Goal: Task Accomplishment & Management: Use online tool/utility

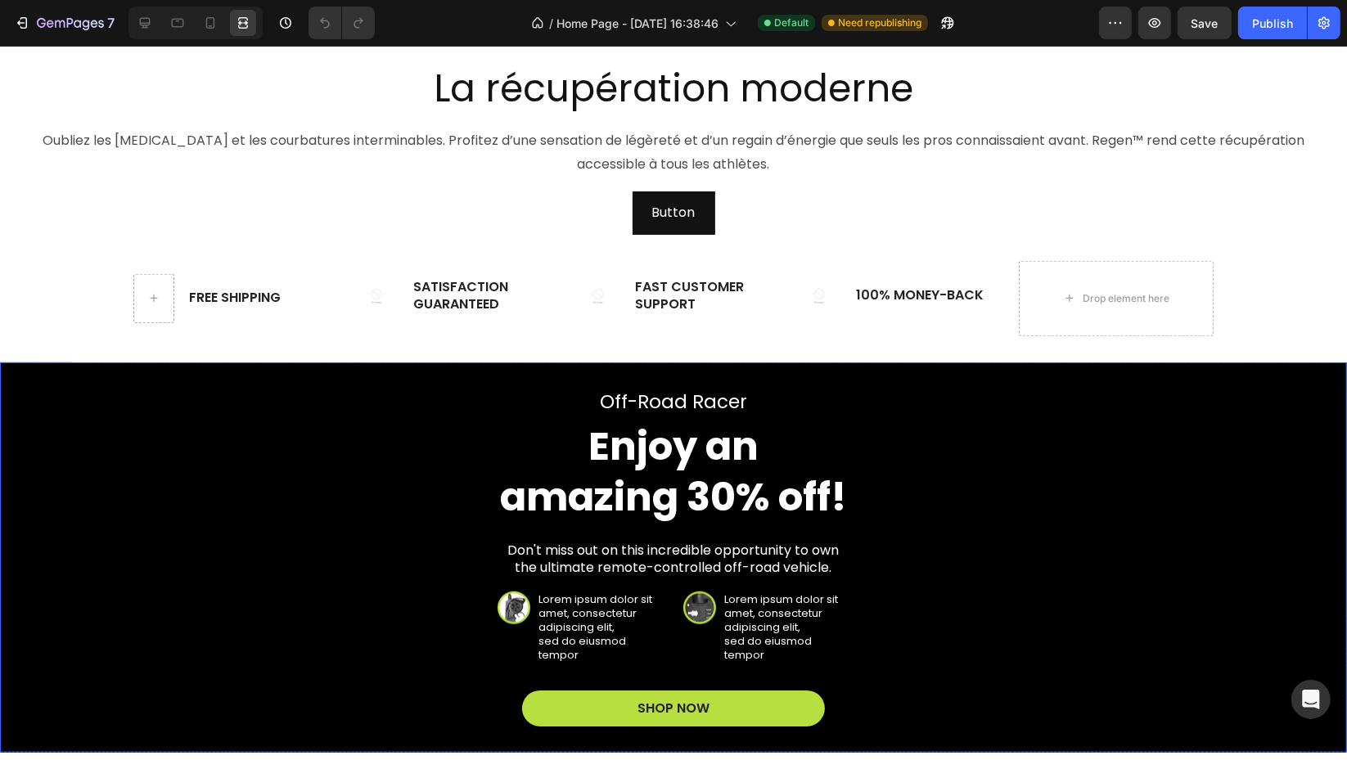
scroll to position [1272, 0]
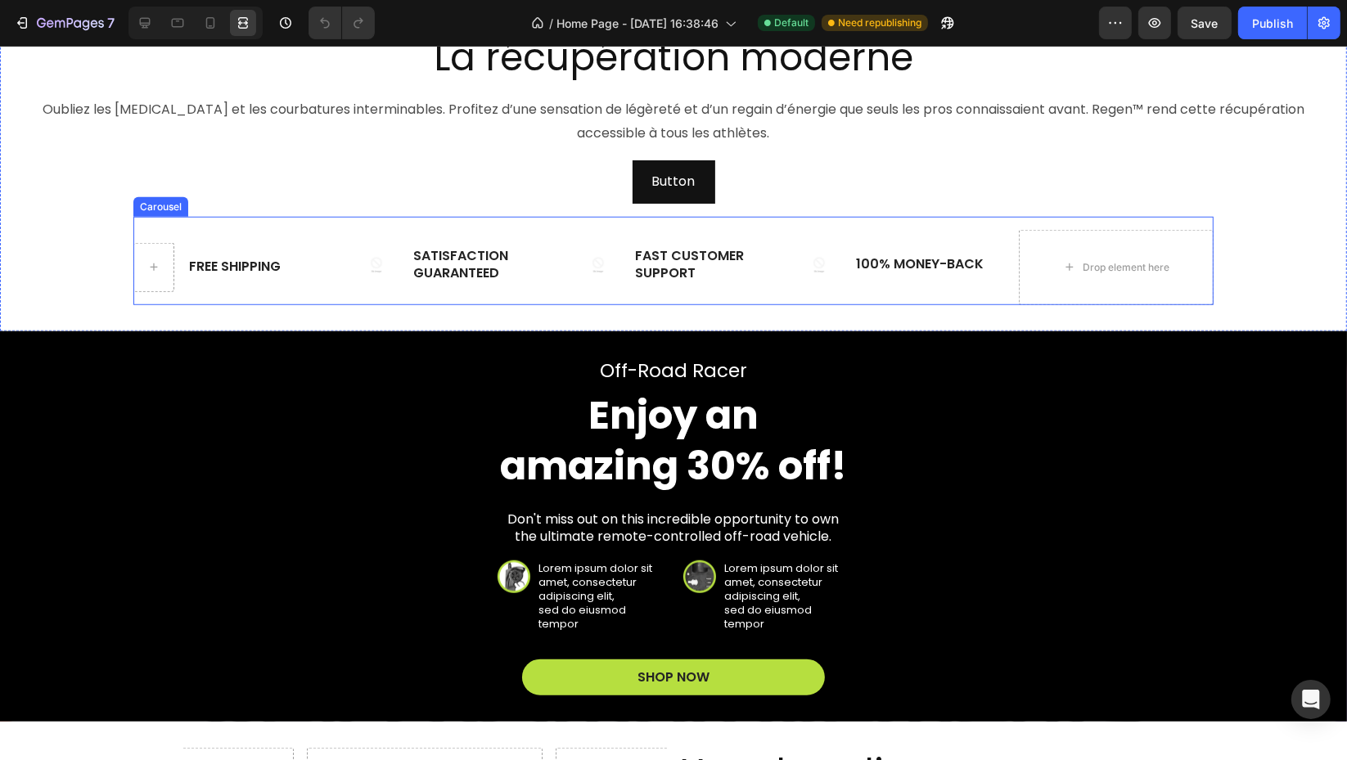
click at [330, 230] on div "Free Shipping Text Block Row Image Satisfaction Guaranteed Text Block Row Image…" at bounding box center [673, 267] width 1080 height 75
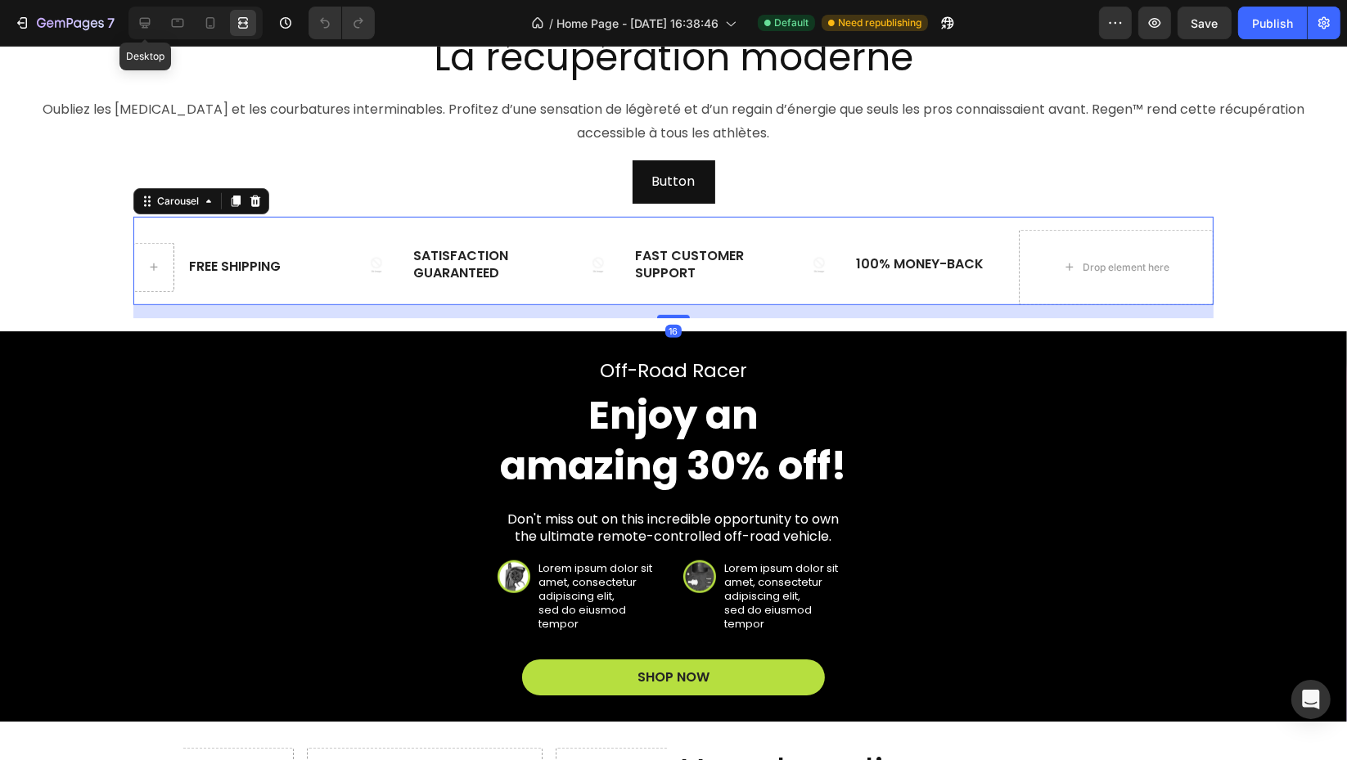
drag, startPoint x: 139, startPoint y: 19, endPoint x: 39, endPoint y: 52, distance: 105.0
click at [140, 19] on icon at bounding box center [145, 23] width 11 height 11
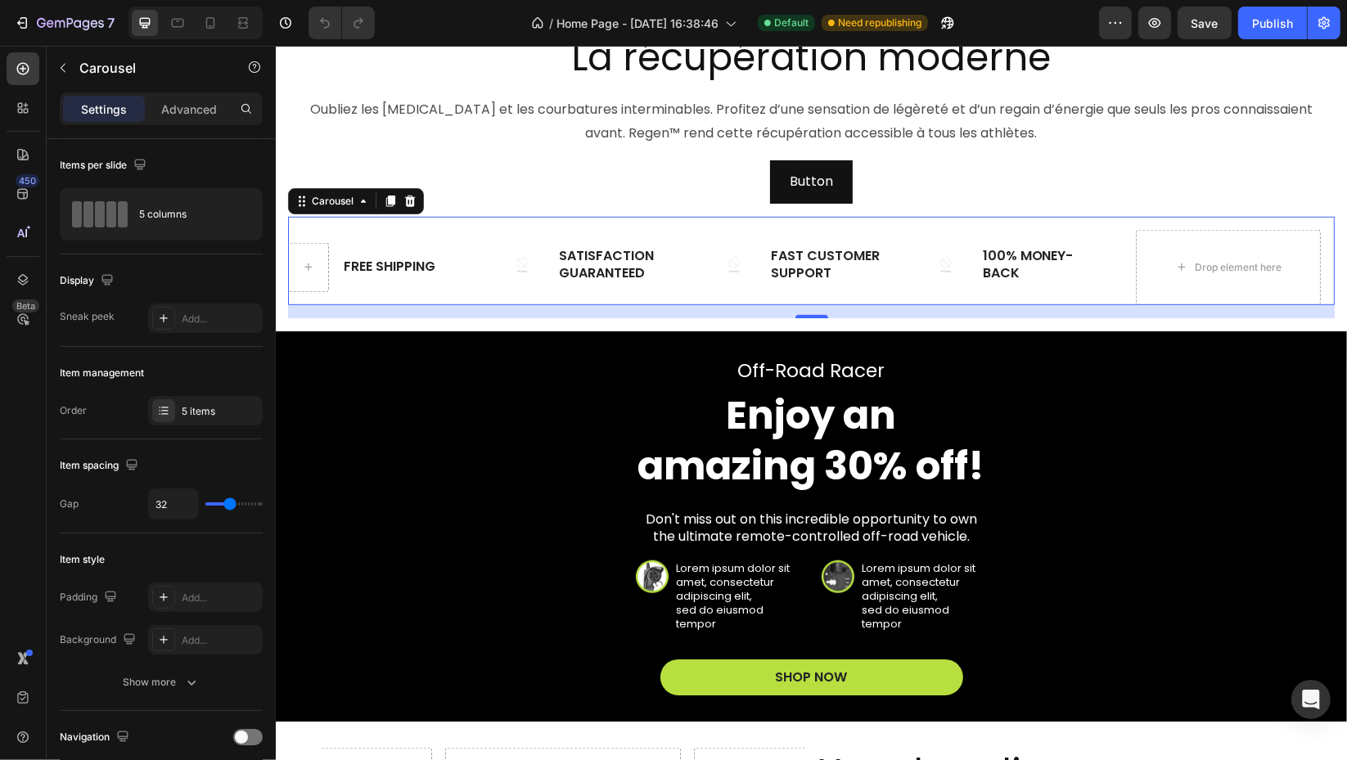
click at [0, 0] on icon at bounding box center [0, 0] width 0 height 0
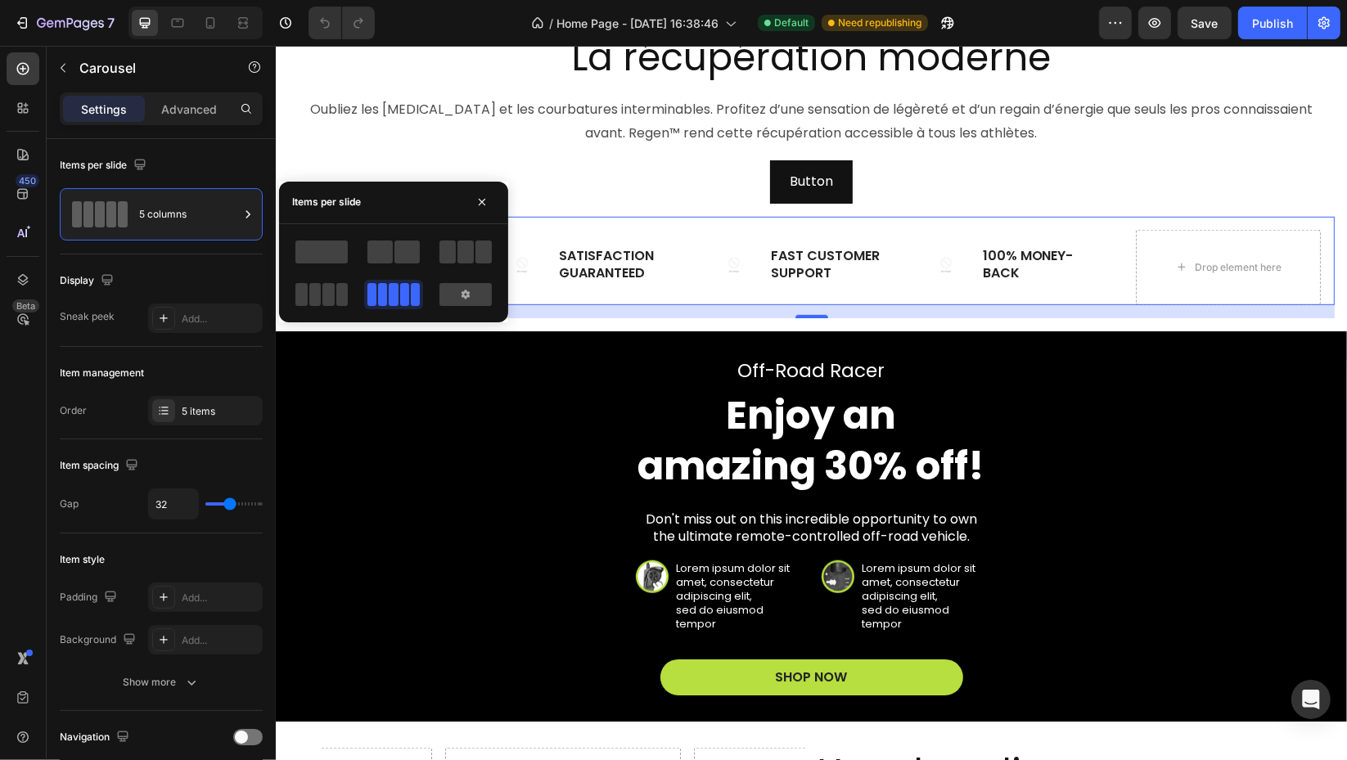
click at [490, 196] on button "button" at bounding box center [482, 202] width 26 height 26
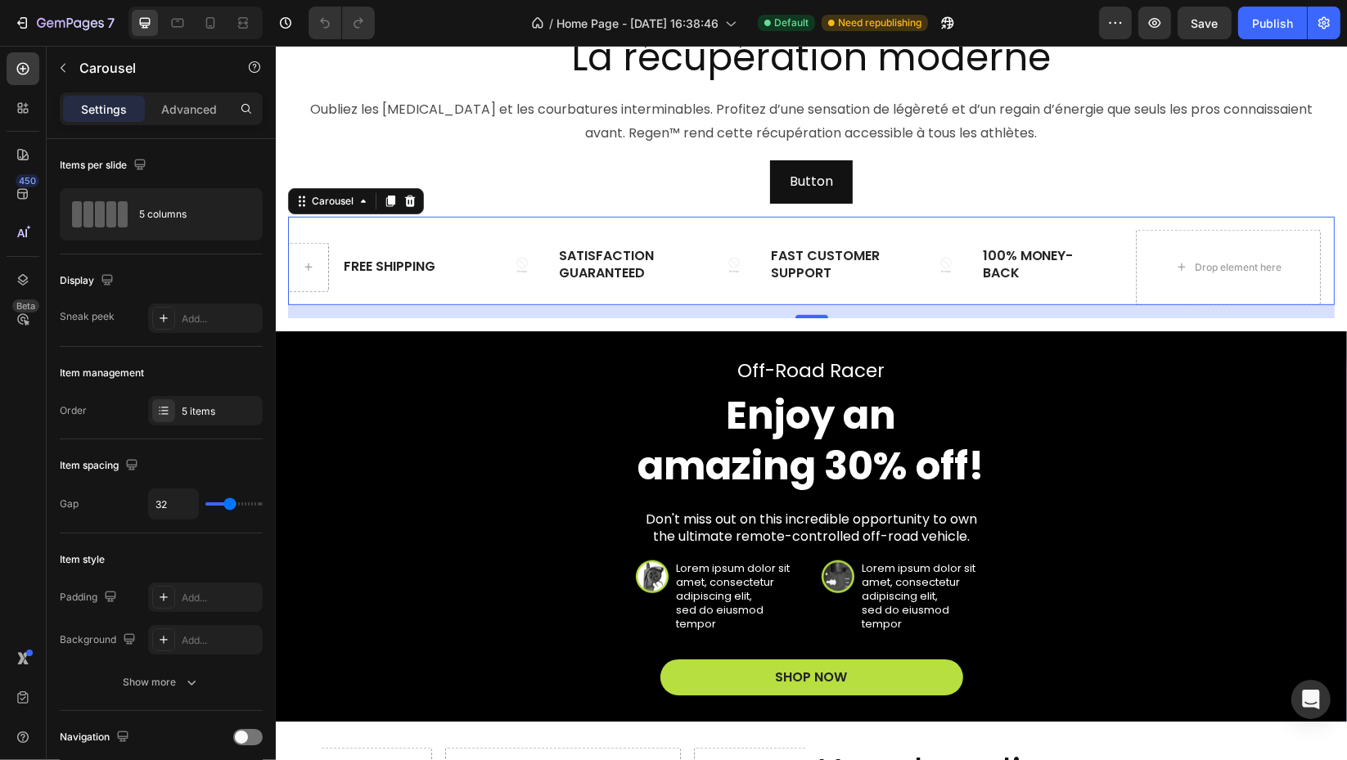
click at [195, 410] on div "5 items" at bounding box center [220, 411] width 77 height 15
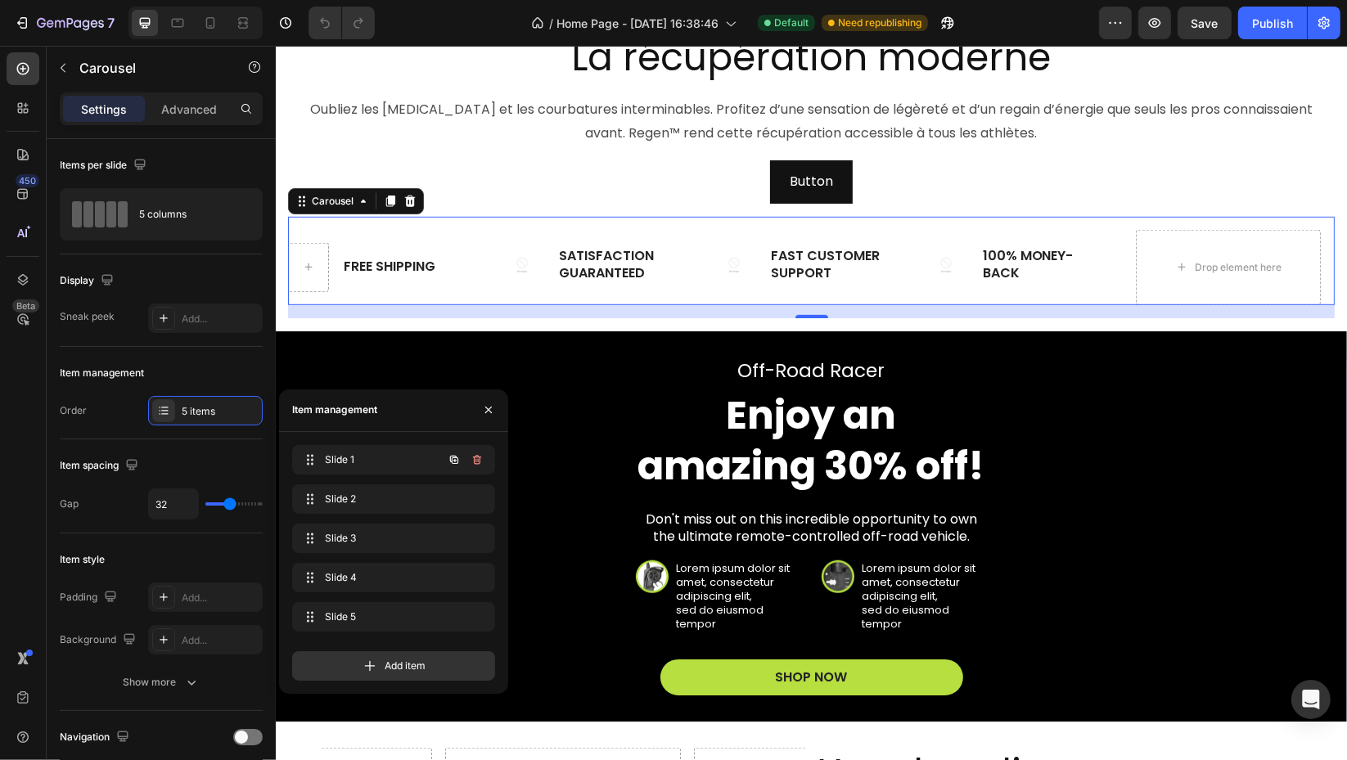
click at [478, 456] on icon "button" at bounding box center [477, 460] width 8 height 10
click at [463, 458] on div "Delete" at bounding box center [466, 459] width 30 height 15
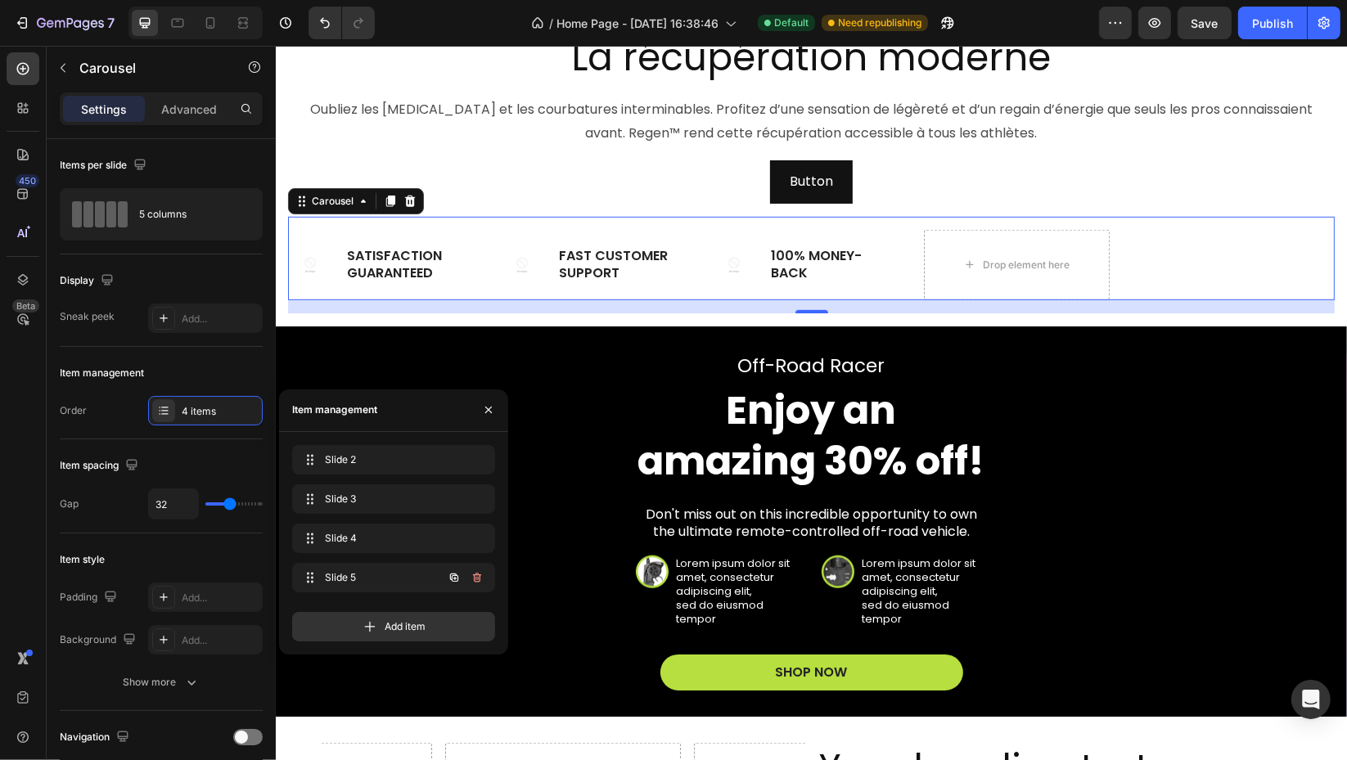
click at [479, 578] on icon "button" at bounding box center [476, 577] width 13 height 13
click at [479, 576] on div "Delete" at bounding box center [466, 577] width 30 height 15
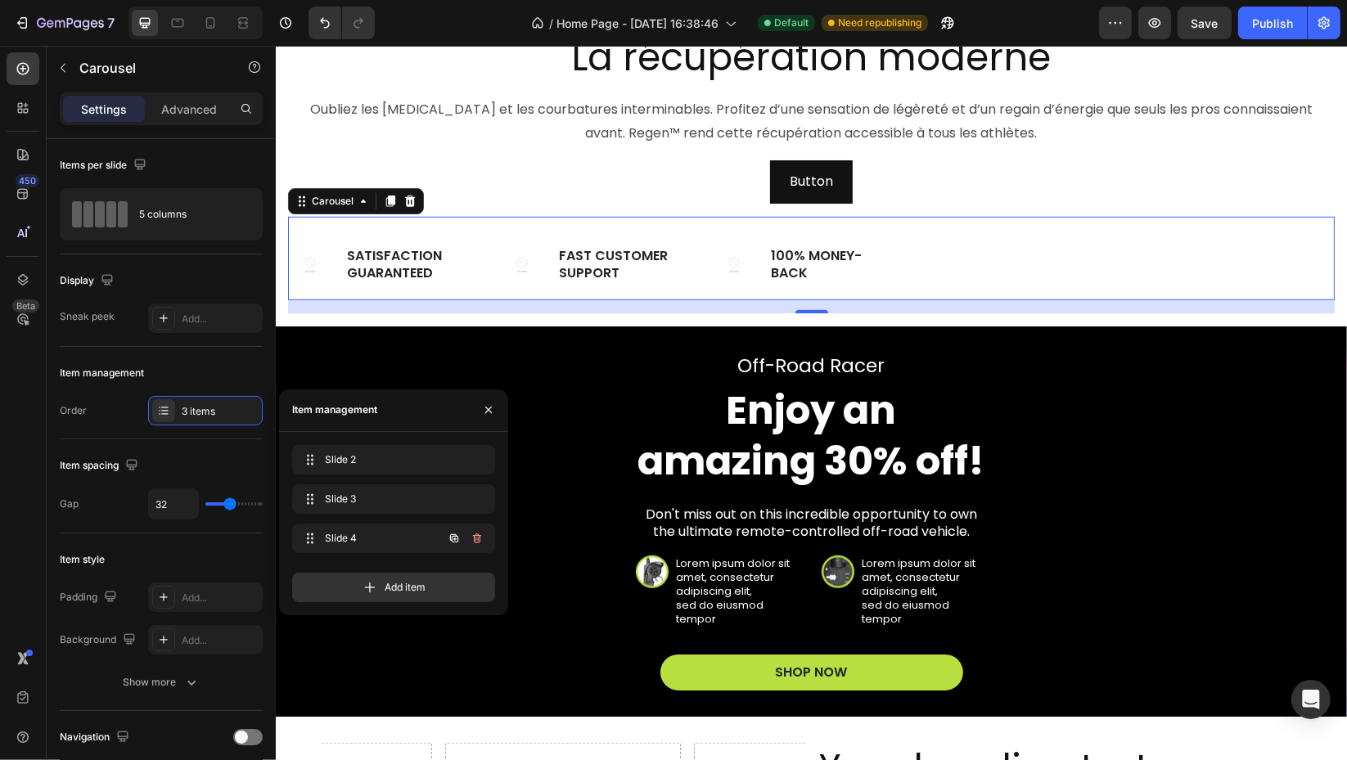
click at [448, 536] on icon "button" at bounding box center [453, 538] width 13 height 13
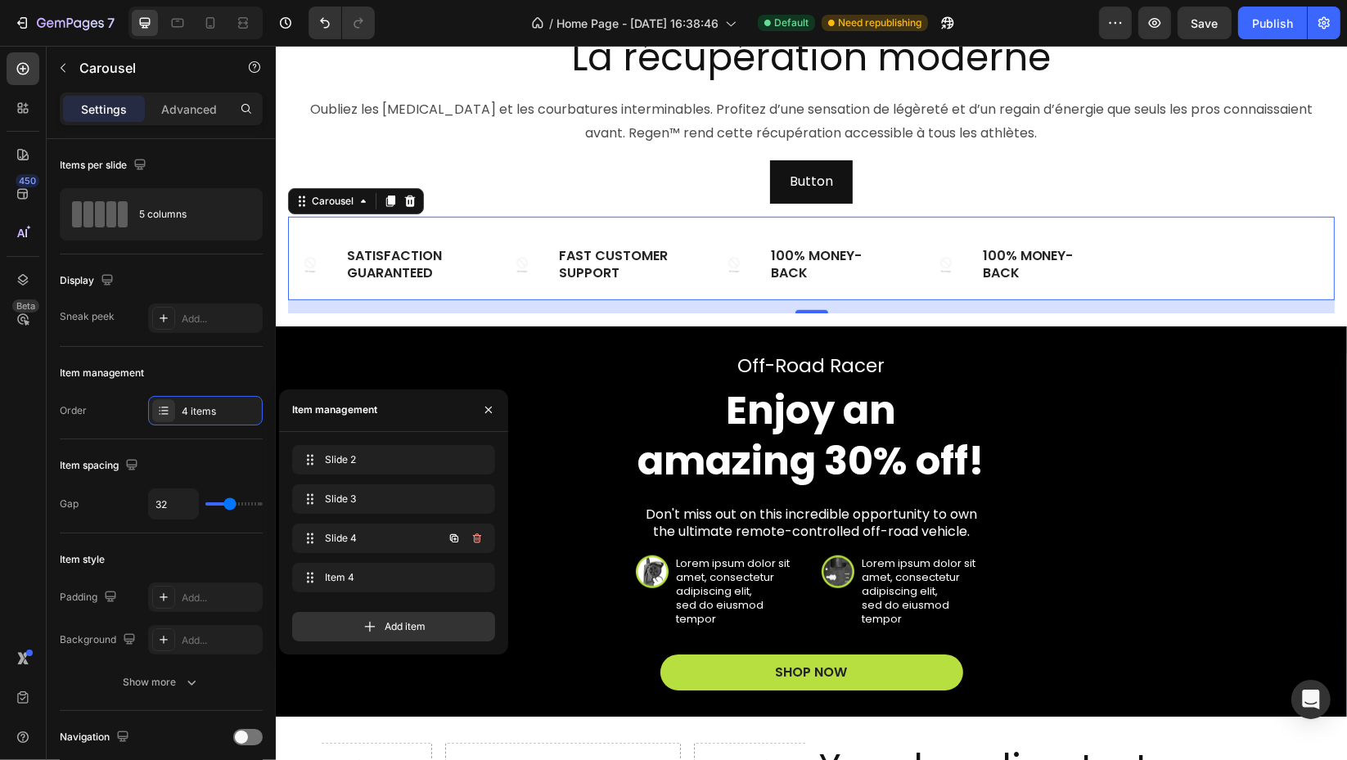
click at [452, 536] on icon "button" at bounding box center [453, 538] width 13 height 13
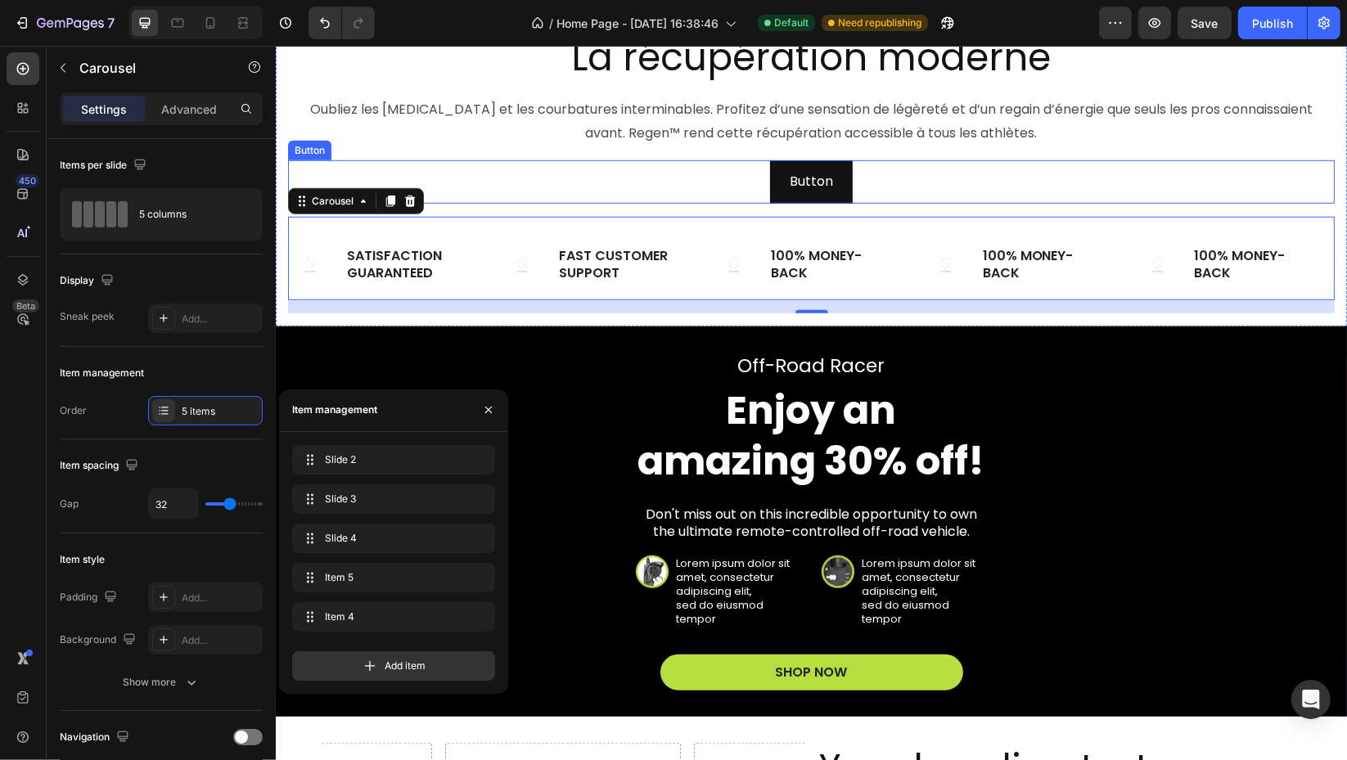
click at [510, 165] on div "Button Button" at bounding box center [810, 181] width 1046 height 43
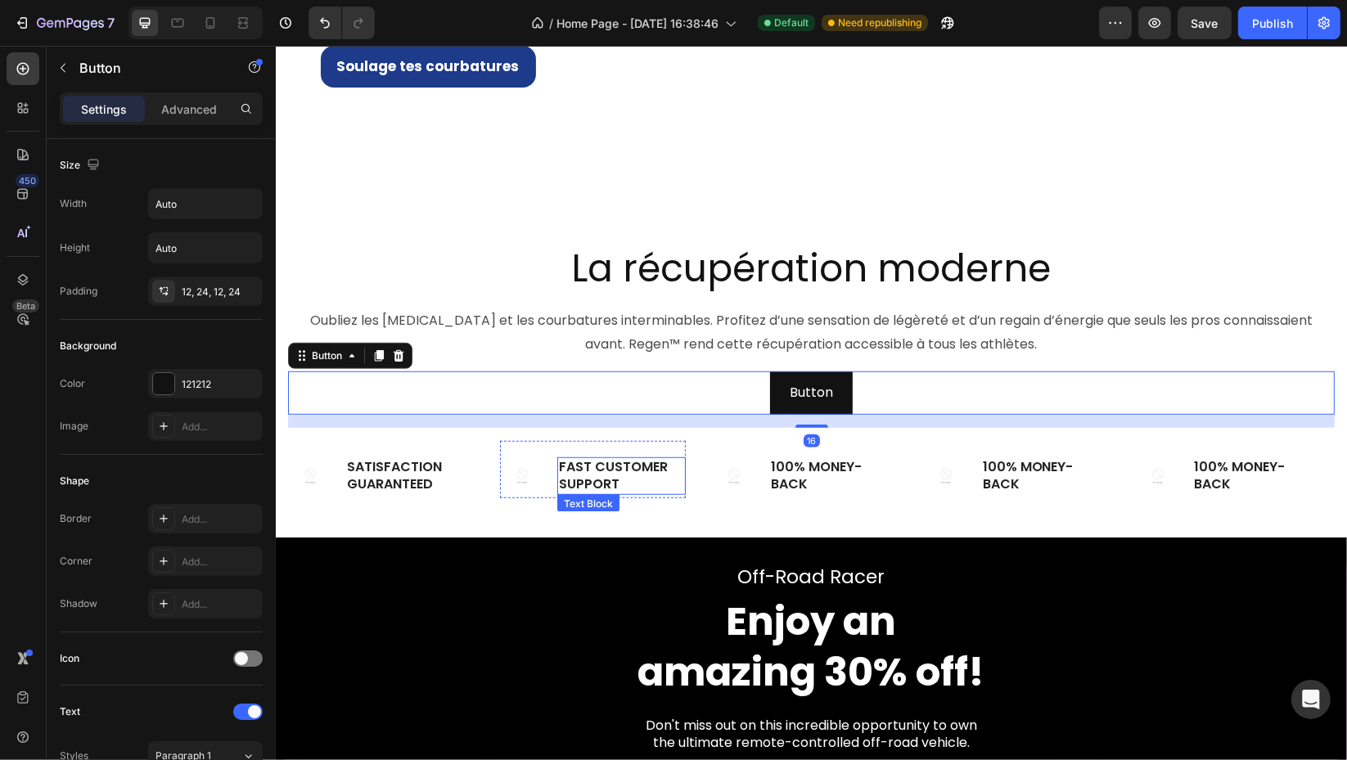
scroll to position [1029, 0]
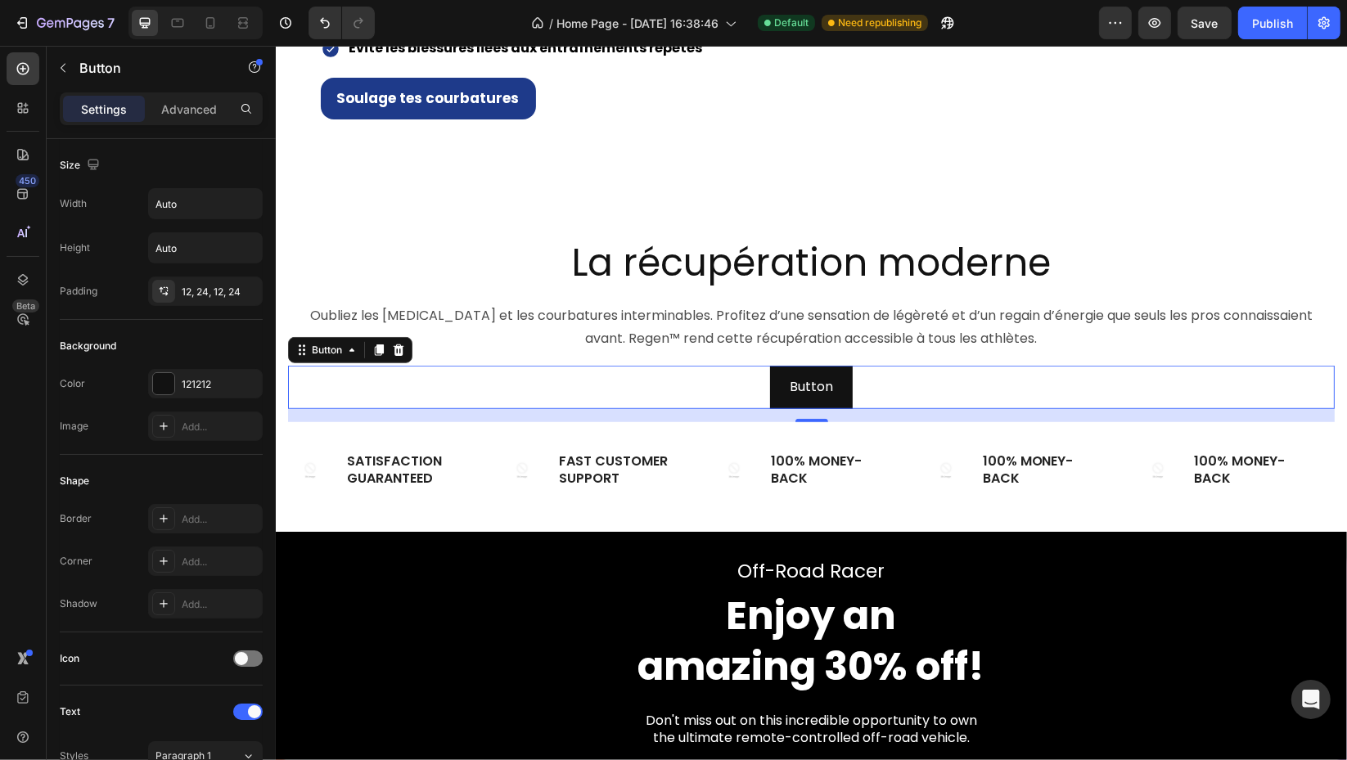
click at [811, 399] on p "Button" at bounding box center [810, 387] width 43 height 24
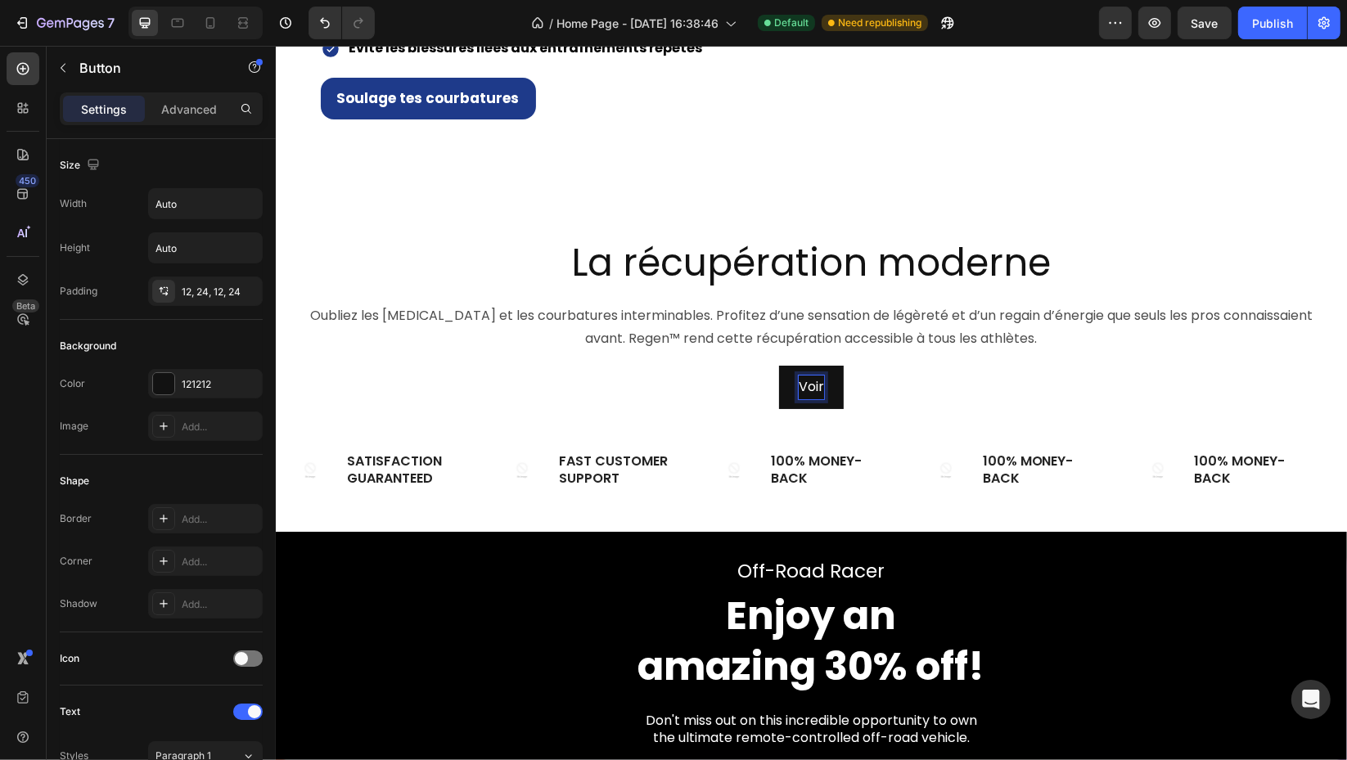
click at [778, 366] on button "Voir" at bounding box center [810, 387] width 65 height 43
click at [771, 366] on button "Voir le" at bounding box center [810, 387] width 79 height 43
click at [203, 380] on div "121212" at bounding box center [220, 384] width 77 height 15
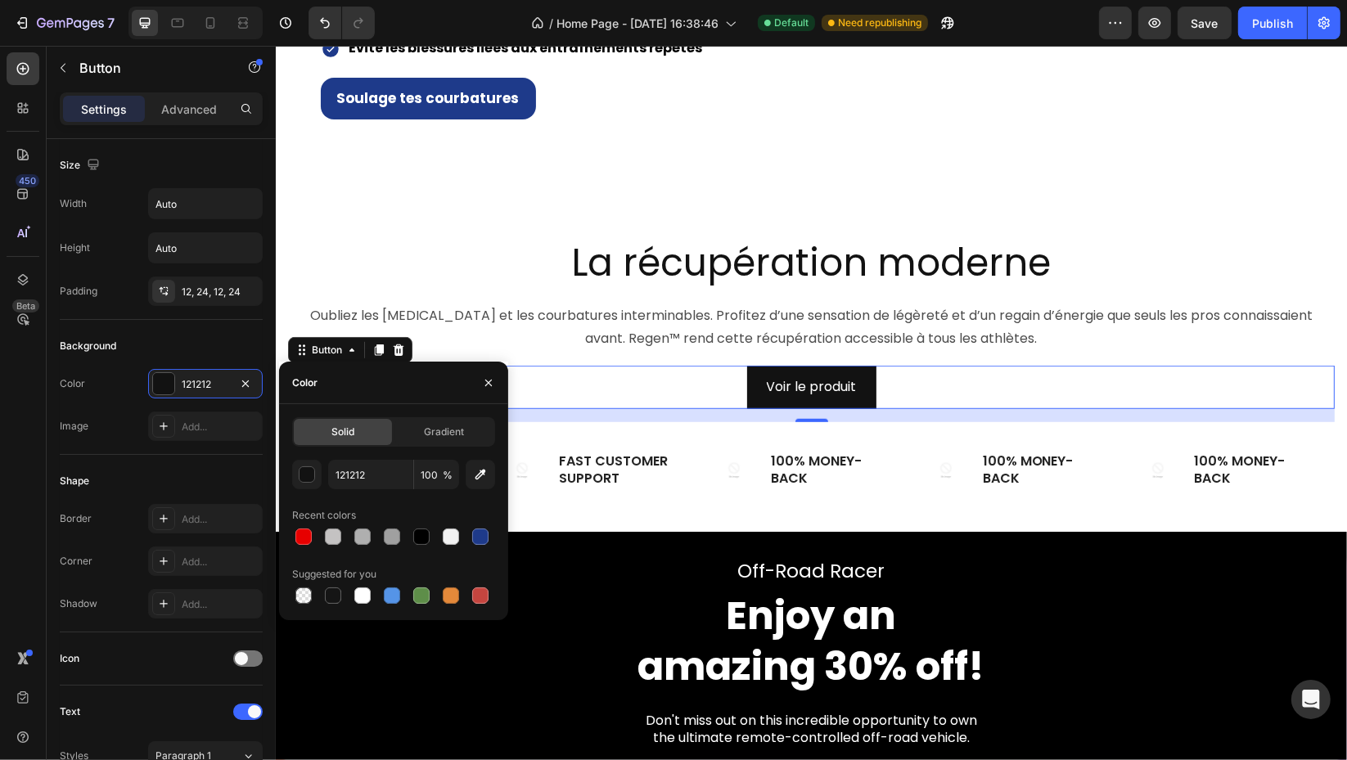
click at [487, 542] on div at bounding box center [480, 536] width 16 height 16
type input "1E3A8A"
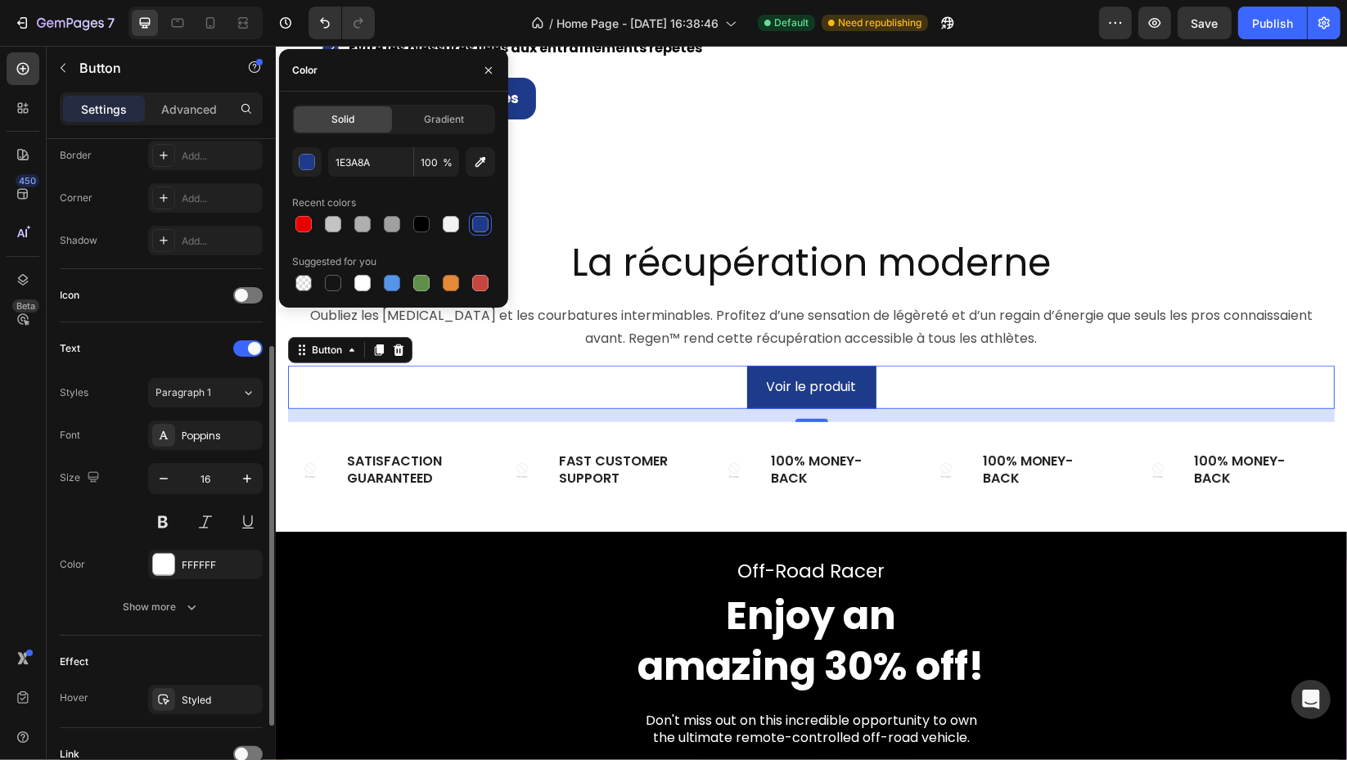
scroll to position [91, 0]
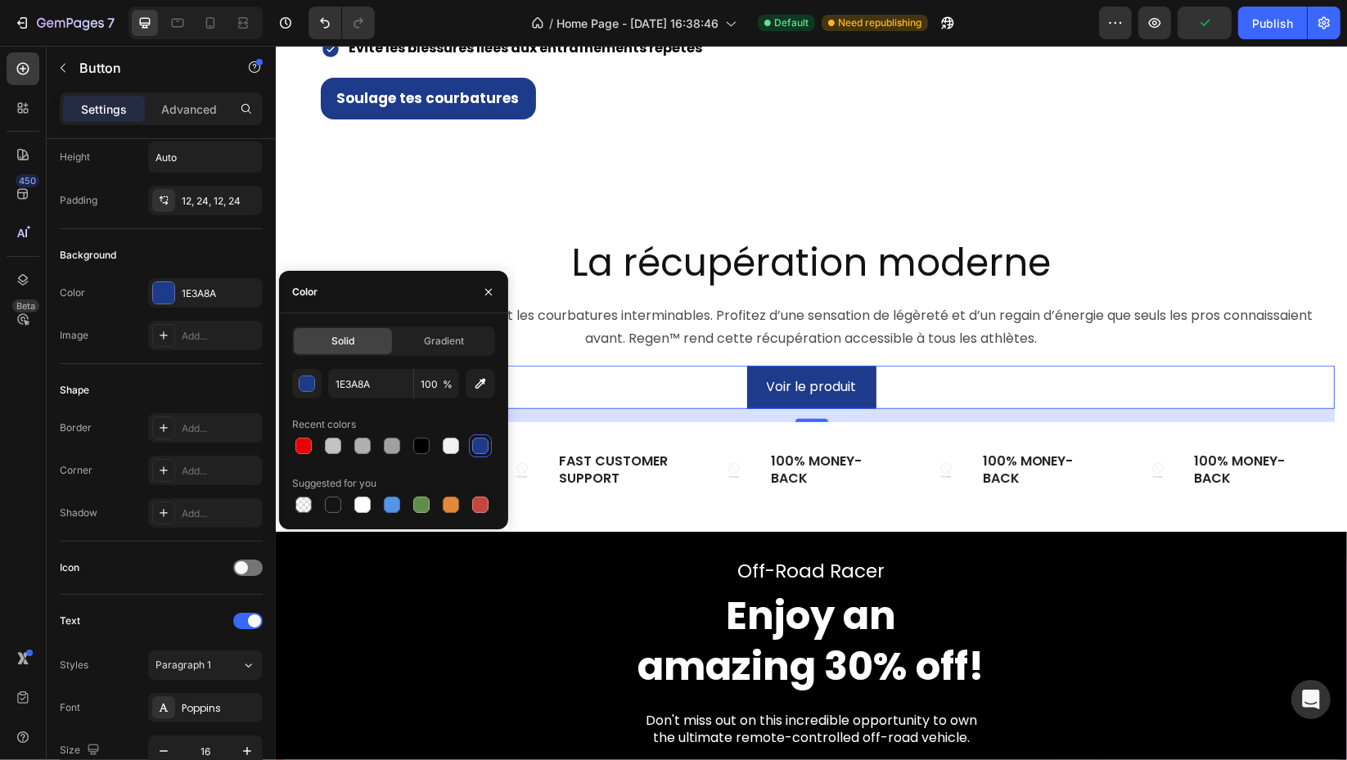
click at [201, 464] on div "Add..." at bounding box center [220, 471] width 77 height 15
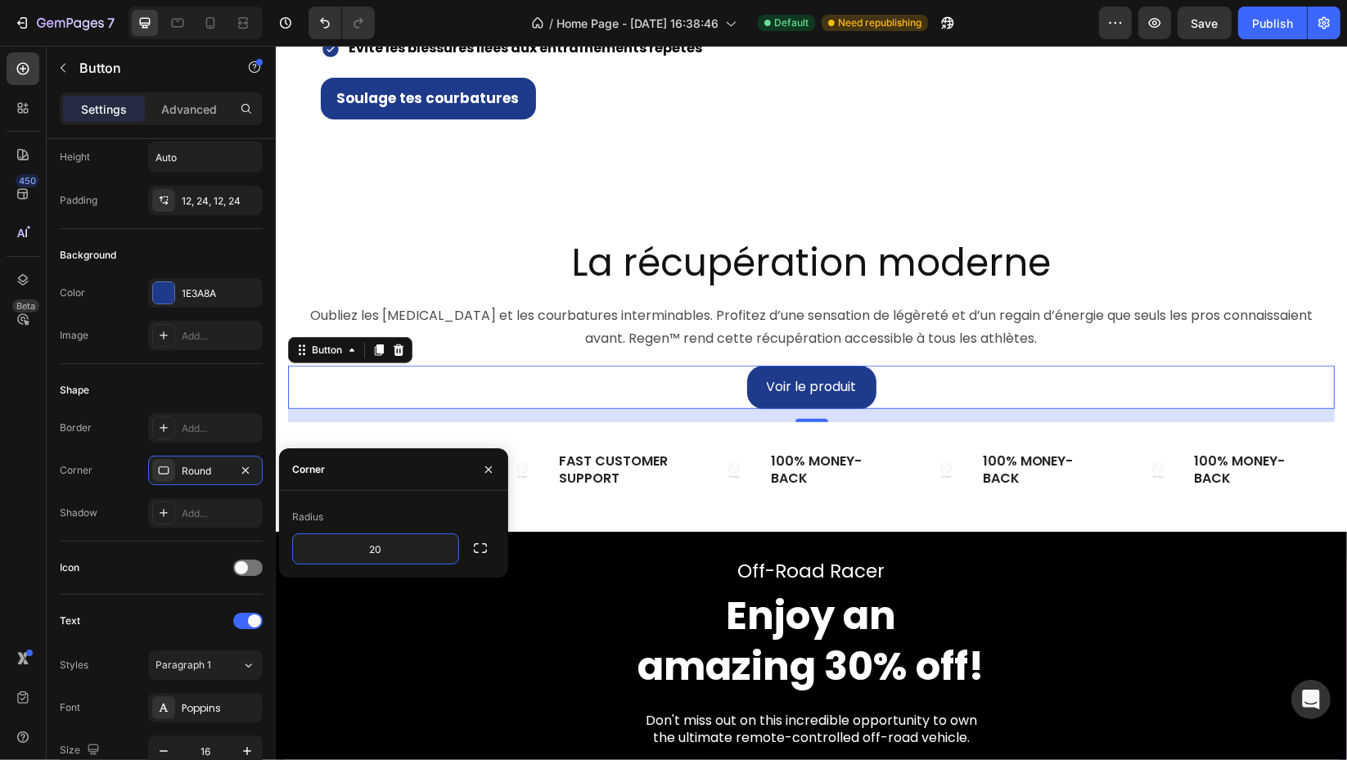
type input "2"
type input "30"
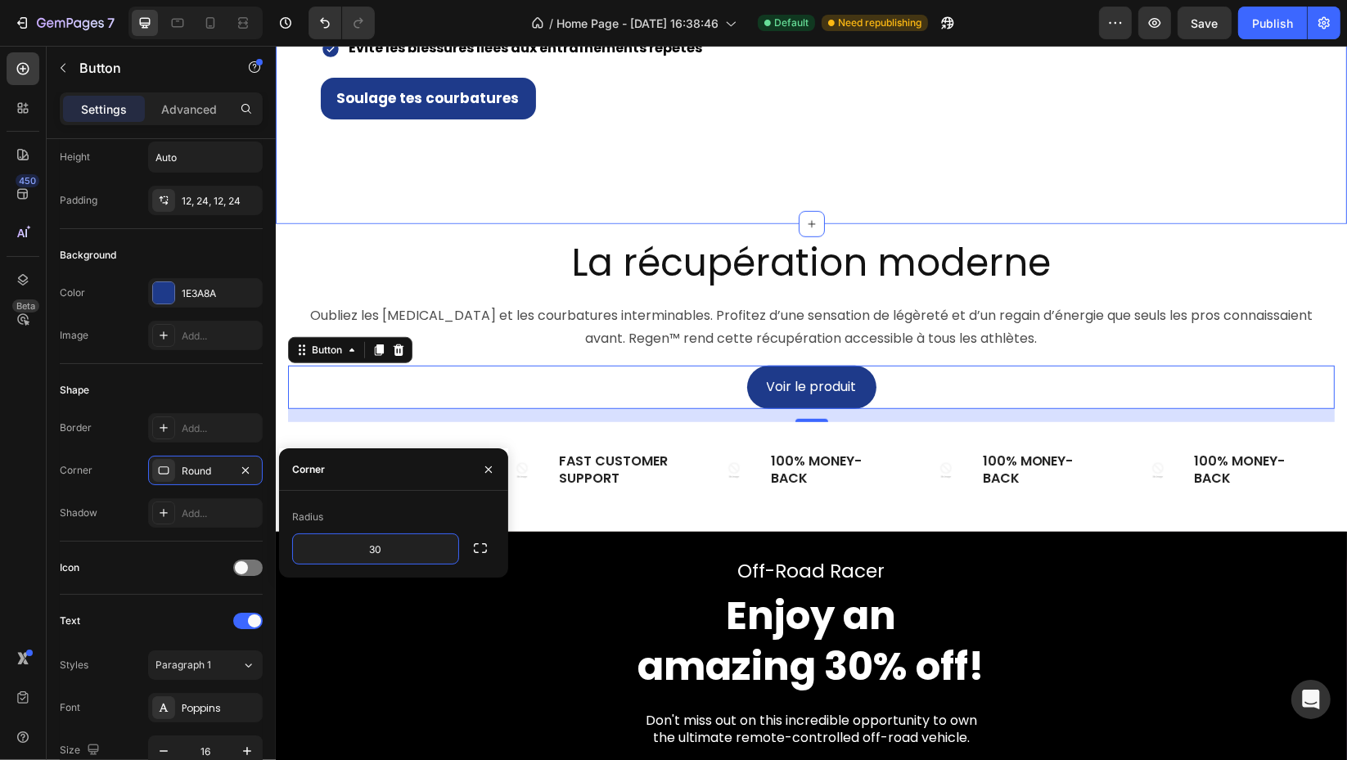
drag, startPoint x: 443, startPoint y: 243, endPoint x: 531, endPoint y: 237, distance: 87.7
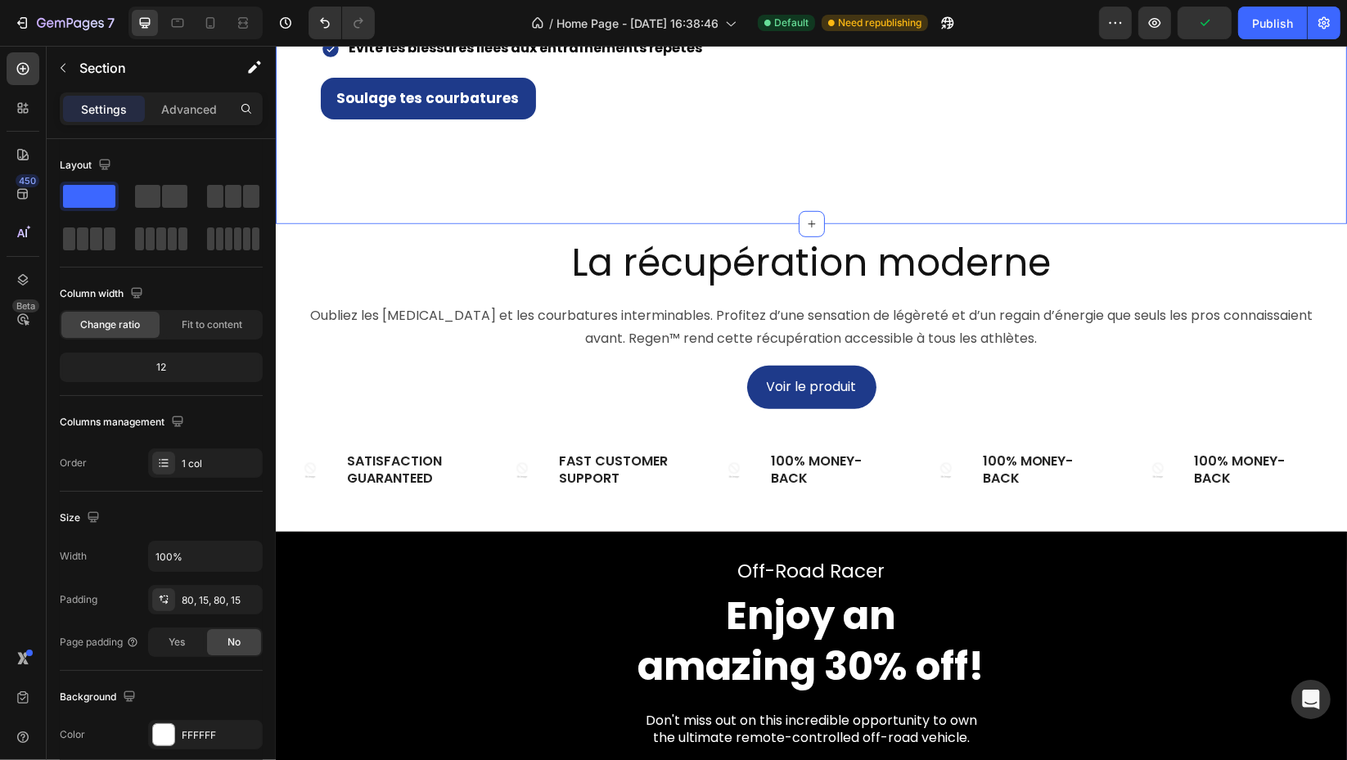
scroll to position [330, 0]
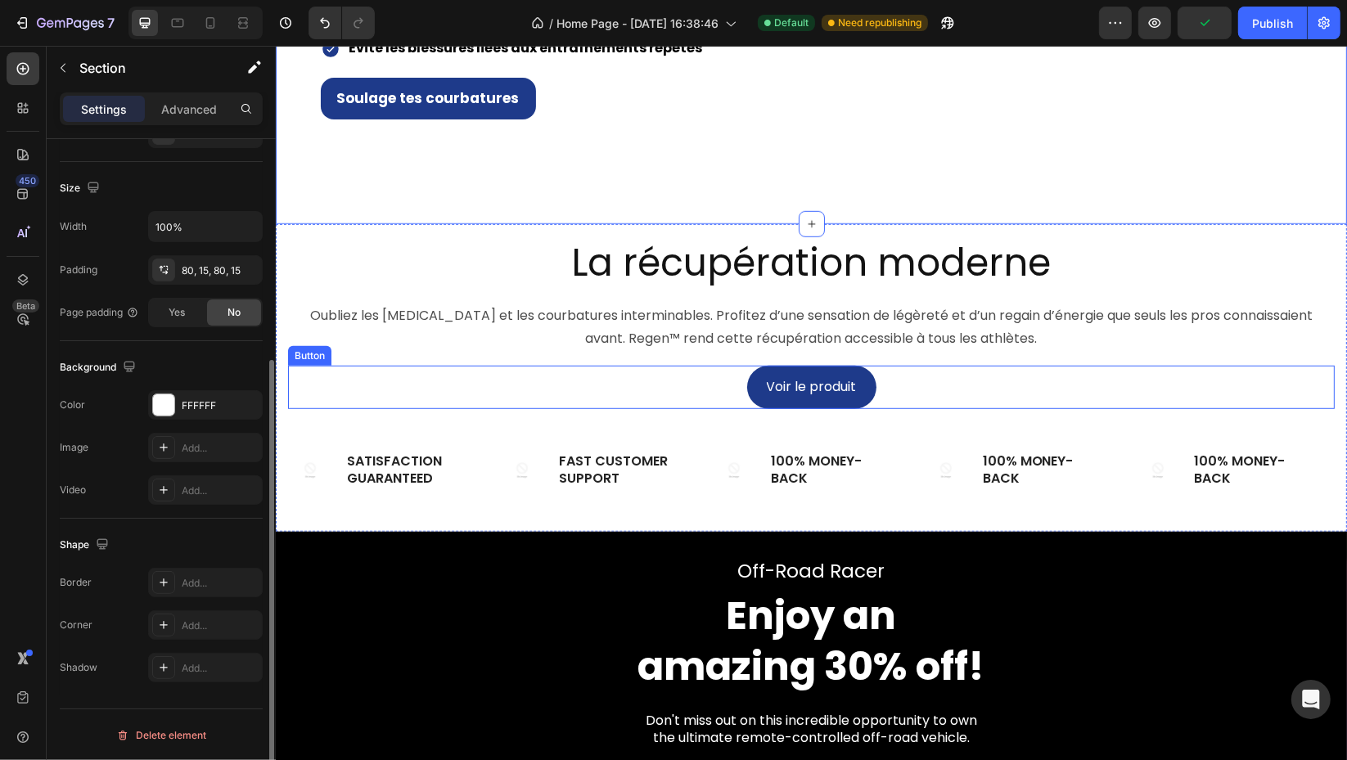
click at [746, 409] on button "Voir le produit" at bounding box center [810, 387] width 129 height 43
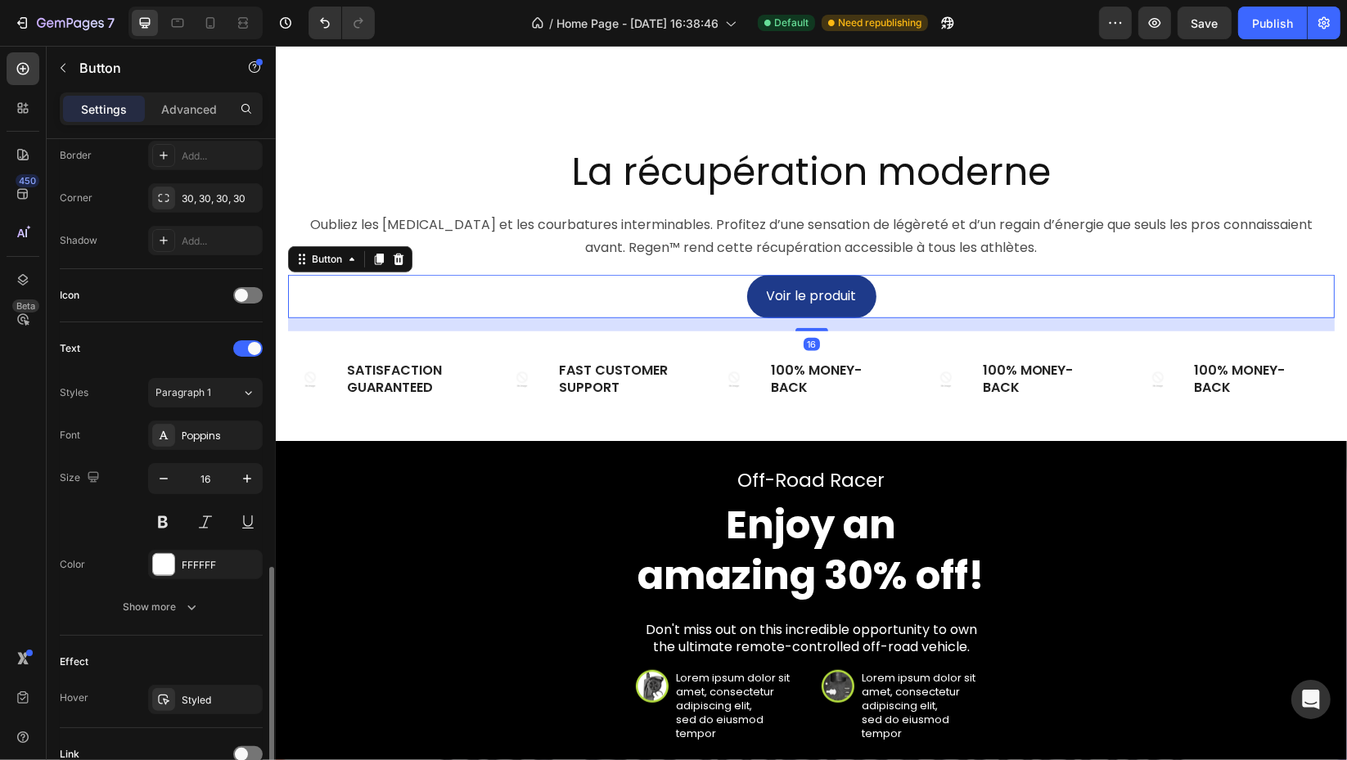
scroll to position [504, 0]
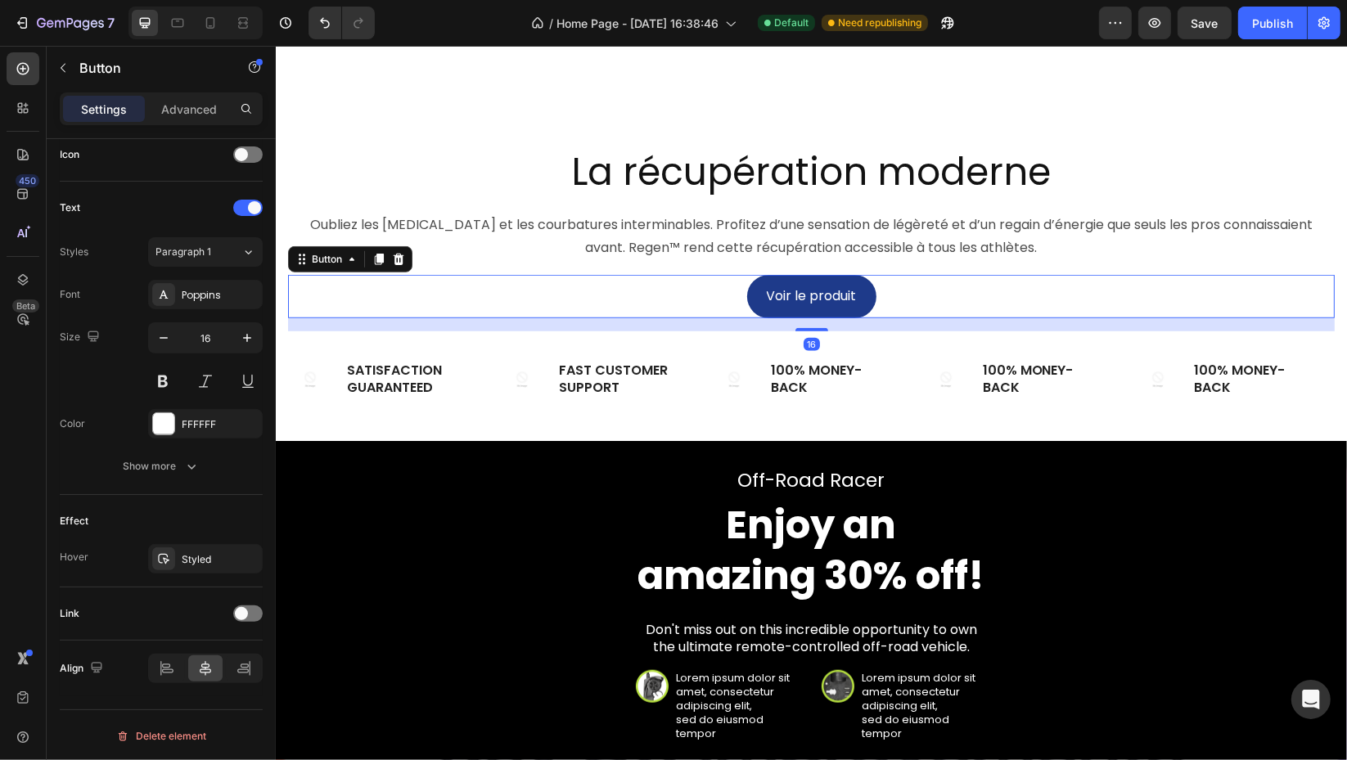
click at [0, 0] on icon "button" at bounding box center [0, 0] width 0 height 0
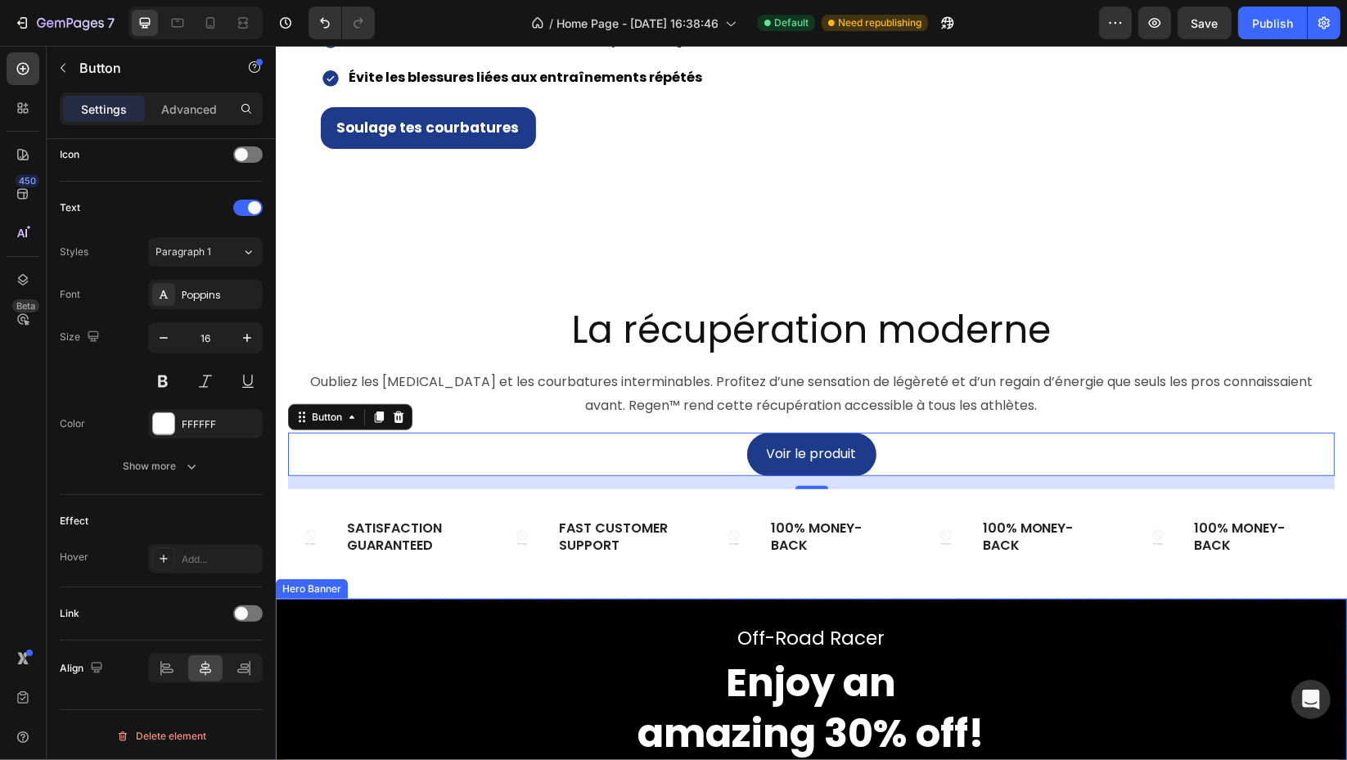
scroll to position [1120, 0]
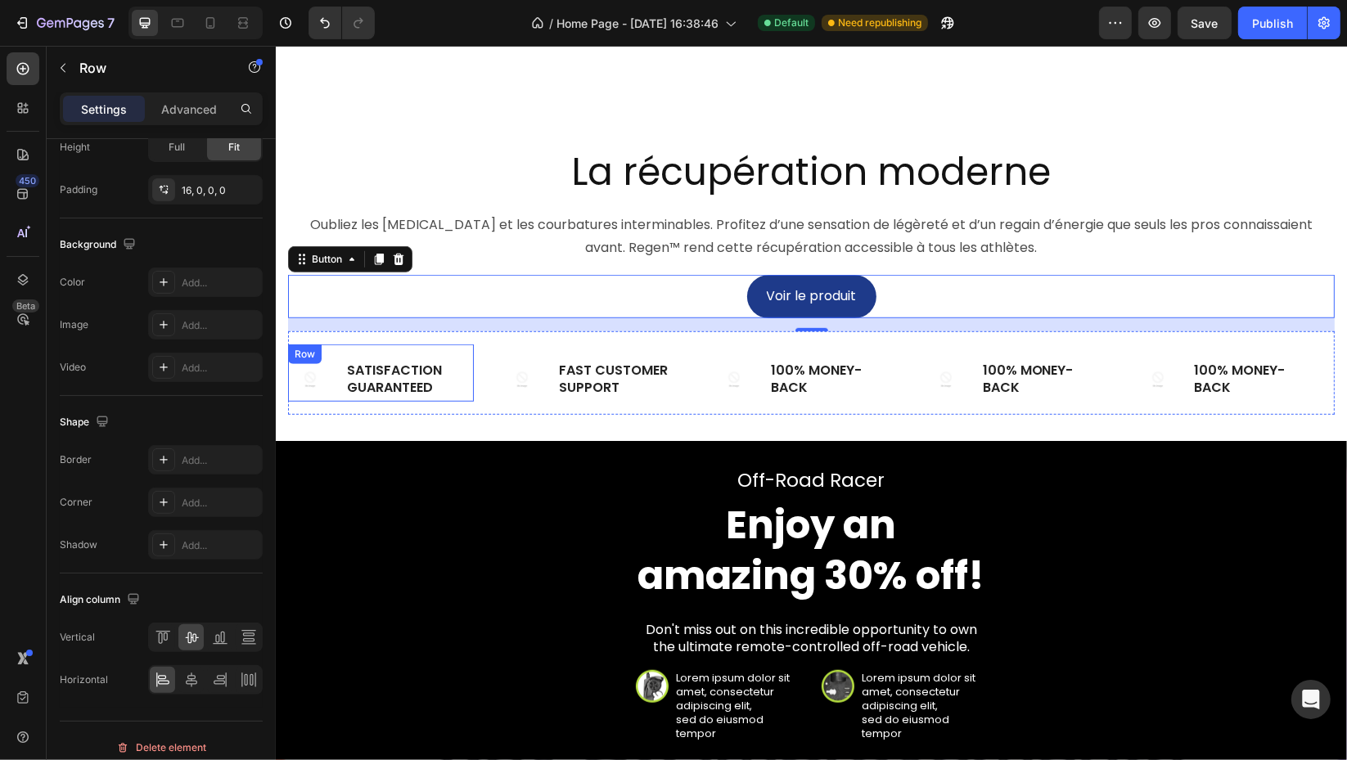
click at [465, 387] on div "Image Satisfaction Guaranteed Text Block Row" at bounding box center [380, 372] width 186 height 57
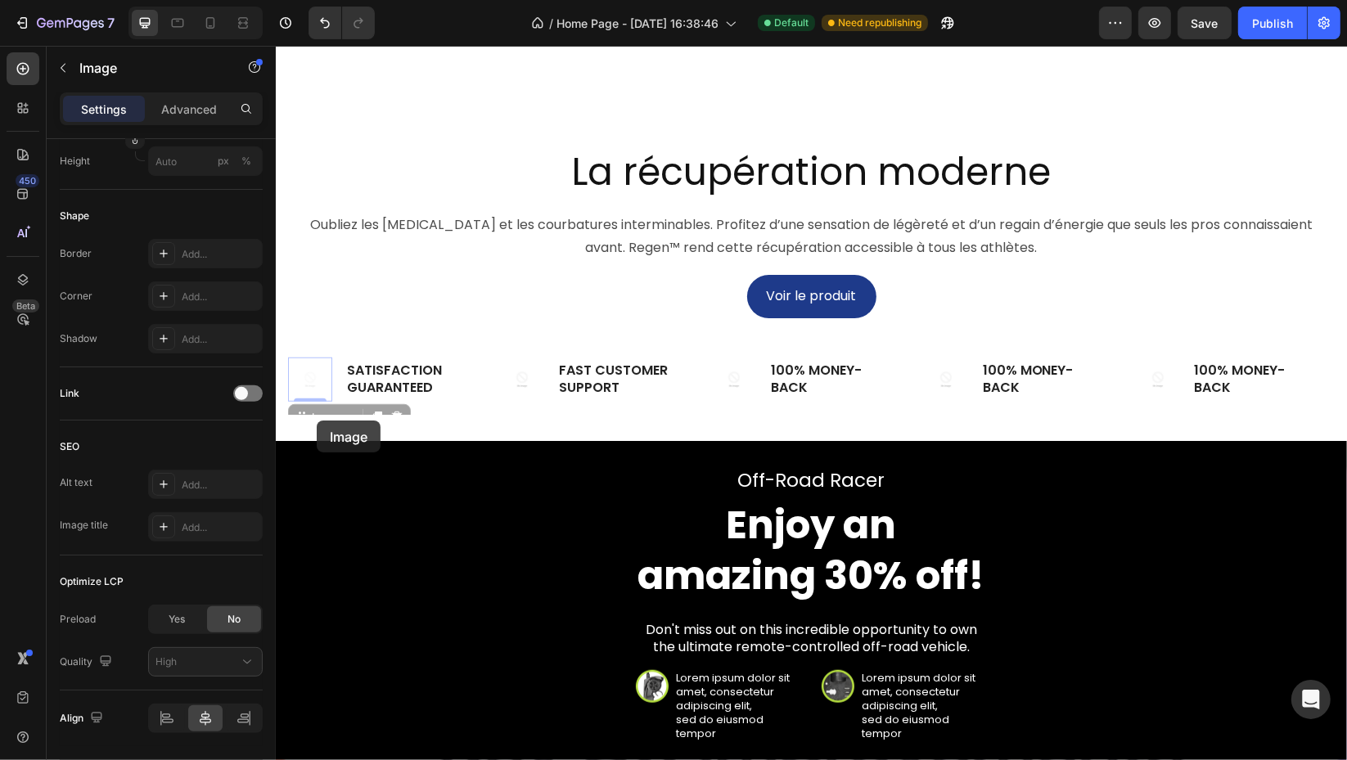
scroll to position [0, 0]
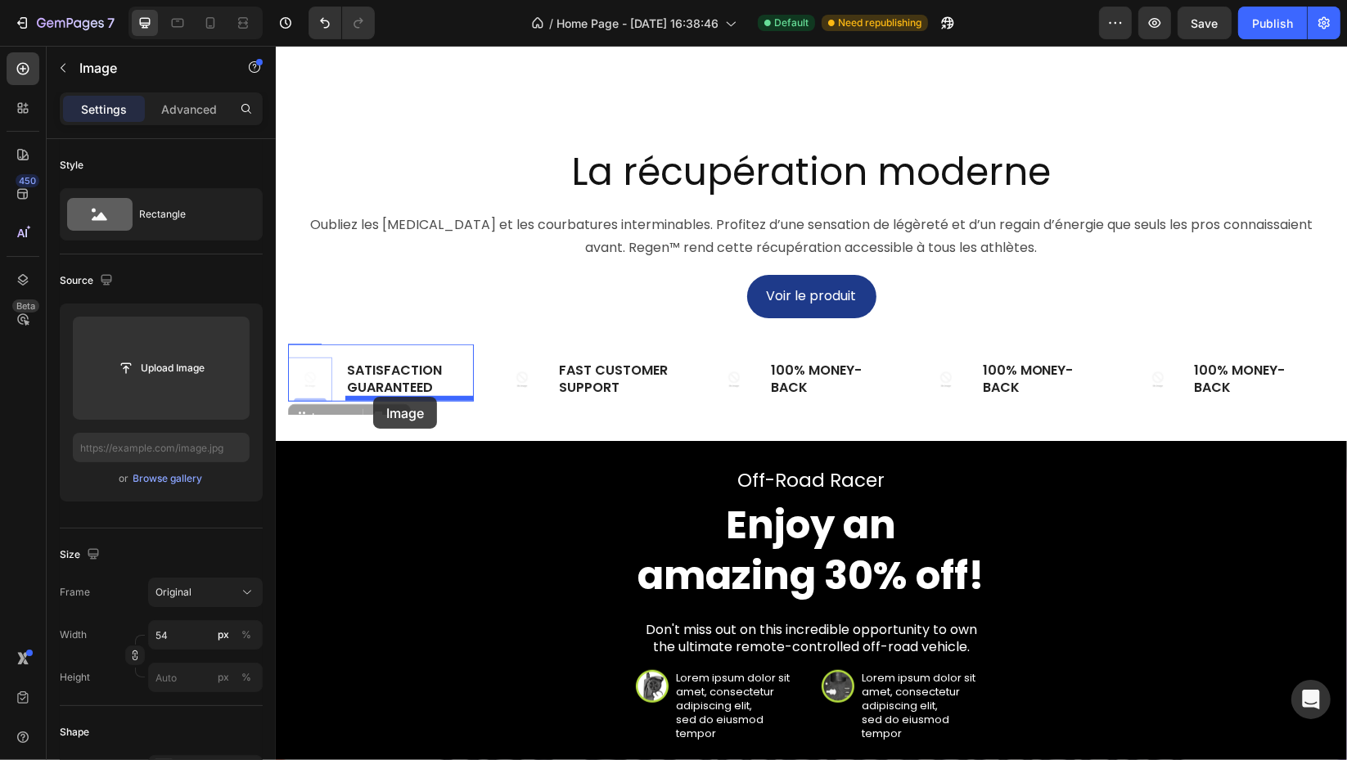
drag, startPoint x: 316, startPoint y: 420, endPoint x: 372, endPoint y: 397, distance: 61.2
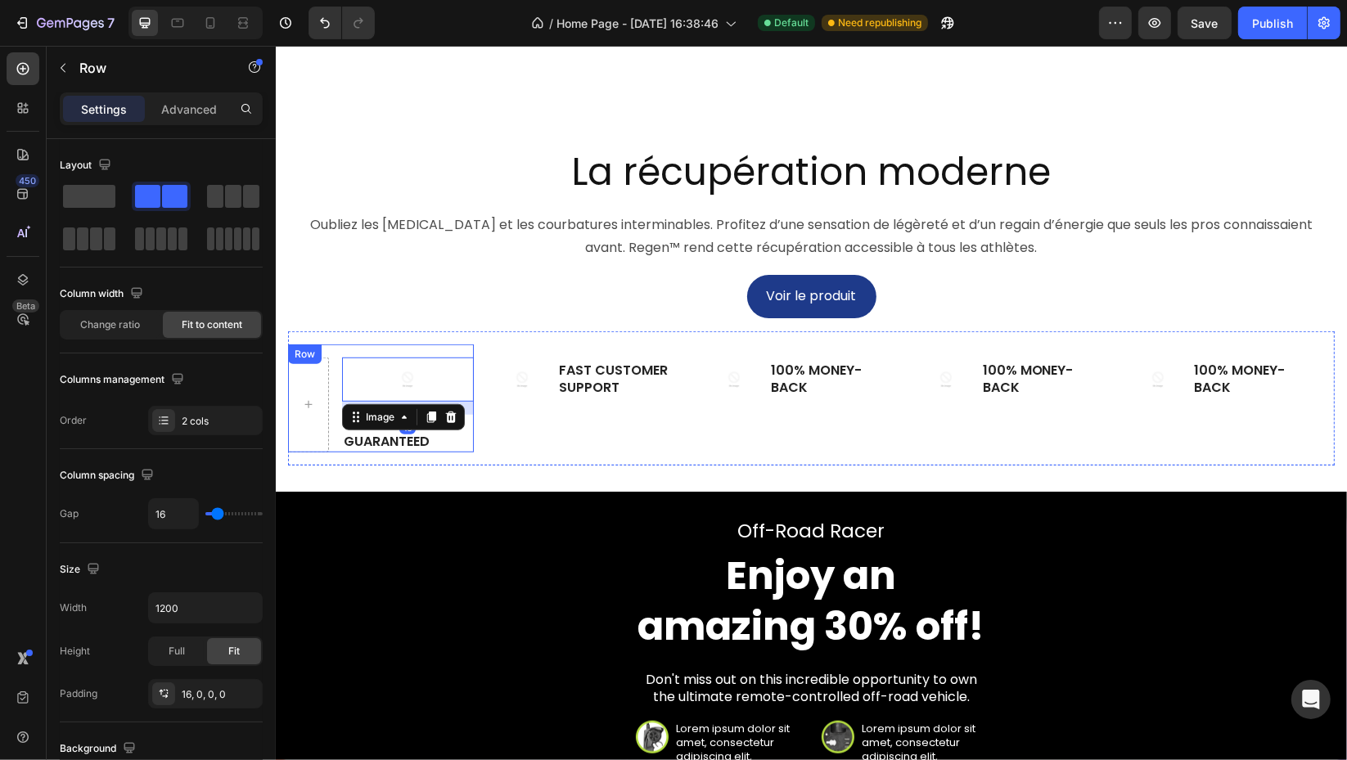
click at [332, 431] on div "Image 16 Satisfaction Guaranteed Text Block Row" at bounding box center [380, 398] width 186 height 108
click at [198, 415] on div "2 cols" at bounding box center [220, 421] width 77 height 15
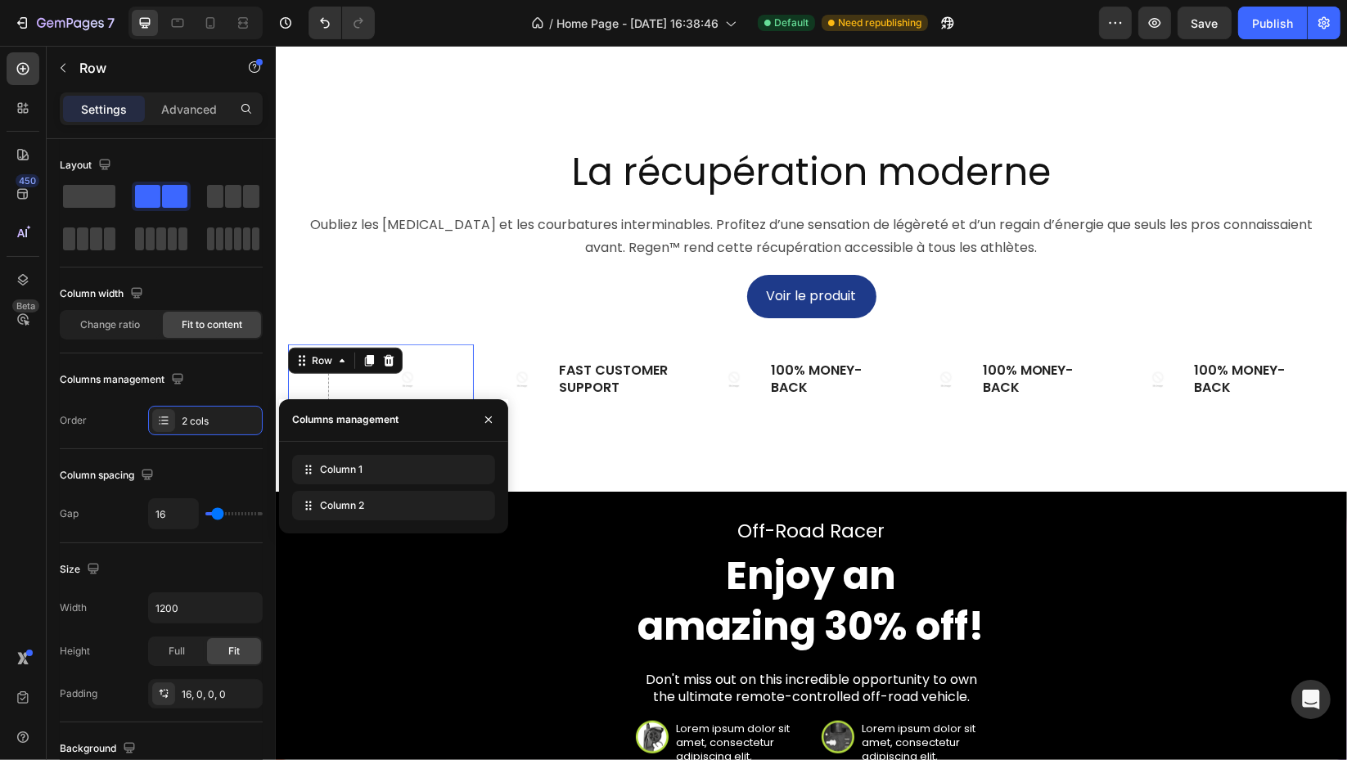
click at [0, 0] on icon at bounding box center [0, 0] width 0 height 0
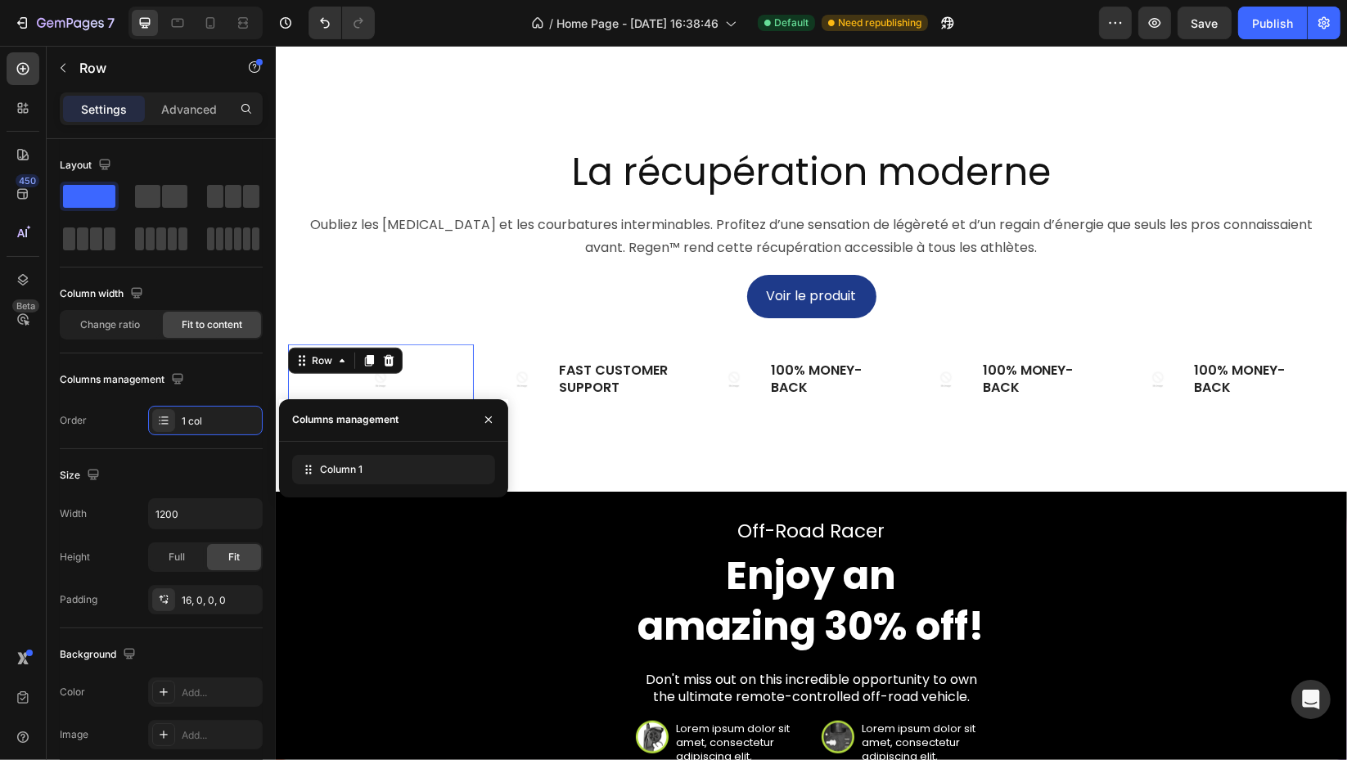
click at [489, 421] on icon "button" at bounding box center [488, 419] width 13 height 13
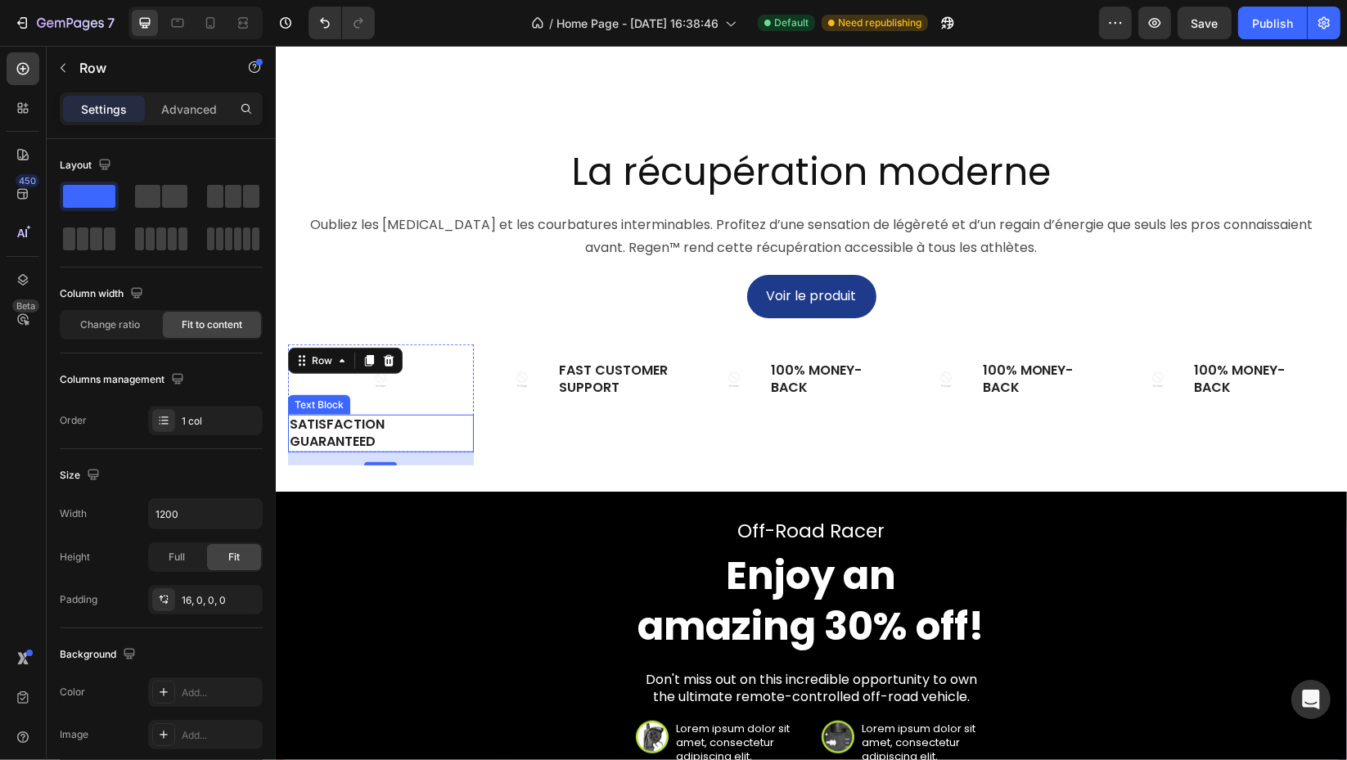
click at [396, 451] on p "Satisfaction Guaranteed" at bounding box center [380, 433] width 182 height 34
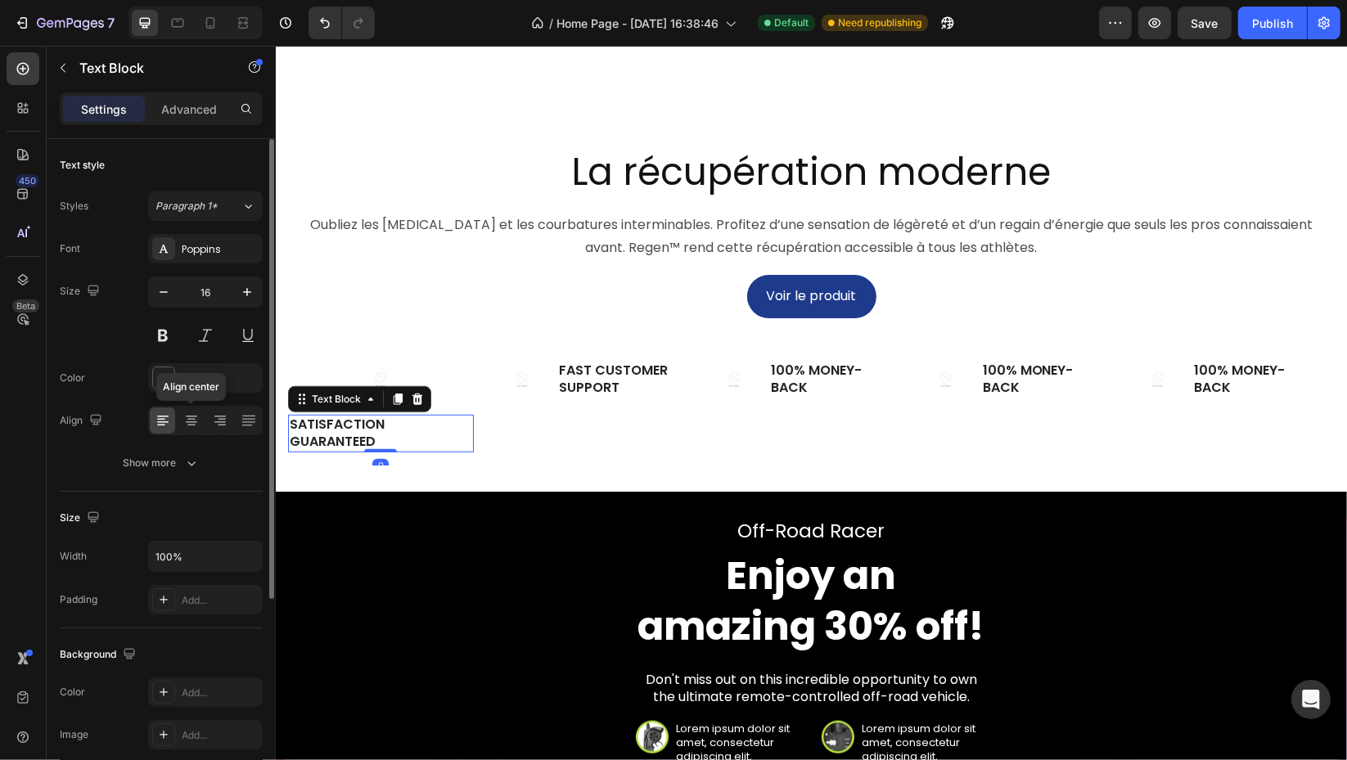
click at [185, 418] on icon at bounding box center [191, 420] width 16 height 16
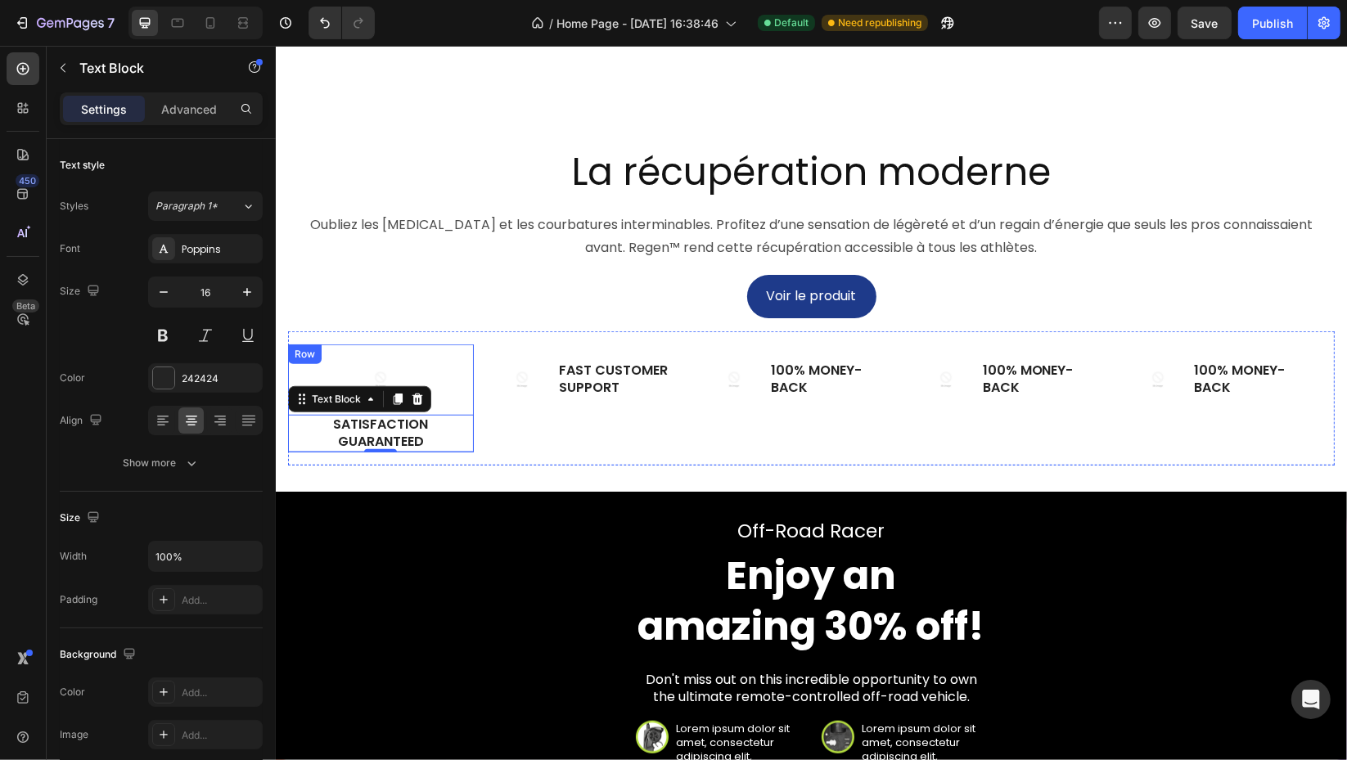
click at [422, 318] on div "Voir le produit Button" at bounding box center [810, 296] width 1046 height 43
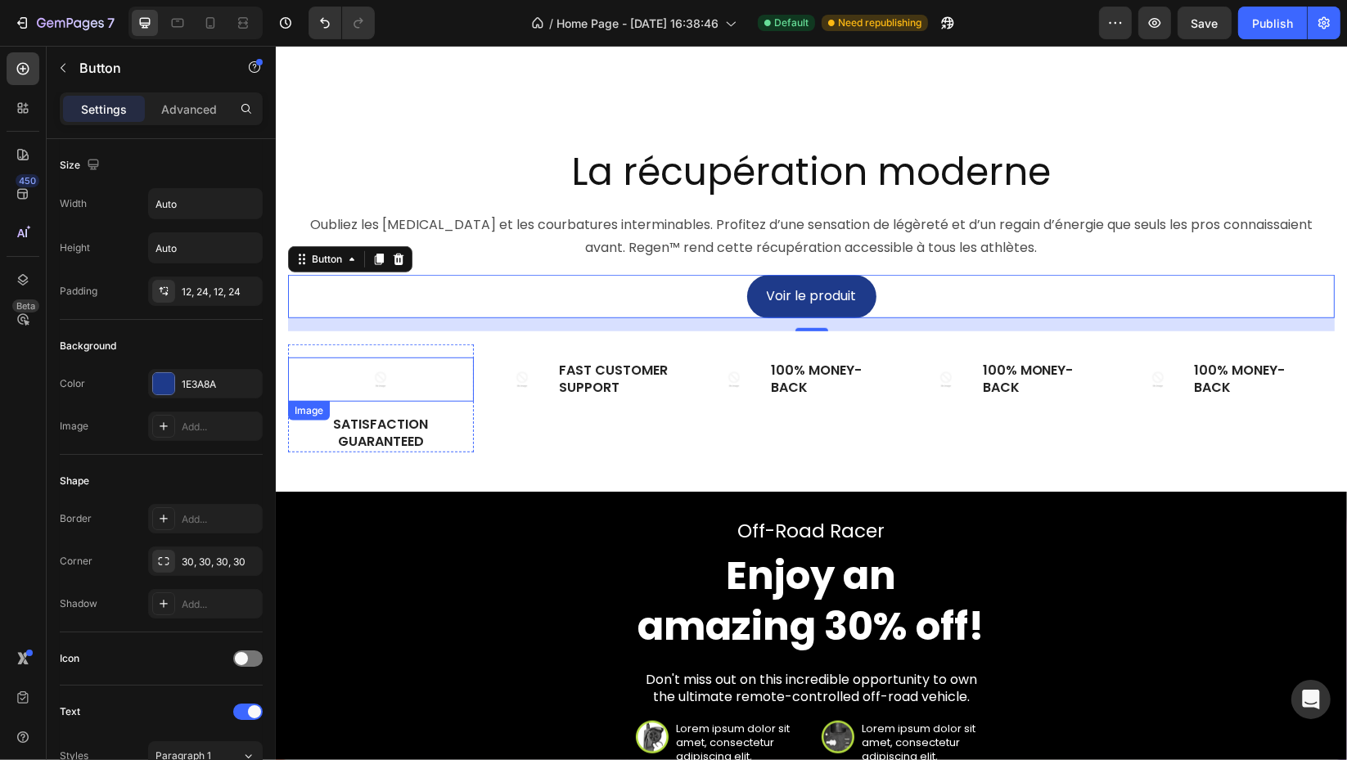
click at [373, 402] on img at bounding box center [379, 379] width 44 height 44
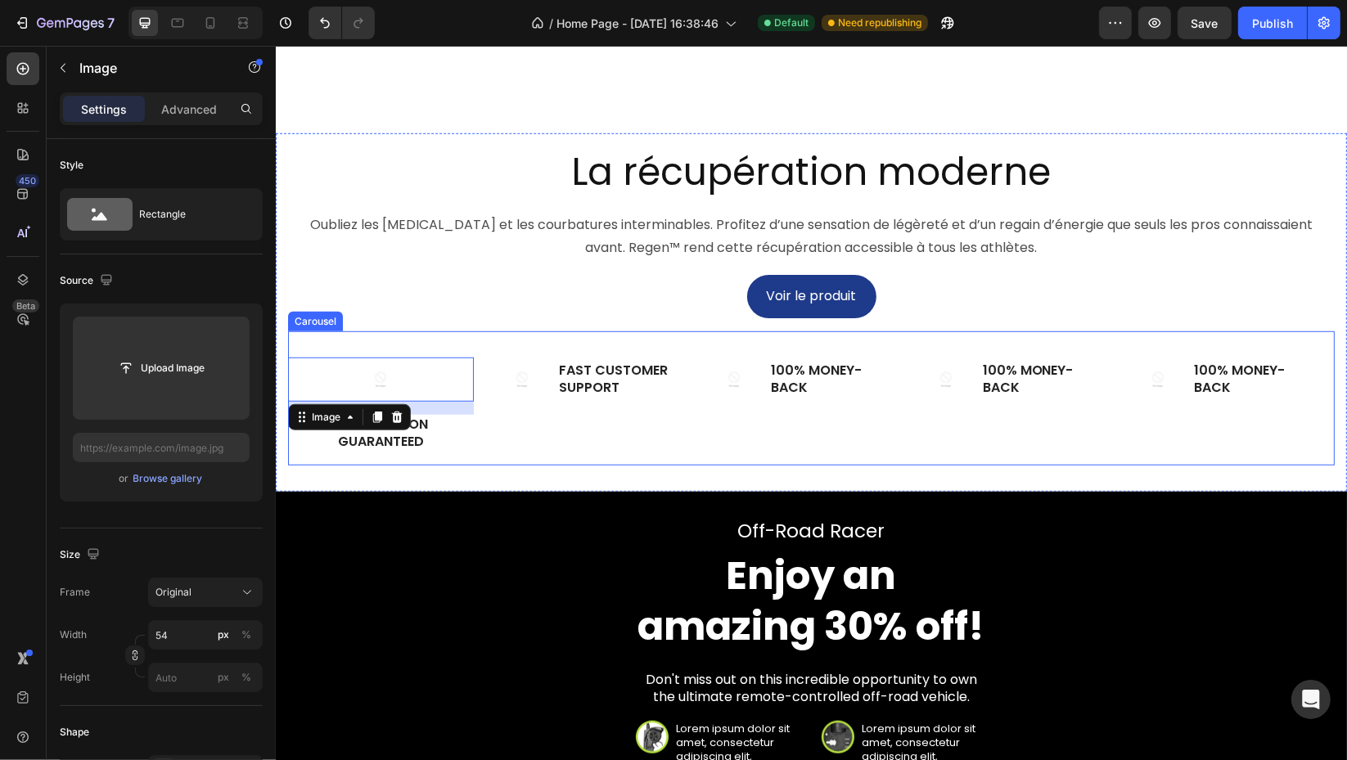
click at [702, 444] on div "Image 16 Satisfaction Guaranteed Text Block Row Image Fast Customer Support Tex…" at bounding box center [810, 404] width 1046 height 121
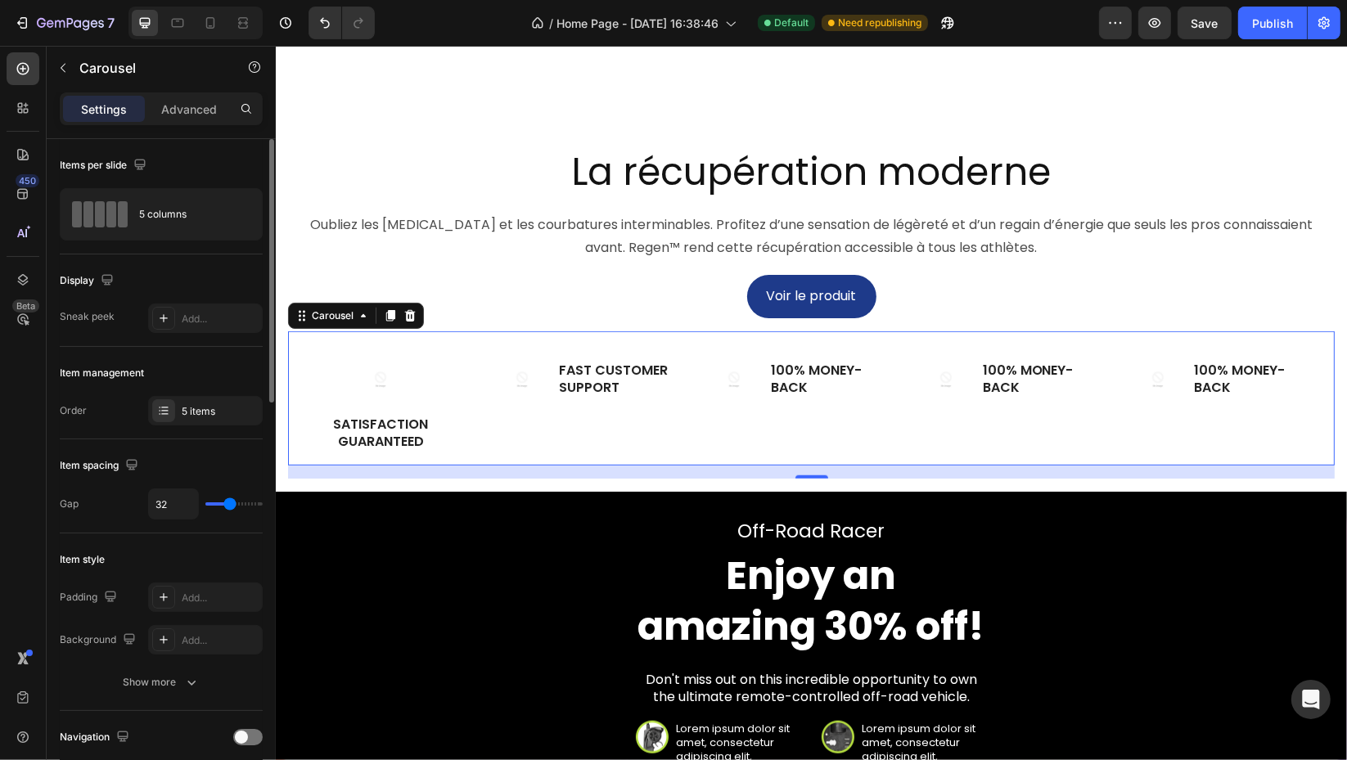
click at [201, 398] on div "5 items" at bounding box center [205, 410] width 115 height 29
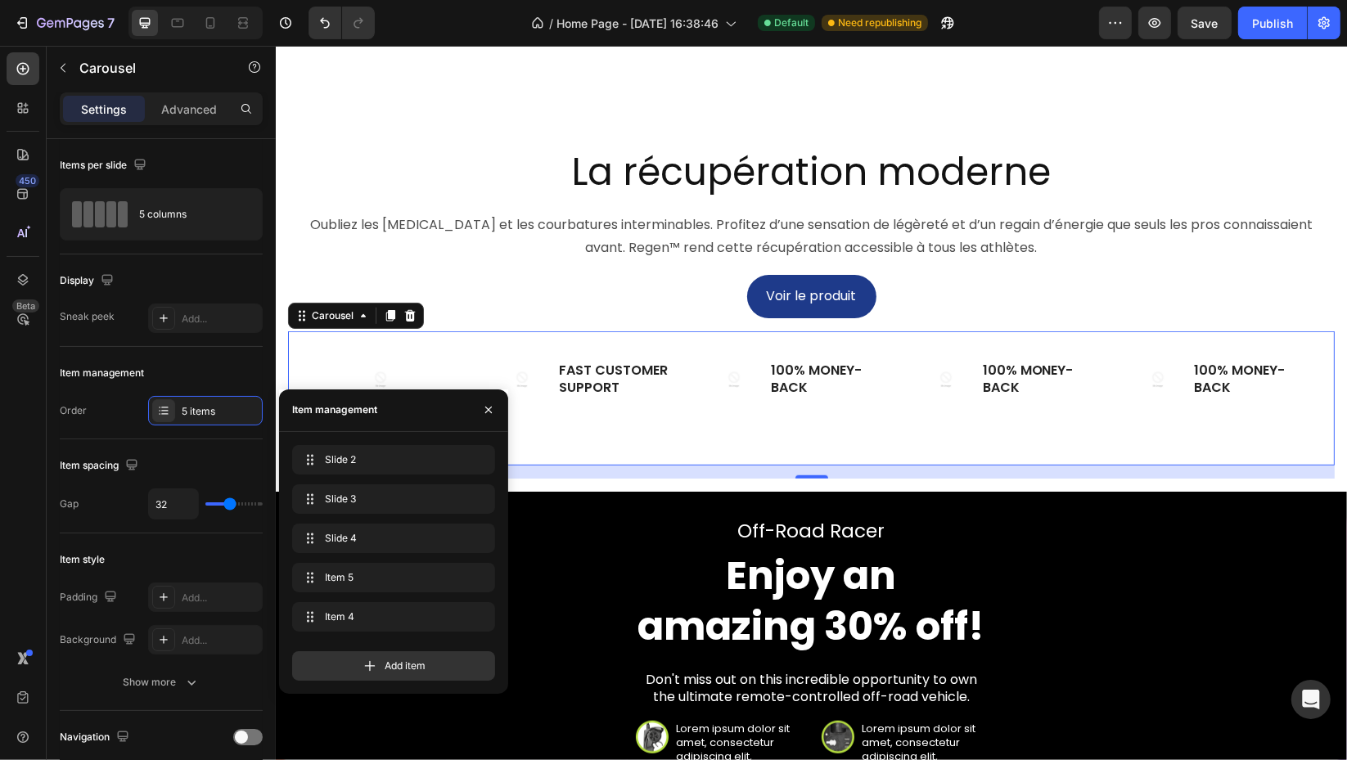
click at [483, 404] on icon "button" at bounding box center [488, 409] width 13 height 13
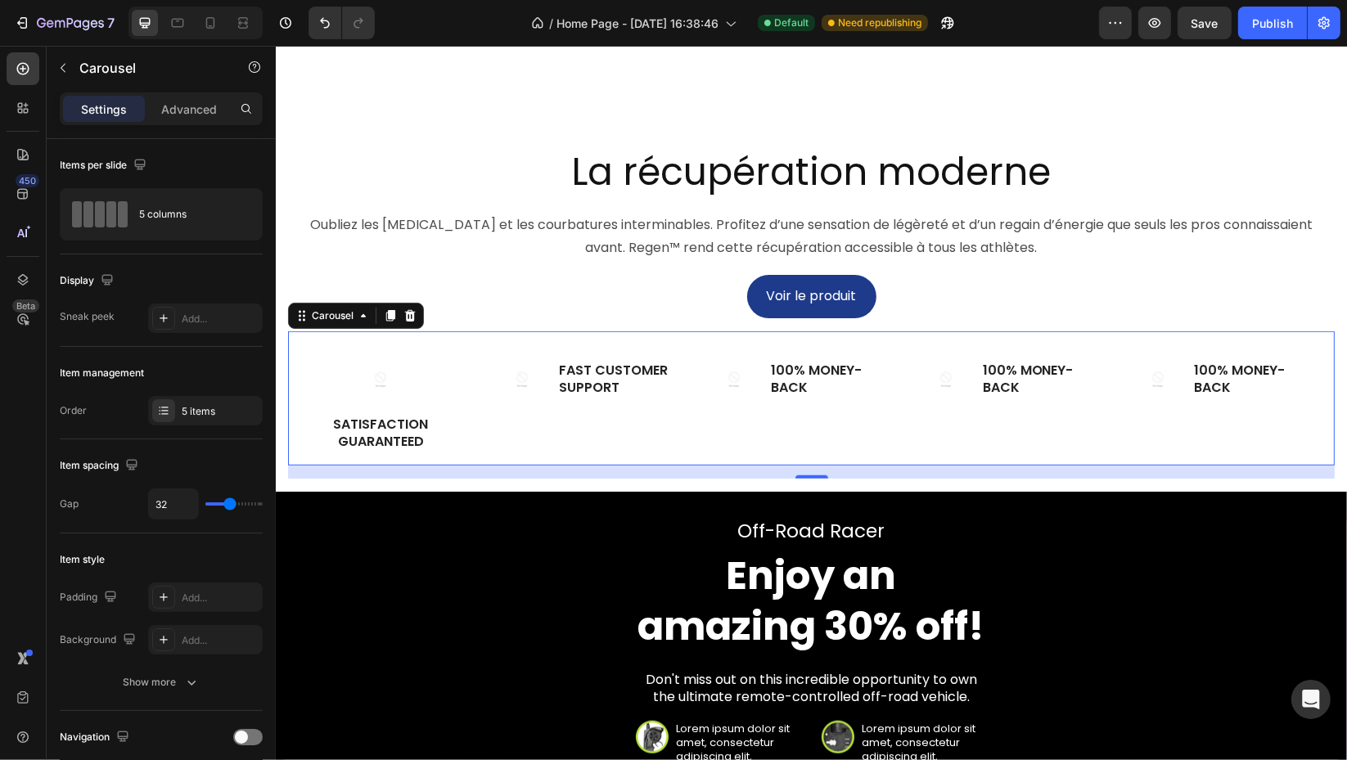
click at [219, 328] on div "Add..." at bounding box center [205, 318] width 115 height 29
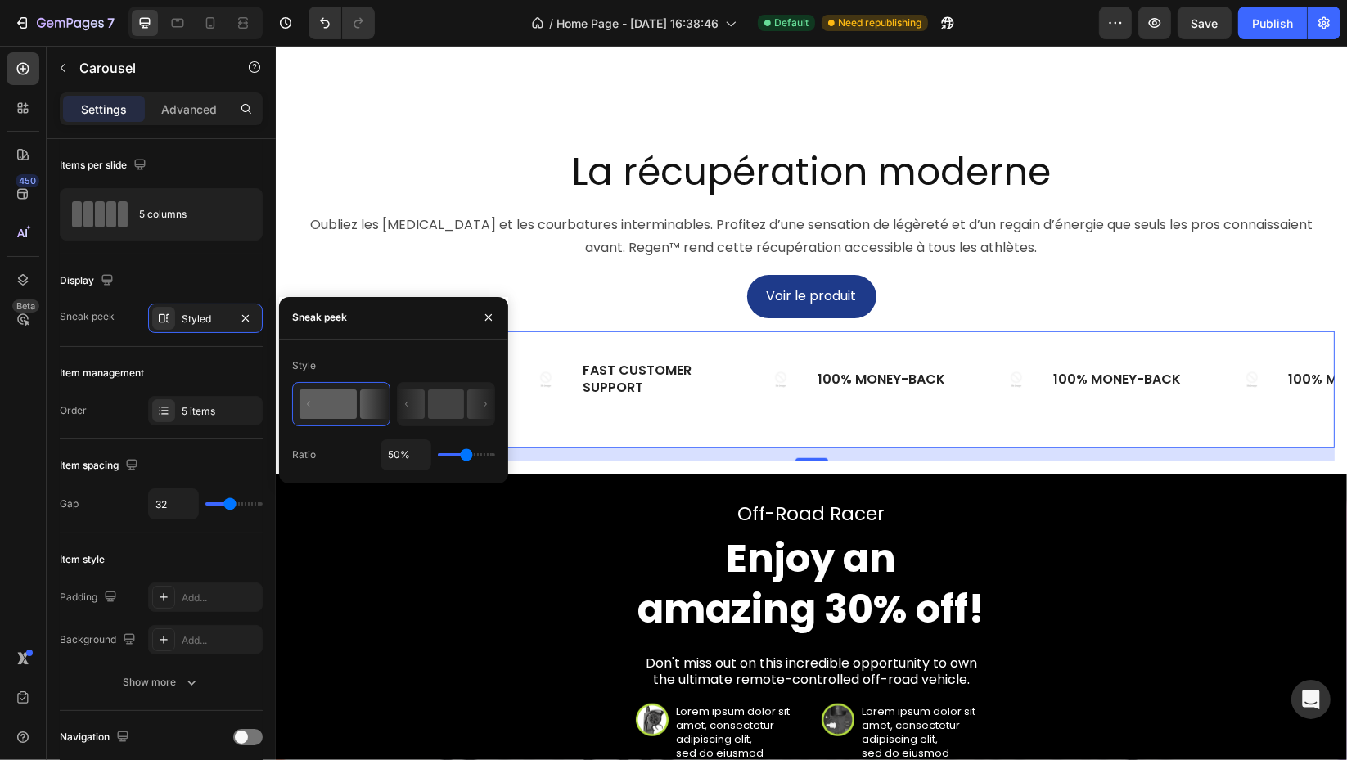
click at [429, 393] on rect at bounding box center [446, 403] width 36 height 29
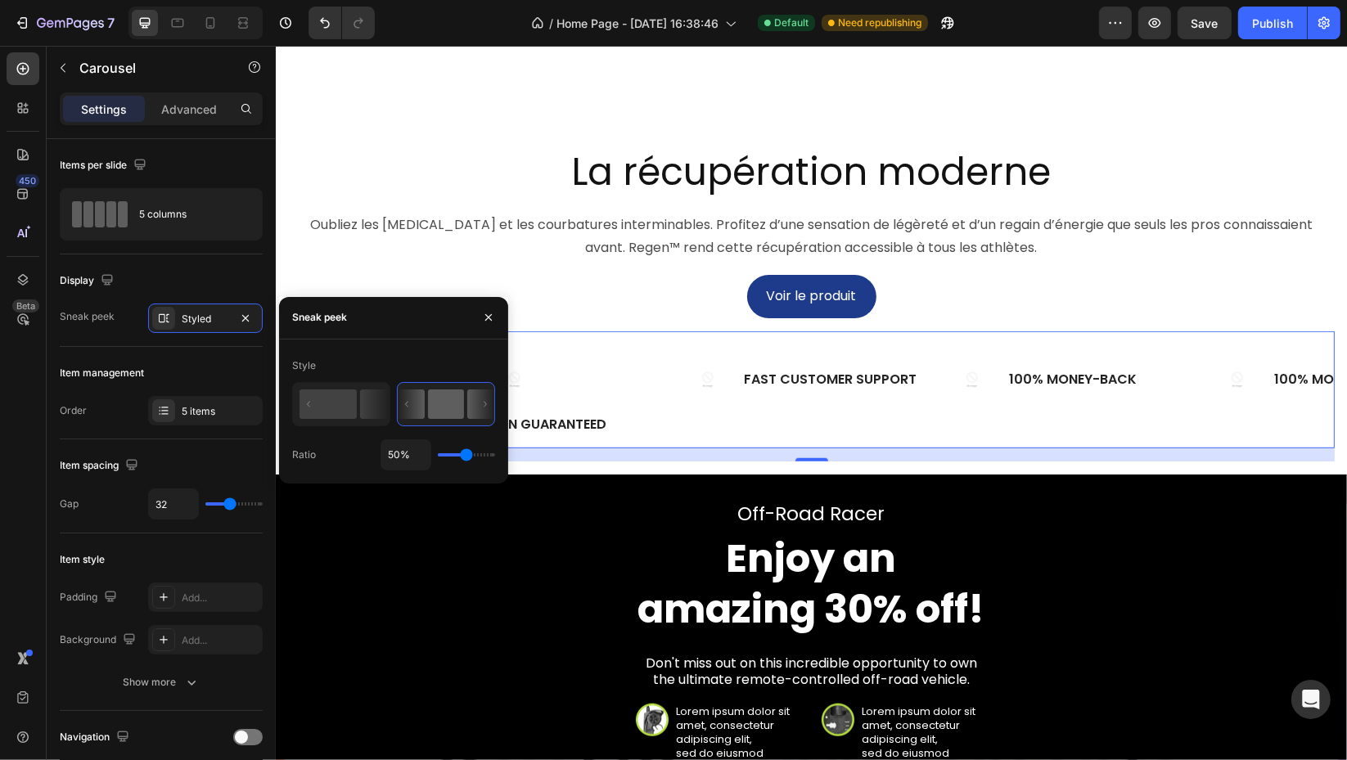
click at [440, 395] on rect at bounding box center [446, 403] width 36 height 29
click at [342, 401] on rect at bounding box center [327, 403] width 57 height 29
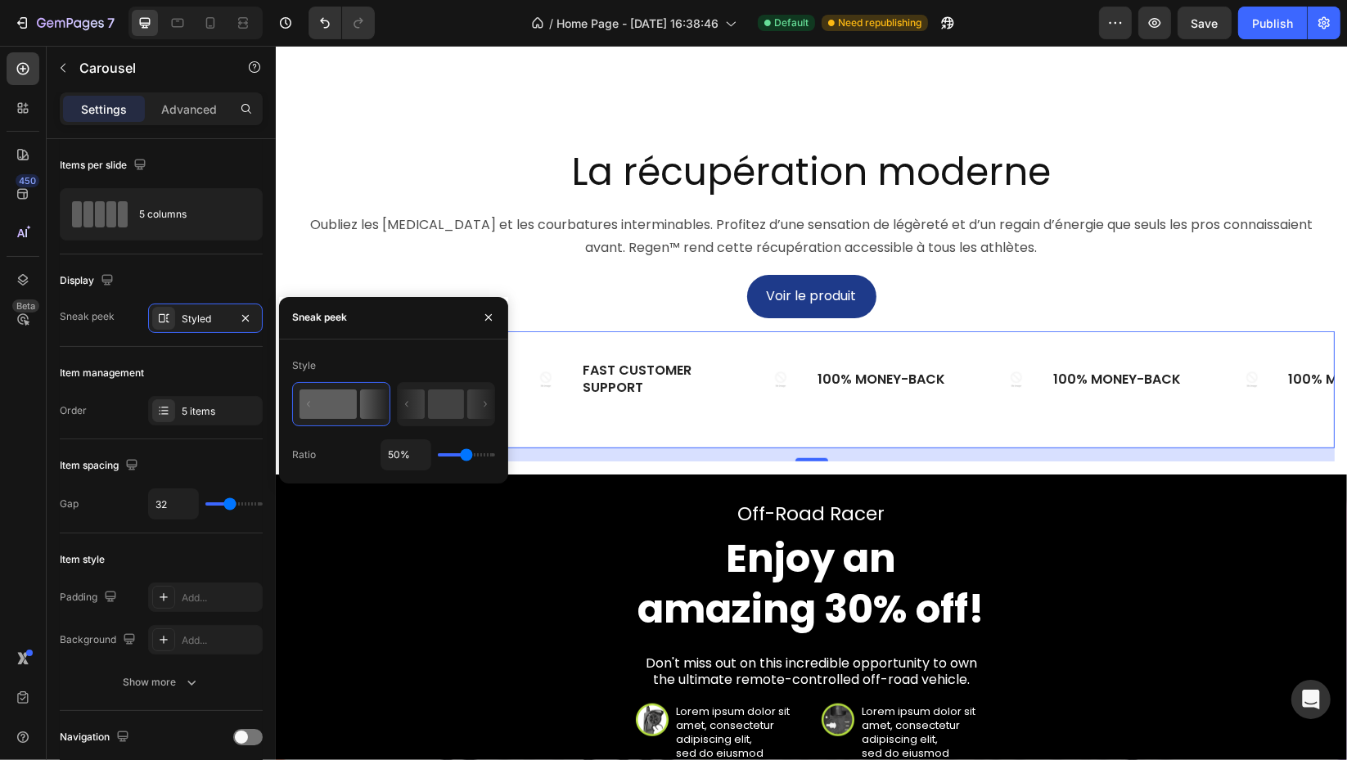
click at [319, 391] on rect at bounding box center [327, 403] width 57 height 29
click at [253, 320] on button "button" at bounding box center [246, 318] width 20 height 20
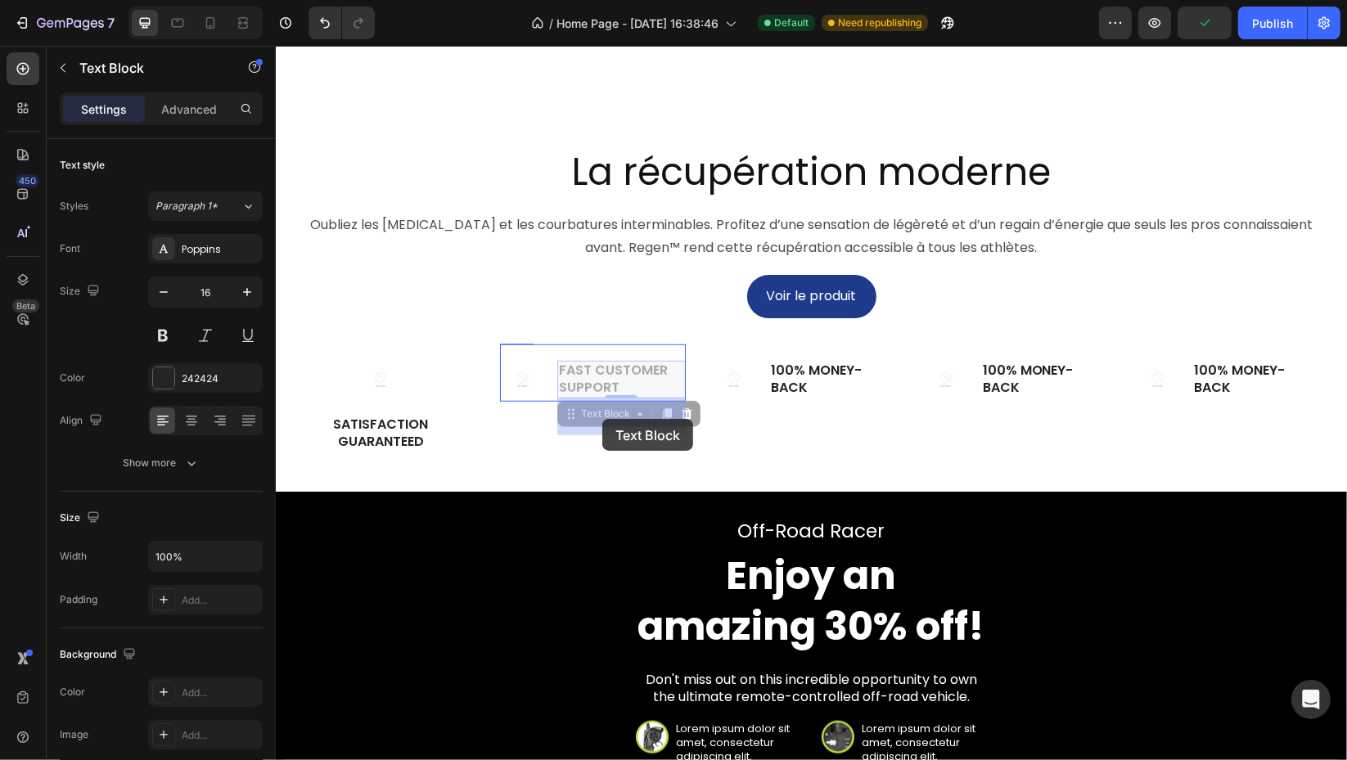
drag, startPoint x: 612, startPoint y: 411, endPoint x: 601, endPoint y: 419, distance: 12.9
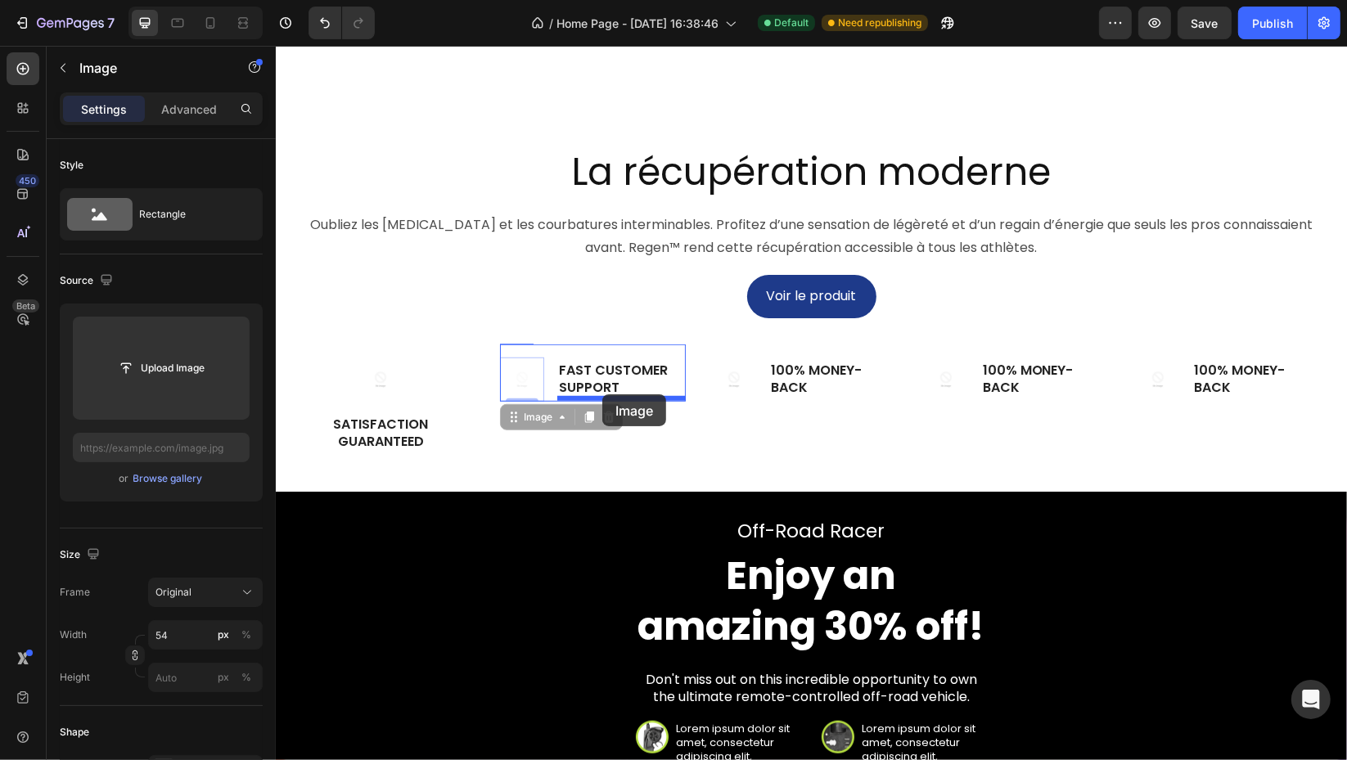
drag, startPoint x: 519, startPoint y: 416, endPoint x: 601, endPoint y: 397, distance: 84.1
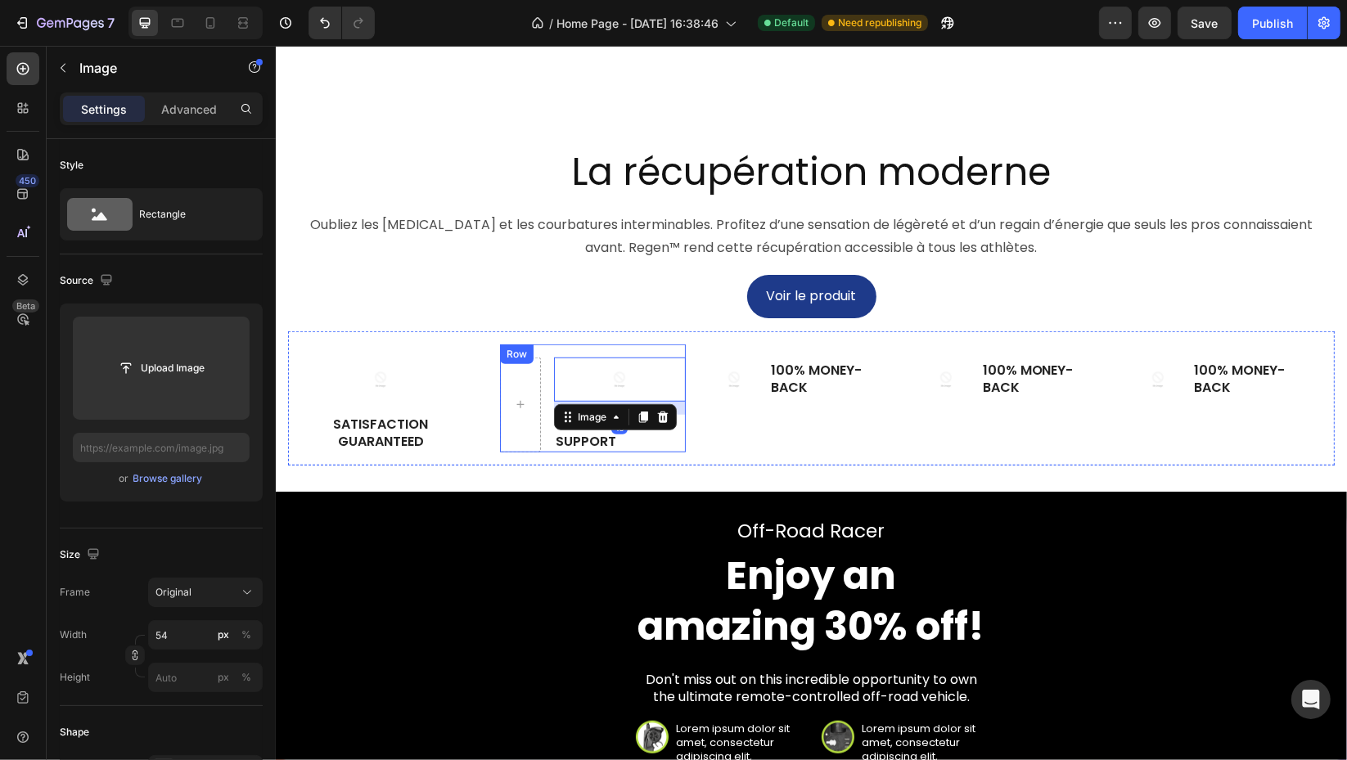
click at [547, 452] on div "Image 16 Fast Customer Support Text Block Row" at bounding box center [592, 398] width 186 height 108
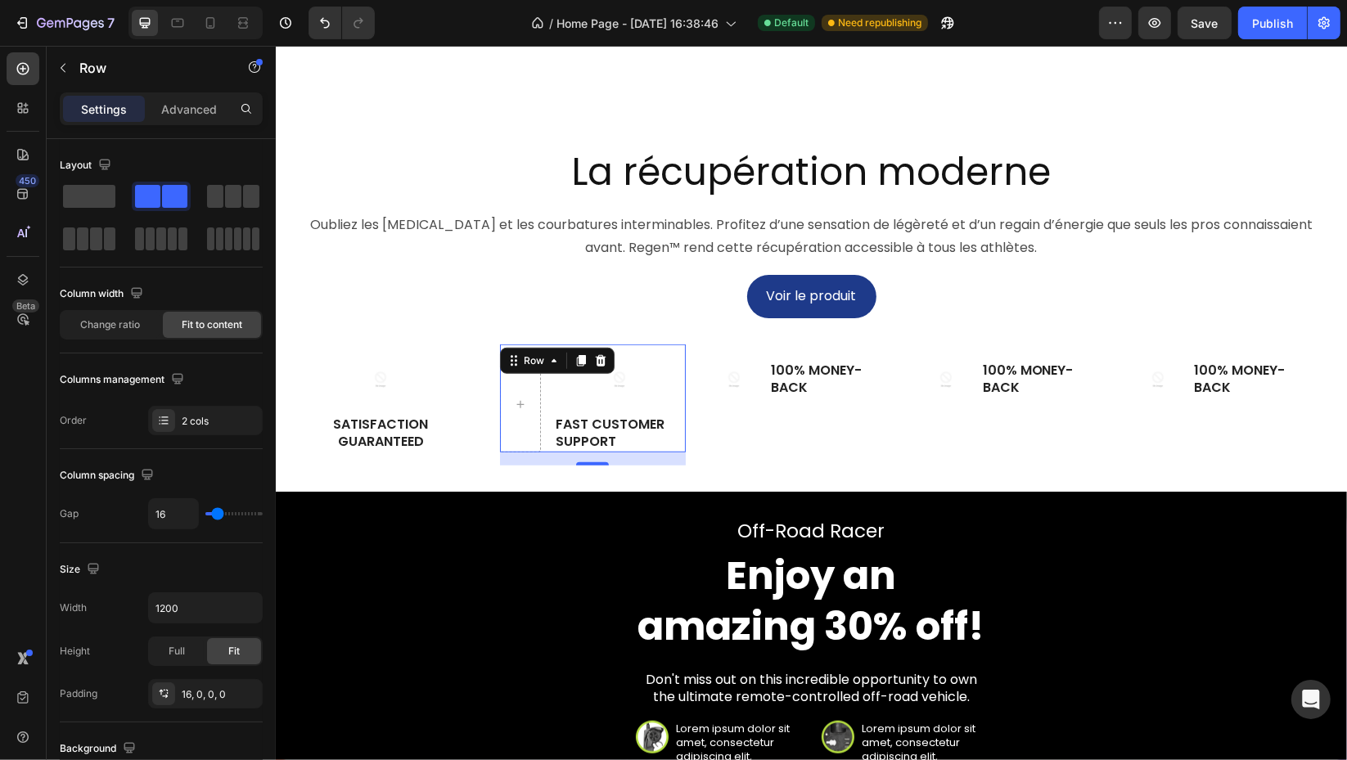
click at [214, 409] on div "2 cols" at bounding box center [205, 420] width 115 height 29
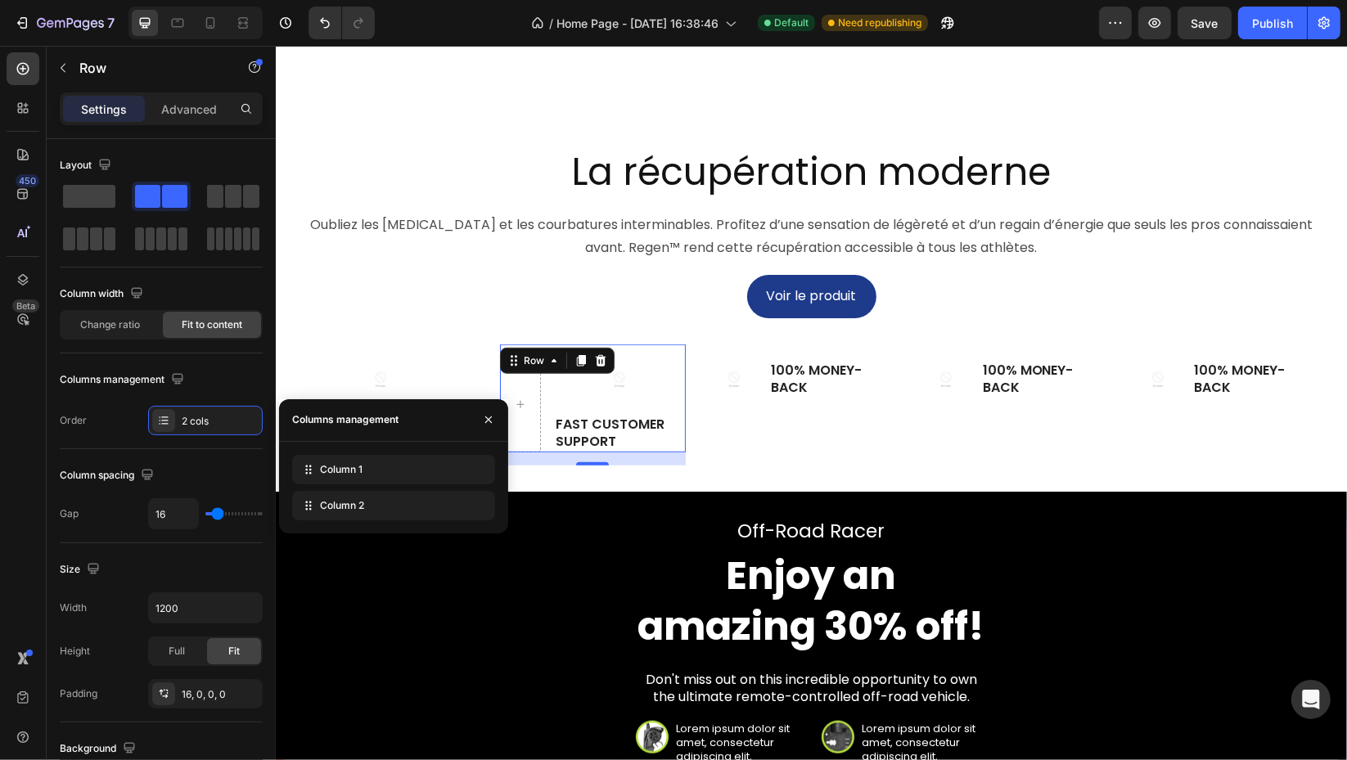
click at [0, 0] on icon at bounding box center [0, 0] width 0 height 0
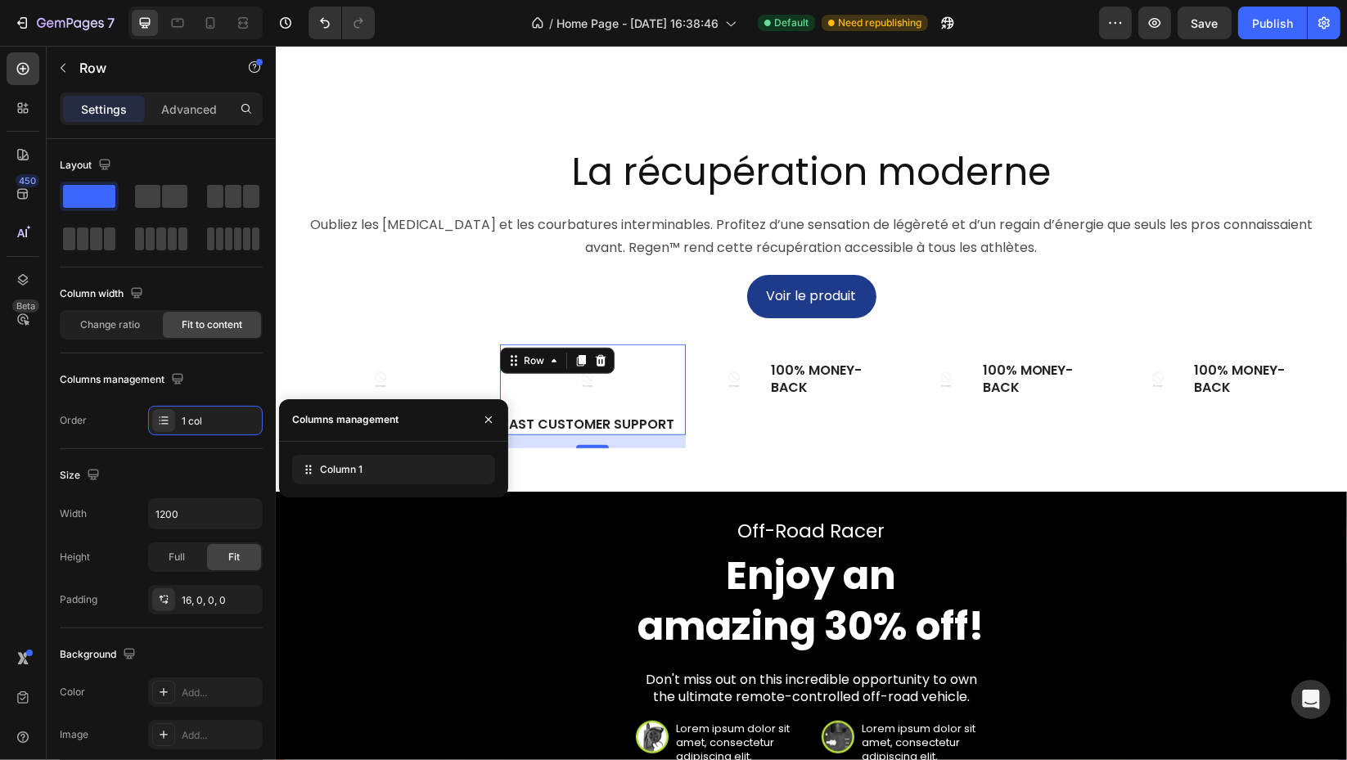
click at [479, 414] on button "button" at bounding box center [488, 420] width 26 height 26
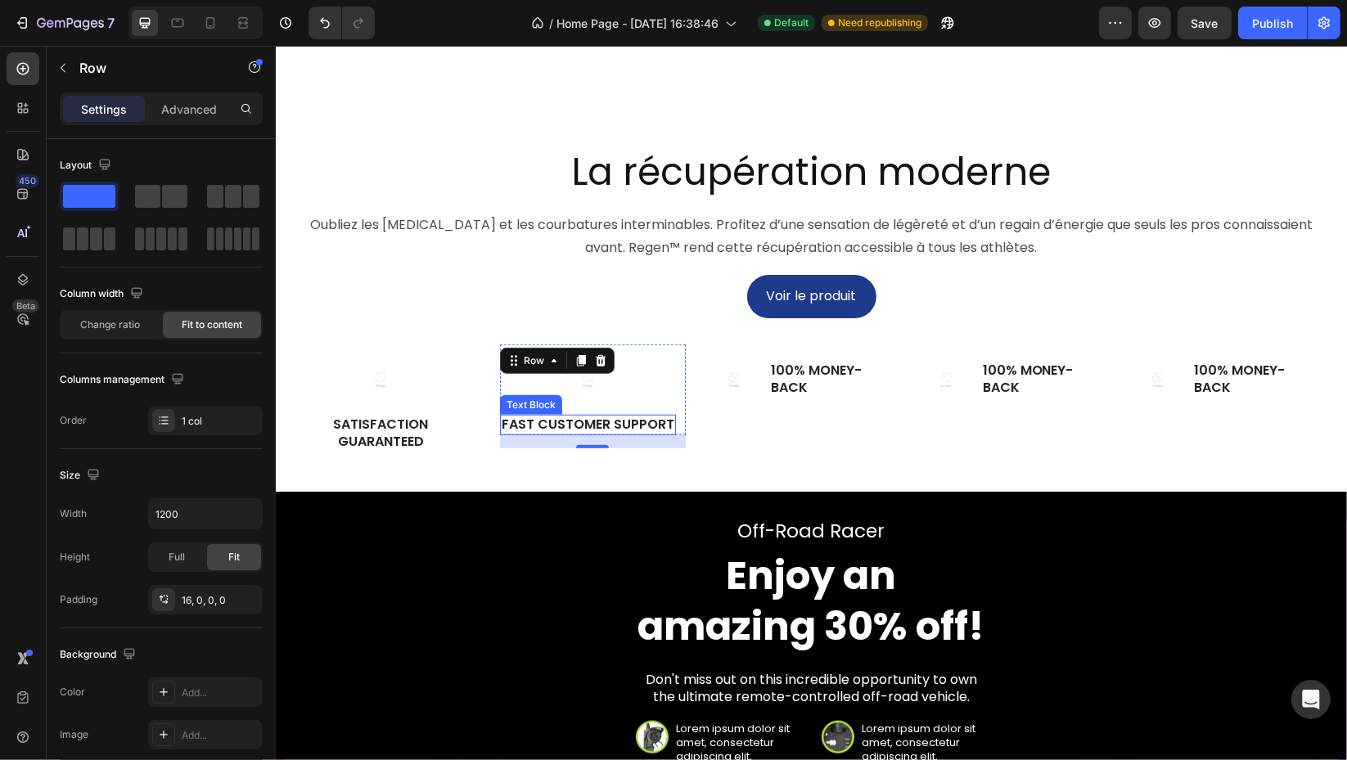
click at [671, 435] on div "Fast Customer Support" at bounding box center [587, 425] width 176 height 20
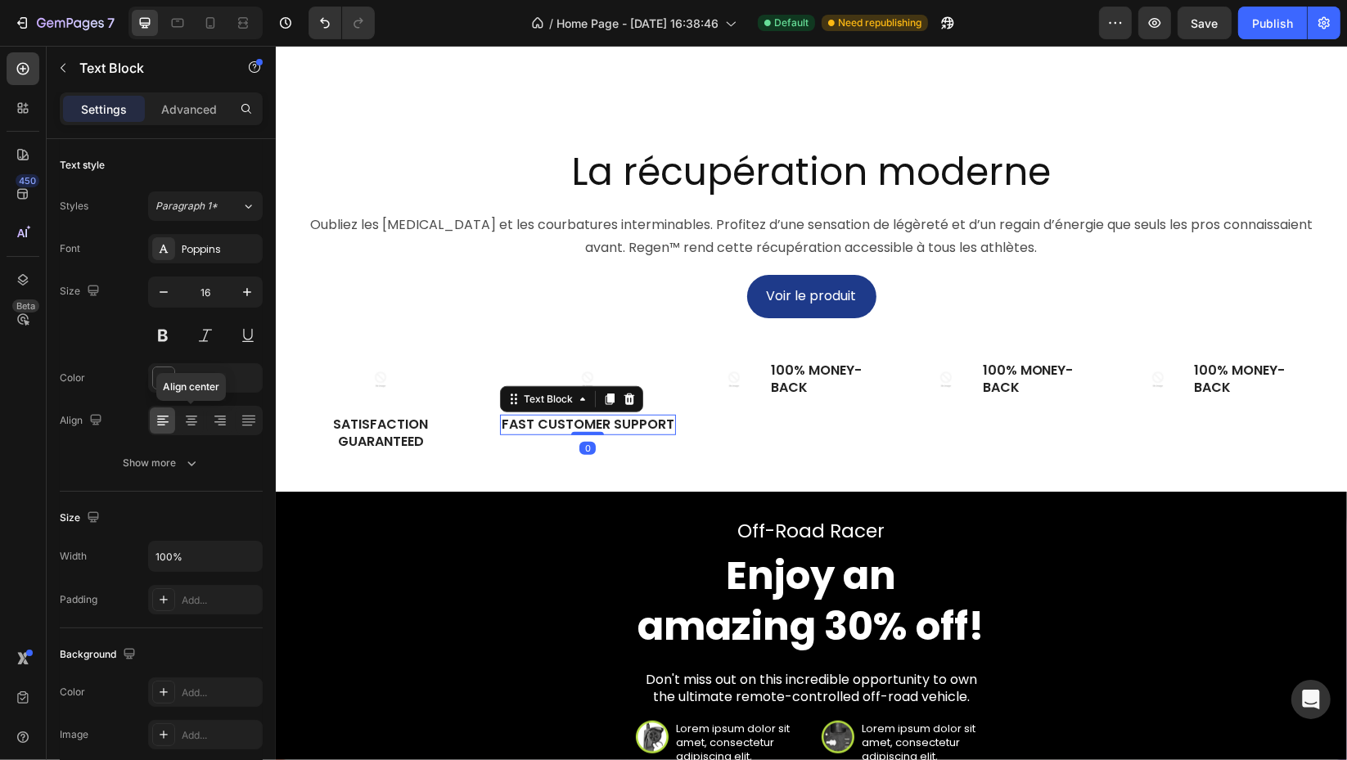
click at [195, 423] on icon at bounding box center [191, 420] width 16 height 16
click at [501, 318] on div "Voir le produit Button" at bounding box center [810, 296] width 1046 height 43
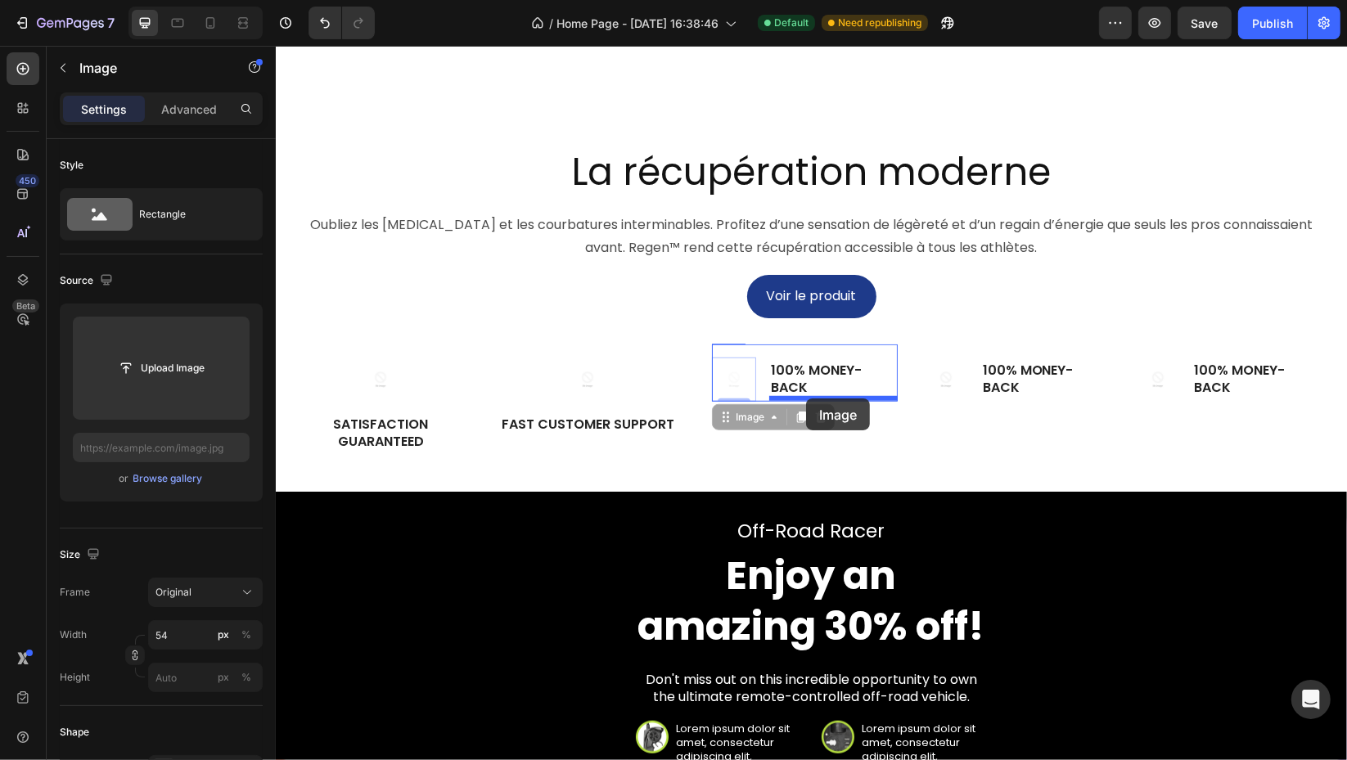
drag, startPoint x: 733, startPoint y: 419, endPoint x: 805, endPoint y: 398, distance: 74.8
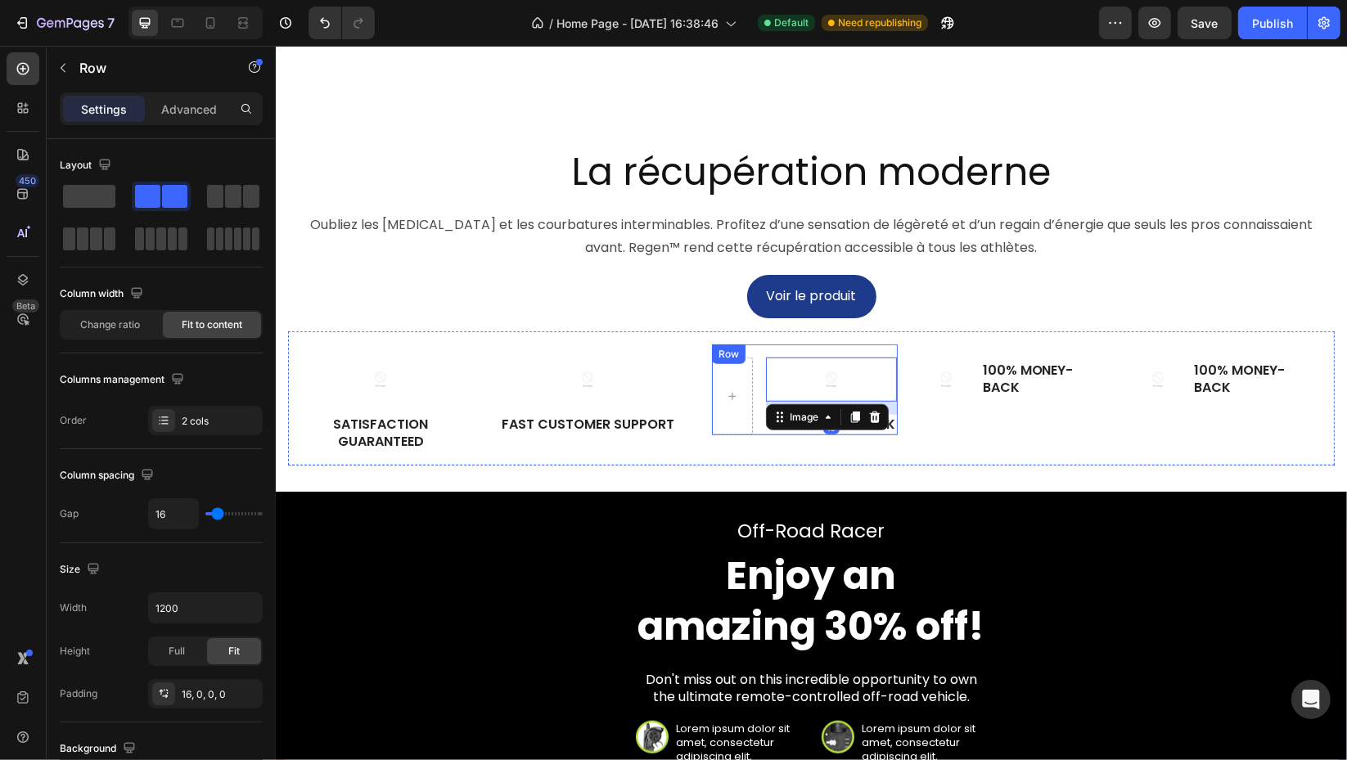
click at [759, 435] on div "Image 16 100% Money-Back Text Block Row" at bounding box center [804, 389] width 186 height 91
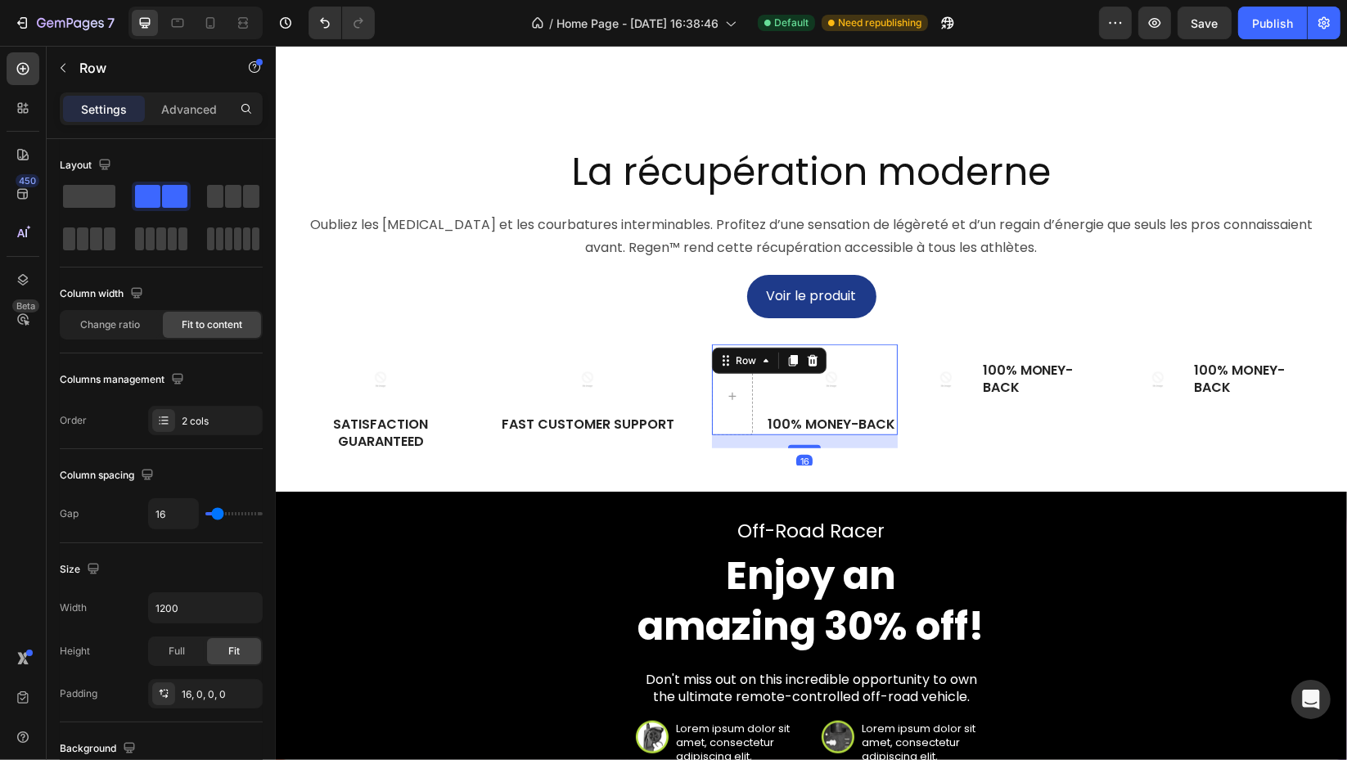
drag, startPoint x: 173, startPoint y: 419, endPoint x: 245, endPoint y: 416, distance: 71.2
click at [173, 419] on div at bounding box center [163, 420] width 23 height 23
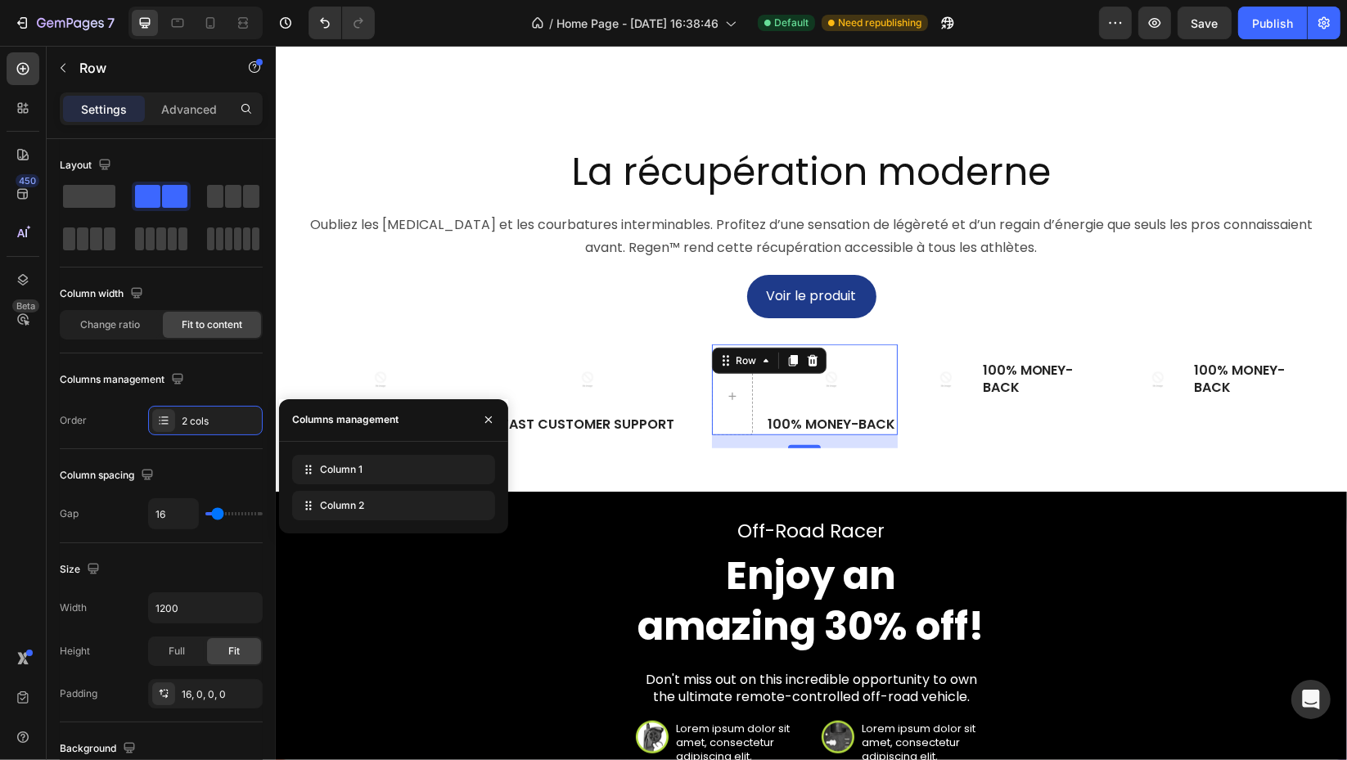
click at [0, 0] on icon at bounding box center [0, 0] width 0 height 0
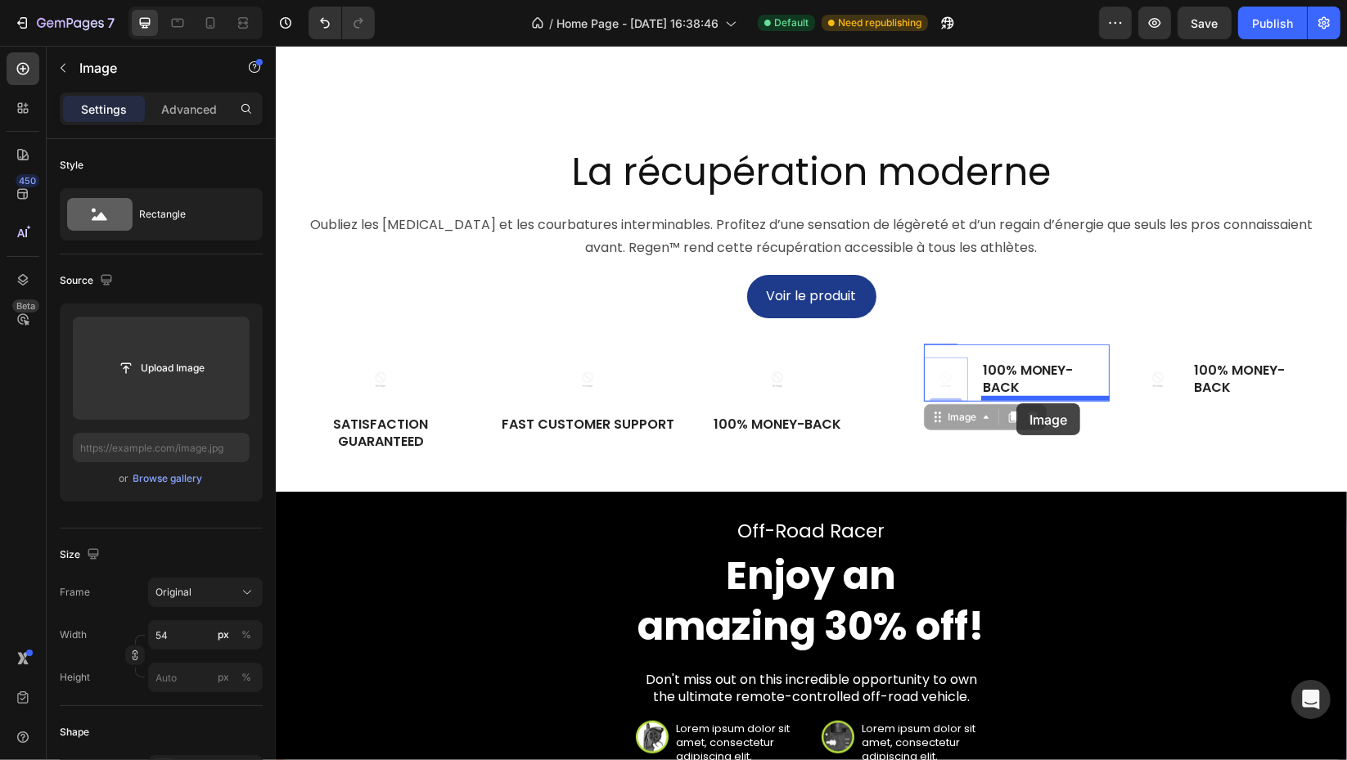
drag, startPoint x: 949, startPoint y: 419, endPoint x: 1015, endPoint y: 403, distance: 68.1
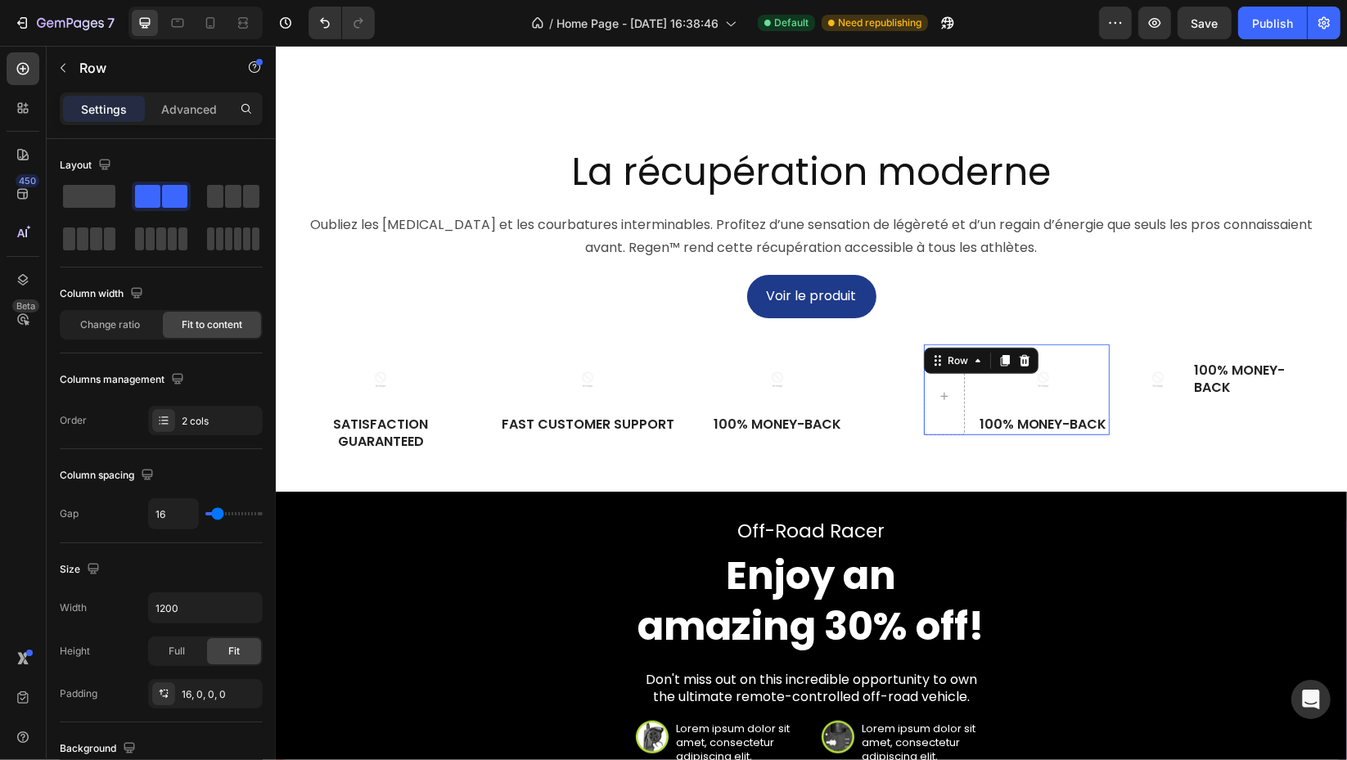
click at [972, 435] on div "Image 100% Money-Back Text Block Row 0" at bounding box center [1016, 389] width 186 height 91
click at [199, 416] on div "2 cols" at bounding box center [220, 421] width 77 height 15
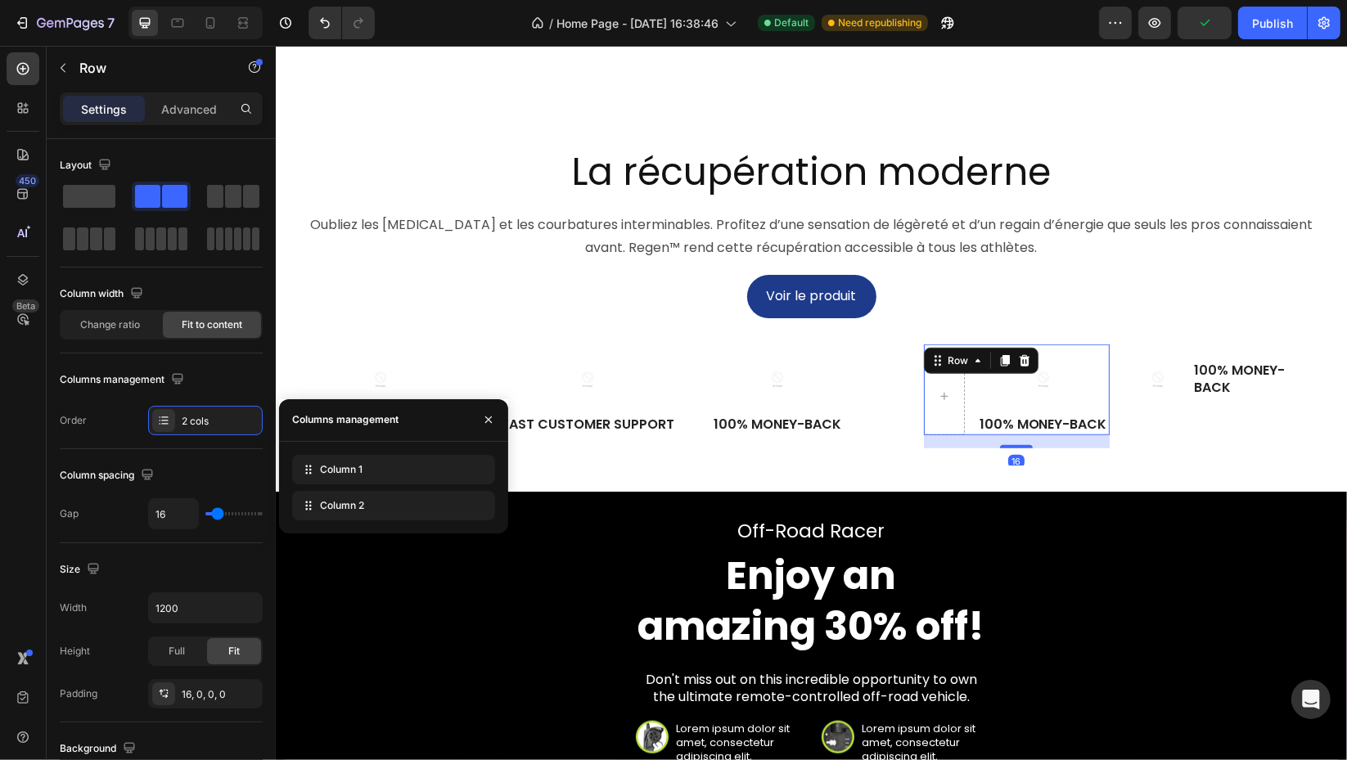
click at [0, 0] on icon at bounding box center [0, 0] width 0 height 0
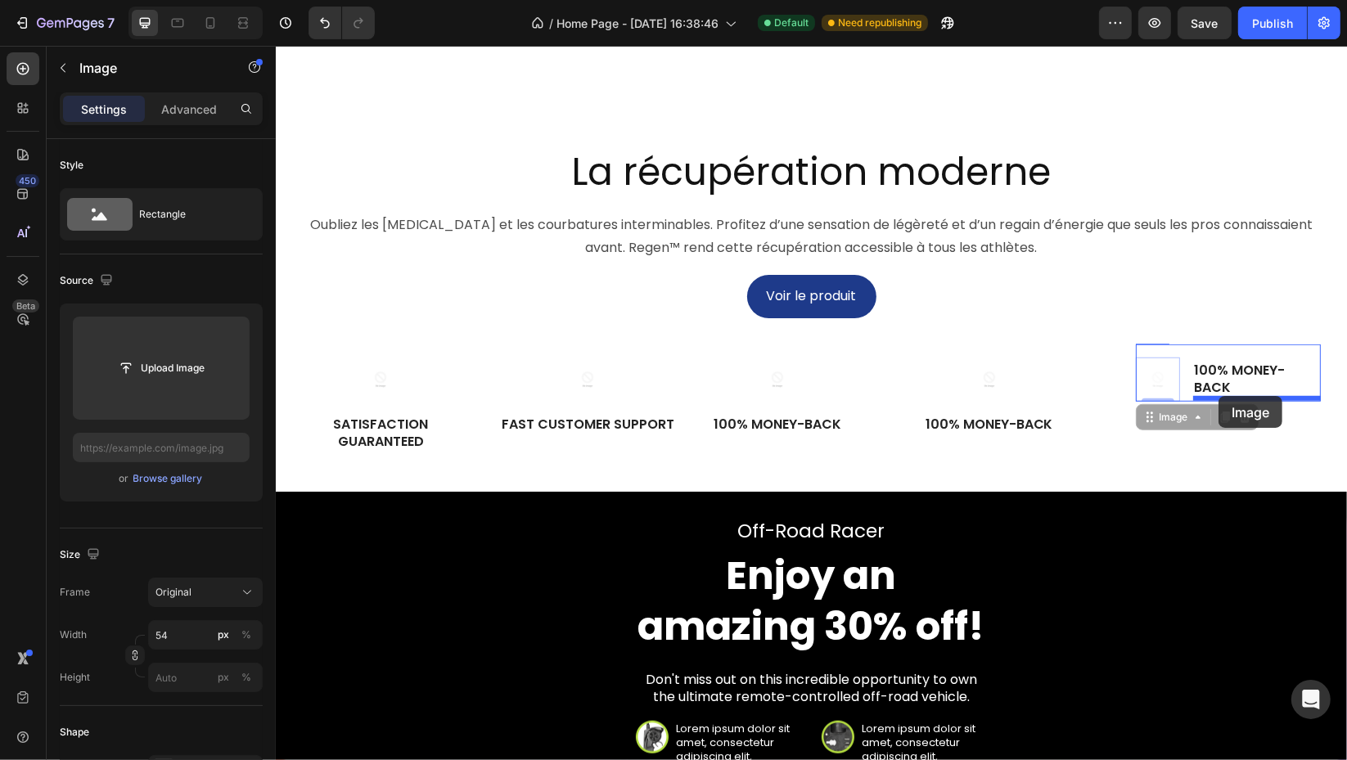
drag, startPoint x: 1154, startPoint y: 420, endPoint x: 1217, endPoint y: 396, distance: 67.6
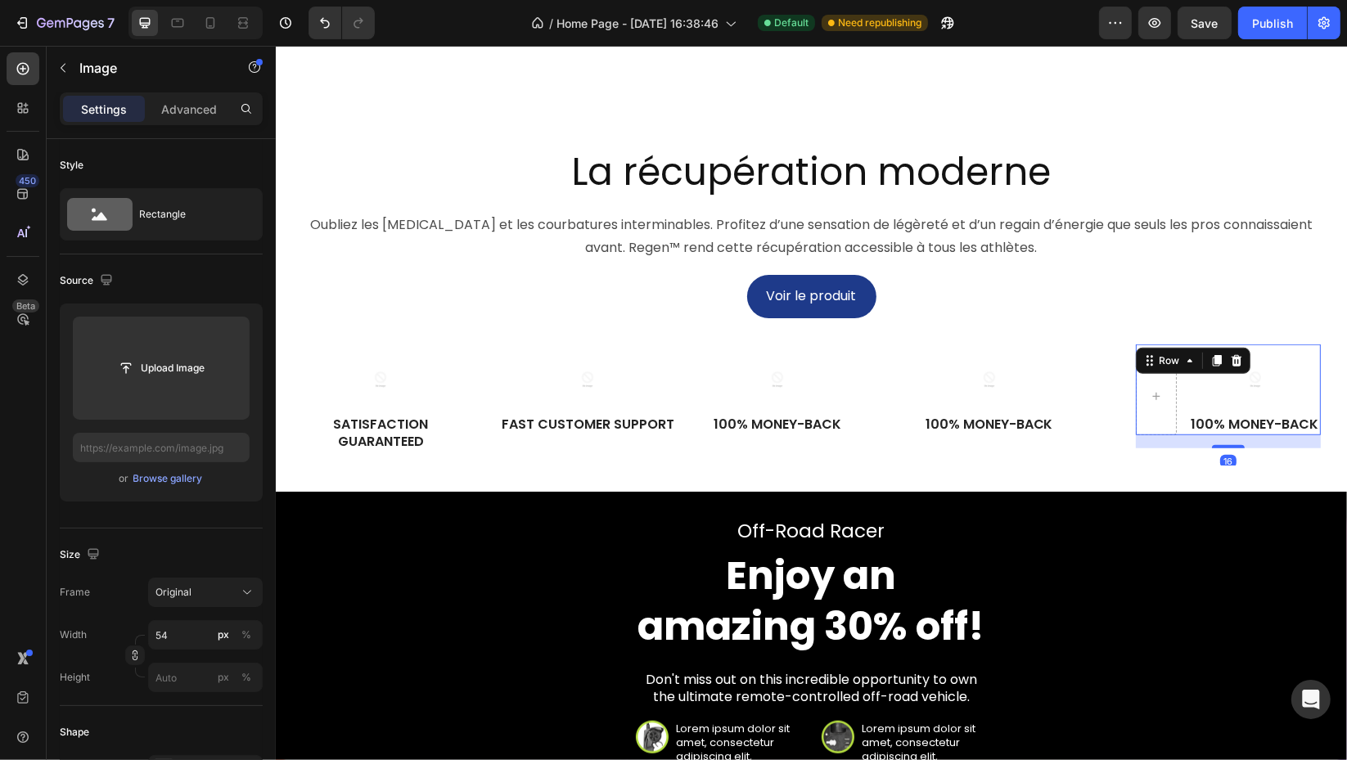
click at [1185, 435] on div "Image 100% Money-Back Text Block Row 16" at bounding box center [1228, 389] width 186 height 91
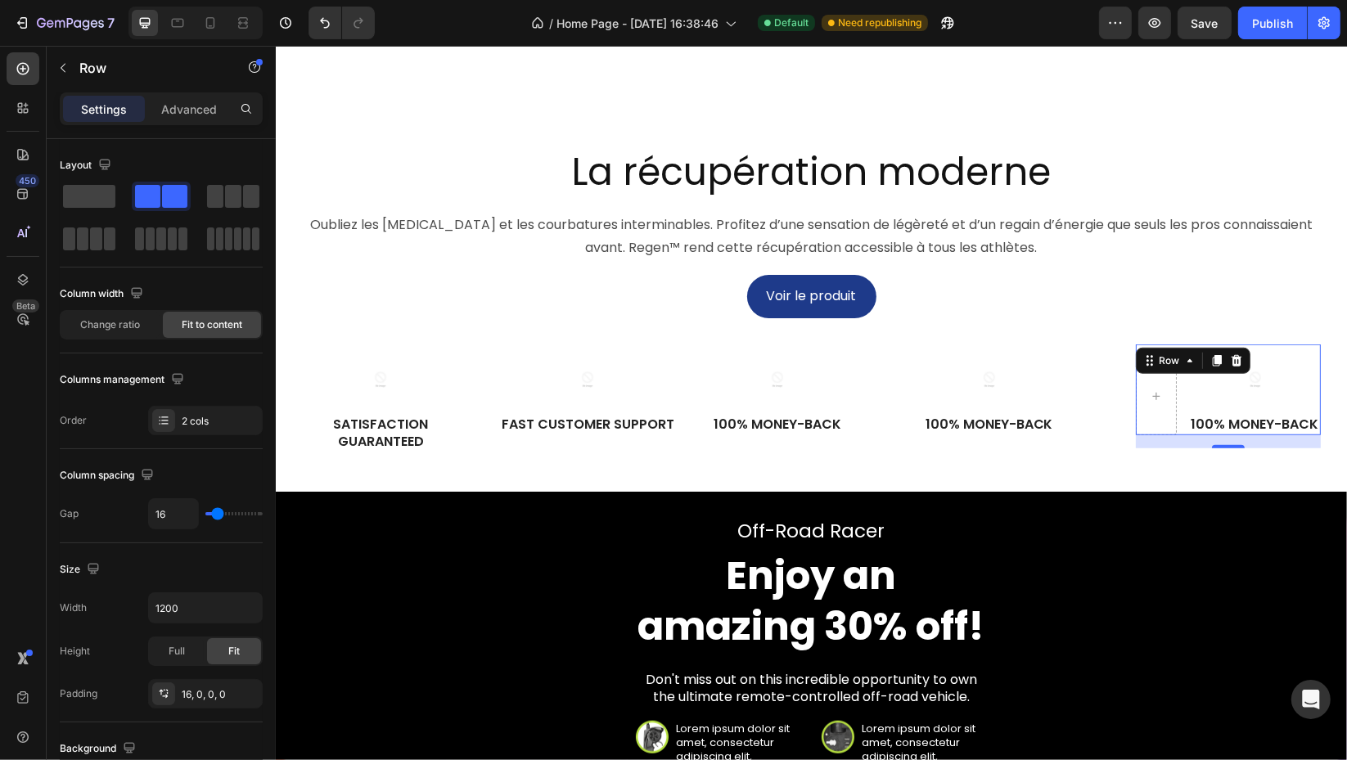
click at [191, 415] on div "2 cols" at bounding box center [220, 421] width 77 height 15
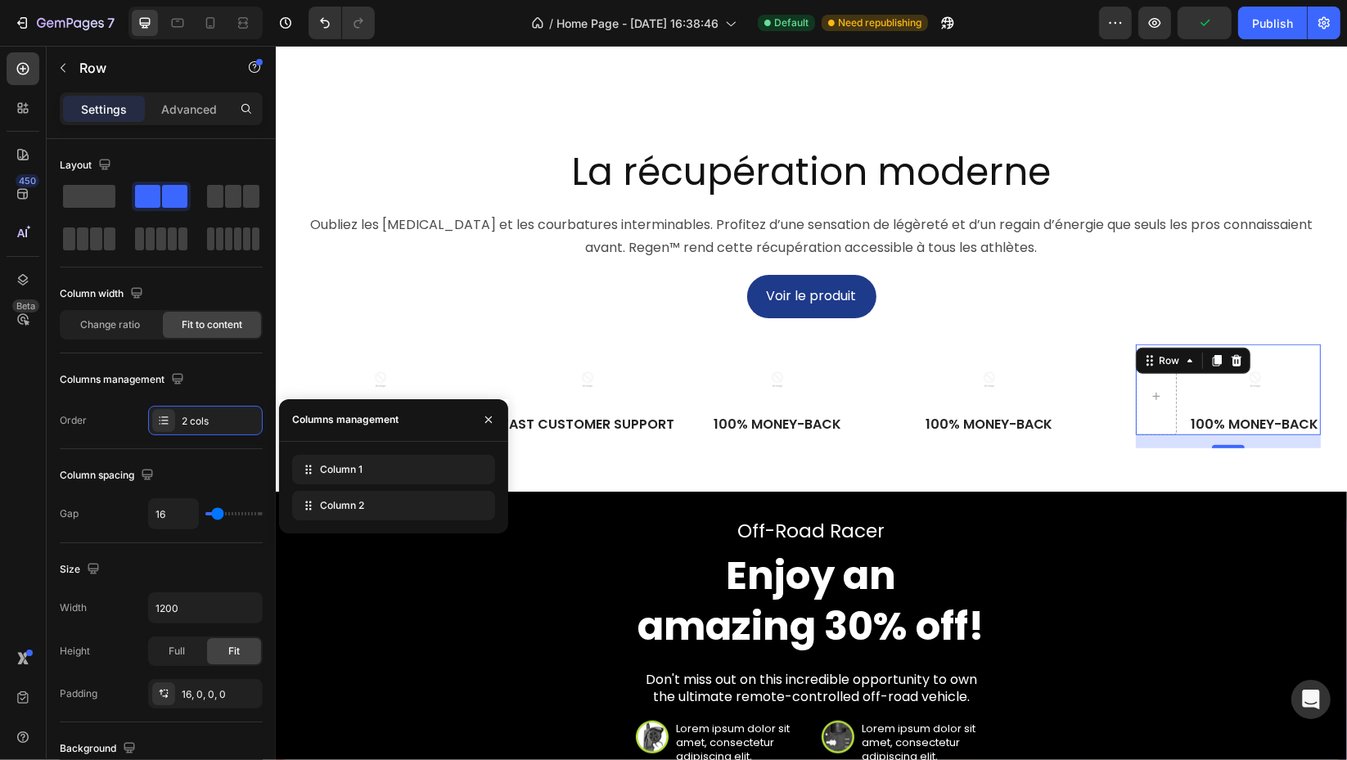
click at [0, 0] on icon at bounding box center [0, 0] width 0 height 0
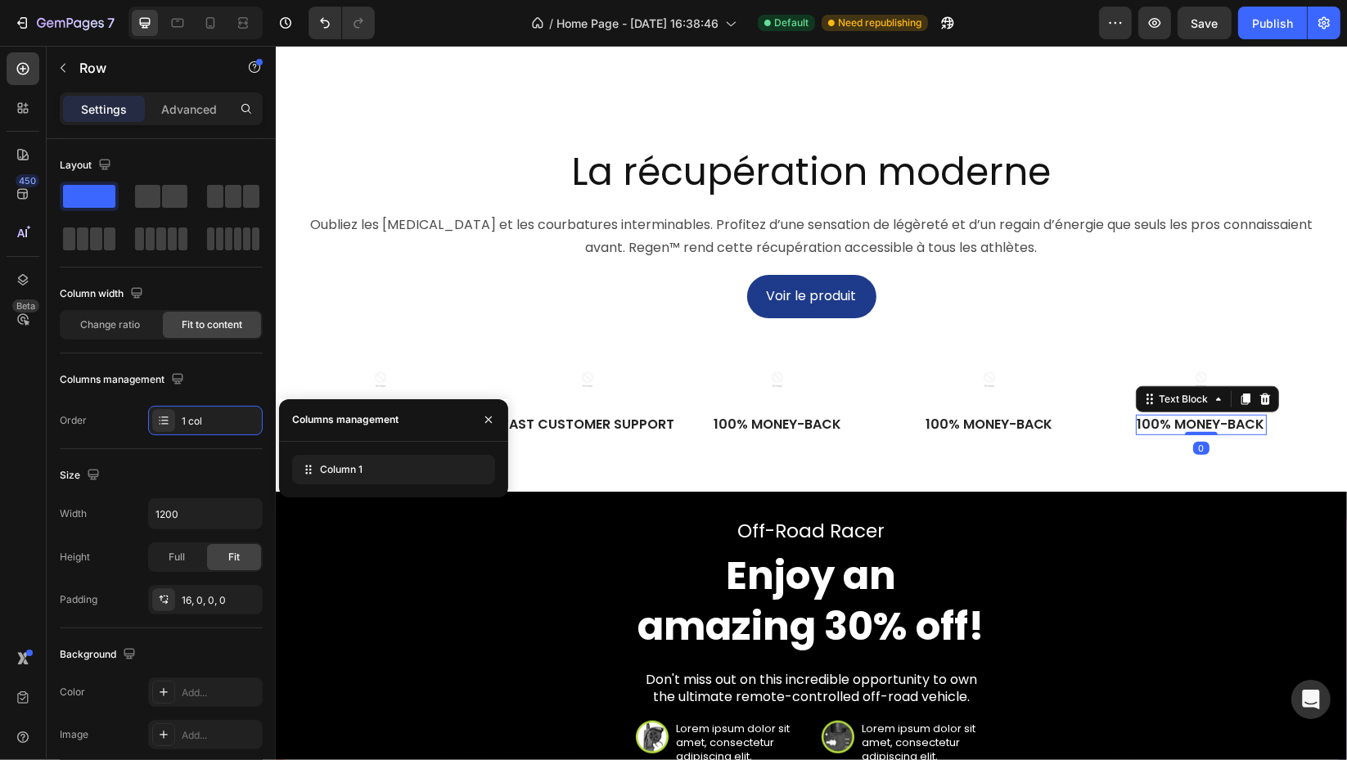
click at [1212, 434] on p "100% Money-Back" at bounding box center [1200, 424] width 128 height 17
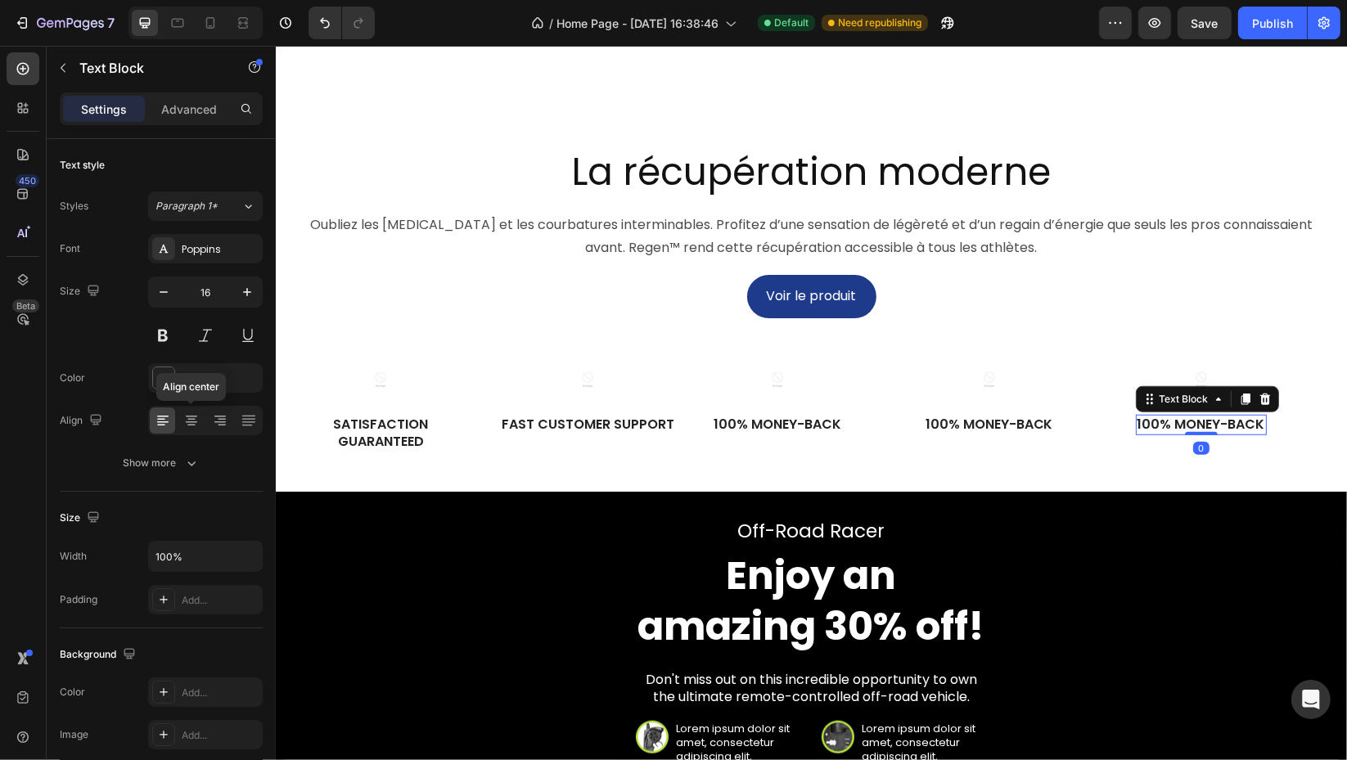
click at [185, 421] on icon at bounding box center [191, 420] width 16 height 16
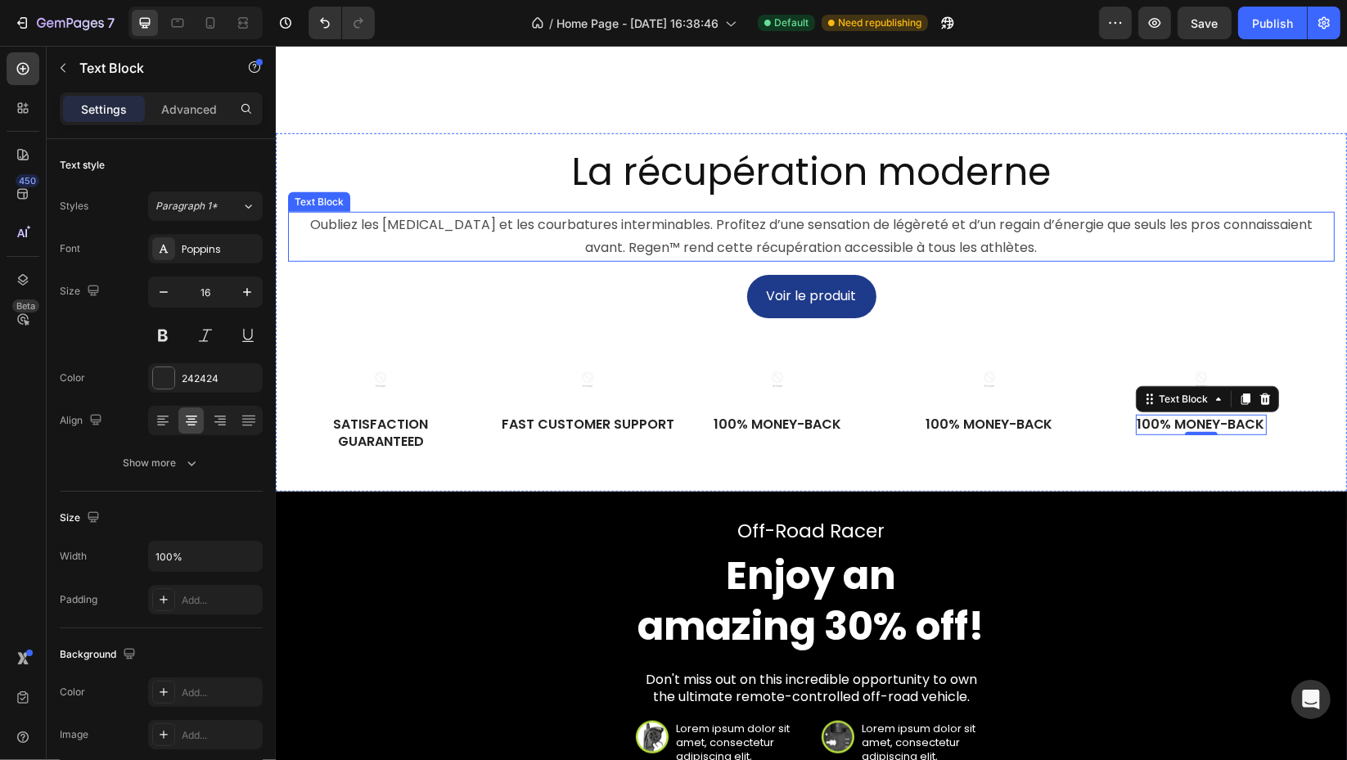
click at [1223, 261] on p "Oubliez les [MEDICAL_DATA][PERSON_NAME] et les courbatures interminables. Profi…" at bounding box center [810, 237] width 1043 height 47
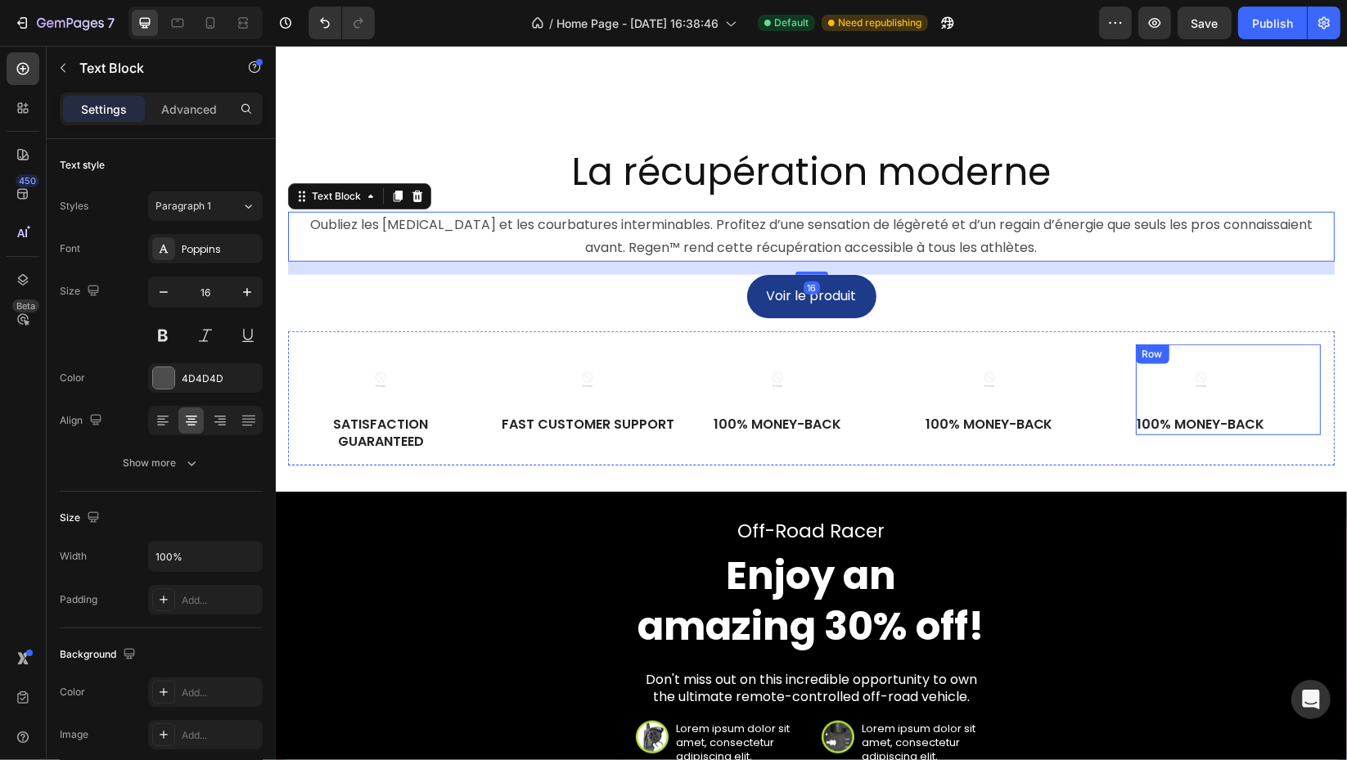
click at [1279, 435] on div "Image 100% Money-Back Text Block Row" at bounding box center [1228, 389] width 186 height 91
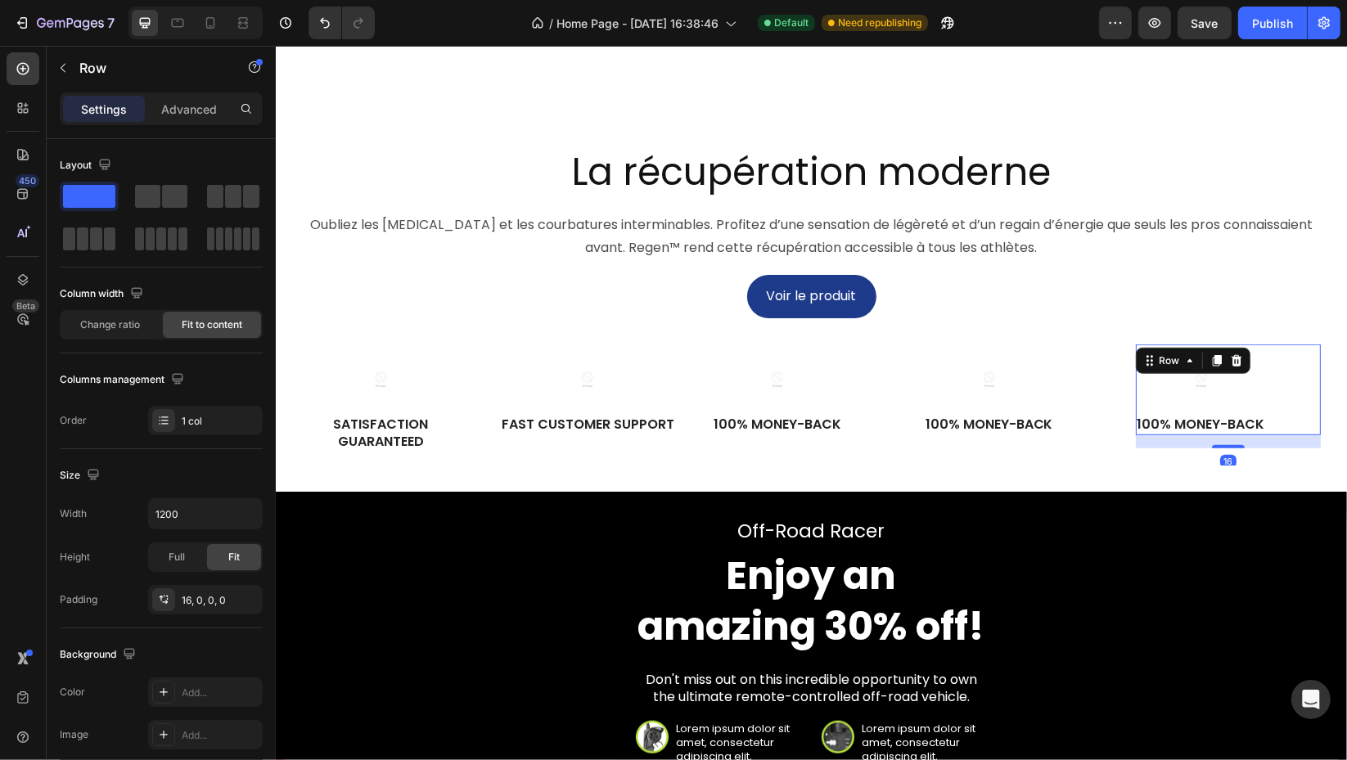
scroll to position [380, 0]
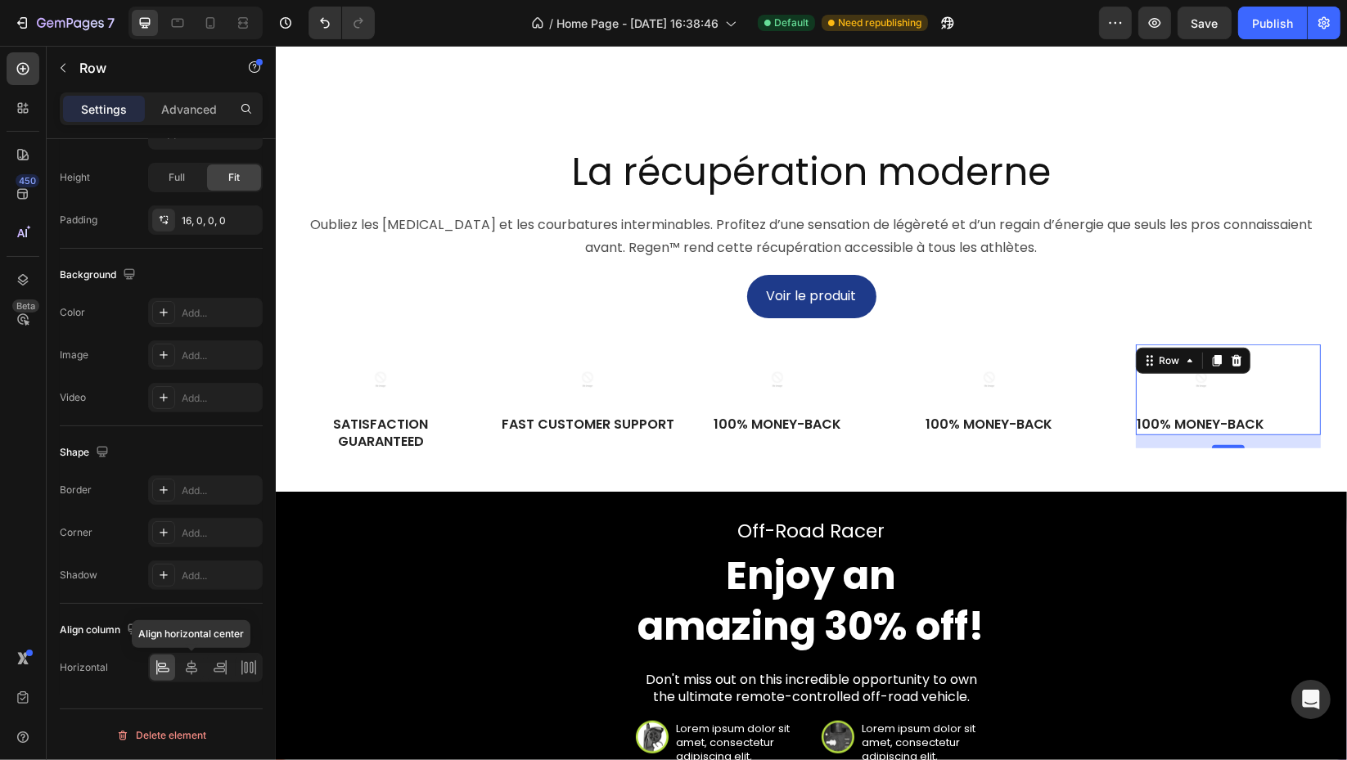
click at [187, 669] on icon at bounding box center [191, 667] width 16 height 16
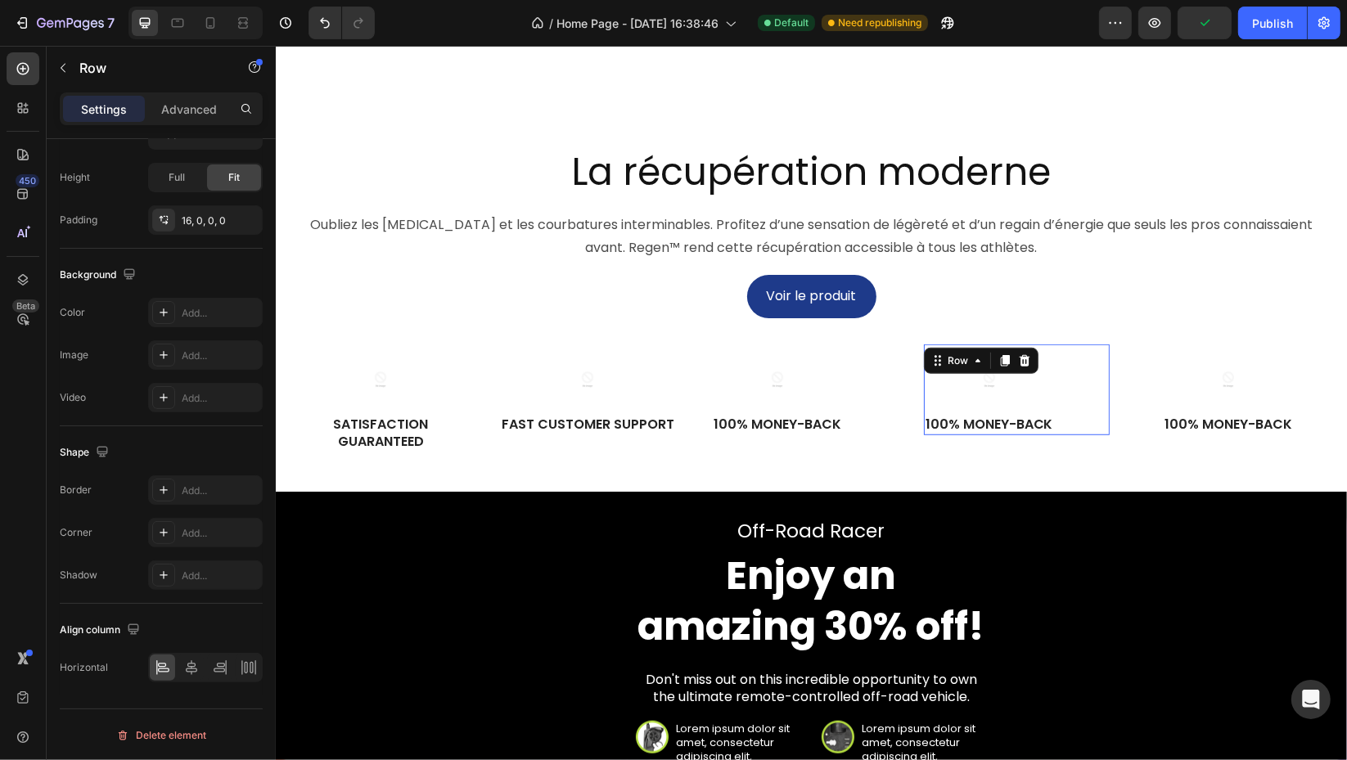
click at [1076, 421] on div "Image 100% Money-Back Text Block Row 0" at bounding box center [1016, 389] width 186 height 91
click at [187, 670] on icon at bounding box center [191, 667] width 11 height 15
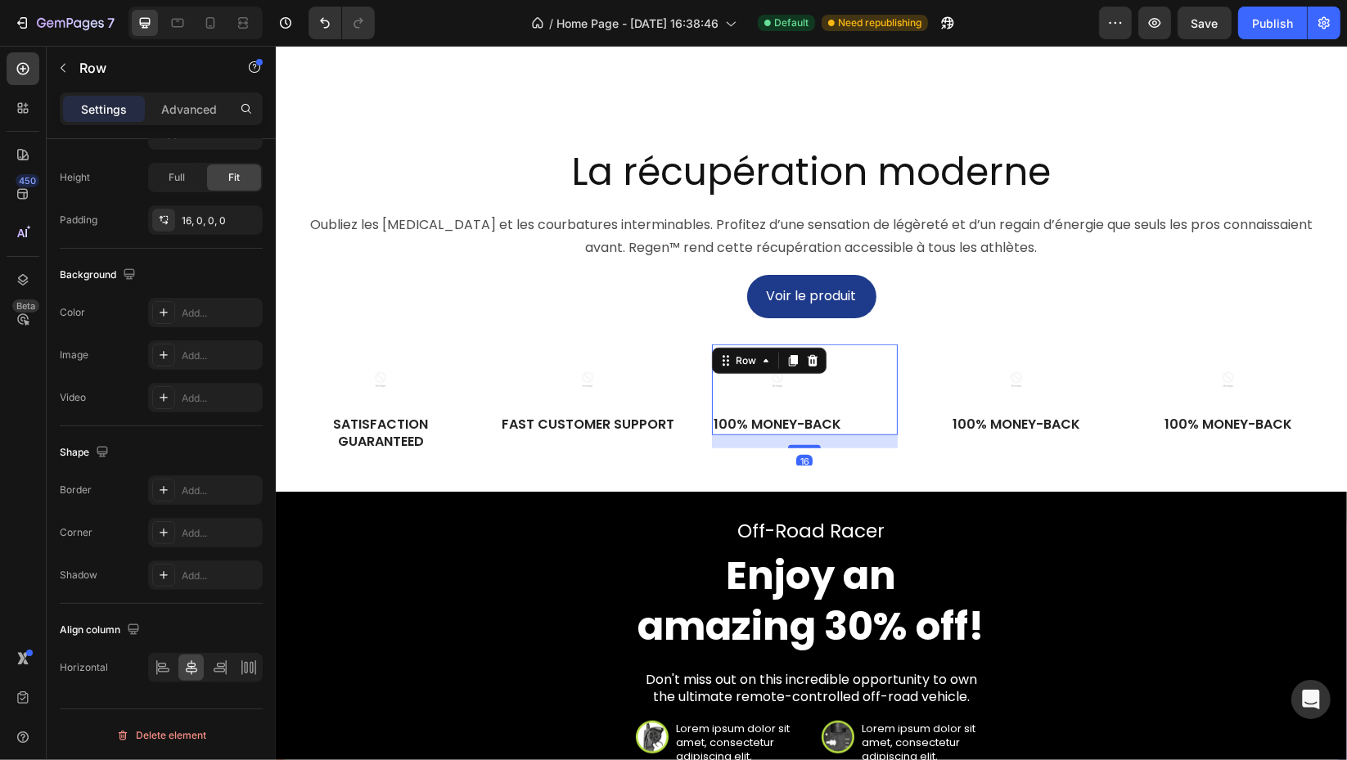
click at [856, 423] on div "Image 100% Money-Back Text Block Row 16" at bounding box center [804, 389] width 186 height 91
click at [1041, 434] on p "100% Money-Back" at bounding box center [1015, 424] width 128 height 17
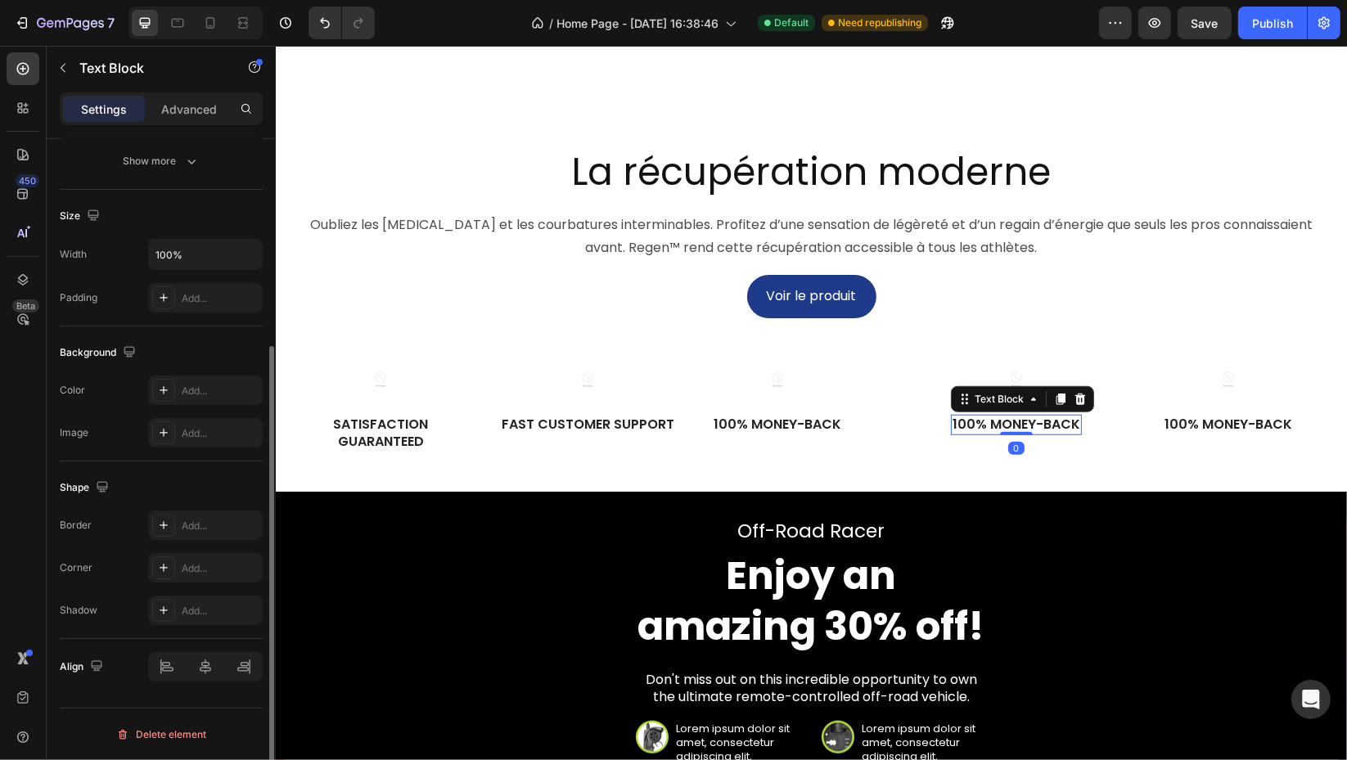
scroll to position [0, 0]
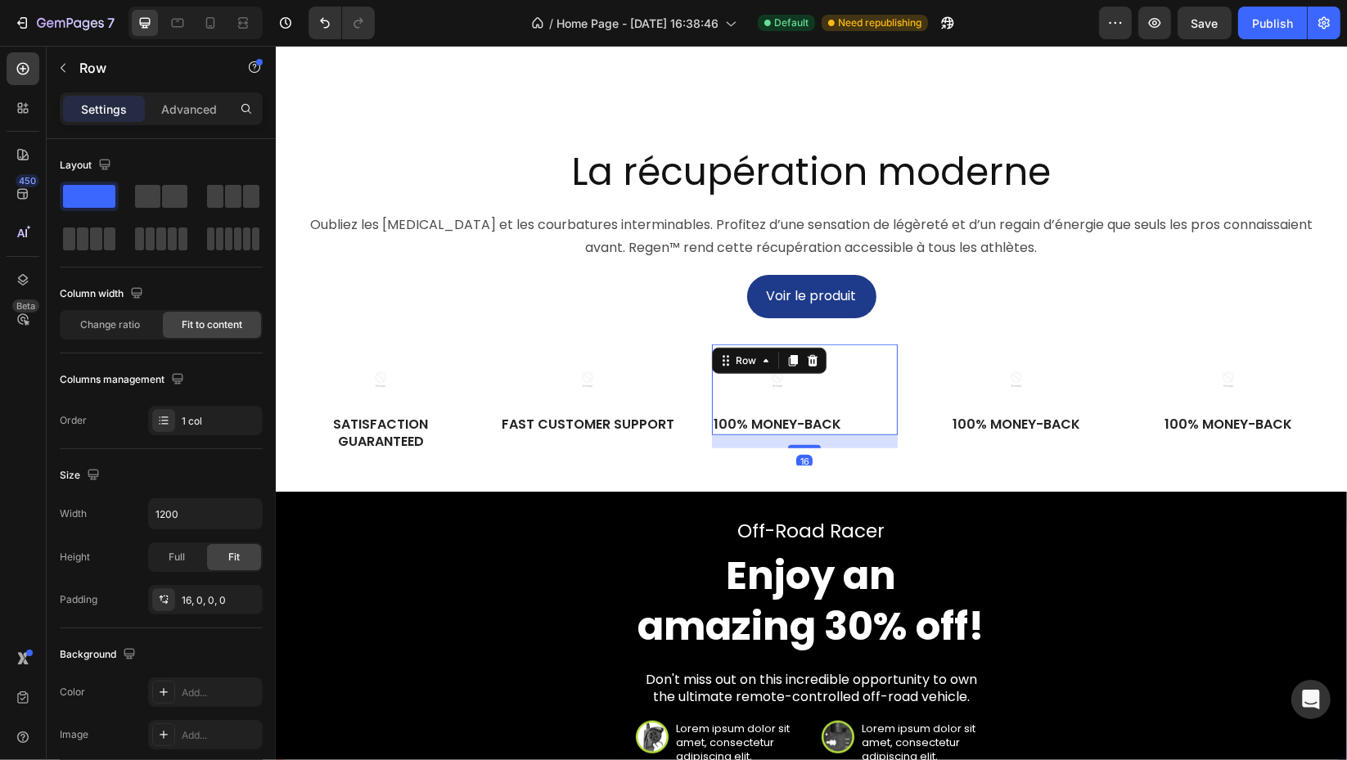
click at [861, 425] on div "Image 100% Money-Back Text Block Row 16" at bounding box center [804, 389] width 186 height 91
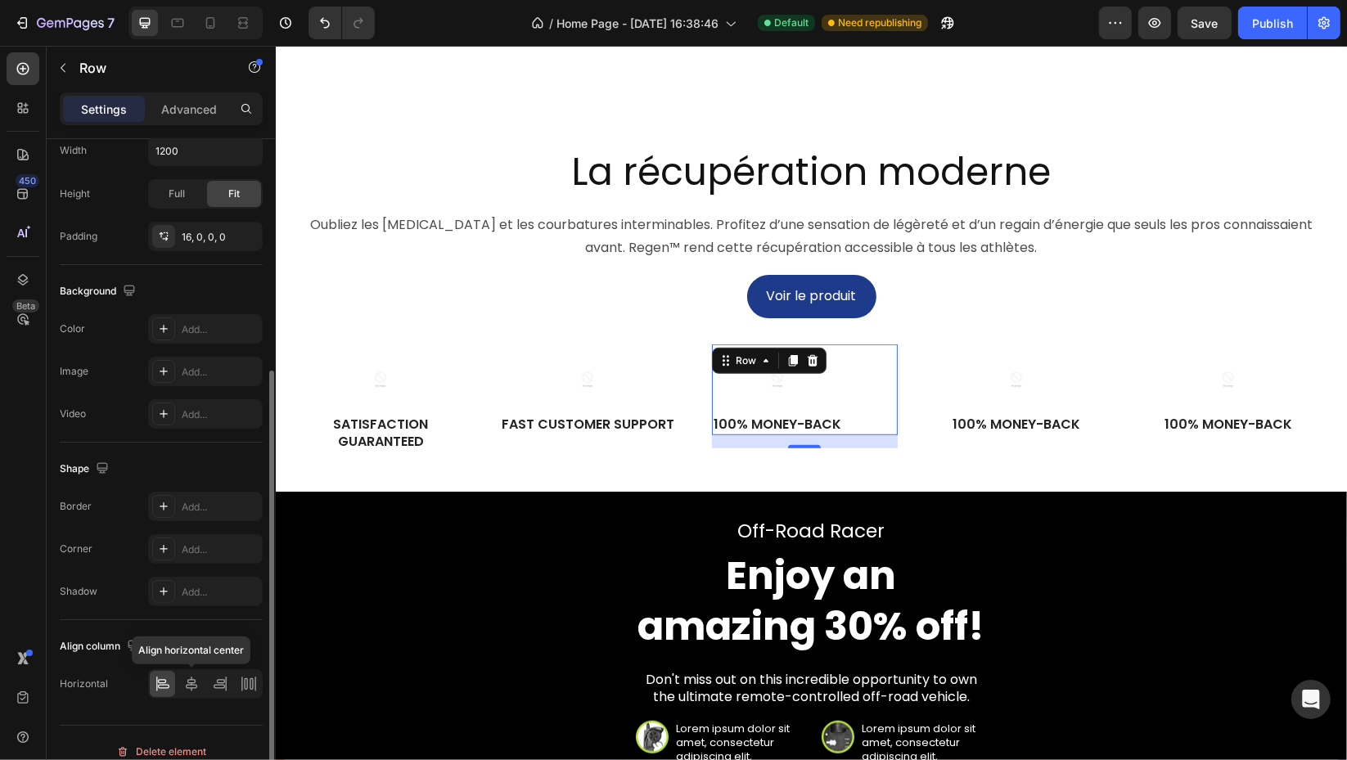
click at [191, 684] on icon at bounding box center [191, 684] width 16 height 16
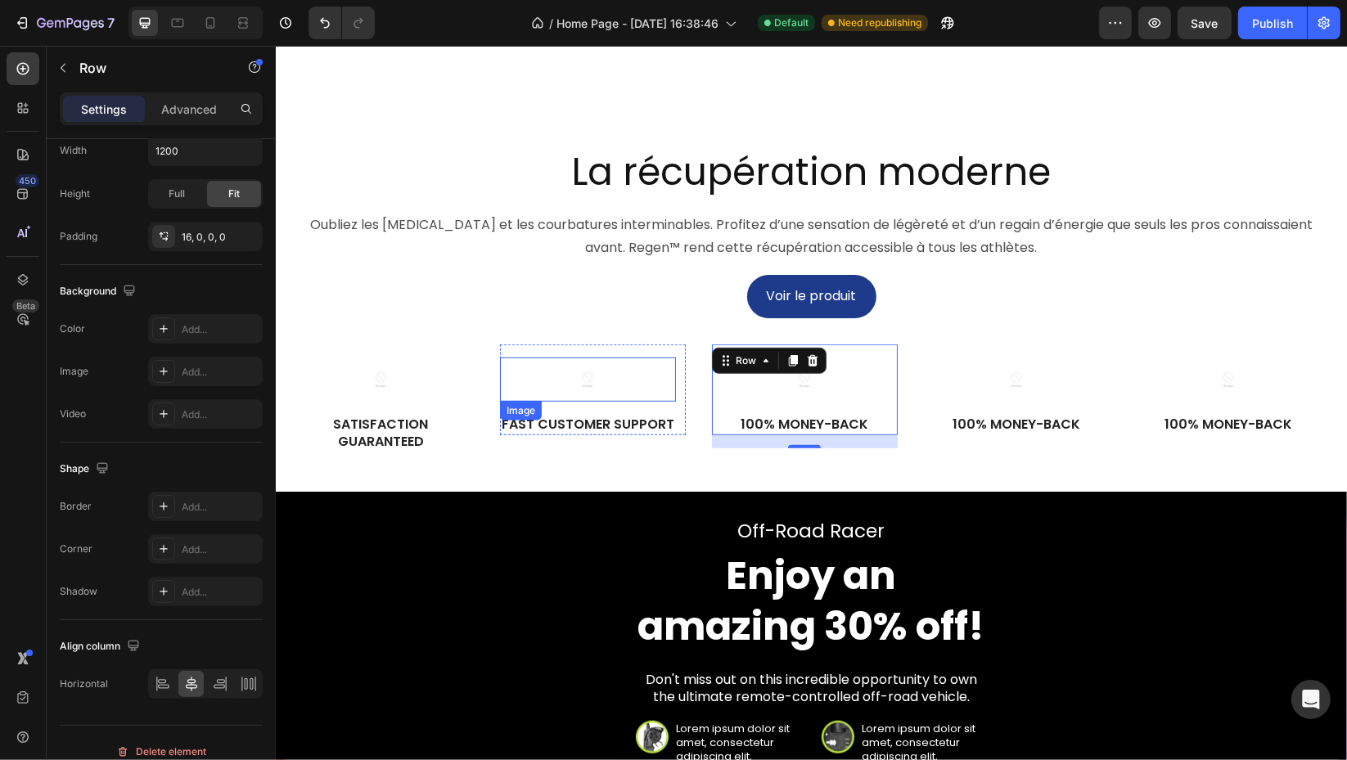
click at [653, 402] on div at bounding box center [587, 379] width 176 height 44
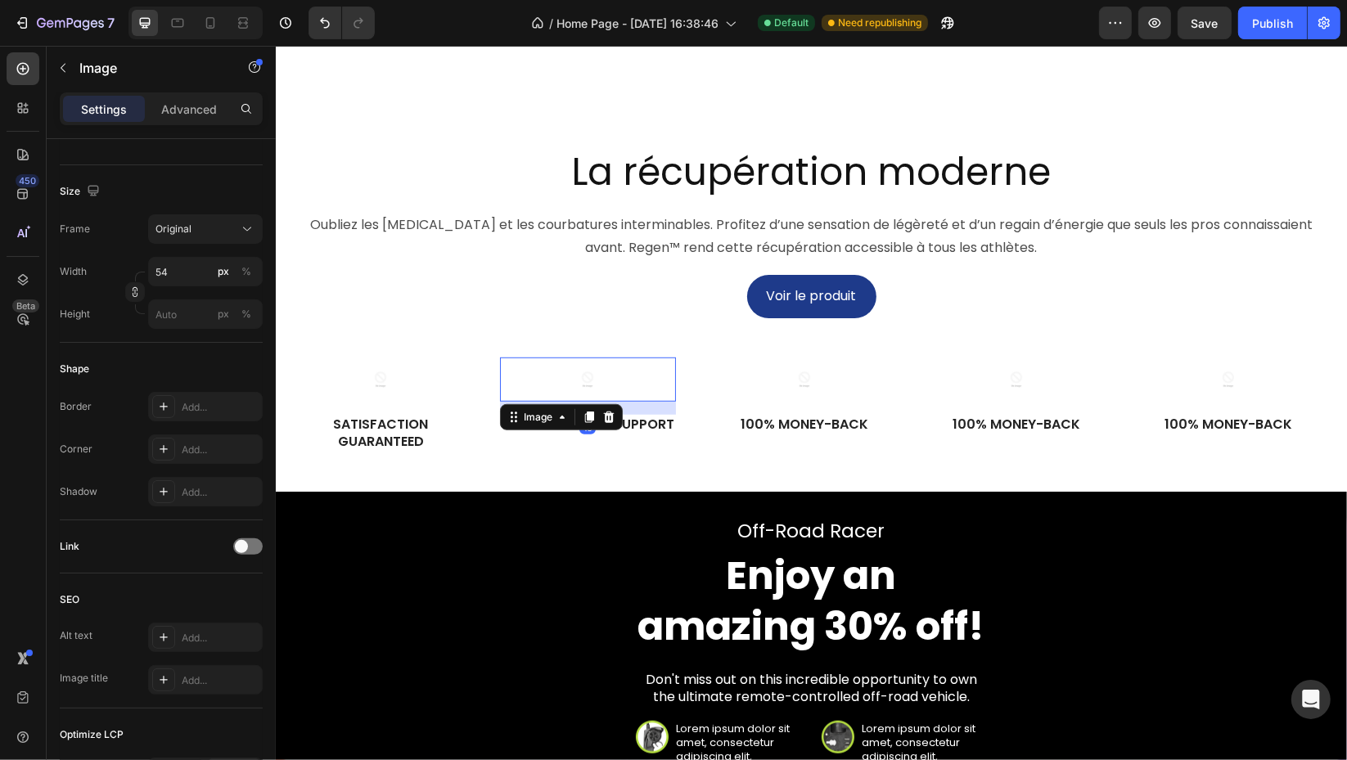
scroll to position [0, 0]
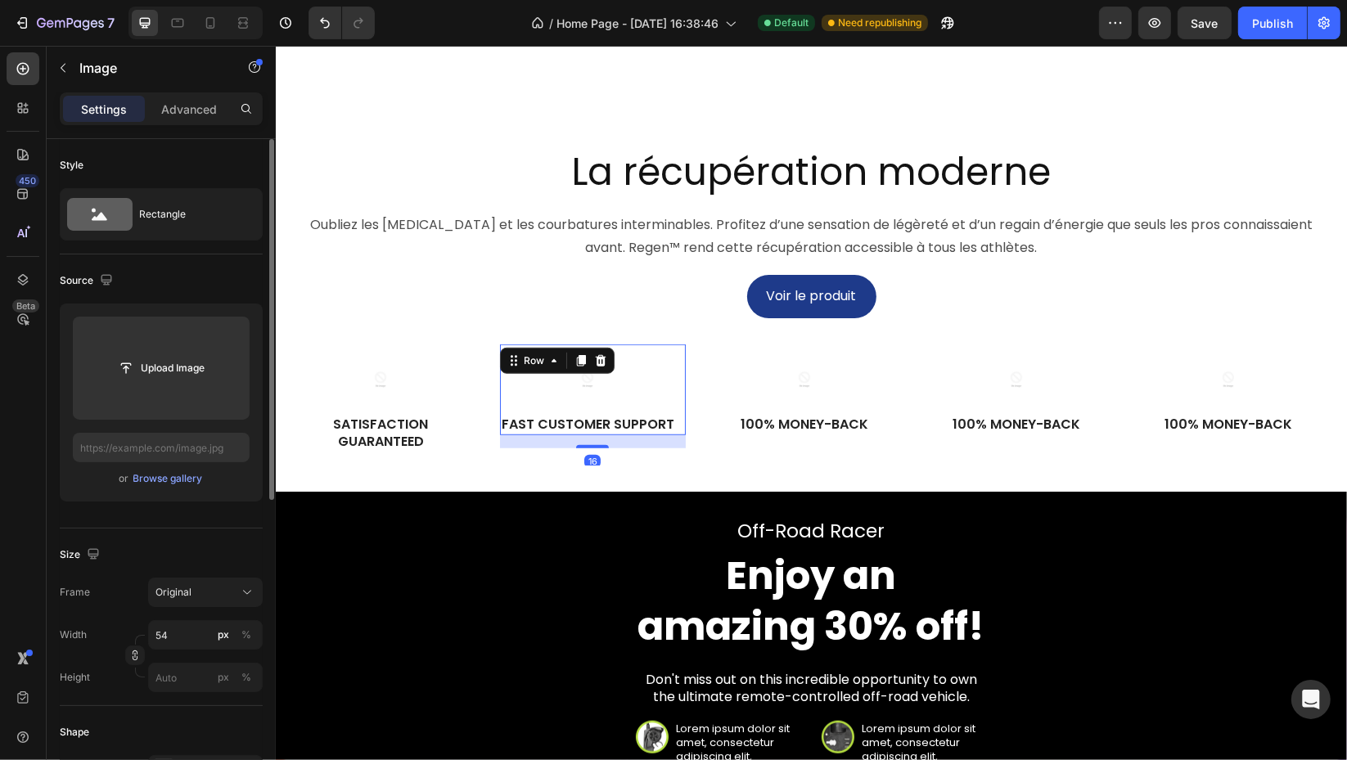
click at [674, 435] on div "Image Fast Customer Support Text Block Row 16" at bounding box center [592, 389] width 186 height 91
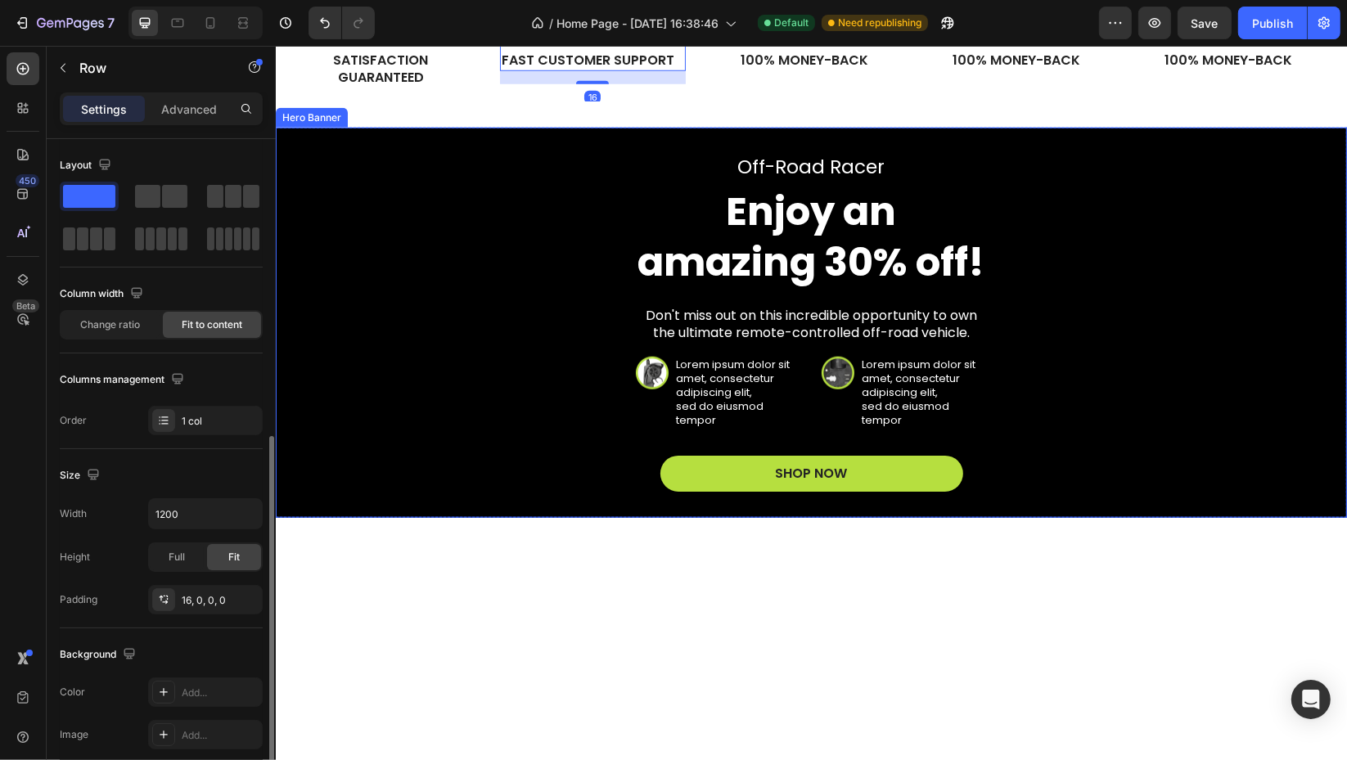
scroll to position [363, 0]
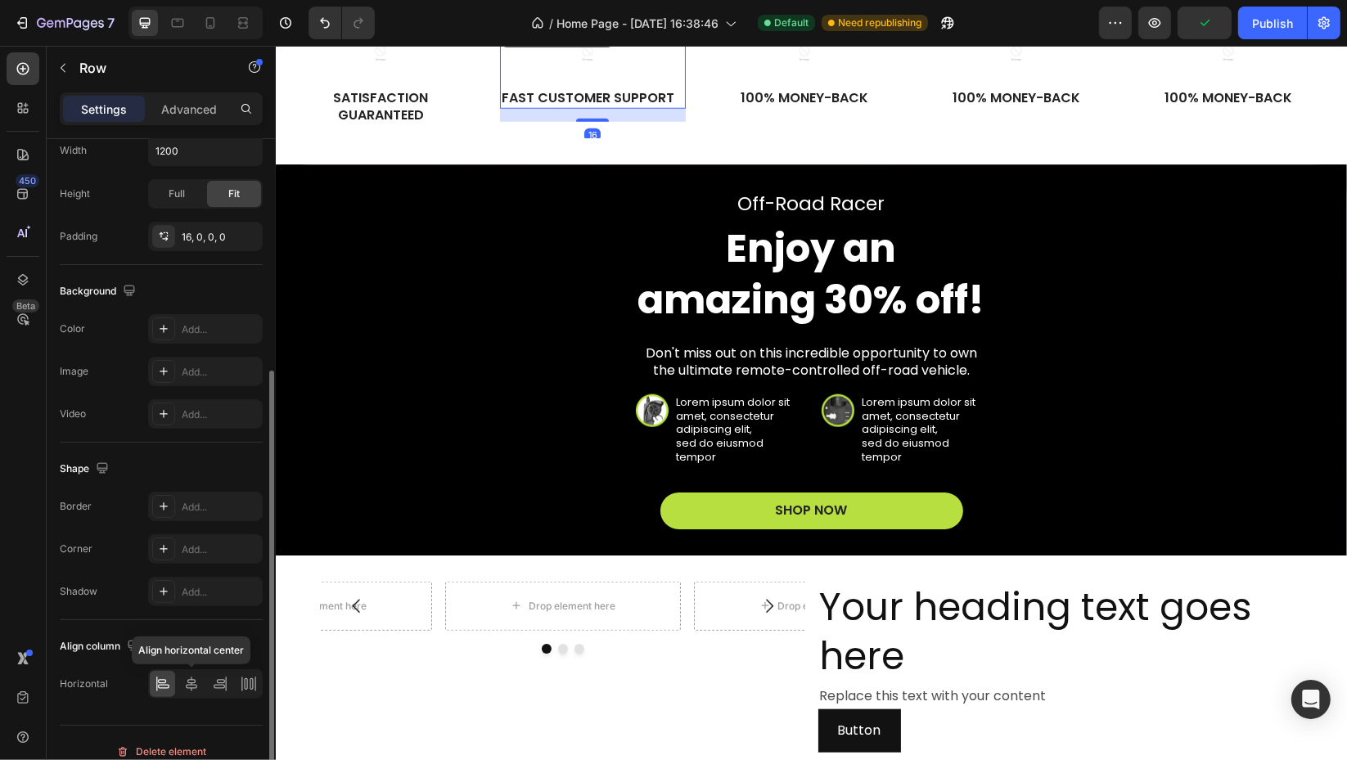
click at [192, 686] on icon at bounding box center [191, 684] width 16 height 16
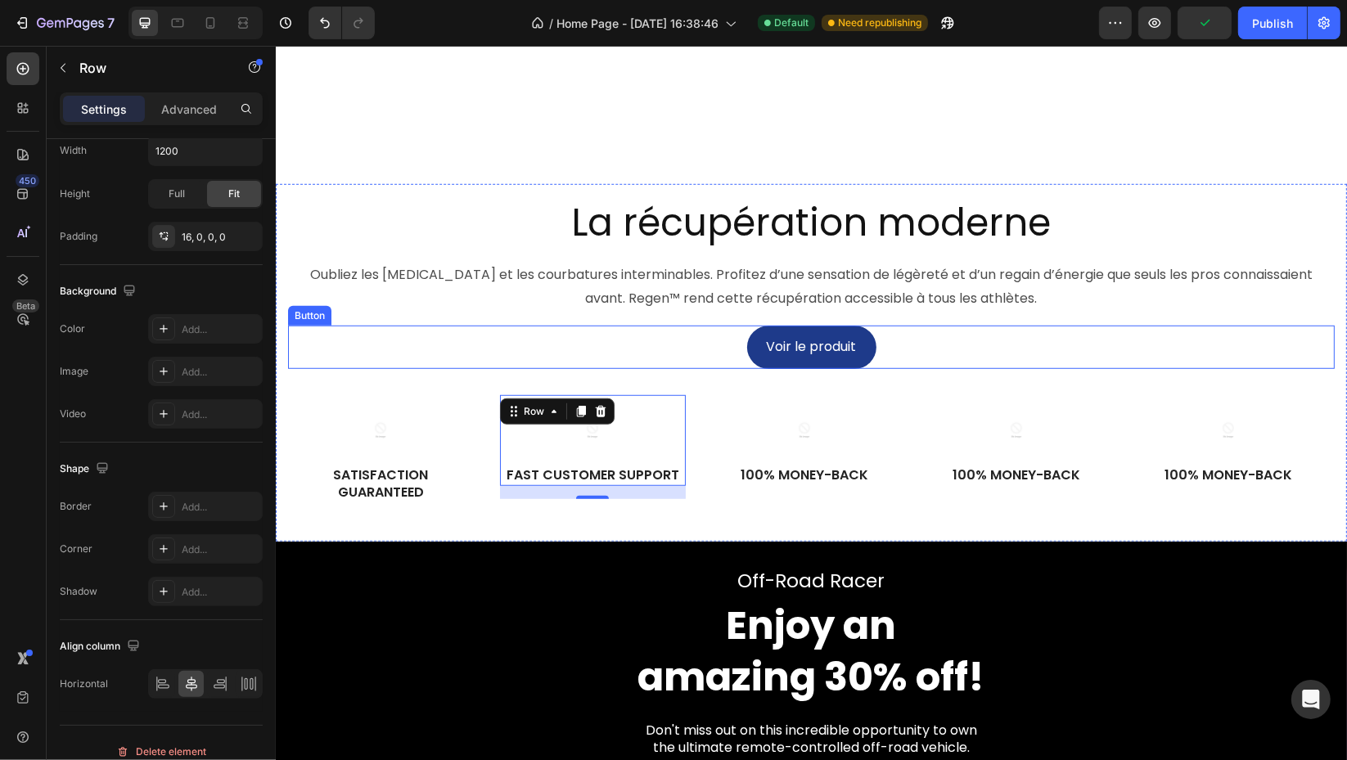
scroll to position [938, 0]
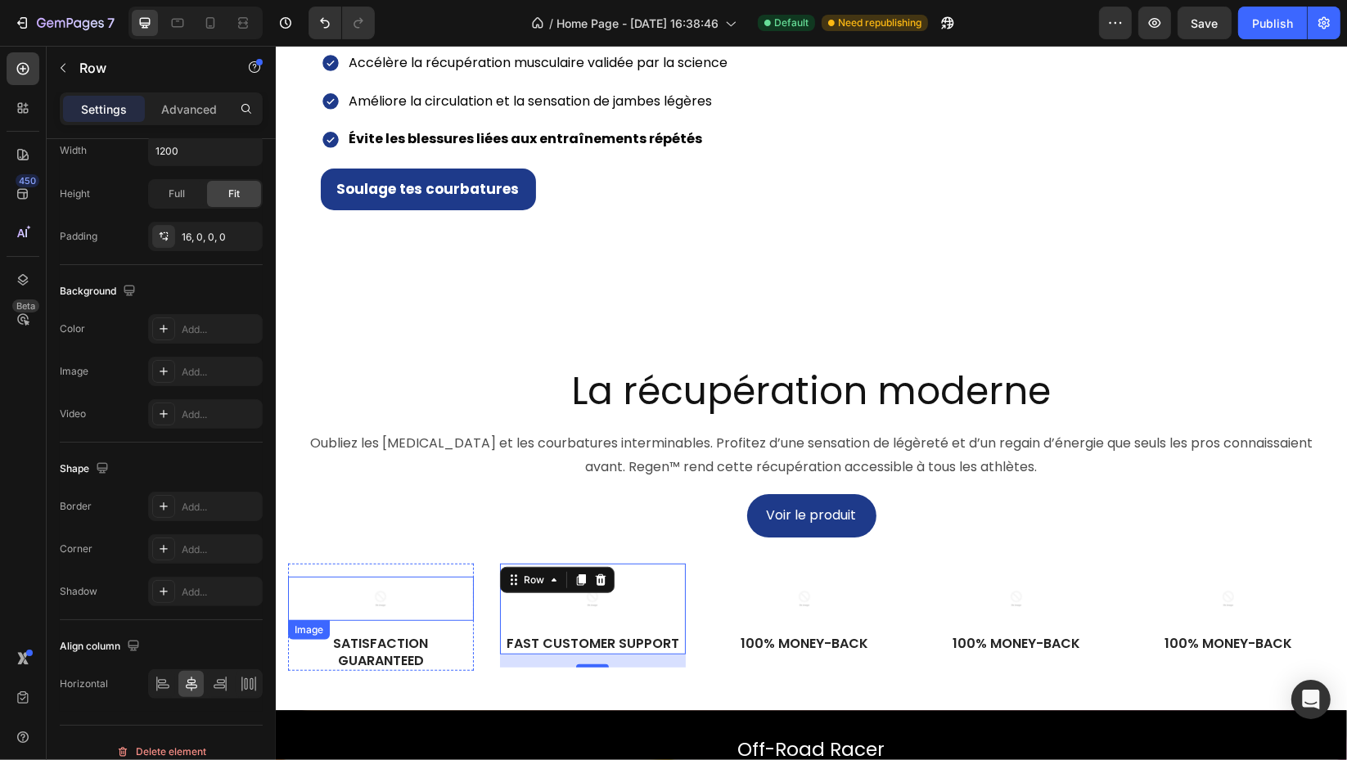
click at [456, 596] on div at bounding box center [380, 599] width 186 height 44
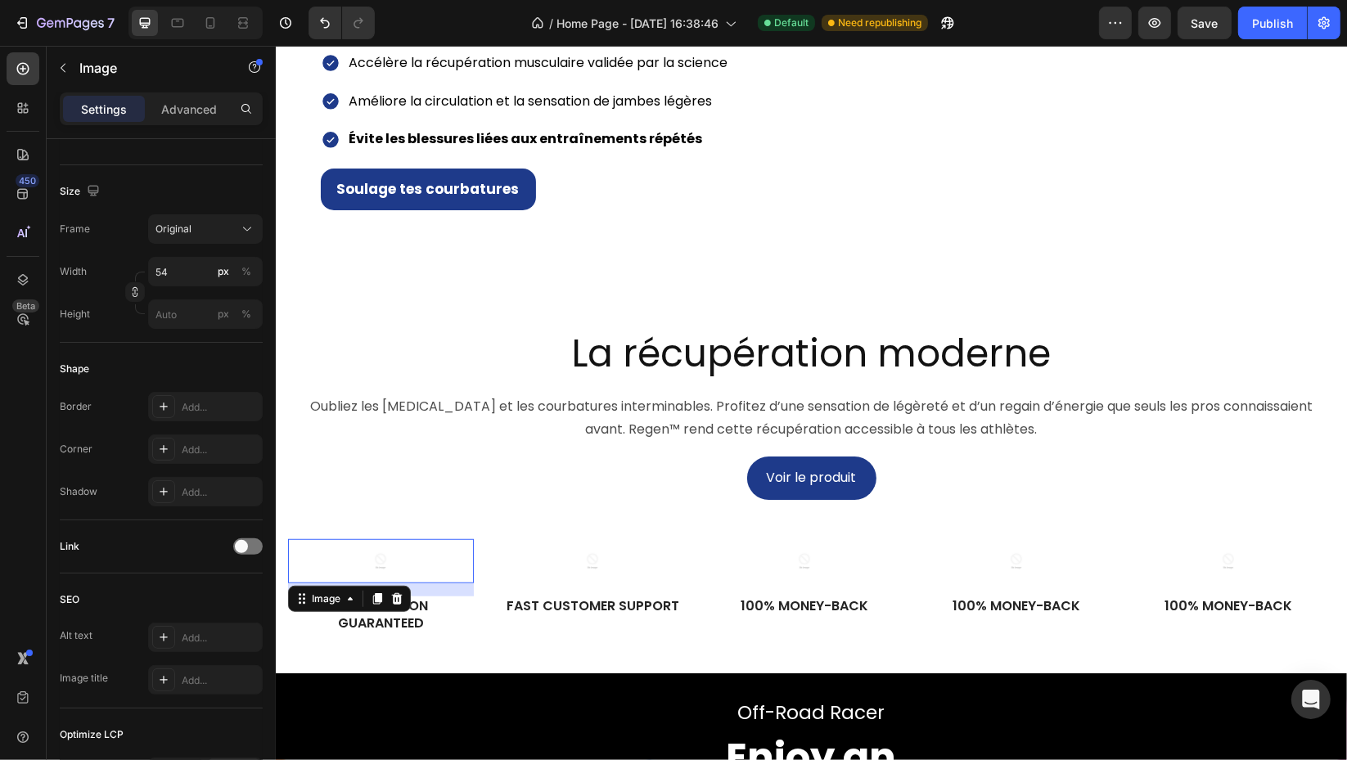
scroll to position [0, 0]
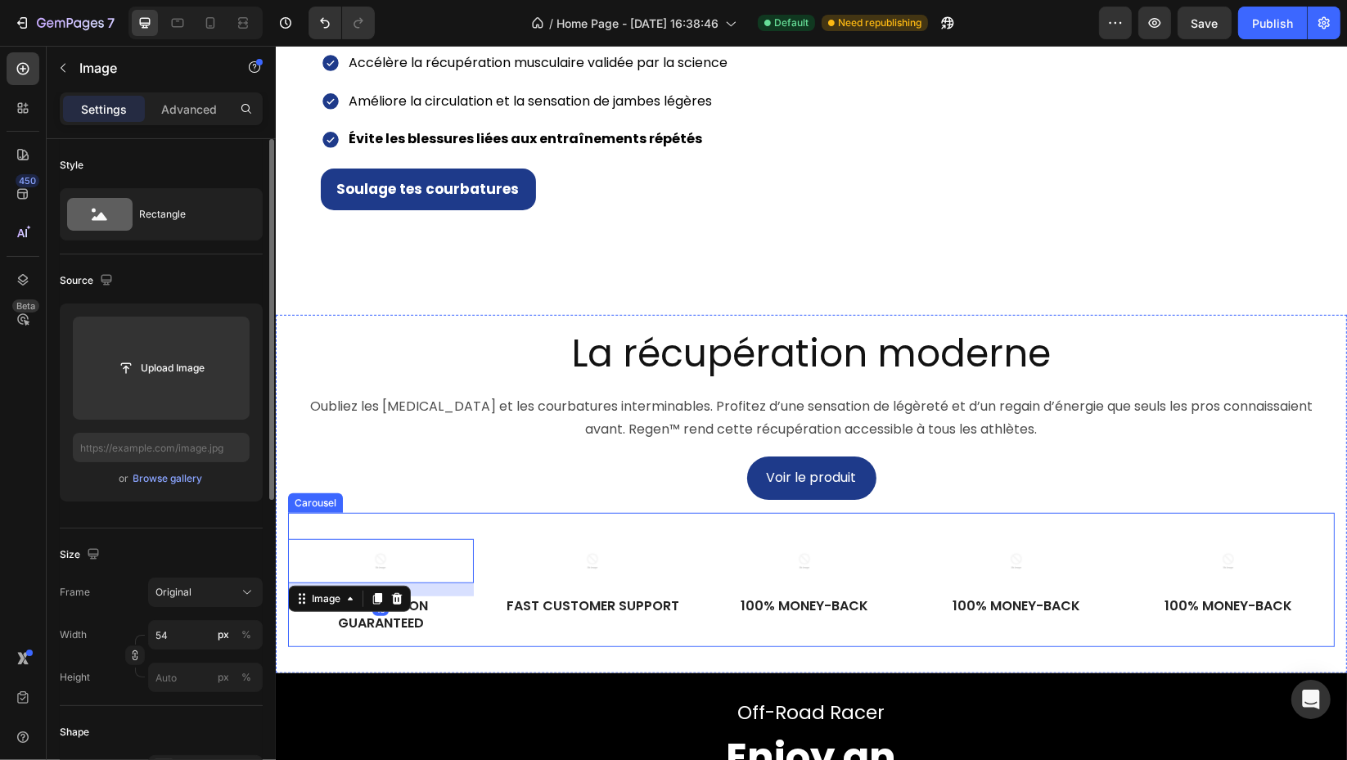
click at [467, 561] on div "Image 16 Satisfaction Guaranteed Text Block Row Image Fast Customer Support Tex…" at bounding box center [810, 580] width 1046 height 134
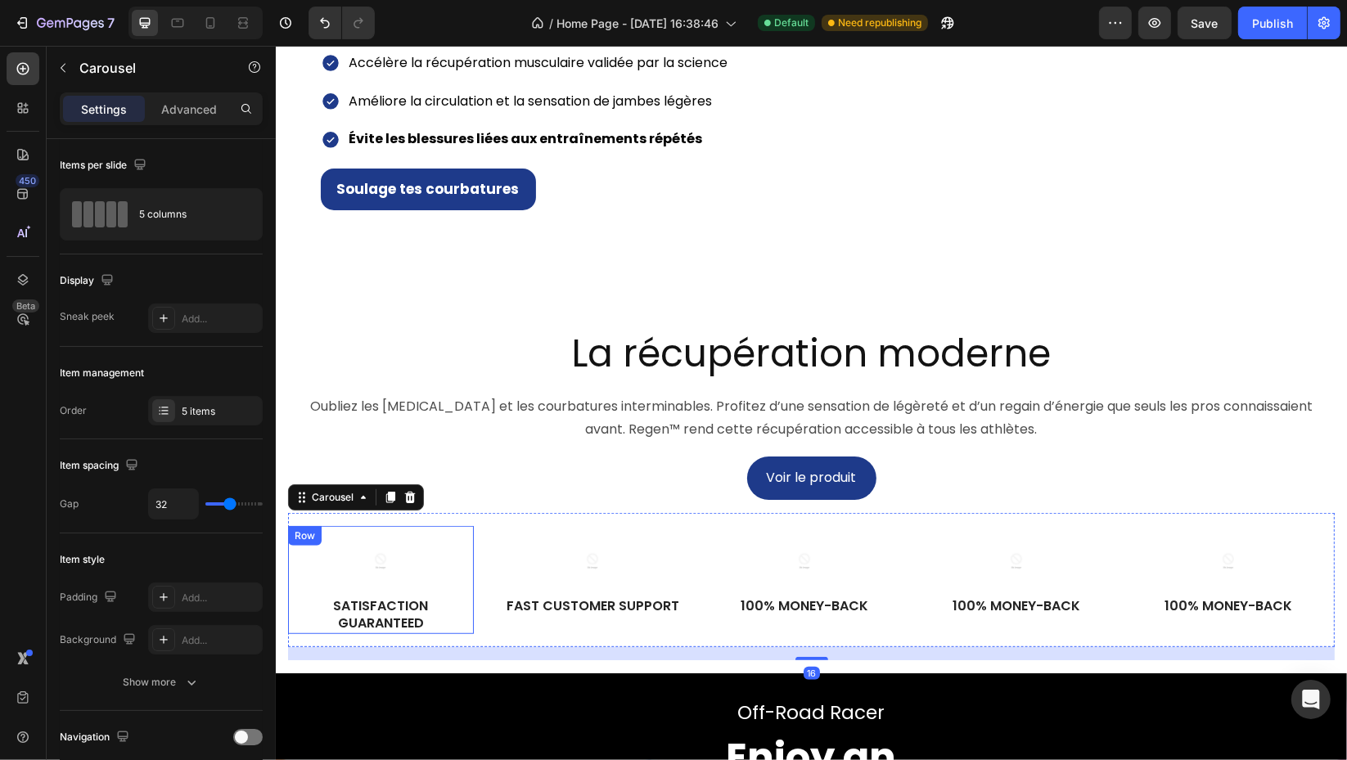
click at [470, 571] on div "Image Satisfaction Guaranteed Text Block Row" at bounding box center [380, 580] width 186 height 108
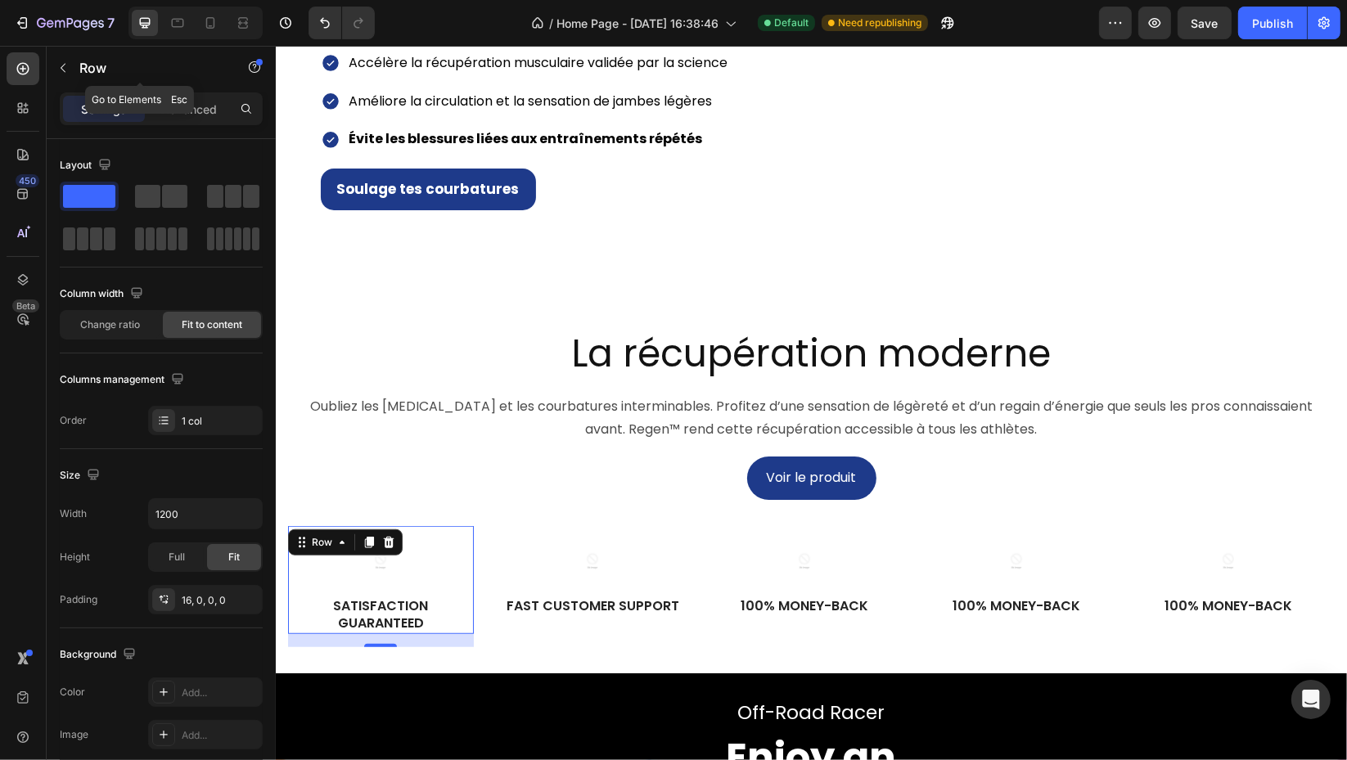
drag, startPoint x: 62, startPoint y: 67, endPoint x: 92, endPoint y: 66, distance: 29.5
click at [63, 68] on icon "button" at bounding box center [62, 67] width 13 height 13
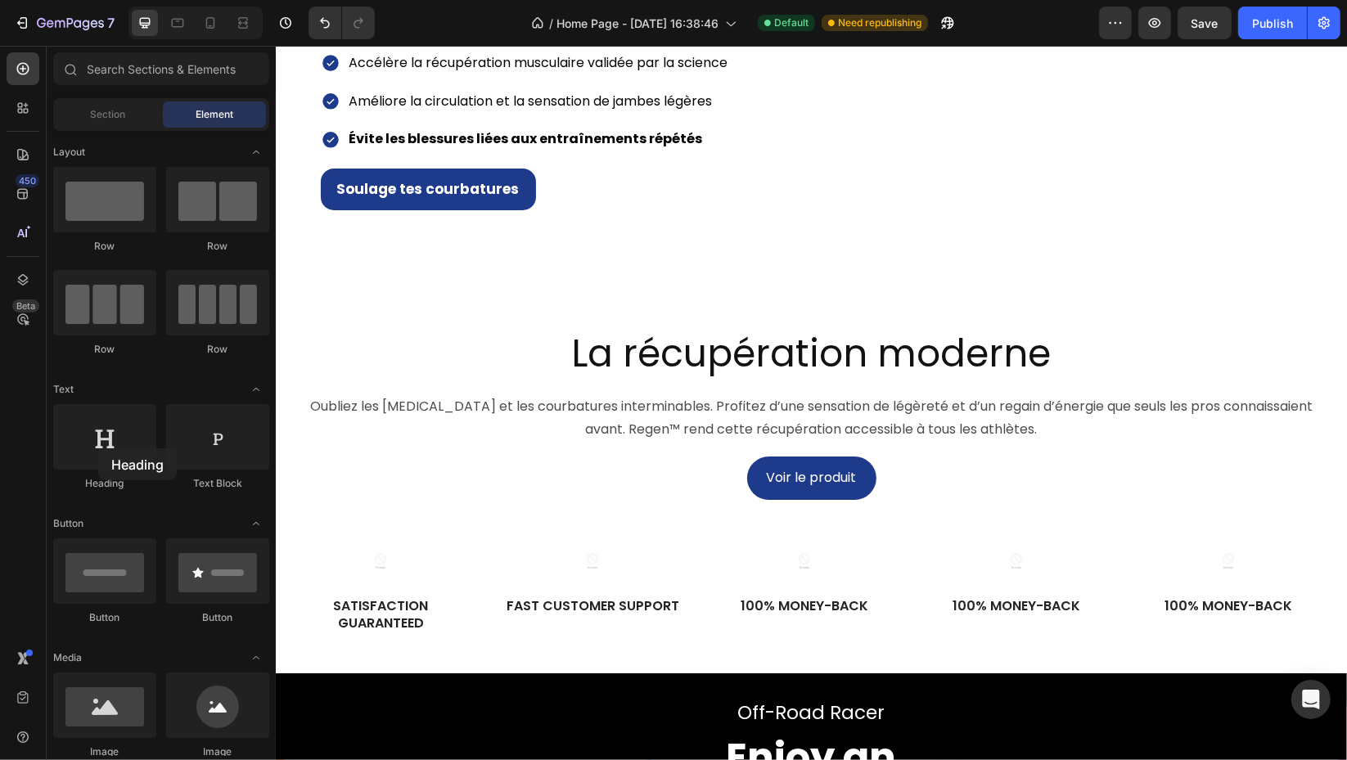
click at [98, 448] on div at bounding box center [104, 436] width 103 height 65
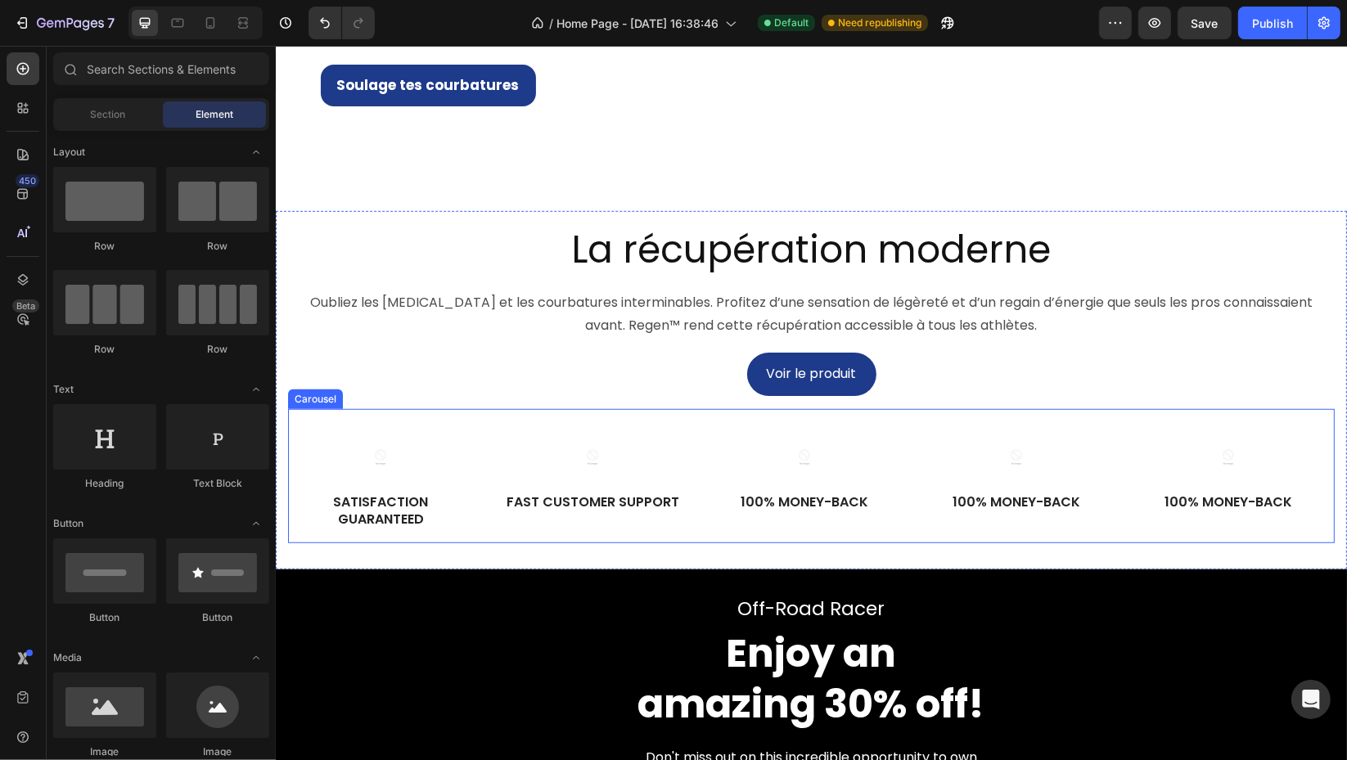
scroll to position [1120, 0]
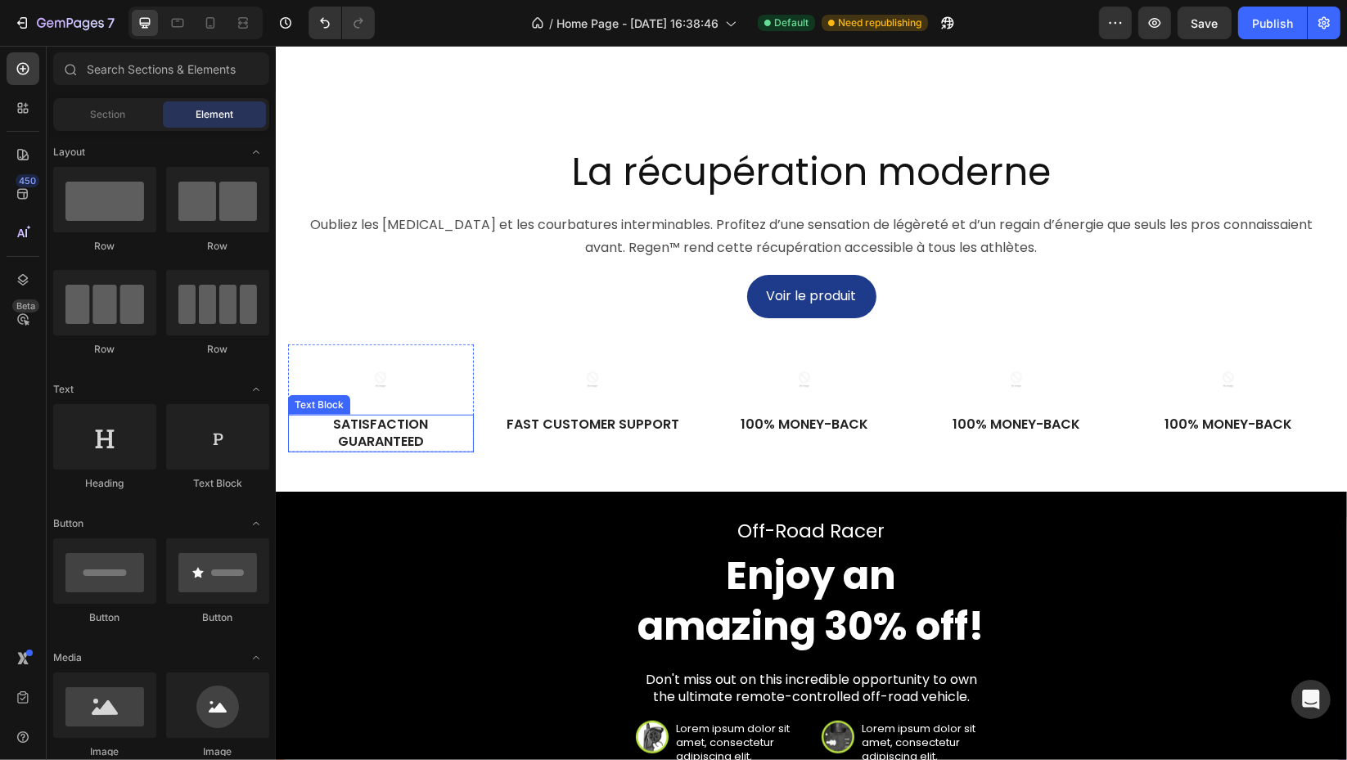
click at [406, 451] on p "Satisfaction Guaranteed" at bounding box center [380, 433] width 182 height 34
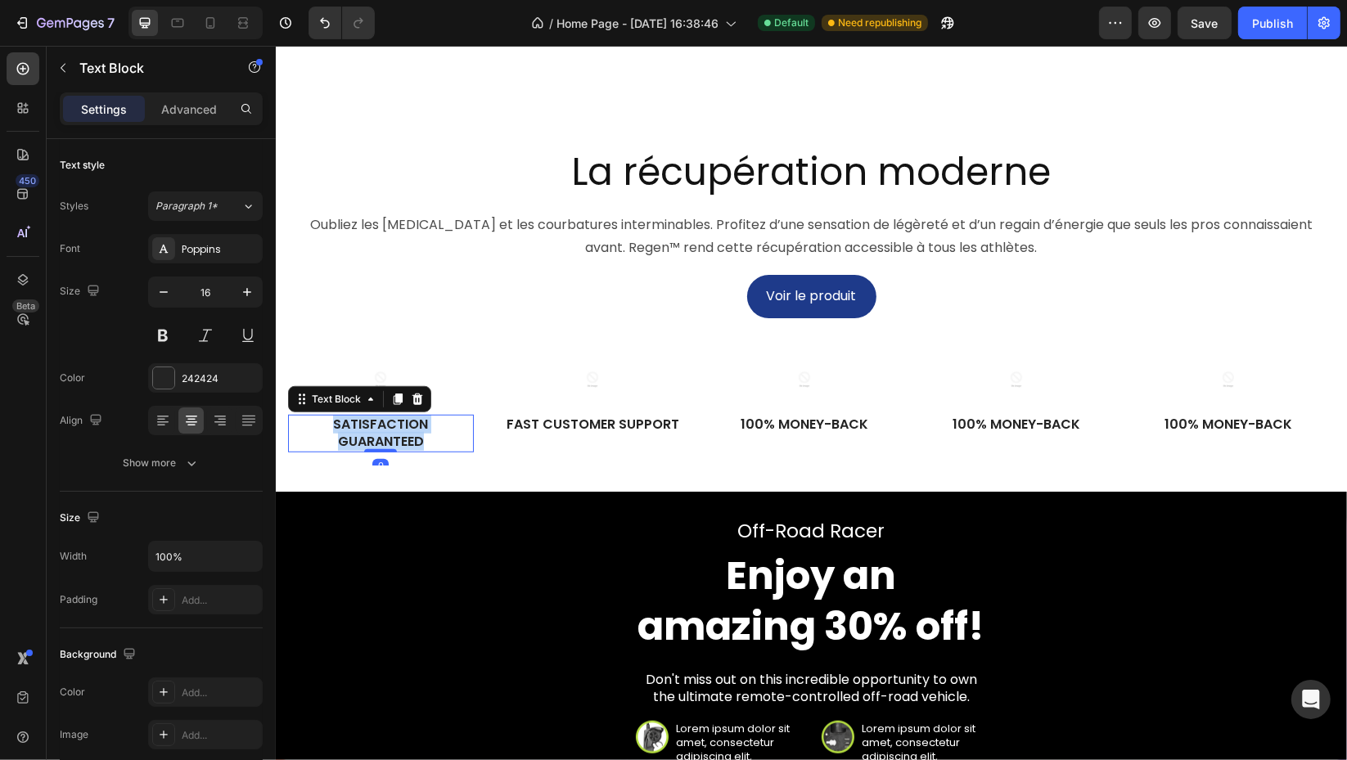
click at [406, 451] on p "Satisfaction Guaranteed" at bounding box center [380, 433] width 182 height 34
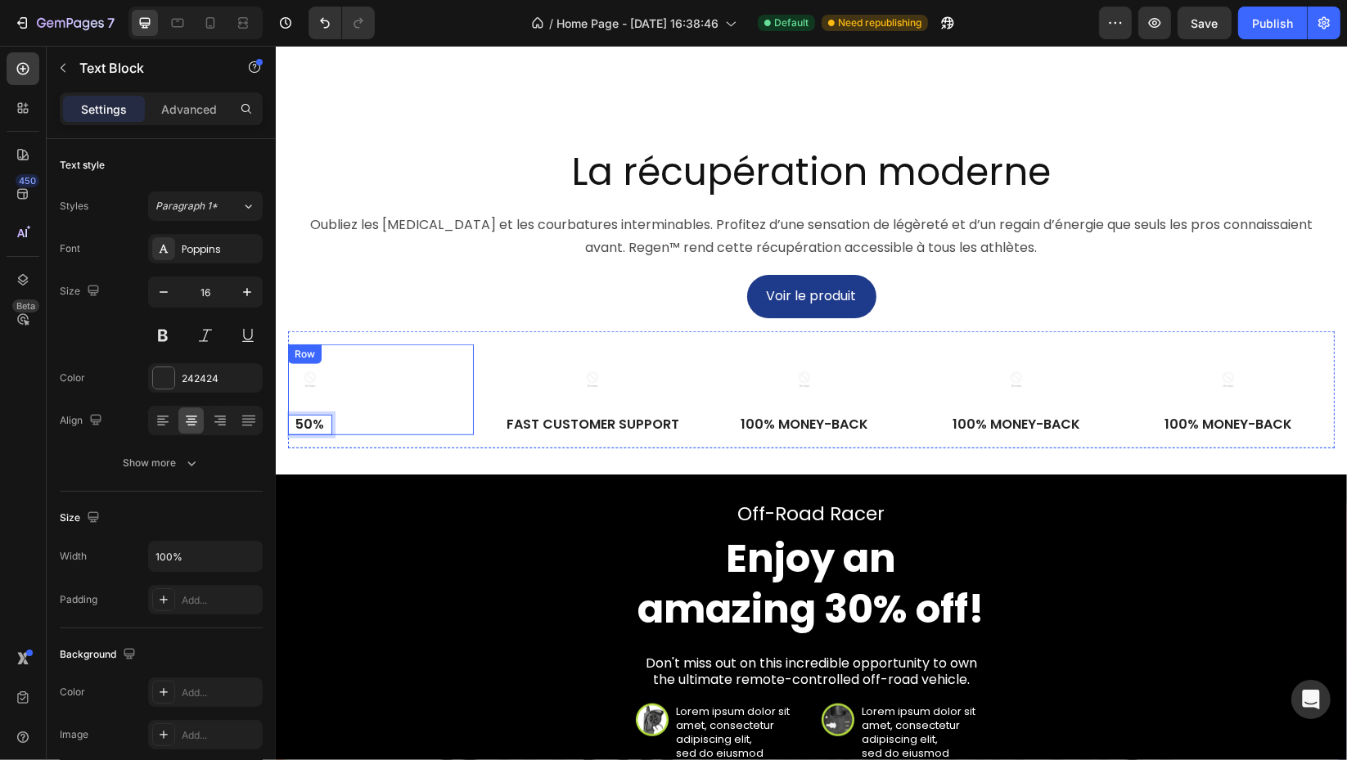
click at [387, 435] on div "Image 50% Text Block 0 Row" at bounding box center [380, 389] width 186 height 91
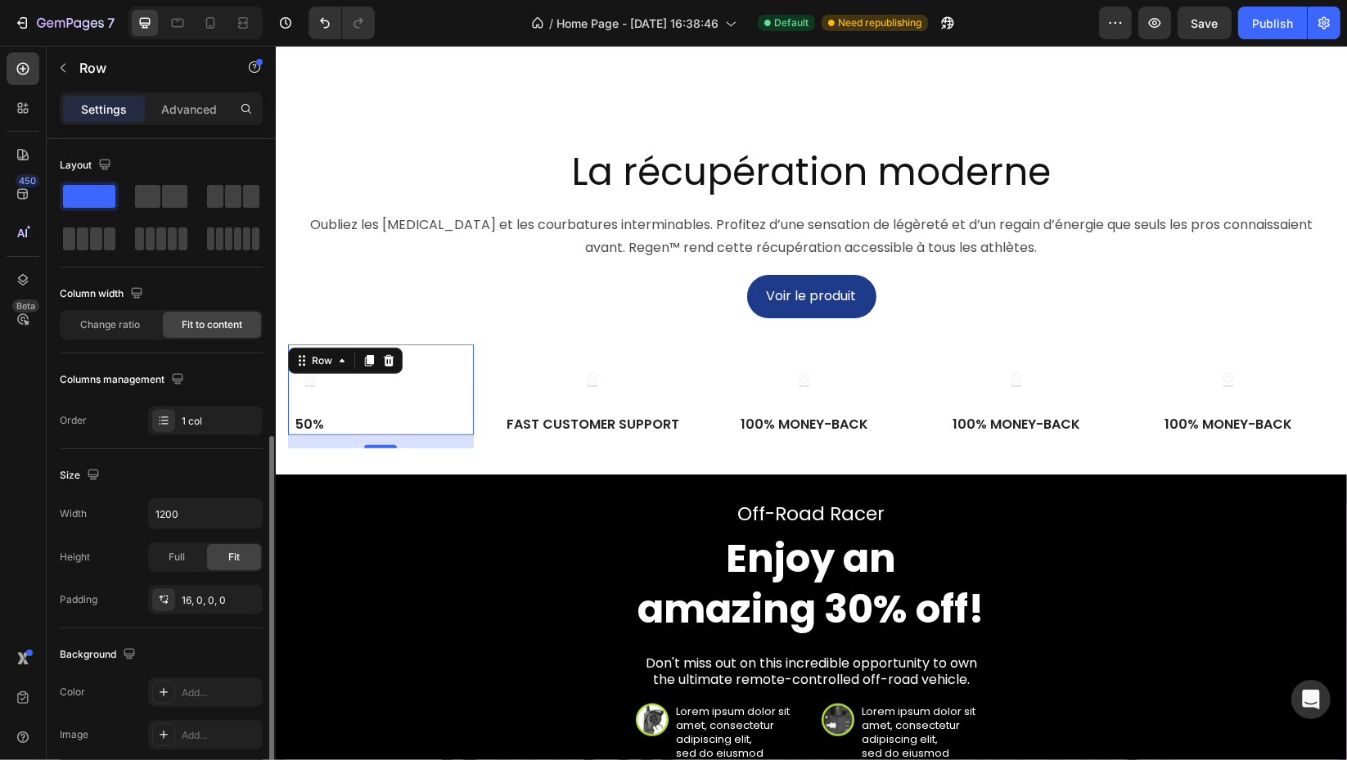
scroll to position [380, 0]
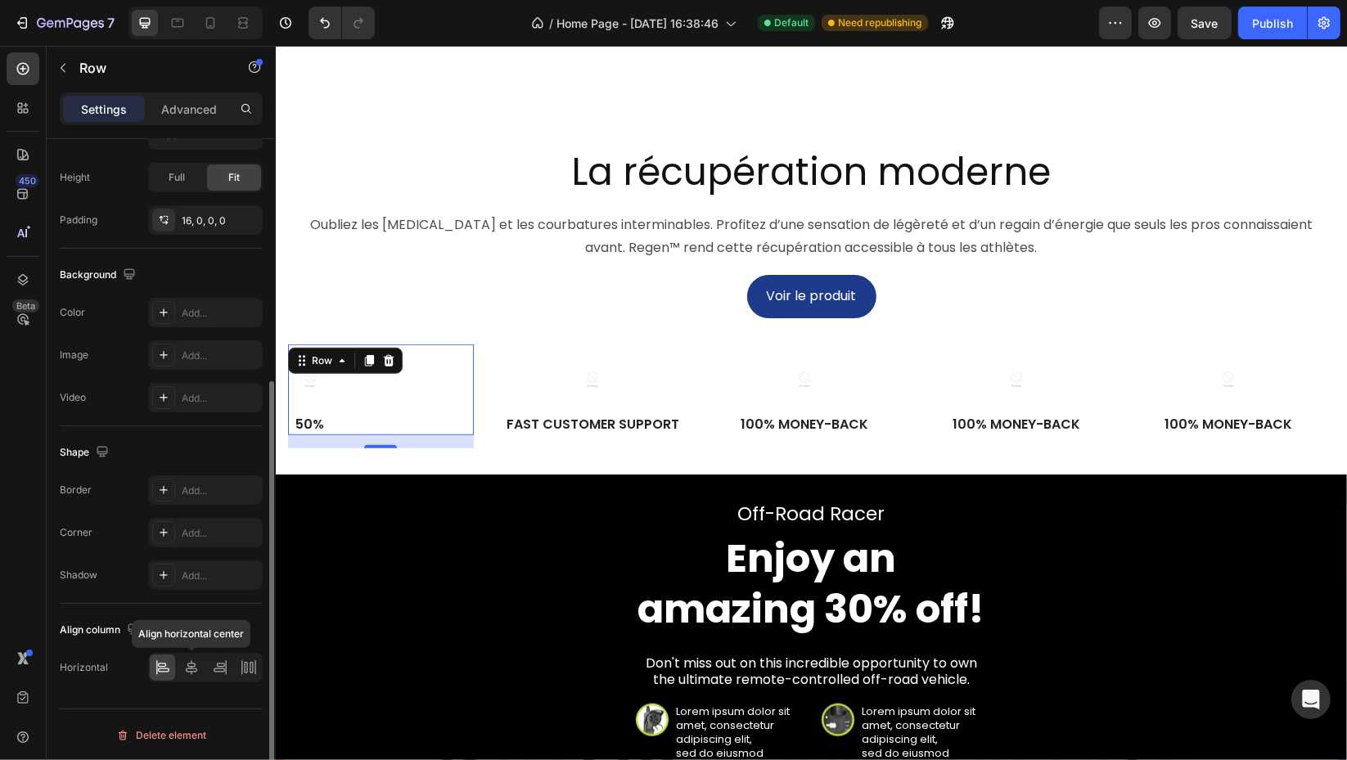
click at [193, 665] on icon at bounding box center [191, 667] width 11 height 15
click at [417, 435] on div "Image 50% Text Block Row 16" at bounding box center [380, 389] width 186 height 91
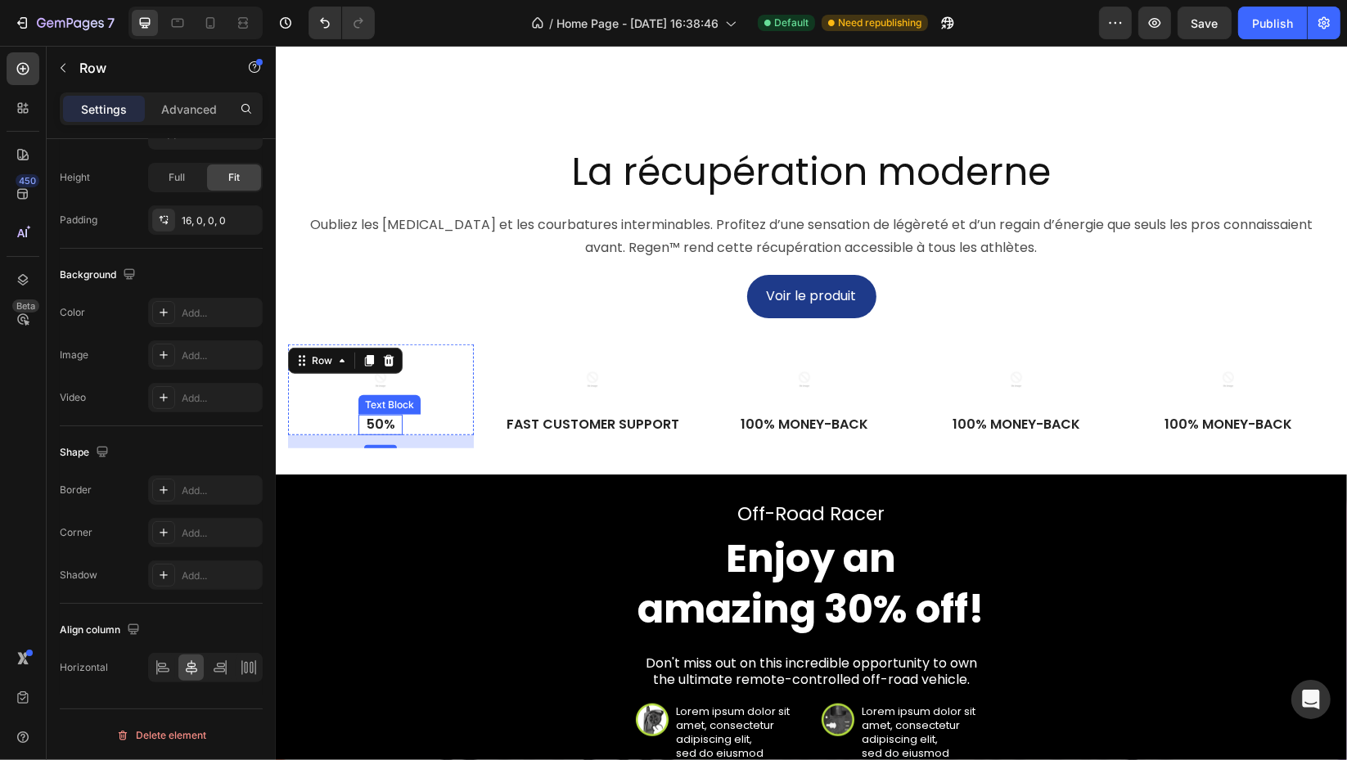
click at [376, 434] on p "50%" at bounding box center [379, 424] width 41 height 17
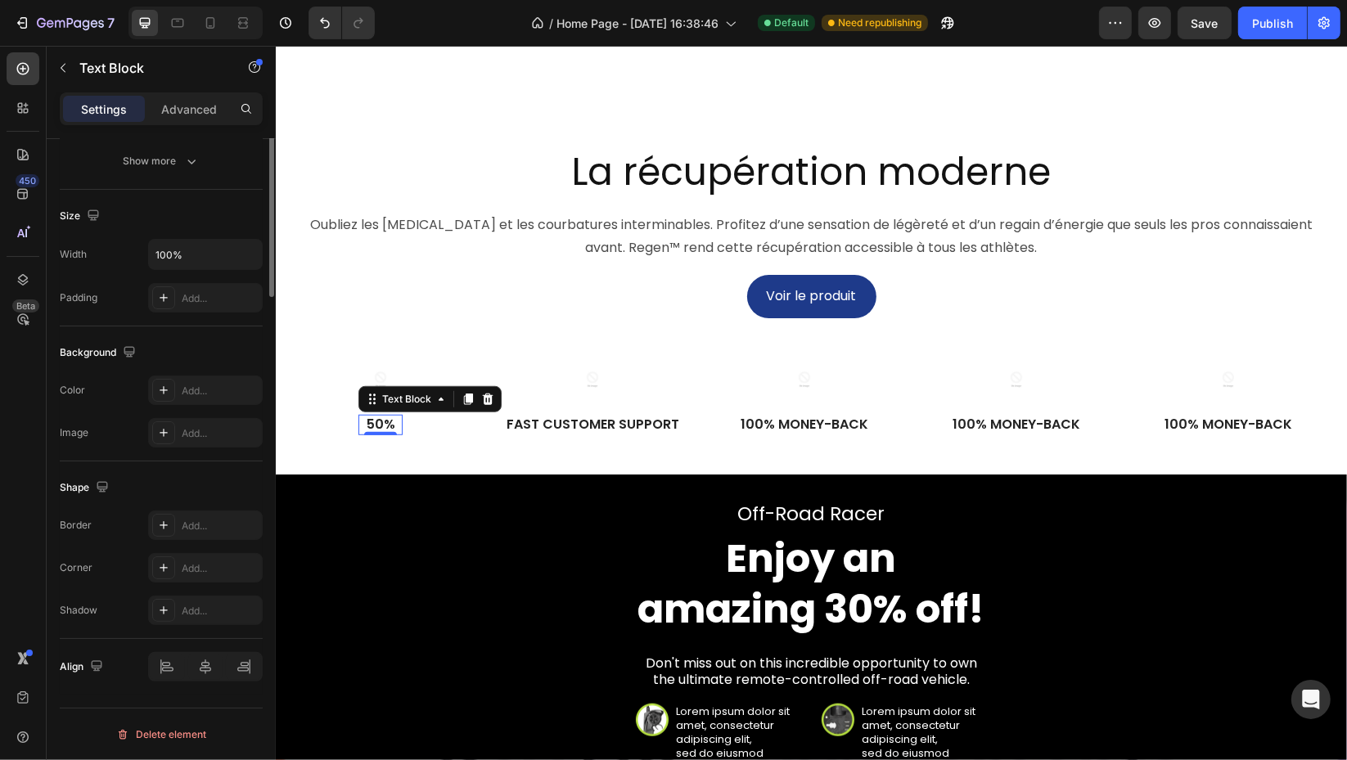
scroll to position [0, 0]
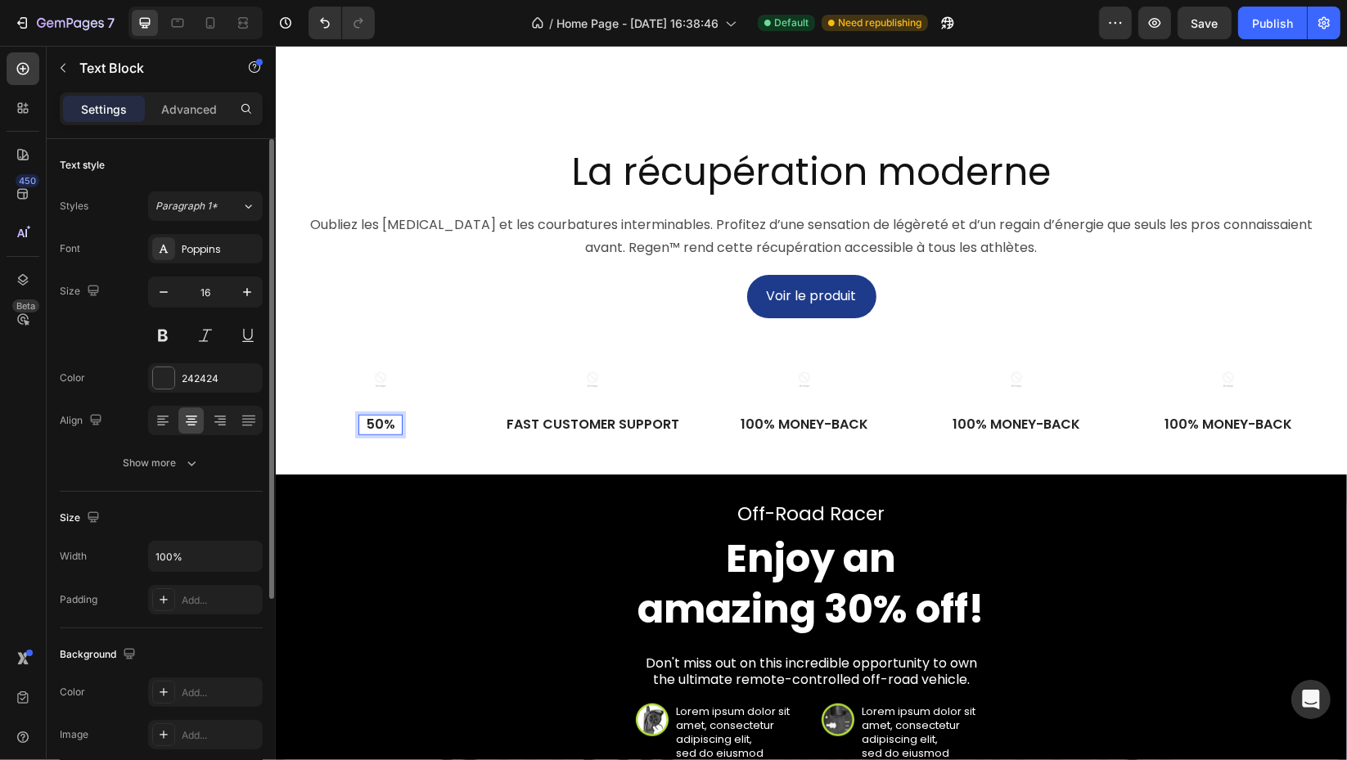
click at [366, 434] on p "50%" at bounding box center [379, 424] width 41 height 17
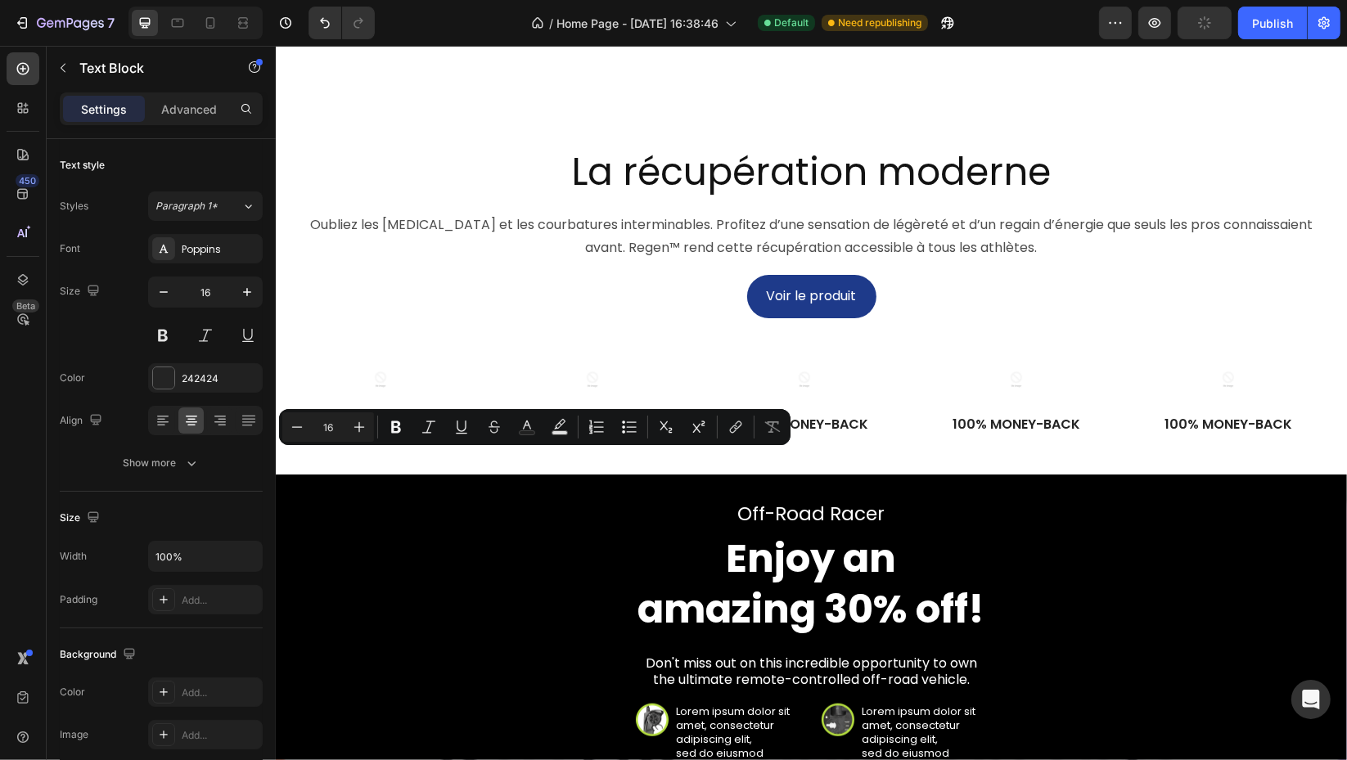
click at [193, 376] on div "242424" at bounding box center [220, 378] width 77 height 15
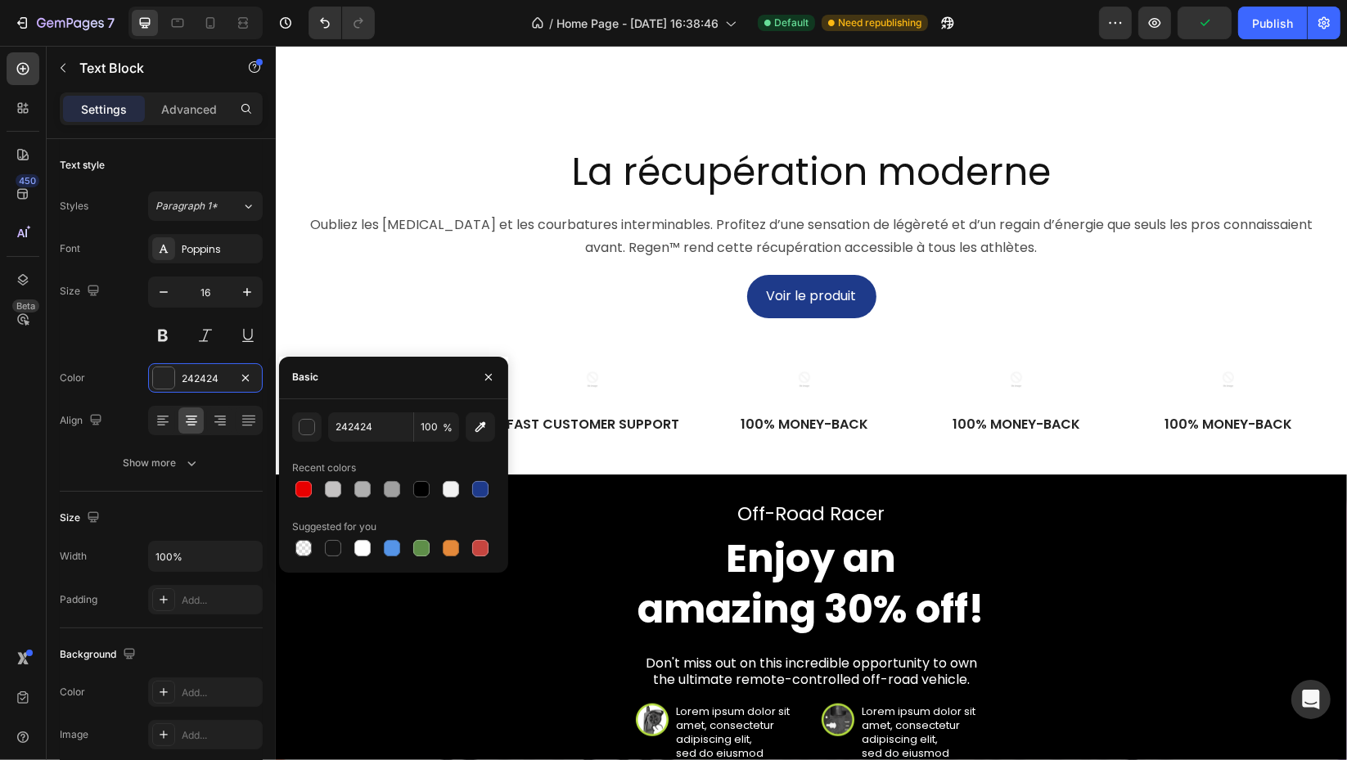
click at [487, 488] on div at bounding box center [480, 489] width 16 height 16
type input "1E3A8A"
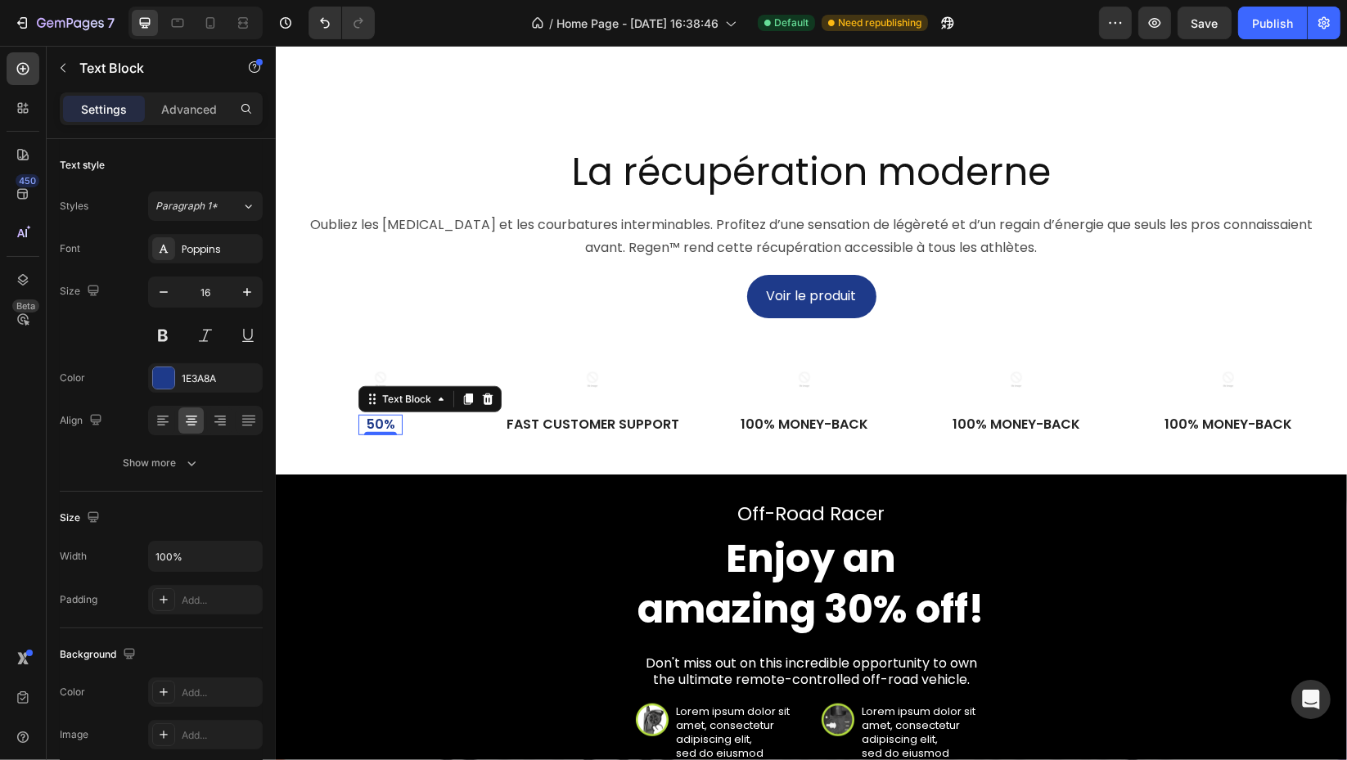
click at [156, 326] on button at bounding box center [162, 335] width 29 height 29
click at [243, 295] on icon "button" at bounding box center [247, 292] width 16 height 16
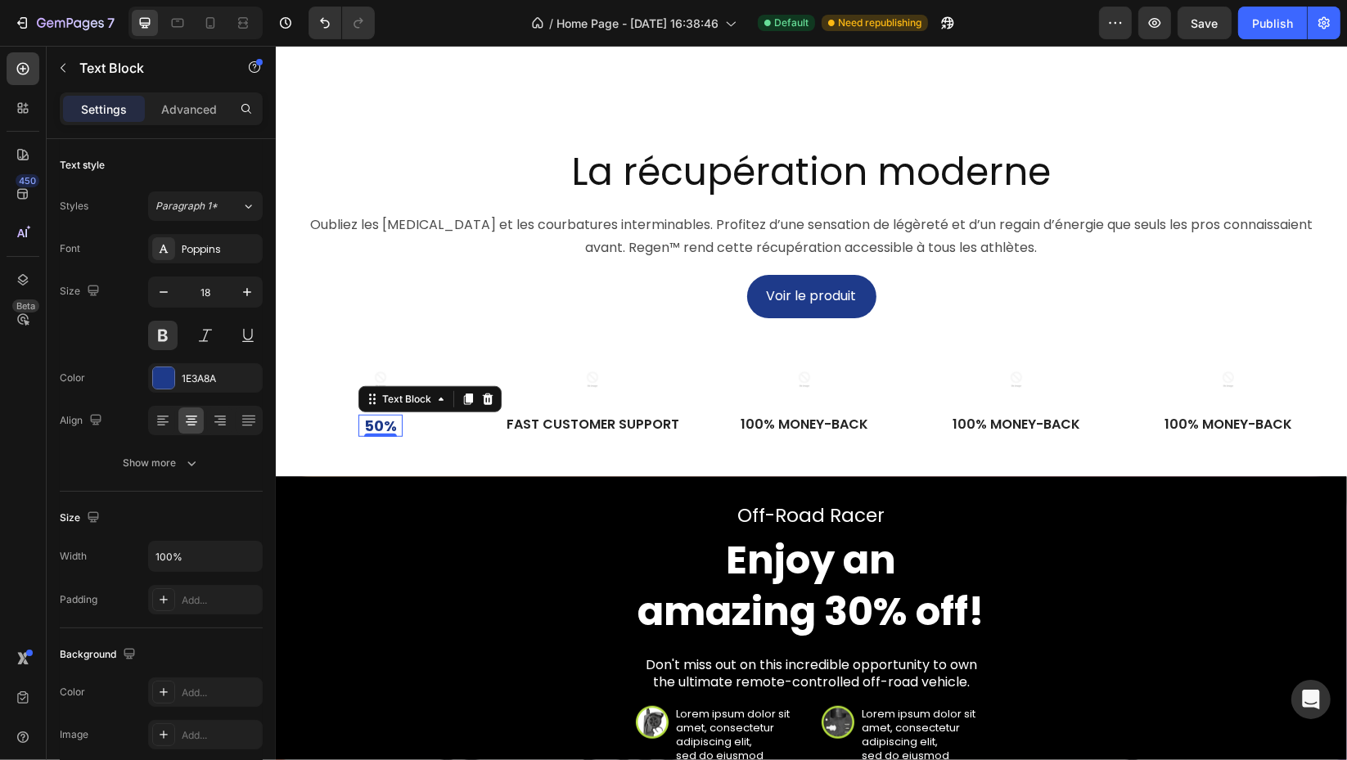
click at [243, 295] on icon "button" at bounding box center [247, 292] width 16 height 16
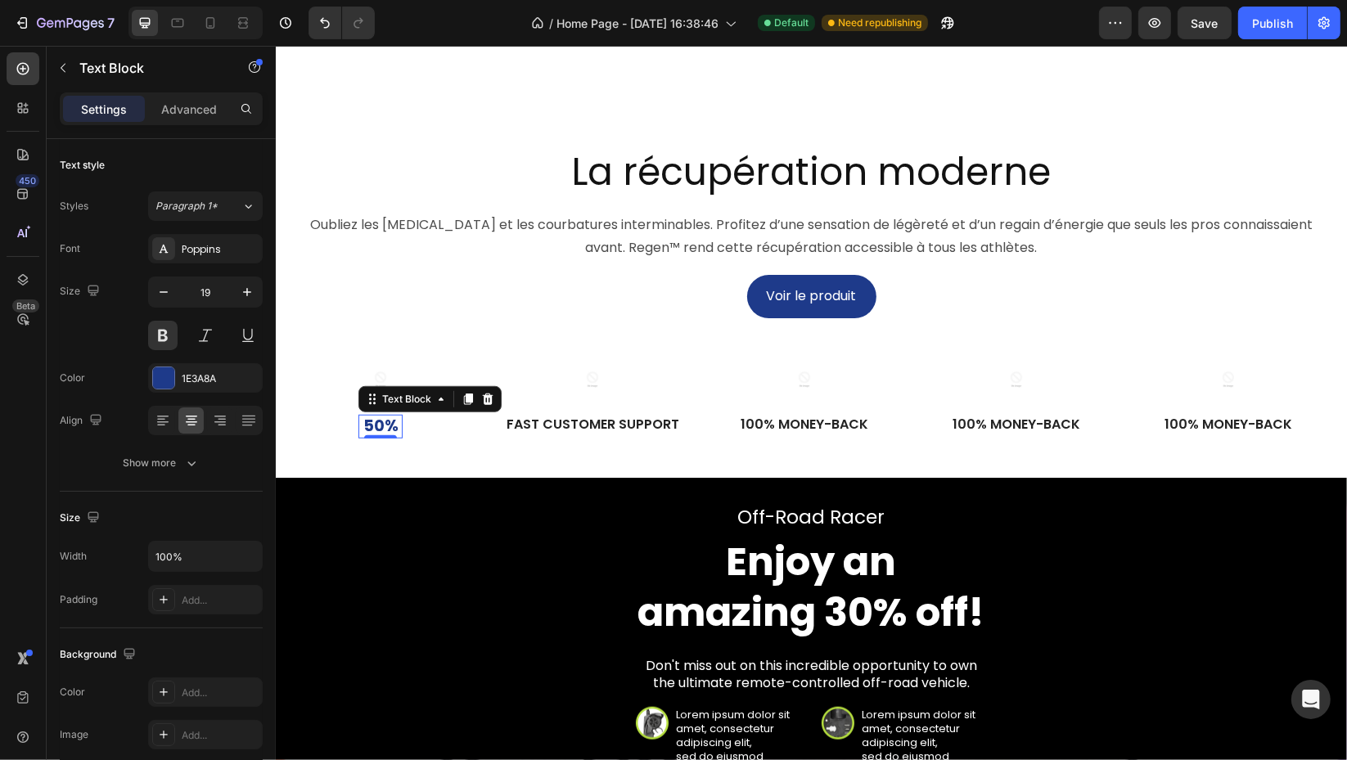
type input "20"
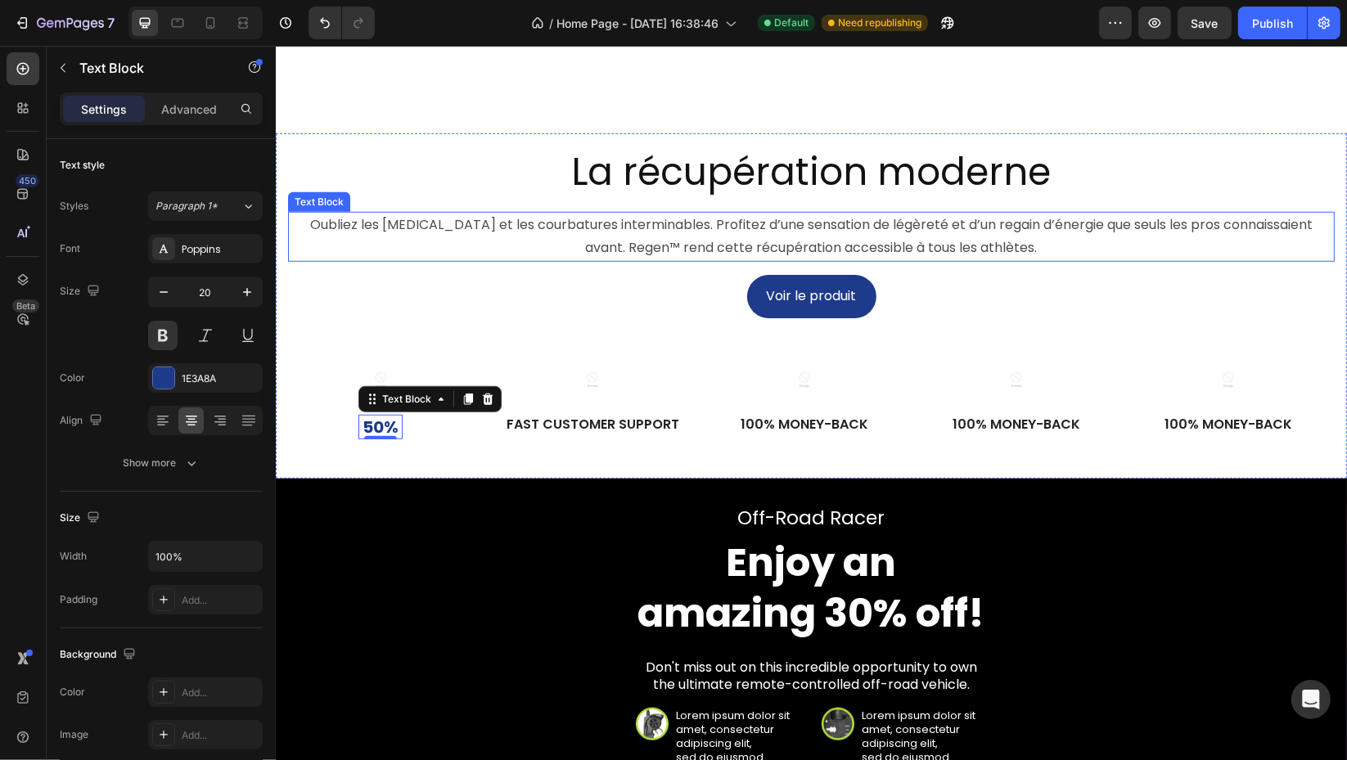
click at [470, 261] on p "Oubliez les [MEDICAL_DATA][PERSON_NAME] et les courbatures interminables. Profi…" at bounding box center [810, 237] width 1043 height 47
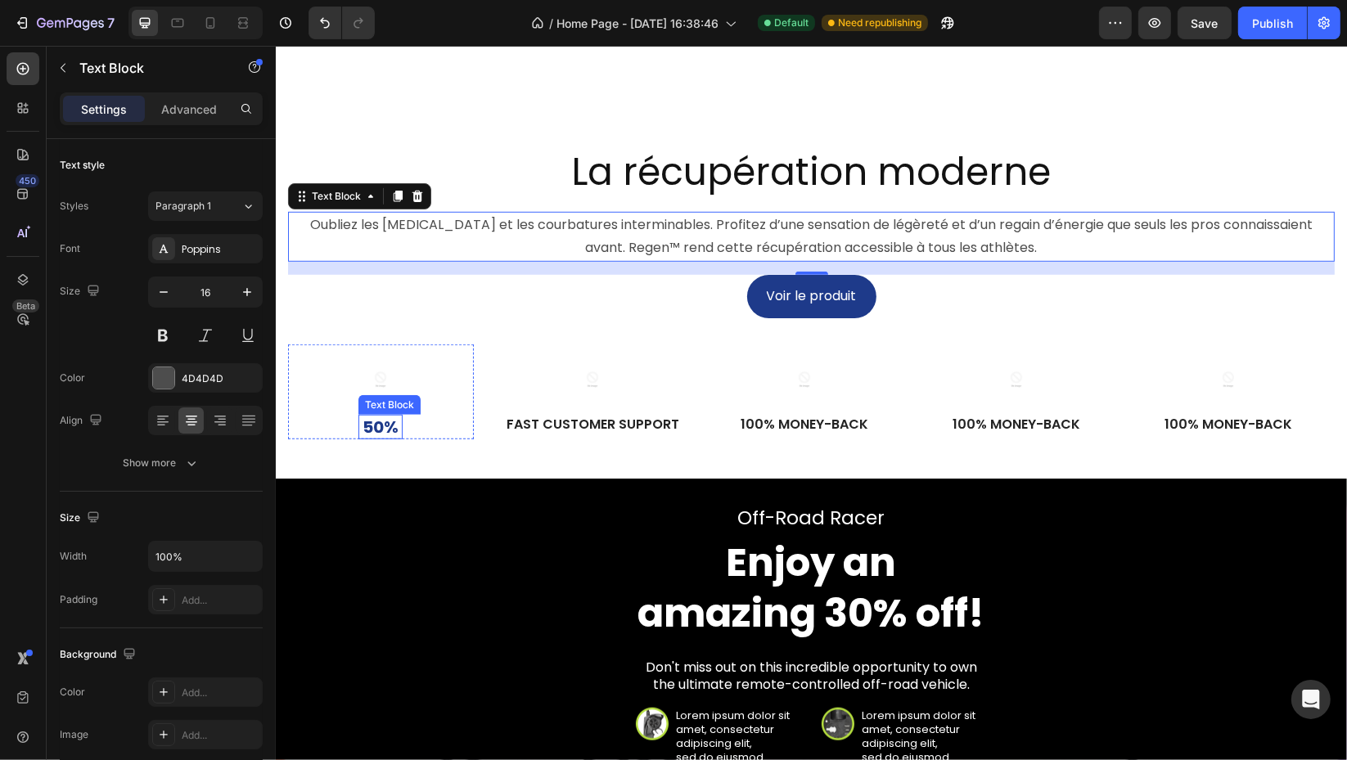
click at [372, 438] on p "50%" at bounding box center [379, 426] width 41 height 21
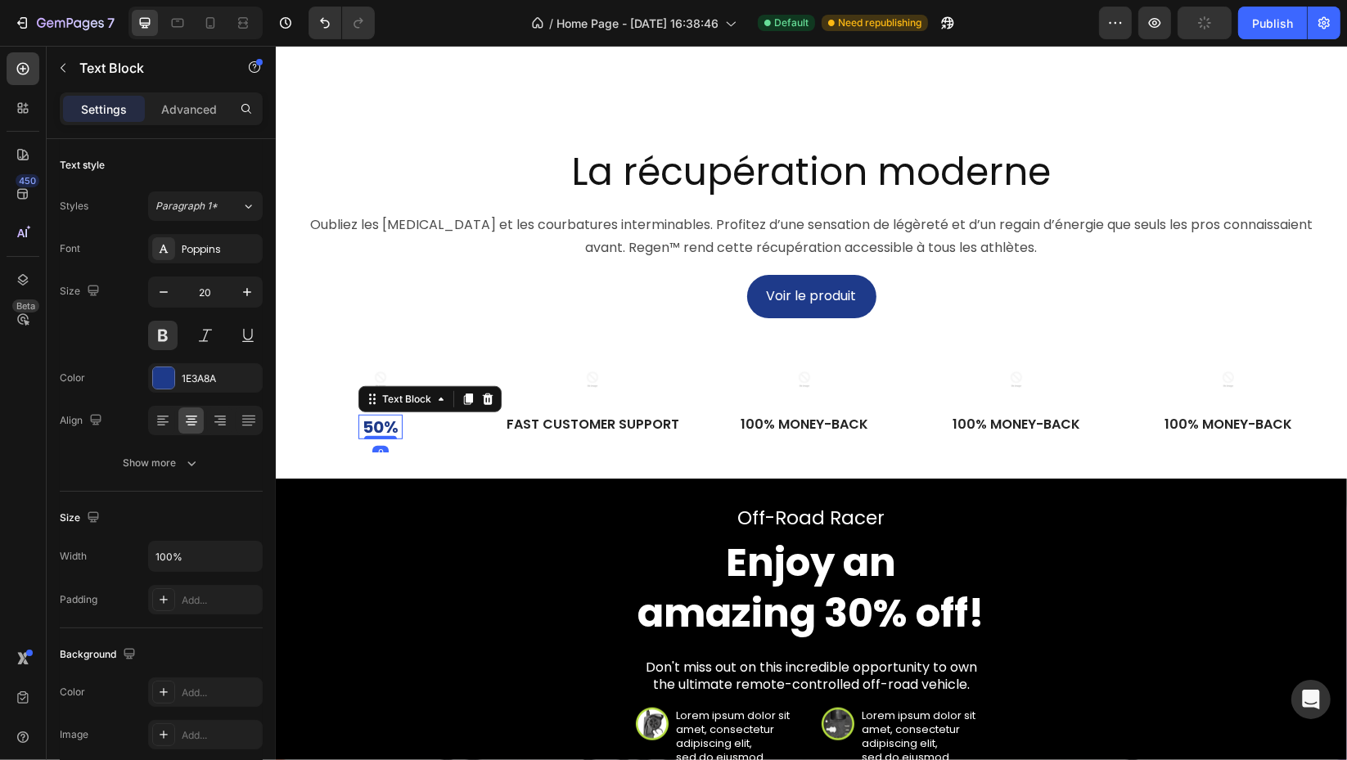
click at [241, 291] on icon "button" at bounding box center [247, 292] width 16 height 16
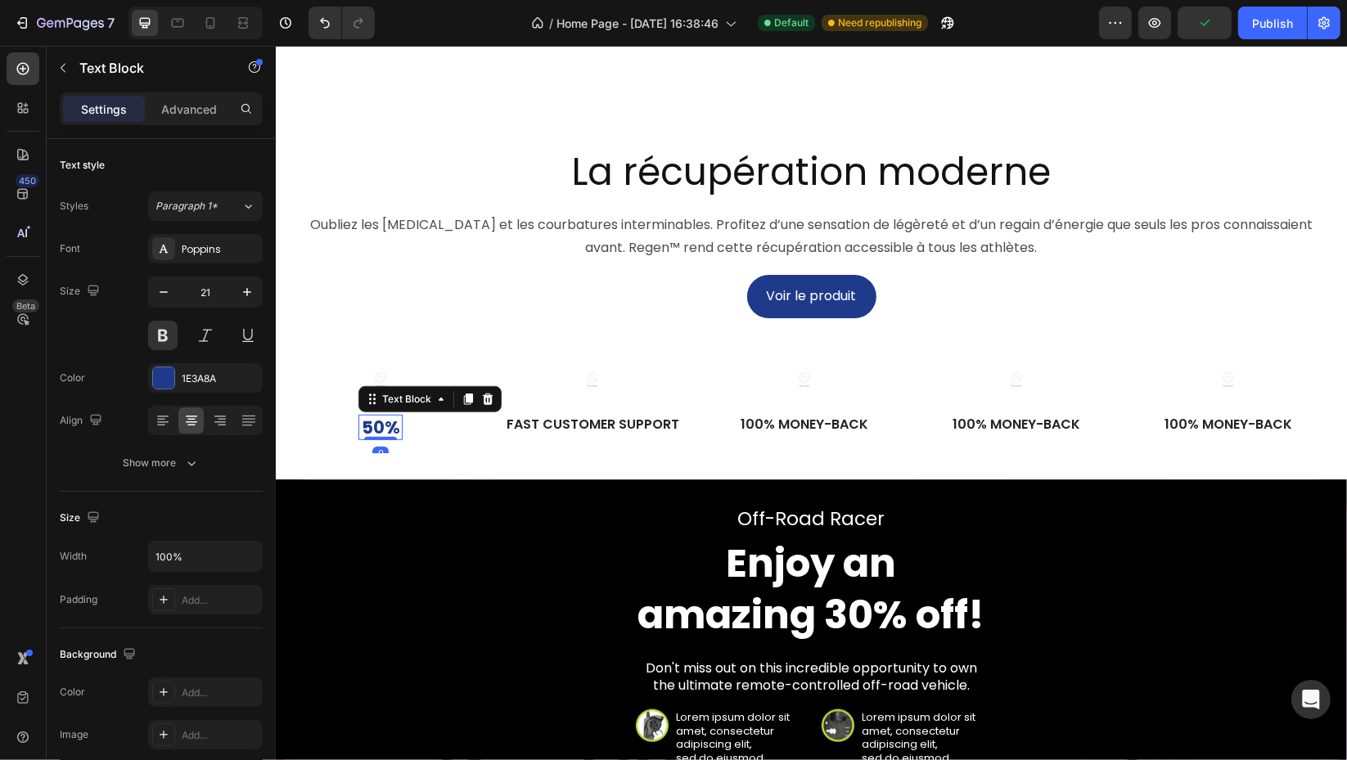
click at [241, 291] on icon "button" at bounding box center [247, 292] width 16 height 16
click at [241, 290] on icon "button" at bounding box center [247, 292] width 16 height 16
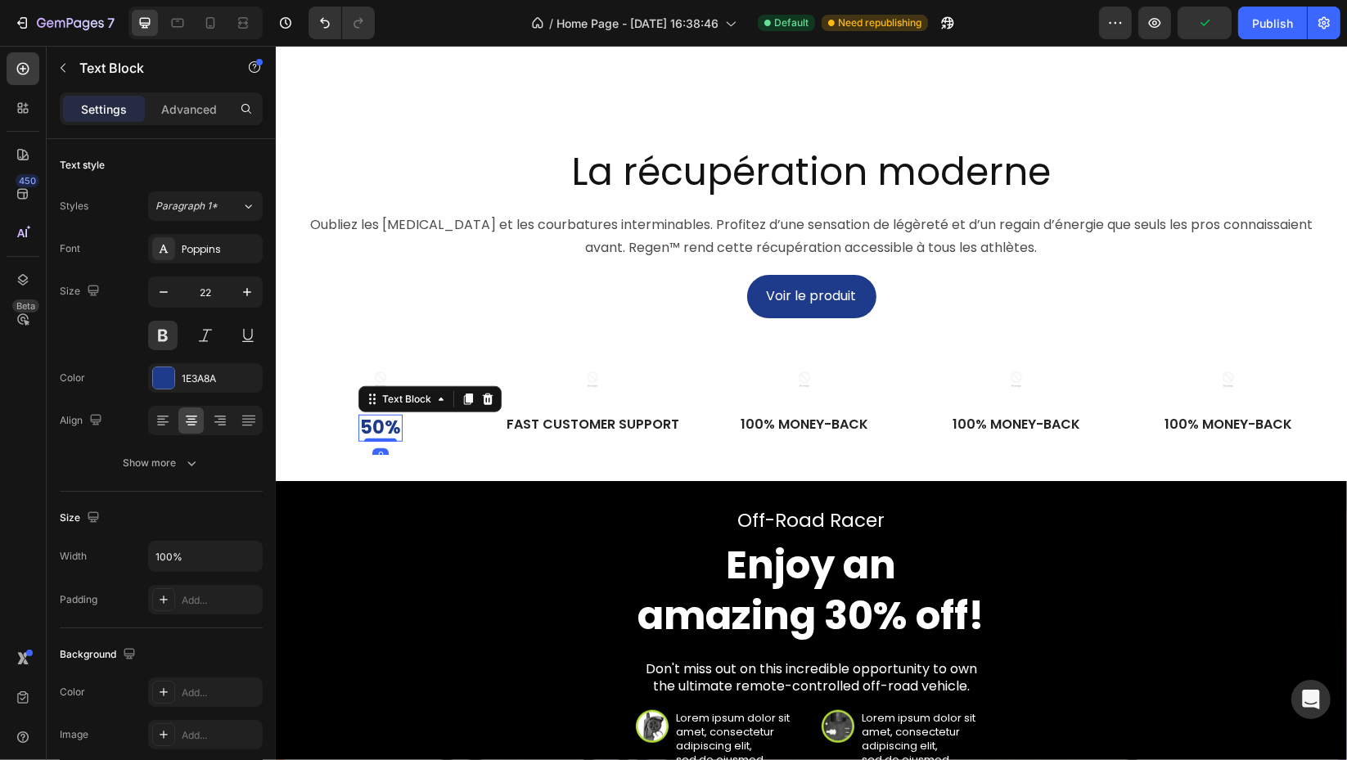
click at [245, 290] on icon "button" at bounding box center [247, 292] width 16 height 16
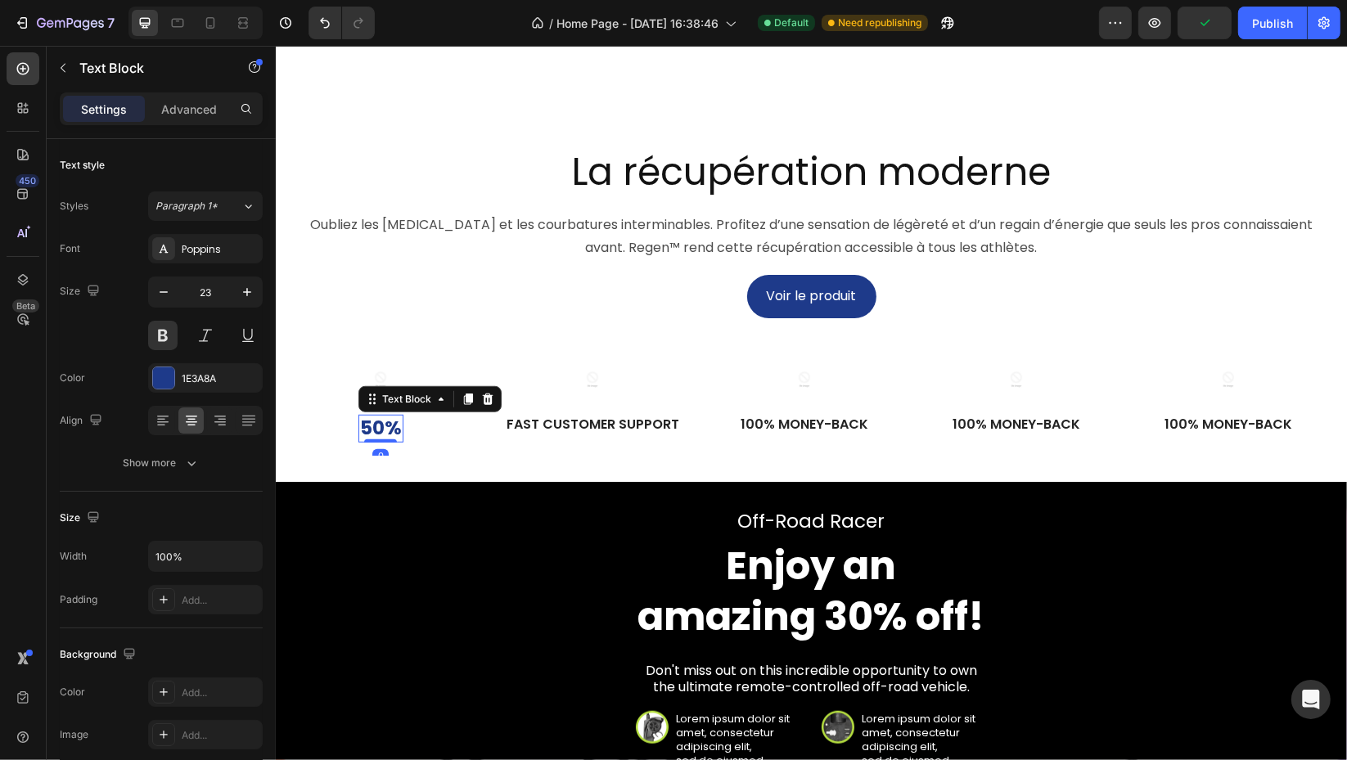
click at [245, 290] on icon "button" at bounding box center [247, 292] width 16 height 16
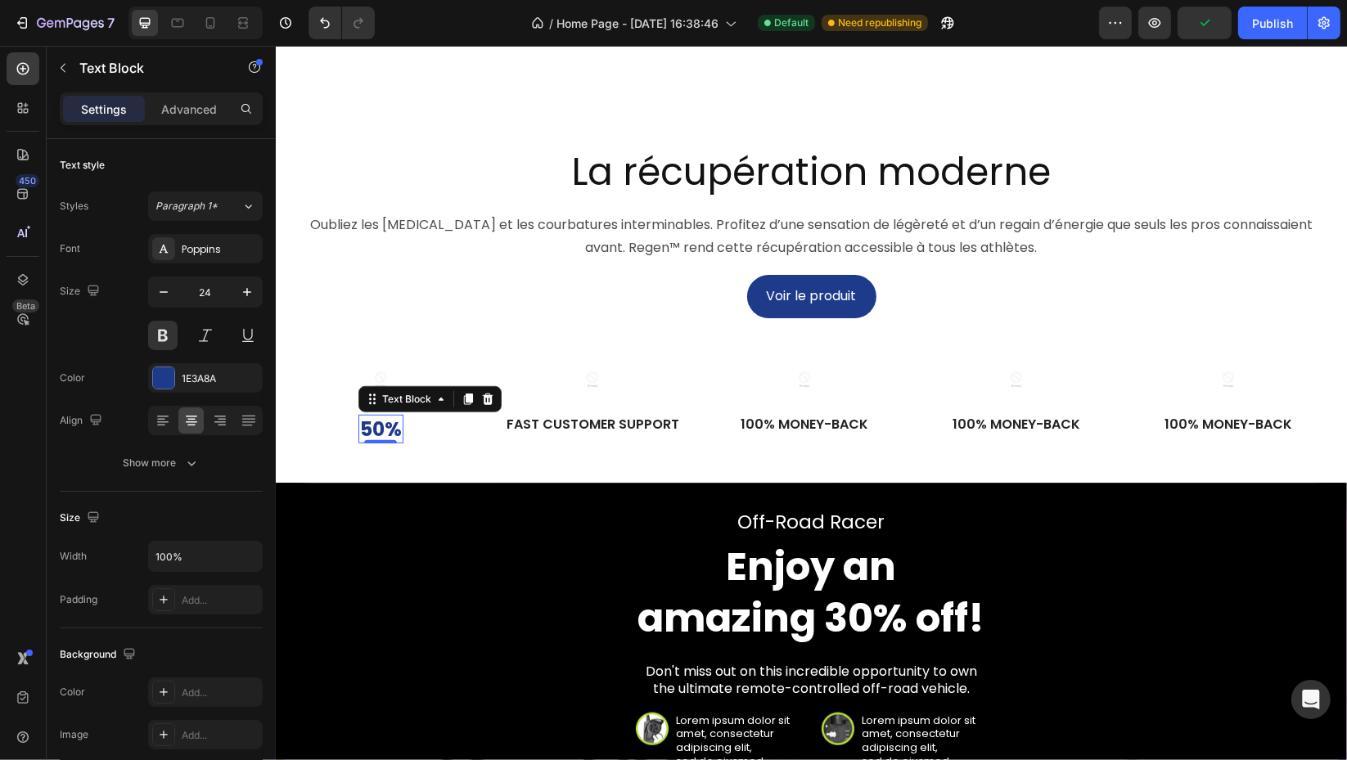
click at [245, 290] on icon "button" at bounding box center [247, 292] width 16 height 16
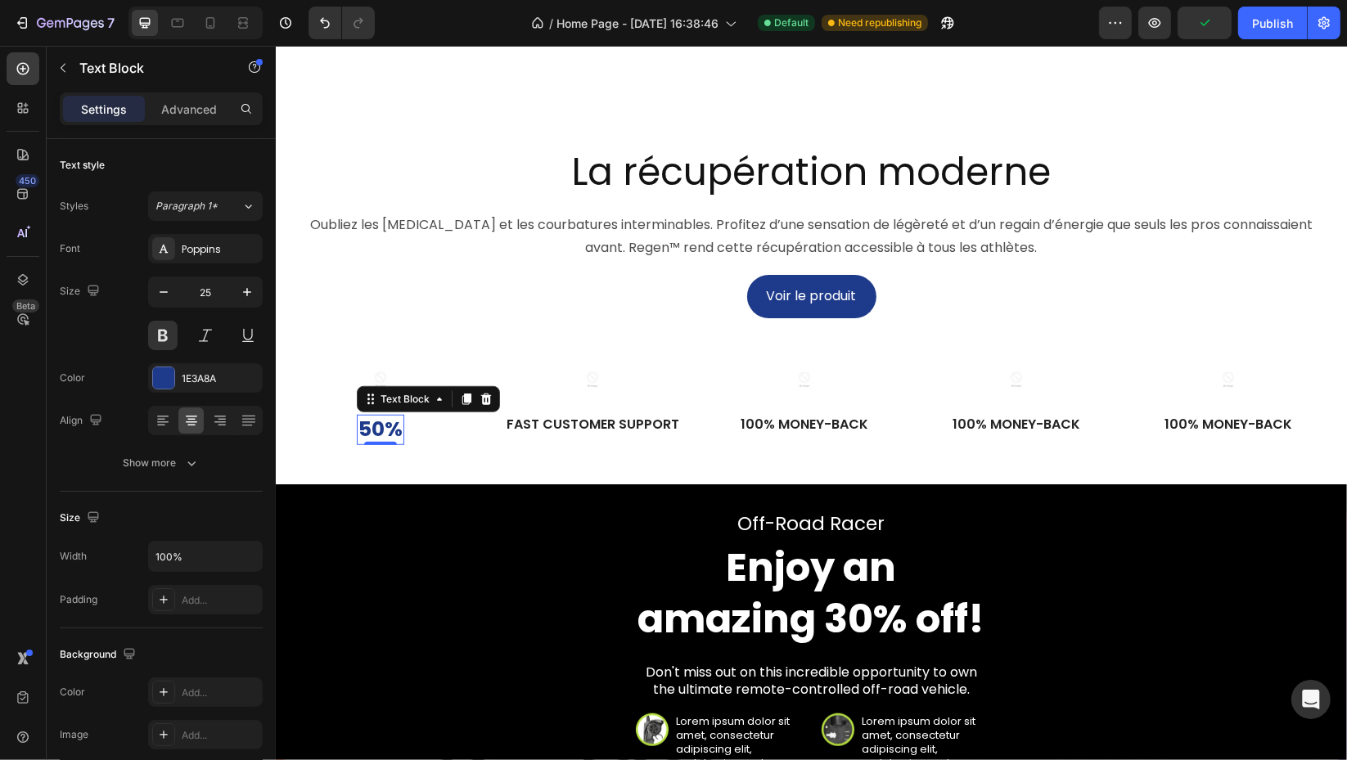
click at [245, 290] on icon "button" at bounding box center [247, 292] width 16 height 16
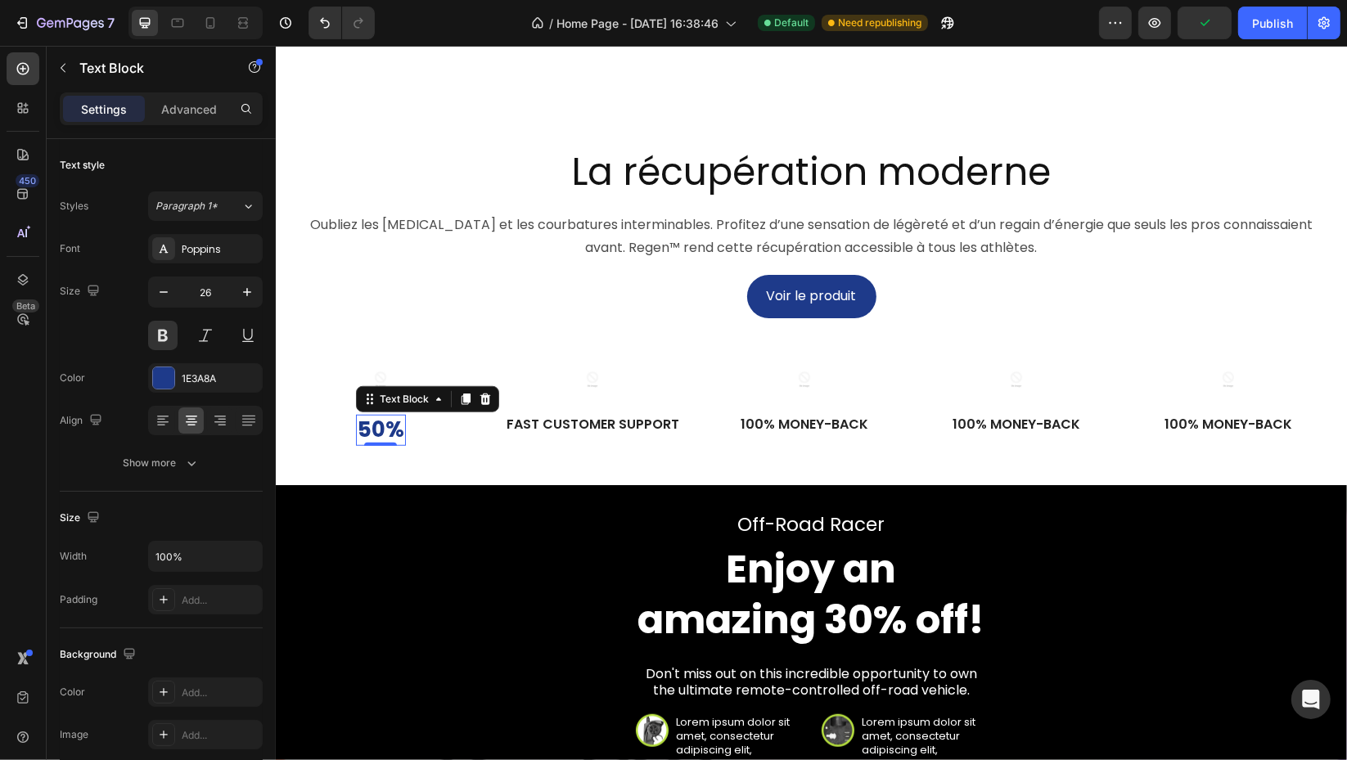
click at [245, 290] on icon "button" at bounding box center [247, 292] width 16 height 16
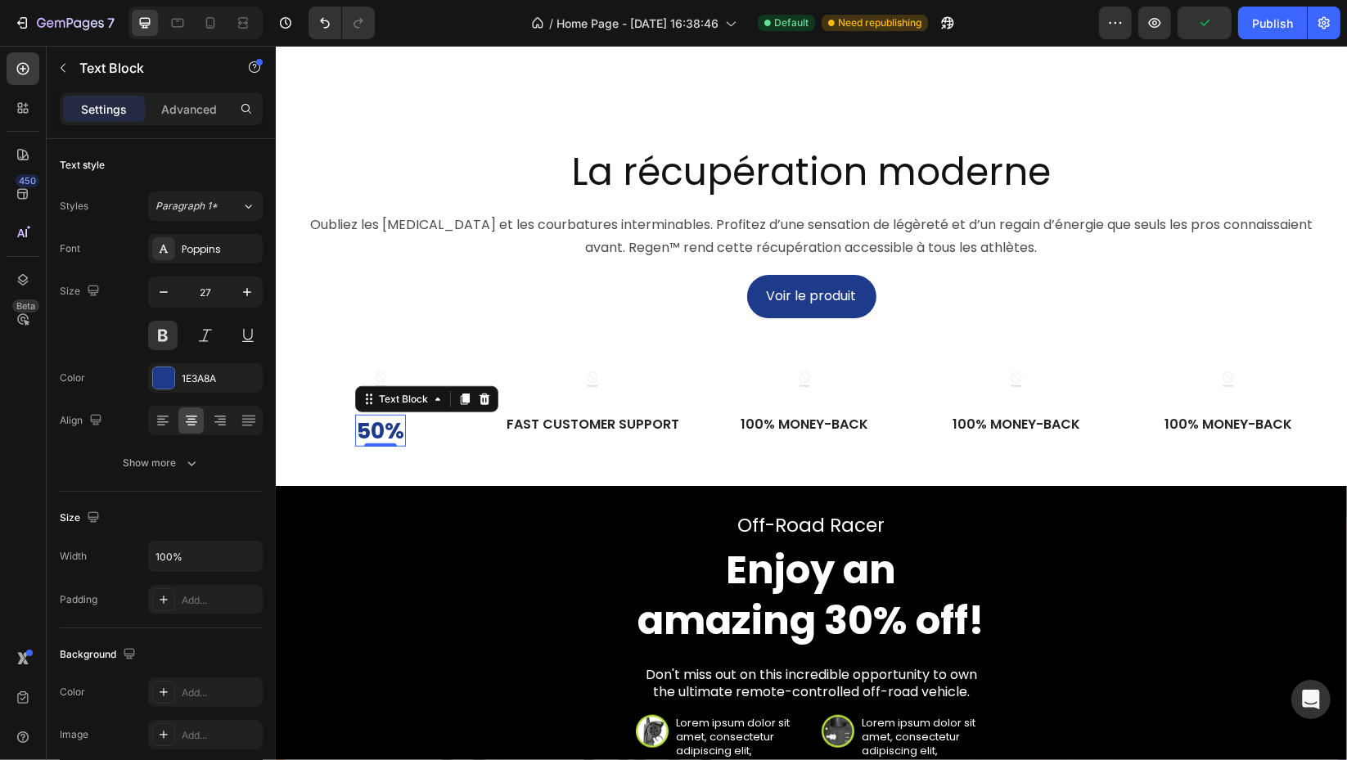
click at [245, 290] on icon "button" at bounding box center [247, 292] width 16 height 16
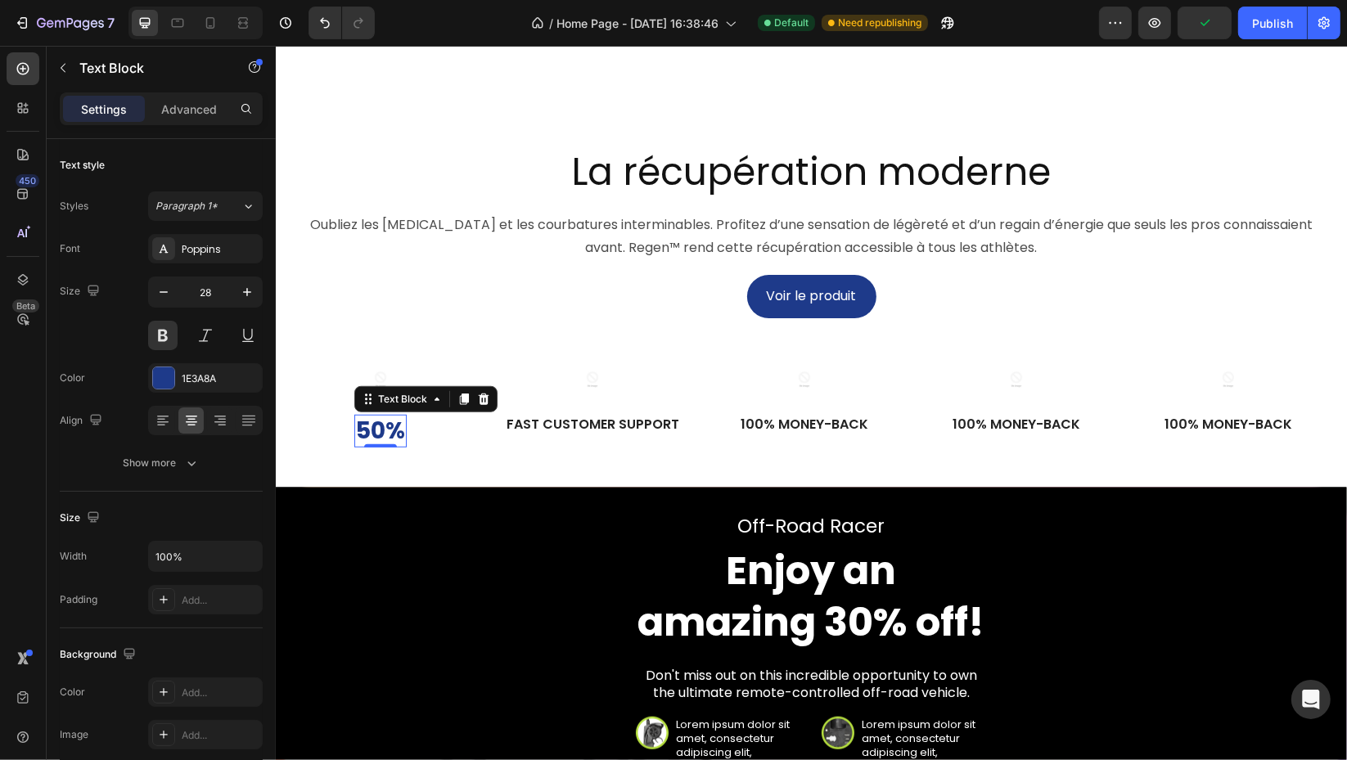
click at [245, 290] on icon "button" at bounding box center [247, 292] width 16 height 16
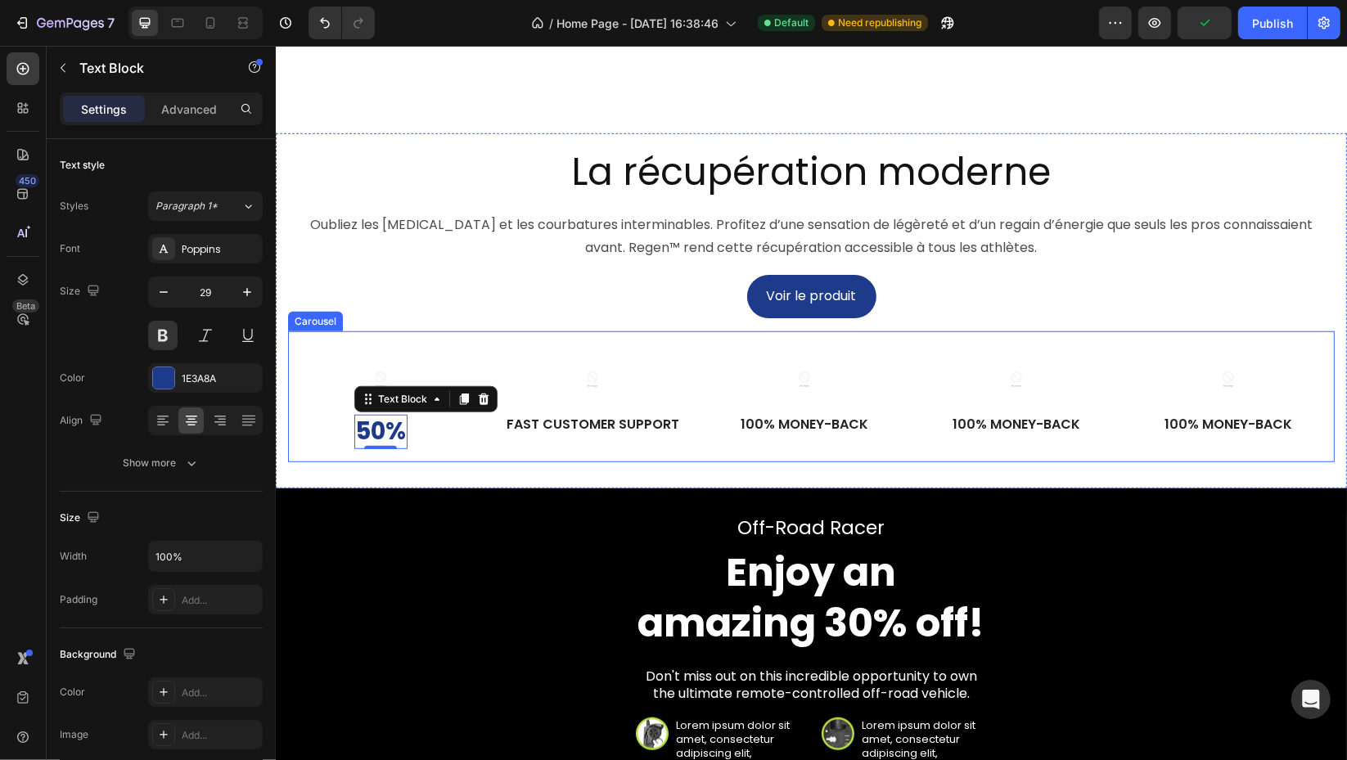
type input "30"
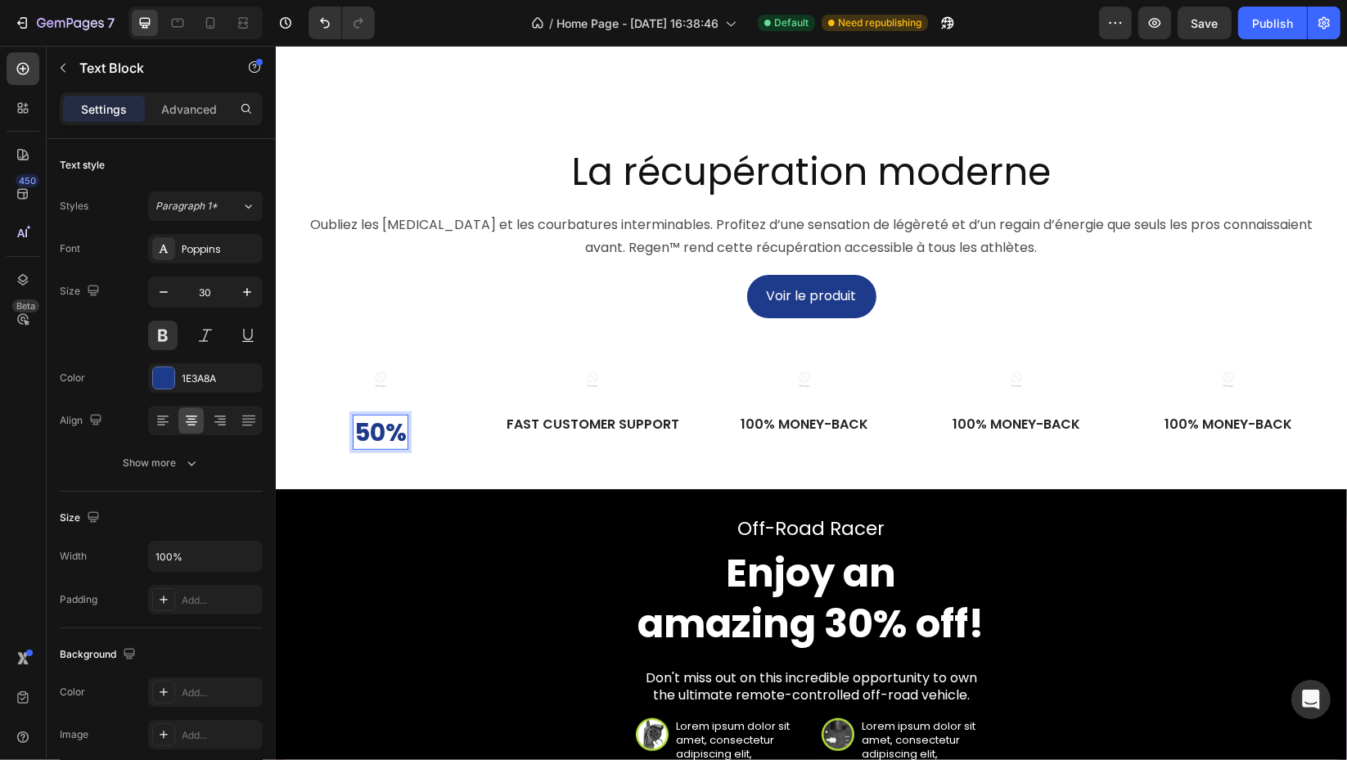
click at [354, 448] on p "50%" at bounding box center [379, 432] width 52 height 32
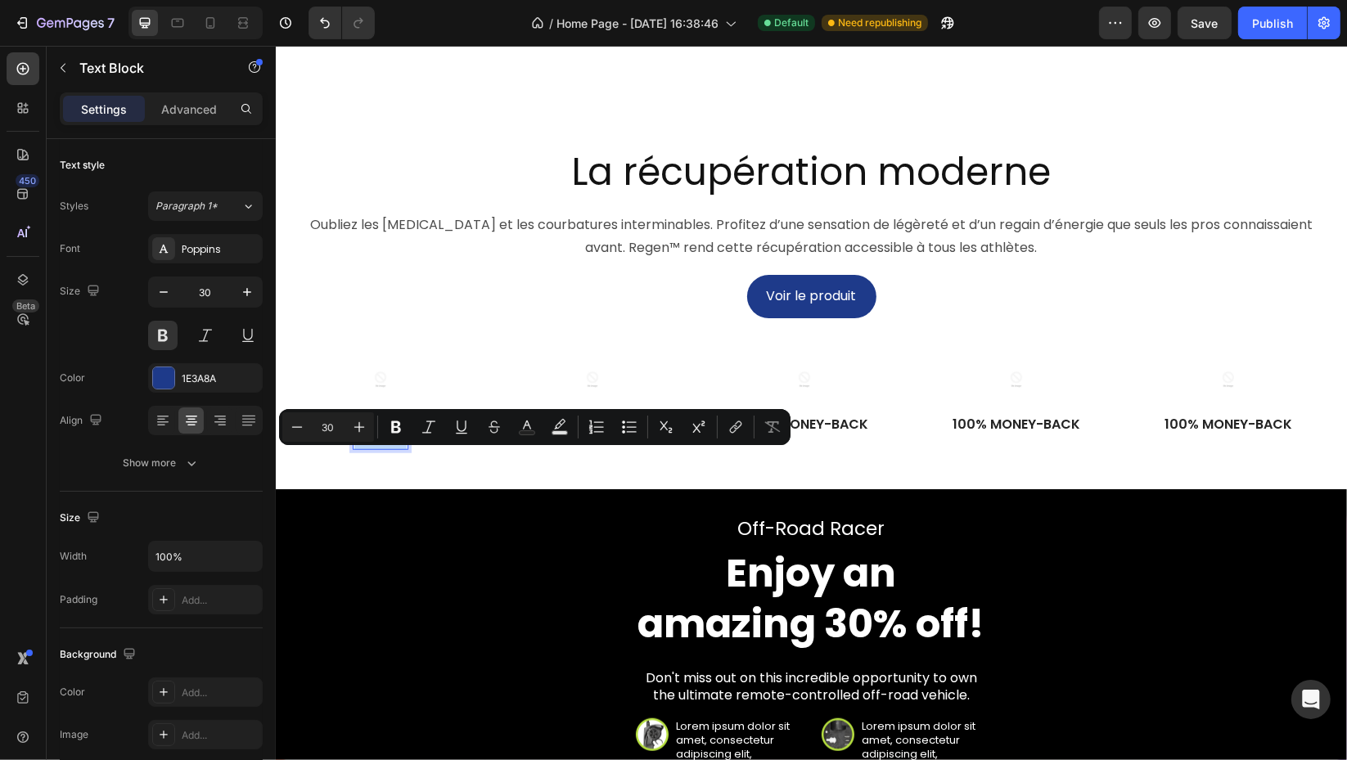
click at [354, 448] on p "50%" at bounding box center [379, 432] width 52 height 32
click at [394, 448] on p "50%" at bounding box center [379, 432] width 52 height 32
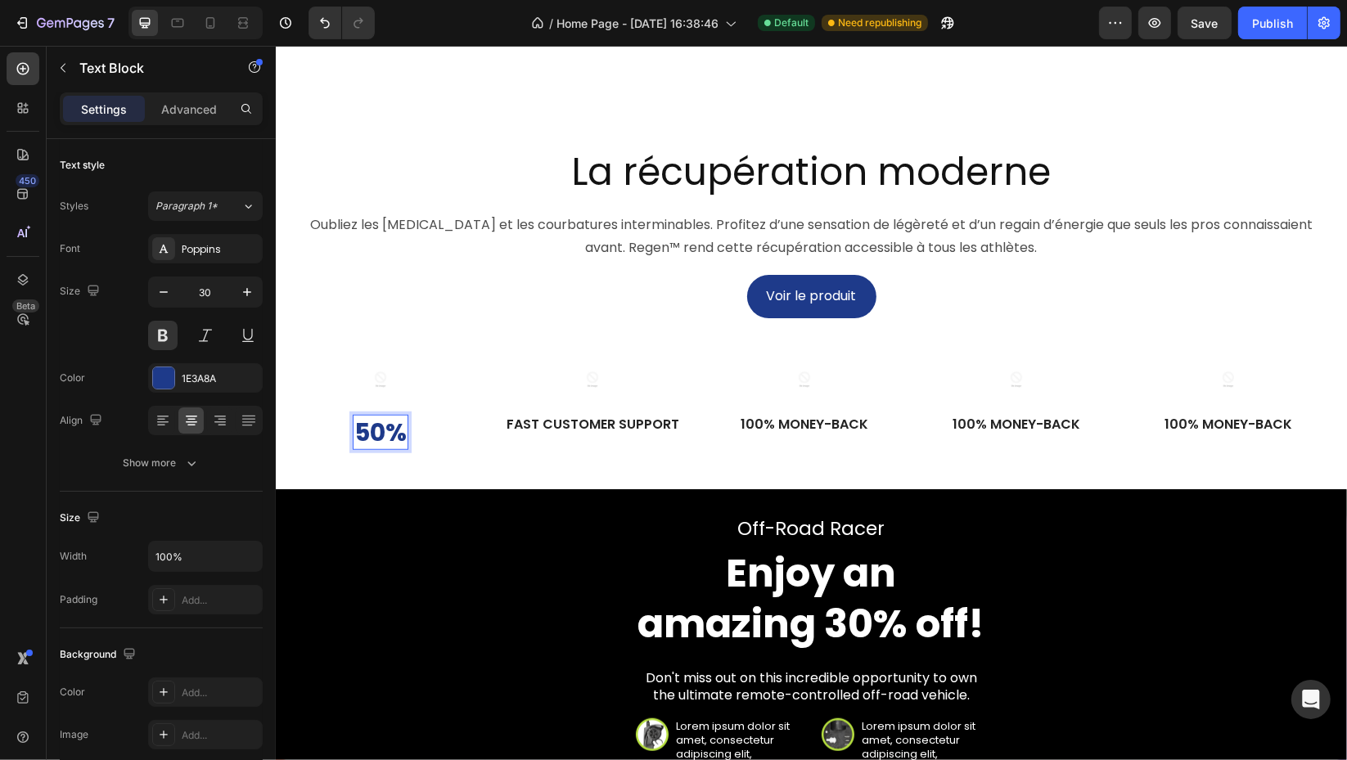
click at [398, 448] on p "50%" at bounding box center [379, 432] width 52 height 32
click at [356, 448] on p "50%" at bounding box center [379, 432] width 52 height 32
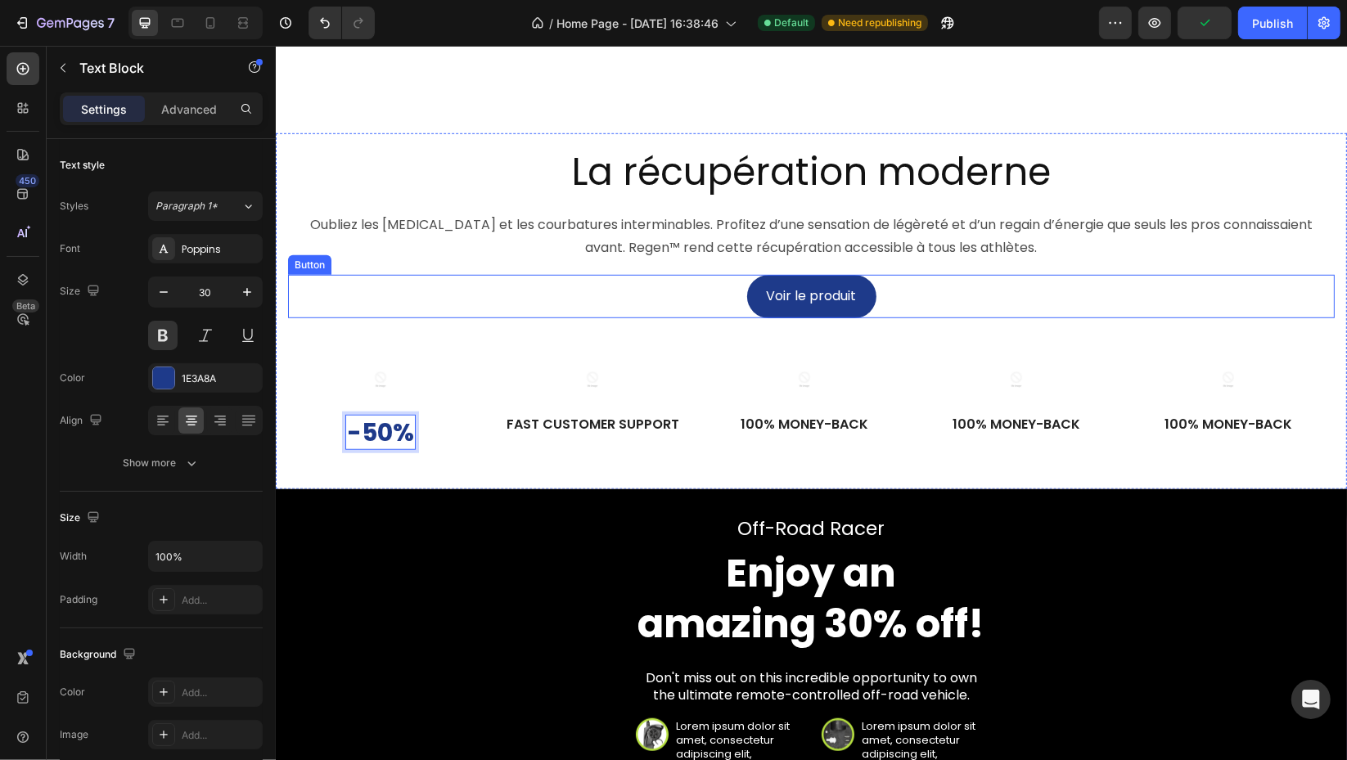
click at [486, 318] on div "Voir le produit Button" at bounding box center [810, 296] width 1046 height 43
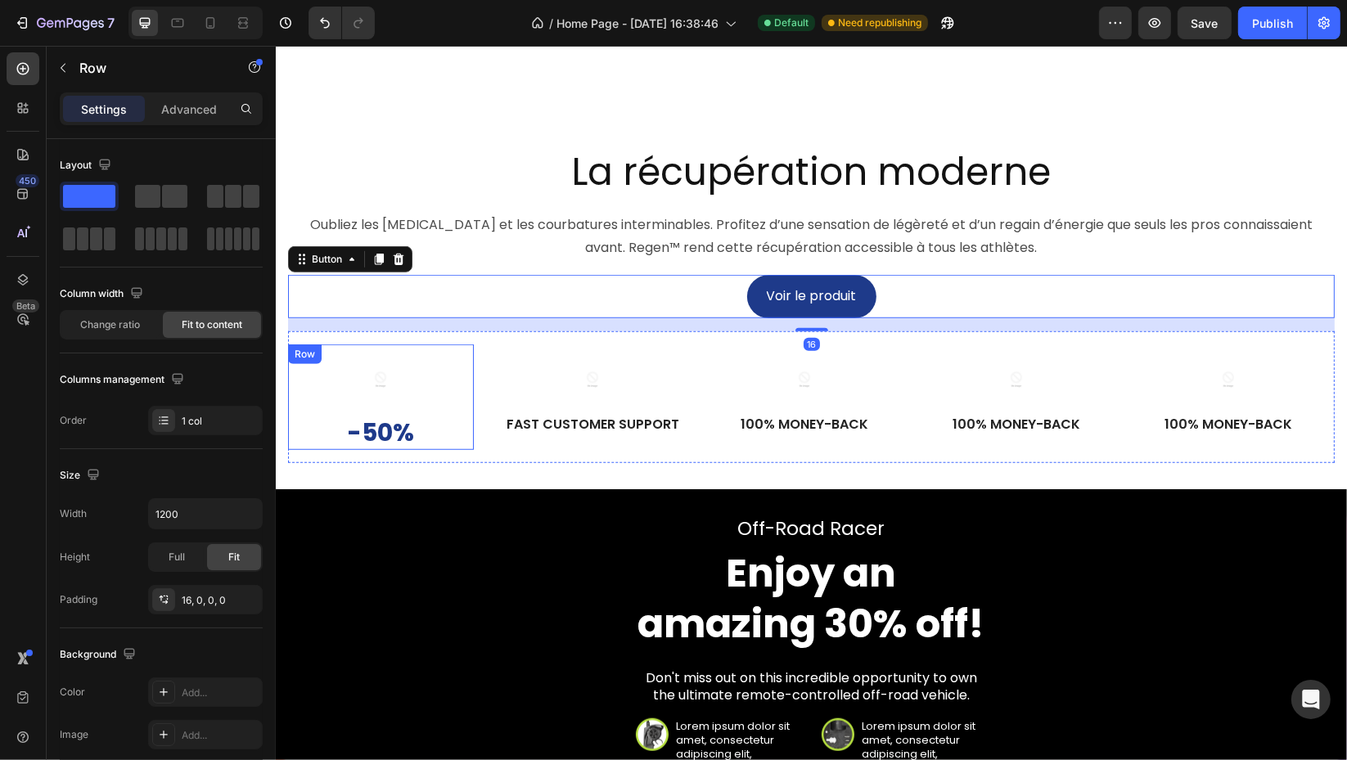
click at [468, 450] on div "Image -50% Text Block Row" at bounding box center [380, 397] width 186 height 106
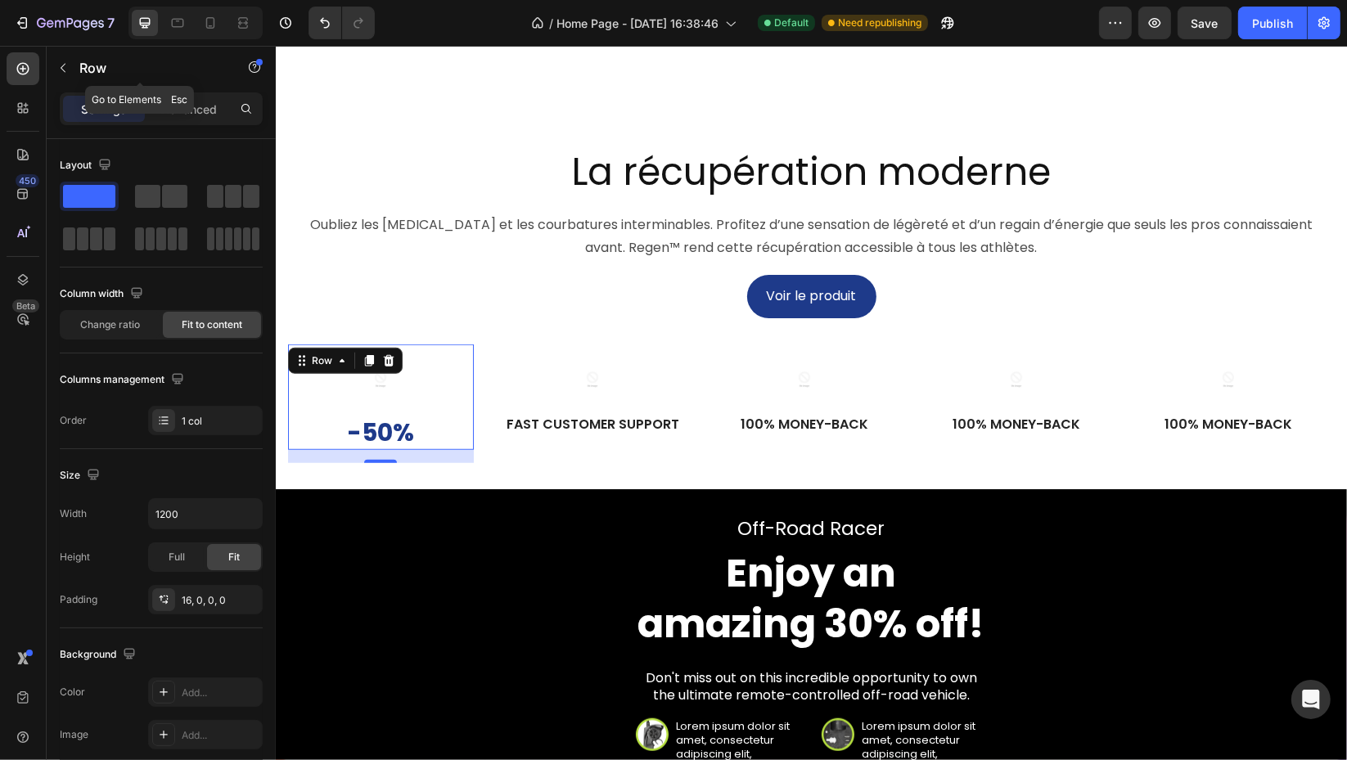
click at [55, 75] on button "button" at bounding box center [63, 68] width 26 height 26
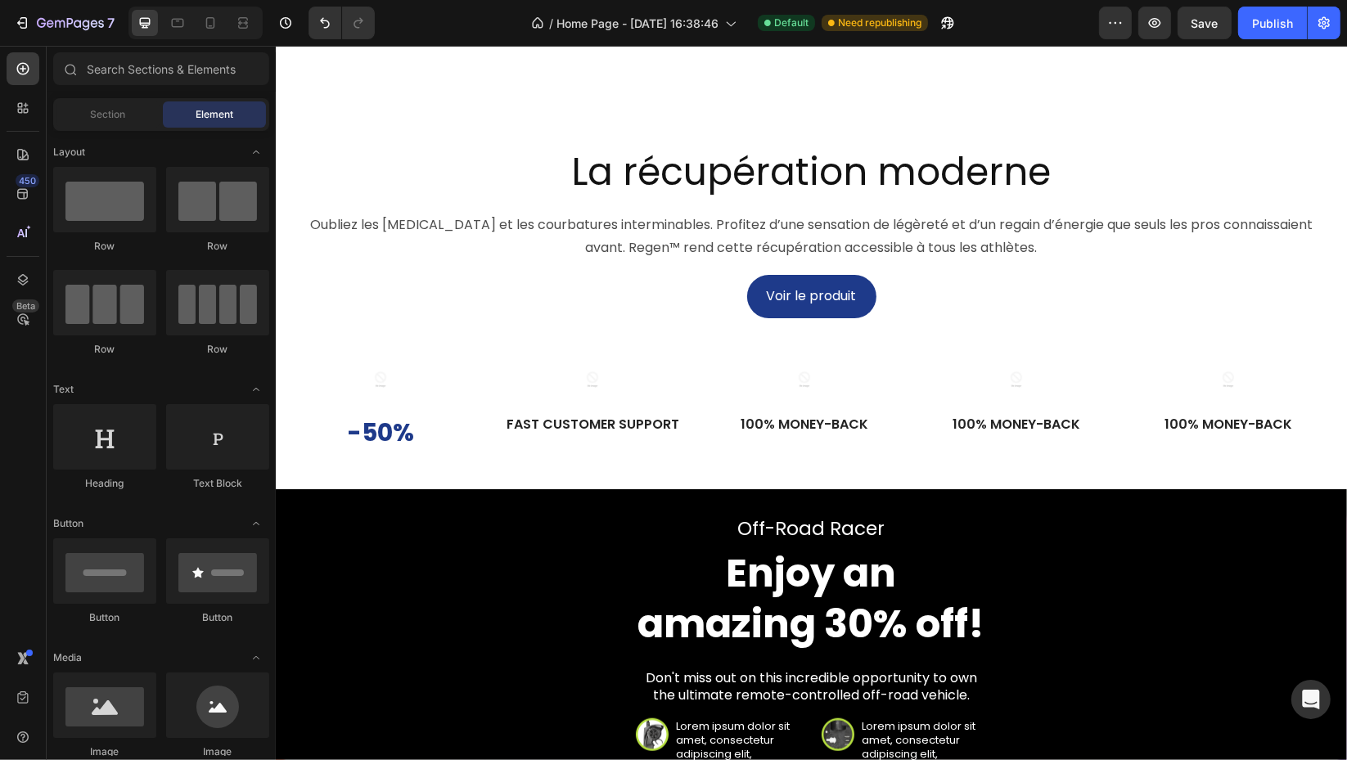
click at [195, 454] on div at bounding box center [217, 436] width 103 height 65
drag, startPoint x: 488, startPoint y: 472, endPoint x: 377, endPoint y: 480, distance: 111.6
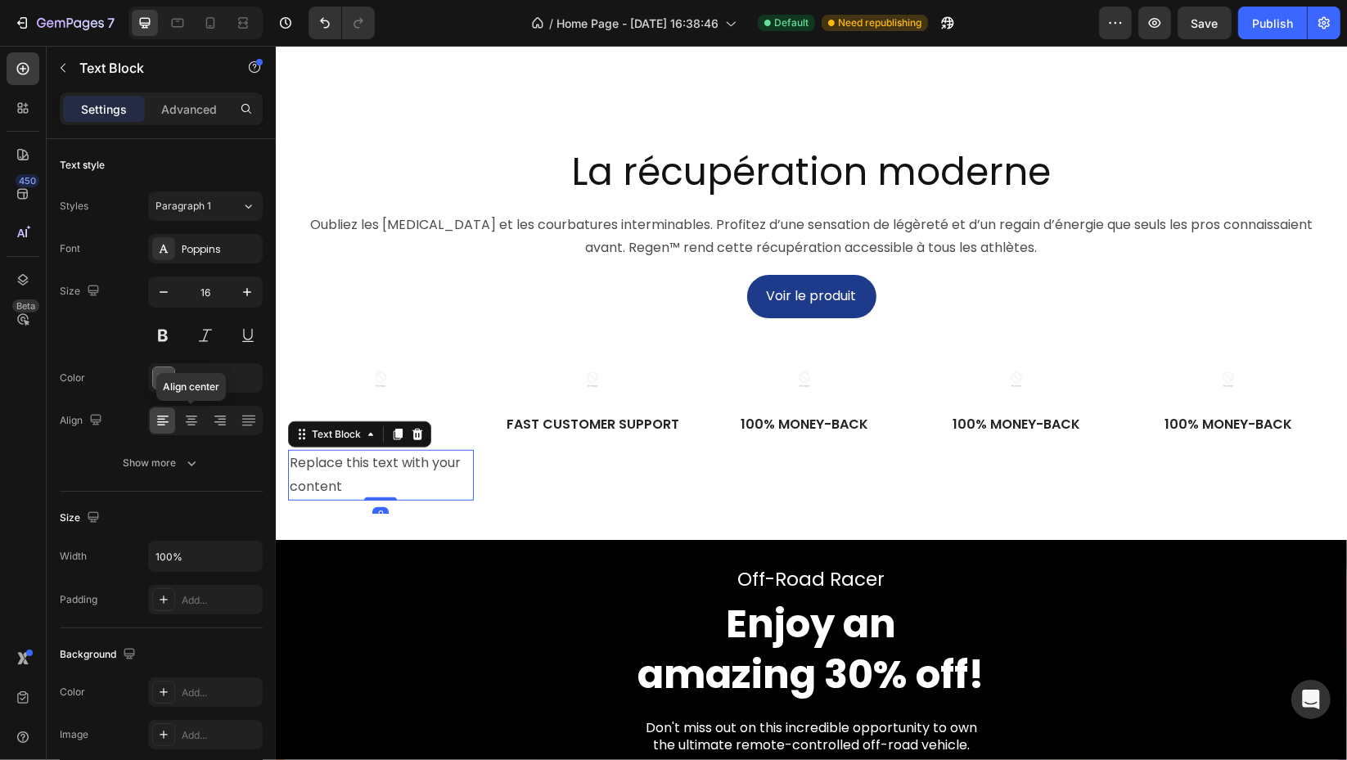
click at [196, 415] on icon at bounding box center [191, 420] width 16 height 16
click at [380, 501] on div "Replace this text with your content" at bounding box center [380, 475] width 186 height 51
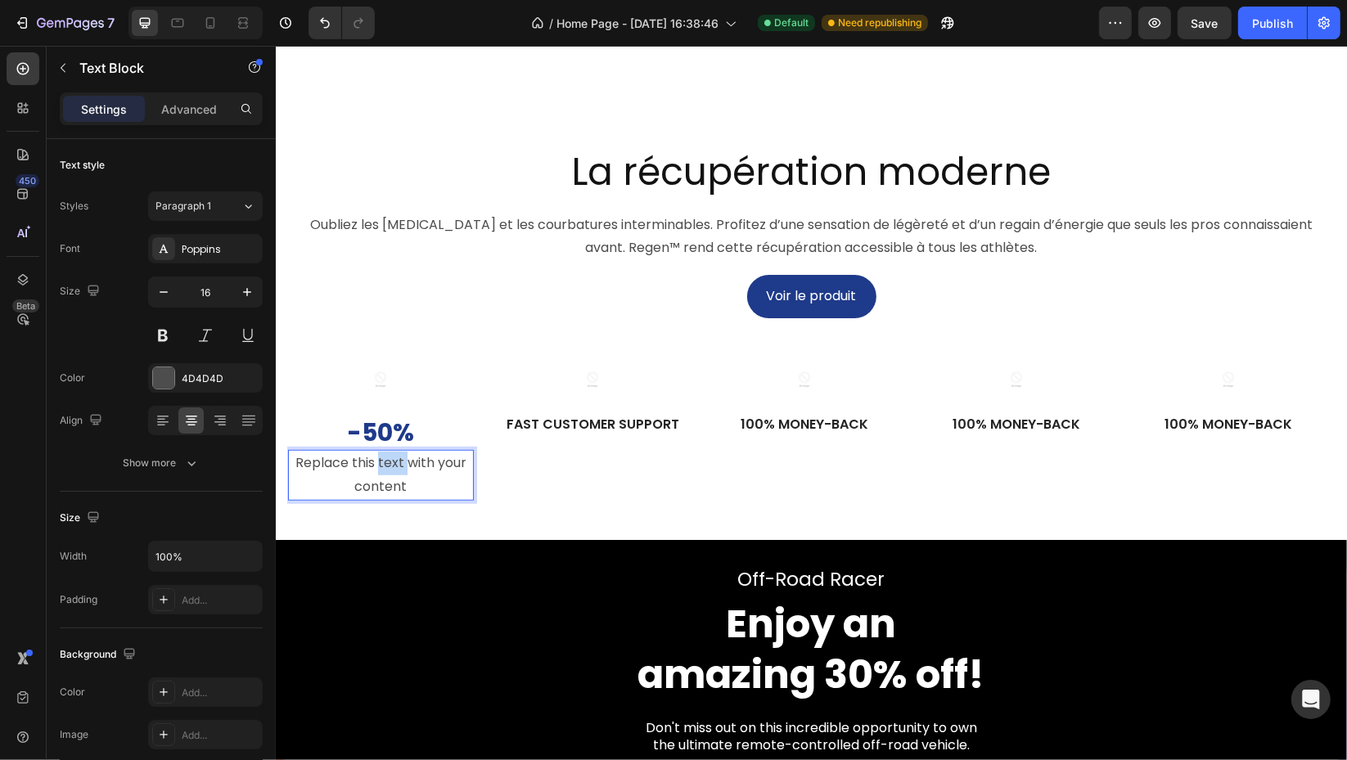
click at [380, 499] on p "Replace this text with your content" at bounding box center [380, 475] width 182 height 47
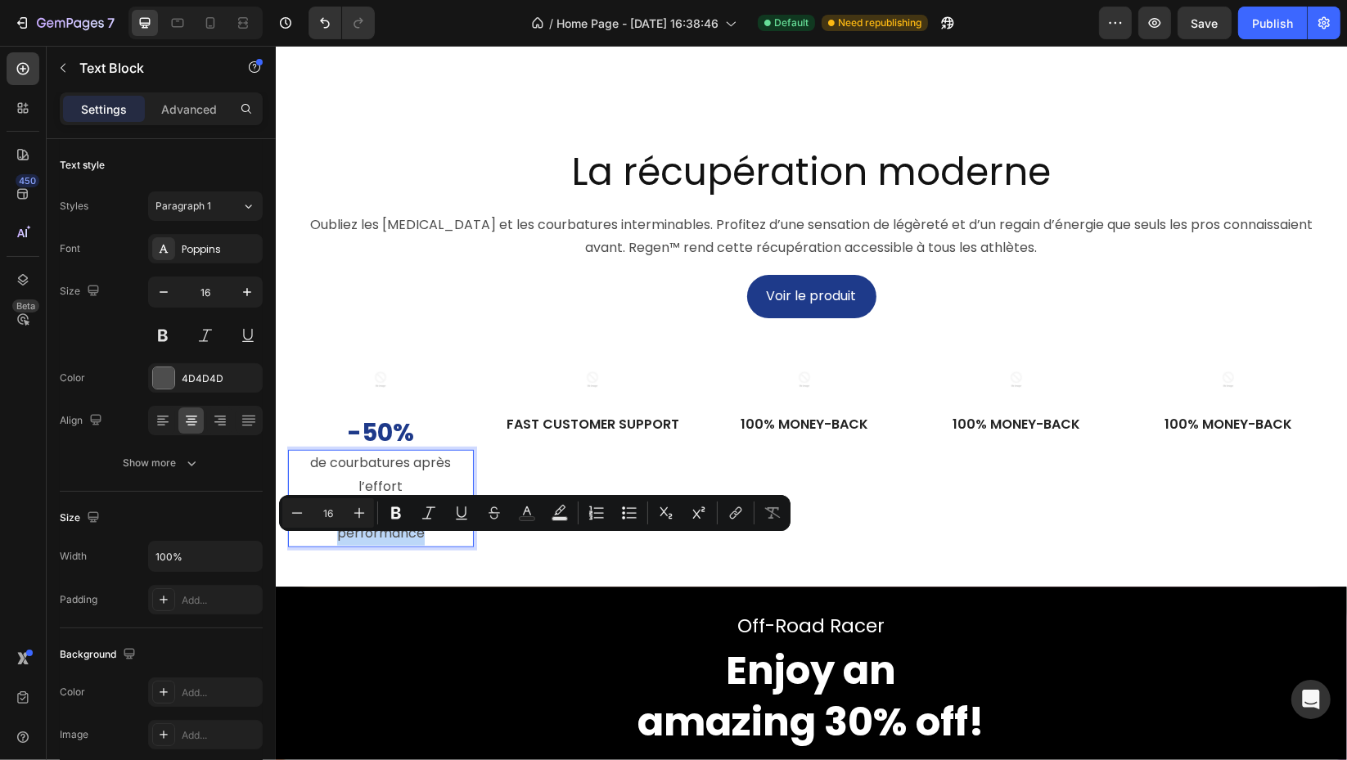
drag, startPoint x: 432, startPoint y: 570, endPoint x: 295, endPoint y: 551, distance: 137.9
click at [295, 546] on p "de courbatures après l’effort Moins de douleurs, plus de performance" at bounding box center [380, 499] width 182 height 94
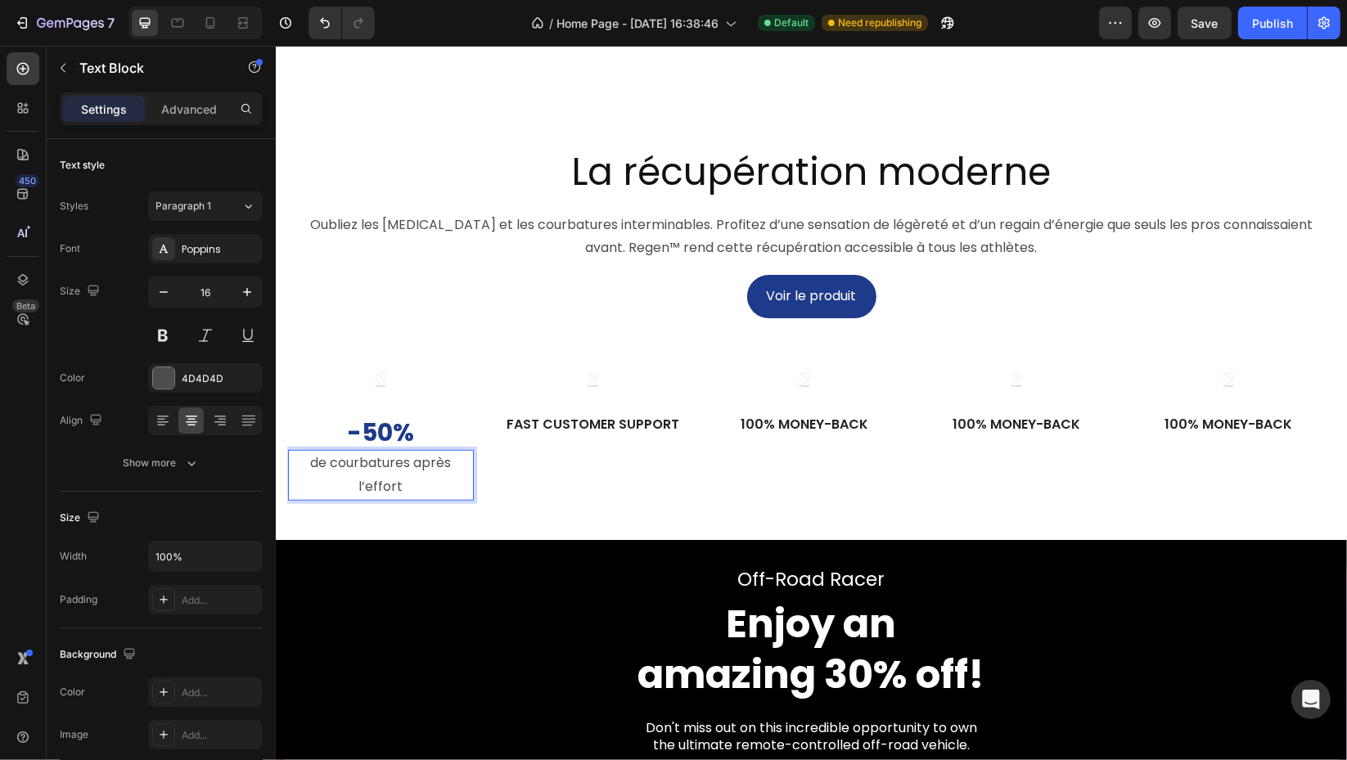
click at [206, 375] on div "4D4D4D" at bounding box center [220, 378] width 77 height 15
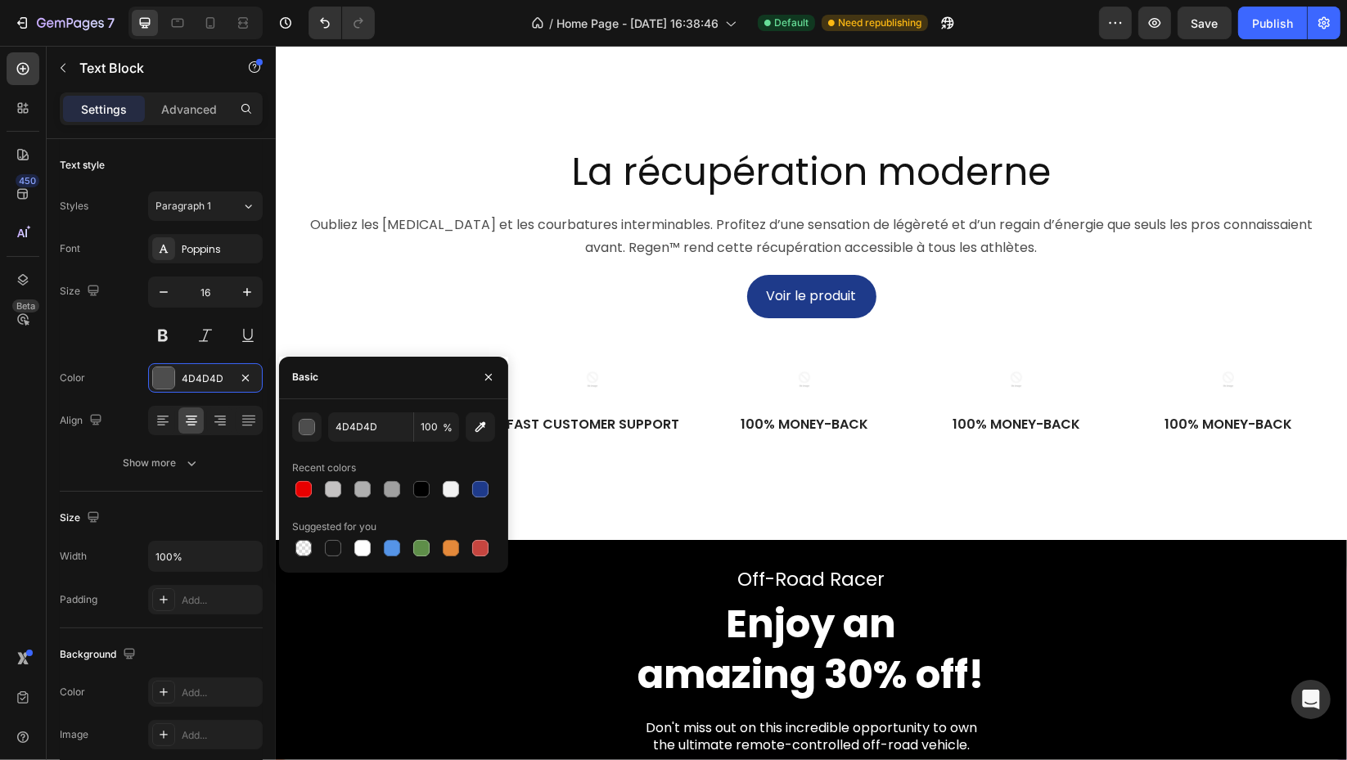
click at [418, 492] on div at bounding box center [421, 489] width 16 height 16
type input "000000"
click at [486, 374] on icon "button" at bounding box center [488, 377] width 13 height 13
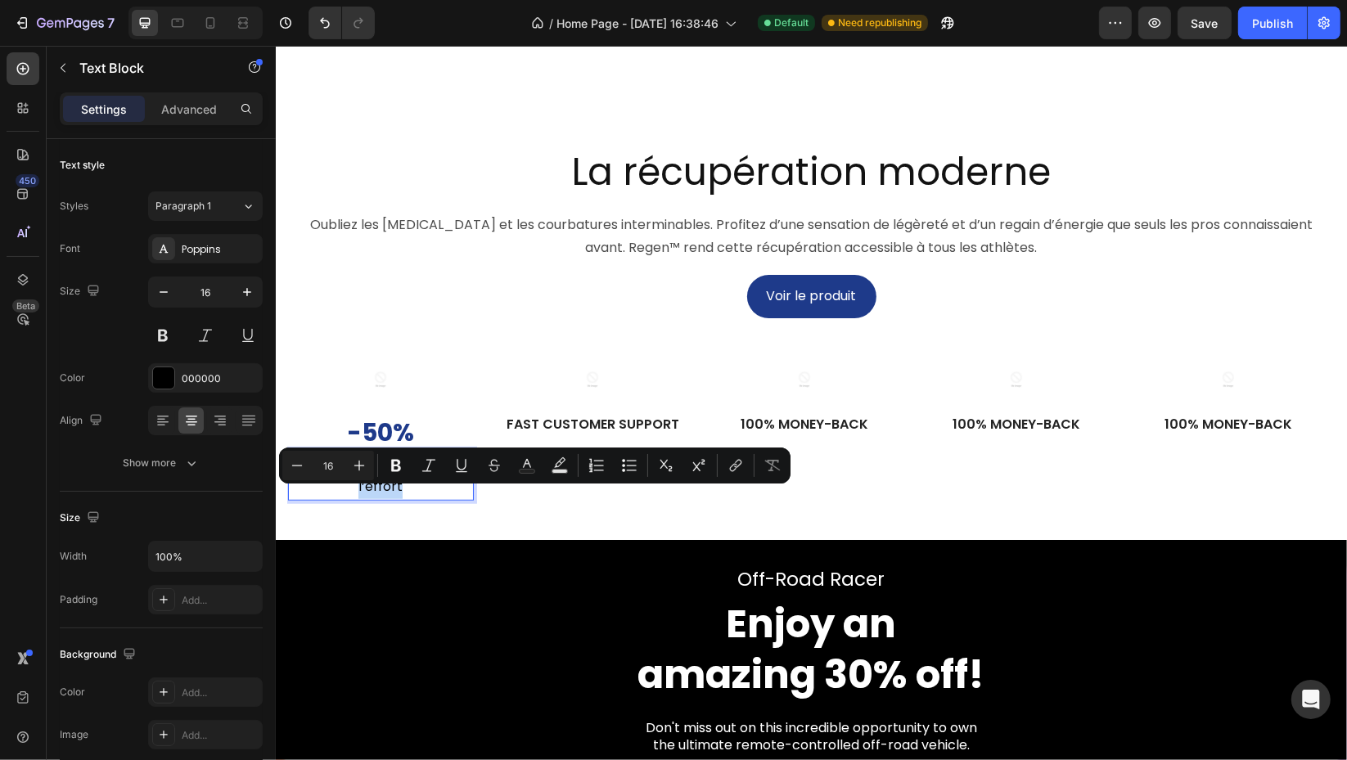
drag, startPoint x: 308, startPoint y: 497, endPoint x: 446, endPoint y: 522, distance: 140.4
click at [446, 499] on p "de courbatures après l’effort" at bounding box center [380, 475] width 182 height 47
click at [395, 460] on icon "Editor contextual toolbar" at bounding box center [396, 466] width 10 height 12
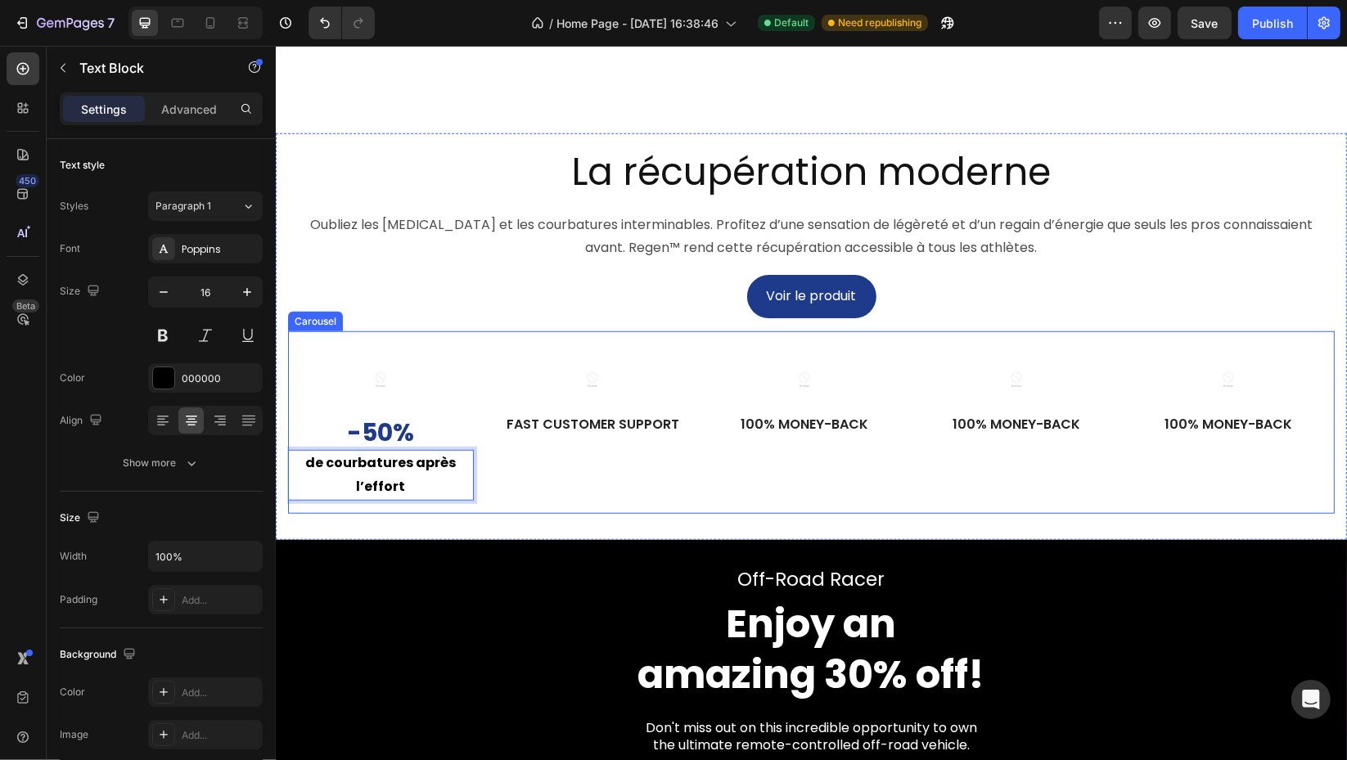
click at [491, 386] on div "Image -50% Text Block de courbatures après l’effort Text Block 0 Row Image Fast…" at bounding box center [810, 428] width 1046 height 169
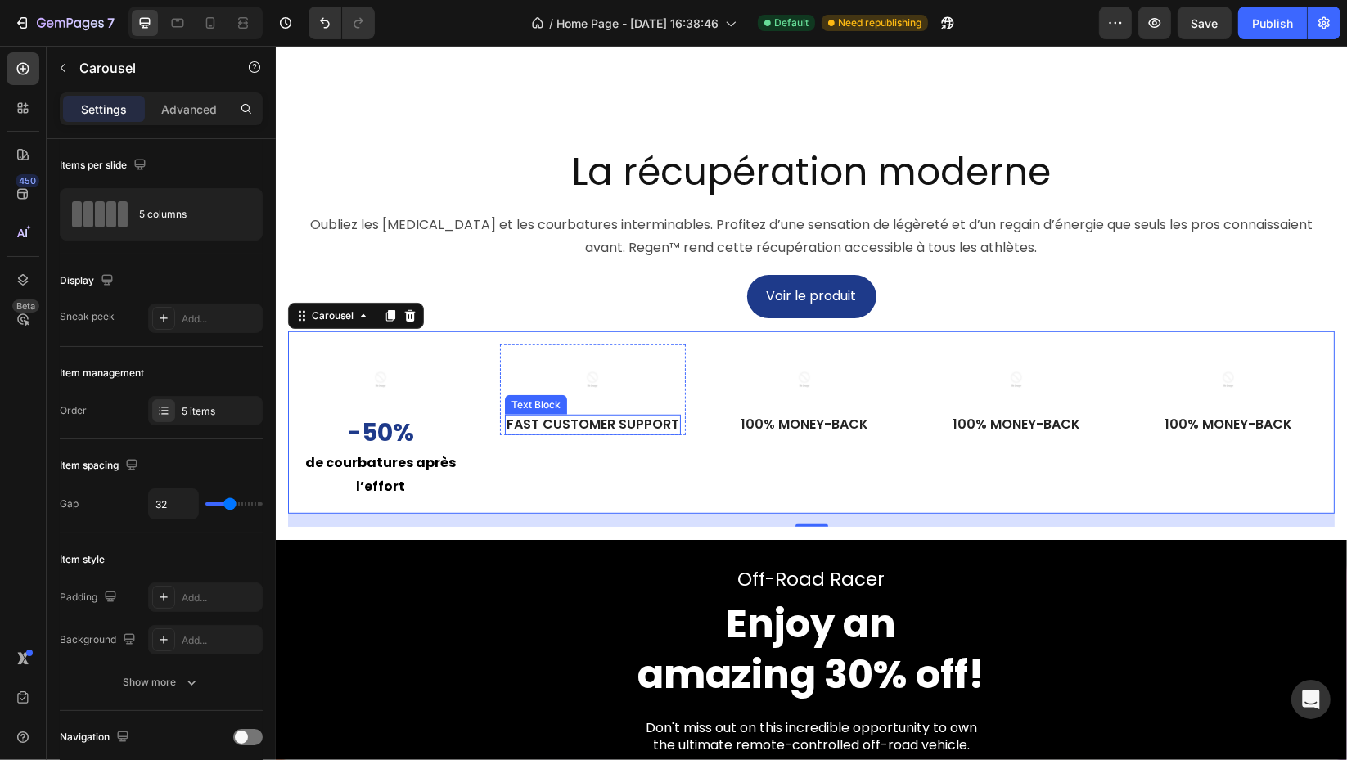
click at [591, 434] on p "Fast Customer Support" at bounding box center [592, 424] width 173 height 17
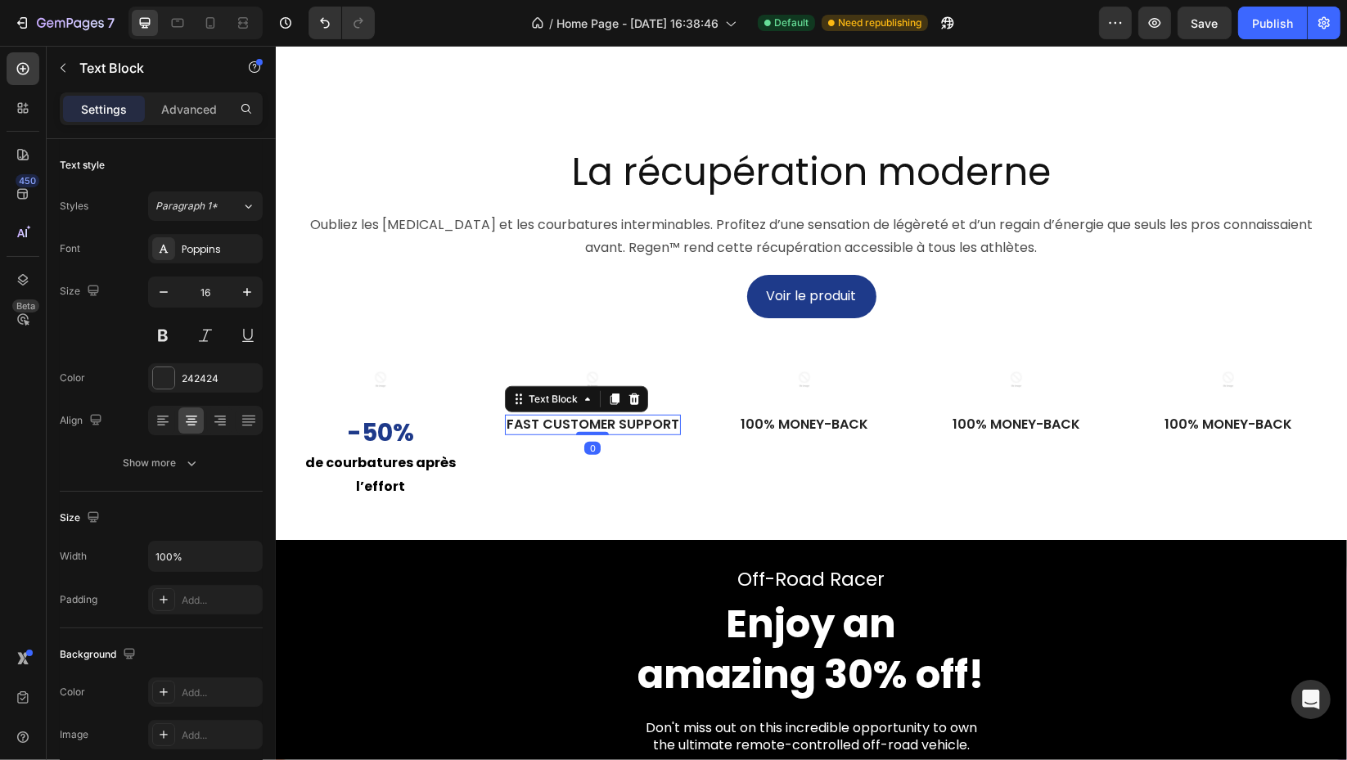
click at [591, 434] on p "Fast Customer Support" at bounding box center [592, 424] width 173 height 17
click at [199, 379] on div "242424" at bounding box center [220, 378] width 77 height 15
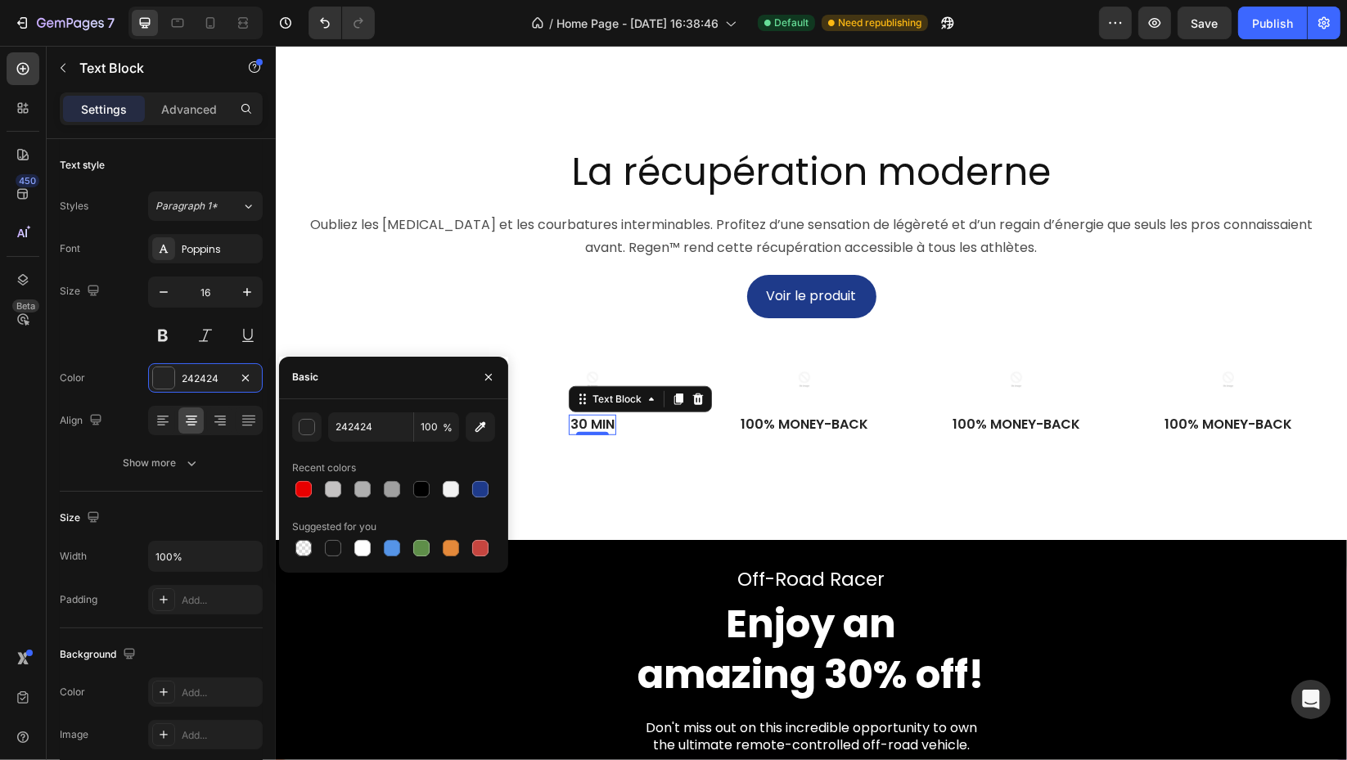
click at [476, 494] on div at bounding box center [480, 489] width 16 height 16
type input "1E3A8A"
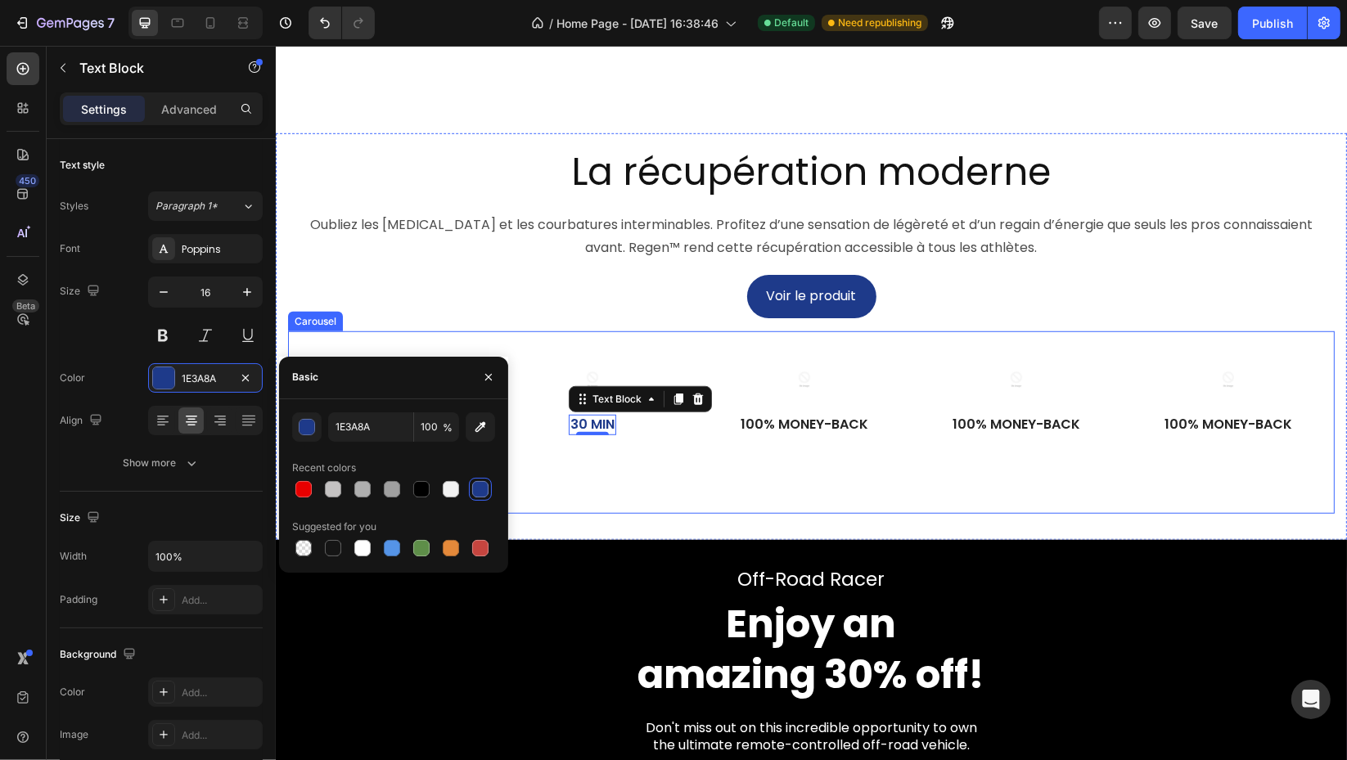
click at [578, 514] on div "Image 30 min Text Block 0 Row" at bounding box center [592, 428] width 186 height 169
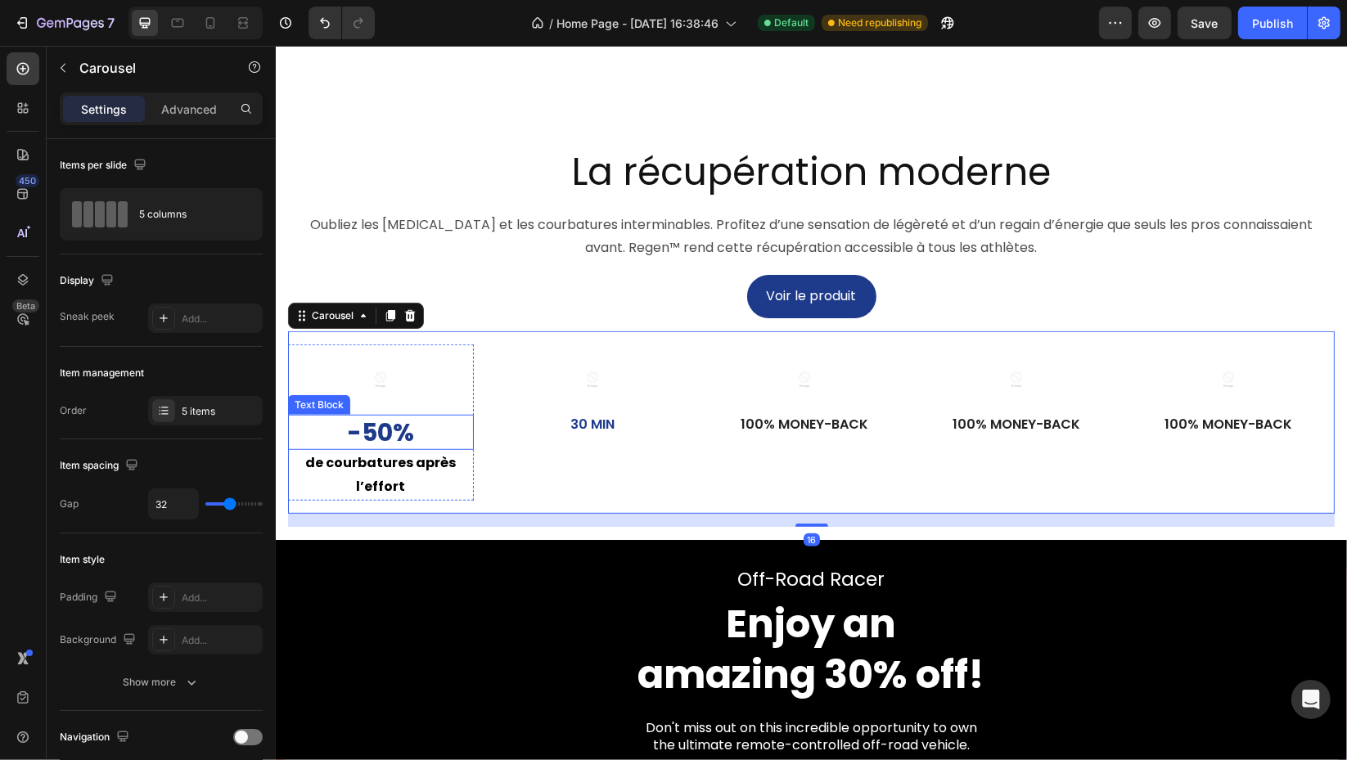
click at [379, 448] on p "-50%" at bounding box center [380, 432] width 182 height 32
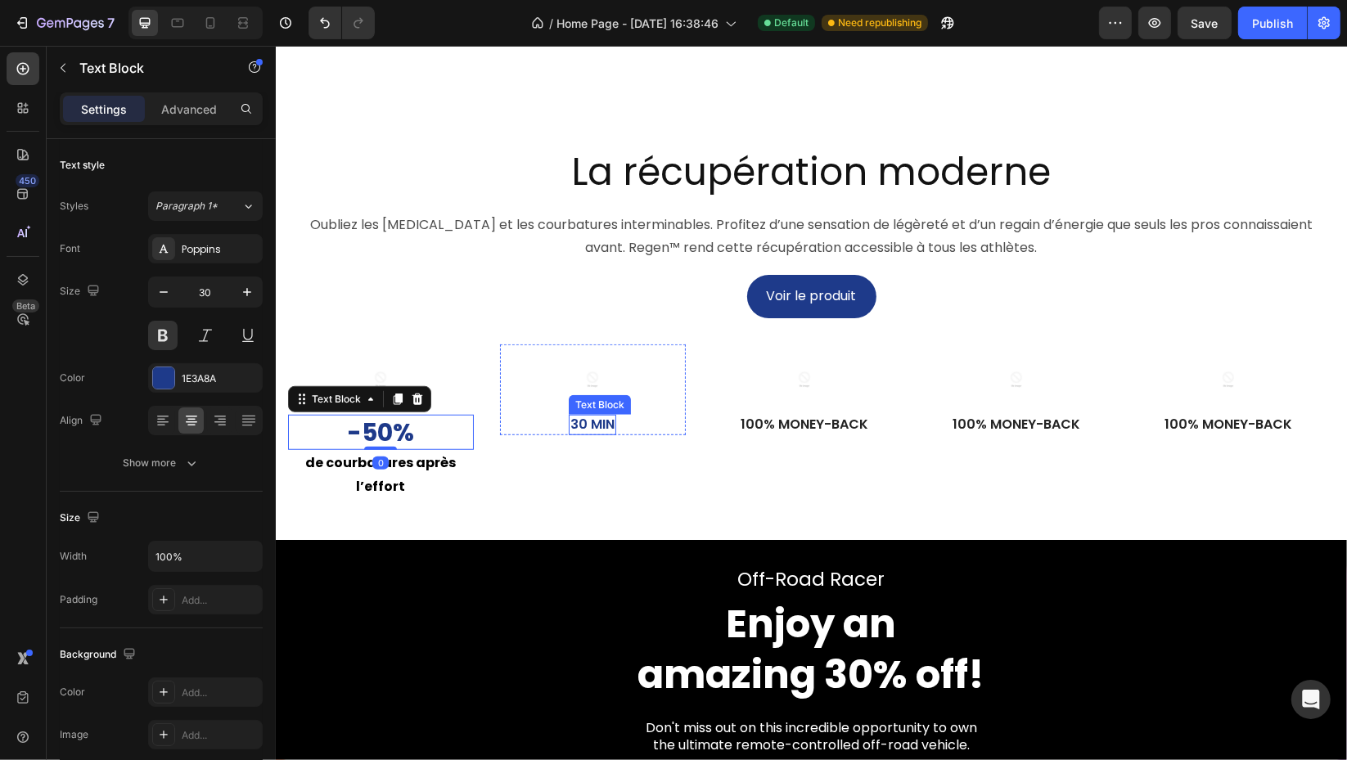
click at [598, 434] on p "30 min" at bounding box center [591, 424] width 44 height 17
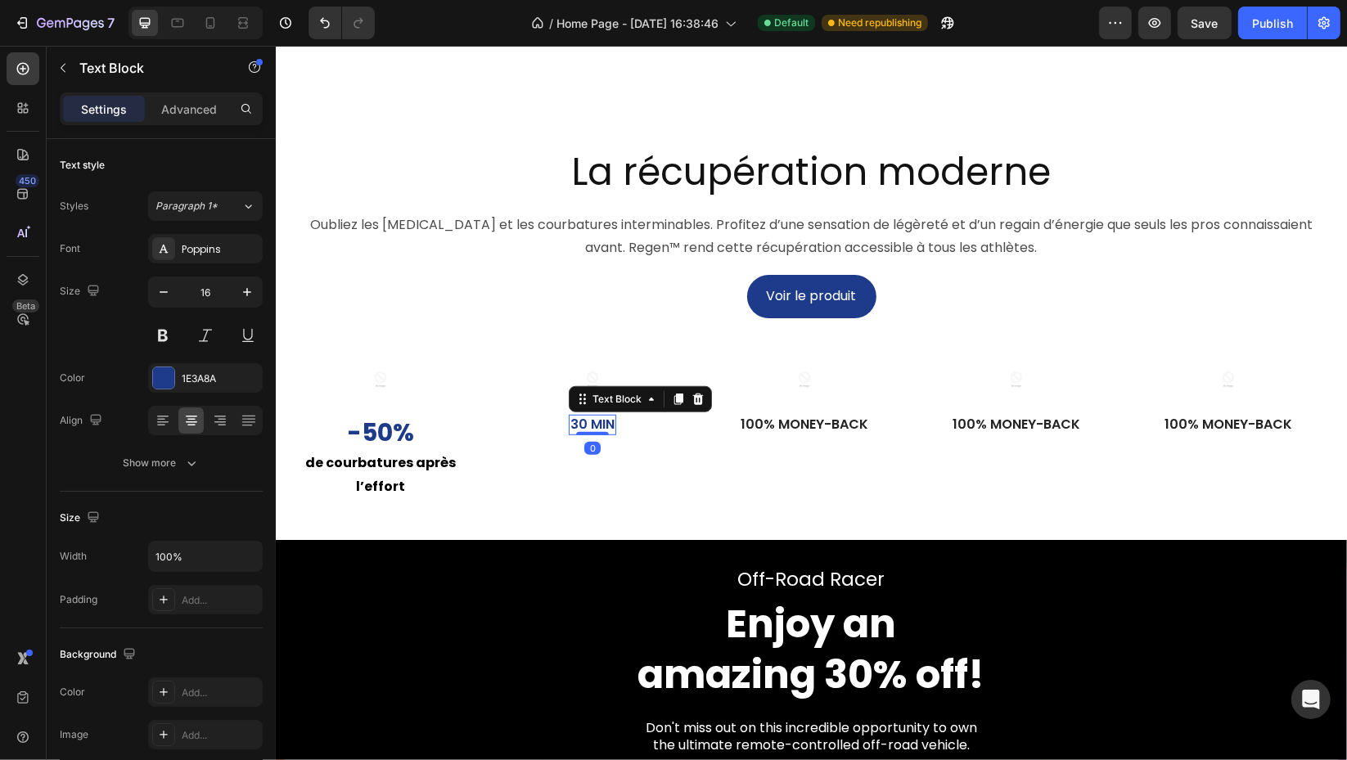
click at [217, 290] on input "16" at bounding box center [205, 291] width 54 height 29
type input "30"
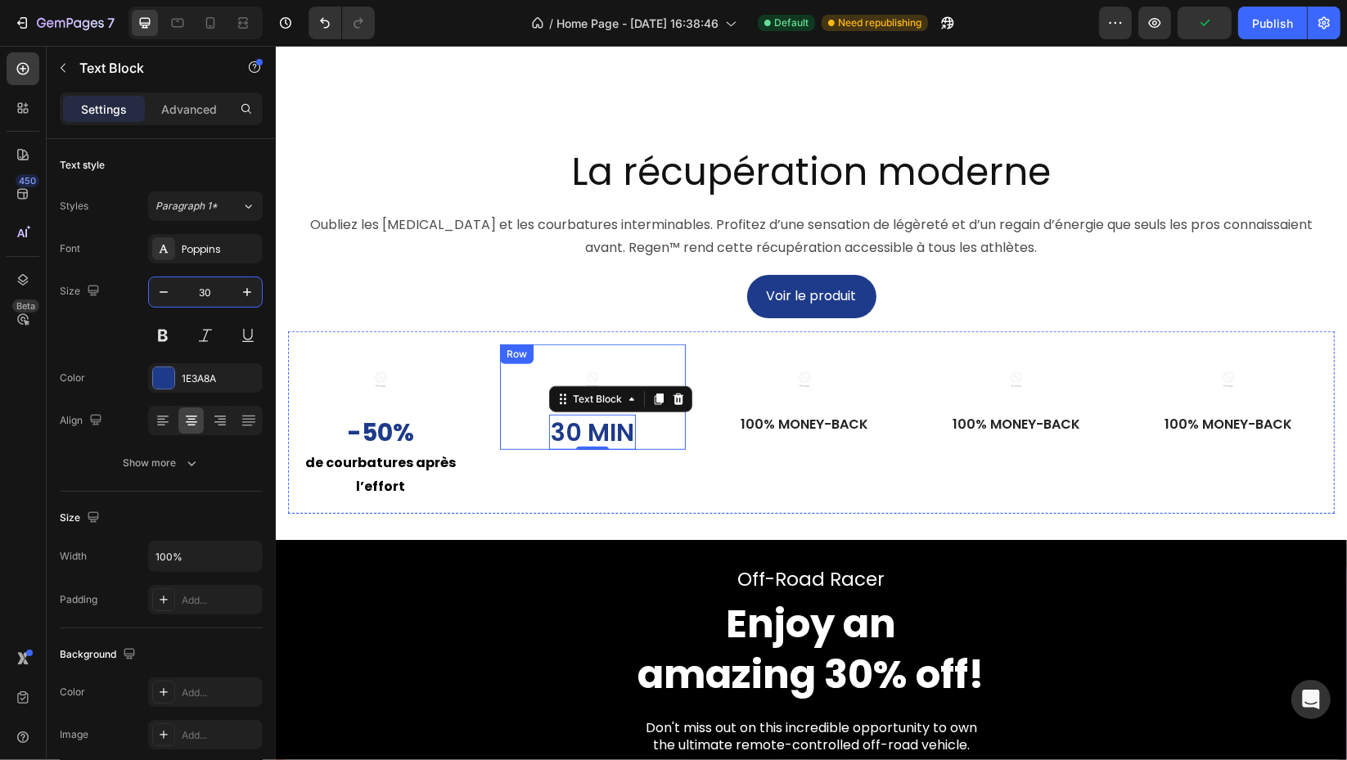
click at [655, 450] on div "Image 30 min Text Block 0 Row" at bounding box center [592, 397] width 186 height 106
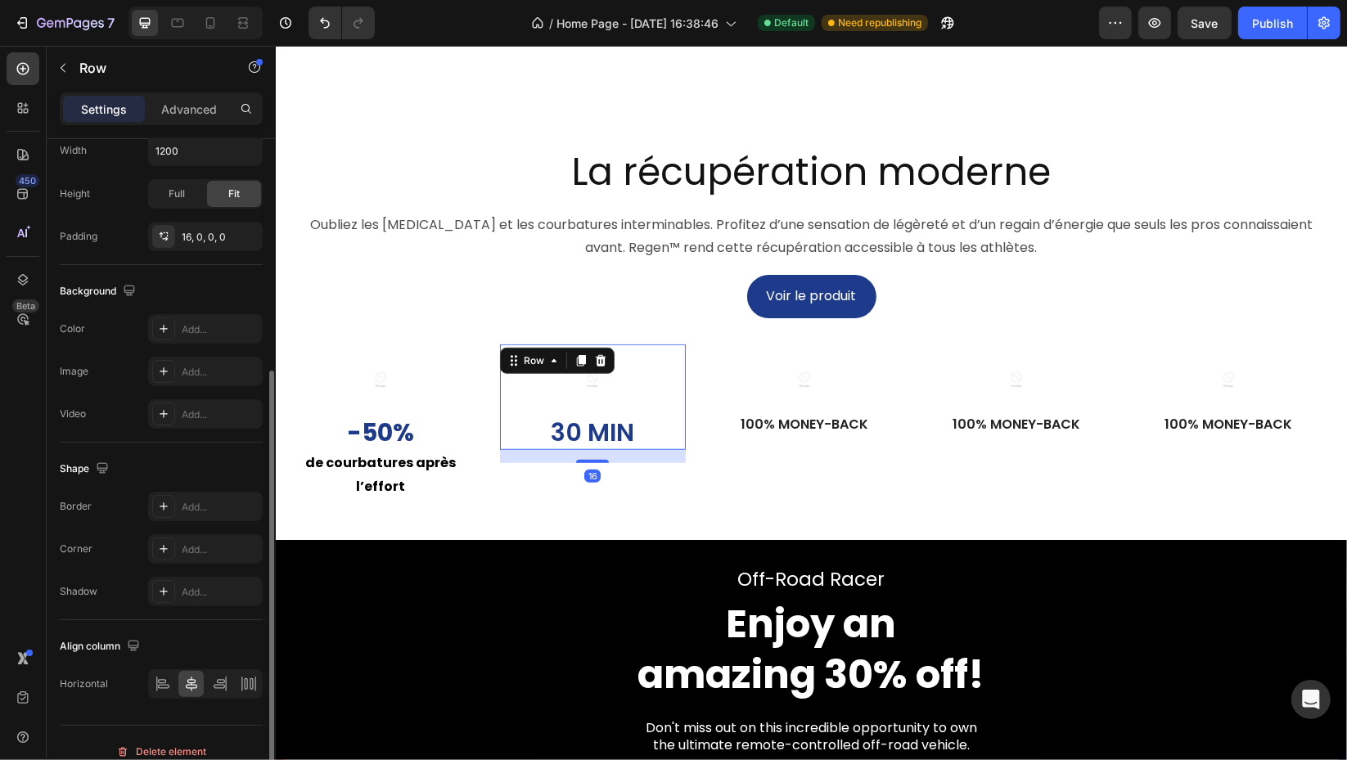
scroll to position [380, 0]
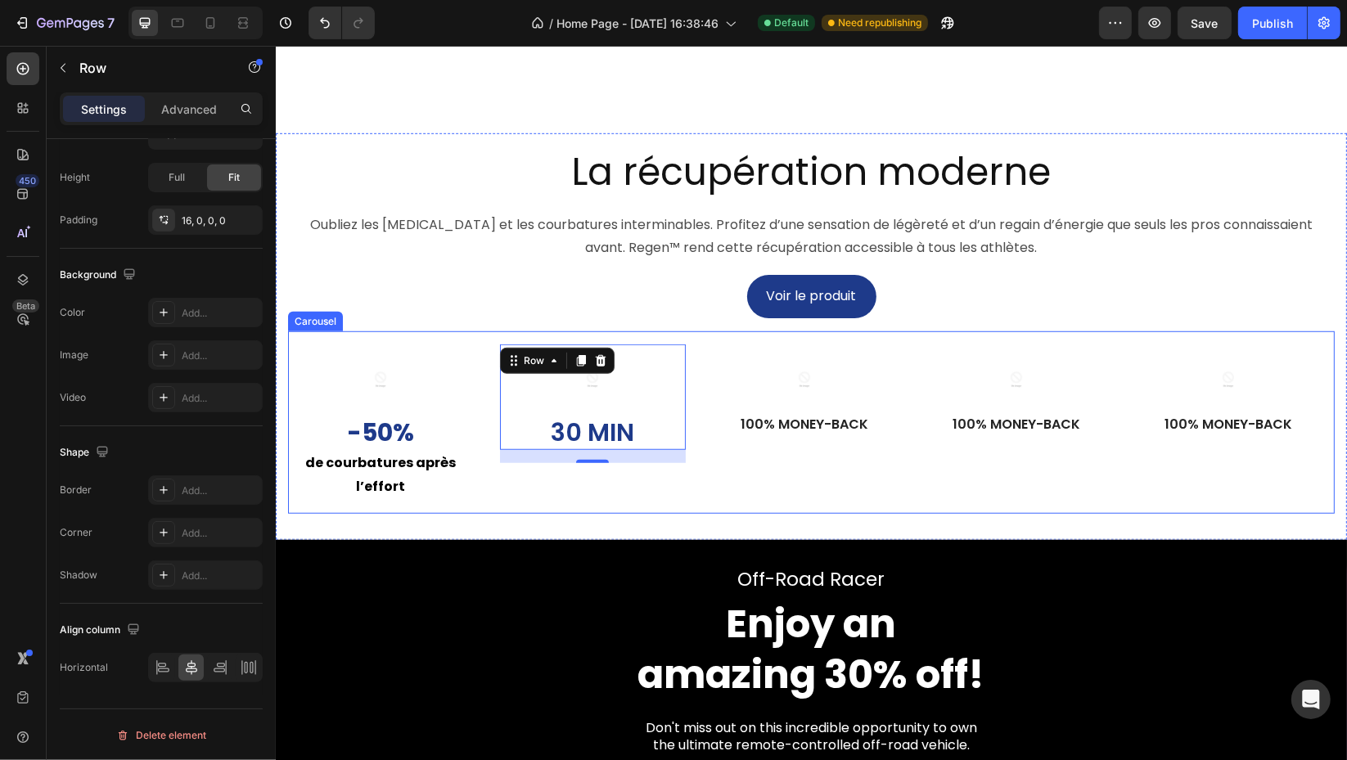
click at [549, 514] on div "Image 30 min Text Block Row 16" at bounding box center [592, 428] width 186 height 169
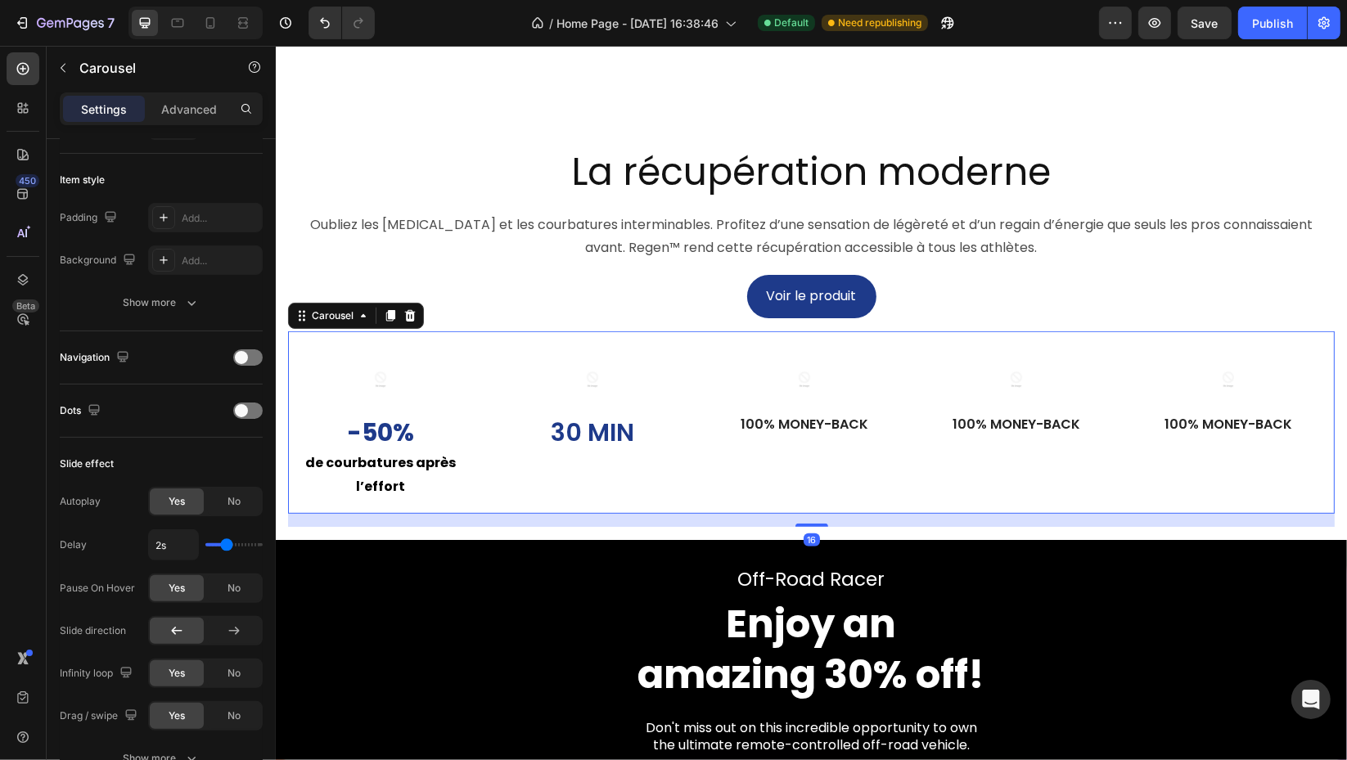
scroll to position [0, 0]
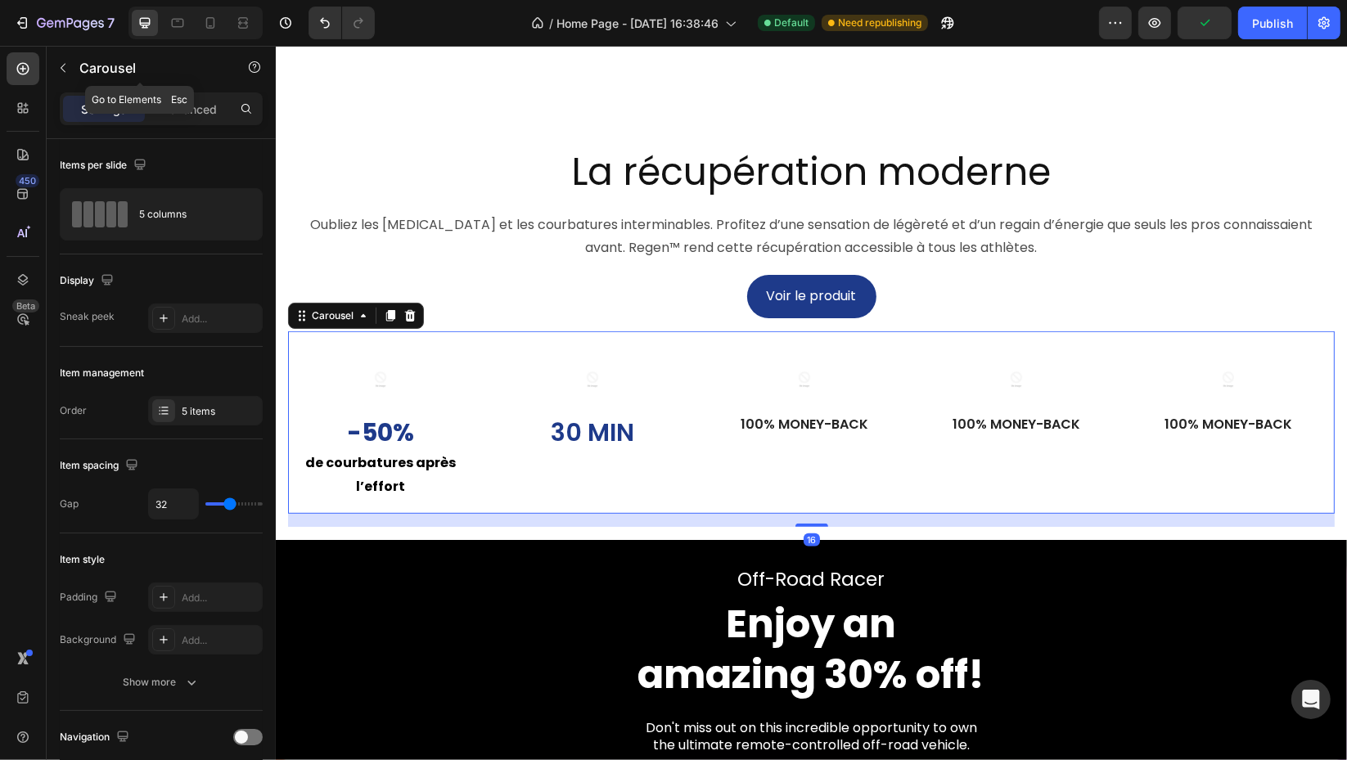
click at [67, 71] on icon "button" at bounding box center [62, 67] width 13 height 13
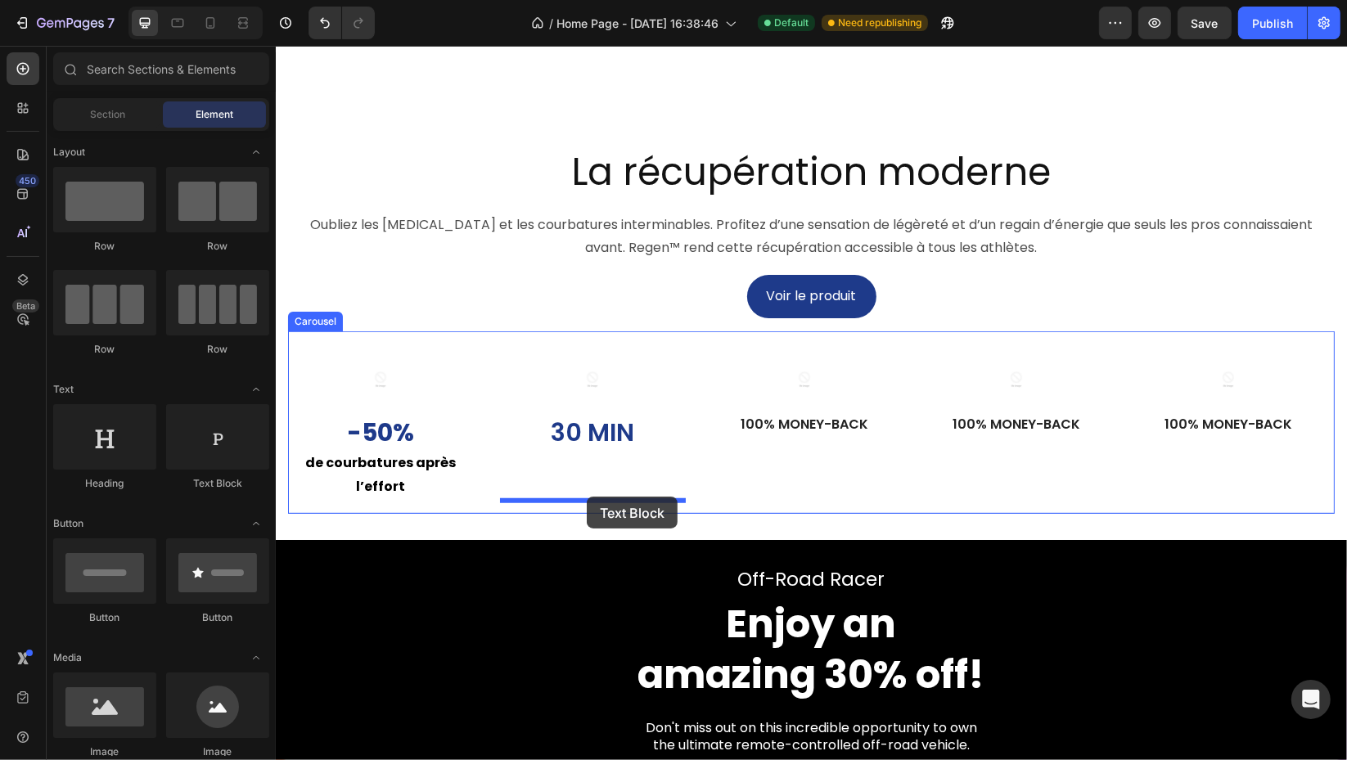
drag, startPoint x: 487, startPoint y: 497, endPoint x: 586, endPoint y: 497, distance: 99.0
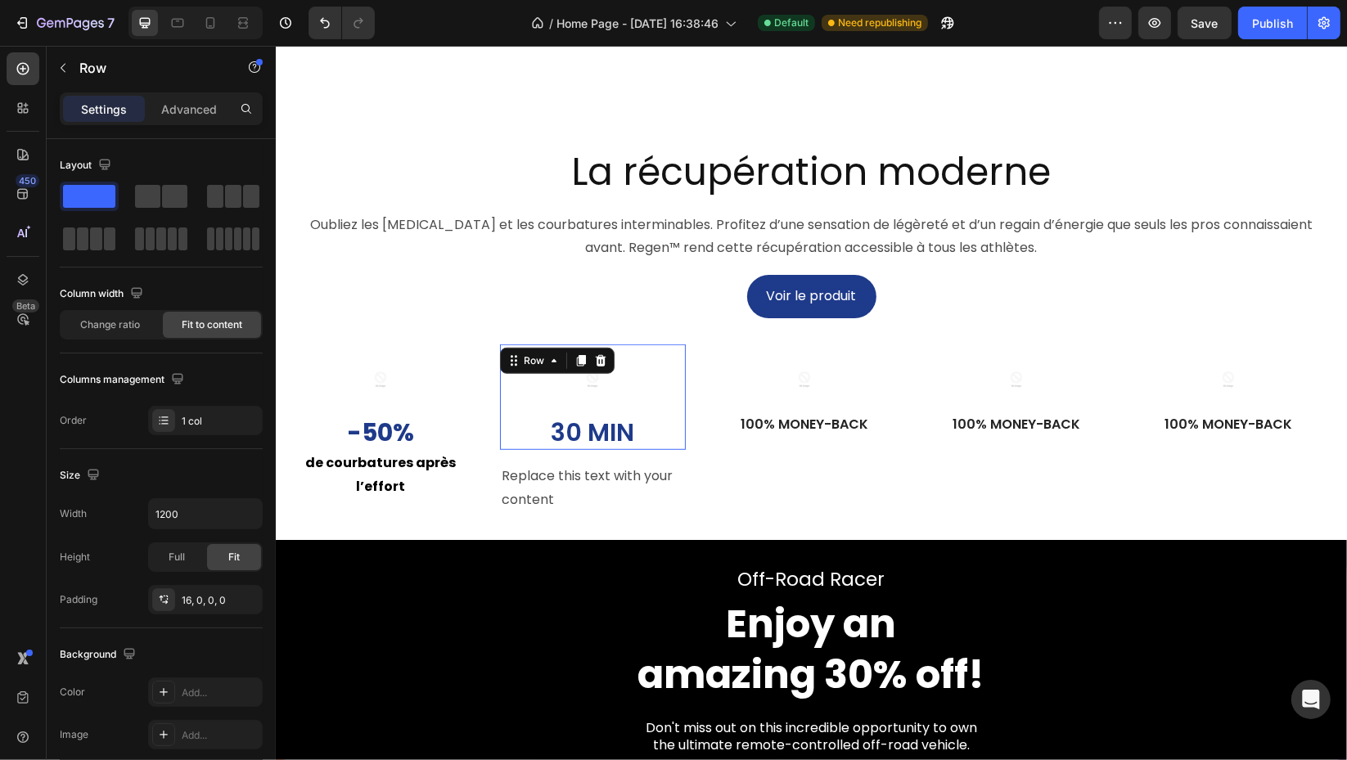
click at [662, 450] on div "Image 30 min Text Block Row 0" at bounding box center [592, 397] width 186 height 106
click at [447, 448] on p "-50%" at bounding box center [380, 432] width 182 height 32
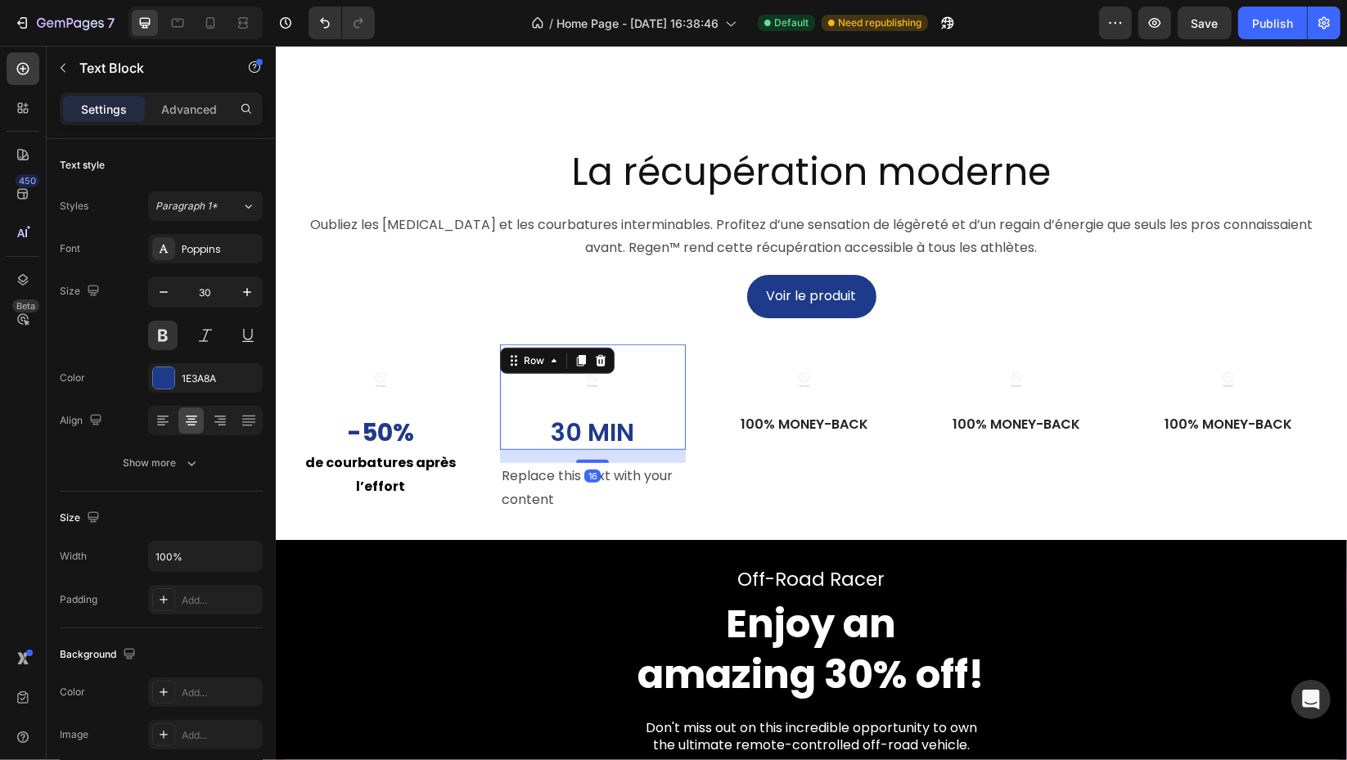
click at [653, 450] on div "Image 30 min Text Block Row 16" at bounding box center [592, 397] width 186 height 106
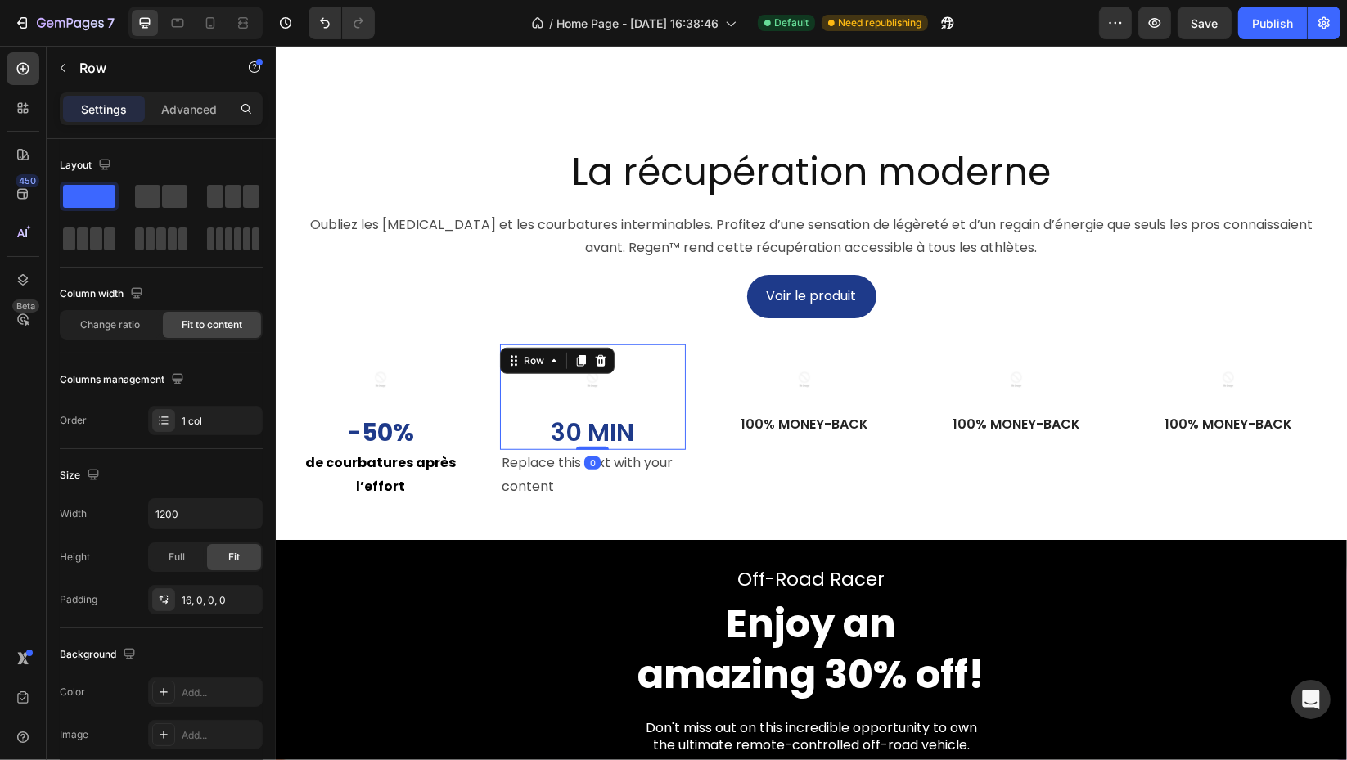
drag, startPoint x: 596, startPoint y: 499, endPoint x: 677, endPoint y: 491, distance: 80.6
click at [597, 450] on div at bounding box center [591, 448] width 33 height 3
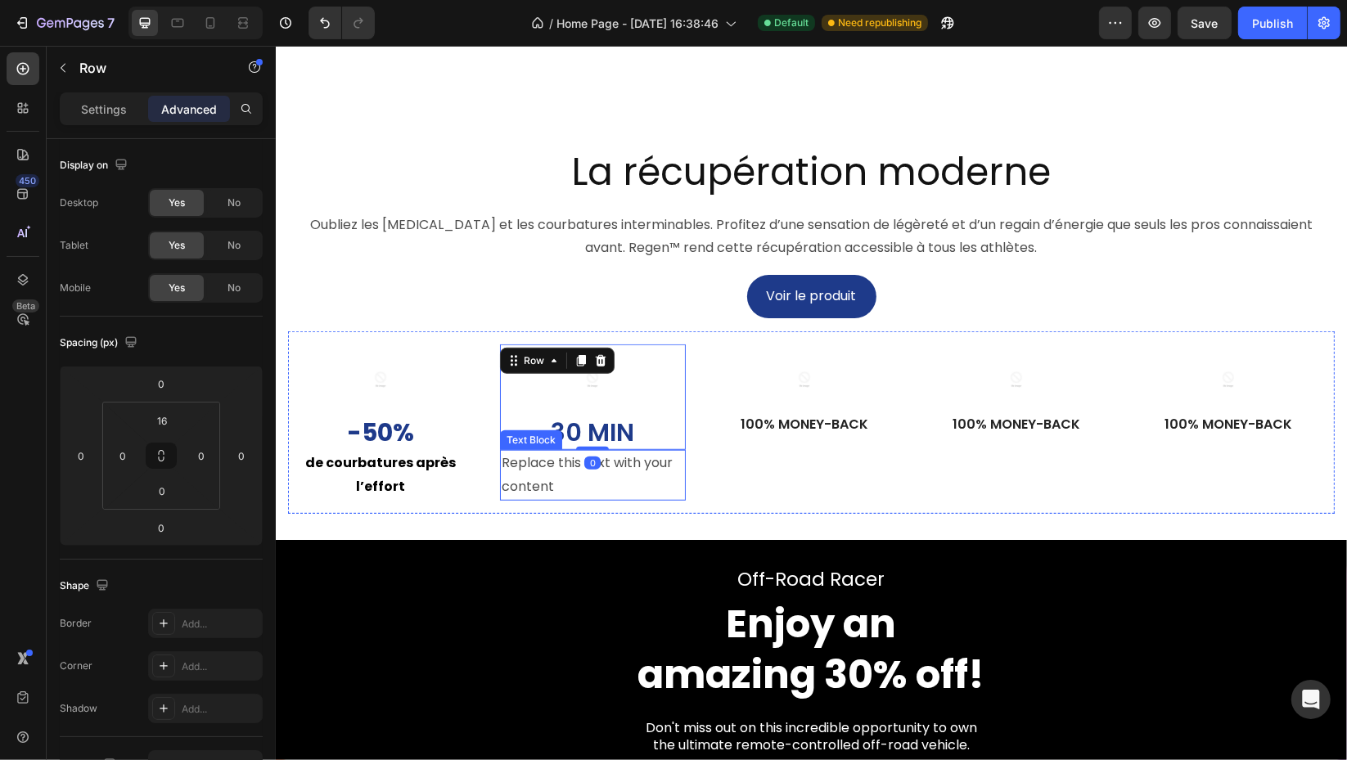
click at [589, 501] on div "Replace this text with your content" at bounding box center [592, 475] width 186 height 51
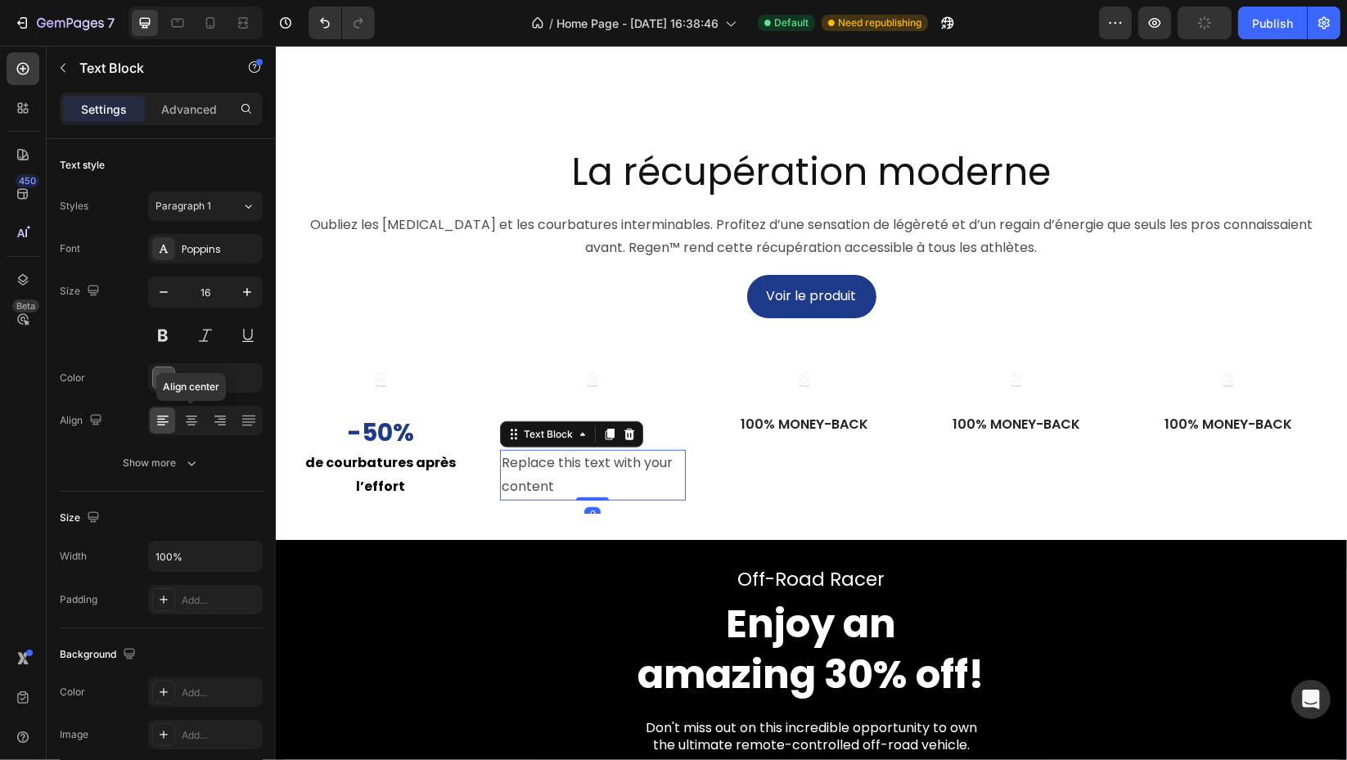
click at [191, 417] on icon at bounding box center [191, 420] width 16 height 16
click at [596, 497] on div "Replace this text with your content" at bounding box center [592, 475] width 186 height 51
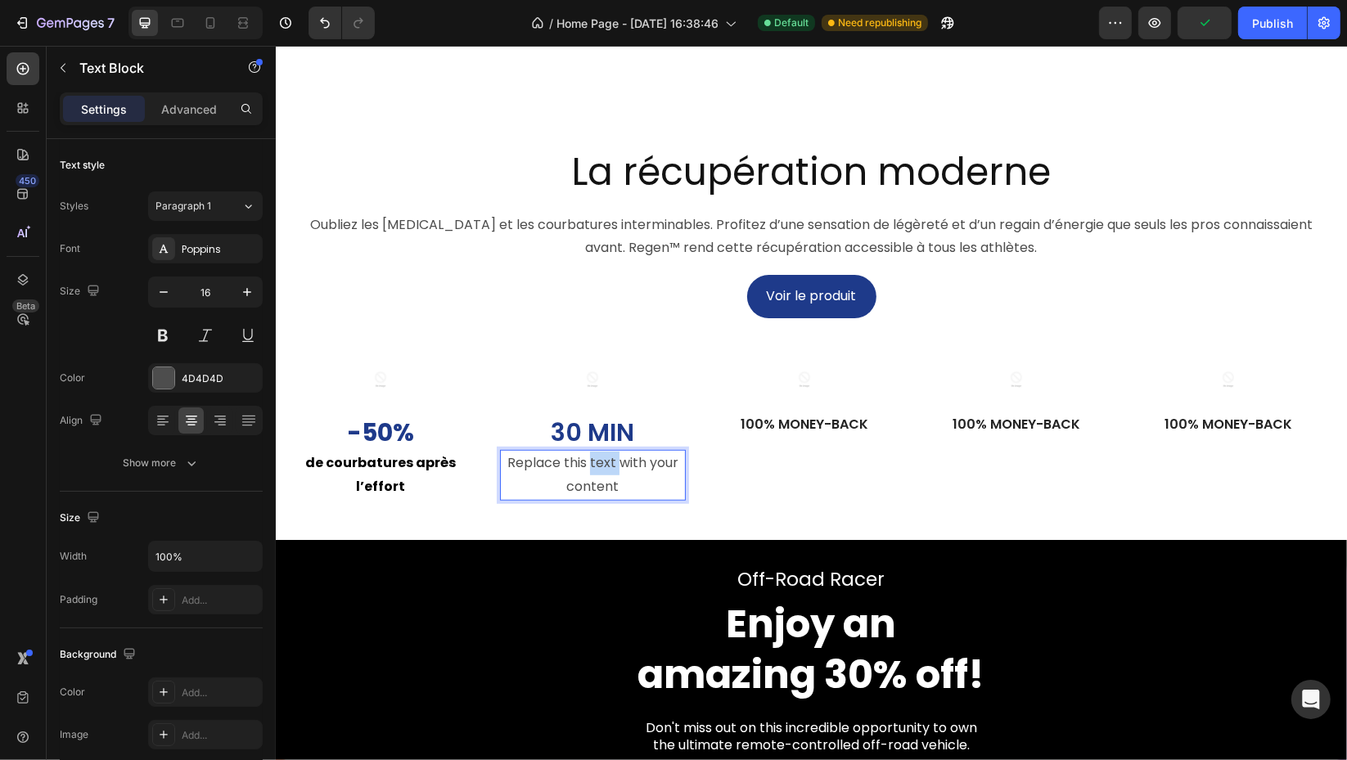
click at [596, 497] on p "Replace this text with your content" at bounding box center [592, 475] width 182 height 47
click at [224, 380] on div "4D4D4D" at bounding box center [220, 378] width 77 height 15
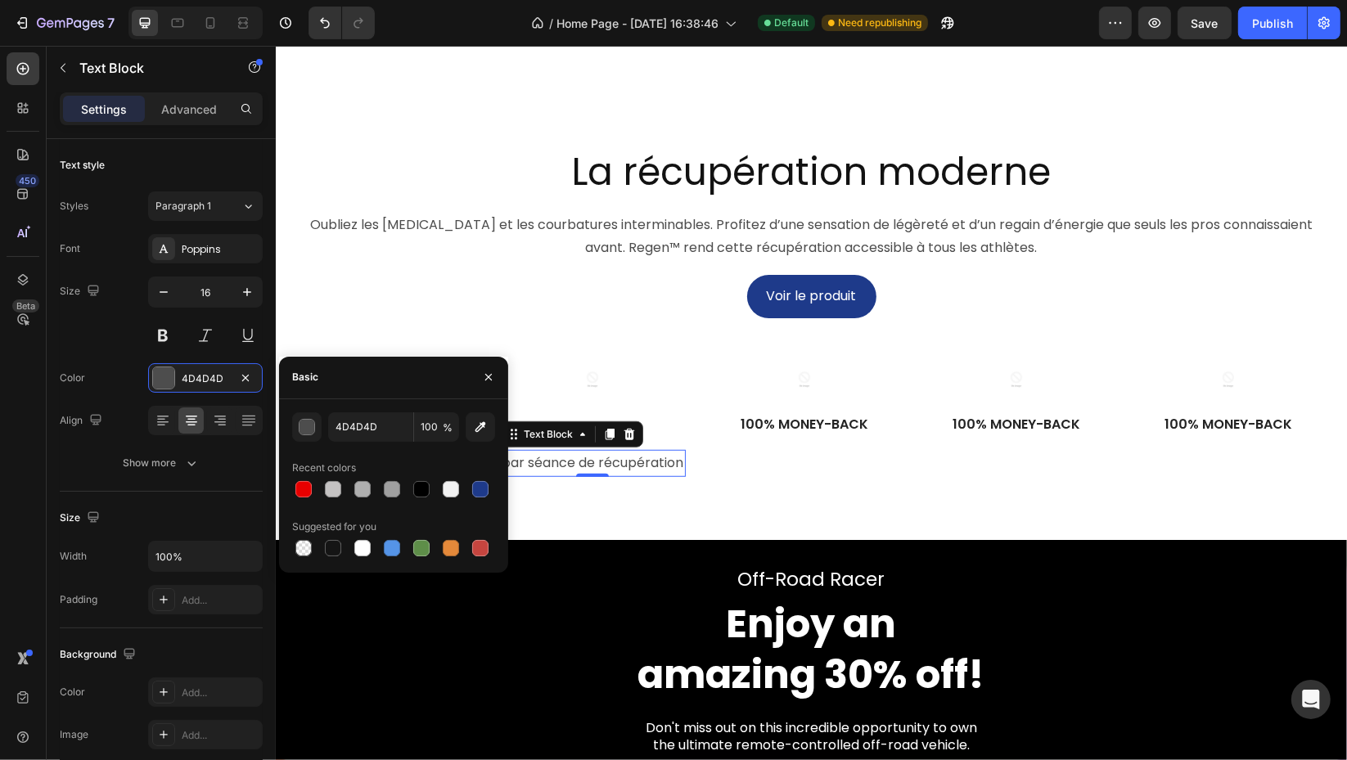
click at [419, 482] on div at bounding box center [421, 489] width 16 height 16
type input "000000"
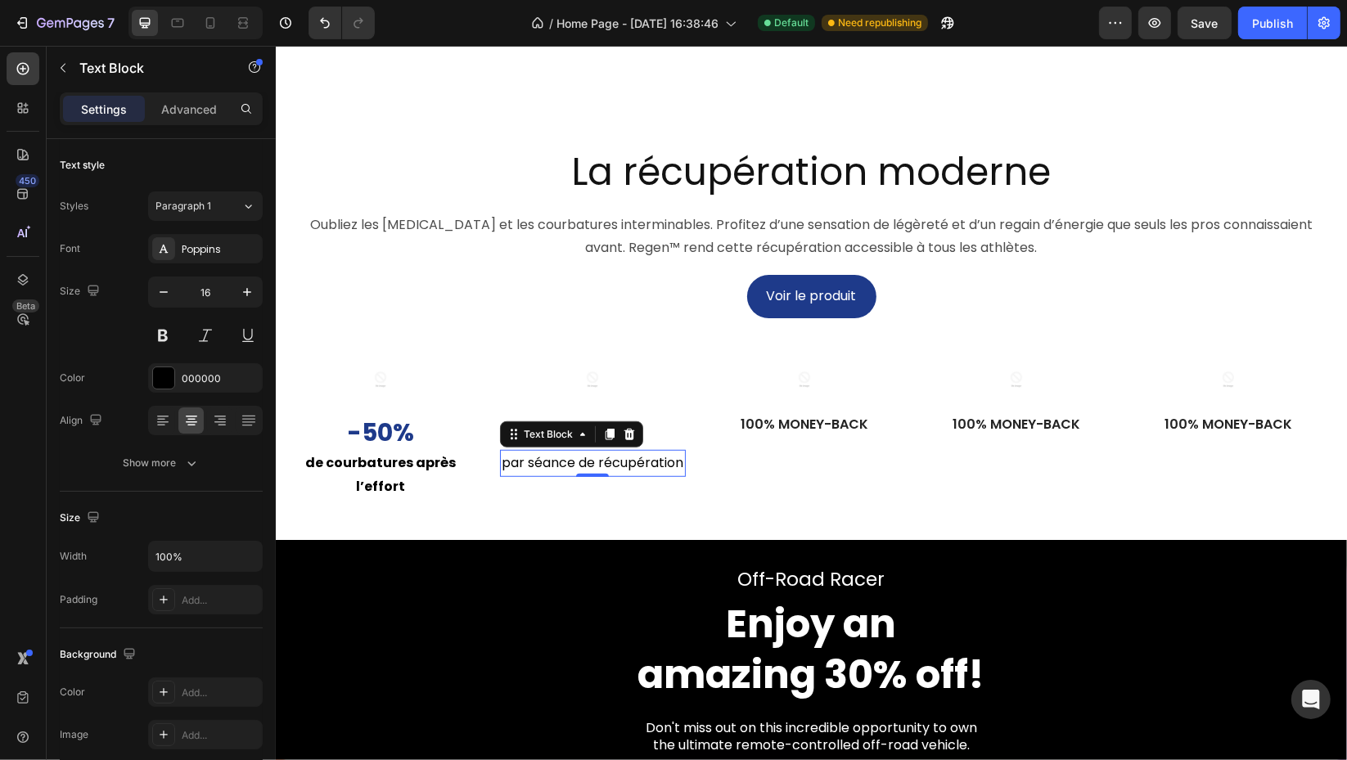
click at [152, 331] on button at bounding box center [162, 335] width 29 height 29
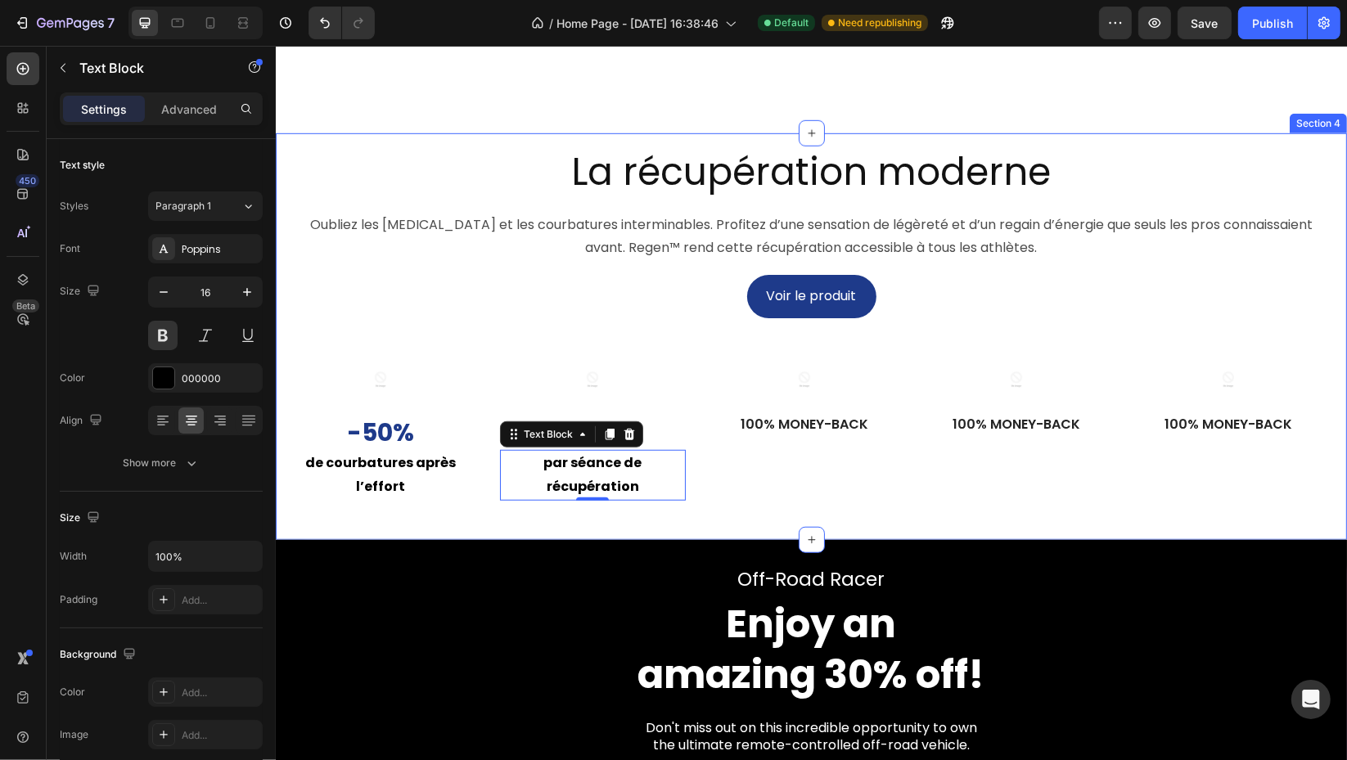
click at [591, 318] on div "Voir le produit Button" at bounding box center [810, 296] width 1046 height 43
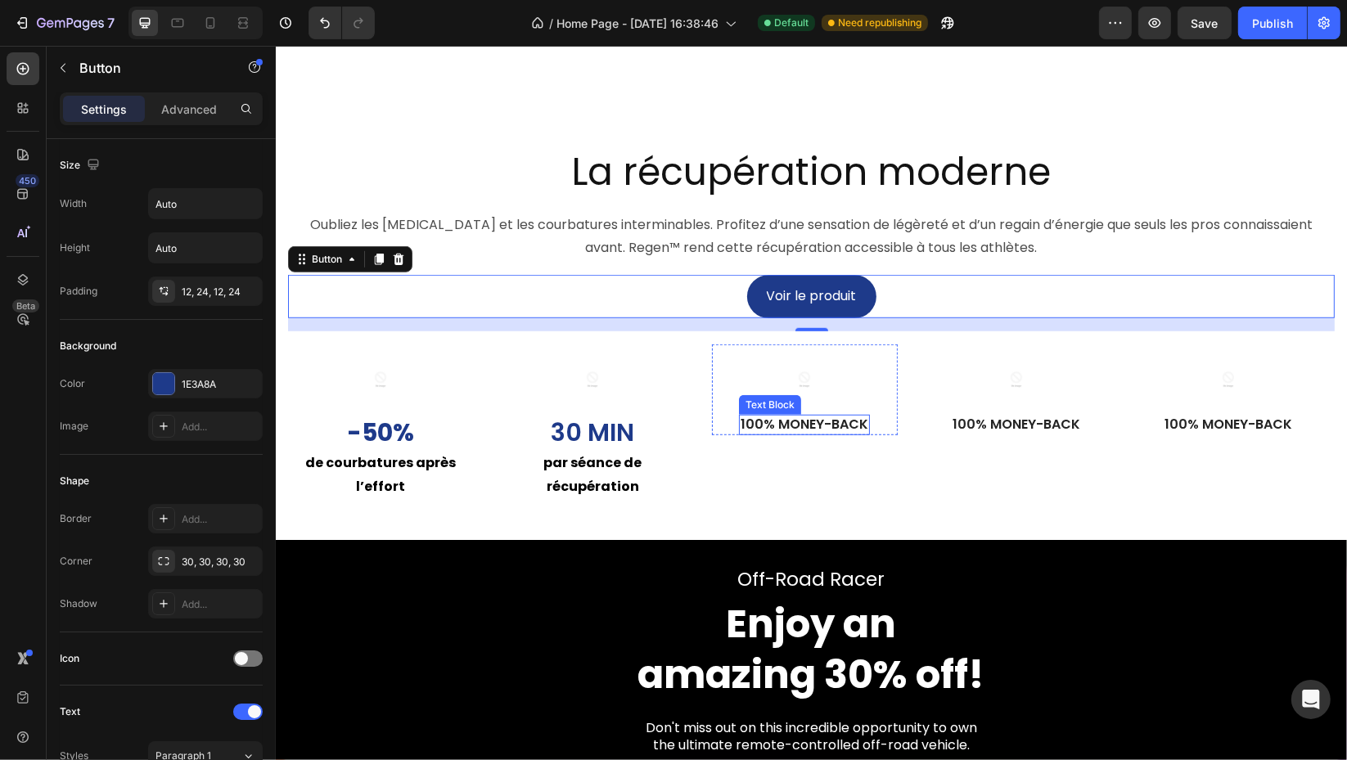
click at [771, 434] on p "100% Money-Back" at bounding box center [804, 424] width 128 height 17
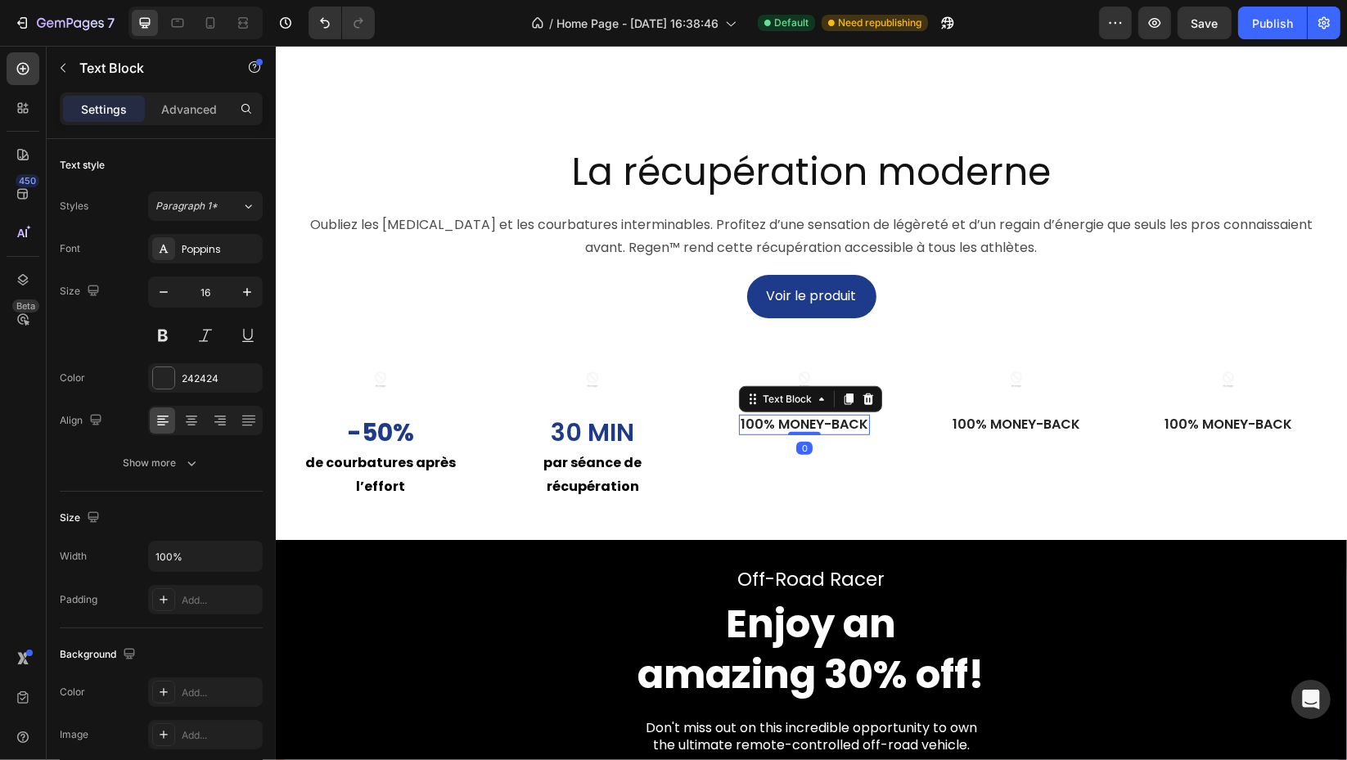
click at [771, 434] on p "100% Money-Back" at bounding box center [804, 424] width 128 height 17
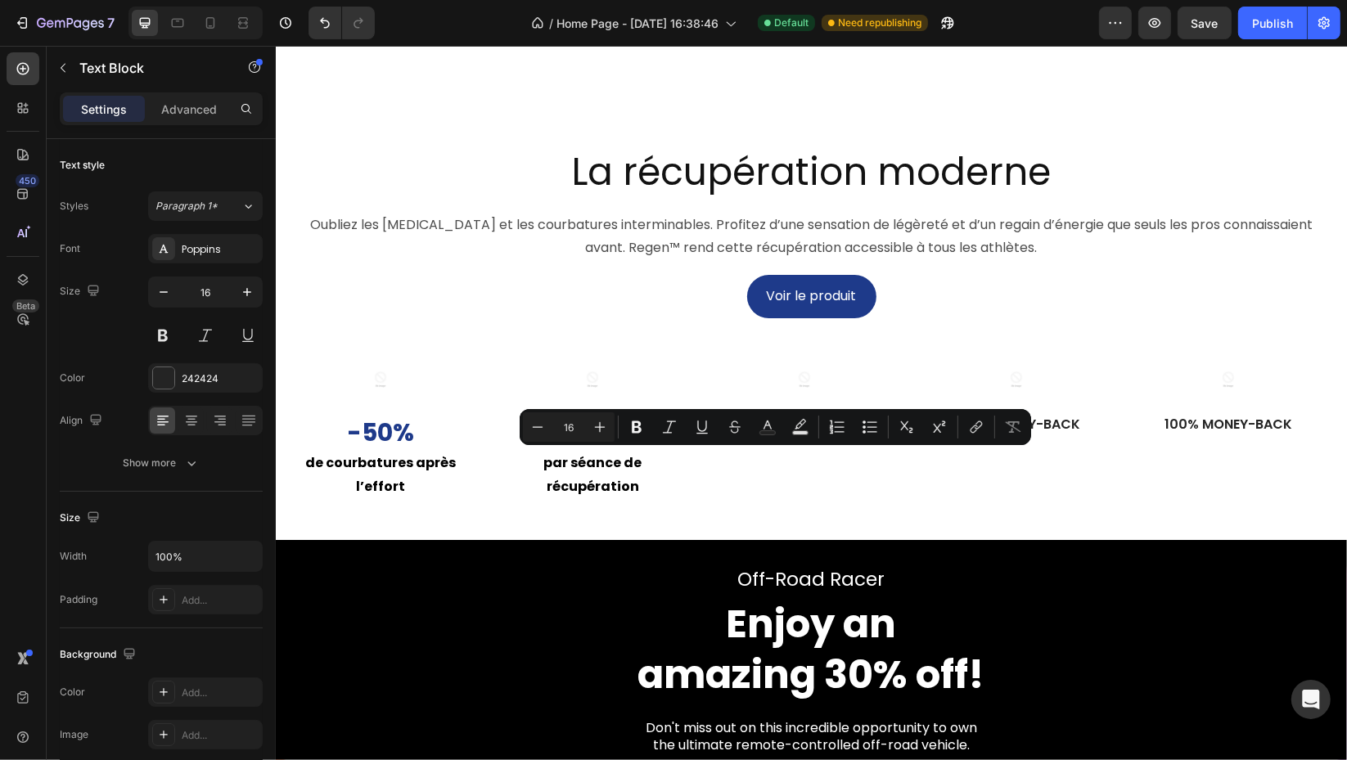
click at [794, 434] on p "100% Money-Back" at bounding box center [804, 424] width 128 height 17
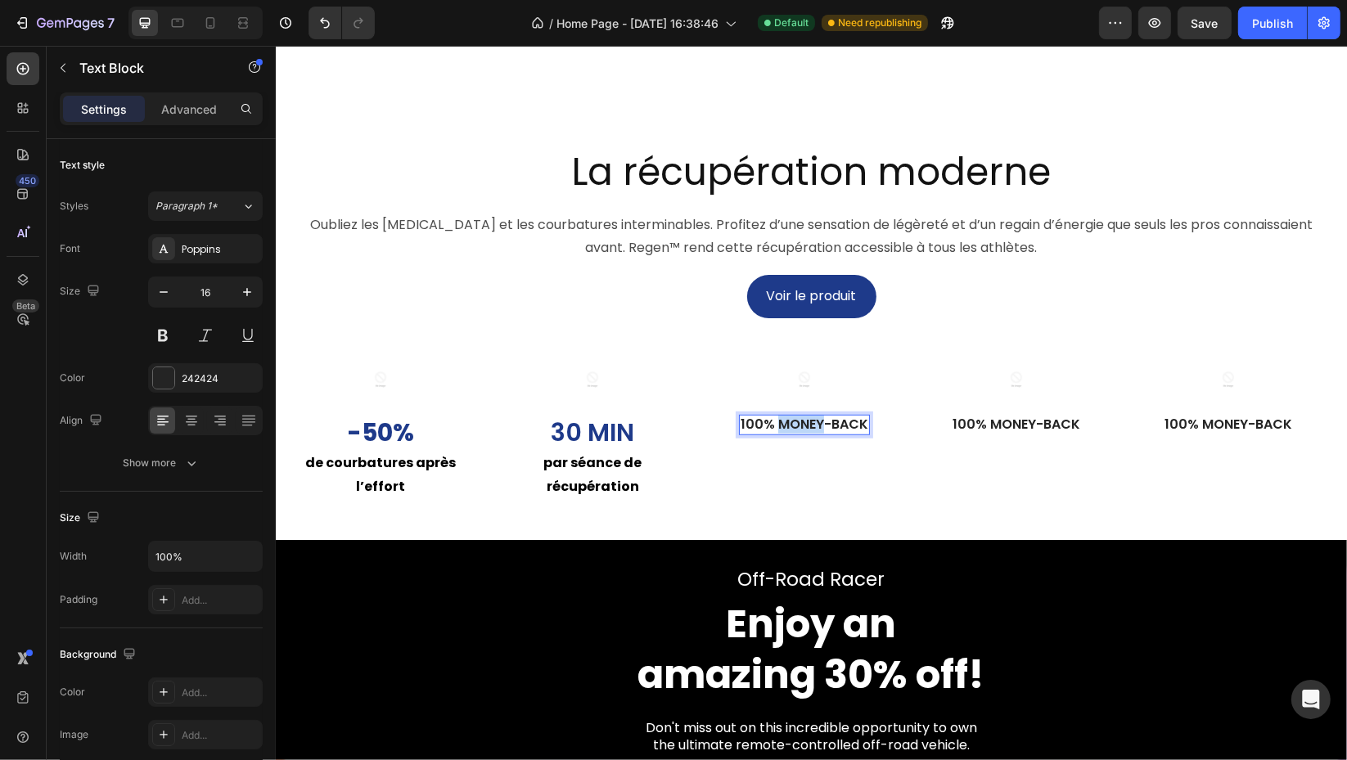
click at [794, 434] on p "100% Money-Back" at bounding box center [804, 424] width 128 height 17
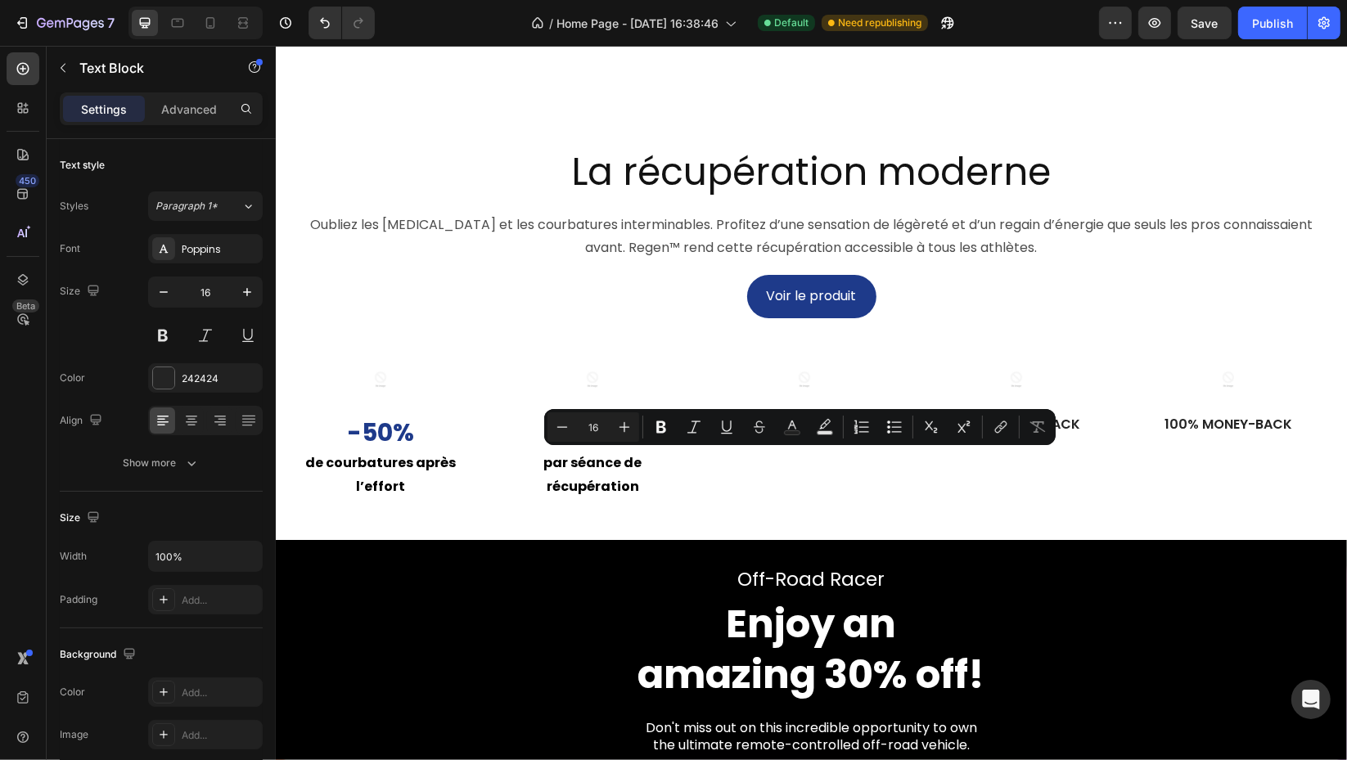
click at [794, 434] on p "100% Money-Back" at bounding box center [804, 424] width 128 height 17
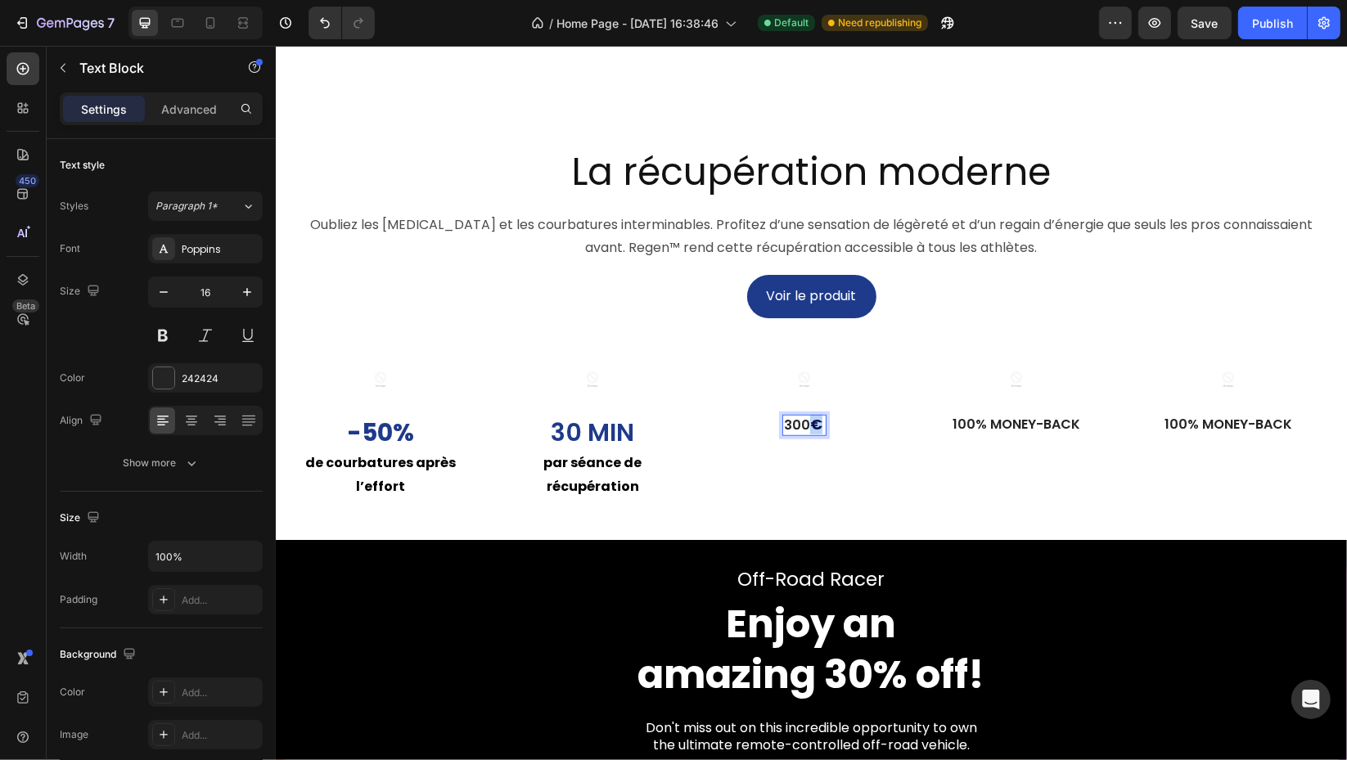
click at [812, 434] on strong "€" at bounding box center [815, 424] width 12 height 20
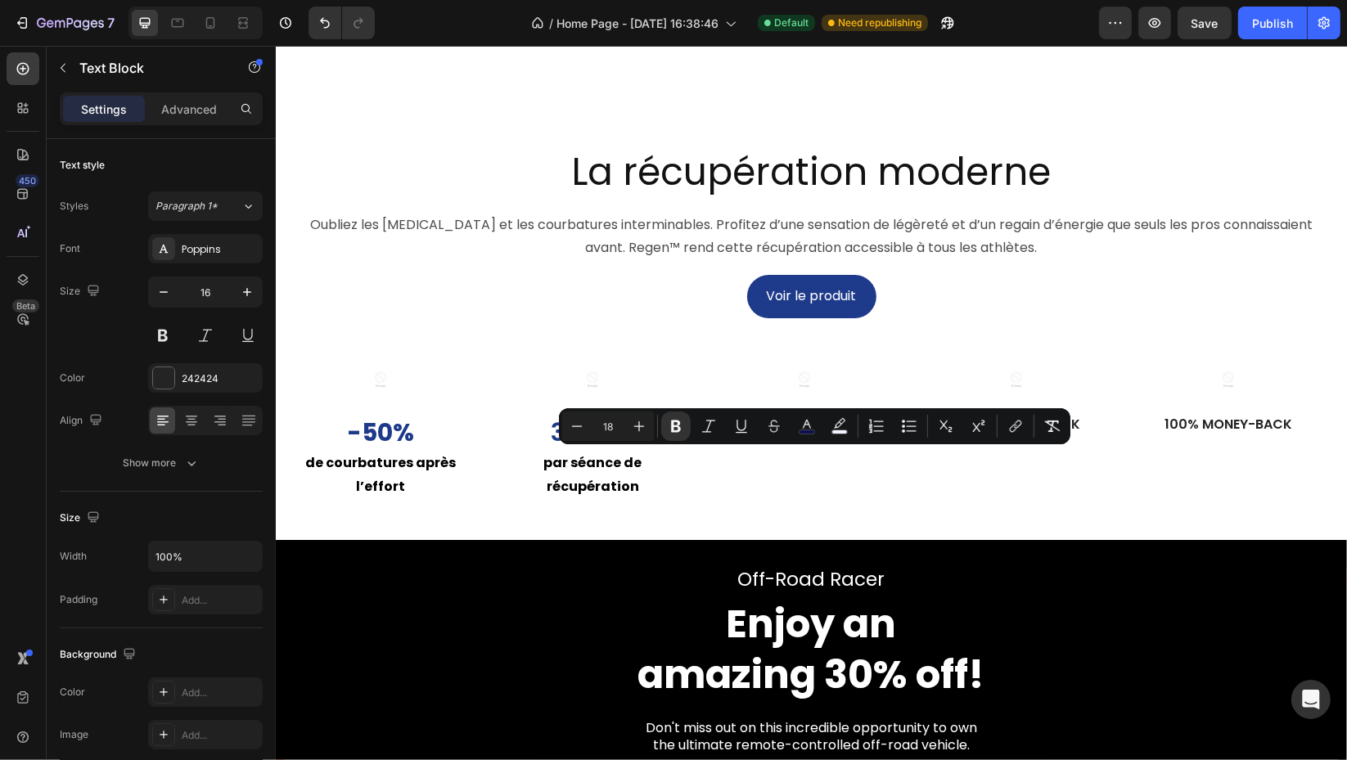
click at [800, 425] on icon "Editor contextual toolbar" at bounding box center [806, 426] width 16 height 16
type input "0E0E52"
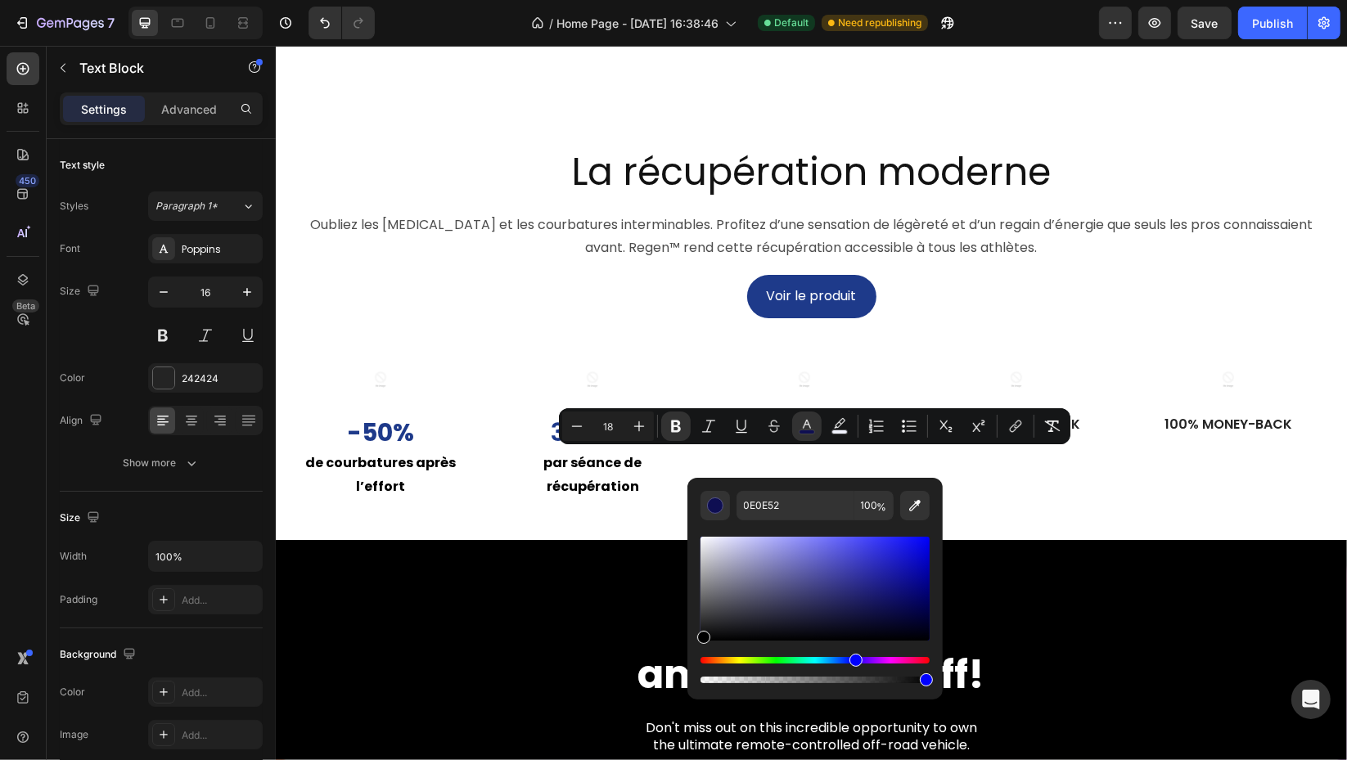
drag, startPoint x: 1166, startPoint y: 656, endPoint x: 676, endPoint y: 674, distance: 490.4
type input "000000"
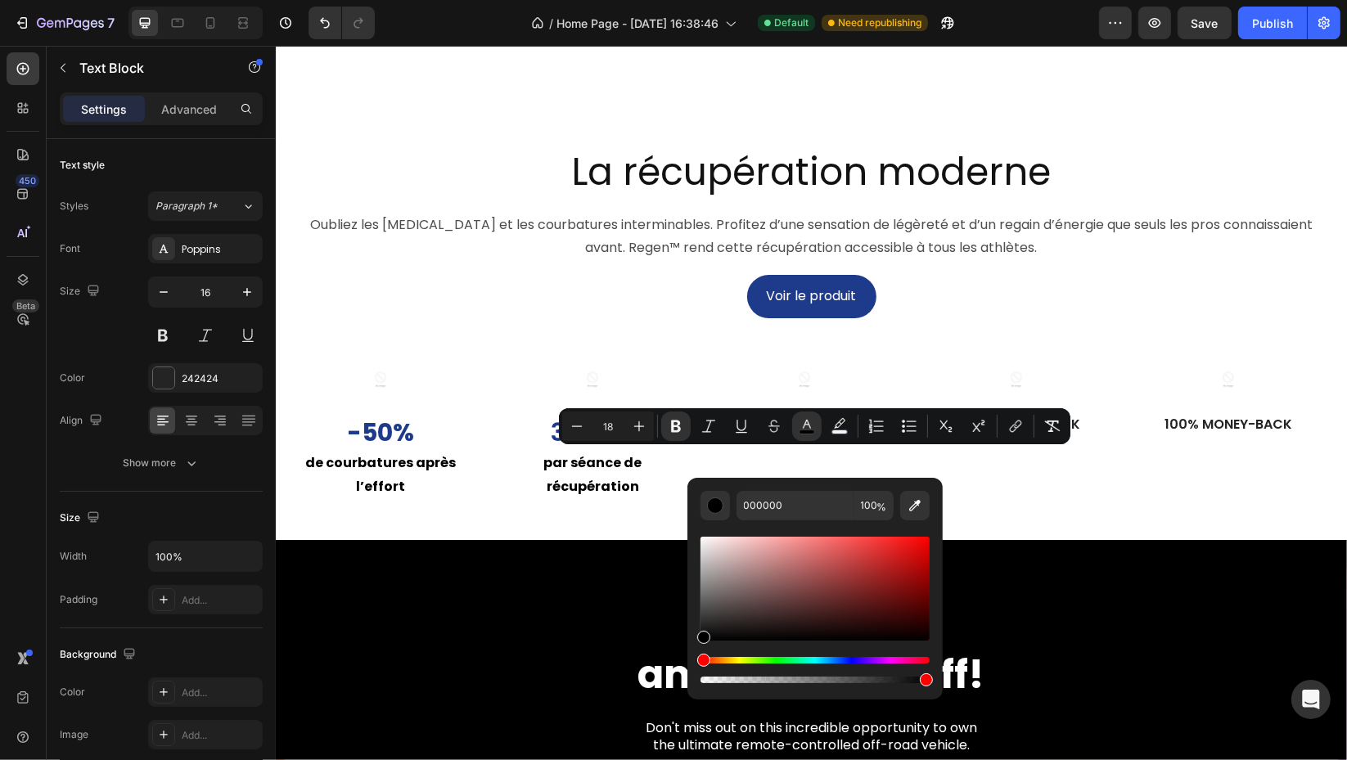
click at [669, 424] on icon "Editor contextual toolbar" at bounding box center [676, 426] width 16 height 16
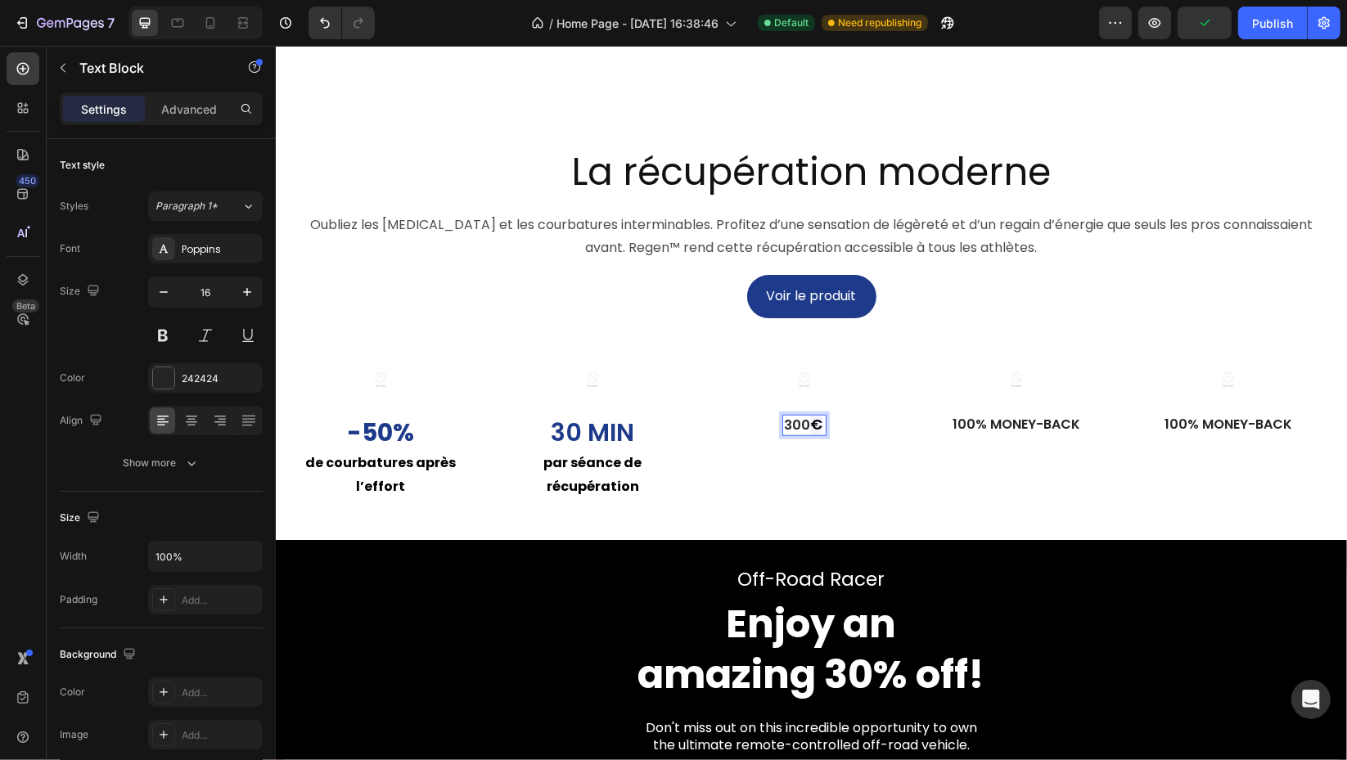
click at [817, 434] on span "€" at bounding box center [815, 424] width 12 height 20
drag, startPoint x: 817, startPoint y: 462, endPoint x: 771, endPoint y: 468, distance: 46.2
click at [771, 436] on div "Image 300 € Text Block 0 Row" at bounding box center [804, 390] width 186 height 92
click at [809, 434] on span "€" at bounding box center [815, 424] width 12 height 20
click at [164, 330] on button at bounding box center [162, 335] width 29 height 29
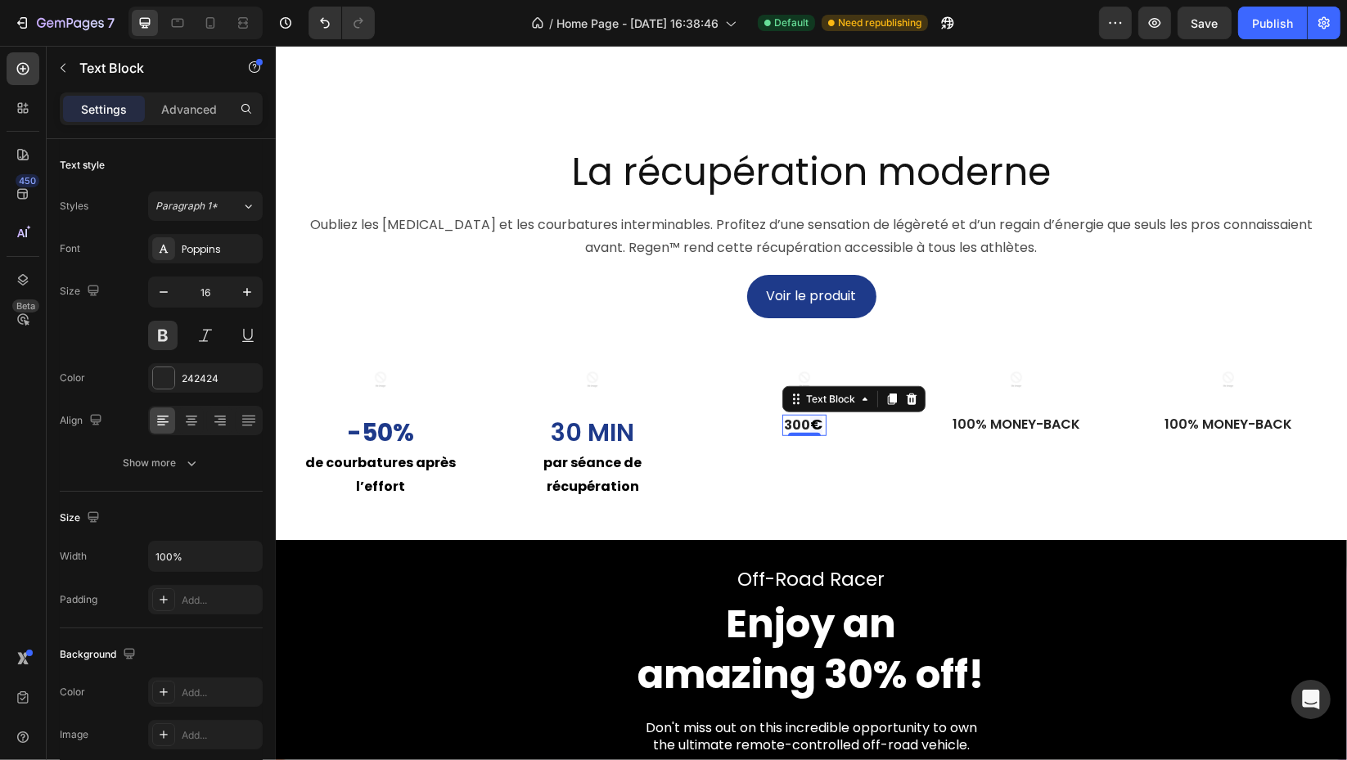
click at [167, 330] on button at bounding box center [162, 335] width 29 height 29
click at [212, 296] on input "16" at bounding box center [205, 291] width 54 height 29
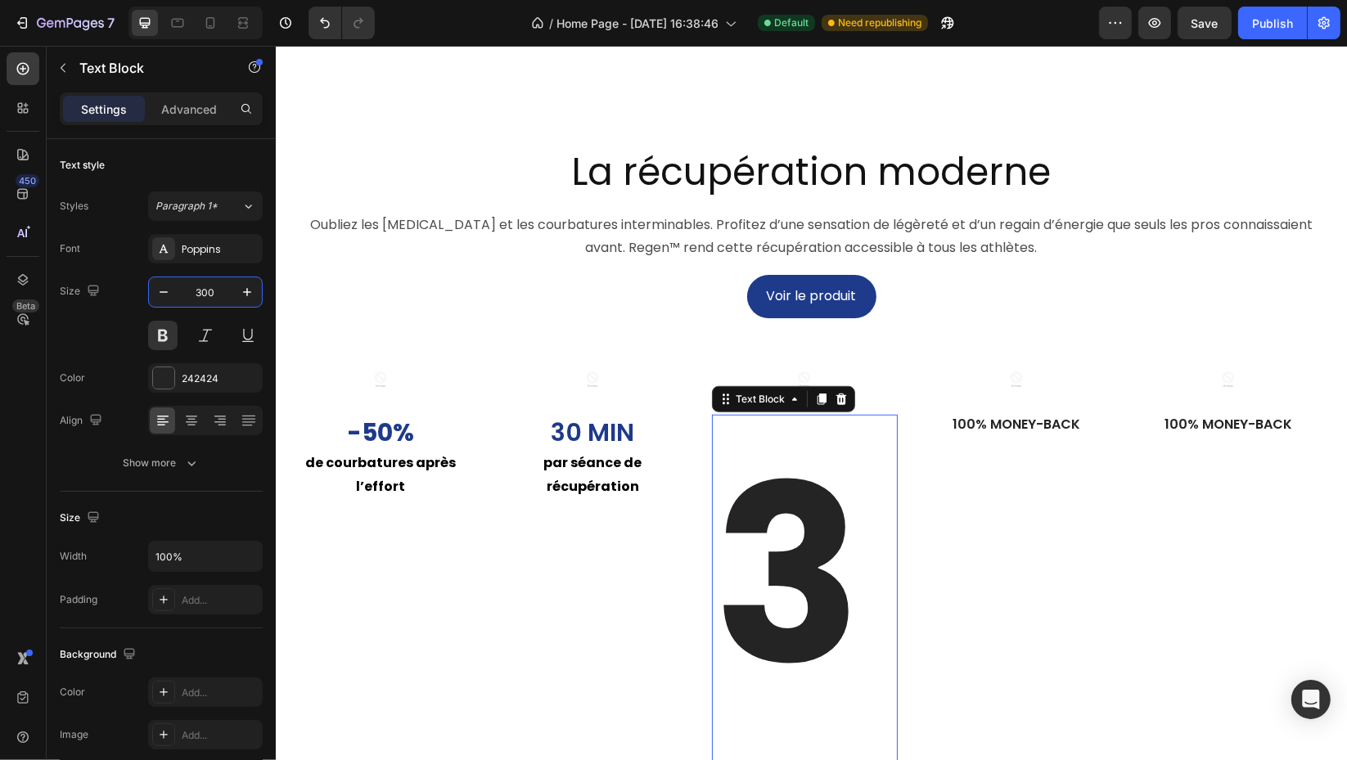
type input "30"
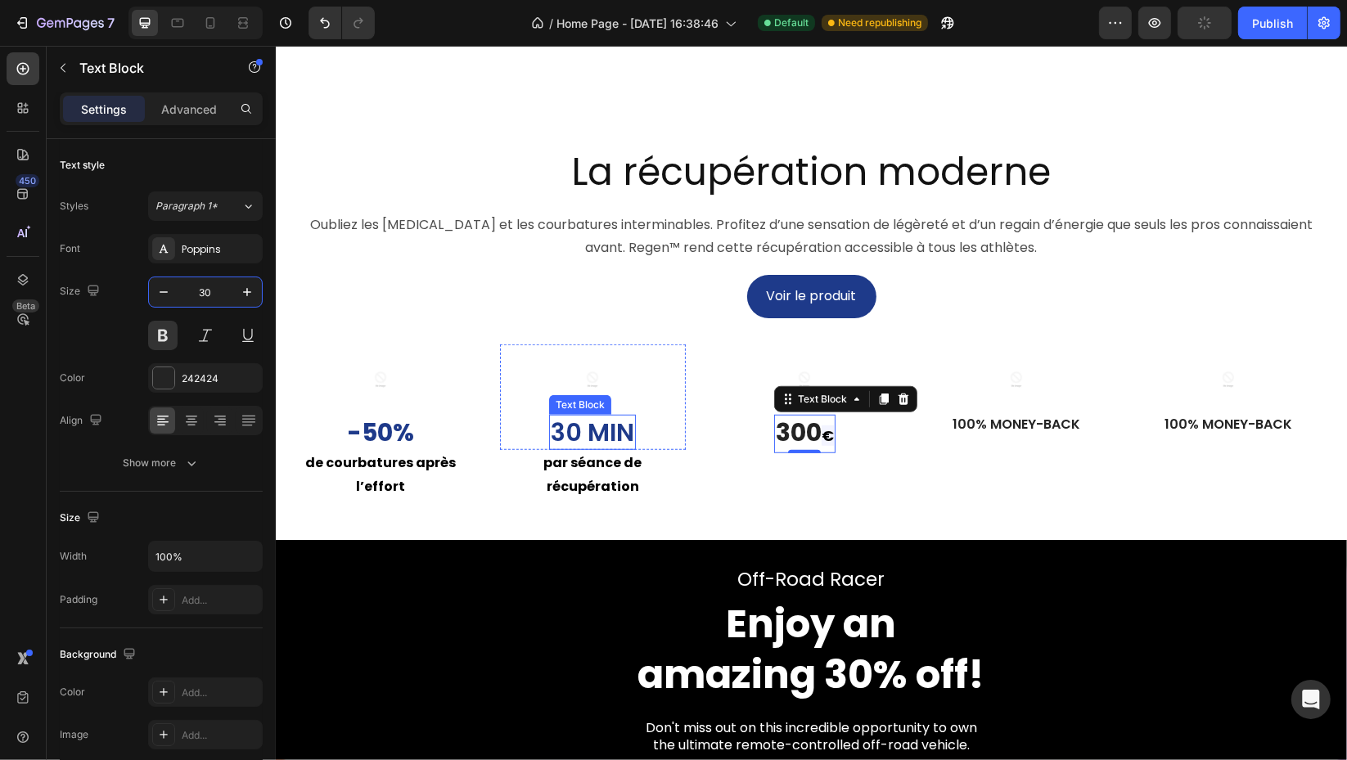
click at [600, 448] on p "30 min" at bounding box center [591, 432] width 83 height 32
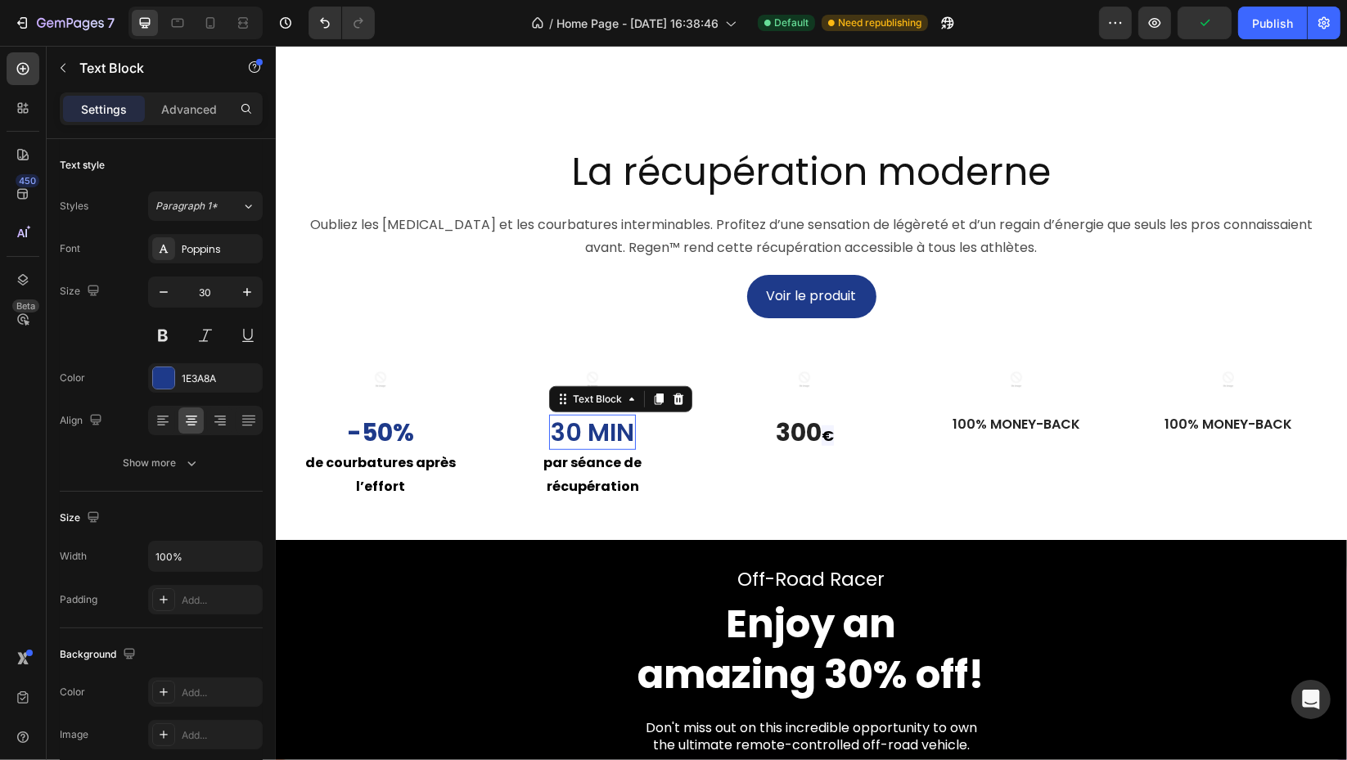
click at [600, 448] on p "30 min" at bounding box center [591, 432] width 83 height 32
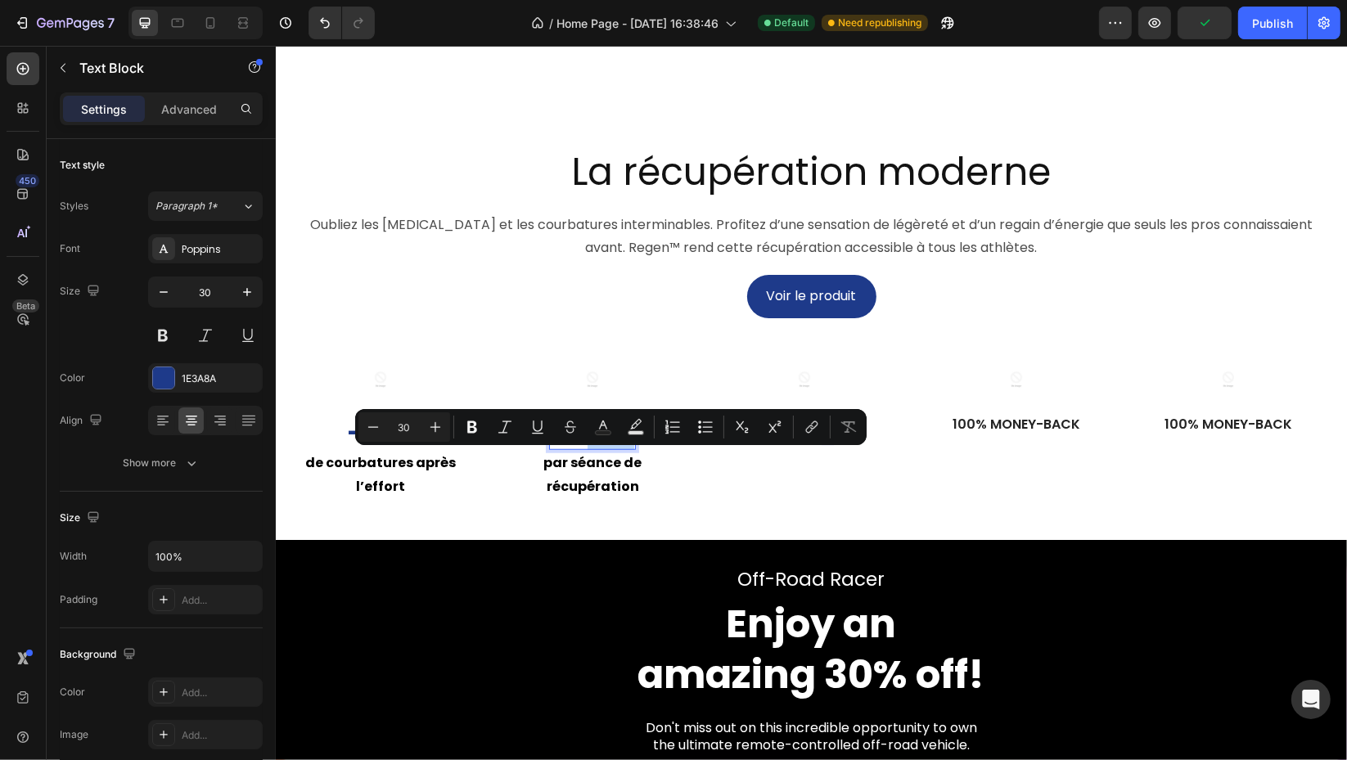
click at [602, 448] on p "30 min" at bounding box center [591, 432] width 83 height 32
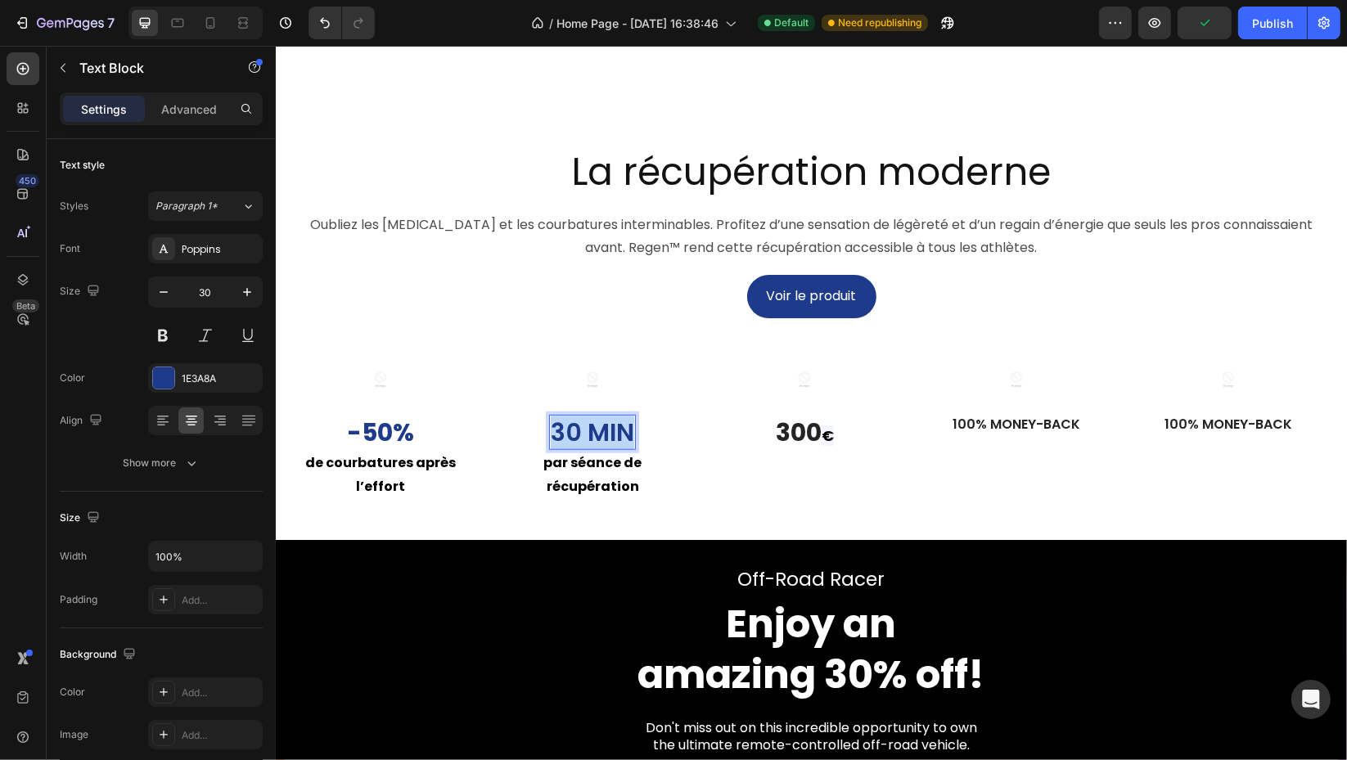
click at [602, 448] on p "30 min" at bounding box center [591, 432] width 83 height 32
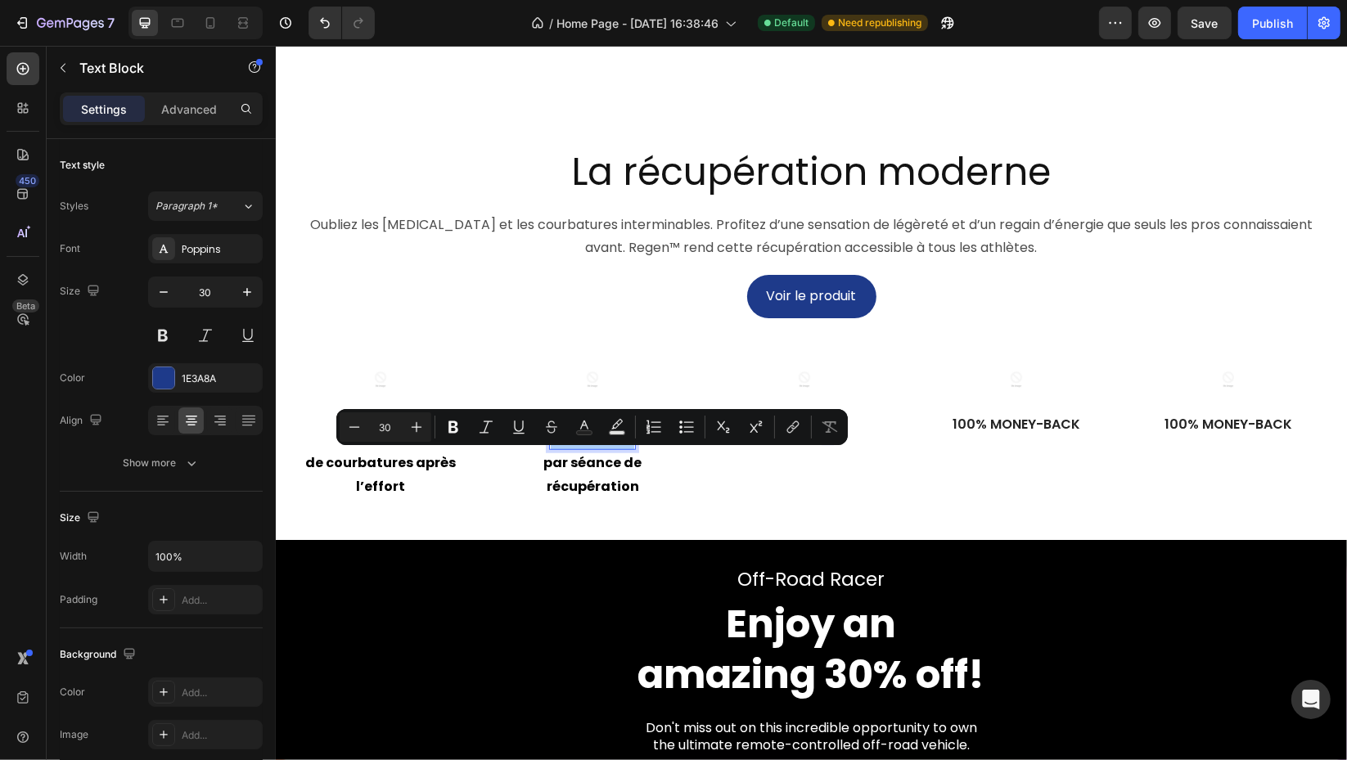
click at [466, 429] on button "Bold" at bounding box center [452, 426] width 29 height 29
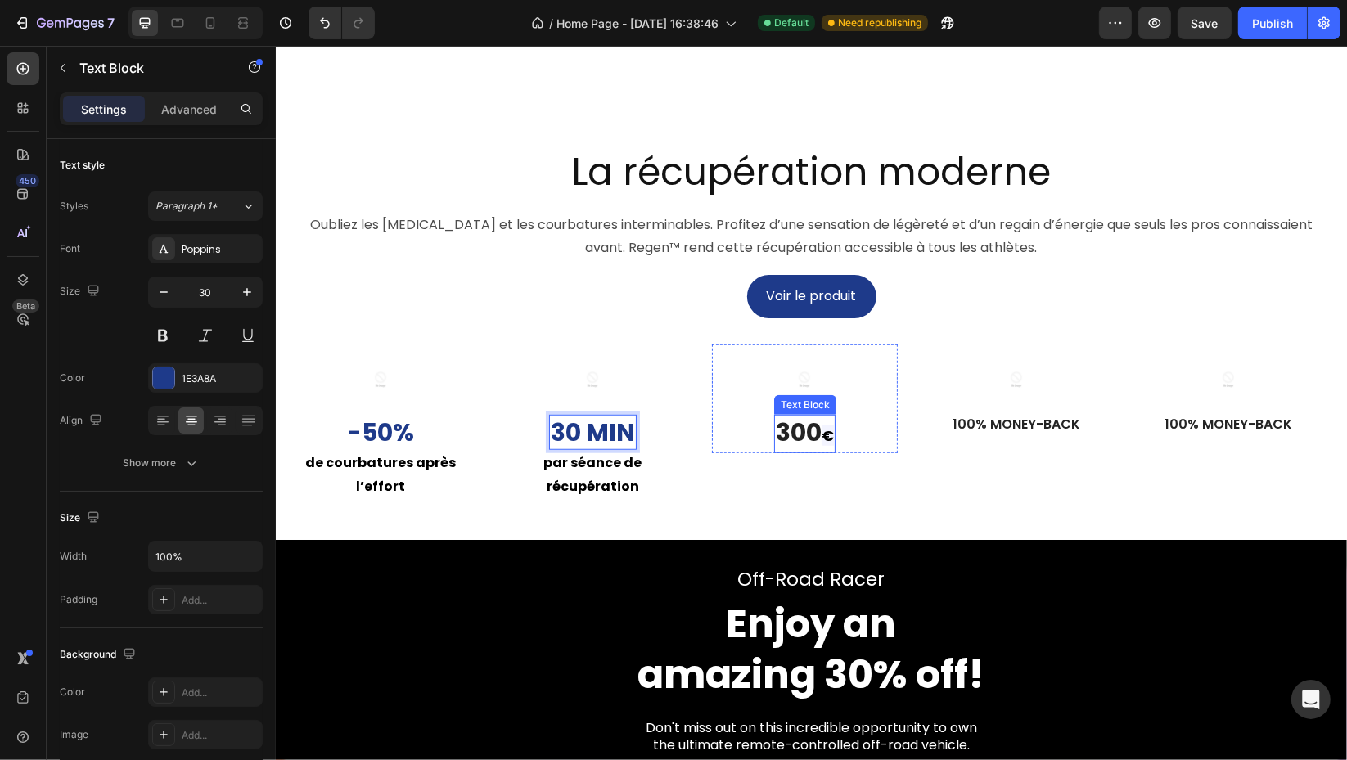
click at [820, 452] on p "300 €" at bounding box center [804, 433] width 58 height 35
drag, startPoint x: 829, startPoint y: 472, endPoint x: 820, endPoint y: 472, distance: 9.0
click at [820, 452] on p "300 €" at bounding box center [804, 433] width 58 height 35
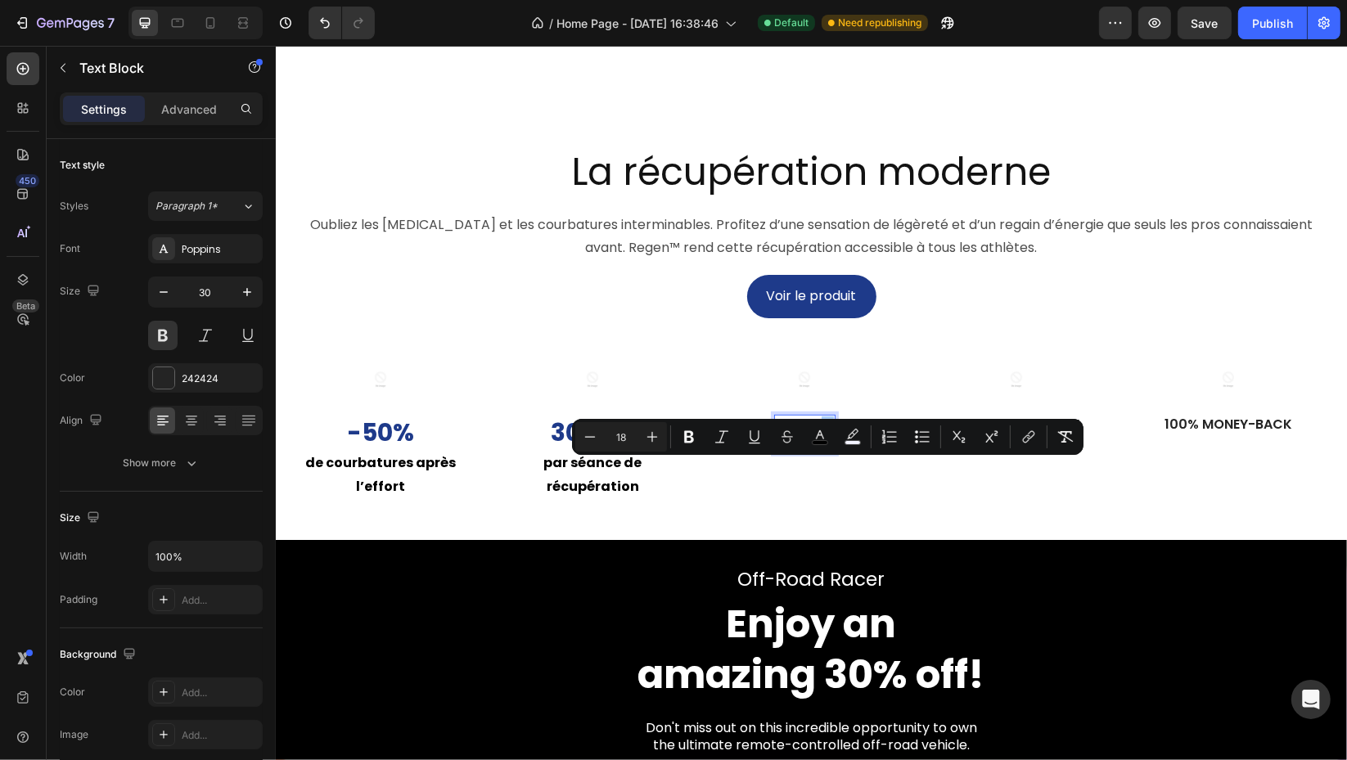
click at [638, 438] on button "Plus" at bounding box center [651, 436] width 29 height 29
click at [631, 434] on input "19" at bounding box center [621, 437] width 33 height 20
click at [632, 434] on input "19" at bounding box center [621, 437] width 33 height 20
type input "30"
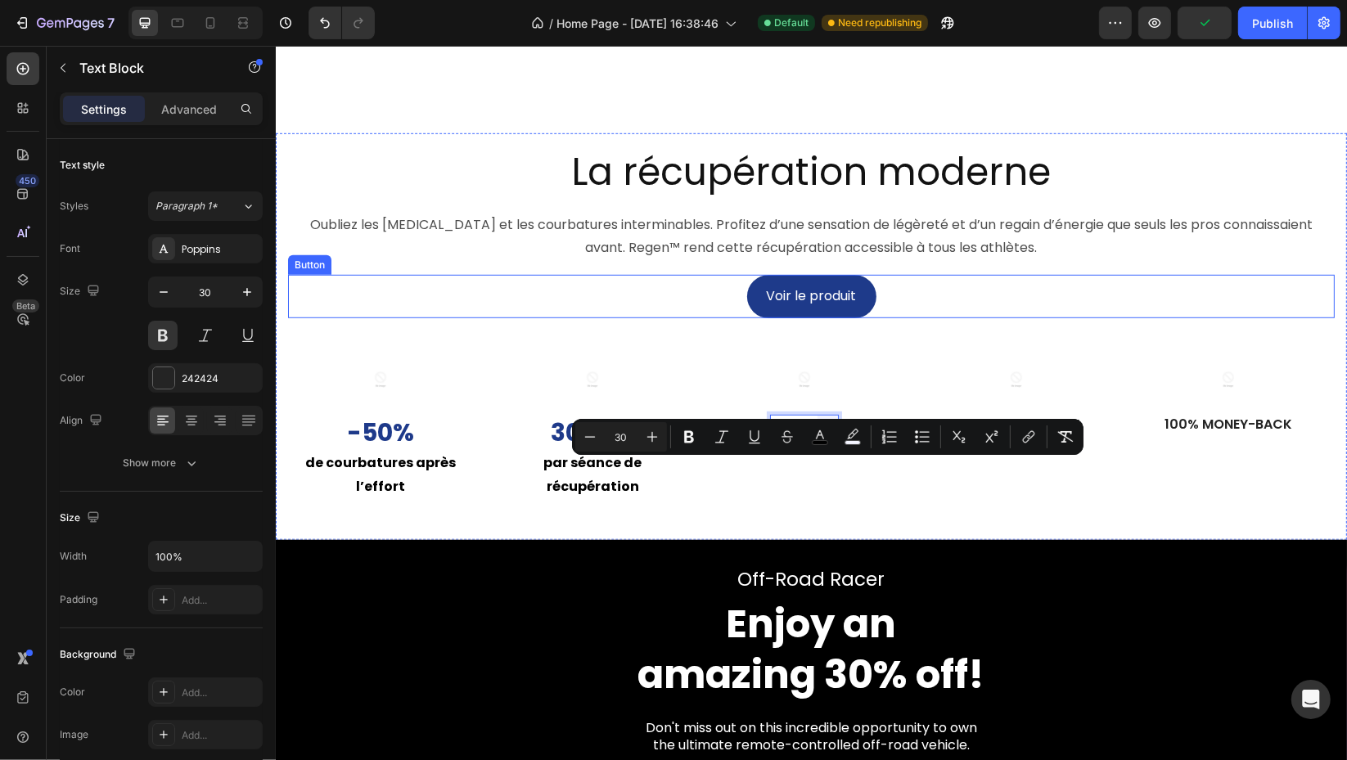
click at [696, 318] on div "Voir le produit Button" at bounding box center [810, 296] width 1046 height 43
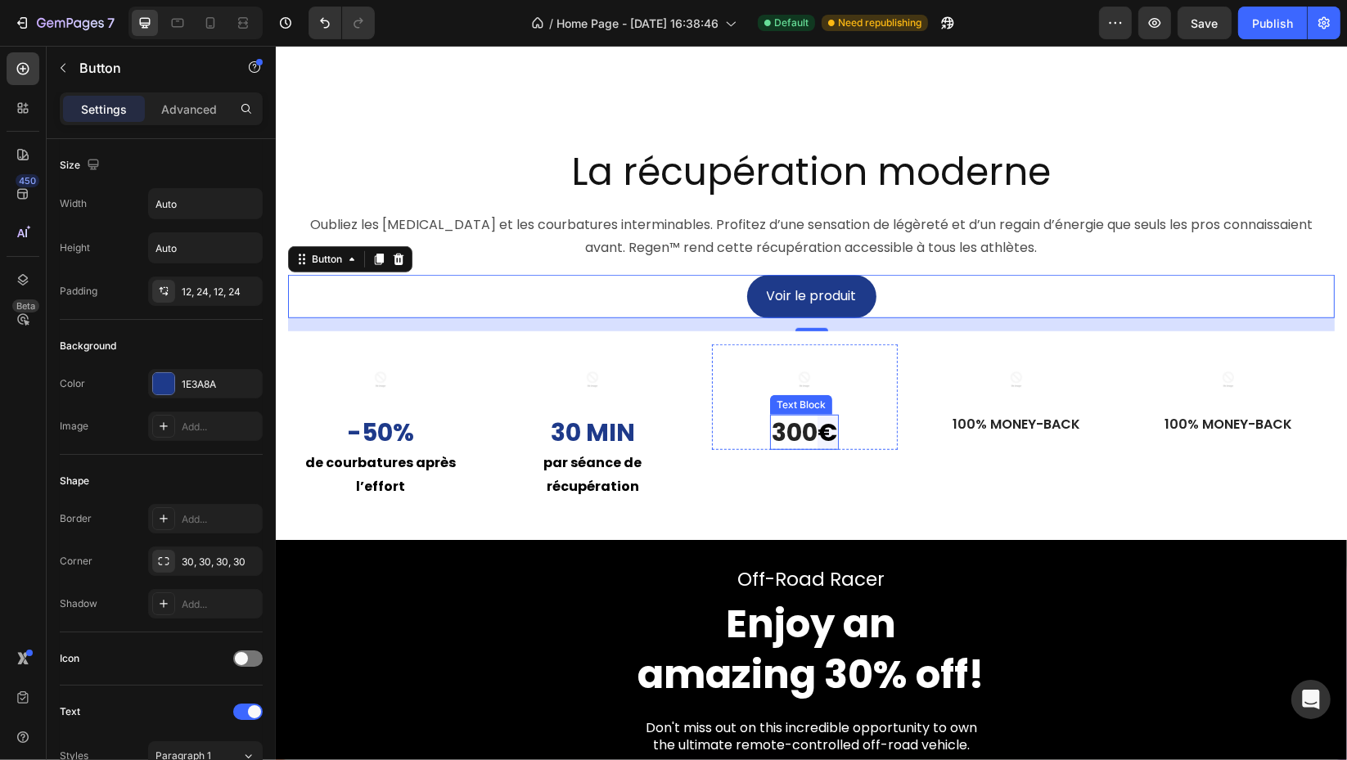
click at [830, 450] on span "€" at bounding box center [826, 432] width 20 height 35
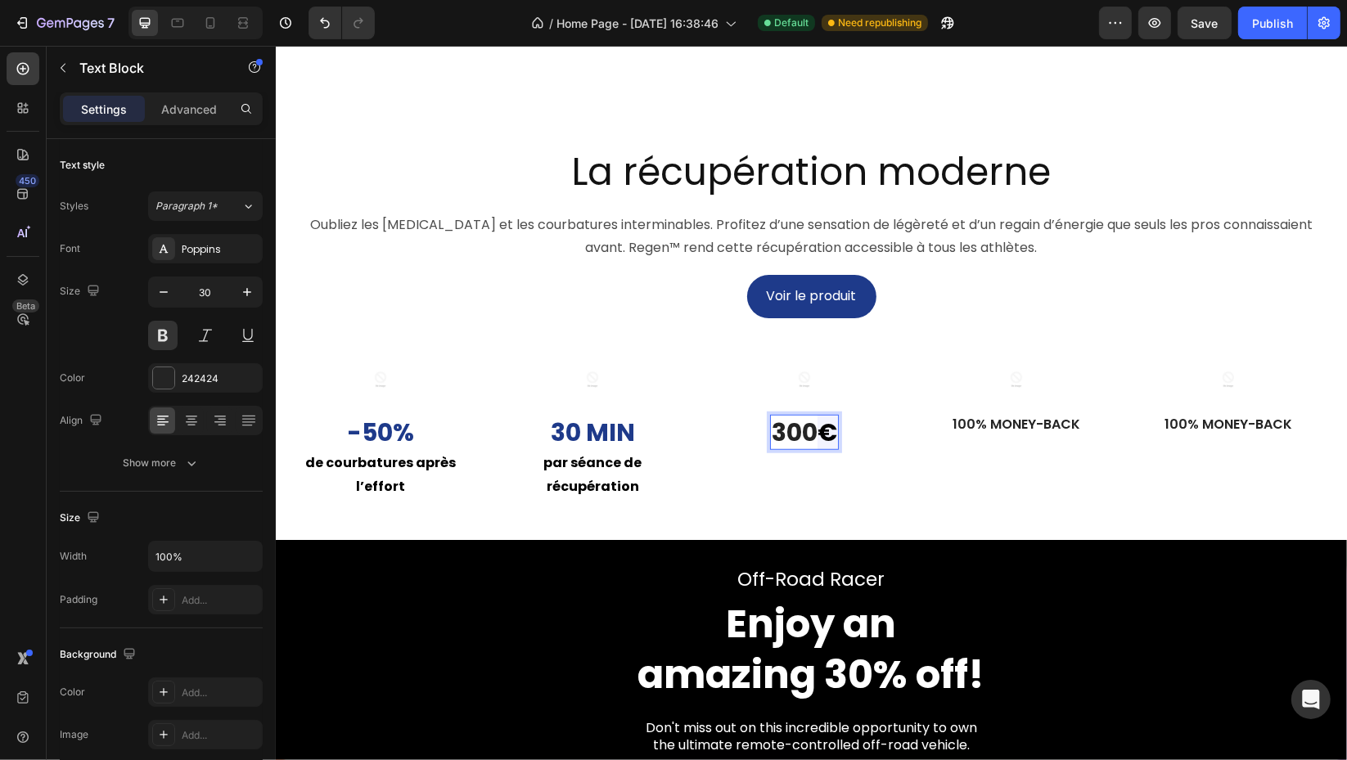
click at [830, 450] on span "€" at bounding box center [826, 432] width 20 height 35
click at [827, 450] on span "€" at bounding box center [826, 432] width 20 height 35
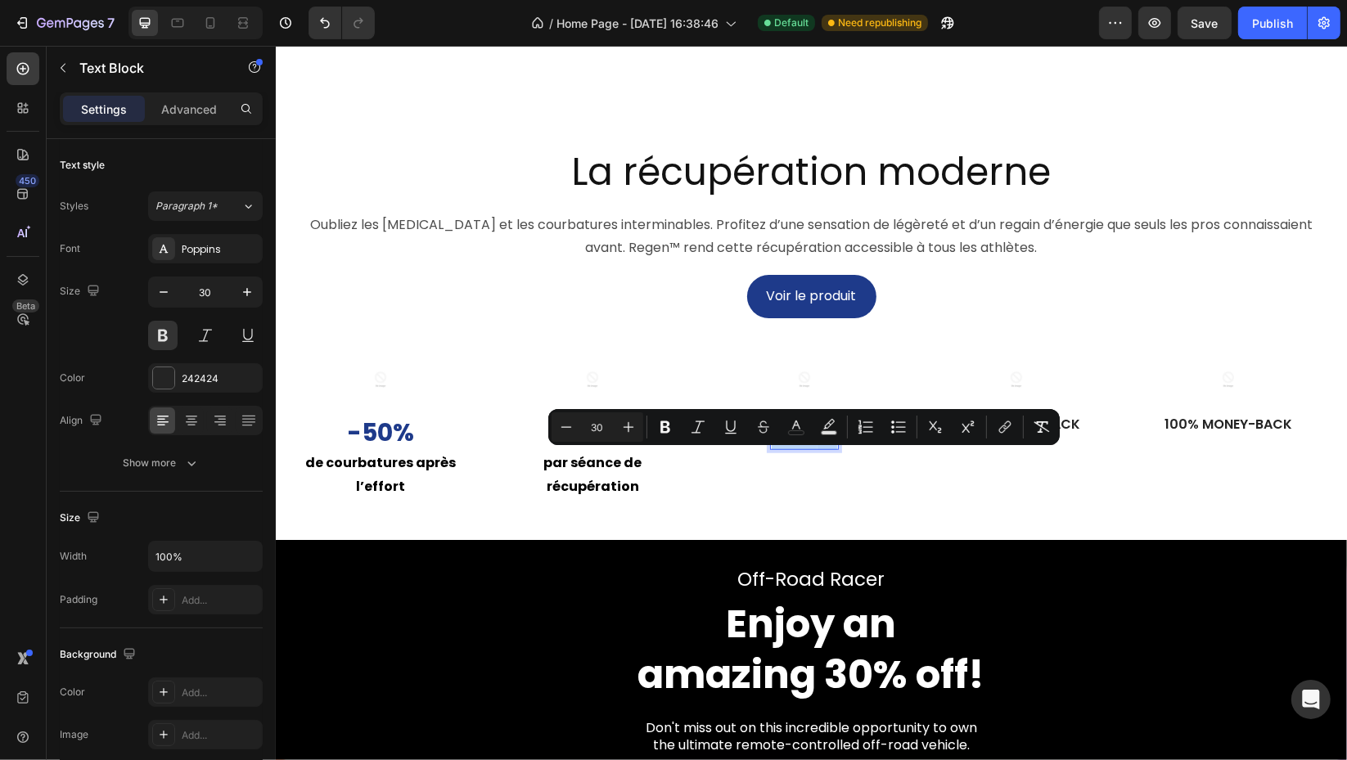
click at [827, 450] on span "€" at bounding box center [826, 432] width 20 height 35
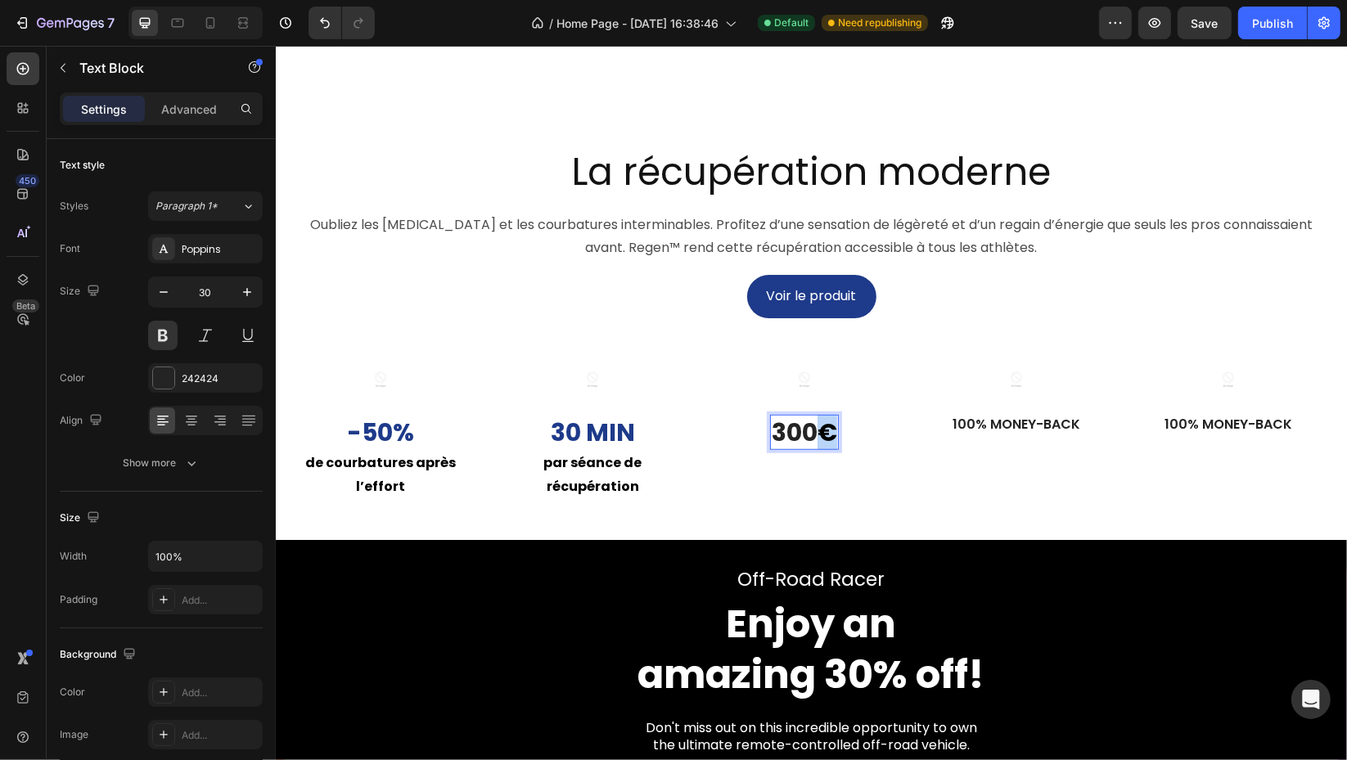
drag, startPoint x: 815, startPoint y: 468, endPoint x: 834, endPoint y: 471, distance: 19.9
click at [834, 448] on p "300 €" at bounding box center [803, 432] width 65 height 32
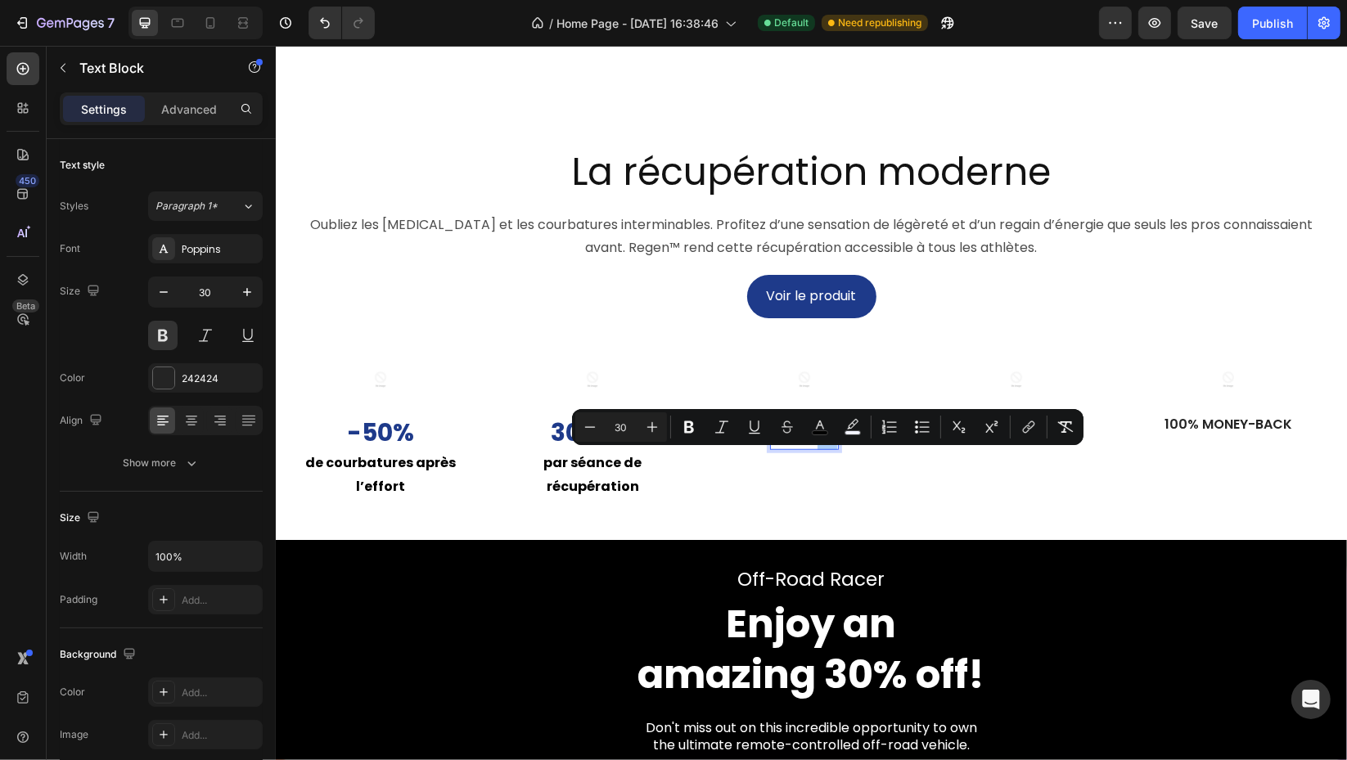
click at [844, 429] on icon "Editor contextual toolbar" at bounding box center [852, 427] width 16 height 16
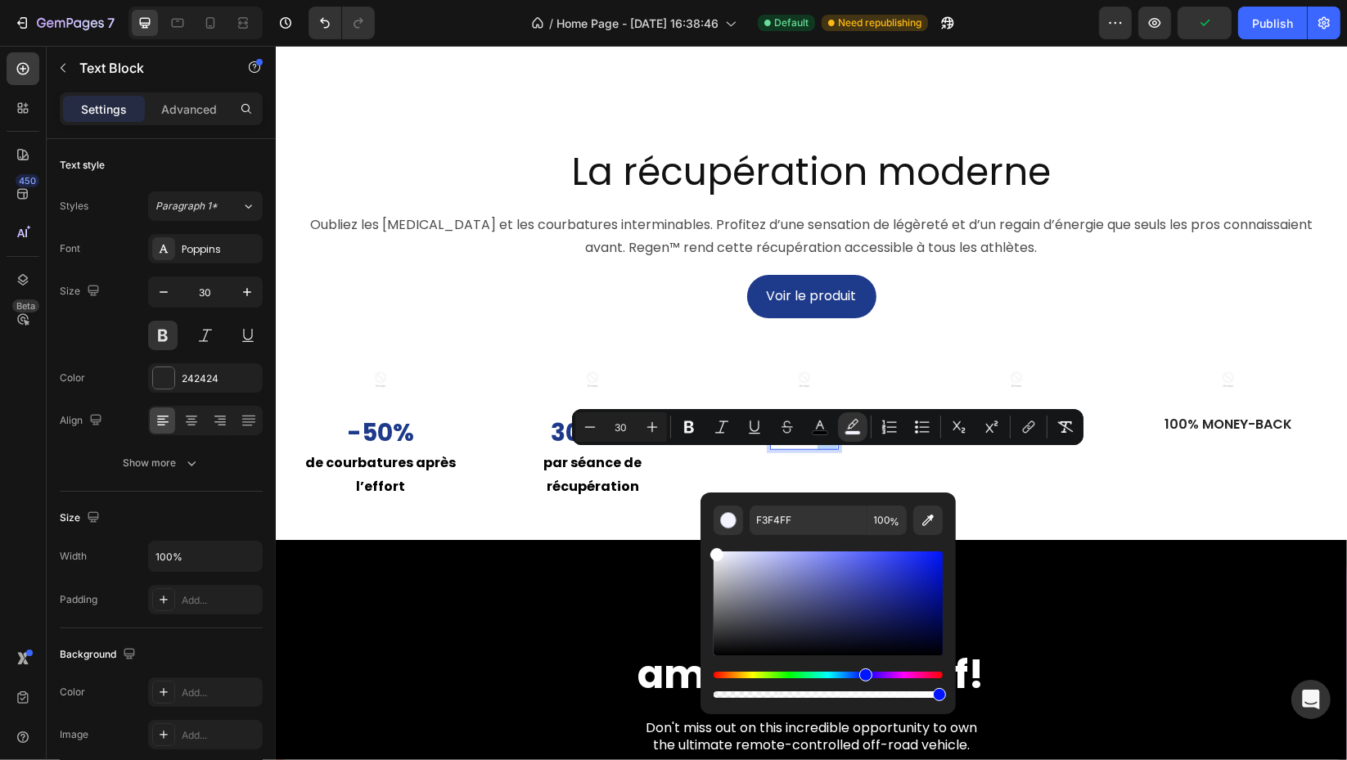
type input "FFFFFF"
drag, startPoint x: 1001, startPoint y: 602, endPoint x: 676, endPoint y: 550, distance: 329.8
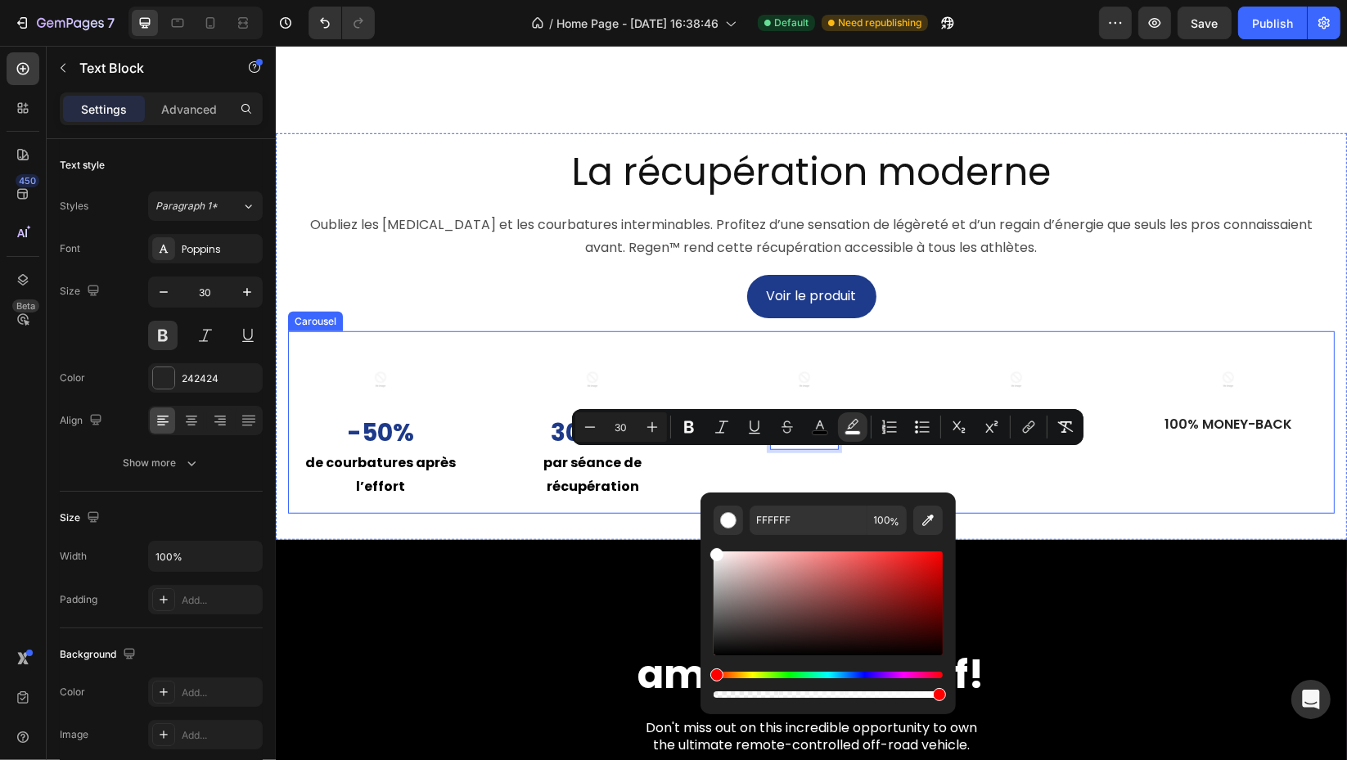
click at [1075, 514] on div "Image 100% Money-Back Text Block Row" at bounding box center [1016, 428] width 186 height 169
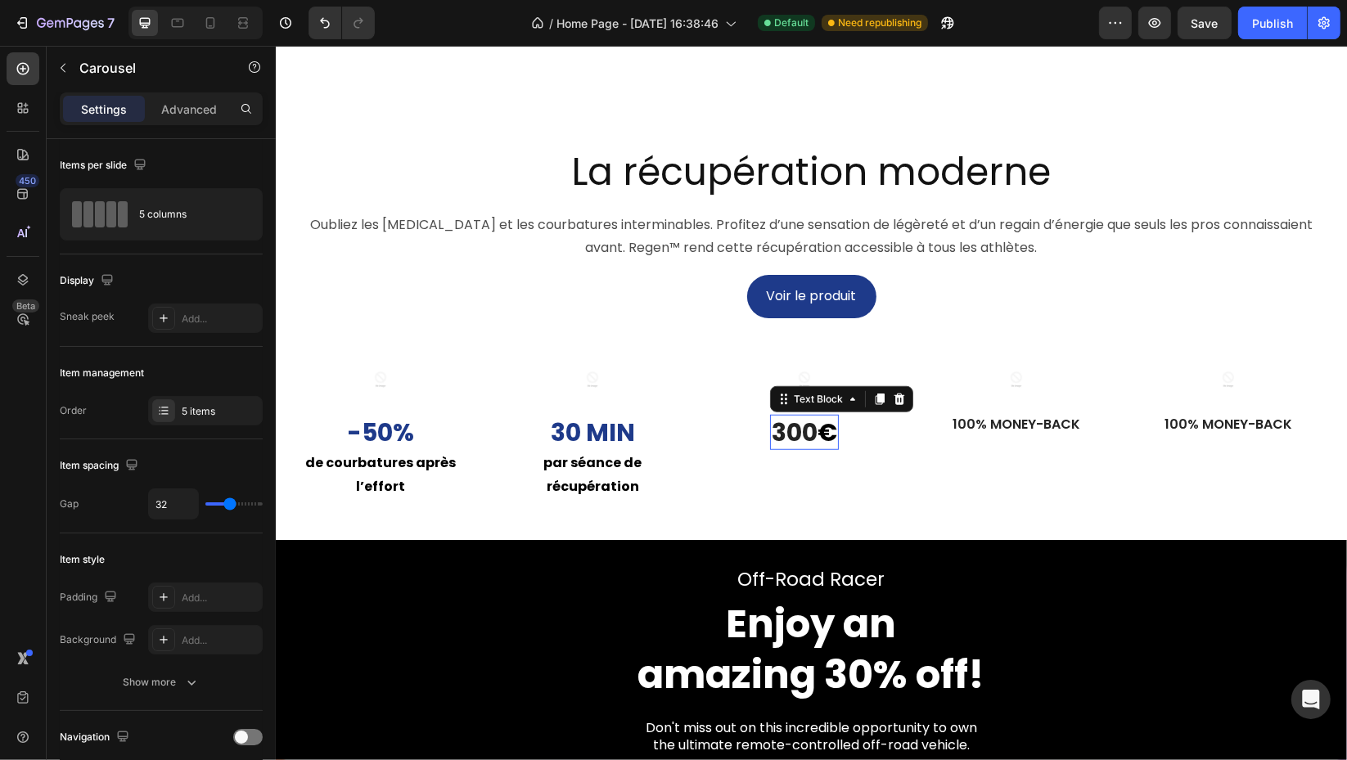
click at [815, 448] on p "300 €" at bounding box center [803, 432] width 65 height 32
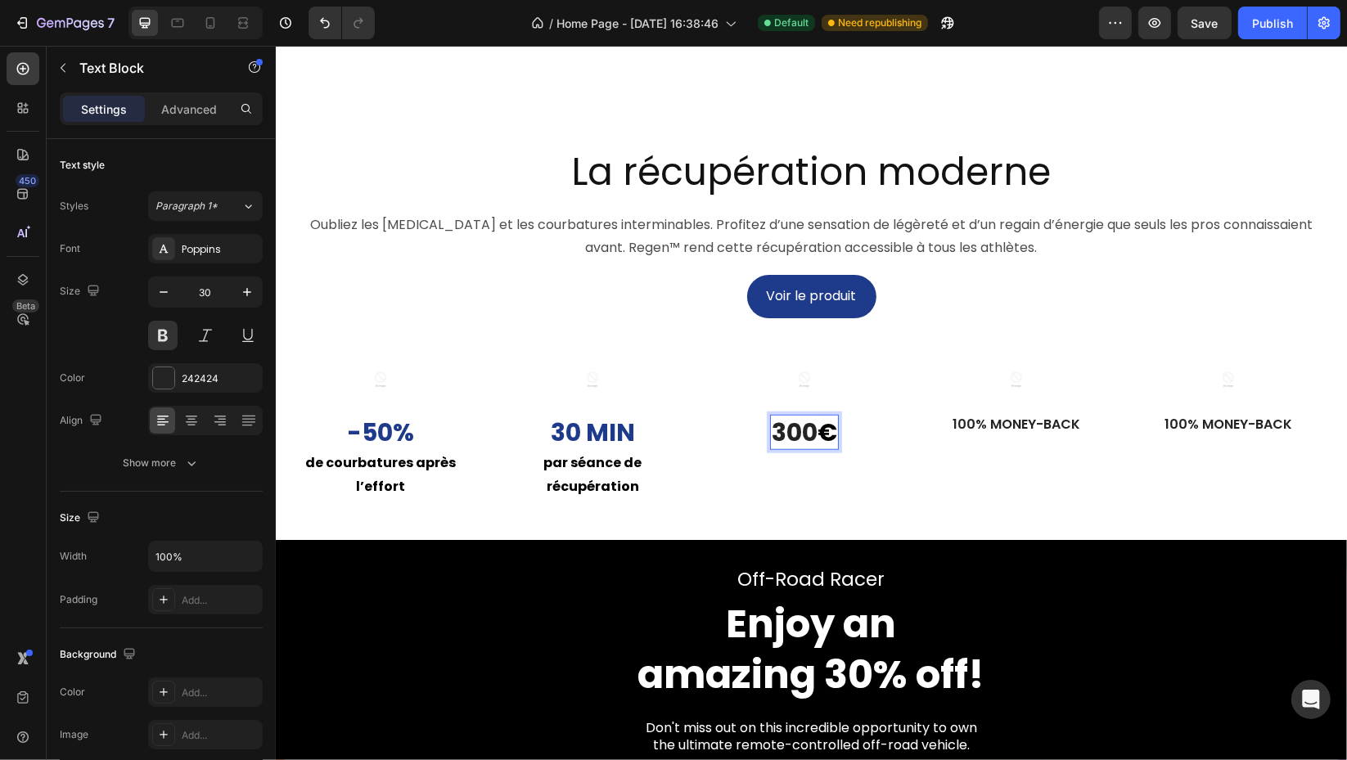
click at [813, 448] on p "300 €" at bounding box center [803, 432] width 65 height 32
drag, startPoint x: 813, startPoint y: 474, endPoint x: 779, endPoint y: 468, distance: 34.8
click at [779, 448] on p "300 €" at bounding box center [803, 432] width 65 height 32
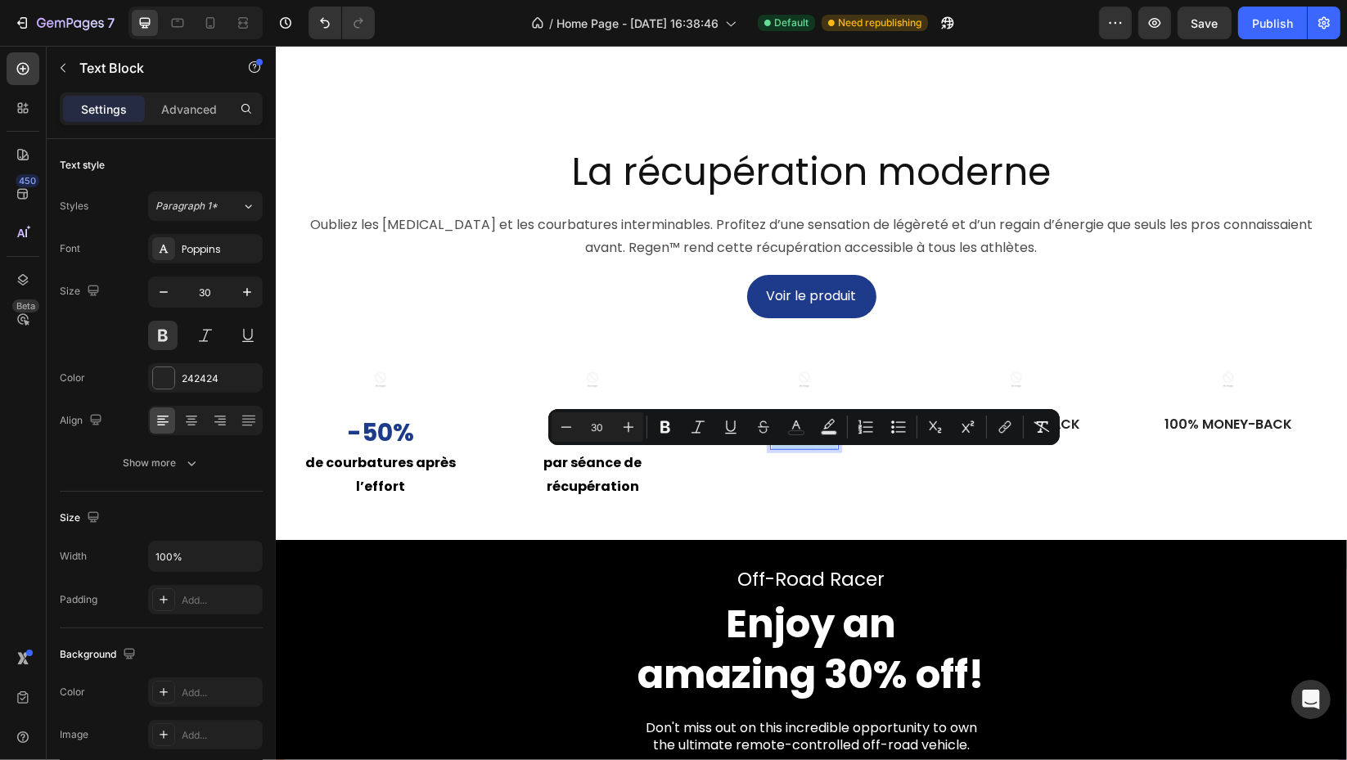
click at [806, 448] on p "300 €" at bounding box center [803, 432] width 65 height 32
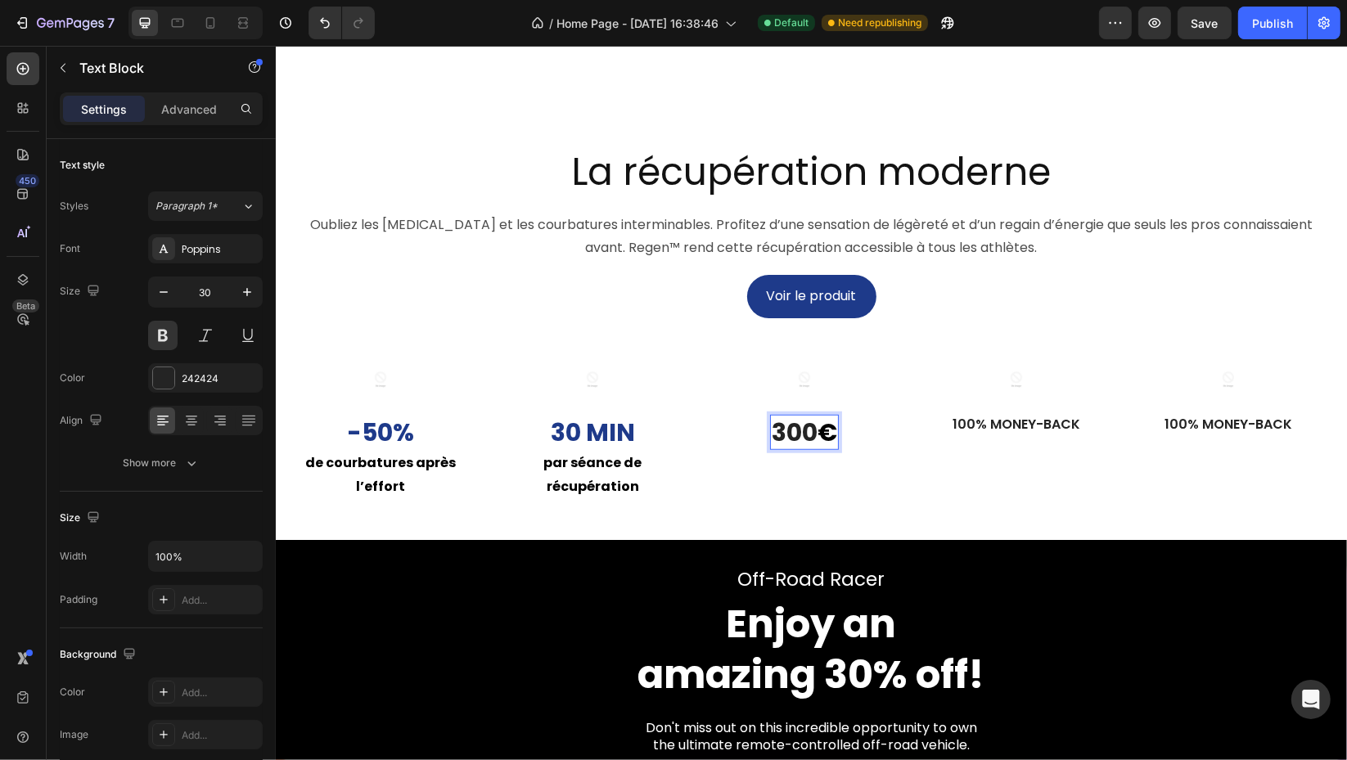
click at [810, 448] on p "300 €" at bounding box center [803, 432] width 65 height 32
drag, startPoint x: 813, startPoint y: 468, endPoint x: 771, endPoint y: 470, distance: 41.8
click at [771, 448] on p "300 €" at bounding box center [803, 432] width 65 height 32
click at [196, 371] on div "242424" at bounding box center [220, 378] width 77 height 15
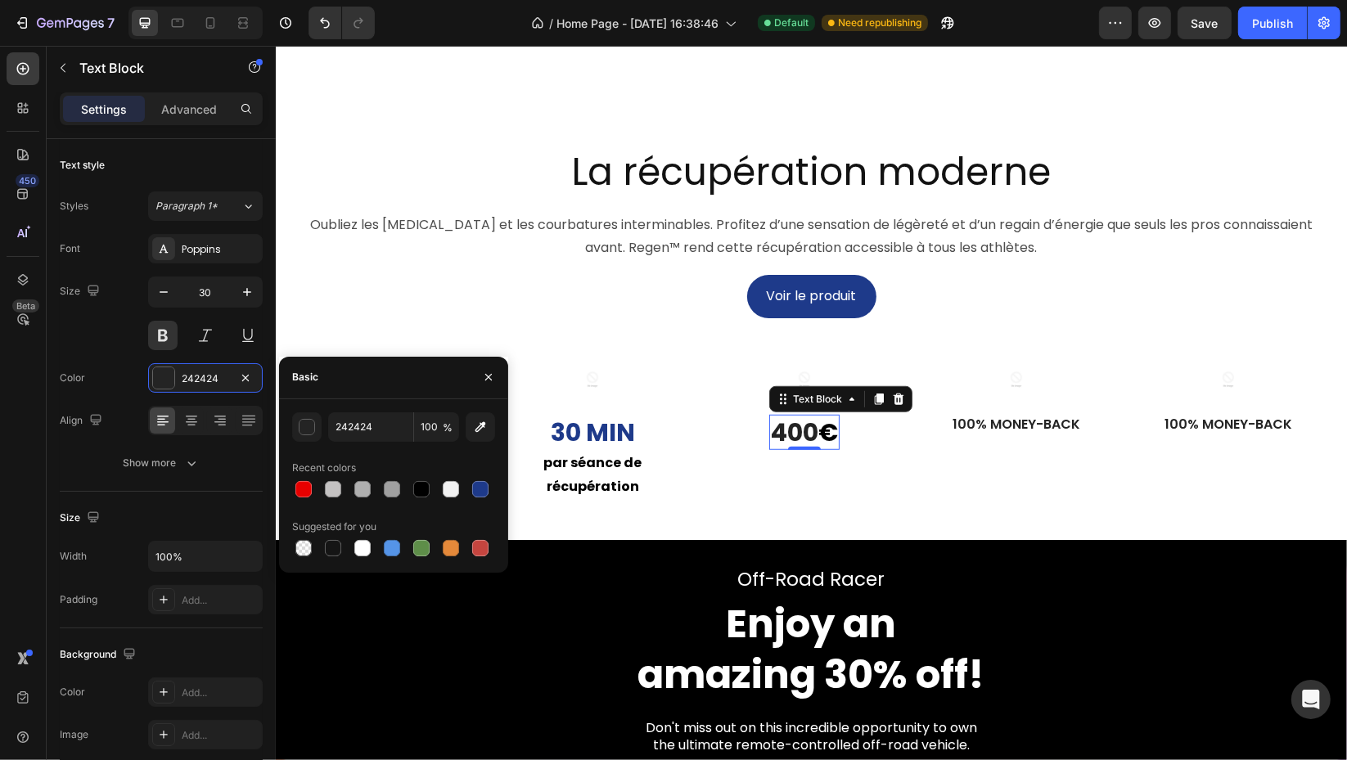
click at [477, 486] on div at bounding box center [480, 489] width 16 height 16
type input "1E3A8A"
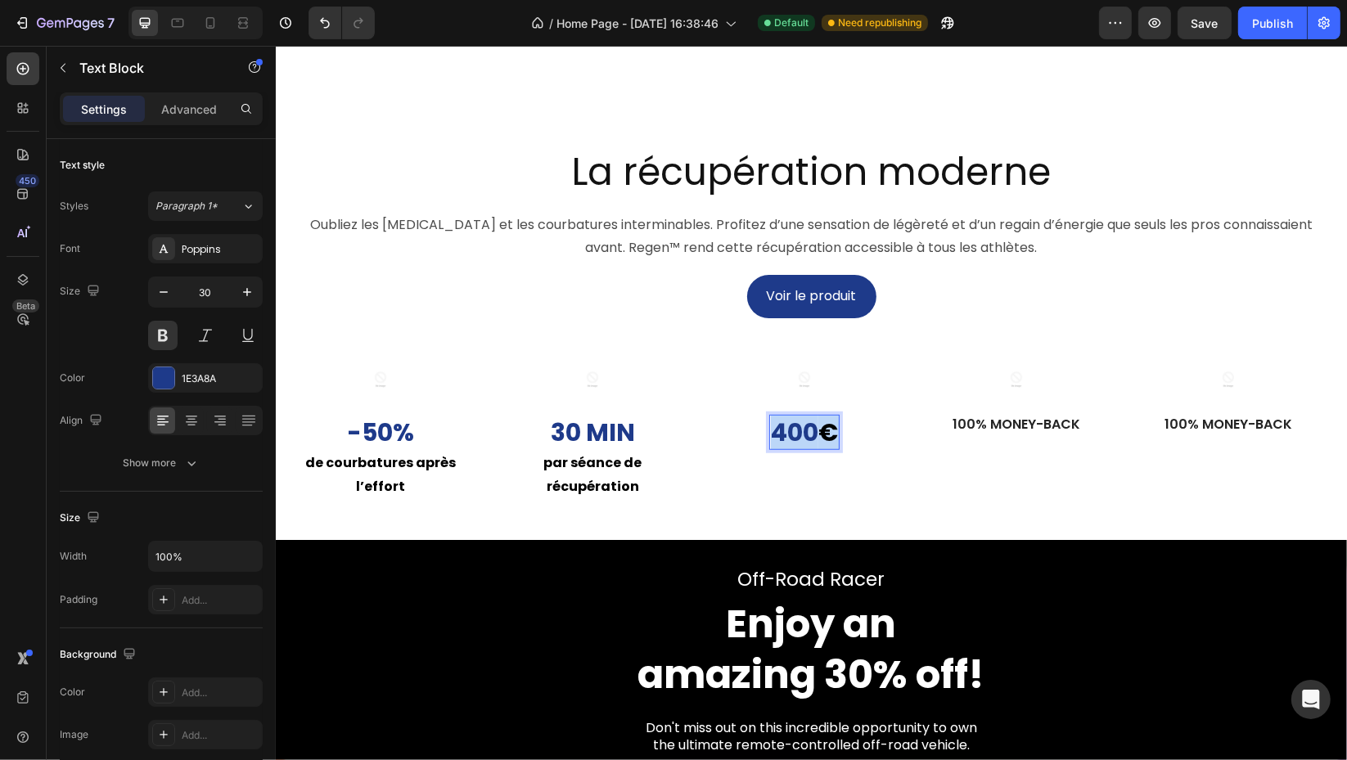
drag, startPoint x: 833, startPoint y: 471, endPoint x: 824, endPoint y: 472, distance: 9.0
click at [824, 450] on span "€" at bounding box center [827, 432] width 20 height 35
drag, startPoint x: 187, startPoint y: 380, endPoint x: 198, endPoint y: 381, distance: 10.8
click at [188, 380] on div "1E3A8A" at bounding box center [220, 378] width 77 height 15
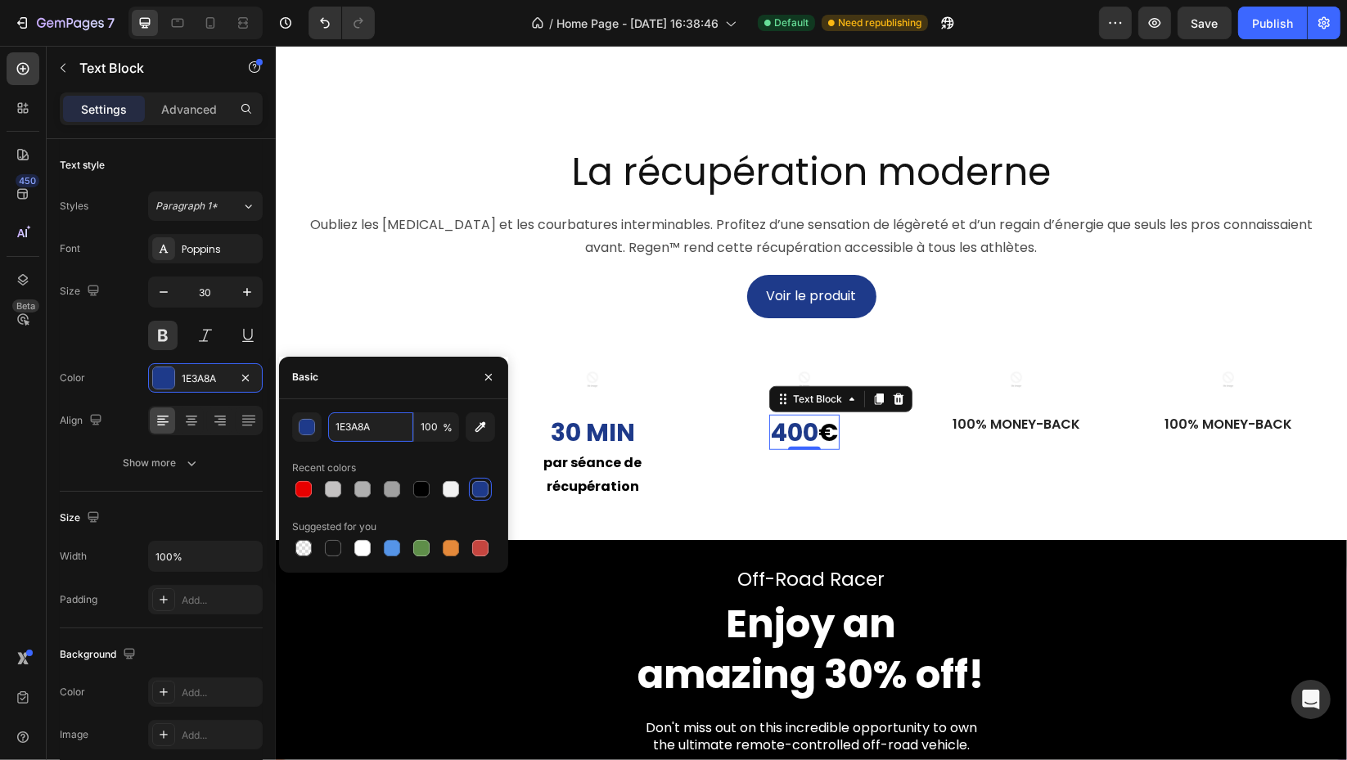
click at [376, 425] on input "1E3A8A" at bounding box center [370, 426] width 85 height 29
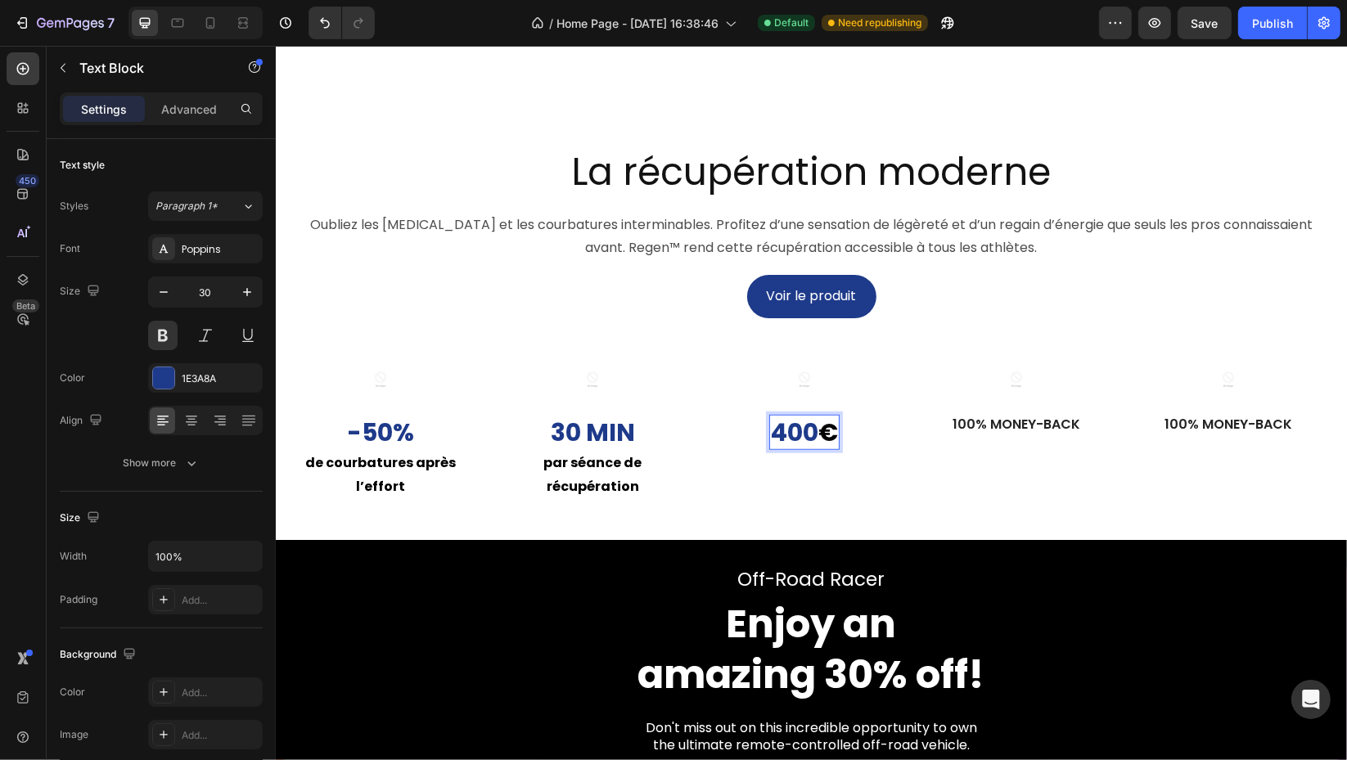
click at [831, 450] on span "€" at bounding box center [827, 432] width 20 height 35
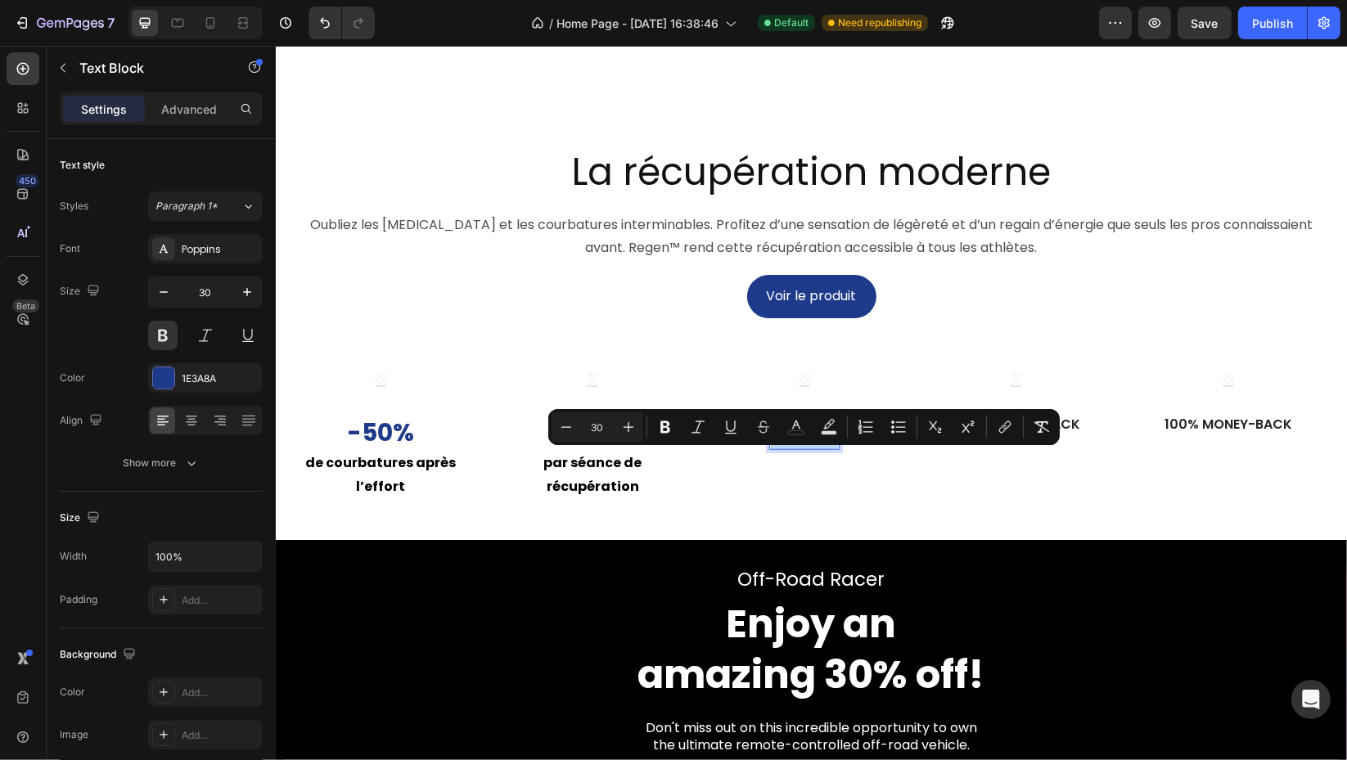
click at [830, 450] on span "€" at bounding box center [827, 432] width 20 height 35
click at [826, 450] on span "€" at bounding box center [827, 432] width 20 height 35
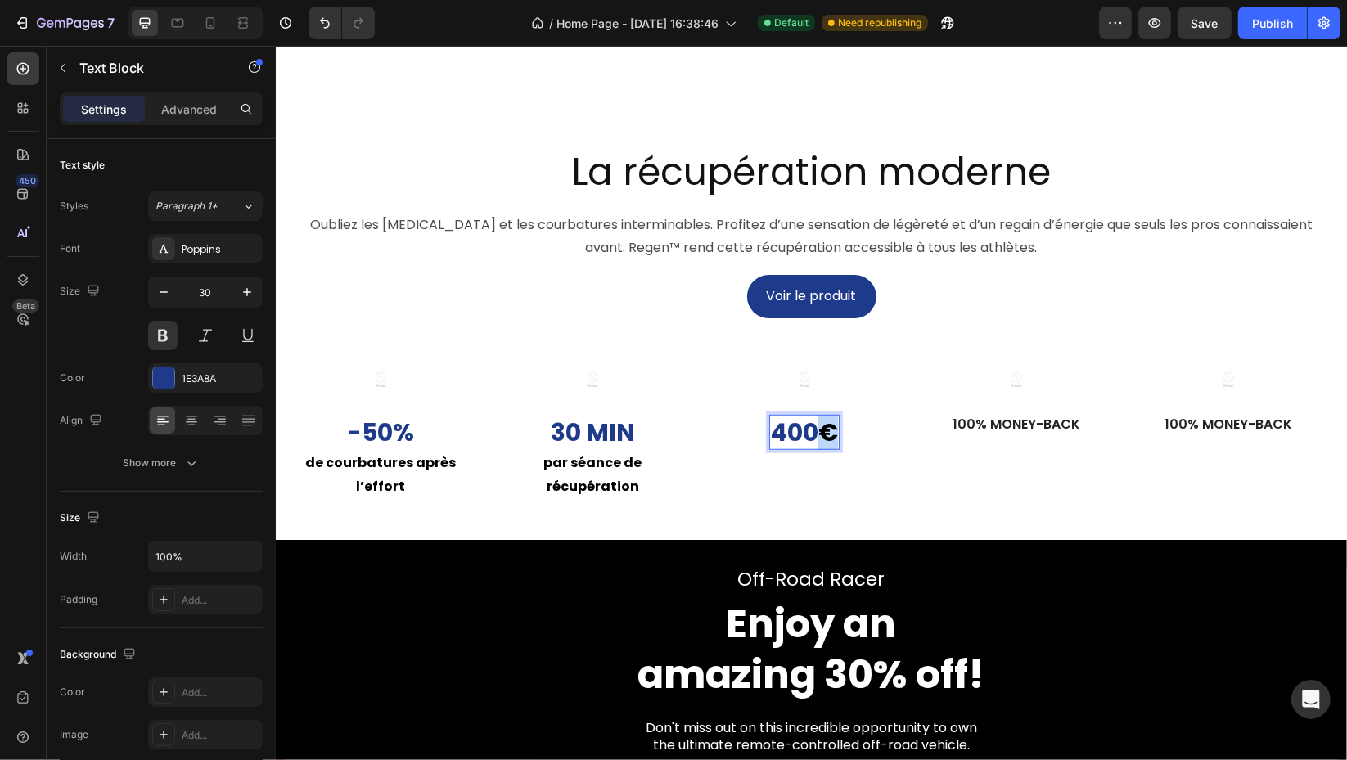
drag, startPoint x: 819, startPoint y: 469, endPoint x: 831, endPoint y: 471, distance: 12.5
click at [831, 450] on span "€" at bounding box center [827, 432] width 20 height 35
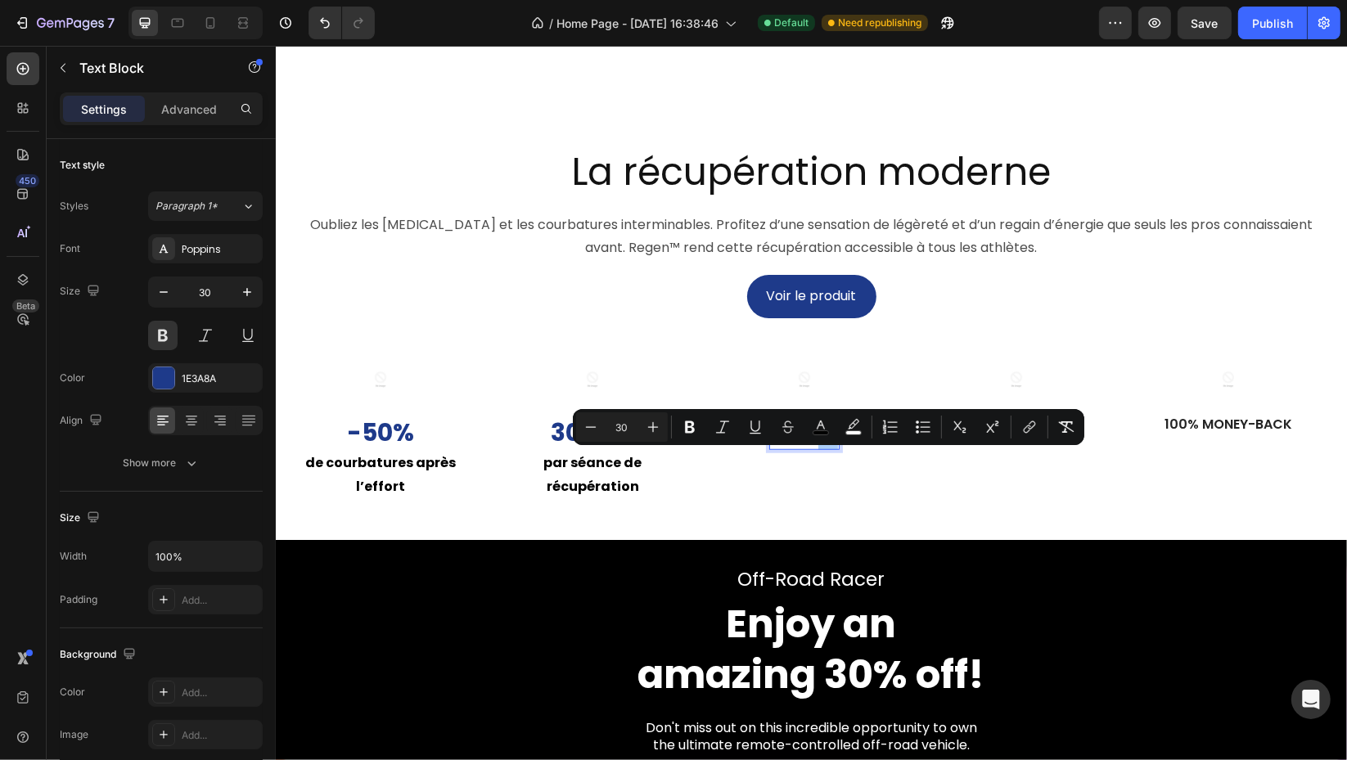
click at [813, 432] on rect "Editor contextual toolbar" at bounding box center [821, 433] width 16 height 4
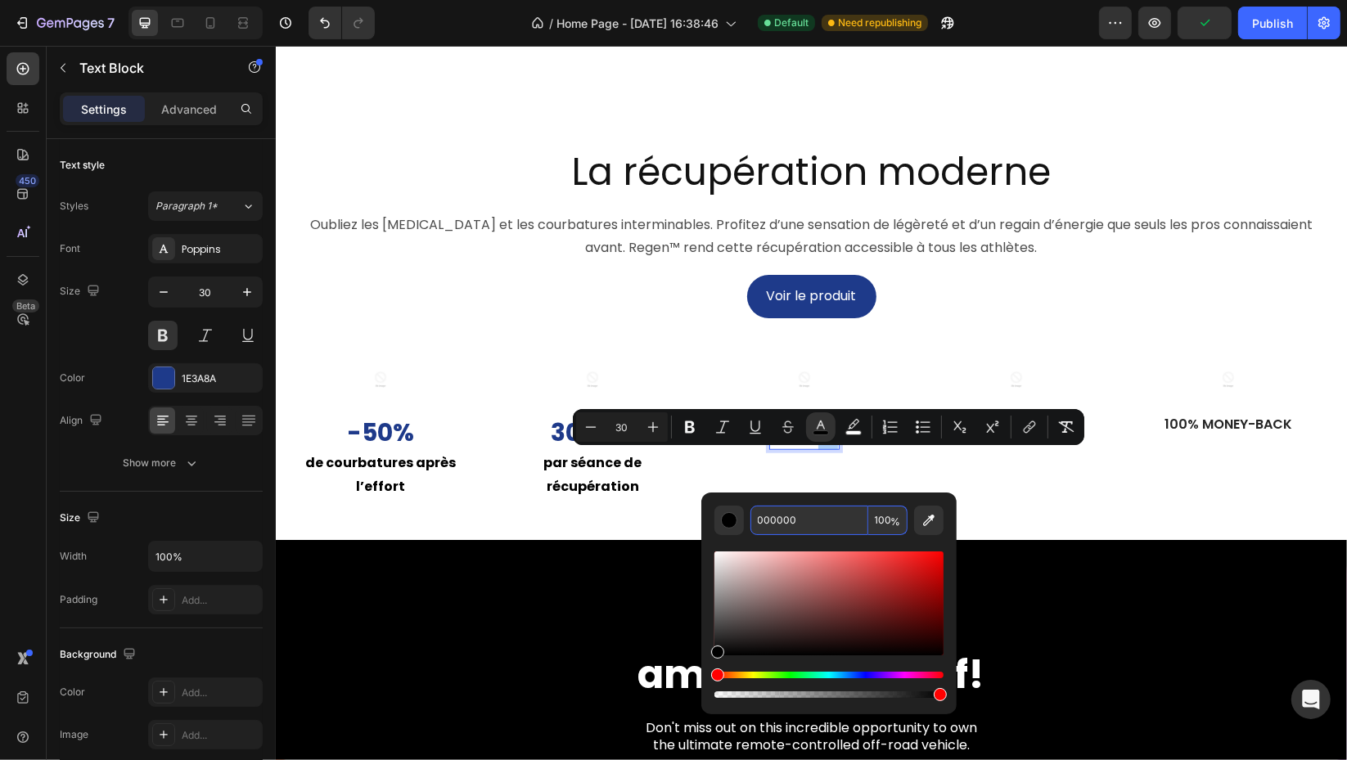
click at [807, 513] on input "000000" at bounding box center [809, 520] width 118 height 29
paste input "1E3A8A"
type input "1E3A8A"
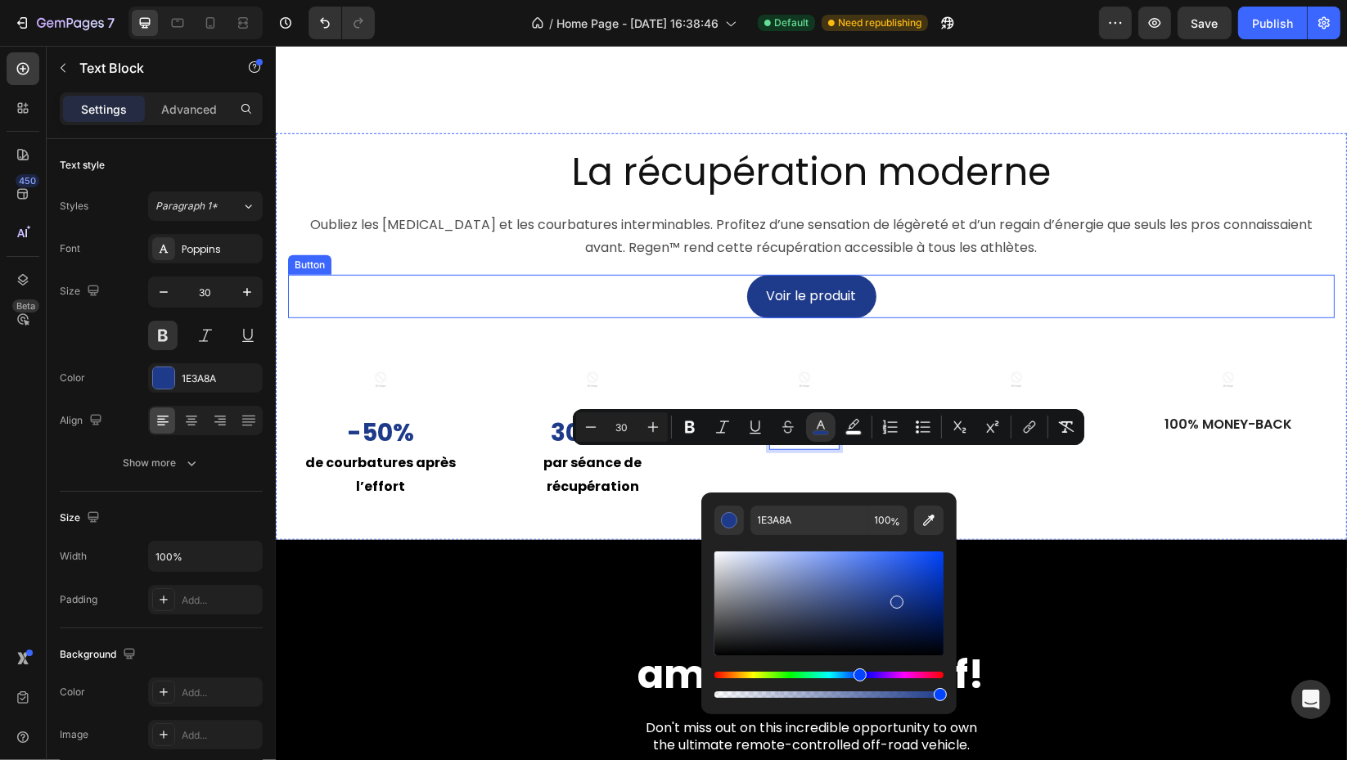
click at [953, 318] on div "Voir le produit Button" at bounding box center [810, 296] width 1046 height 43
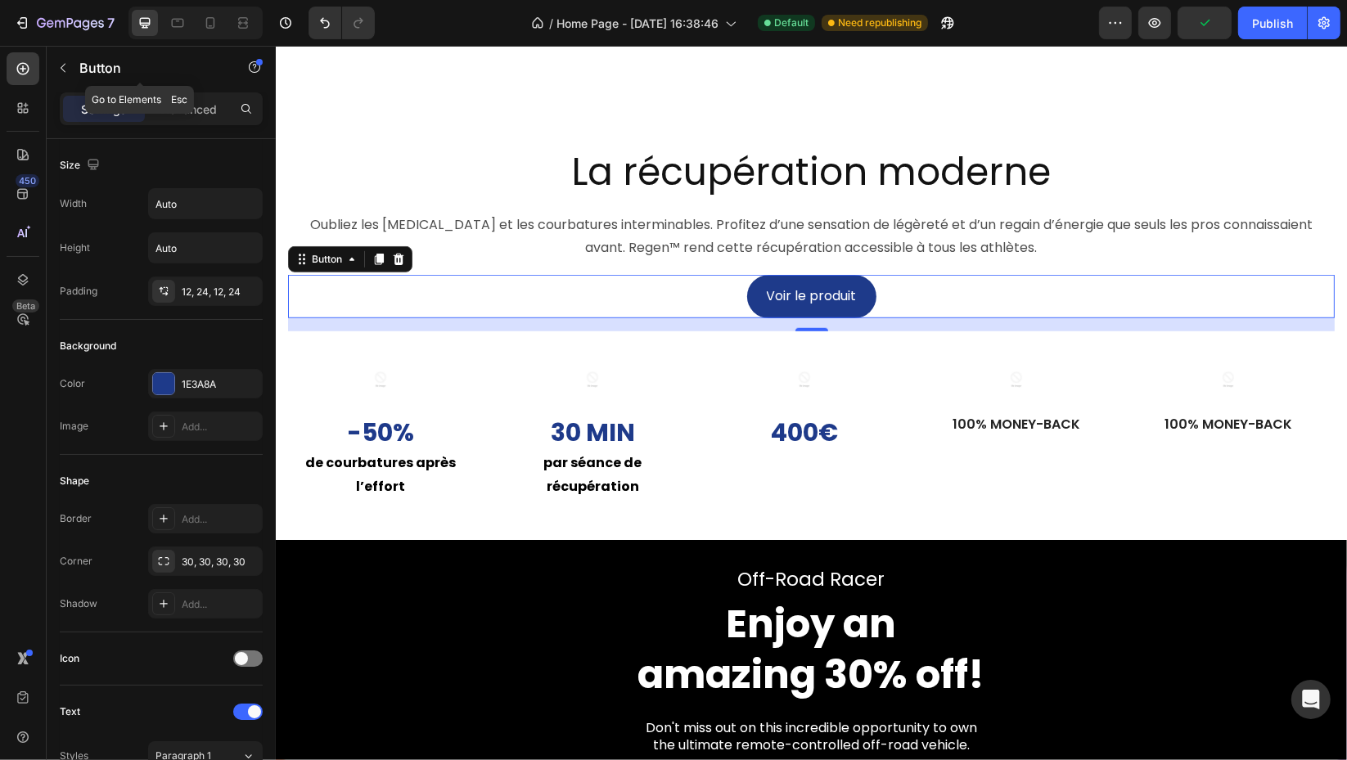
click at [65, 72] on icon "button" at bounding box center [62, 67] width 13 height 13
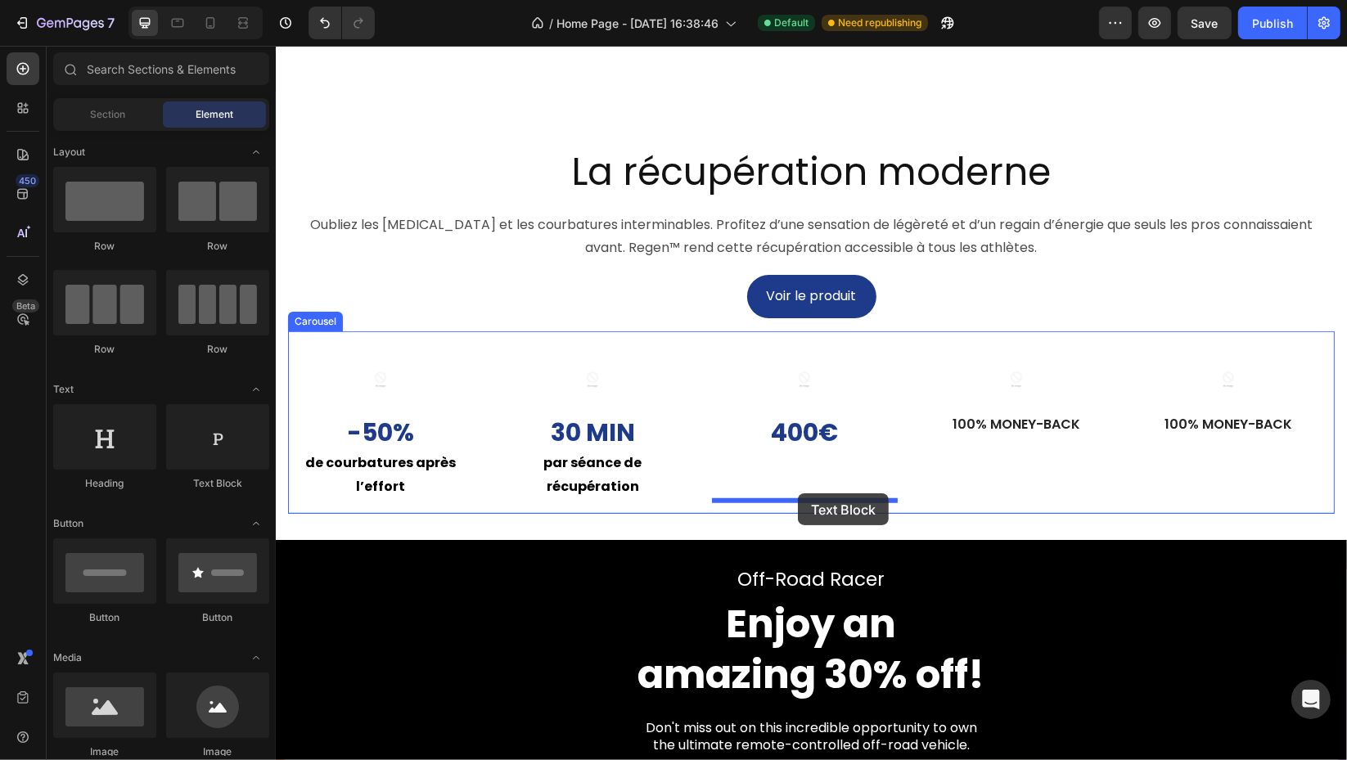
drag, startPoint x: 492, startPoint y: 483, endPoint x: 797, endPoint y: 493, distance: 305.3
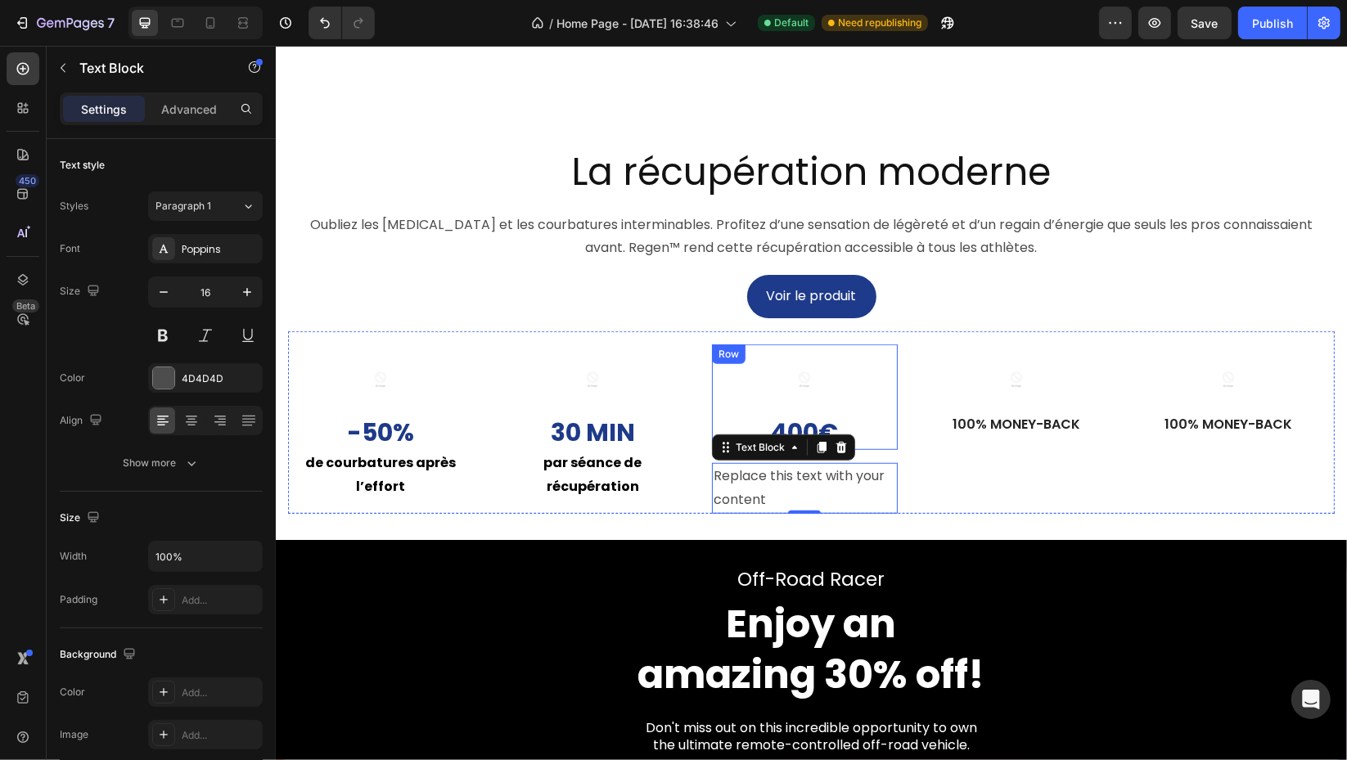
click at [884, 450] on div "Image 400 € Text Block Row" at bounding box center [804, 397] width 186 height 106
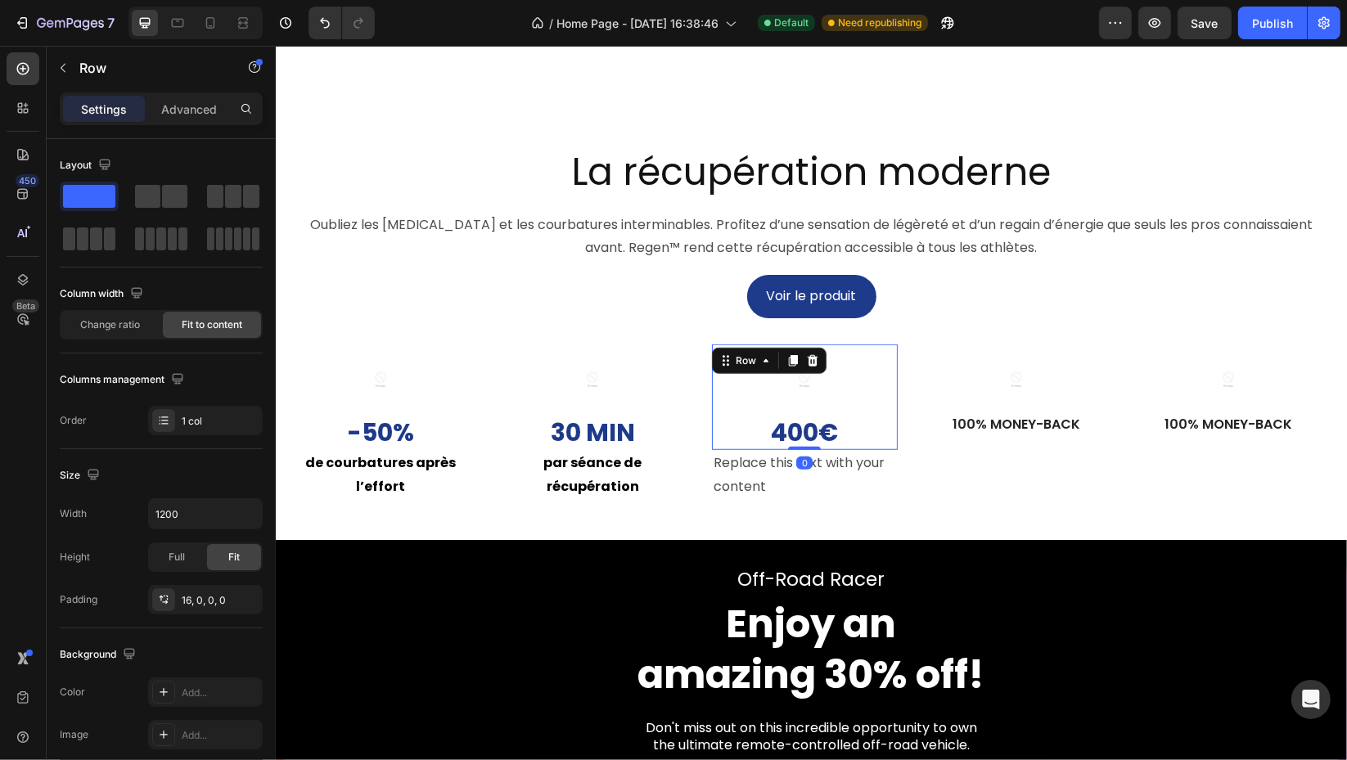
drag, startPoint x: 808, startPoint y: 498, endPoint x: 812, endPoint y: 481, distance: 17.5
click at [812, 450] on div at bounding box center [803, 448] width 33 height 3
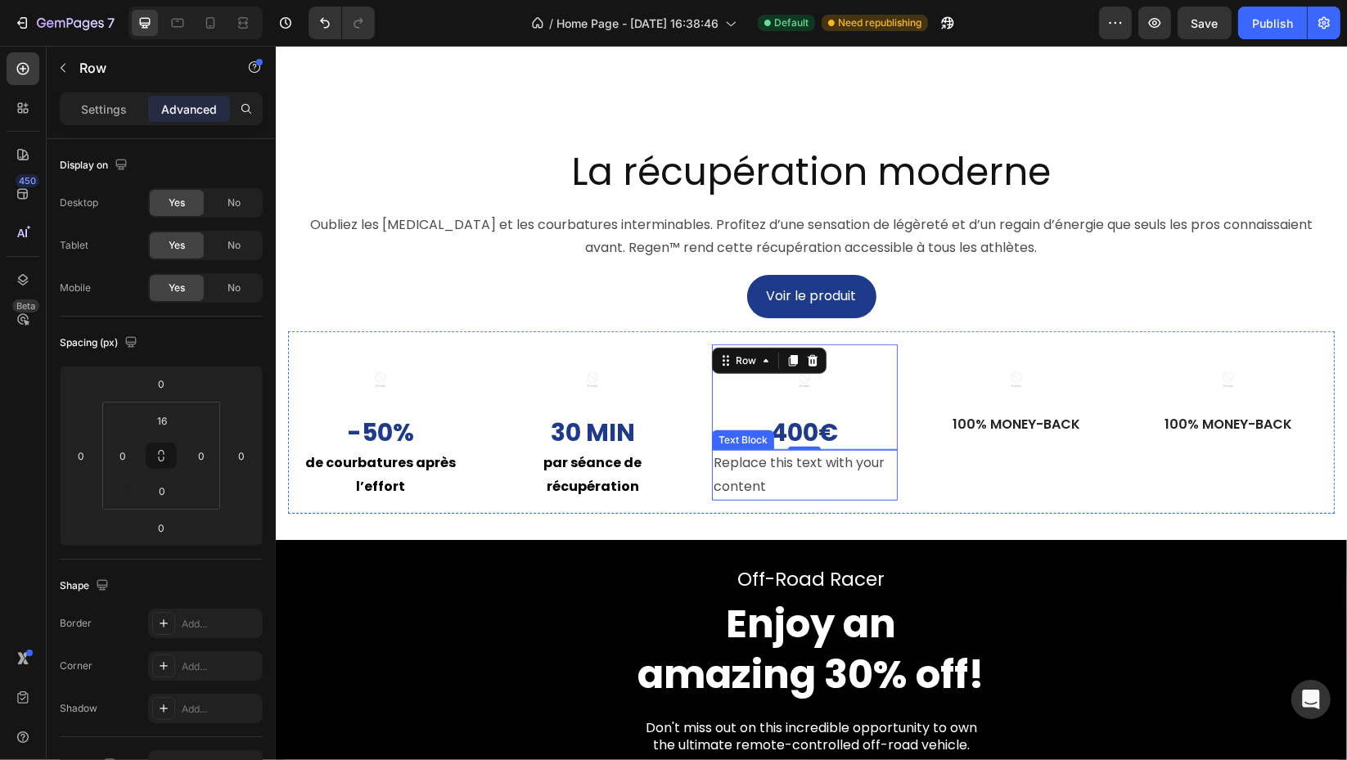
click at [797, 501] on div "Replace this text with your content" at bounding box center [804, 475] width 186 height 51
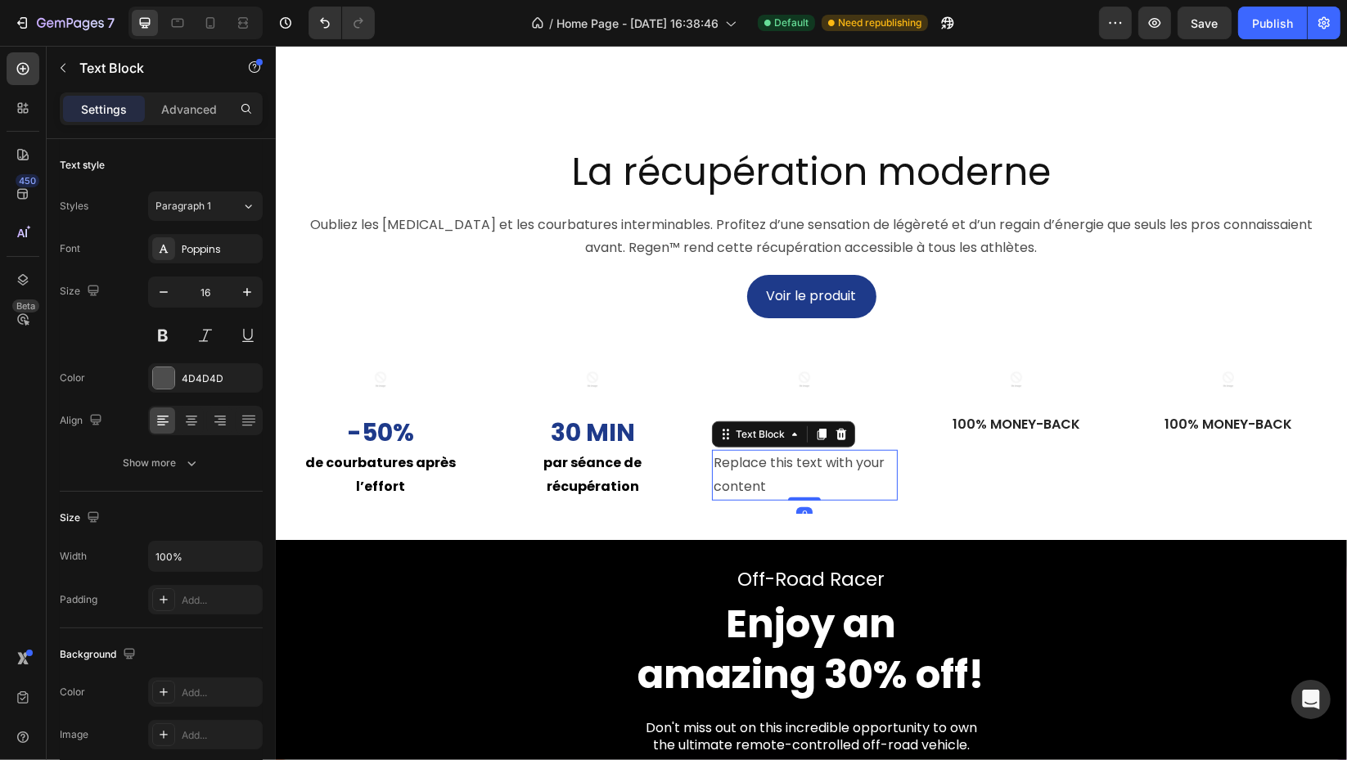
click at [797, 501] on div "Replace this text with your content" at bounding box center [804, 475] width 186 height 51
click at [797, 499] on p "Replace this text with your content" at bounding box center [804, 475] width 182 height 47
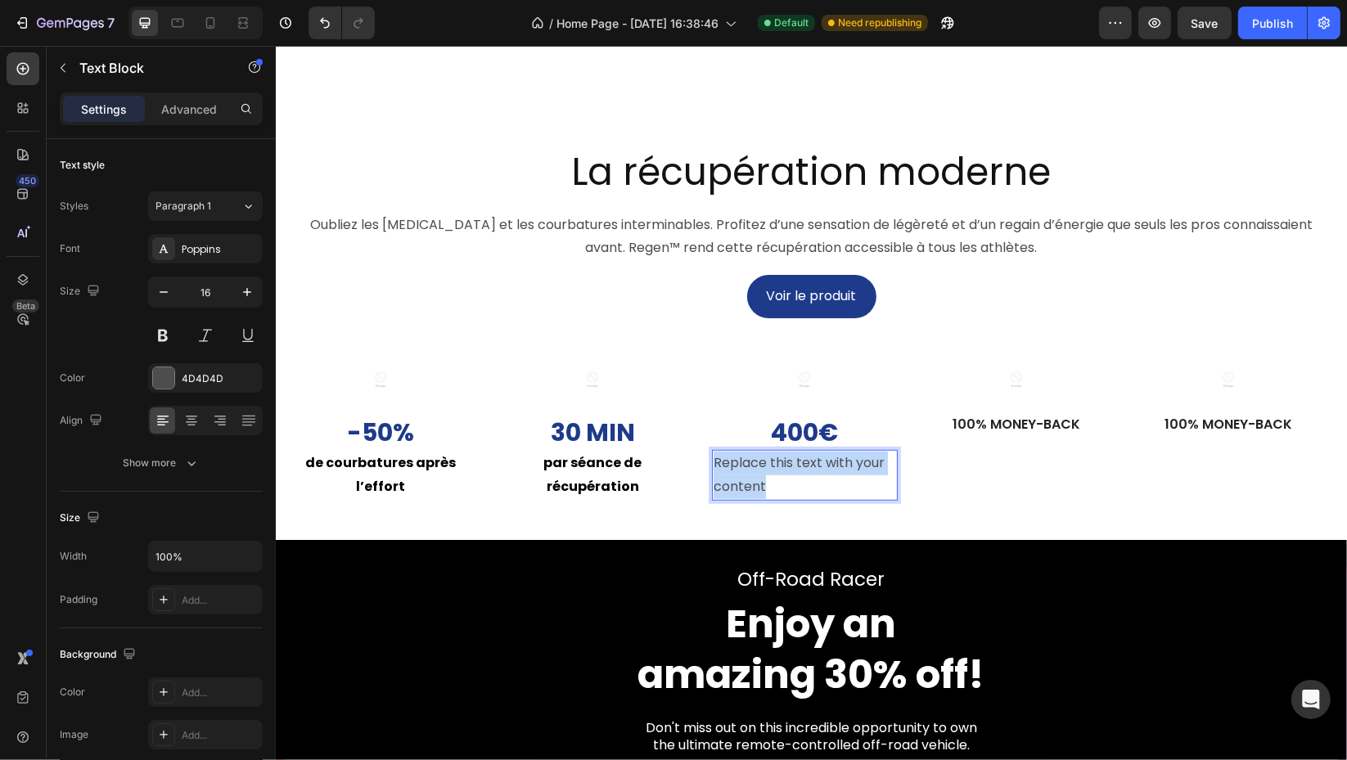
click at [797, 499] on p "Replace this text with your content" at bounding box center [804, 475] width 182 height 47
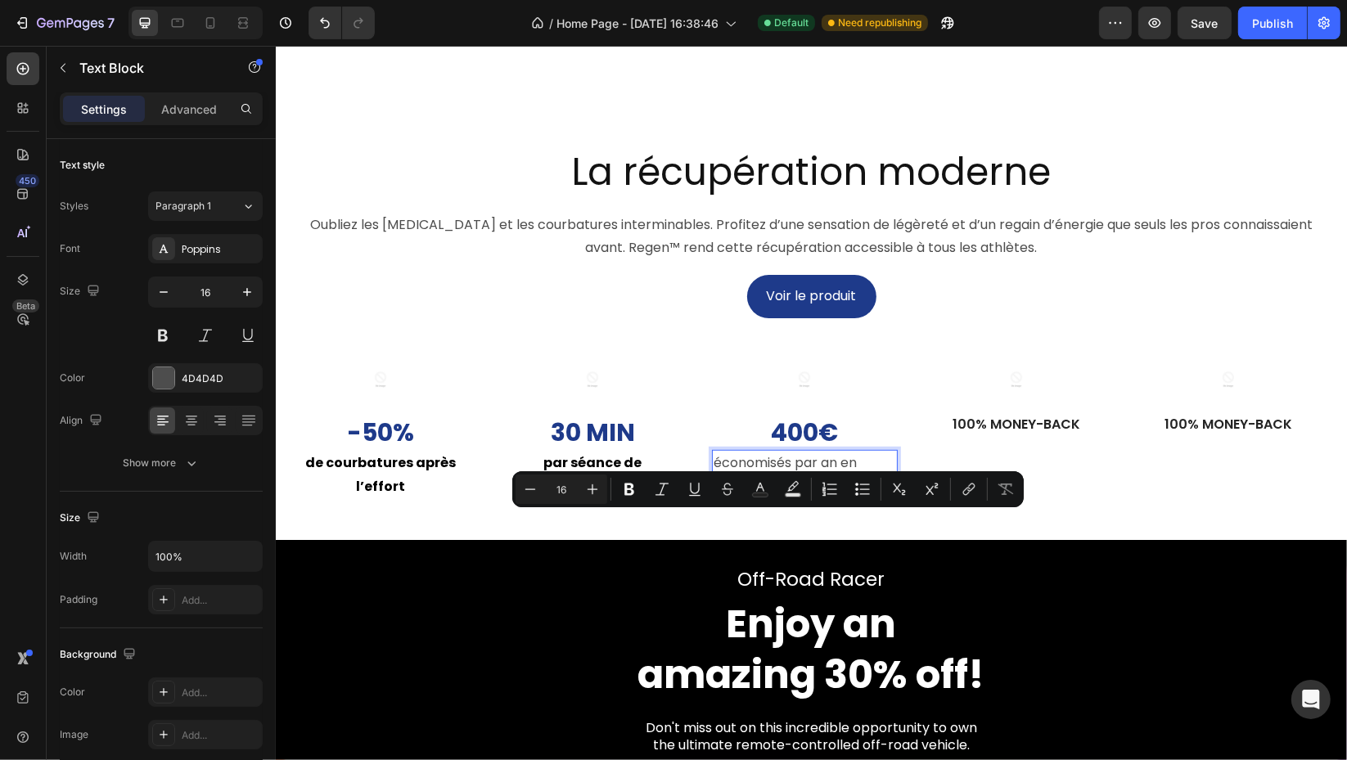
drag, startPoint x: 779, startPoint y: 524, endPoint x: 840, endPoint y: 538, distance: 63.1
click at [840, 514] on div "Image 400 € Text Block Row économisés par an en kiné/masso Text Block 0" at bounding box center [804, 428] width 186 height 169
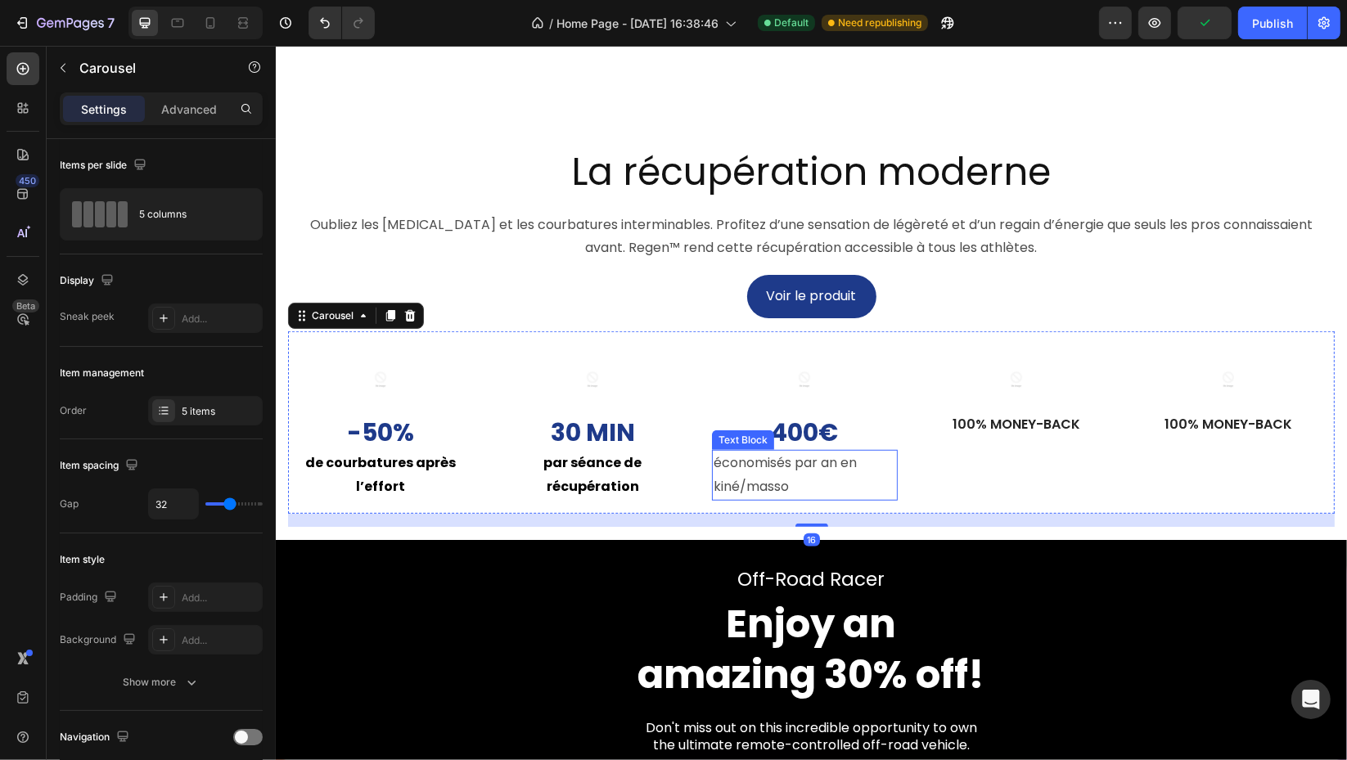
click at [785, 499] on p "économisés par an en kiné/masso" at bounding box center [804, 475] width 182 height 47
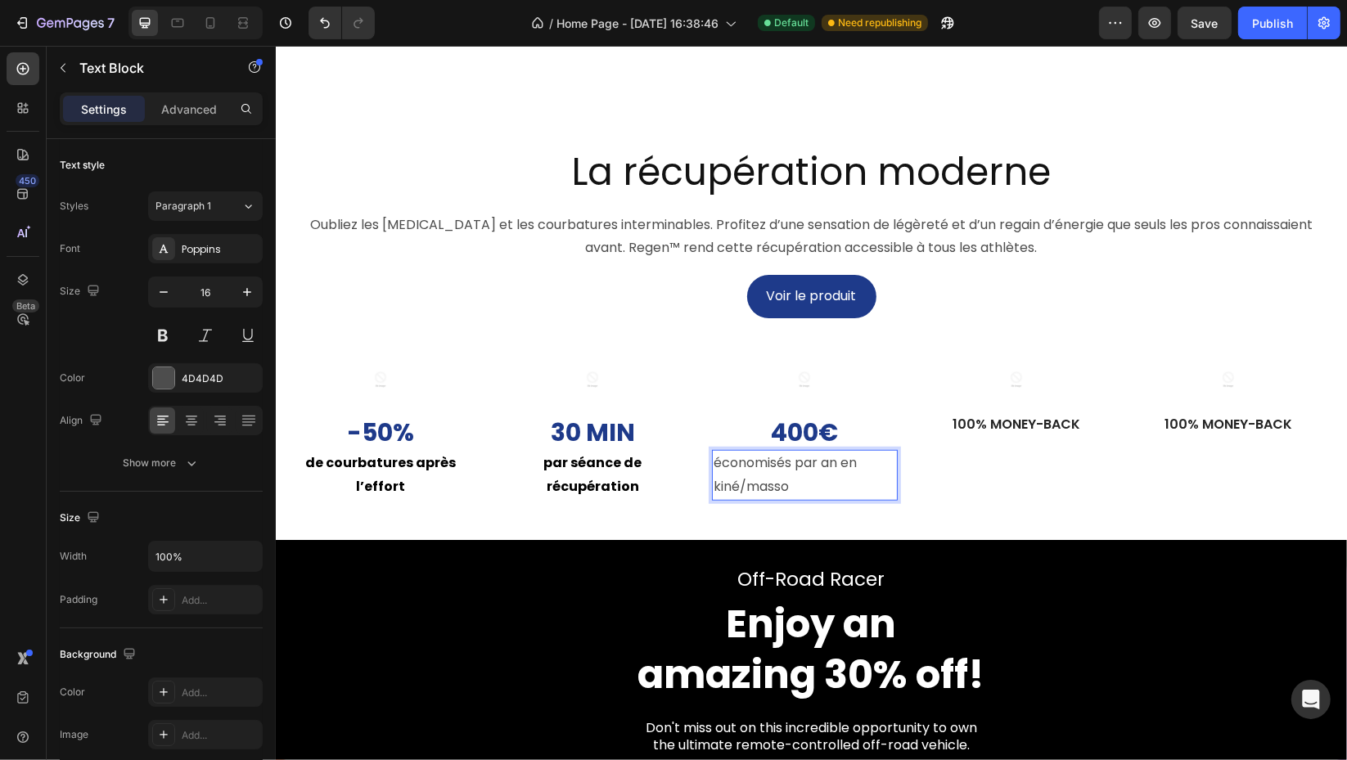
click at [825, 499] on p "économisés par an en kiné/masso" at bounding box center [804, 475] width 182 height 47
click at [195, 421] on icon at bounding box center [191, 422] width 11 height 2
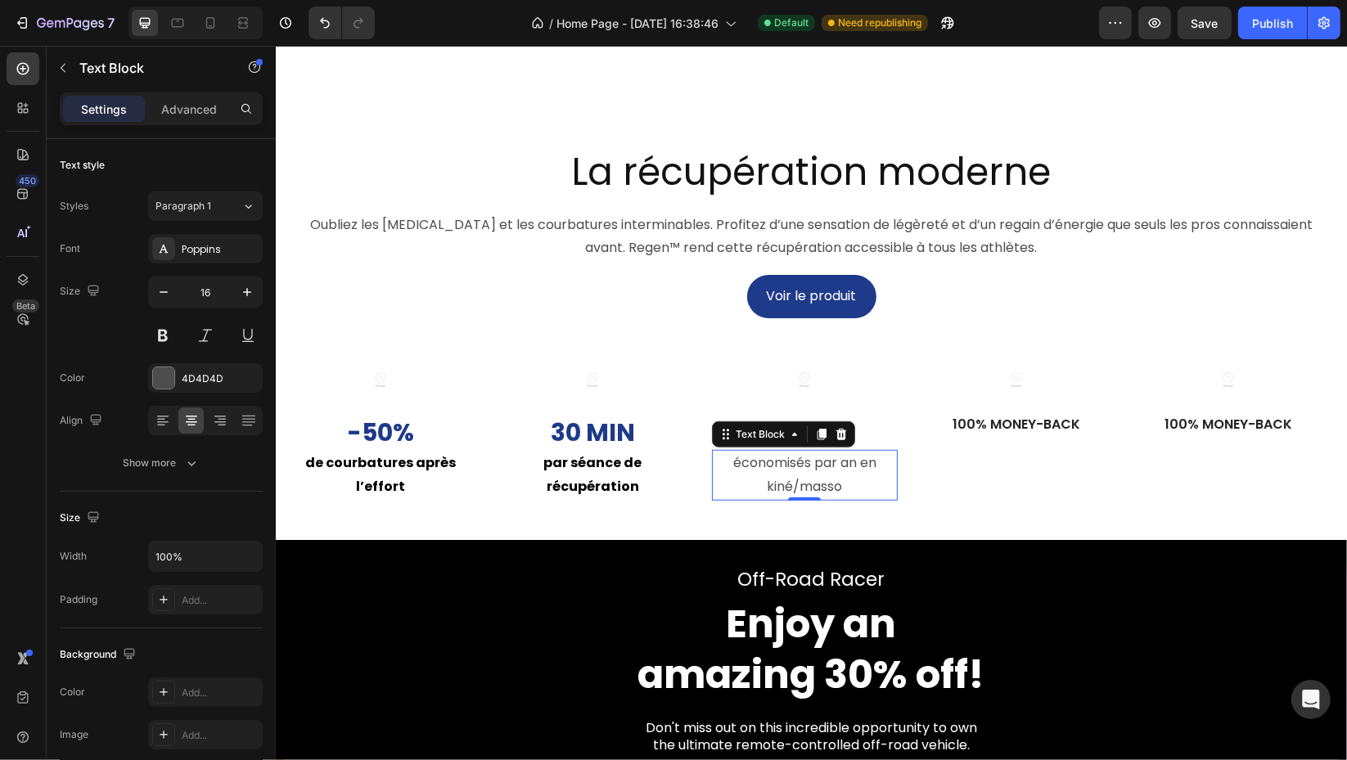
click at [218, 384] on div "4D4D4D" at bounding box center [220, 378] width 77 height 15
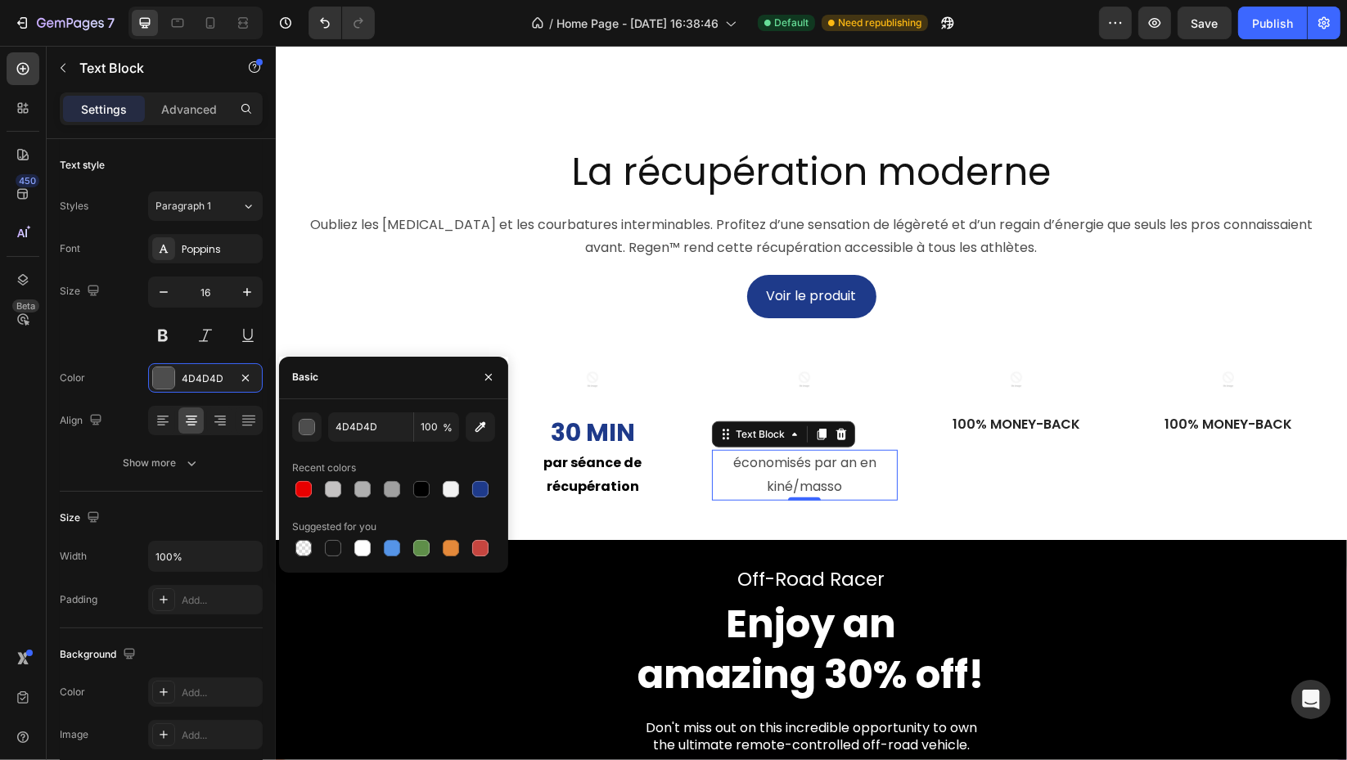
click at [427, 481] on div at bounding box center [421, 489] width 16 height 16
type input "000000"
click at [168, 334] on button at bounding box center [162, 335] width 29 height 29
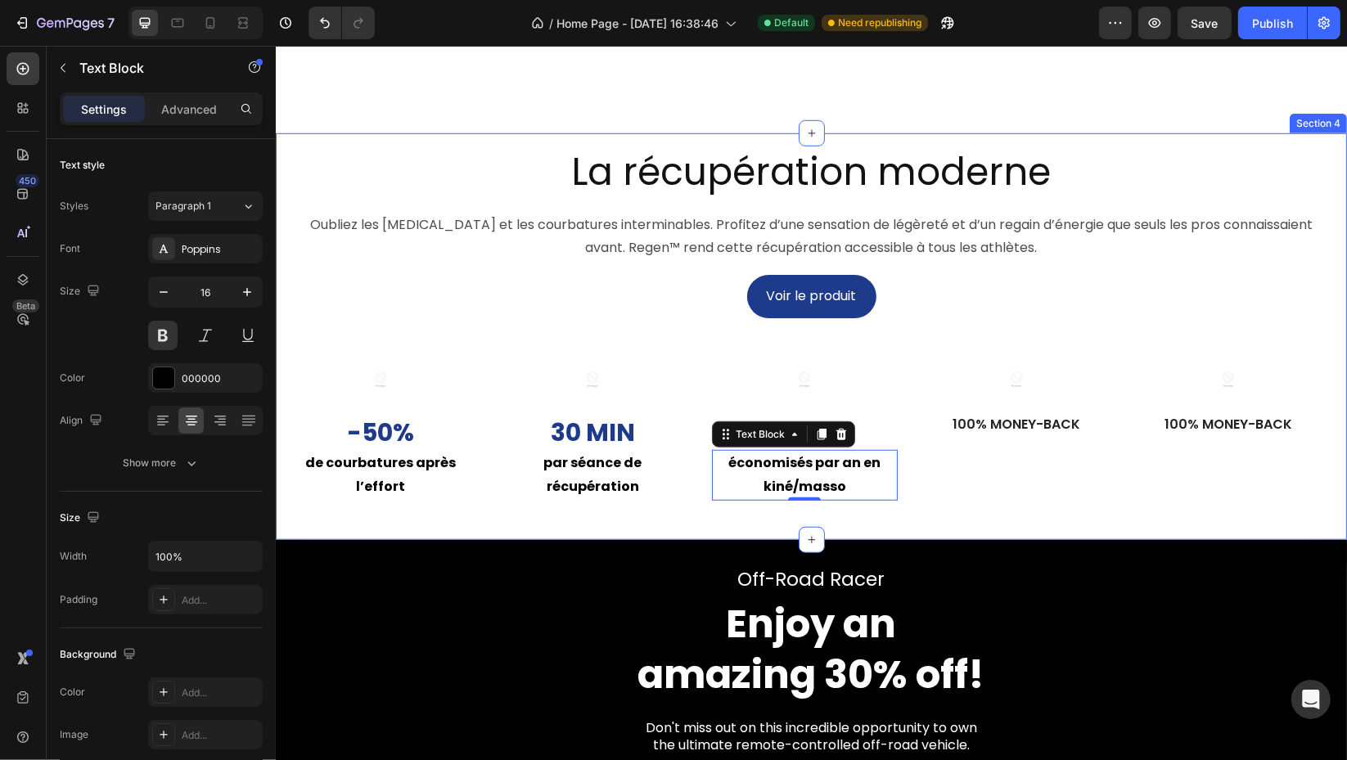
click at [1045, 527] on div "Image -50% Text Block de courbatures après l’effort Text Block Row Image 30 min…" at bounding box center [810, 429] width 1046 height 196
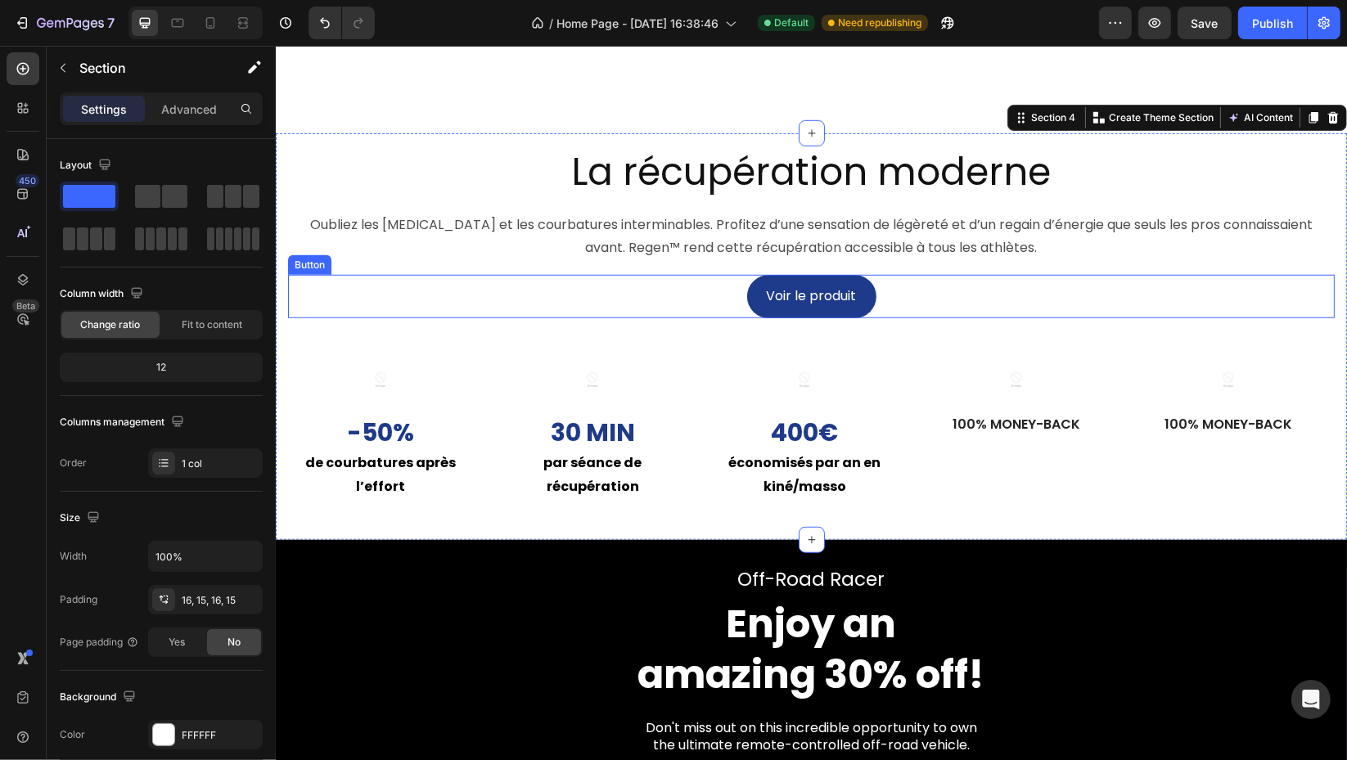
click at [956, 318] on div "Voir le produit Button" at bounding box center [810, 296] width 1046 height 43
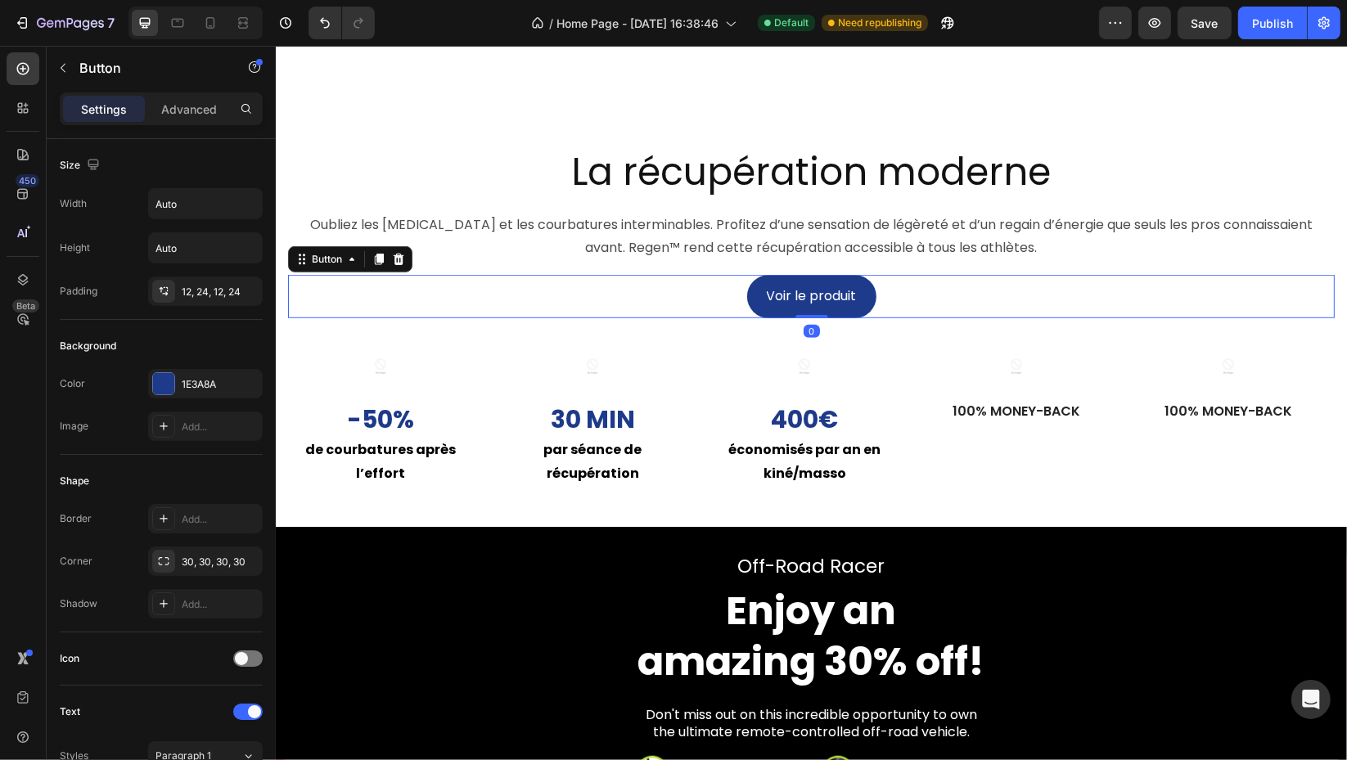
drag, startPoint x: 806, startPoint y: 366, endPoint x: 894, endPoint y: 313, distance: 102.7
click at [812, 318] on div "Voir le produit Button 0" at bounding box center [810, 296] width 1046 height 43
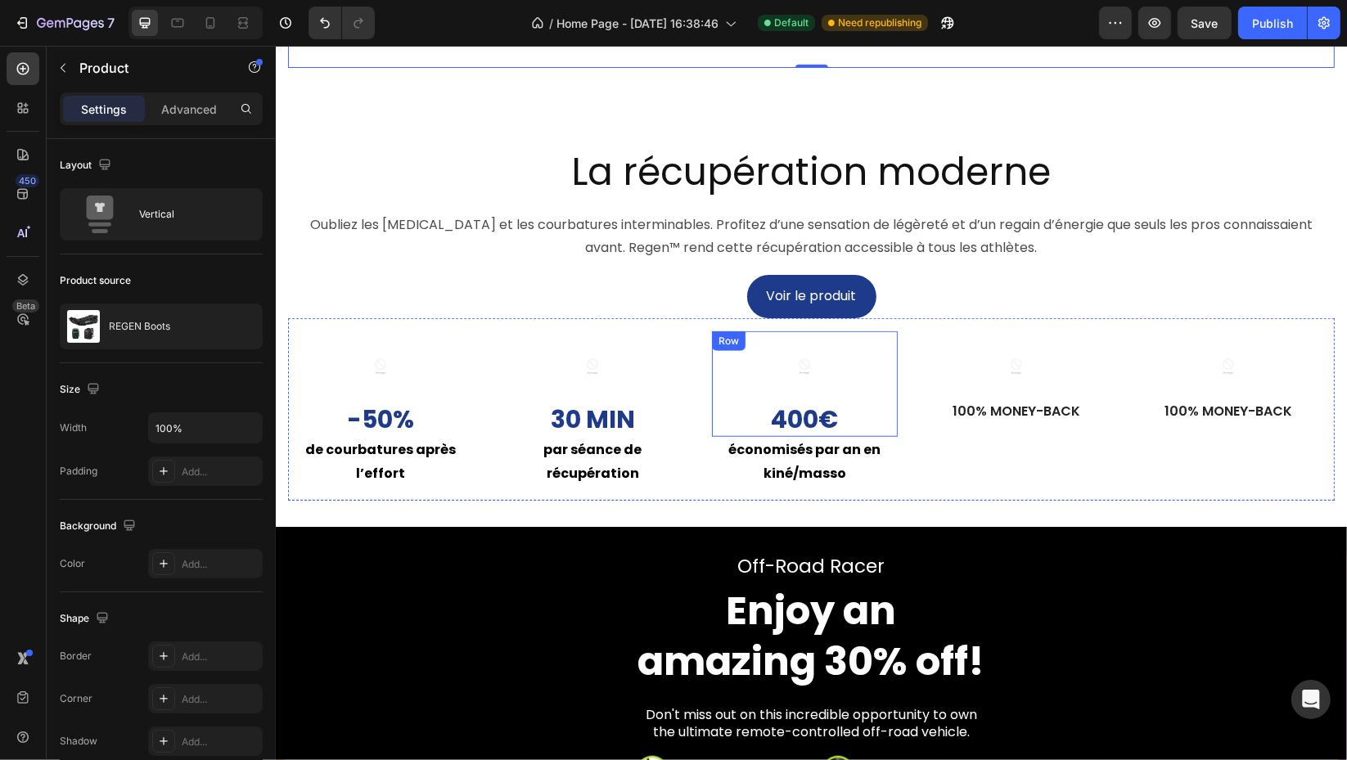
click at [871, 411] on div "Image 400 € Text Block Row" at bounding box center [804, 384] width 186 height 106
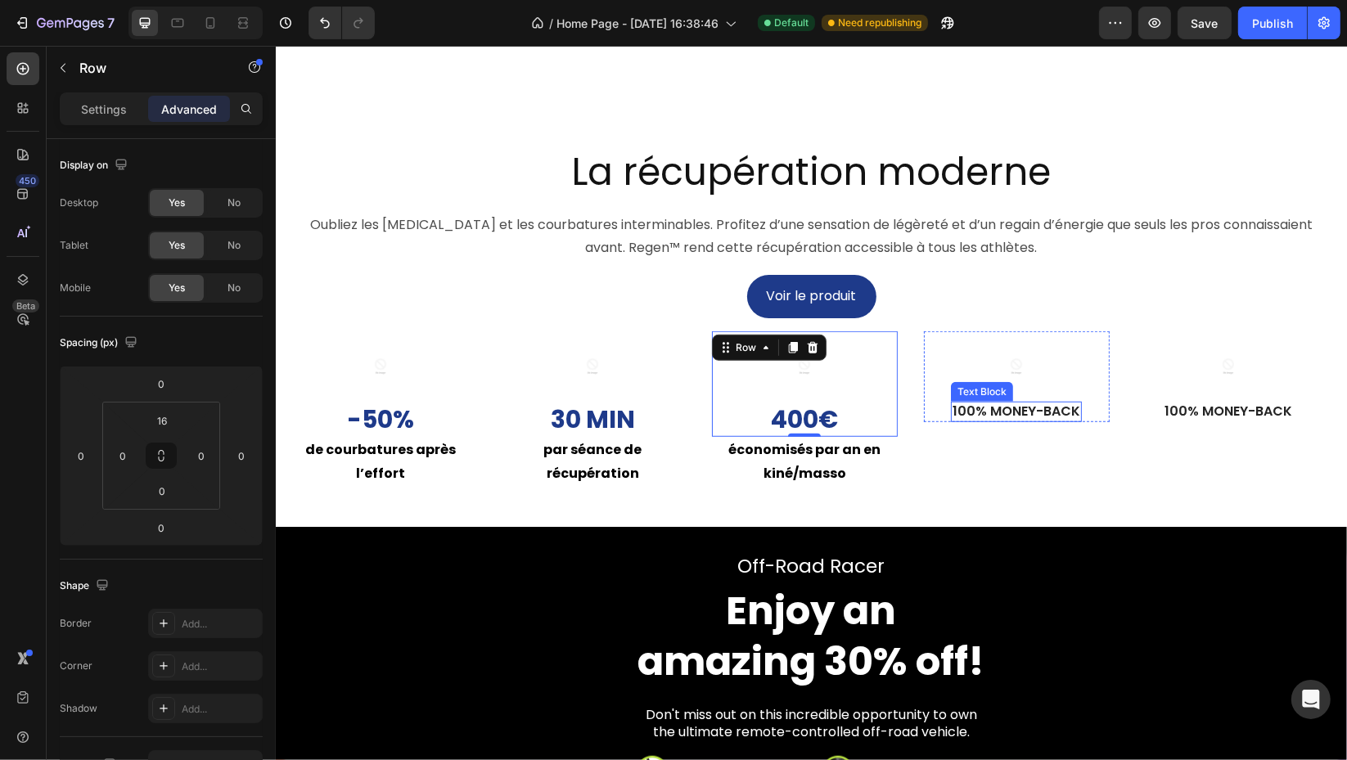
click at [1012, 420] on p "100% Money-Back" at bounding box center [1015, 411] width 128 height 17
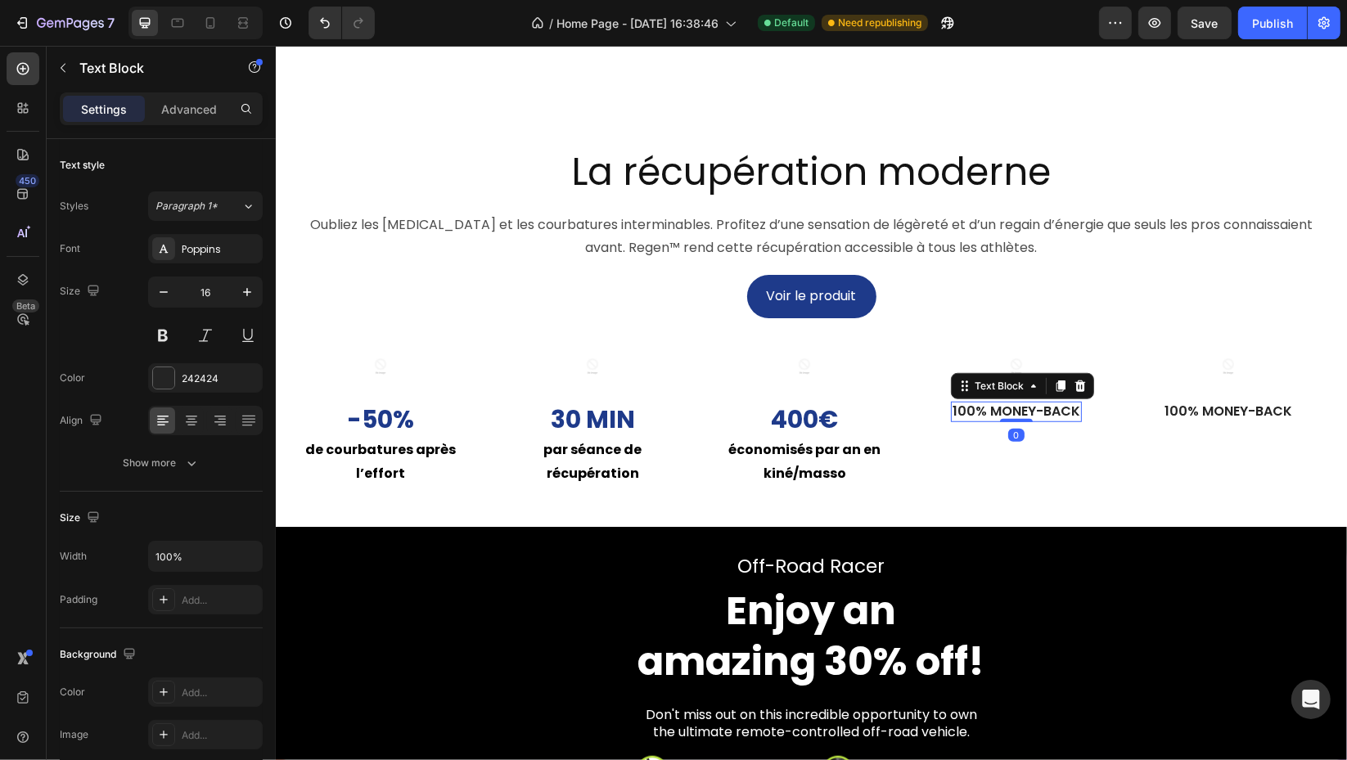
click at [1012, 422] on div at bounding box center [1015, 420] width 33 height 3
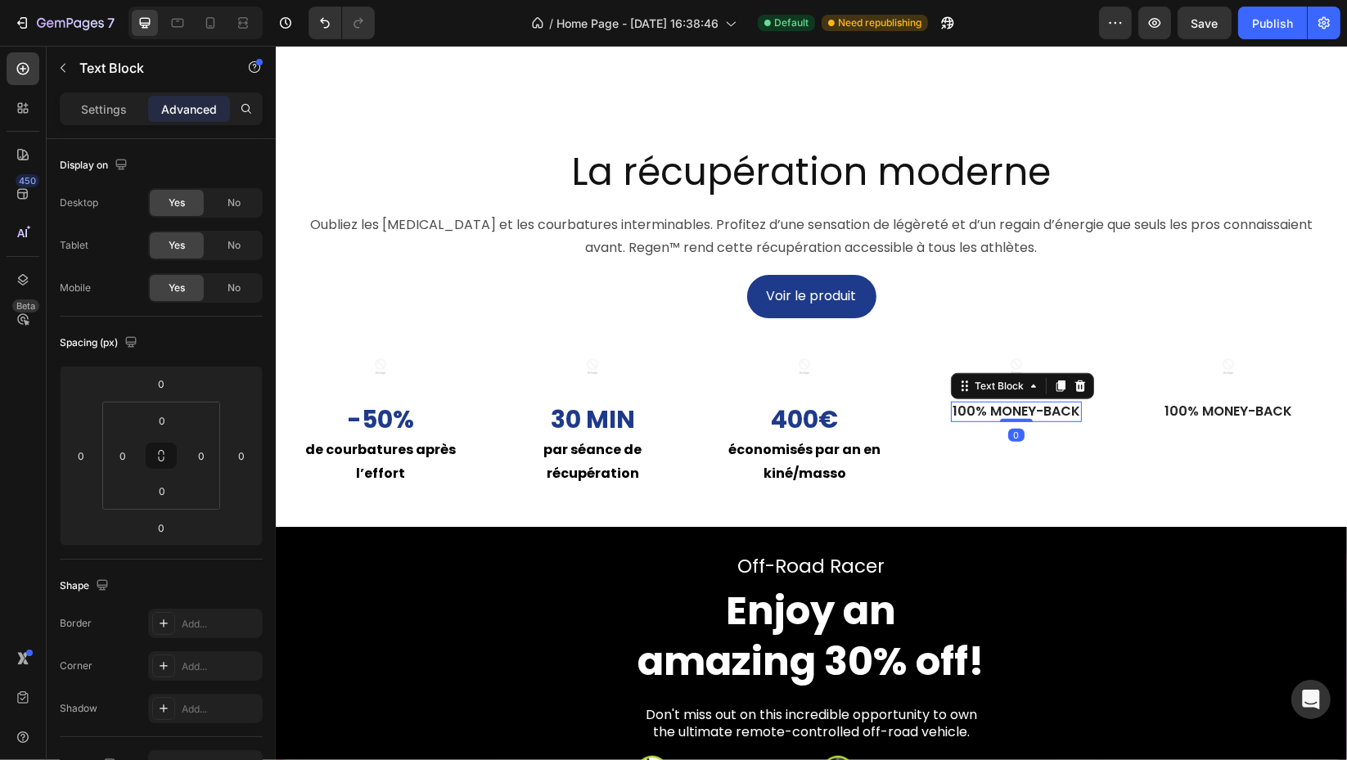
click at [1012, 422] on div at bounding box center [1015, 420] width 33 height 3
click at [993, 420] on p "100% Money-Back" at bounding box center [1015, 411] width 128 height 17
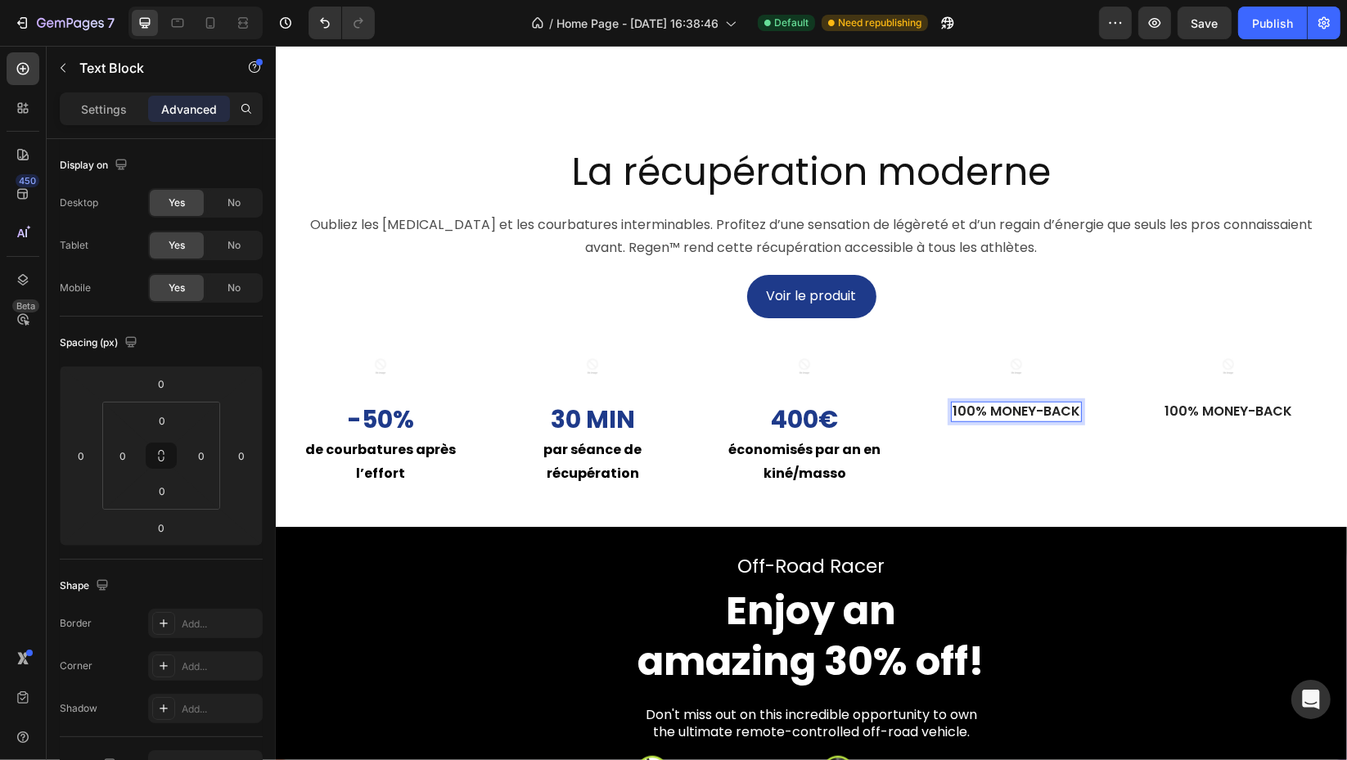
click at [993, 420] on p "100% Money-Back" at bounding box center [1015, 411] width 128 height 17
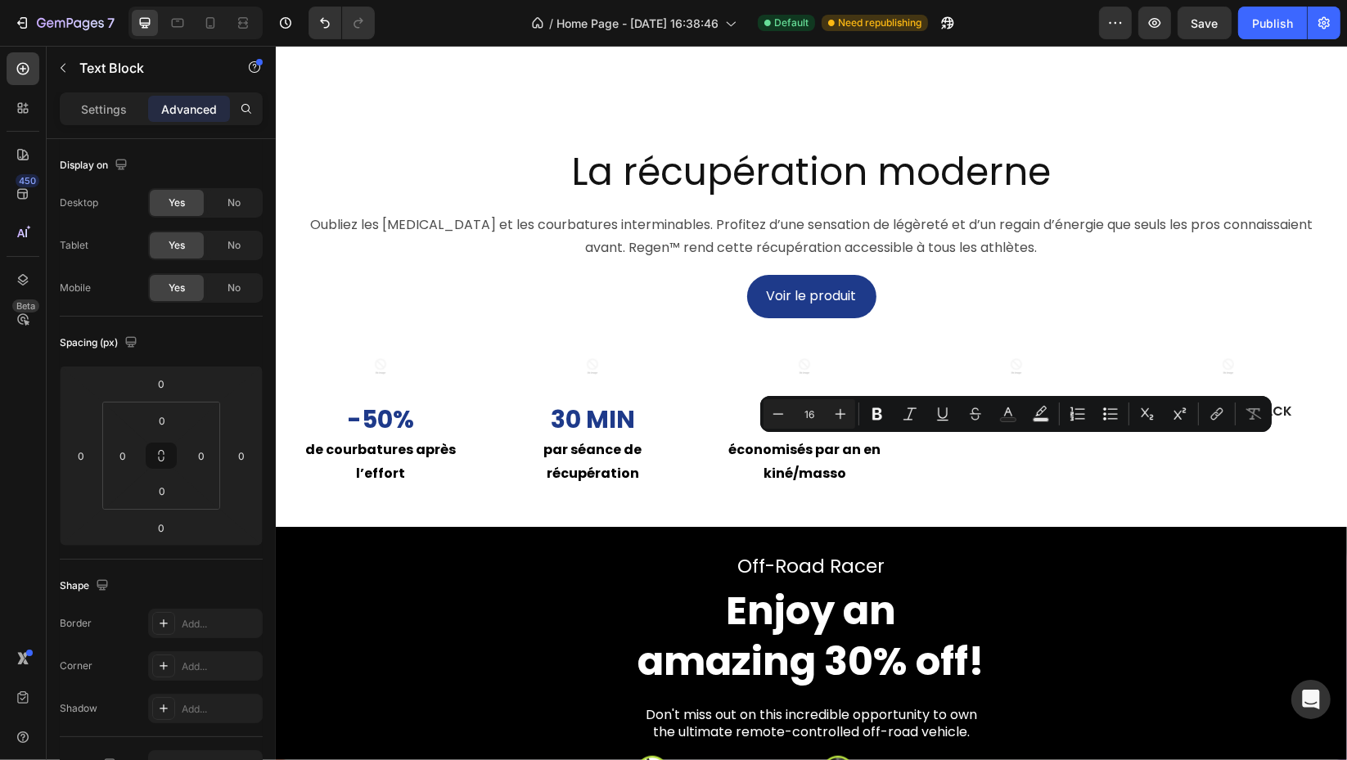
click at [993, 420] on p "100% Money-Back" at bounding box center [1015, 411] width 128 height 17
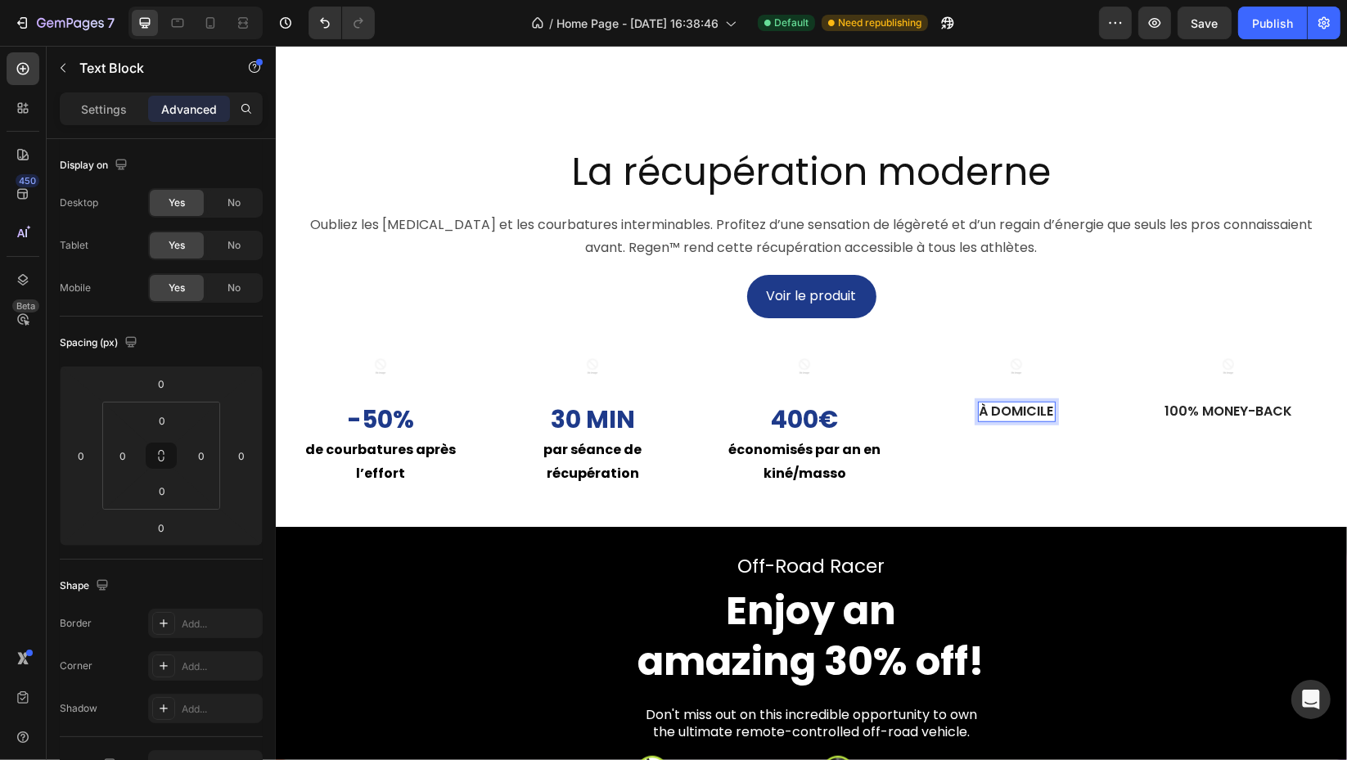
click at [1036, 420] on p "À domicile" at bounding box center [1015, 411] width 74 height 17
drag, startPoint x: 95, startPoint y: 108, endPoint x: 208, endPoint y: 180, distance: 133.9
click at [97, 108] on p "Settings" at bounding box center [104, 109] width 46 height 17
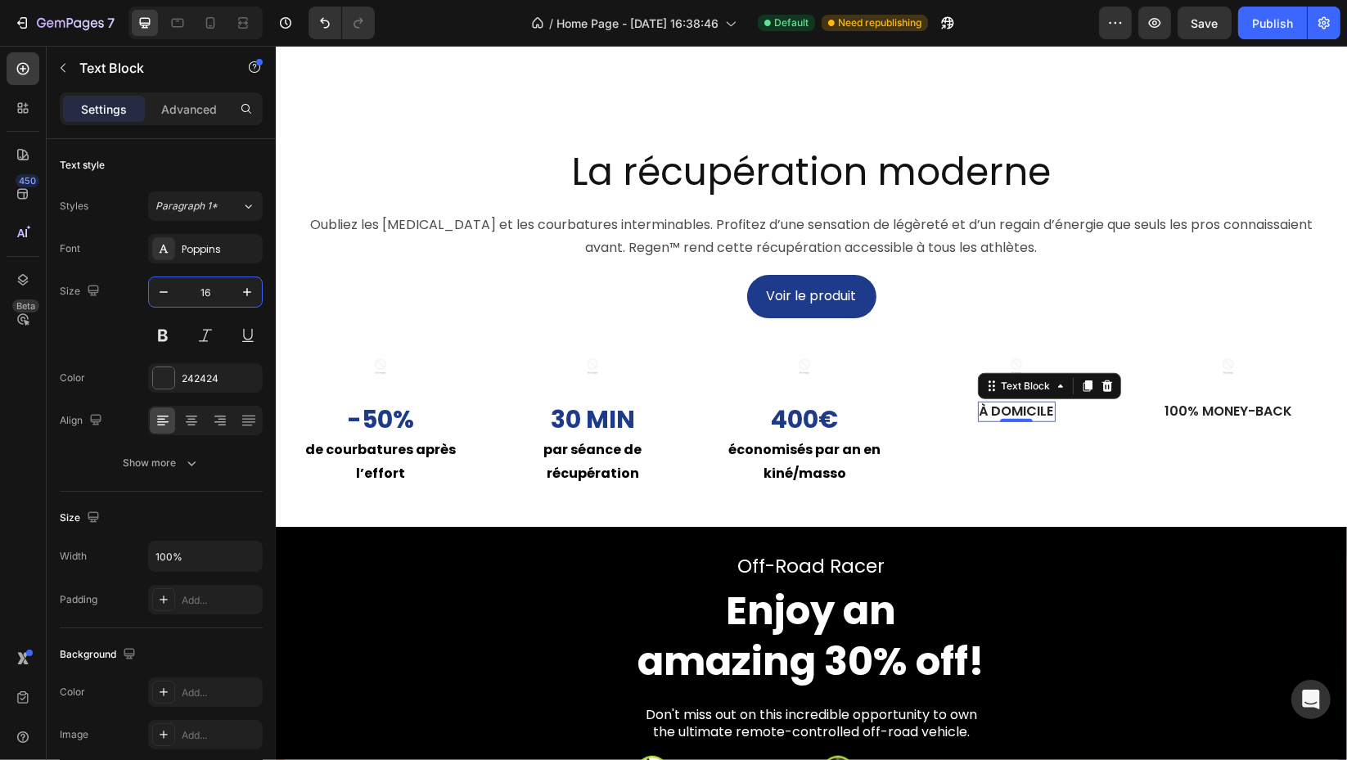
click at [231, 290] on input "16" at bounding box center [205, 291] width 54 height 29
type input "30"
click at [177, 367] on div "242424" at bounding box center [205, 377] width 115 height 29
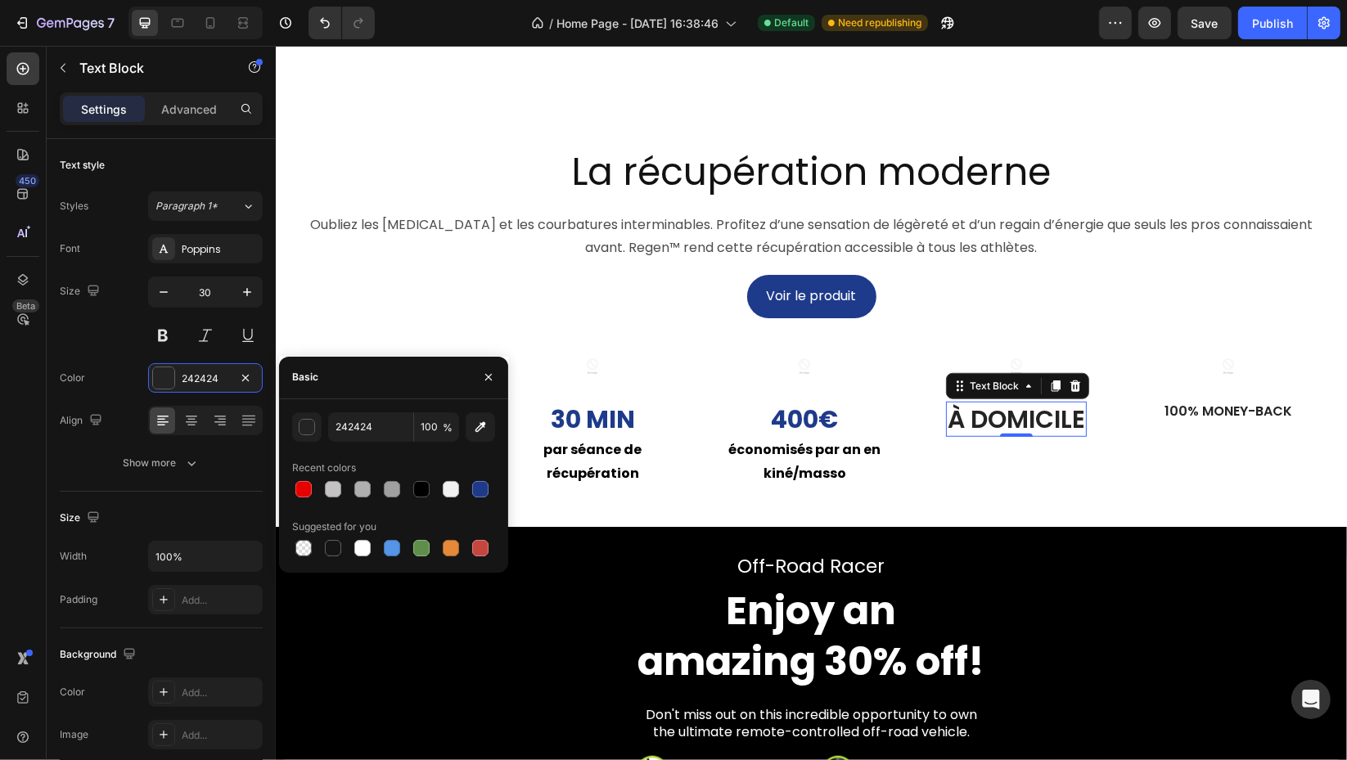
click at [479, 488] on div at bounding box center [480, 489] width 16 height 16
type input "1E3A8A"
click at [156, 339] on button at bounding box center [162, 335] width 29 height 29
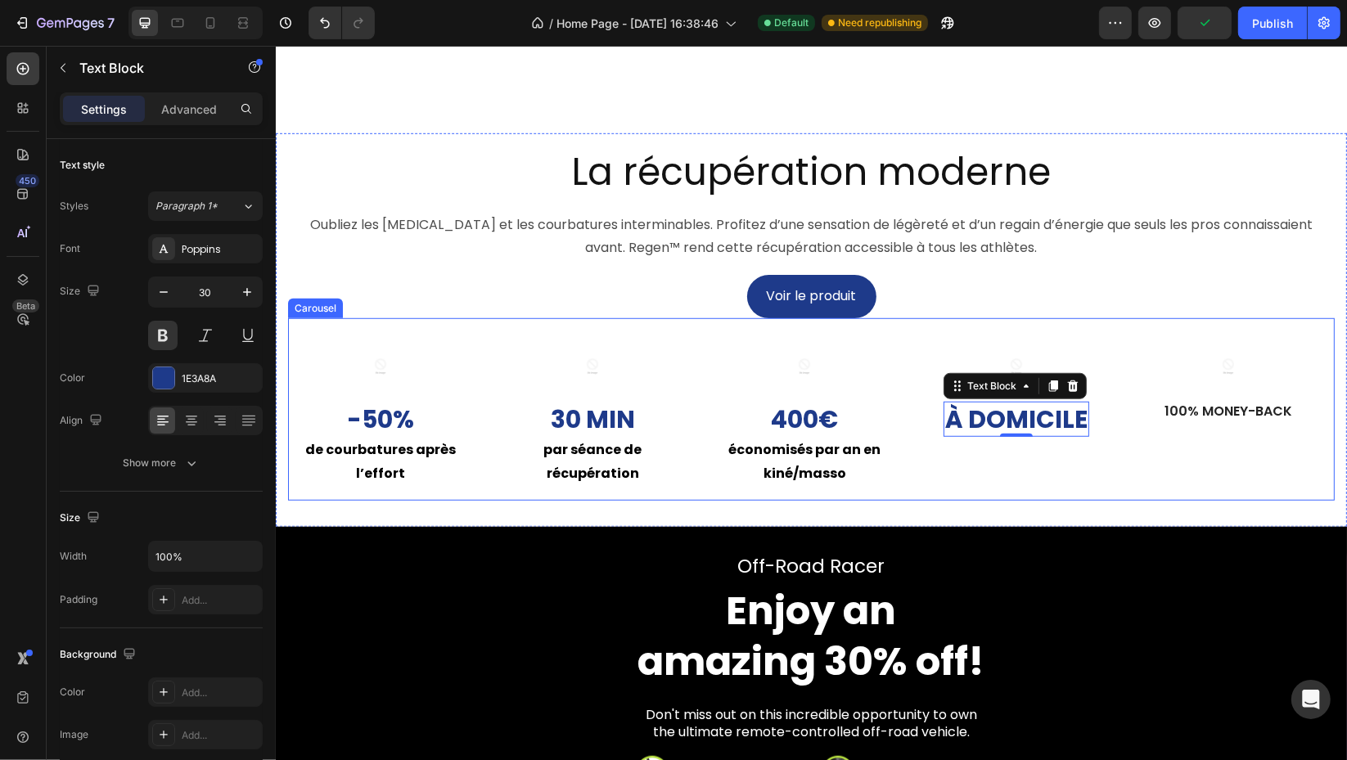
click at [1017, 494] on div "Image À domicile Text Block 0 Row" at bounding box center [1016, 415] width 186 height 169
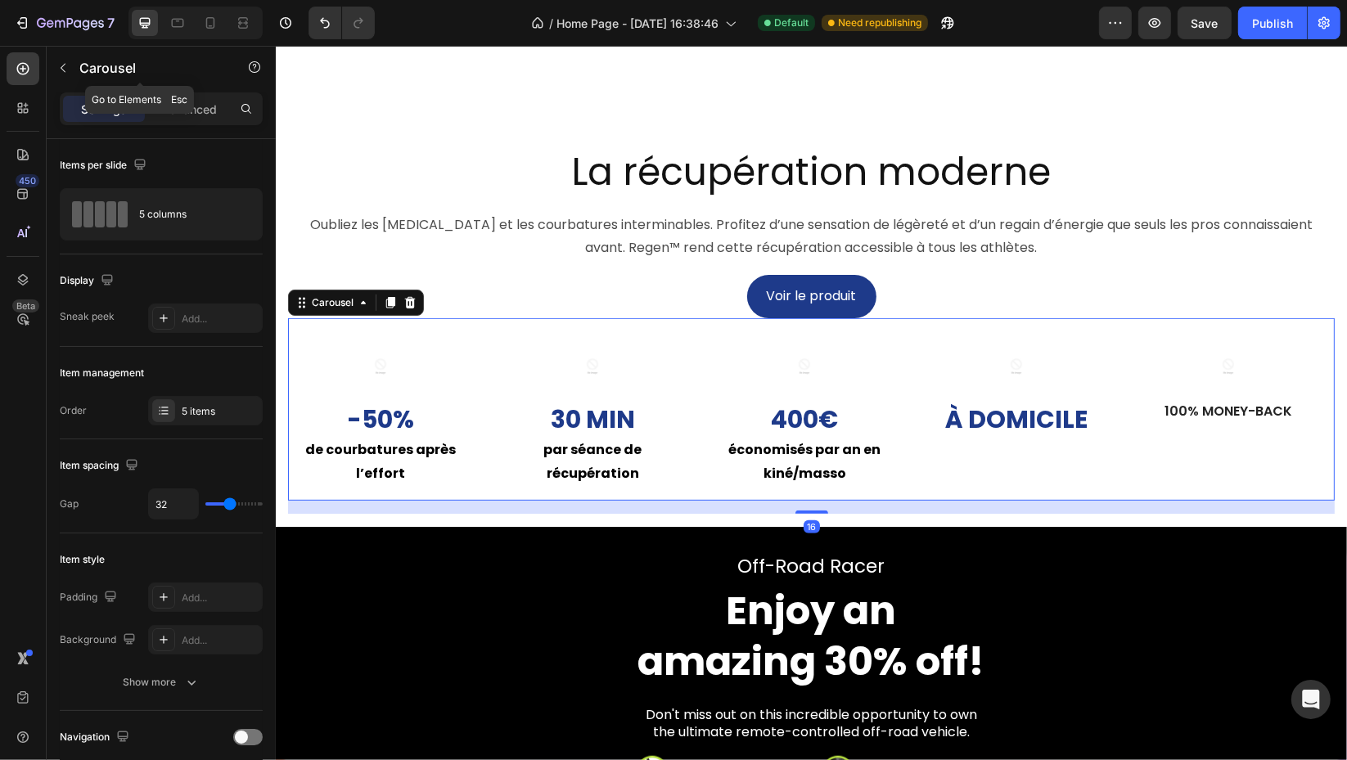
click at [56, 64] on icon "button" at bounding box center [62, 67] width 13 height 13
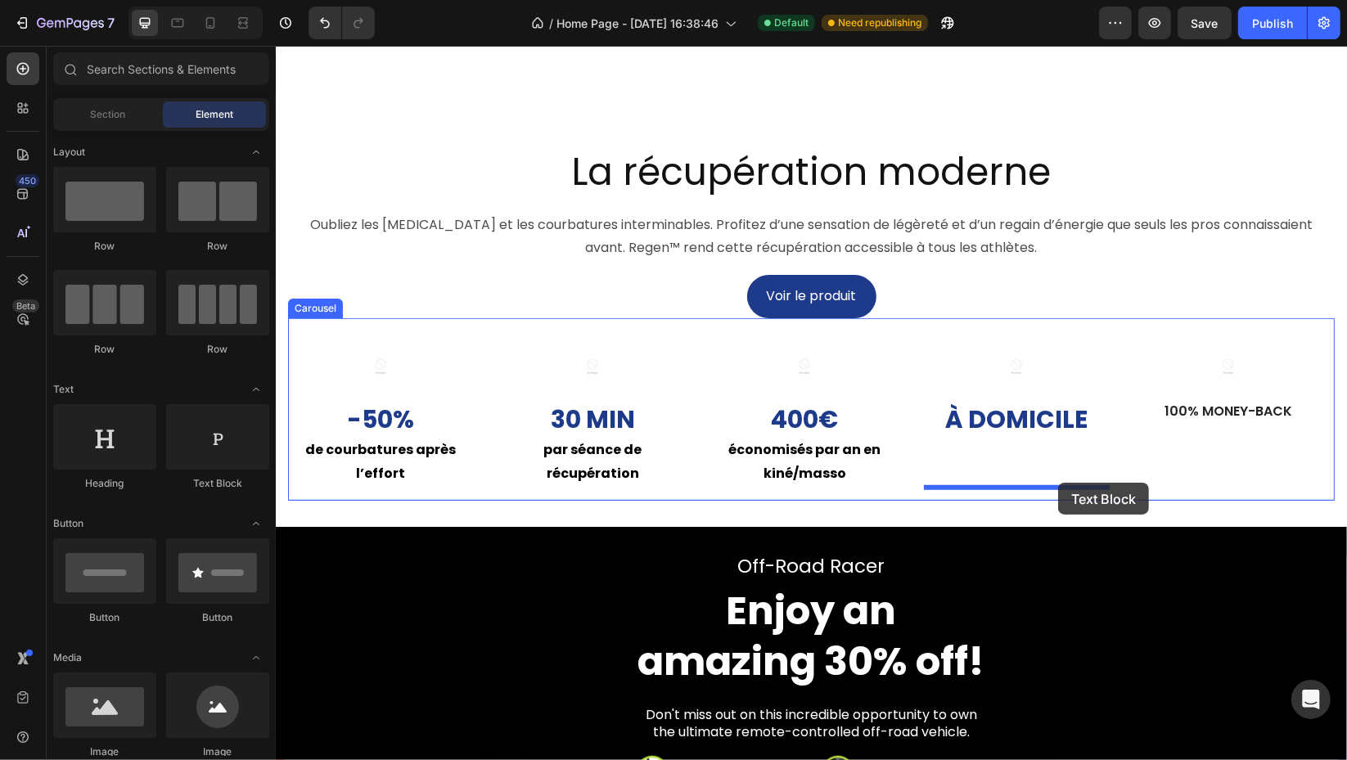
drag, startPoint x: 433, startPoint y: 447, endPoint x: 1057, endPoint y: 483, distance: 625.2
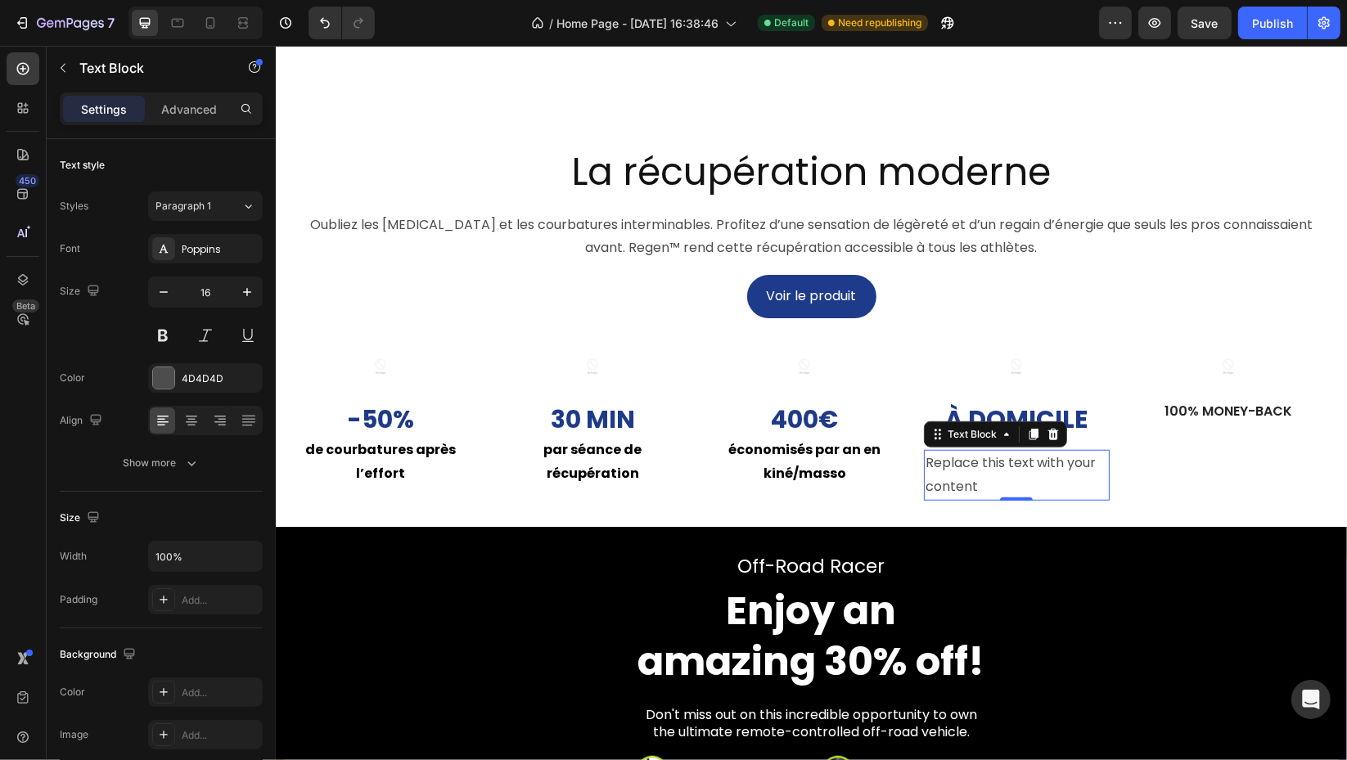
click at [995, 501] on div "Replace this text with your content" at bounding box center [1016, 475] width 186 height 51
click at [995, 499] on p "Replace this text with your content" at bounding box center [1015, 475] width 182 height 47
drag, startPoint x: 180, startPoint y: 419, endPoint x: 201, endPoint y: 406, distance: 25.0
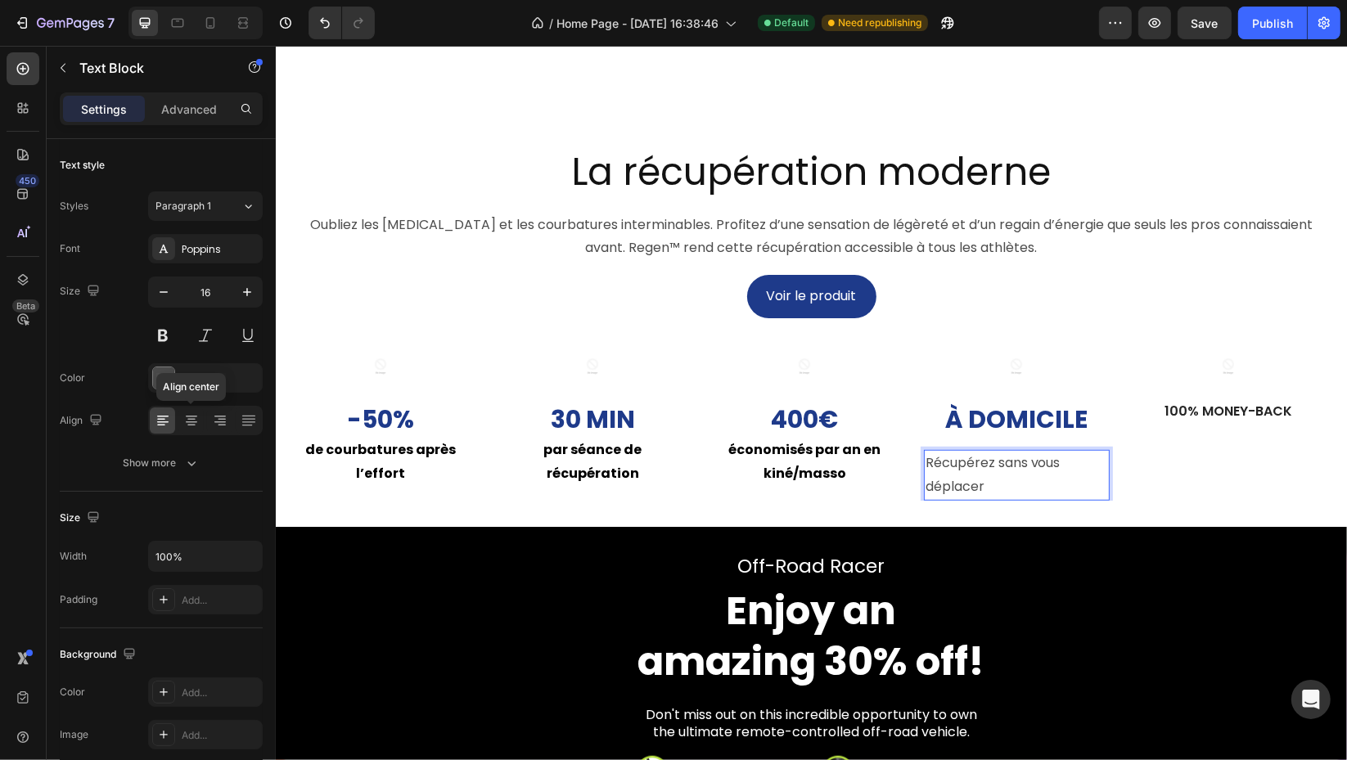
click at [181, 418] on div at bounding box center [190, 420] width 25 height 26
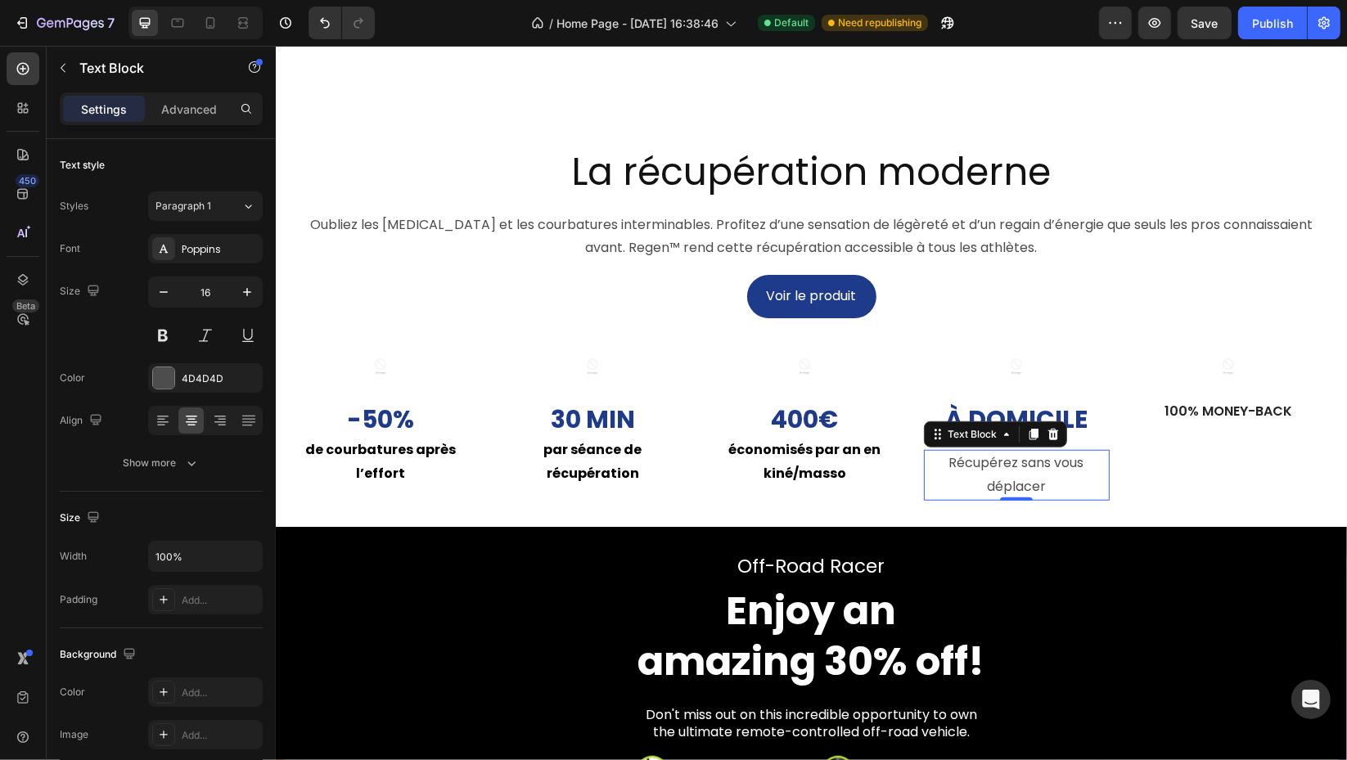
click at [217, 377] on div "4D4D4D" at bounding box center [220, 378] width 77 height 15
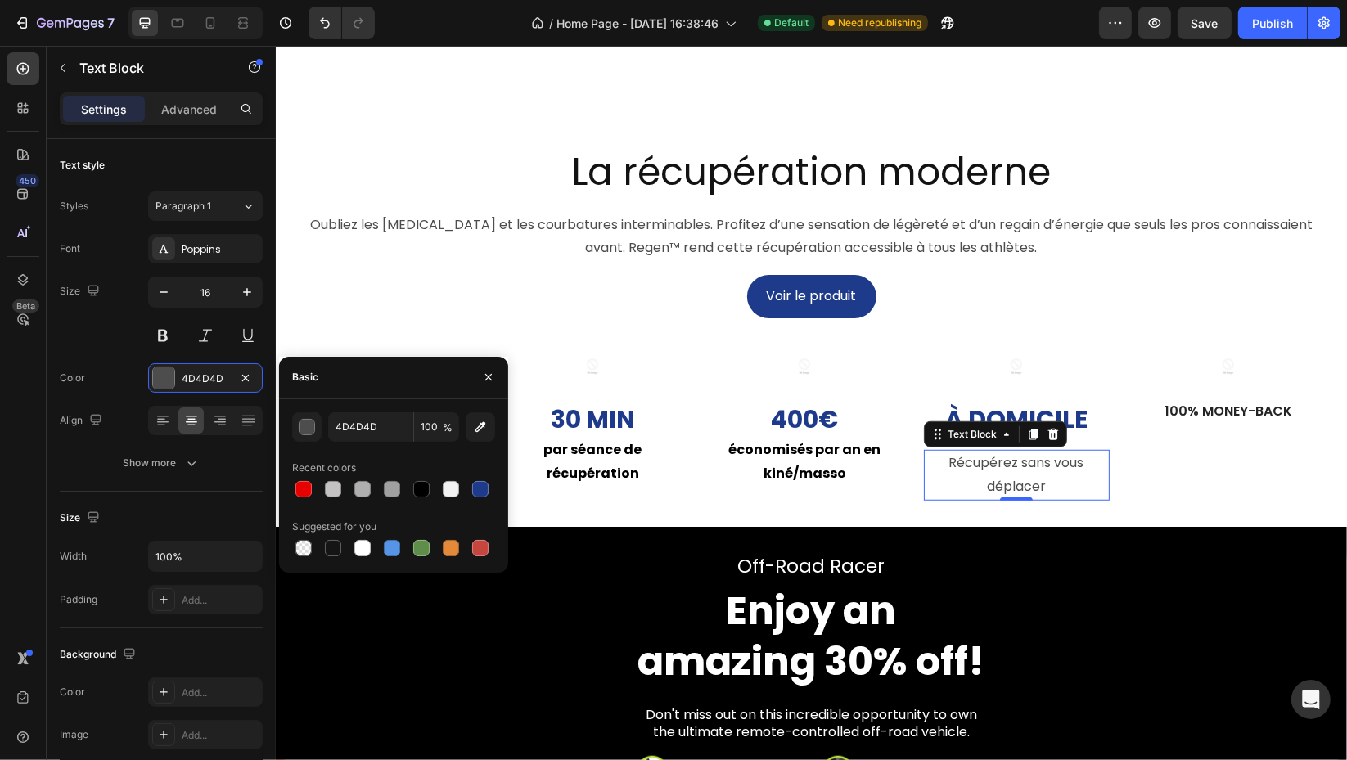
drag, startPoint x: 427, startPoint y: 488, endPoint x: 318, endPoint y: 432, distance: 122.2
click at [426, 488] on div at bounding box center [421, 489] width 16 height 16
type input "000000"
click at [169, 342] on button at bounding box center [162, 335] width 29 height 29
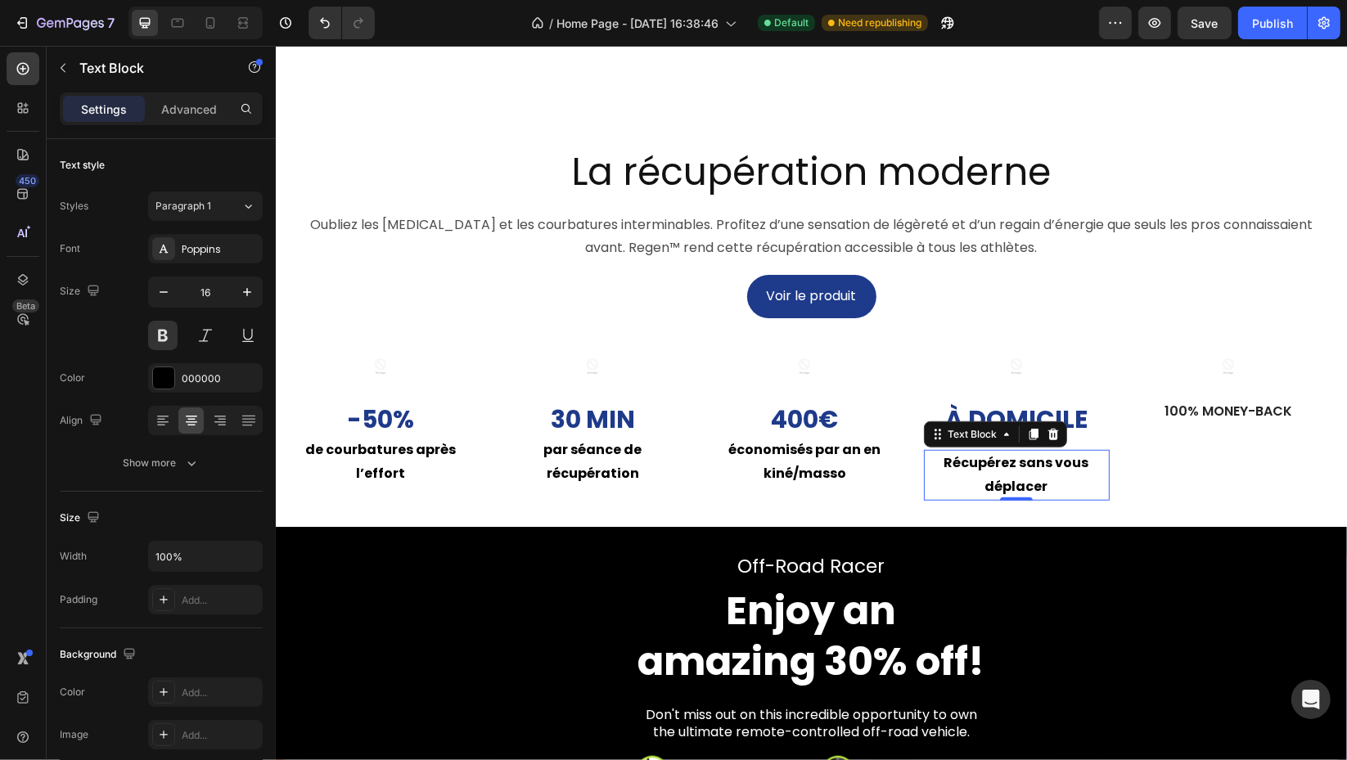
click at [1158, 489] on div "Image 100% Money-Back Text Block Row" at bounding box center [1228, 415] width 186 height 169
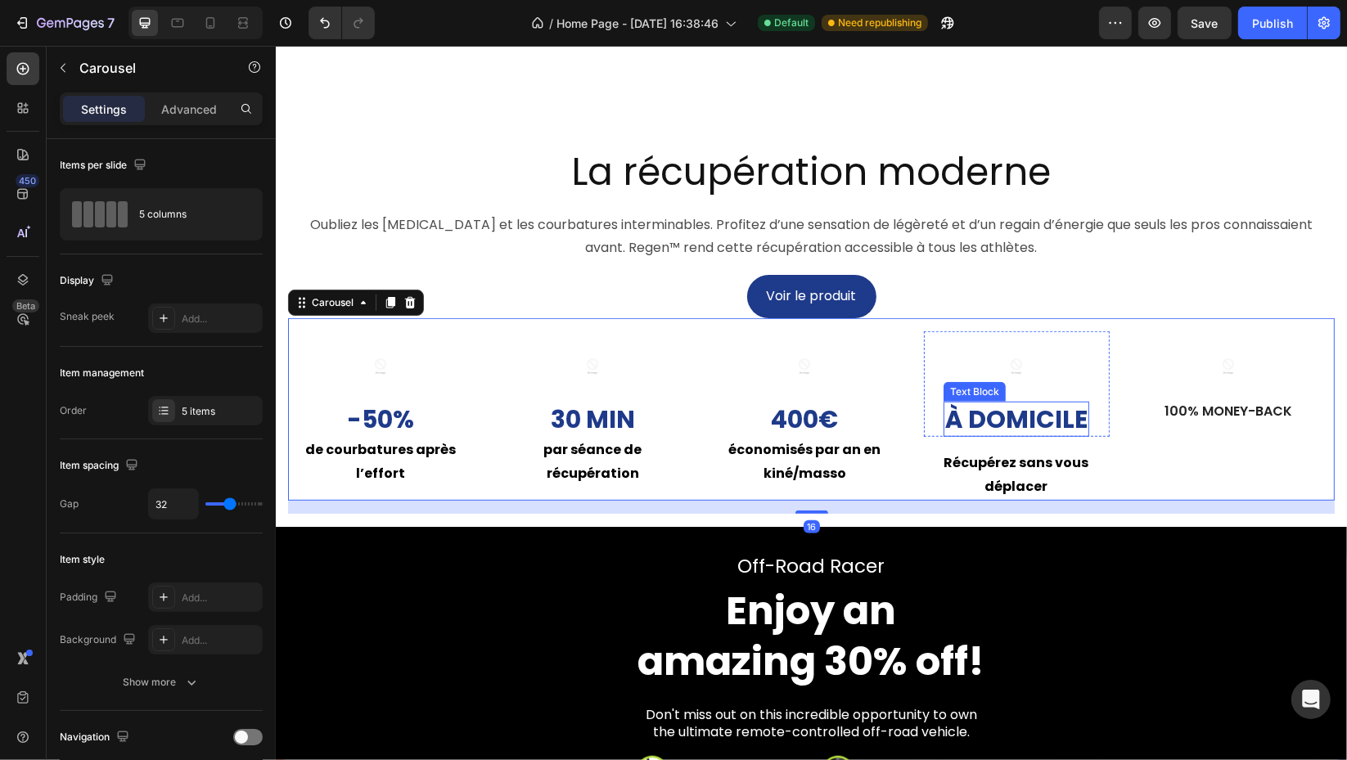
click at [1074, 435] on p "À domicile" at bounding box center [1015, 419] width 142 height 32
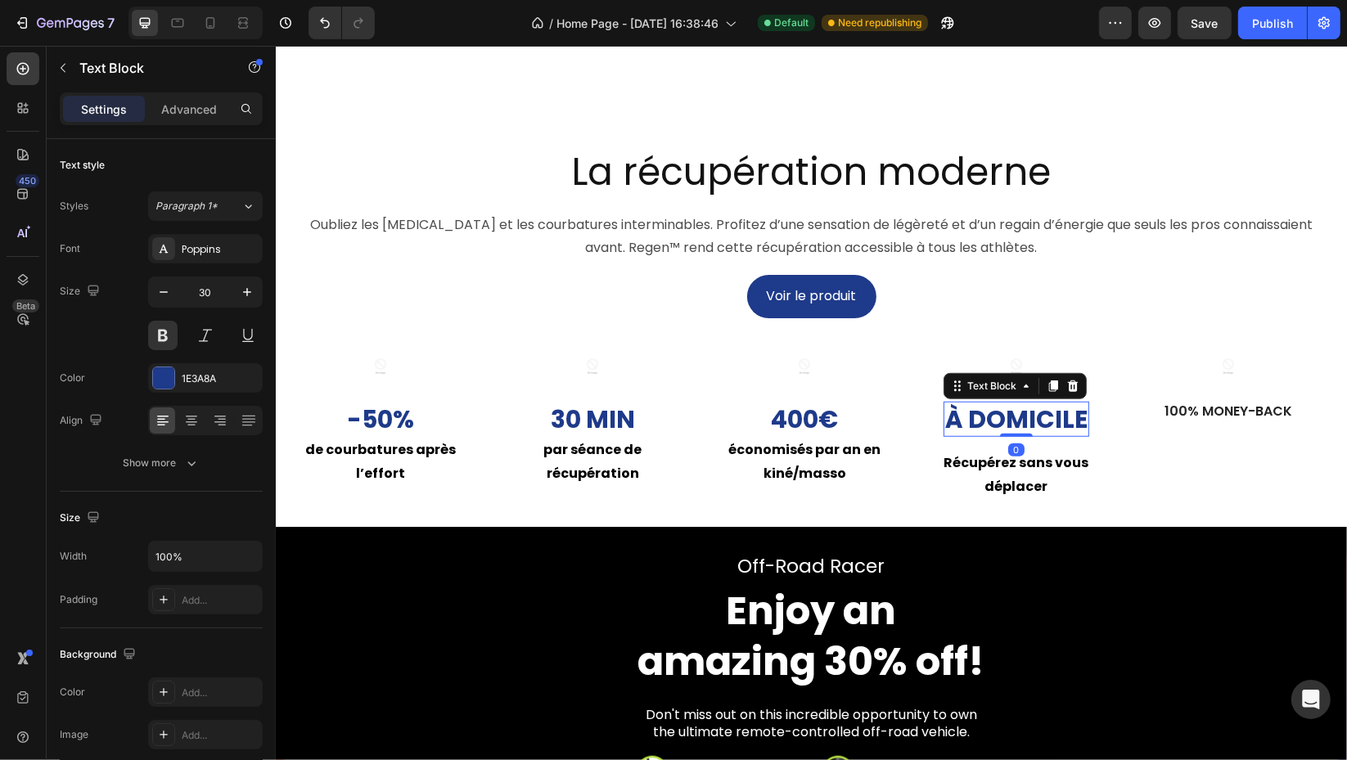
click at [1013, 456] on div "0" at bounding box center [1015, 449] width 16 height 13
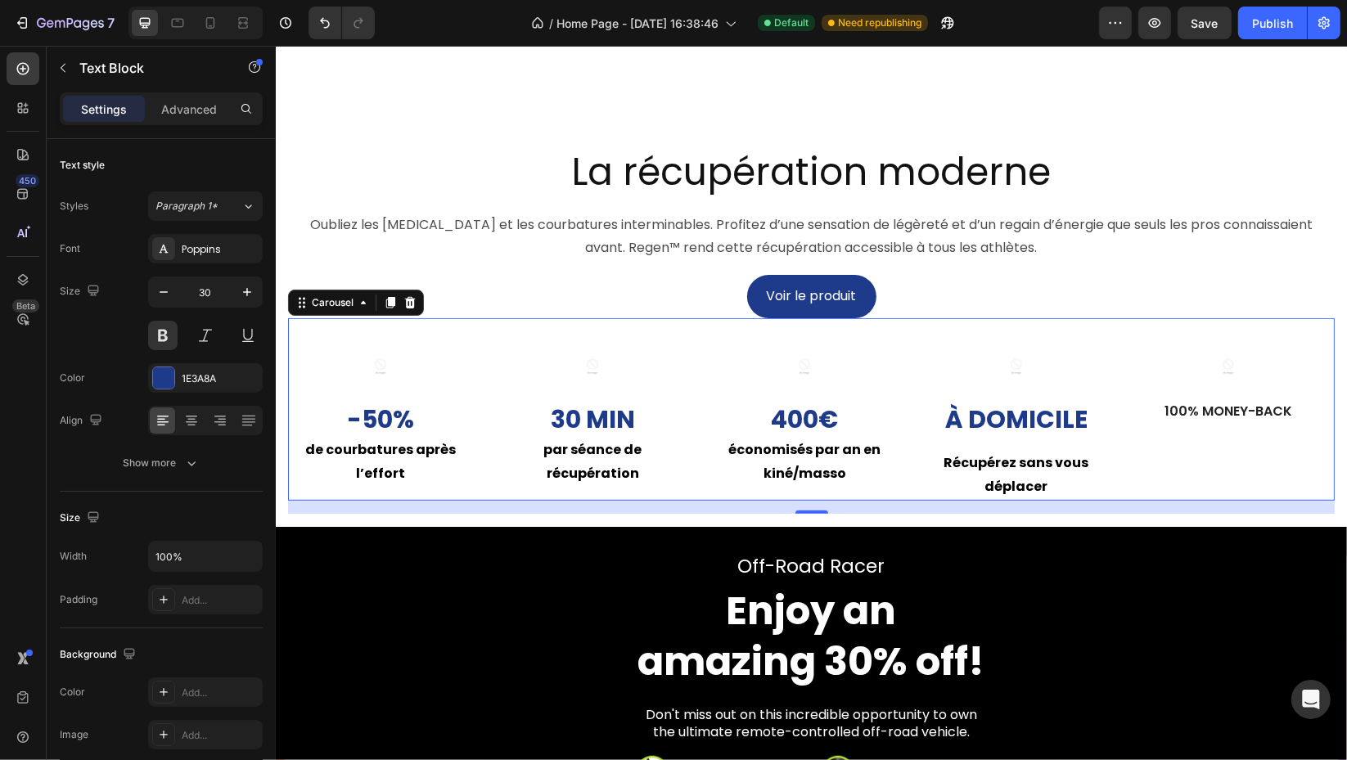
click at [984, 479] on div "Image À domicile Text Block Row Récupérez sans vous déplacer Text Block" at bounding box center [1016, 415] width 186 height 169
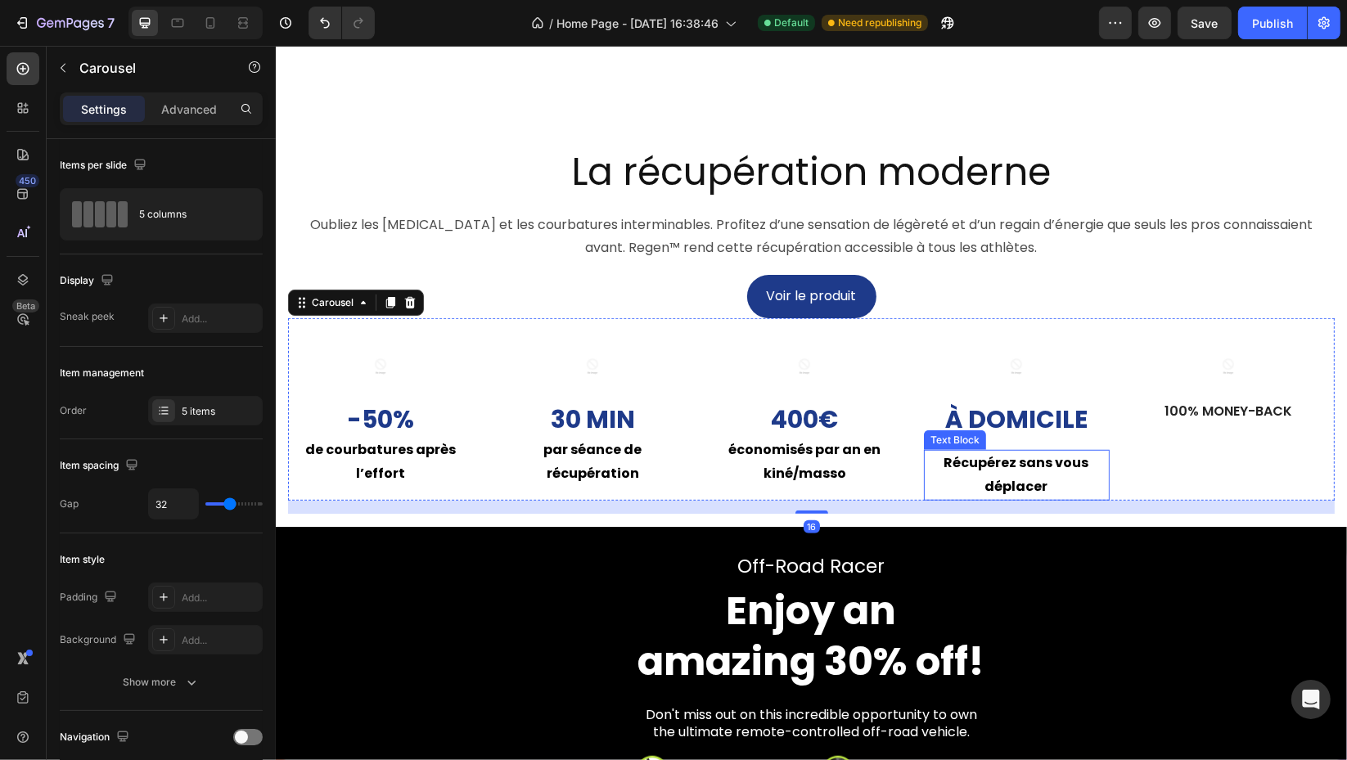
click at [933, 499] on p "Récupérez sans vous déplacer" at bounding box center [1015, 475] width 182 height 47
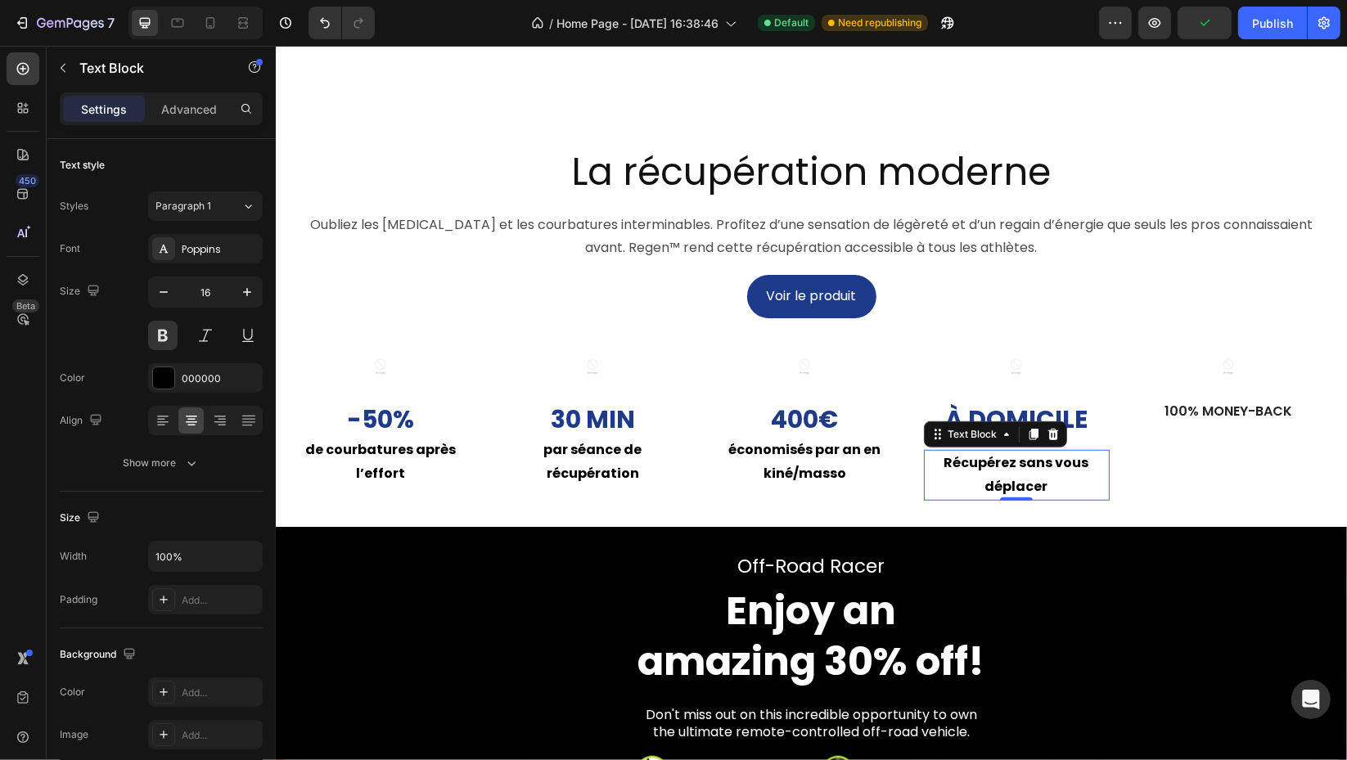
click at [189, 114] on p "Advanced" at bounding box center [189, 109] width 56 height 17
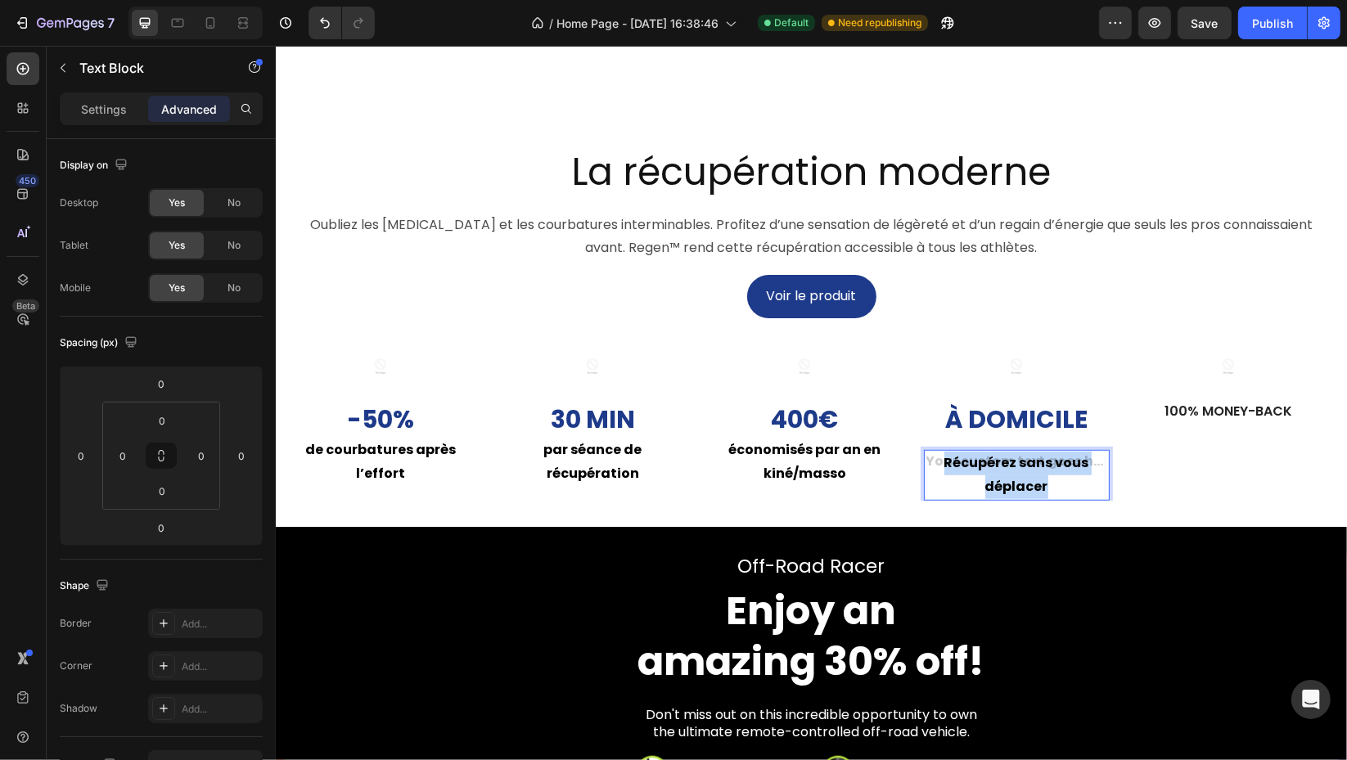
drag, startPoint x: 1034, startPoint y: 512, endPoint x: 1027, endPoint y: 490, distance: 23.0
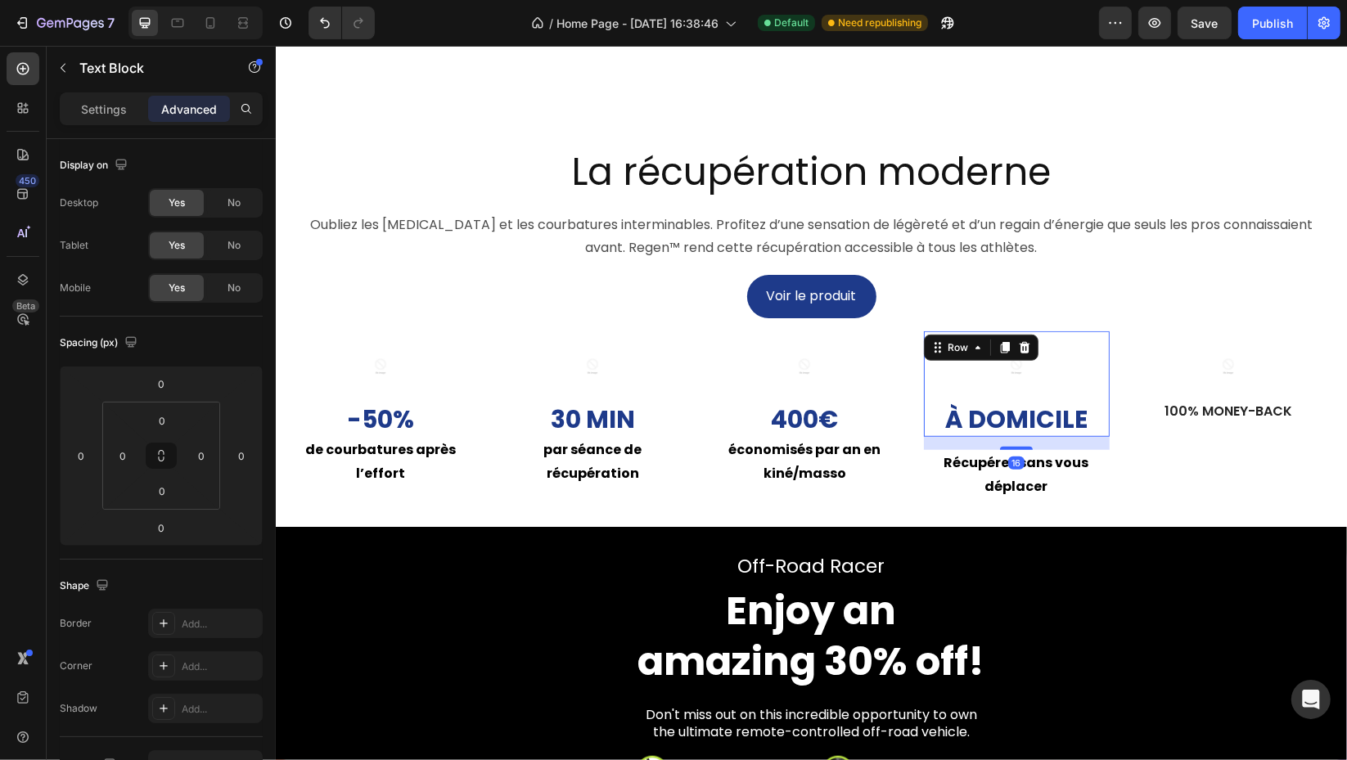
click at [1091, 437] on div "Image À domicile Text Block Row 16" at bounding box center [1016, 384] width 186 height 106
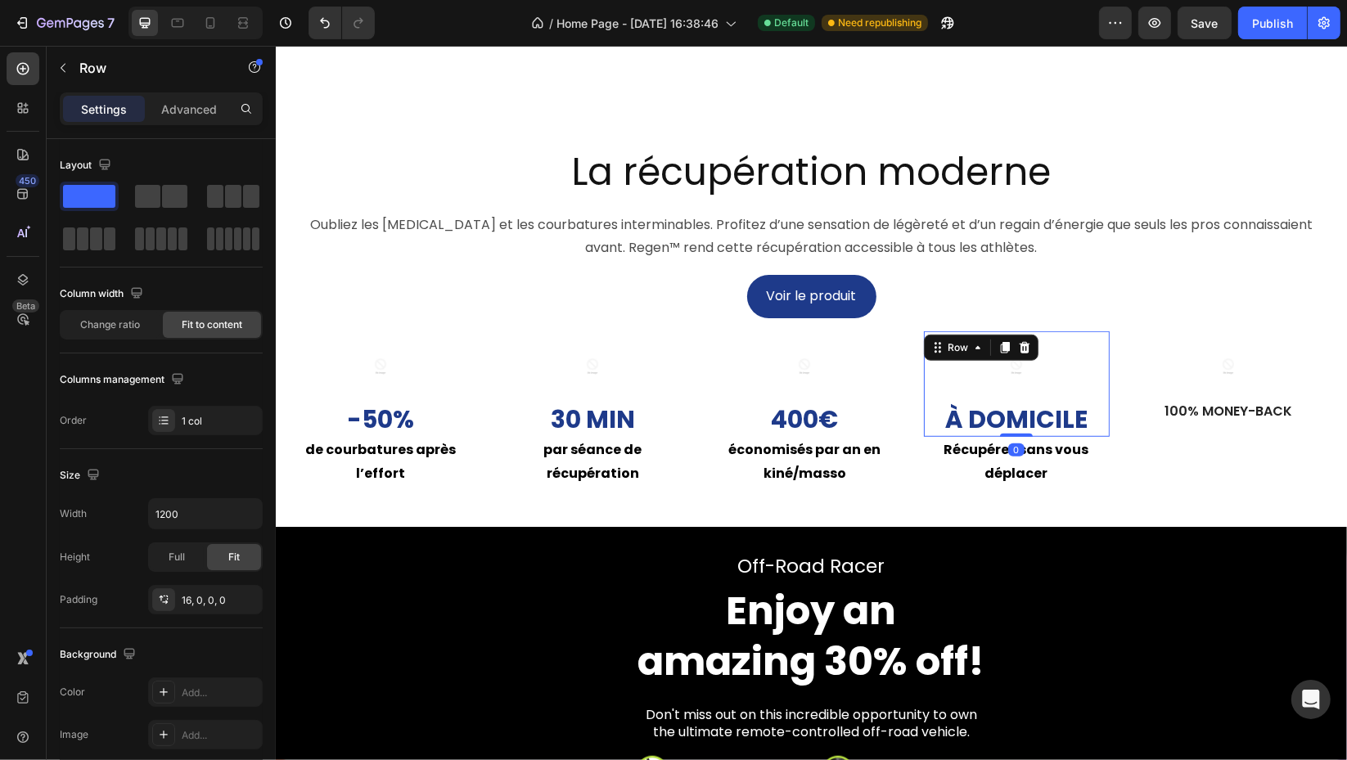
drag, startPoint x: 1013, startPoint y: 484, endPoint x: 1108, endPoint y: 483, distance: 94.9
click at [1008, 437] on div "Image À domicile Text Block Row 0" at bounding box center [1016, 384] width 186 height 106
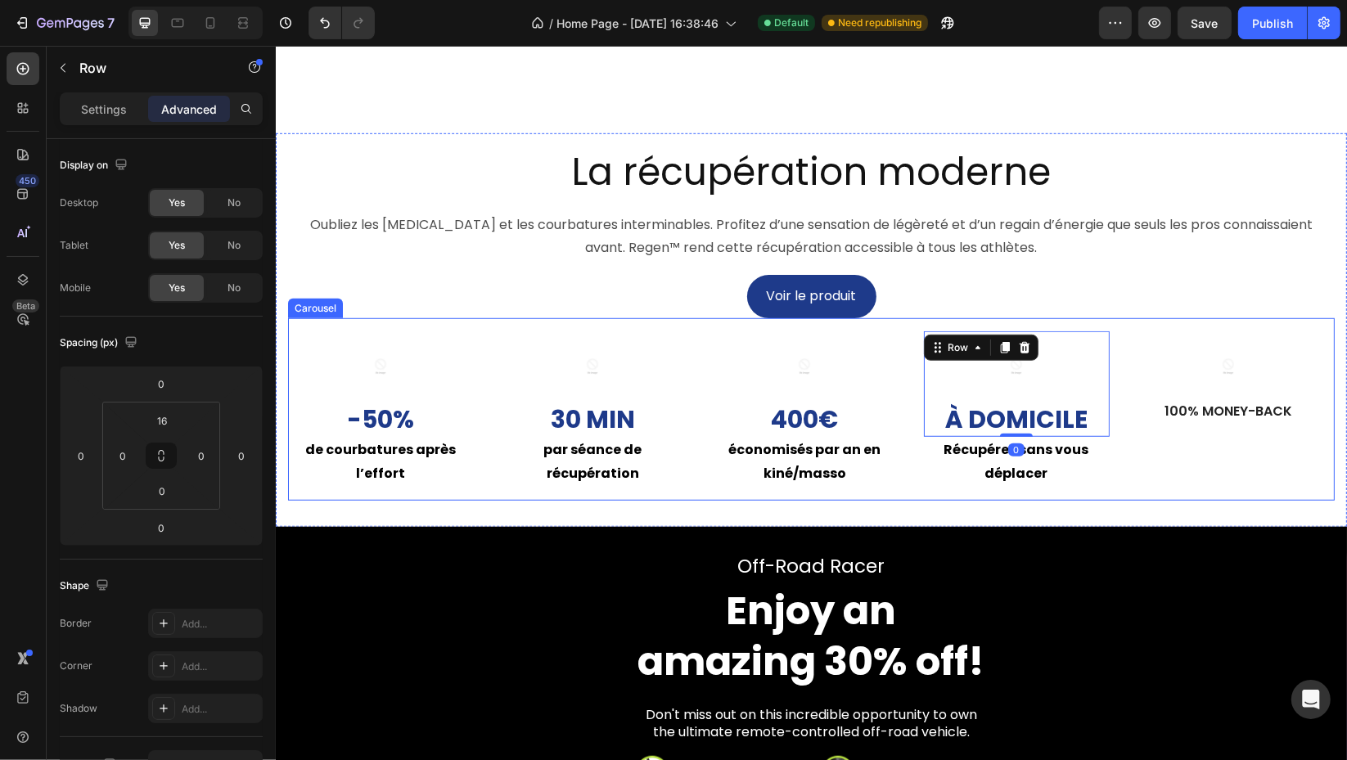
click at [1236, 471] on div "Image 100% Money-Back Text Block Row" at bounding box center [1228, 415] width 186 height 169
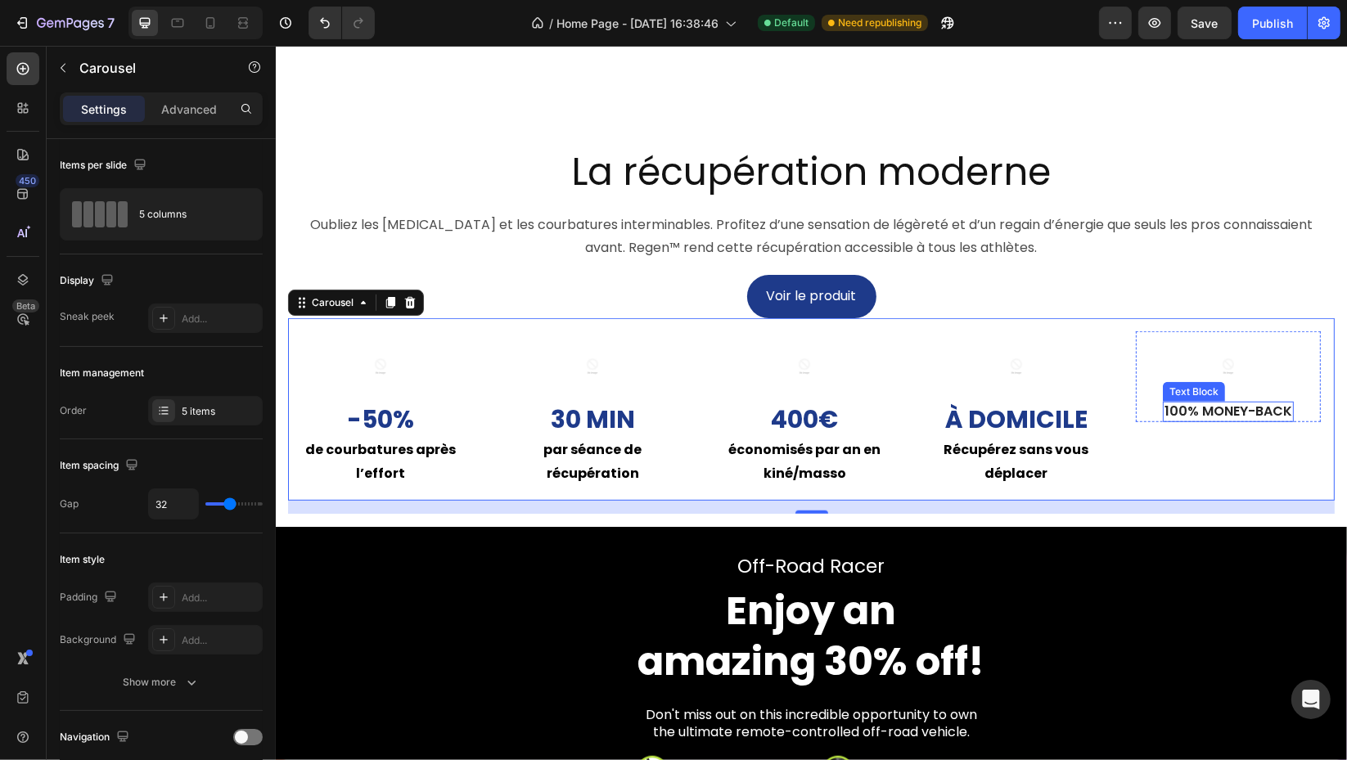
click at [1230, 420] on p "100% Money-Back" at bounding box center [1227, 411] width 128 height 17
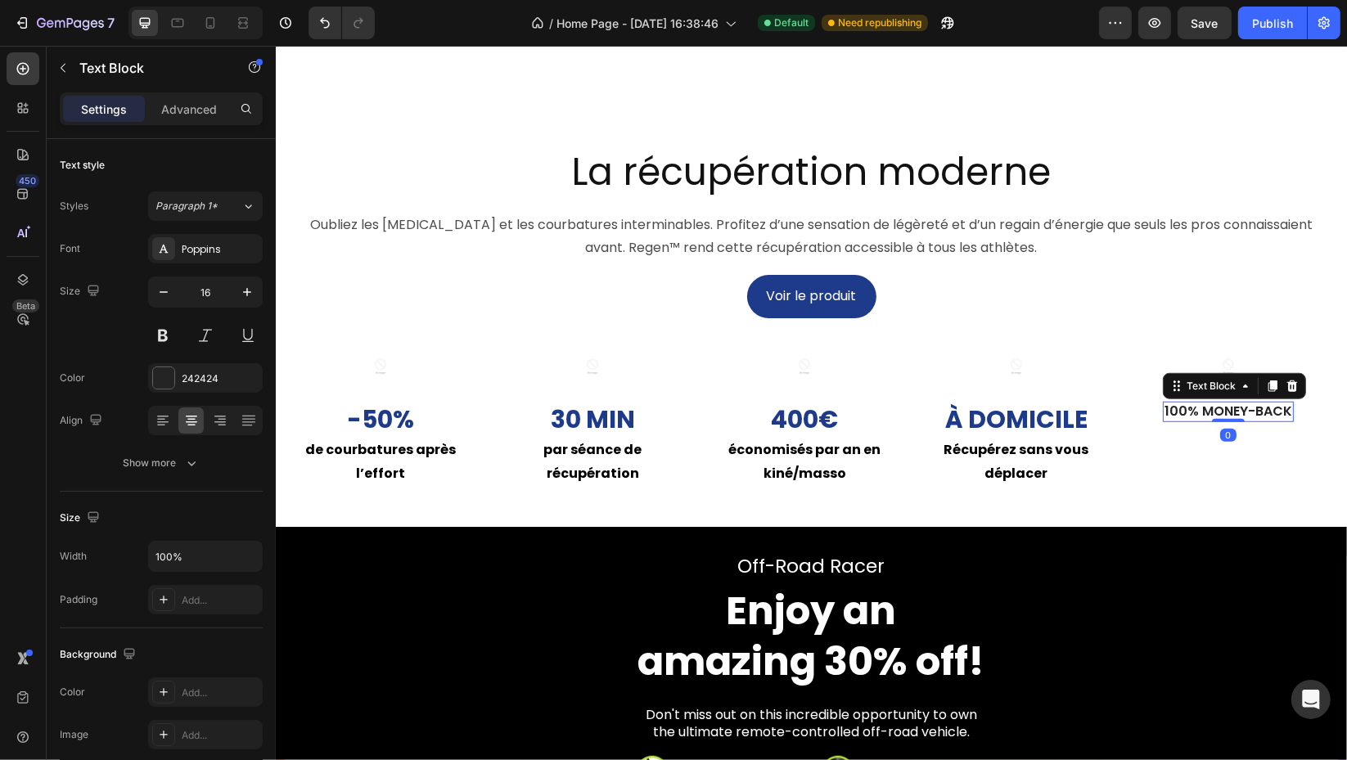
click at [1230, 420] on p "100% Money-Back" at bounding box center [1227, 411] width 128 height 17
click at [215, 296] on input "16" at bounding box center [205, 291] width 54 height 29
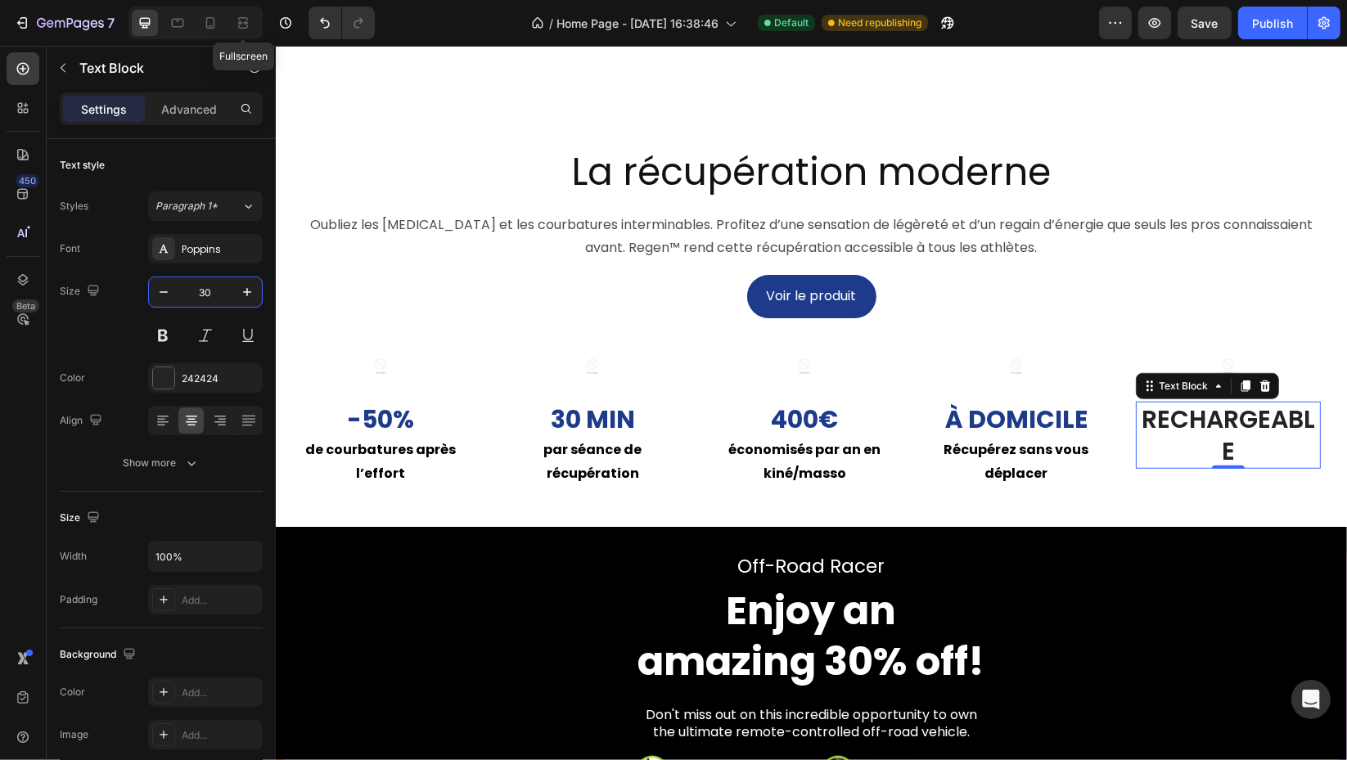
type input "30"
click at [237, 21] on icon at bounding box center [243, 23] width 16 height 16
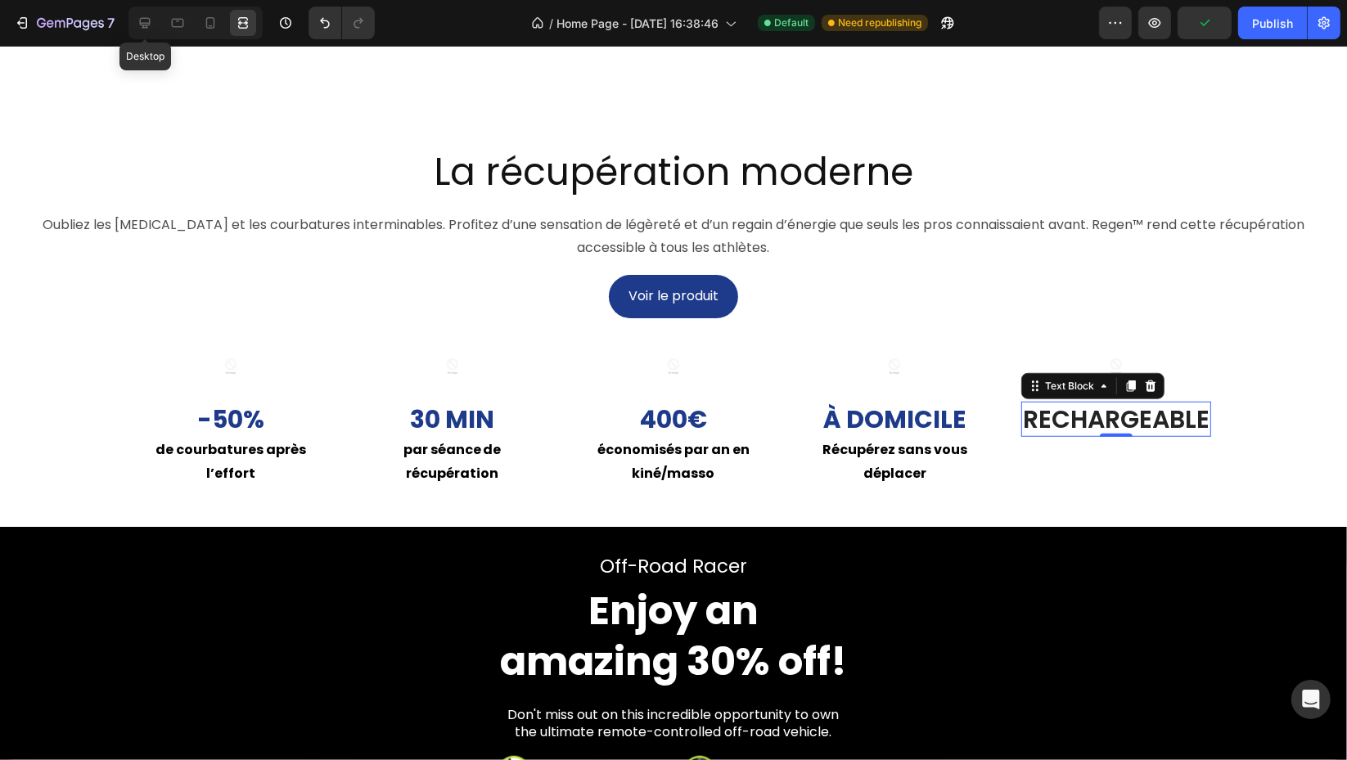
click at [149, 16] on icon at bounding box center [145, 23] width 16 height 16
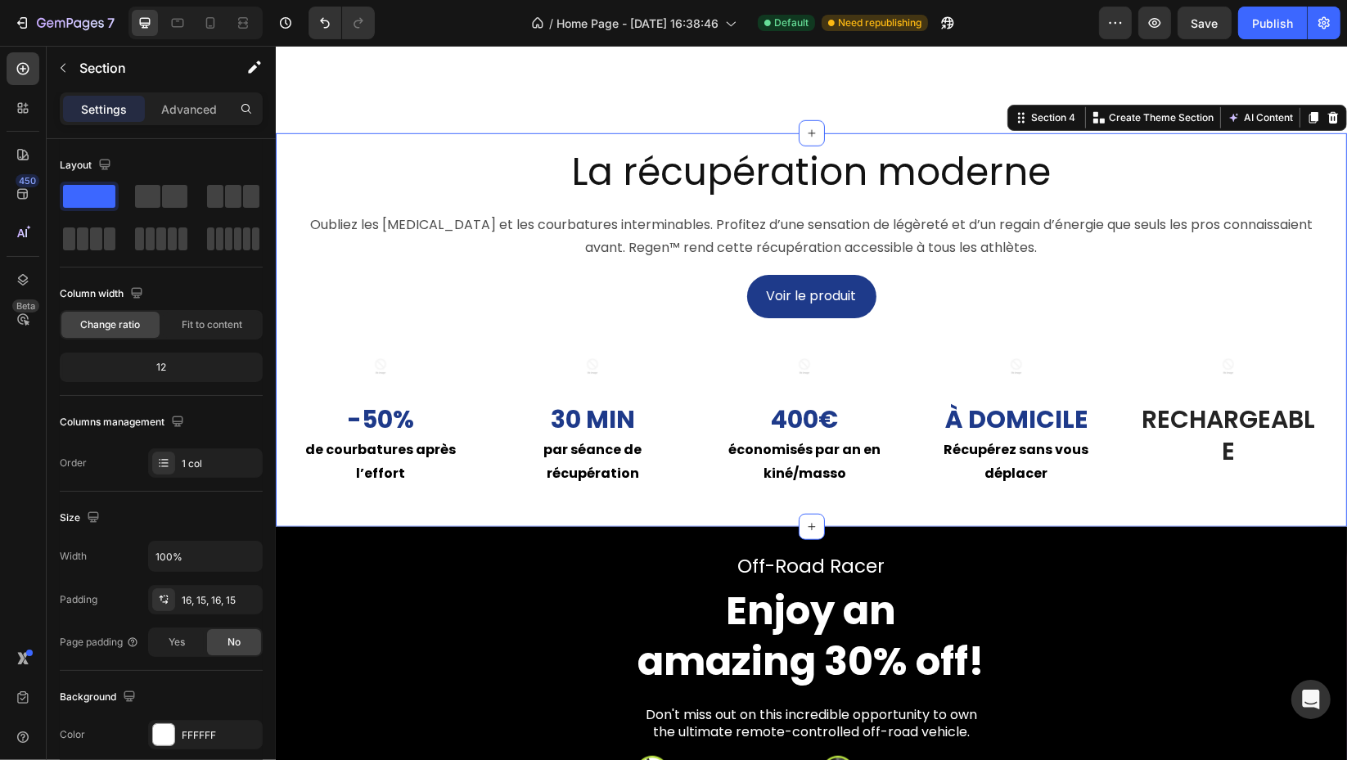
click at [1329, 527] on div "La récupération moderne Heading Oubliez les jambes lourdes et les courbatures i…" at bounding box center [810, 329] width 1071 height 393
click at [223, 600] on div "16, 15, 16, 15" at bounding box center [220, 600] width 77 height 15
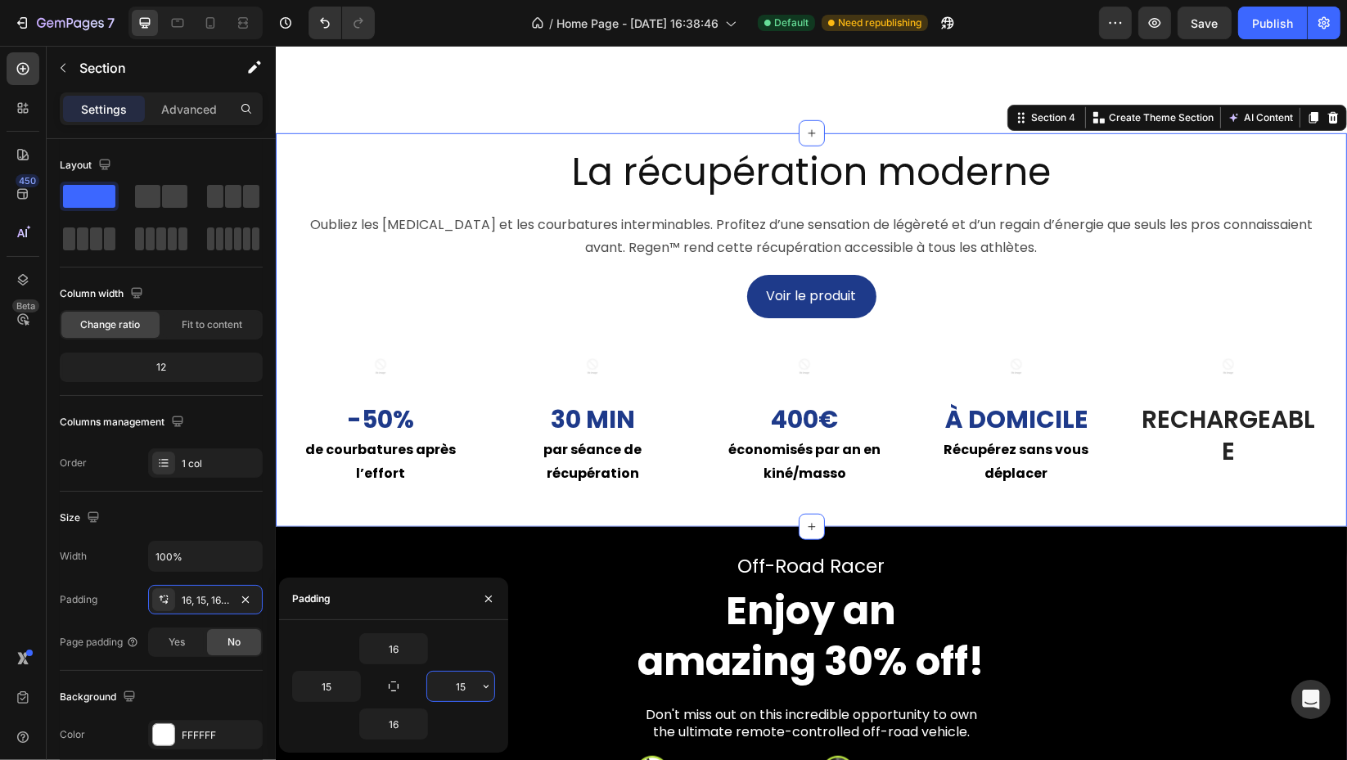
click at [475, 690] on input "15" at bounding box center [460, 686] width 67 height 29
type input "1"
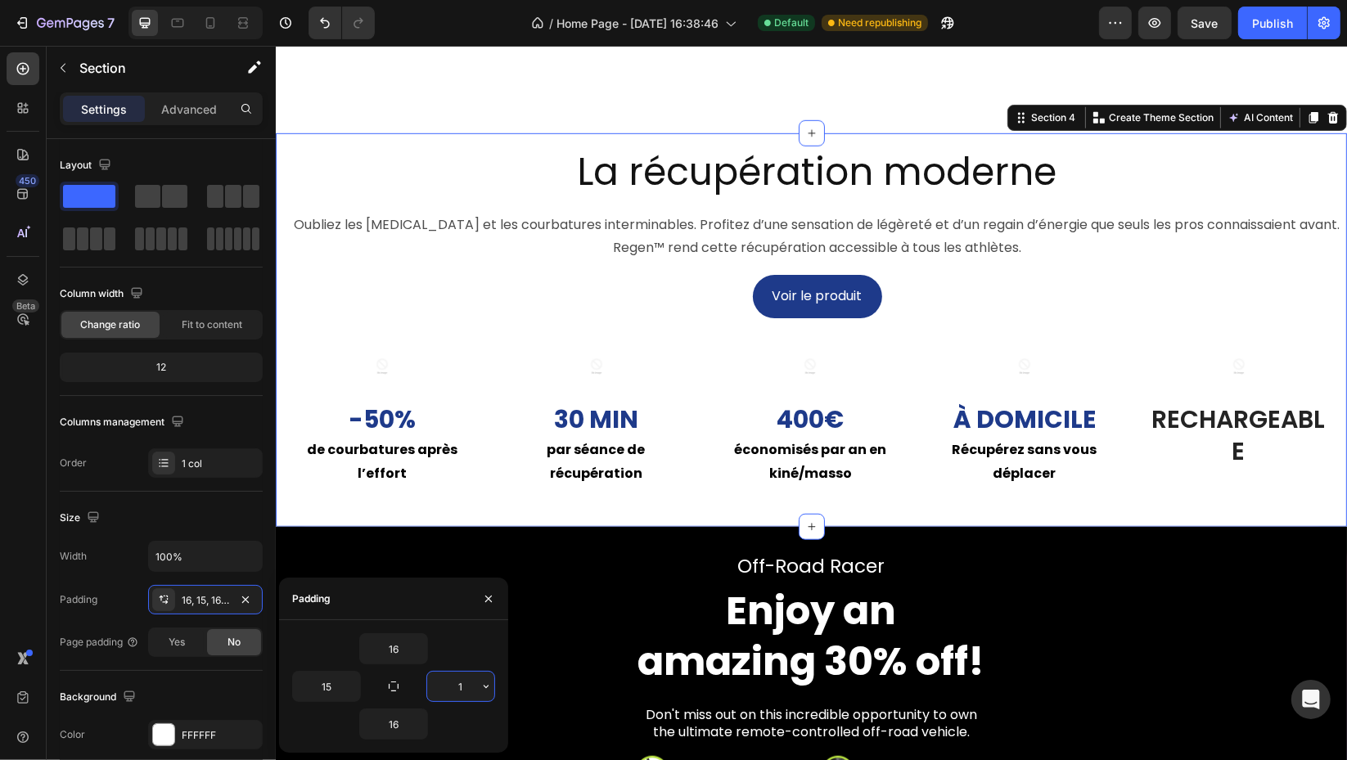
type input "15"
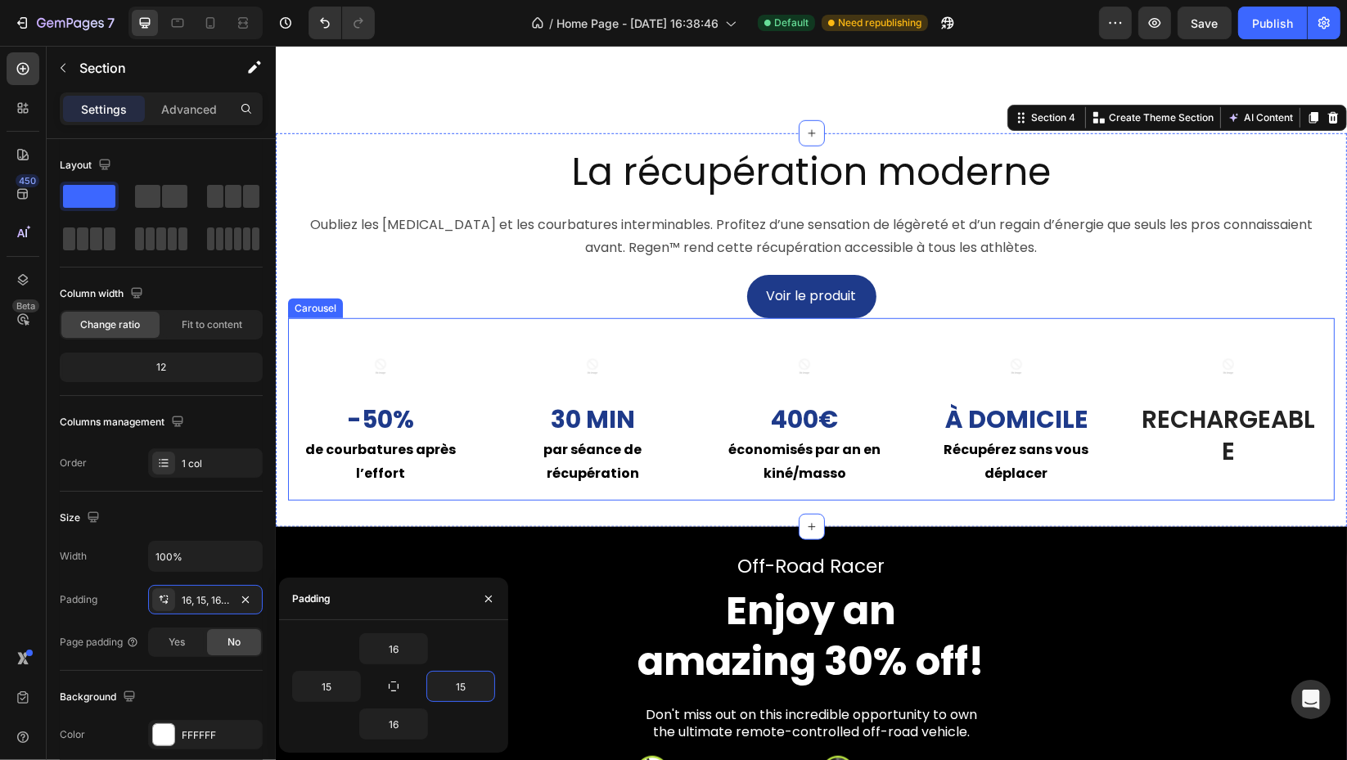
click at [1124, 364] on div "Image -50% Text Block de courbatures après l’effort Text Block Row Image 30 min…" at bounding box center [810, 409] width 1046 height 182
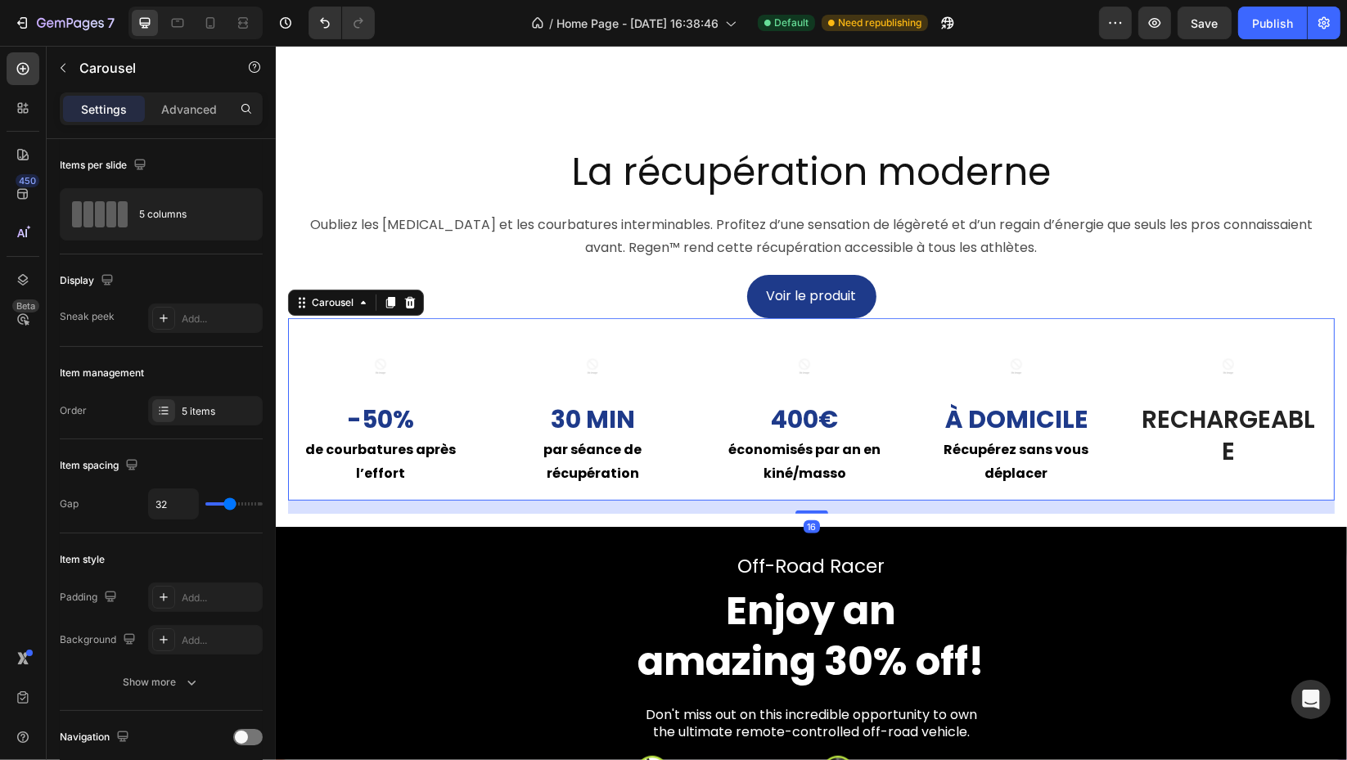
type input "33"
type input "17"
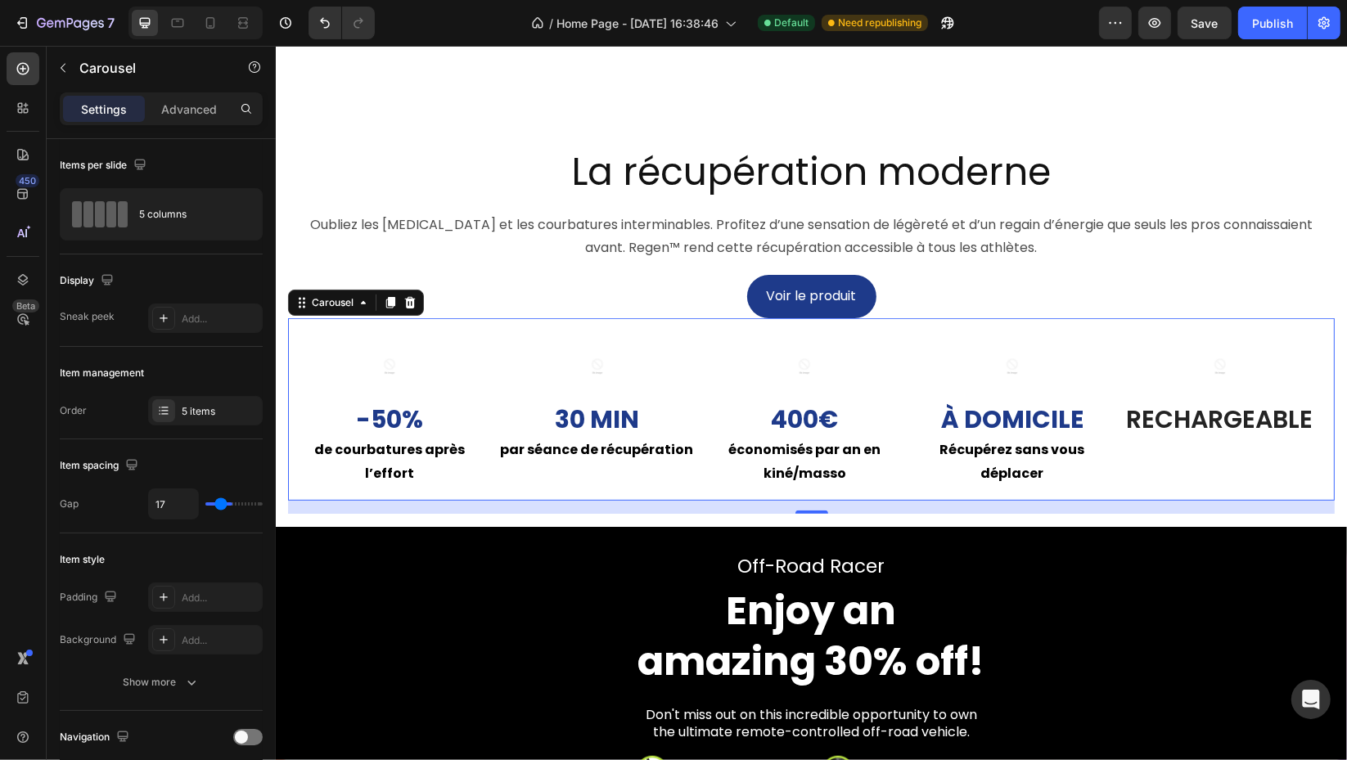
type input "6"
type input "4"
type input "2"
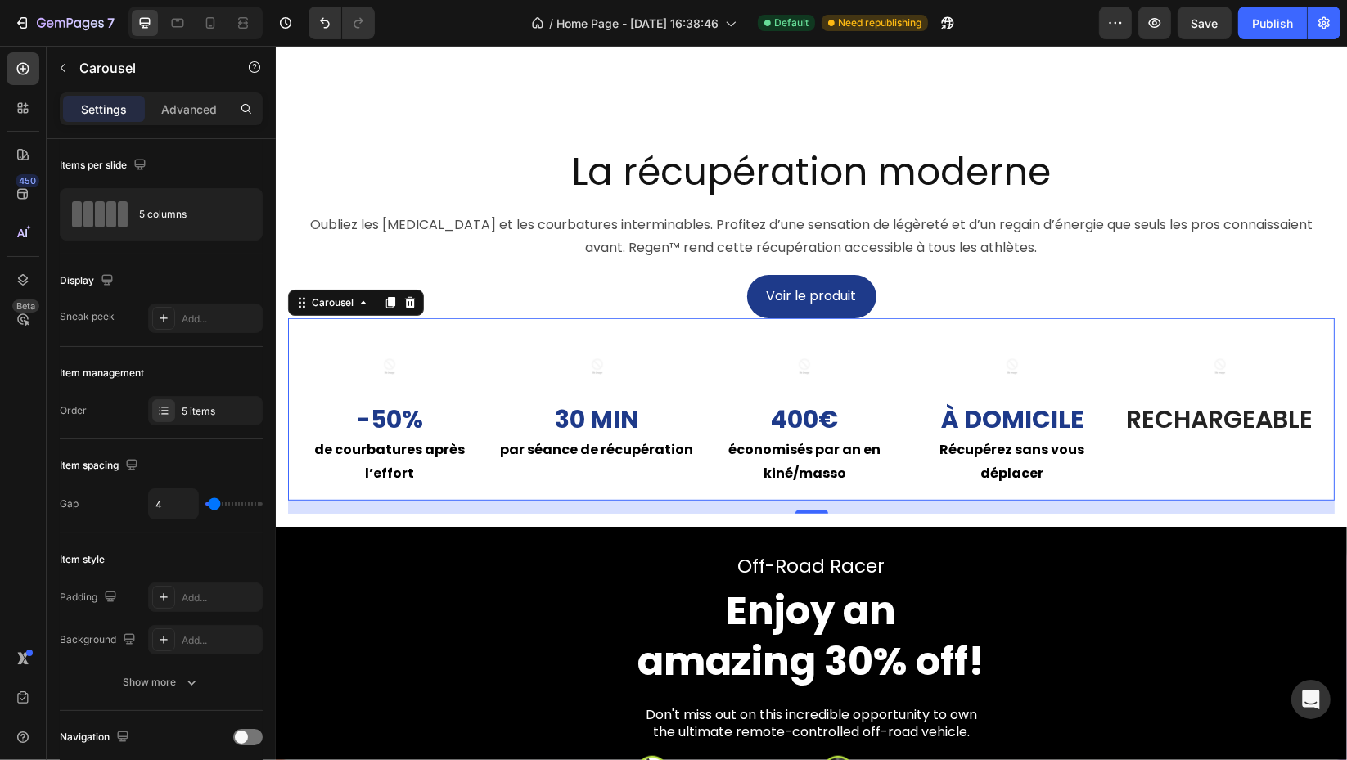
type input "2"
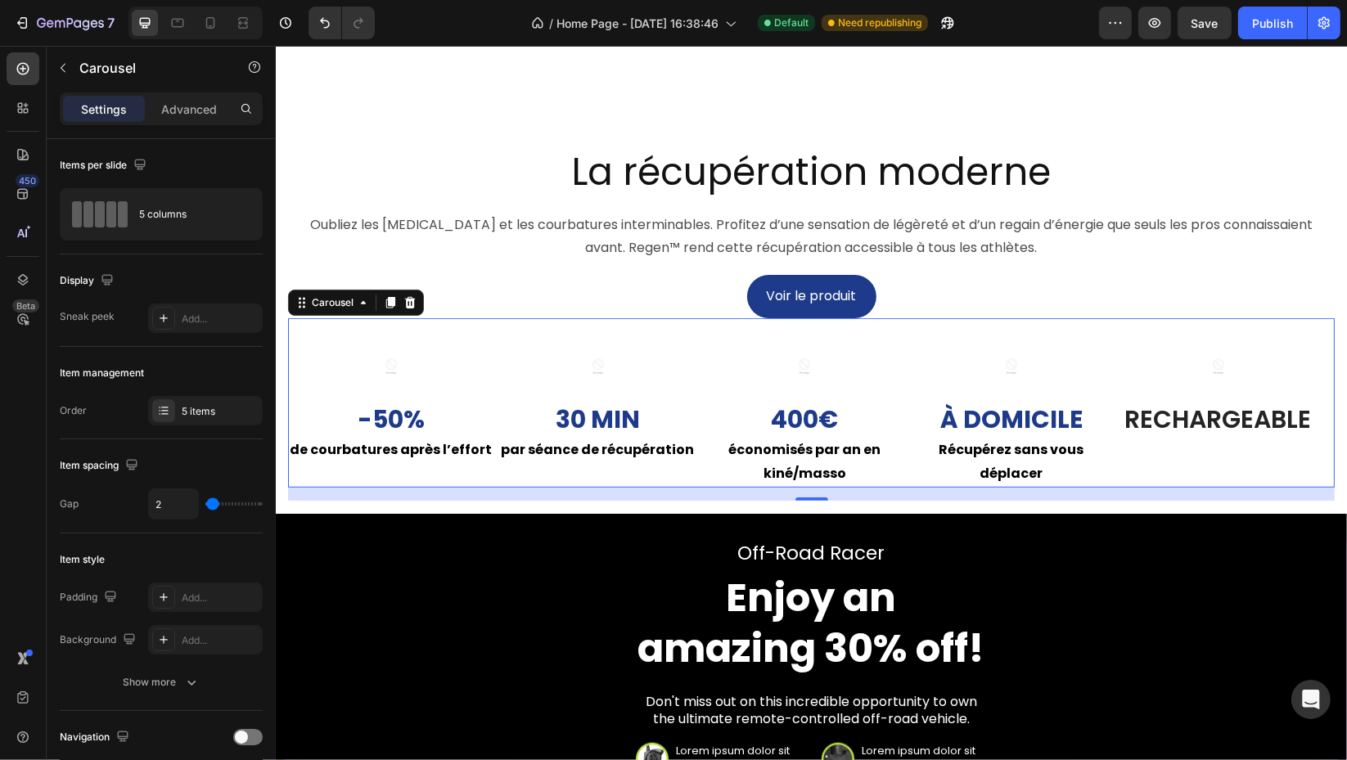
type input "1"
type input "4"
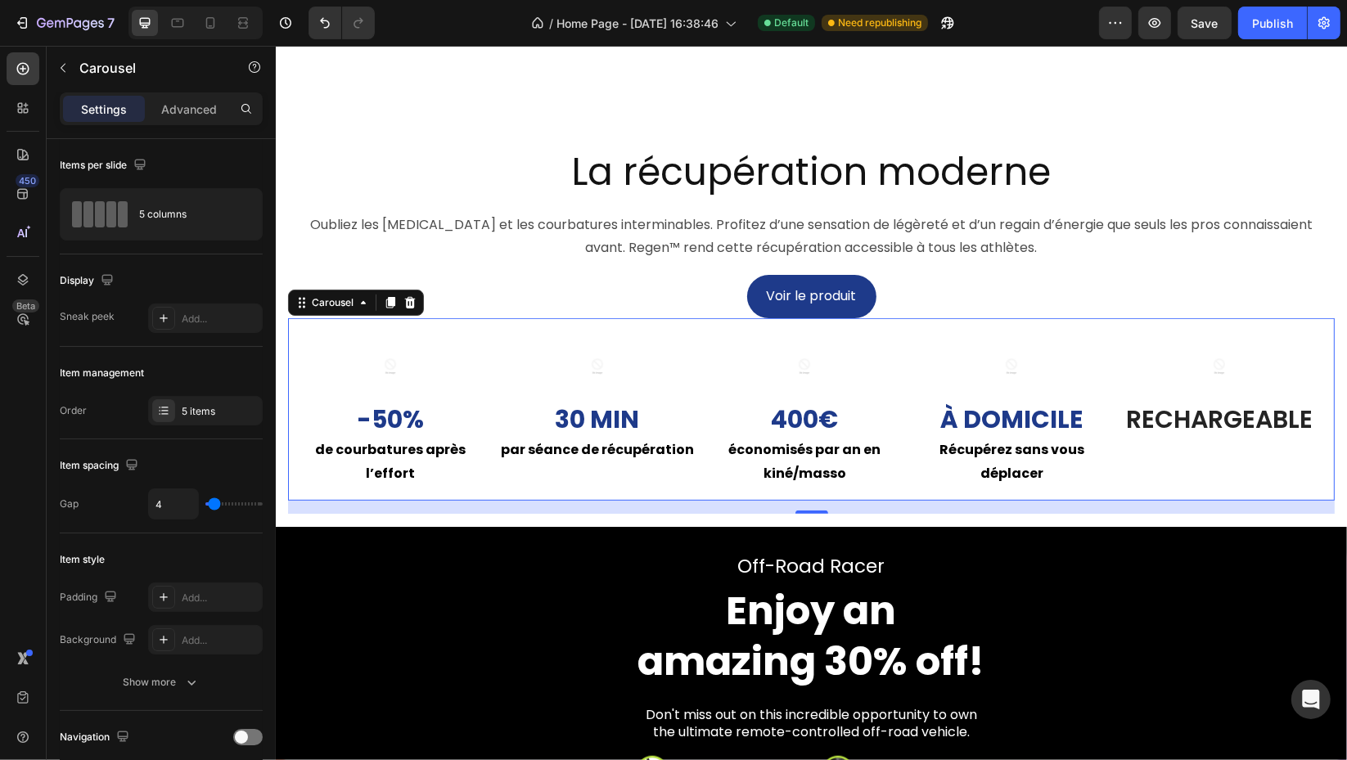
type input "8"
type input "10"
type input "13"
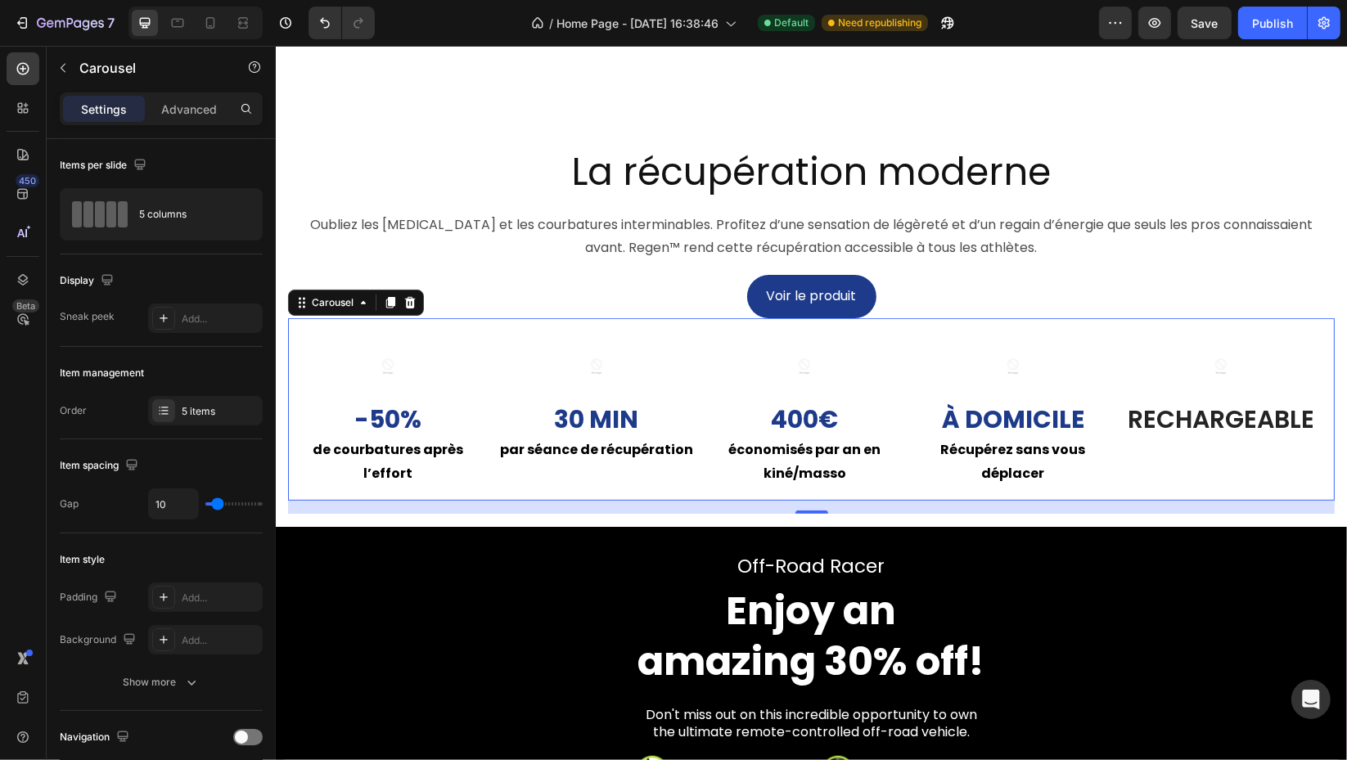
type input "13"
type input "14"
type input "16"
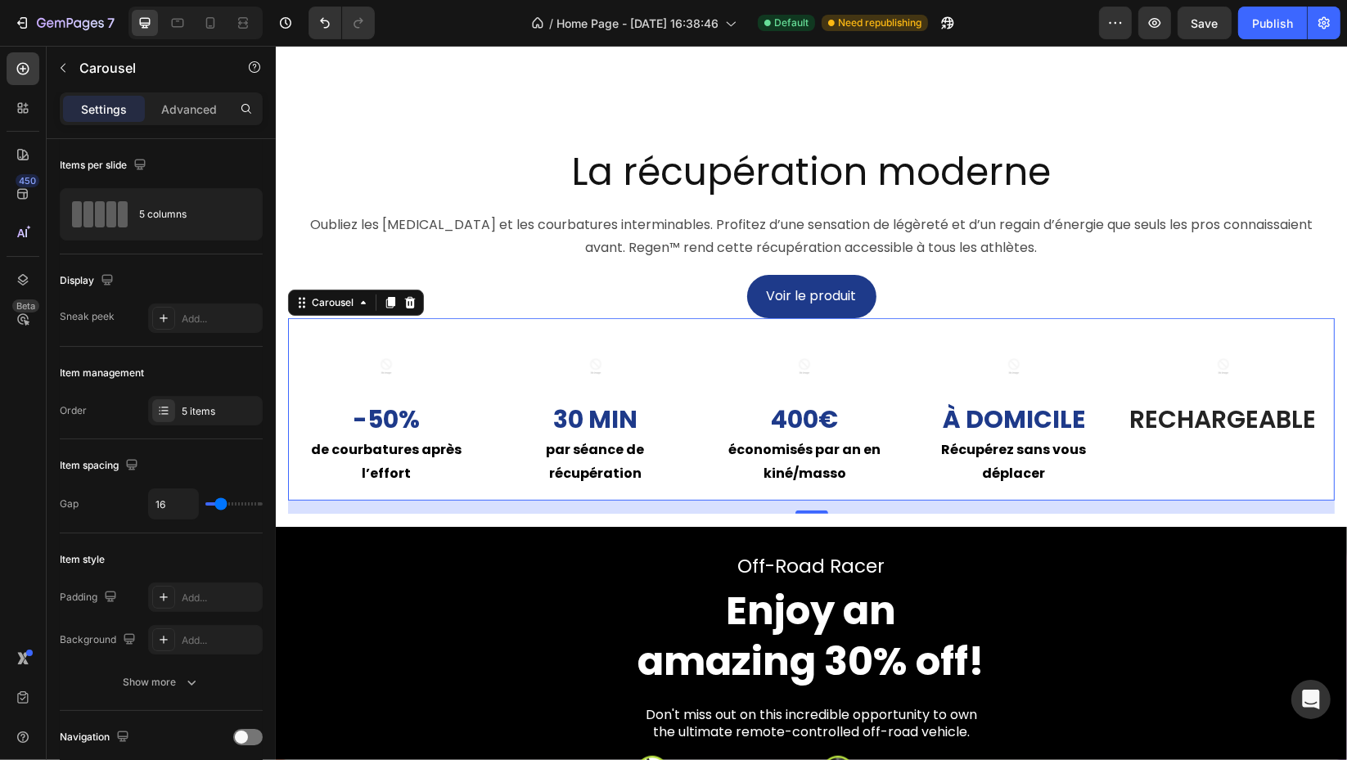
type input "18"
type input "20"
type input "22"
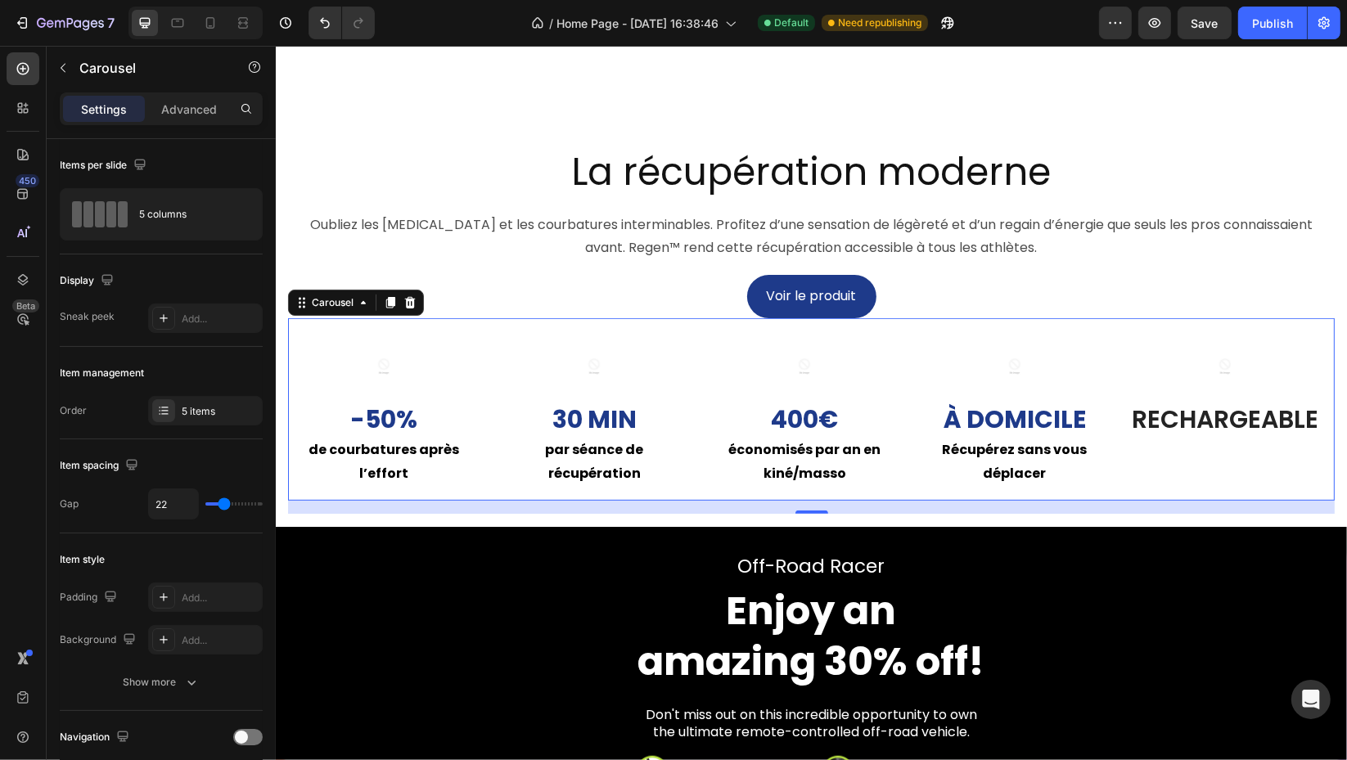
drag, startPoint x: 235, startPoint y: 504, endPoint x: 224, endPoint y: 501, distance: 10.9
type input "22"
click at [224, 502] on input "range" at bounding box center [233, 503] width 57 height 3
click at [244, 26] on icon at bounding box center [243, 23] width 16 height 16
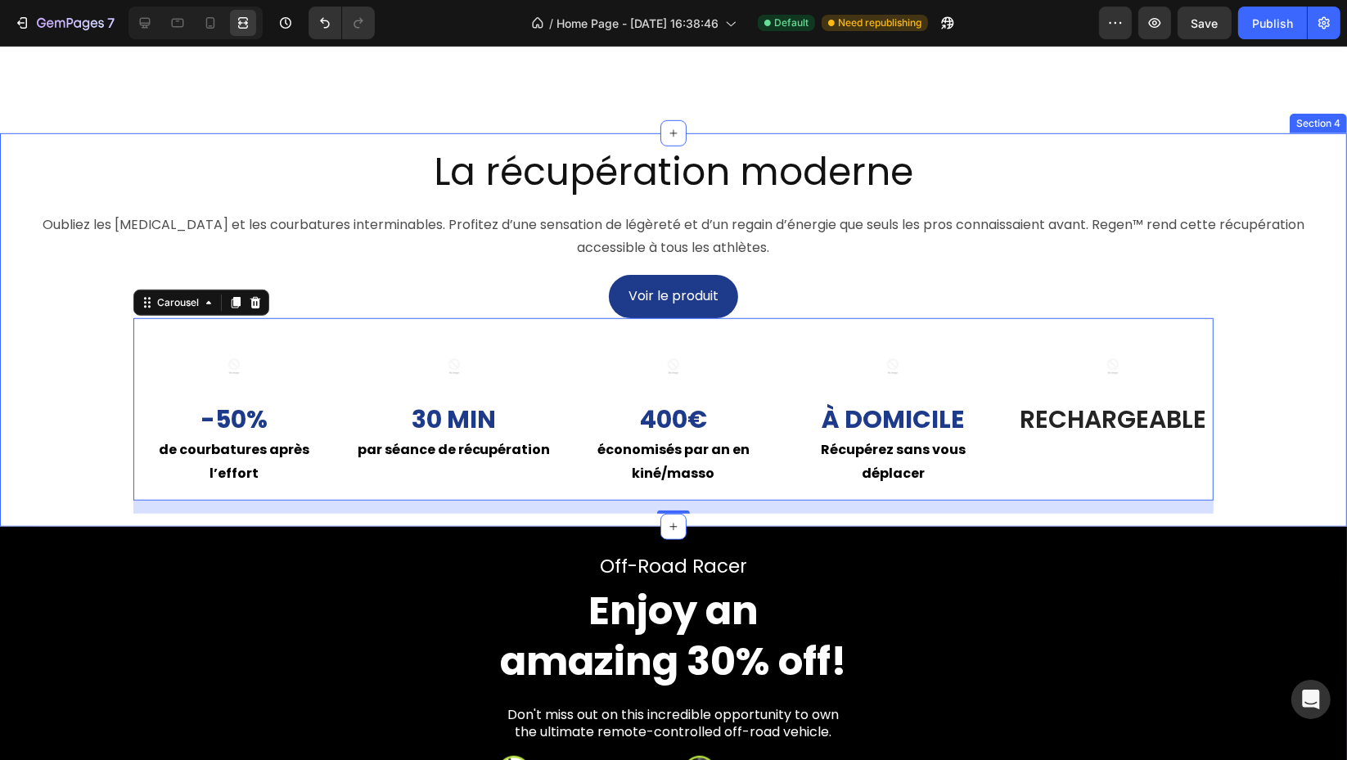
click at [1294, 462] on div "Image -50% Text Block de courbatures après l’effort Text Block Row Image 30 min…" at bounding box center [673, 416] width 1322 height 196
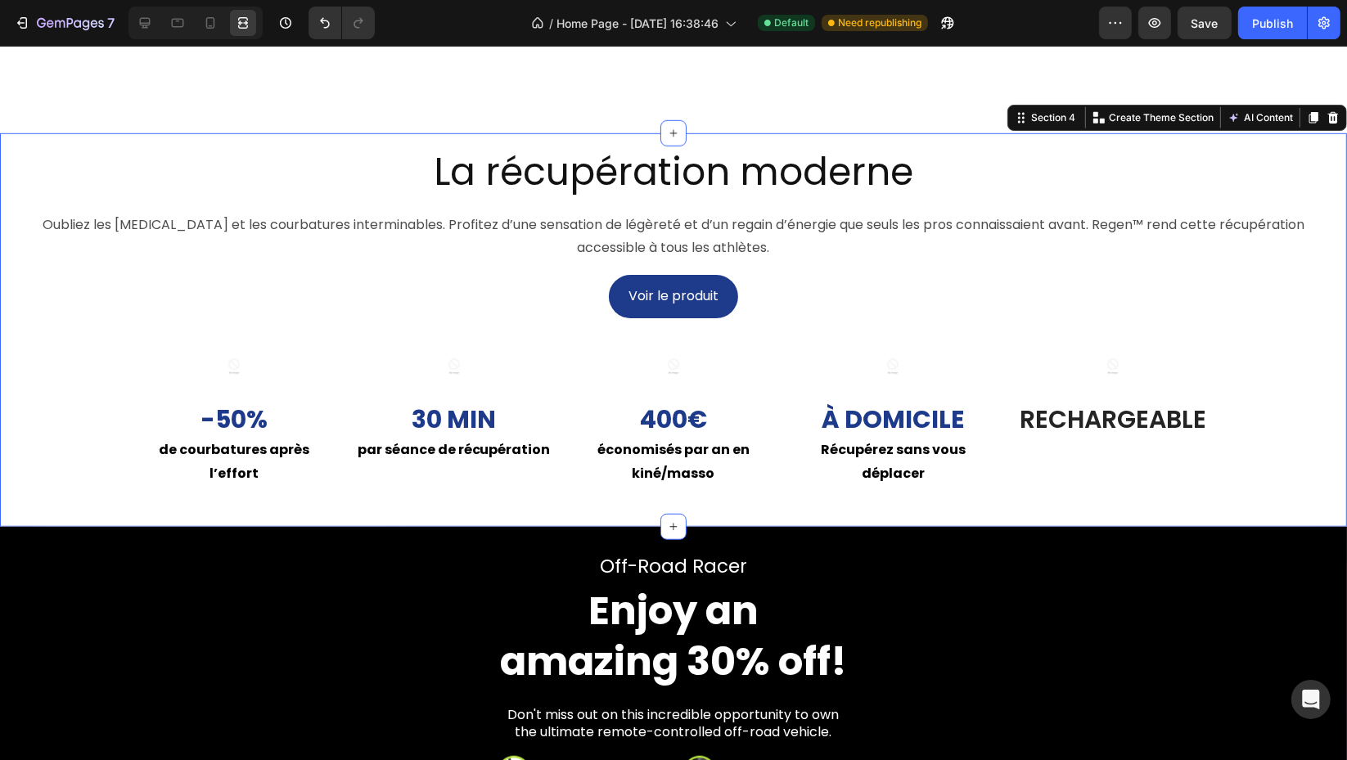
click at [101, 438] on div "Image -50% Text Block de courbatures après l’effort Text Block Row Image 30 min…" at bounding box center [673, 416] width 1322 height 196
click at [128, 34] on div at bounding box center [195, 23] width 134 height 33
click at [135, 25] on div at bounding box center [145, 23] width 26 height 26
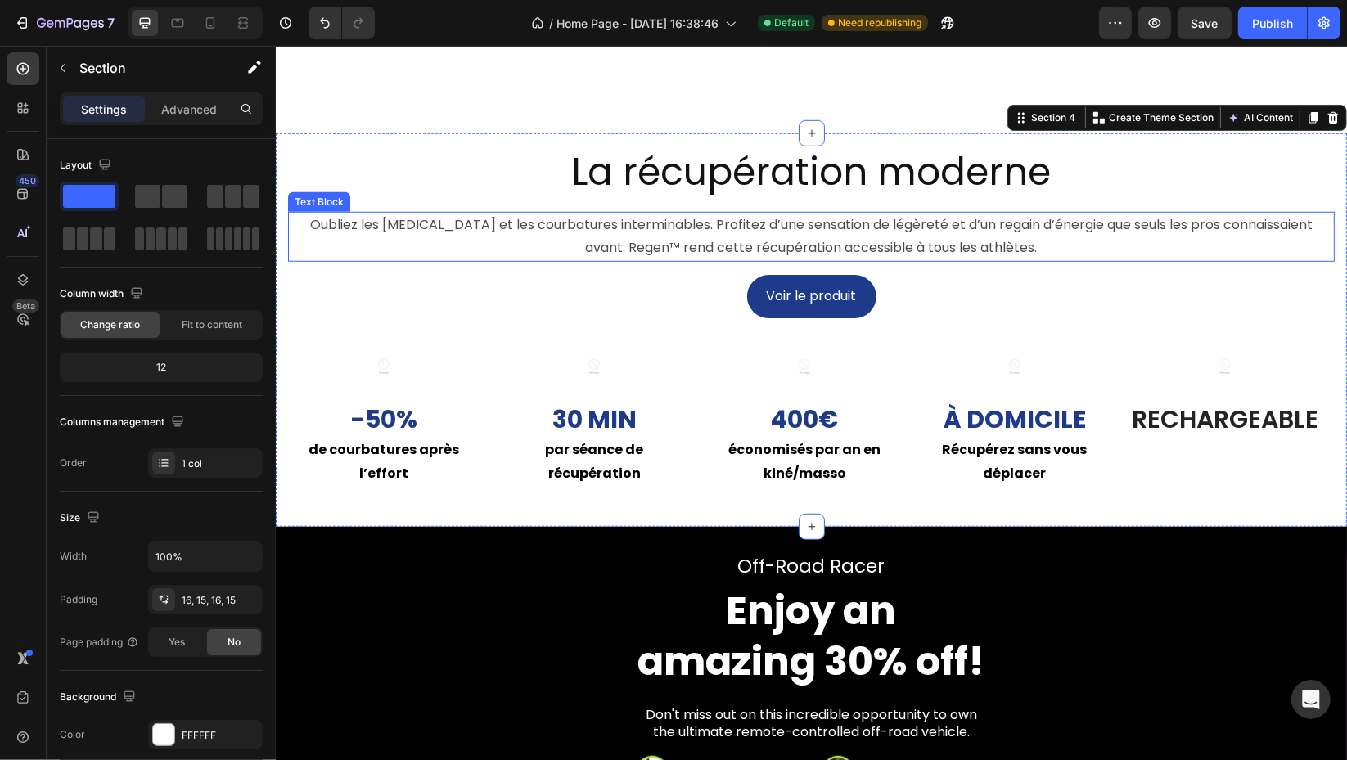
click at [526, 261] on p "Oubliez les [MEDICAL_DATA][PERSON_NAME] et les courbatures interminables. Profi…" at bounding box center [810, 237] width 1043 height 47
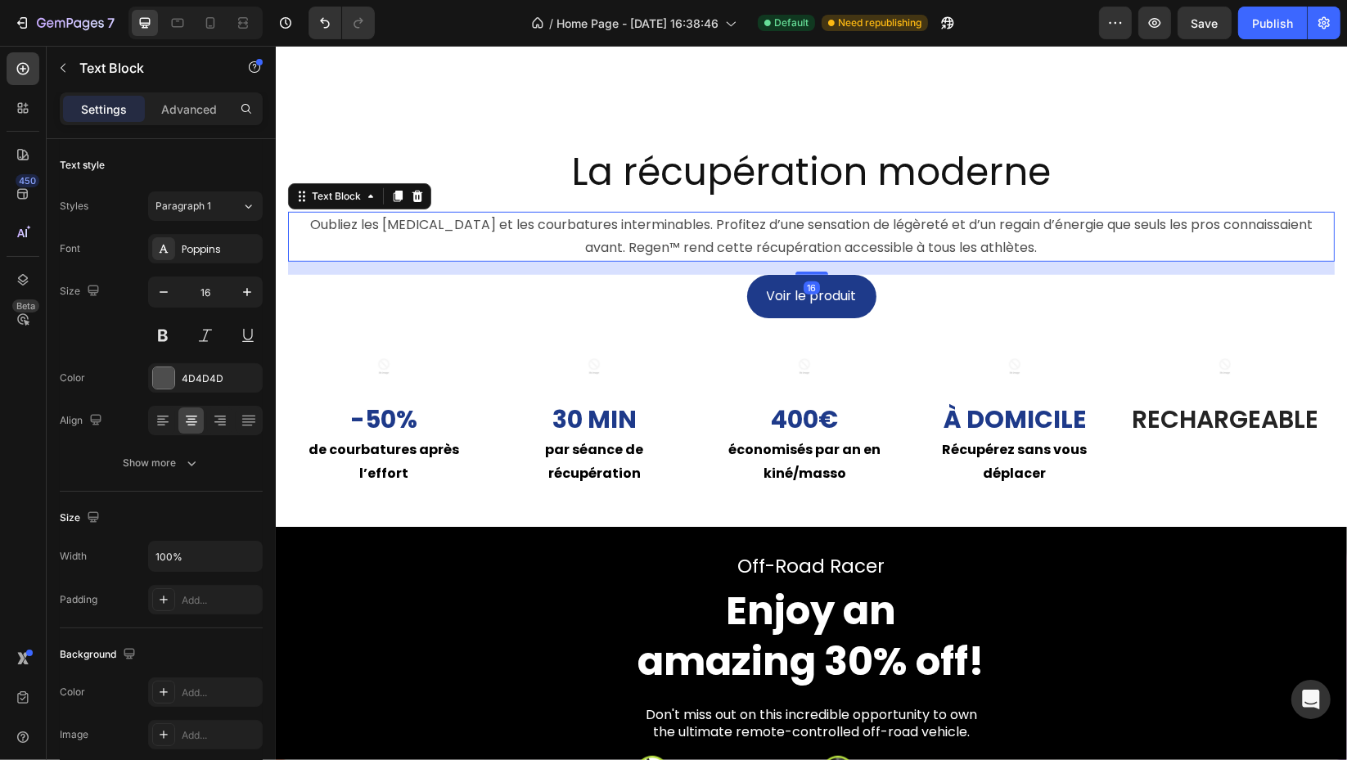
click at [188, 111] on p "Advanced" at bounding box center [189, 109] width 56 height 17
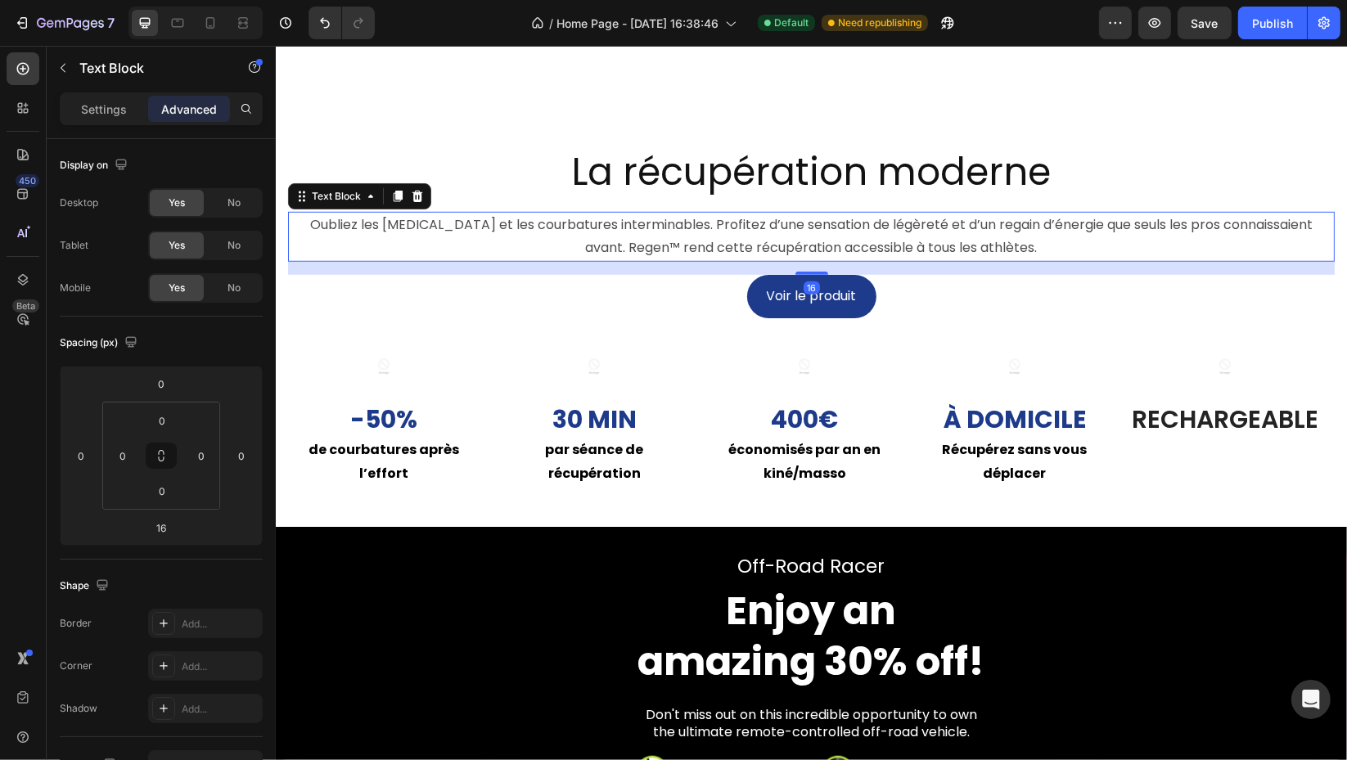
click at [70, 103] on div "Settings" at bounding box center [104, 109] width 82 height 26
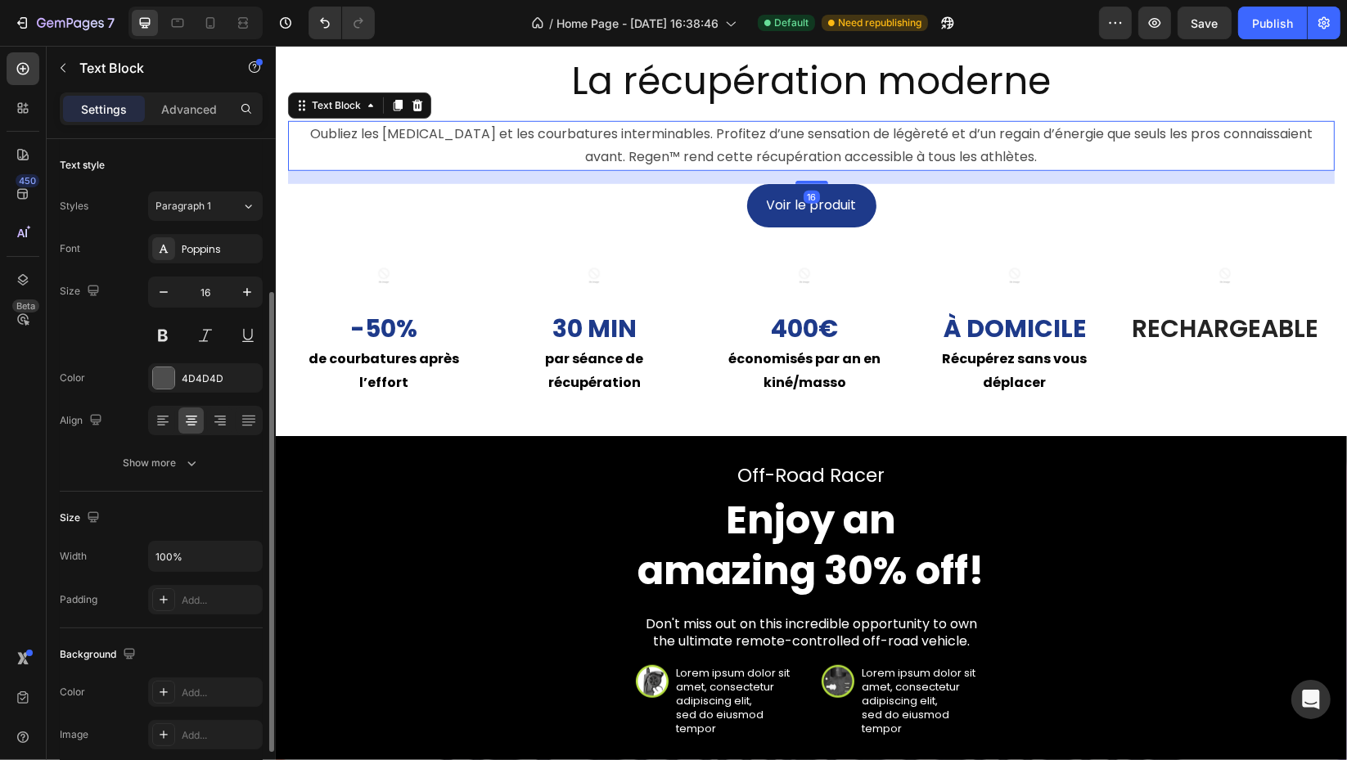
scroll to position [91, 0]
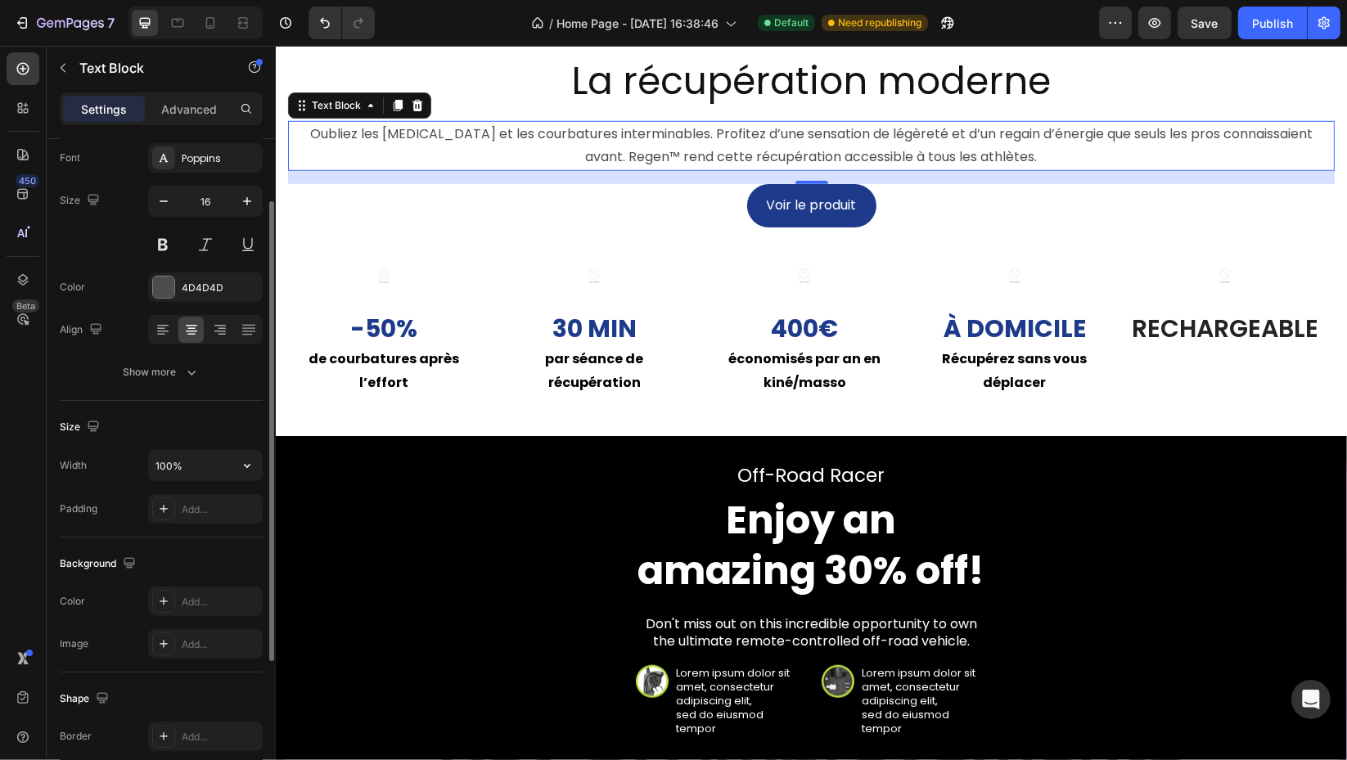
click at [252, 460] on icon "button" at bounding box center [247, 465] width 16 height 16
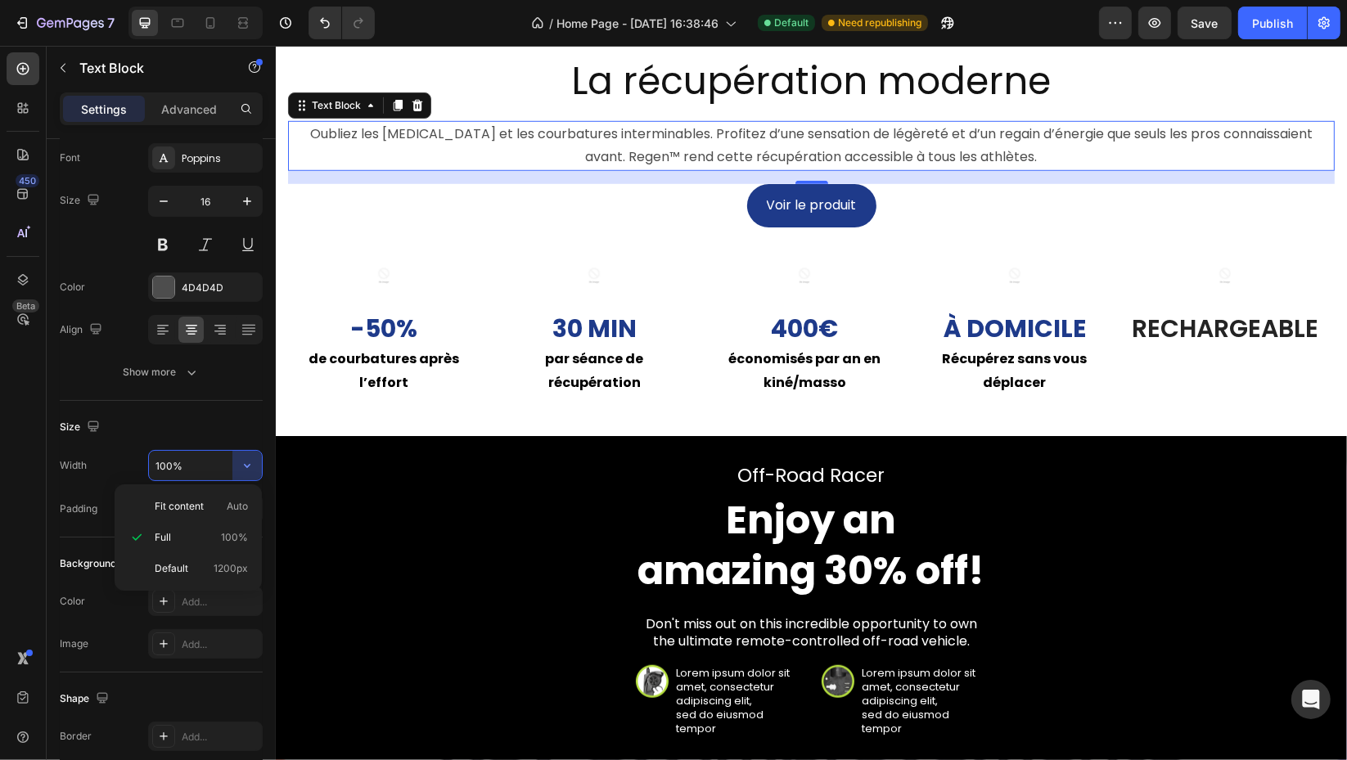
click at [207, 573] on p "Default 1200px" at bounding box center [201, 568] width 93 height 15
type input "1200"
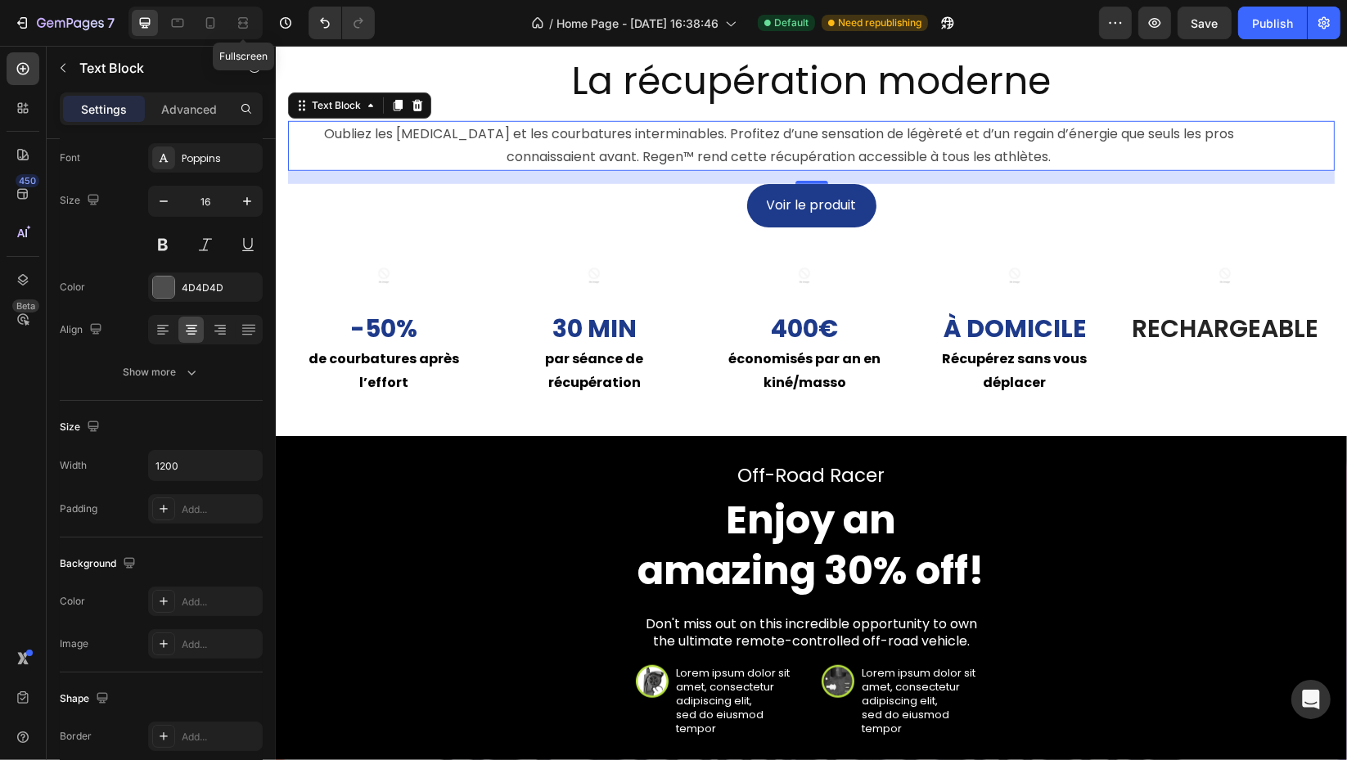
click at [242, 29] on icon at bounding box center [243, 23] width 16 height 16
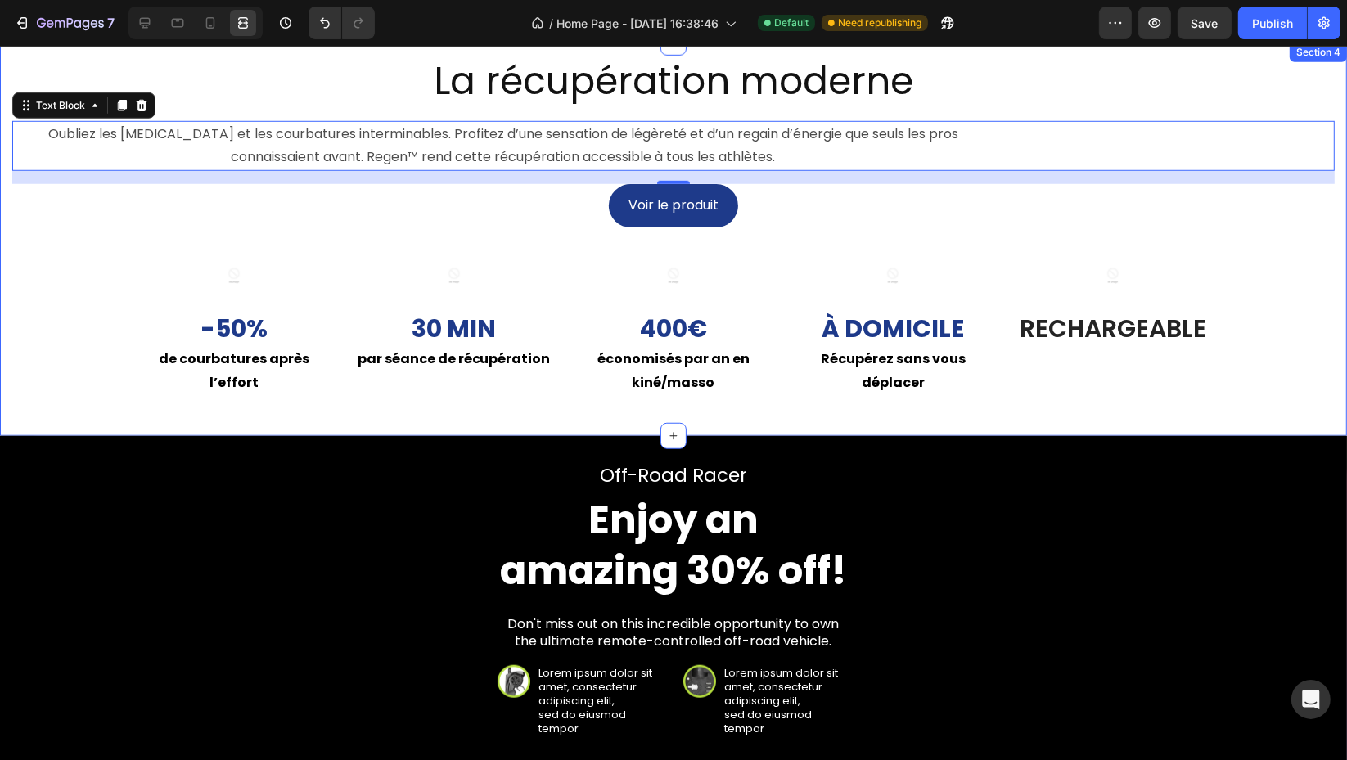
click at [52, 357] on div "Image -50% Text Block de courbatures après l’effort Text Block Row Image 30 min…" at bounding box center [673, 325] width 1322 height 196
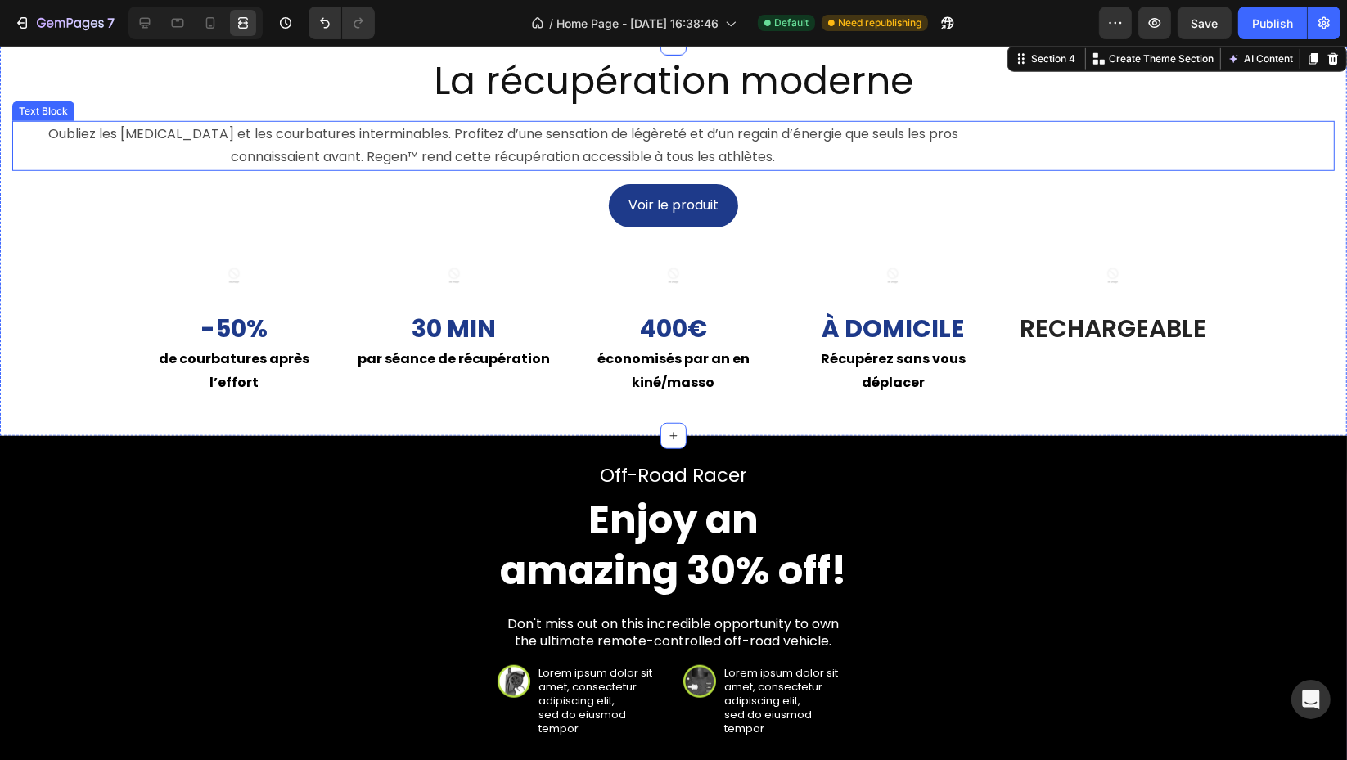
click at [155, 170] on p "Oubliez les [MEDICAL_DATA][PERSON_NAME] et les courbatures interminables. Profi…" at bounding box center [503, 146] width 978 height 47
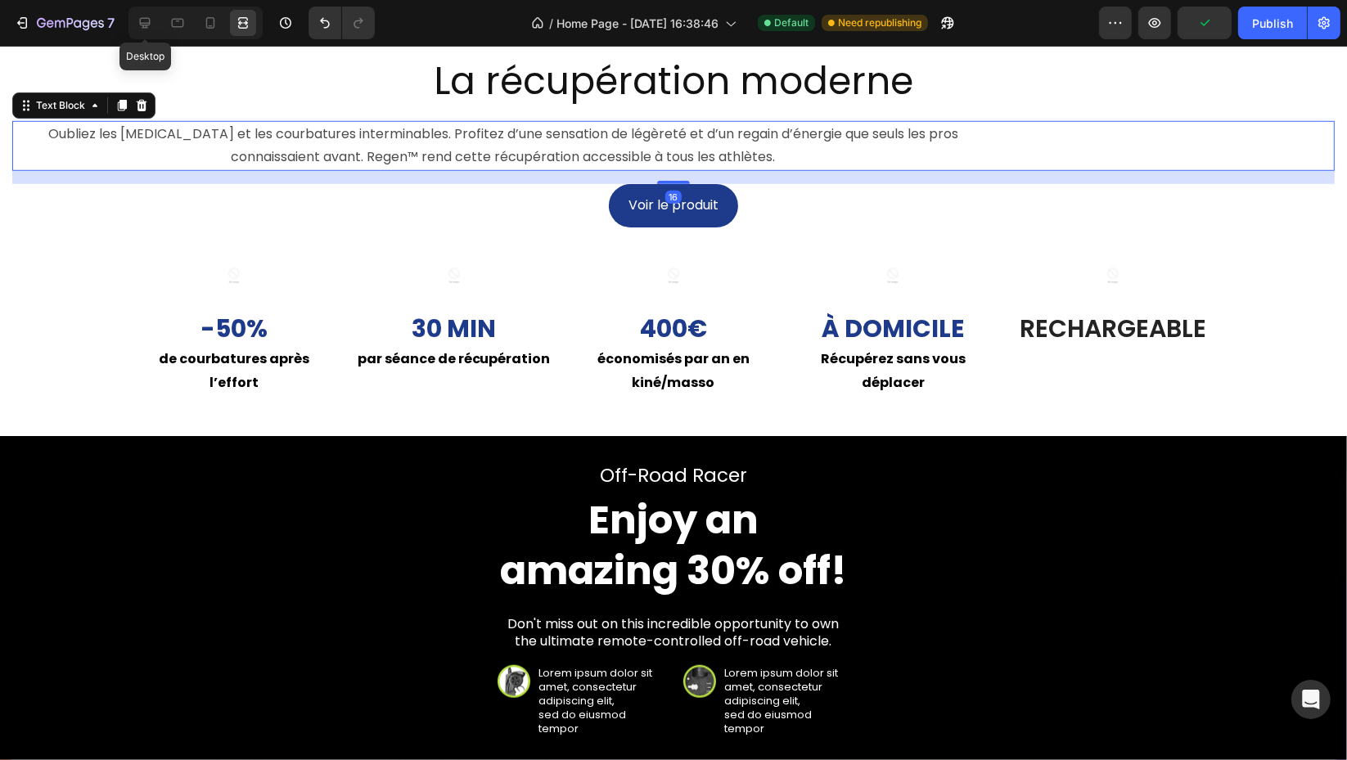
click at [139, 24] on icon at bounding box center [145, 23] width 16 height 16
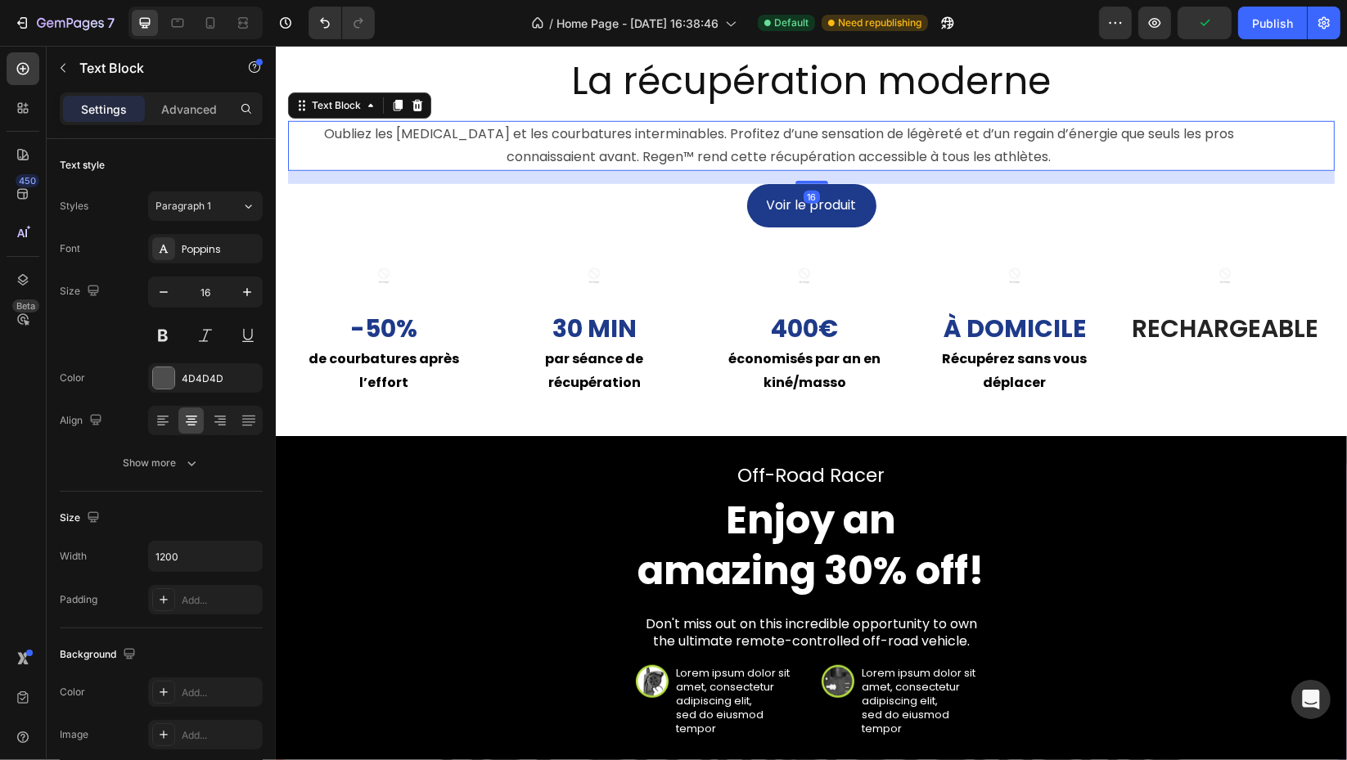
scroll to position [301, 0]
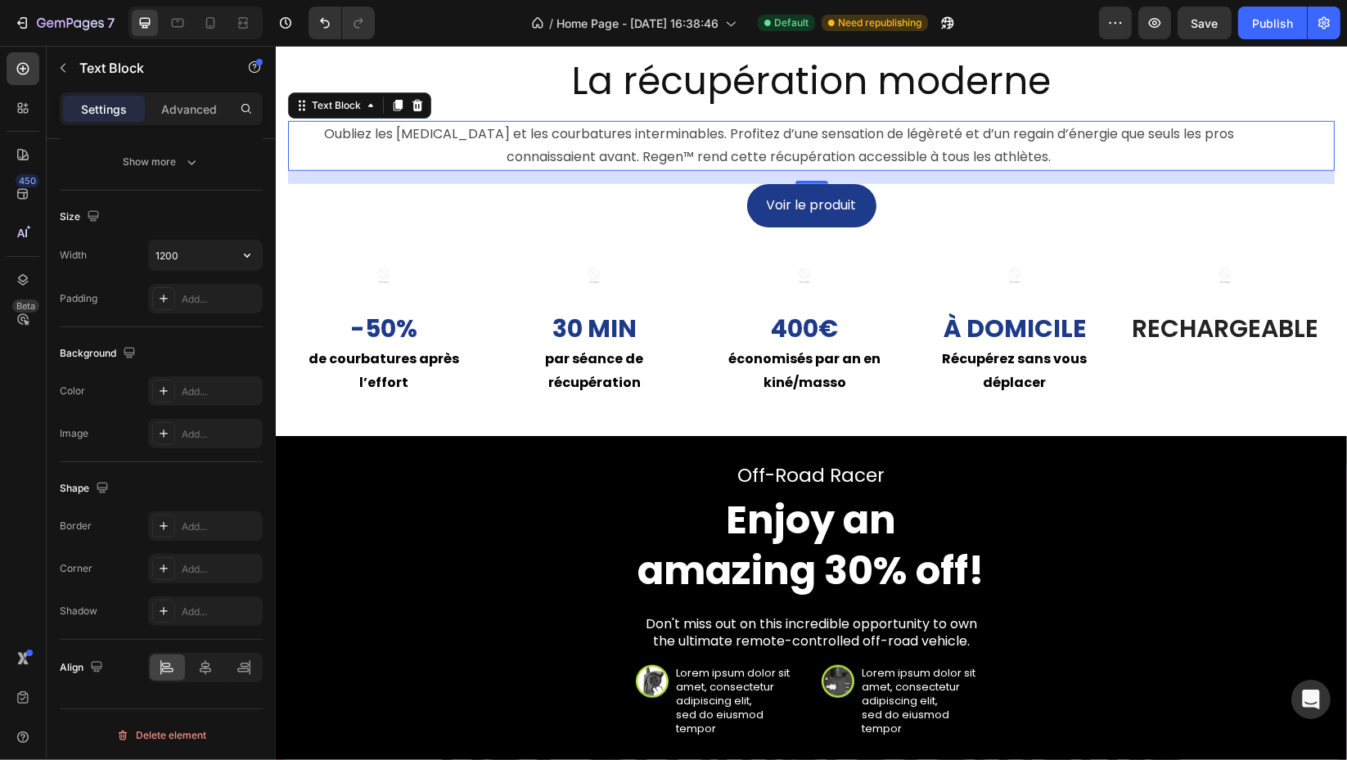
click at [246, 249] on icon "button" at bounding box center [247, 255] width 16 height 16
click at [192, 322] on p "Full 100%" at bounding box center [201, 327] width 93 height 15
drag, startPoint x: 226, startPoint y: 254, endPoint x: 18, endPoint y: 239, distance: 208.3
click at [226, 254] on input "100%" at bounding box center [205, 255] width 113 height 29
click at [246, 259] on icon "button" at bounding box center [247, 255] width 16 height 16
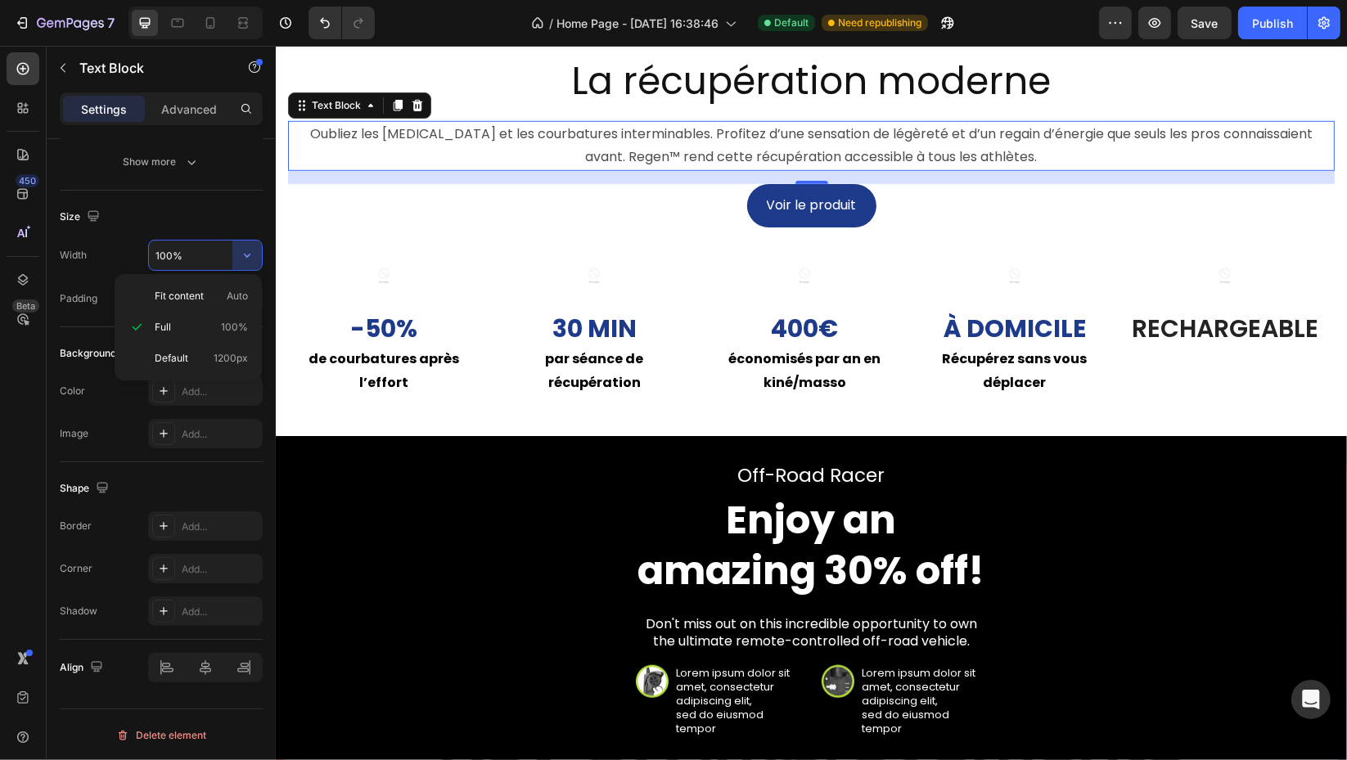
click at [206, 294] on p "Fit content Auto" at bounding box center [201, 296] width 93 height 15
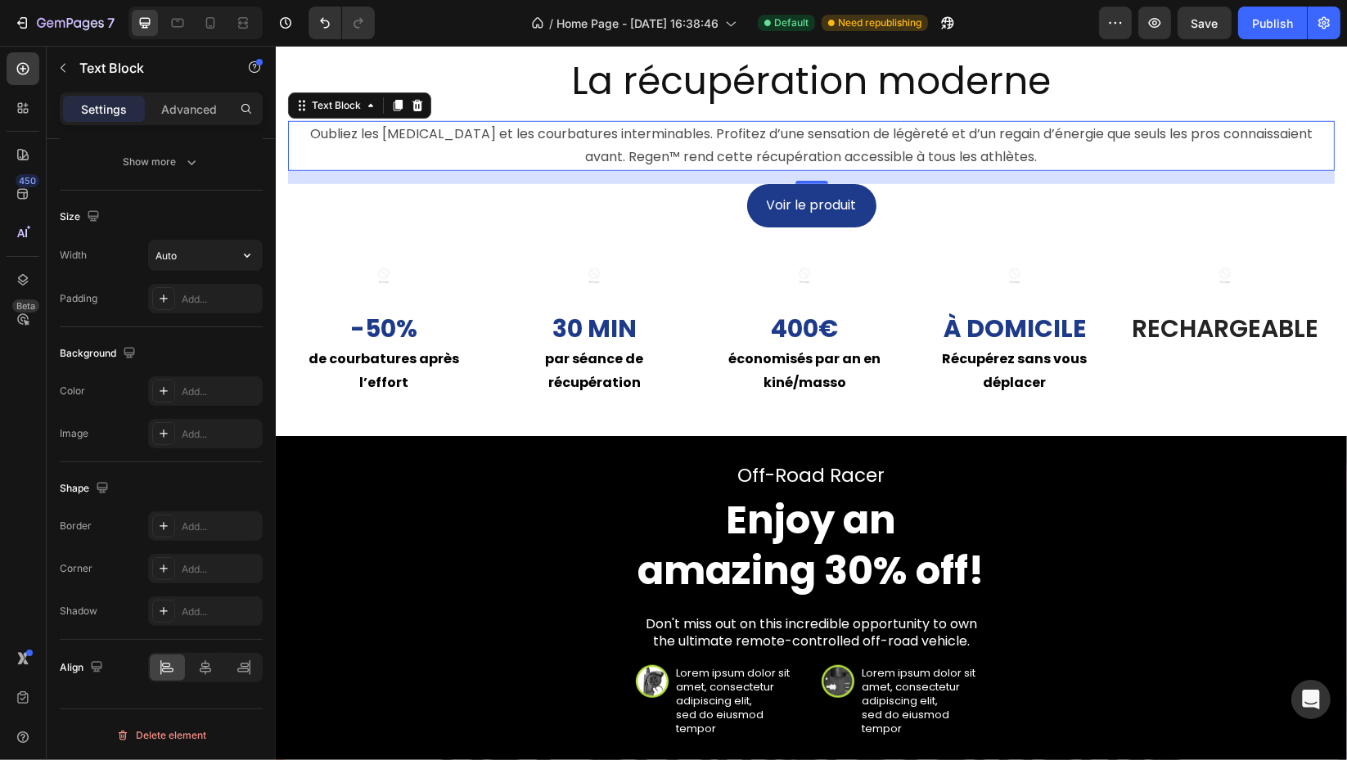
click at [244, 256] on icon "button" at bounding box center [247, 255] width 16 height 16
click at [228, 366] on div "Default 1200px" at bounding box center [188, 358] width 134 height 31
type input "1200"
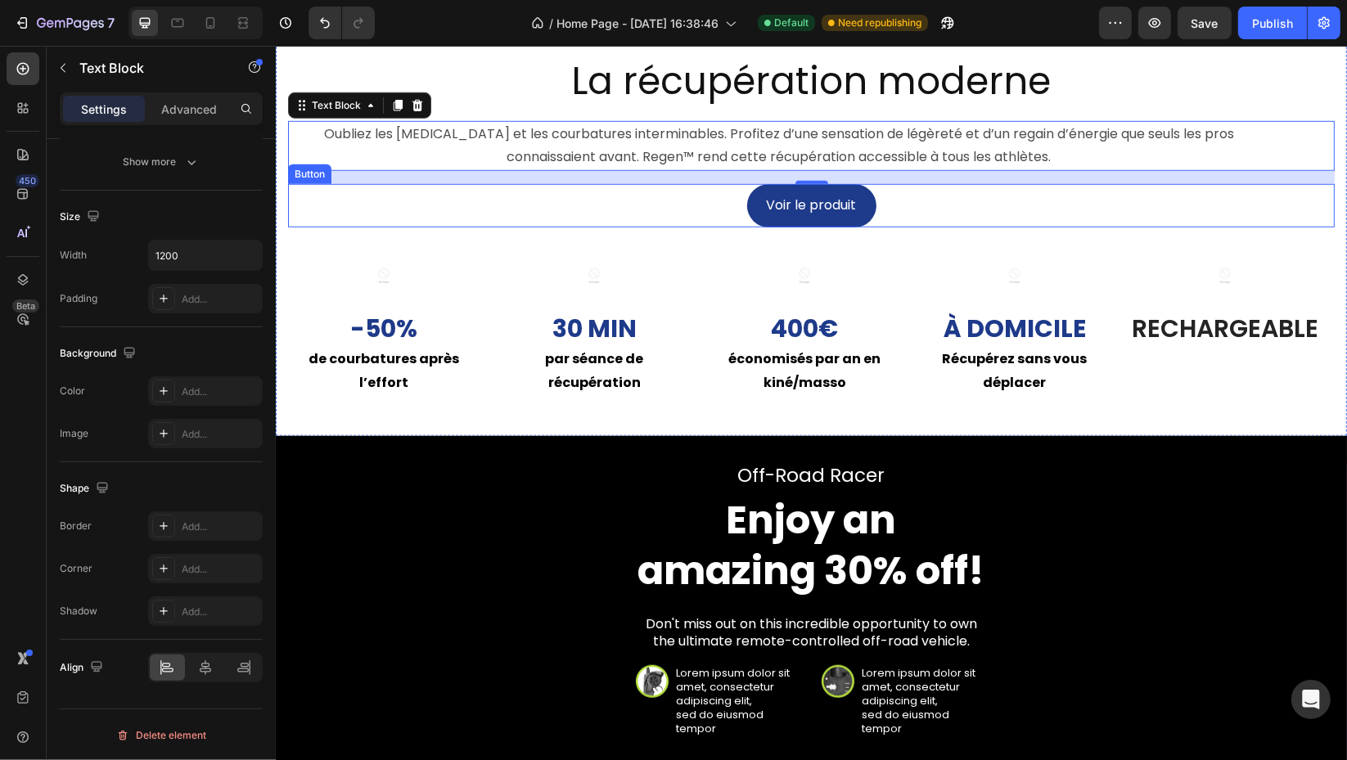
click at [460, 227] on div "Voir le produit Button" at bounding box center [810, 205] width 1046 height 43
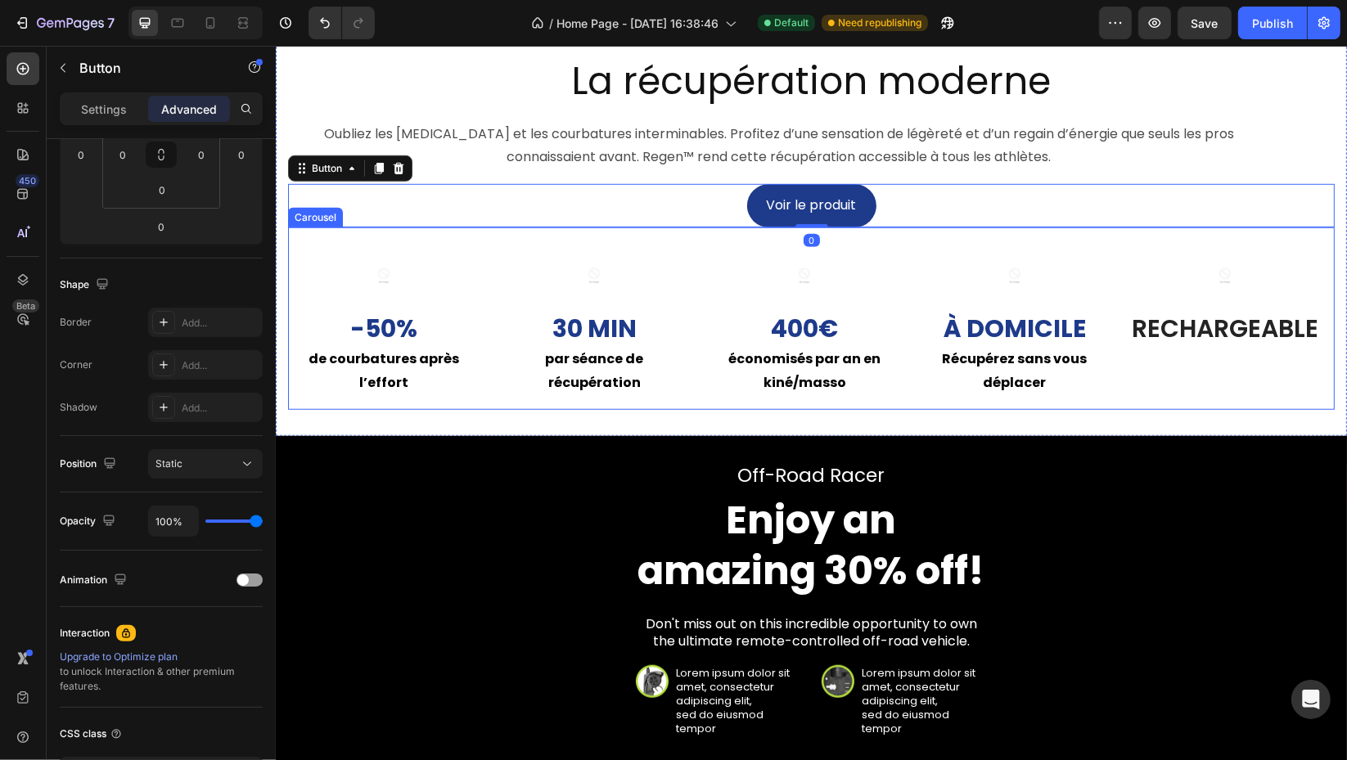
scroll to position [0, 0]
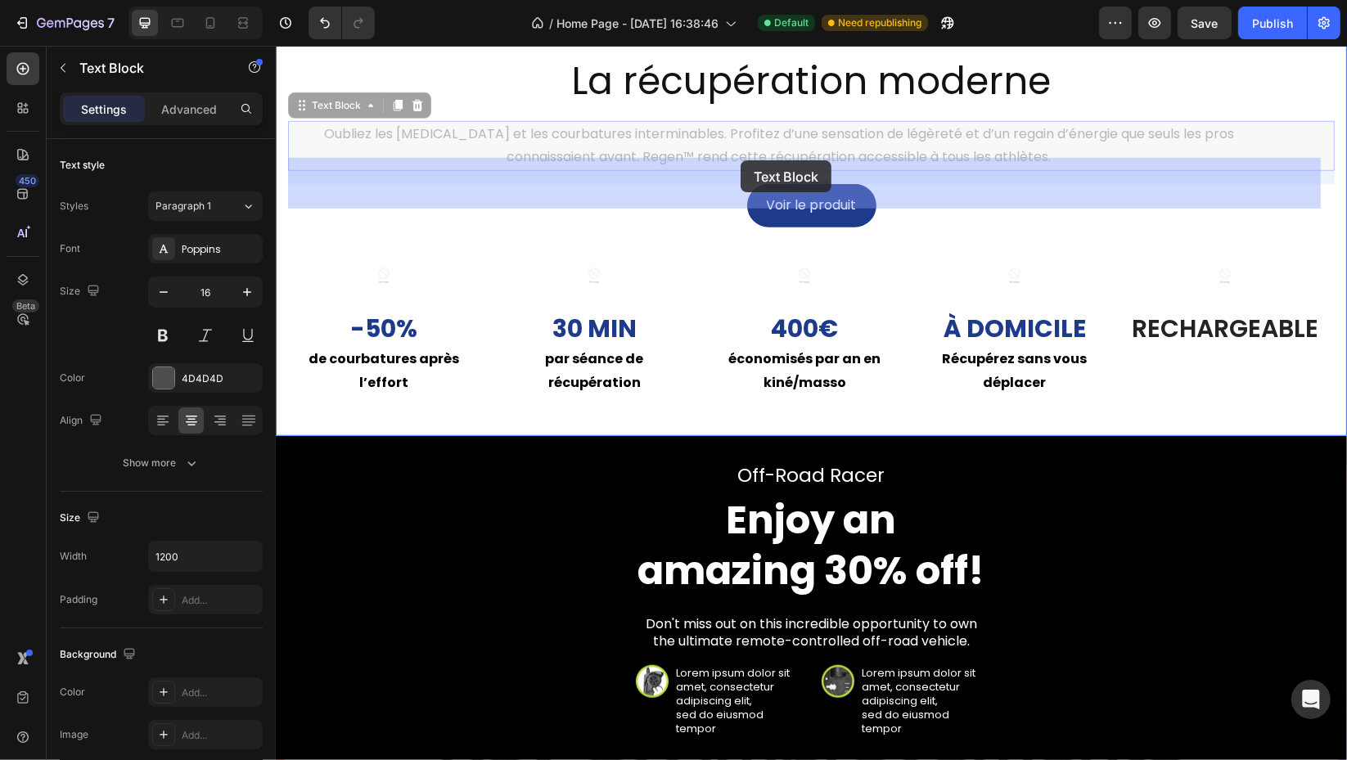
drag, startPoint x: 461, startPoint y: 180, endPoint x: 740, endPoint y: 160, distance: 278.8
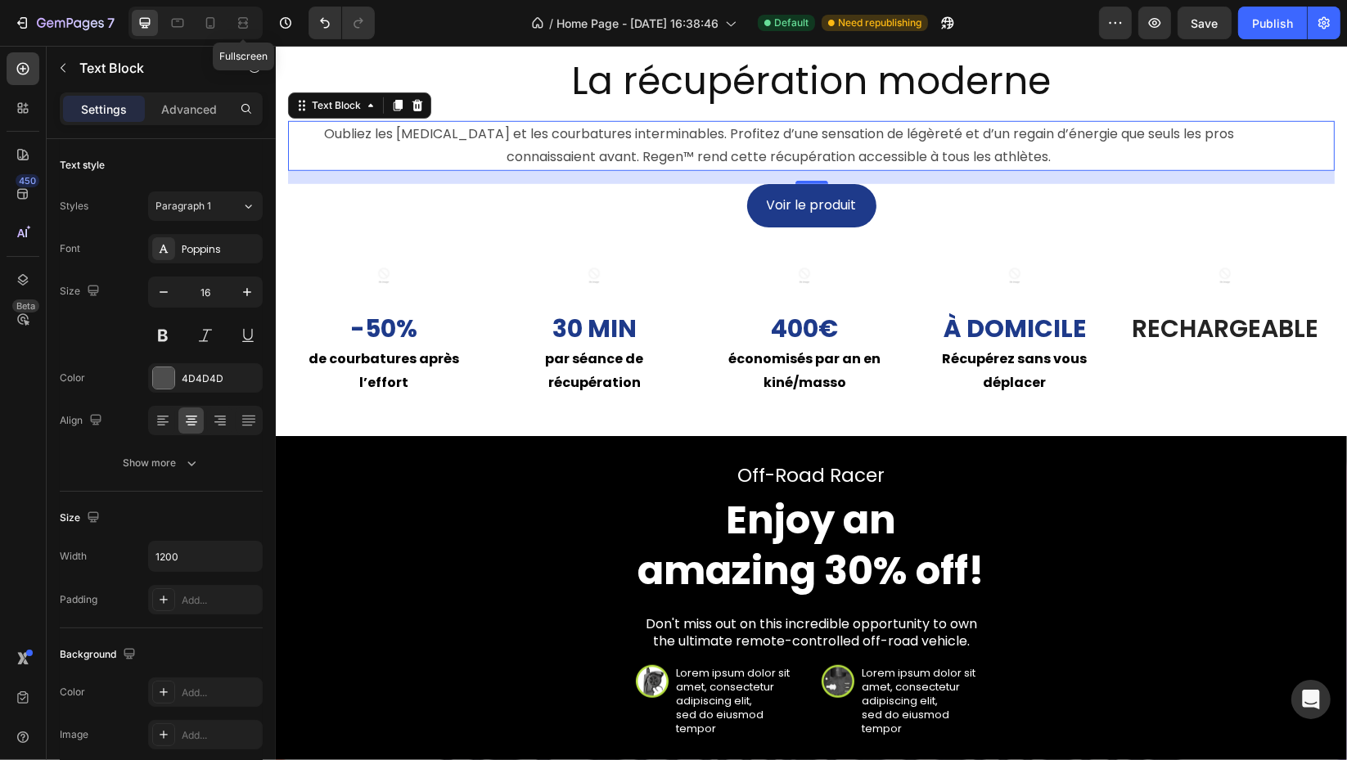
click at [253, 21] on div at bounding box center [243, 23] width 26 height 26
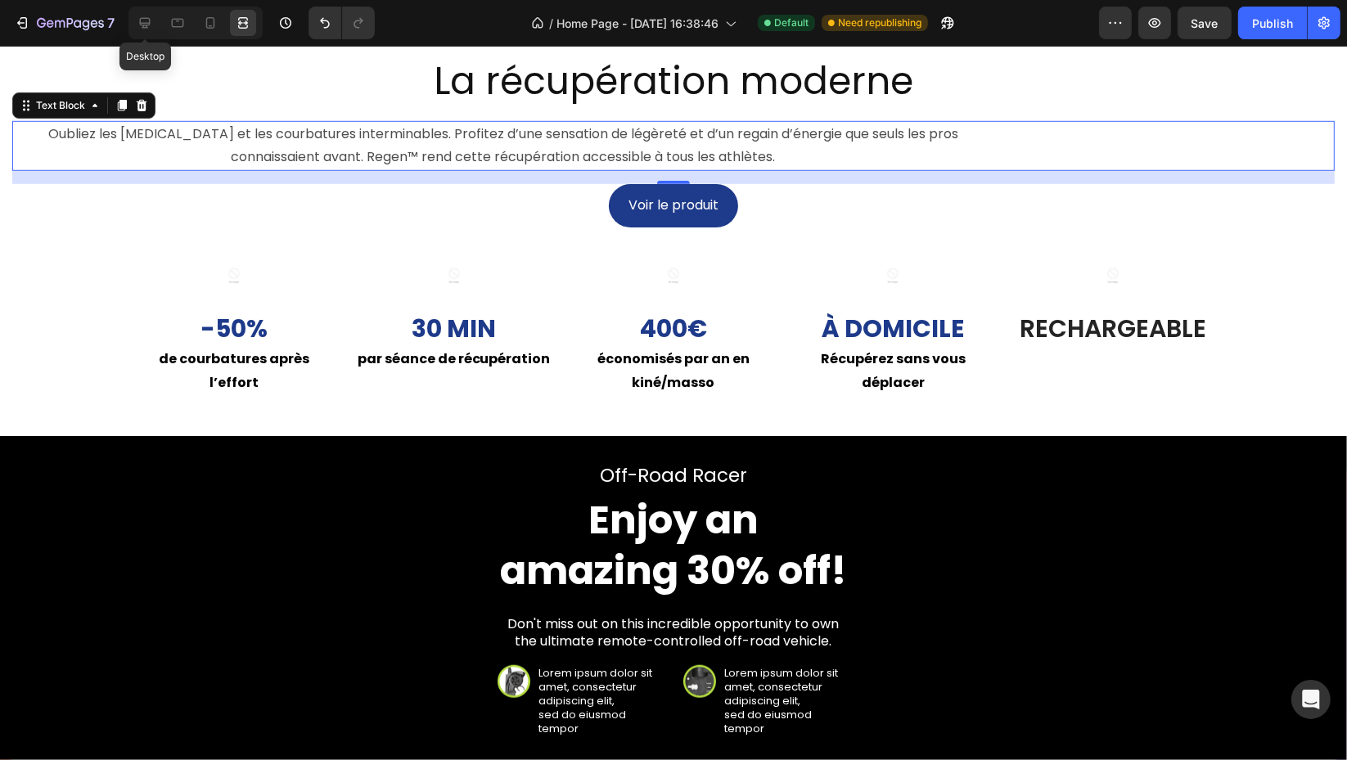
click at [146, 23] on icon at bounding box center [145, 23] width 11 height 11
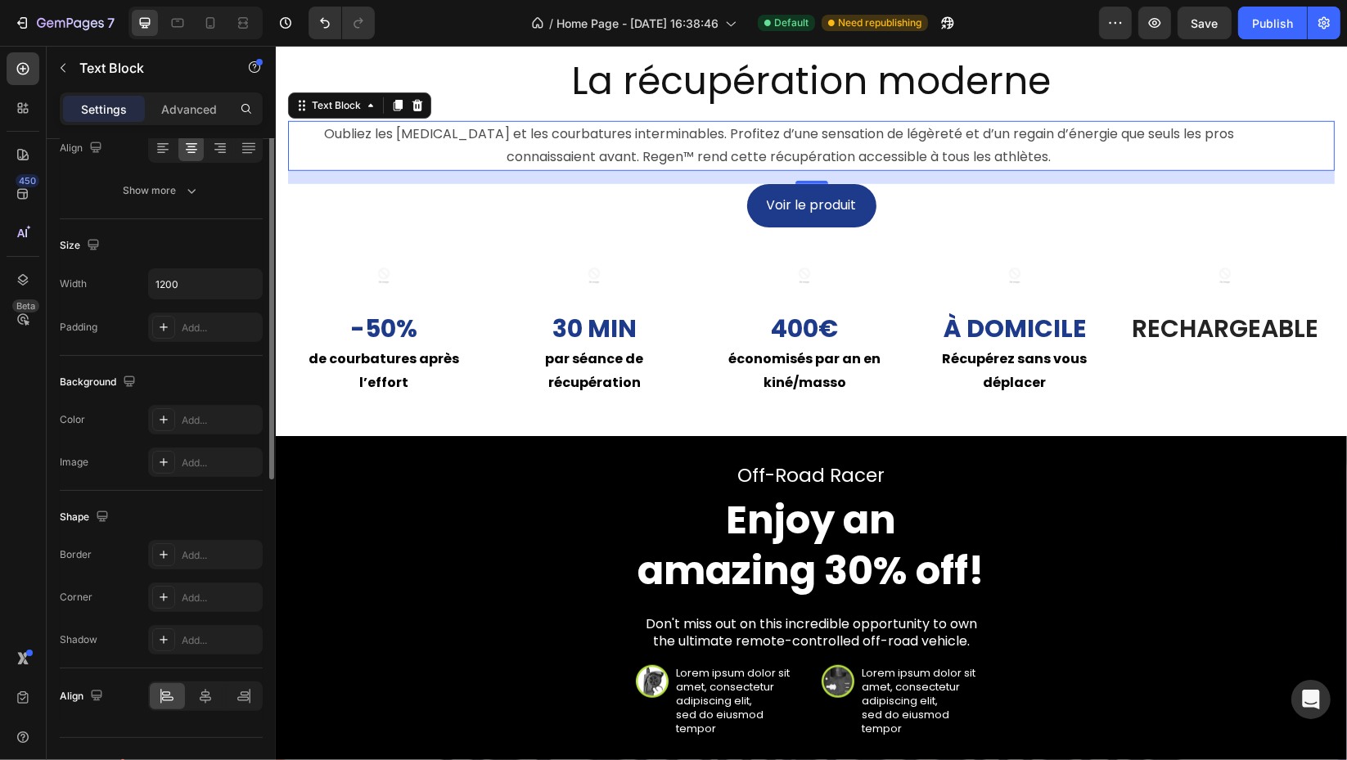
scroll to position [301, 0]
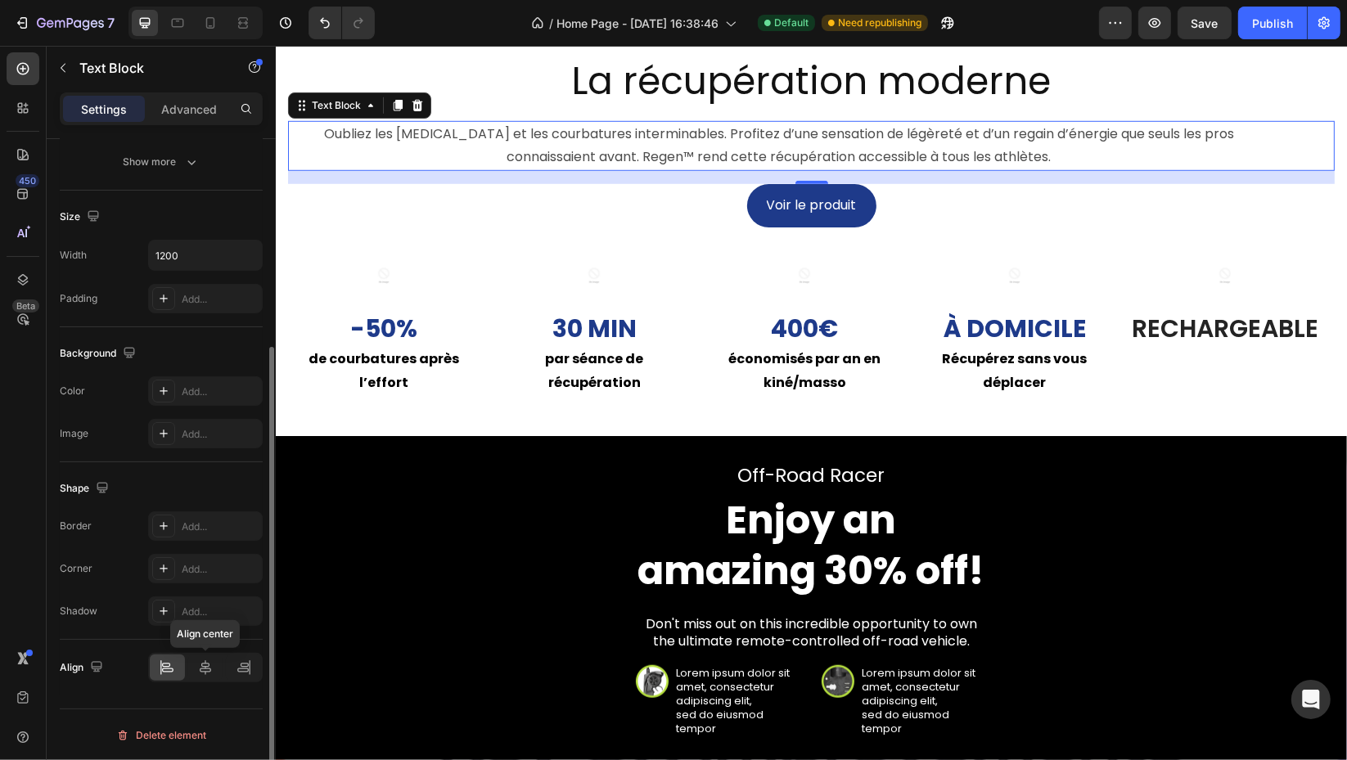
click at [218, 671] on div at bounding box center [205, 667] width 35 height 26
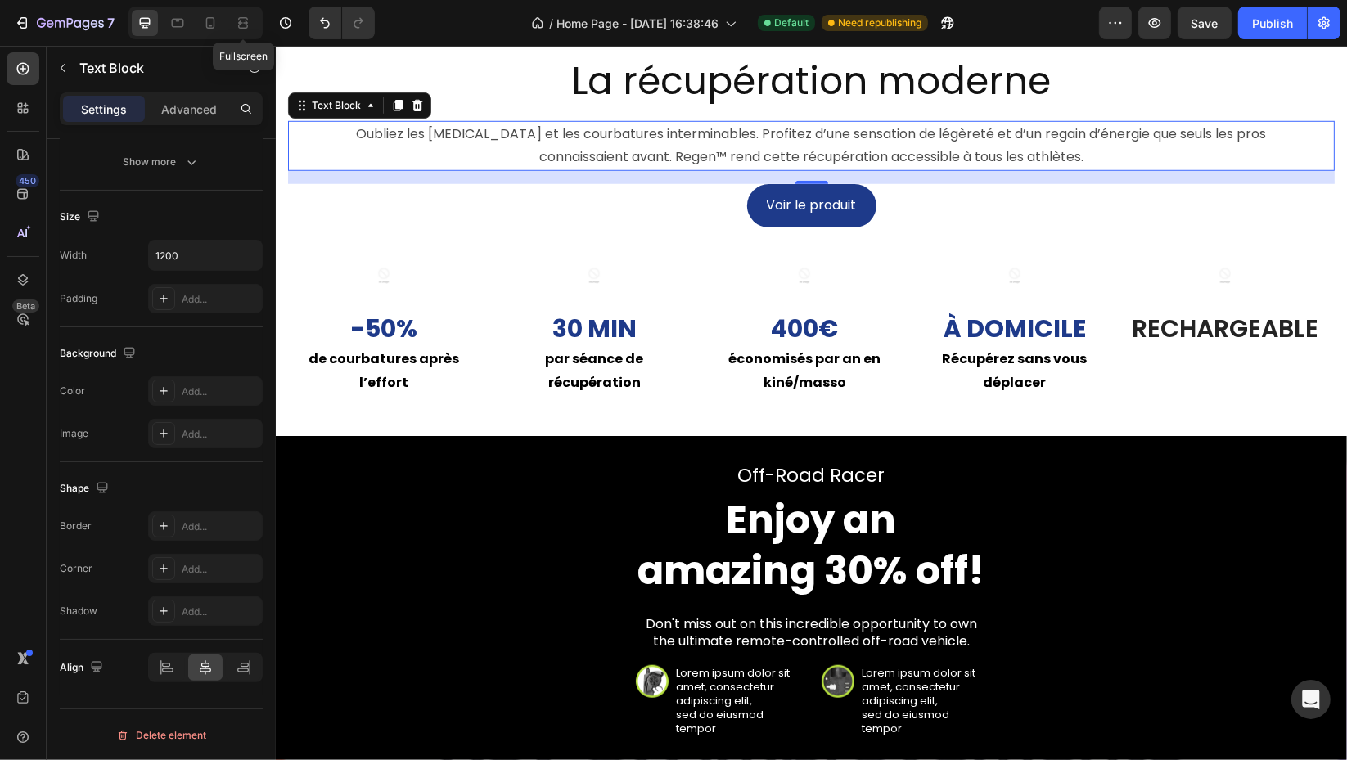
click at [245, 33] on div at bounding box center [243, 23] width 26 height 26
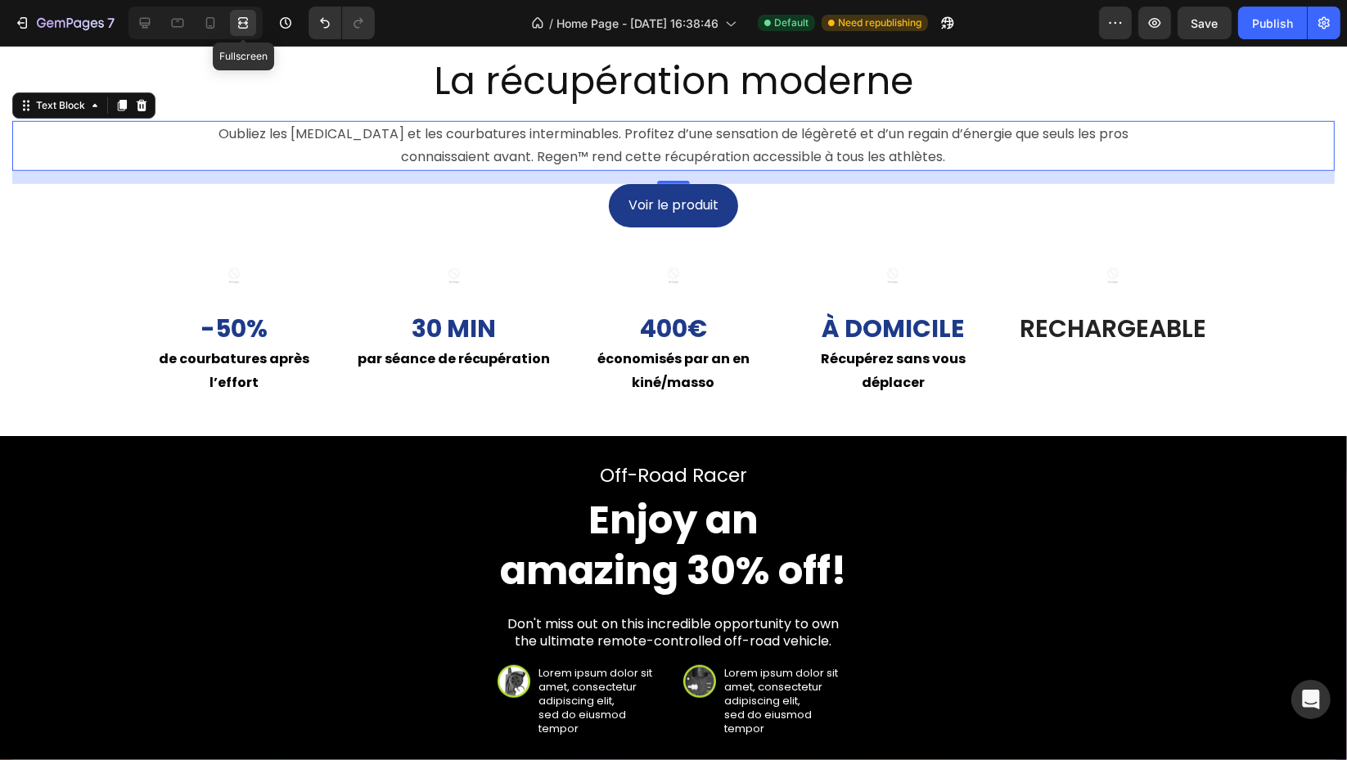
scroll to position [272, 0]
click at [145, 23] on icon at bounding box center [145, 23] width 11 height 11
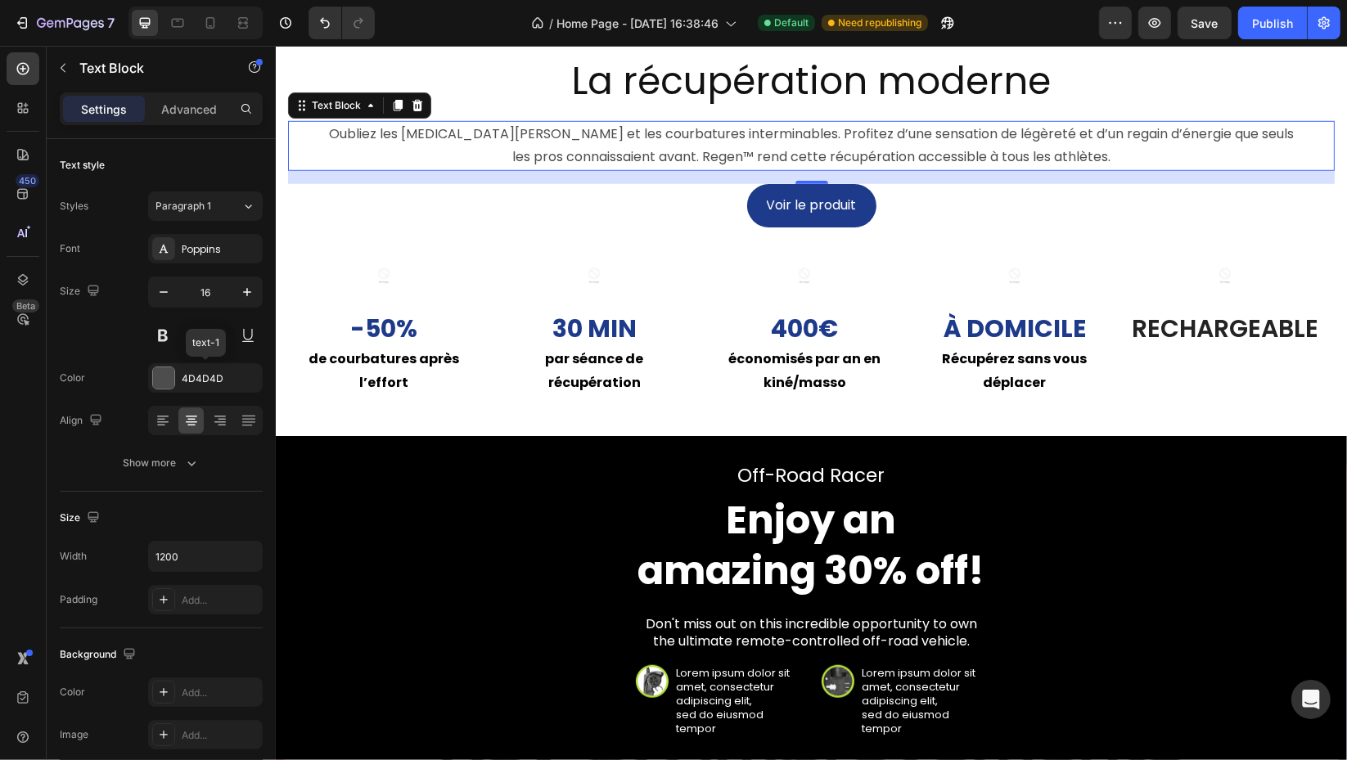
click at [200, 377] on div "4D4D4D" at bounding box center [220, 378] width 77 height 15
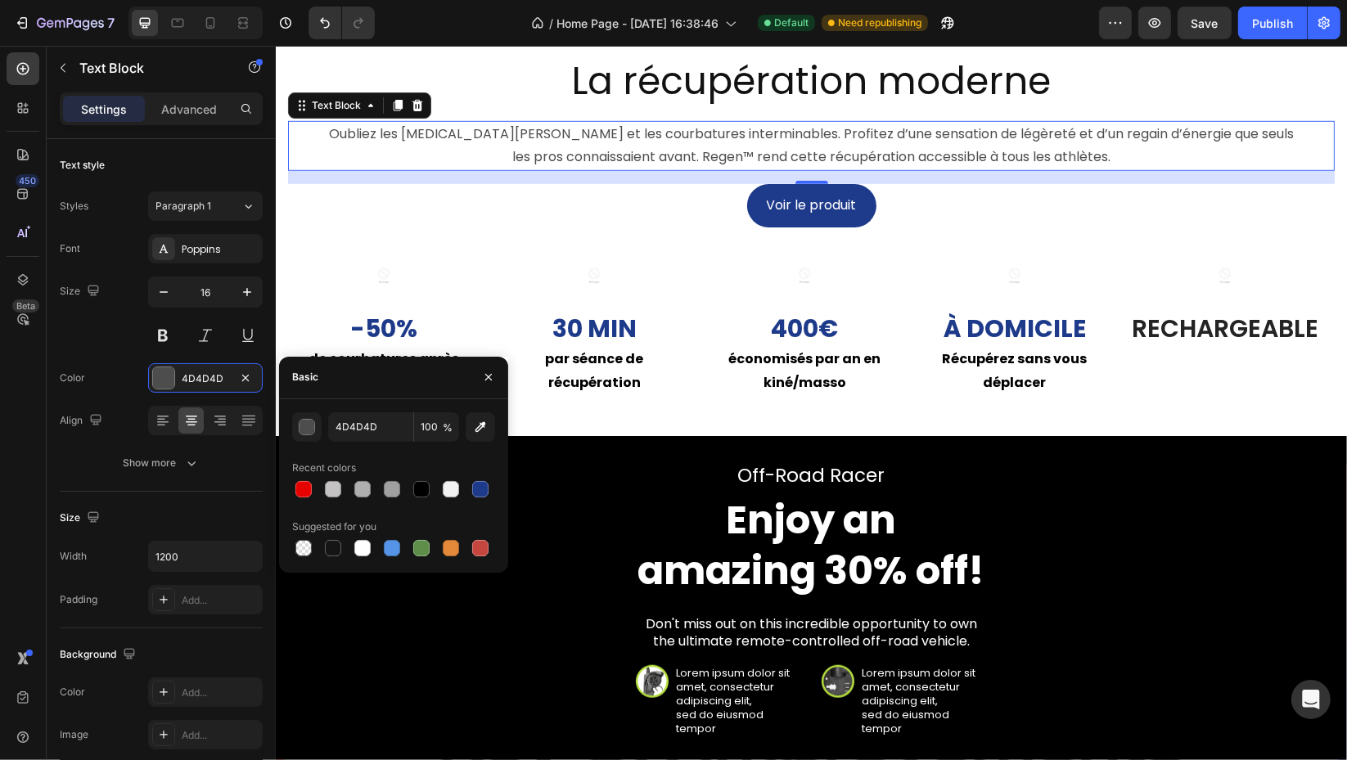
click at [427, 489] on div at bounding box center [421, 489] width 16 height 16
type input "000000"
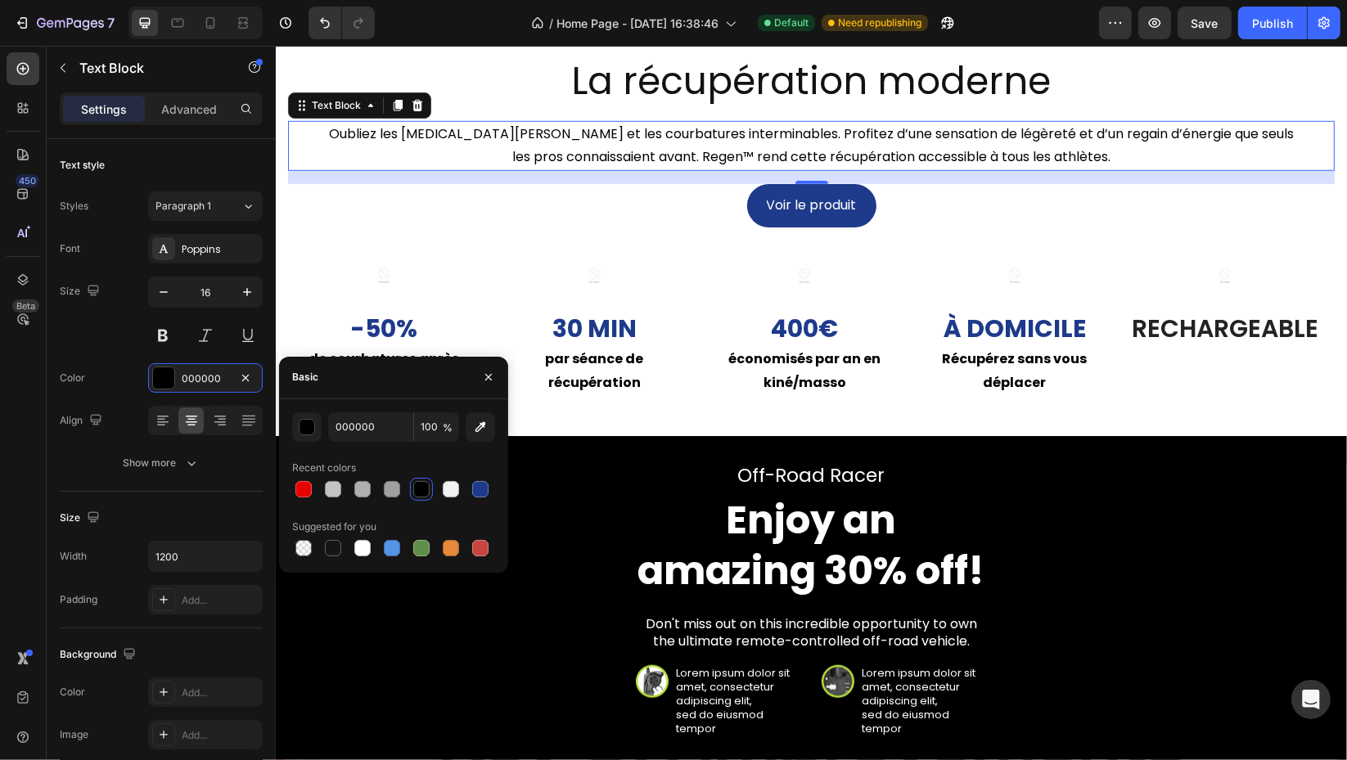
click at [100, 335] on div "Size 16" at bounding box center [161, 314] width 203 height 74
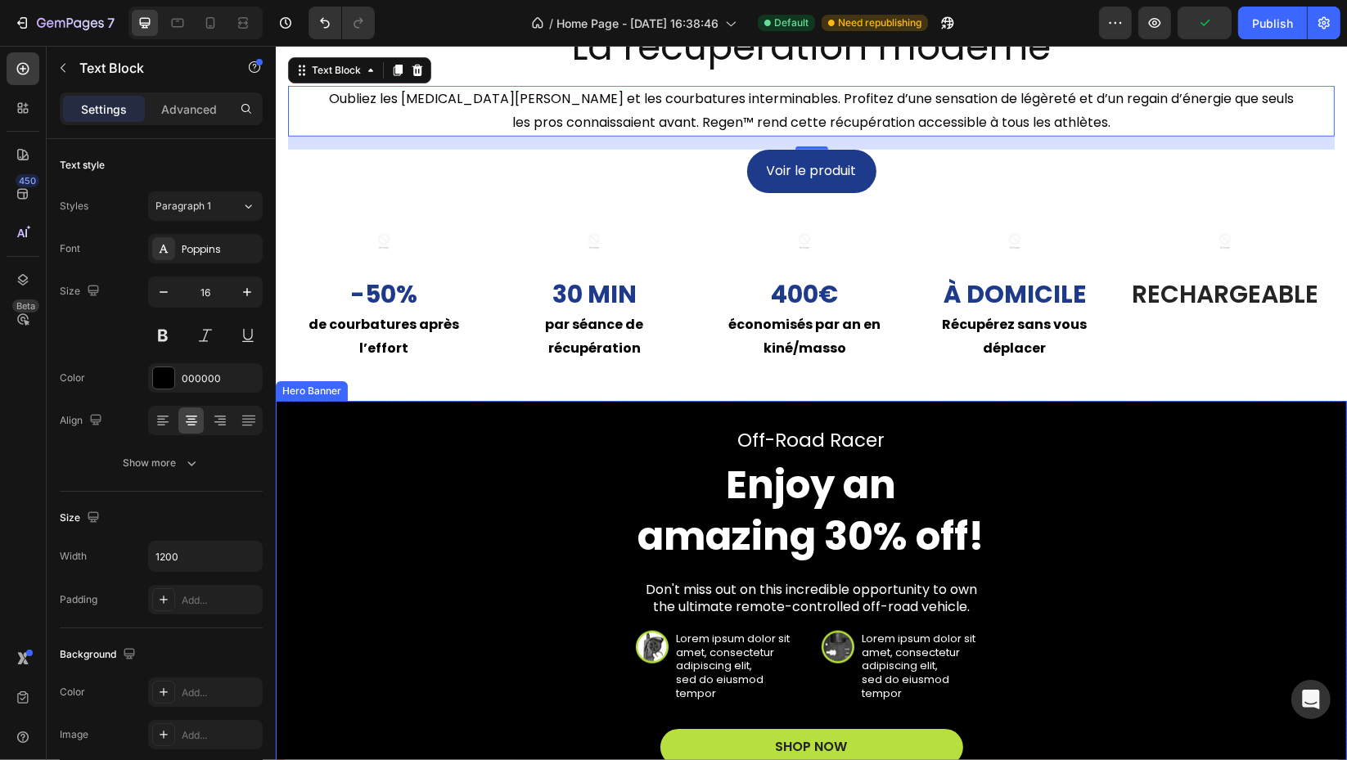
scroll to position [1302, 0]
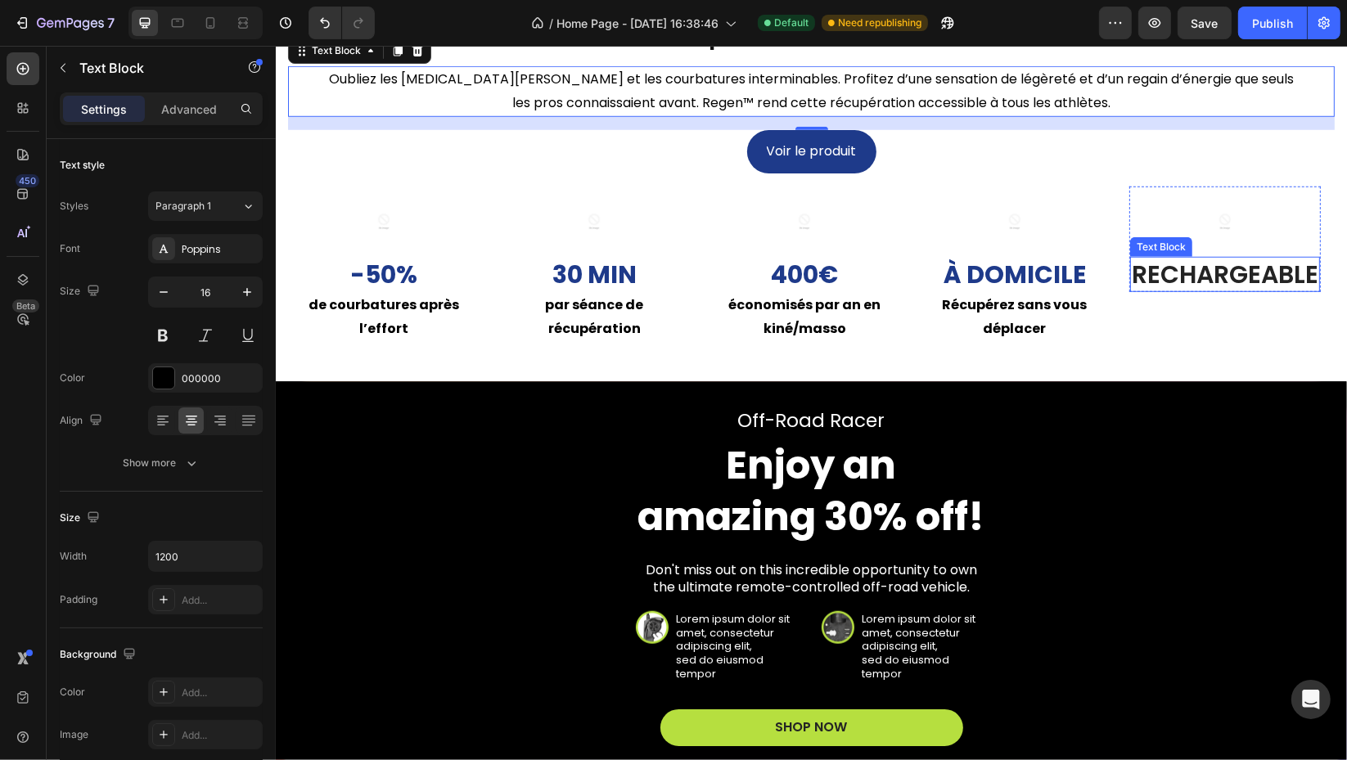
click at [1199, 281] on p "Rechargeable" at bounding box center [1224, 275] width 187 height 32
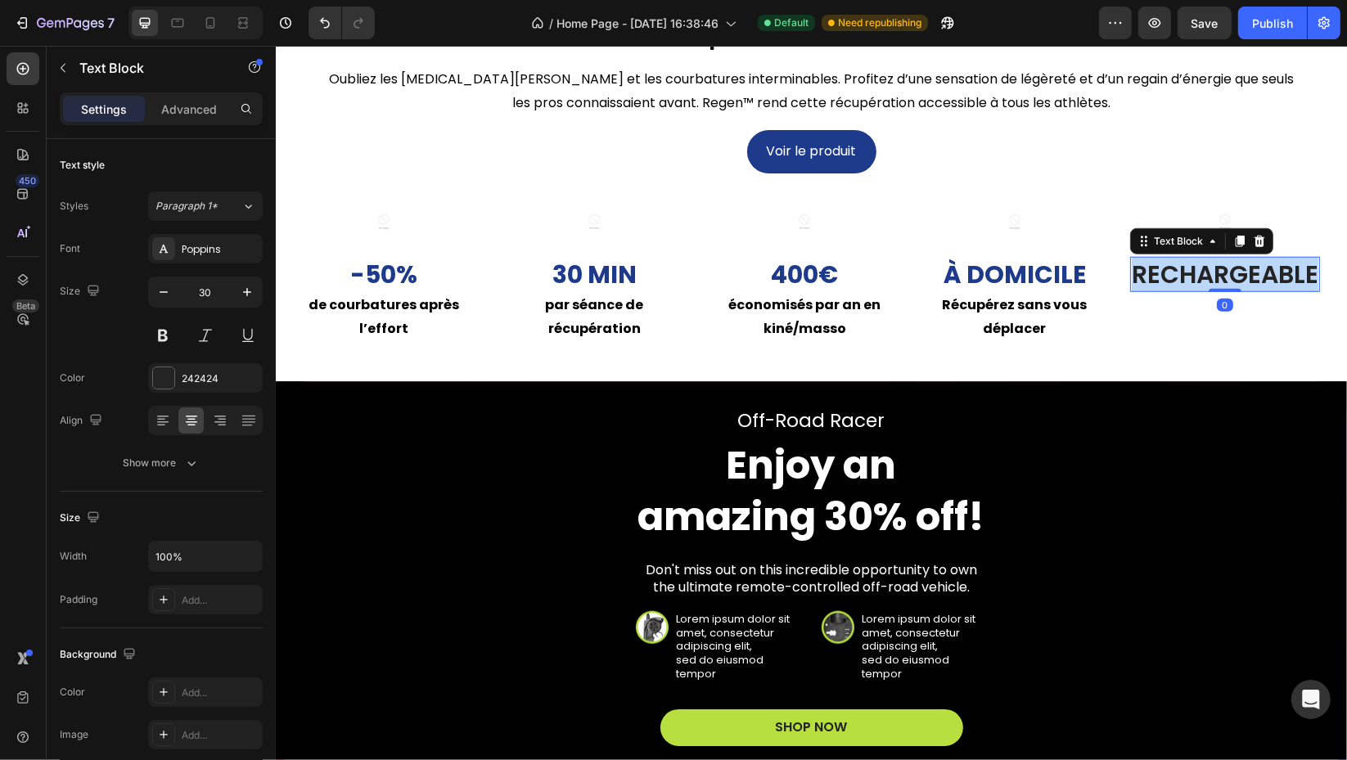
click at [1199, 281] on p "Rechargeable" at bounding box center [1224, 275] width 187 height 32
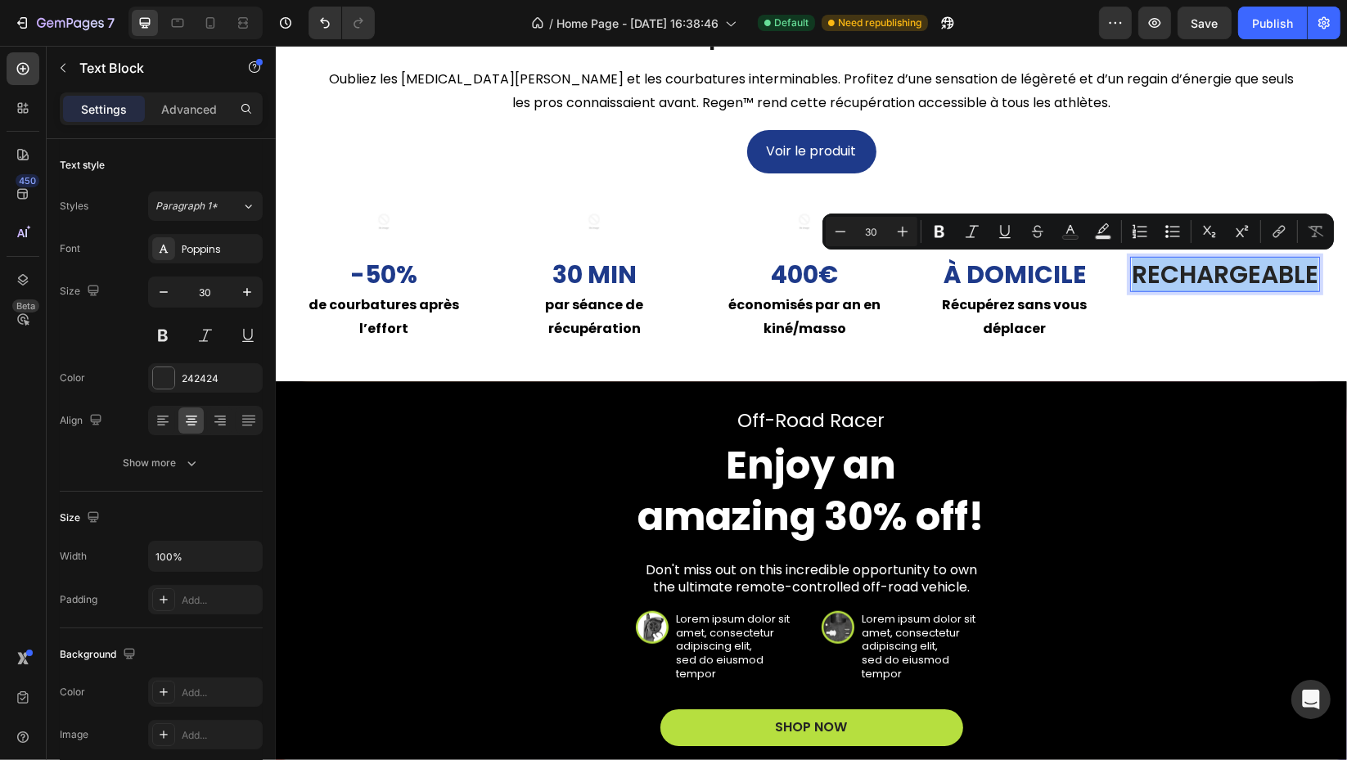
click at [205, 372] on div "242424" at bounding box center [220, 378] width 77 height 15
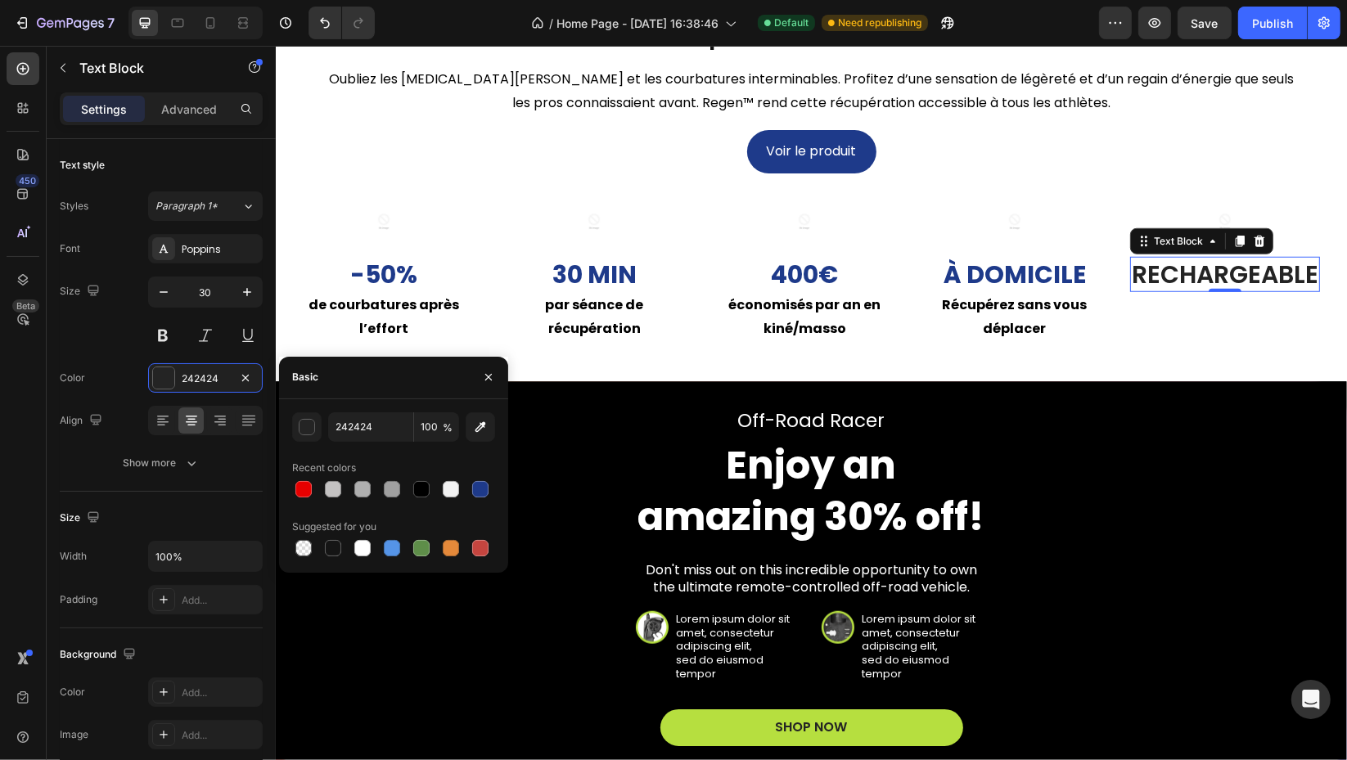
click at [420, 481] on div at bounding box center [421, 489] width 16 height 16
click at [472, 484] on div at bounding box center [480, 489] width 16 height 16
type input "1E3A8A"
click at [173, 339] on button at bounding box center [162, 335] width 29 height 29
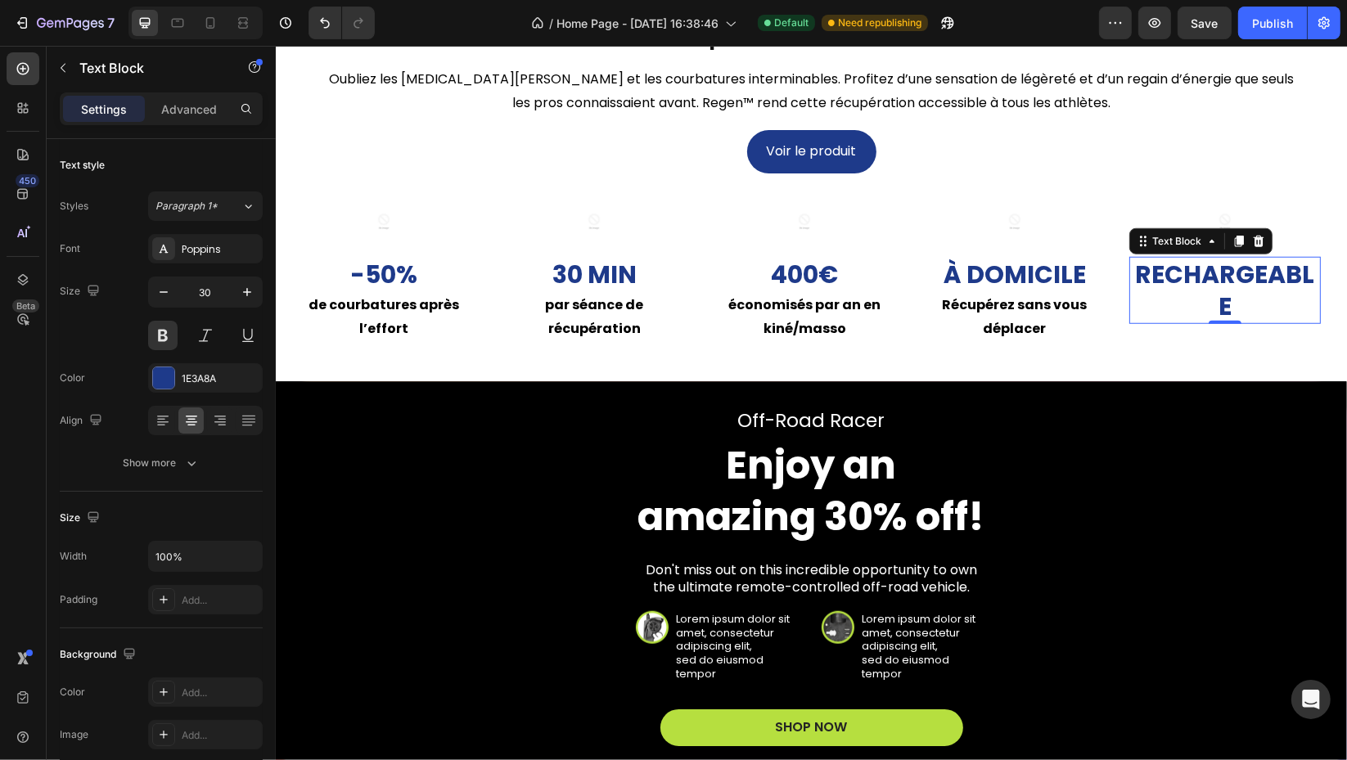
click at [149, 288] on button "button" at bounding box center [163, 291] width 29 height 29
type input "29"
click at [982, 270] on p "À domicile" at bounding box center [1013, 275] width 142 height 32
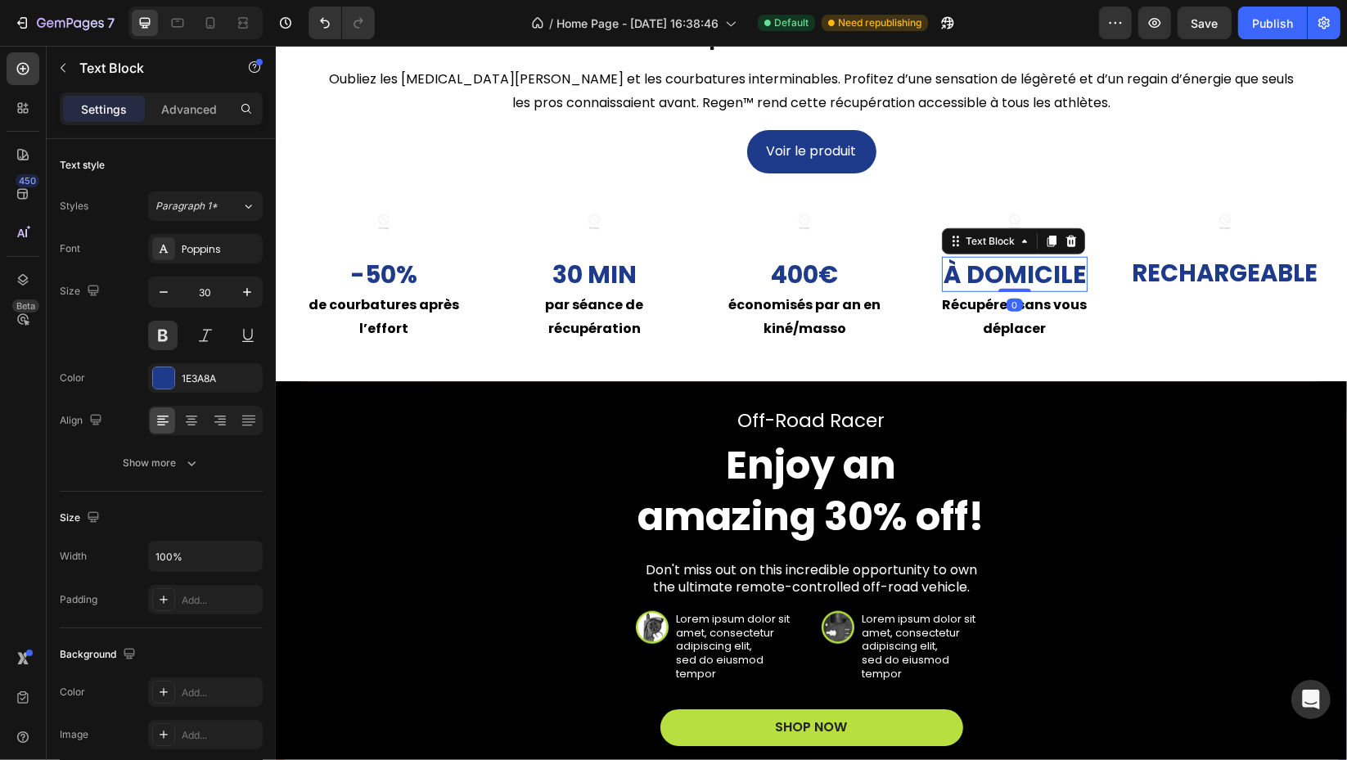
click at [172, 288] on button "button" at bounding box center [163, 291] width 29 height 29
type input "29"
click at [781, 281] on p "400 €" at bounding box center [803, 275] width 67 height 32
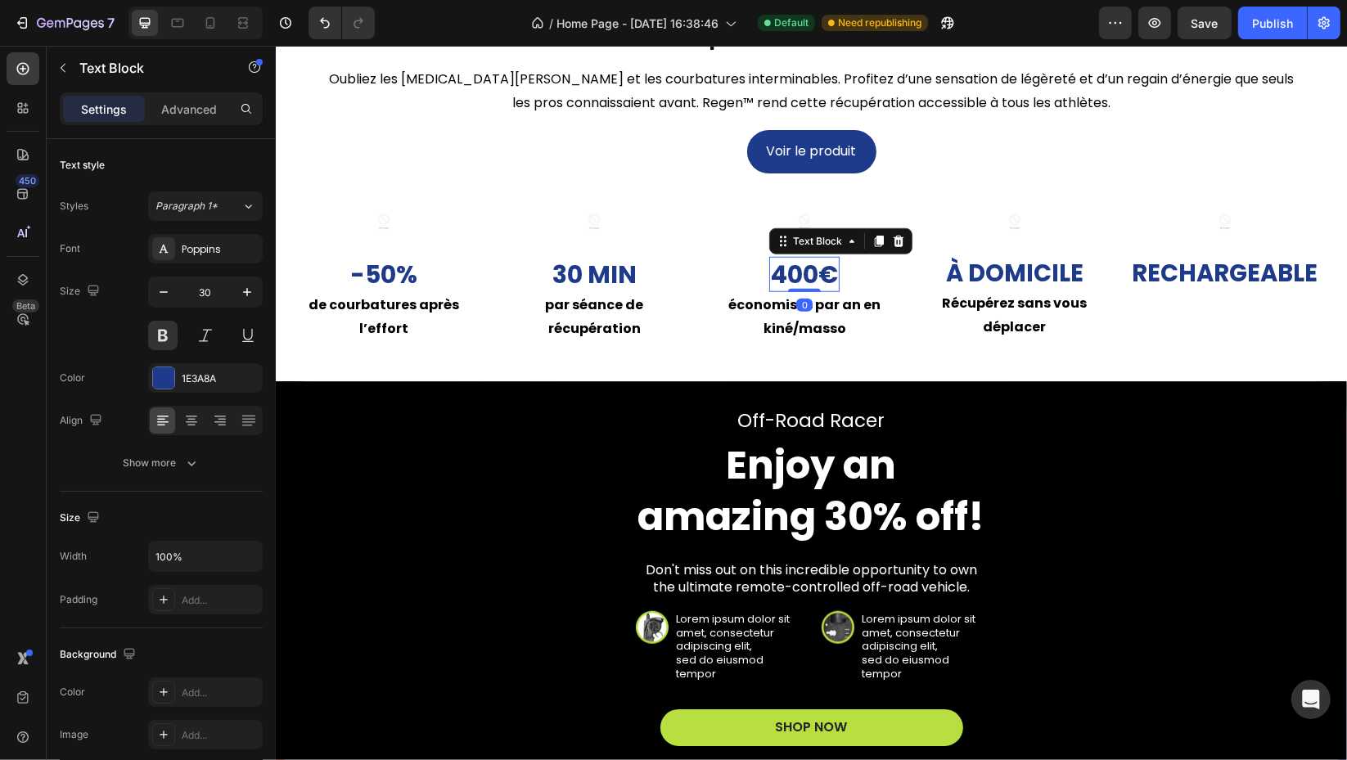
click at [169, 300] on button "button" at bounding box center [163, 291] width 29 height 29
type input "29"
click at [596, 279] on strong "30 min" at bounding box center [593, 274] width 84 height 35
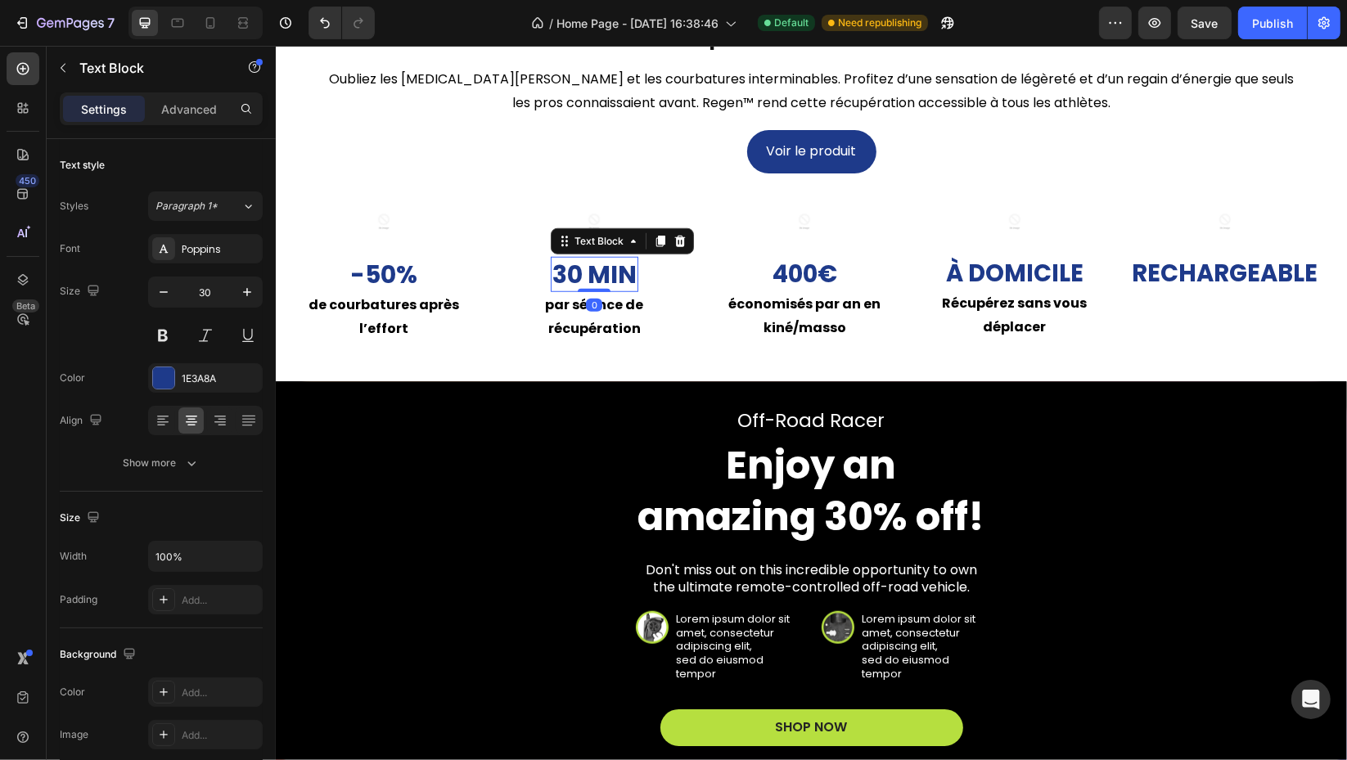
click at [168, 295] on icon "button" at bounding box center [163, 292] width 16 height 16
type input "29"
click at [381, 276] on p "-50%" at bounding box center [383, 275] width 189 height 32
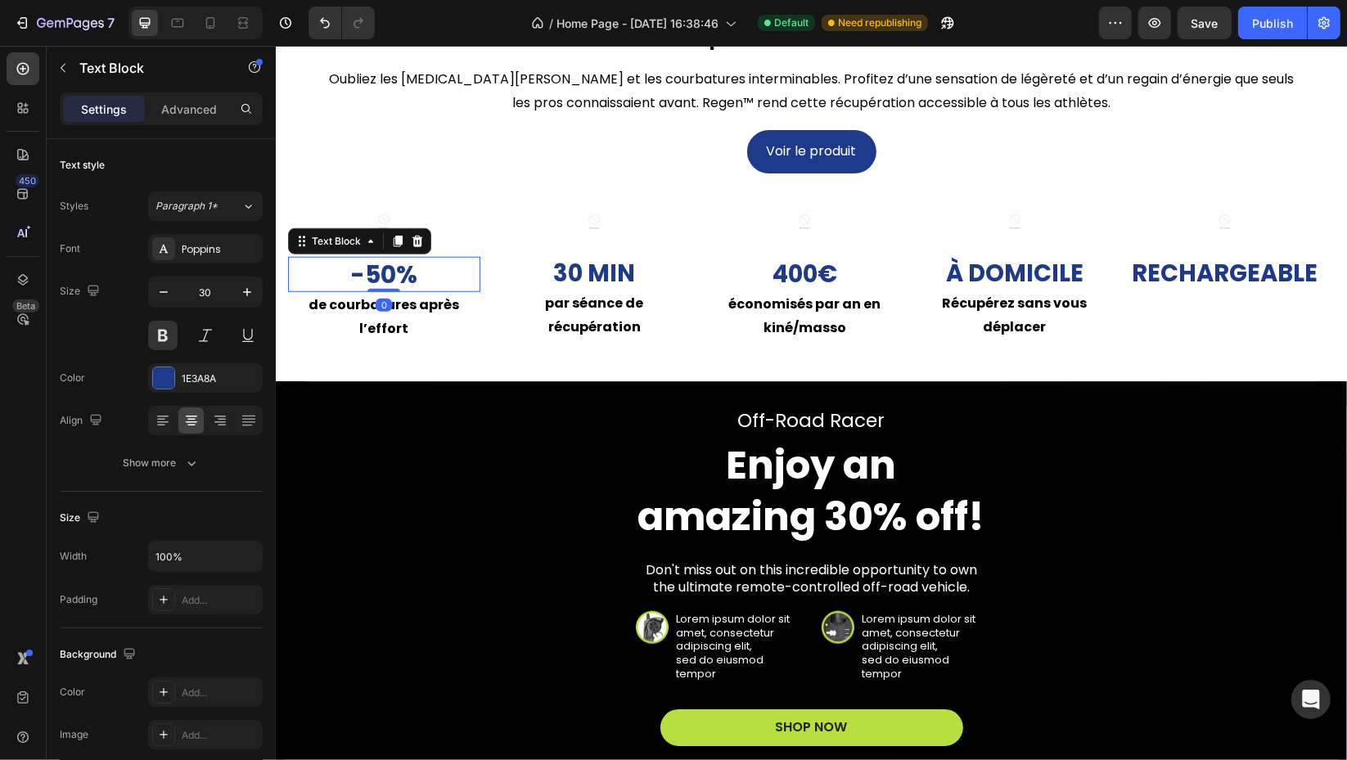
click at [169, 295] on icon "button" at bounding box center [163, 292] width 16 height 16
type input "29"
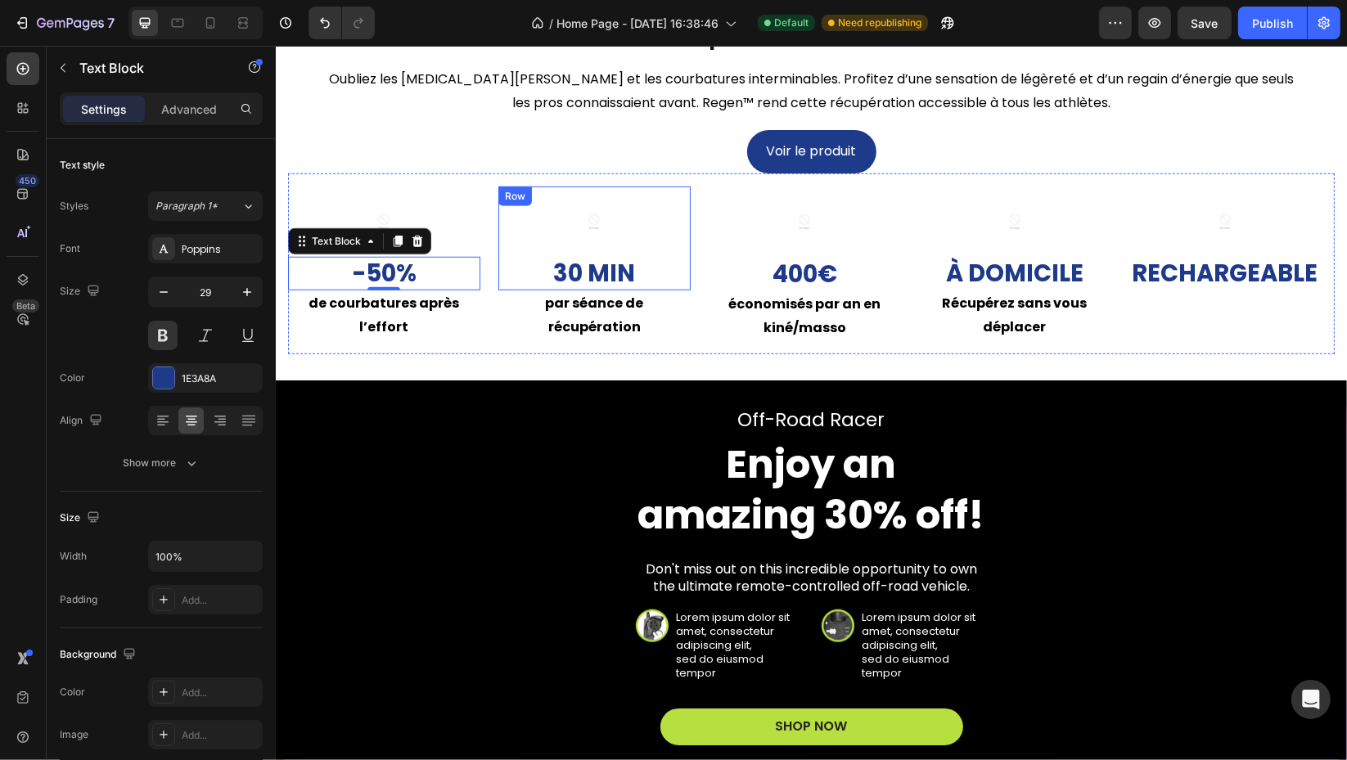
click at [514, 196] on div "Row" at bounding box center [514, 196] width 27 height 15
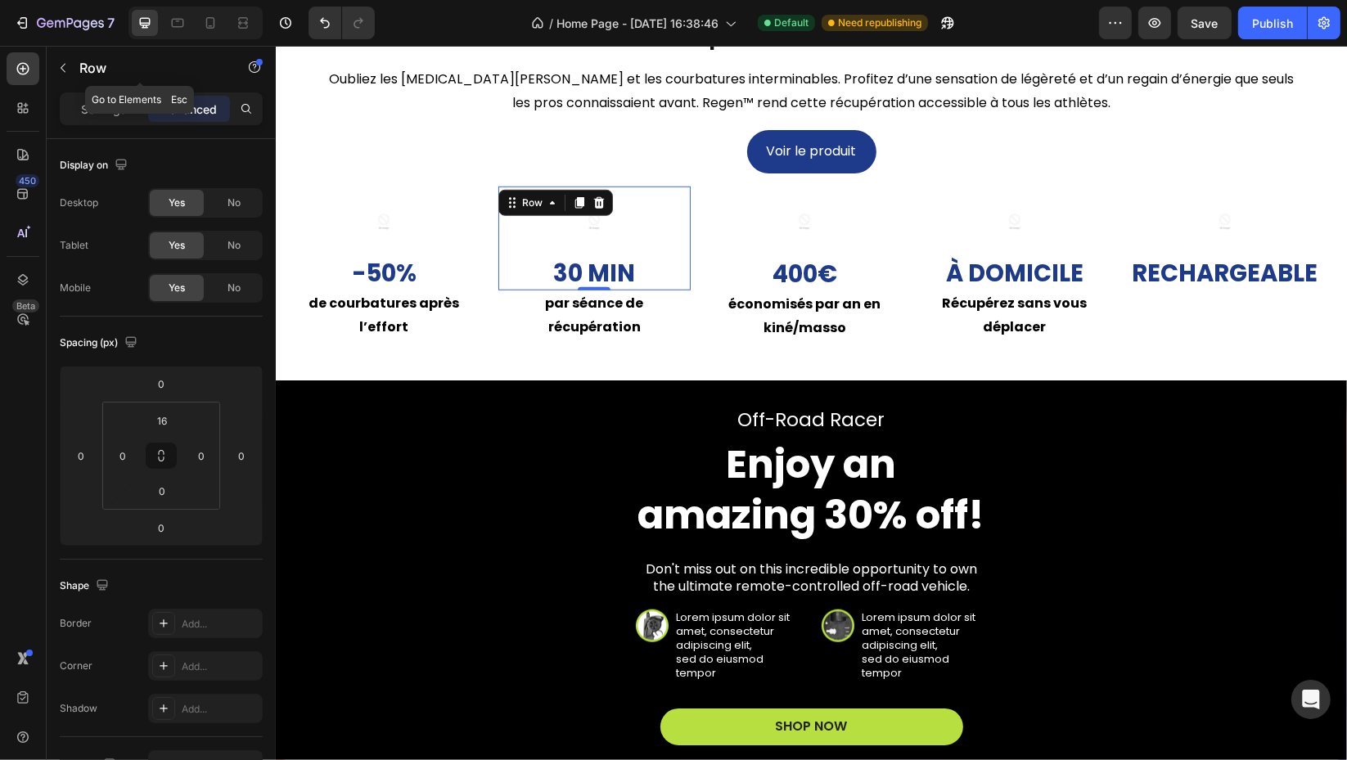
click at [66, 64] on icon "button" at bounding box center [62, 67] width 13 height 13
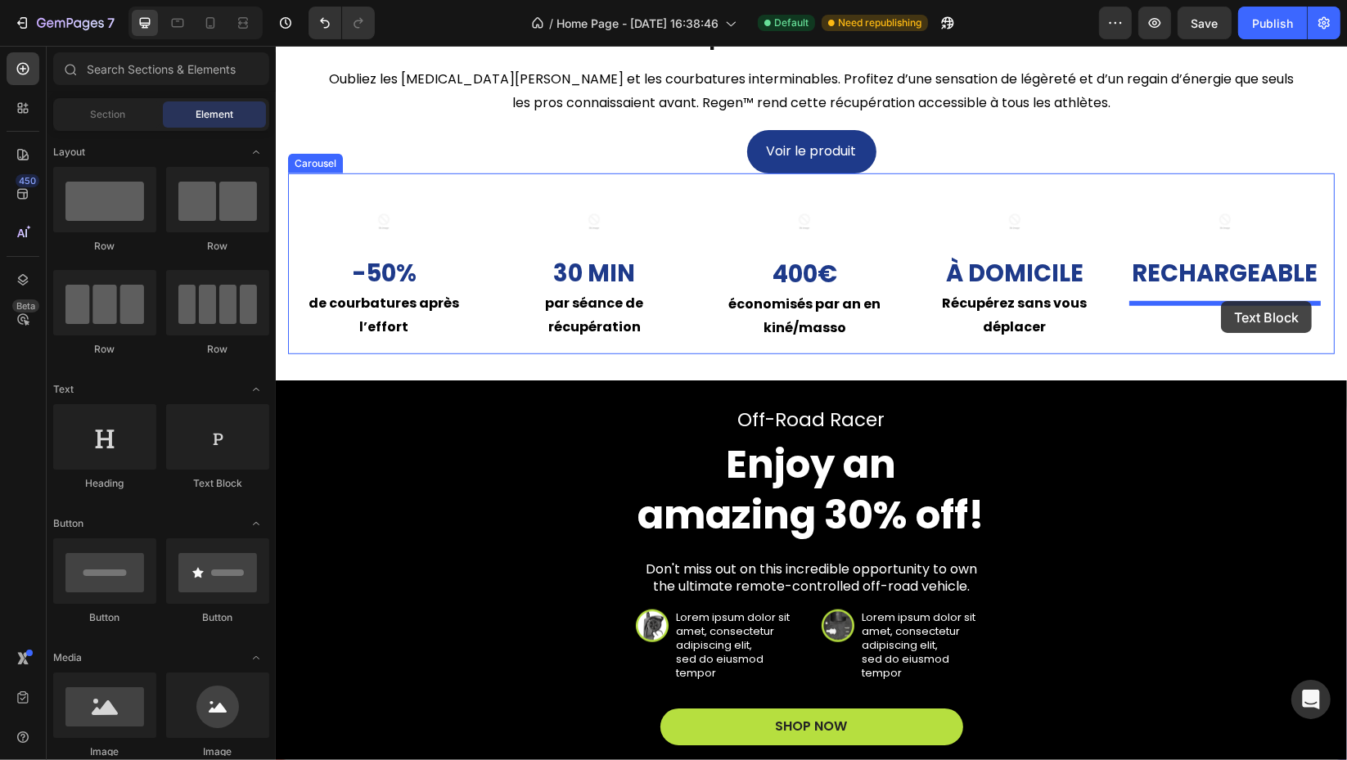
drag, startPoint x: 486, startPoint y: 492, endPoint x: 1220, endPoint y: 301, distance: 758.4
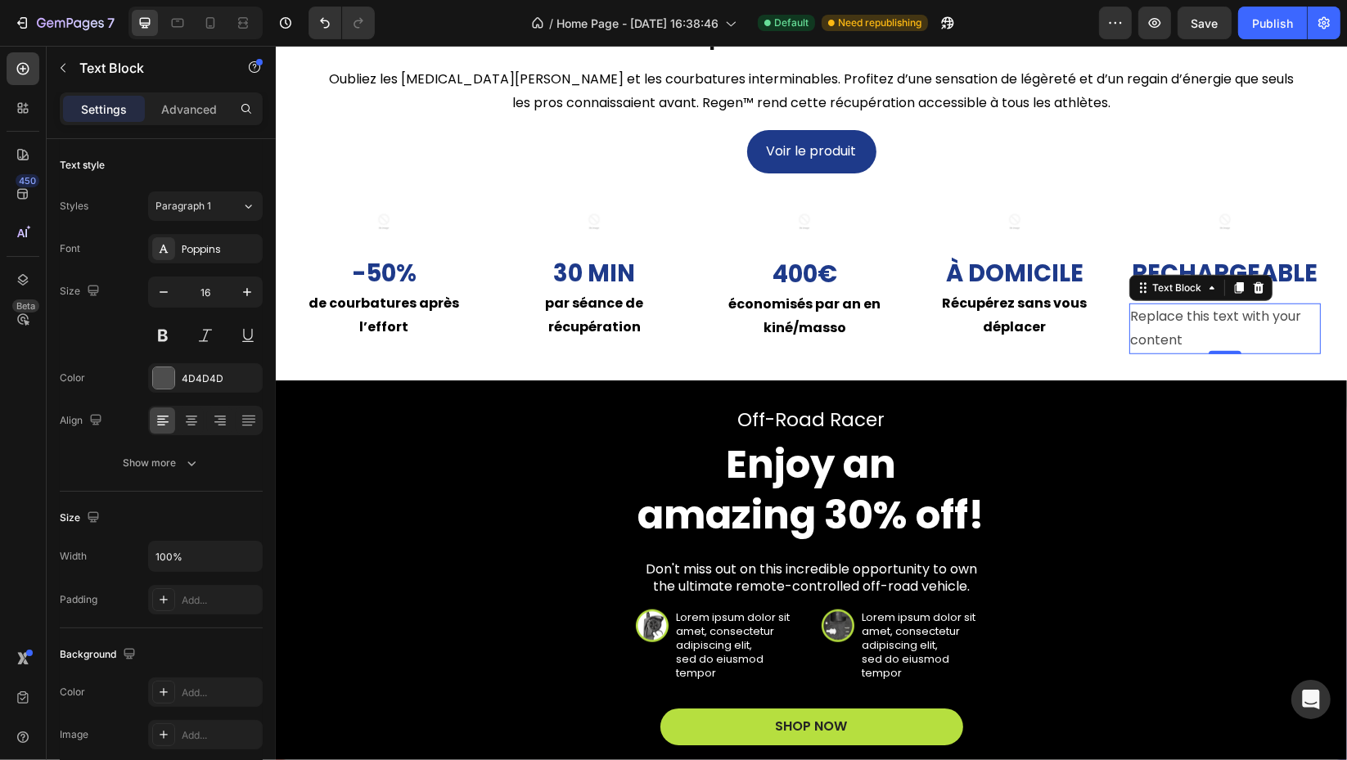
click at [1212, 327] on div "Replace this text with your content" at bounding box center [1224, 329] width 192 height 51
click at [1212, 327] on p "Replace this text with your content" at bounding box center [1224, 328] width 189 height 47
click at [190, 411] on div at bounding box center [190, 420] width 25 height 26
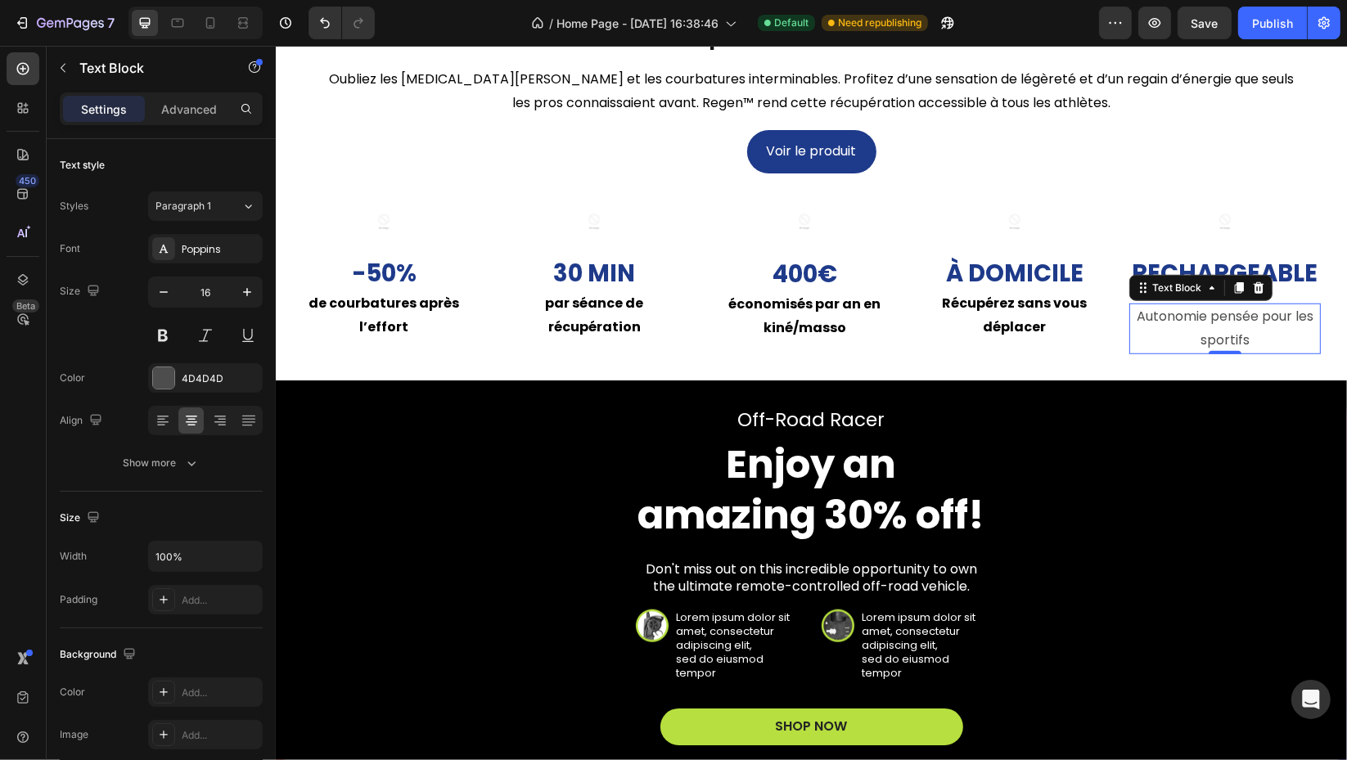
click at [222, 392] on div "4D4D4D" at bounding box center [205, 377] width 115 height 29
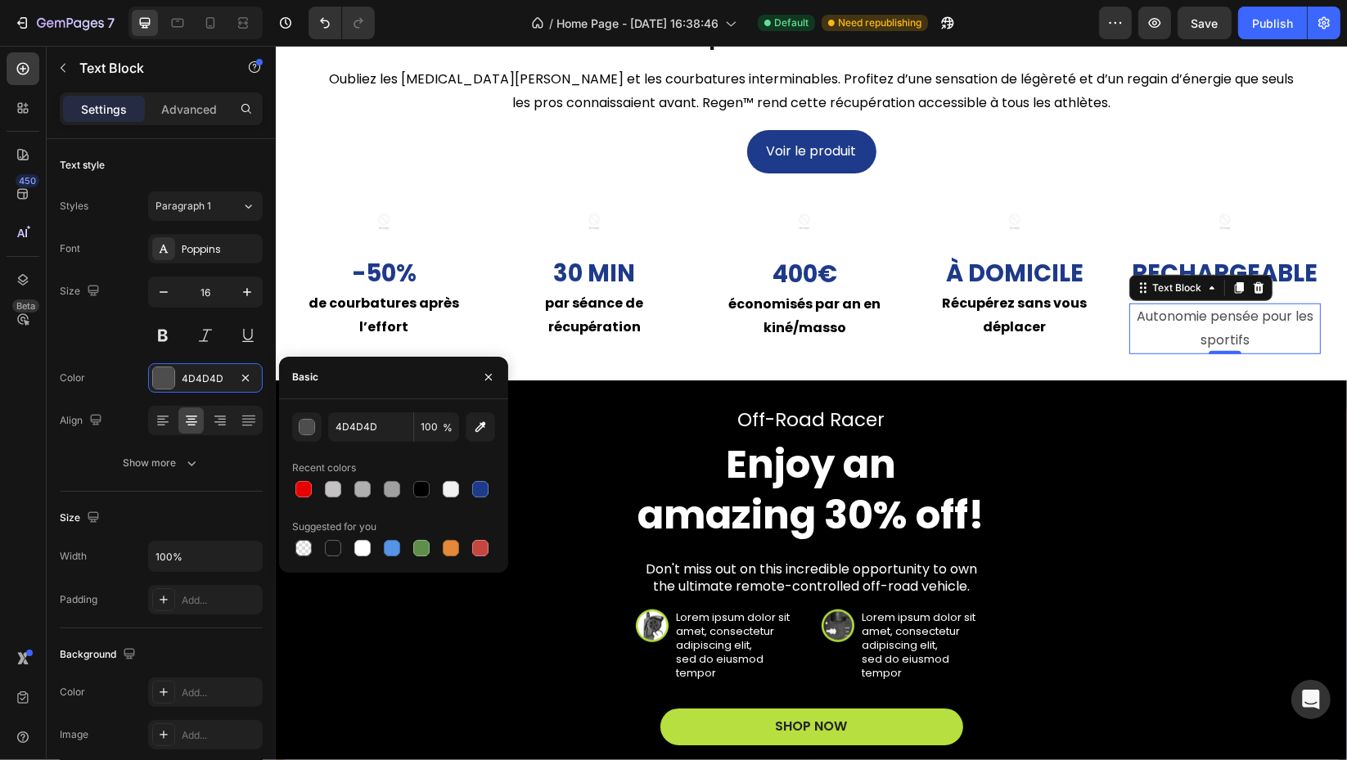
click at [420, 491] on div at bounding box center [421, 489] width 16 height 16
type input "000000"
click at [173, 342] on button at bounding box center [162, 335] width 29 height 29
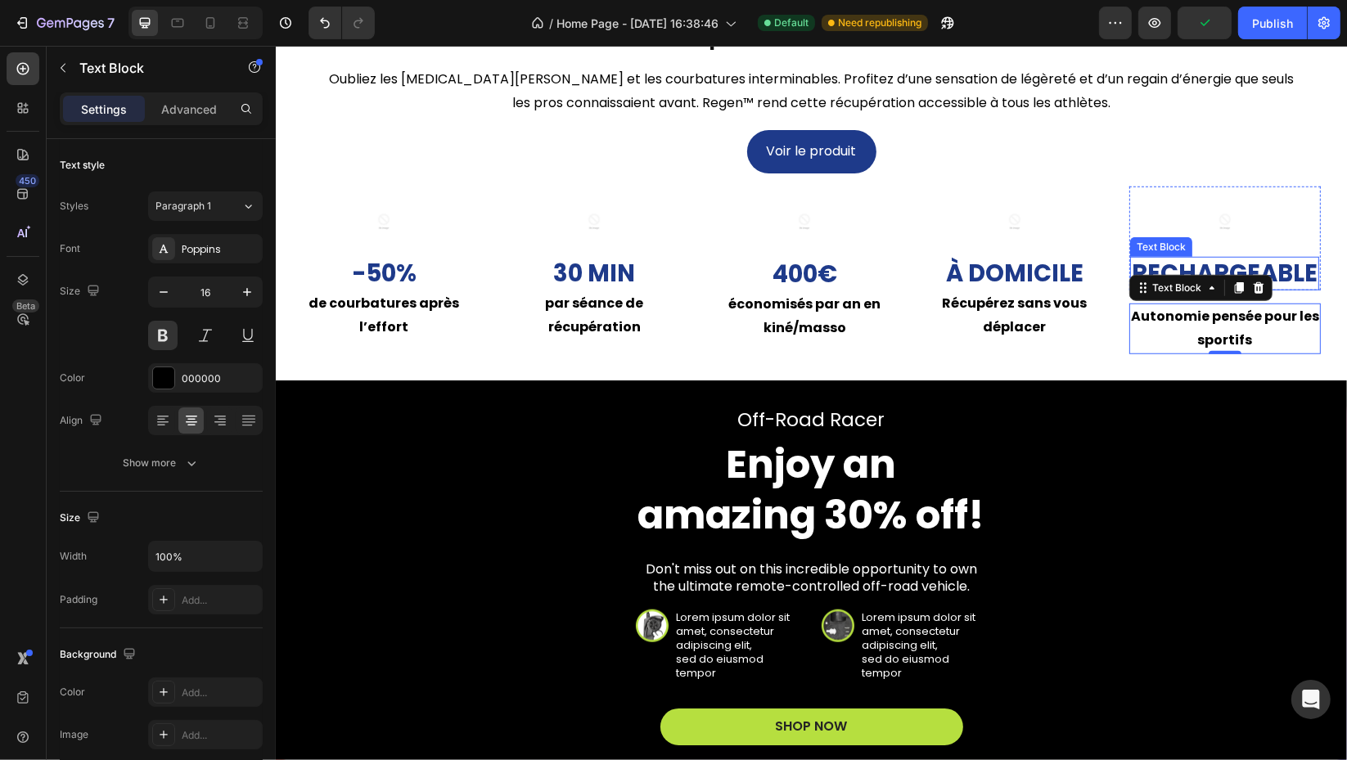
click at [1315, 262] on p "Rechargeable" at bounding box center [1224, 274] width 186 height 31
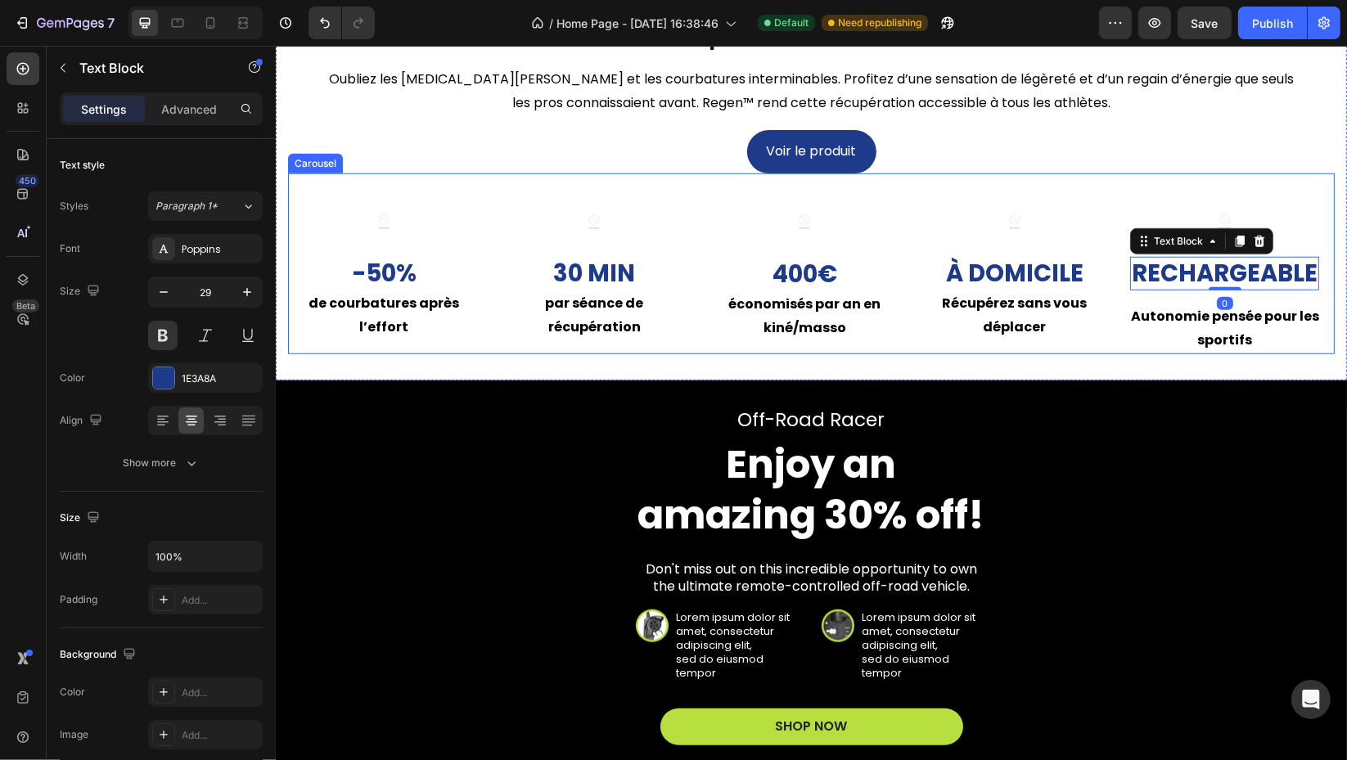
click at [1196, 296] on div "Image Rechargeable Text Block 0 Row Autonomie pensée pour les sportifs Text Blo…" at bounding box center [1224, 271] width 192 height 168
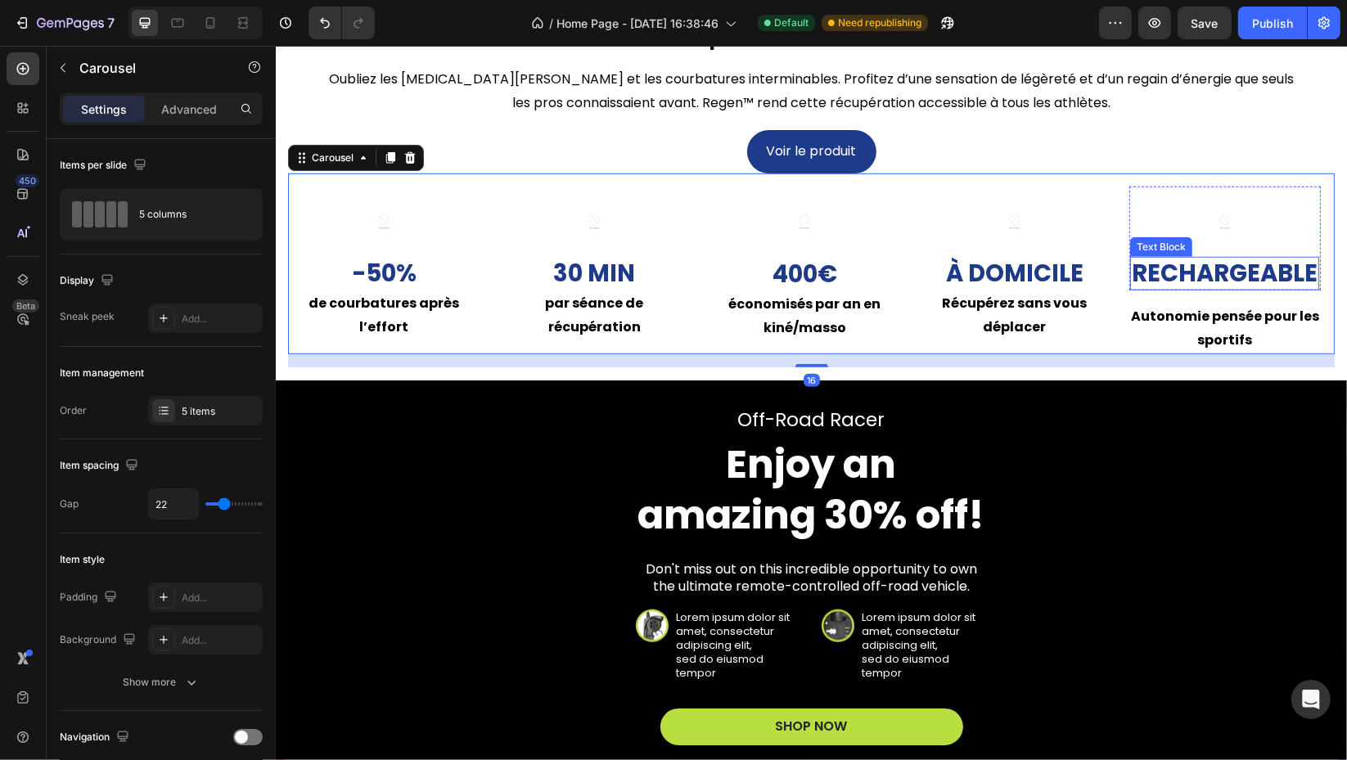
click at [1209, 283] on p "Rechargeable" at bounding box center [1224, 274] width 186 height 31
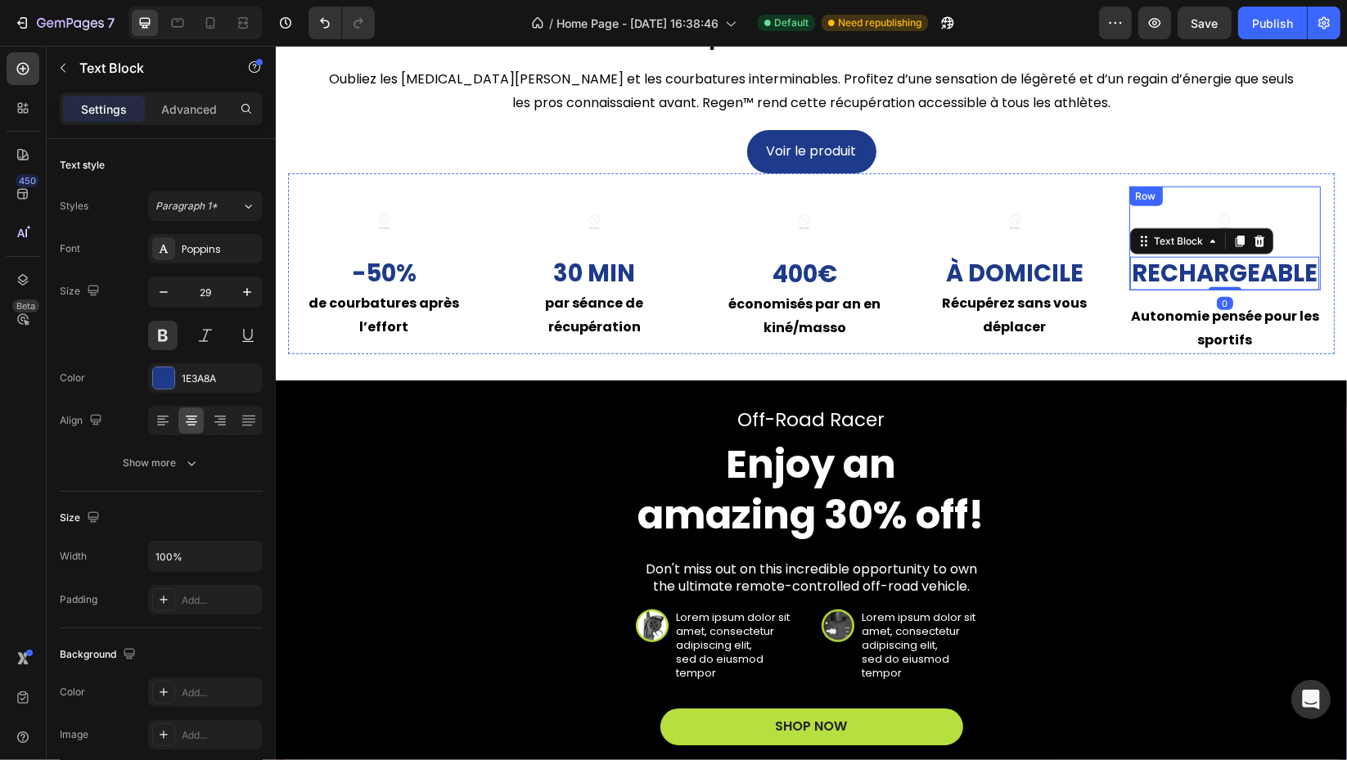
click at [1153, 196] on div "Row" at bounding box center [1144, 196] width 27 height 15
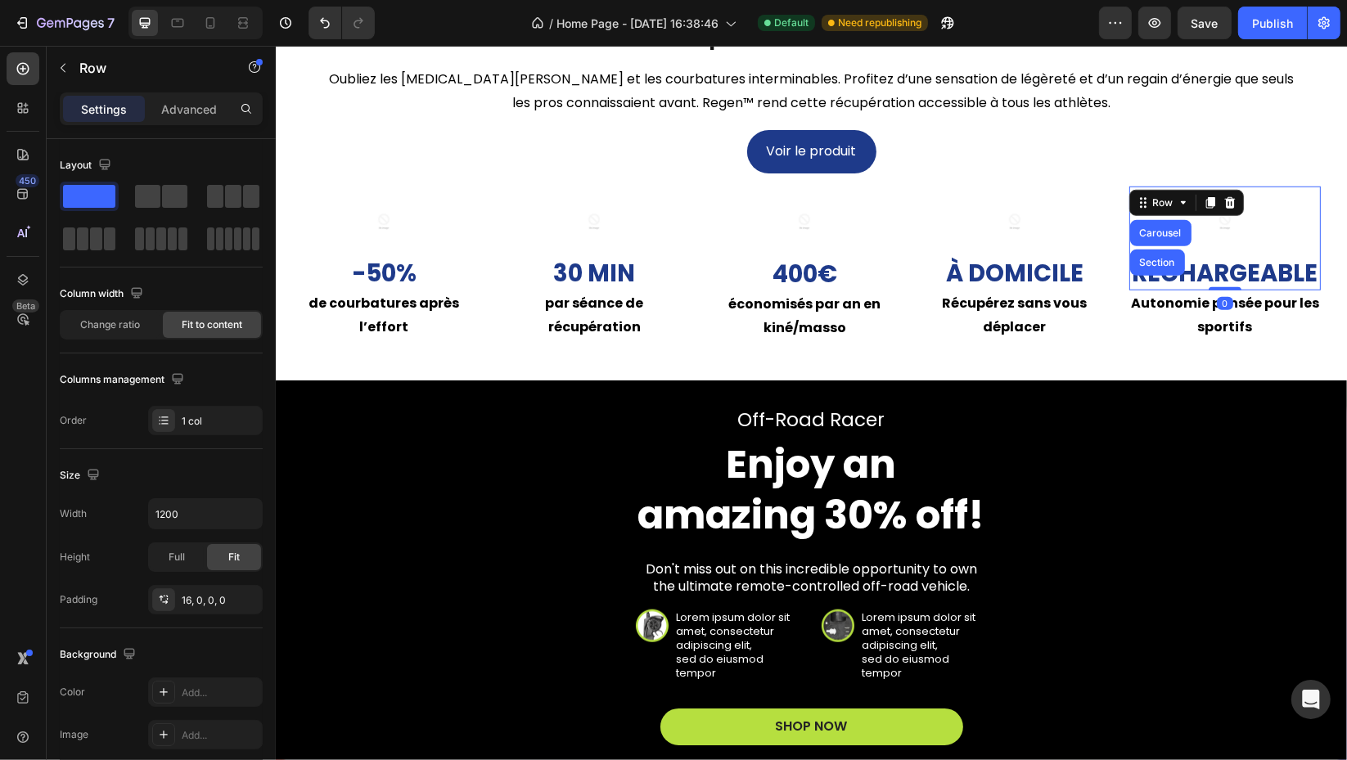
drag, startPoint x: 1230, startPoint y: 302, endPoint x: 1207, endPoint y: 289, distance: 27.1
click at [1230, 280] on div "Image Rechargeable Text Block Row Carousel Section 0" at bounding box center [1224, 239] width 192 height 105
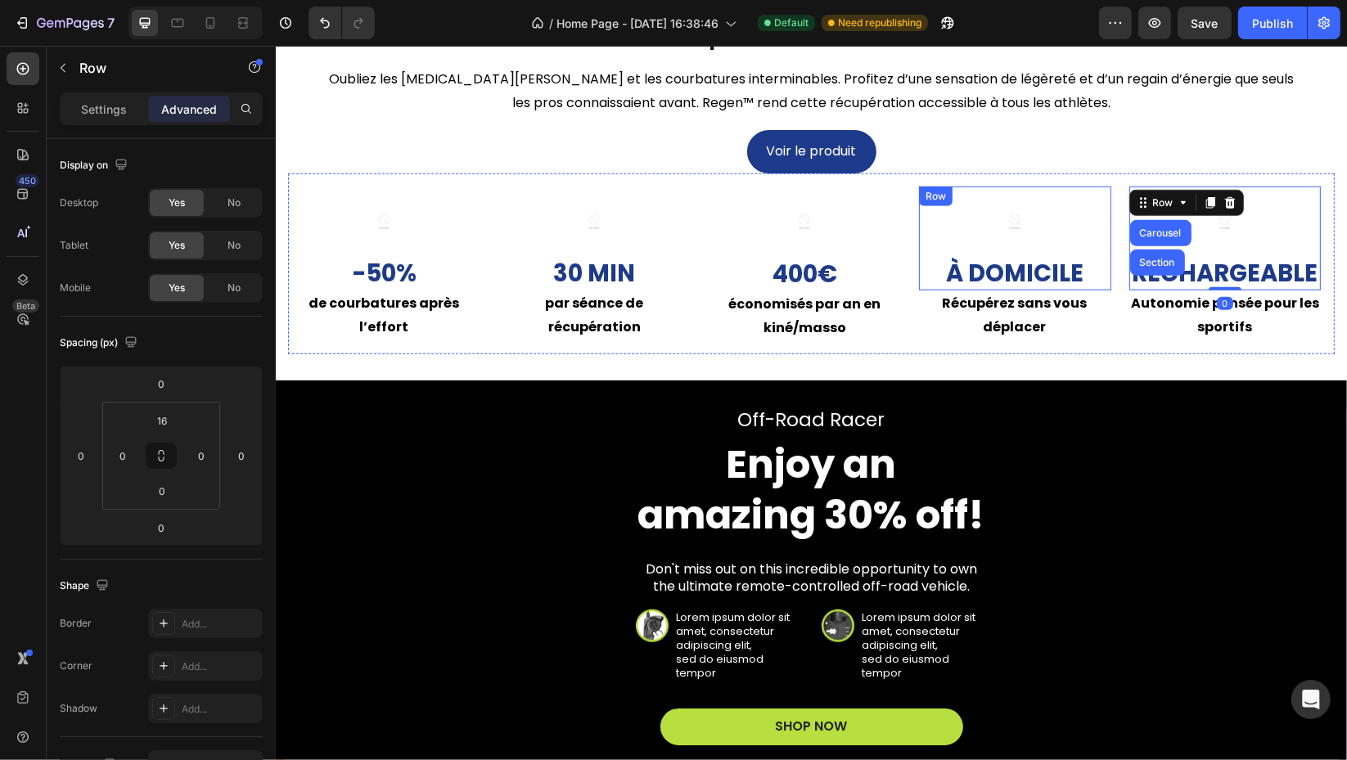
drag, startPoint x: 1042, startPoint y: 177, endPoint x: 1037, endPoint y: 168, distance: 10.3
click at [1041, 173] on div "Image -50% Text Block de courbatures après l’effort Text Block Row Image 30 min…" at bounding box center [810, 263] width 1046 height 181
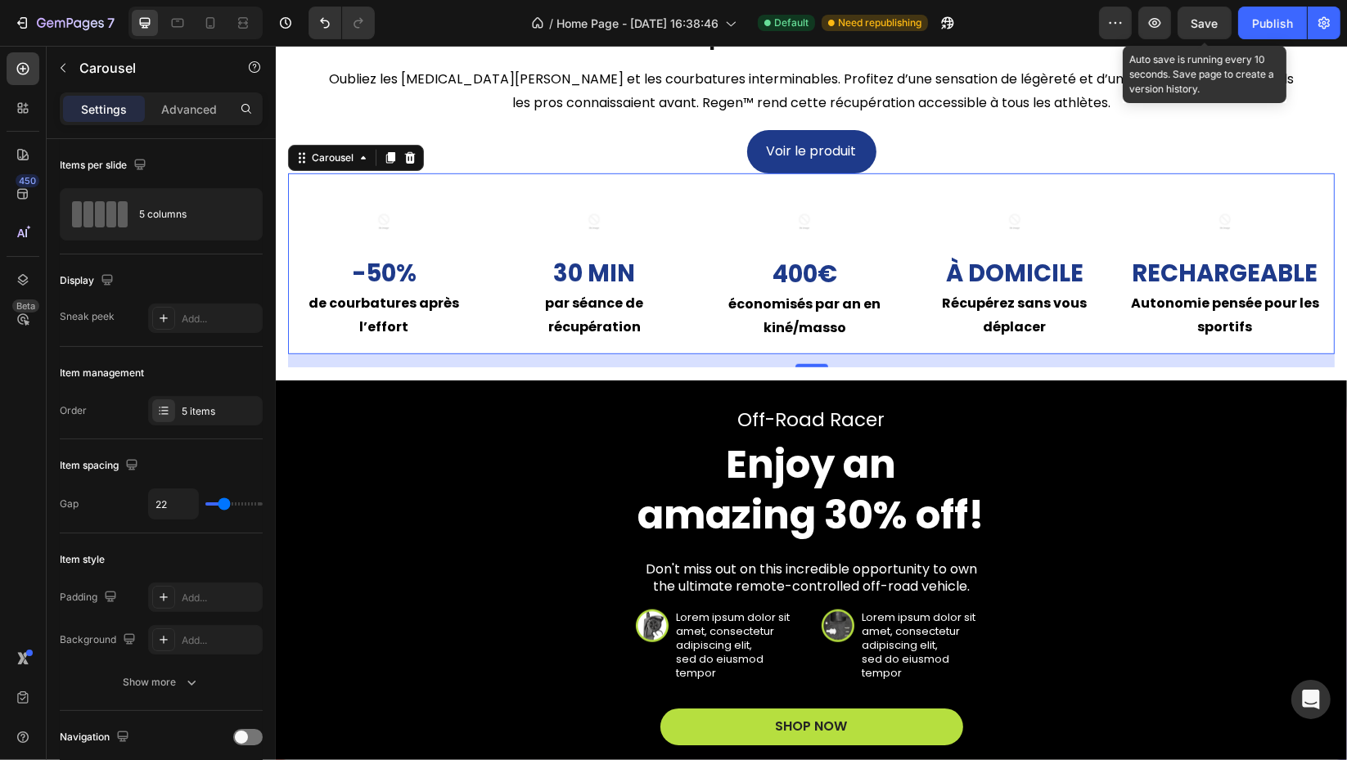
click at [1215, 28] on span "Save" at bounding box center [1204, 23] width 27 height 14
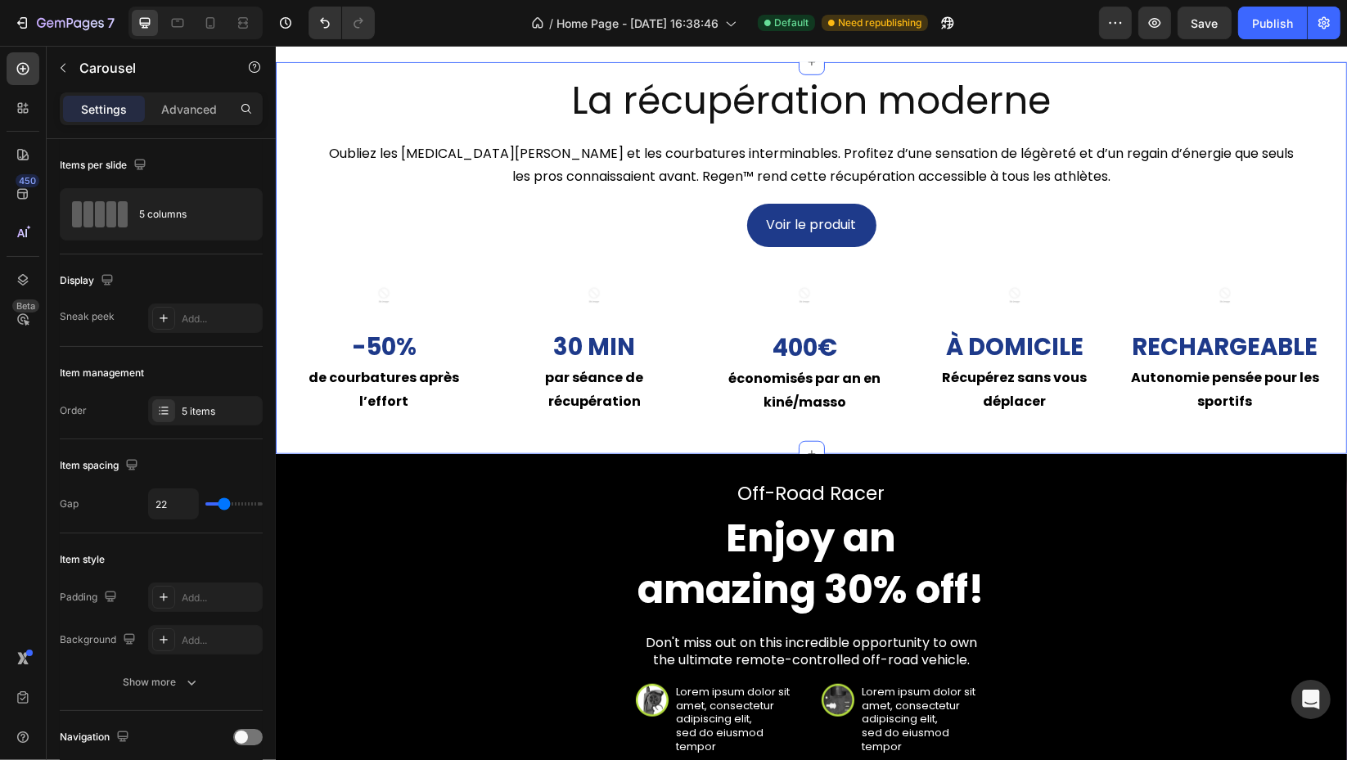
scroll to position [968, 0]
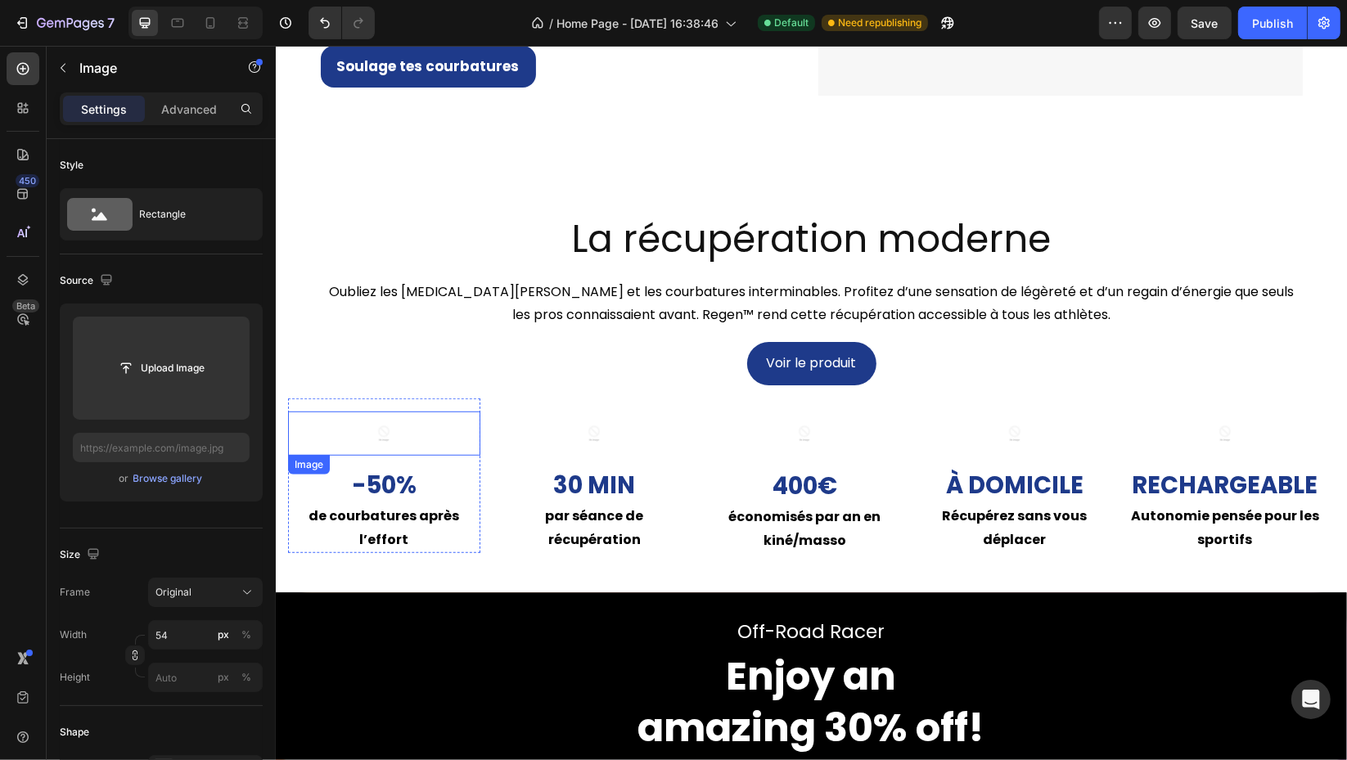
click at [373, 434] on img at bounding box center [383, 433] width 44 height 44
click at [155, 377] on input "file" at bounding box center [161, 368] width 113 height 28
click at [125, 380] on input "file" at bounding box center [161, 368] width 113 height 28
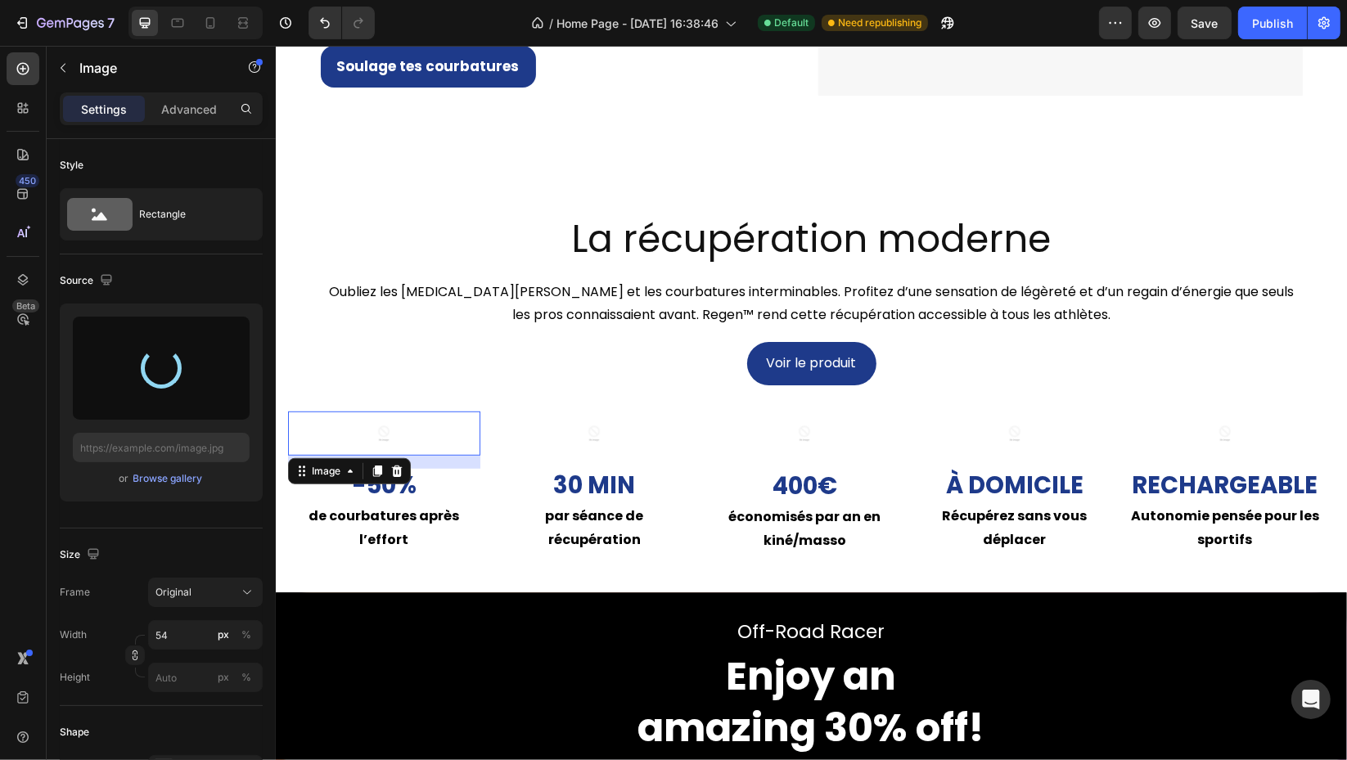
type input "[URL][DOMAIN_NAME]"
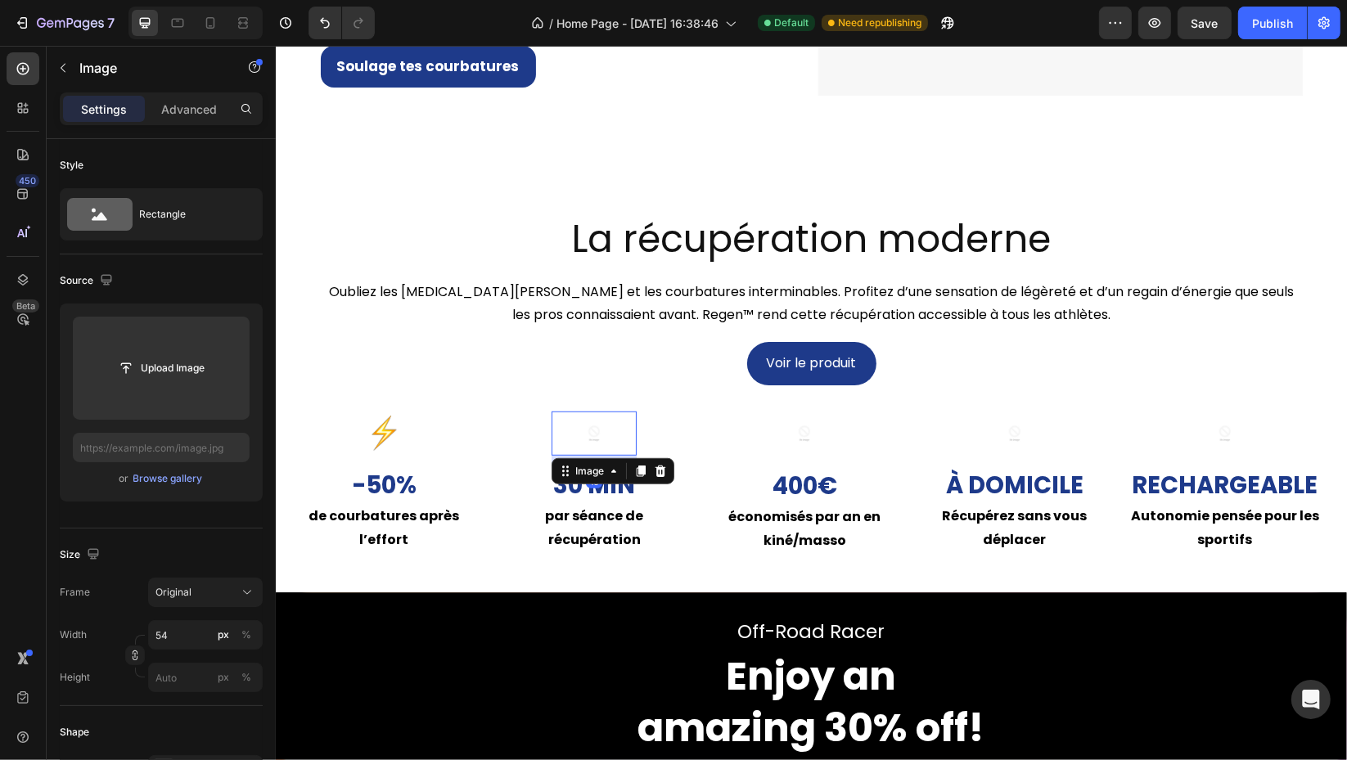
click at [597, 441] on img at bounding box center [593, 433] width 44 height 44
click at [191, 360] on input "file" at bounding box center [161, 368] width 113 height 28
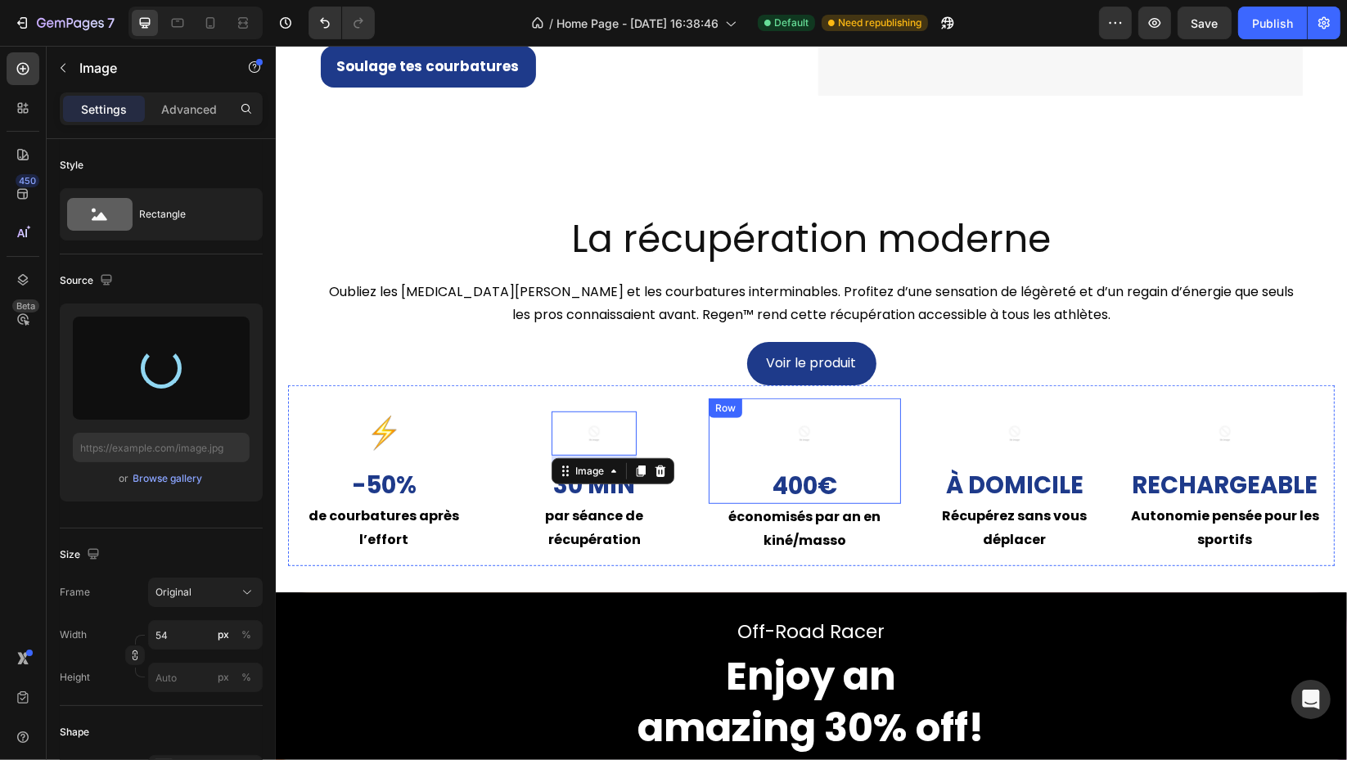
type input "[URL][DOMAIN_NAME]"
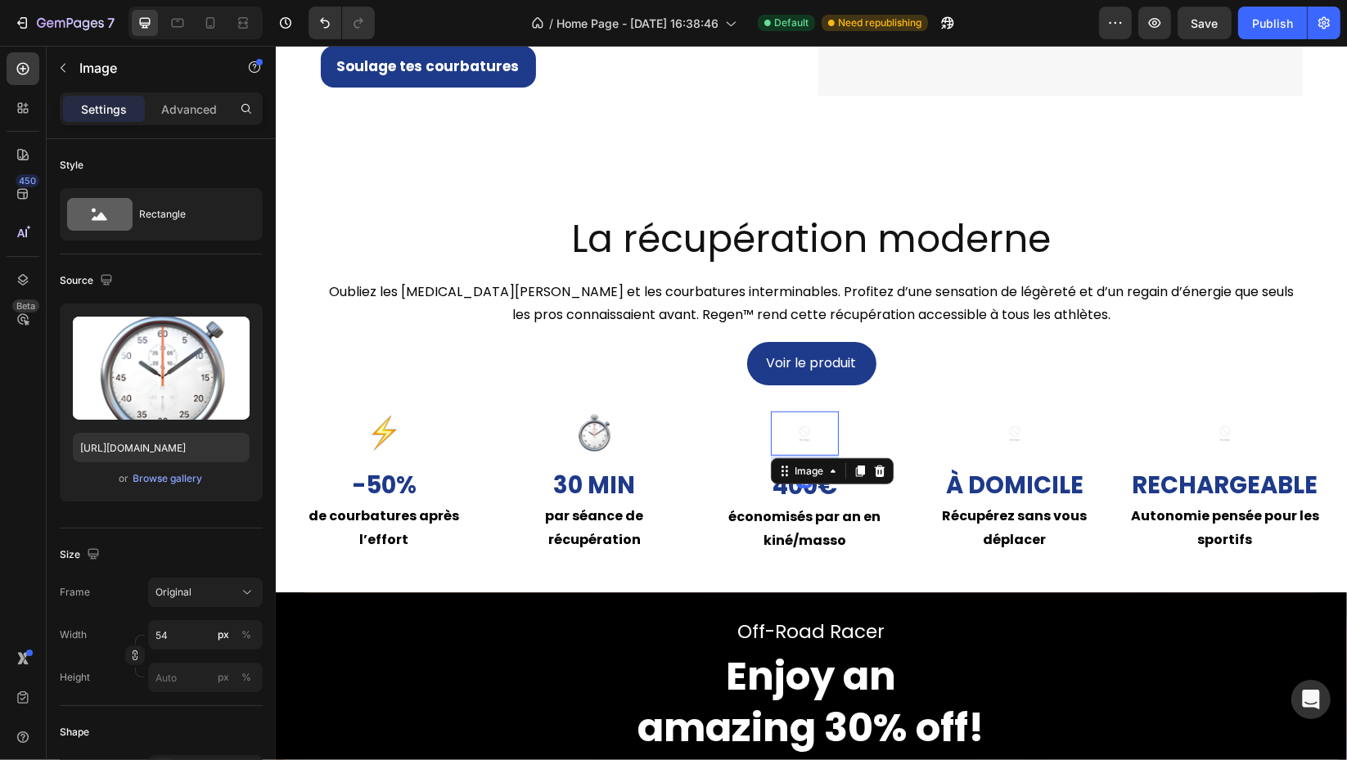
click at [798, 435] on img at bounding box center [803, 433] width 44 height 44
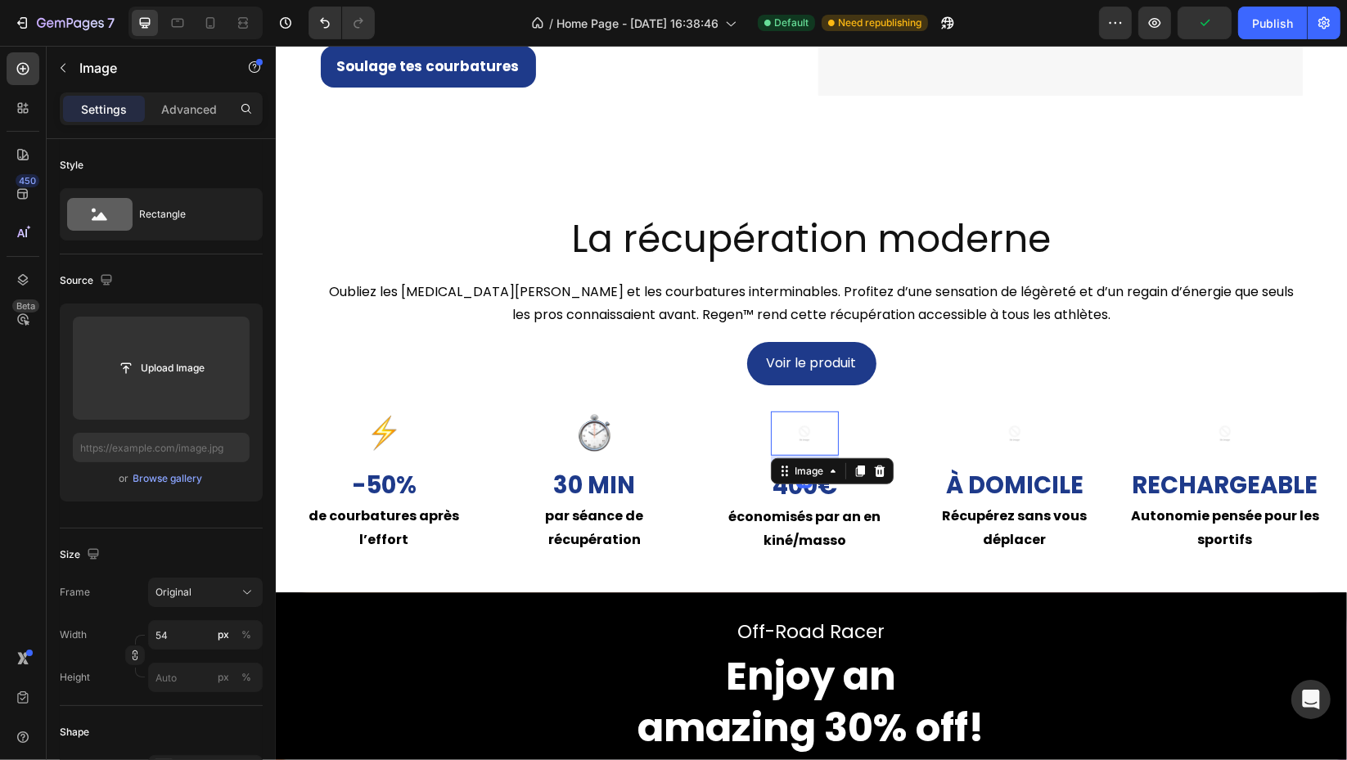
click at [173, 362] on input "file" at bounding box center [161, 368] width 113 height 28
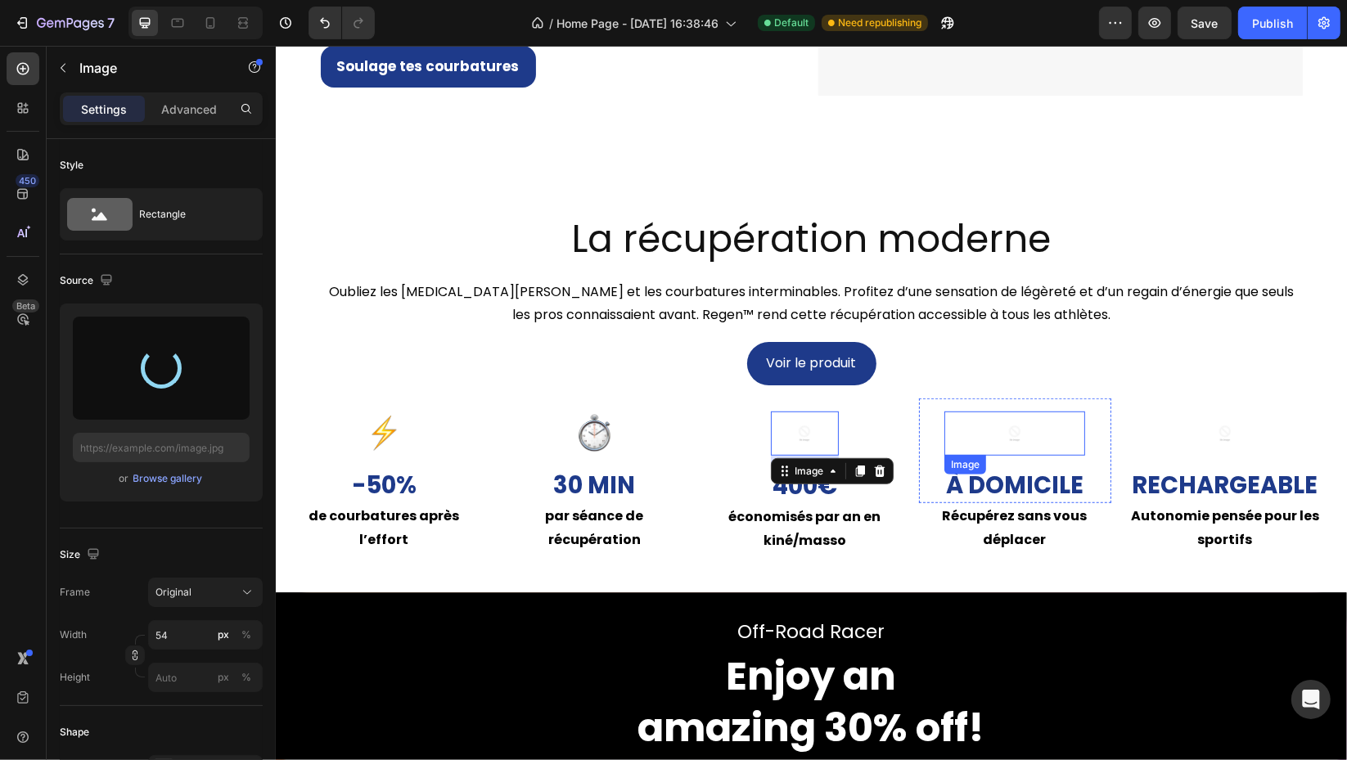
type input "[URL][DOMAIN_NAME]"
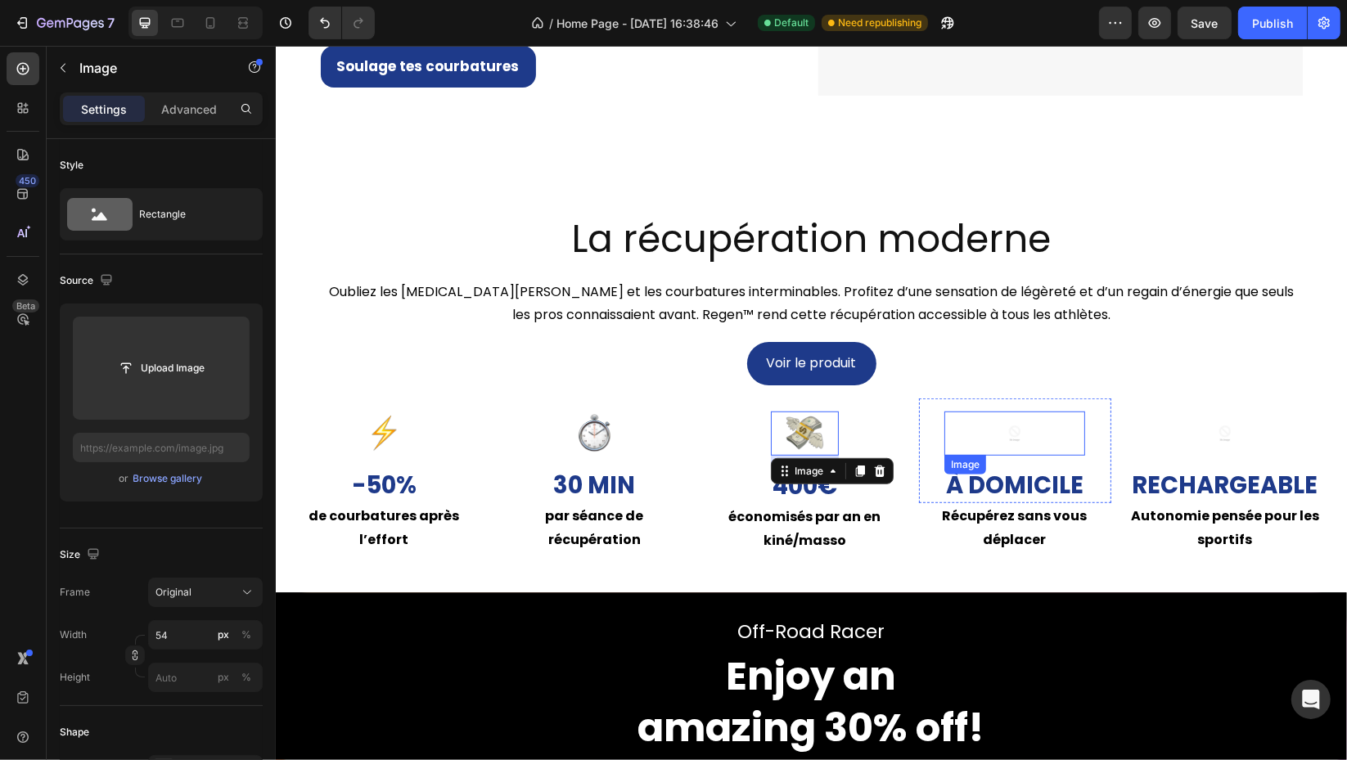
click at [1025, 441] on img at bounding box center [1013, 433] width 44 height 44
click at [152, 381] on input "file" at bounding box center [161, 368] width 113 height 28
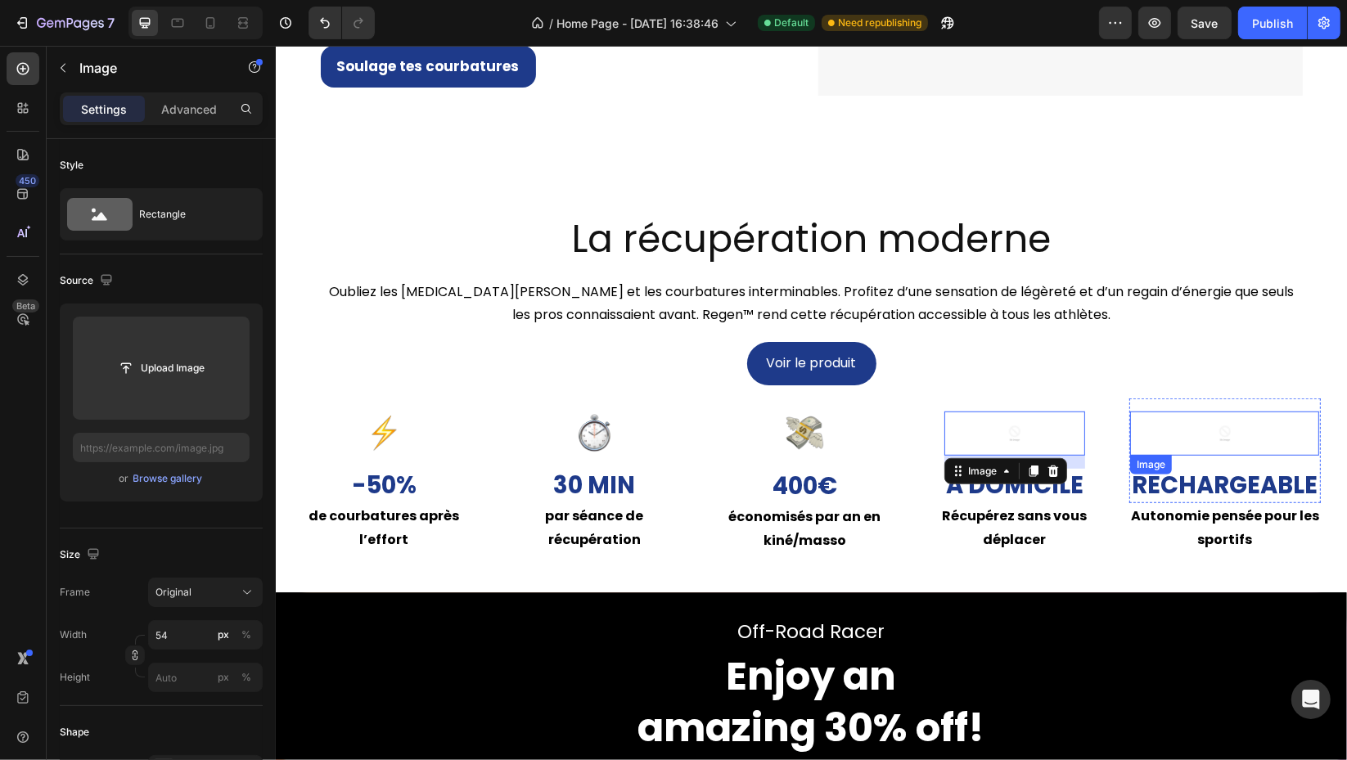
click at [1241, 428] on img at bounding box center [1224, 433] width 44 height 44
click at [161, 376] on input "file" at bounding box center [161, 368] width 113 height 28
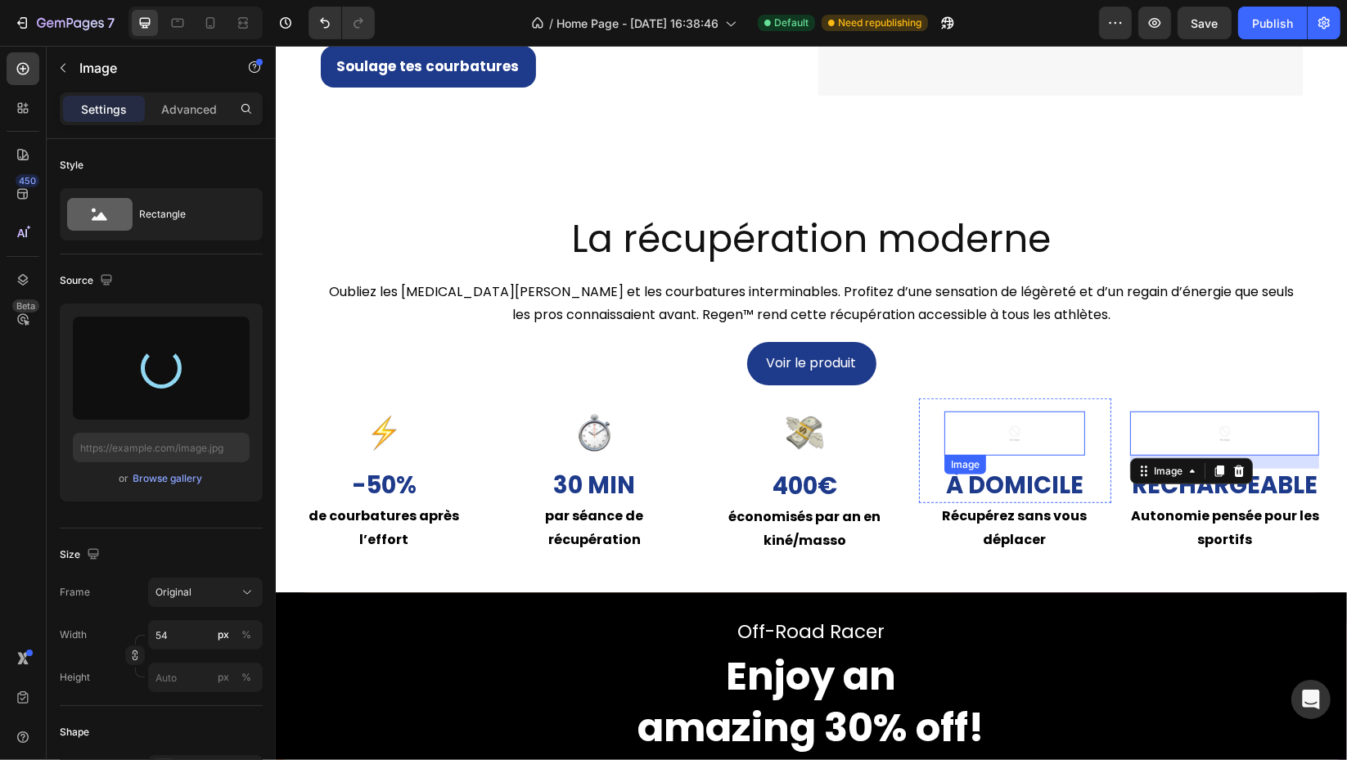
type input "[URL][DOMAIN_NAME]"
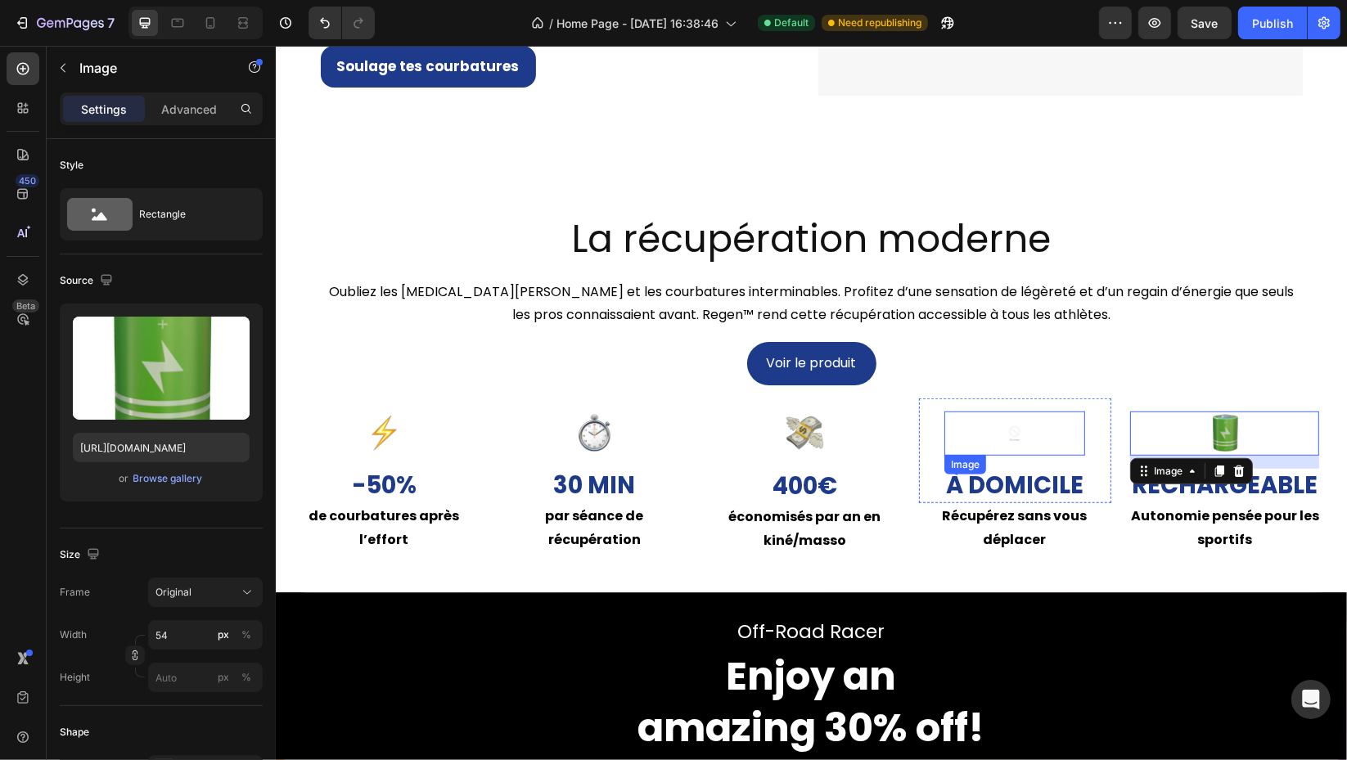
click at [1025, 440] on img at bounding box center [1013, 433] width 44 height 44
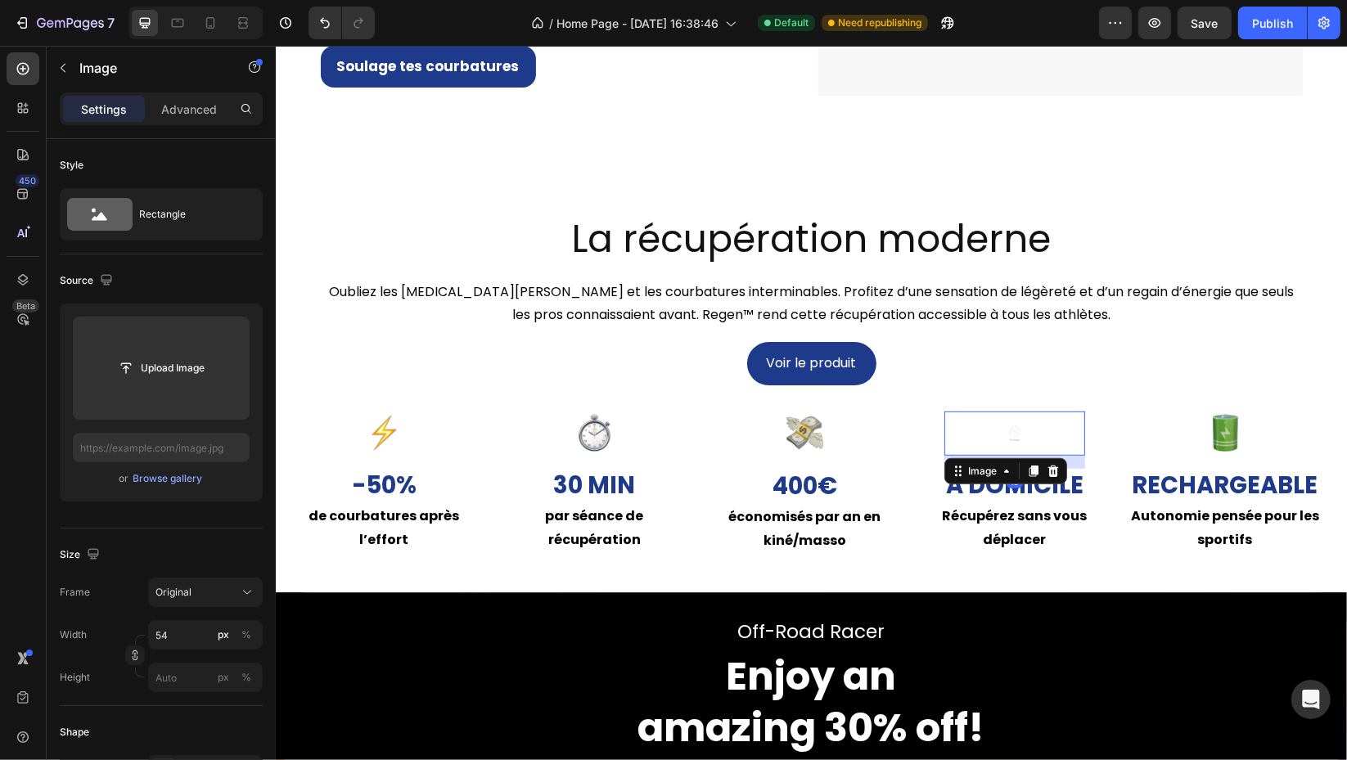
click at [127, 366] on input "file" at bounding box center [161, 368] width 113 height 28
type input "[URL][DOMAIN_NAME]"
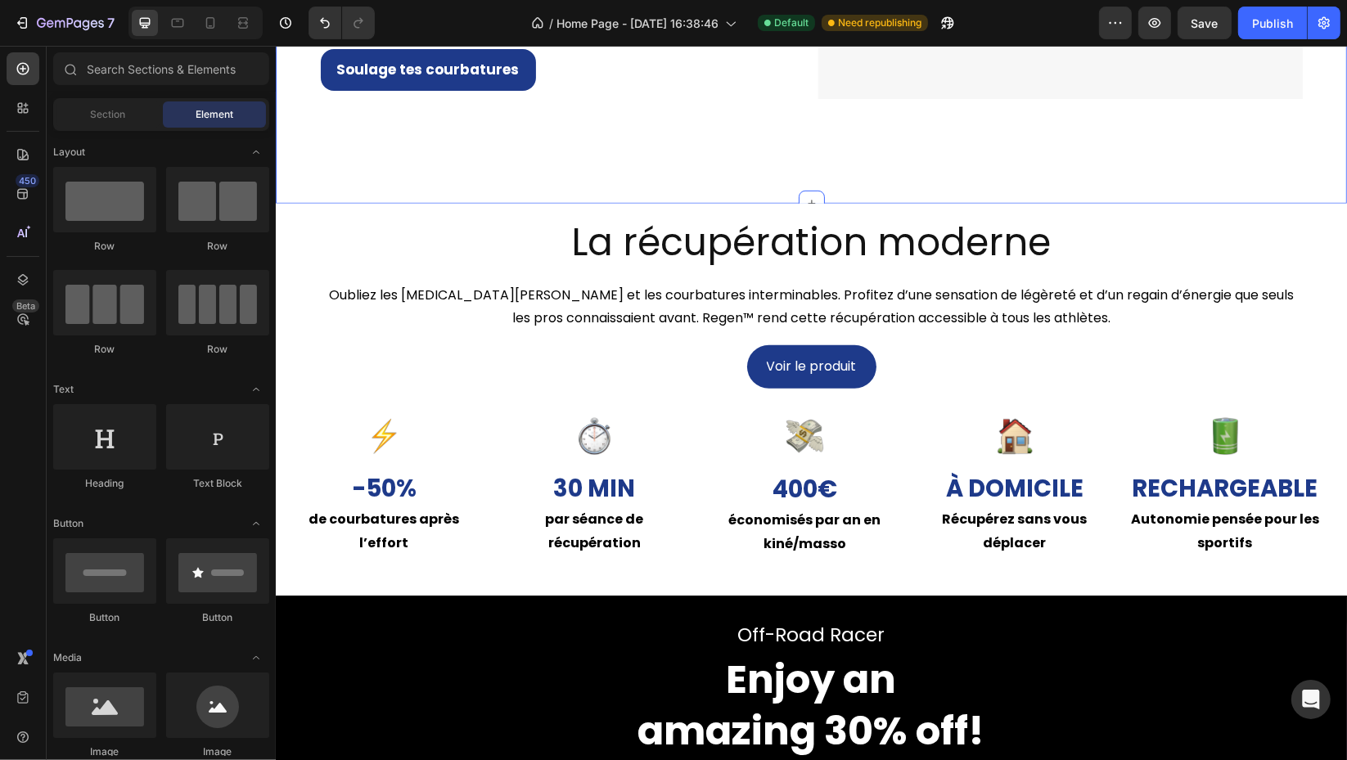
scroll to position [951, 0]
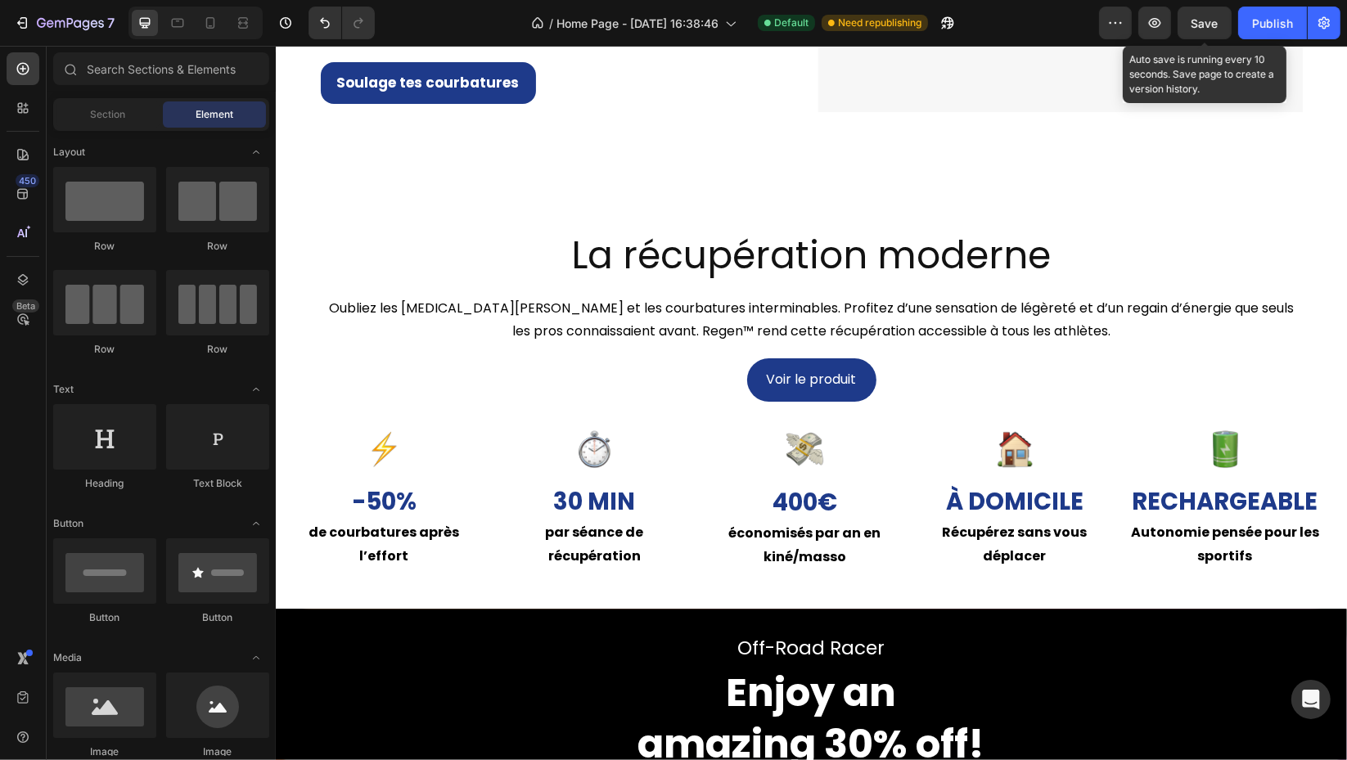
click at [1207, 18] on span "Save" at bounding box center [1204, 23] width 27 height 14
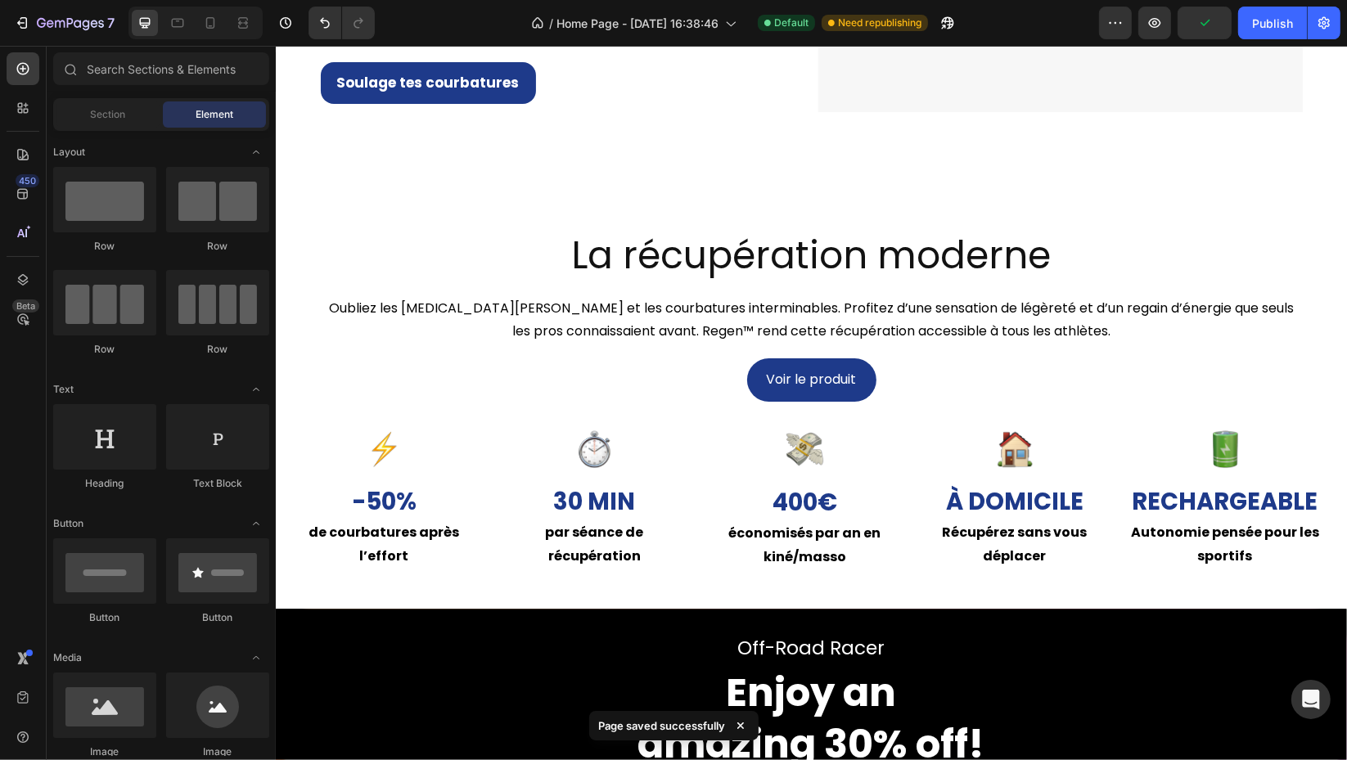
click at [1284, 23] on div "Publish" at bounding box center [1272, 23] width 41 height 17
click at [254, 20] on div at bounding box center [243, 23] width 26 height 26
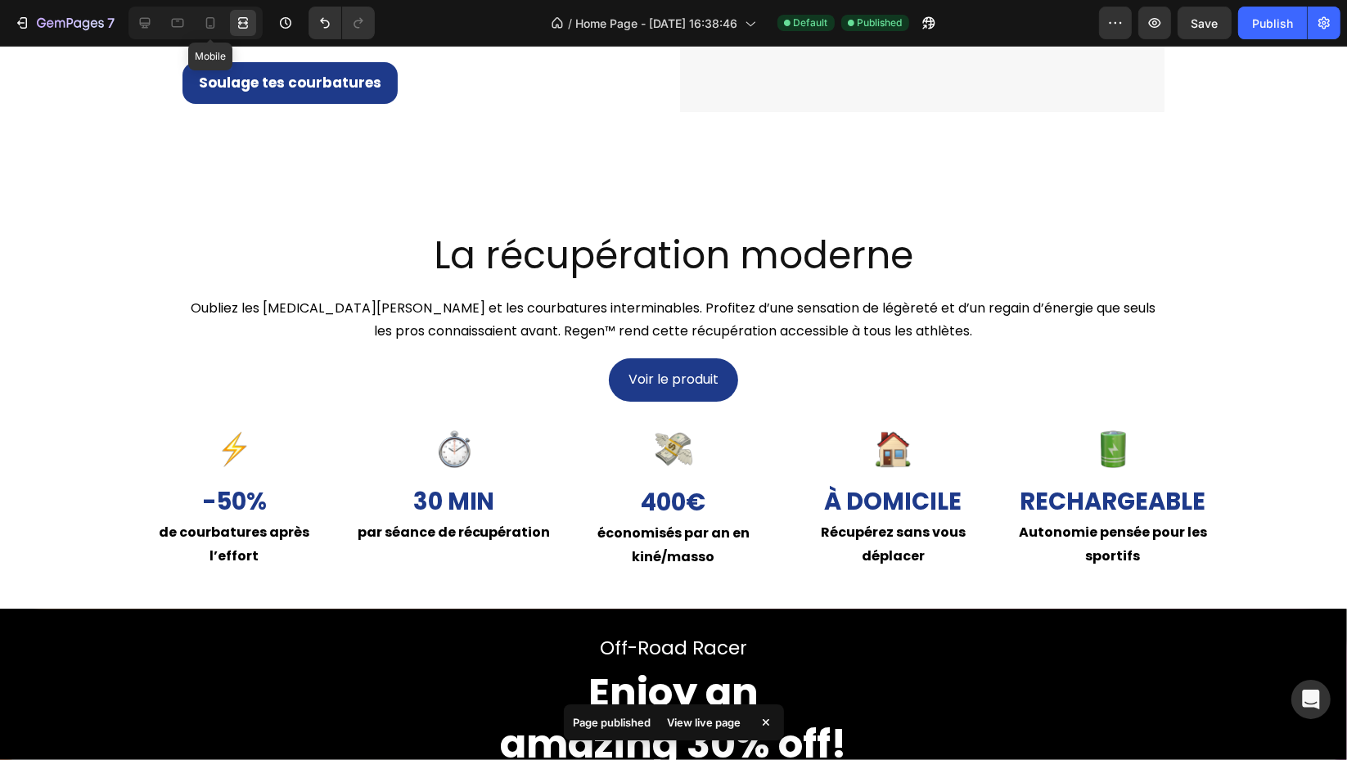
click at [211, 27] on icon at bounding box center [210, 22] width 9 height 11
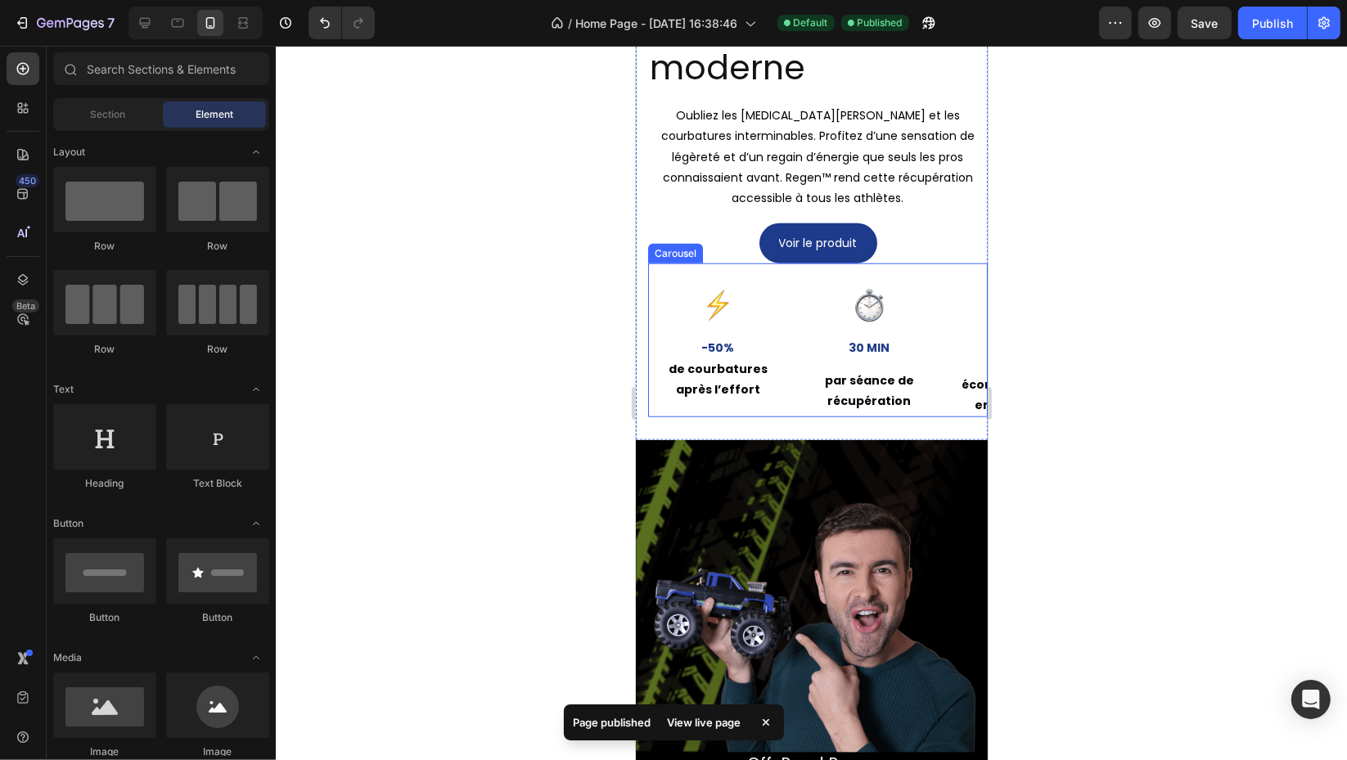
scroll to position [1452, 0]
click at [804, 431] on div at bounding box center [810, 440] width 23 height 23
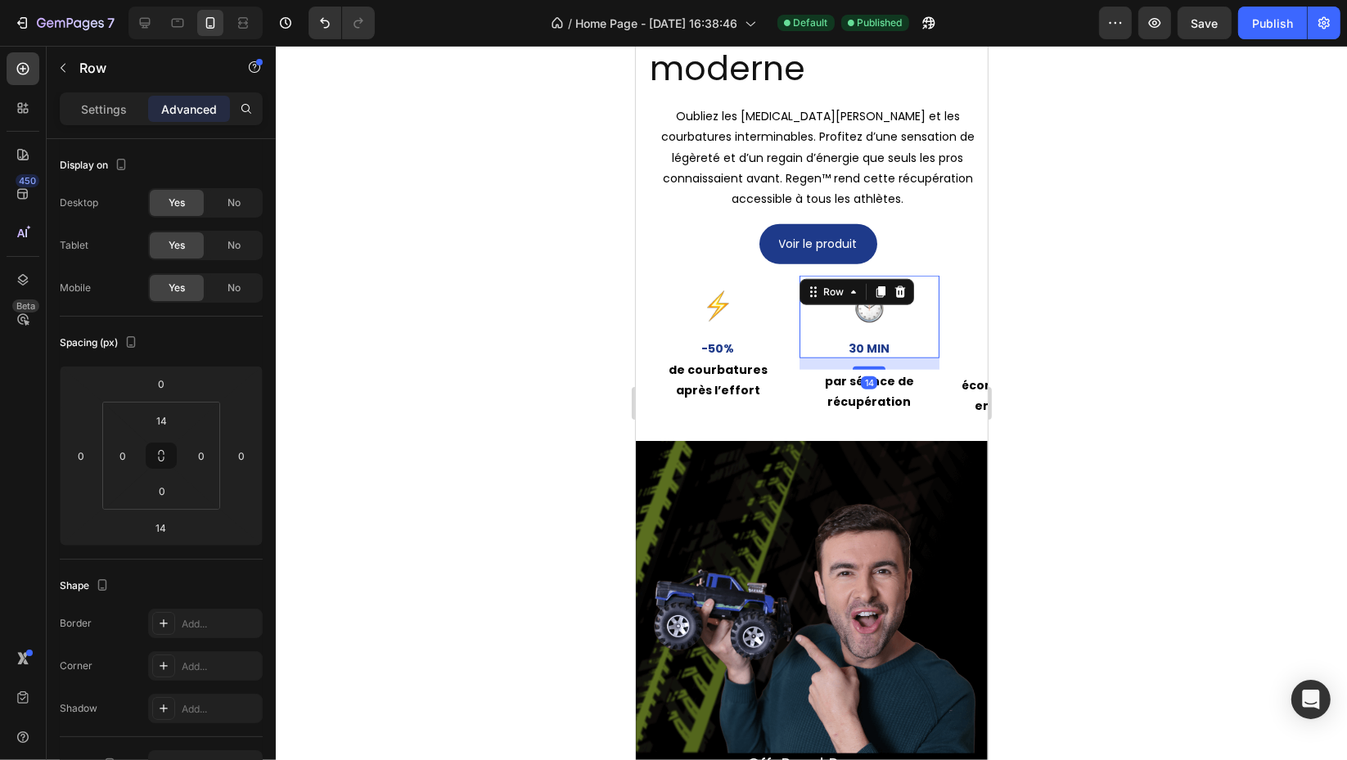
click at [800, 278] on div "Image 30 min Text Block Row 14" at bounding box center [868, 317] width 140 height 82
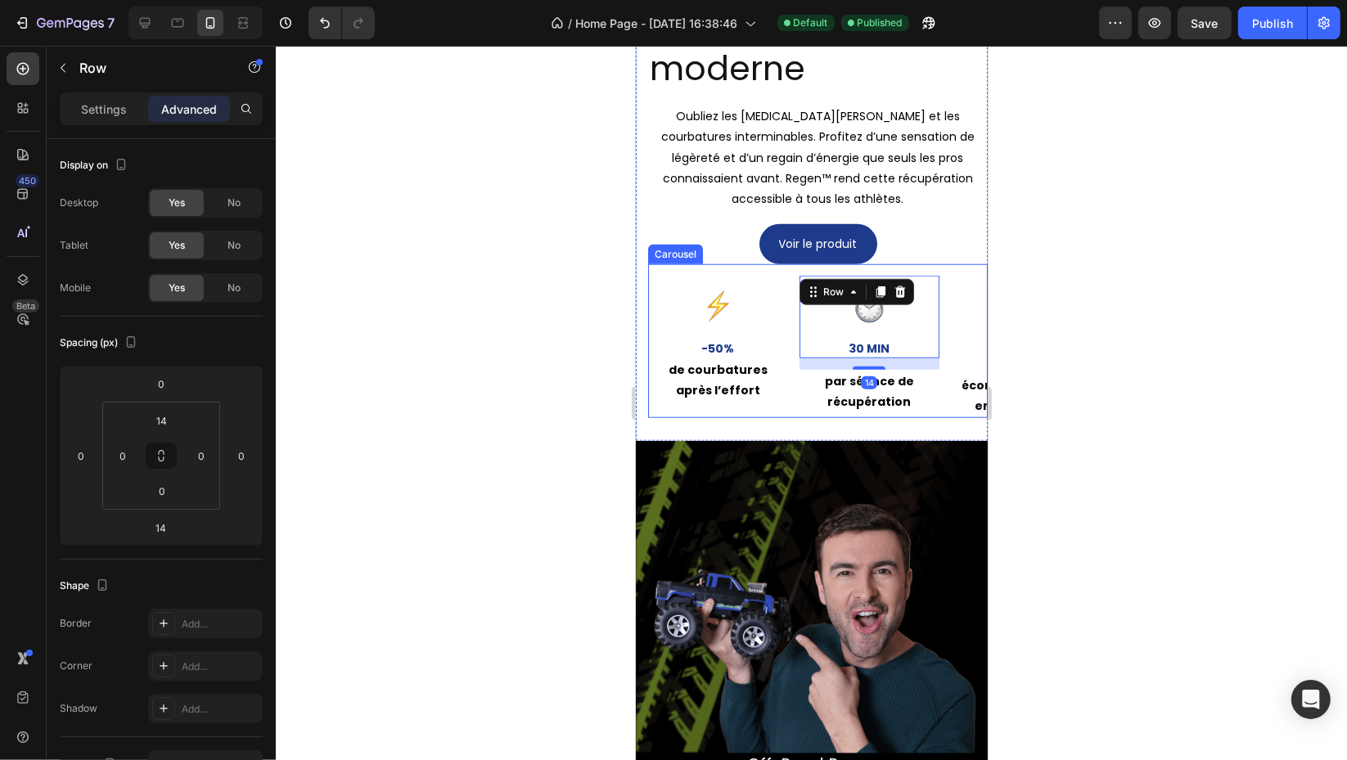
click at [769, 268] on div "Image -50% Text Block de courbatures après l’effort Text Block Row Image 30 min…" at bounding box center [816, 341] width 339 height 154
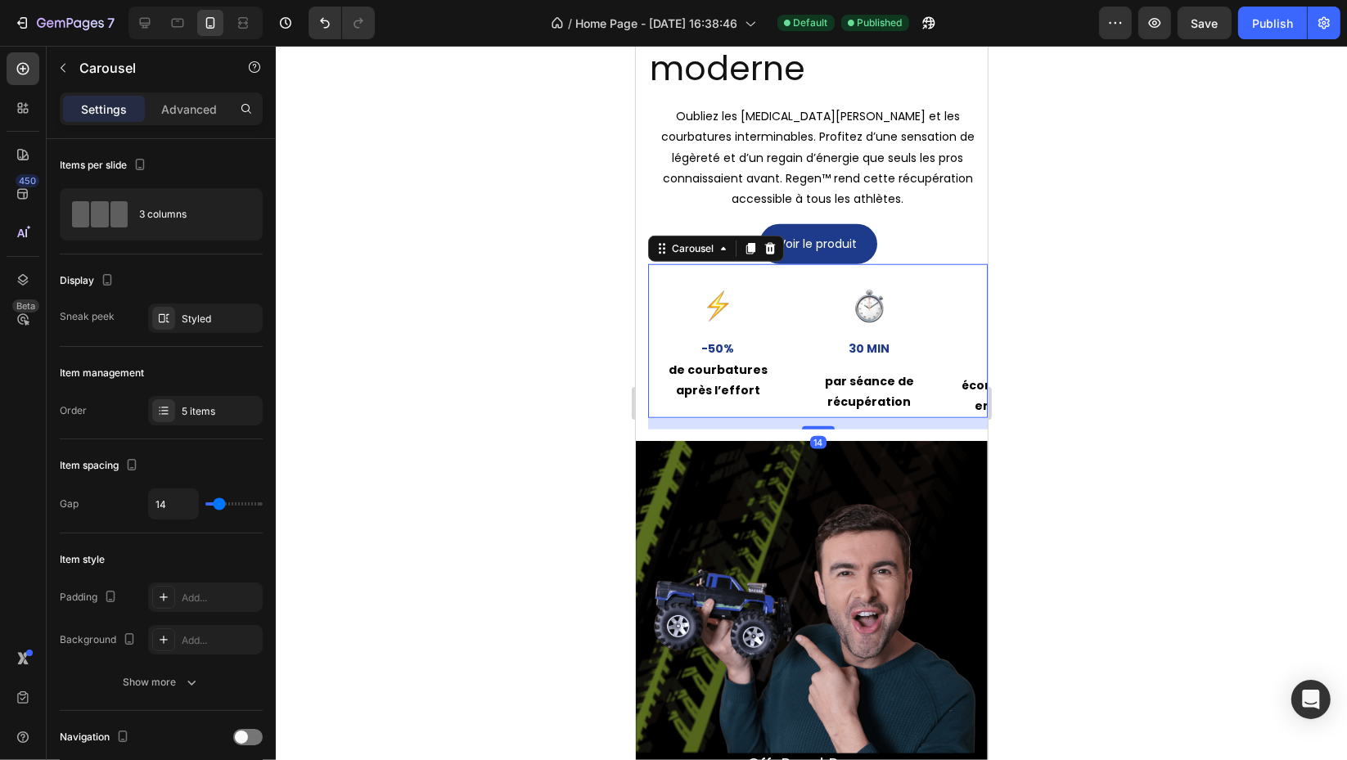
click at [190, 206] on div "3 columns" at bounding box center [189, 215] width 100 height 38
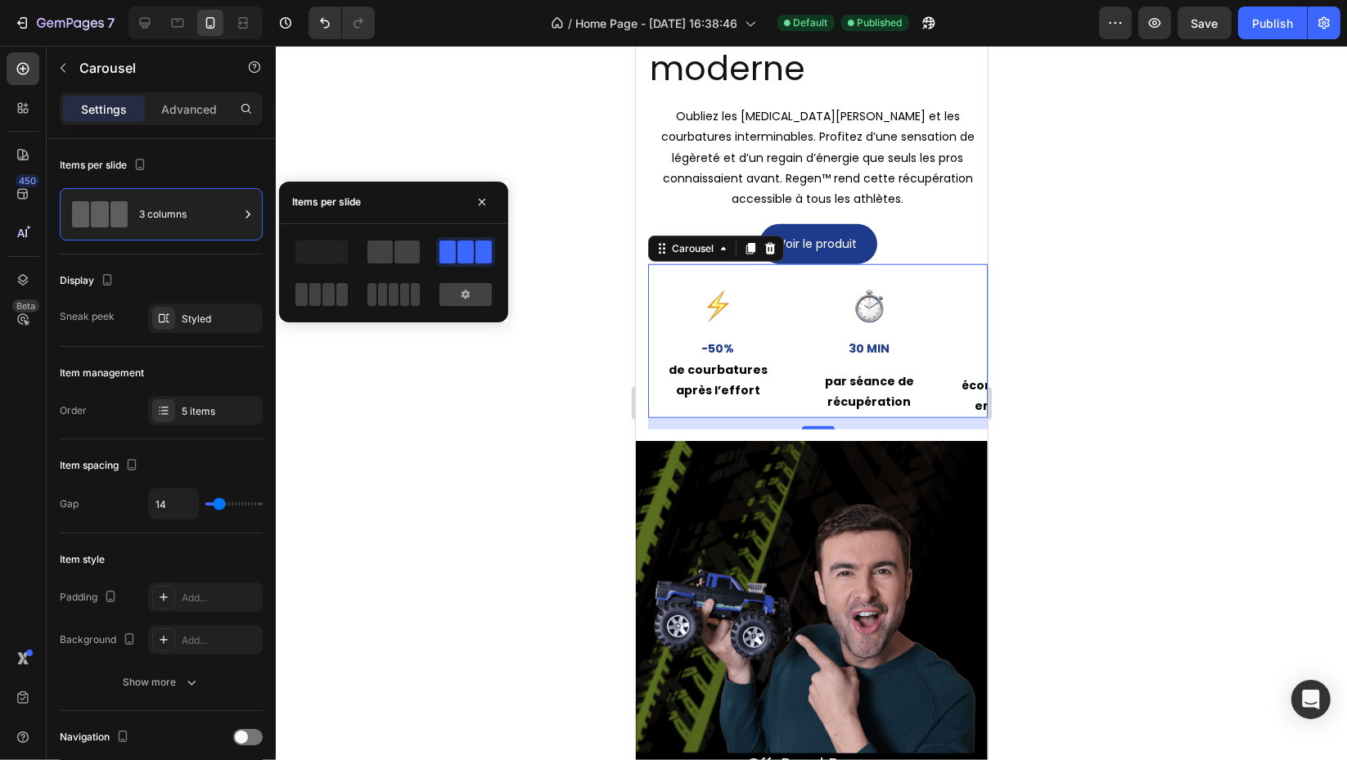
click at [372, 242] on span at bounding box center [379, 252] width 25 height 23
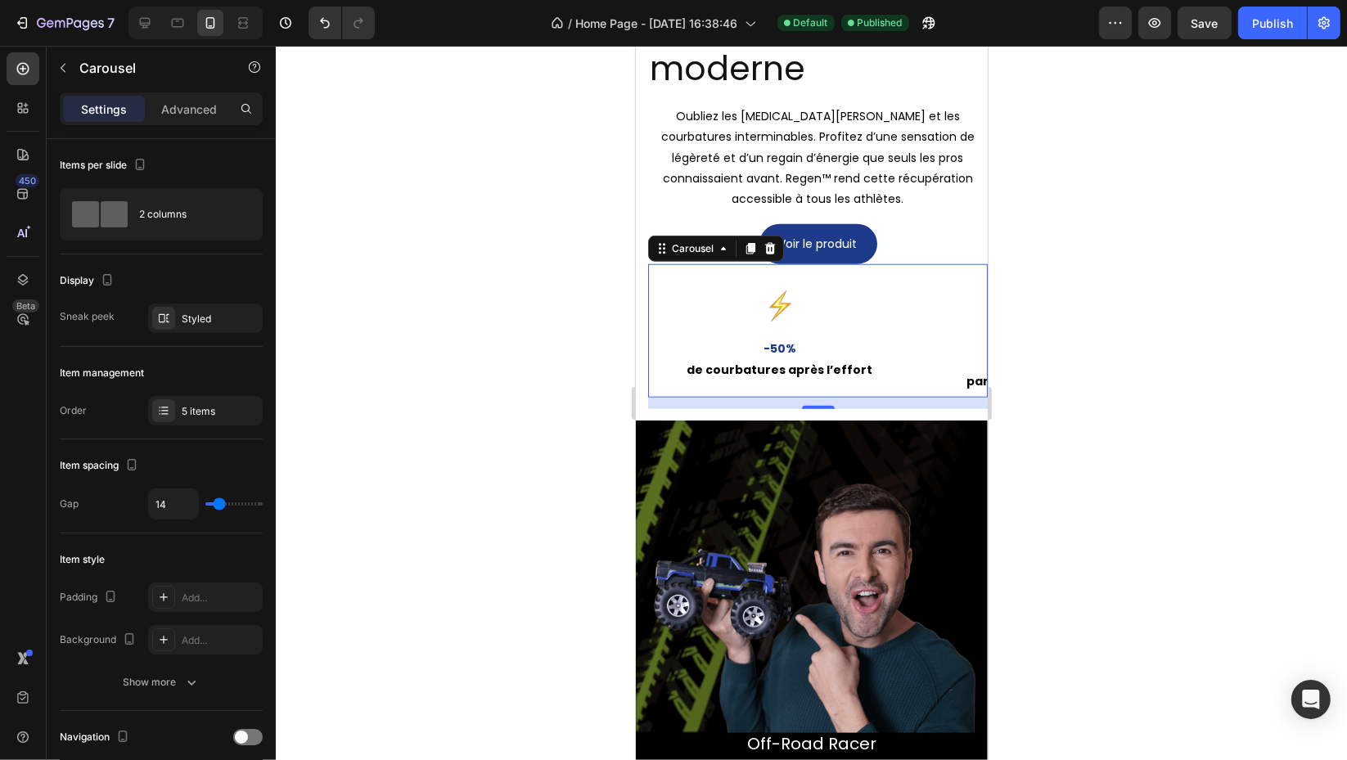
click at [209, 320] on div "Styled" at bounding box center [220, 319] width 77 height 15
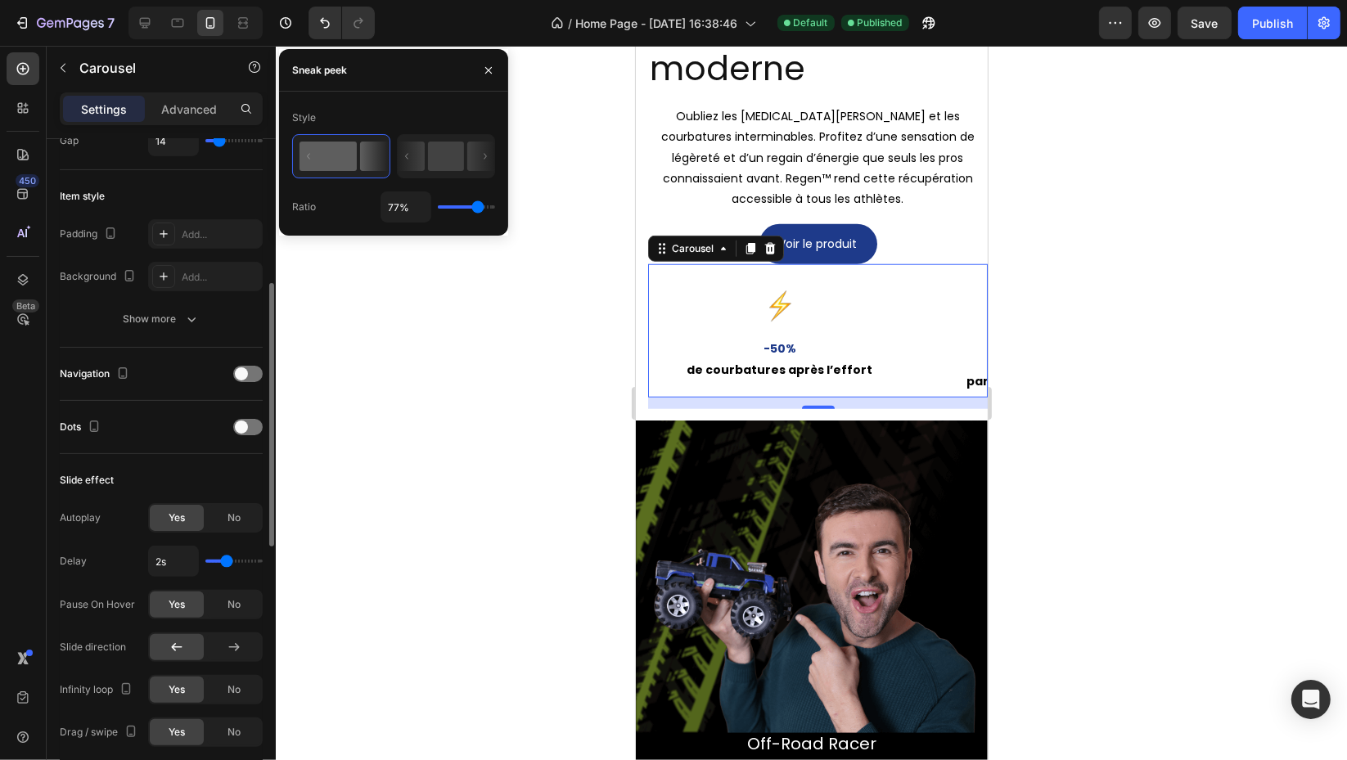
scroll to position [545, 0]
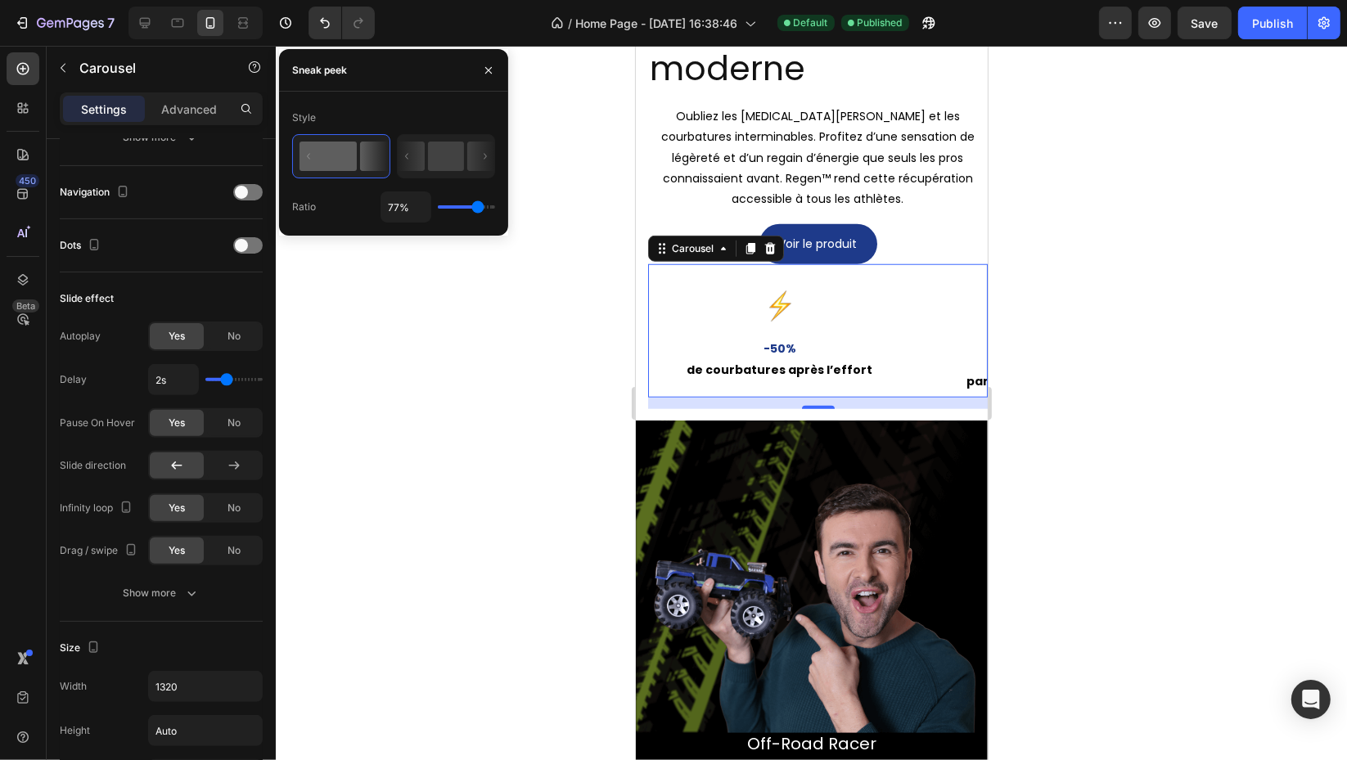
click at [222, 509] on div "No" at bounding box center [234, 508] width 54 height 26
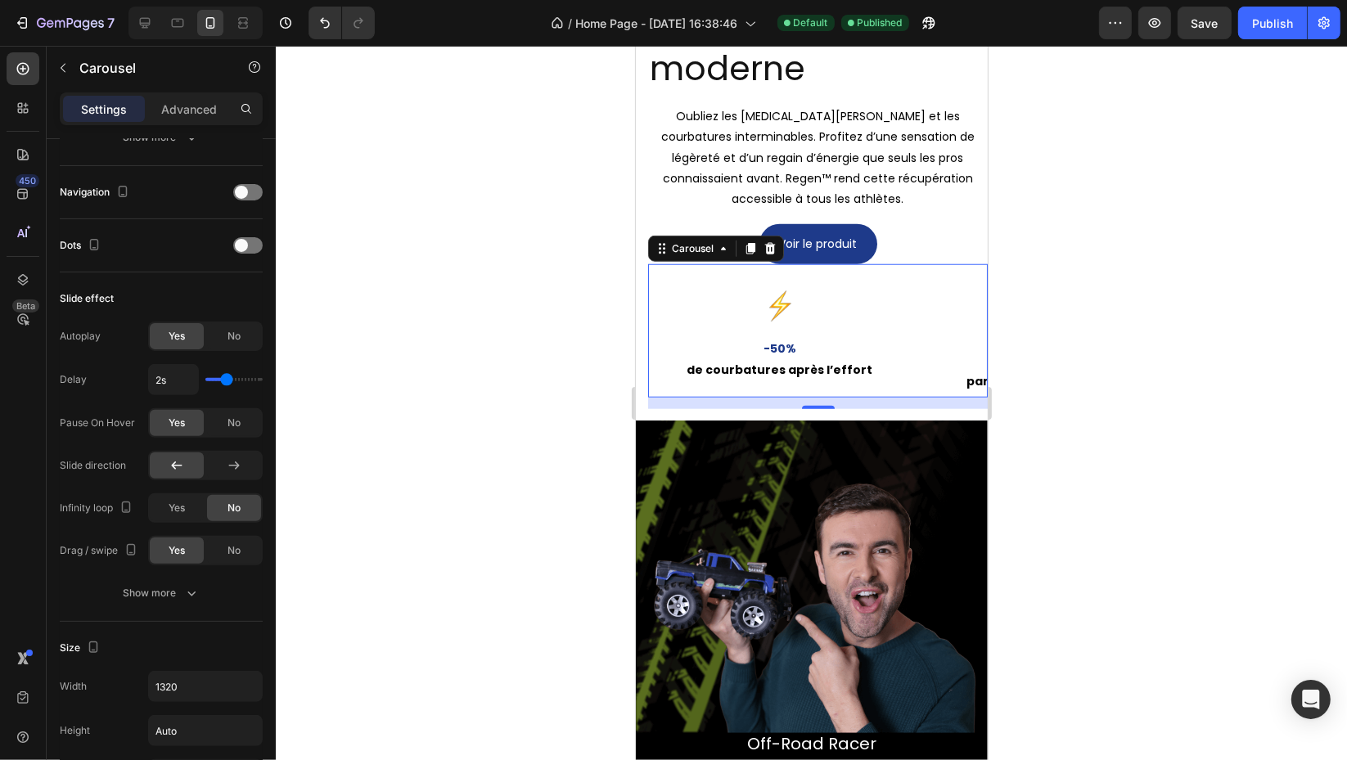
click at [183, 506] on span "Yes" at bounding box center [177, 508] width 16 height 15
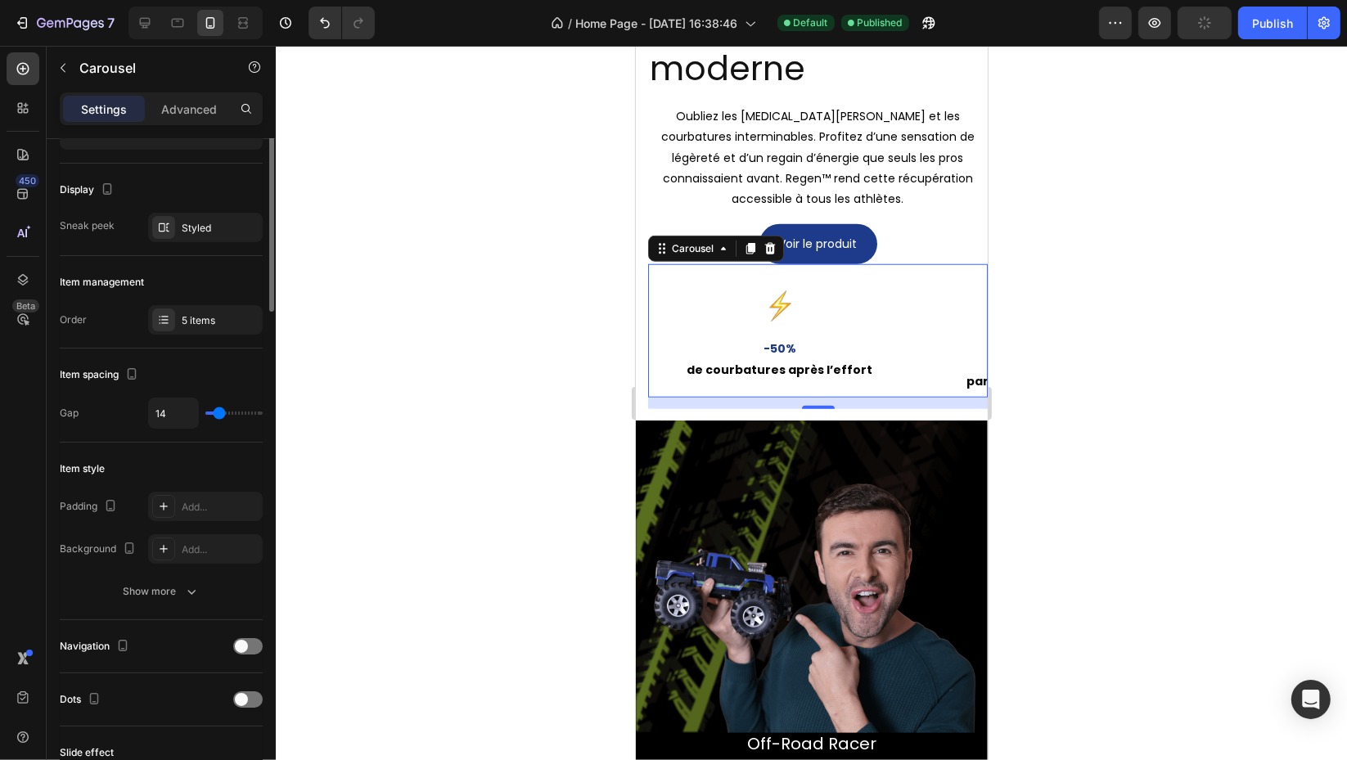
scroll to position [0, 0]
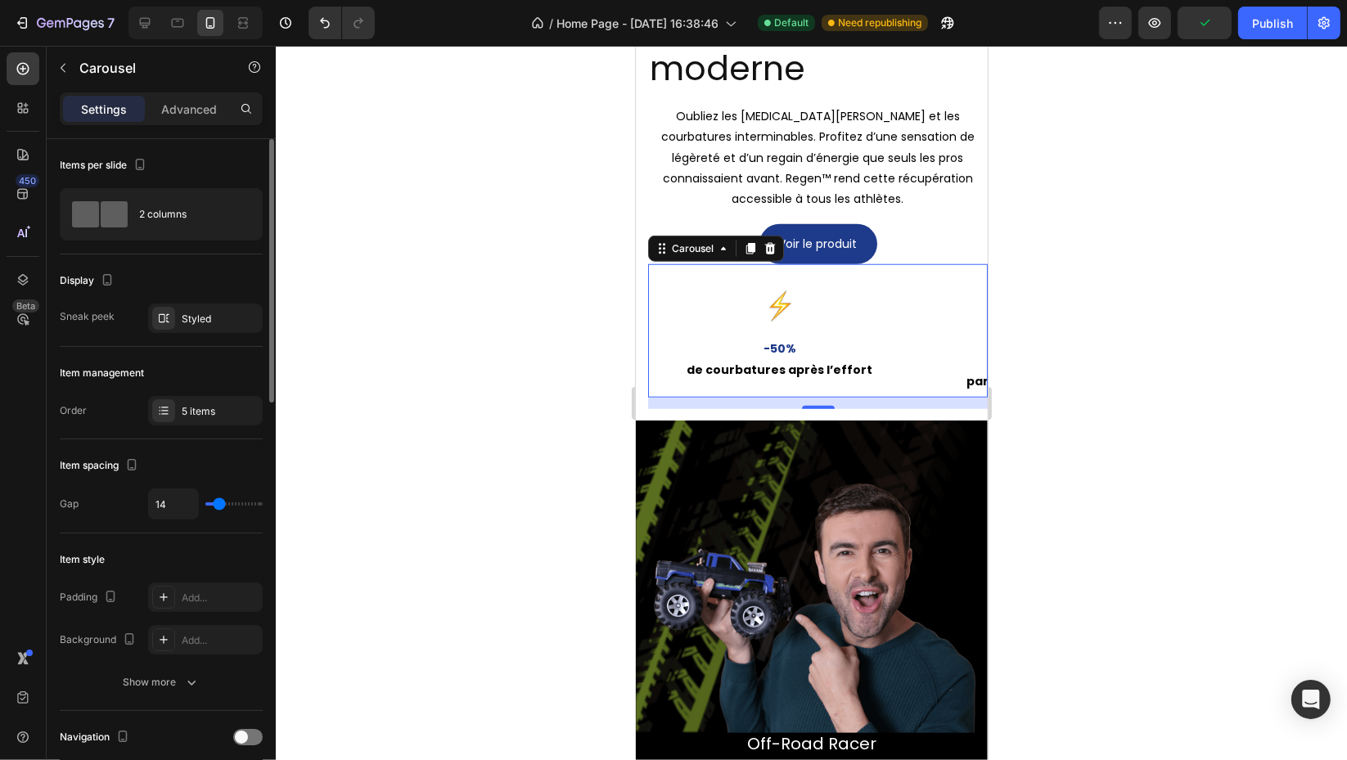
click at [181, 216] on div "2 columns" at bounding box center [189, 215] width 100 height 38
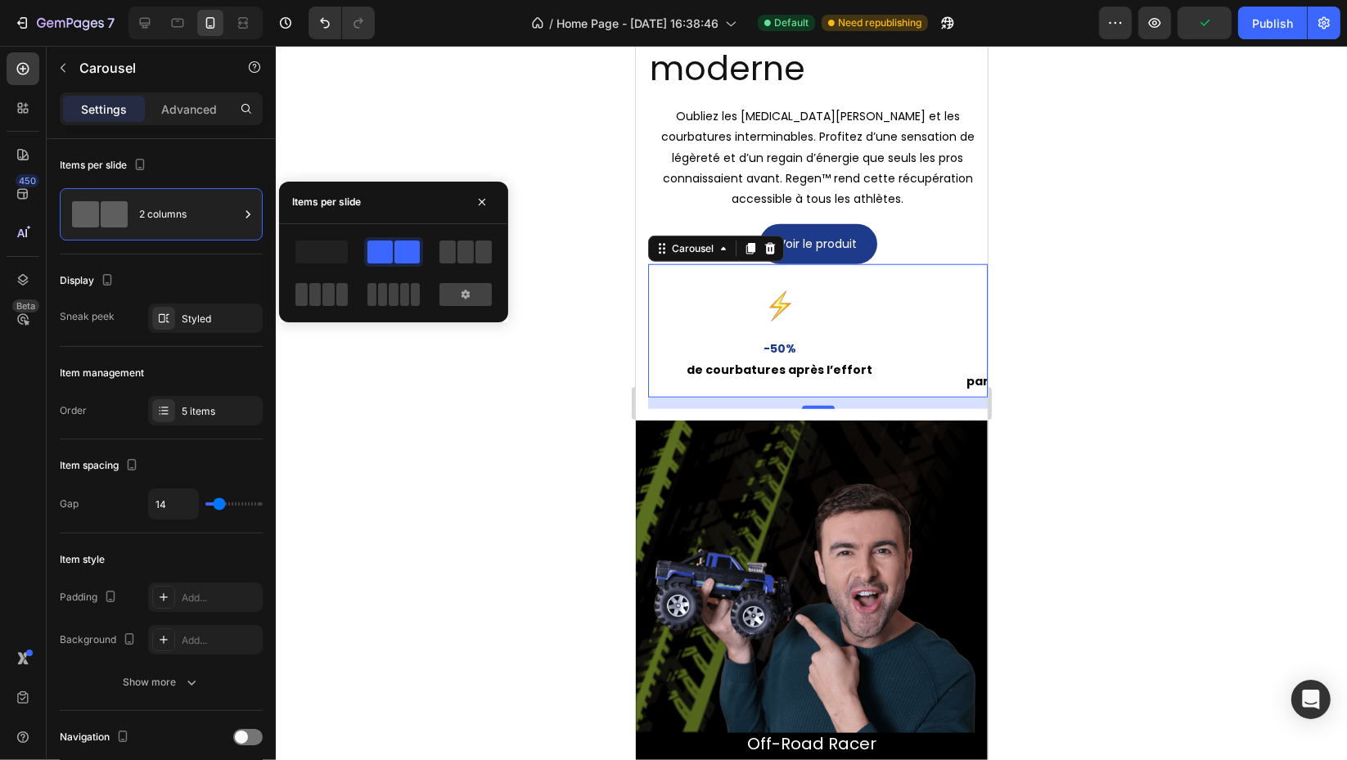
click at [461, 285] on div at bounding box center [465, 294] width 52 height 23
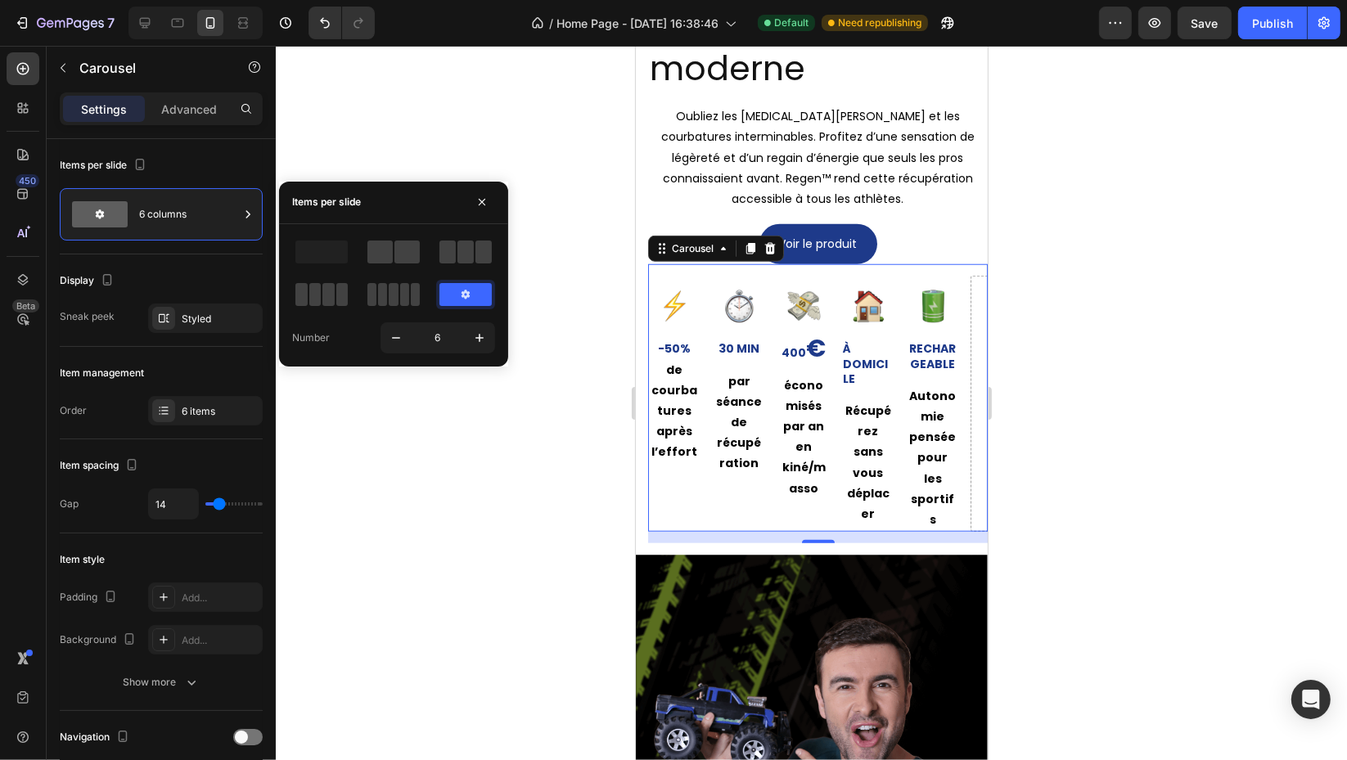
click at [389, 339] on icon "button" at bounding box center [396, 338] width 16 height 16
type input "5"
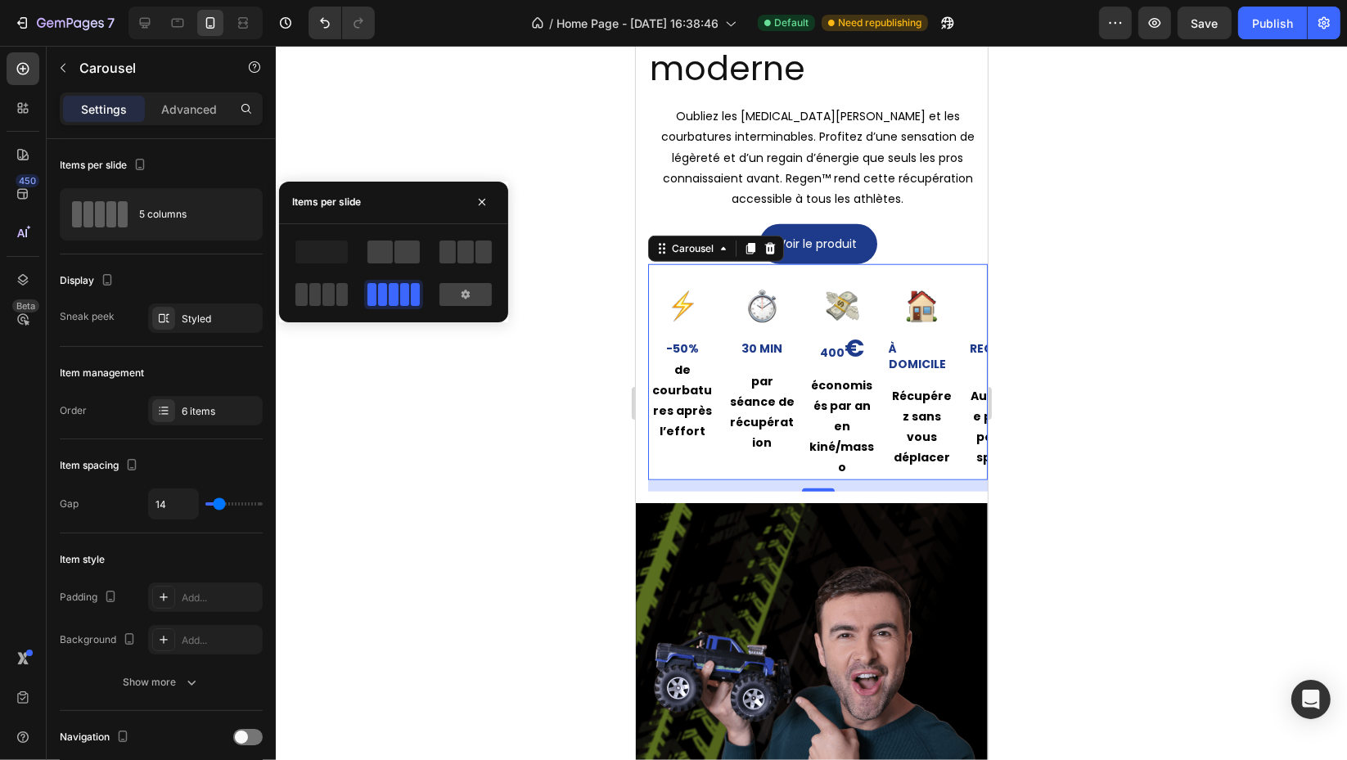
click at [389, 339] on div at bounding box center [811, 403] width 1071 height 714
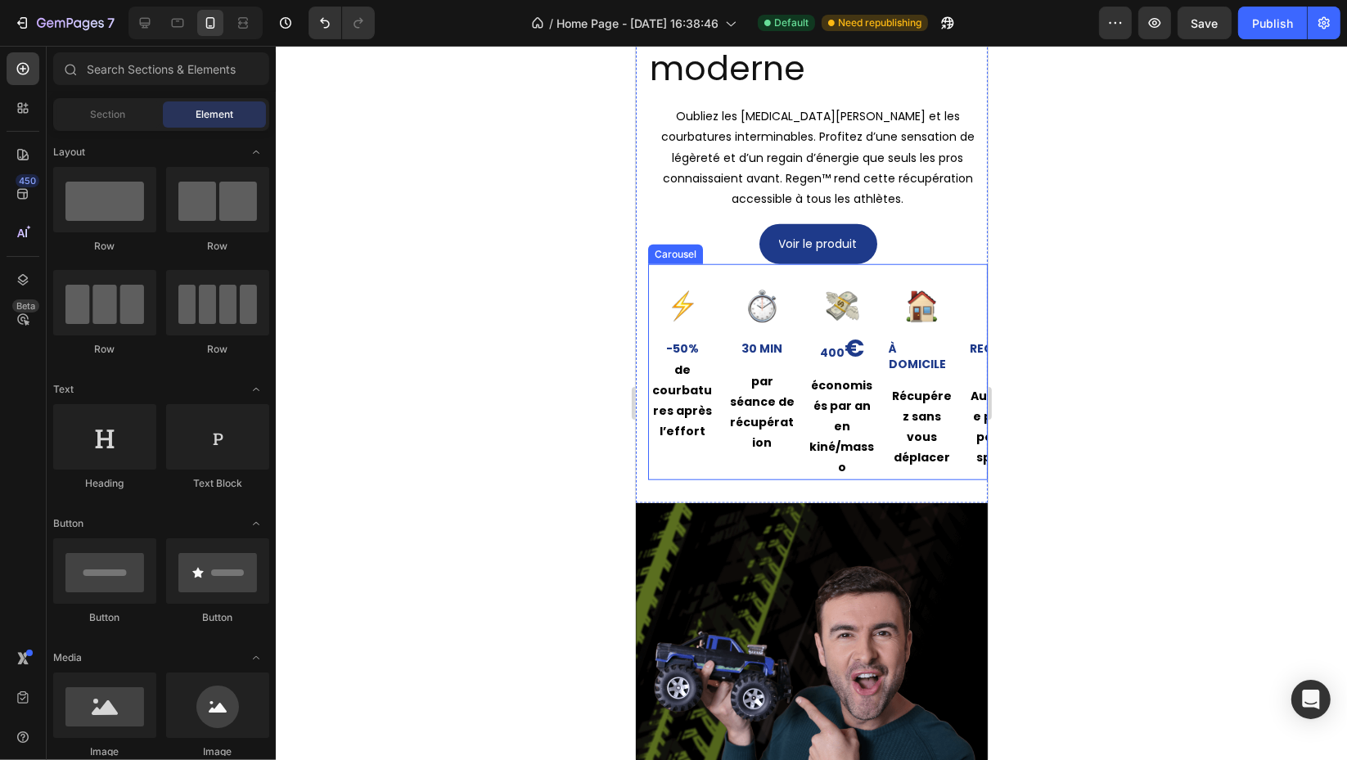
click at [697, 462] on div "Image -50% Text Block de courbatures après l’effort Text Block Row" at bounding box center [681, 378] width 68 height 204
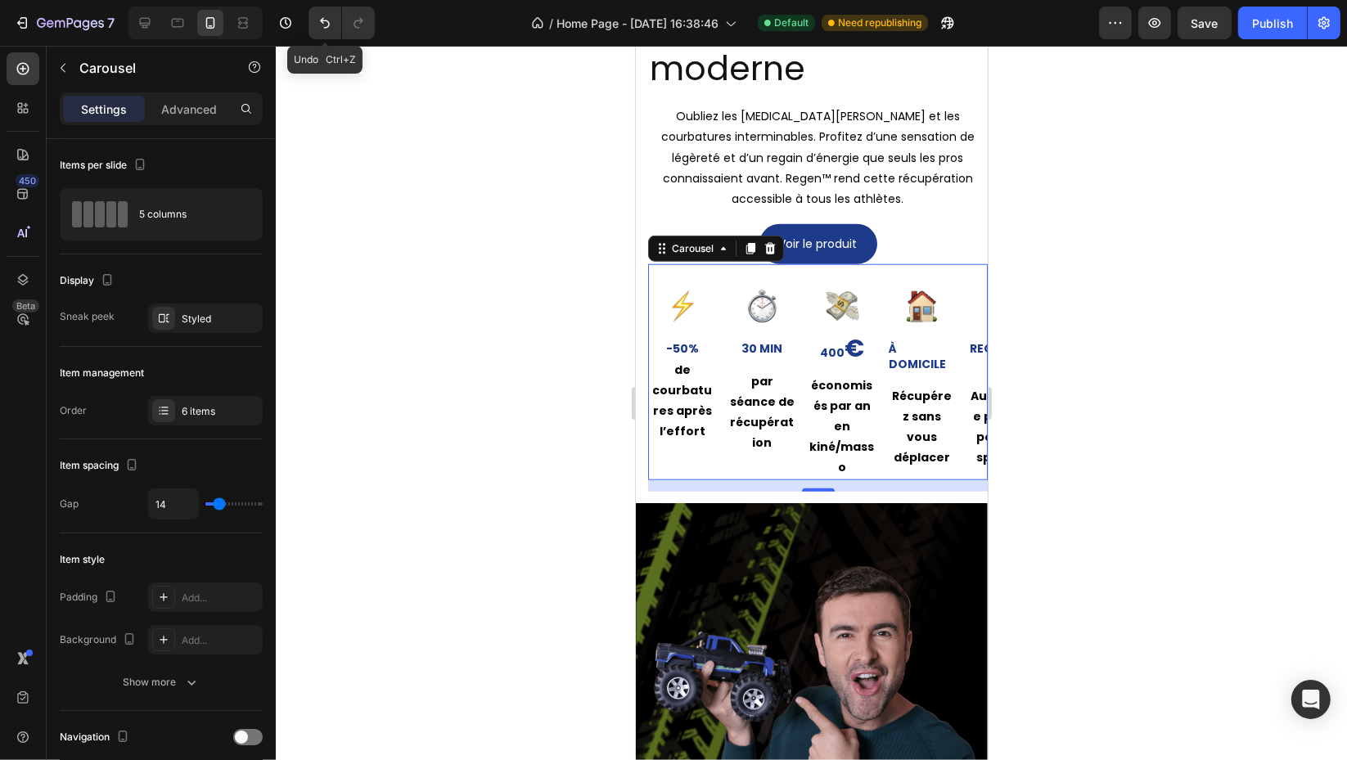
click at [316, 34] on button "Undo/Redo" at bounding box center [324, 23] width 33 height 33
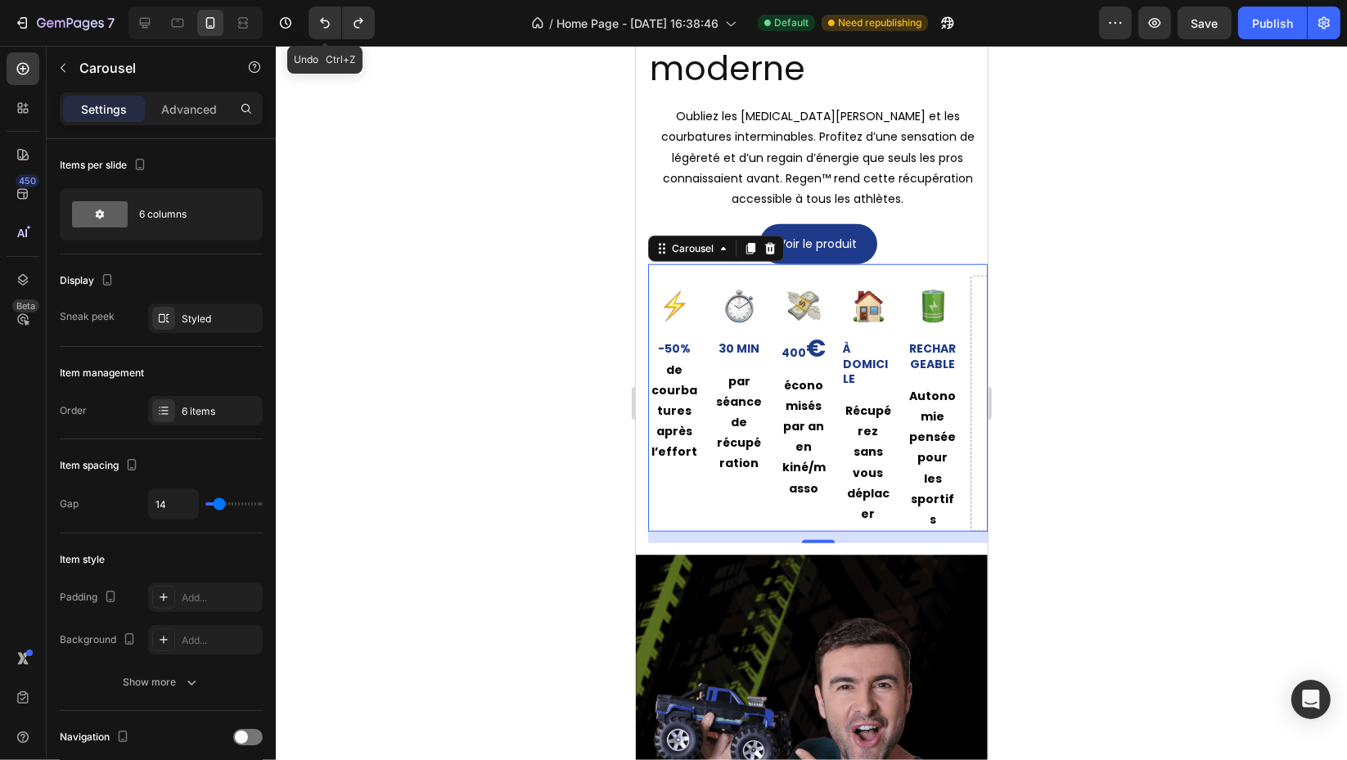
click at [316, 34] on button "Undo/Redo" at bounding box center [324, 23] width 33 height 33
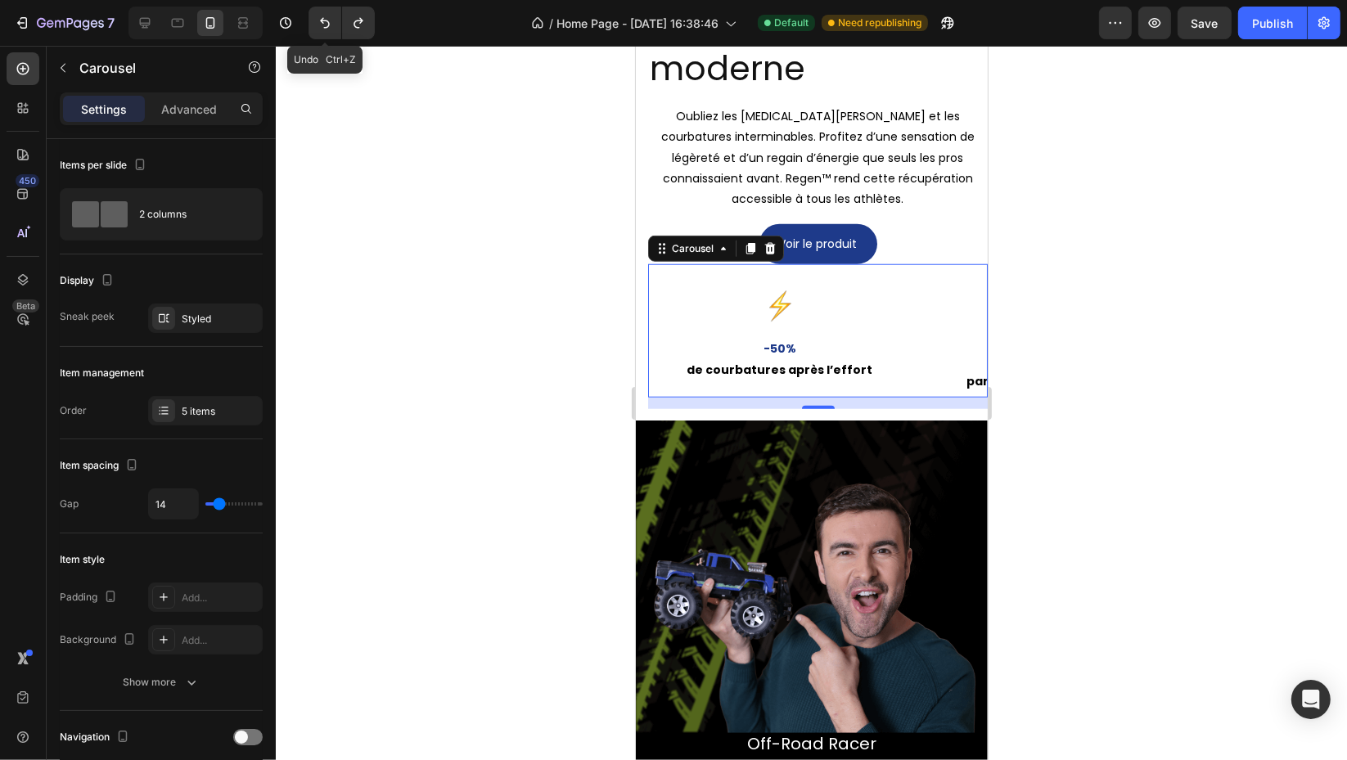
click at [319, 33] on button "Undo/Redo" at bounding box center [324, 23] width 33 height 33
click at [320, 33] on button "Undo/Redo" at bounding box center [324, 23] width 33 height 33
click at [324, 29] on icon "Undo/Redo" at bounding box center [325, 23] width 16 height 16
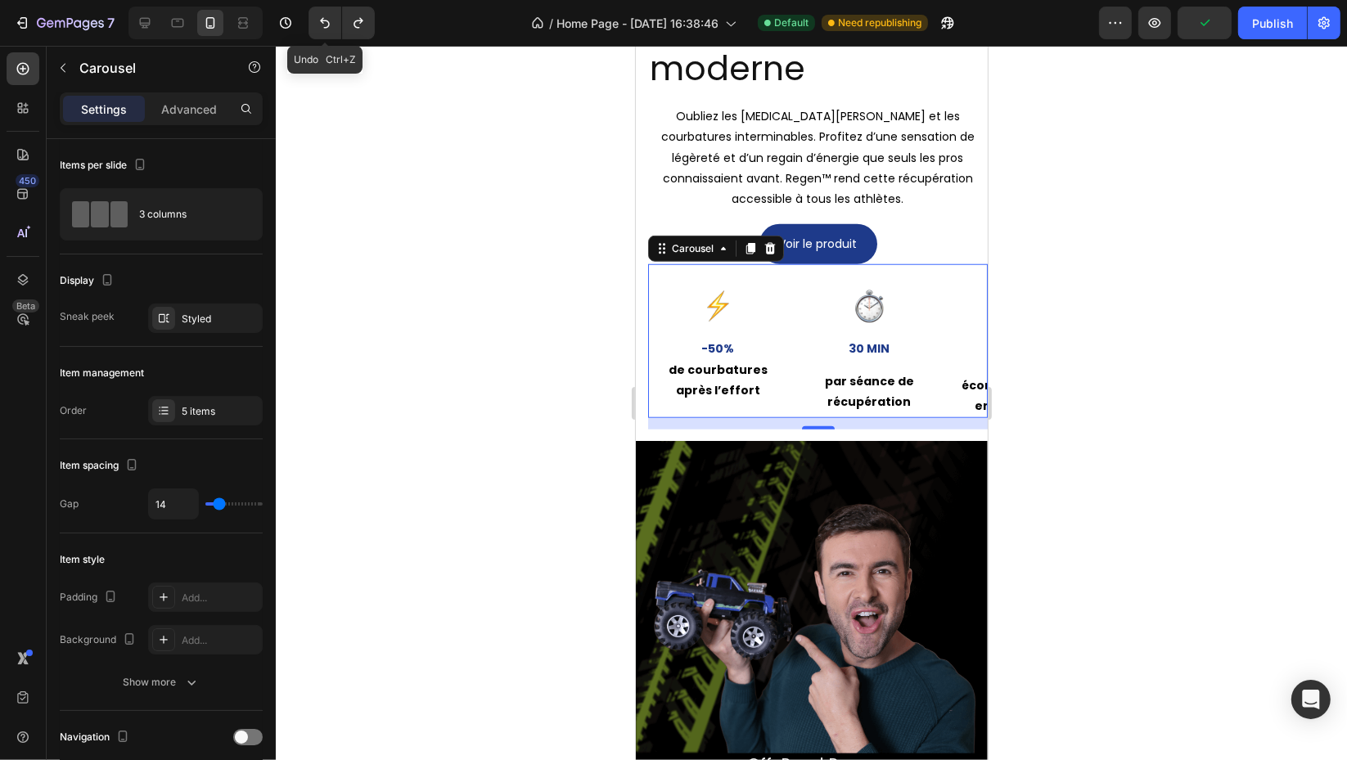
click at [324, 29] on icon "Undo/Redo" at bounding box center [325, 23] width 16 height 16
click at [366, 32] on button "Undo/Redo" at bounding box center [358, 23] width 33 height 33
click at [681, 271] on div "Image -50% Text Block de courbatures après l’effort Text Block Row Image 30 min…" at bounding box center [816, 341] width 339 height 154
click at [209, 406] on div "5 items" at bounding box center [220, 411] width 77 height 15
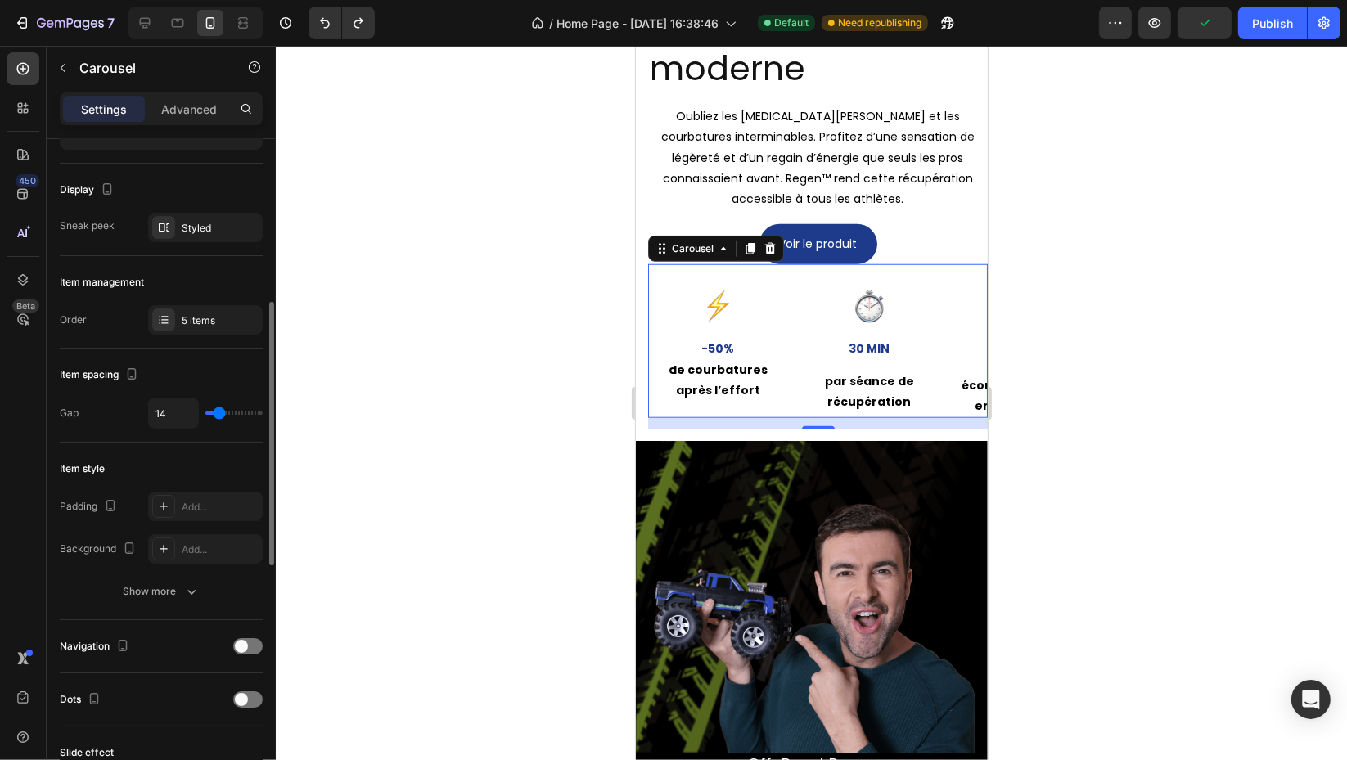
scroll to position [182, 0]
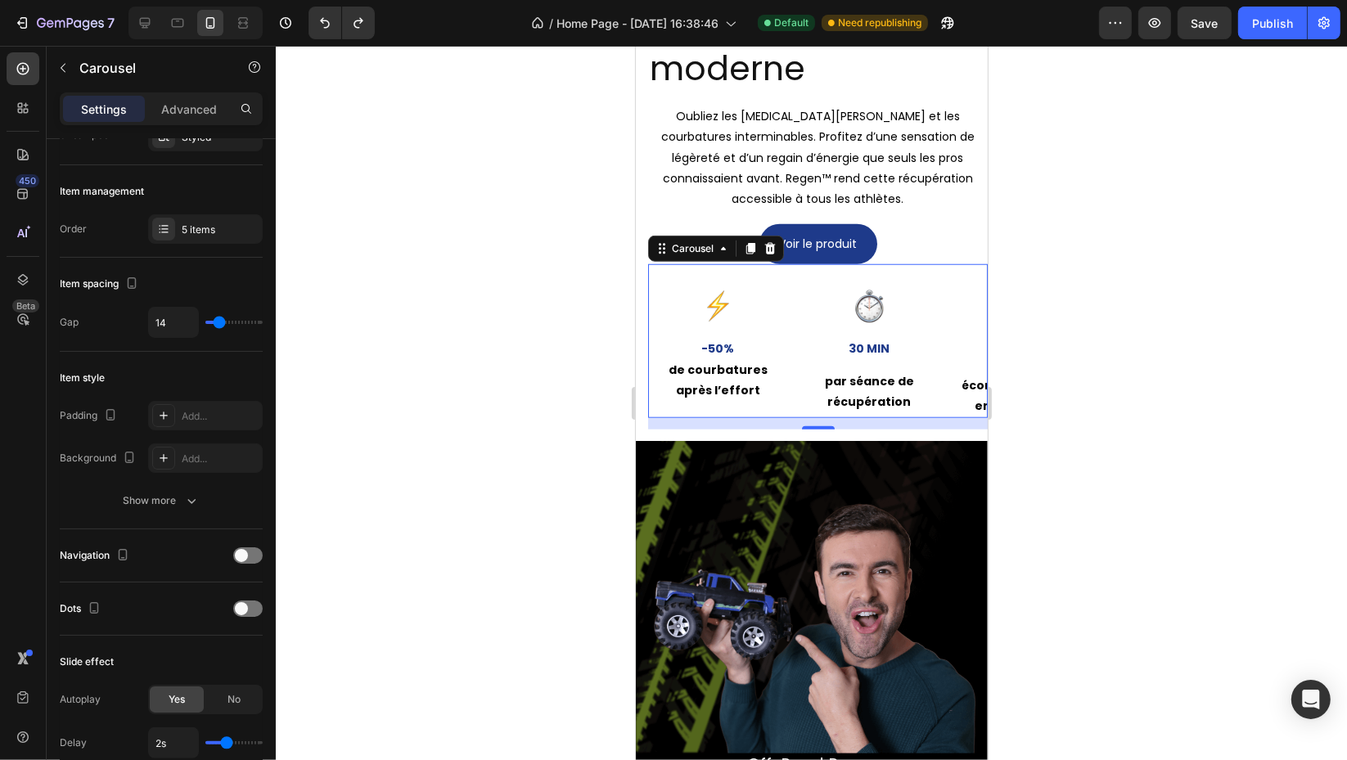
click at [262, 558] on div at bounding box center [247, 555] width 29 height 13
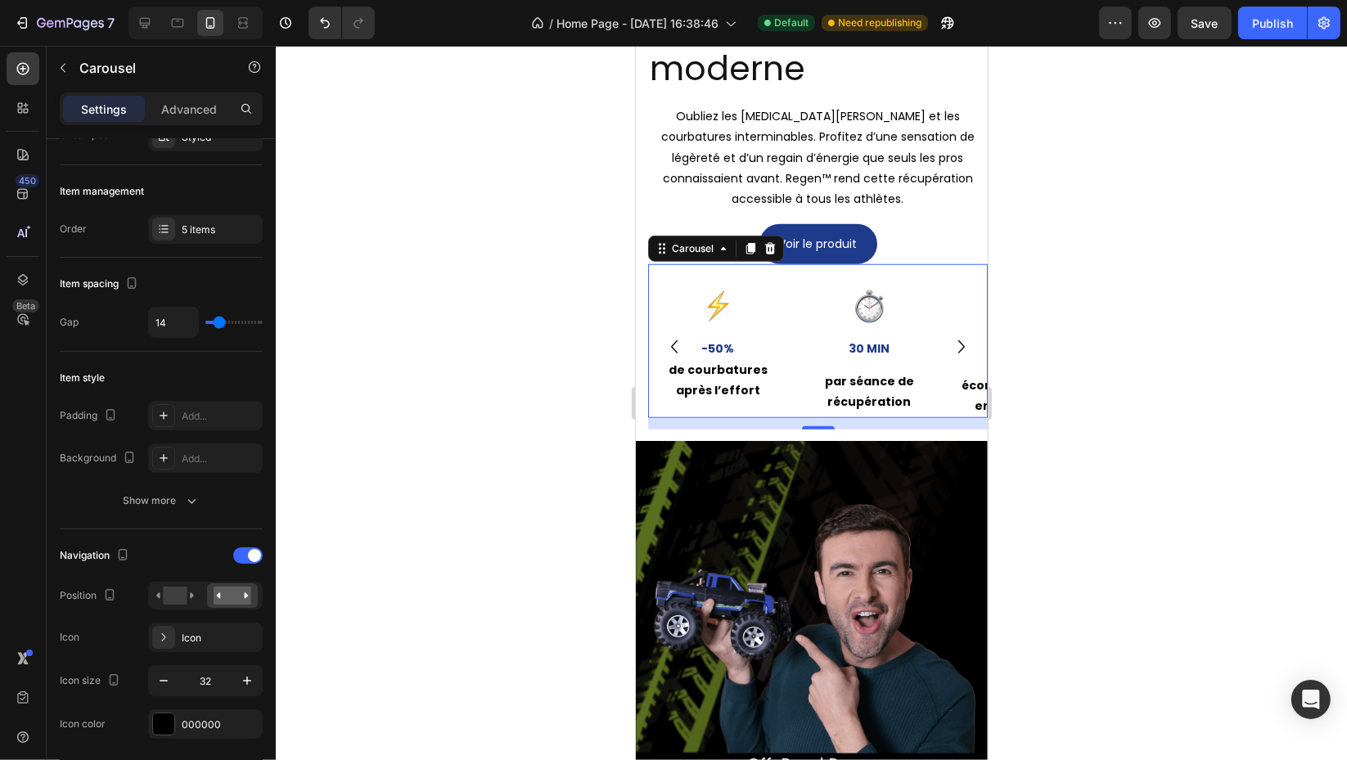
scroll to position [363, 0]
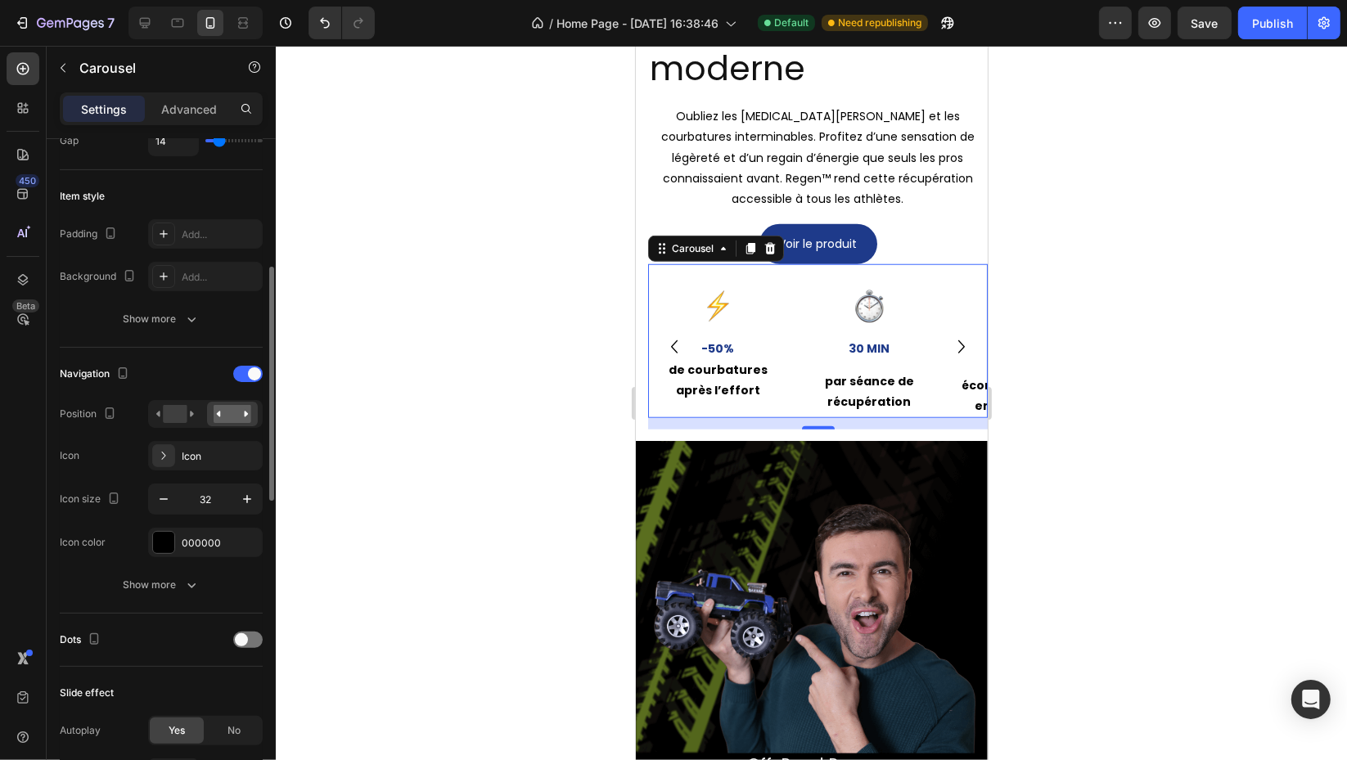
click at [248, 373] on span at bounding box center [254, 373] width 13 height 13
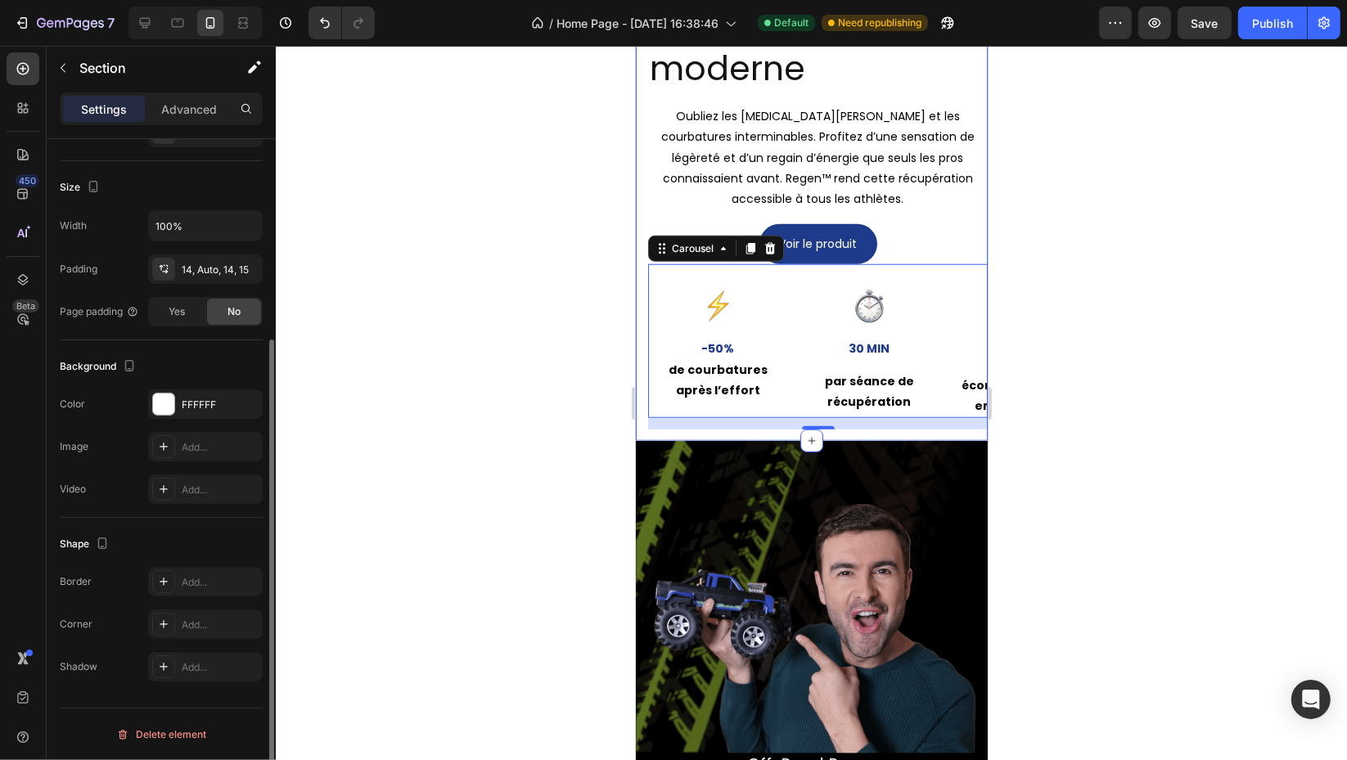
scroll to position [0, 0]
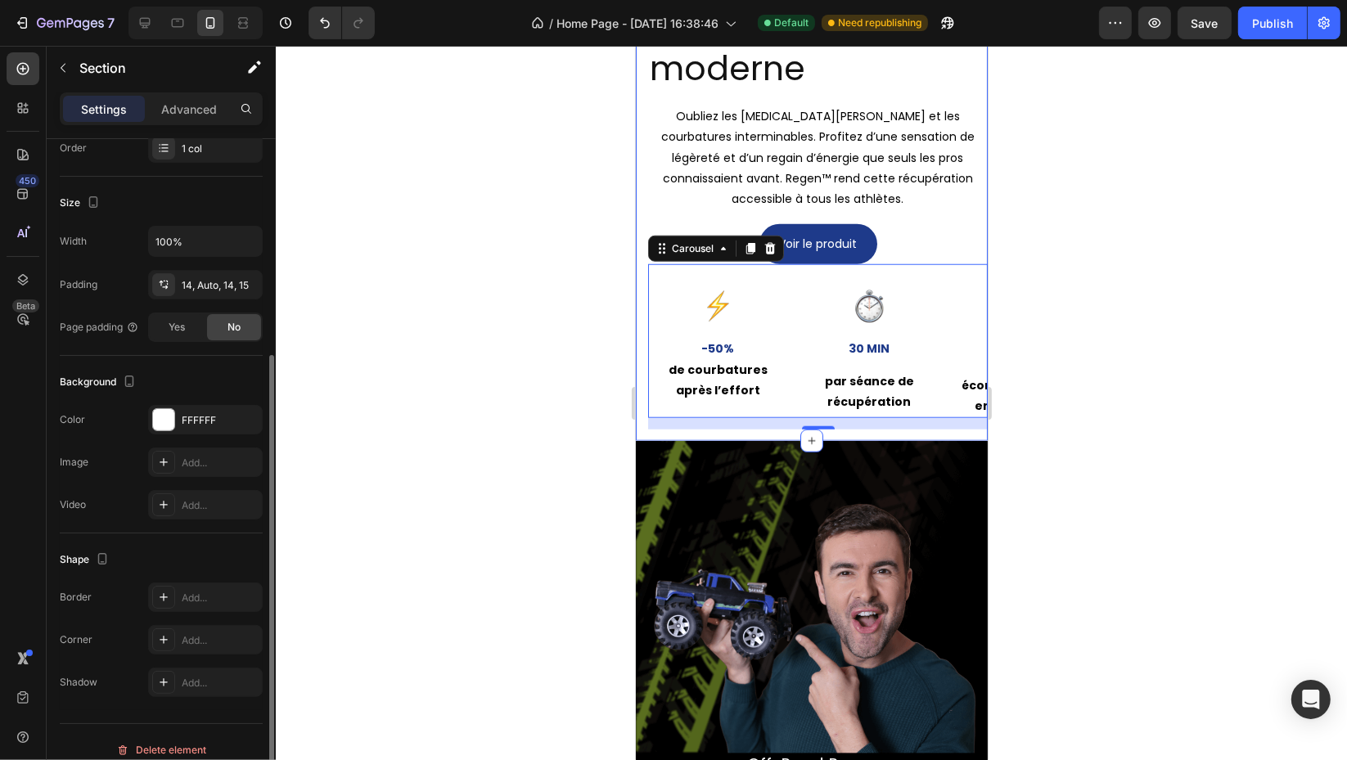
click at [645, 209] on div "La récupération moderne Heading Oubliez les [MEDICAL_DATA][PERSON_NAME] et les …" at bounding box center [811, 215] width 352 height 451
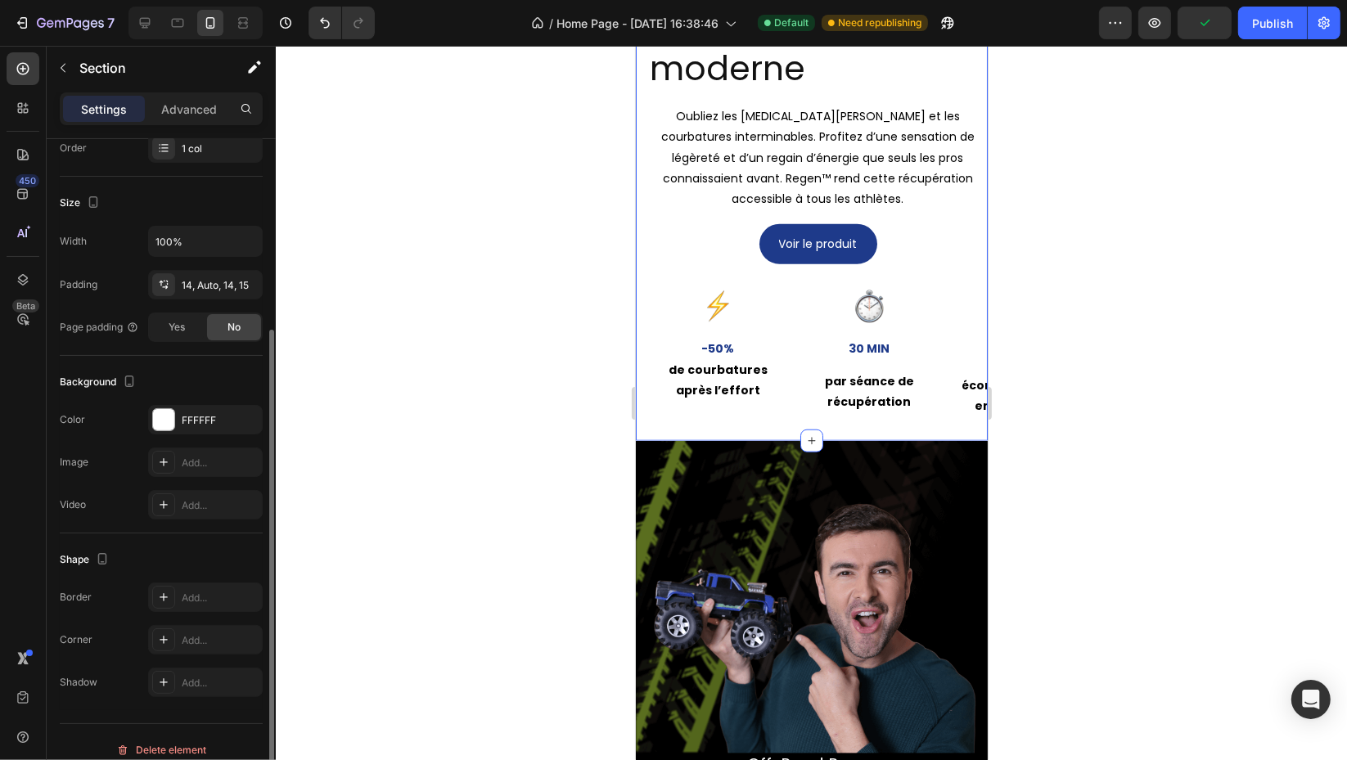
scroll to position [287, 0]
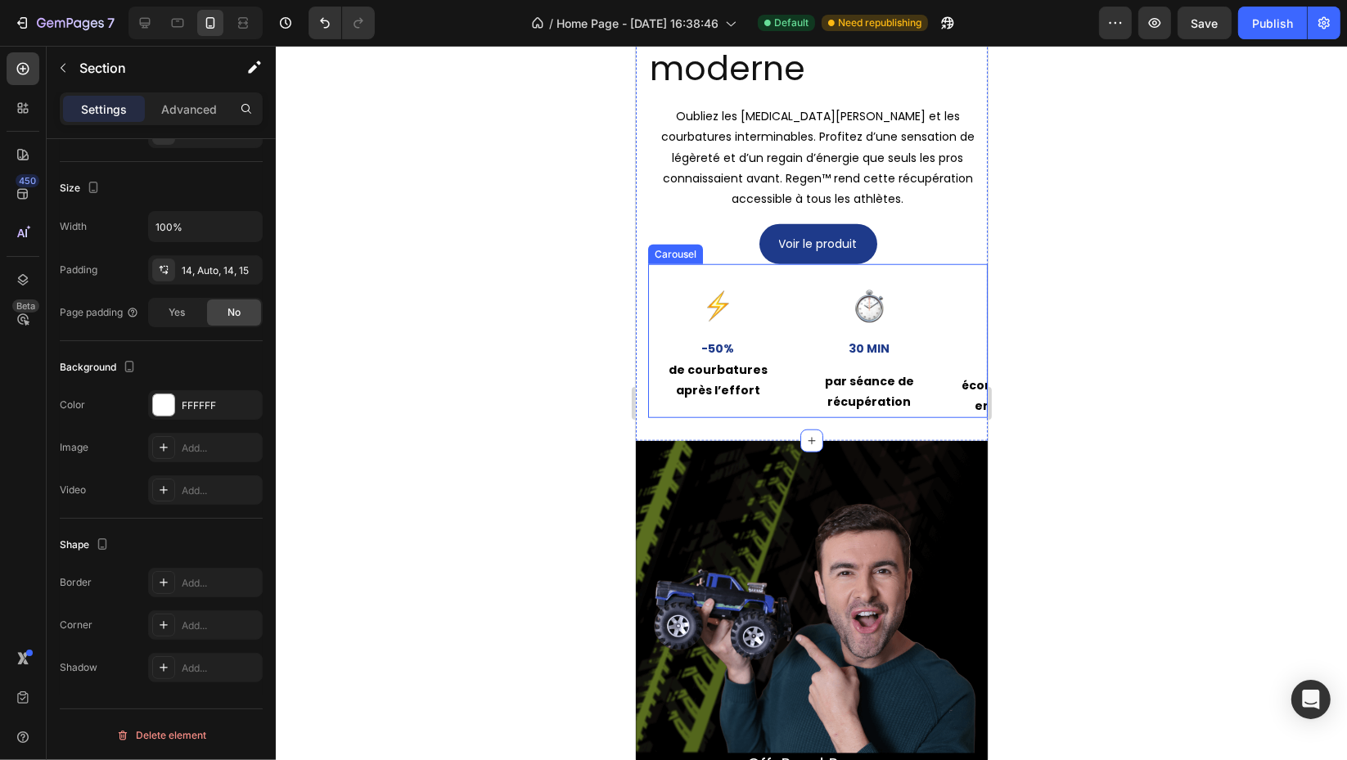
click at [653, 267] on div "Image -50% Text Block de courbatures après l’effort Text Block Row Image 30 min…" at bounding box center [816, 341] width 339 height 154
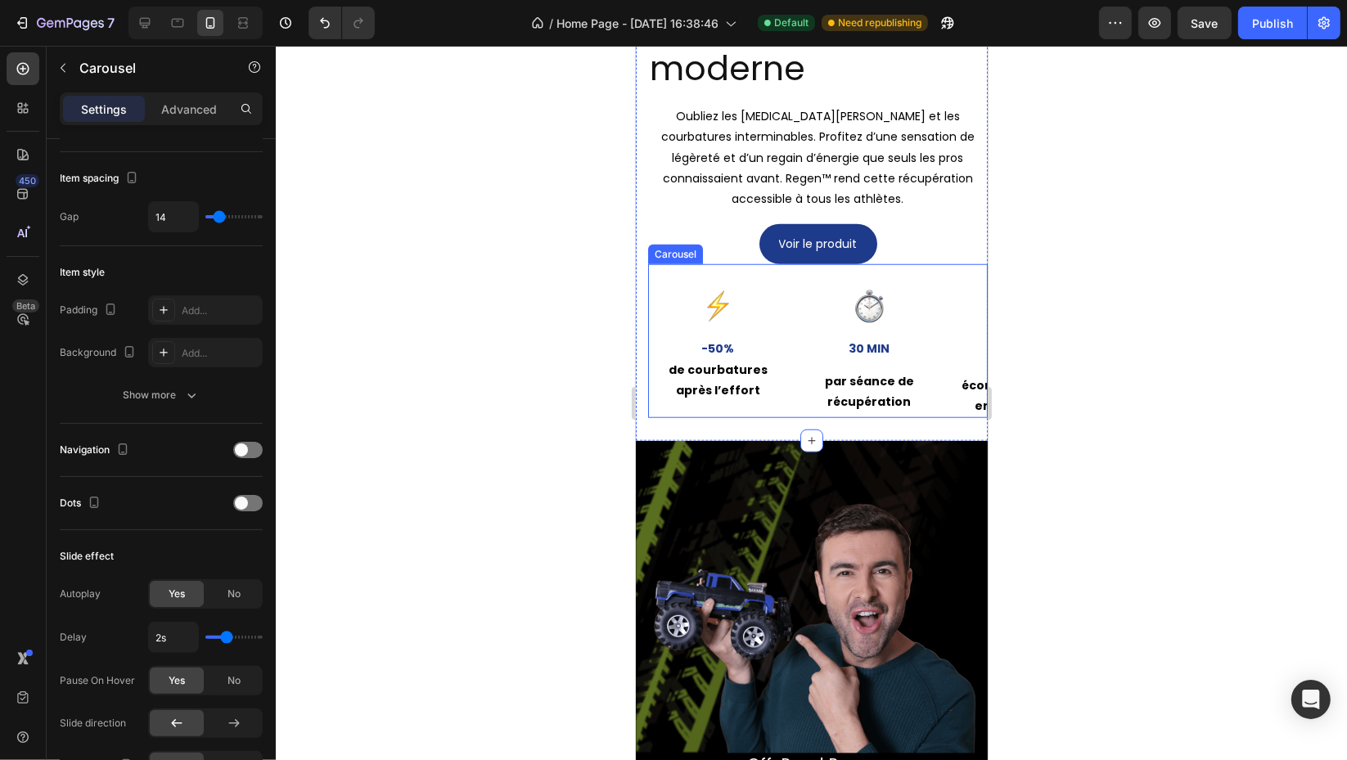
scroll to position [0, 0]
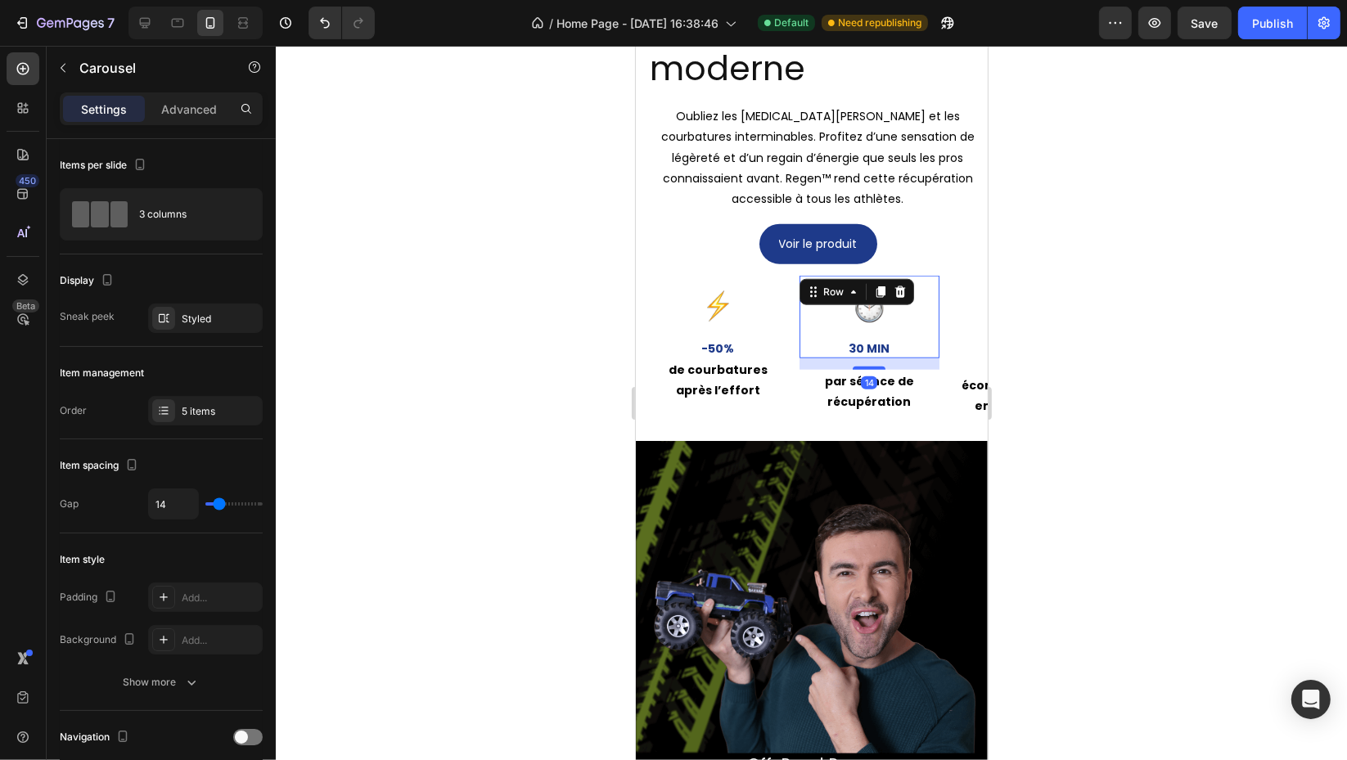
drag, startPoint x: 910, startPoint y: 353, endPoint x: 754, endPoint y: 346, distance: 155.6
click at [755, 347] on div "Image -50% Text Block de courbatures après l’effort Text Block Row Image 30 min…" at bounding box center [816, 347] width 339 height 142
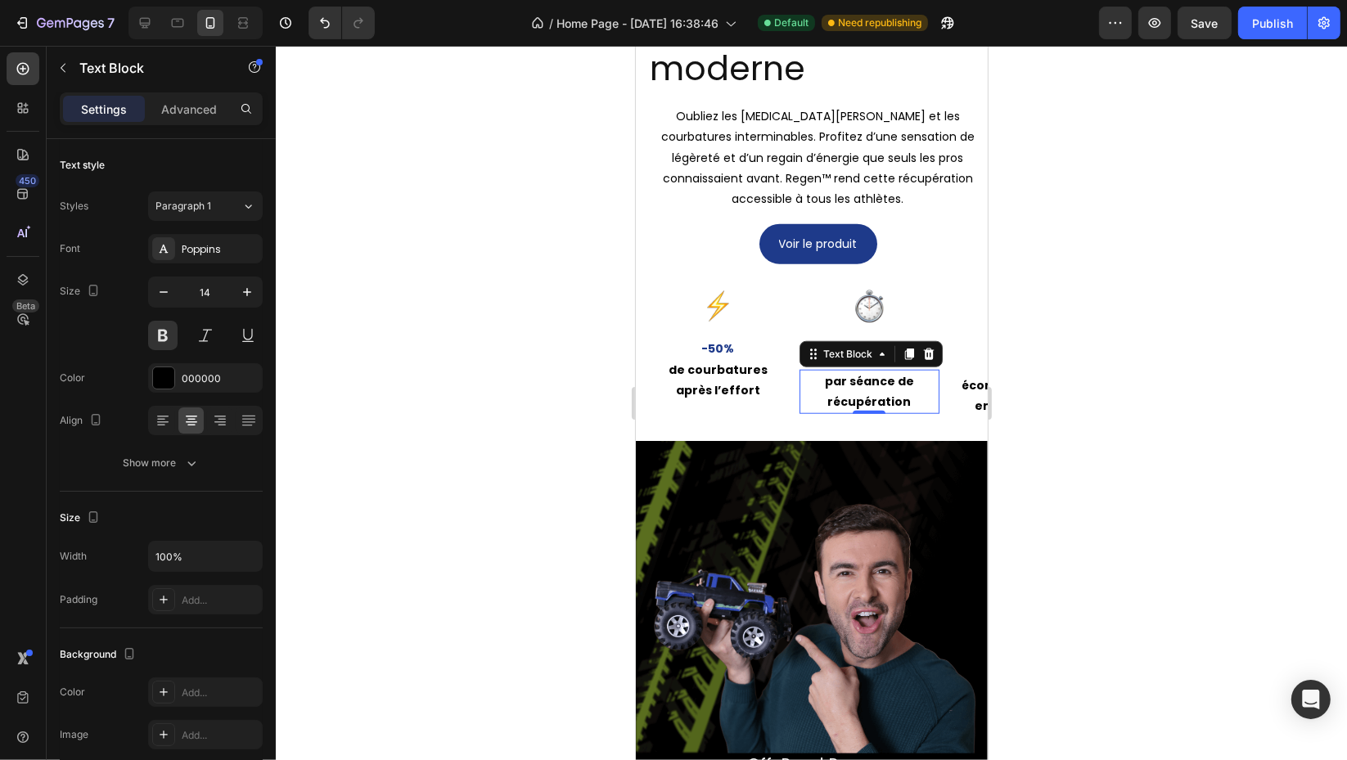
click at [798, 393] on div "par séance de récupération" at bounding box center [868, 392] width 140 height 44
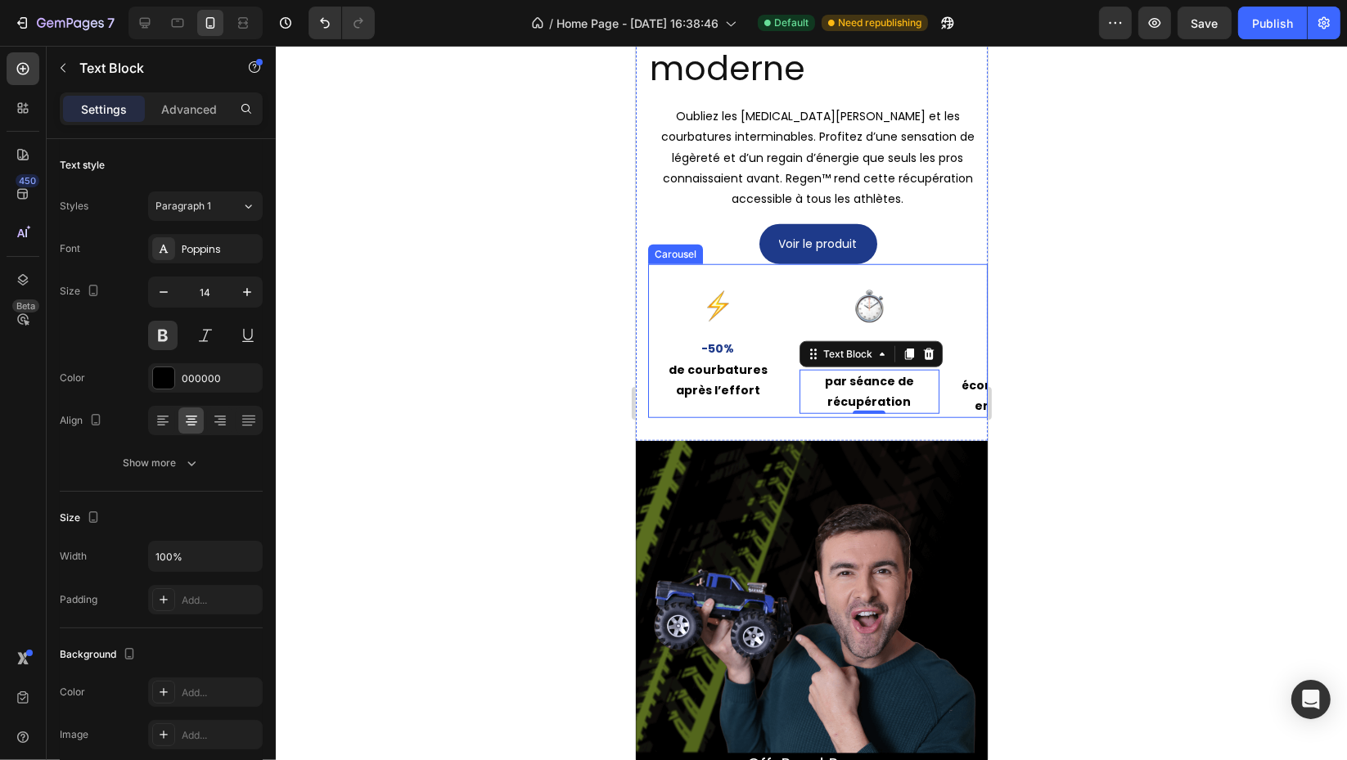
click at [788, 406] on div "Image -50% Text Block de courbatures après l’effort Text Block Row Image 30 min…" at bounding box center [816, 347] width 339 height 142
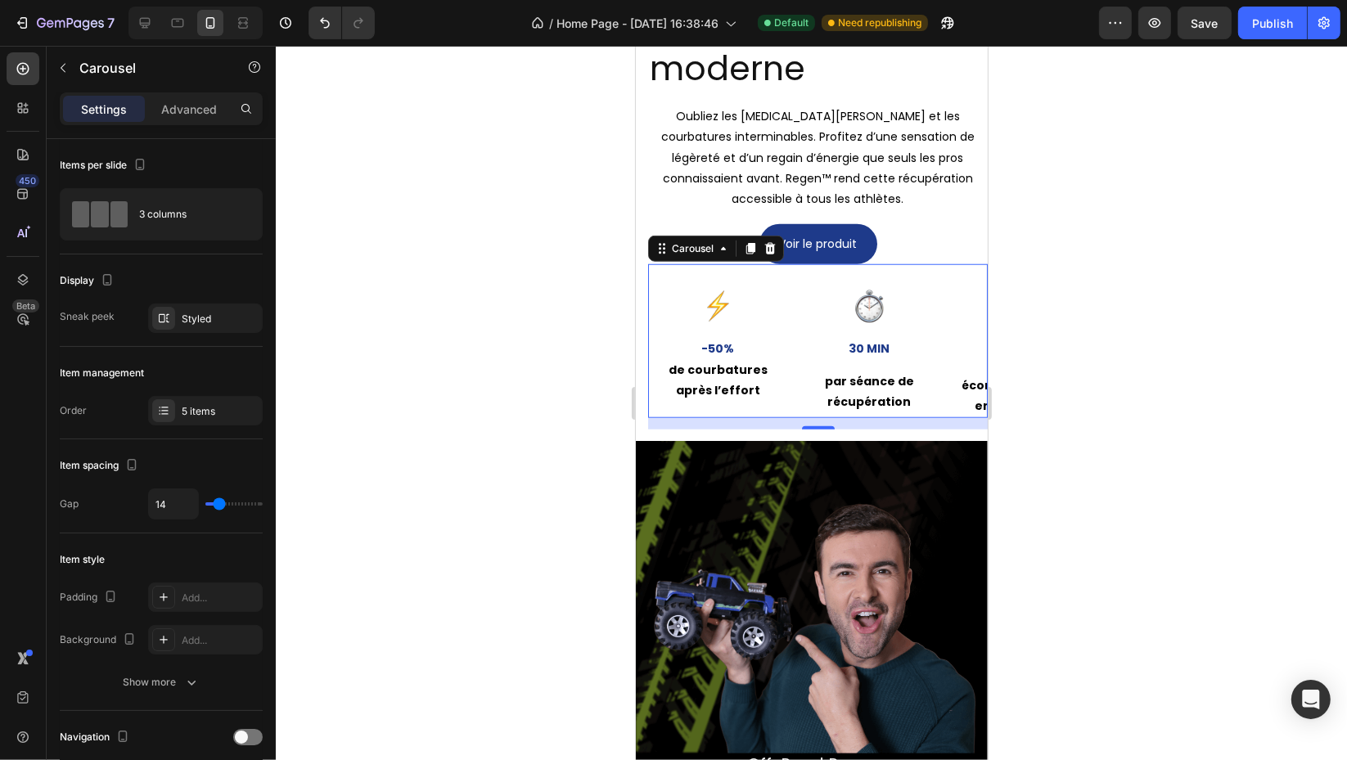
click at [191, 321] on div "Styled" at bounding box center [220, 319] width 77 height 15
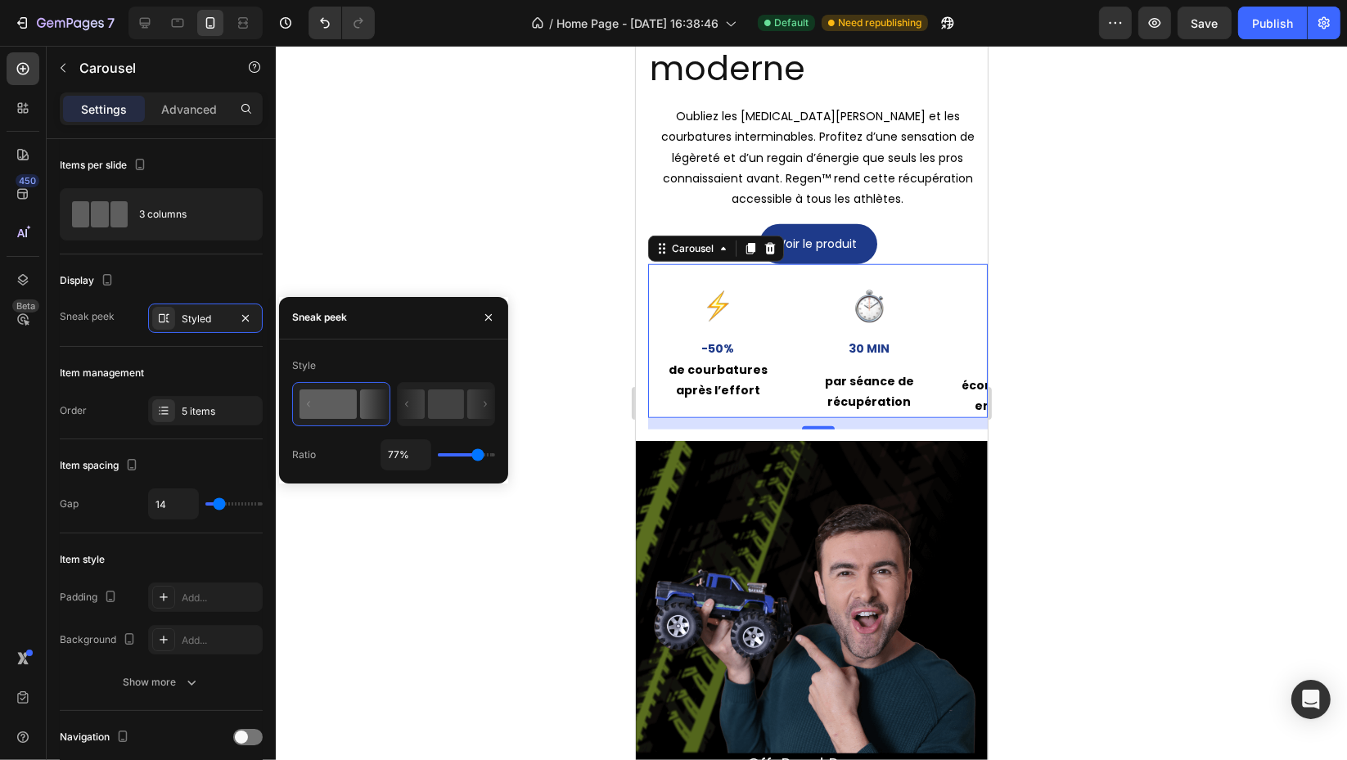
click at [241, 309] on button "button" at bounding box center [246, 318] width 20 height 20
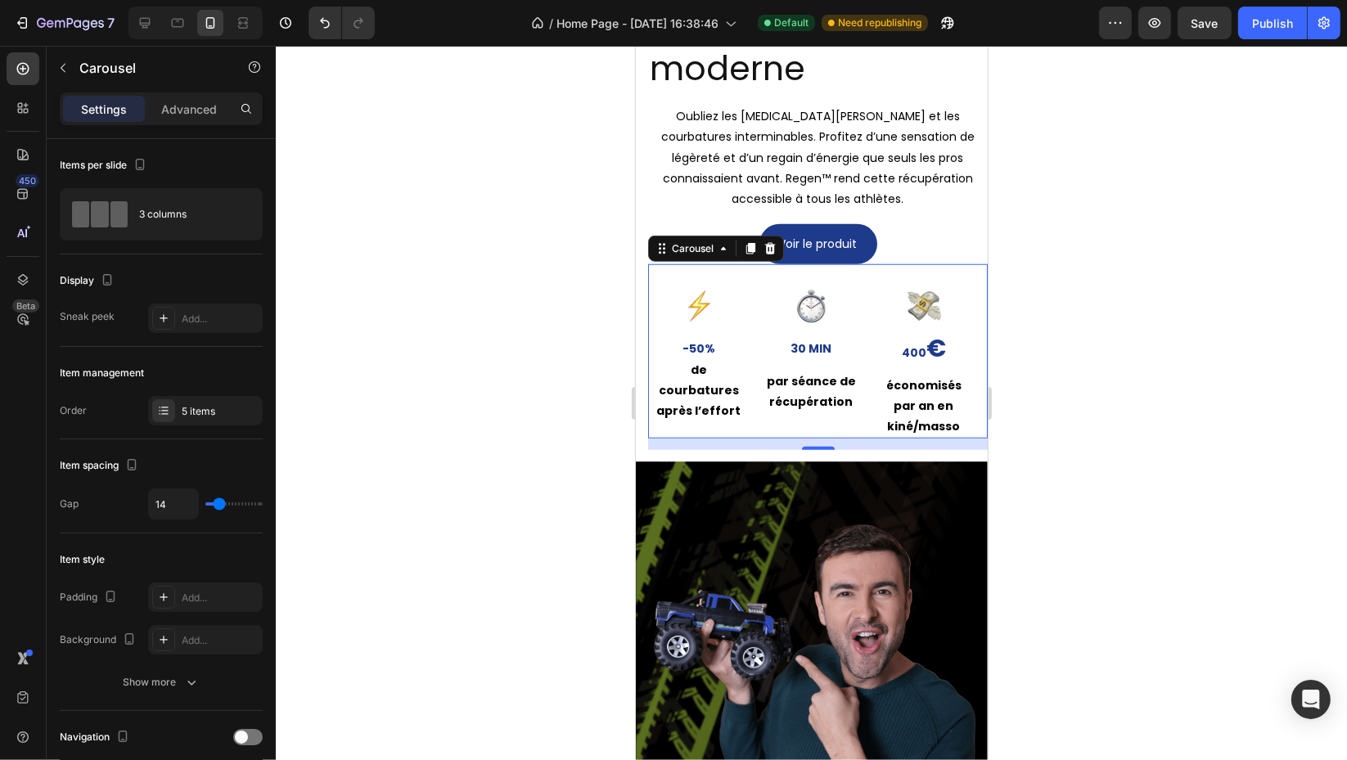
click at [203, 317] on div "Add..." at bounding box center [220, 319] width 77 height 15
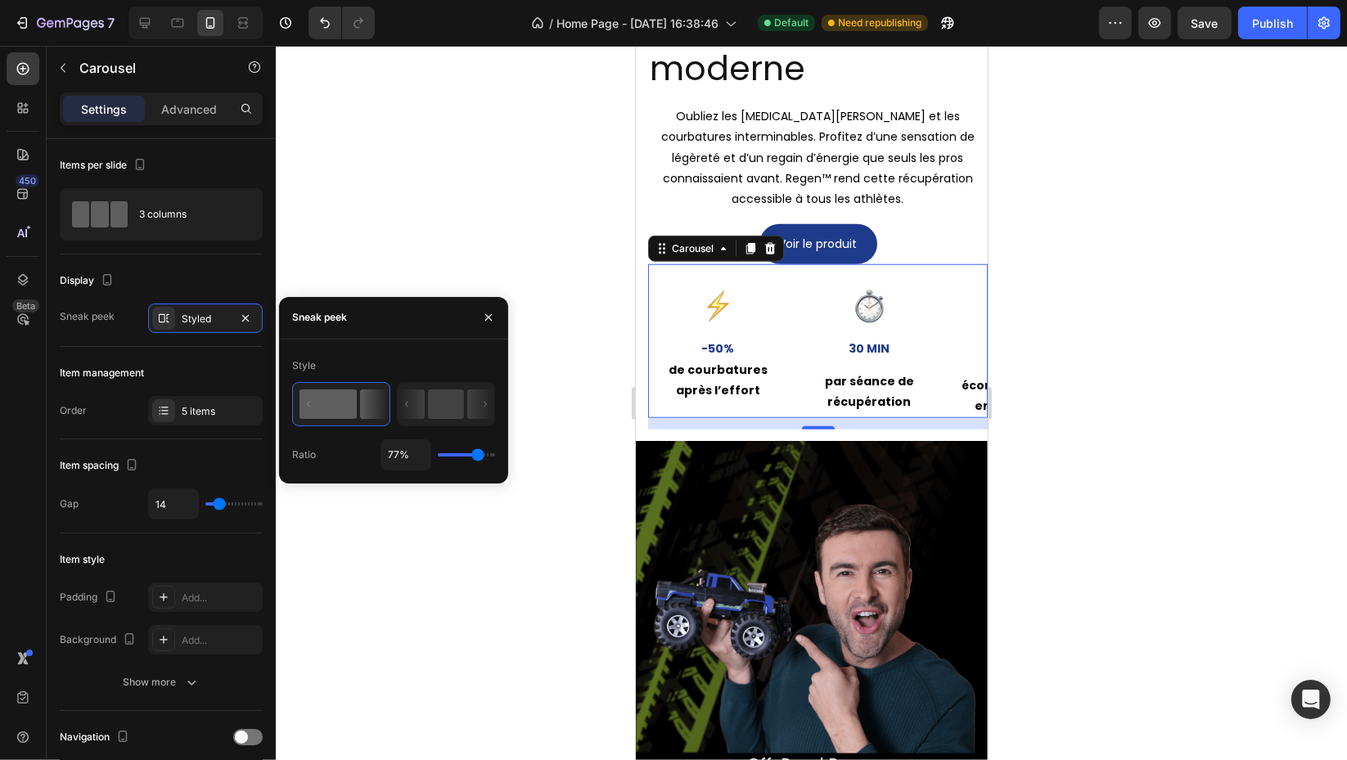
drag, startPoint x: 473, startPoint y: 444, endPoint x: 408, endPoint y: 448, distance: 64.8
click at [408, 448] on div "77%" at bounding box center [437, 454] width 115 height 31
type input "24%"
type input "24"
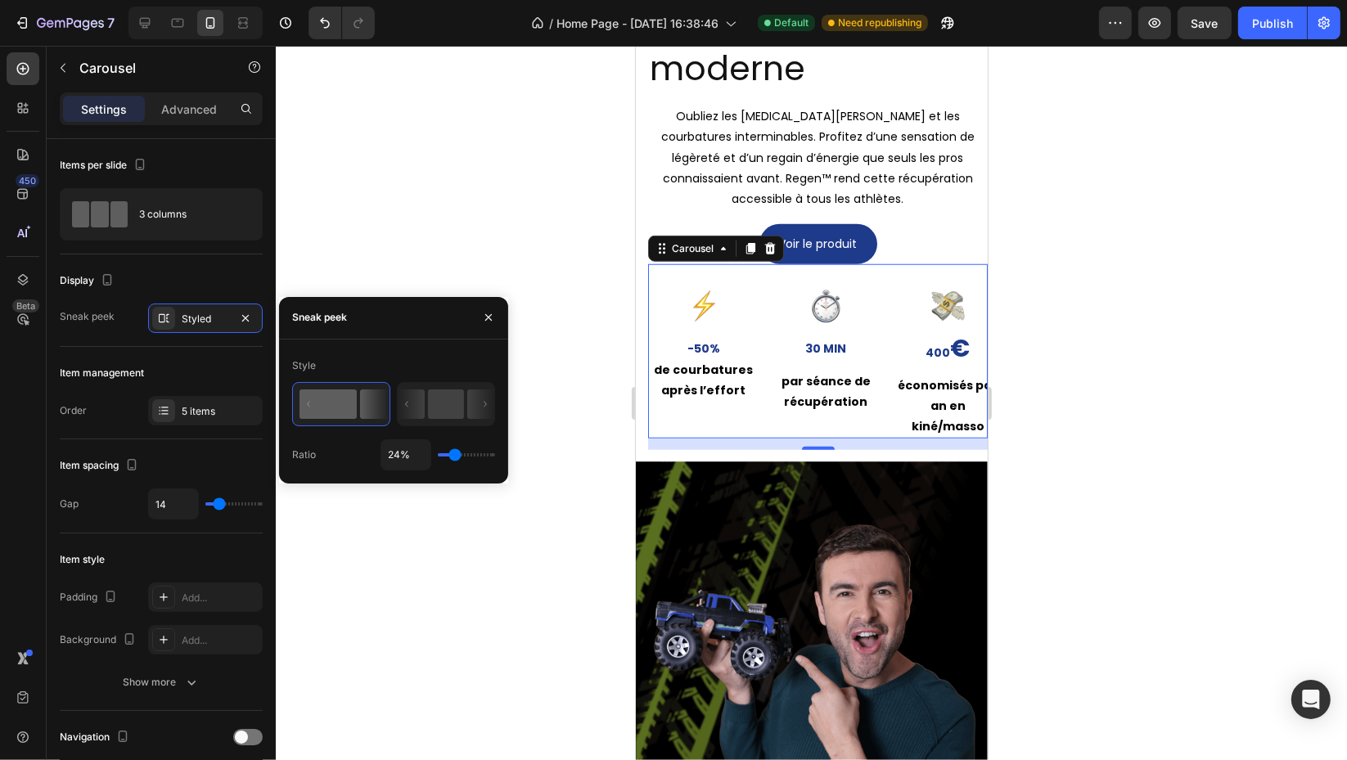
type input "1%"
type input "1"
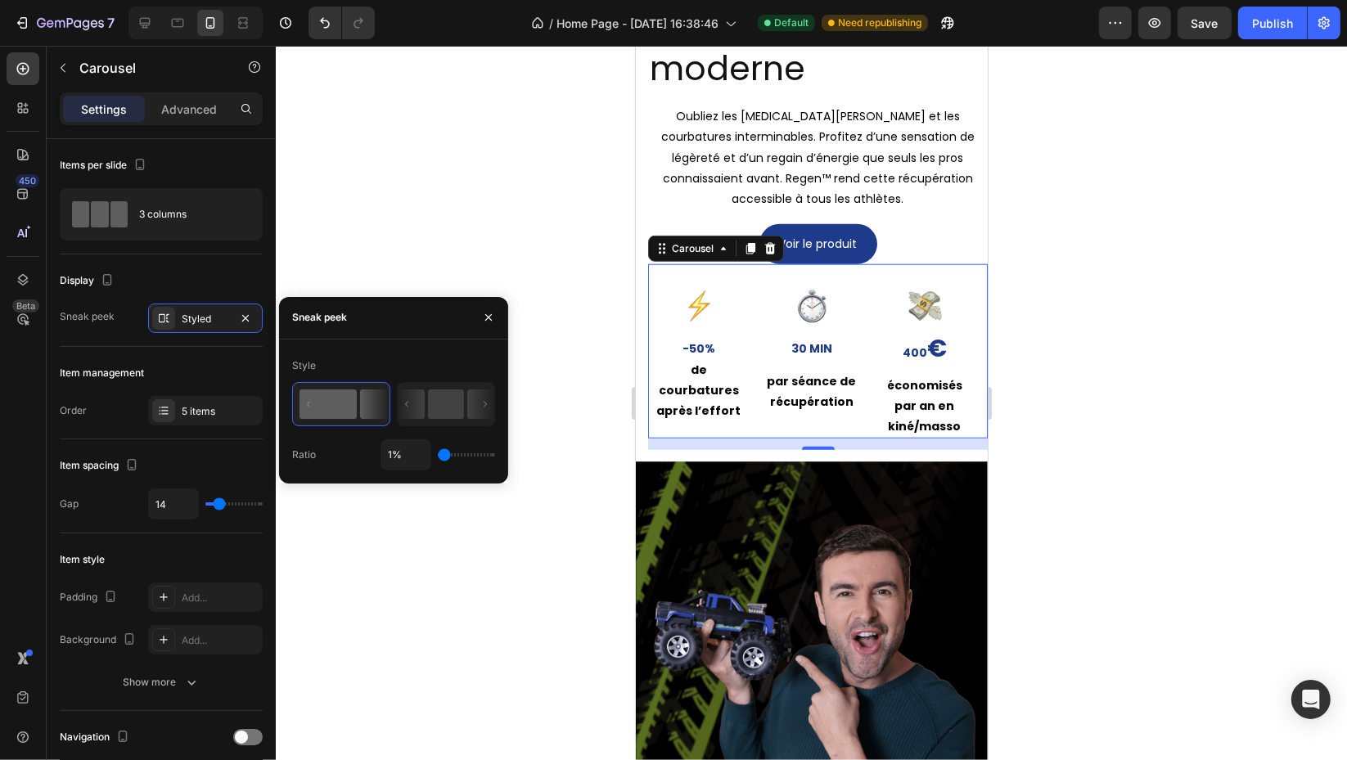
type input "8%"
type input "8"
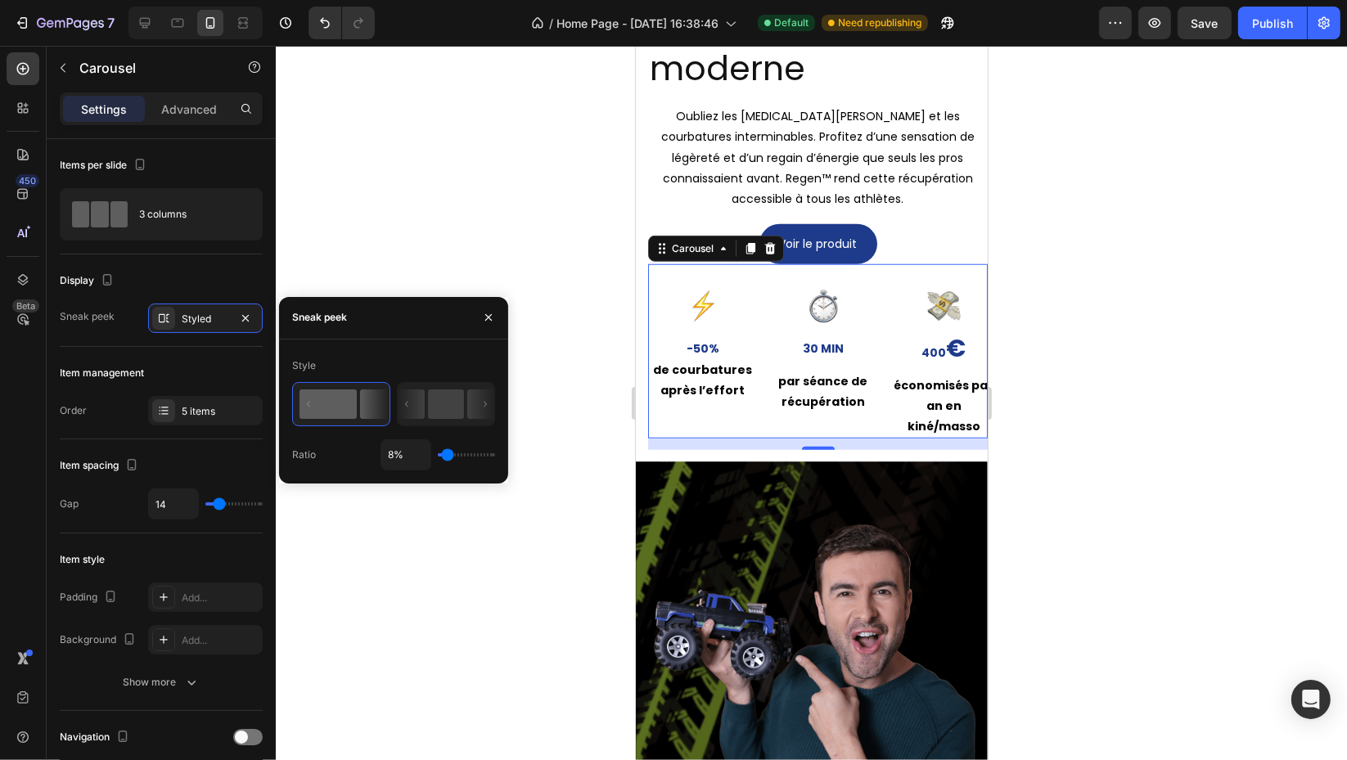
type input "20%"
type input "20"
type input "21%"
type input "21"
type input "41%"
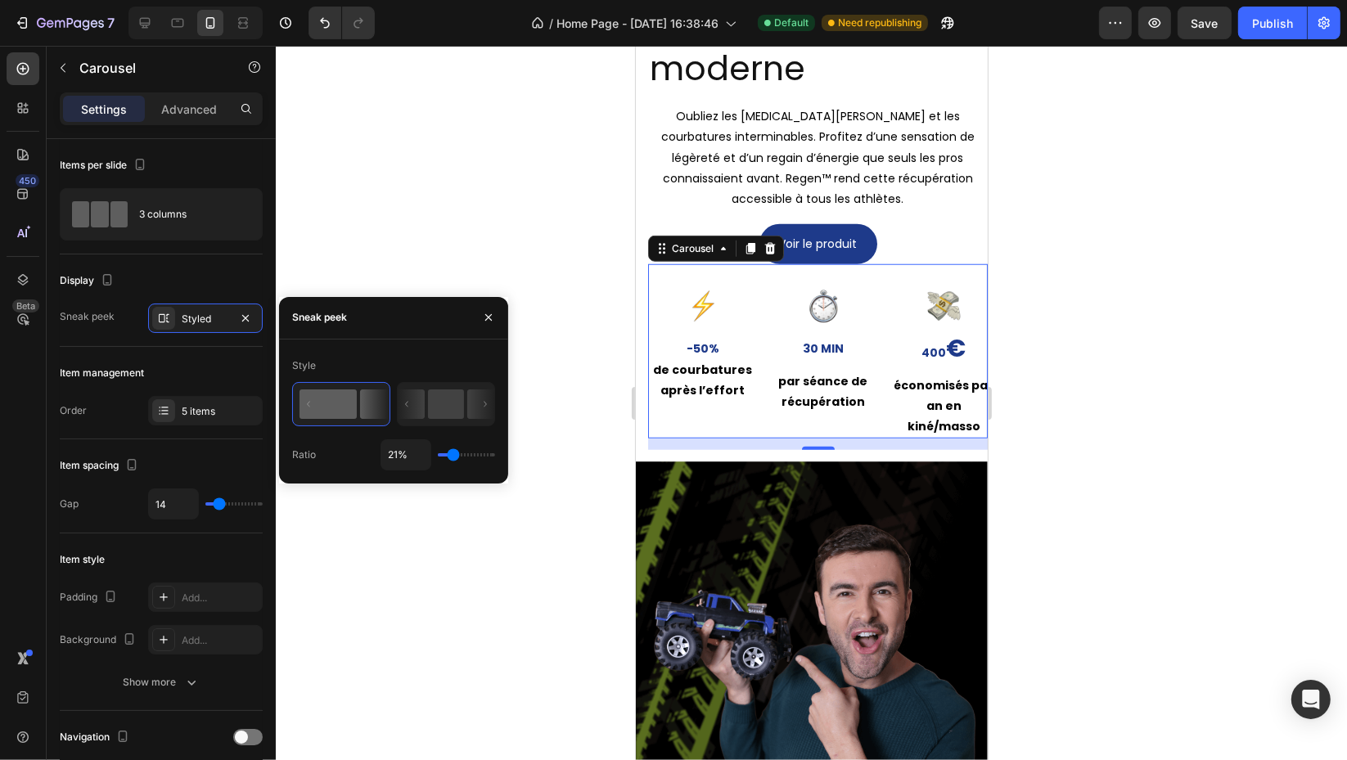
type input "41"
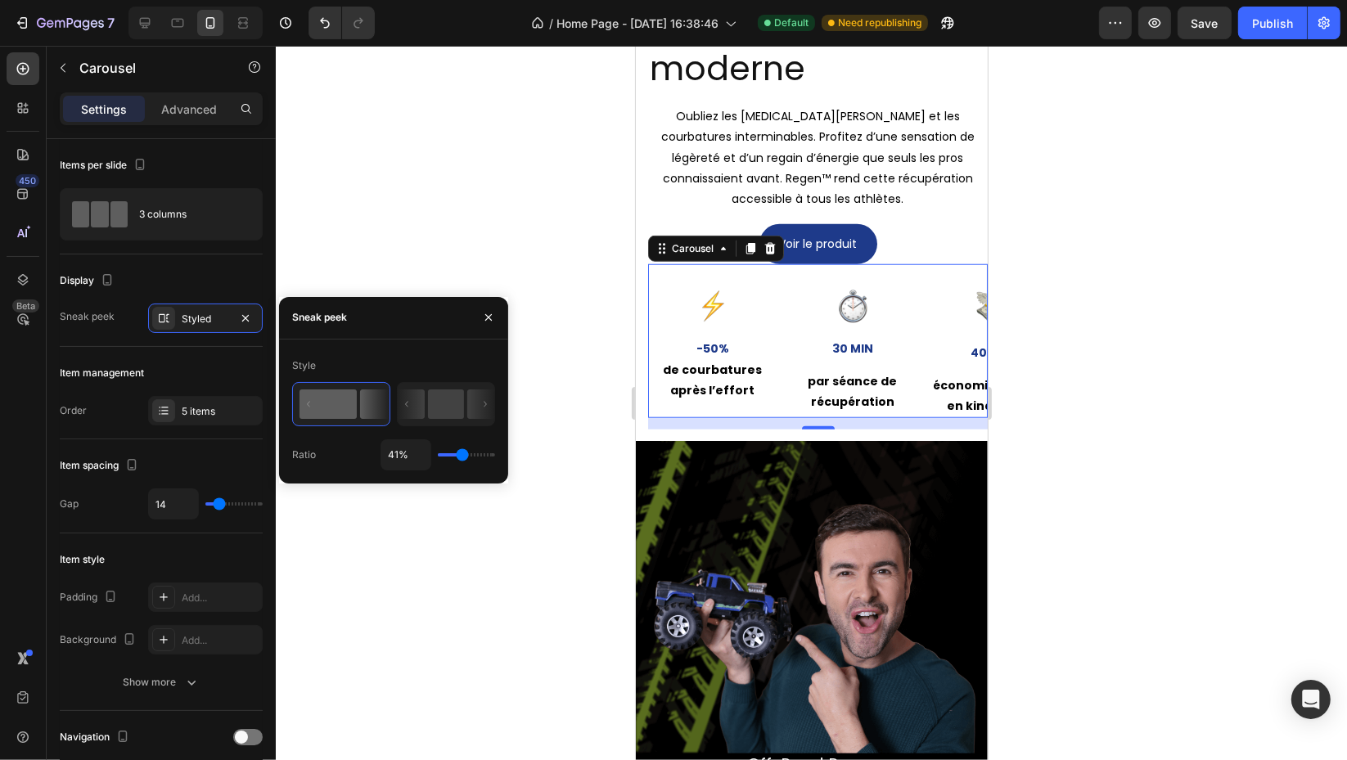
type input "59%"
type input "59"
type input "68%"
type input "68"
type input "70%"
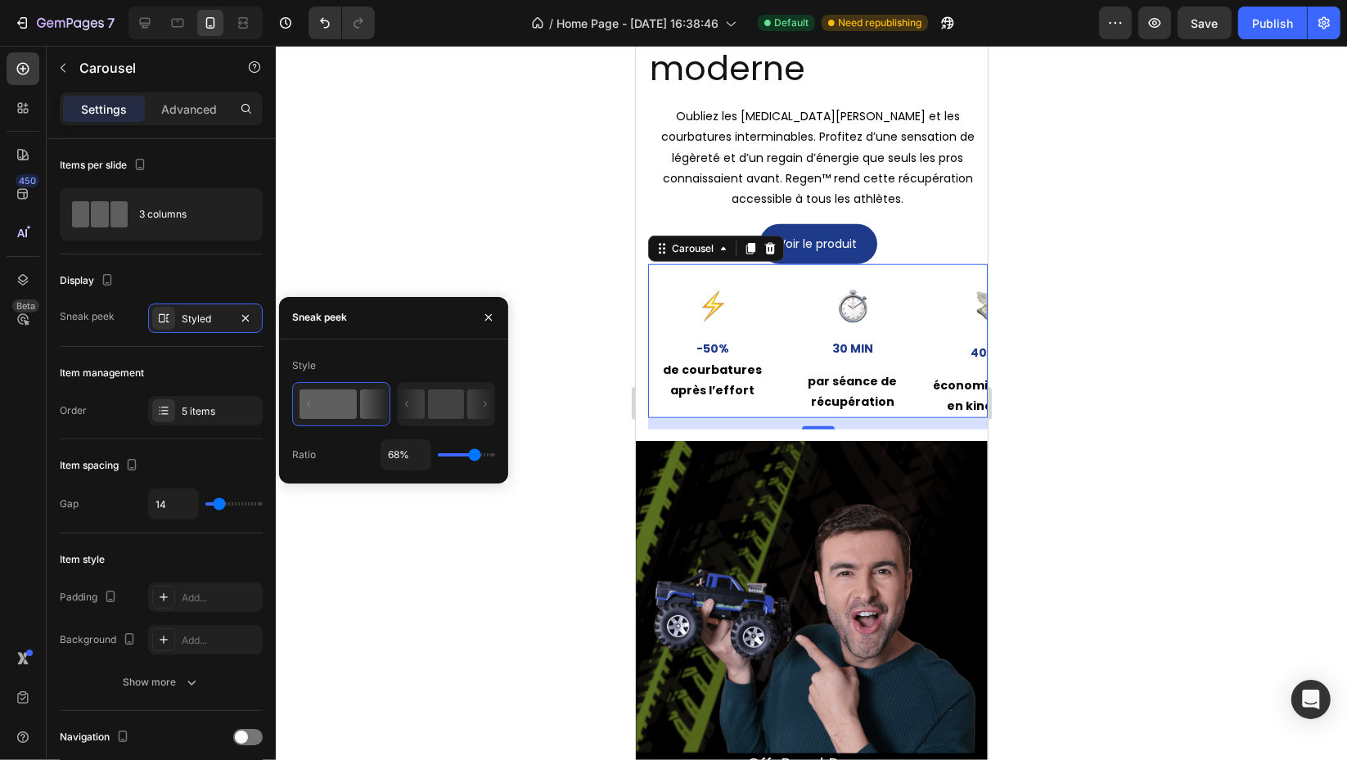
type input "70"
type input "73%"
type input "73"
type input "77%"
type input "77"
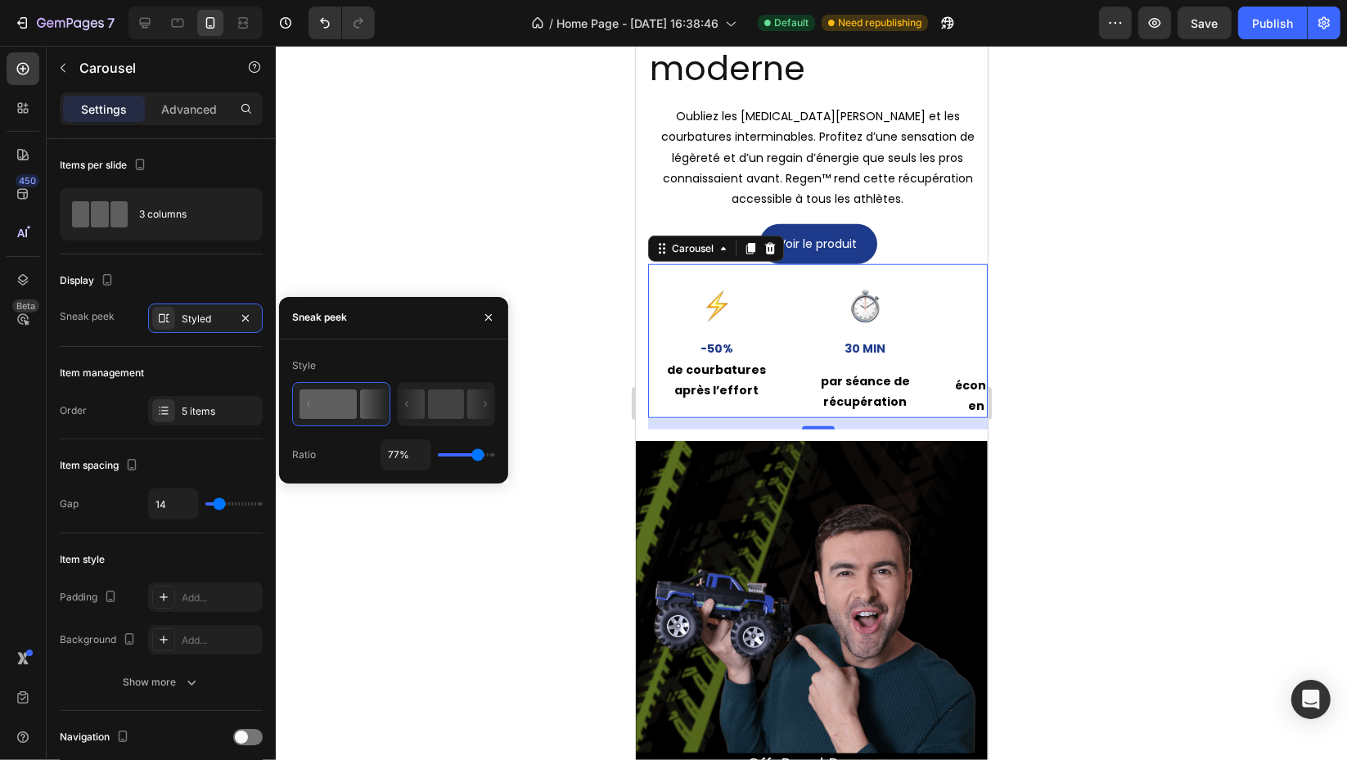
type input "81%"
type input "81"
type input "85%"
drag, startPoint x: 481, startPoint y: 455, endPoint x: 499, endPoint y: 393, distance: 64.7
type input "100"
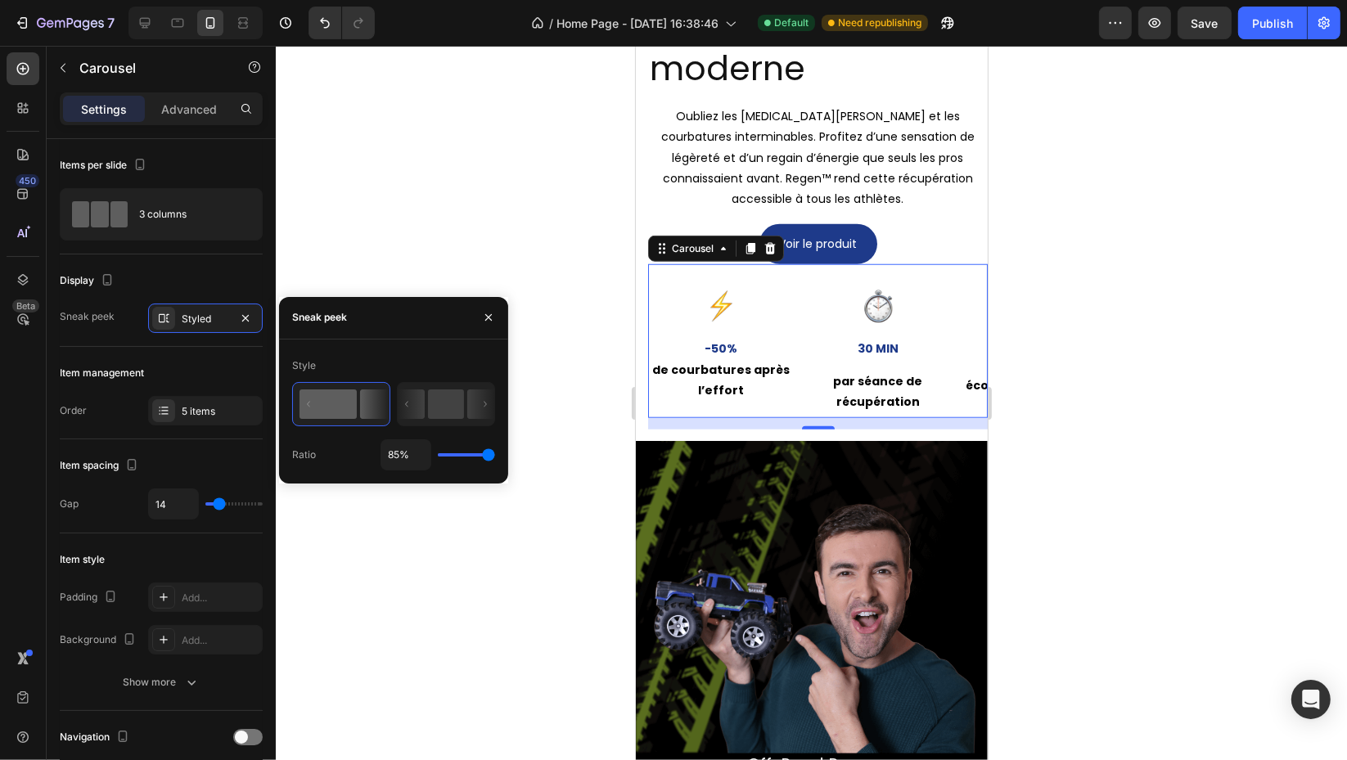
click at [495, 453] on input "range" at bounding box center [466, 454] width 57 height 3
type input "100%"
drag, startPoint x: 483, startPoint y: 318, endPoint x: 384, endPoint y: 313, distance: 99.2
click at [478, 318] on button "button" at bounding box center [488, 317] width 26 height 26
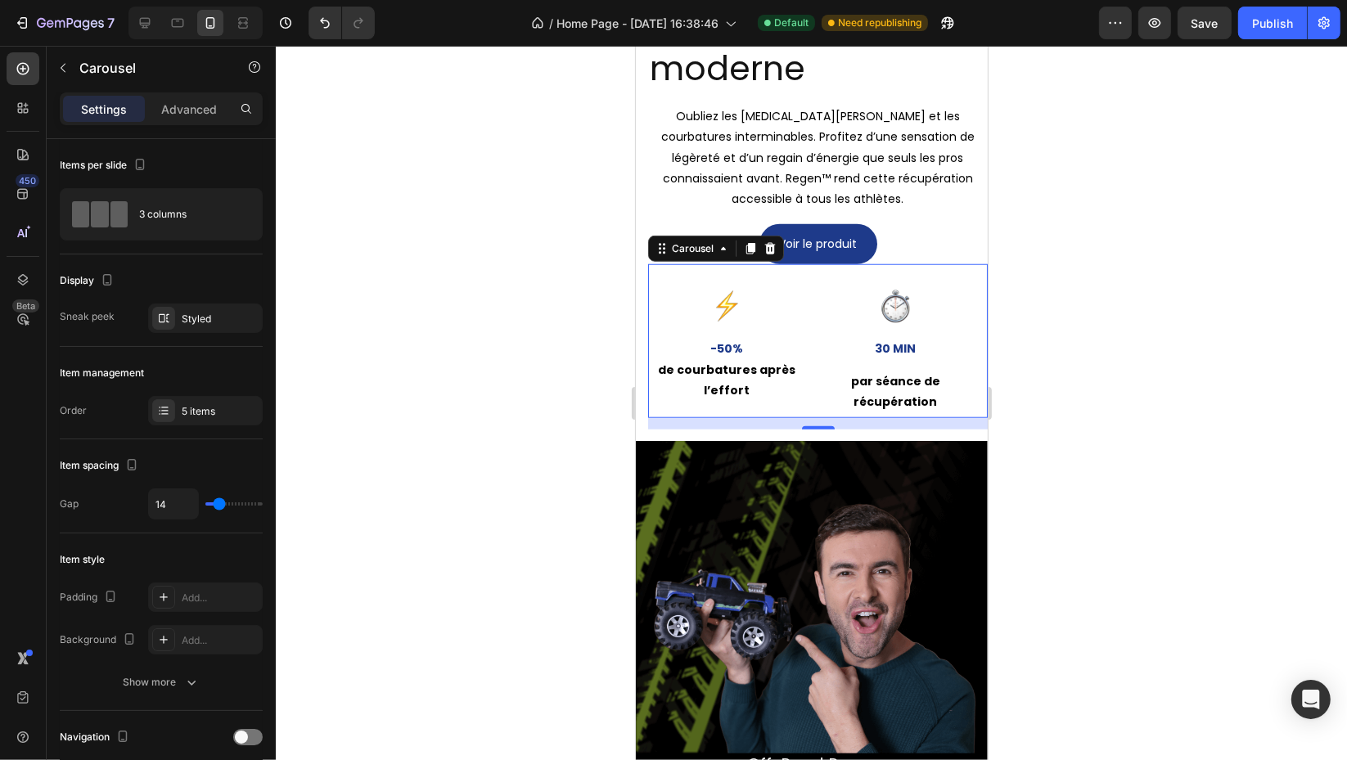
drag, startPoint x: 243, startPoint y: 314, endPoint x: 339, endPoint y: 317, distance: 96.6
click at [0, 0] on icon "button" at bounding box center [0, 0] width 0 height 0
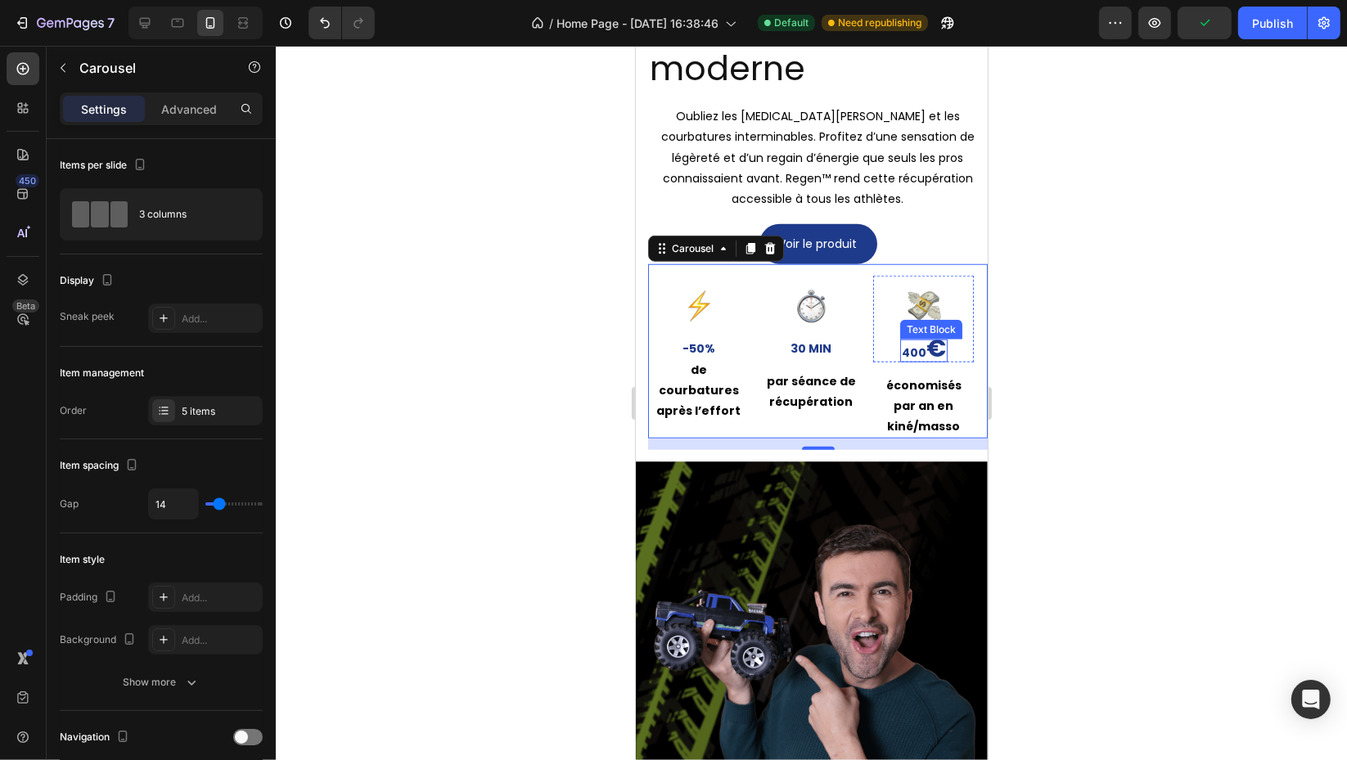
click at [925, 349] on span "€" at bounding box center [935, 347] width 20 height 35
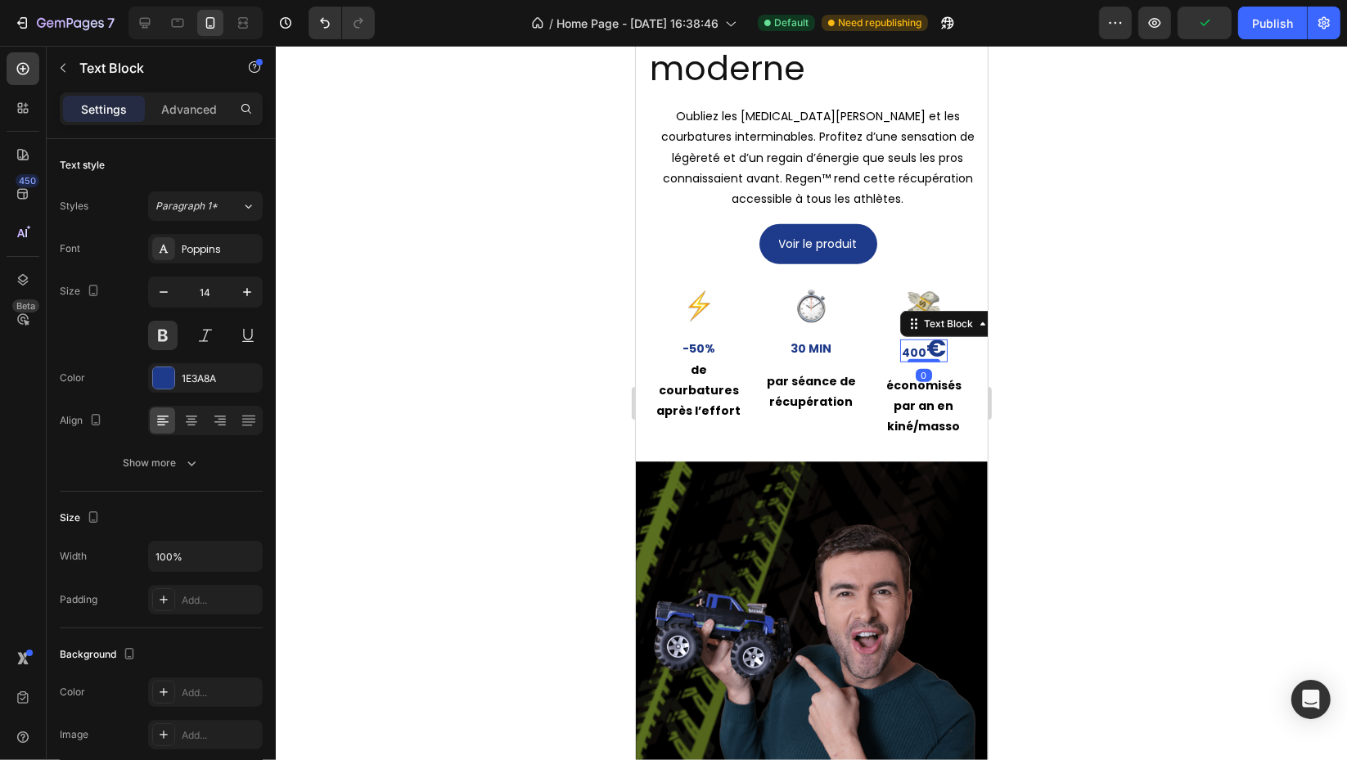
click at [932, 349] on span "€" at bounding box center [935, 347] width 20 height 35
click at [933, 349] on span "€" at bounding box center [935, 347] width 20 height 35
click at [929, 350] on span "€" at bounding box center [935, 347] width 20 height 35
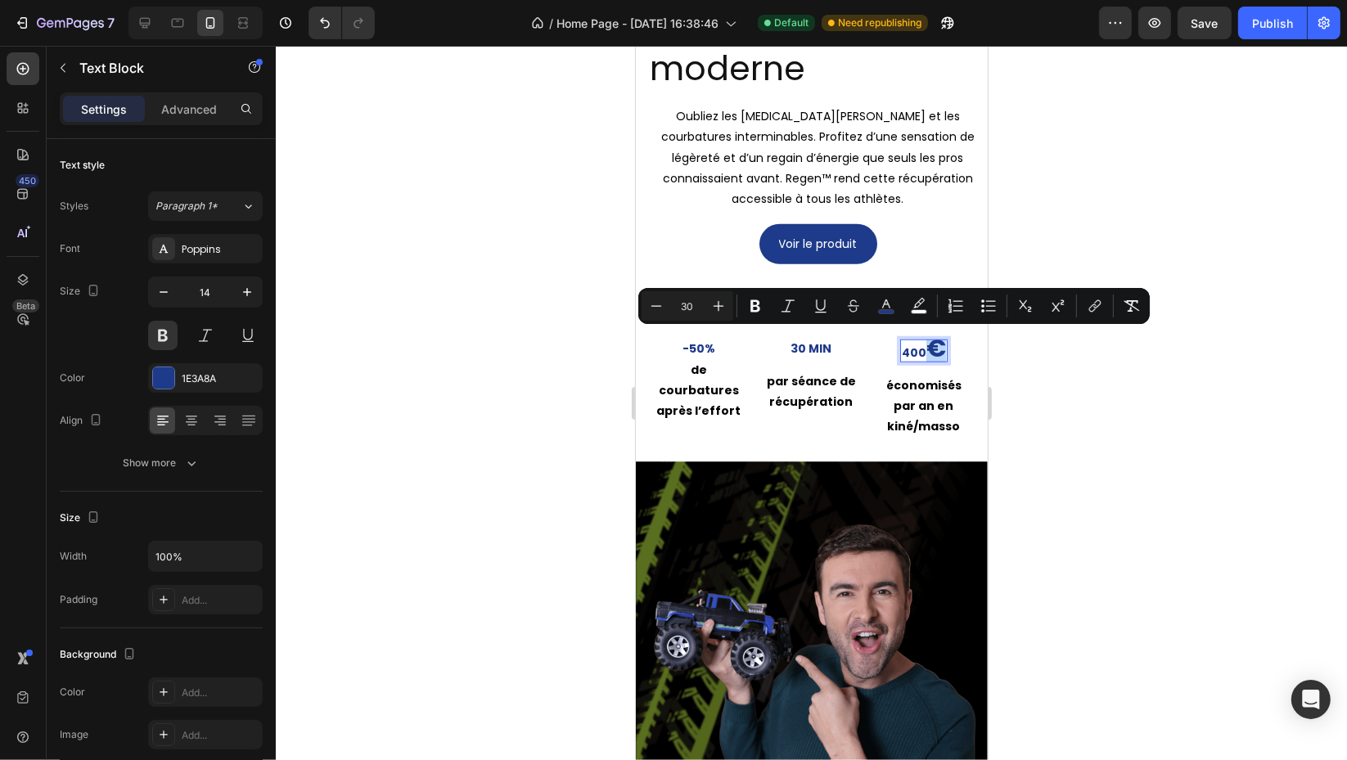
drag, startPoint x: 938, startPoint y: 353, endPoint x: 928, endPoint y: 353, distance: 10.6
click at [928, 353] on span "€" at bounding box center [935, 347] width 20 height 35
click at [695, 308] on input "30" at bounding box center [687, 306] width 33 height 20
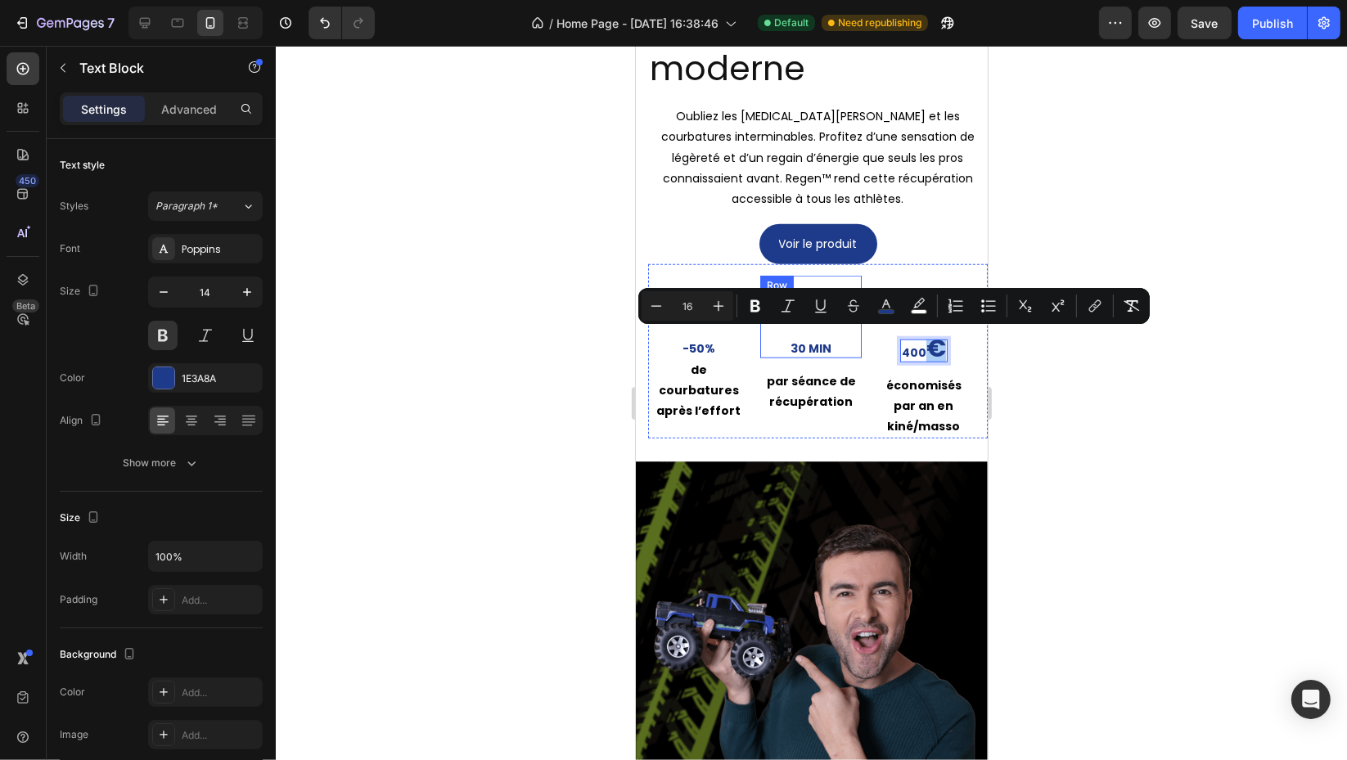
type input "16"
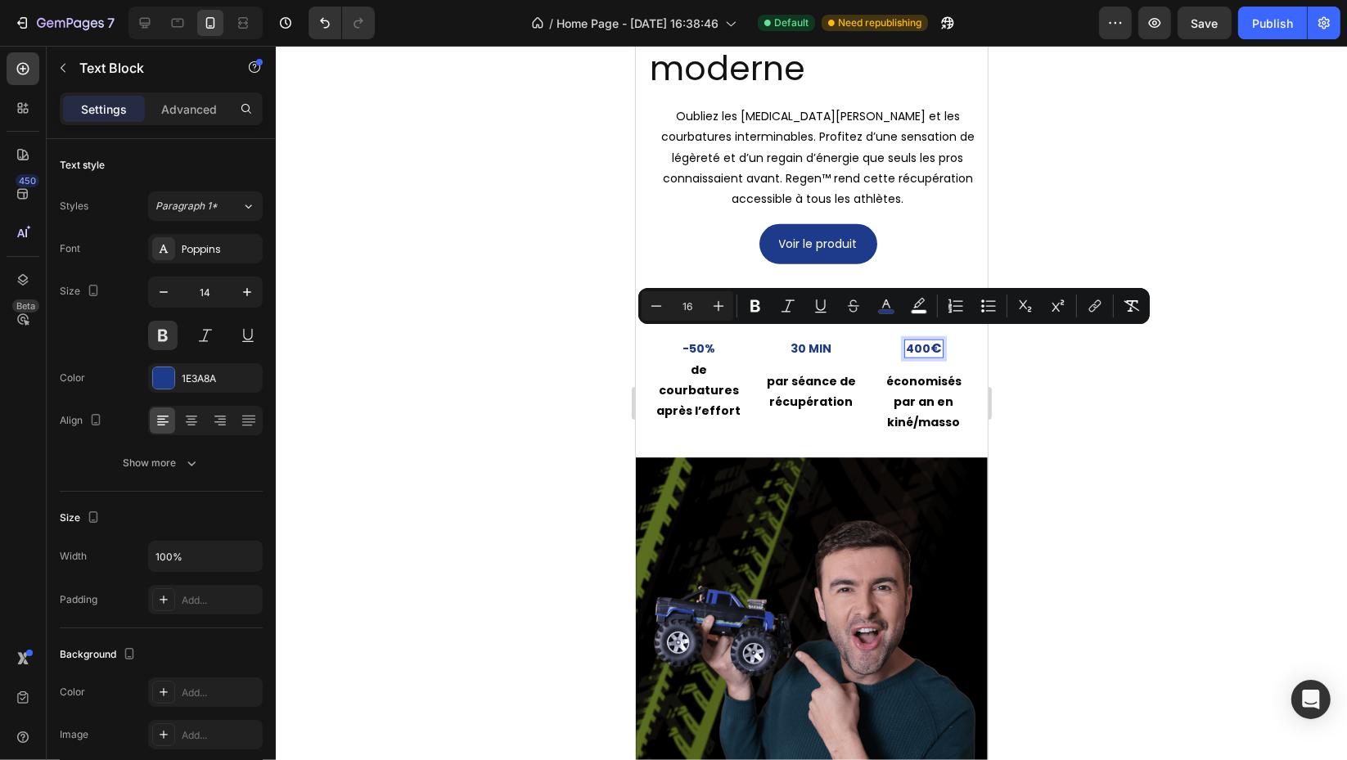
click at [1201, 229] on div at bounding box center [811, 403] width 1071 height 714
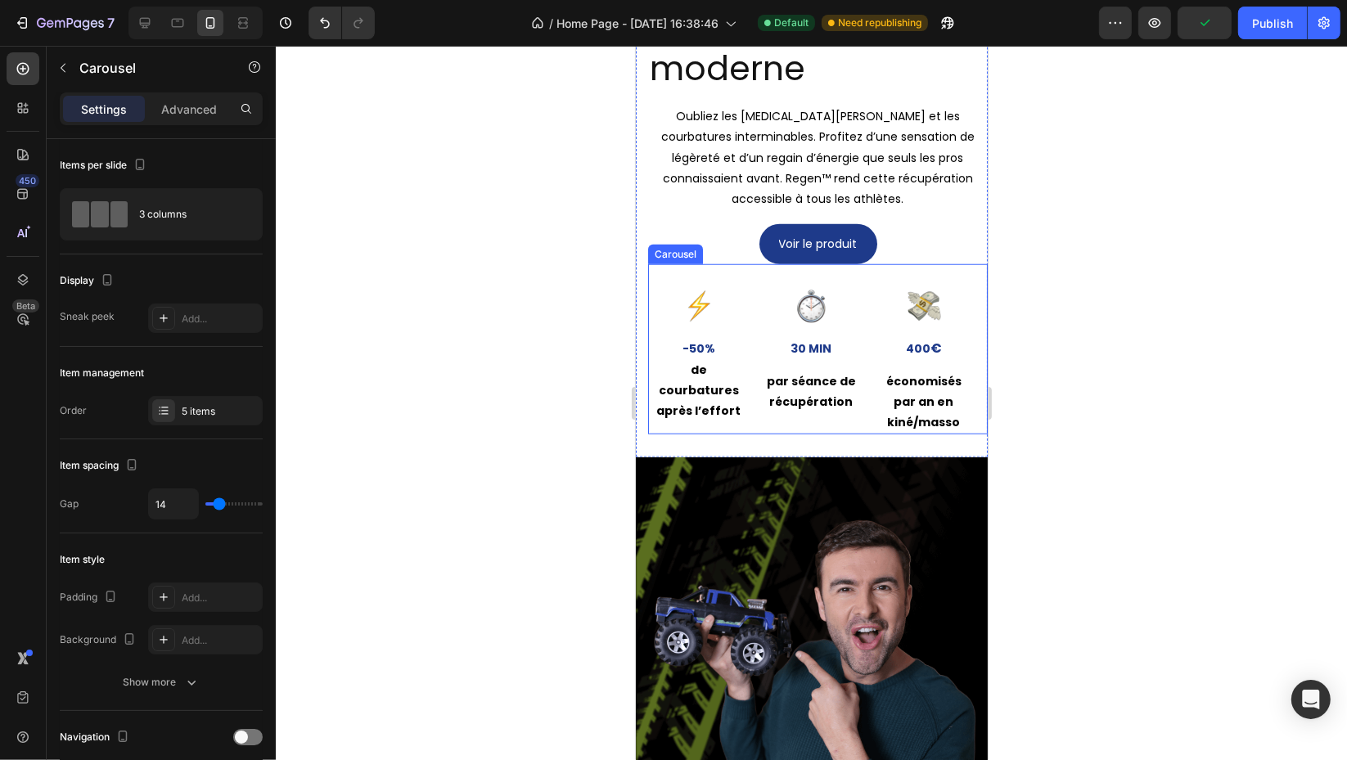
click at [725, 424] on div "Image -50% Text Block de courbatures après l’effort Text Block Row" at bounding box center [697, 355] width 101 height 159
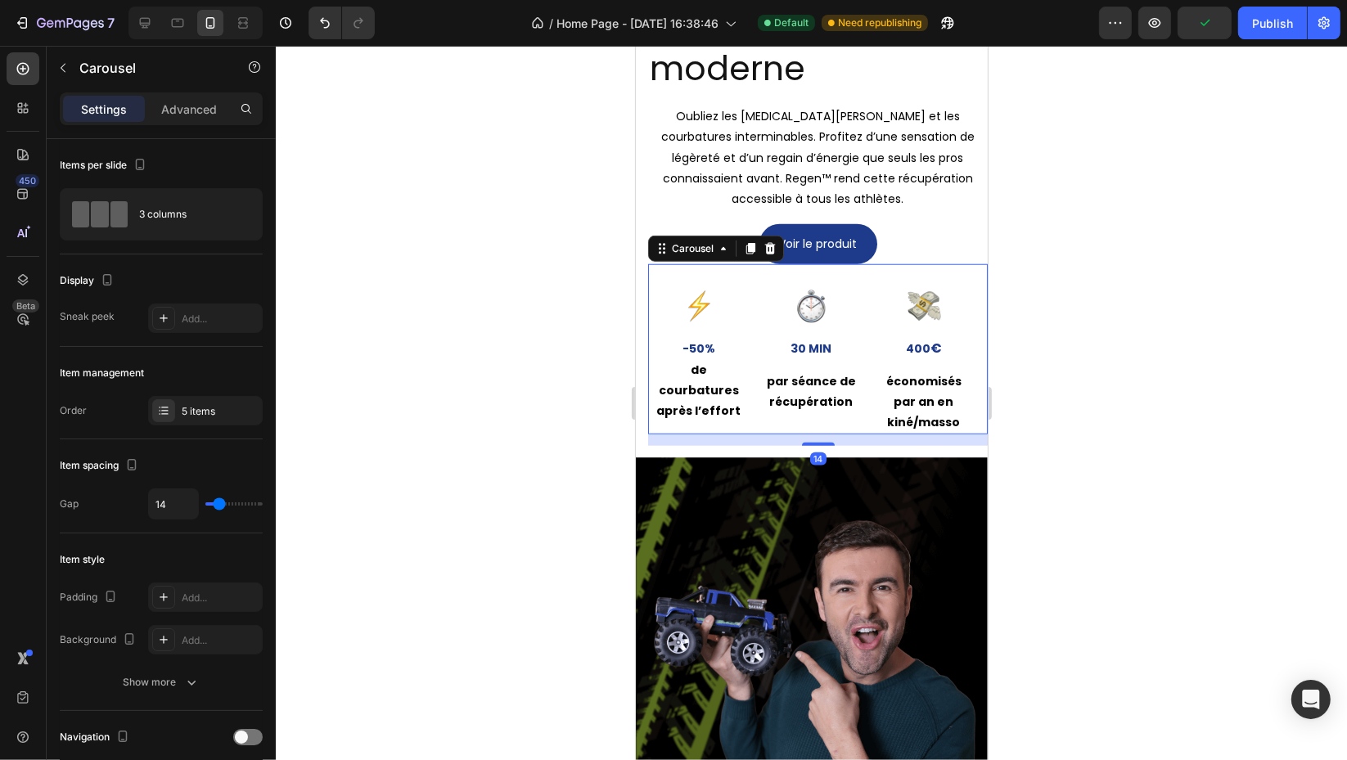
click at [185, 233] on div "3 columns" at bounding box center [161, 214] width 203 height 52
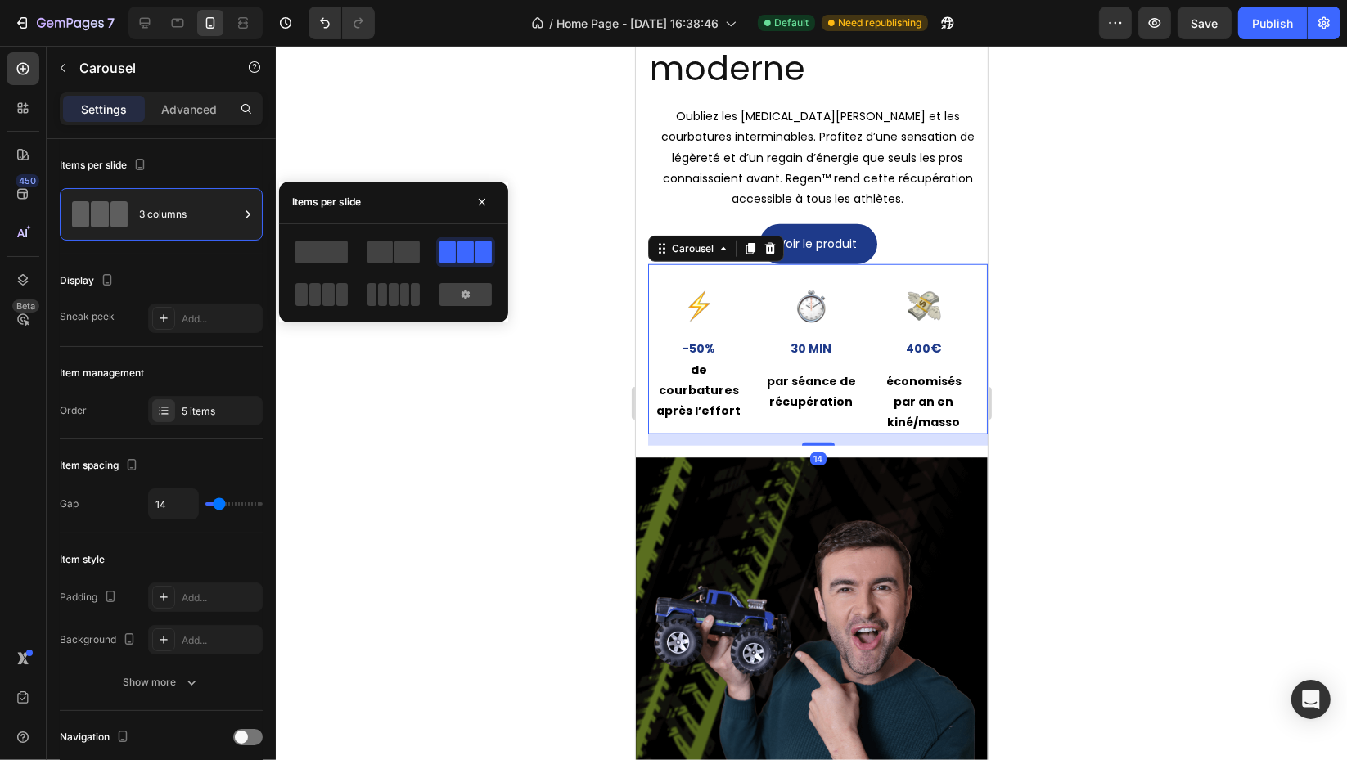
click at [398, 257] on span at bounding box center [406, 252] width 25 height 23
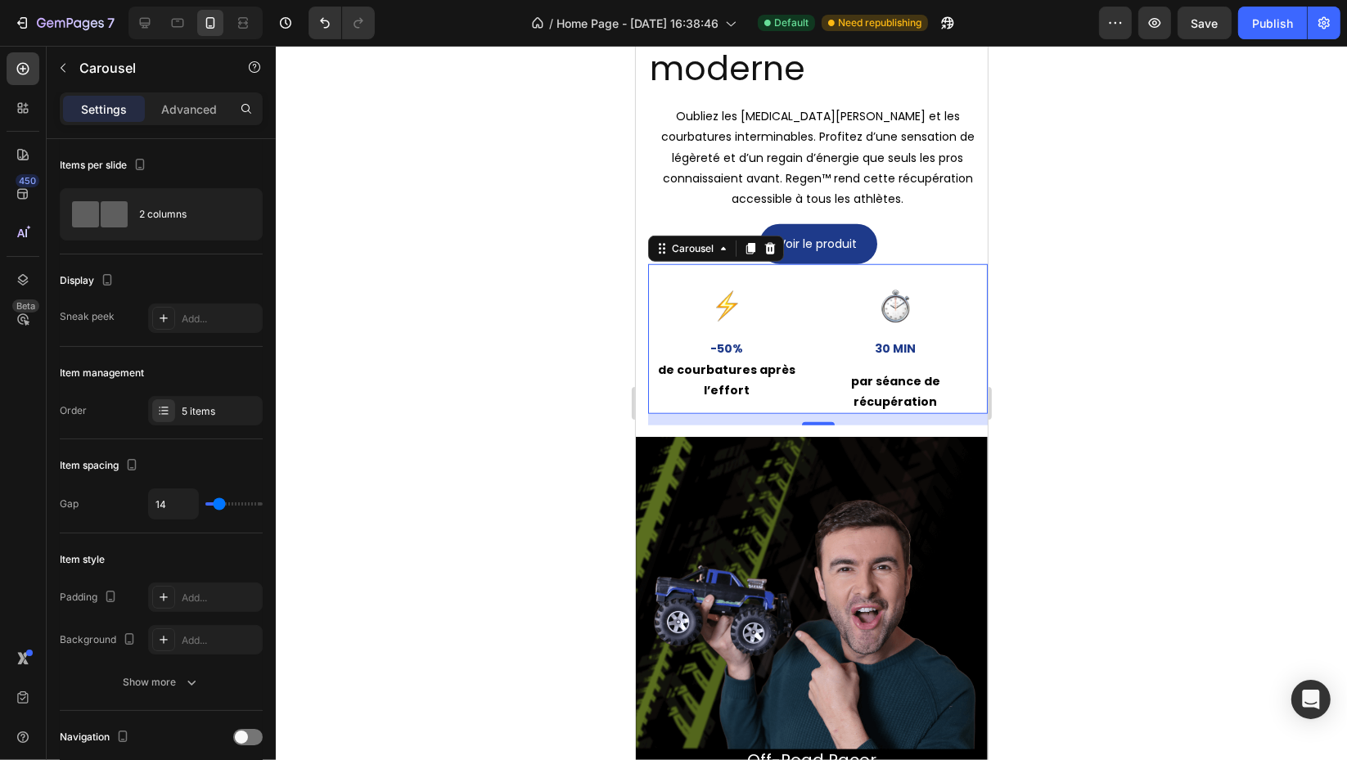
click at [173, 419] on div at bounding box center [163, 410] width 23 height 23
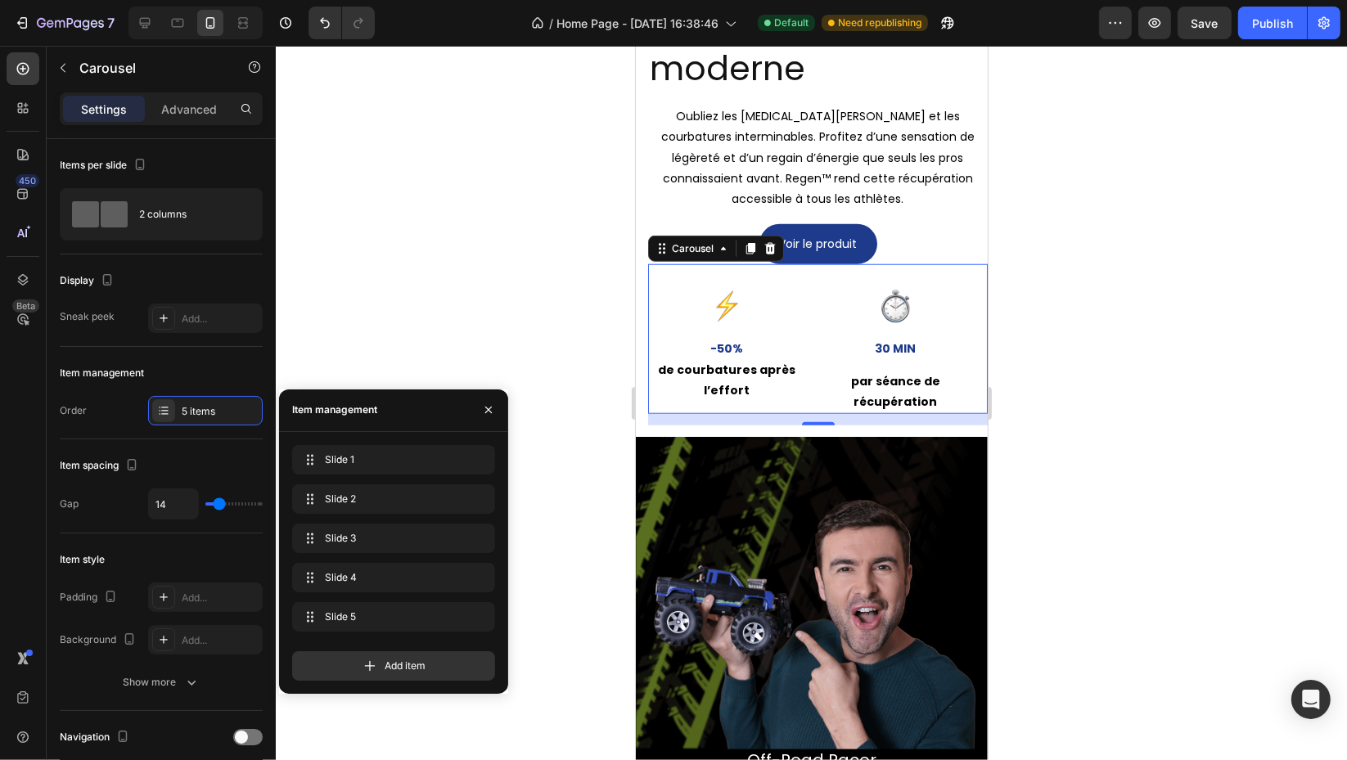
click at [94, 383] on div "Item management" at bounding box center [161, 373] width 203 height 26
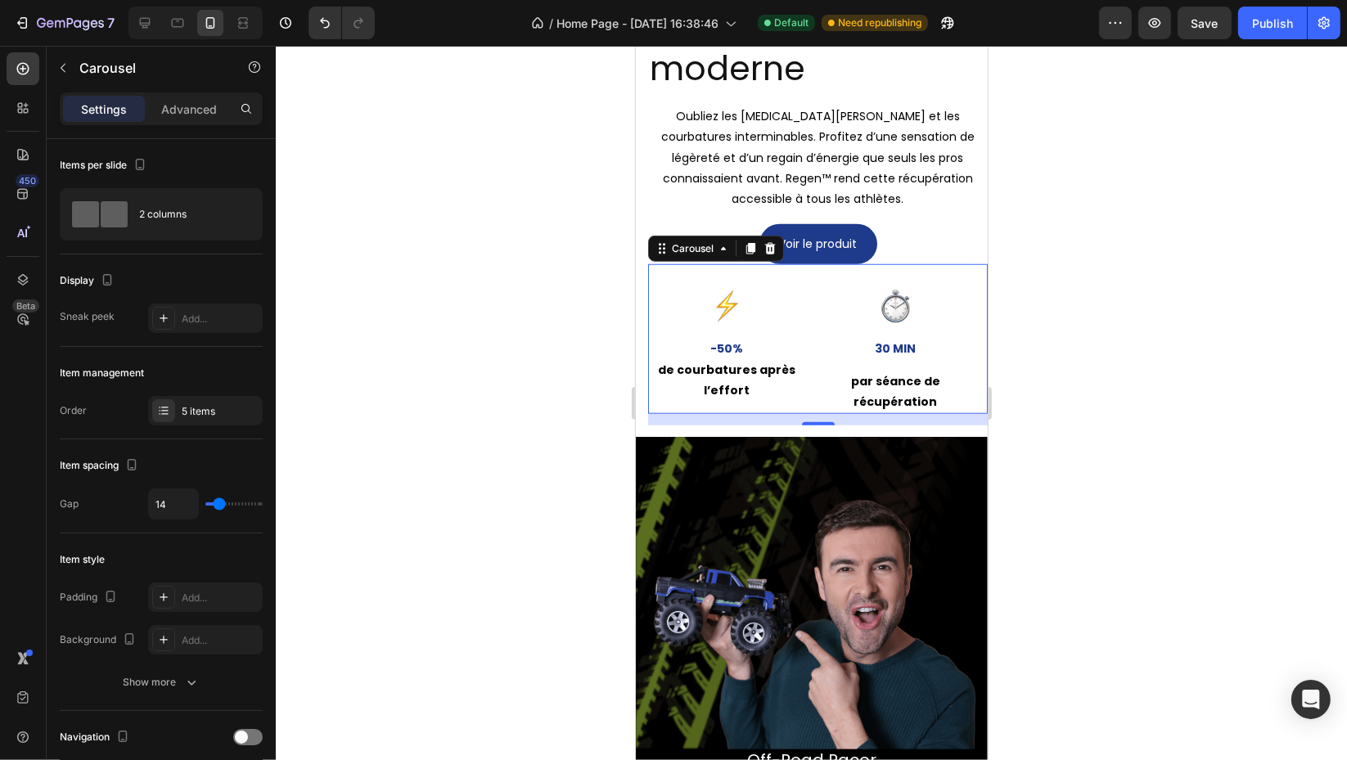
click at [146, 685] on div "Show more" at bounding box center [162, 682] width 76 height 16
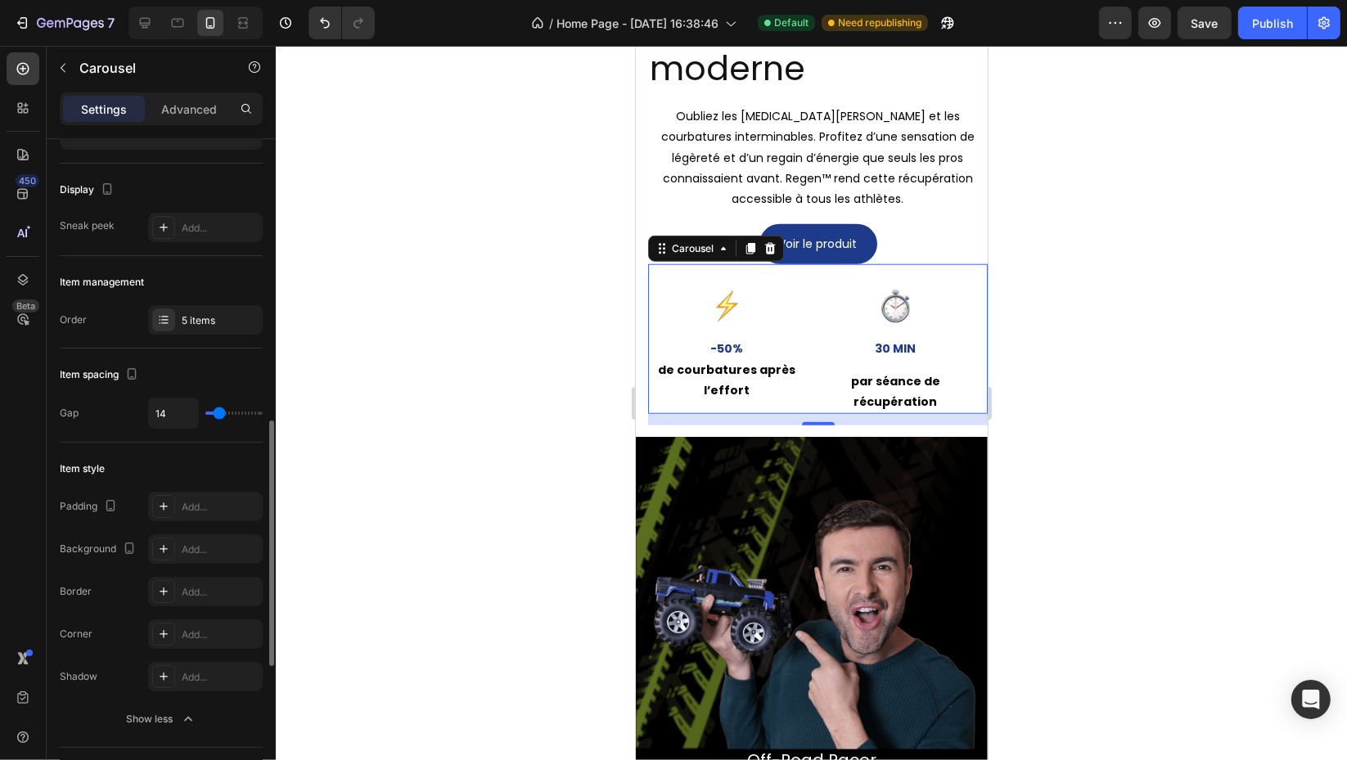
scroll to position [272, 0]
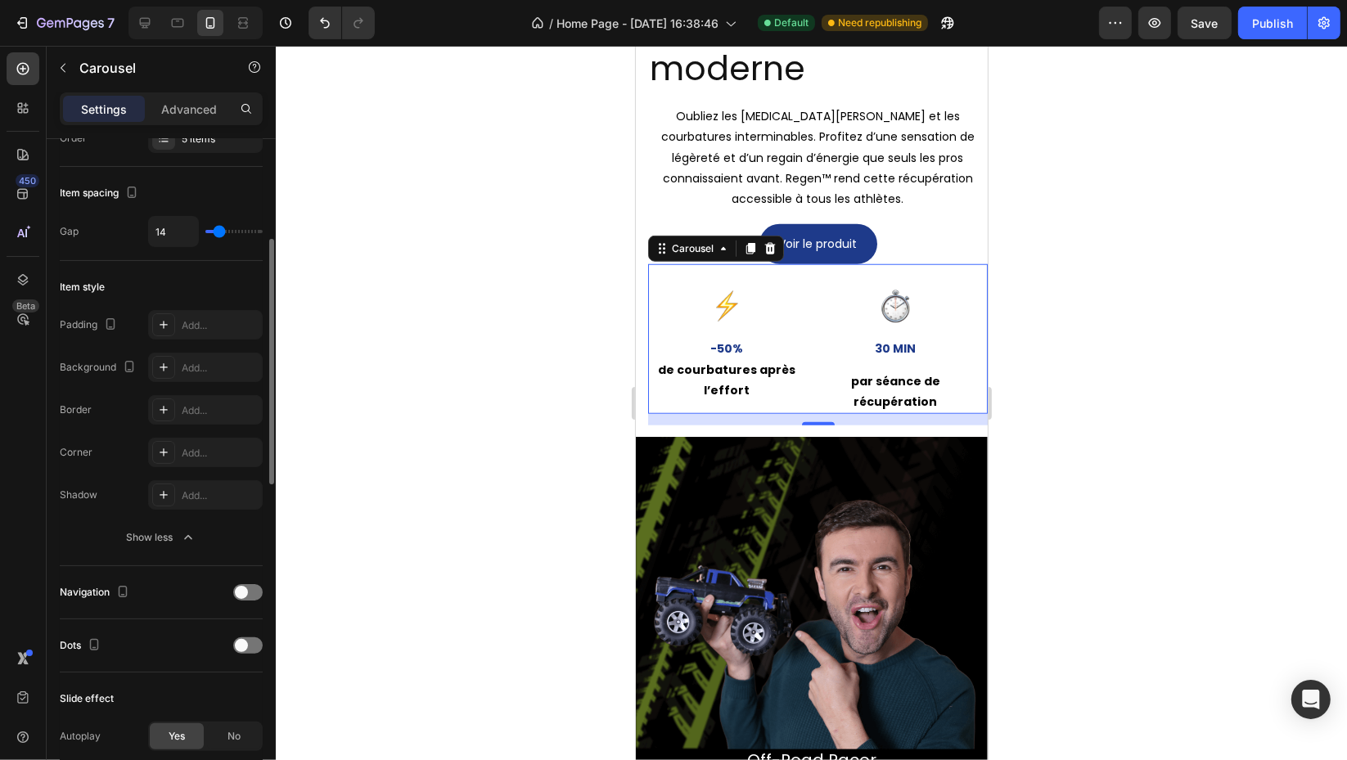
click at [155, 535] on div "Show less" at bounding box center [162, 537] width 70 height 16
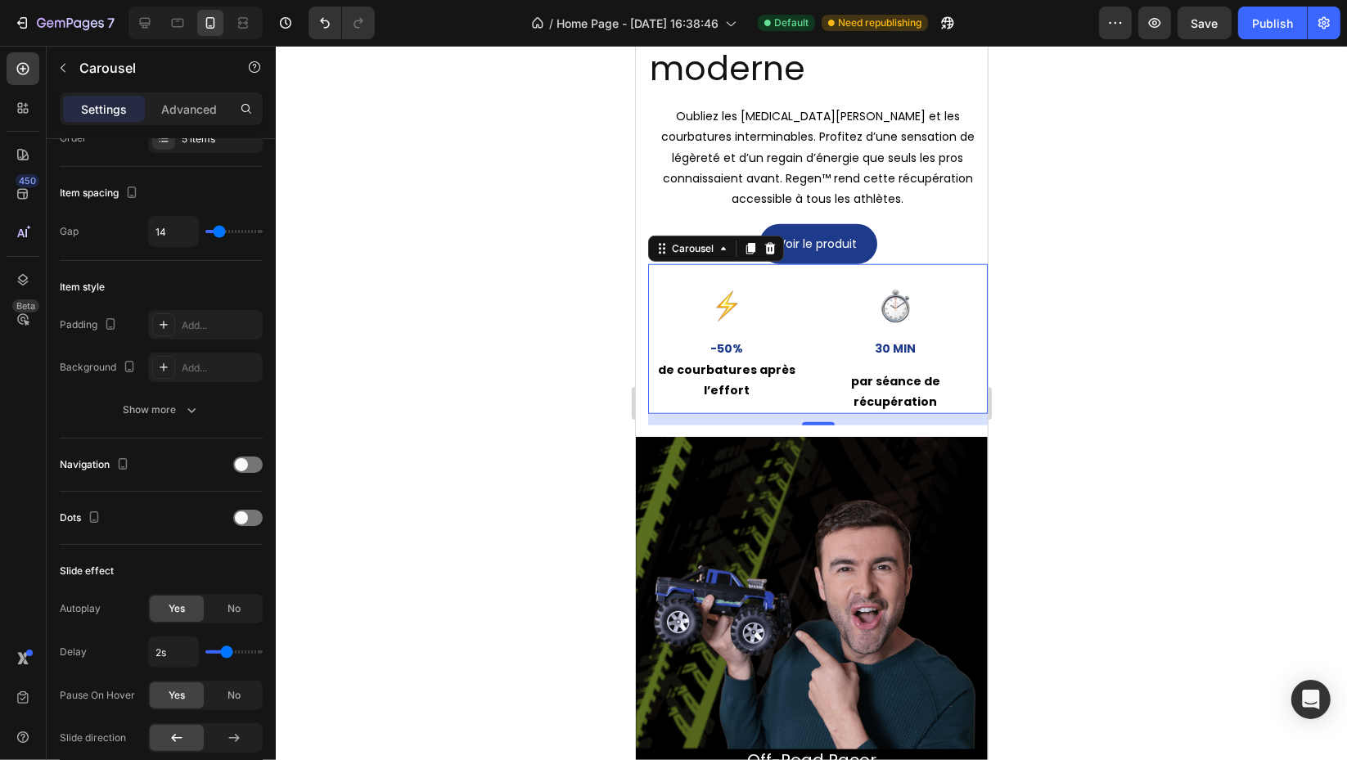
scroll to position [545, 0]
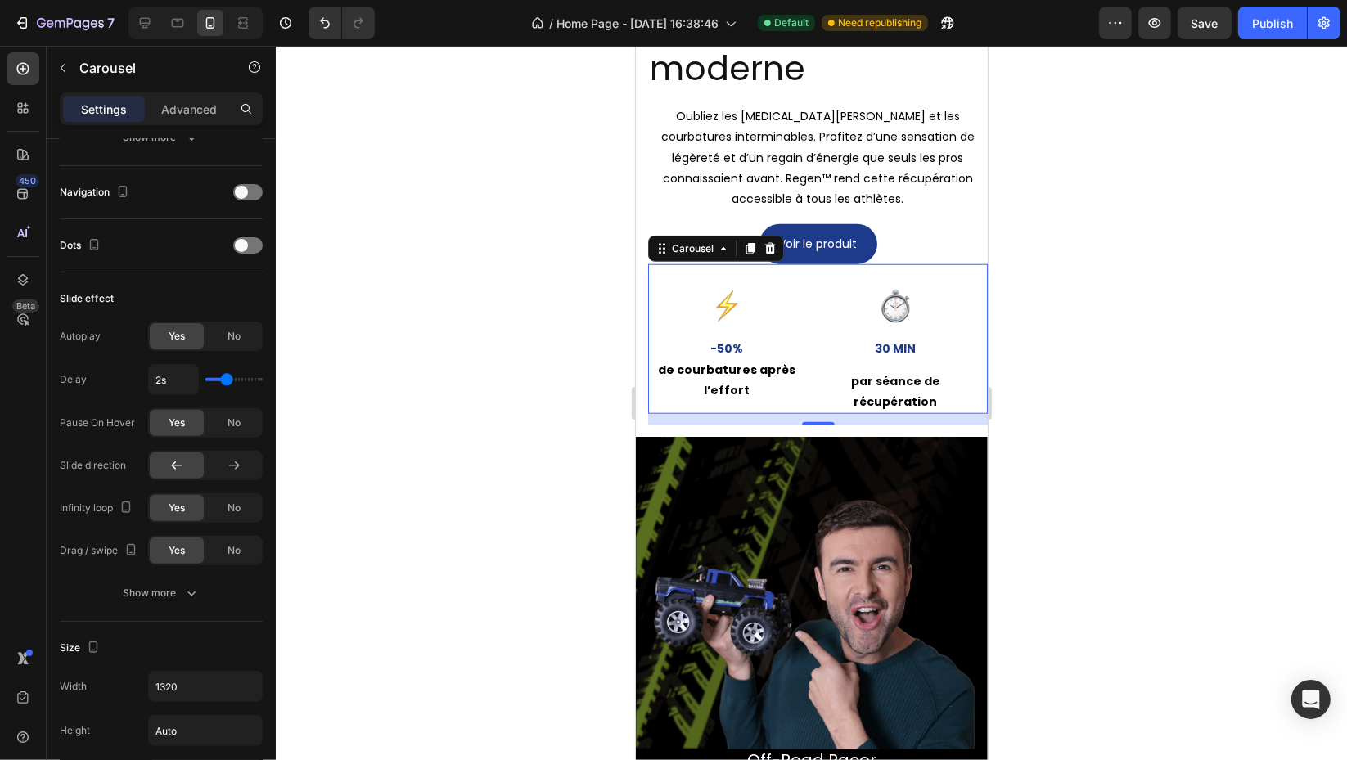
click at [152, 575] on div "Autoplay Yes No Delay 2s Pause On Hover Yes No Slide direction Infinity loop Ye…" at bounding box center [161, 464] width 203 height 286
click at [151, 585] on div "Show more" at bounding box center [162, 593] width 76 height 16
click at [190, 674] on button "Preview" at bounding box center [161, 679] width 203 height 29
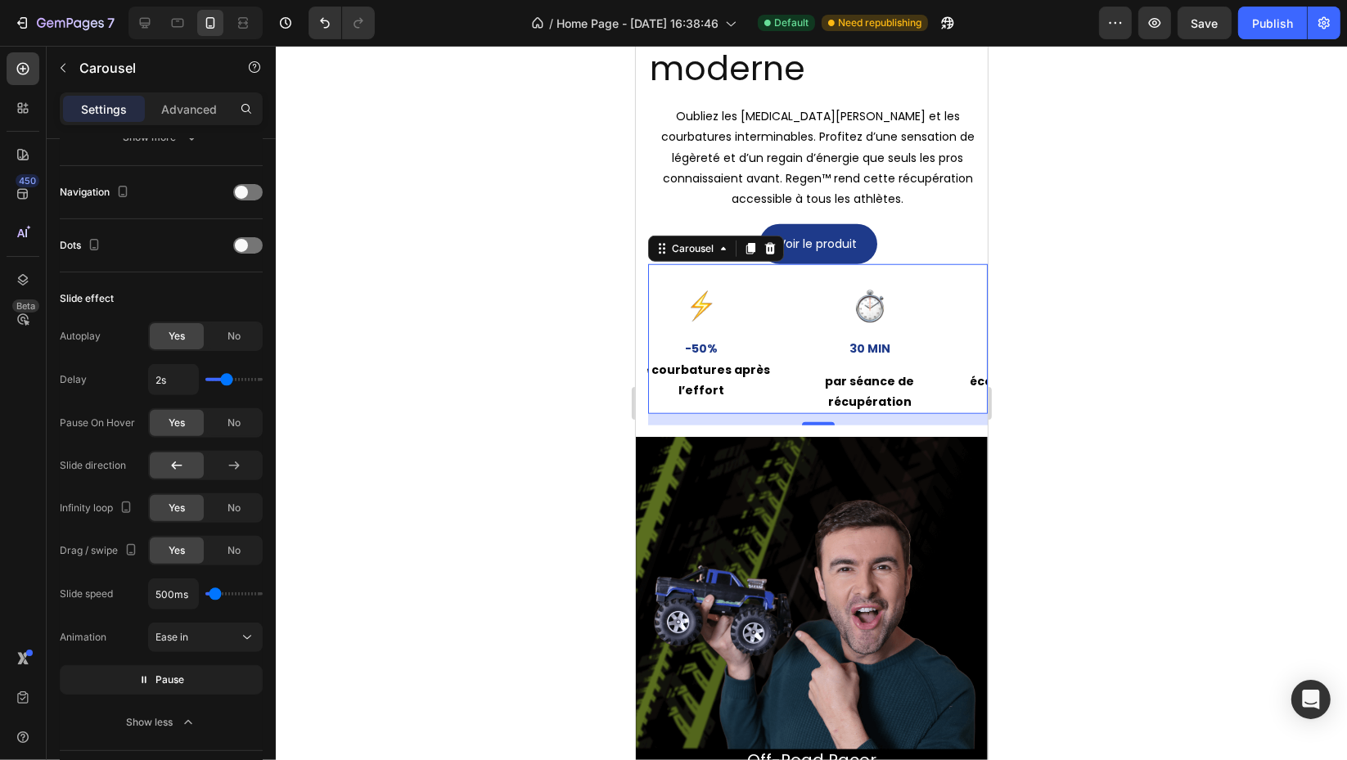
click at [244, 474] on div at bounding box center [234, 465] width 54 height 26
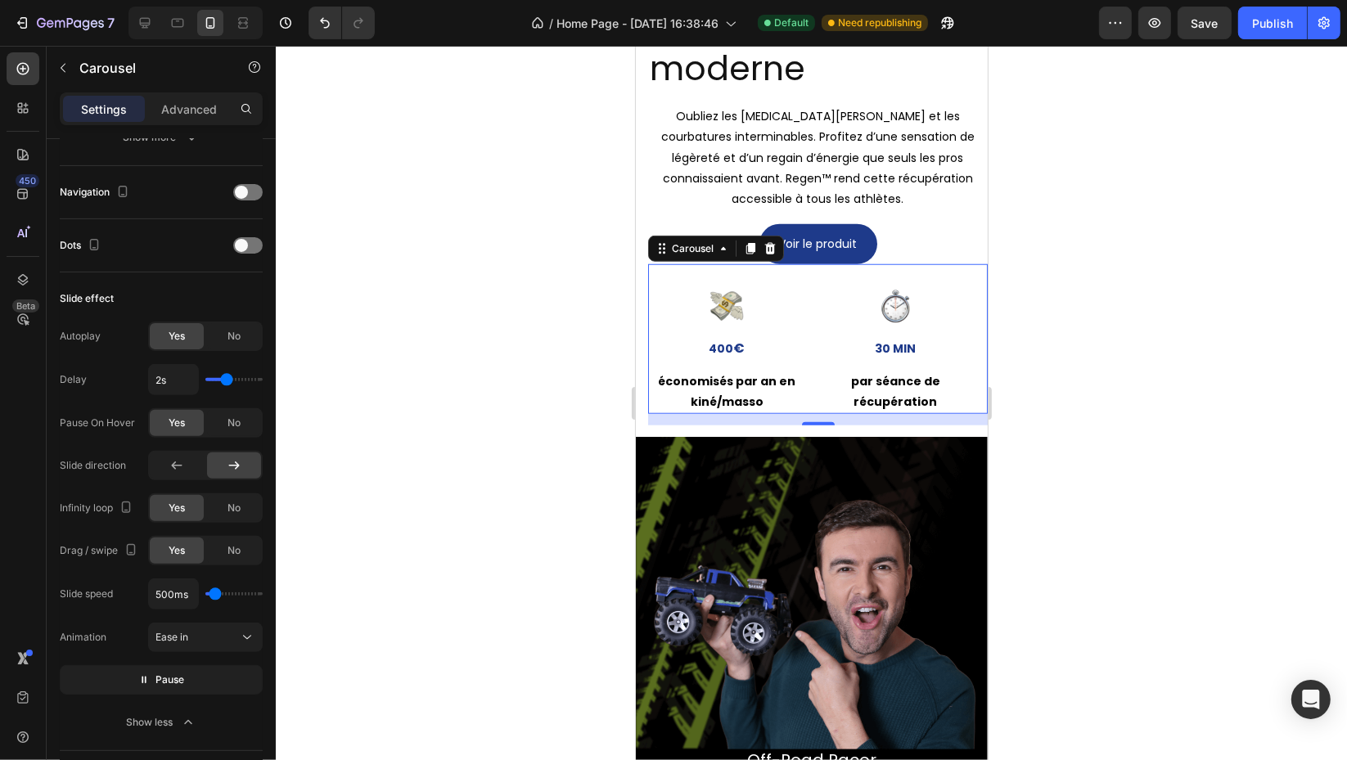
type input "1s"
drag, startPoint x: 223, startPoint y: 375, endPoint x: 183, endPoint y: 381, distance: 40.6
type input "1"
click at [205, 381] on input "range" at bounding box center [233, 379] width 57 height 3
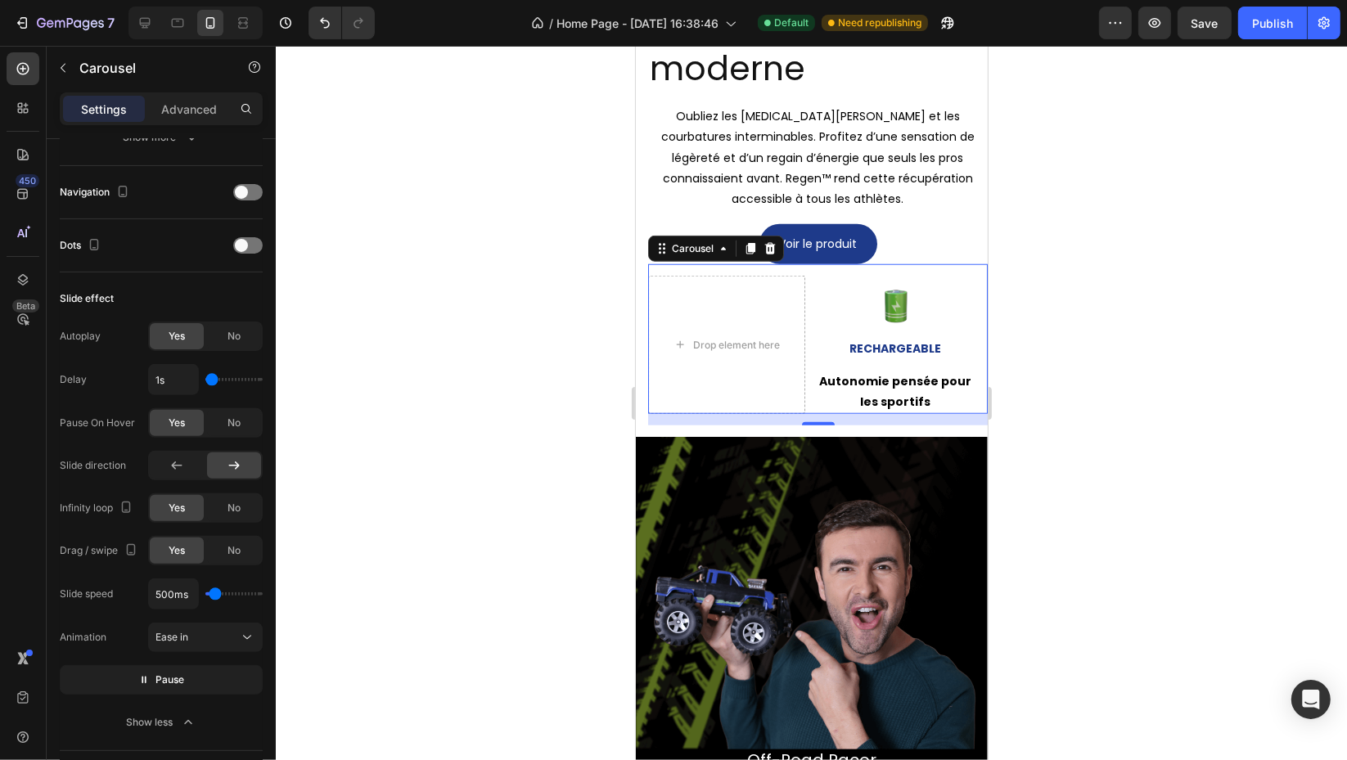
click at [188, 469] on div at bounding box center [177, 465] width 54 height 26
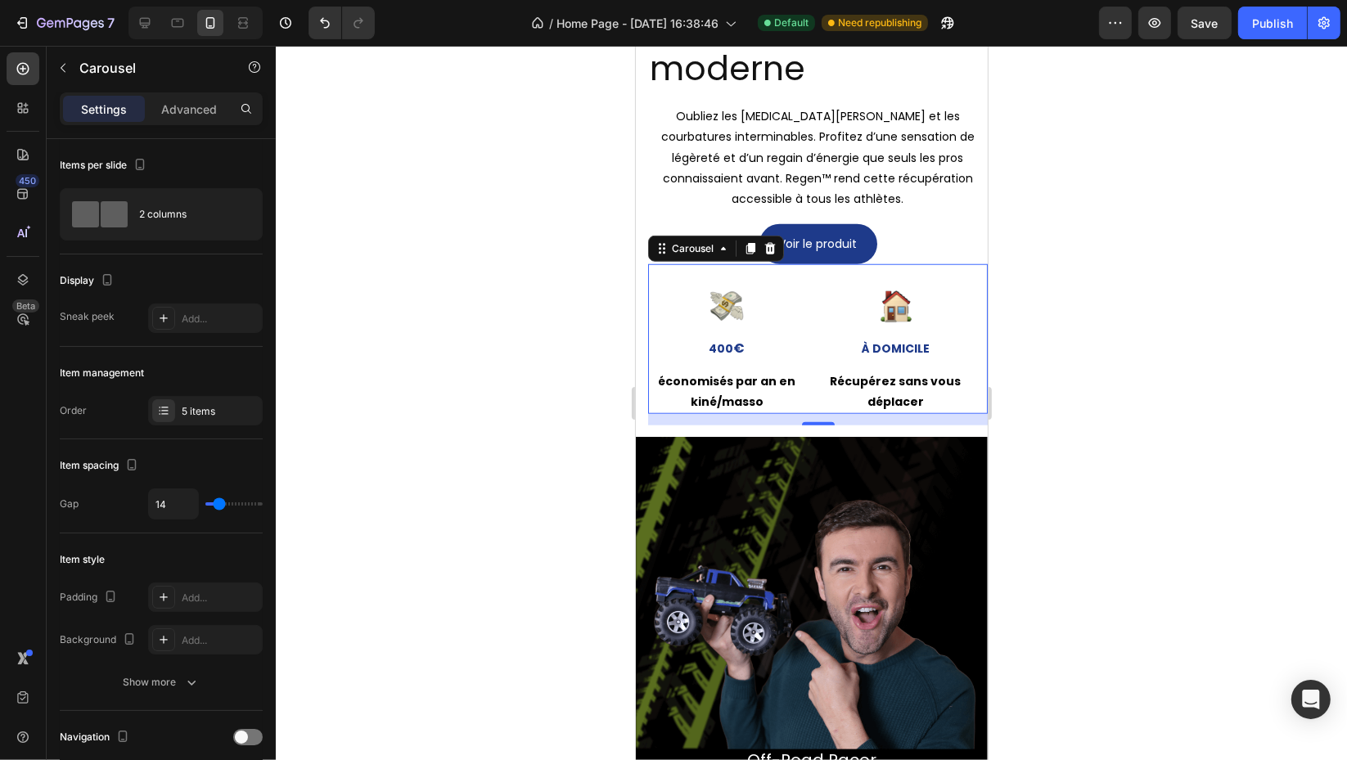
click at [186, 418] on div "5 items" at bounding box center [205, 410] width 115 height 29
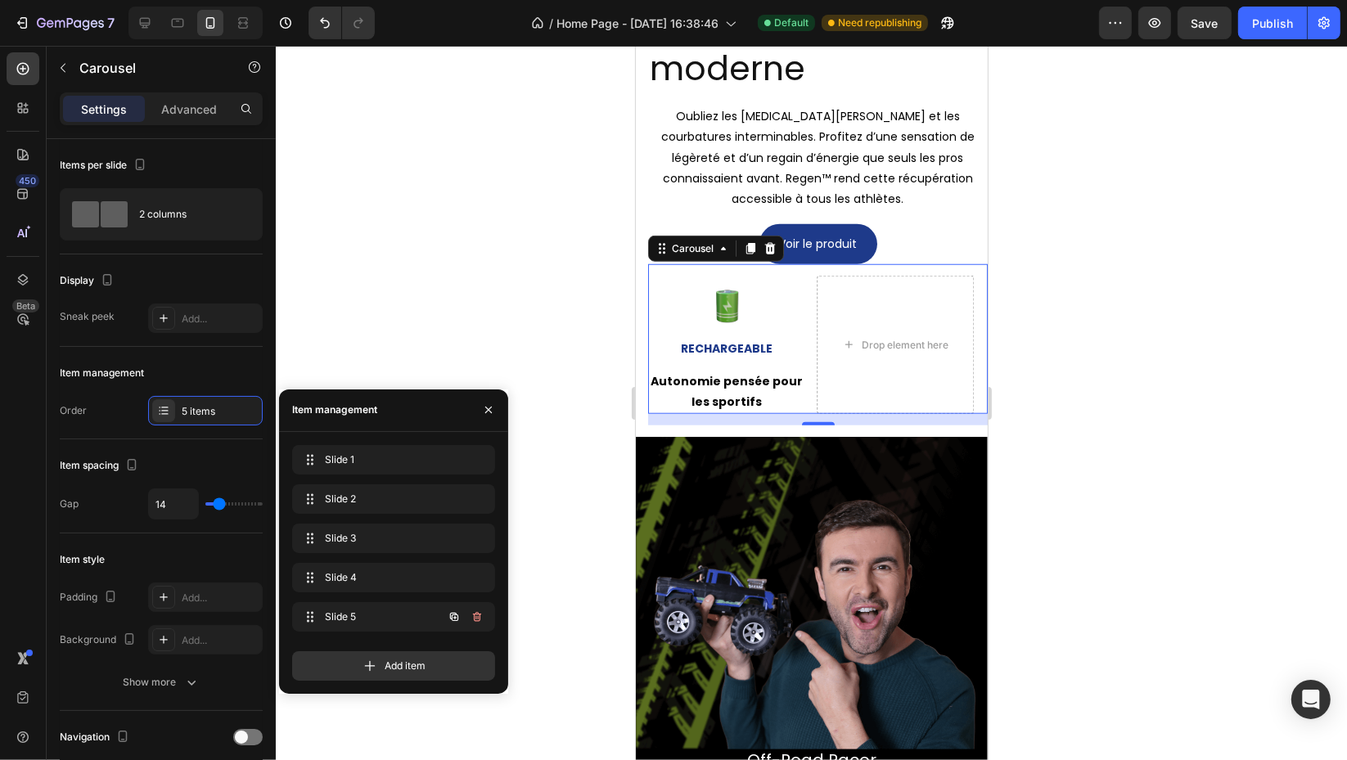
click at [481, 614] on icon "button" at bounding box center [476, 616] width 13 height 13
click at [481, 614] on button "Delete" at bounding box center [465, 616] width 45 height 23
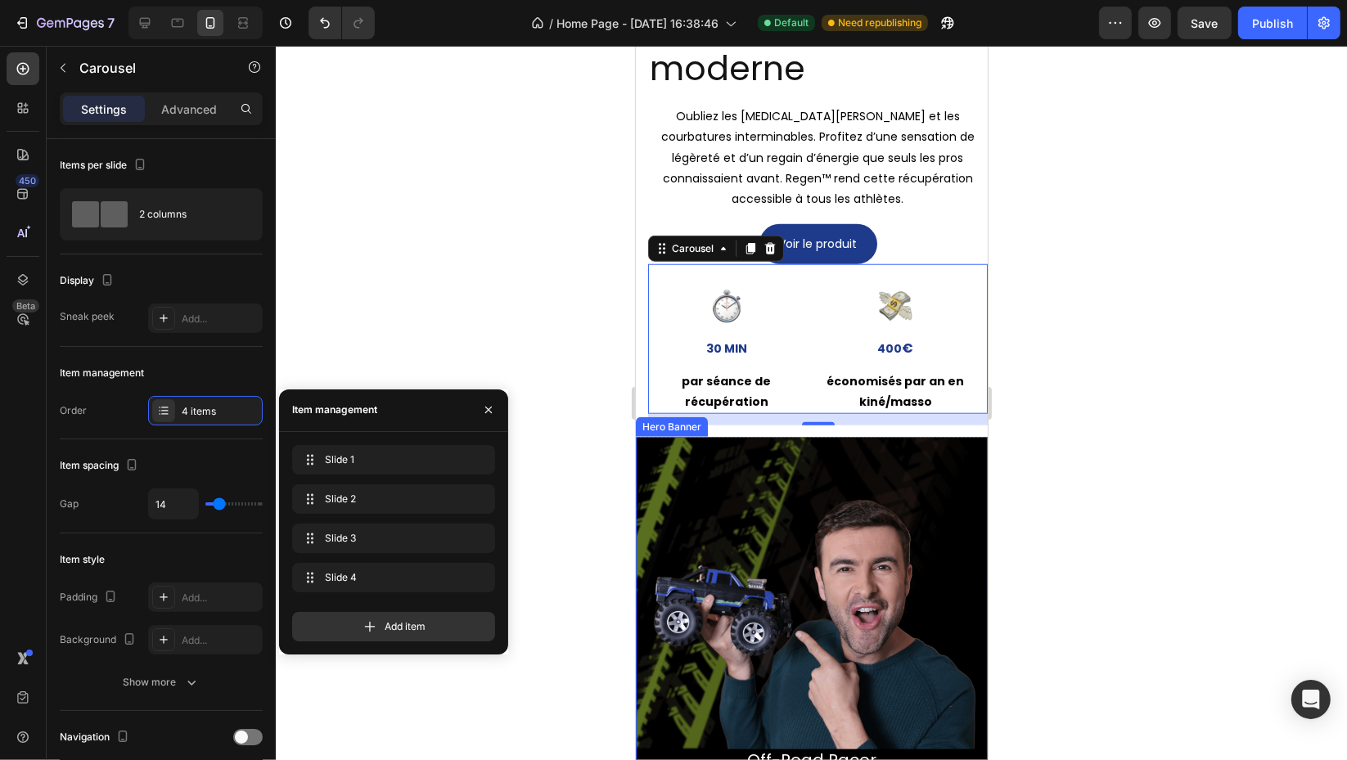
click at [503, 406] on div at bounding box center [488, 410] width 39 height 42
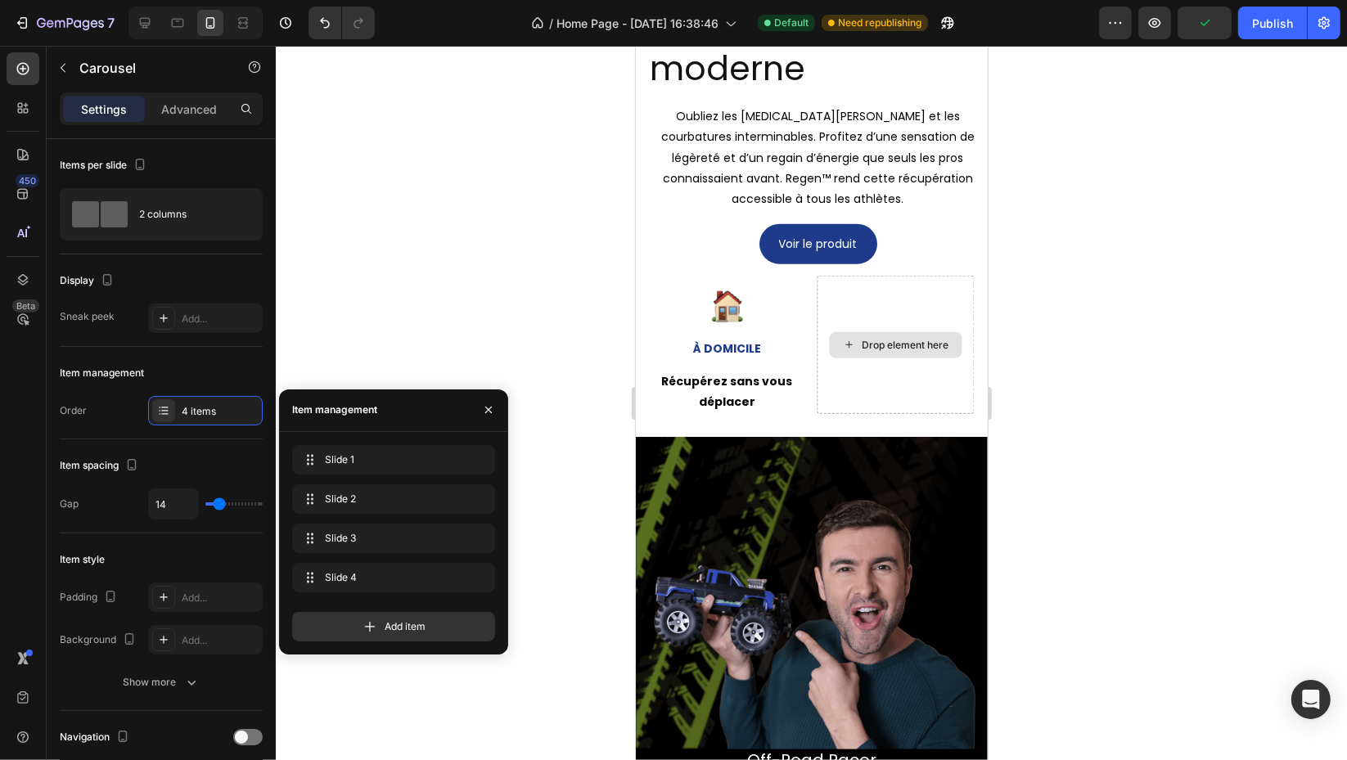
click at [910, 351] on div "Drop element here" at bounding box center [904, 345] width 87 height 13
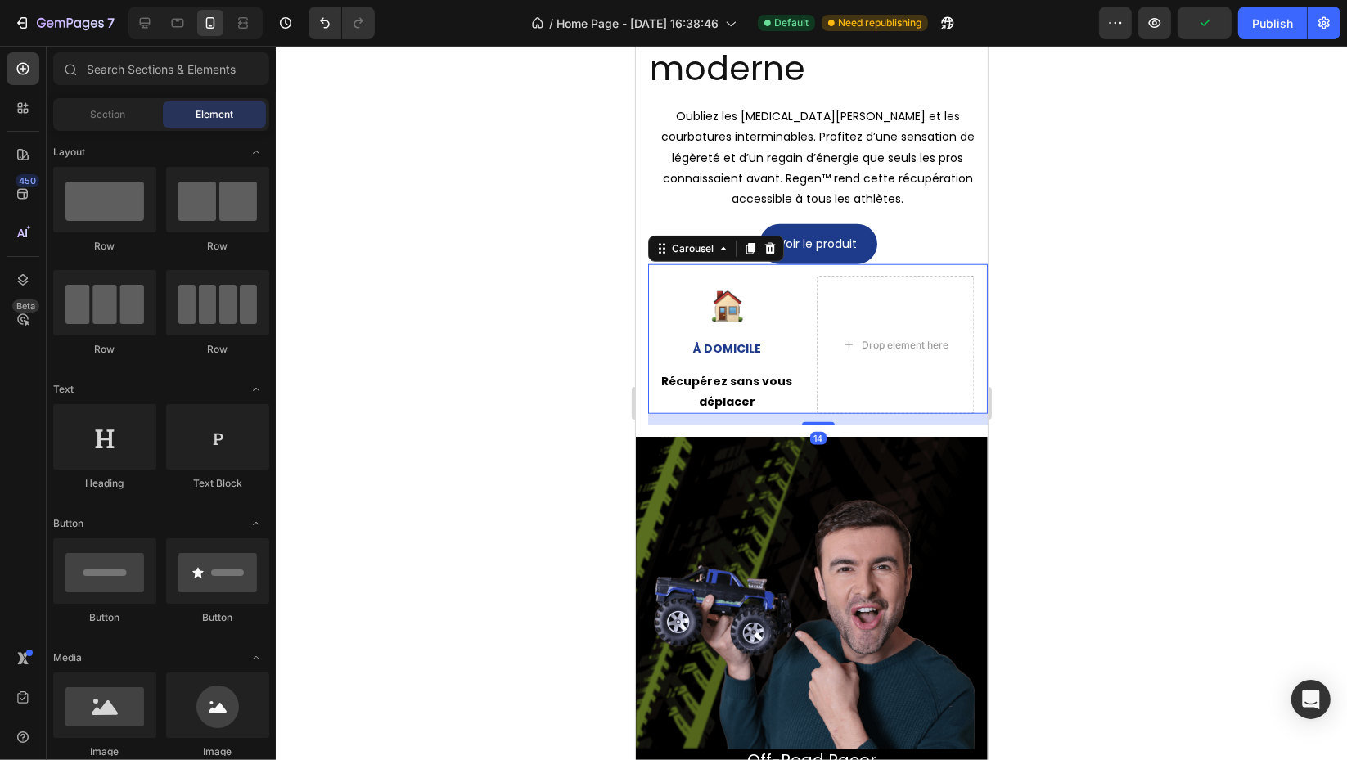
click at [807, 309] on div "Image -50% Text Block de courbatures après l’effort Text Block Row Image 30 min…" at bounding box center [816, 345] width 339 height 138
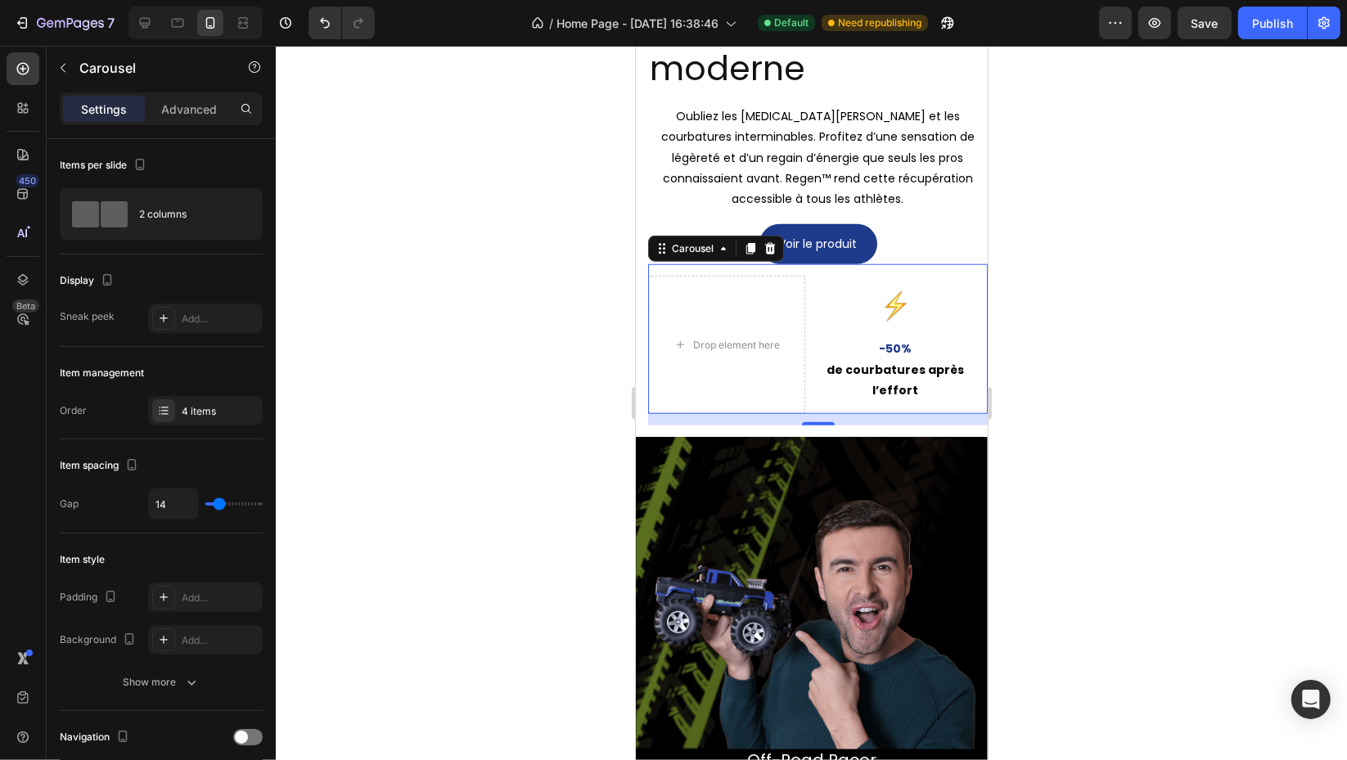
click at [190, 405] on div "4 items" at bounding box center [220, 411] width 77 height 15
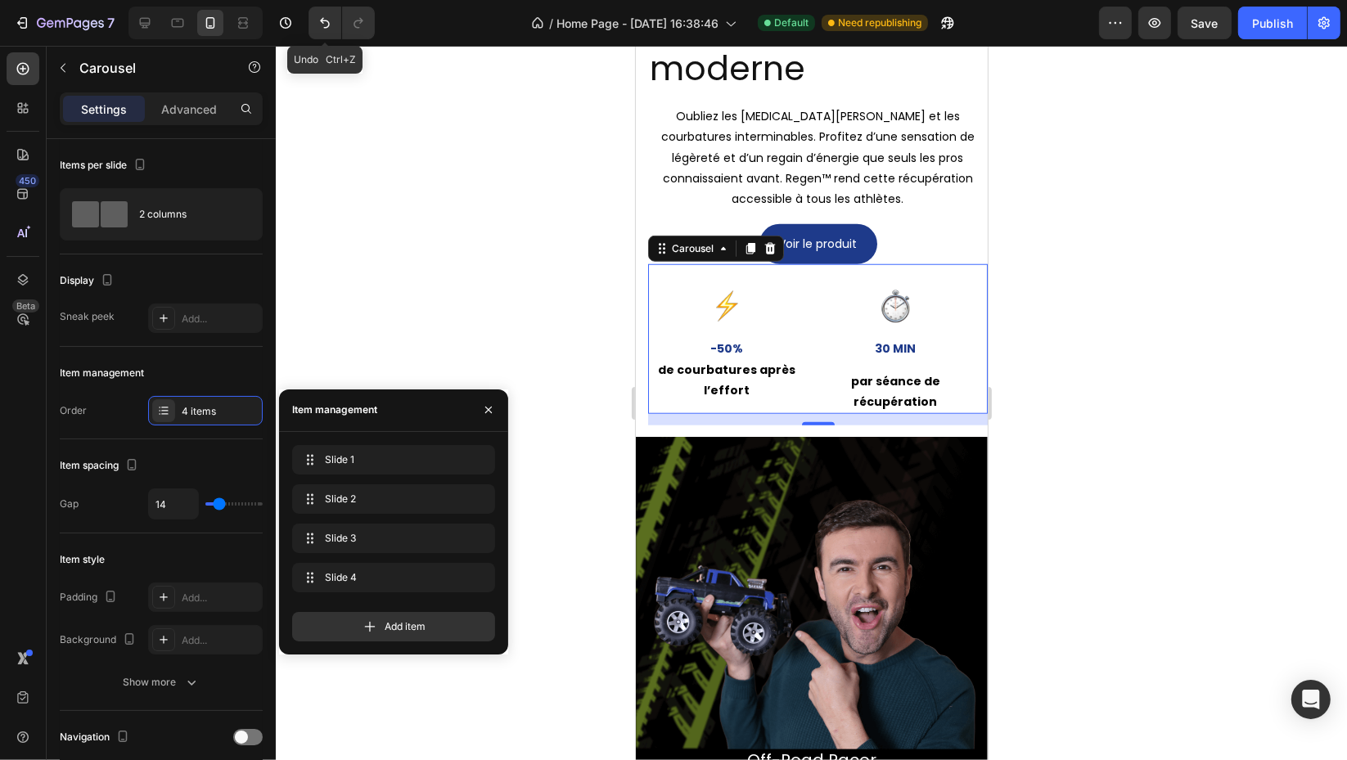
click at [314, 19] on button "Undo/Redo" at bounding box center [324, 23] width 33 height 33
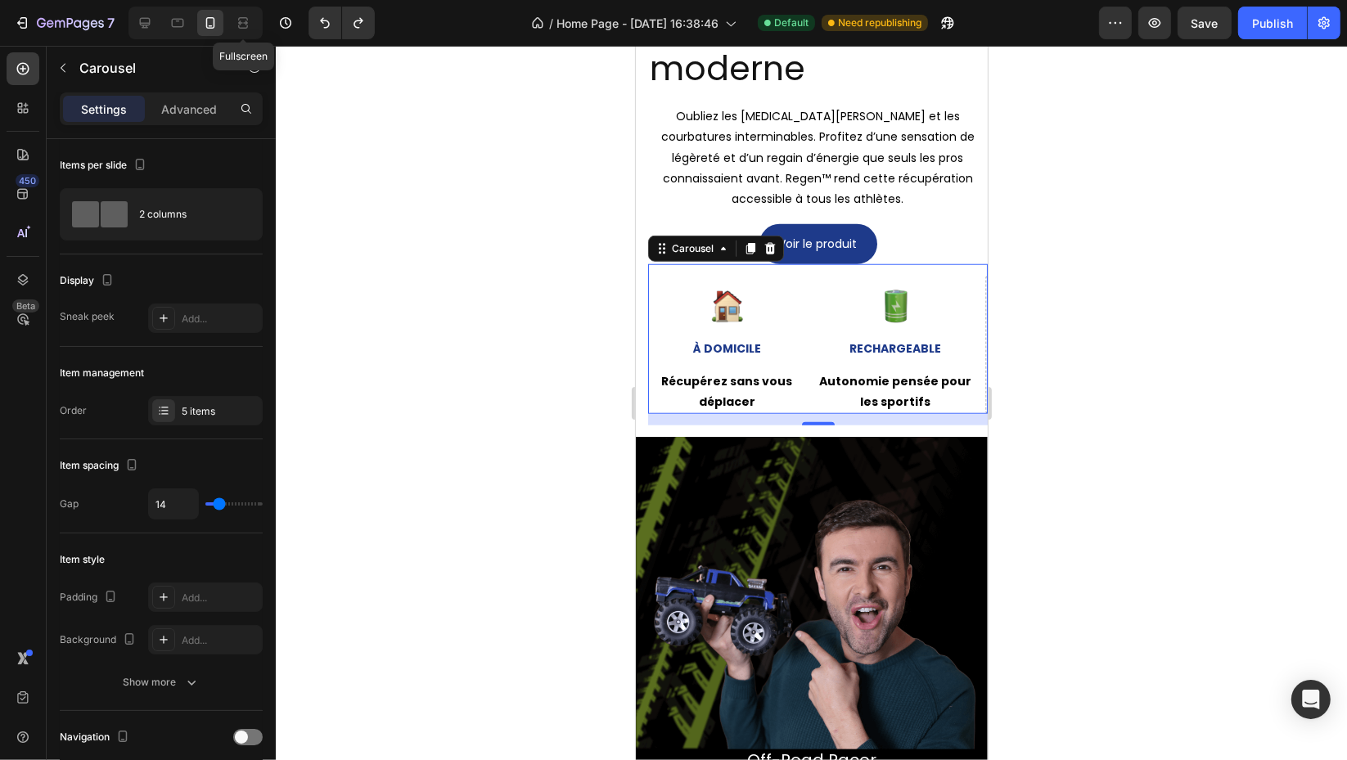
click at [248, 19] on icon at bounding box center [243, 23] width 16 height 16
type input "22"
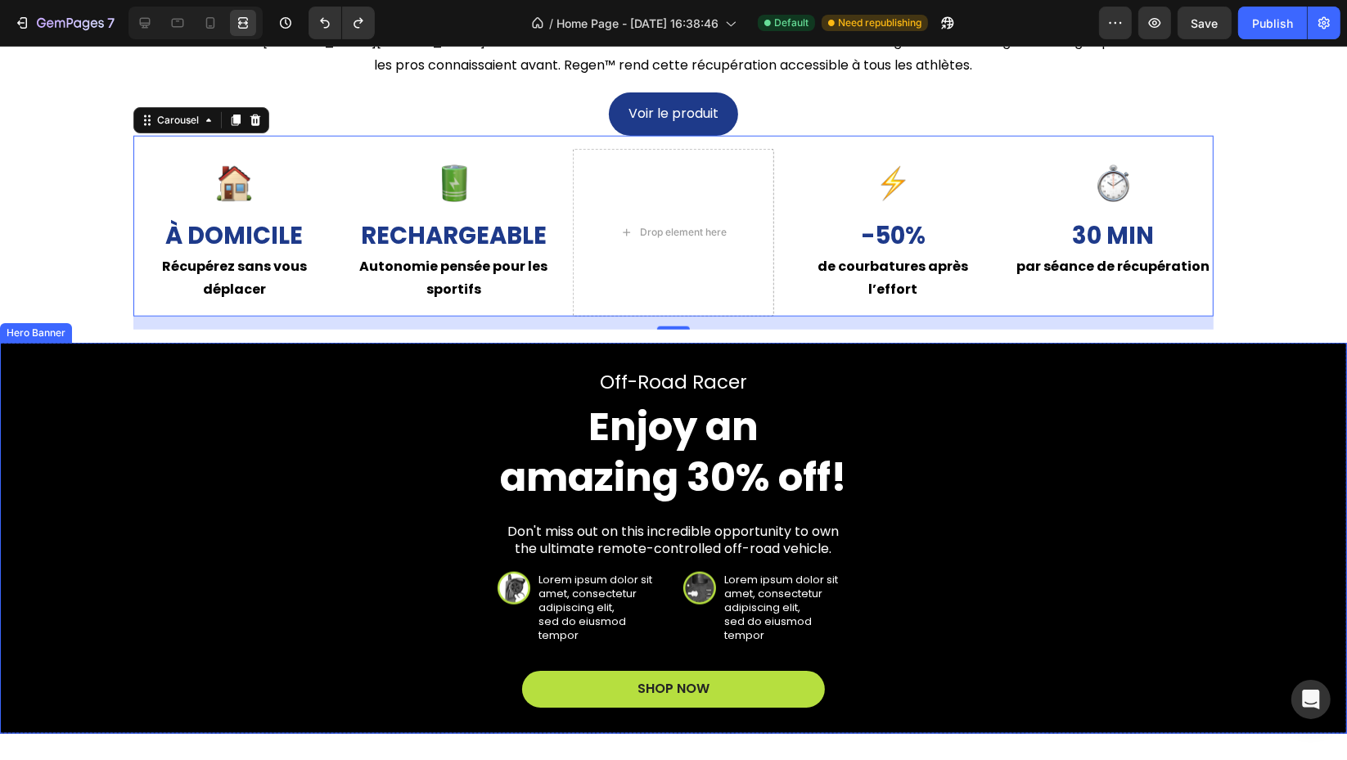
scroll to position [1251, 0]
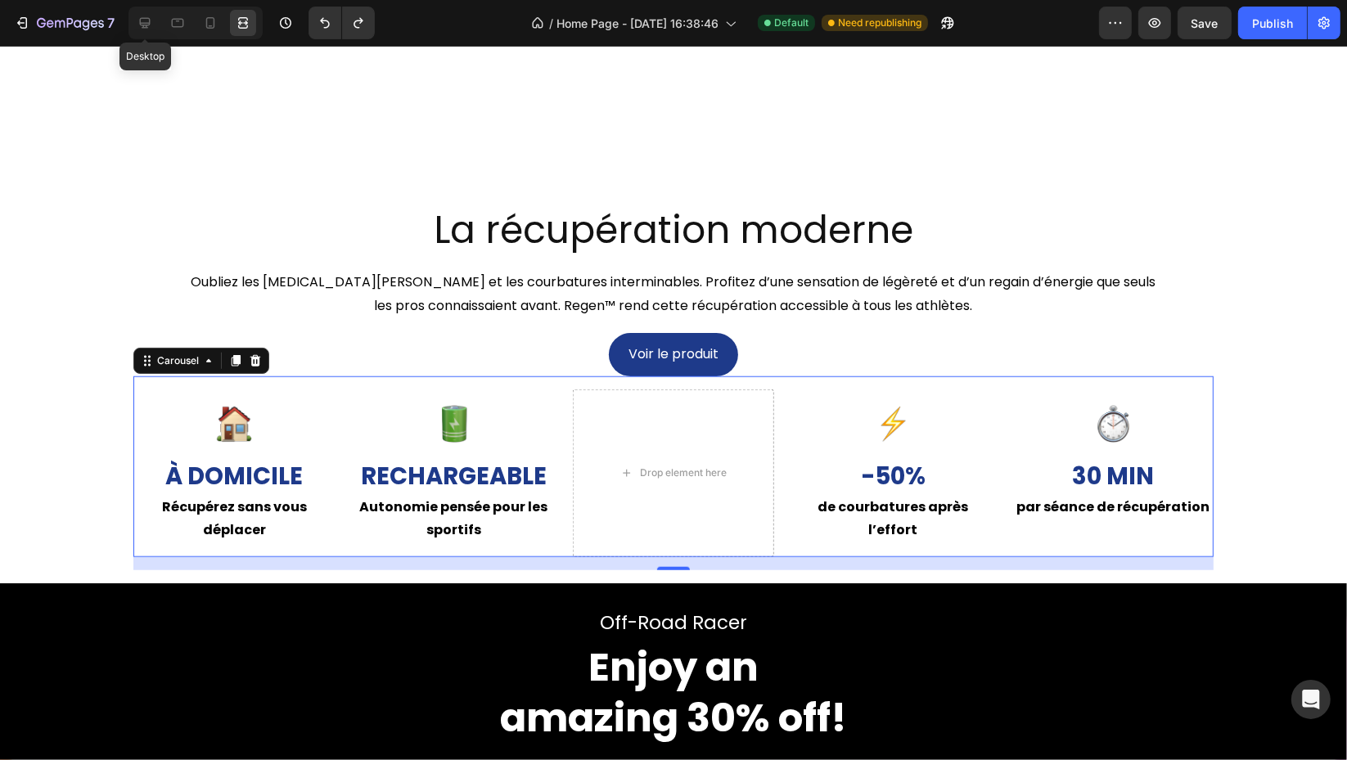
click at [139, 19] on icon at bounding box center [145, 23] width 16 height 16
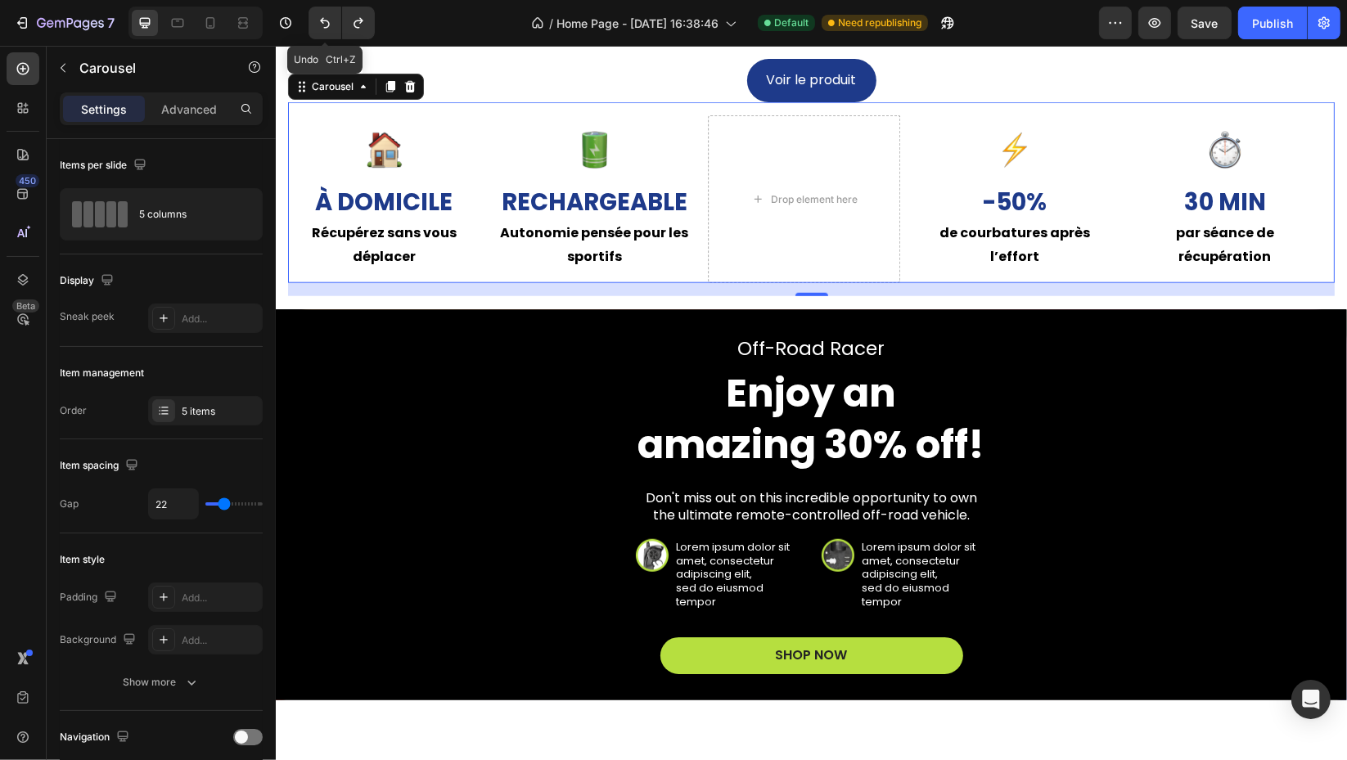
click at [317, 21] on icon "Undo/Redo" at bounding box center [325, 23] width 16 height 16
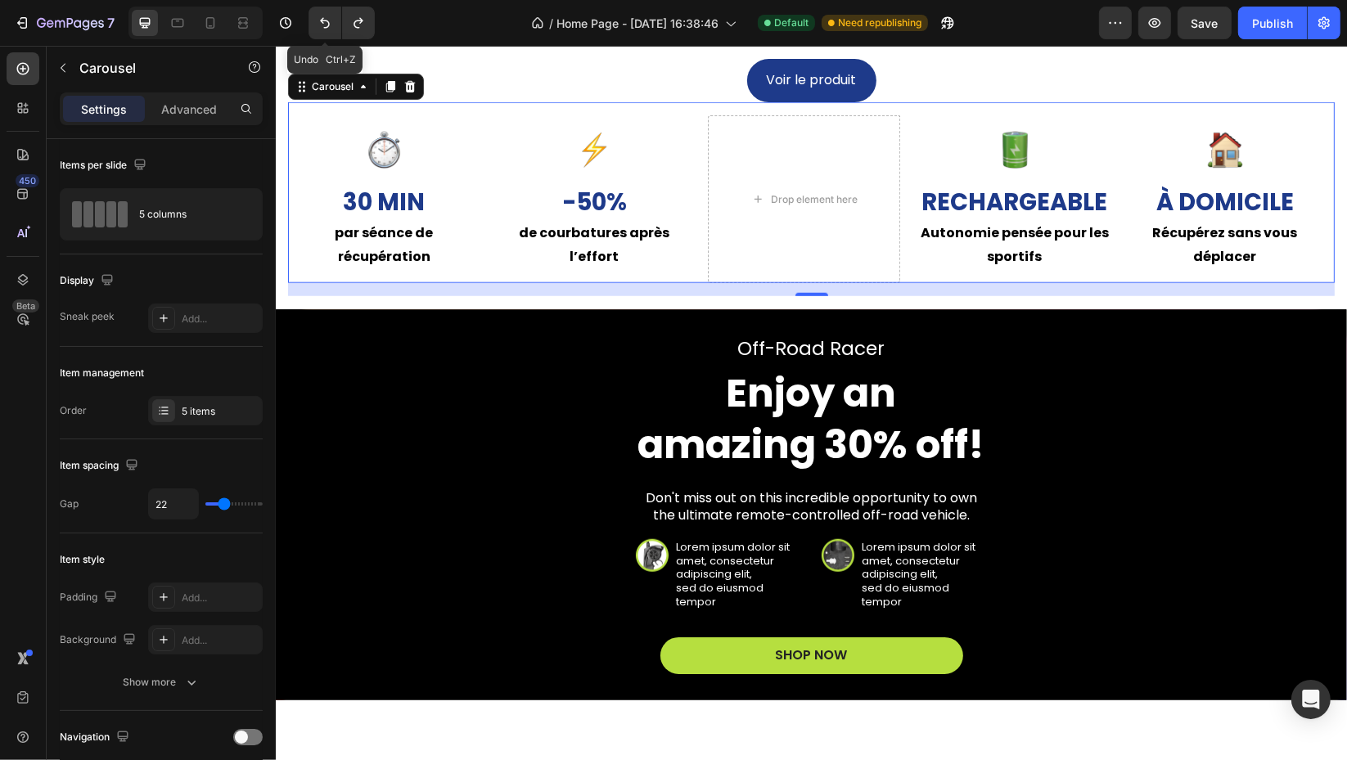
click at [317, 21] on icon "Undo/Redo" at bounding box center [325, 23] width 16 height 16
type input "2s"
type input "2"
click at [317, 21] on icon "Undo/Redo" at bounding box center [325, 23] width 16 height 16
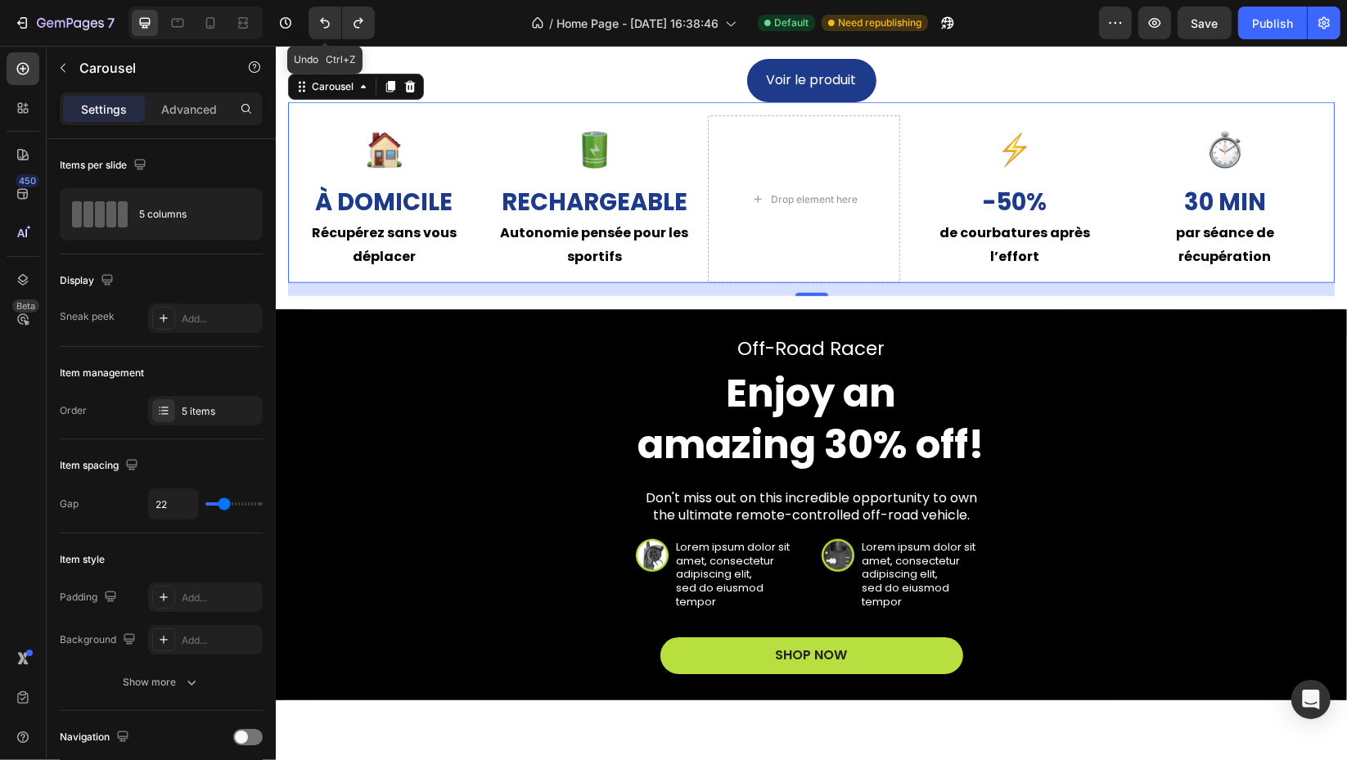
click at [317, 21] on icon "Undo/Redo" at bounding box center [325, 23] width 16 height 16
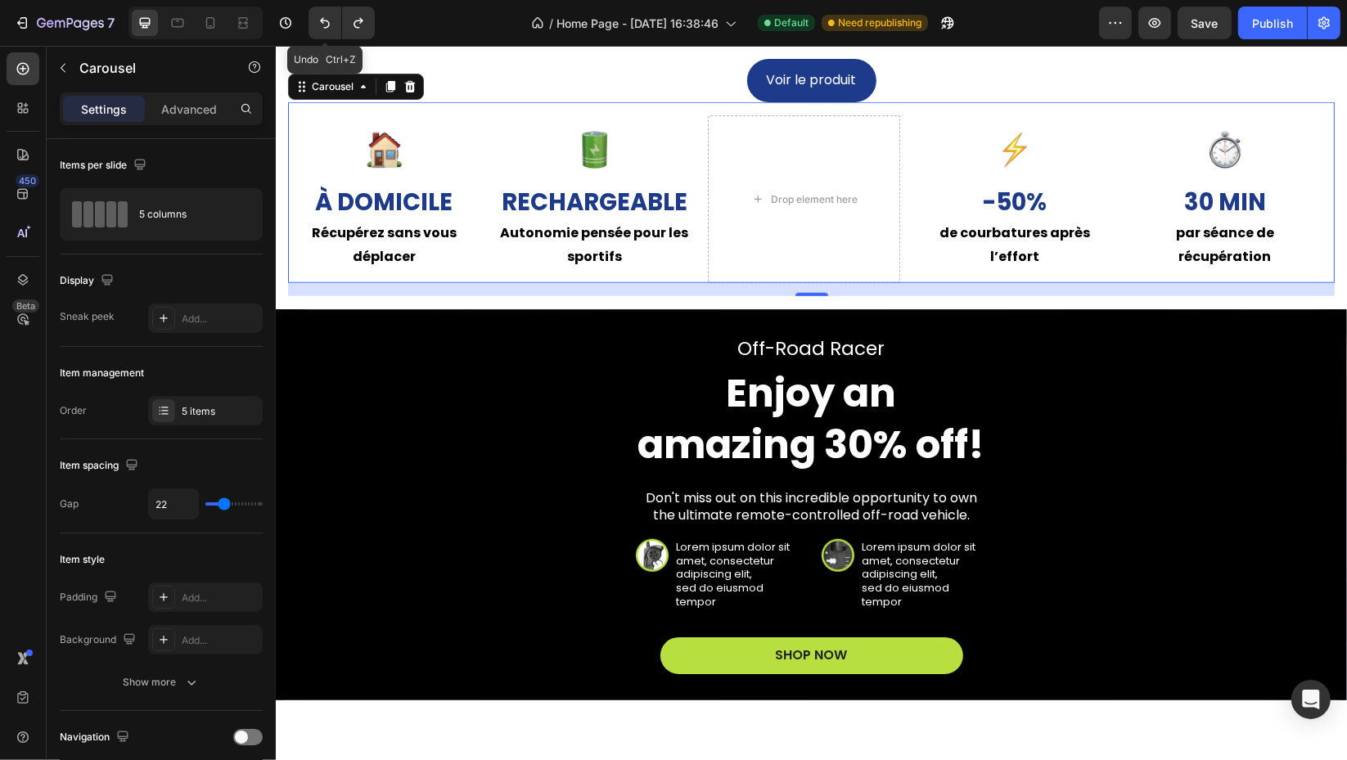
click at [317, 21] on icon "Undo/Redo" at bounding box center [325, 23] width 16 height 16
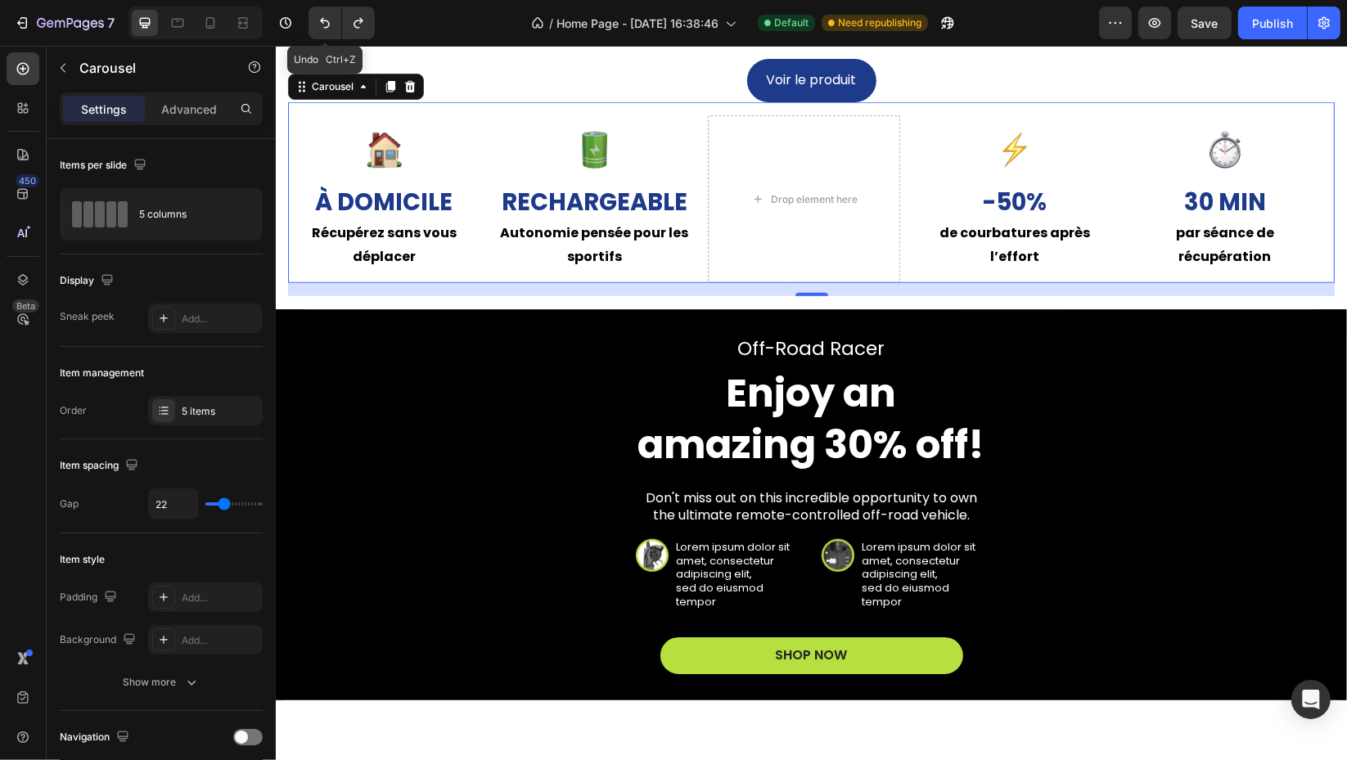
click at [317, 21] on icon "Undo/Redo" at bounding box center [325, 23] width 16 height 16
click at [317, 22] on icon "Undo/Redo" at bounding box center [325, 23] width 16 height 16
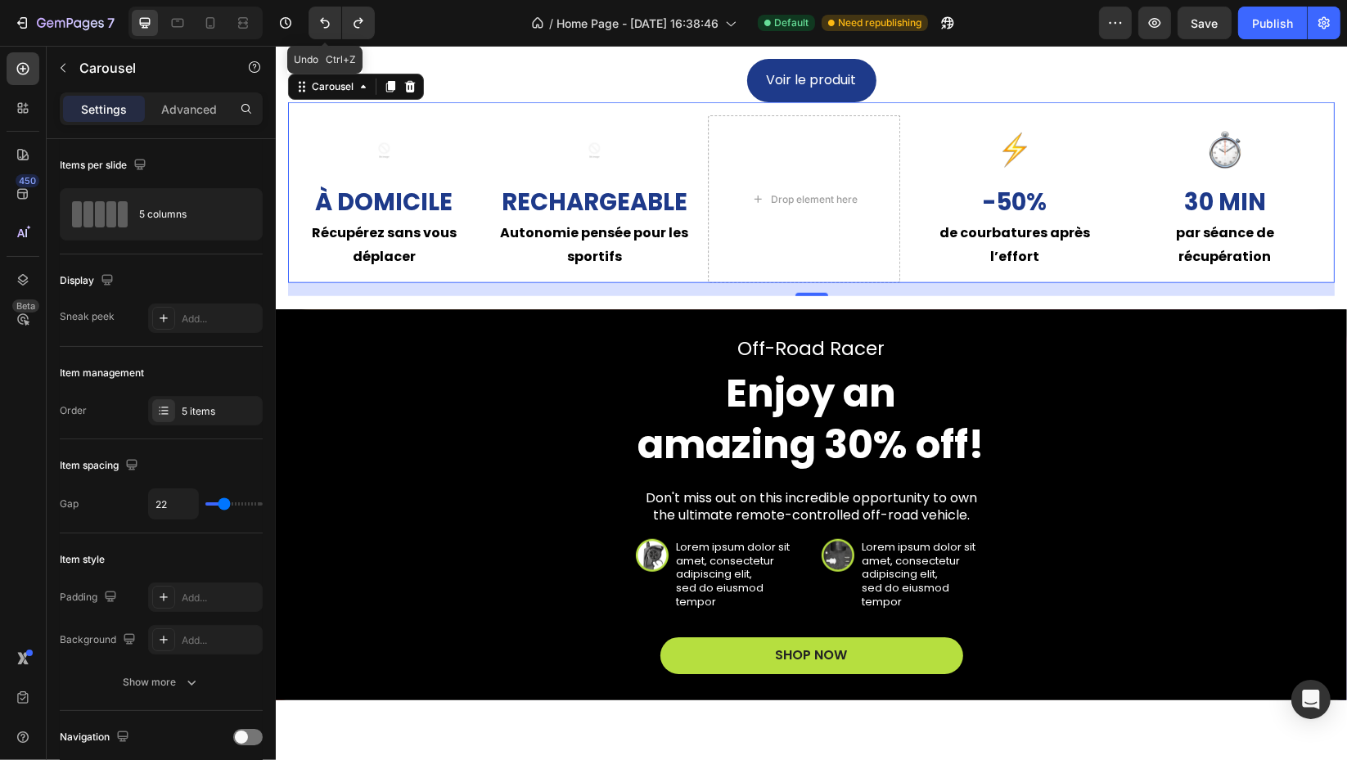
click at [317, 22] on icon "Undo/Redo" at bounding box center [325, 23] width 16 height 16
click at [318, 24] on icon "Undo/Redo" at bounding box center [325, 23] width 16 height 16
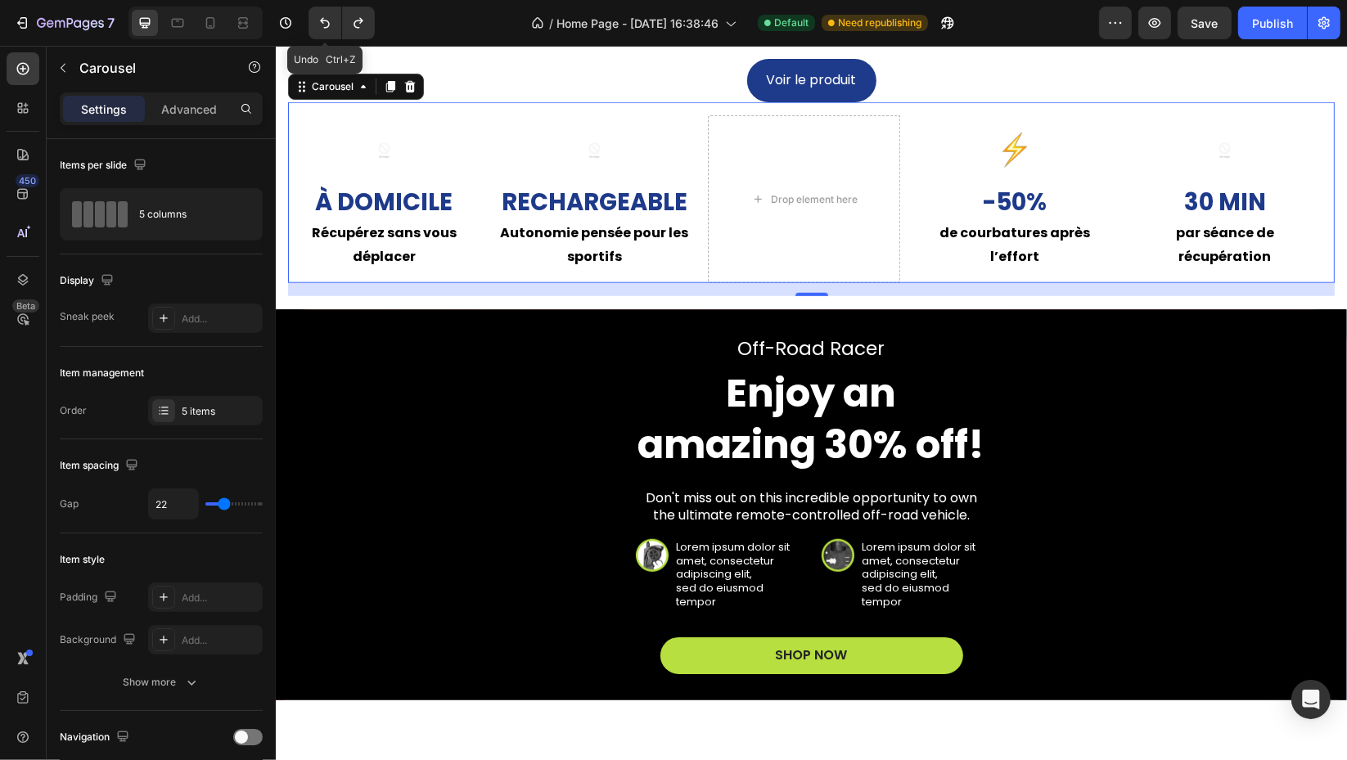
click at [318, 24] on icon "Undo/Redo" at bounding box center [325, 23] width 16 height 16
click at [321, 24] on icon "Undo/Redo" at bounding box center [325, 23] width 16 height 16
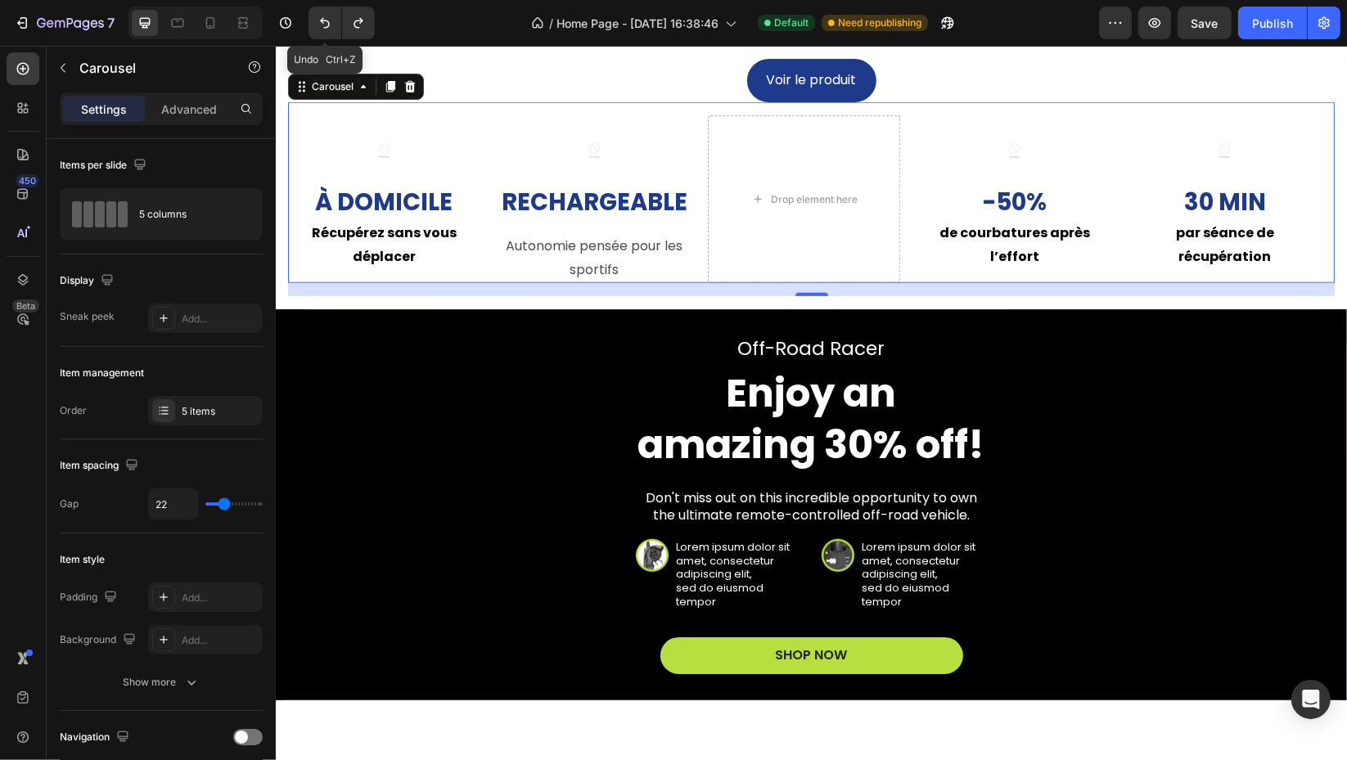
click at [321, 24] on icon "Undo/Redo" at bounding box center [325, 23] width 16 height 16
click at [355, 24] on icon "Undo/Redo" at bounding box center [358, 23] width 16 height 16
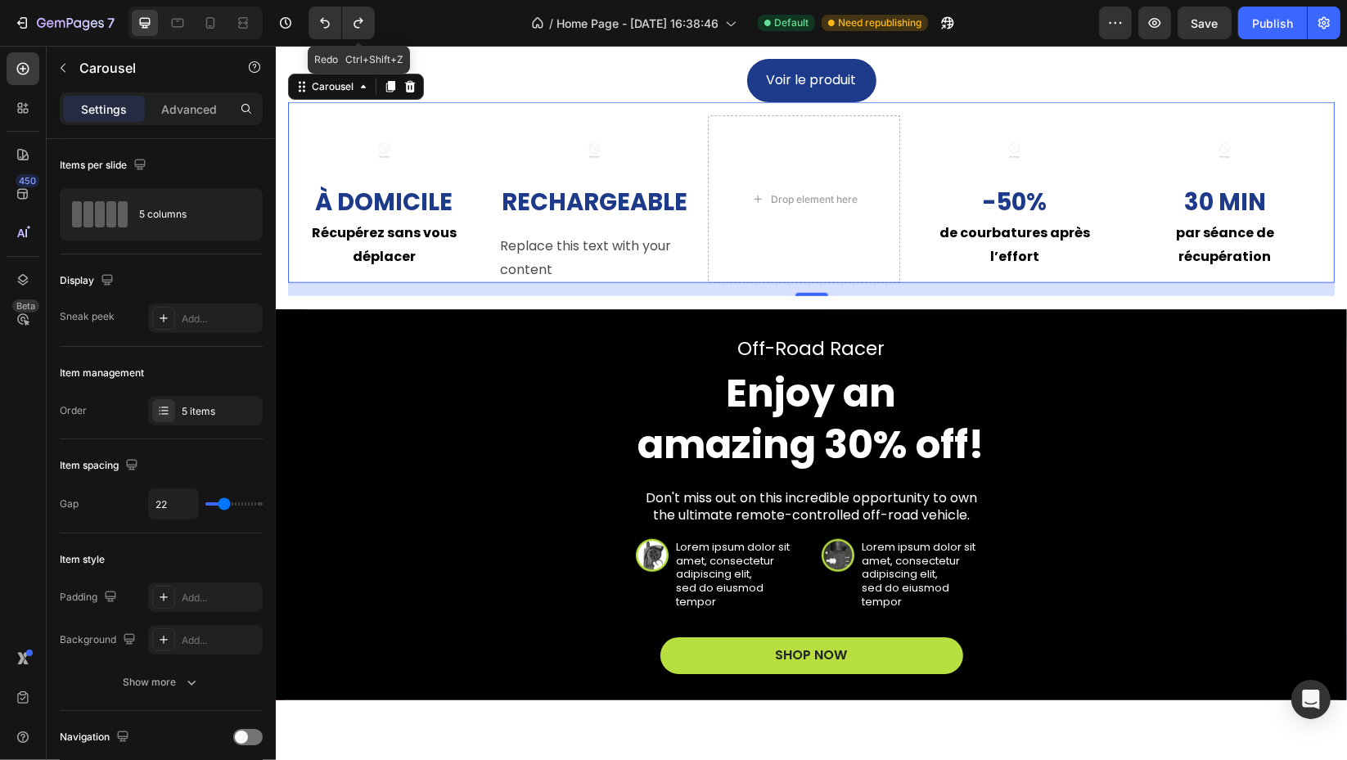
click at [355, 24] on icon "Undo/Redo" at bounding box center [358, 23] width 16 height 16
click at [322, 27] on icon "Undo/Redo" at bounding box center [325, 23] width 16 height 16
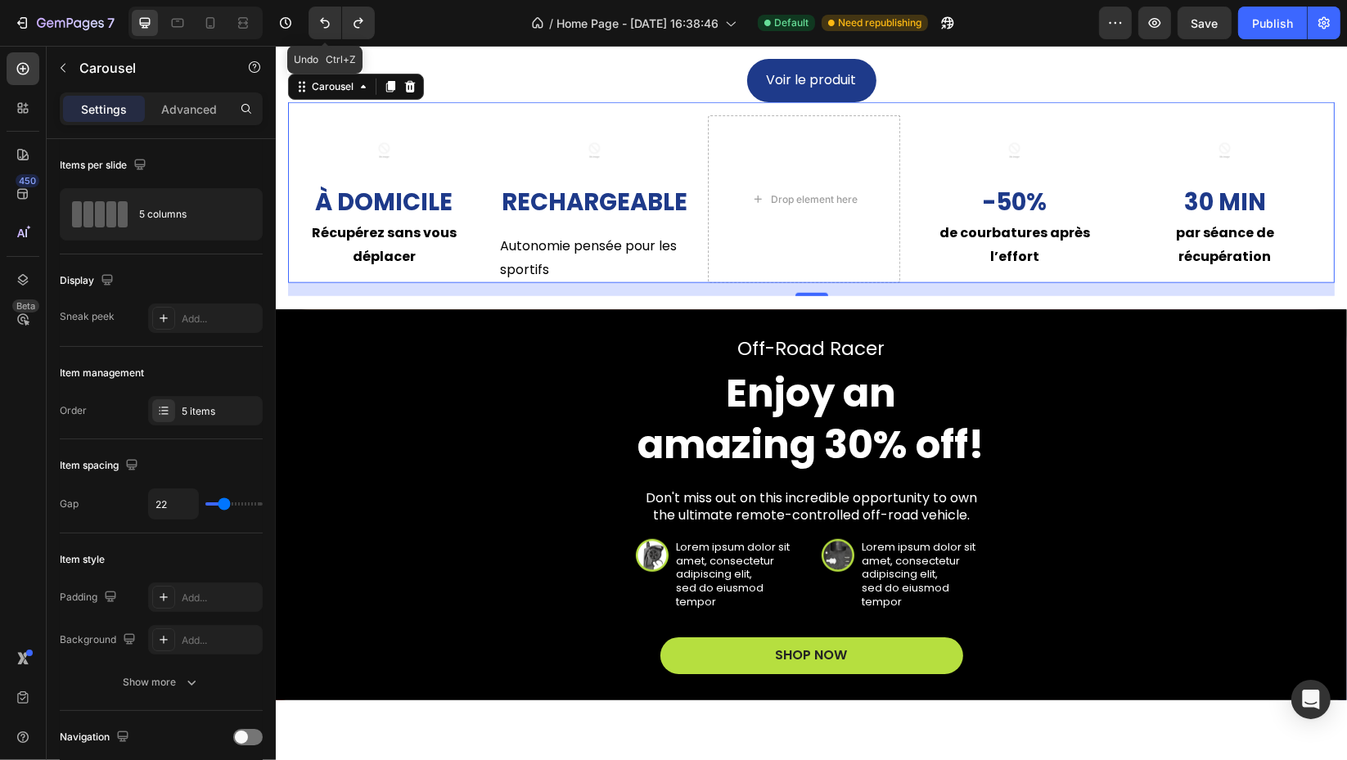
click at [322, 27] on icon "Undo/Redo" at bounding box center [325, 23] width 16 height 16
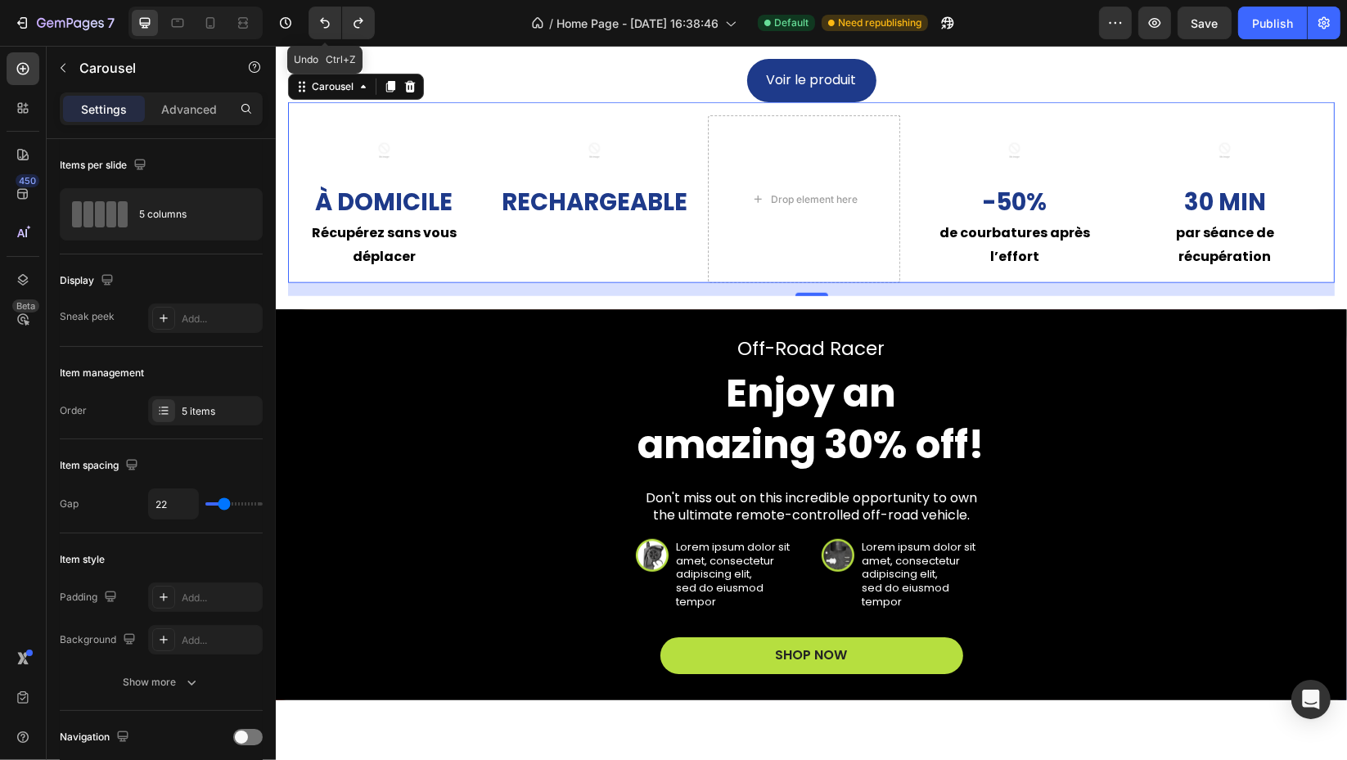
click at [322, 27] on icon "Undo/Redo" at bounding box center [325, 23] width 16 height 16
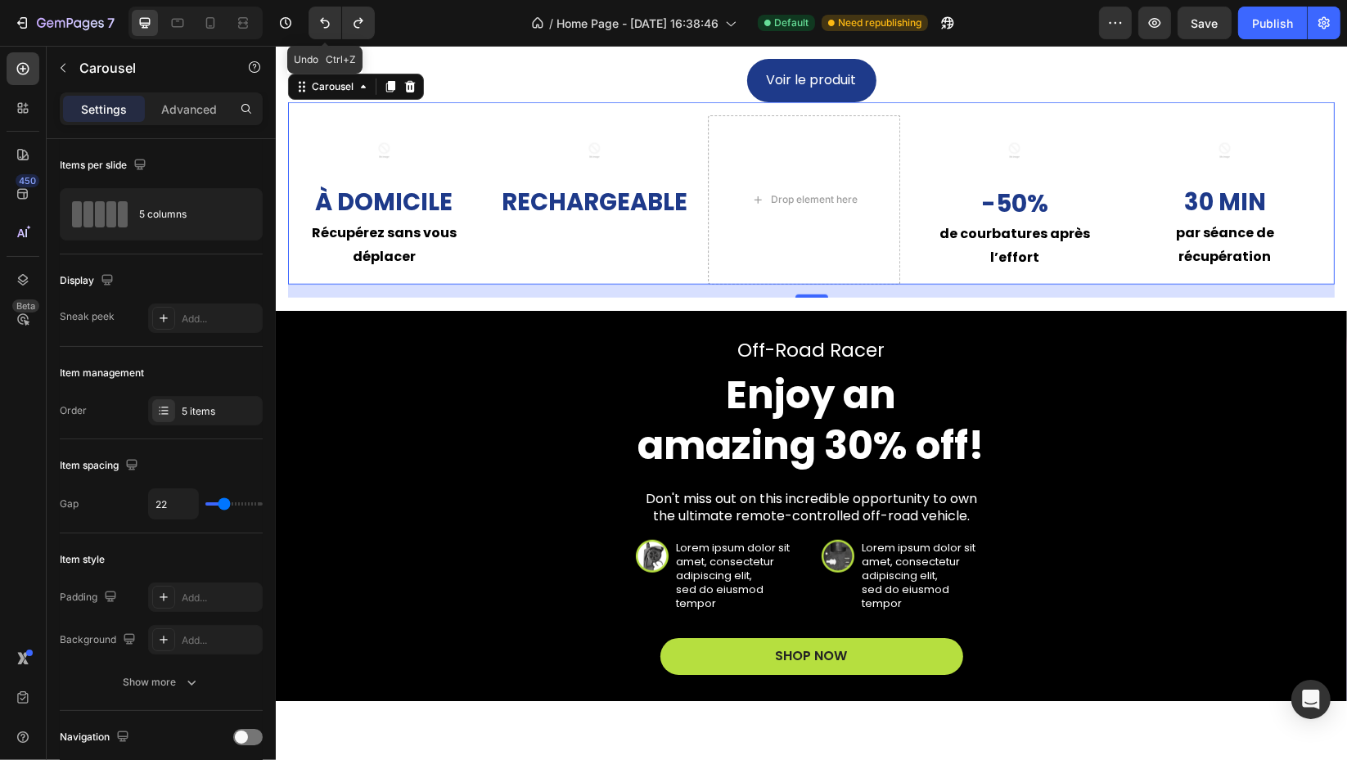
click at [322, 27] on icon "Undo/Redo" at bounding box center [325, 23] width 16 height 16
click at [355, 30] on icon "Undo/Redo" at bounding box center [358, 23] width 16 height 16
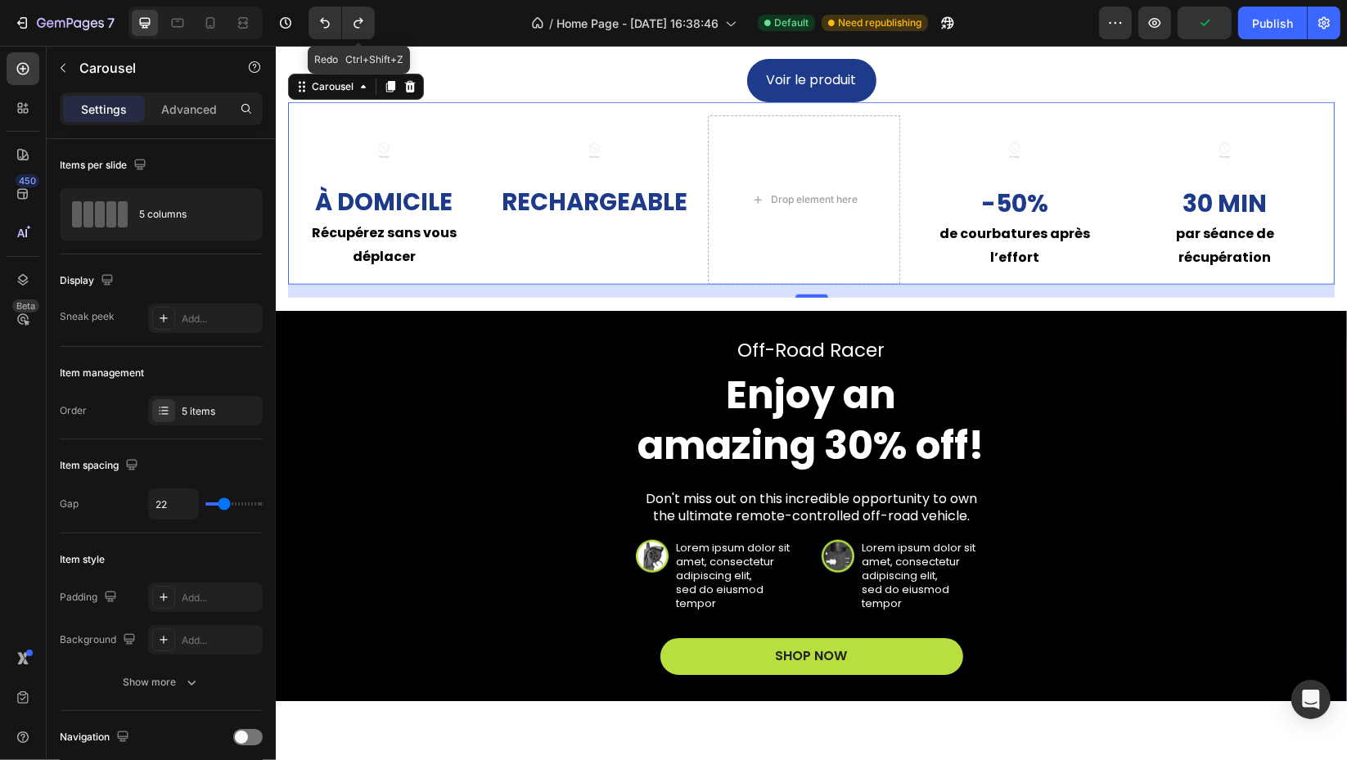
click at [356, 30] on icon "Undo/Redo" at bounding box center [358, 23] width 16 height 16
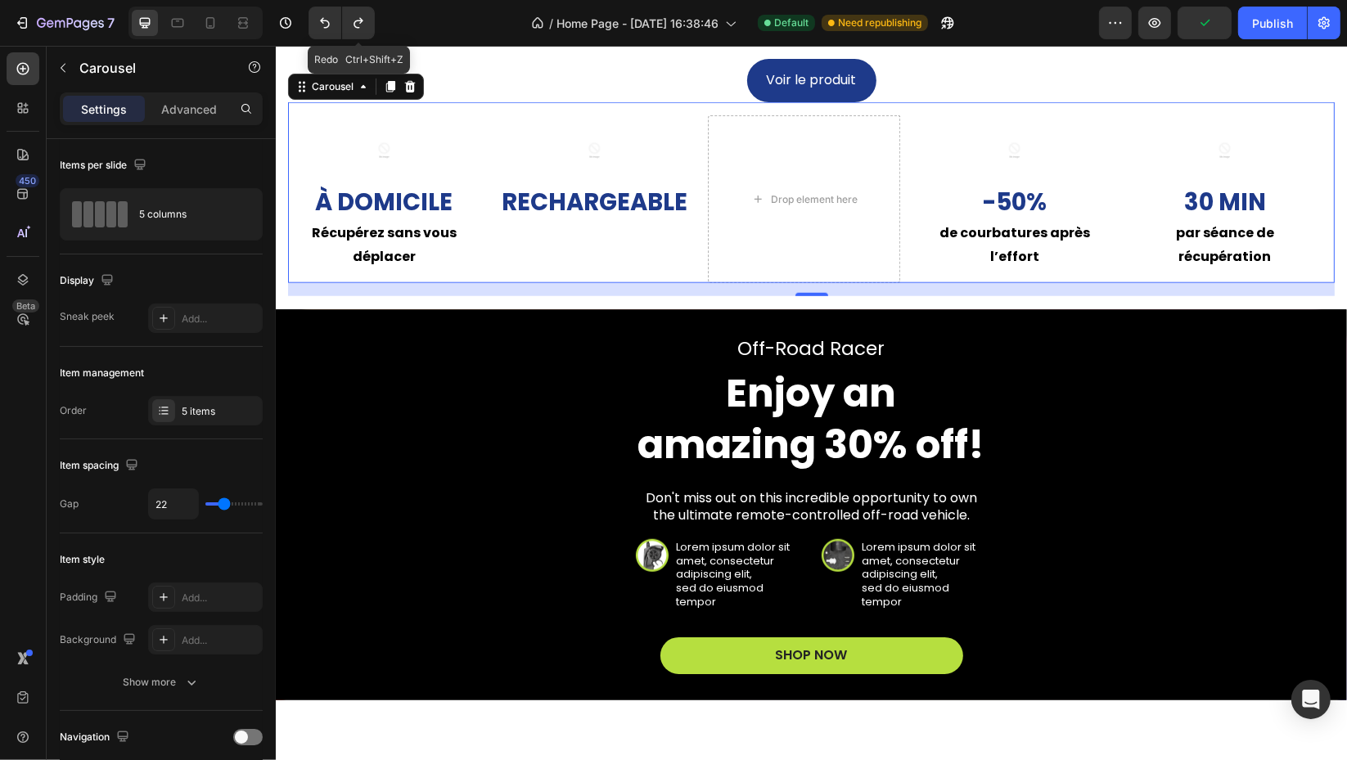
click at [356, 30] on icon "Undo/Redo" at bounding box center [358, 23] width 16 height 16
click at [357, 30] on icon "Undo/Redo" at bounding box center [358, 23] width 16 height 16
click at [360, 29] on icon "Undo/Redo" at bounding box center [358, 23] width 16 height 16
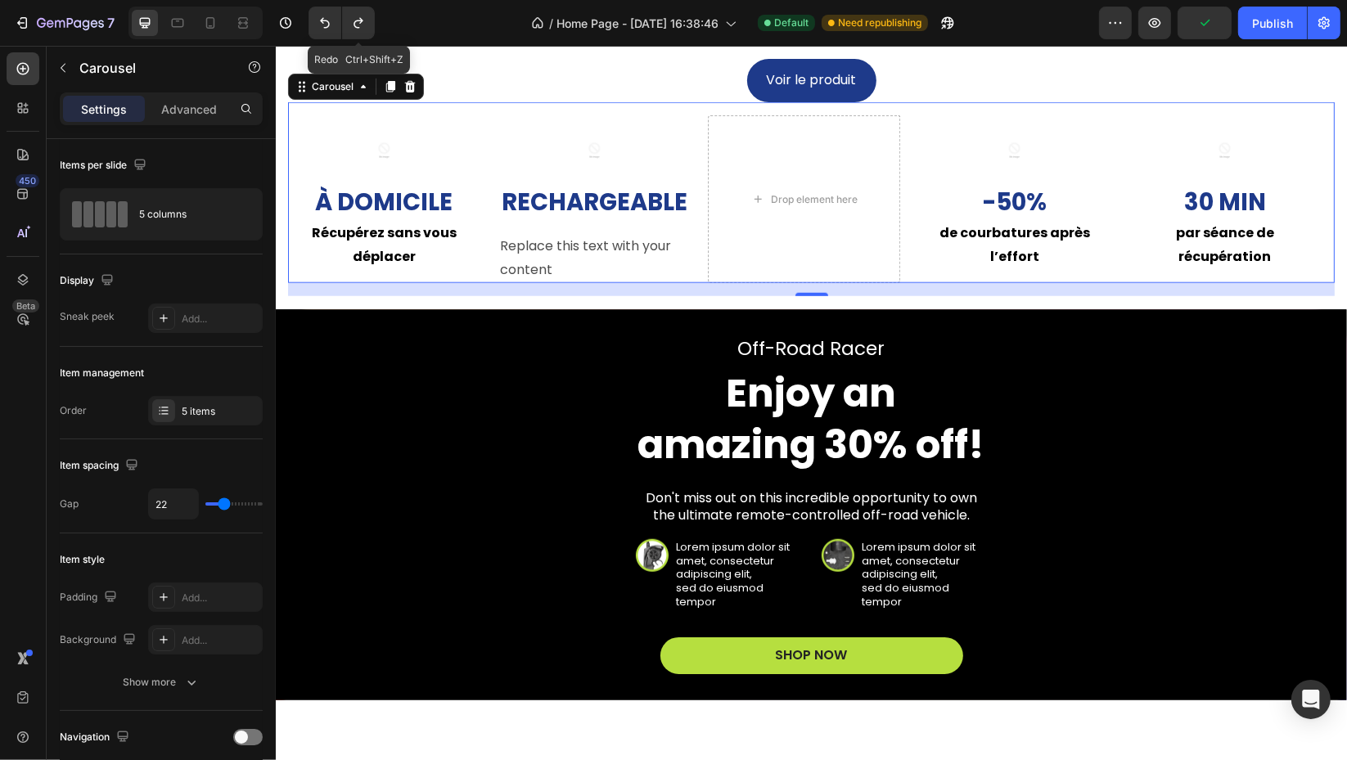
click at [360, 29] on icon "Undo/Redo" at bounding box center [358, 23] width 16 height 16
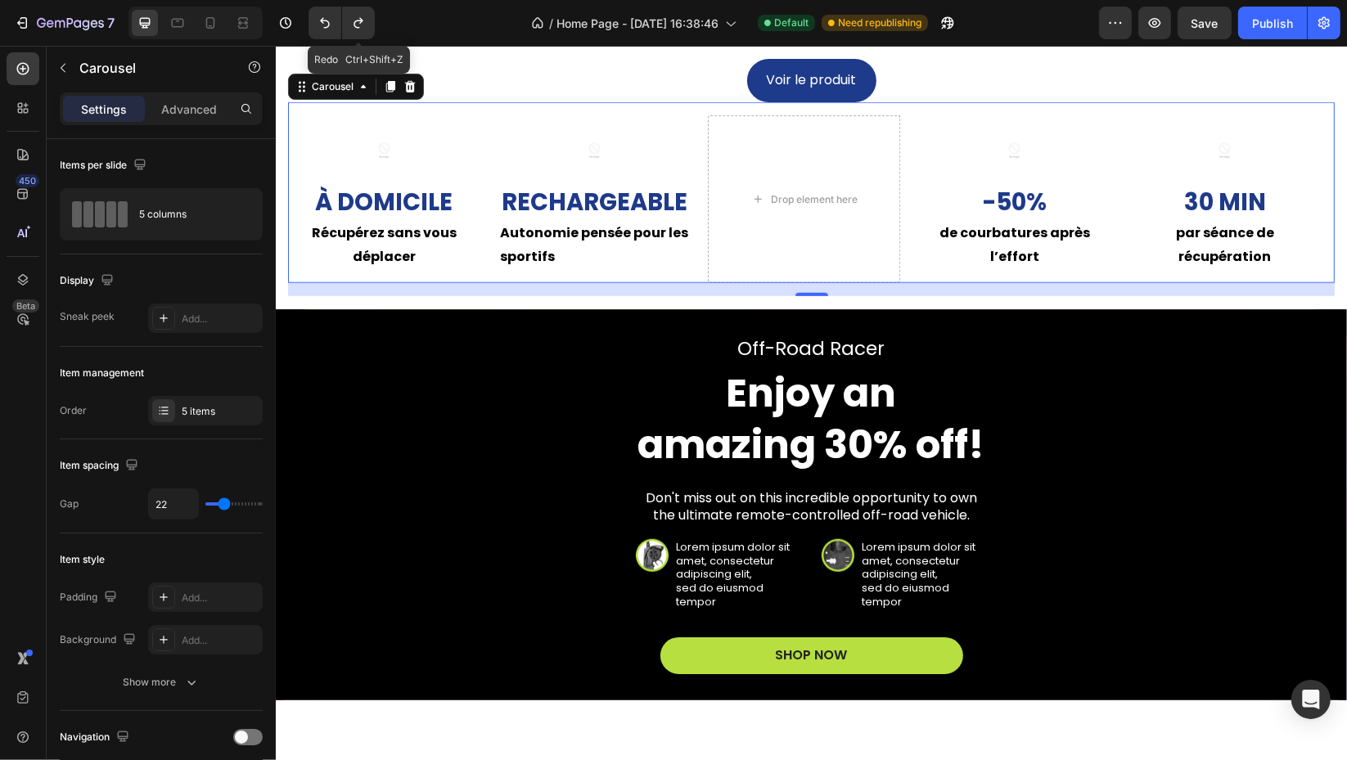
click at [360, 29] on icon "Undo/Redo" at bounding box center [358, 23] width 16 height 16
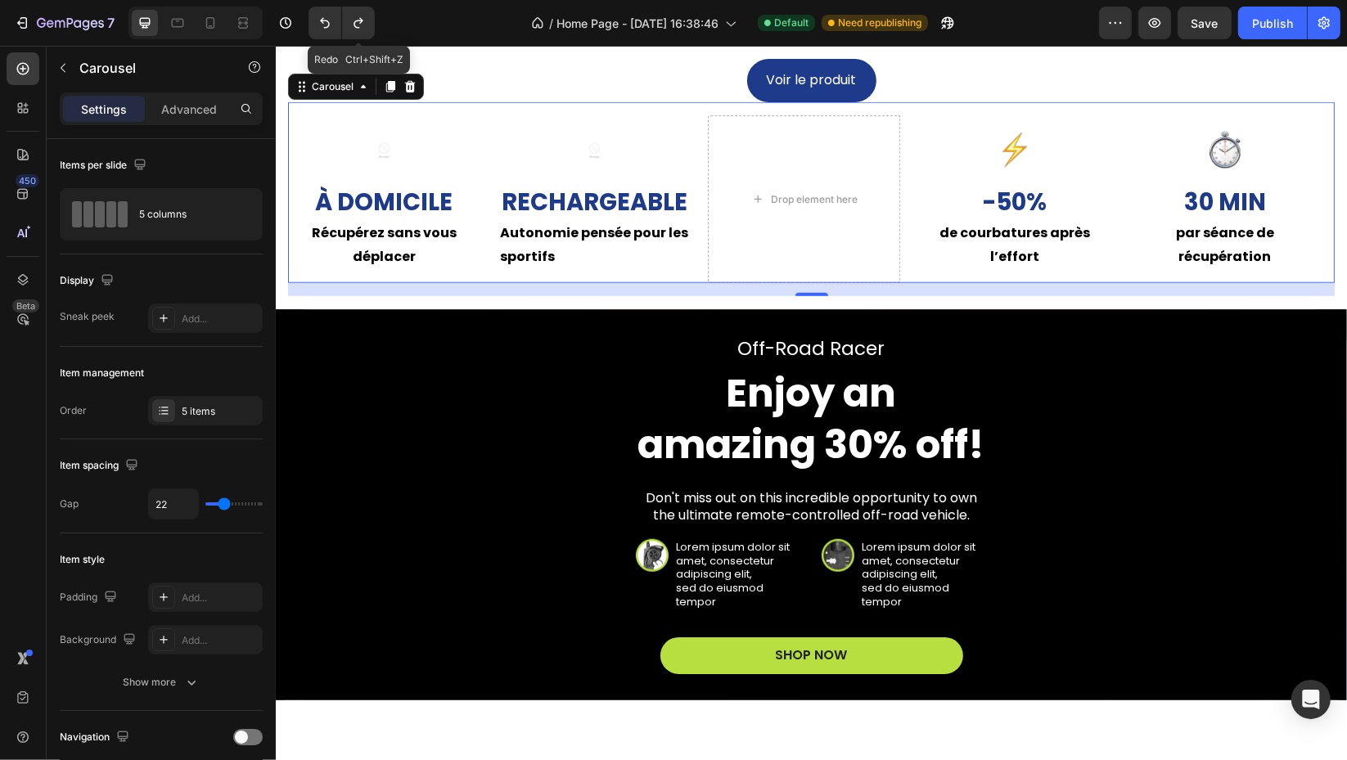
click at [360, 29] on icon "Undo/Redo" at bounding box center [358, 23] width 16 height 16
click at [250, 28] on icon at bounding box center [243, 23] width 16 height 16
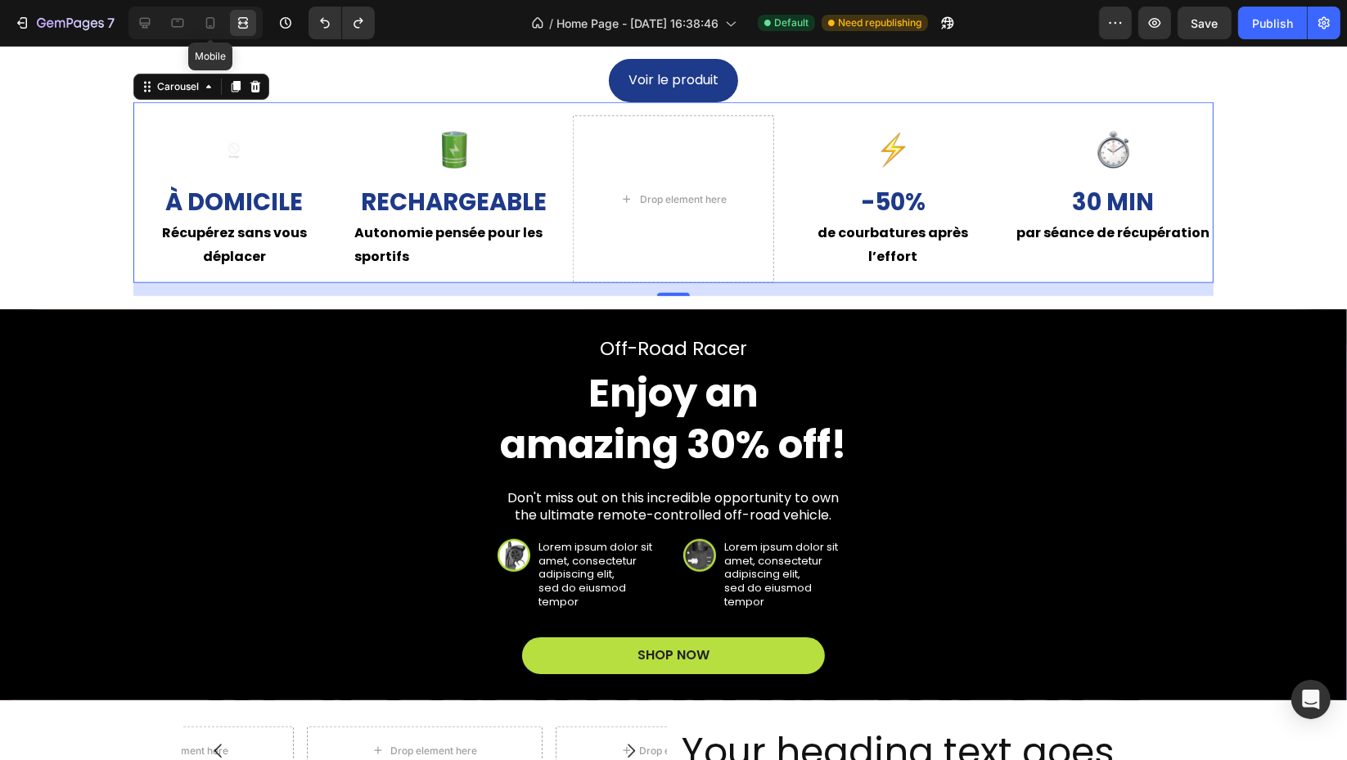
click at [220, 27] on div at bounding box center [210, 23] width 26 height 26
type input "14"
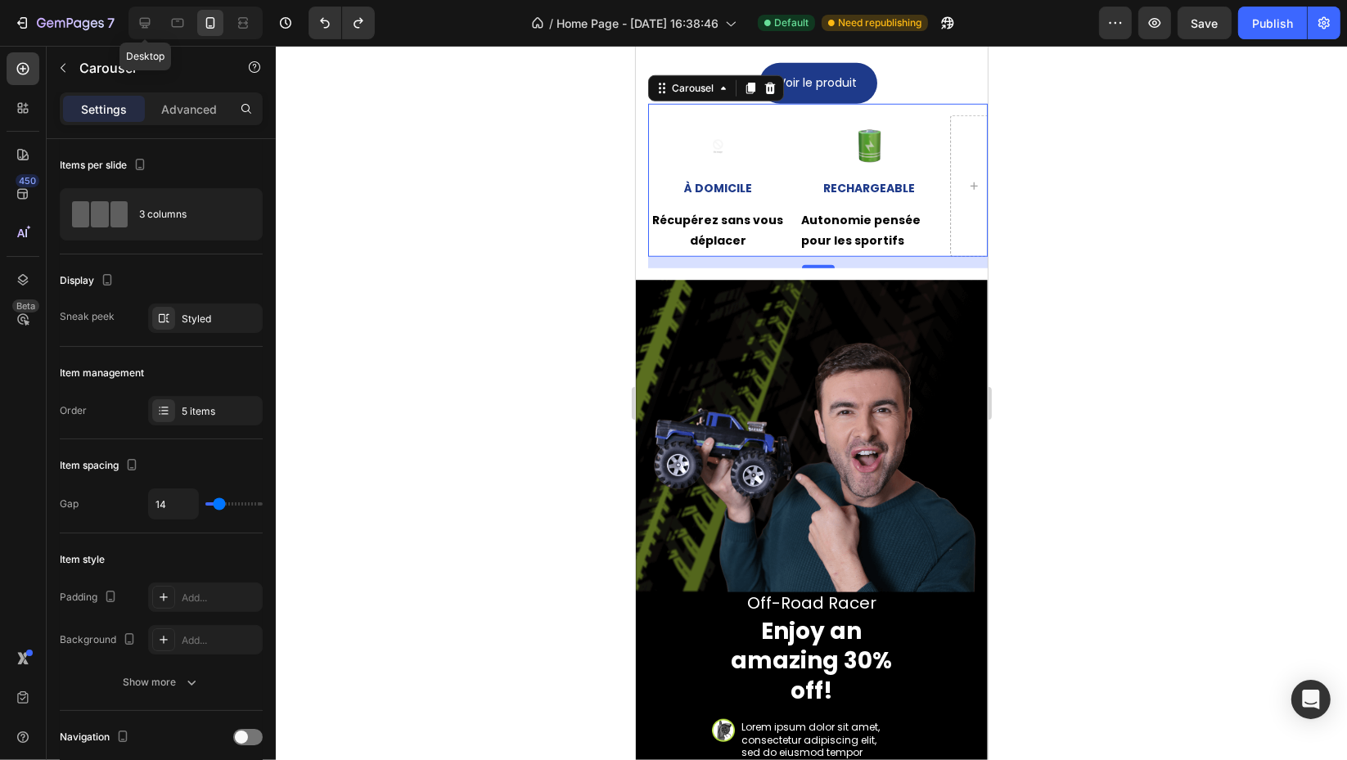
click at [133, 20] on div at bounding box center [145, 23] width 26 height 26
type input "22"
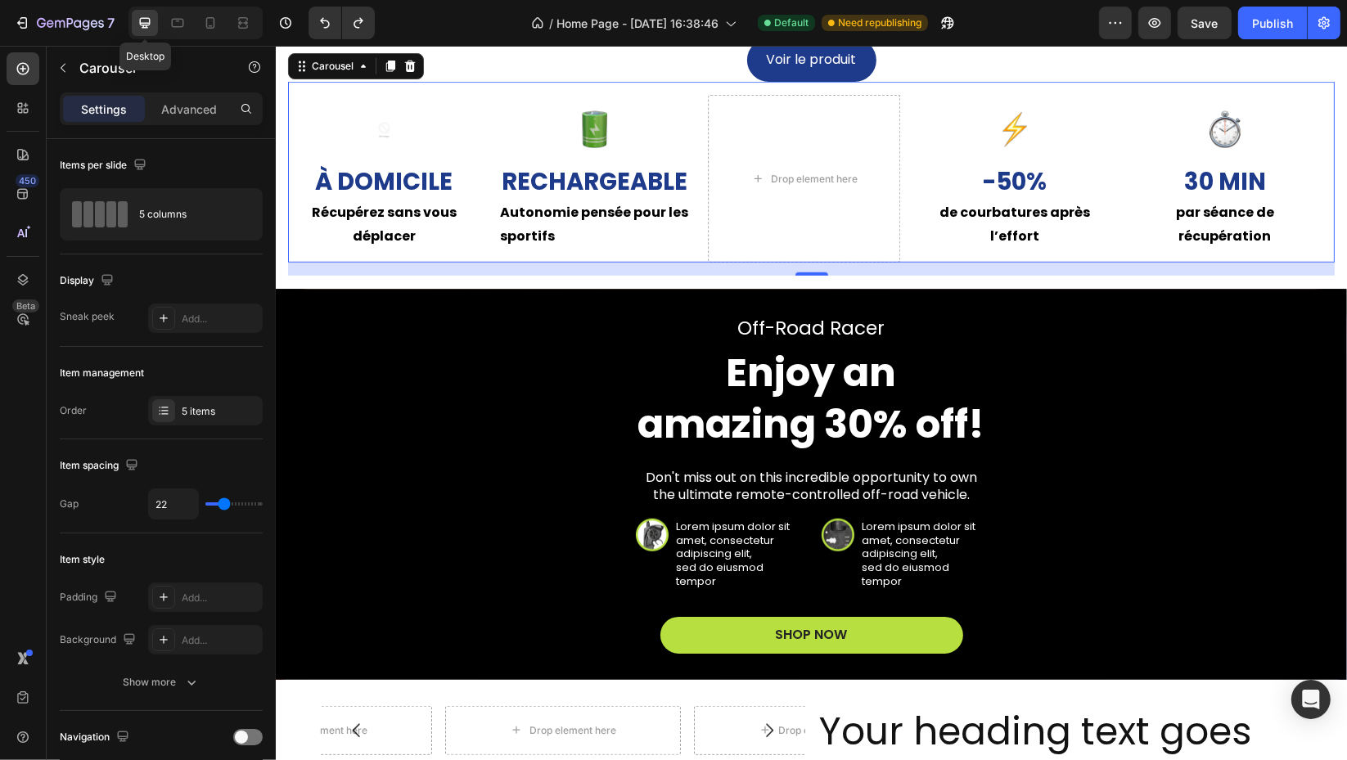
scroll to position [1250, 0]
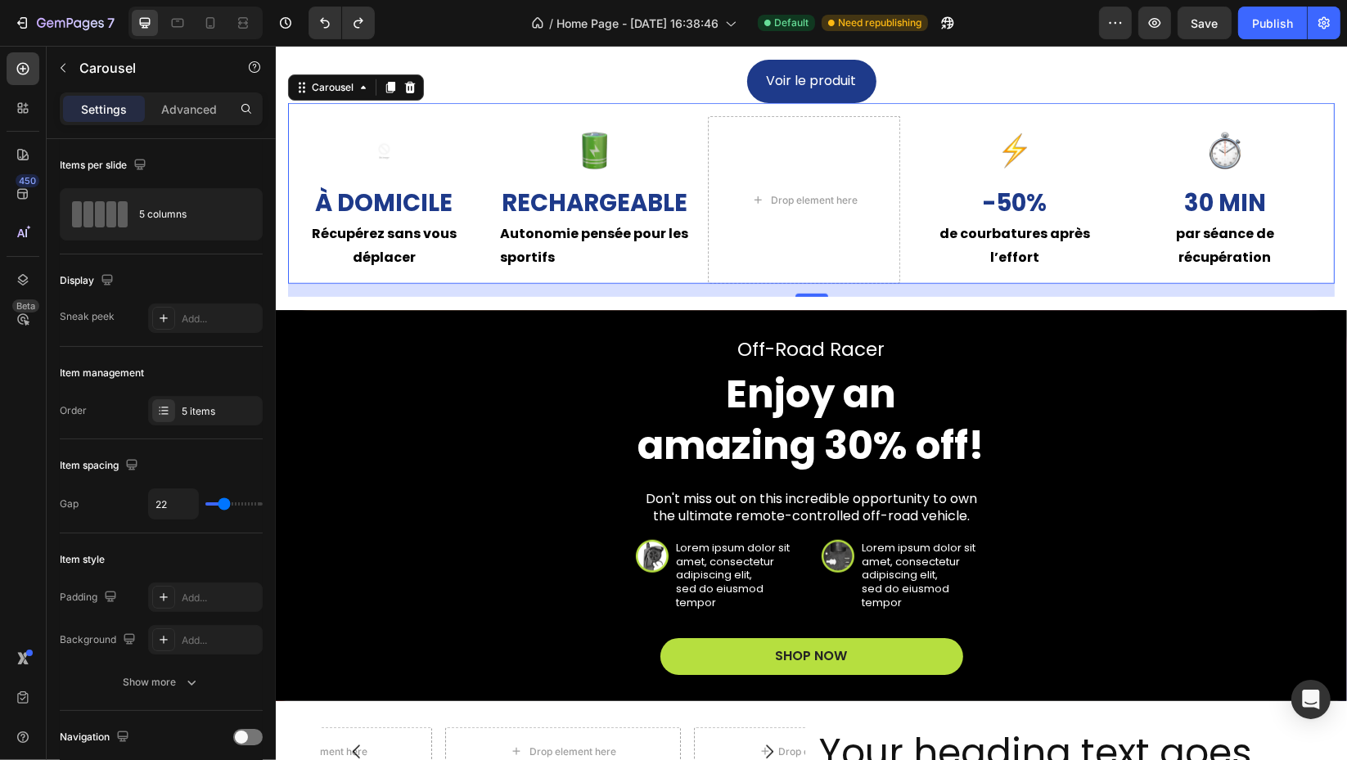
click at [225, 412] on div "5 items" at bounding box center [220, 411] width 77 height 15
click at [371, 29] on button "Undo/Redo" at bounding box center [358, 23] width 33 height 33
click at [363, 25] on icon "Undo/Redo" at bounding box center [358, 23] width 16 height 16
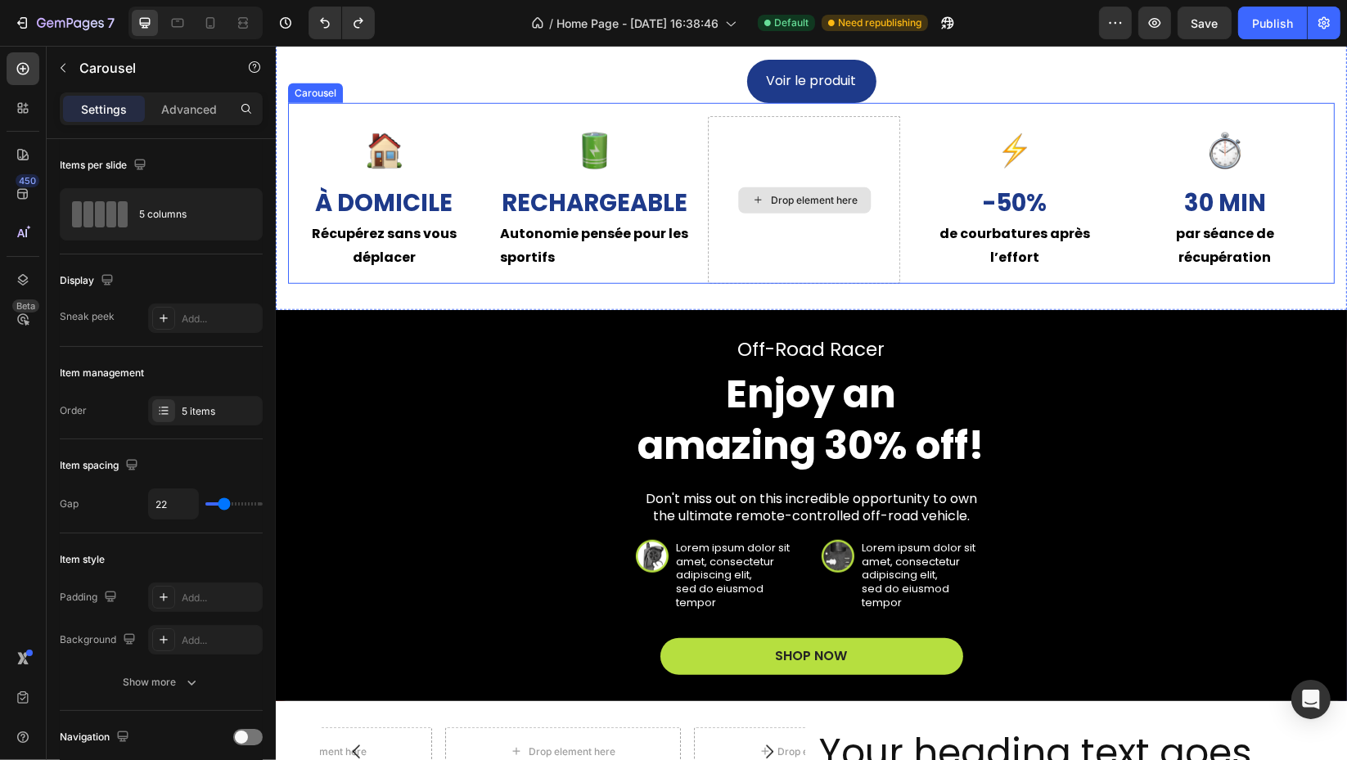
click at [828, 205] on div "Drop element here" at bounding box center [813, 200] width 87 height 13
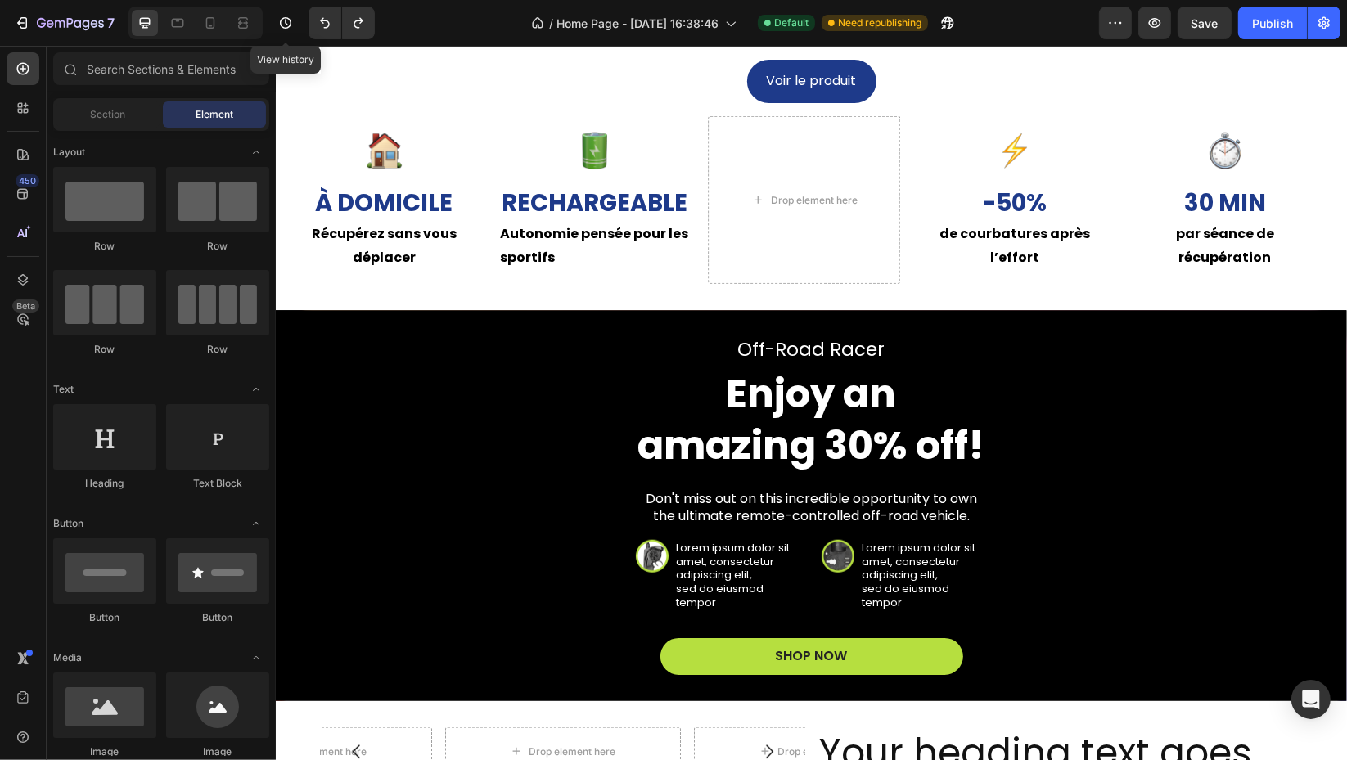
click at [281, 7] on button "button" at bounding box center [285, 23] width 33 height 33
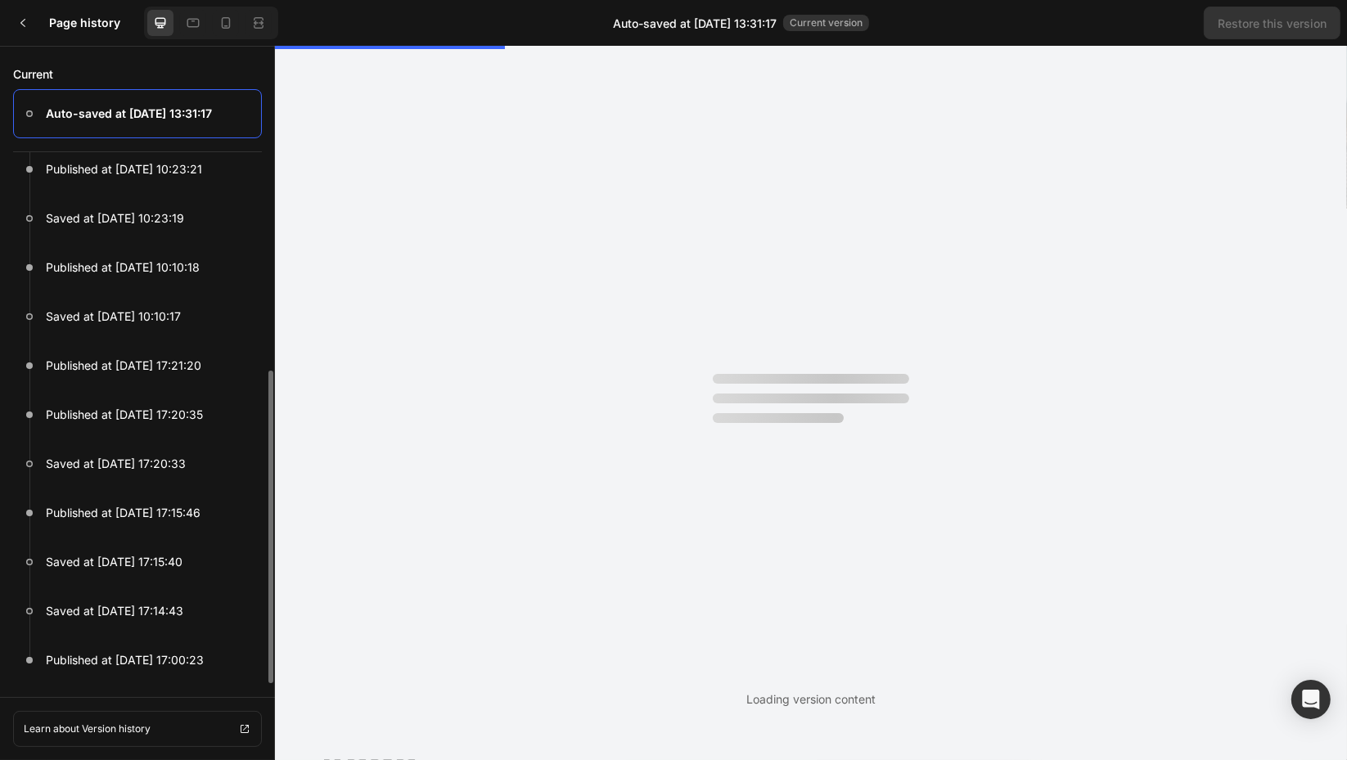
scroll to position [0, 0]
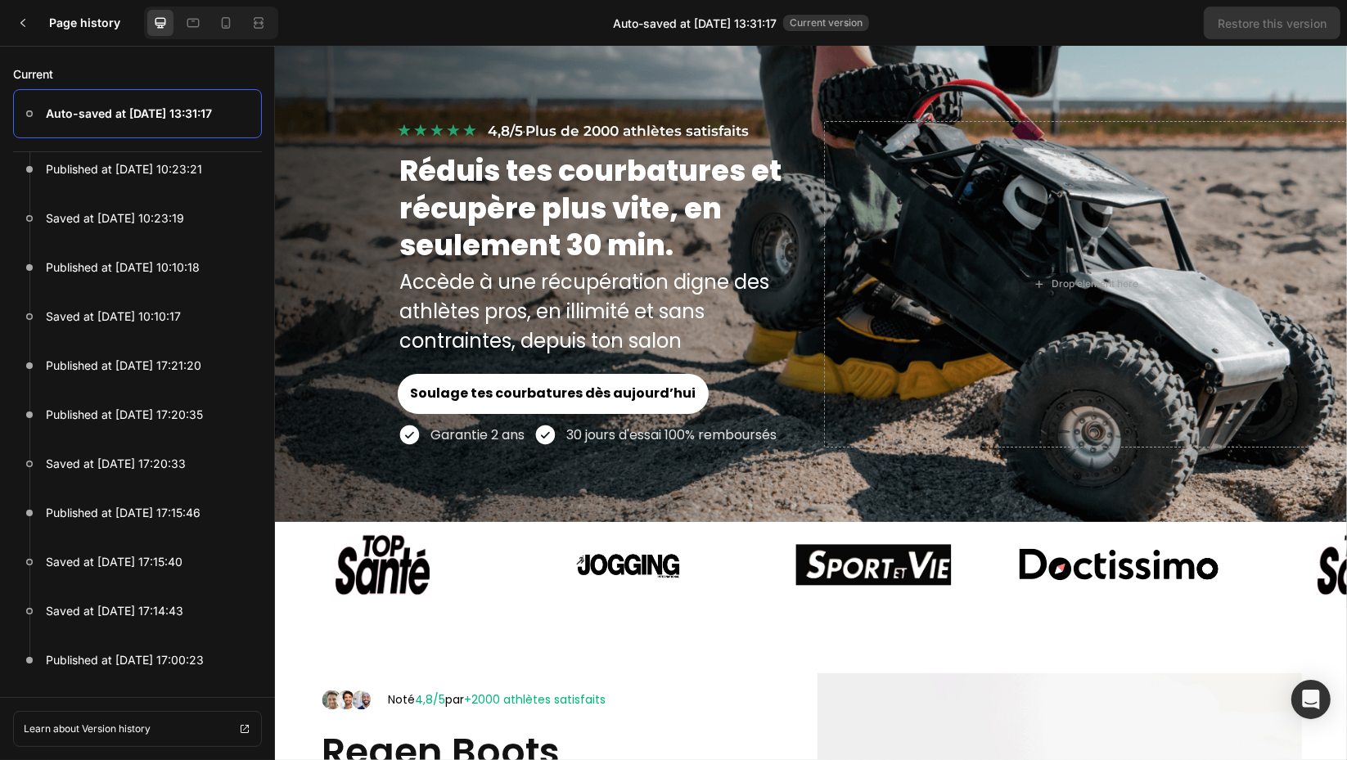
click at [124, 665] on p "Published at [DATE] 17:00:23" at bounding box center [125, 660] width 158 height 20
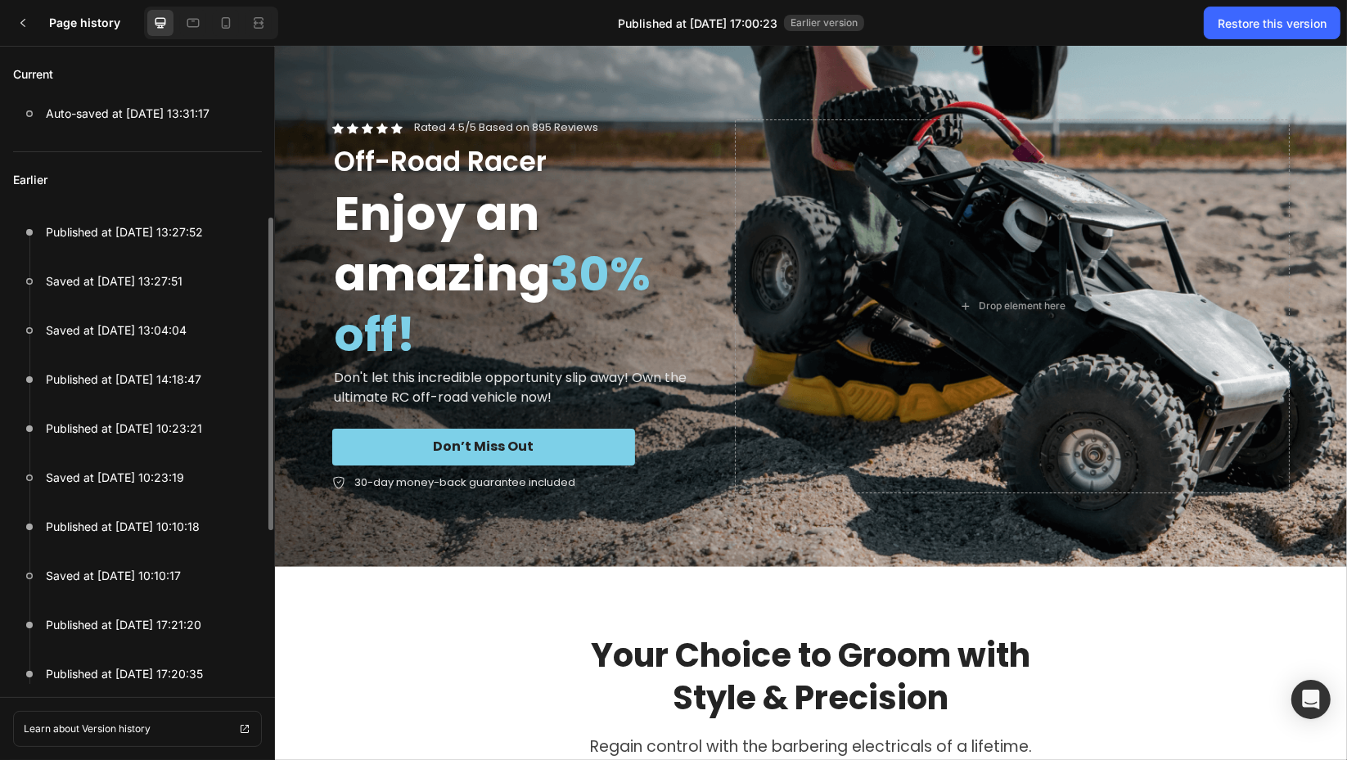
click at [136, 286] on p "Saved at [DATE] 13:27:51" at bounding box center [114, 282] width 137 height 20
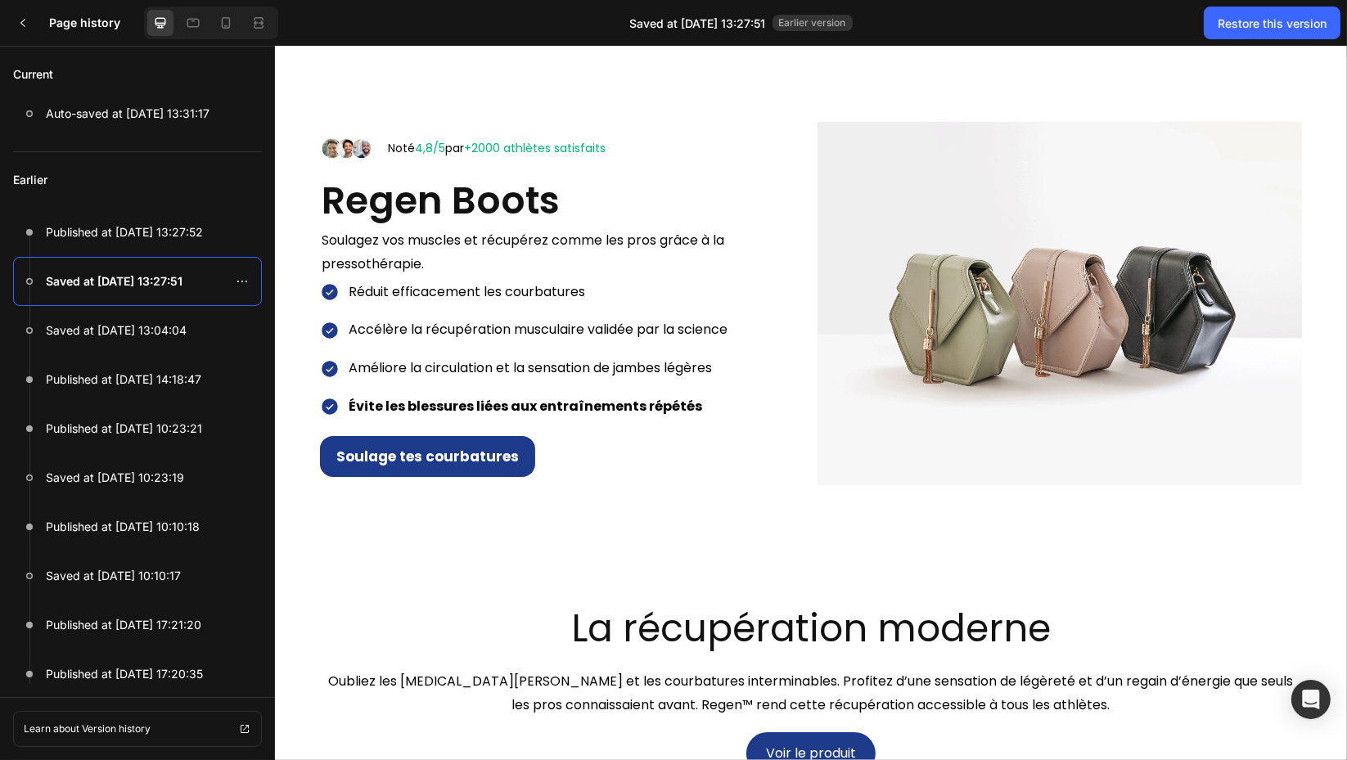
scroll to position [1000, 0]
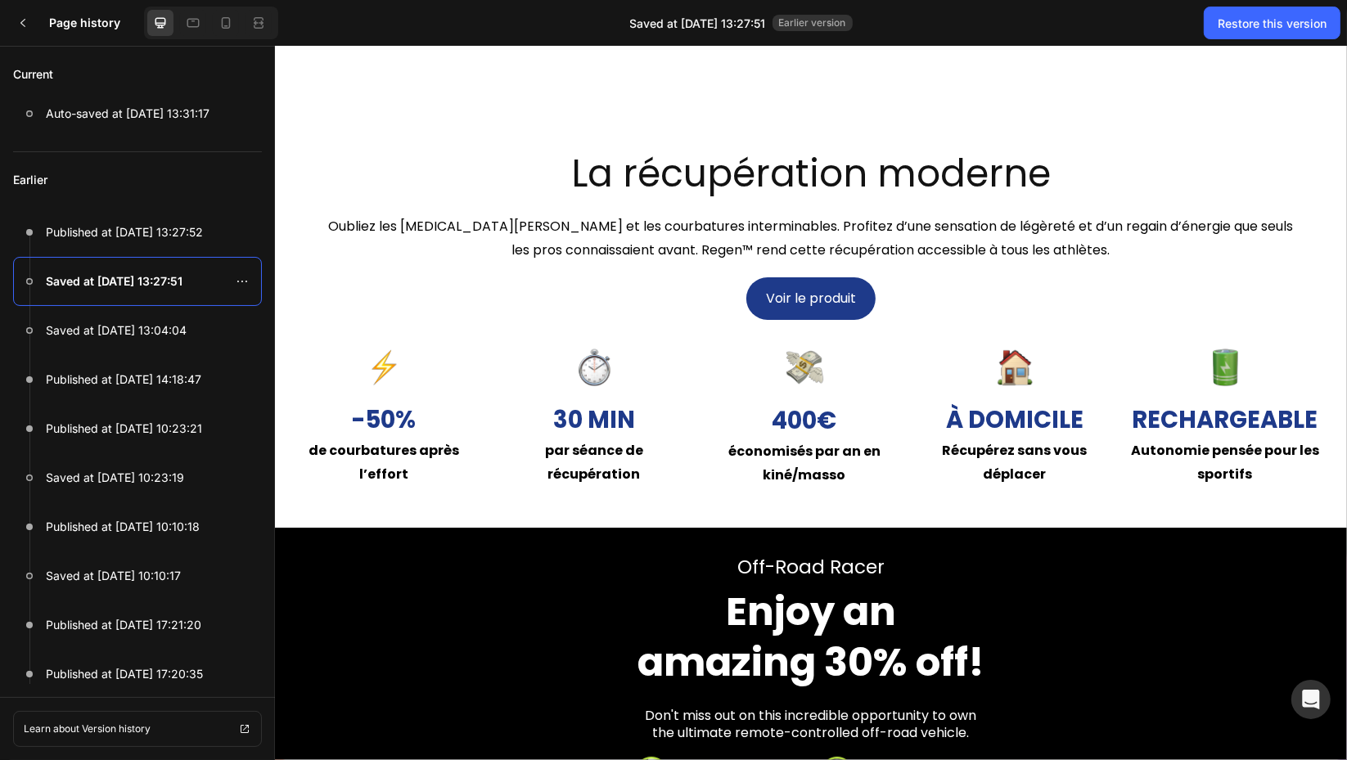
click at [1320, 19] on div "Restore this version" at bounding box center [1271, 23] width 109 height 17
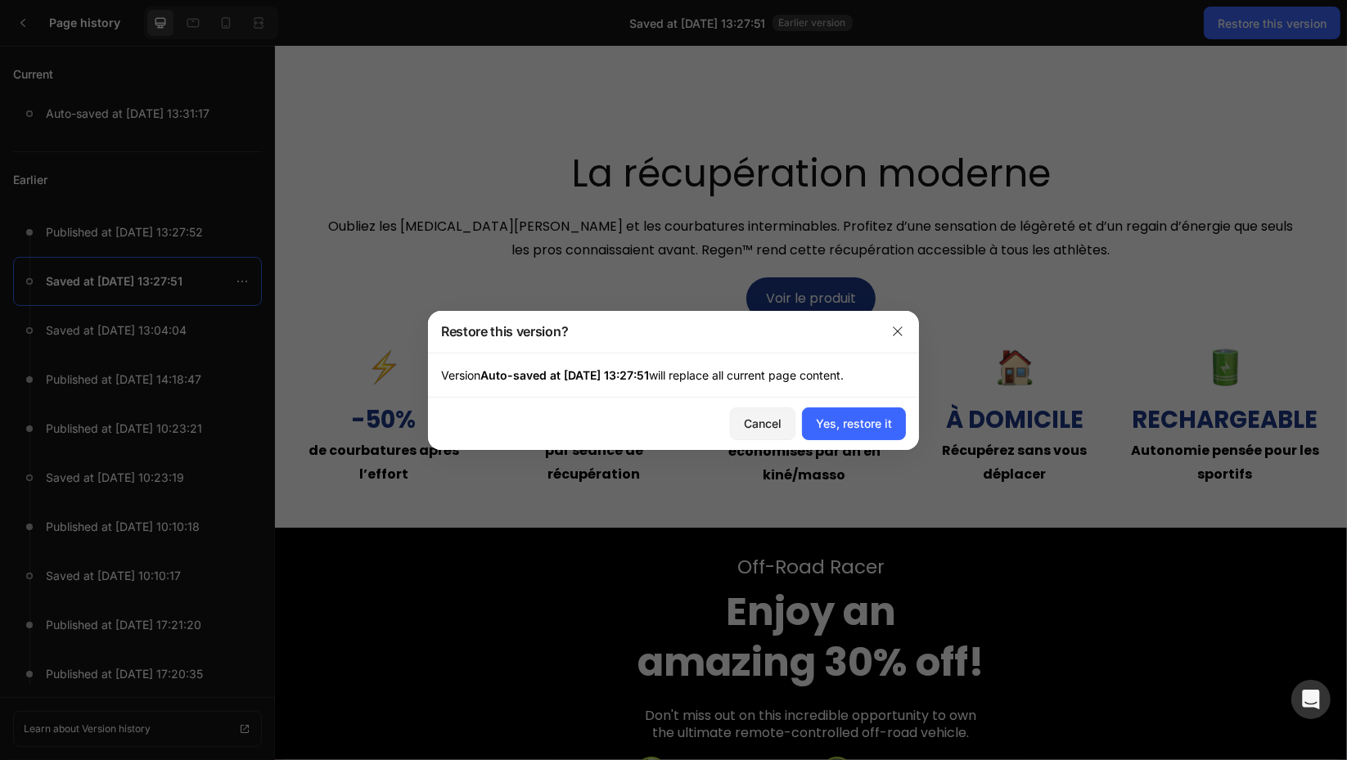
click at [872, 420] on div "Yes, restore it" at bounding box center [854, 423] width 76 height 17
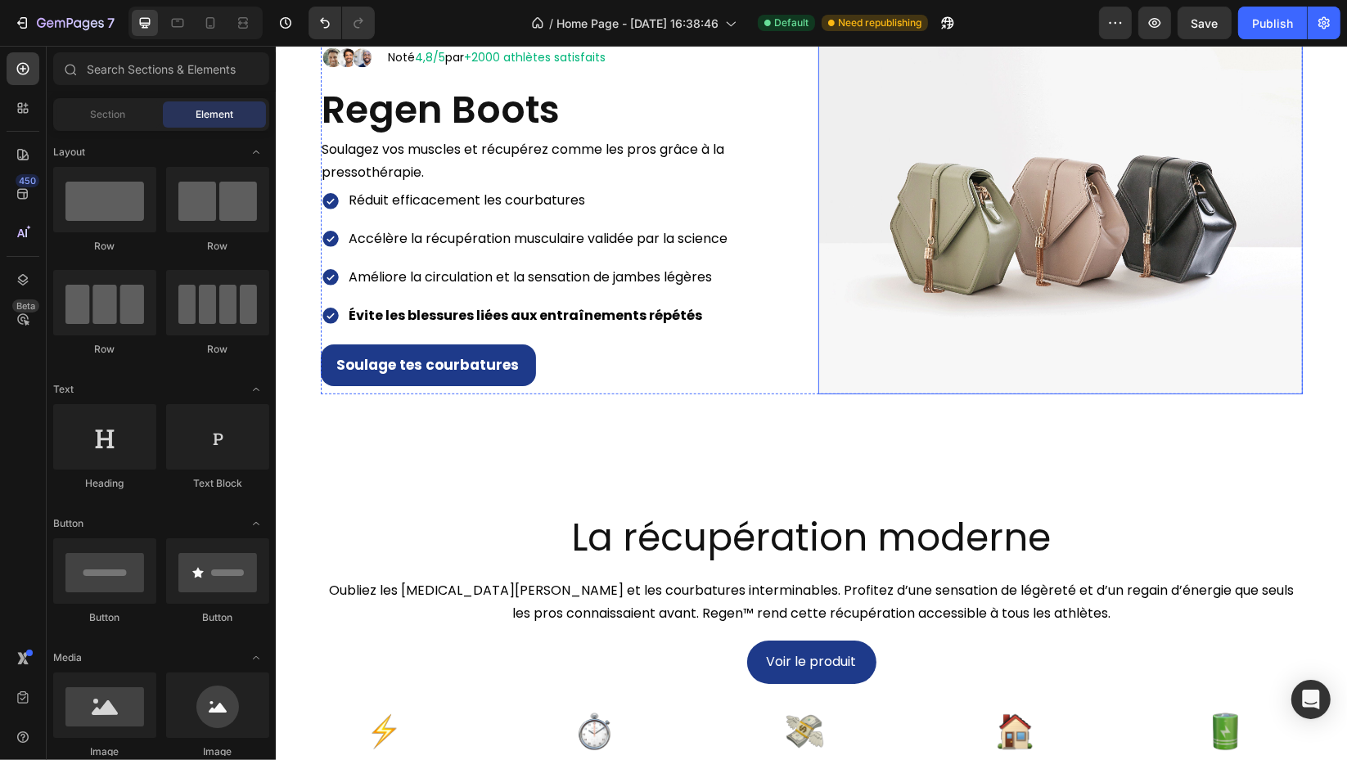
scroll to position [818, 0]
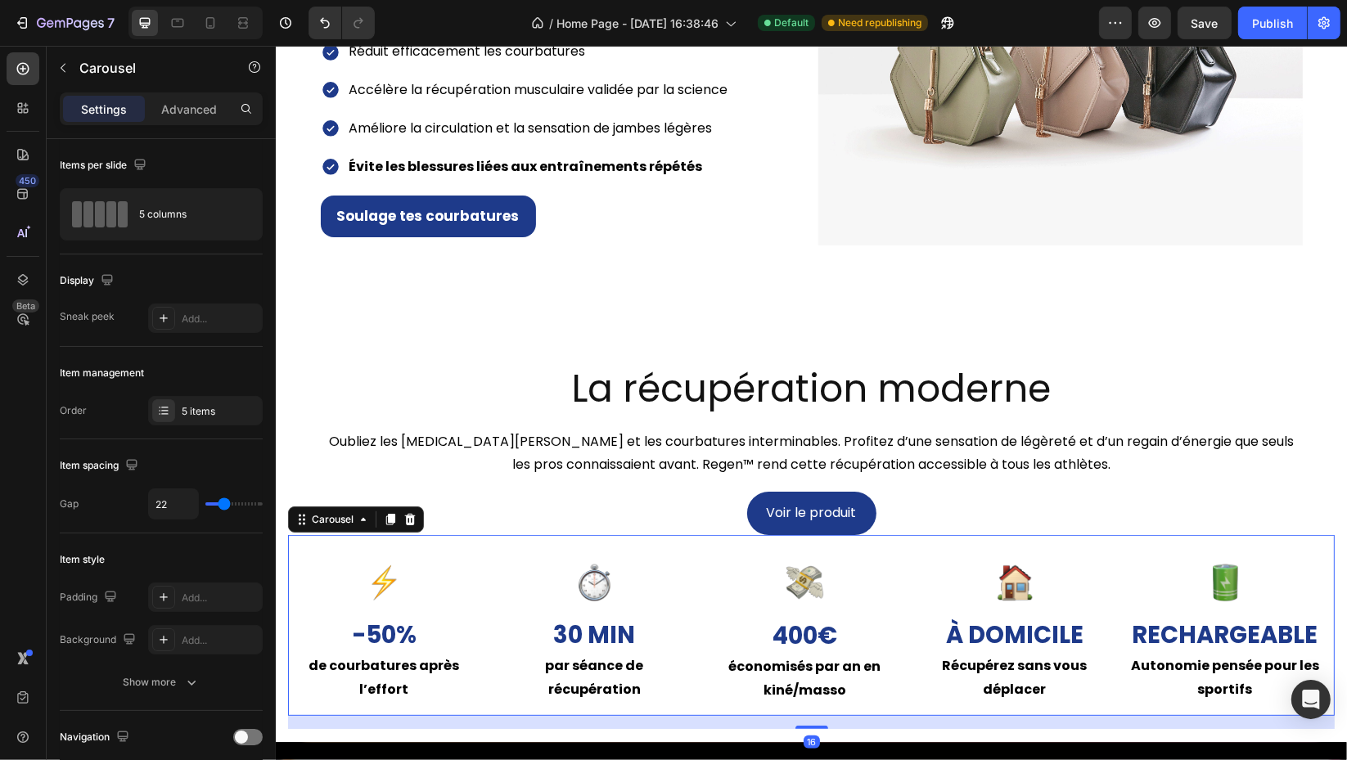
click at [488, 546] on div "Image -50% Text Block de courbatures après l’effort Text Block Row Image 30 min…" at bounding box center [810, 625] width 1046 height 181
click at [170, 101] on p "Advanced" at bounding box center [189, 109] width 56 height 17
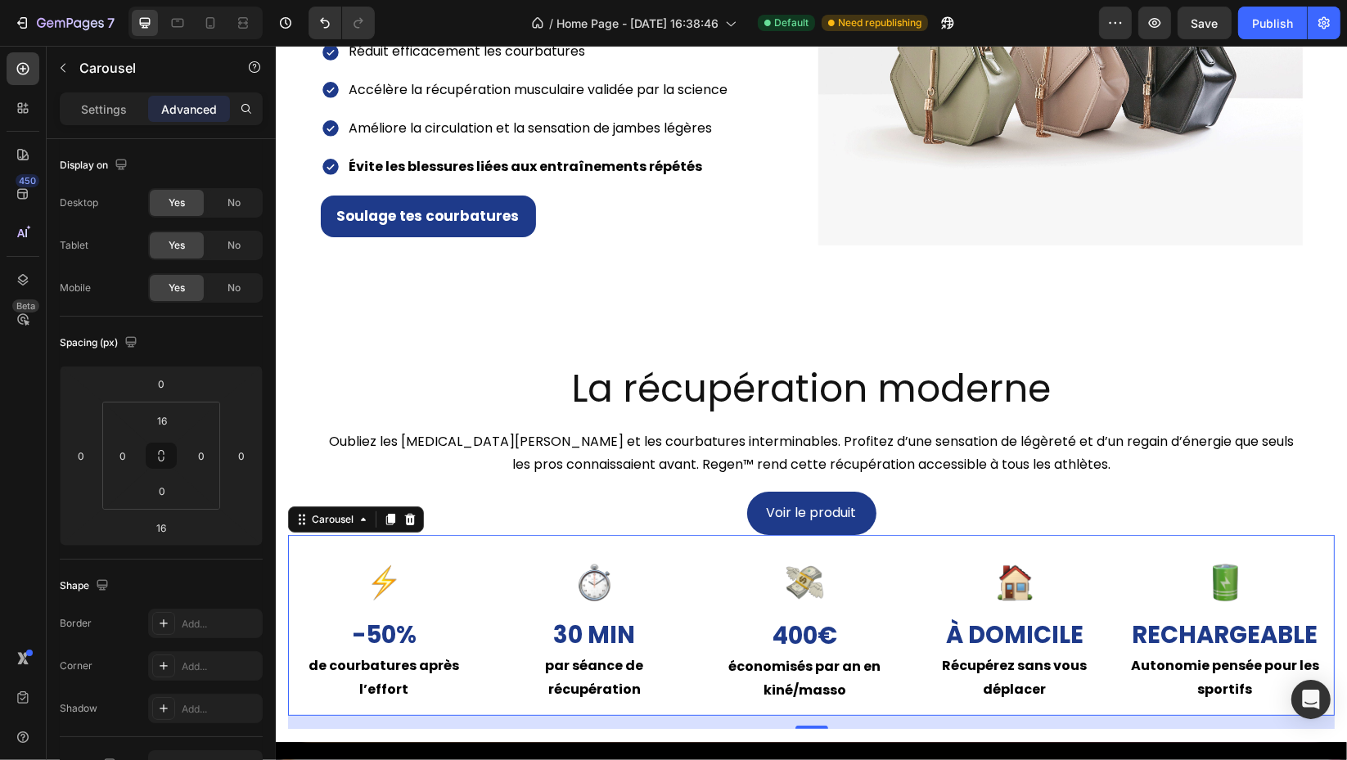
click at [232, 287] on span "No" at bounding box center [233, 288] width 13 height 15
click at [250, 22] on icon at bounding box center [243, 23] width 16 height 16
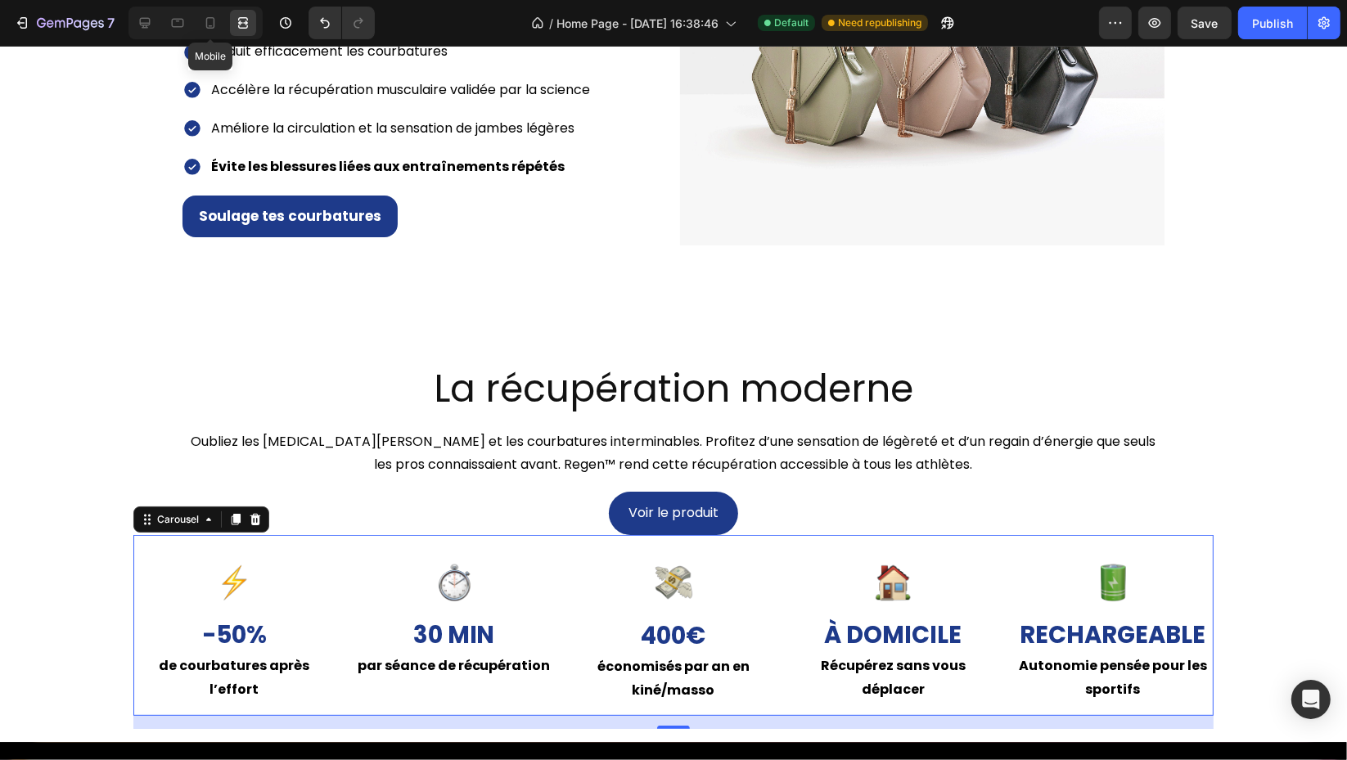
click at [213, 25] on icon at bounding box center [210, 23] width 16 height 16
type input "14"
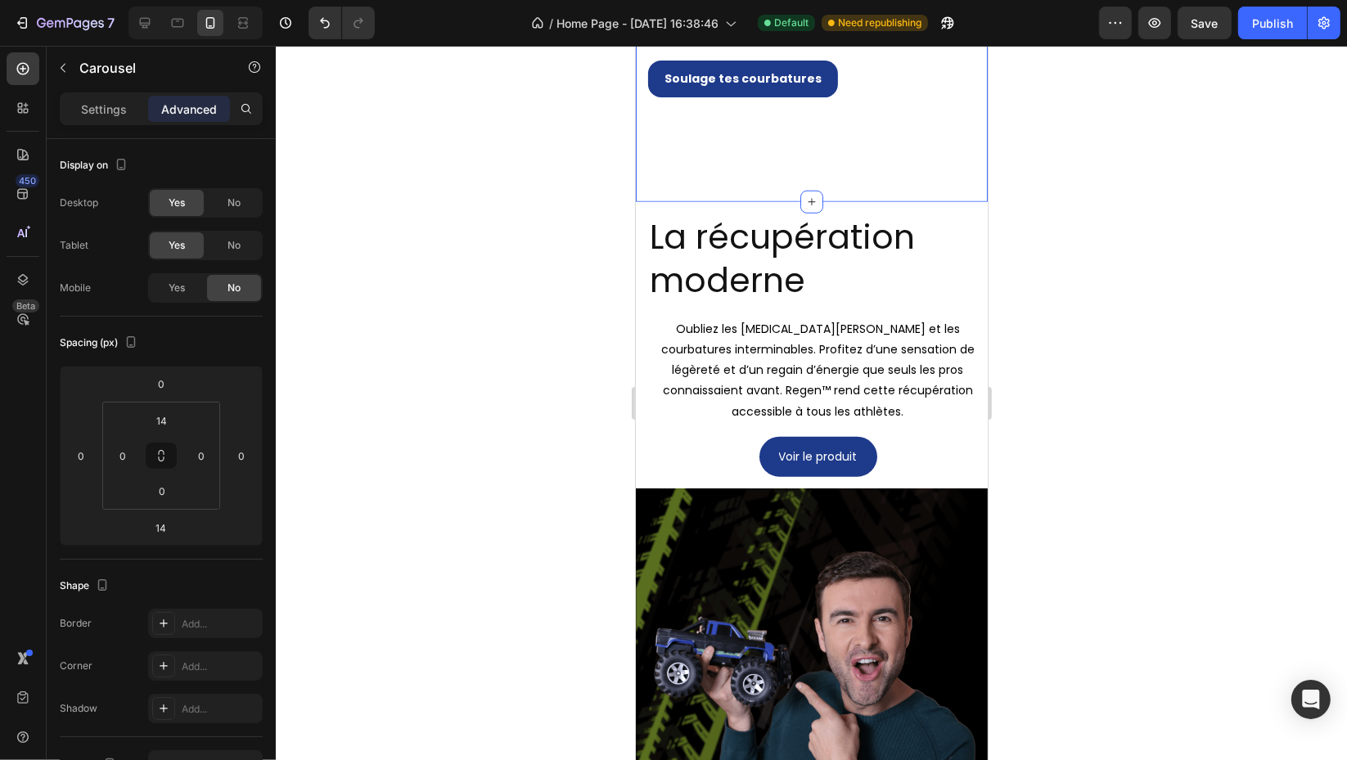
scroll to position [1269, 0]
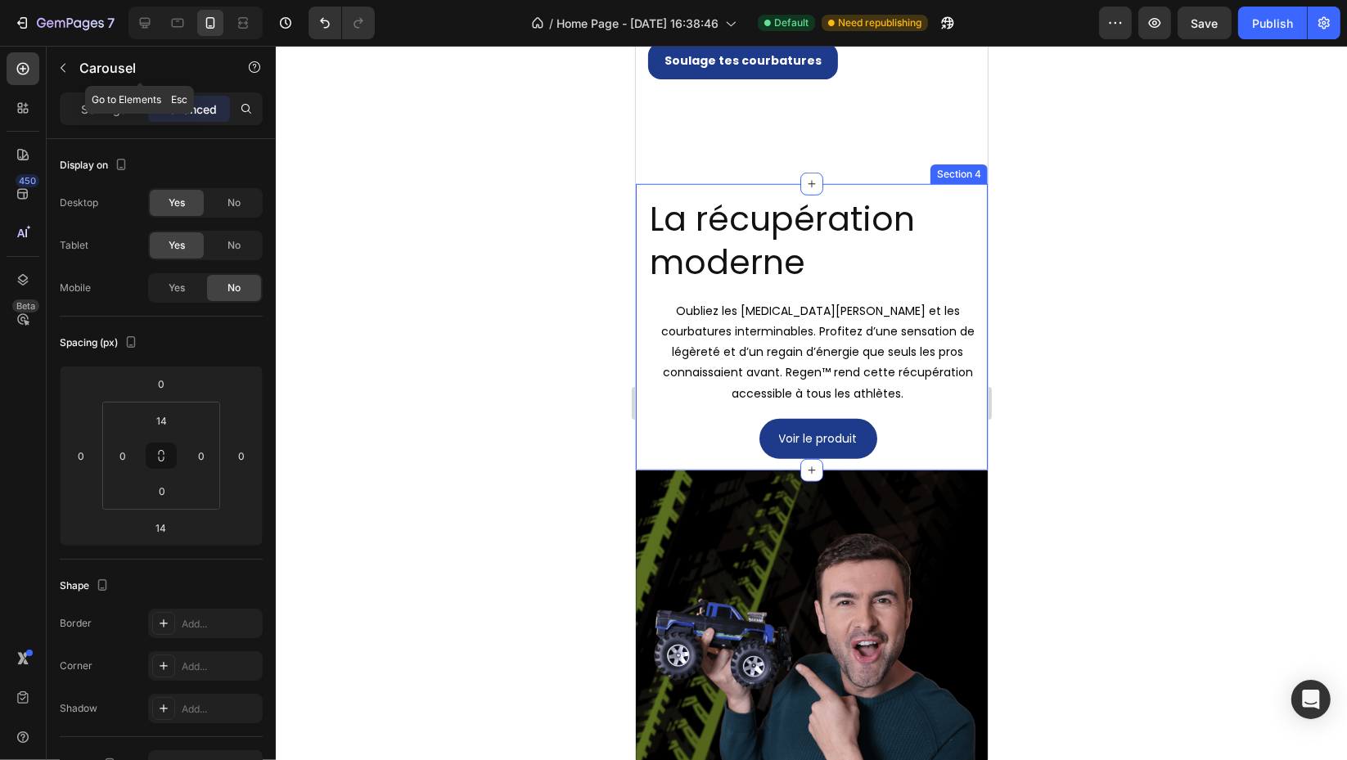
click at [70, 70] on button "button" at bounding box center [63, 68] width 26 height 26
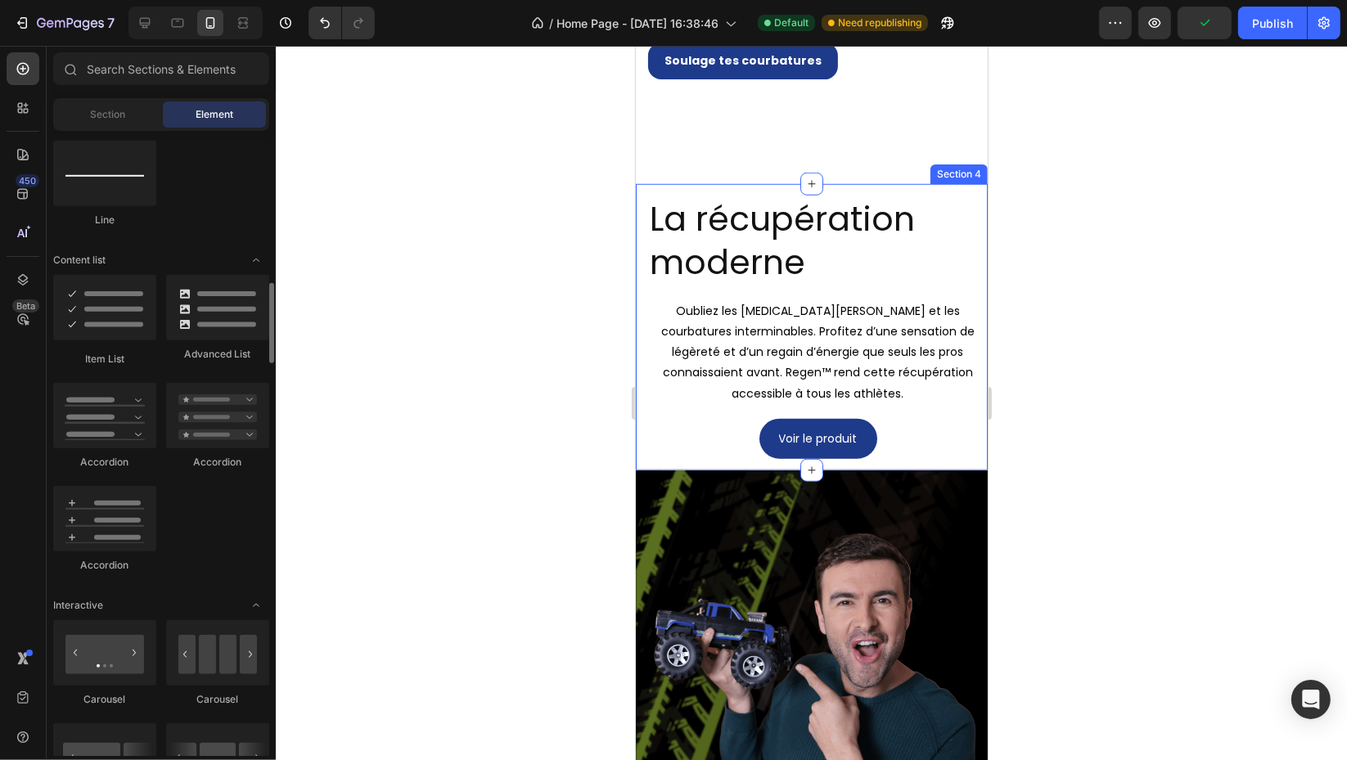
scroll to position [1636, 0]
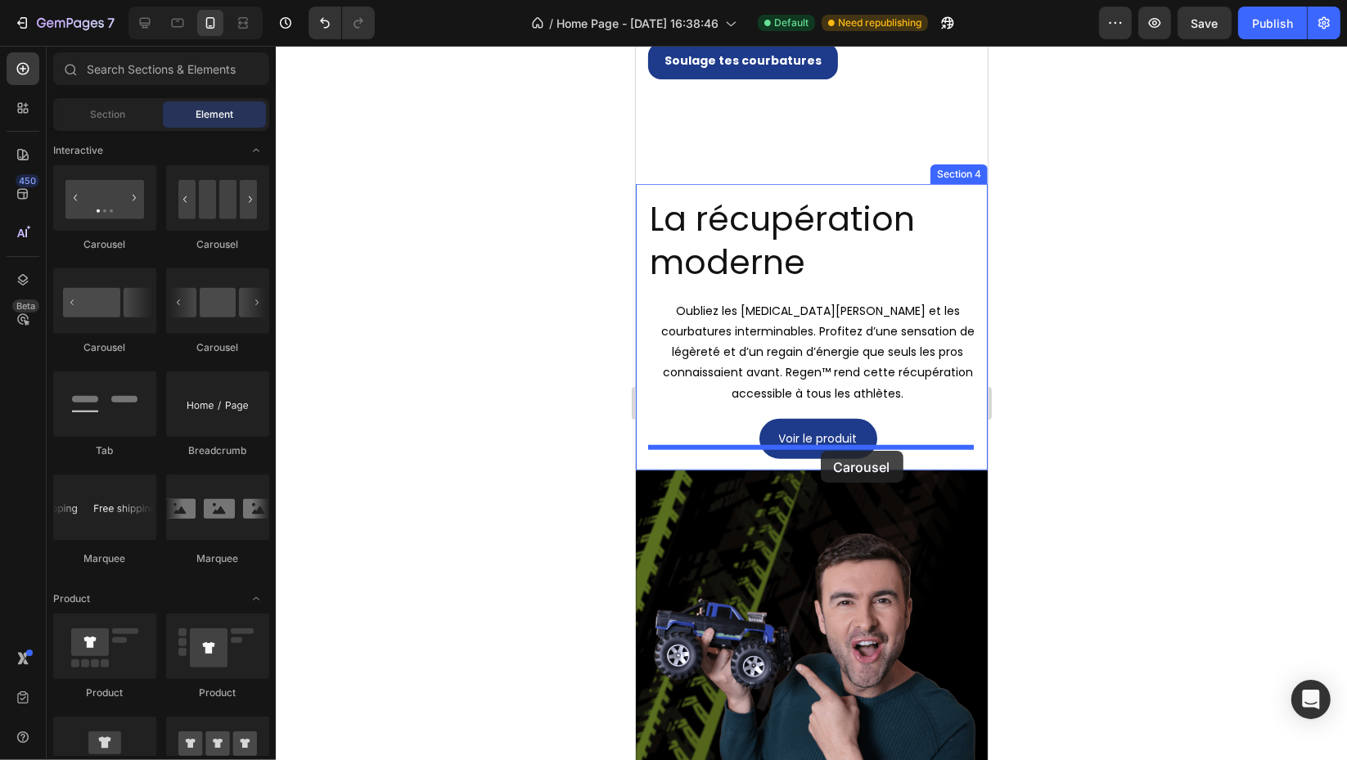
drag, startPoint x: 739, startPoint y: 357, endPoint x: 820, endPoint y: 451, distance: 123.5
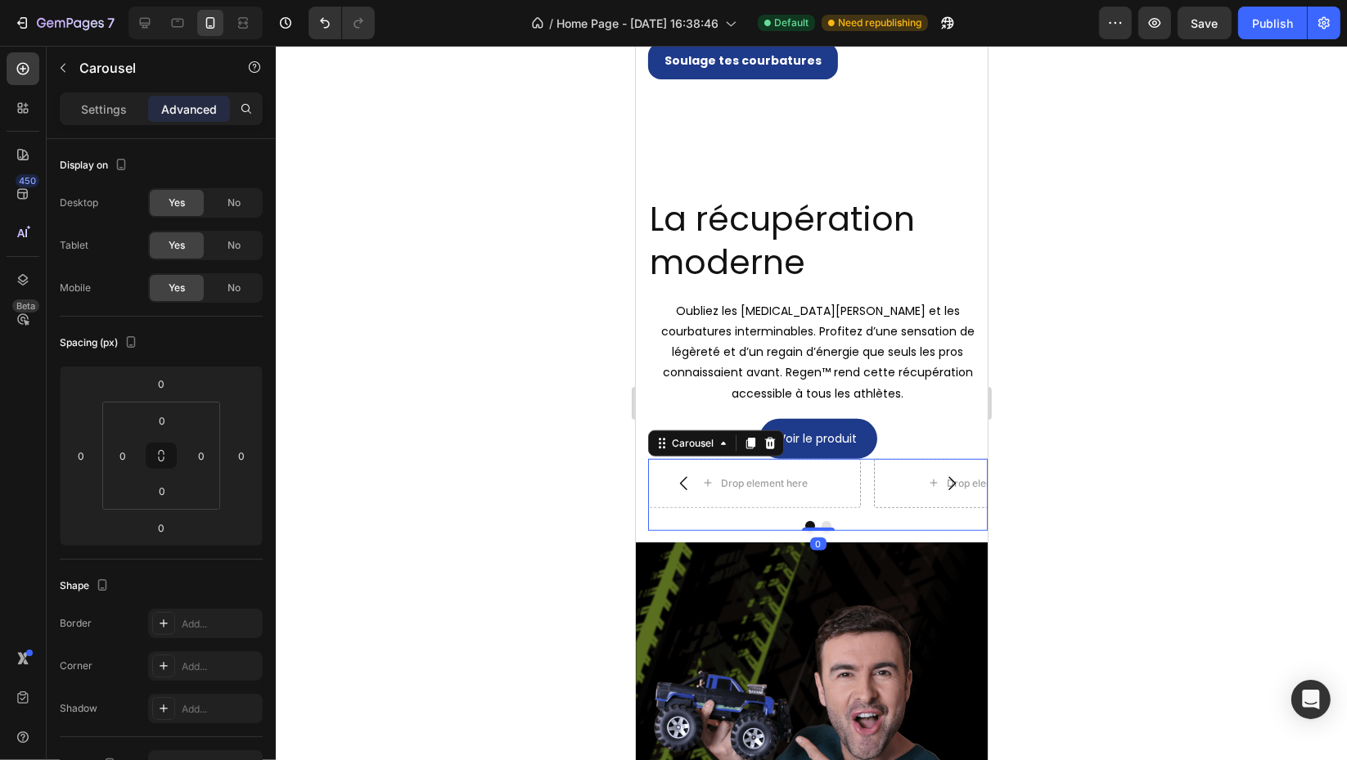
click at [765, 434] on div at bounding box center [769, 444] width 20 height 20
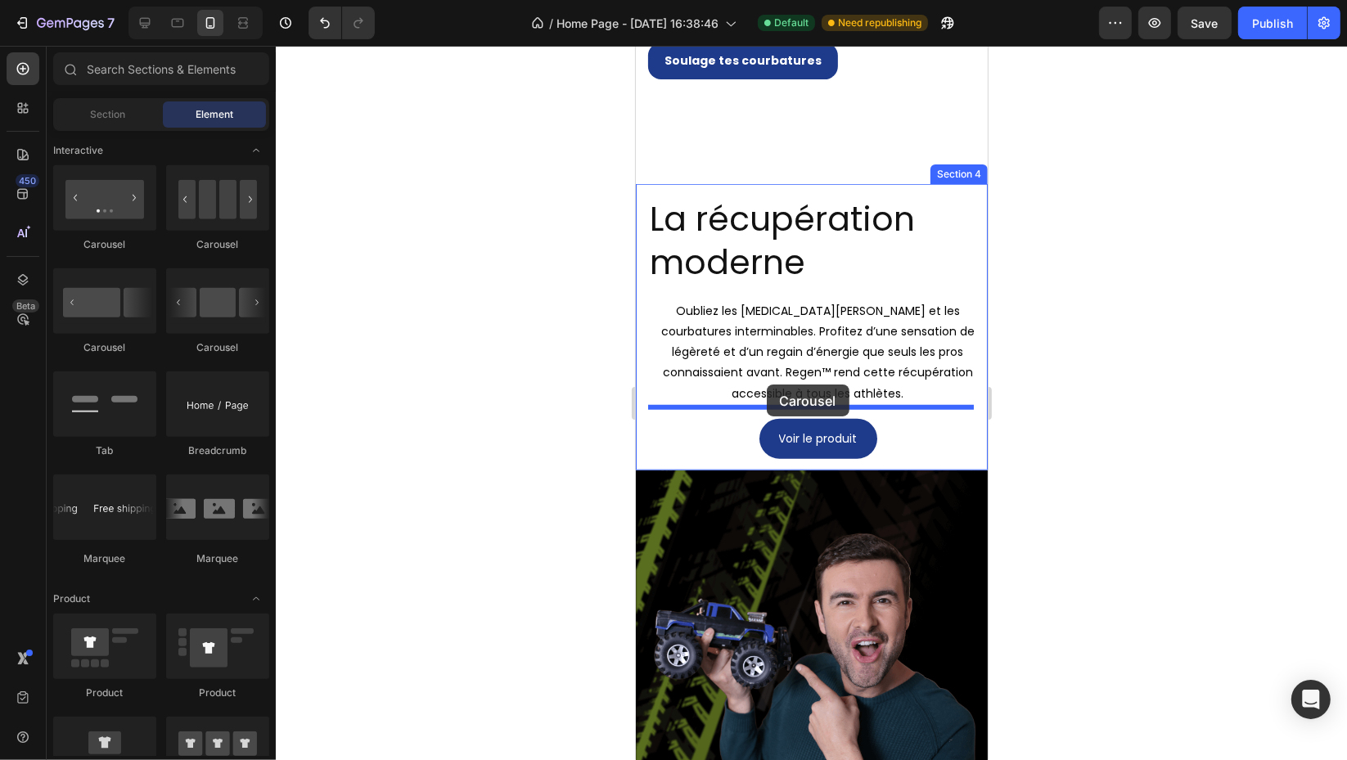
drag, startPoint x: 712, startPoint y: 368, endPoint x: 766, endPoint y: 384, distance: 56.4
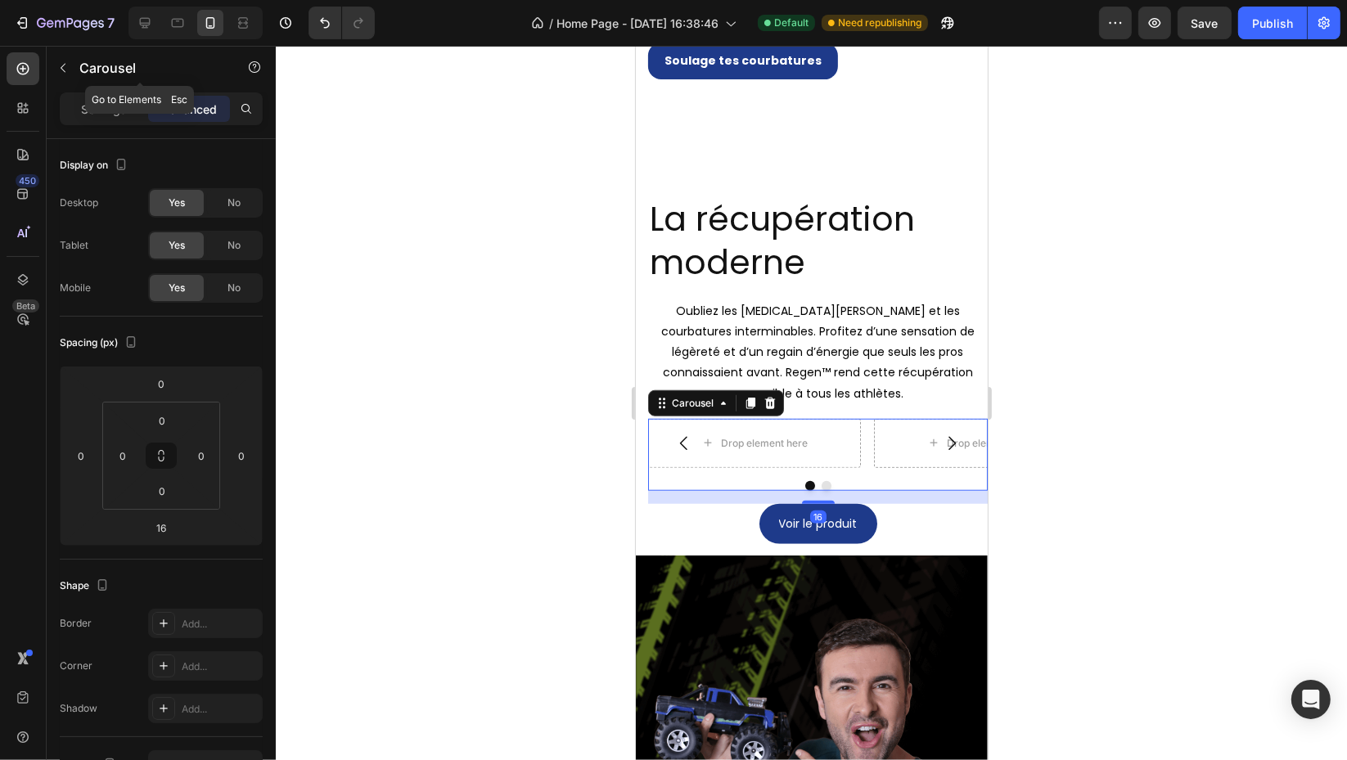
drag, startPoint x: 88, startPoint y: 79, endPoint x: 92, endPoint y: 98, distance: 19.3
click at [88, 84] on div "Carousel" at bounding box center [140, 68] width 187 height 43
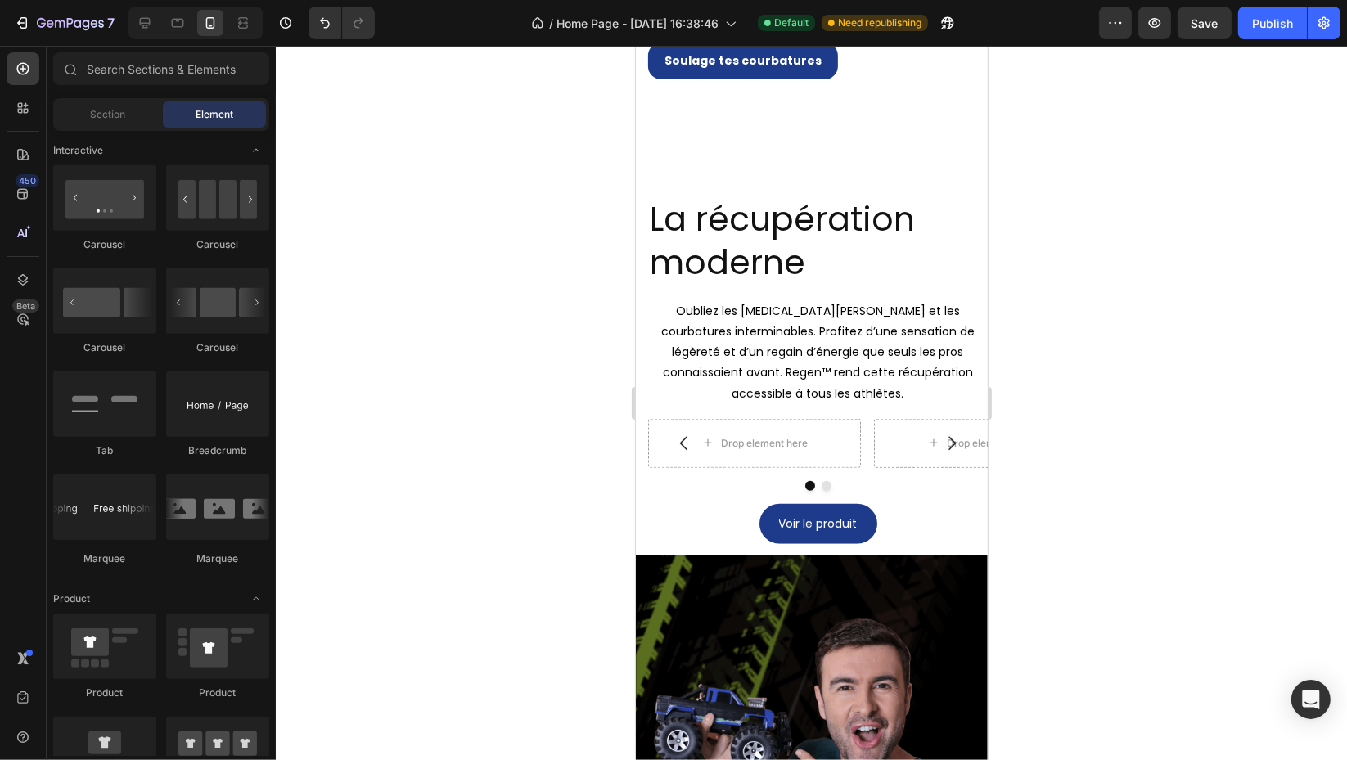
click at [92, 98] on div "Section Element" at bounding box center [161, 114] width 216 height 33
click at [875, 465] on div "Drop element here Drop element here [GEOGRAPHIC_DATA]" at bounding box center [816, 455] width 339 height 72
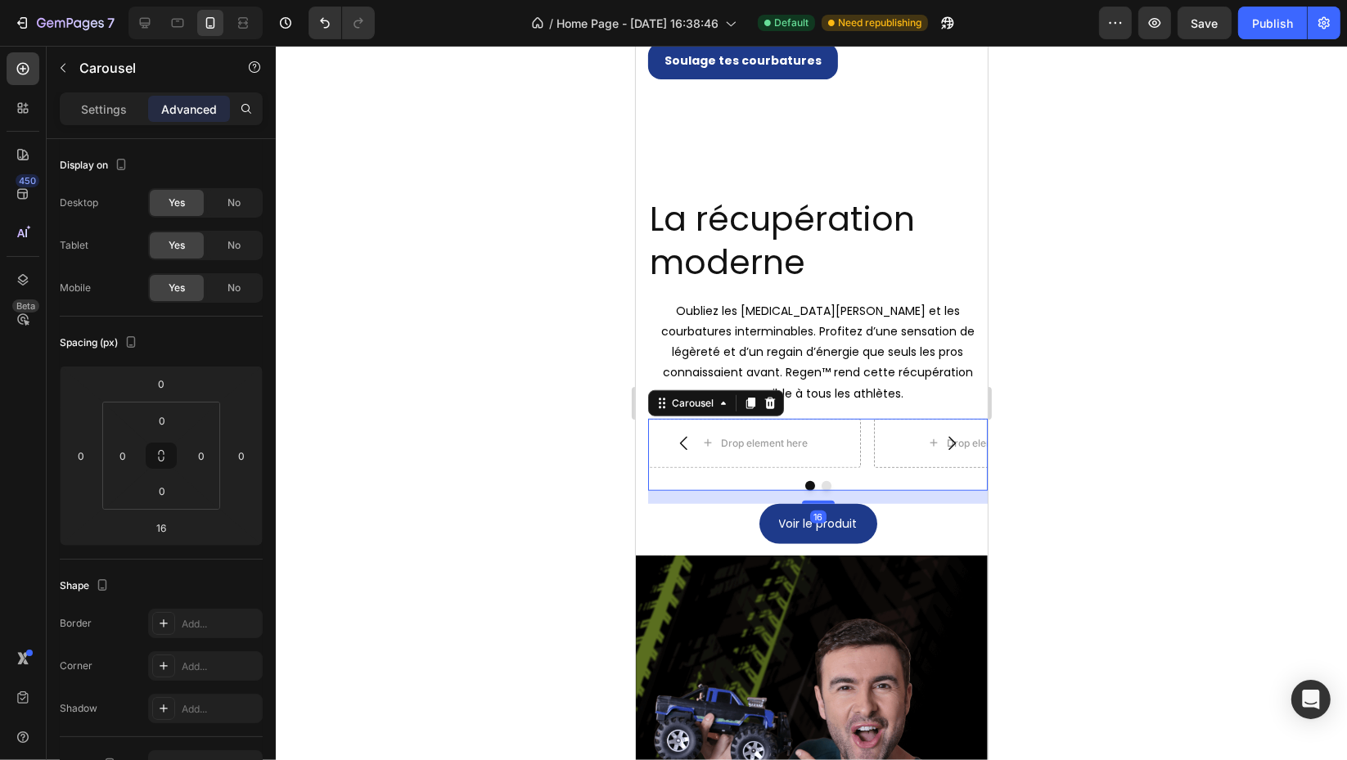
click at [100, 91] on div "Carousel" at bounding box center [140, 69] width 187 height 47
click at [101, 105] on p "Settings" at bounding box center [104, 109] width 46 height 17
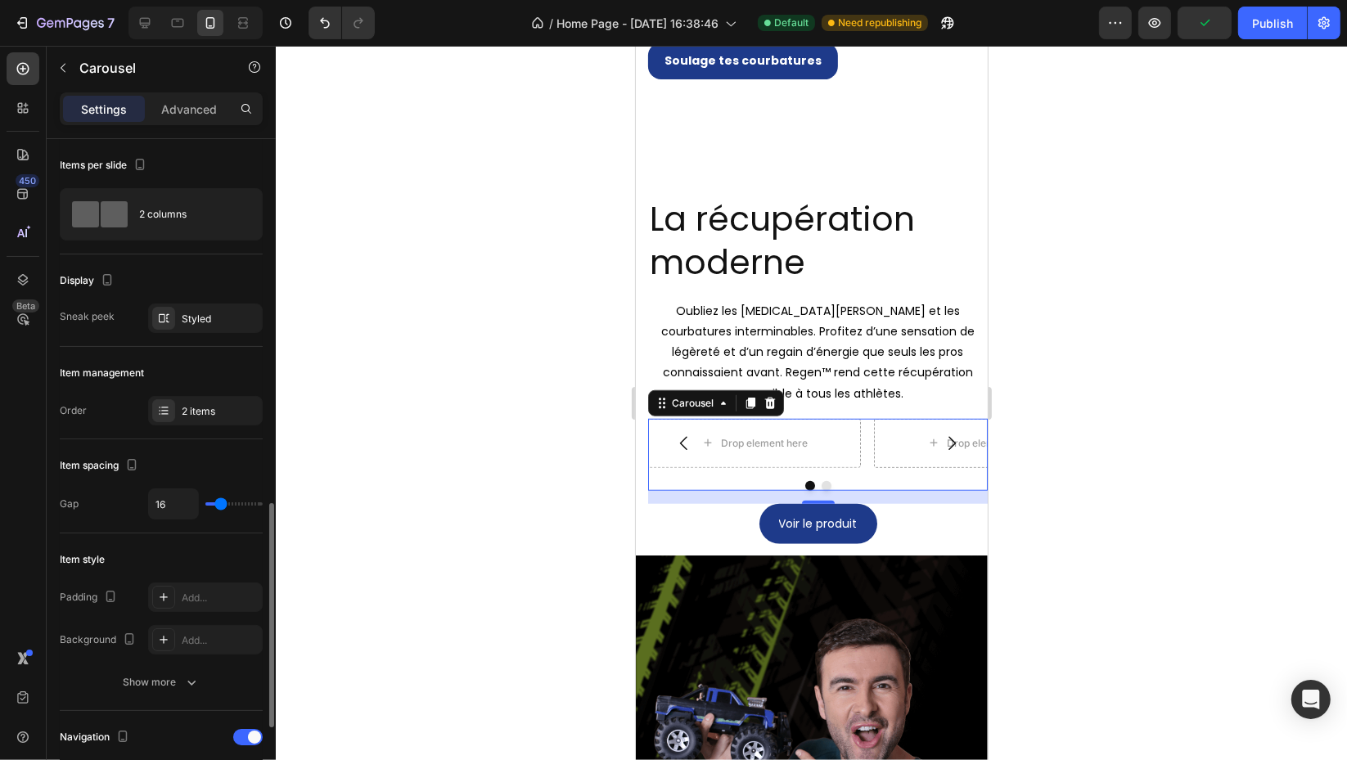
scroll to position [454, 0]
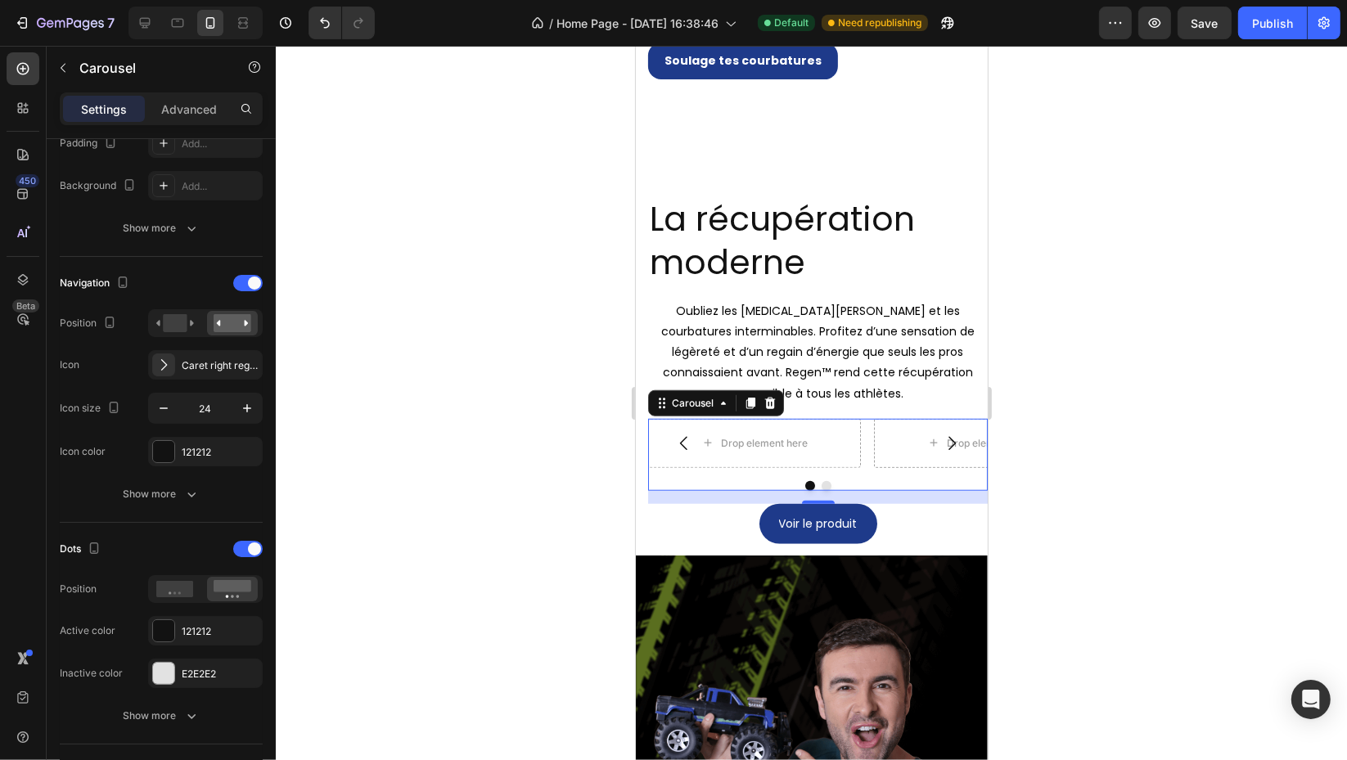
click at [249, 554] on div at bounding box center [247, 549] width 29 height 16
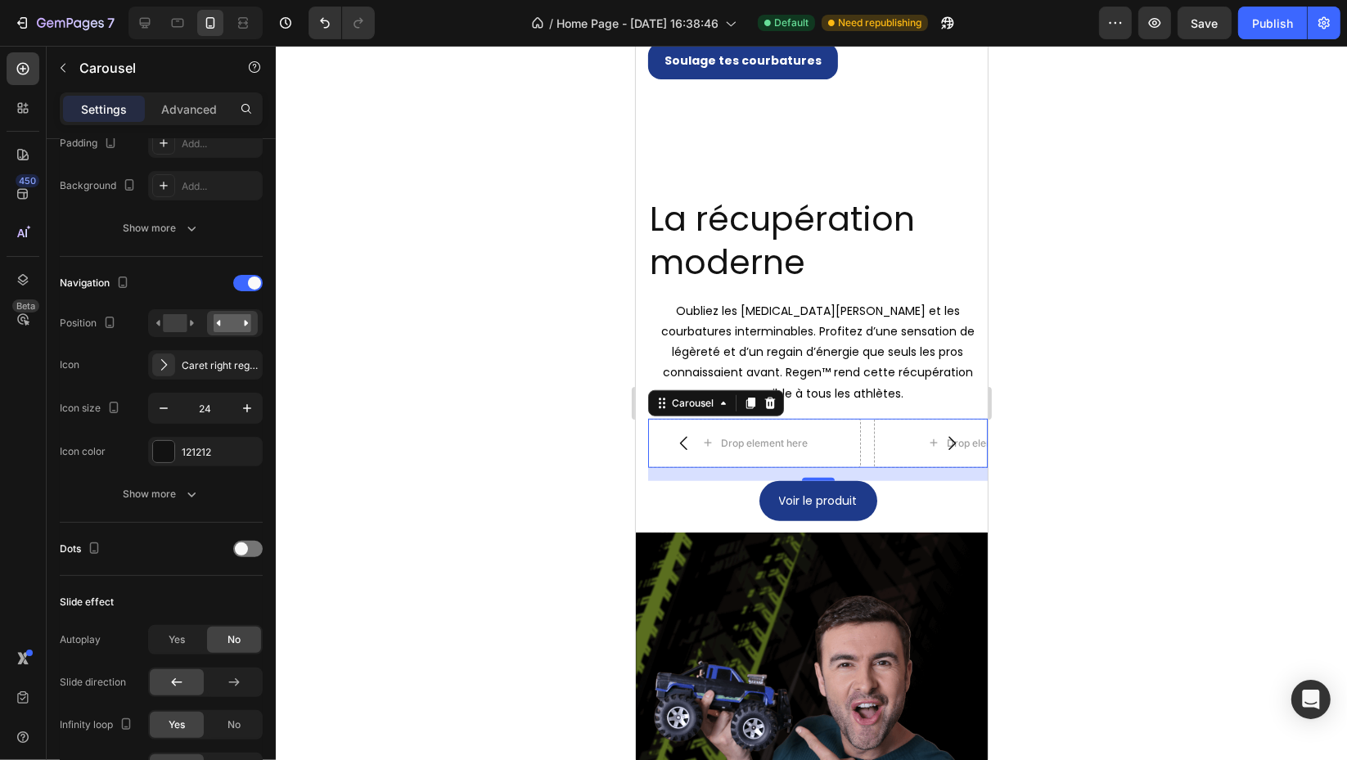
click at [239, 265] on div "Navigation Position Icon Caret right regular Icon size 24 Icon color 121212 Sho…" at bounding box center [161, 390] width 203 height 266
click at [237, 286] on div at bounding box center [247, 283] width 29 height 16
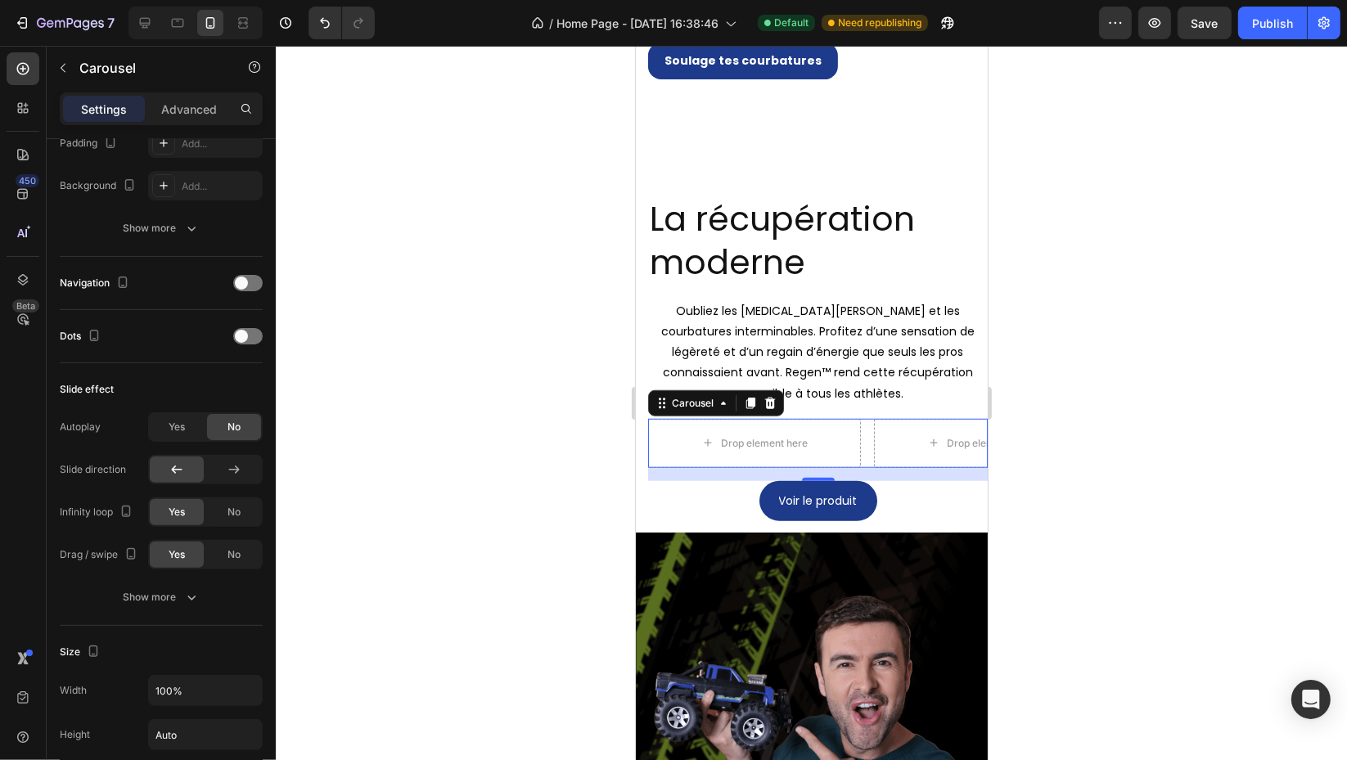
scroll to position [91, 0]
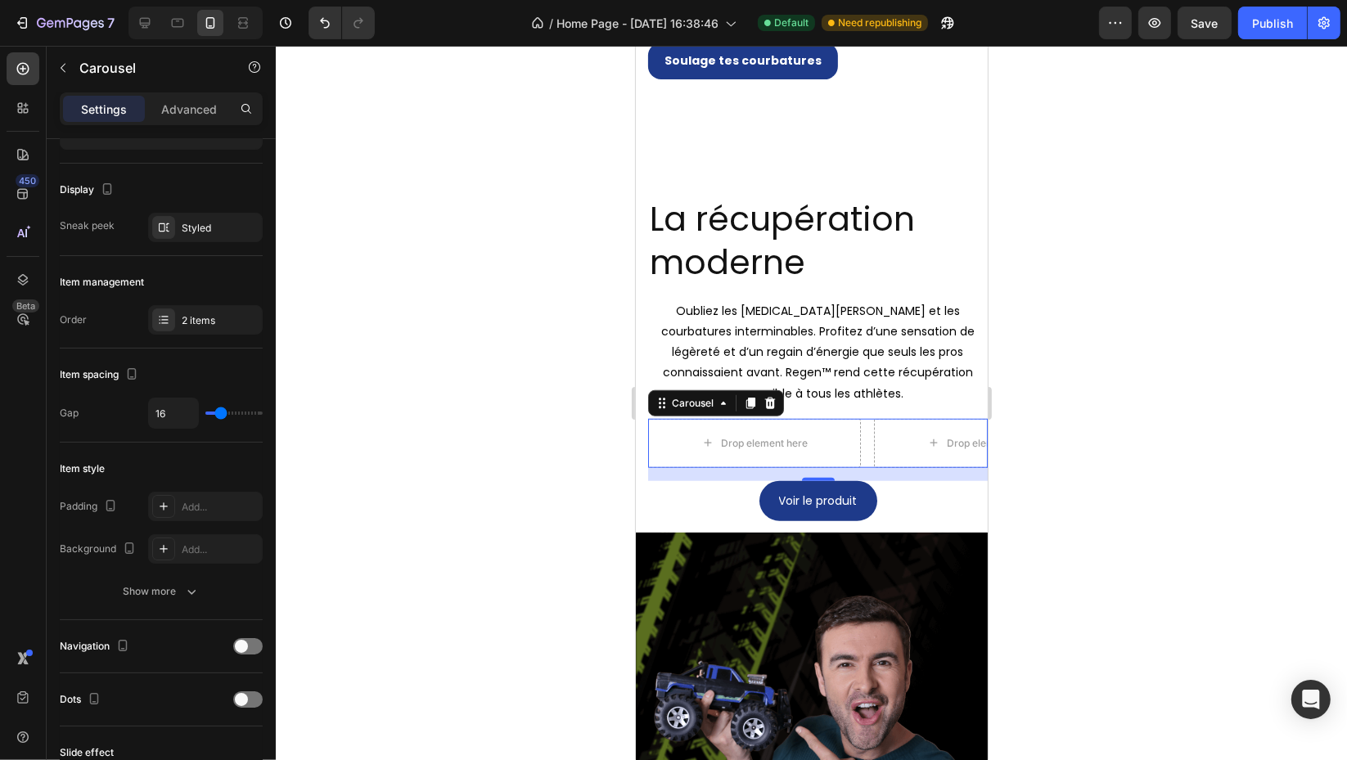
click at [195, 327] on div "2 items" at bounding box center [205, 319] width 115 height 29
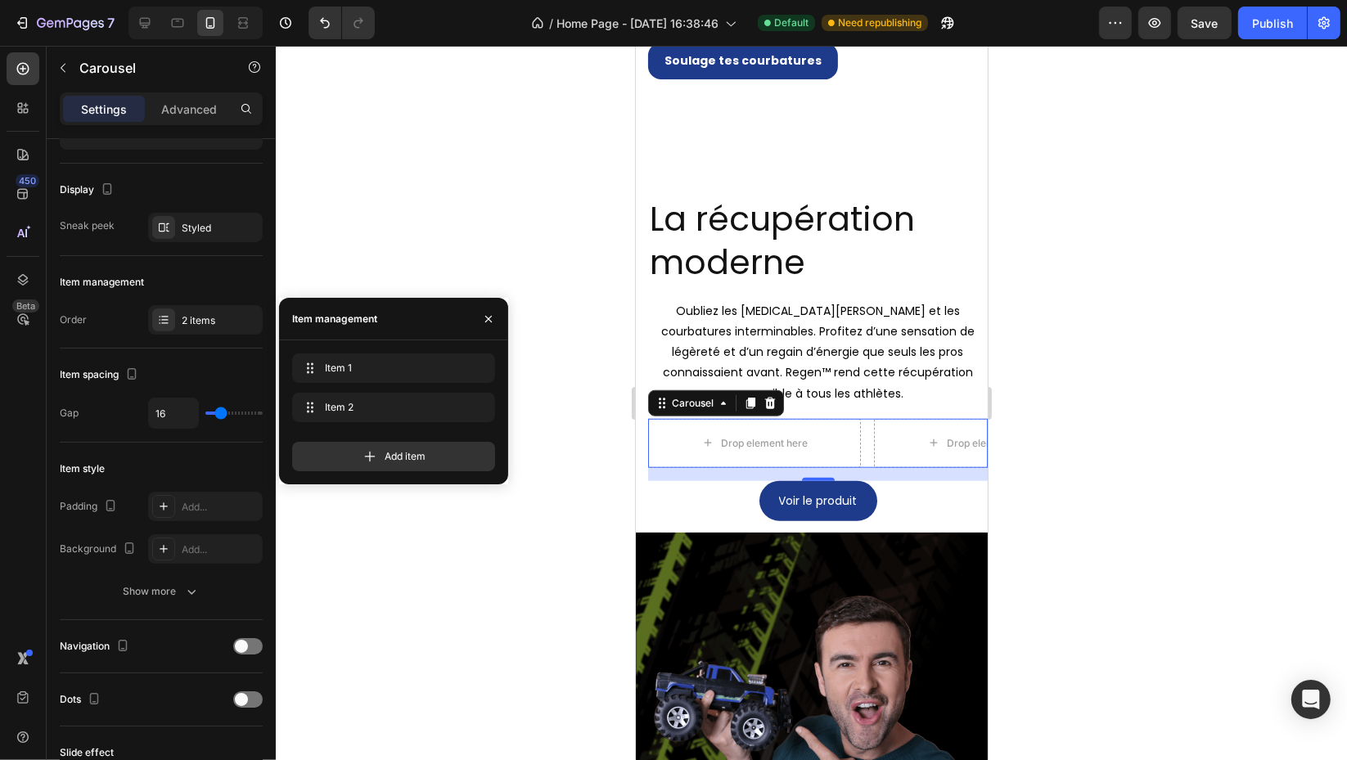
click at [0, 0] on icon "button" at bounding box center [0, 0] width 0 height 0
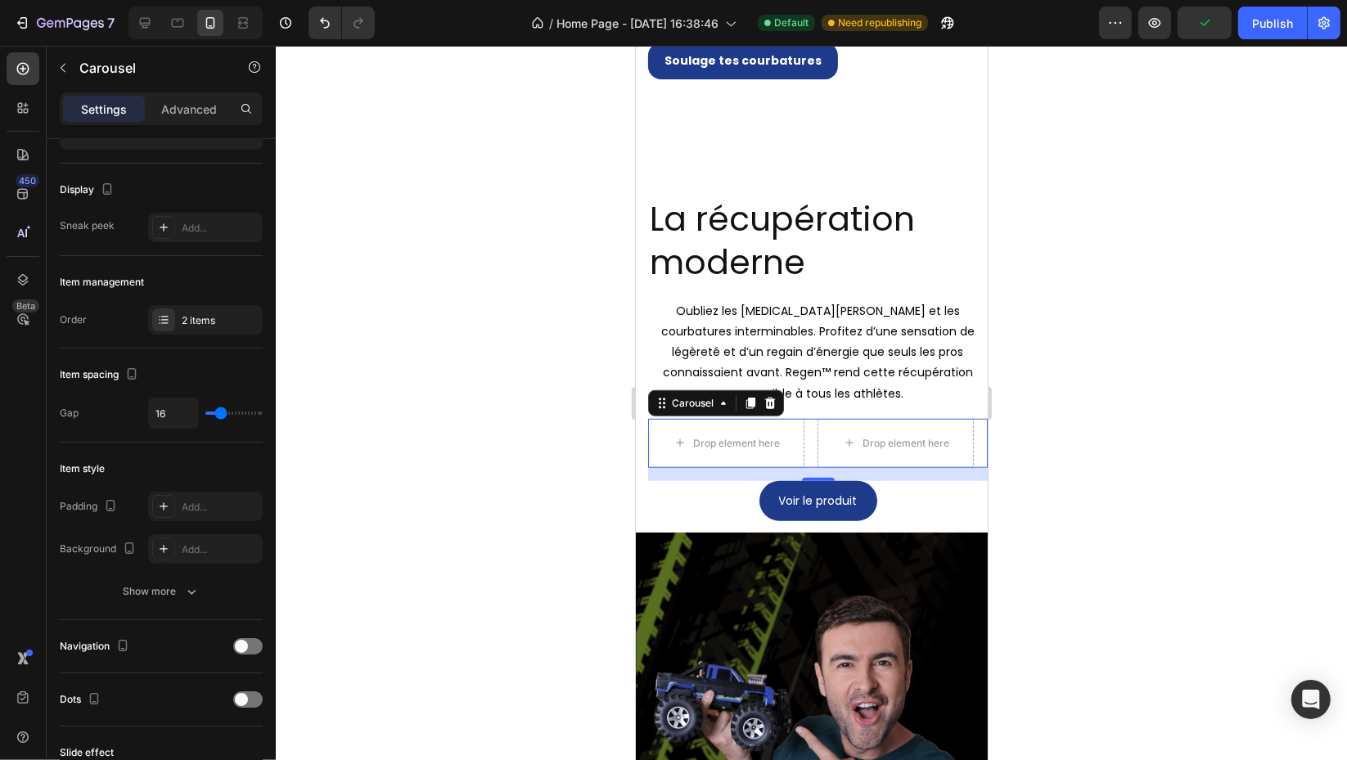
scroll to position [0, 0]
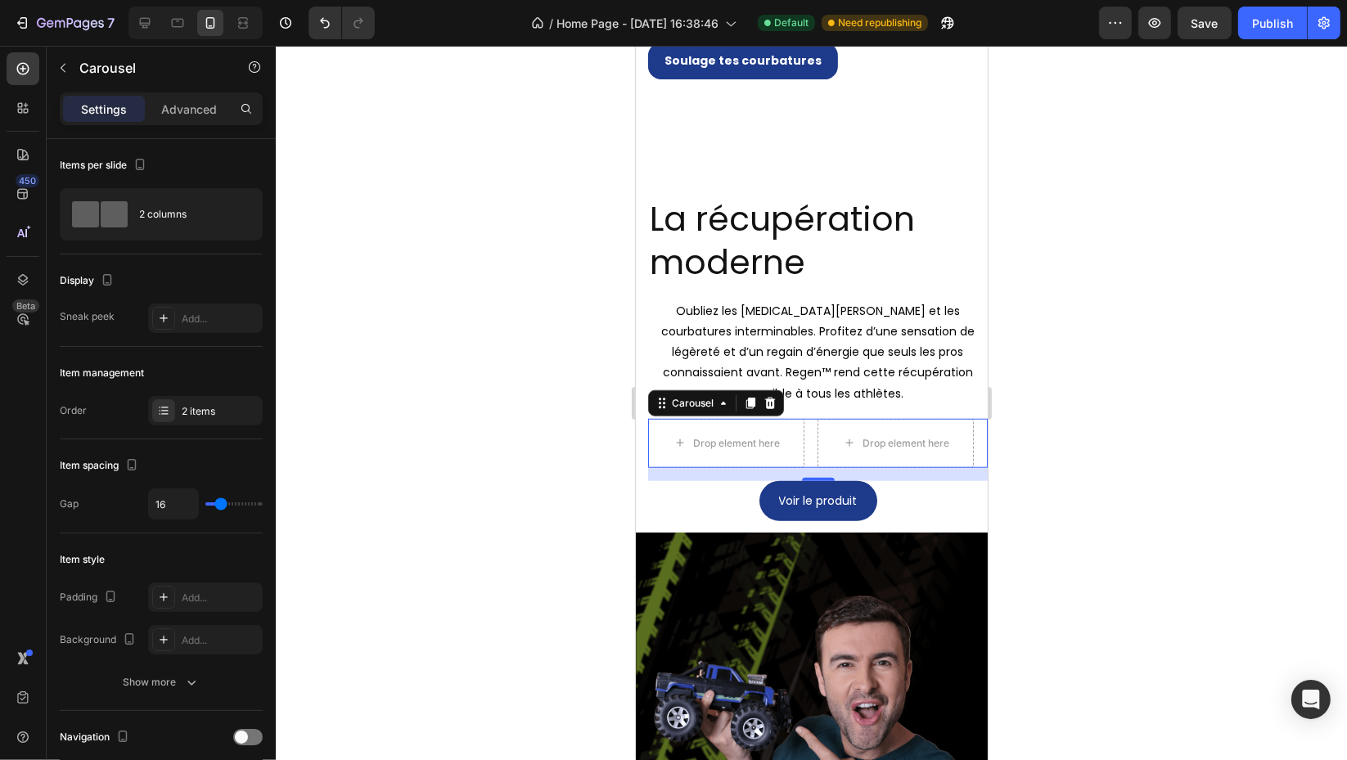
click at [381, 372] on div at bounding box center [811, 403] width 1071 height 714
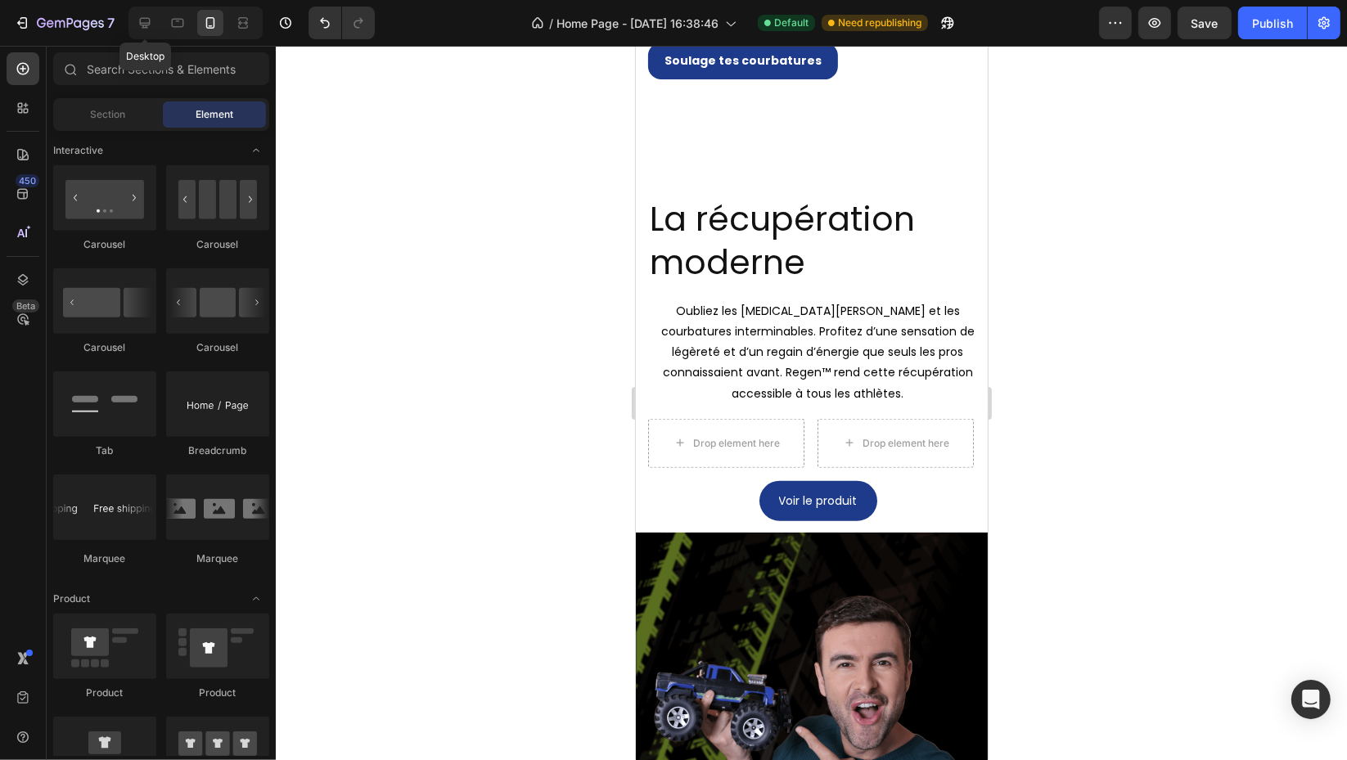
click at [155, 25] on div at bounding box center [145, 23] width 26 height 26
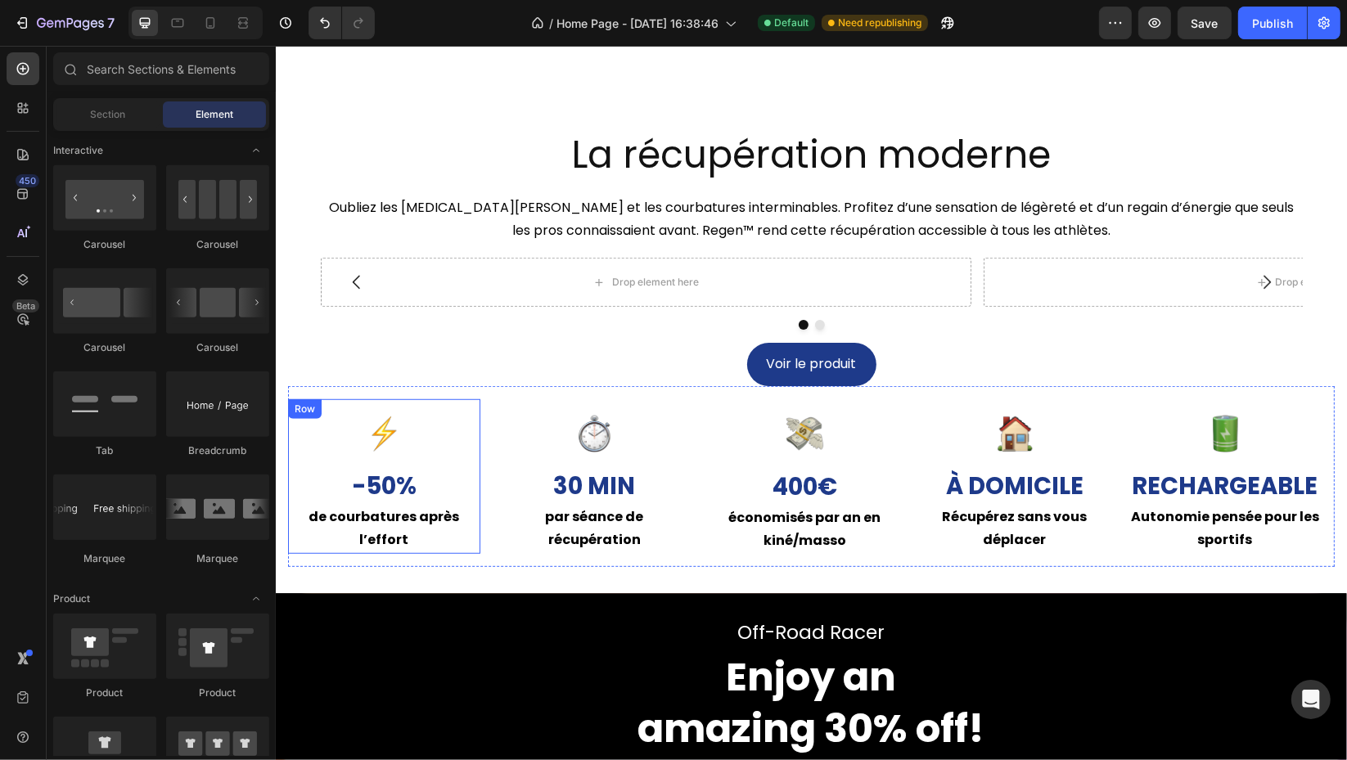
click at [455, 407] on div "Image -50% Text Block de courbatures après l’effort Text Block Row" at bounding box center [383, 476] width 192 height 155
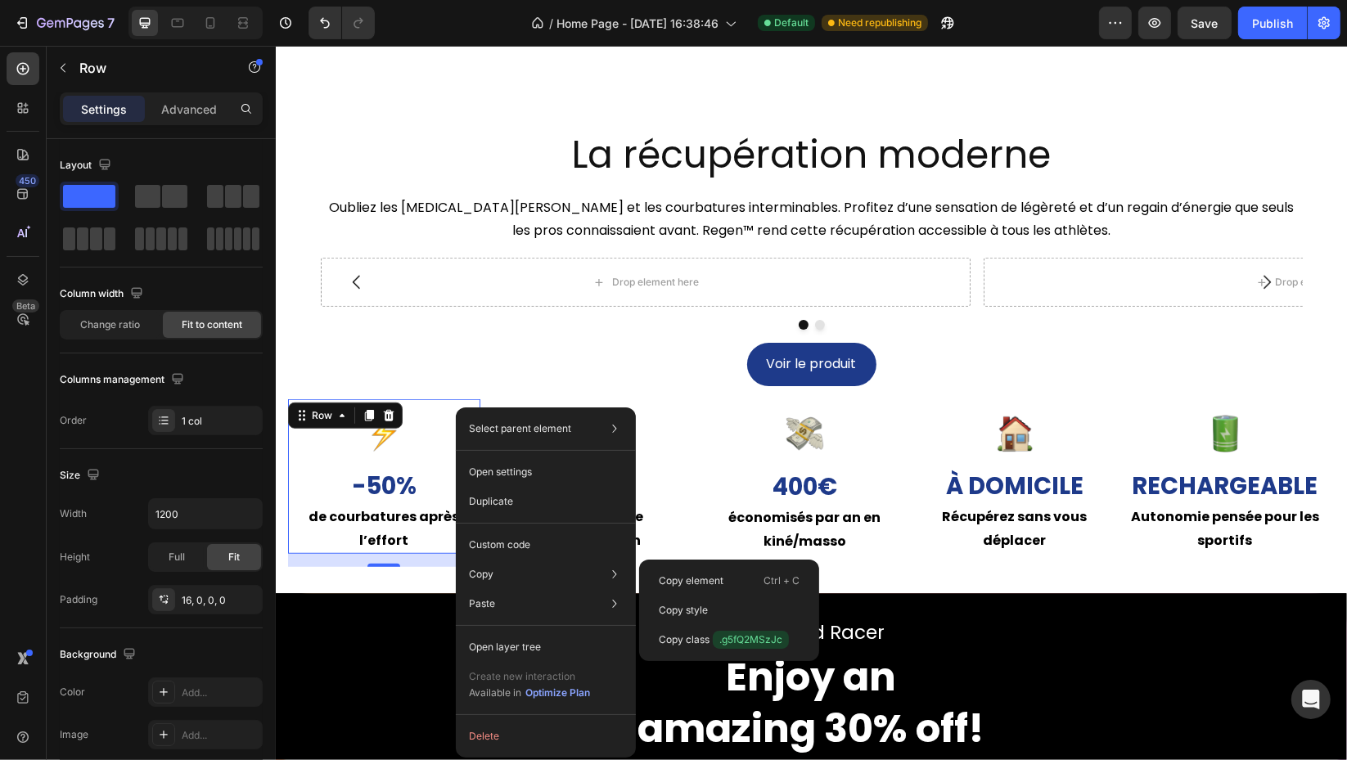
click at [491, 578] on p "Copy" at bounding box center [481, 574] width 25 height 15
click at [716, 579] on p "Copy element" at bounding box center [691, 580] width 65 height 15
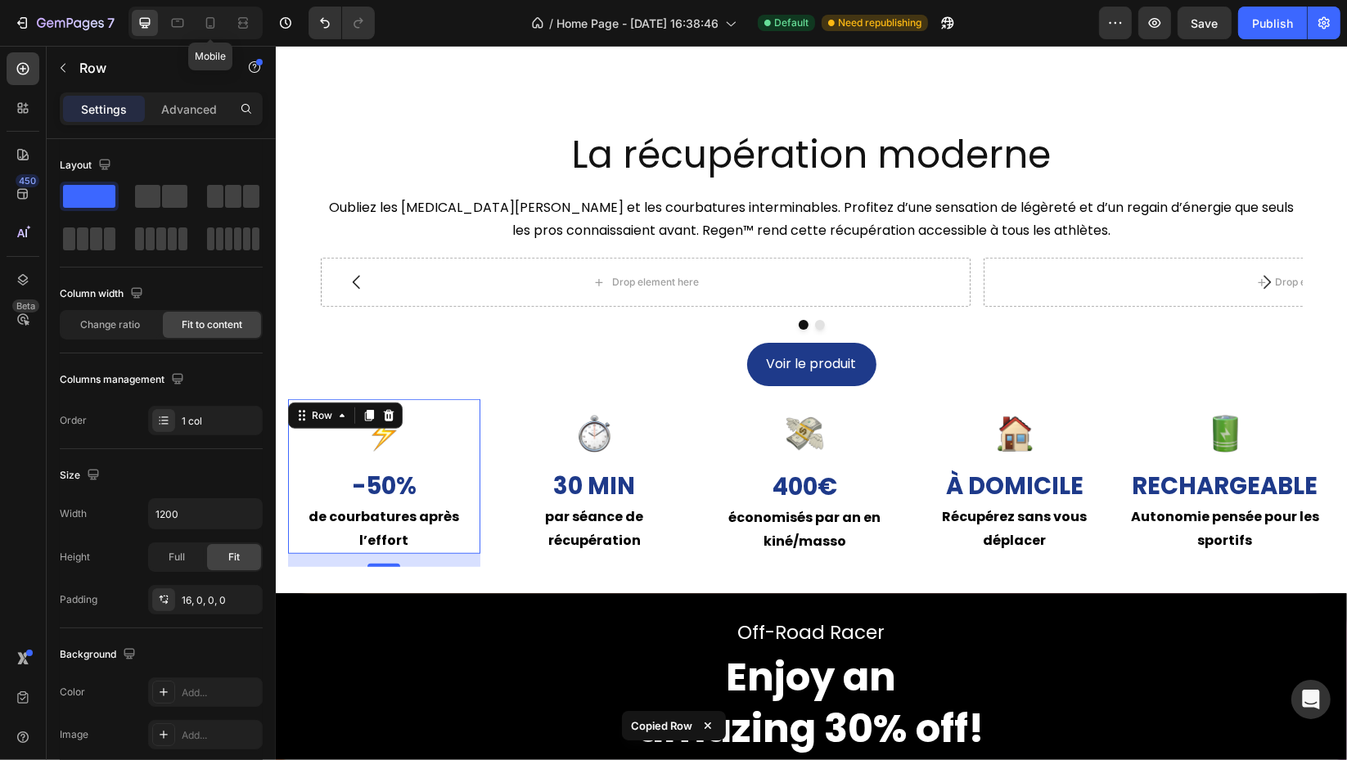
click at [212, 22] on icon at bounding box center [210, 23] width 16 height 16
type input "100%"
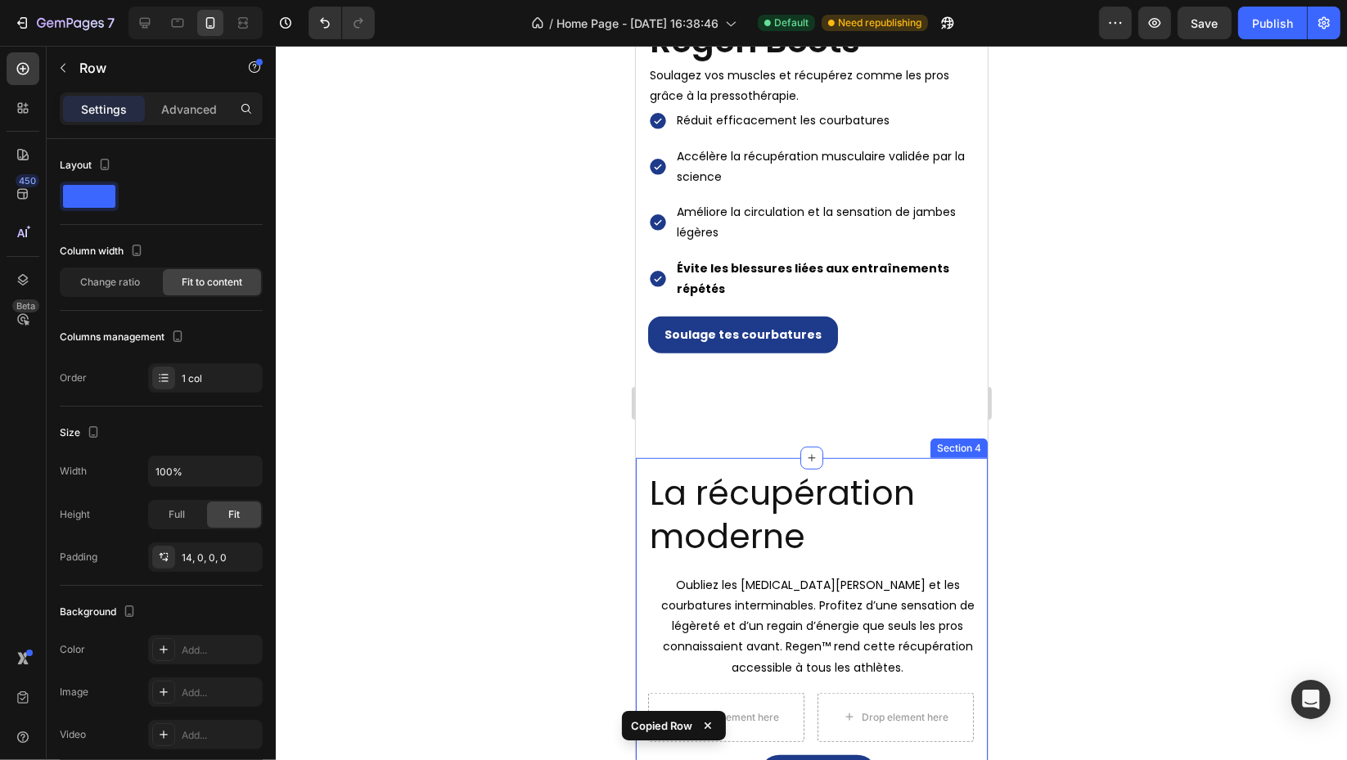
scroll to position [1267, 0]
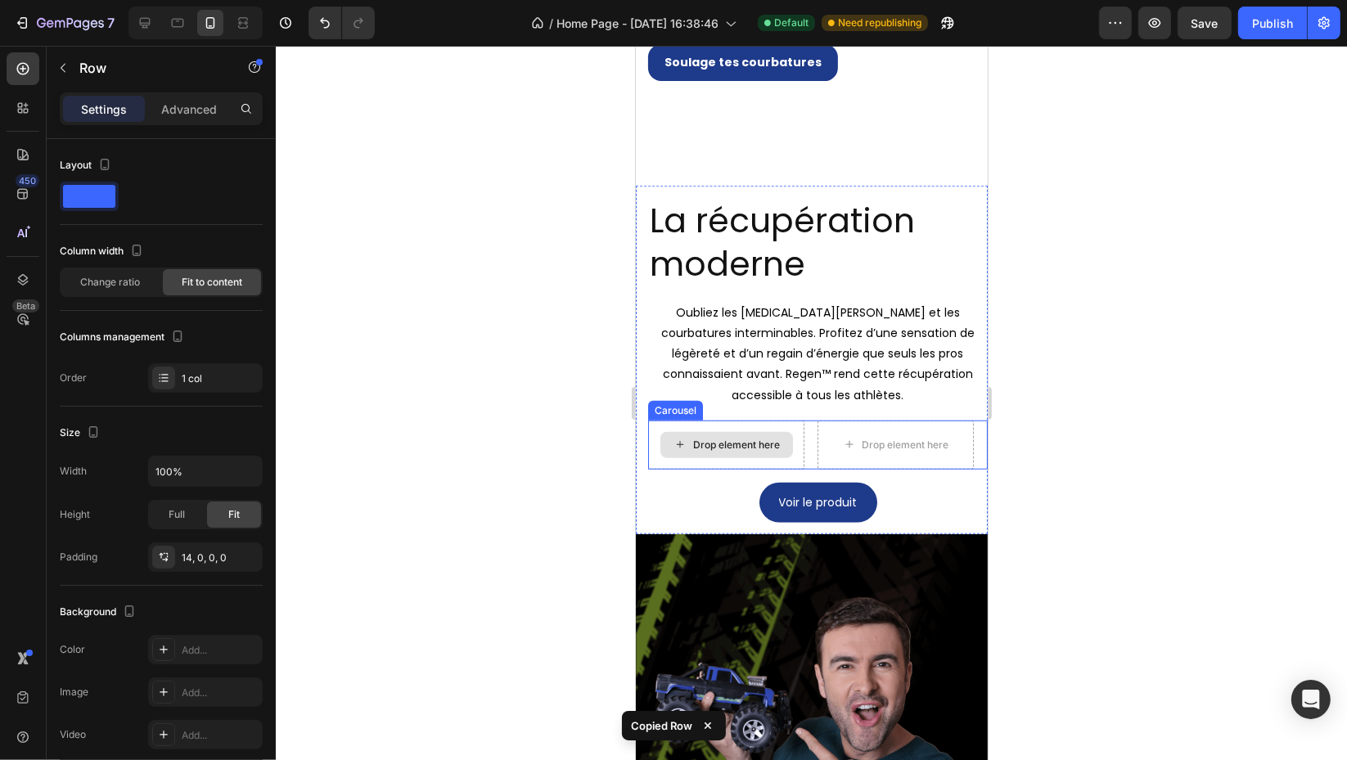
click at [731, 432] on div "Drop element here" at bounding box center [725, 445] width 133 height 26
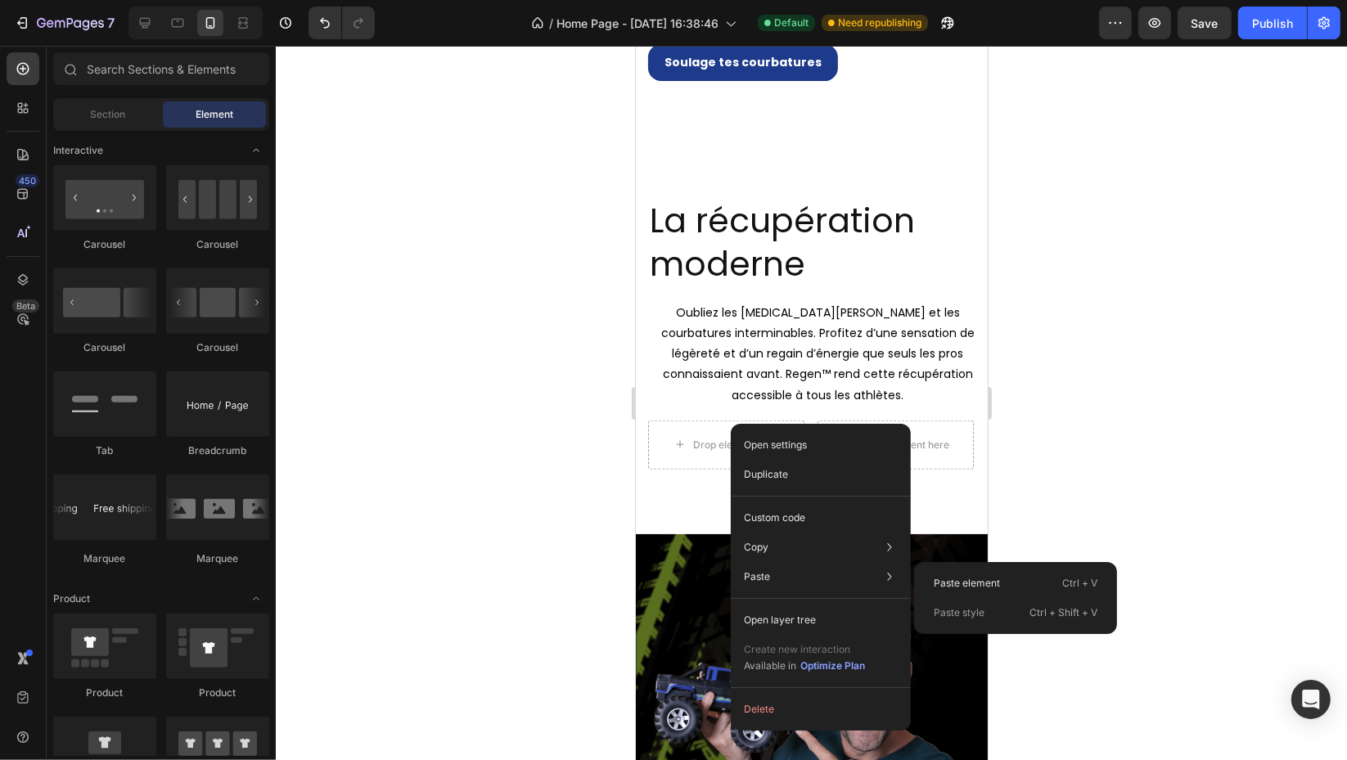
drag, startPoint x: 942, startPoint y: 578, endPoint x: 308, endPoint y: 532, distance: 635.7
click at [942, 578] on p "Paste element" at bounding box center [966, 583] width 66 height 15
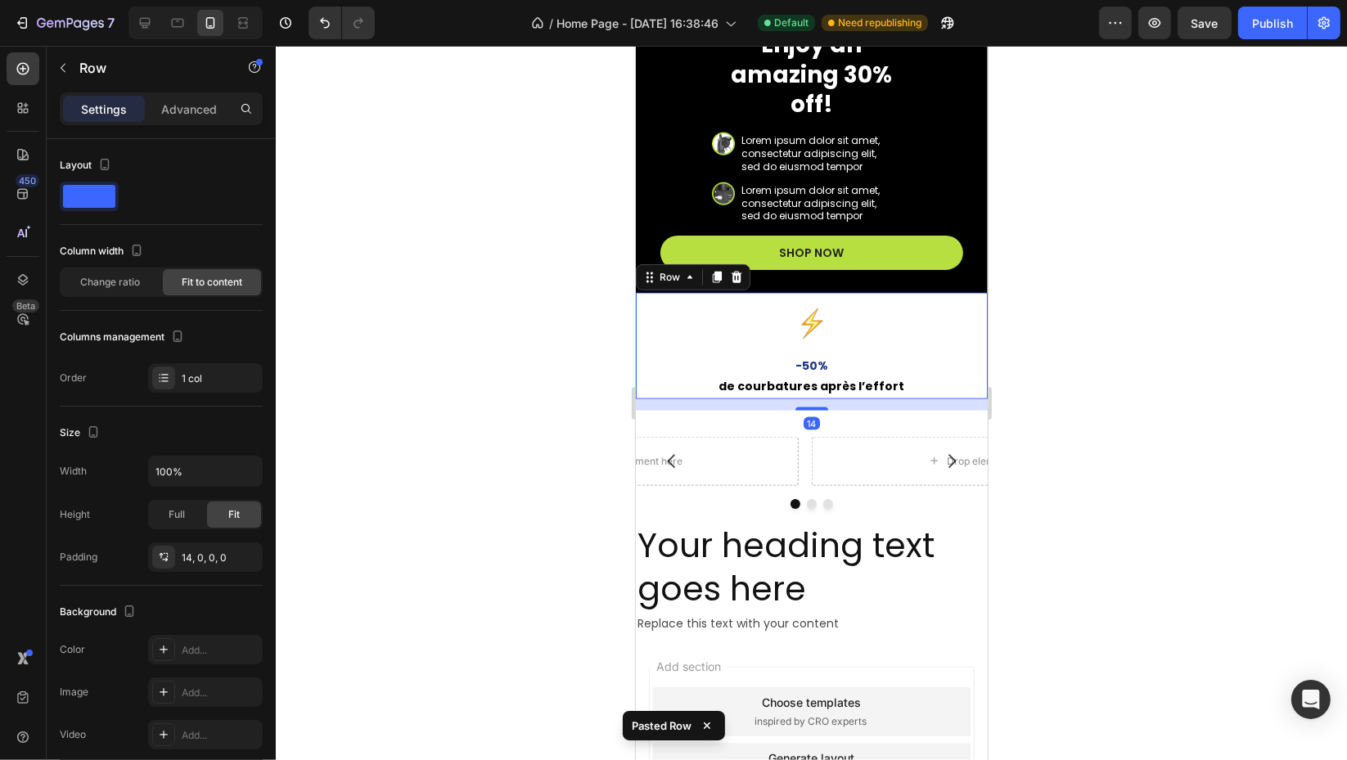
scroll to position [2081, 0]
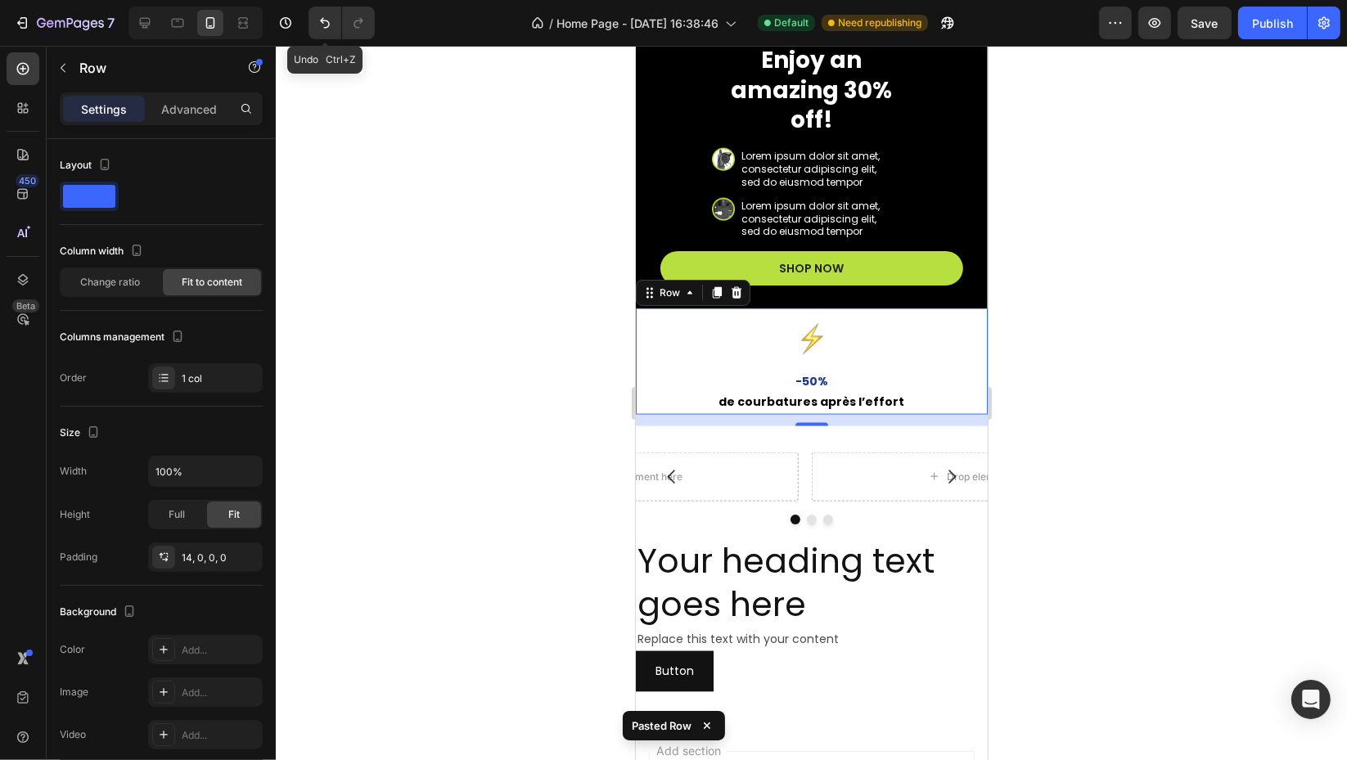
click at [334, 25] on button "Undo/Redo" at bounding box center [324, 23] width 33 height 33
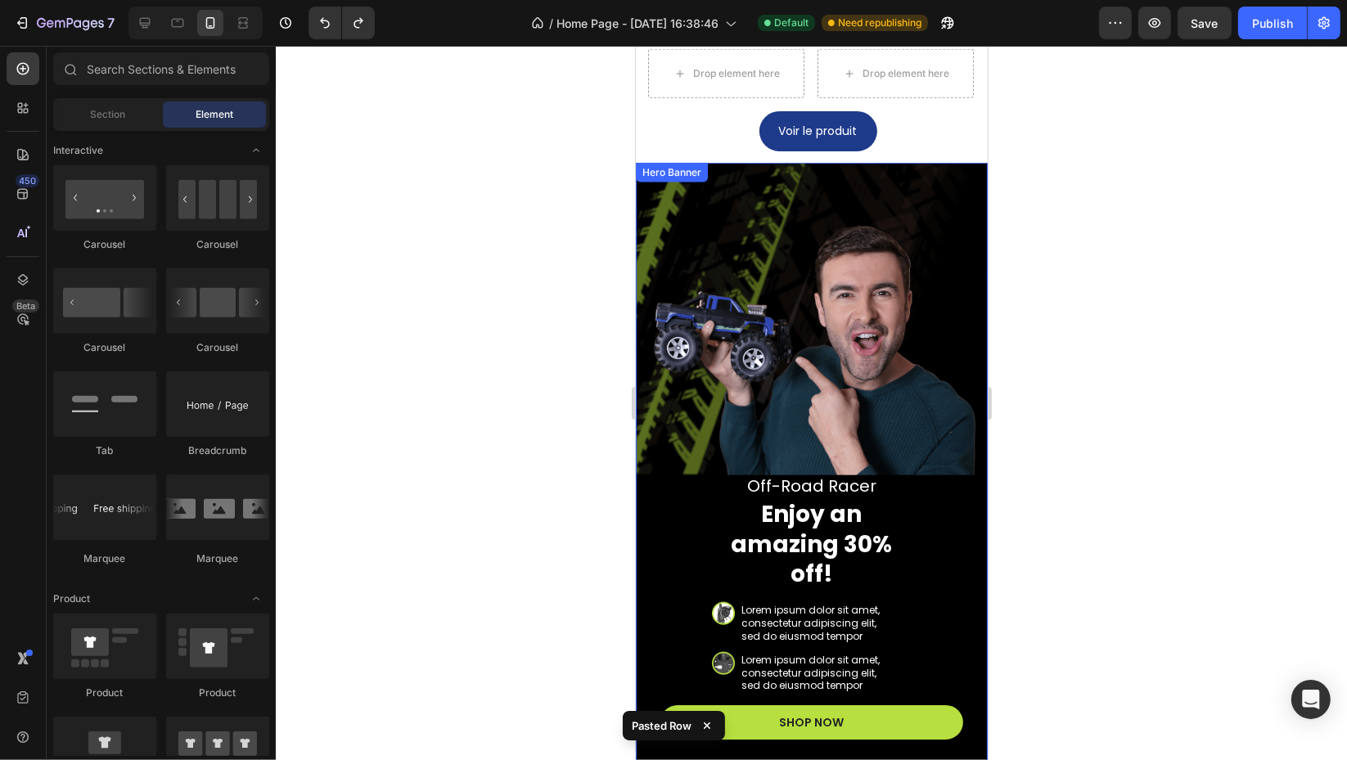
scroll to position [1536, 0]
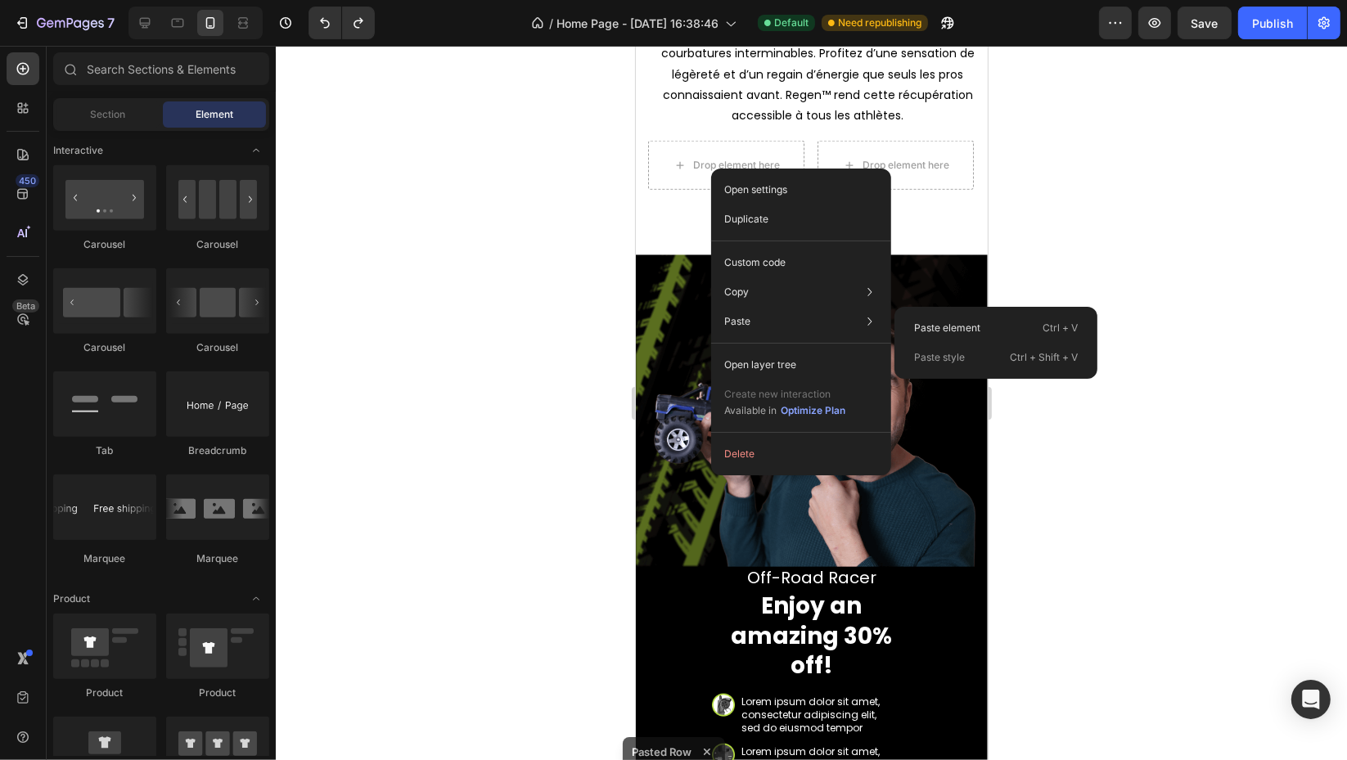
click at [781, 310] on div "Paste Paste element Ctrl + V Paste style Ctrl + Shift + V" at bounding box center [800, 321] width 167 height 29
click at [933, 325] on p "Paste element" at bounding box center [947, 328] width 66 height 15
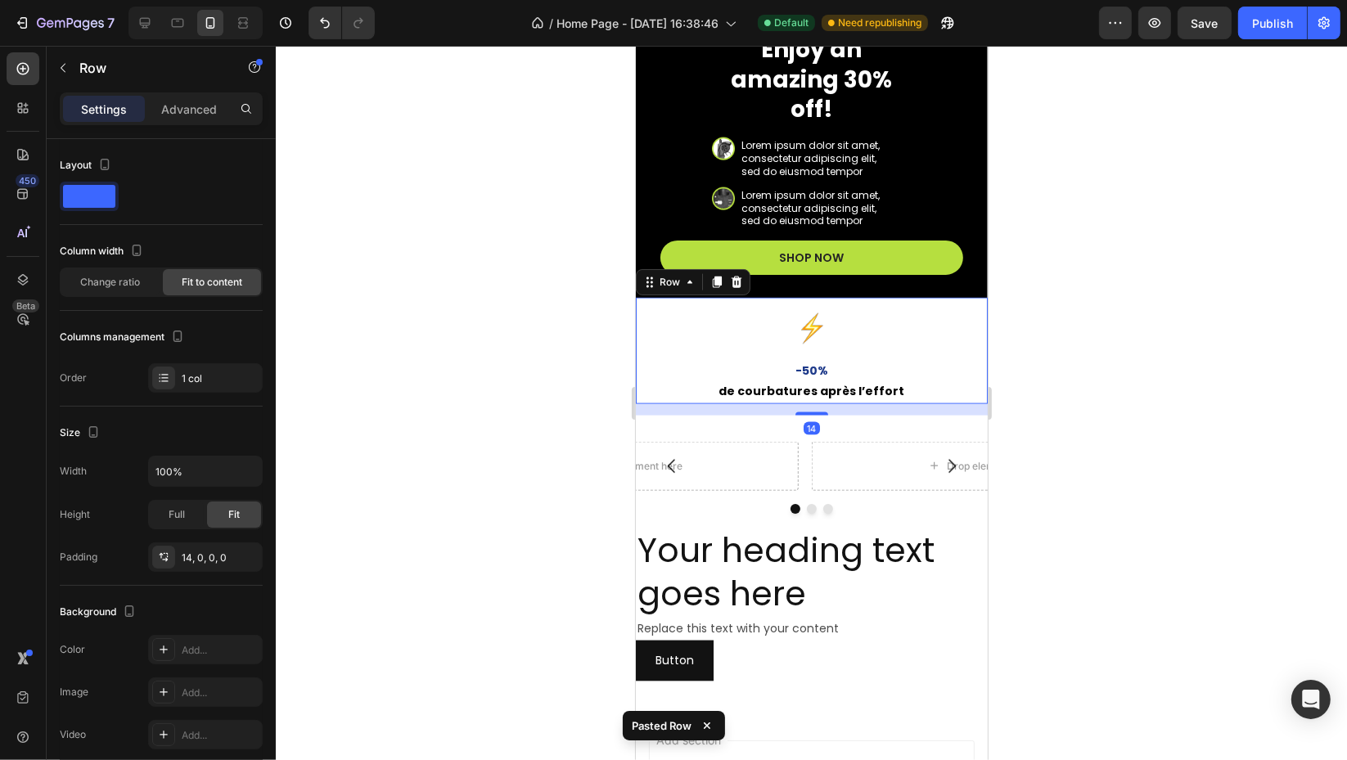
scroll to position [2263, 0]
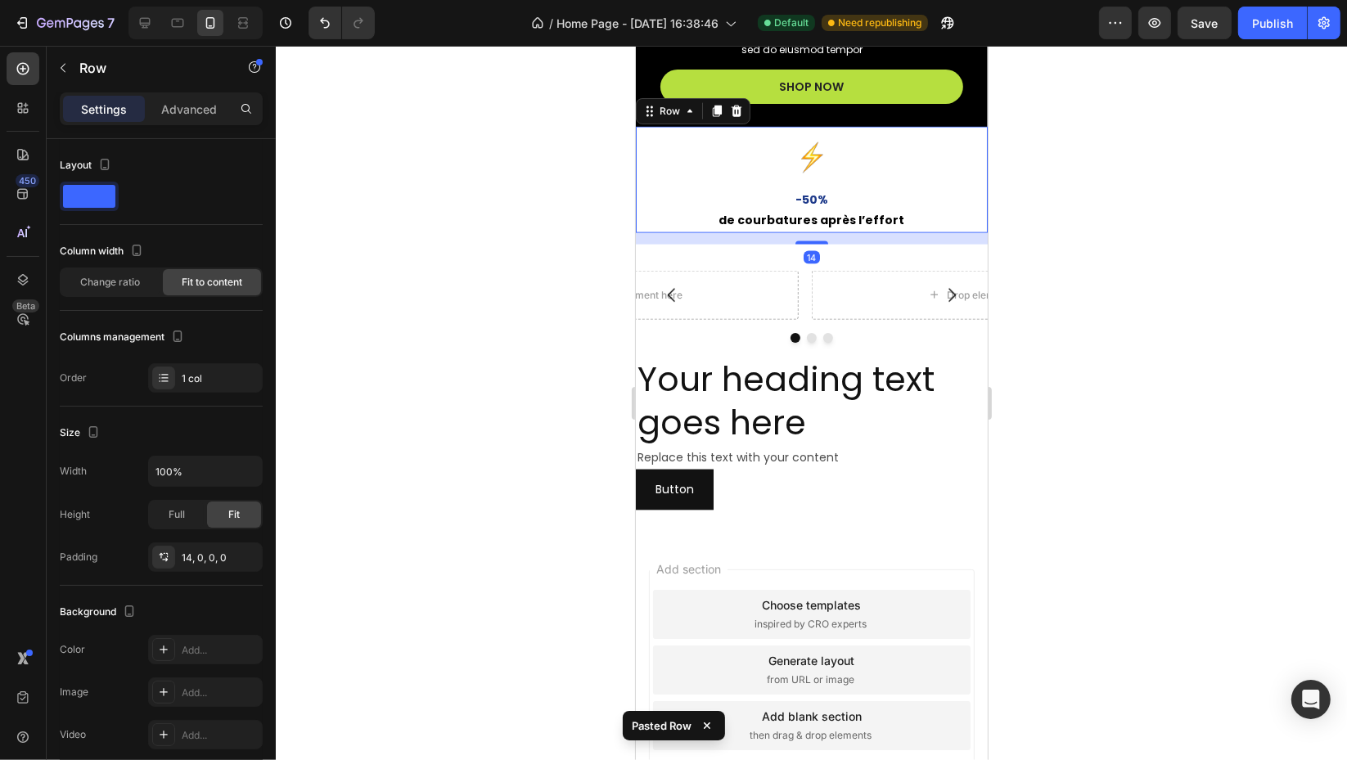
click at [730, 105] on icon at bounding box center [735, 111] width 13 height 13
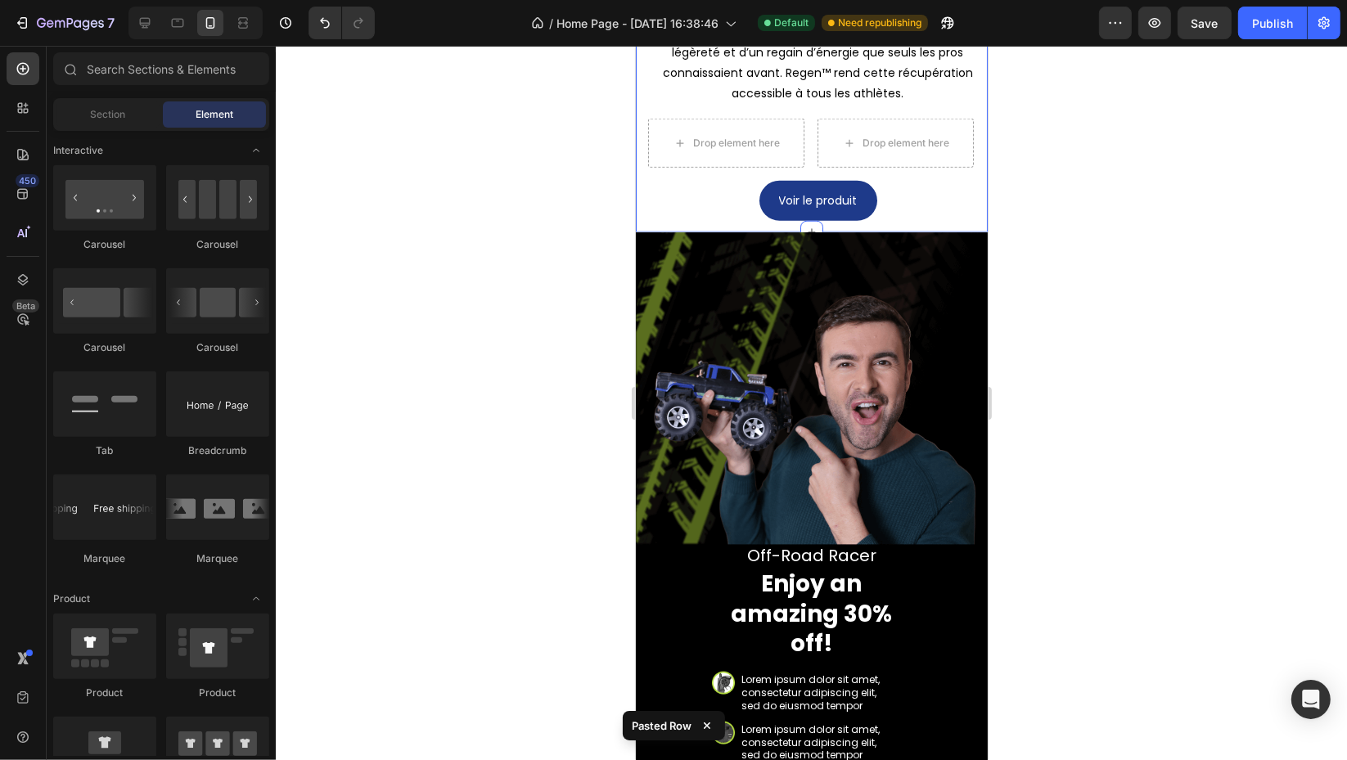
scroll to position [1427, 0]
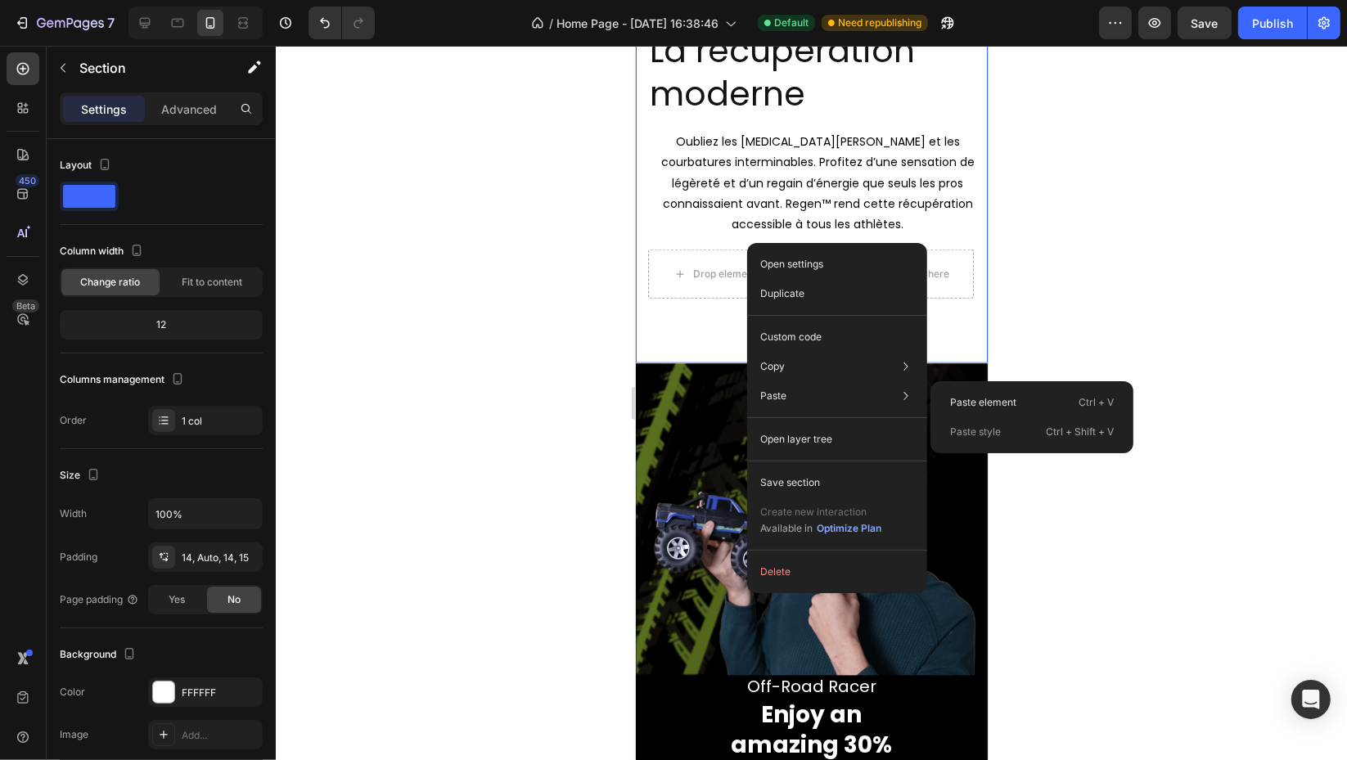
click at [800, 396] on div "Paste Paste element Ctrl + V Paste style Ctrl + Shift + V" at bounding box center [836, 395] width 167 height 29
click at [966, 398] on p "Paste element" at bounding box center [983, 402] width 66 height 15
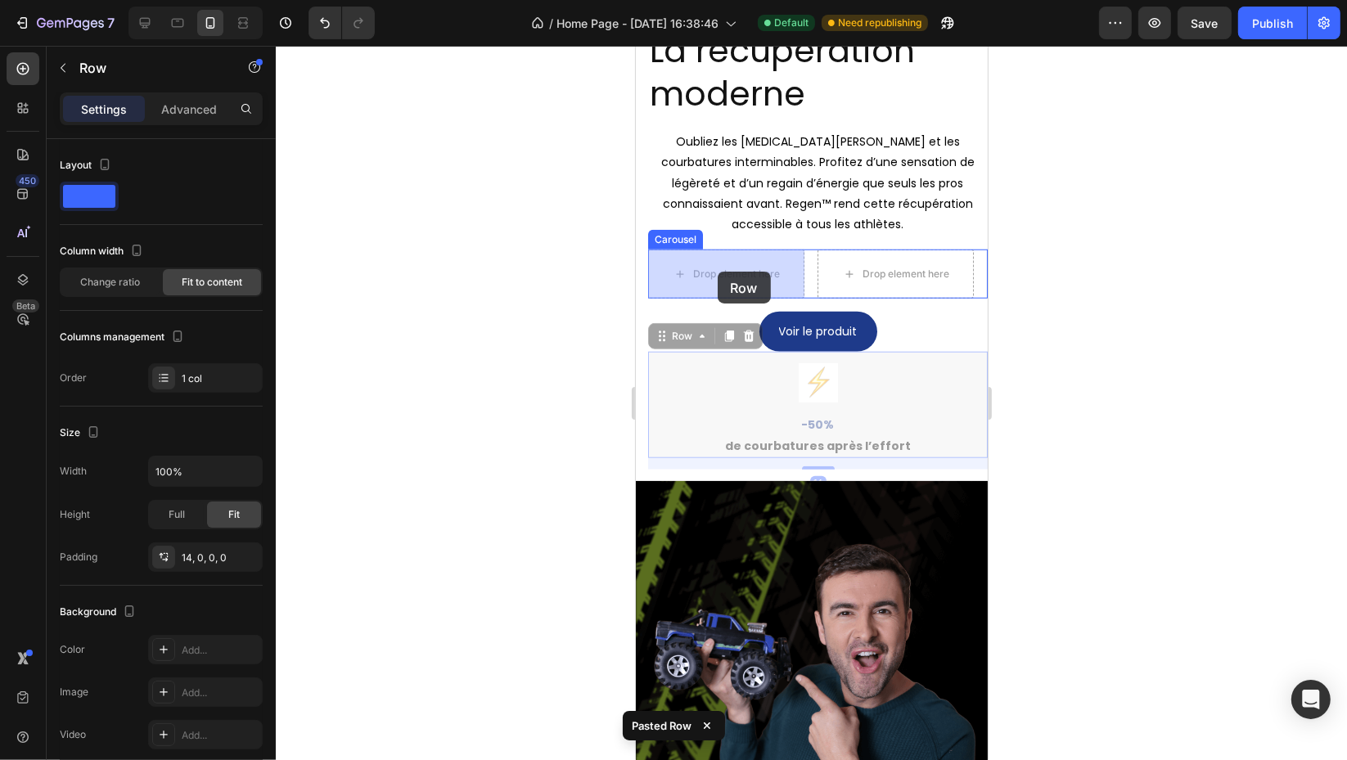
drag, startPoint x: 859, startPoint y: 407, endPoint x: 717, endPoint y: 272, distance: 196.7
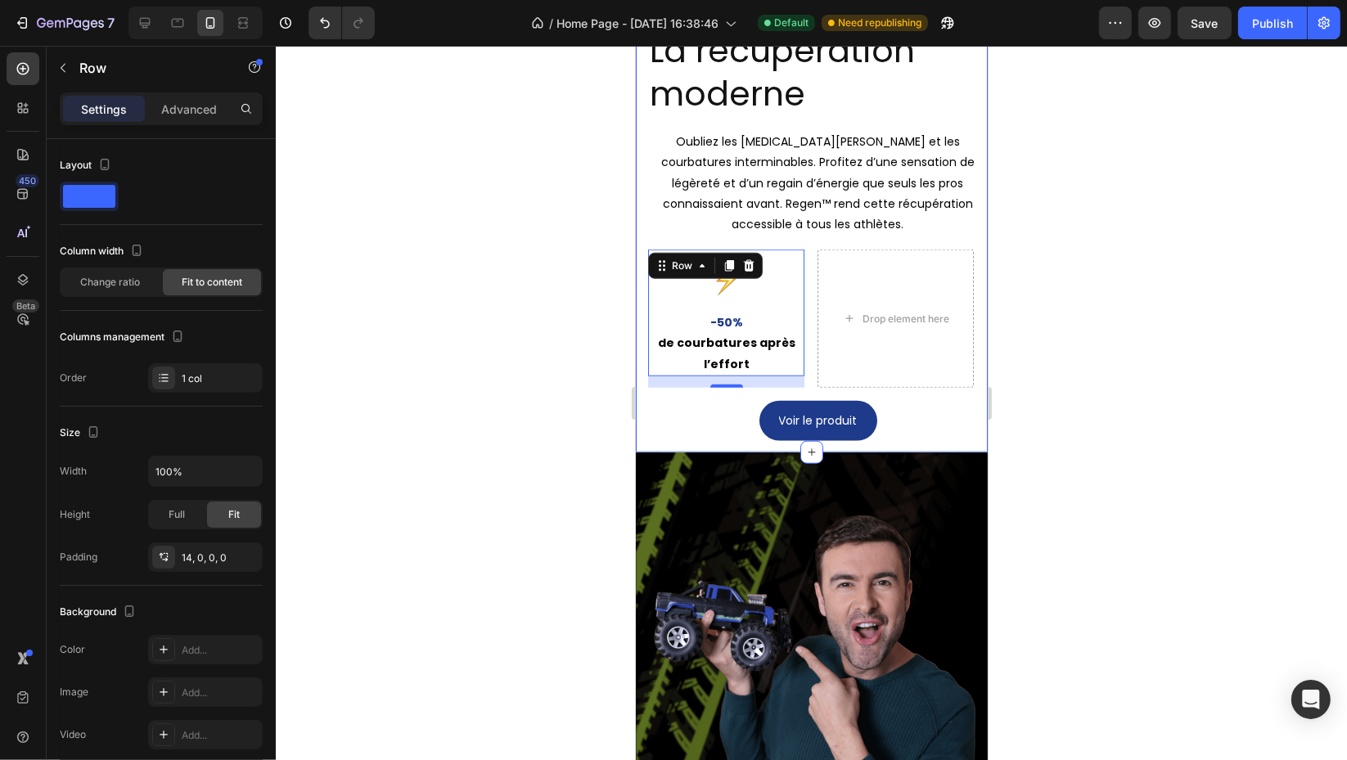
click at [1077, 366] on div at bounding box center [811, 403] width 1071 height 714
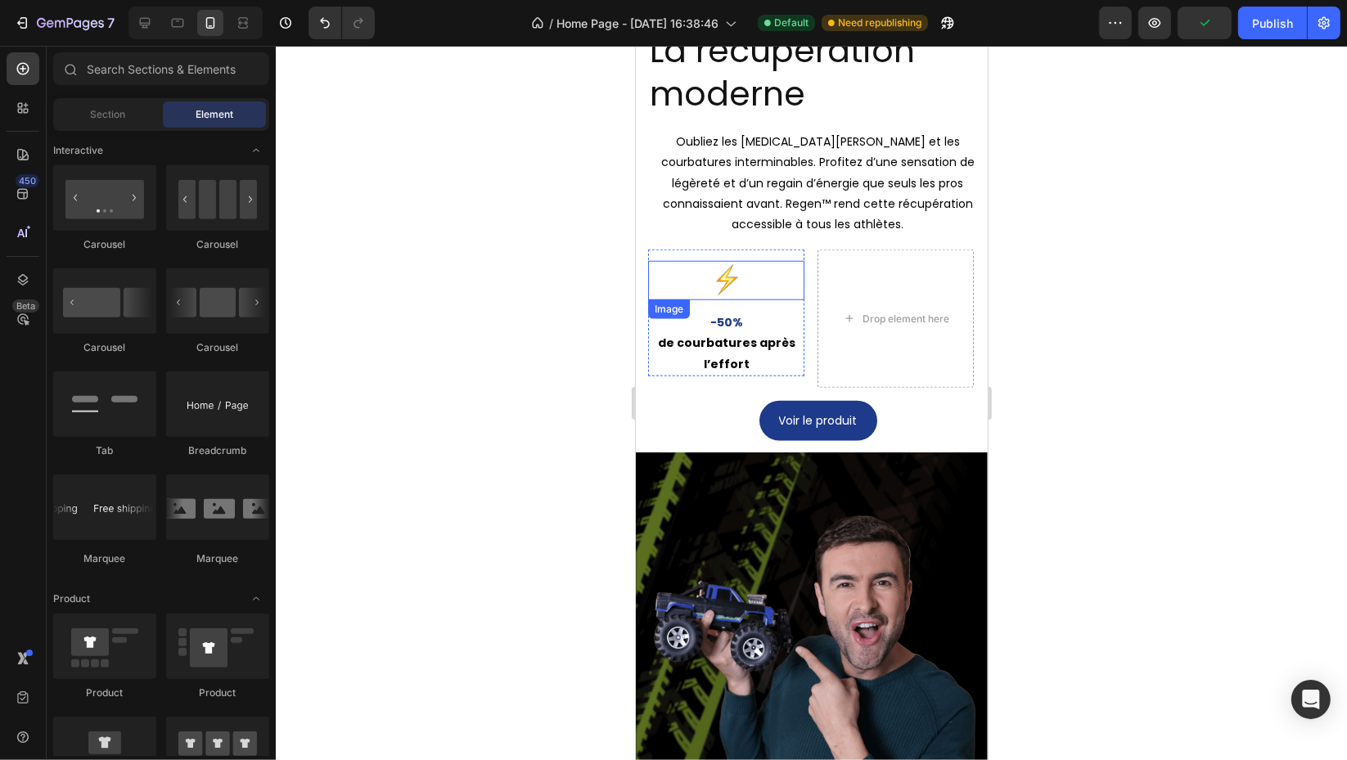
click at [765, 280] on div at bounding box center [725, 280] width 156 height 39
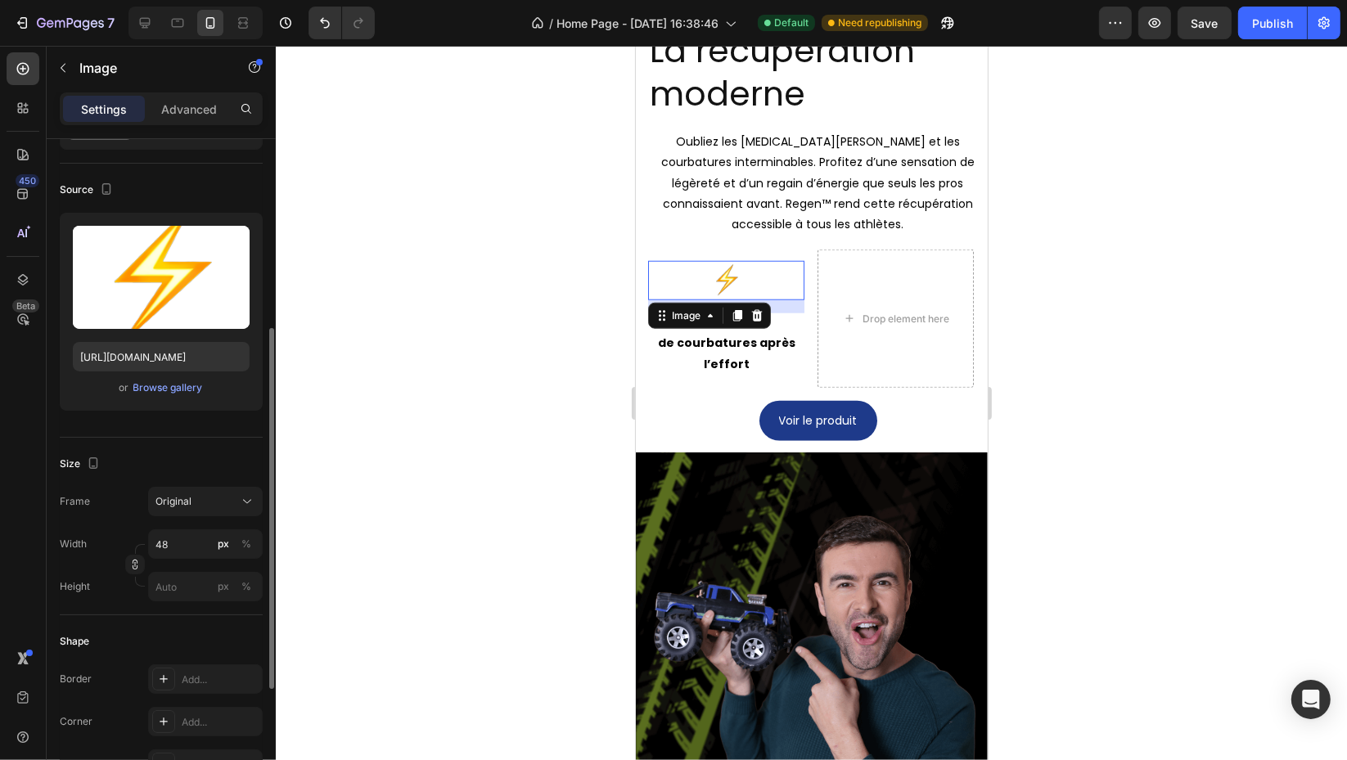
scroll to position [182, 0]
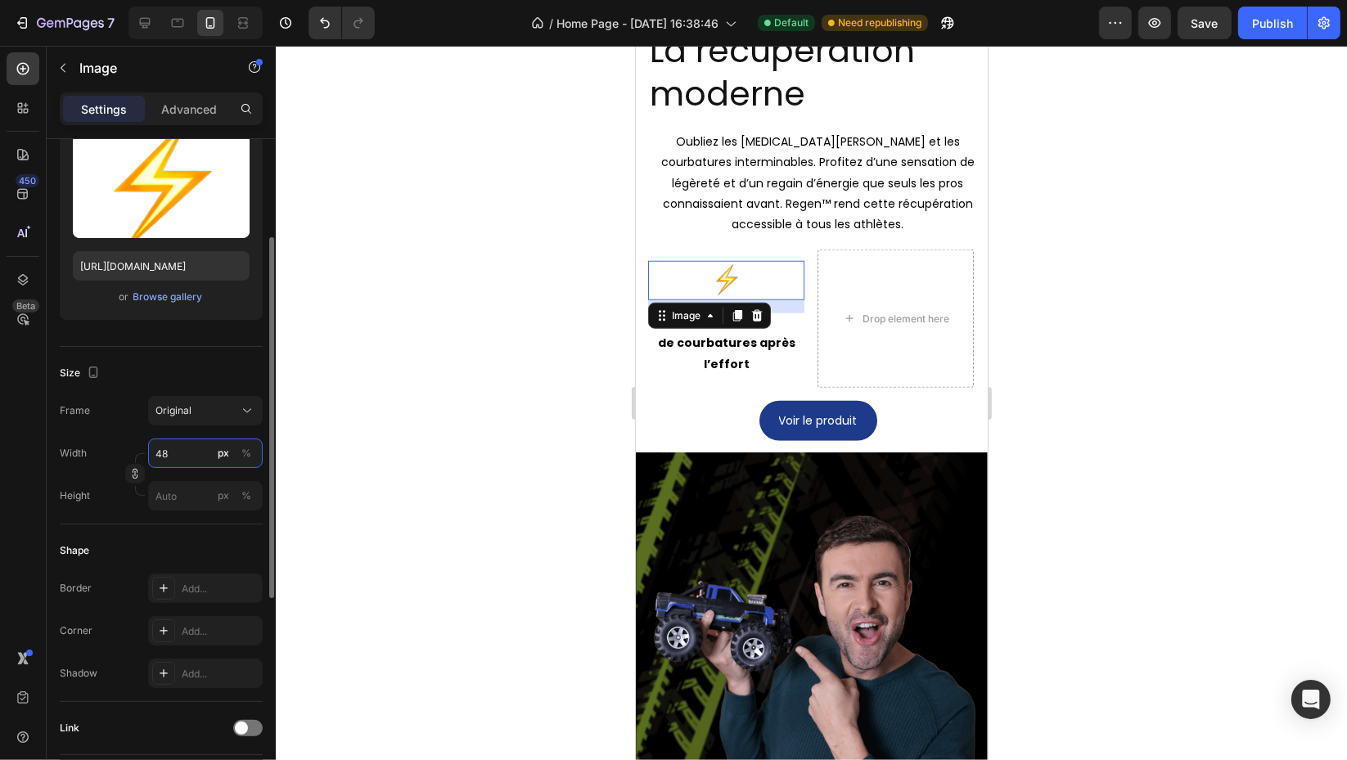
click at [192, 452] on input "48" at bounding box center [205, 452] width 115 height 29
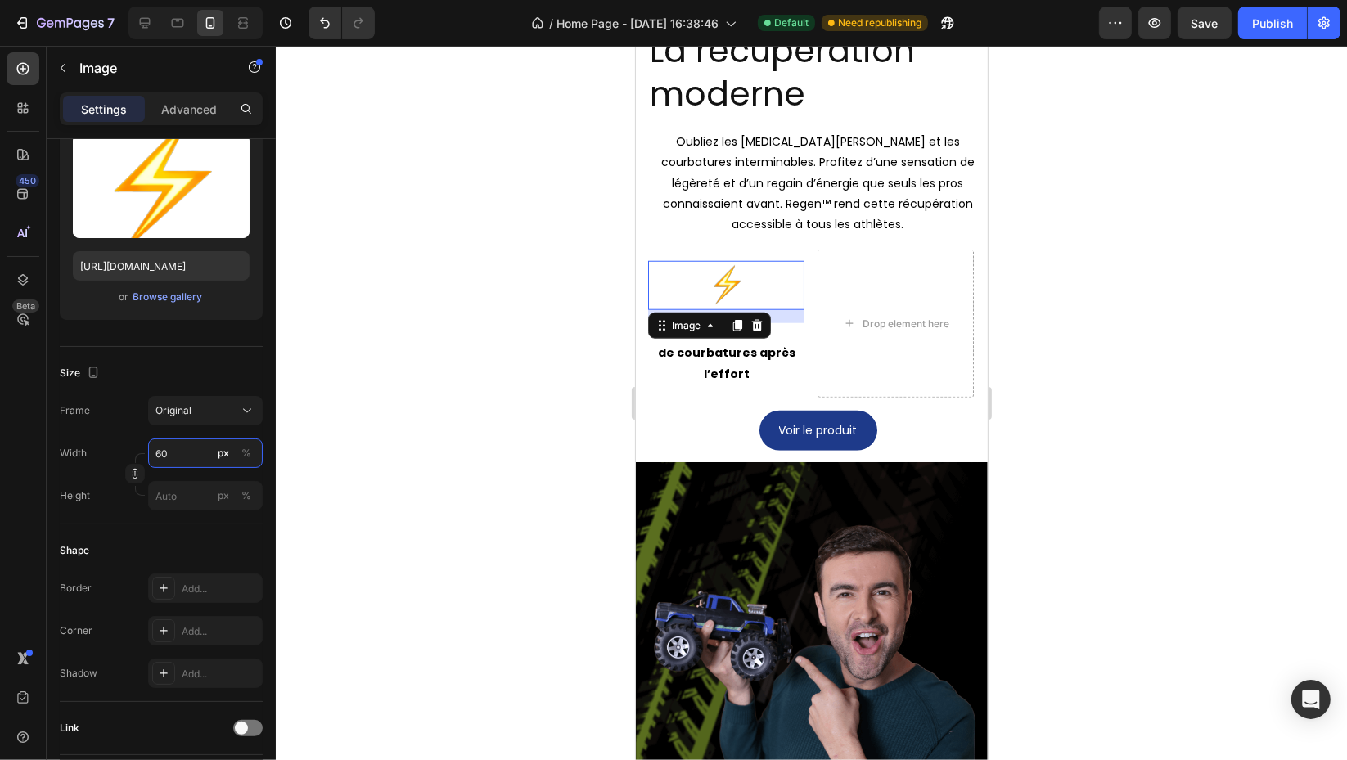
type input "60"
click at [1252, 464] on div at bounding box center [811, 403] width 1071 height 714
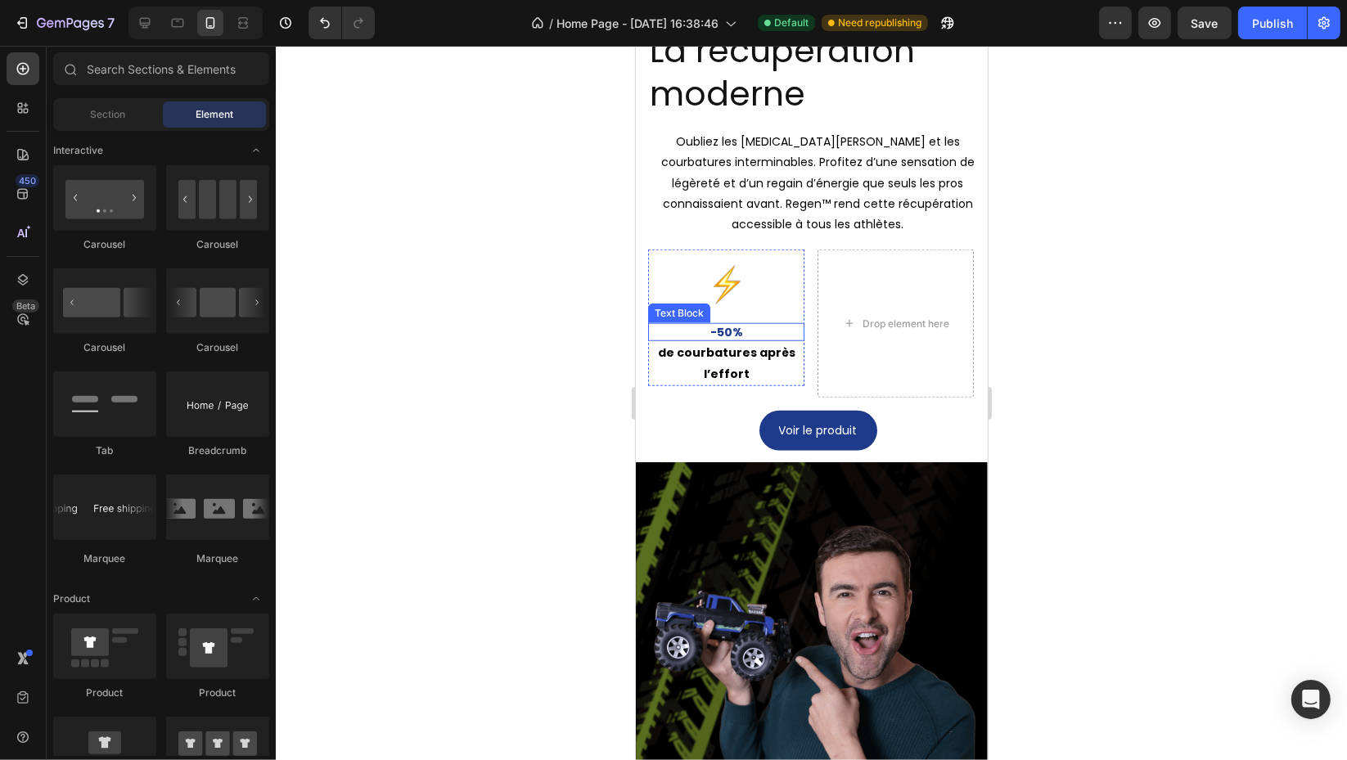
click at [734, 332] on p "-50%" at bounding box center [725, 332] width 153 height 15
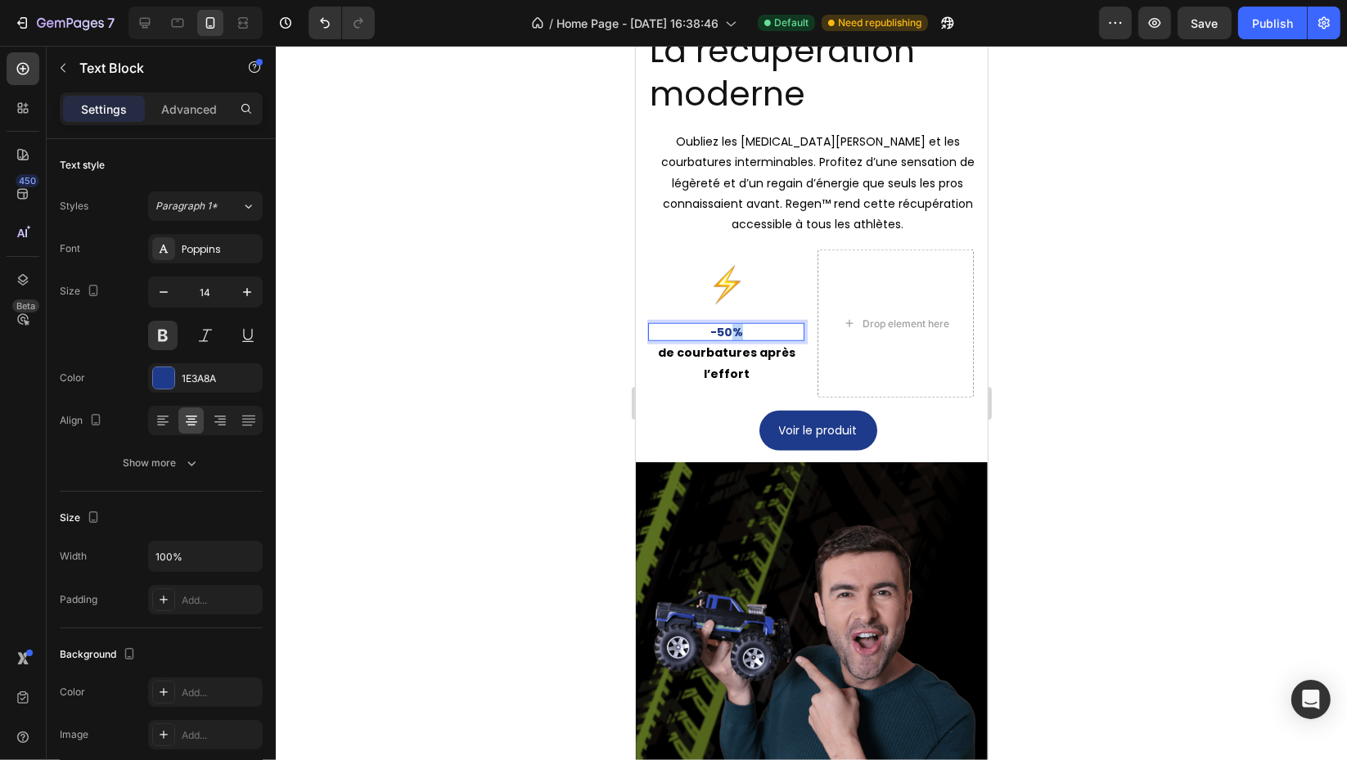
click at [734, 332] on p "-50%" at bounding box center [725, 332] width 153 height 15
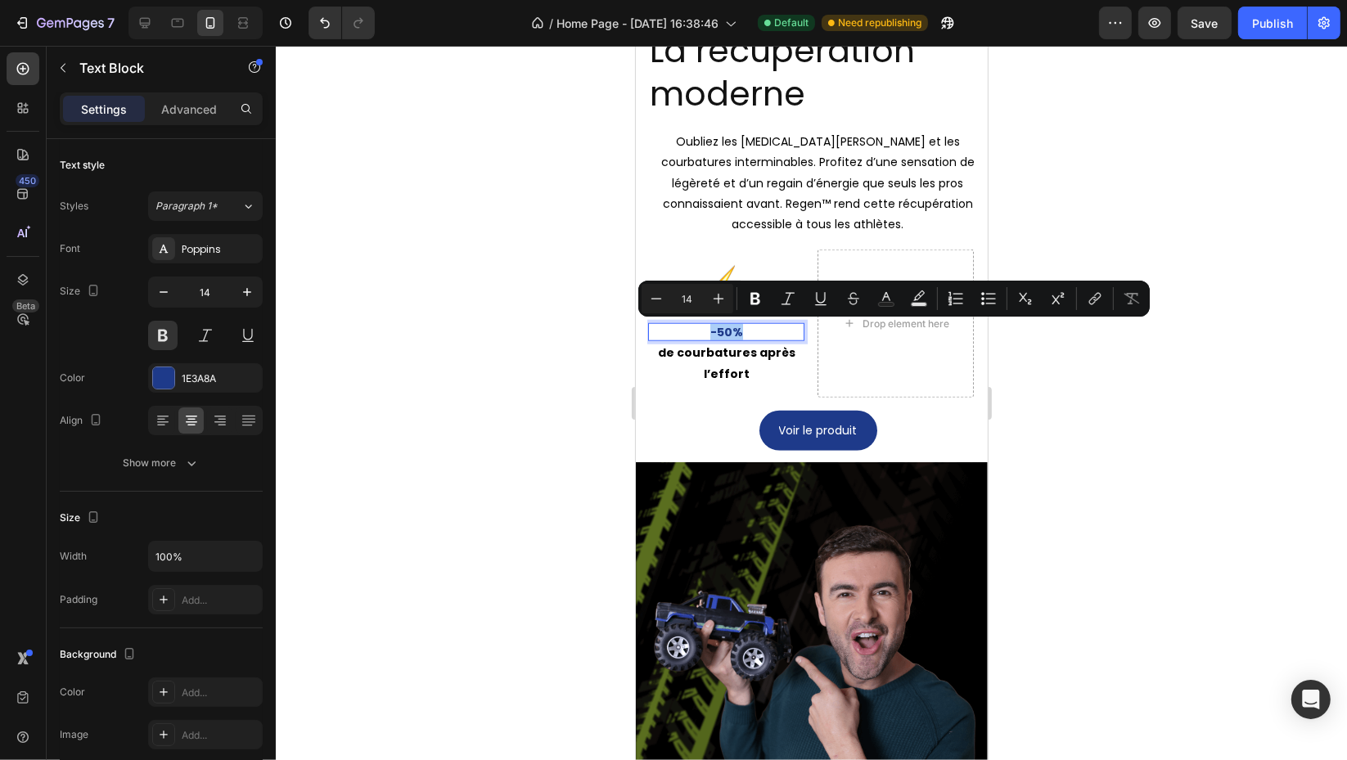
click at [241, 291] on icon "button" at bounding box center [247, 292] width 16 height 16
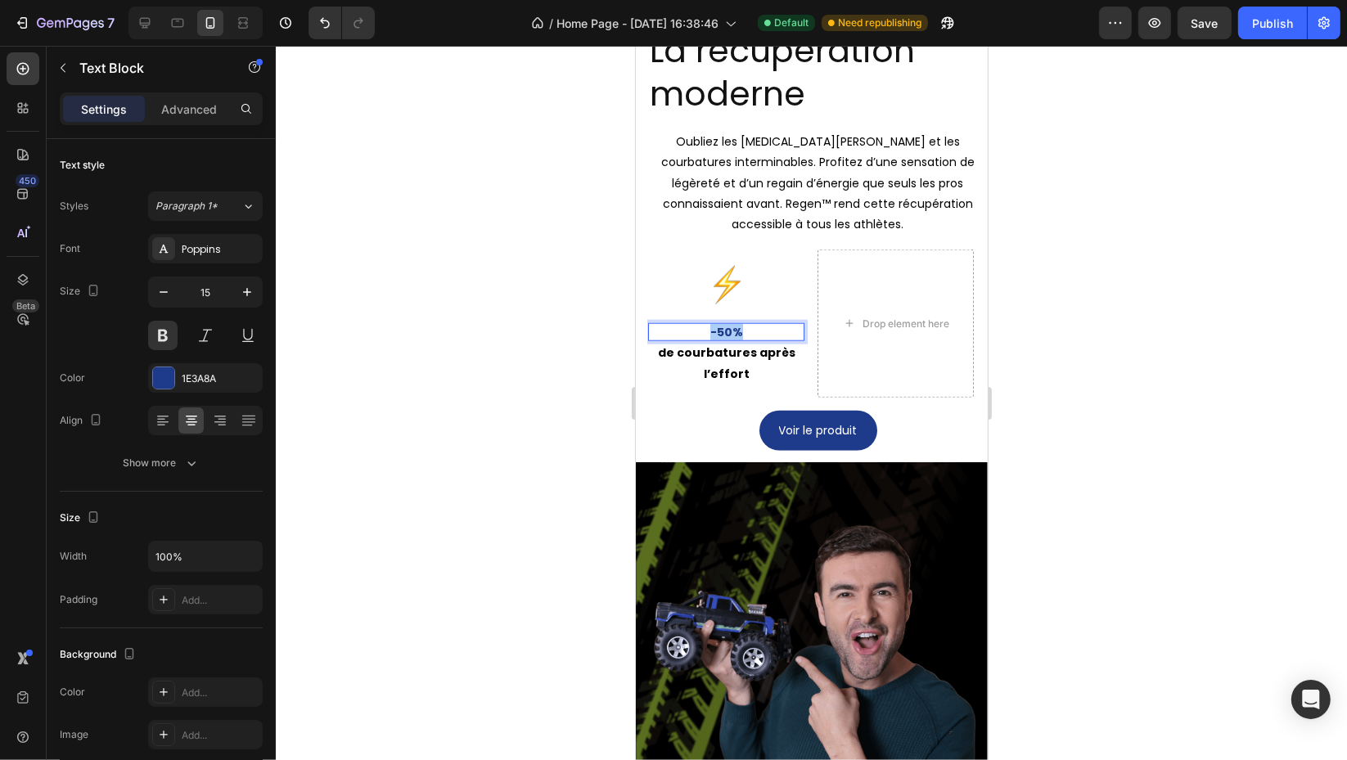
click at [241, 291] on icon "button" at bounding box center [247, 292] width 16 height 16
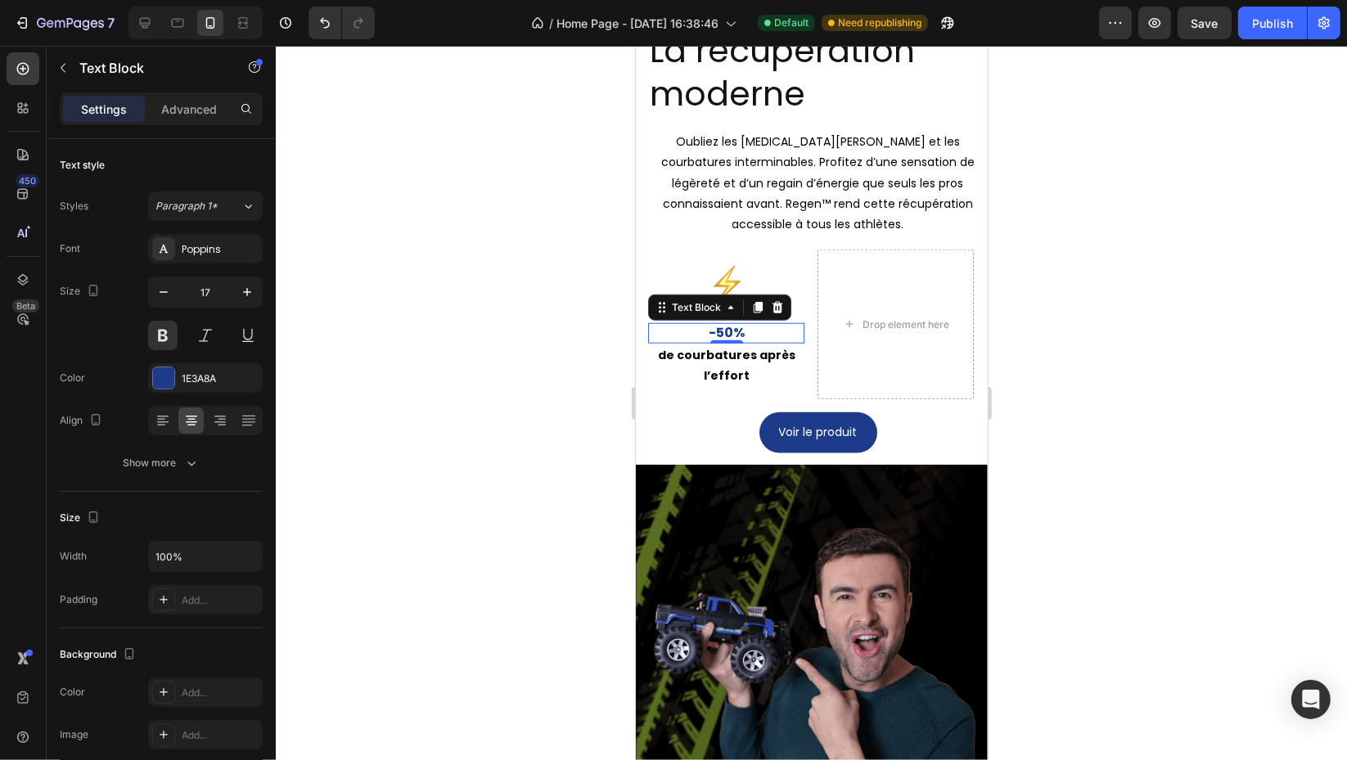
click at [241, 291] on icon "button" at bounding box center [247, 292] width 16 height 16
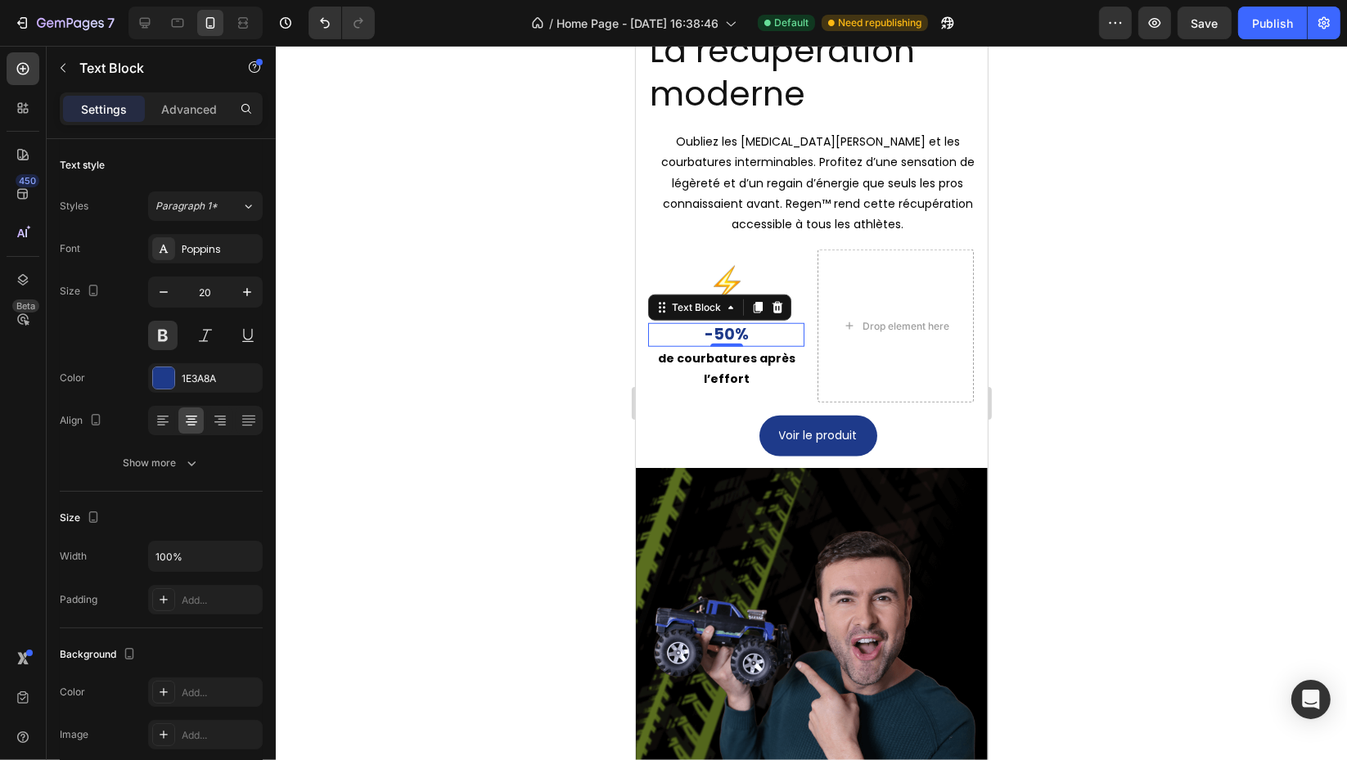
click at [241, 291] on icon "button" at bounding box center [247, 292] width 16 height 16
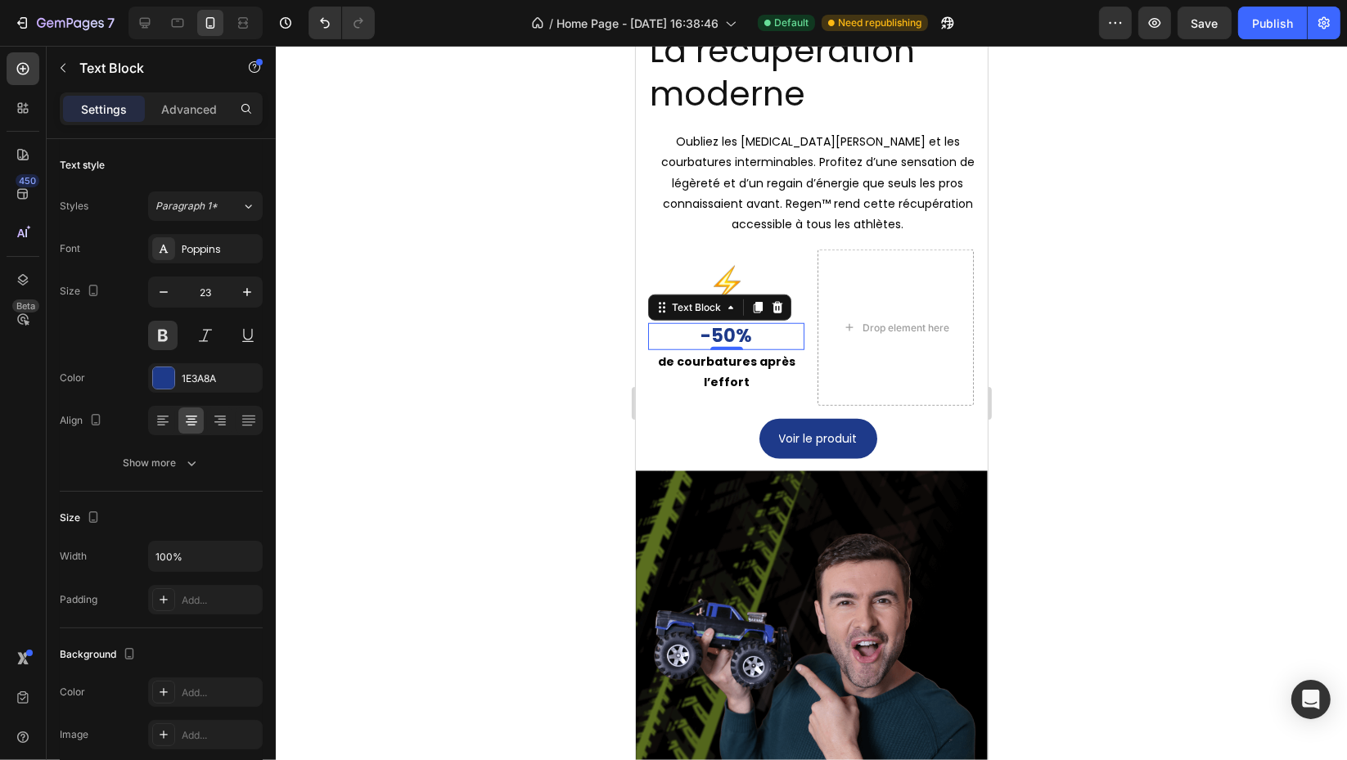
click at [241, 291] on icon "button" at bounding box center [247, 292] width 16 height 16
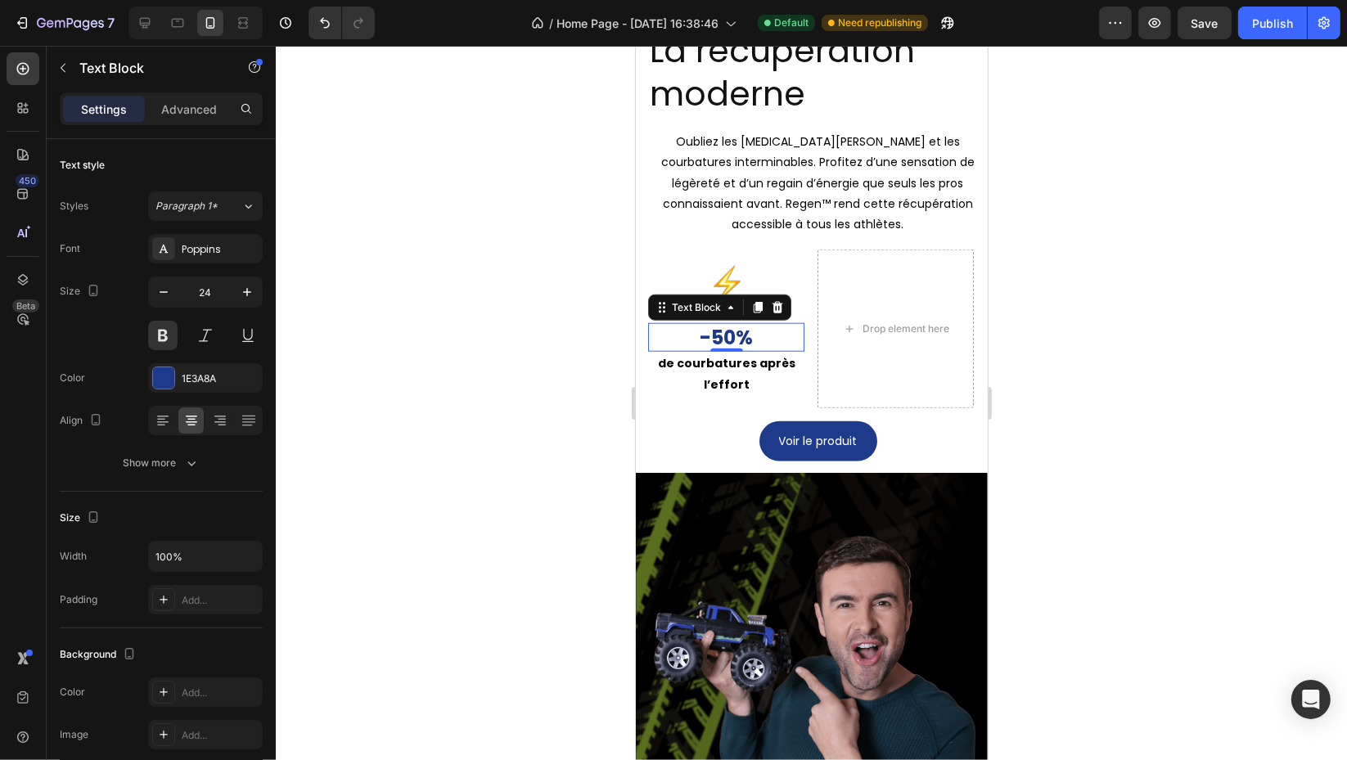
click at [241, 292] on icon "button" at bounding box center [247, 292] width 16 height 16
type input "25"
click at [1193, 277] on div at bounding box center [811, 403] width 1071 height 714
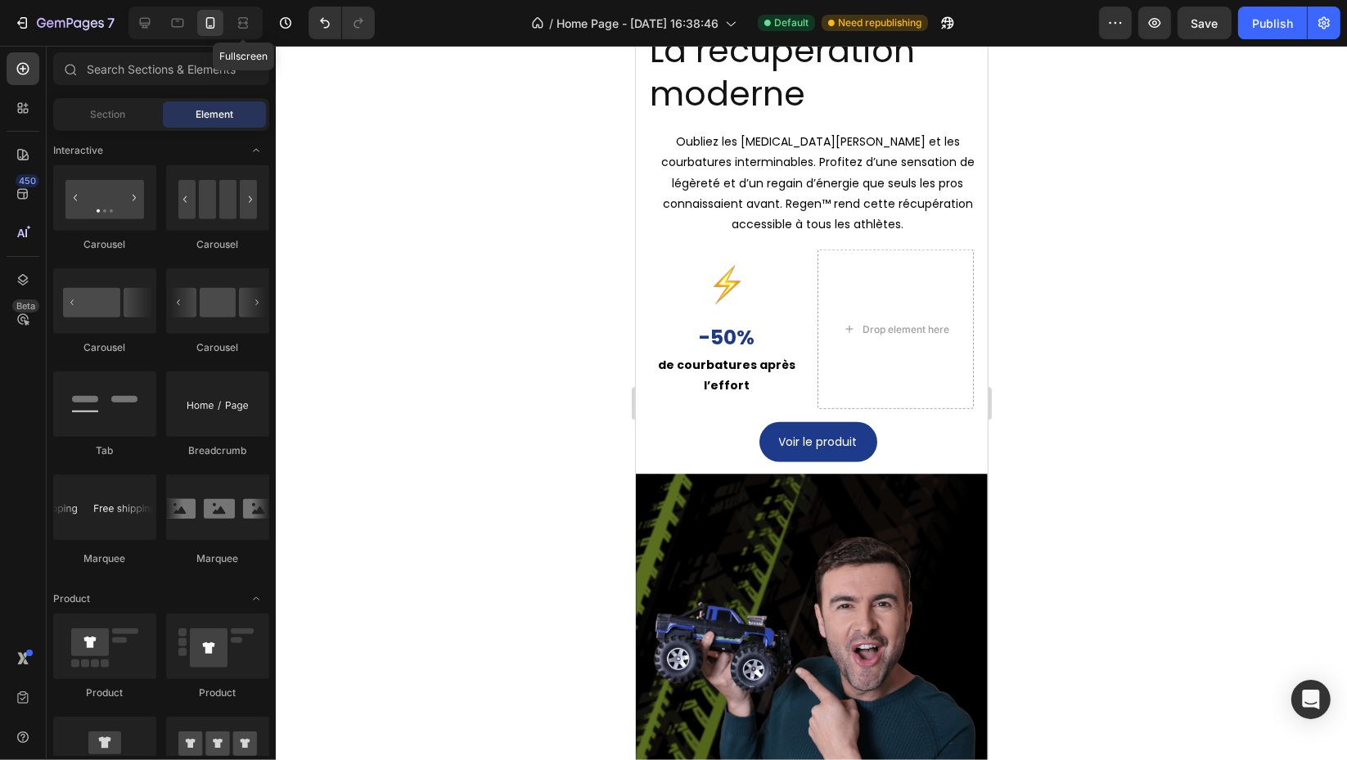
click at [244, 28] on icon at bounding box center [243, 23] width 16 height 16
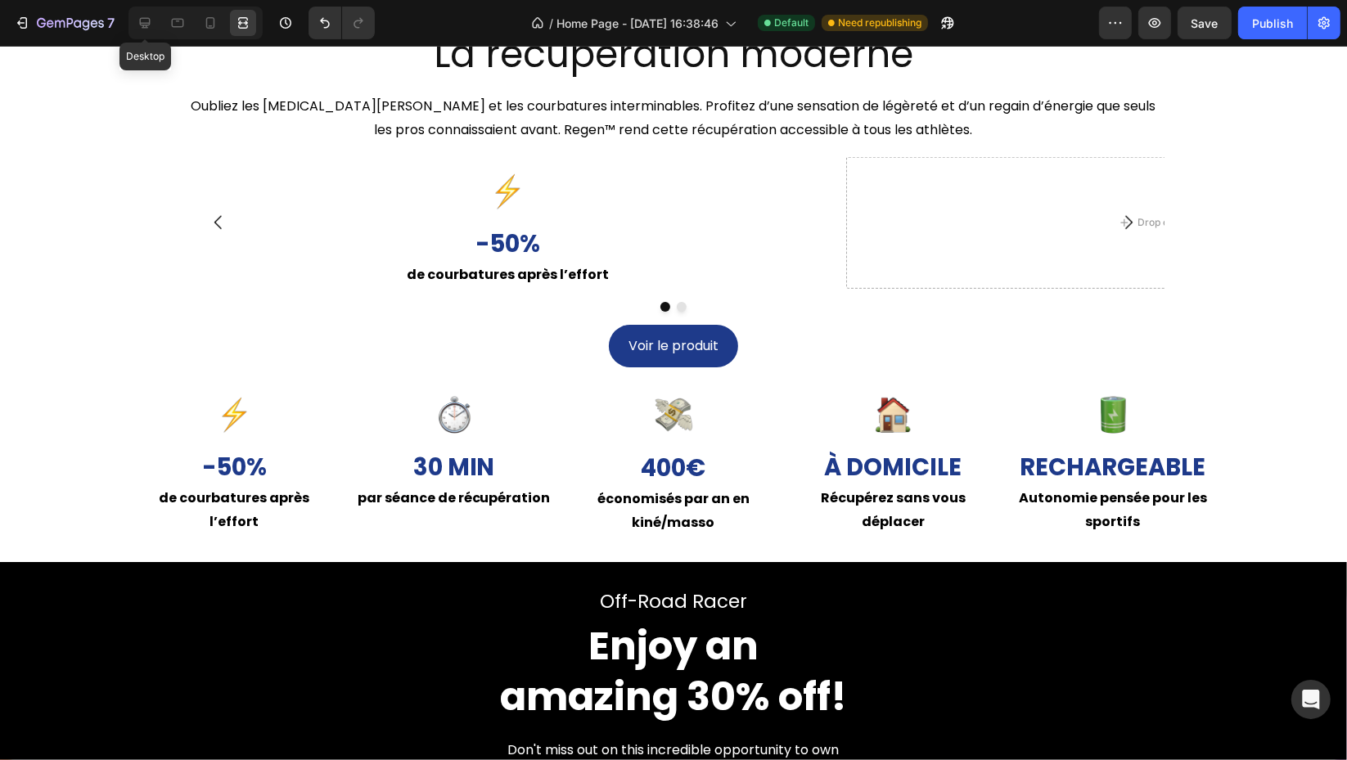
drag, startPoint x: 136, startPoint y: 19, endPoint x: 146, endPoint y: 26, distance: 12.3
click at [137, 19] on div at bounding box center [145, 23] width 26 height 26
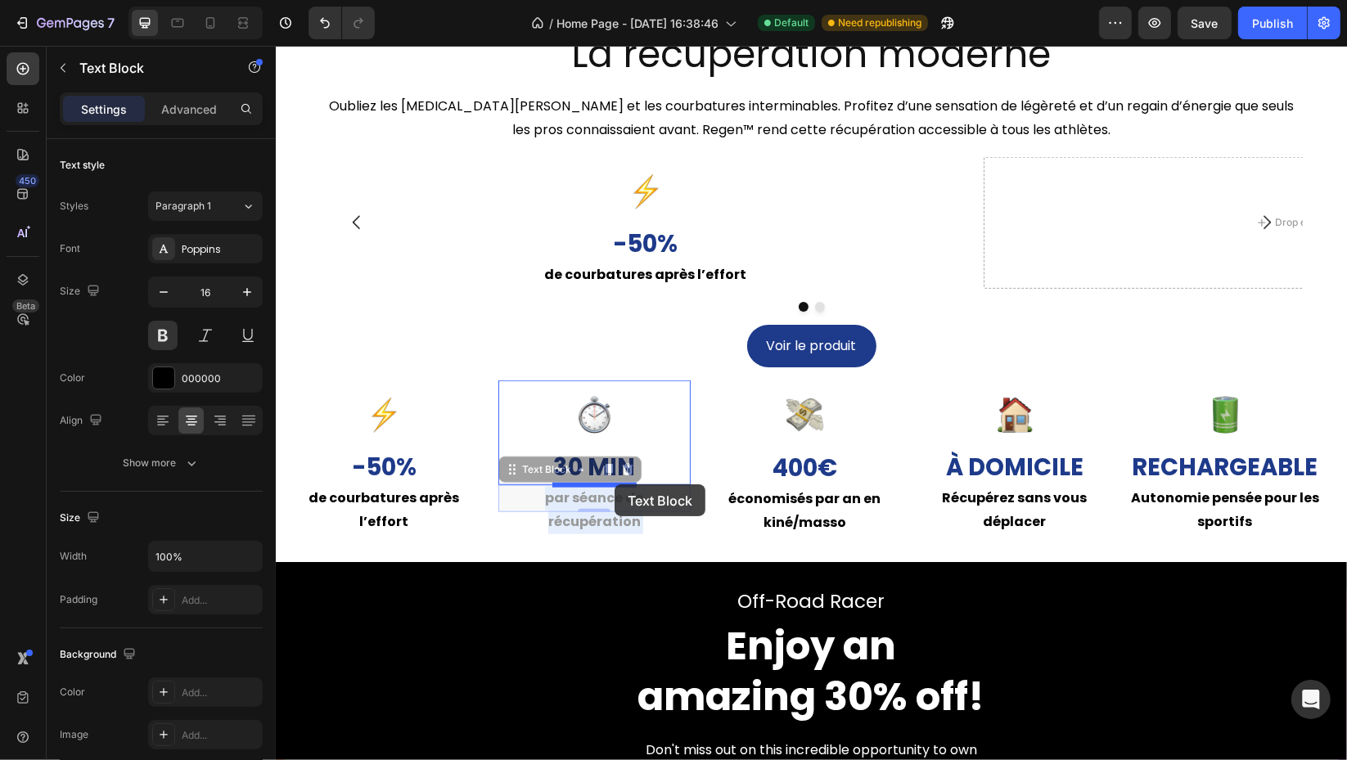
drag, startPoint x: 662, startPoint y: 499, endPoint x: 614, endPoint y: 484, distance: 50.5
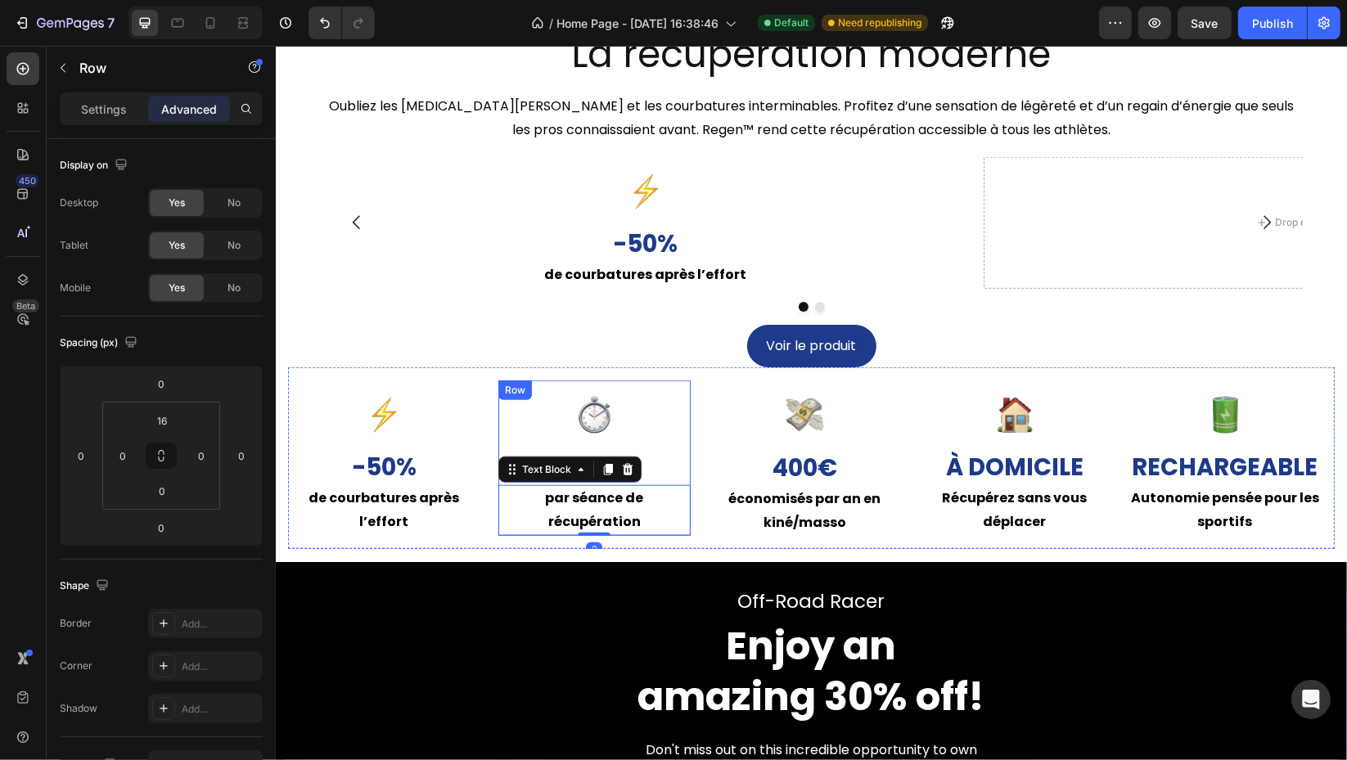
click at [681, 386] on div "Image 30 min Text Block par séance de récupération Text Block 0 Row" at bounding box center [593, 457] width 192 height 155
click at [670, 384] on div "Image 16 30 min Text Block par séance de récupération Text Block Row" at bounding box center [593, 457] width 192 height 155
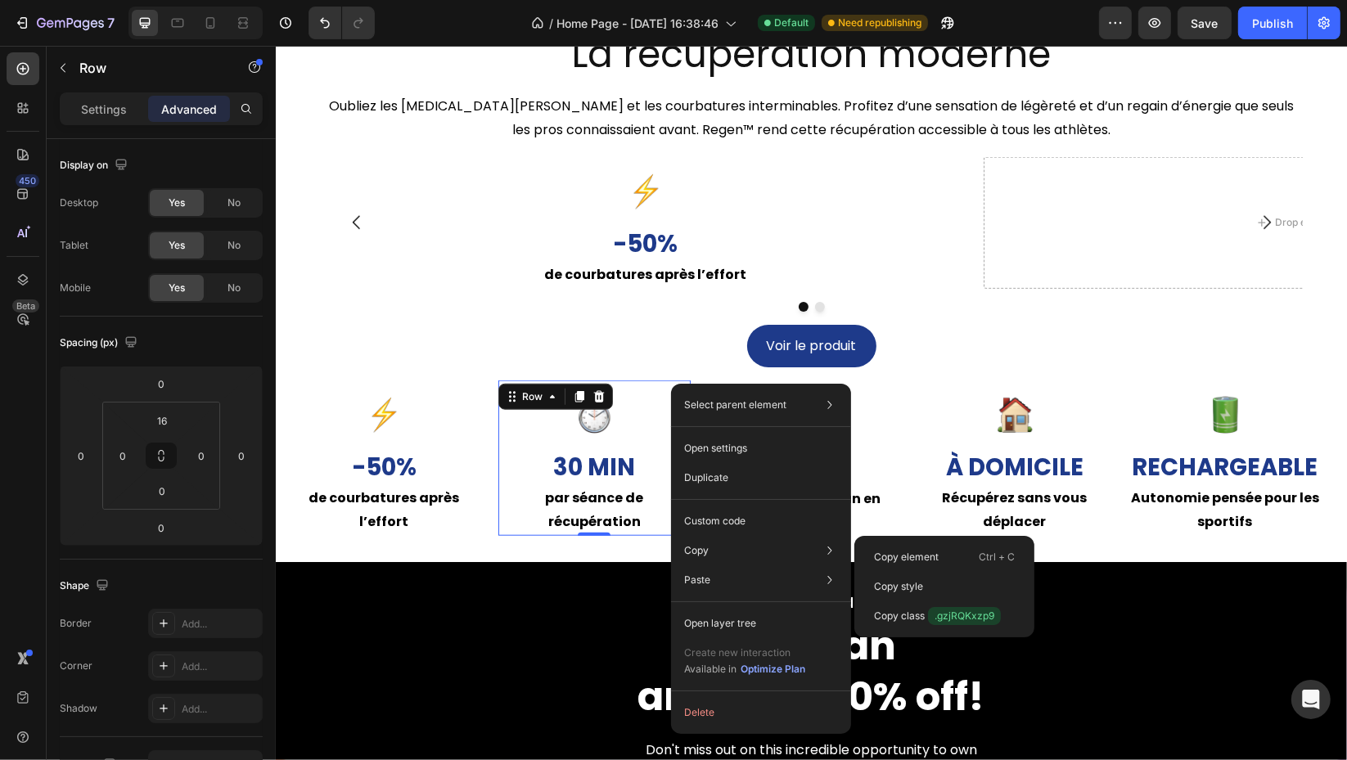
click at [884, 548] on div "Copy element Ctrl + C" at bounding box center [944, 556] width 167 height 29
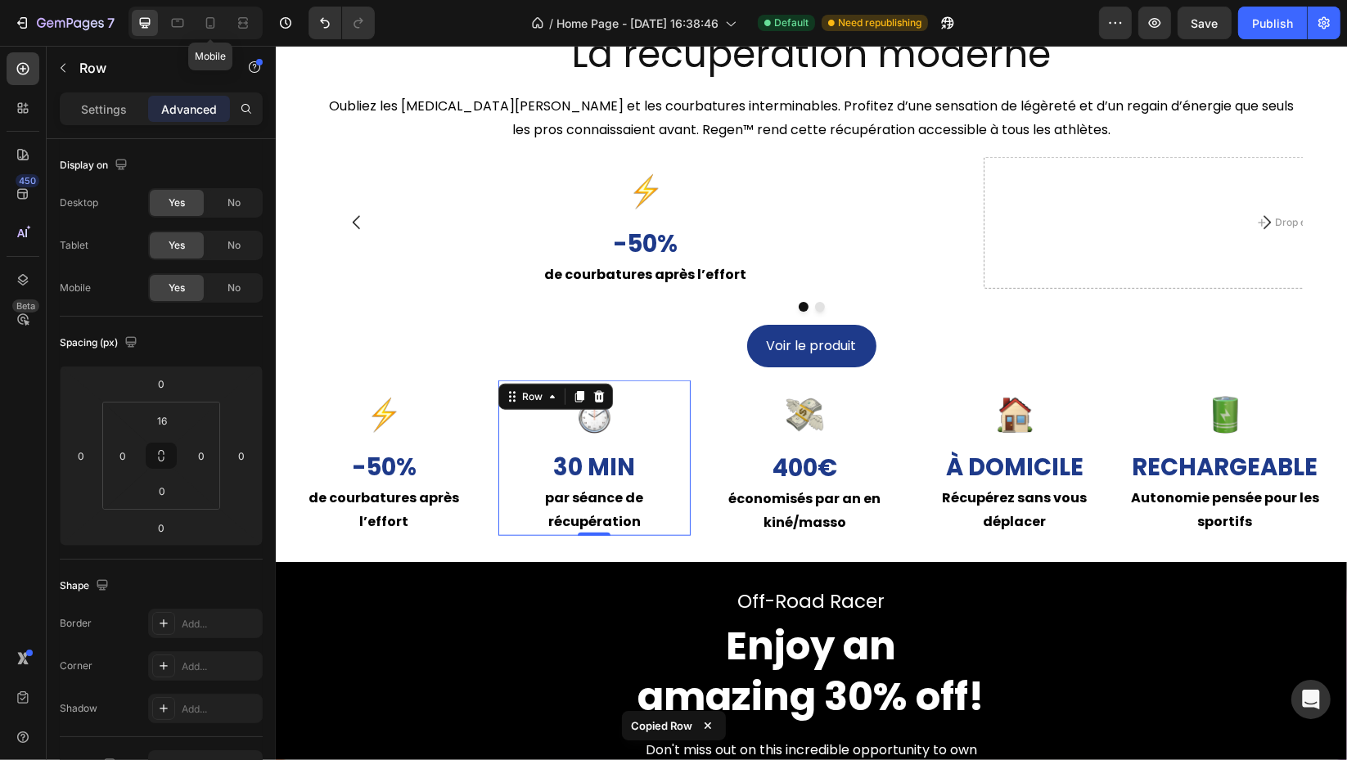
click at [213, 17] on icon at bounding box center [210, 22] width 9 height 11
type input "14"
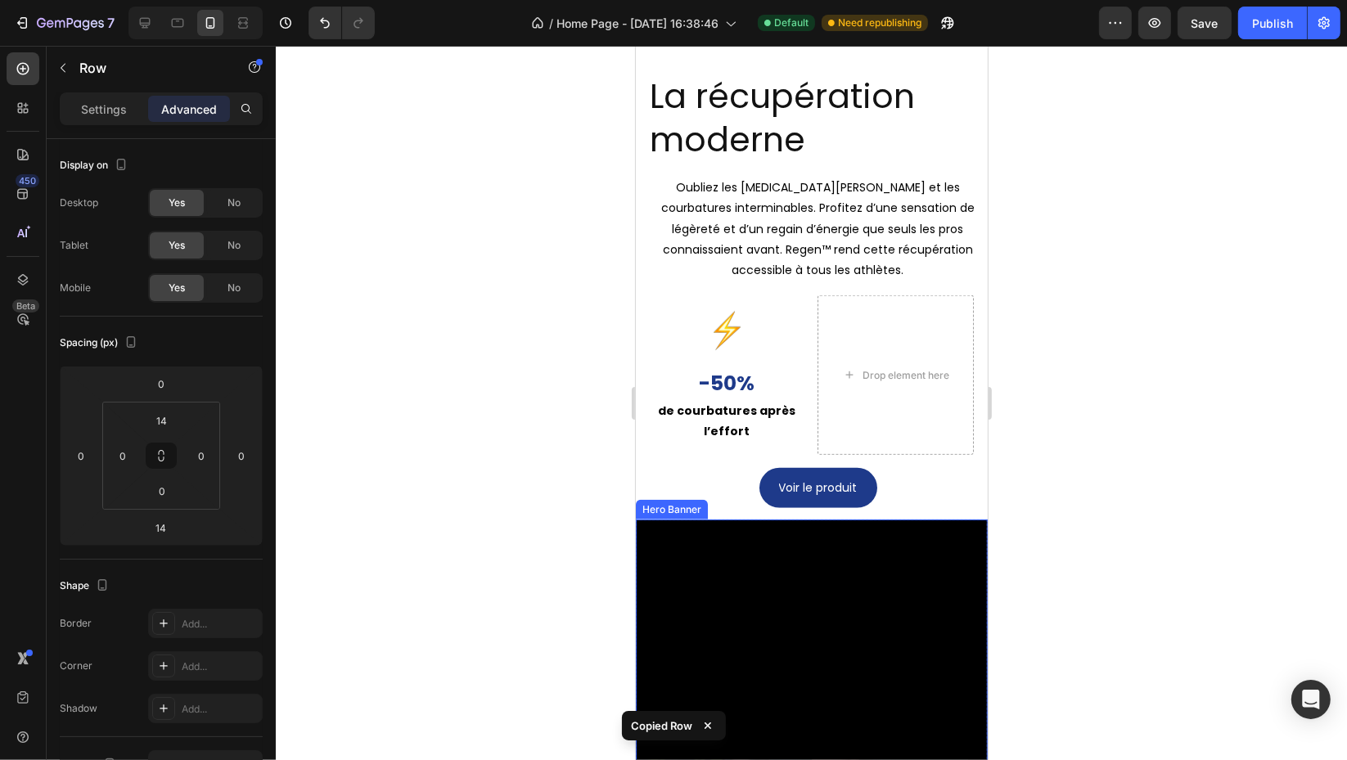
scroll to position [1369, 0]
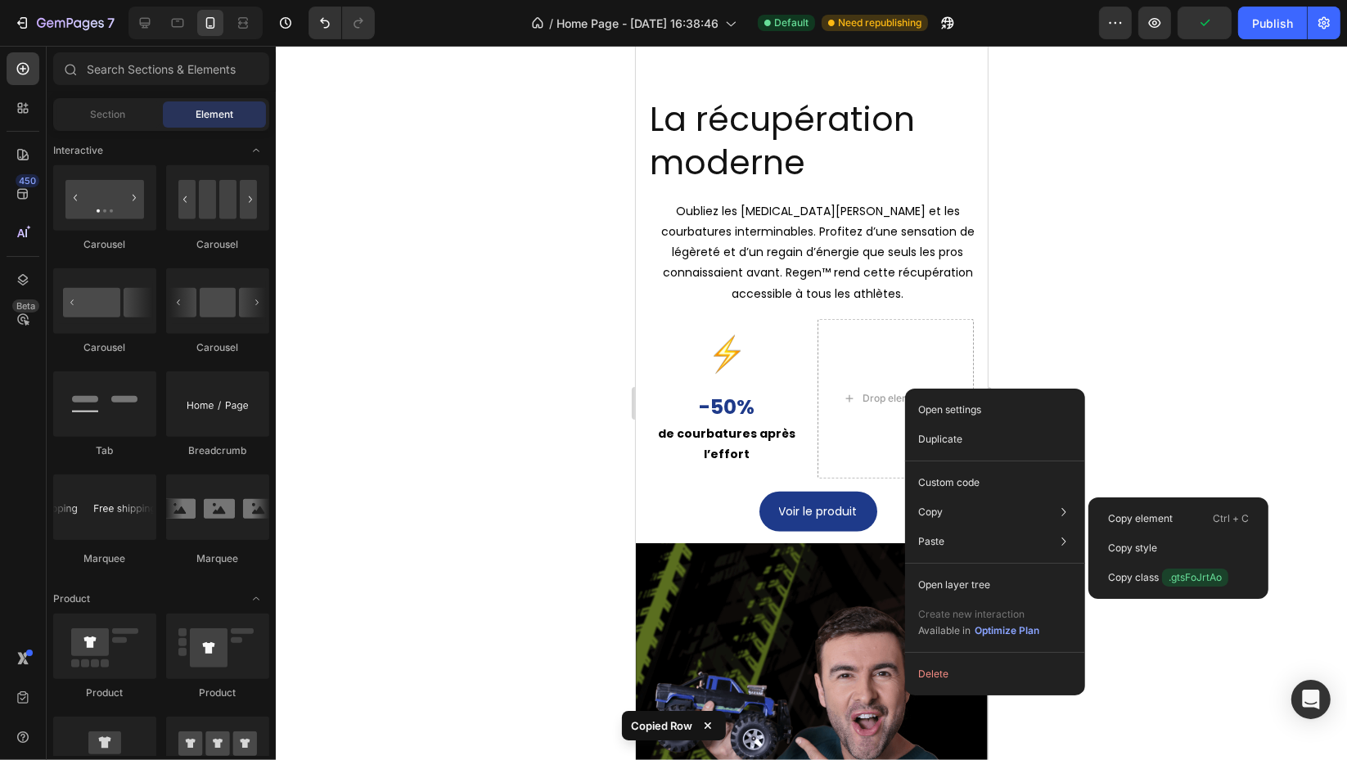
click at [945, 512] on div "Copy Copy element Ctrl + C Copy style Copy class .gtsFoJrtAo" at bounding box center [994, 511] width 167 height 29
click at [1145, 510] on div "Copy element Ctrl + C" at bounding box center [1178, 518] width 167 height 29
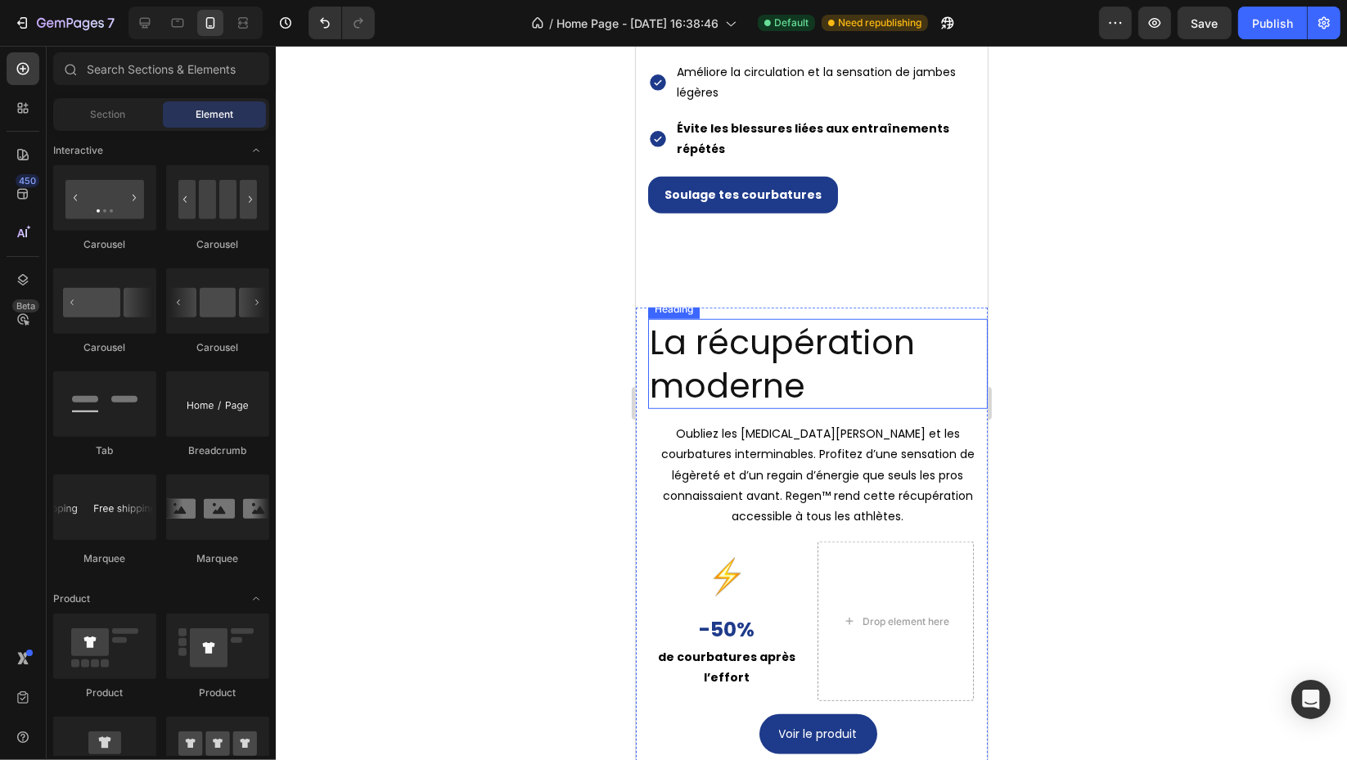
scroll to position [1355, 0]
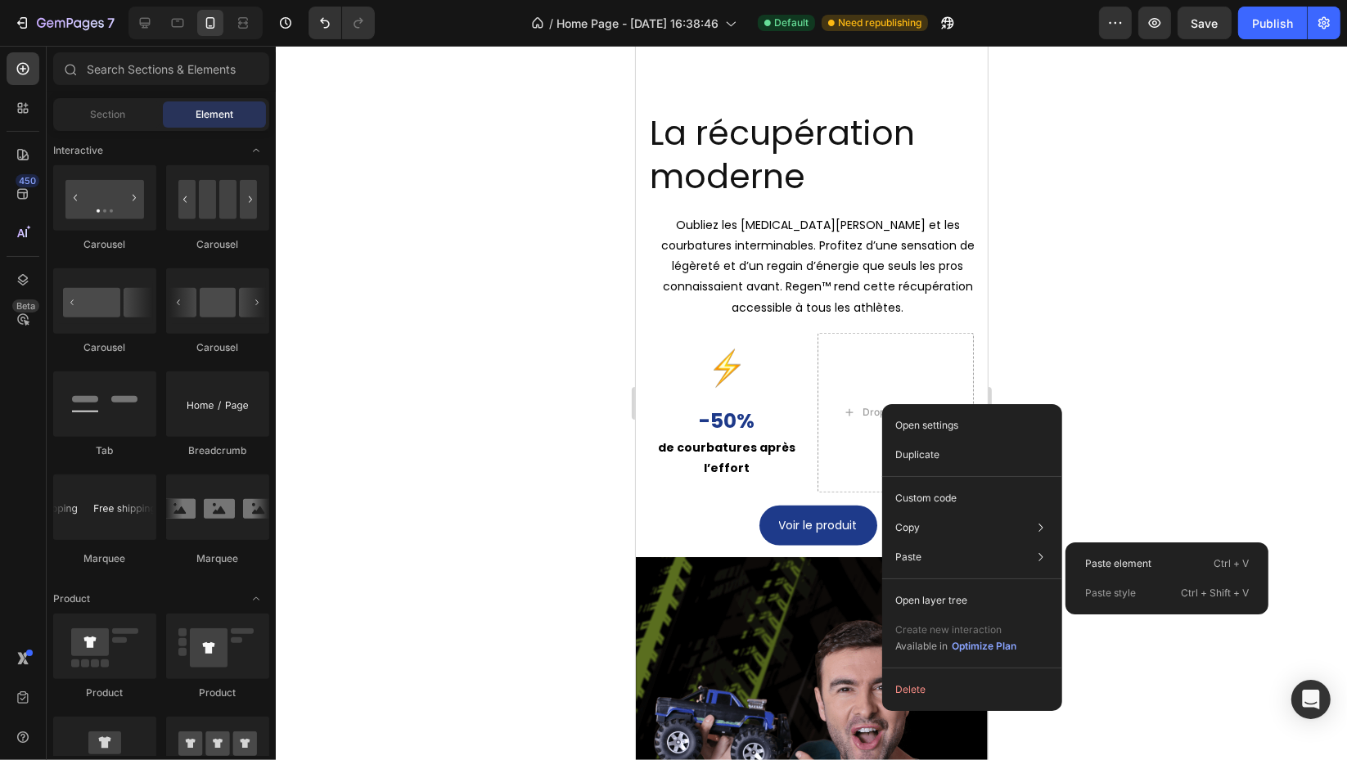
click at [1089, 557] on p "Paste element" at bounding box center [1118, 563] width 66 height 15
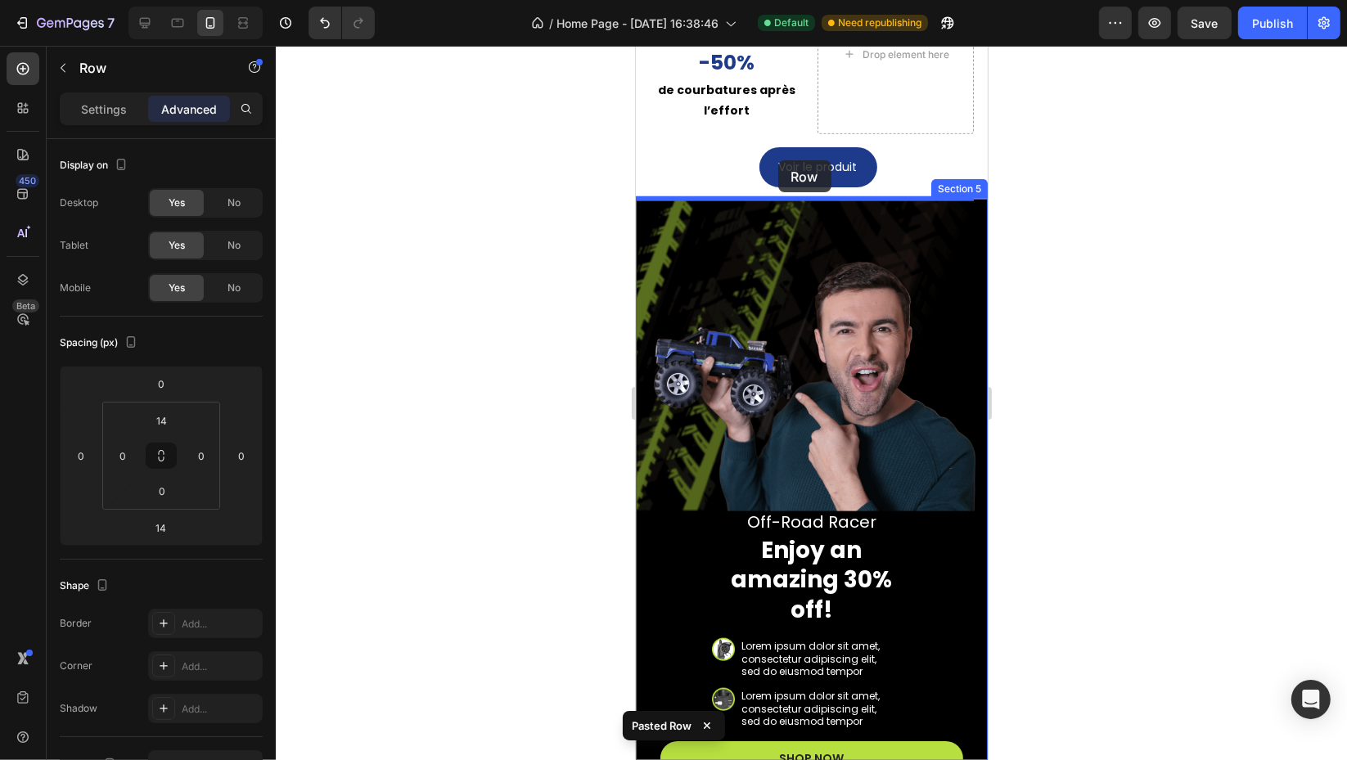
scroll to position [1546, 0]
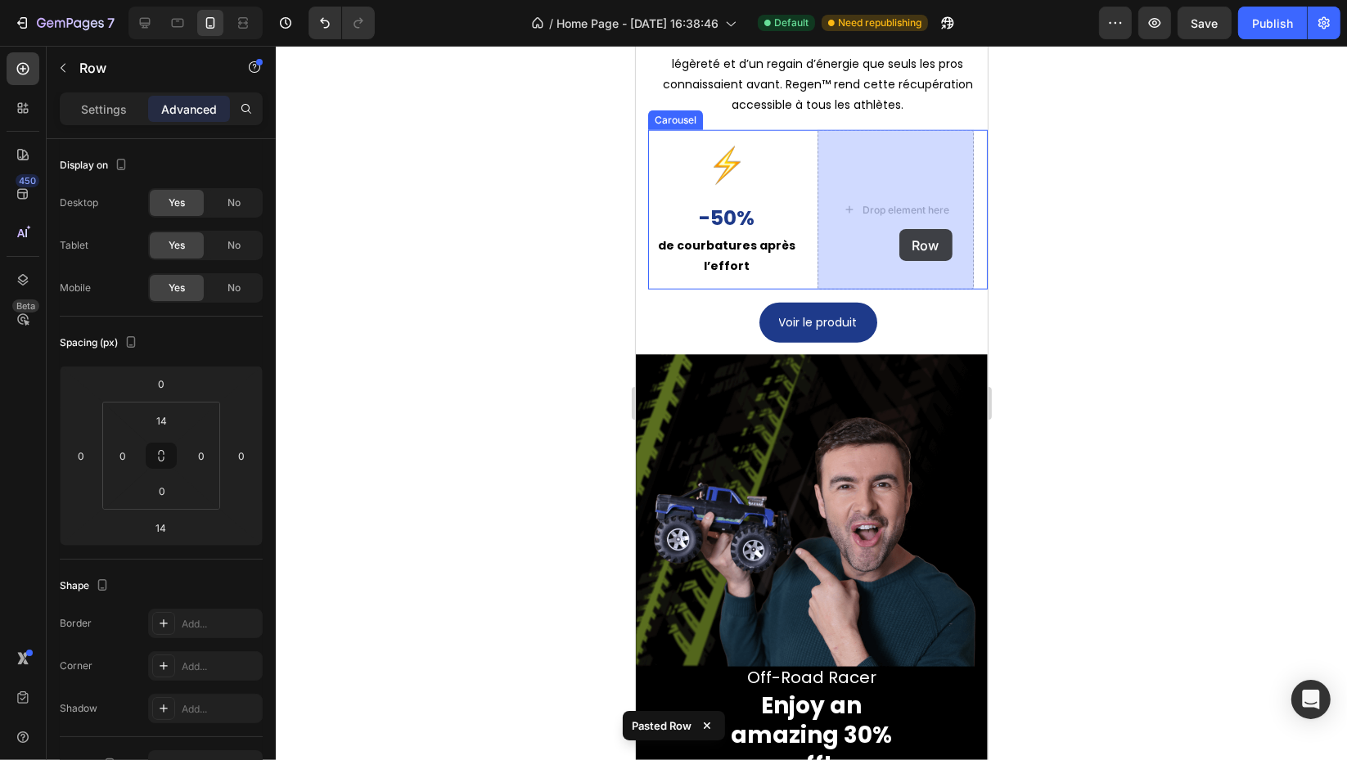
drag, startPoint x: 946, startPoint y: 148, endPoint x: 898, endPoint y: 229, distance: 93.9
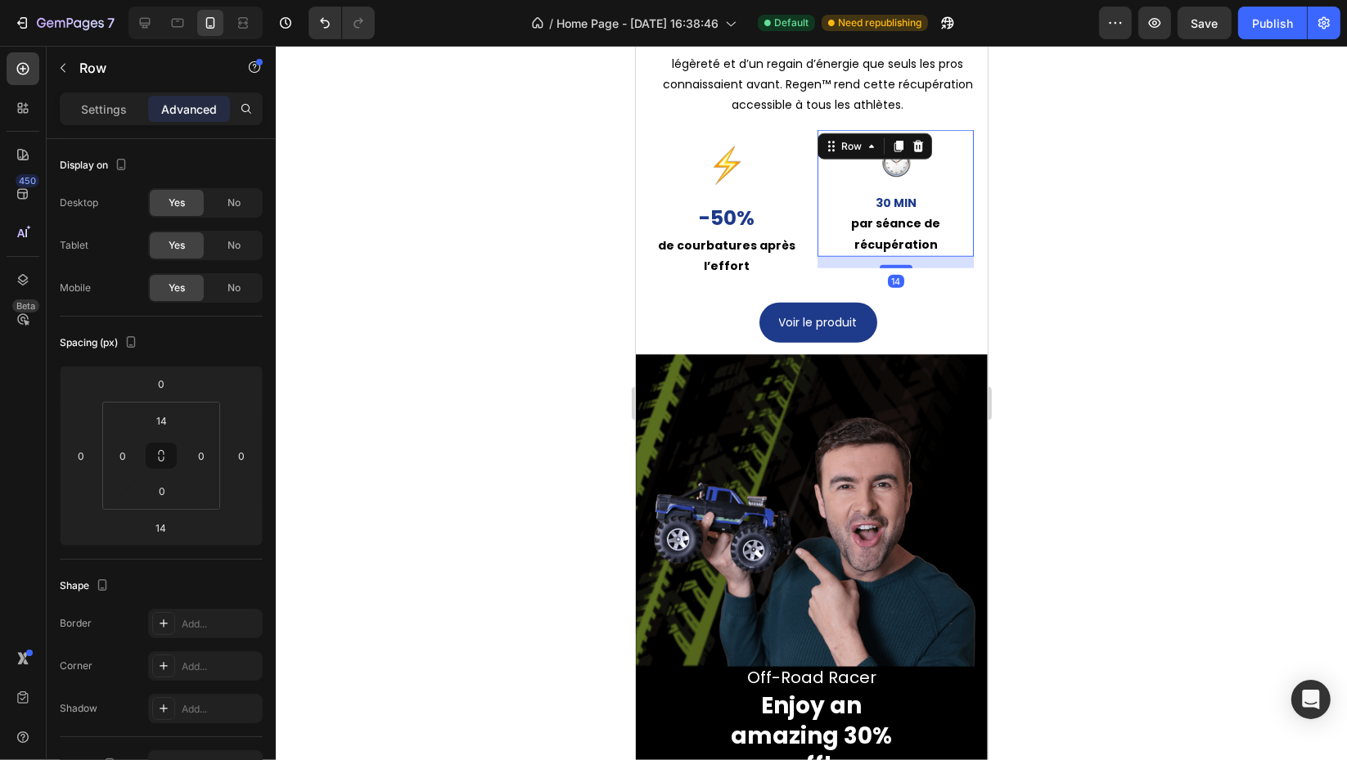
click at [1131, 273] on div at bounding box center [811, 403] width 1071 height 714
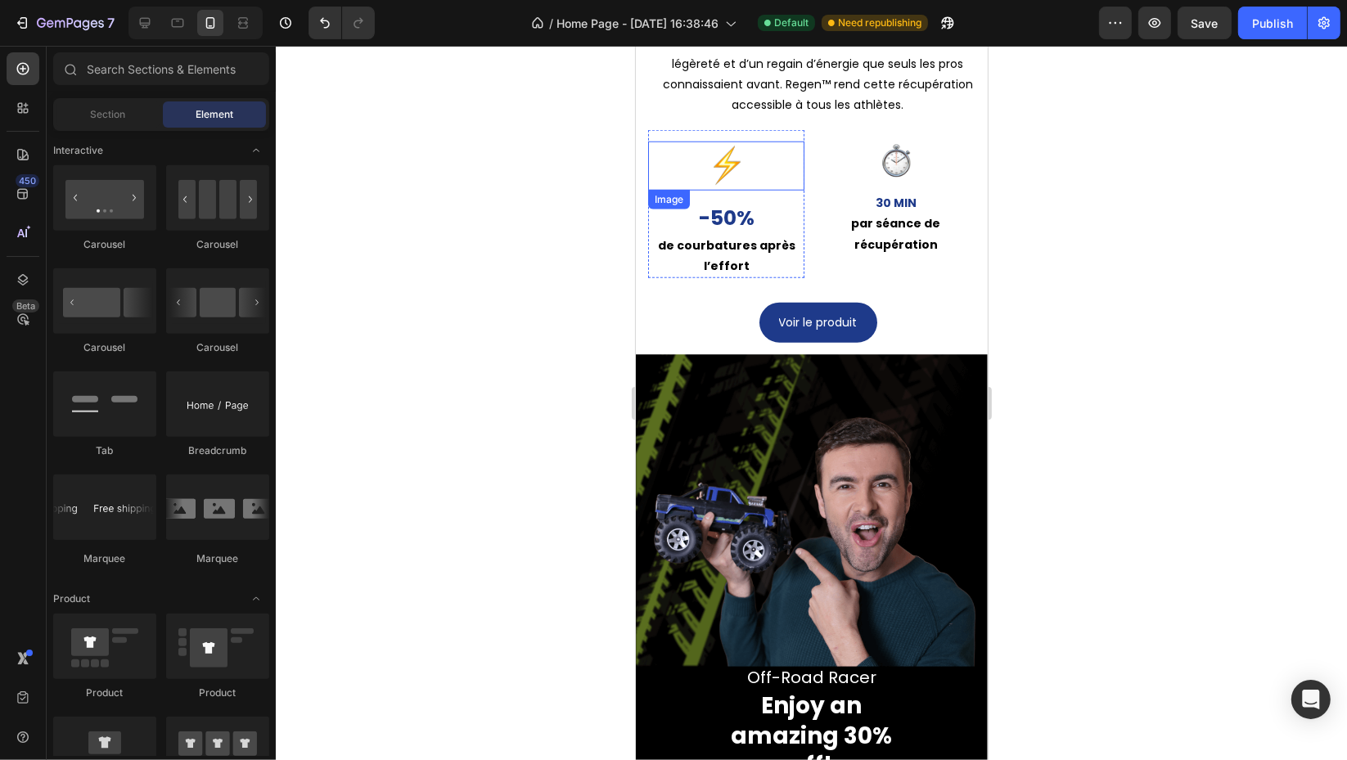
click at [726, 164] on img at bounding box center [725, 166] width 49 height 49
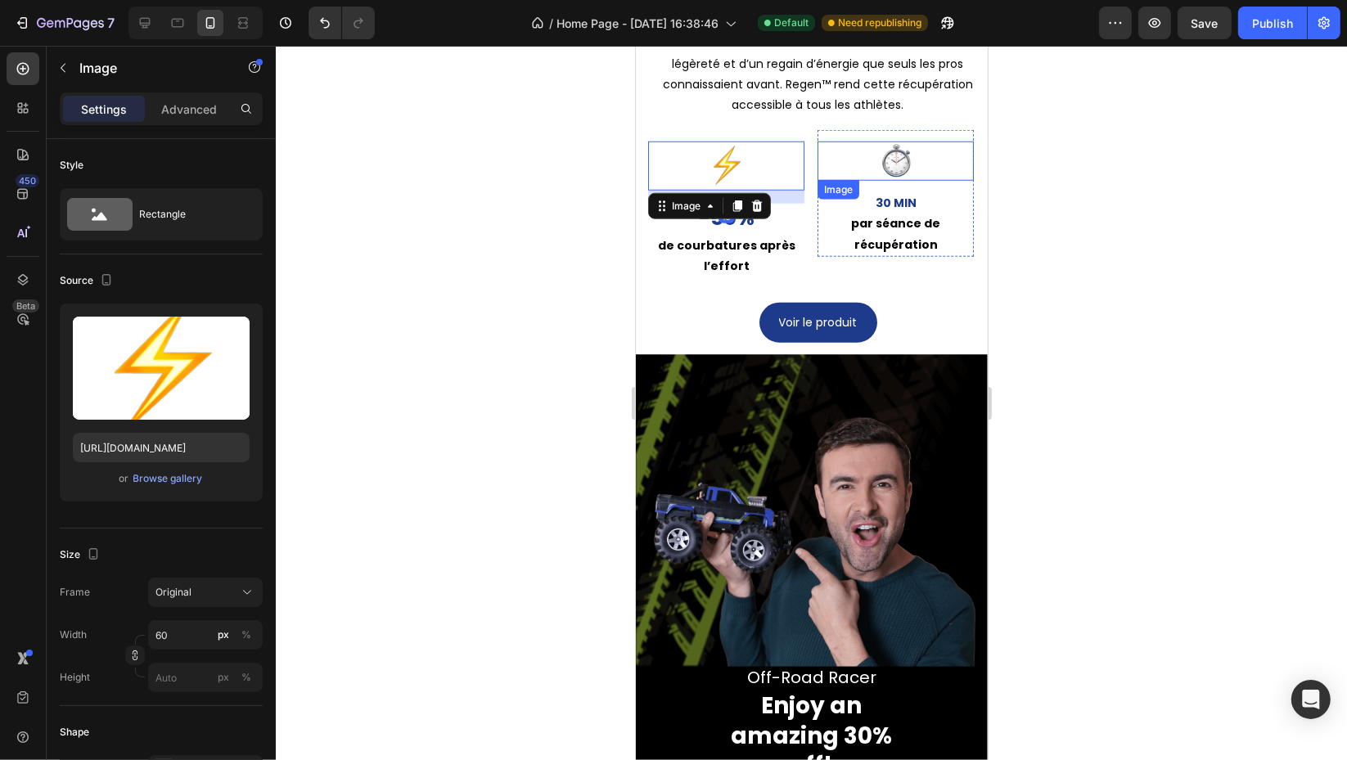
click at [870, 163] on div at bounding box center [894, 161] width 156 height 39
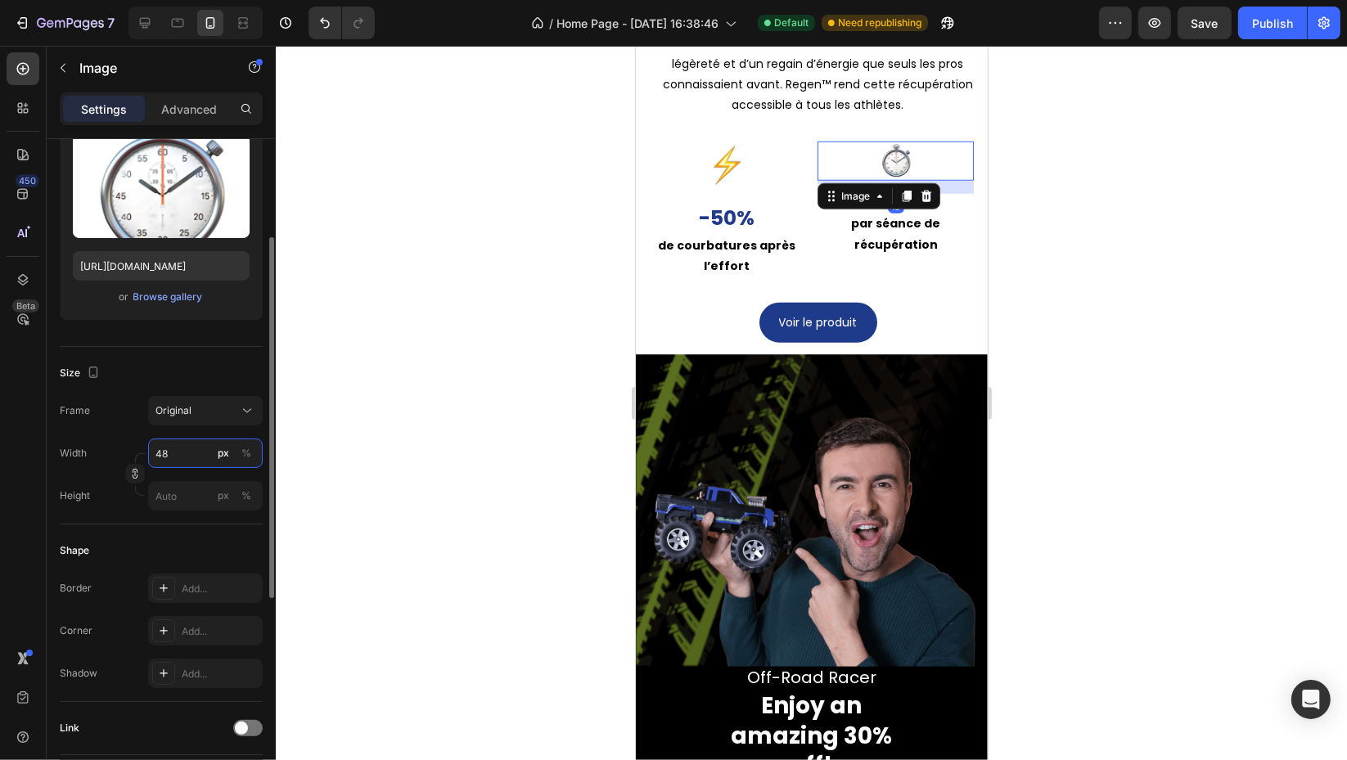
click at [173, 458] on input "48" at bounding box center [205, 452] width 115 height 29
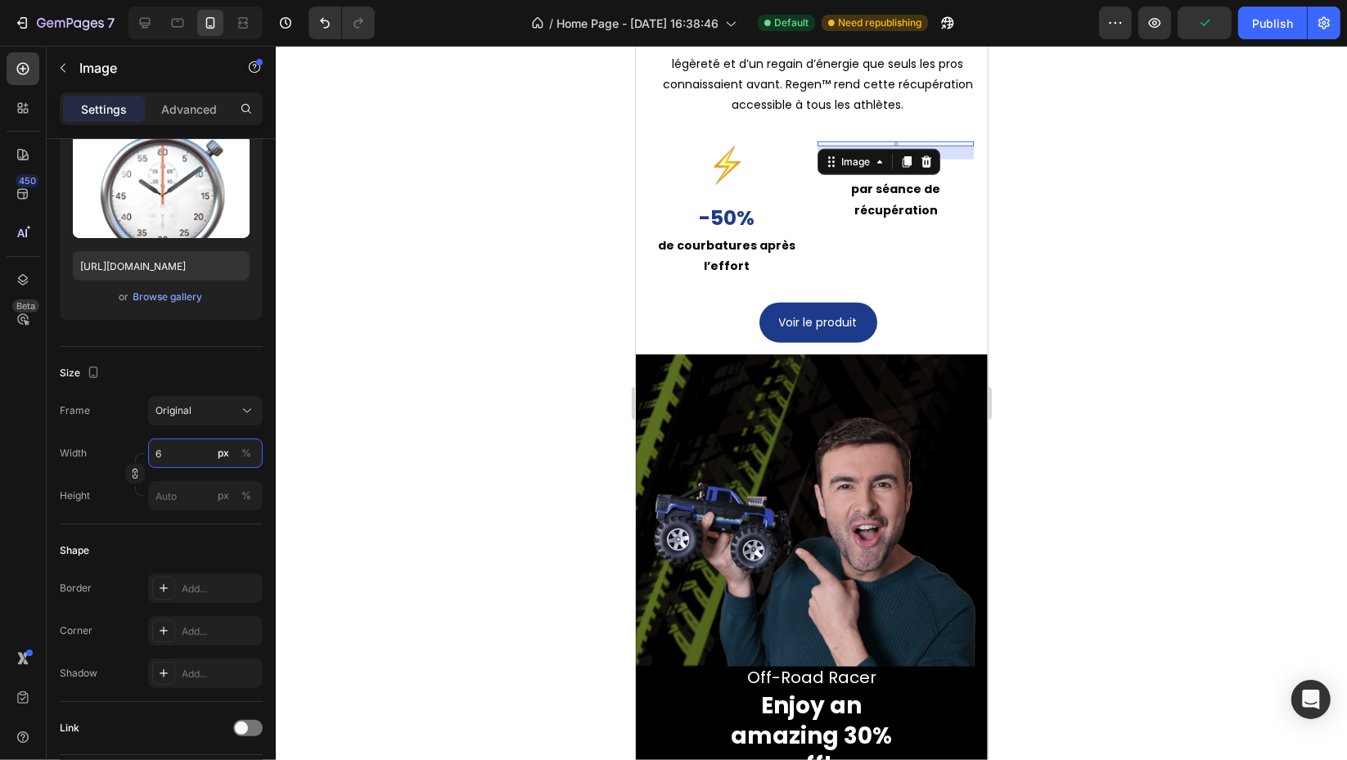
type input "60"
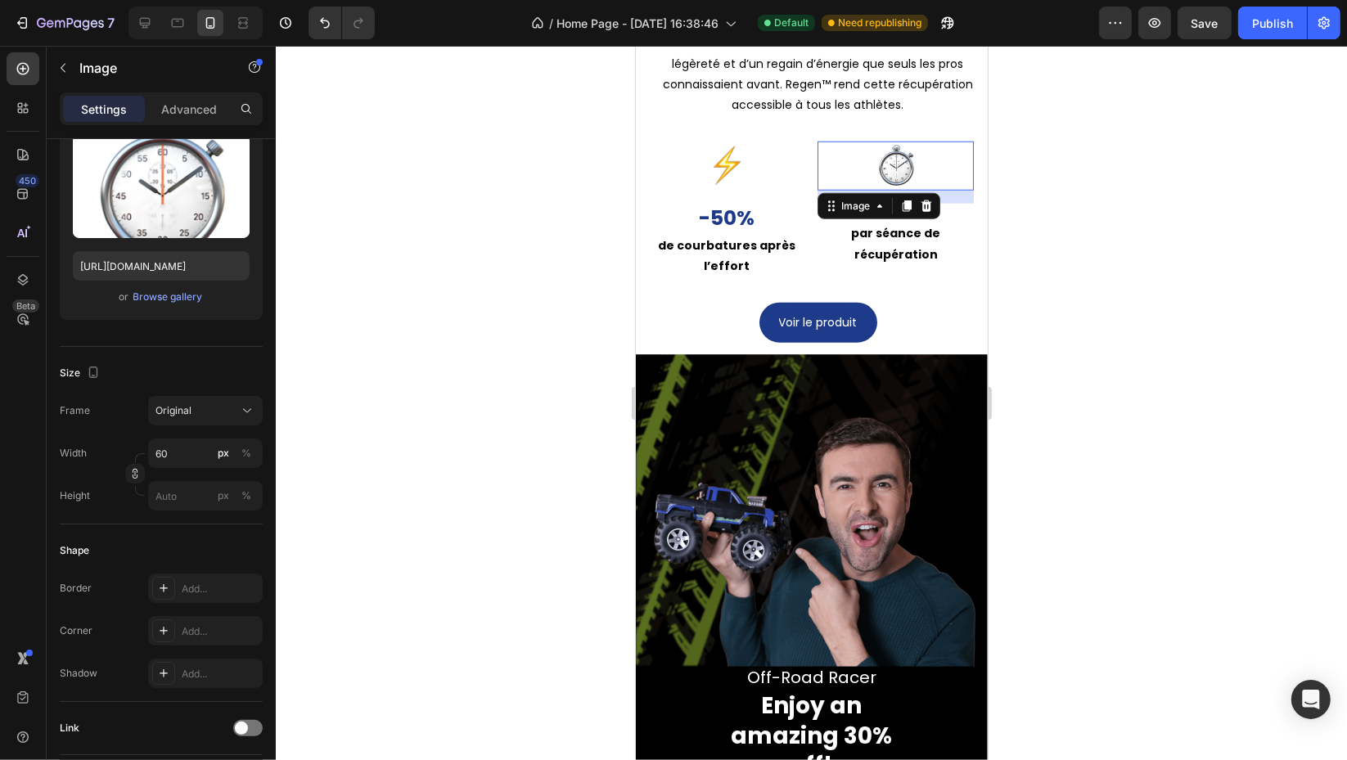
click at [1117, 310] on div at bounding box center [811, 403] width 1071 height 714
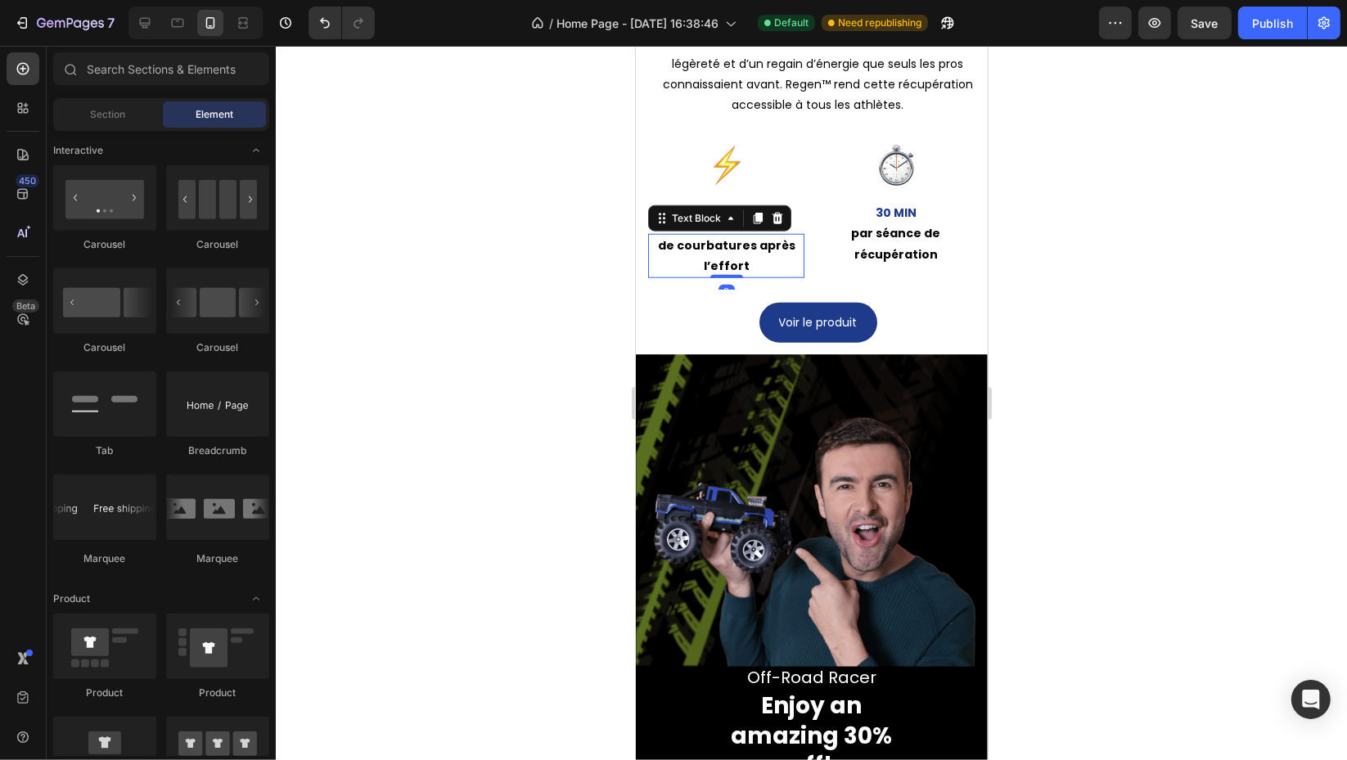
click at [762, 247] on strong "de courbatures après l’effort" at bounding box center [725, 255] width 137 height 37
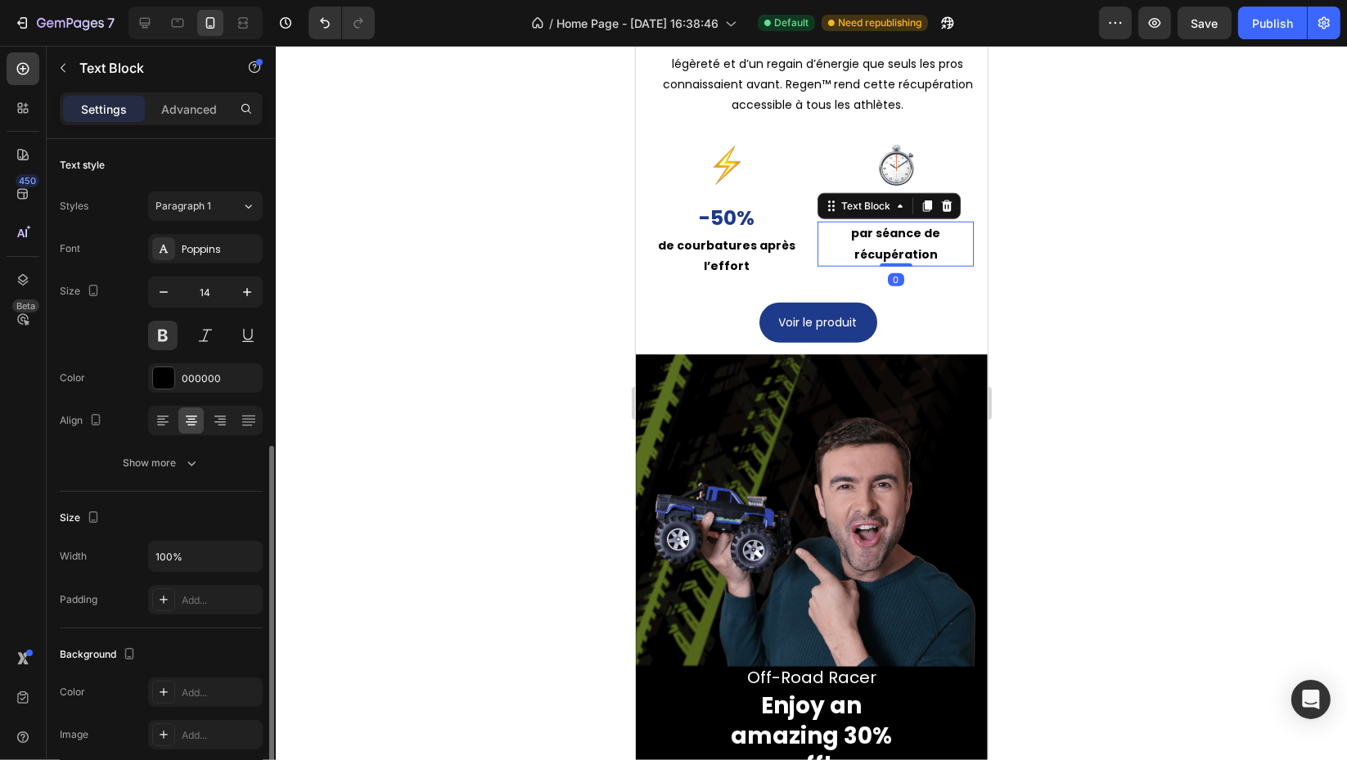
click at [818, 229] on p "par séance de récupération" at bounding box center [894, 243] width 153 height 41
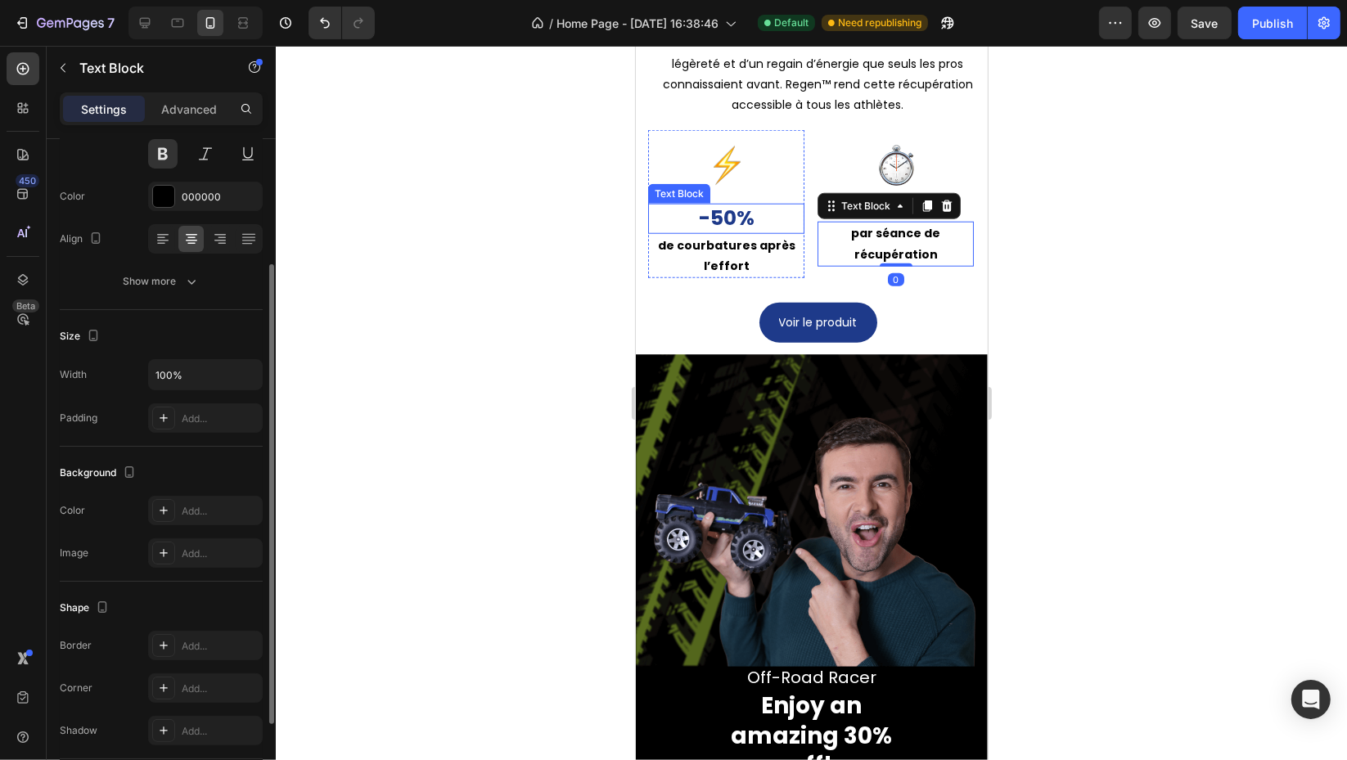
click at [773, 217] on p "-50%" at bounding box center [725, 218] width 153 height 27
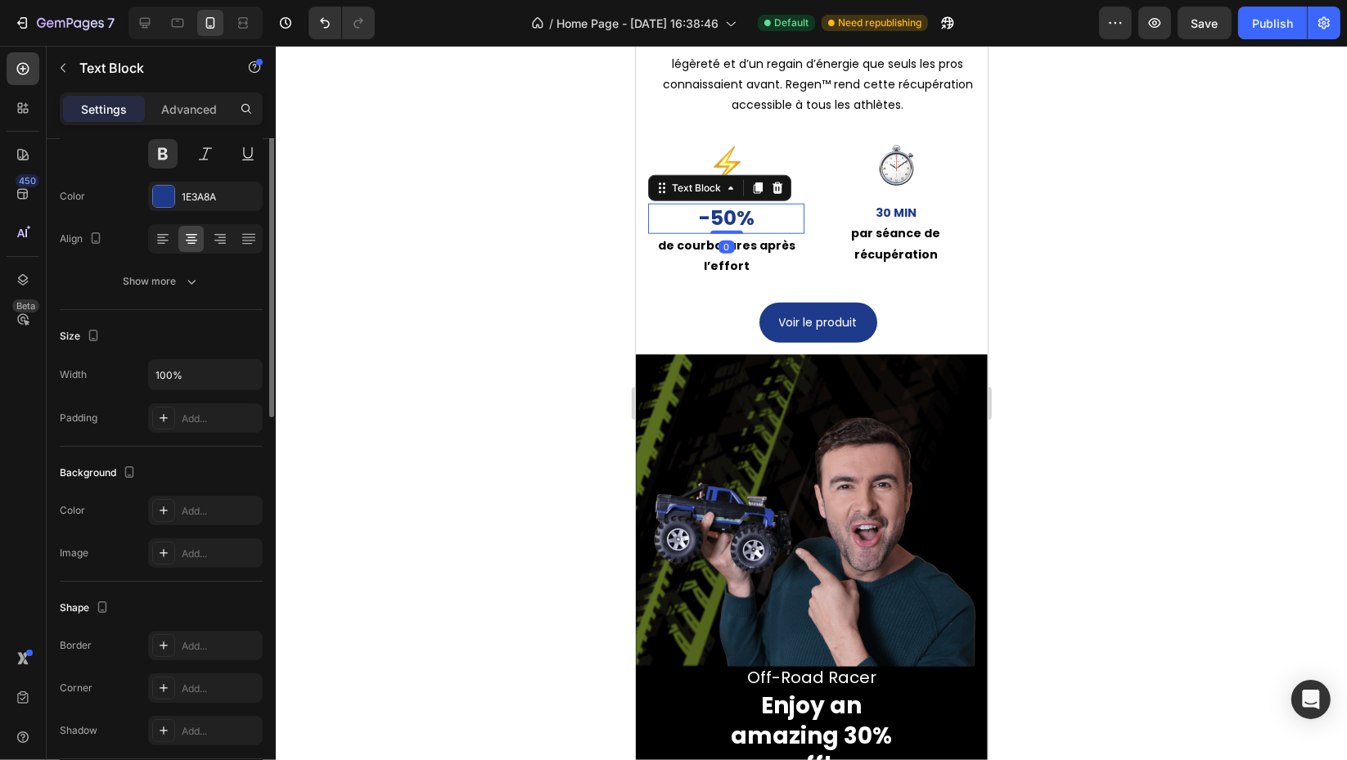
scroll to position [0, 0]
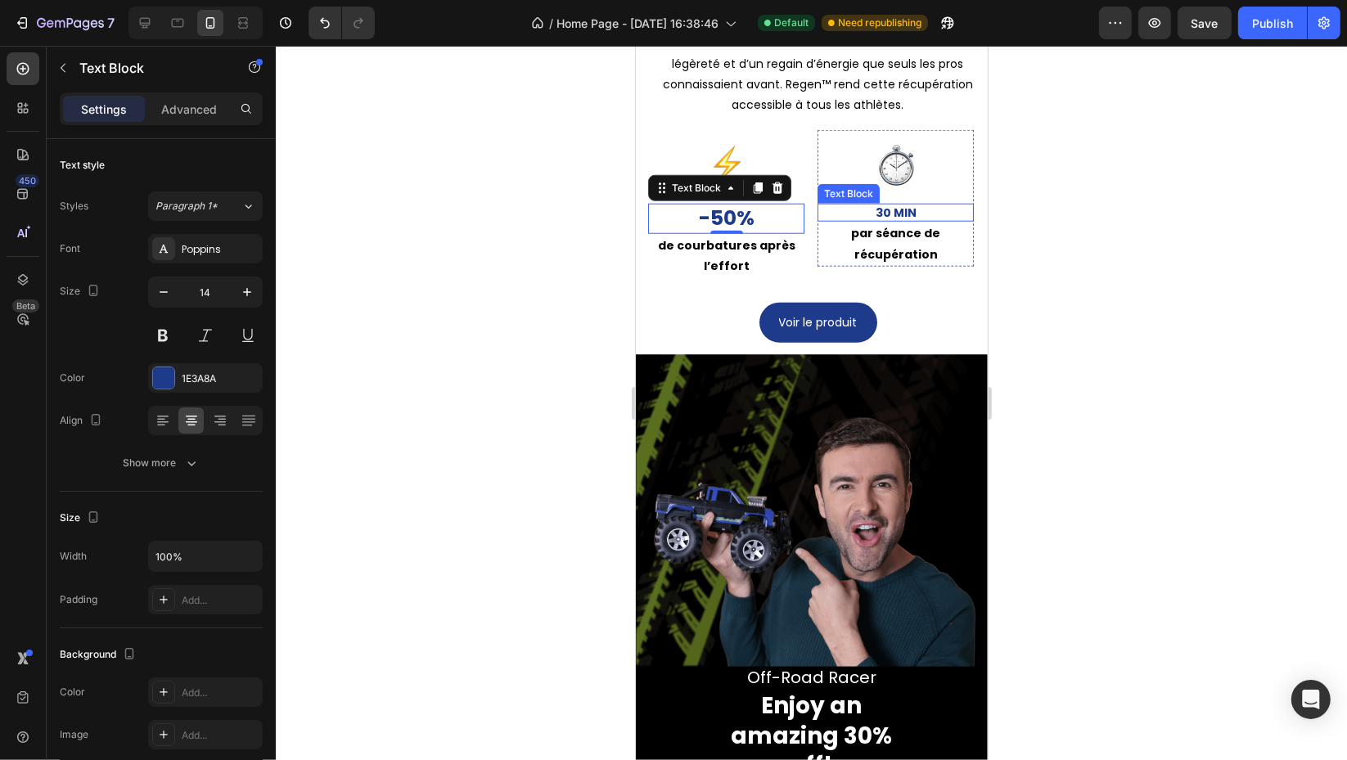
click at [892, 209] on strong "30 min" at bounding box center [895, 213] width 41 height 16
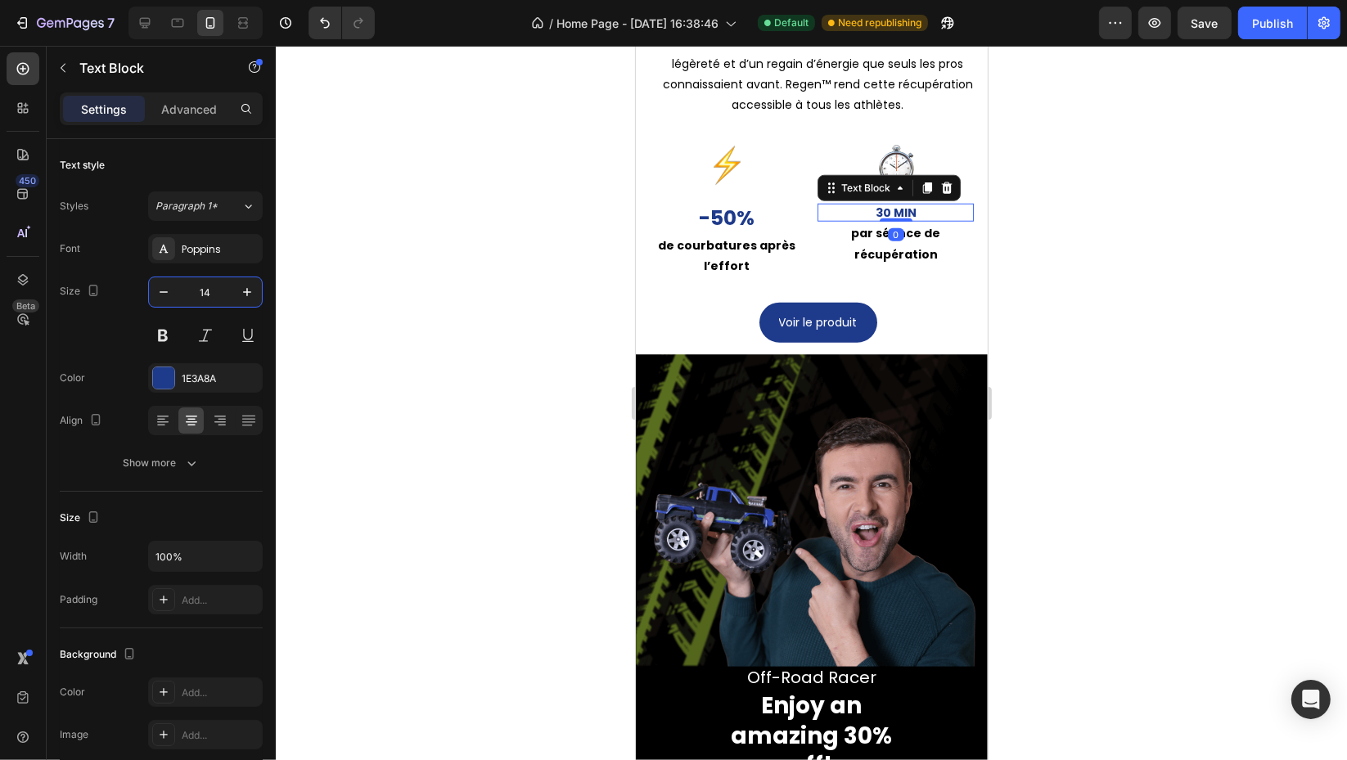
click at [218, 290] on input "14" at bounding box center [205, 291] width 54 height 29
click at [212, 288] on input "14" at bounding box center [205, 291] width 54 height 29
click at [211, 288] on input "14" at bounding box center [205, 291] width 54 height 29
type input "25"
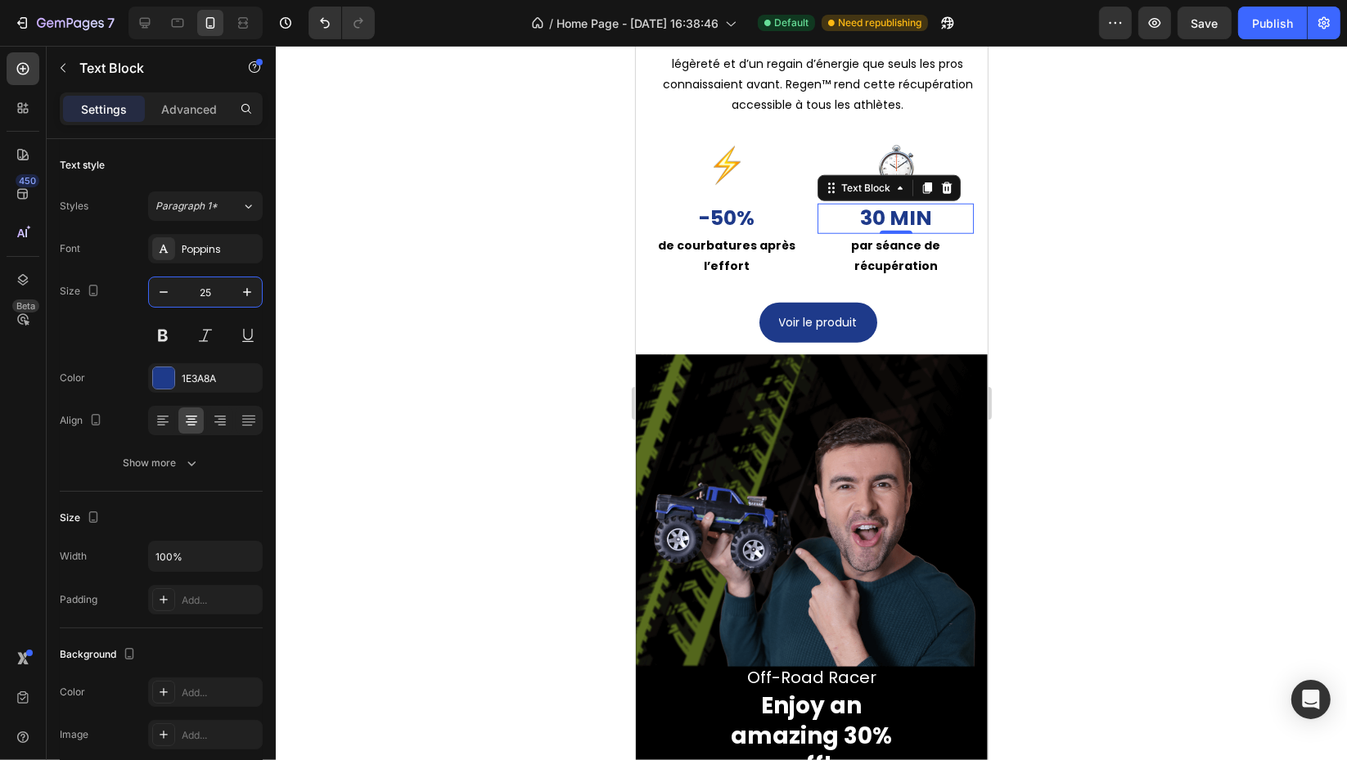
click at [1153, 473] on div at bounding box center [811, 403] width 1071 height 714
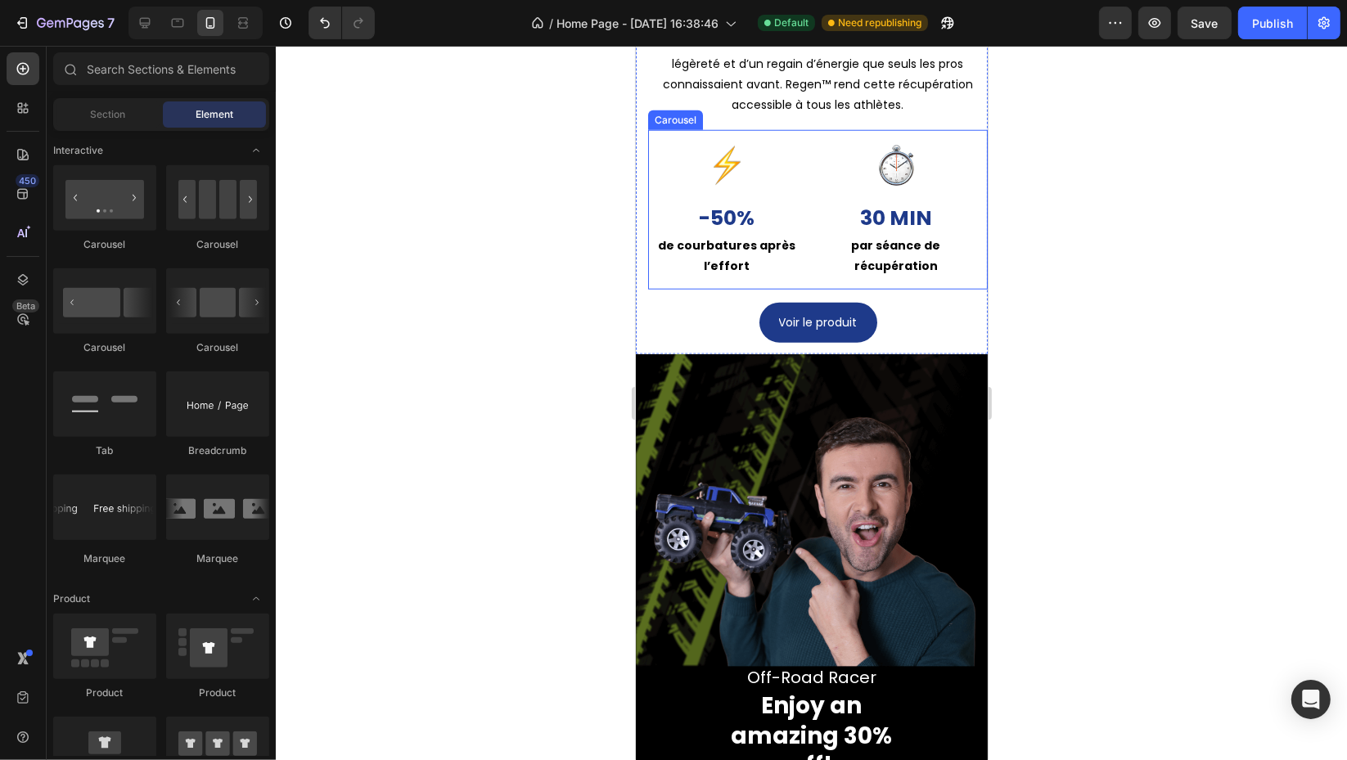
click at [806, 257] on div "Image -50% Text Block de courbatures après l’effort Text Block Row Image 30 min…" at bounding box center [816, 210] width 339 height 160
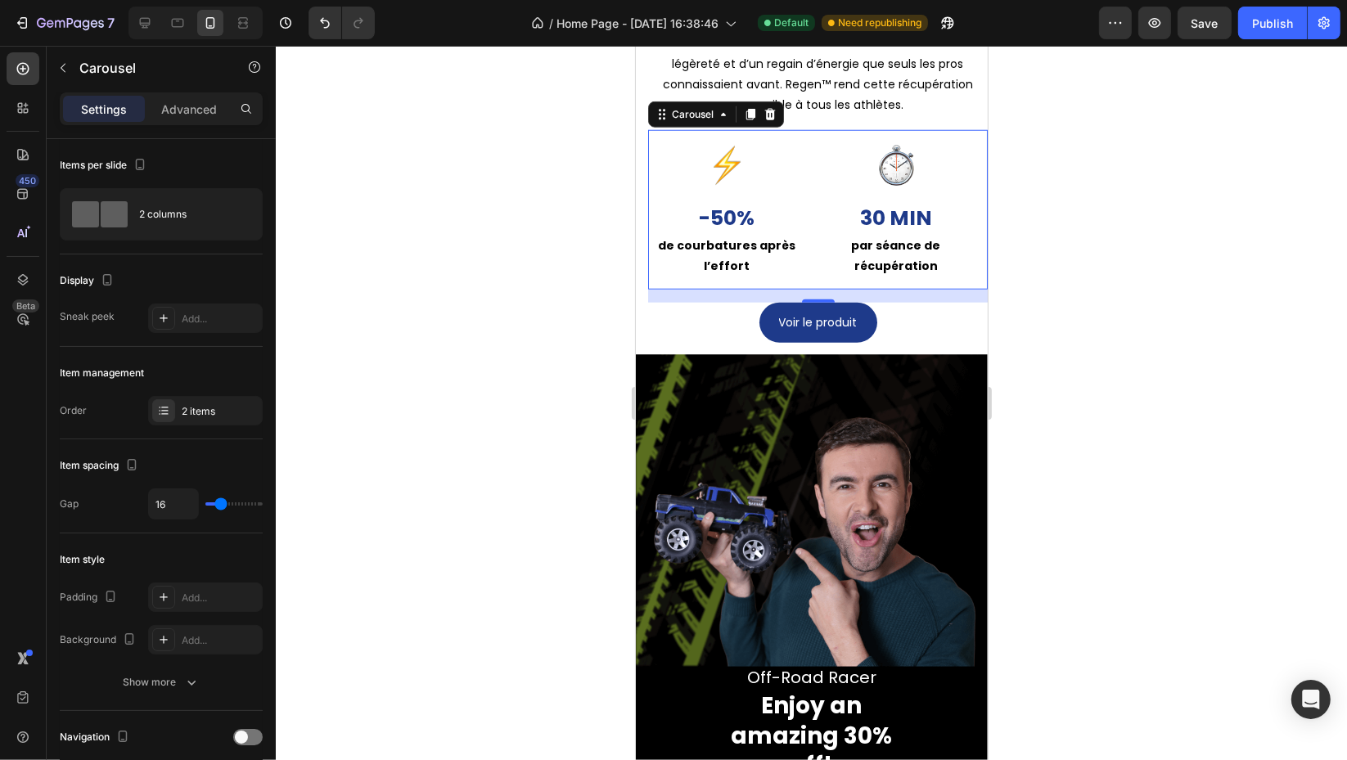
click at [743, 110] on icon at bounding box center [749, 114] width 13 height 13
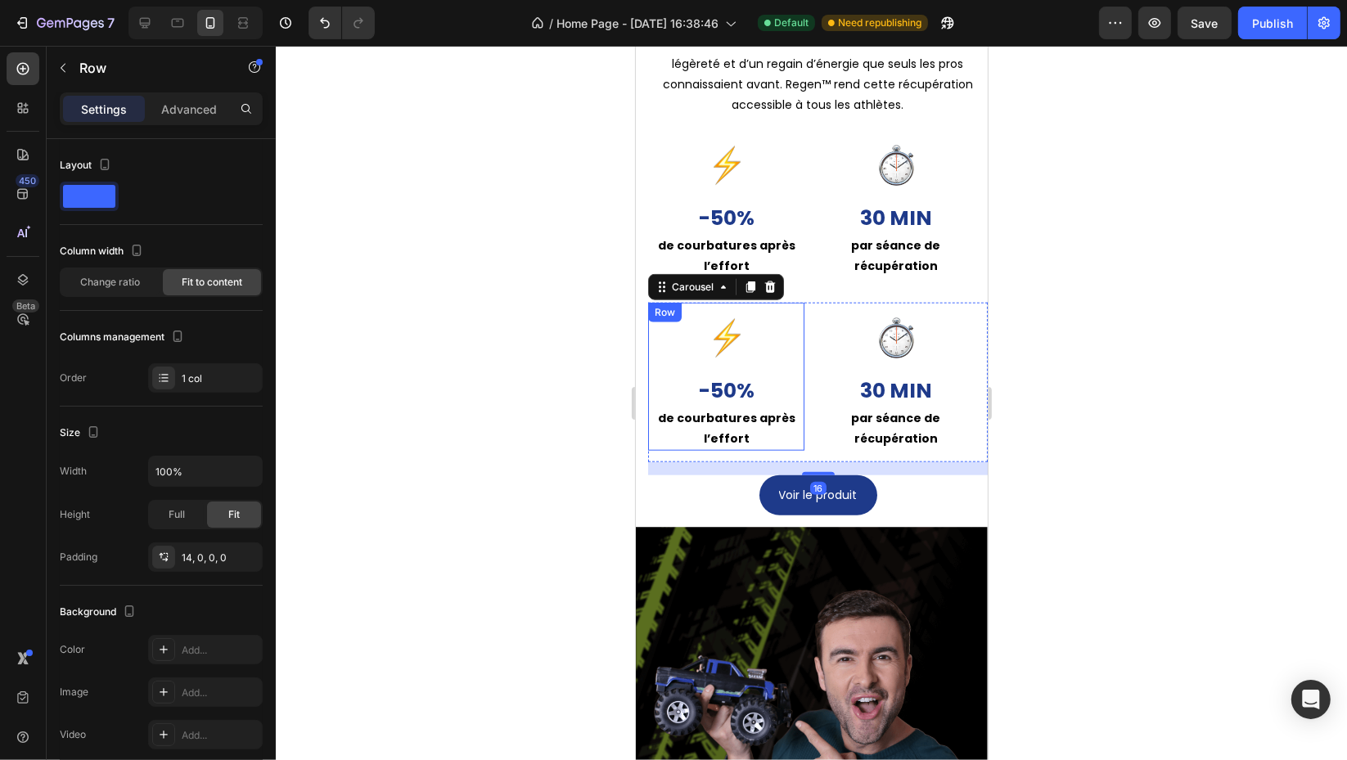
click at [753, 365] on div "Image -50% Text Block de courbatures après l’effort Text Block" at bounding box center [725, 382] width 156 height 137
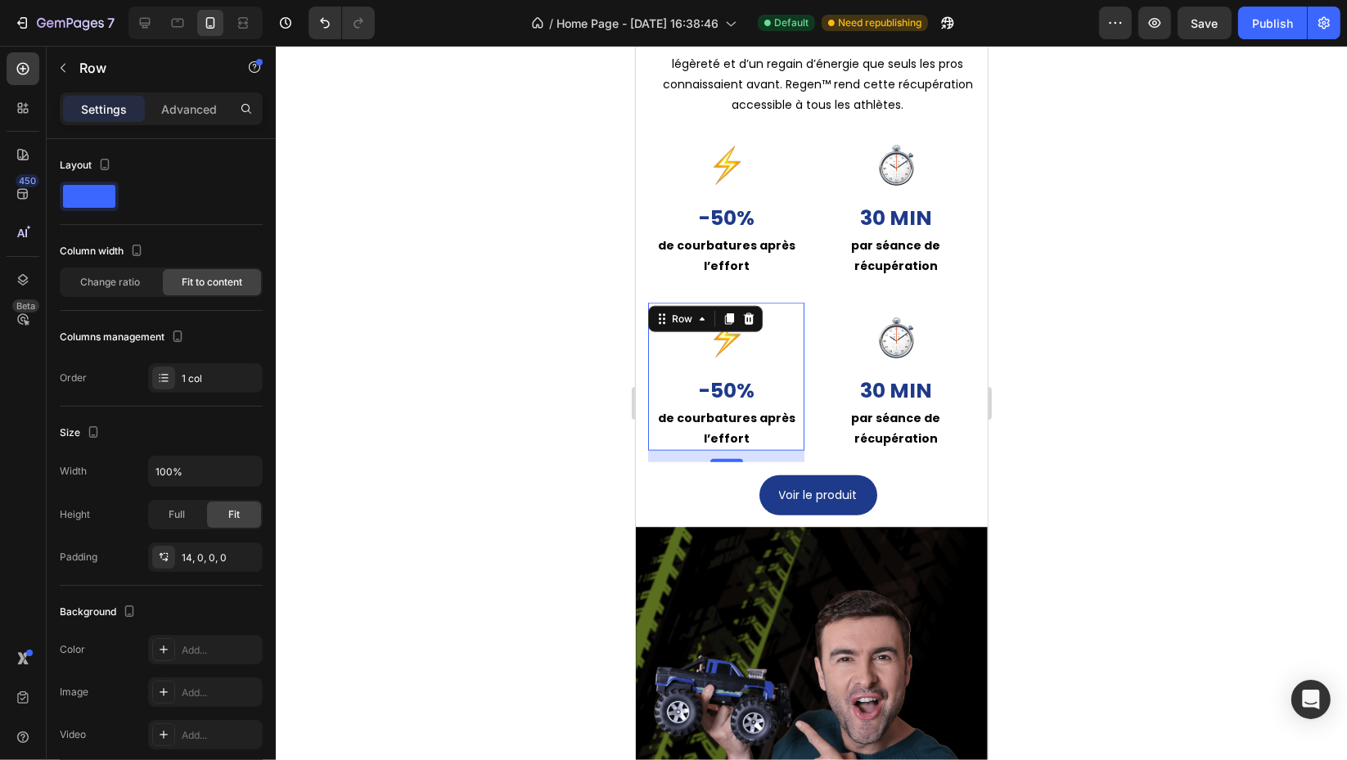
click at [753, 318] on icon at bounding box center [747, 319] width 13 height 13
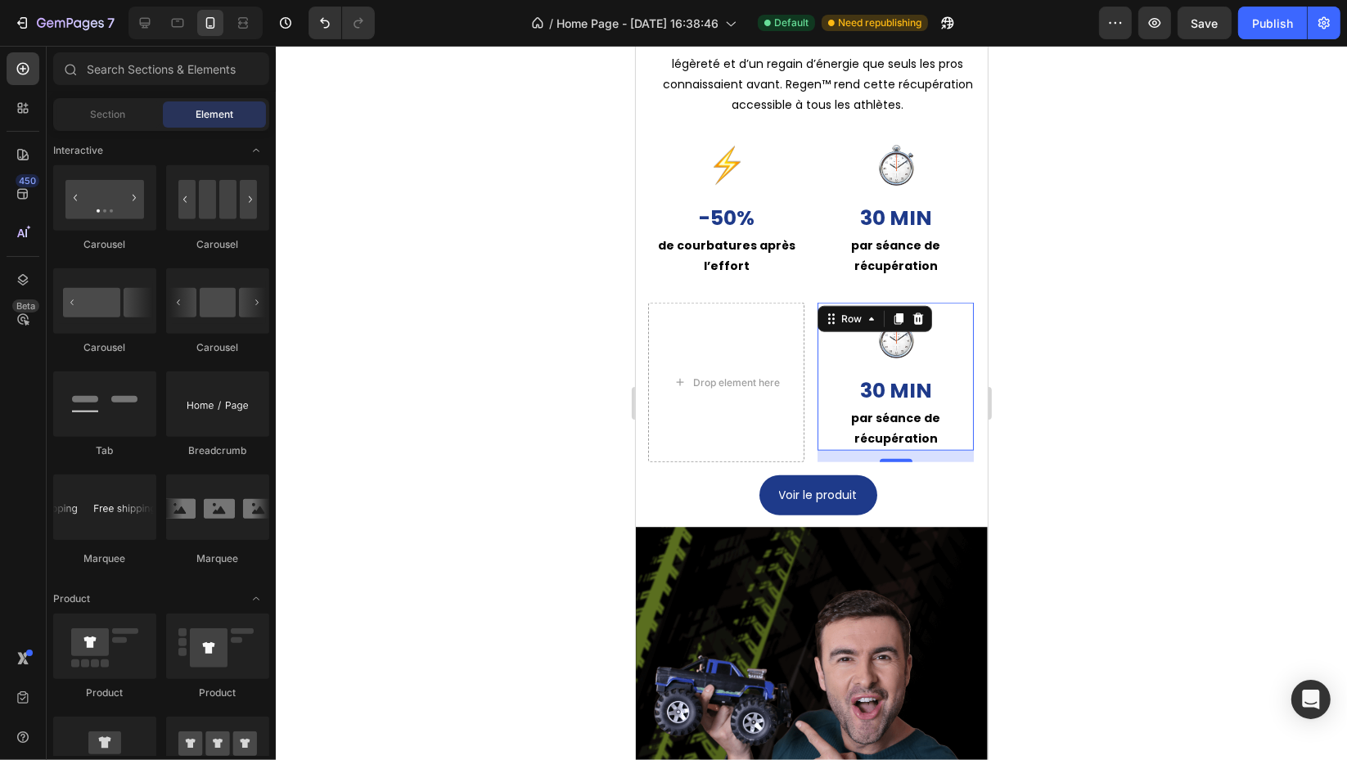
click at [954, 304] on div "Image 30 min Text Block par séance de récupération Text Block Row 14" at bounding box center [894, 377] width 156 height 148
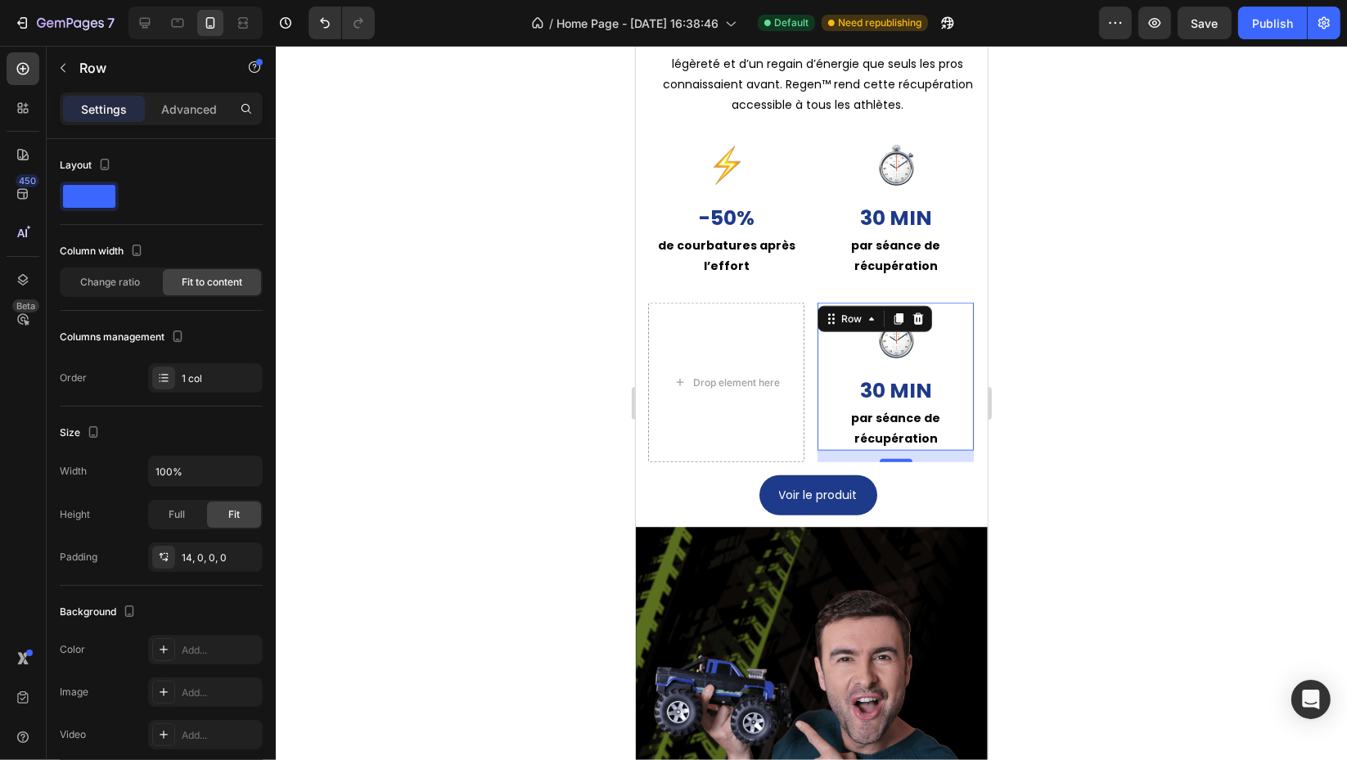
click at [924, 314] on div at bounding box center [917, 319] width 20 height 20
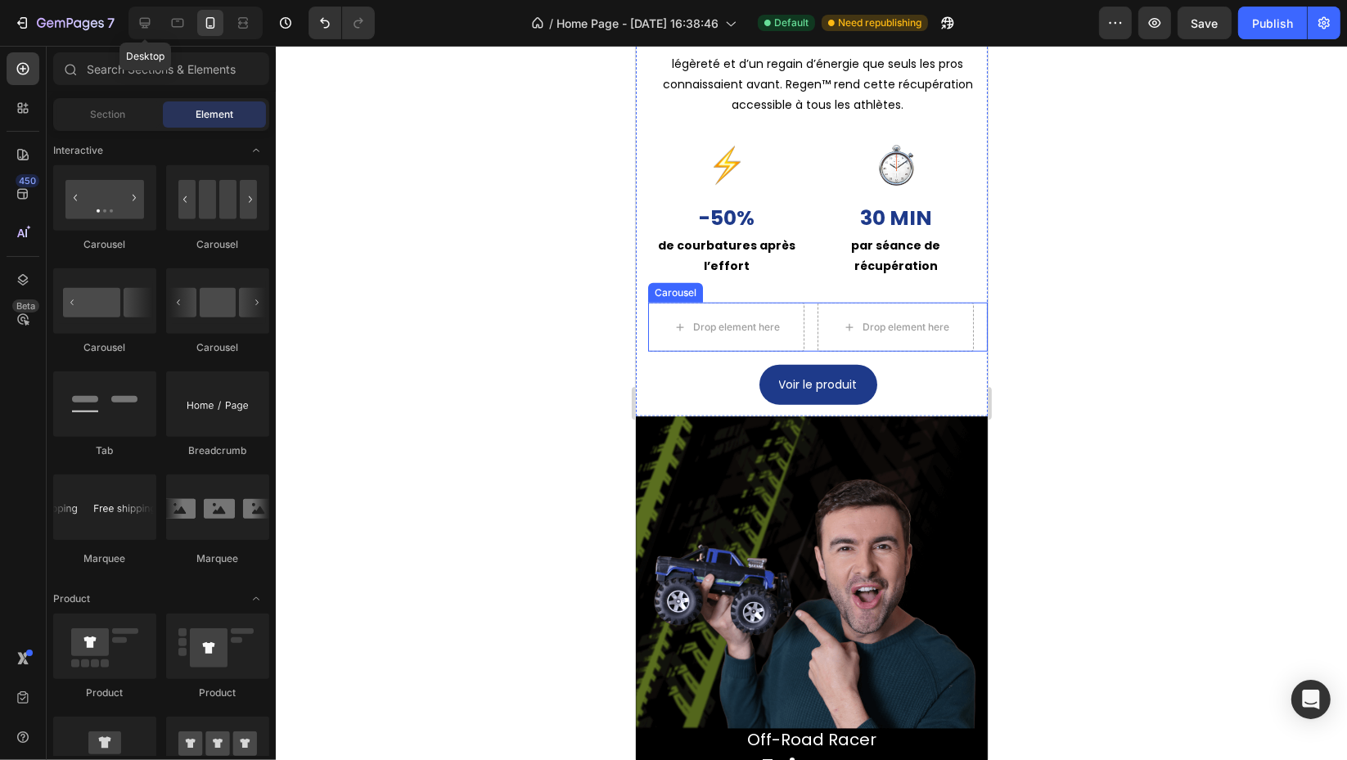
click at [159, 17] on div "Desktop" at bounding box center [195, 23] width 134 height 33
click at [152, 22] on icon at bounding box center [145, 23] width 16 height 16
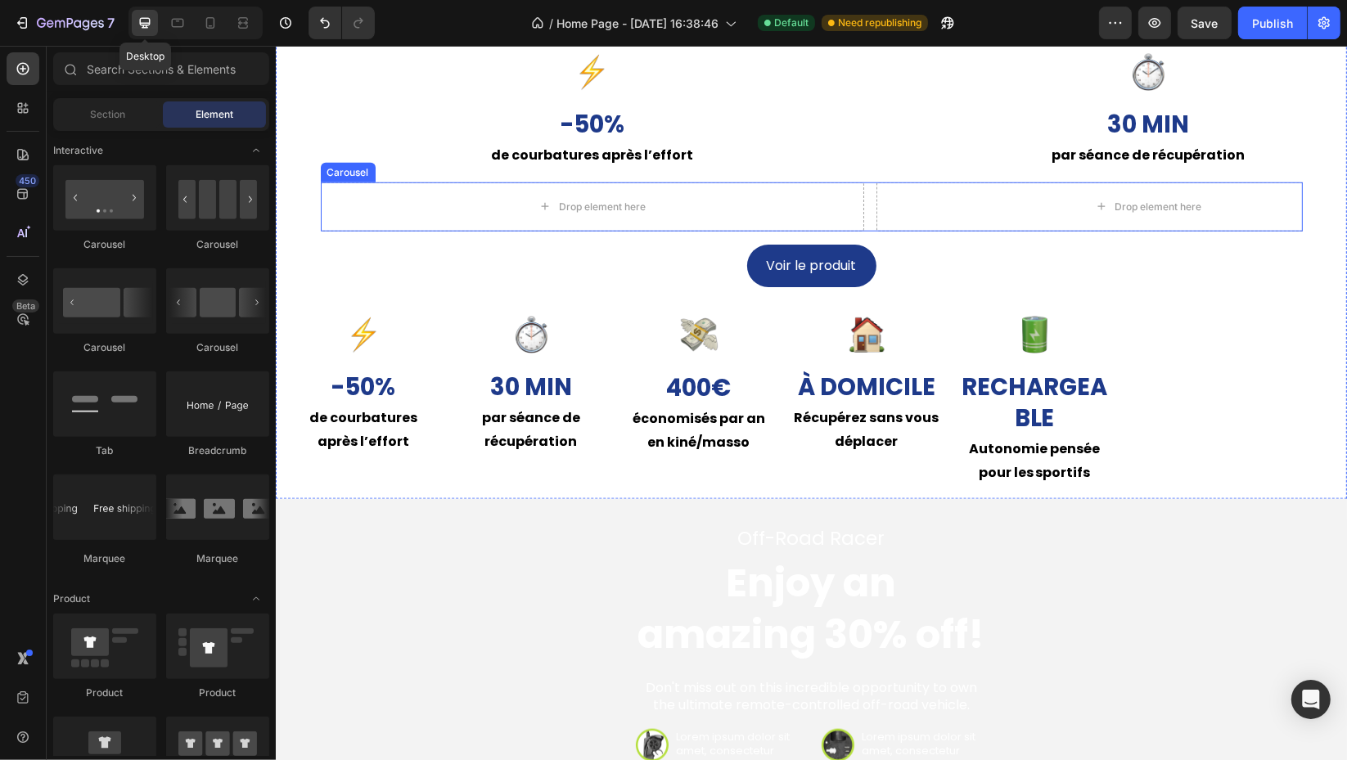
scroll to position [1503, 0]
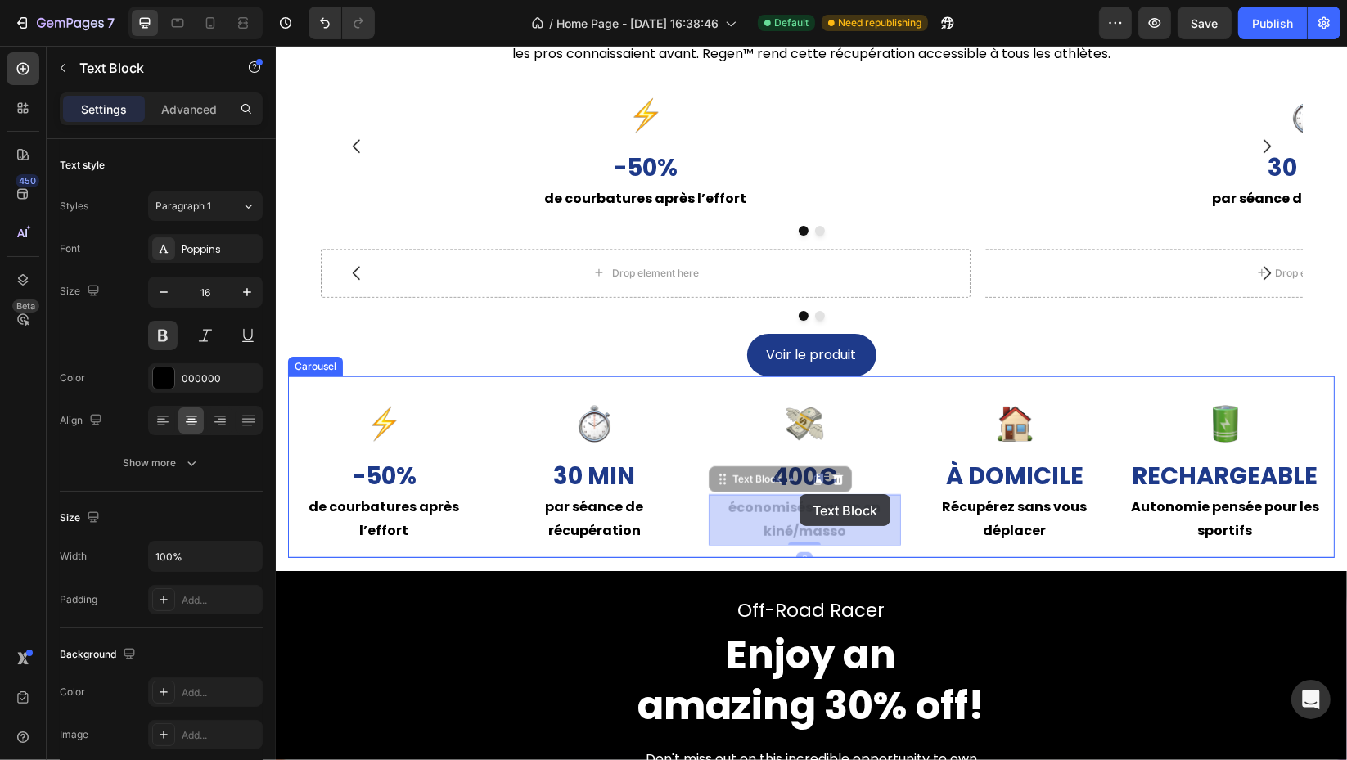
drag, startPoint x: 779, startPoint y: 517, endPoint x: 798, endPoint y: 494, distance: 30.2
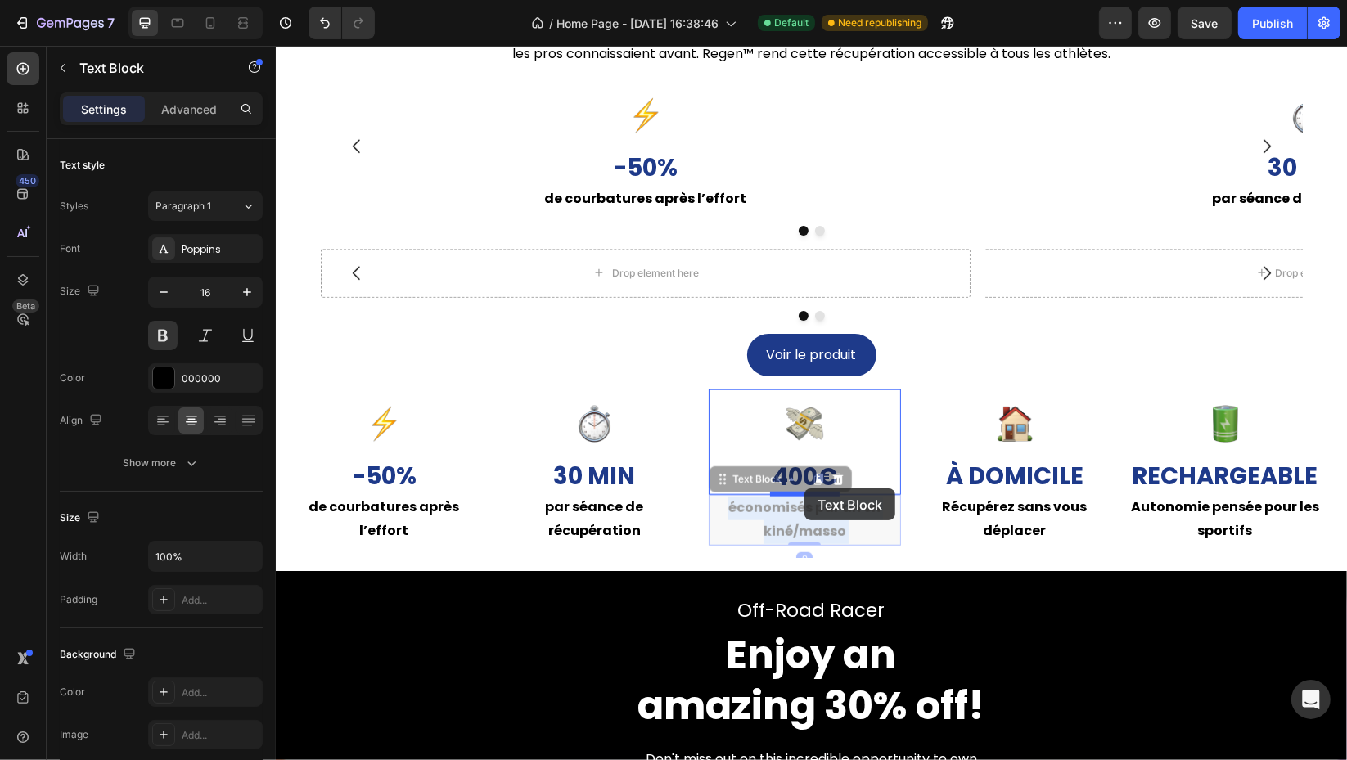
drag, startPoint x: 827, startPoint y: 521, endPoint x: 803, endPoint y: 488, distance: 40.4
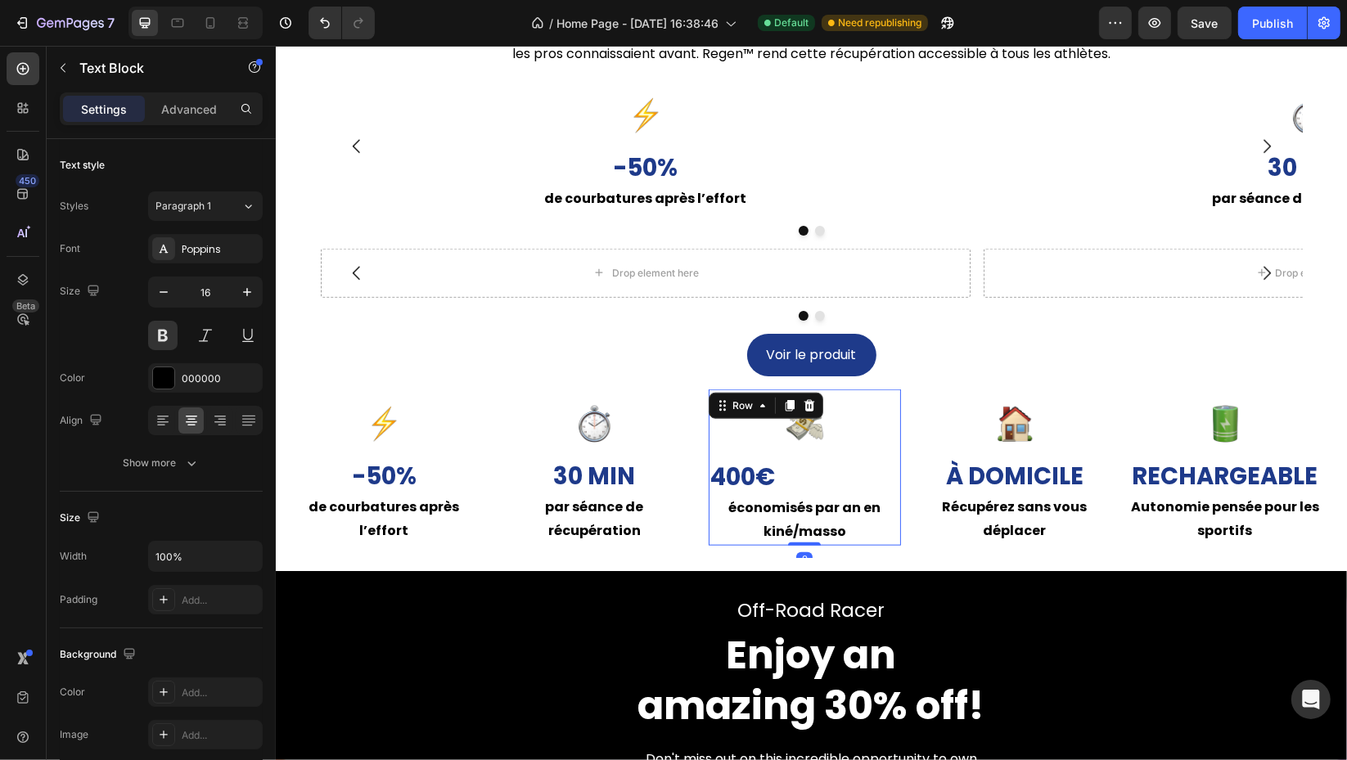
click at [884, 391] on div "Image 400 € Text Block économisés par an en kiné/[PERSON_NAME] Text Block Row 0" at bounding box center [804, 466] width 192 height 155
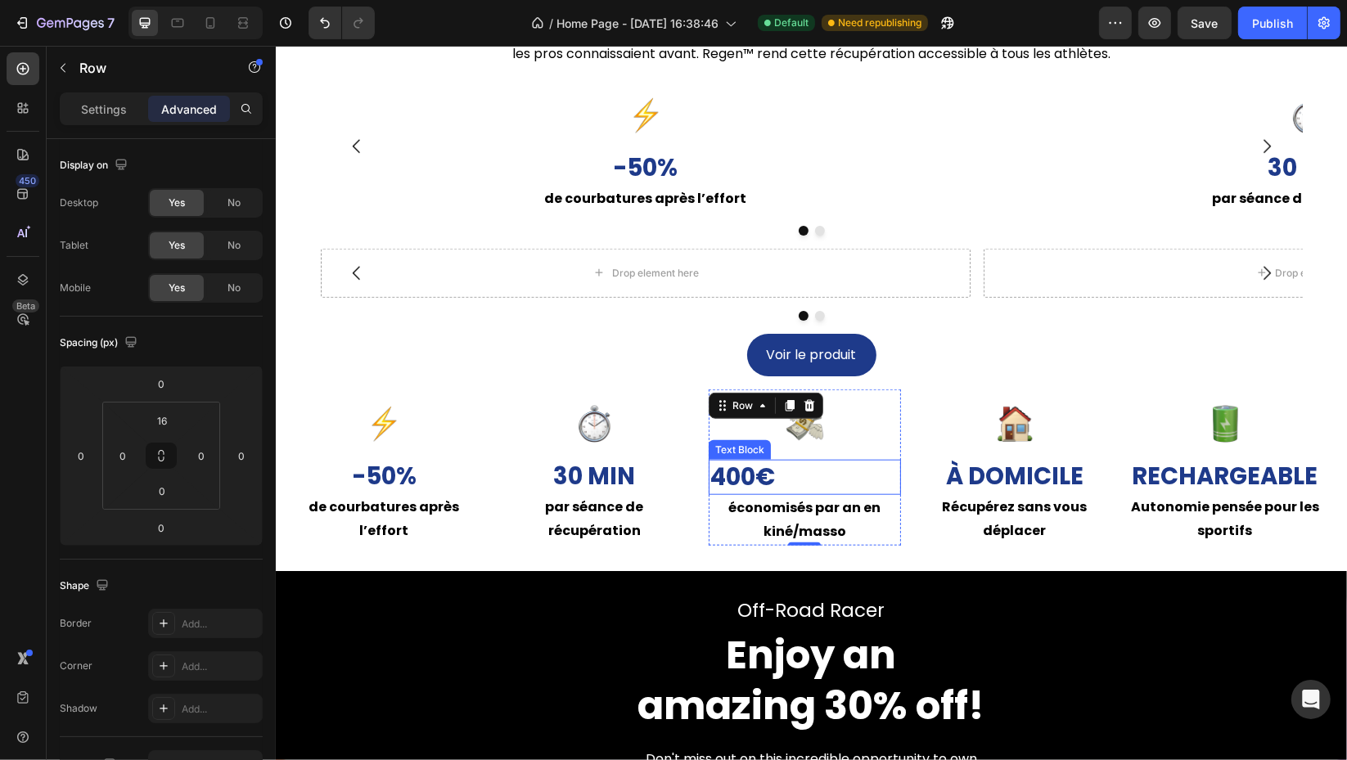
click at [804, 477] on p "400 €" at bounding box center [803, 477] width 189 height 32
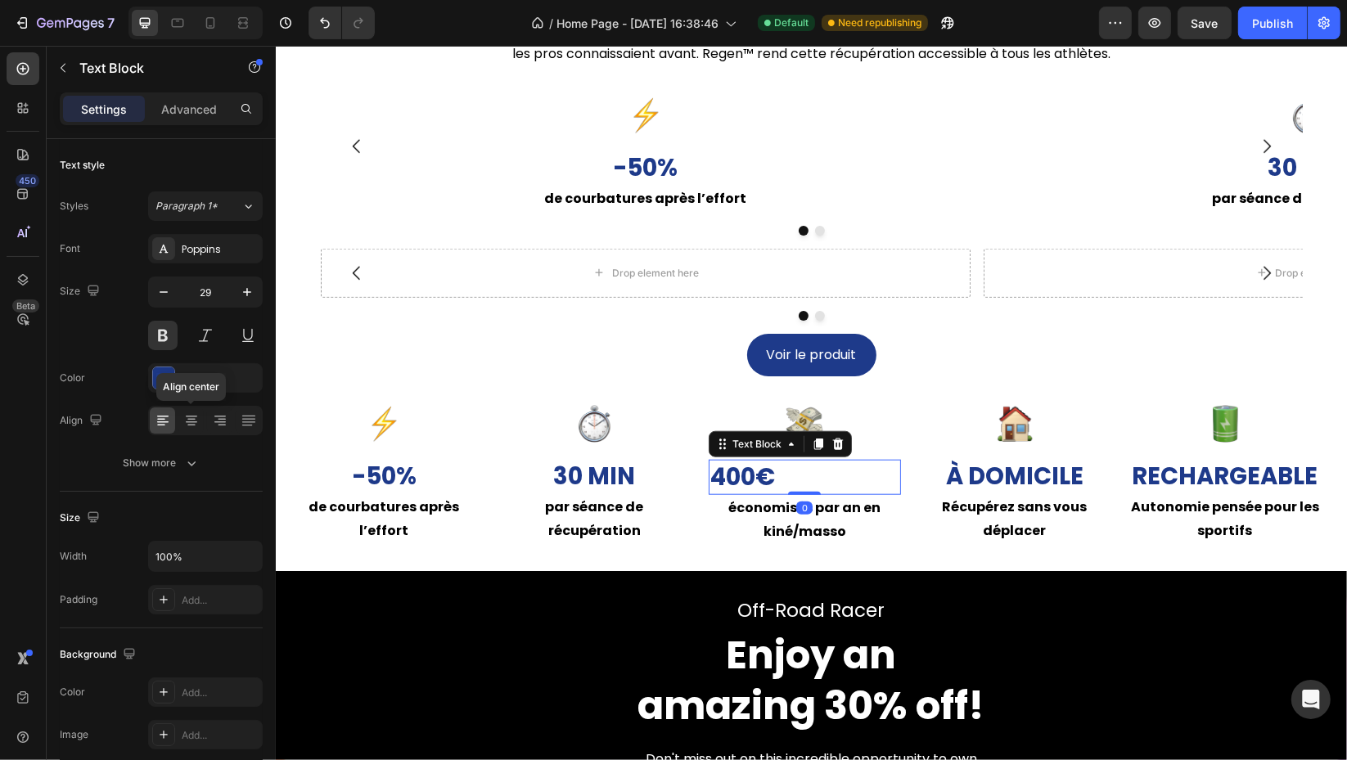
click at [185, 424] on icon at bounding box center [191, 420] width 16 height 16
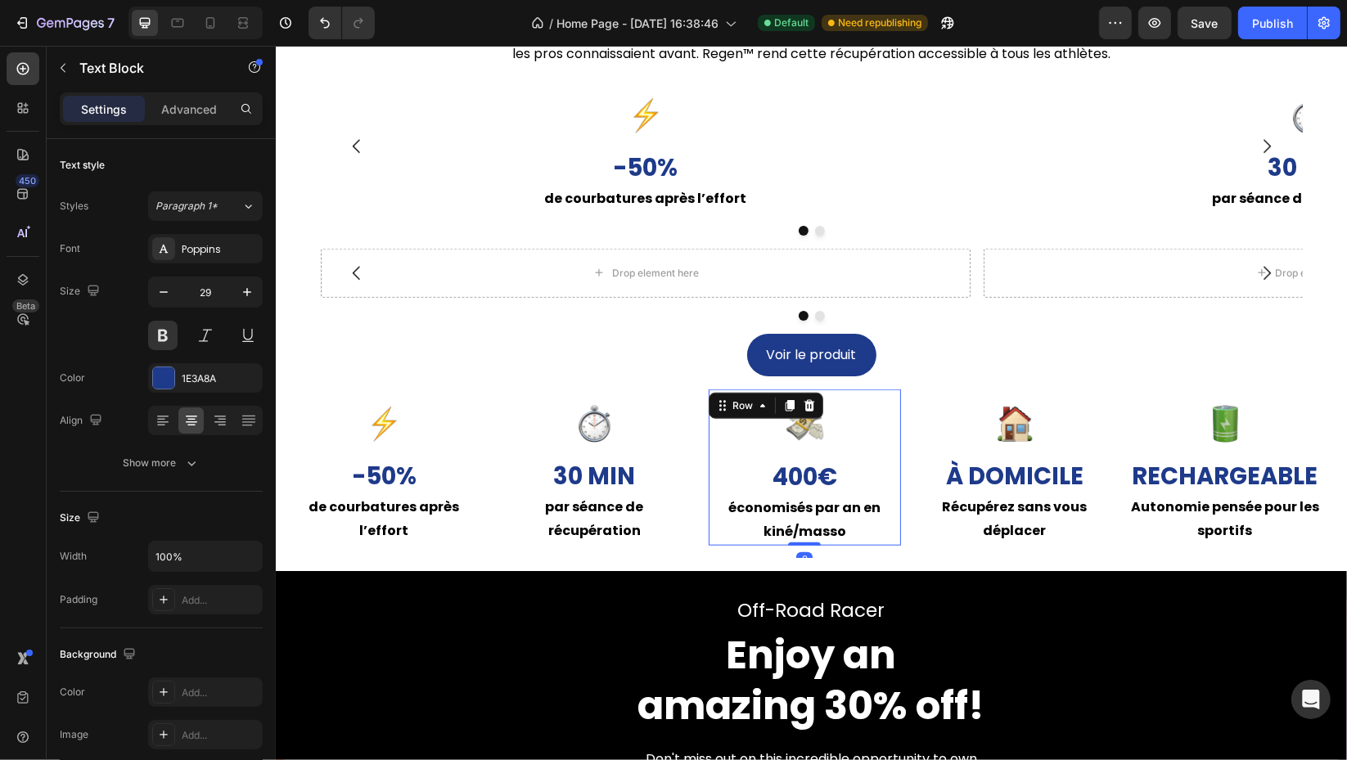
click at [884, 401] on div "Image 400 € Text Block économisés par an en kiné/[PERSON_NAME] Text Block Row 0" at bounding box center [804, 466] width 192 height 155
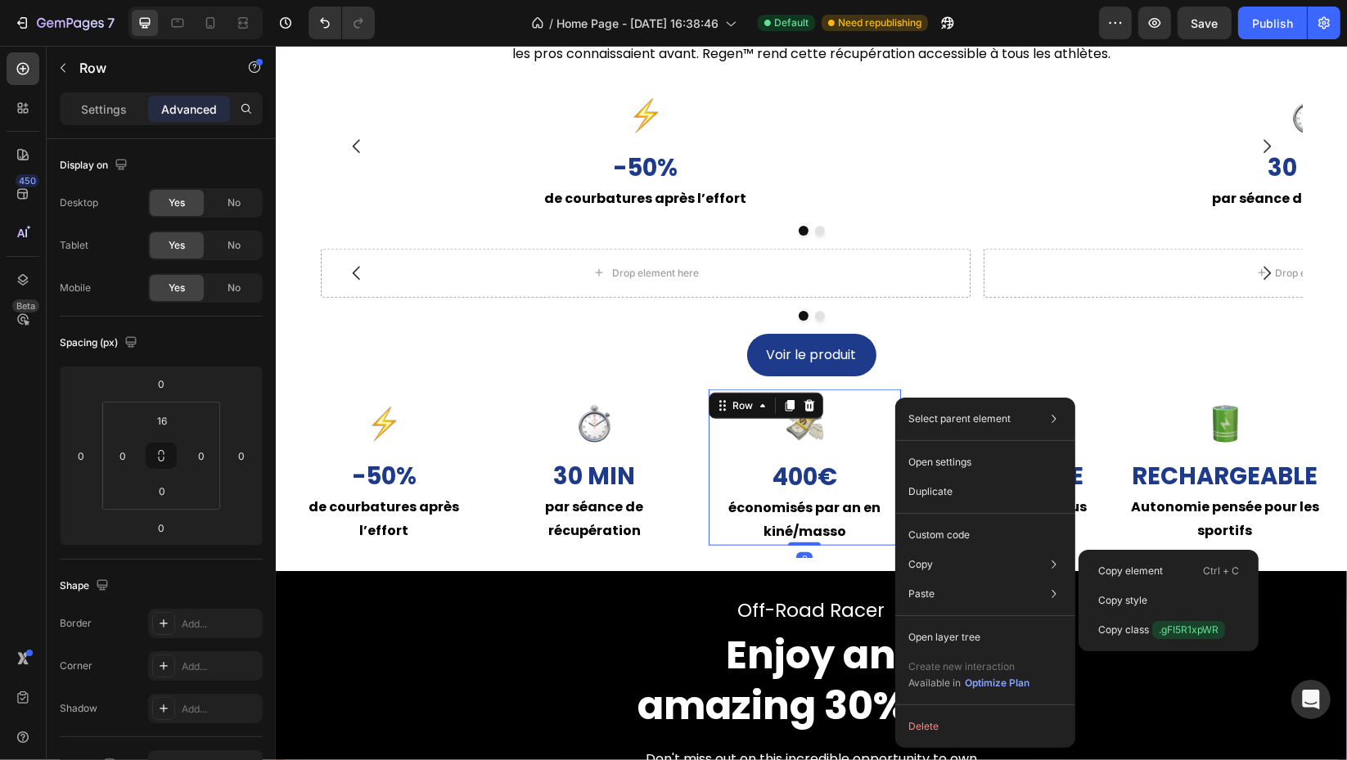
click at [961, 560] on div "Copy Copy element Ctrl + C Copy style Copy class .gFI5R1xpWR" at bounding box center [985, 564] width 167 height 29
click at [1128, 564] on p "Copy element" at bounding box center [1130, 571] width 65 height 15
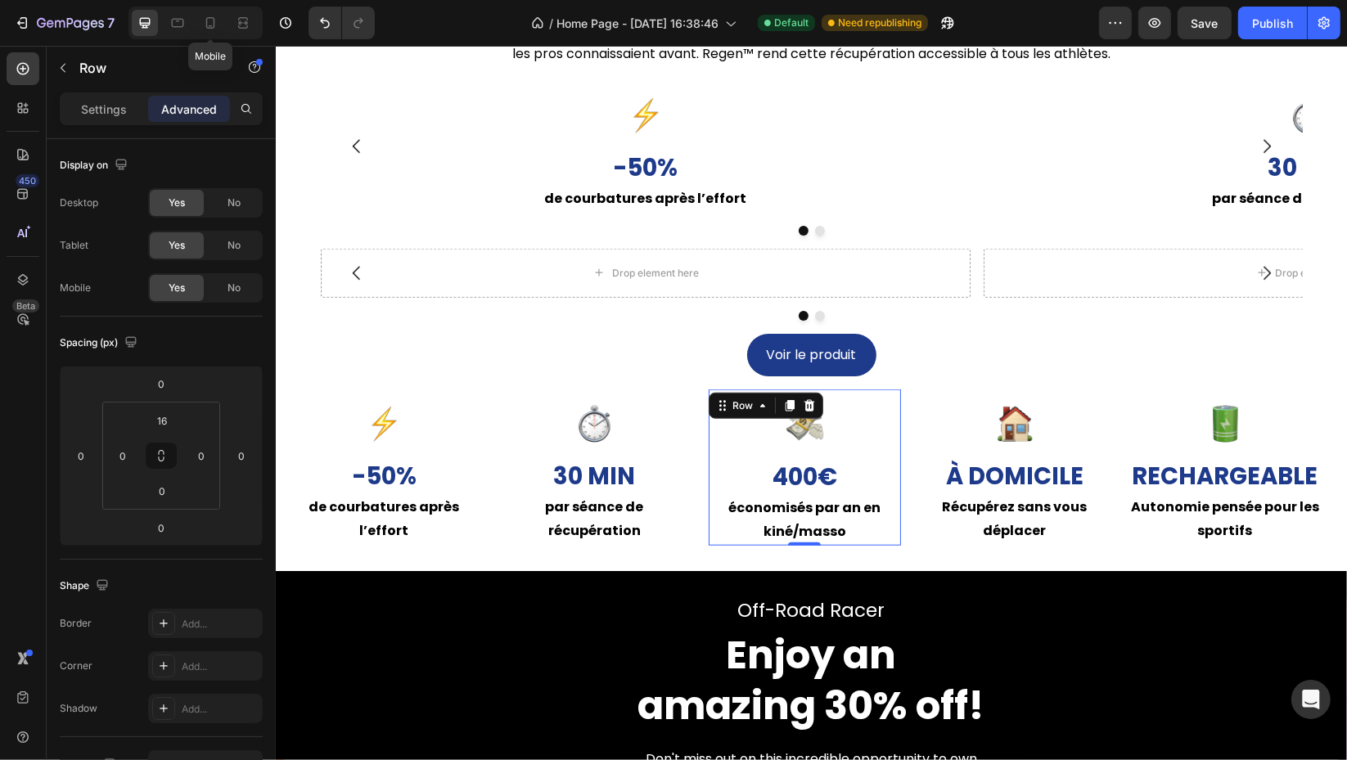
click at [210, 23] on icon at bounding box center [210, 23] width 16 height 16
type input "14"
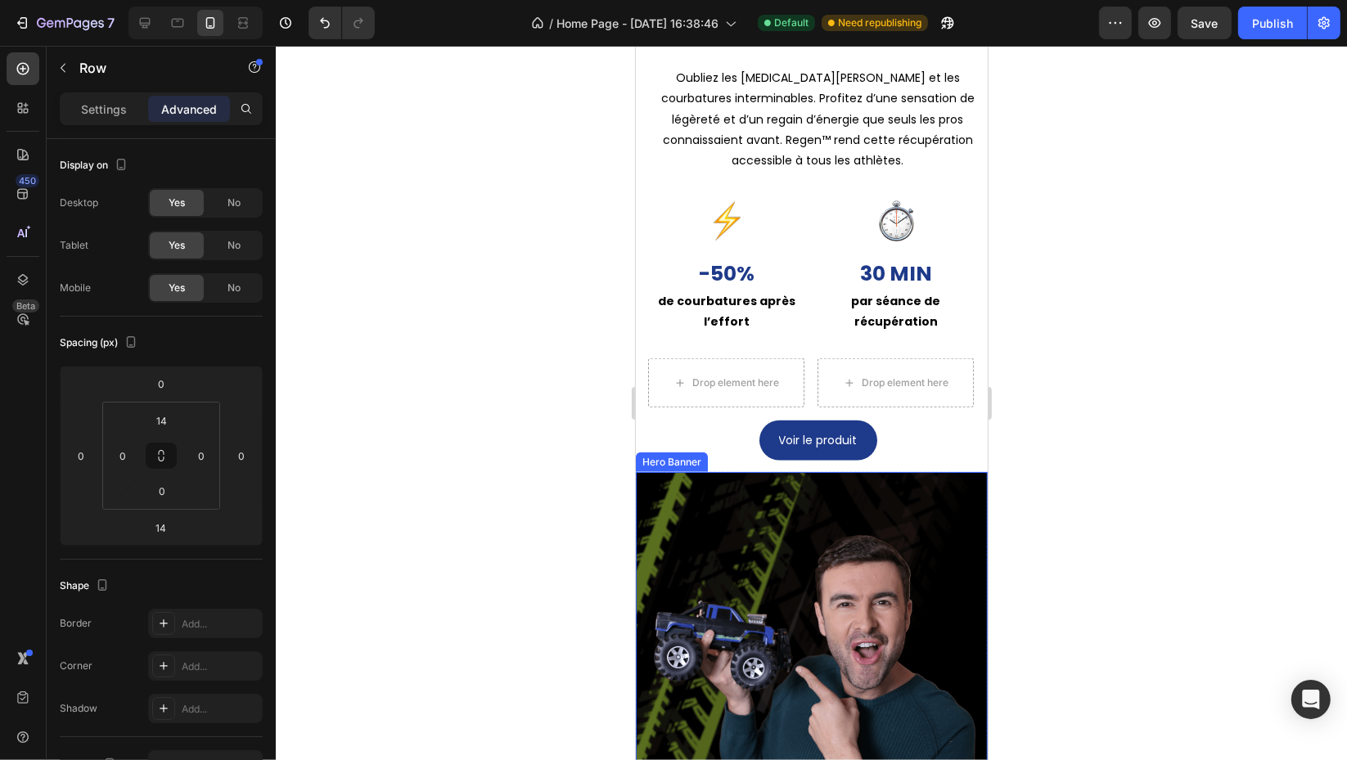
scroll to position [1489, 0]
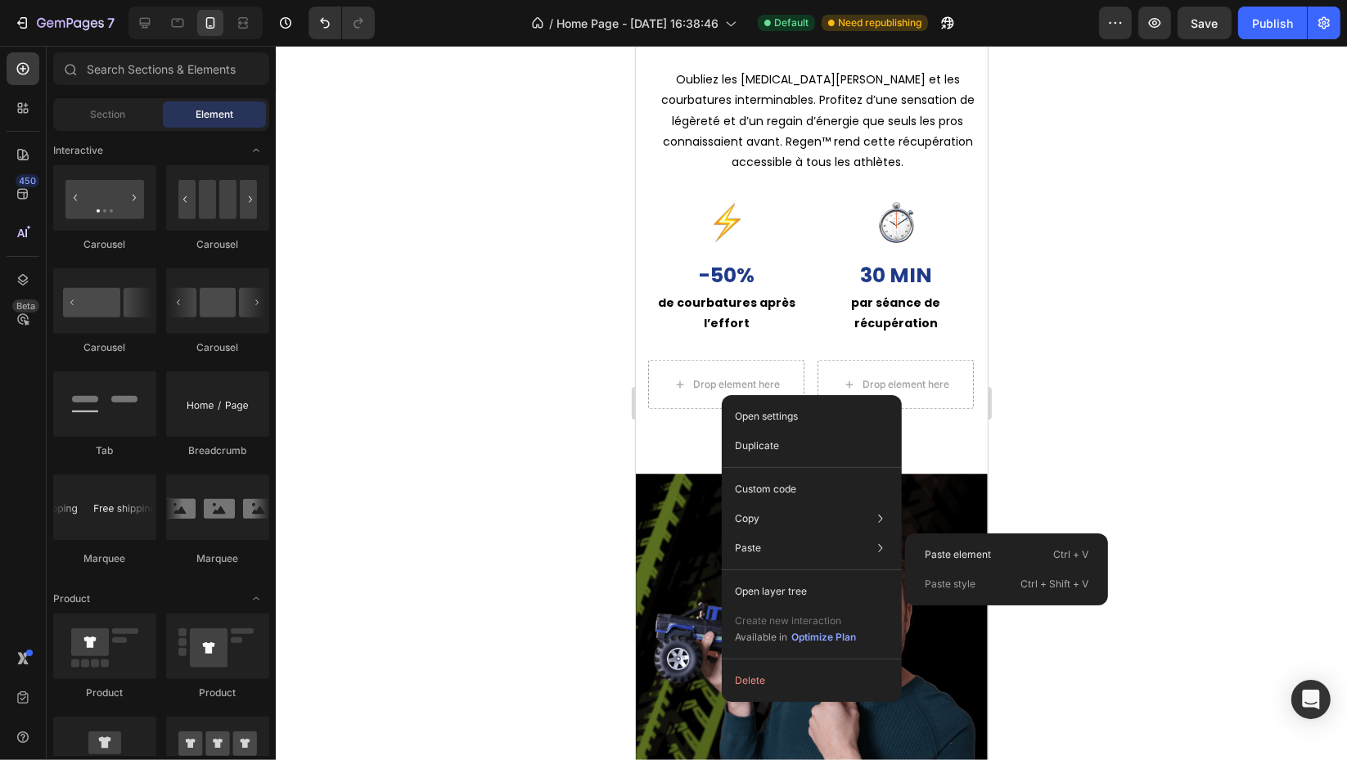
click at [933, 544] on div "Paste element Ctrl + V" at bounding box center [1006, 554] width 190 height 29
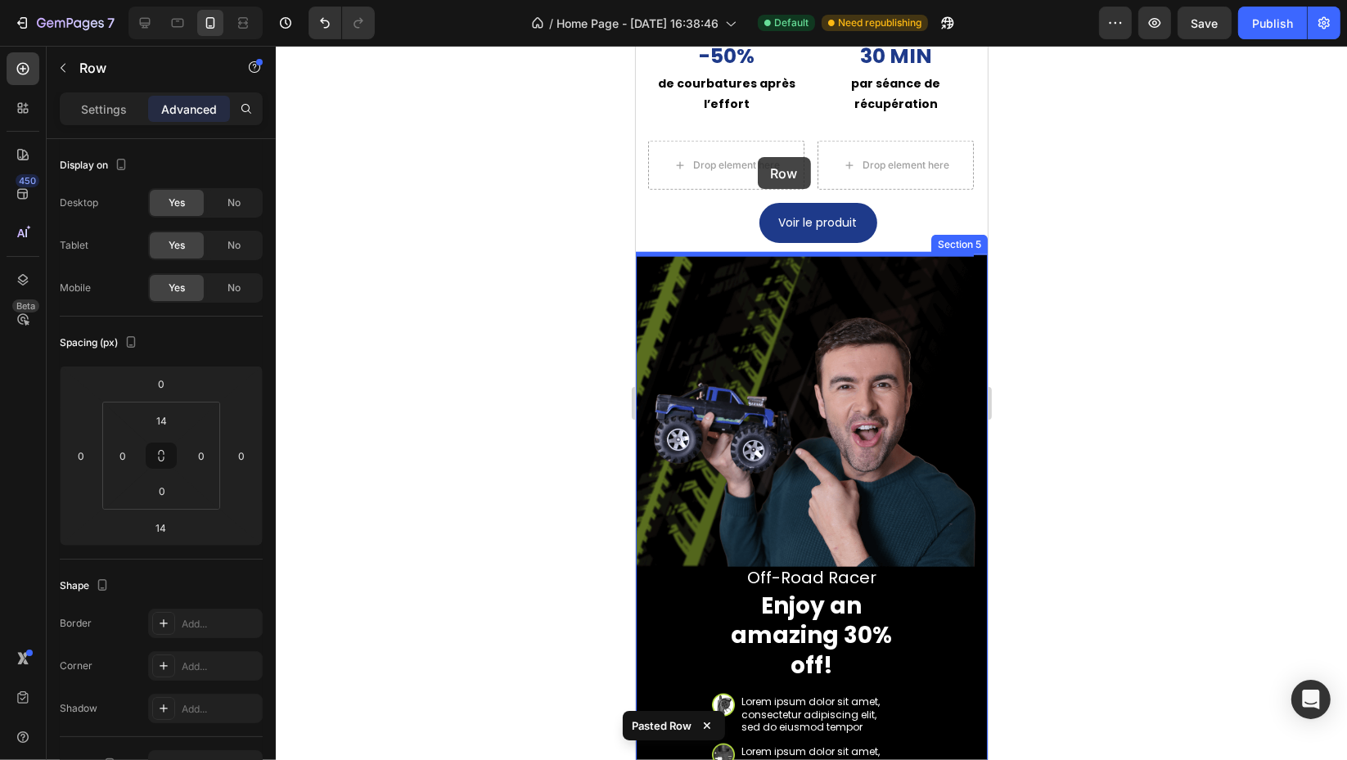
scroll to position [1527, 0]
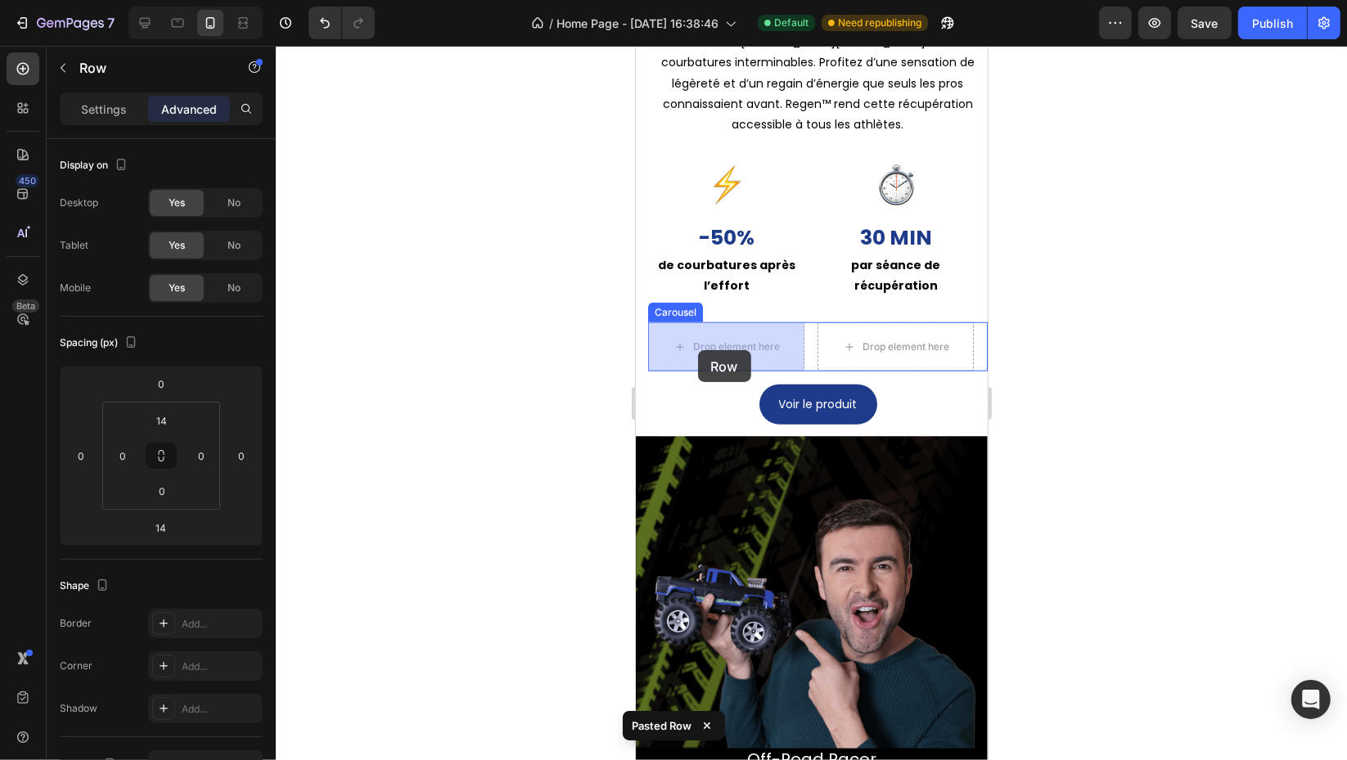
drag, startPoint x: 684, startPoint y: 173, endPoint x: 697, endPoint y: 350, distance: 178.0
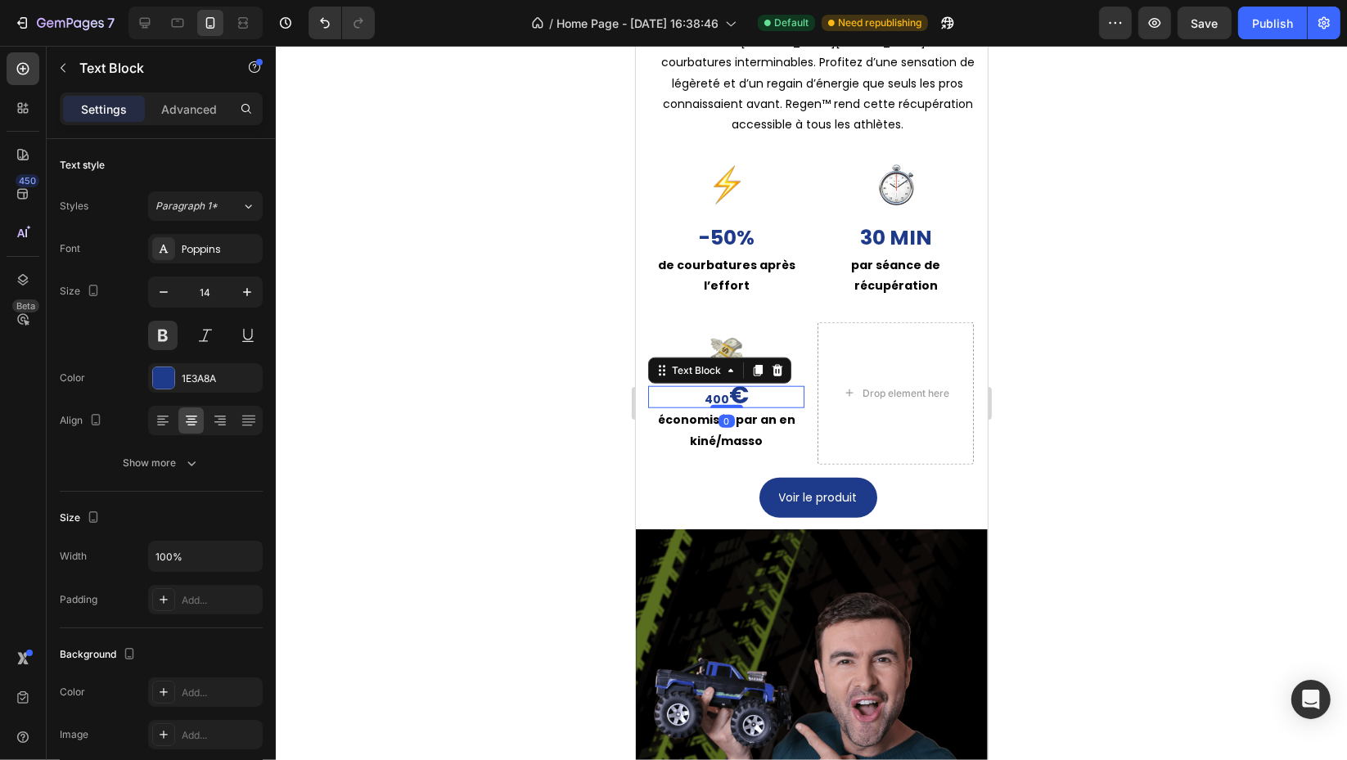
click at [749, 396] on p "400 €" at bounding box center [725, 397] width 153 height 19
click at [713, 394] on p "400 €" at bounding box center [725, 397] width 153 height 19
drag, startPoint x: 771, startPoint y: 396, endPoint x: 735, endPoint y: 394, distance: 36.0
click at [735, 394] on p "400 €" at bounding box center [725, 397] width 153 height 19
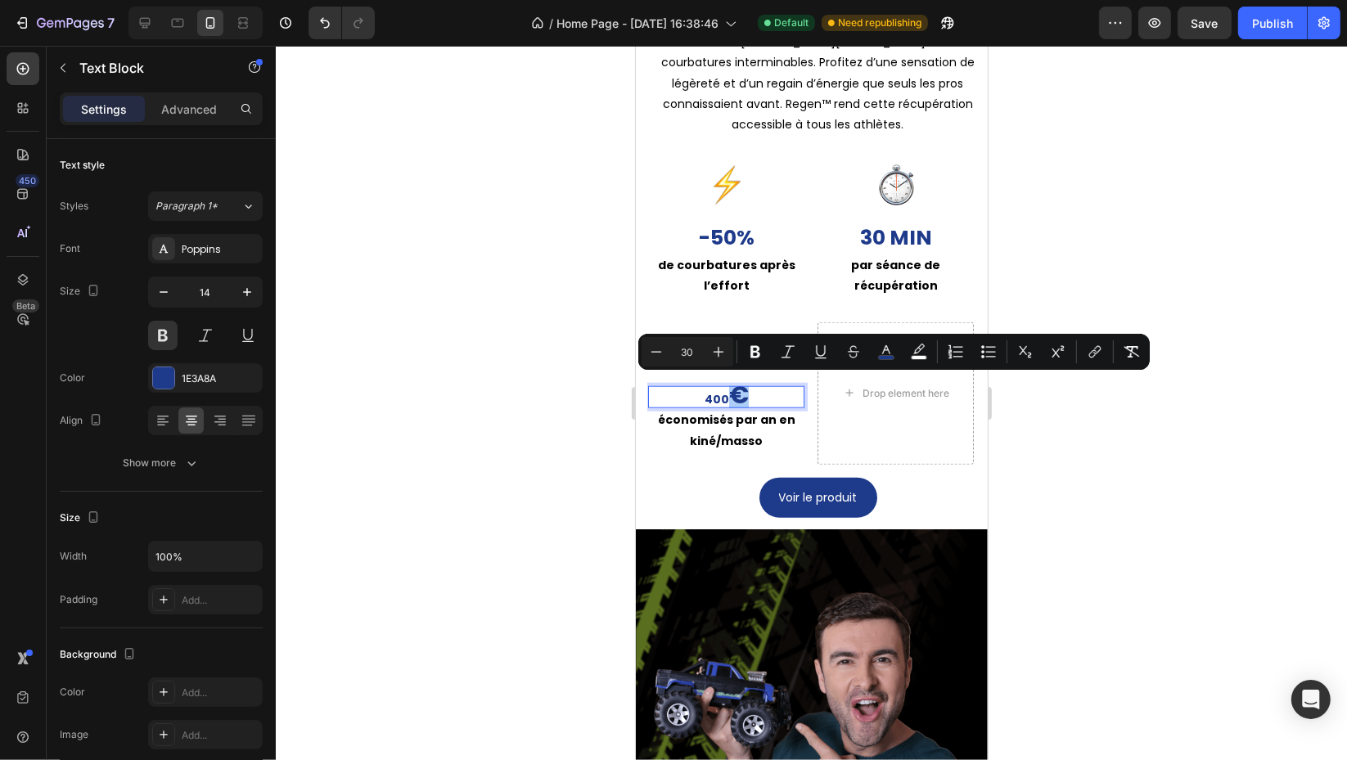
click at [699, 353] on input "30" at bounding box center [687, 352] width 33 height 20
click at [694, 354] on input "30" at bounding box center [687, 352] width 33 height 20
type input "14"
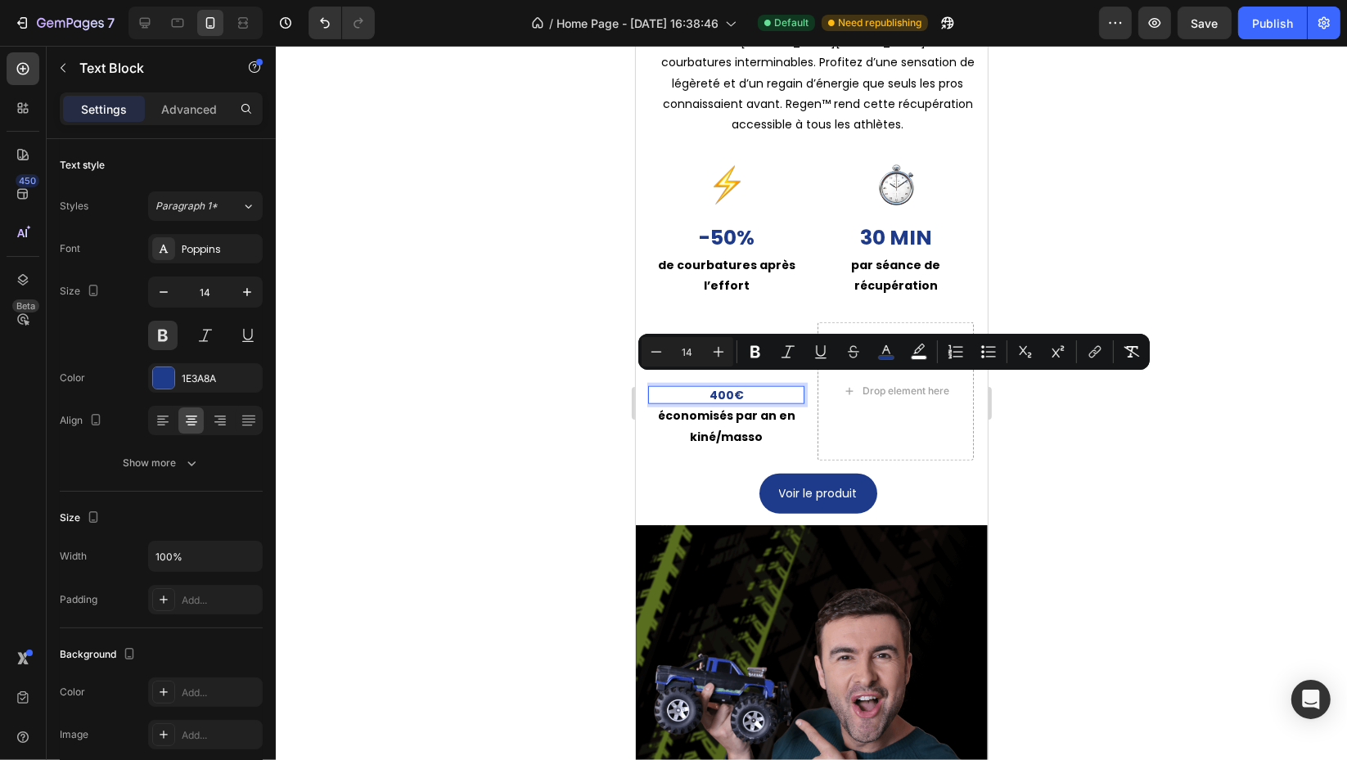
click at [200, 103] on p "Advanced" at bounding box center [189, 109] width 56 height 17
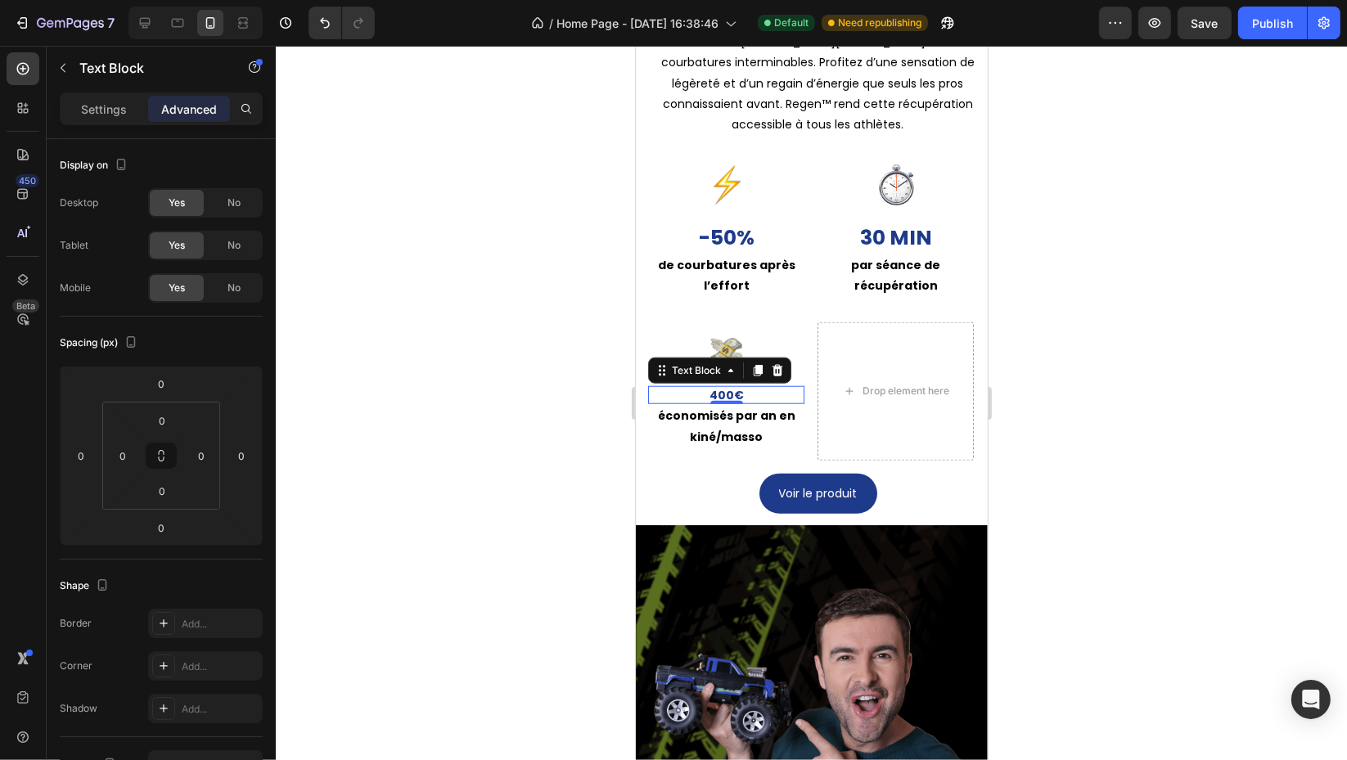
click at [229, 244] on span "No" at bounding box center [233, 245] width 13 height 15
click at [239, 205] on span "No" at bounding box center [233, 203] width 13 height 15
click at [762, 404] on div "économisés par an en kiné/masso" at bounding box center [725, 426] width 156 height 44
click at [794, 393] on p "400 €" at bounding box center [725, 395] width 153 height 15
click at [95, 104] on p "Settings" at bounding box center [104, 109] width 46 height 17
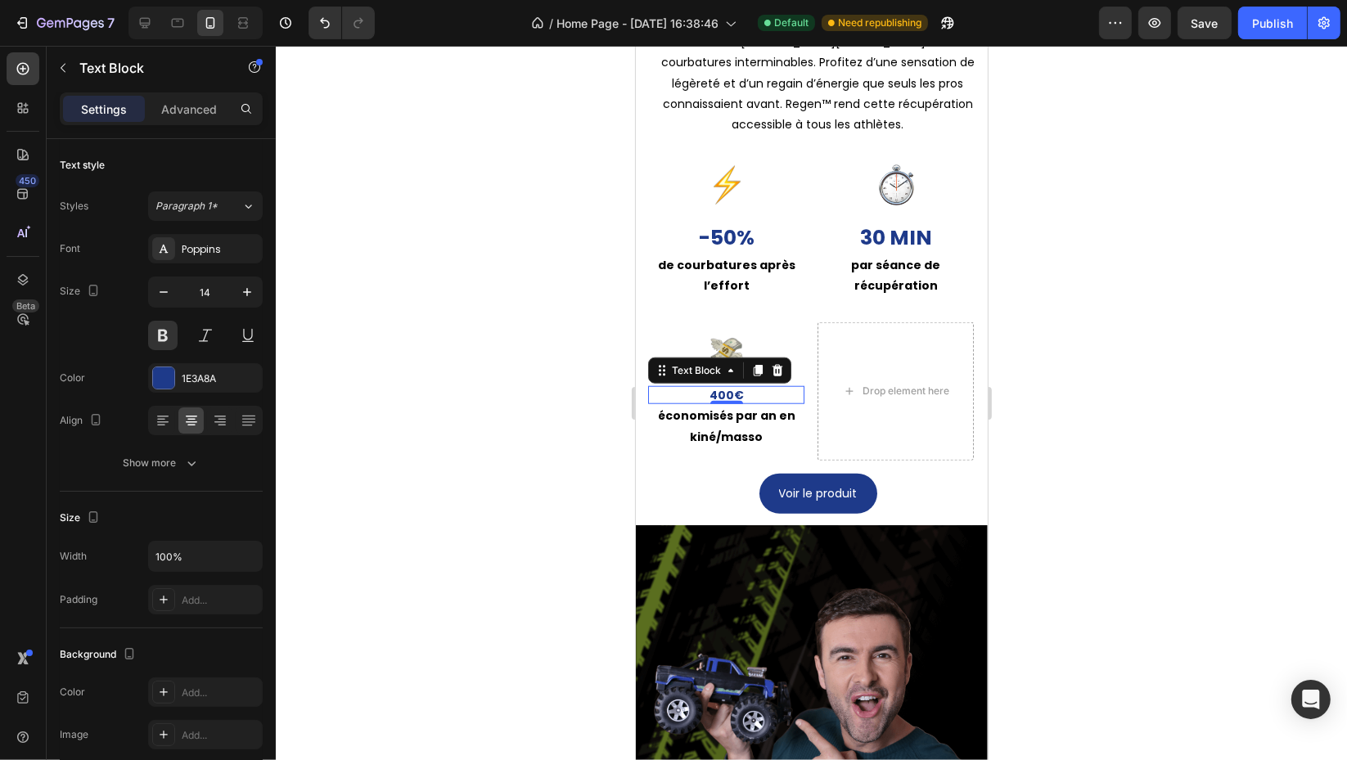
click at [231, 293] on input "14" at bounding box center [205, 291] width 54 height 29
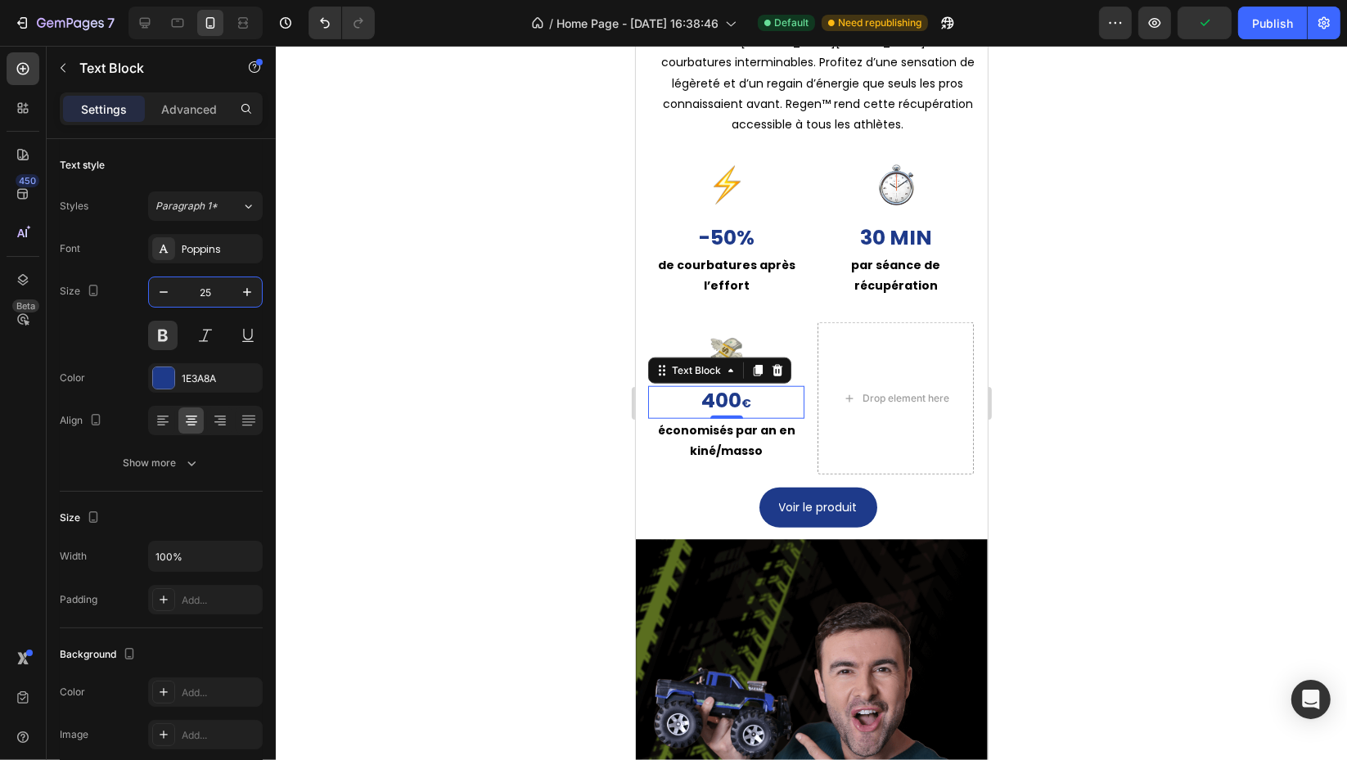
type input "25"
drag, startPoint x: 765, startPoint y: 406, endPoint x: 744, endPoint y: 410, distance: 20.9
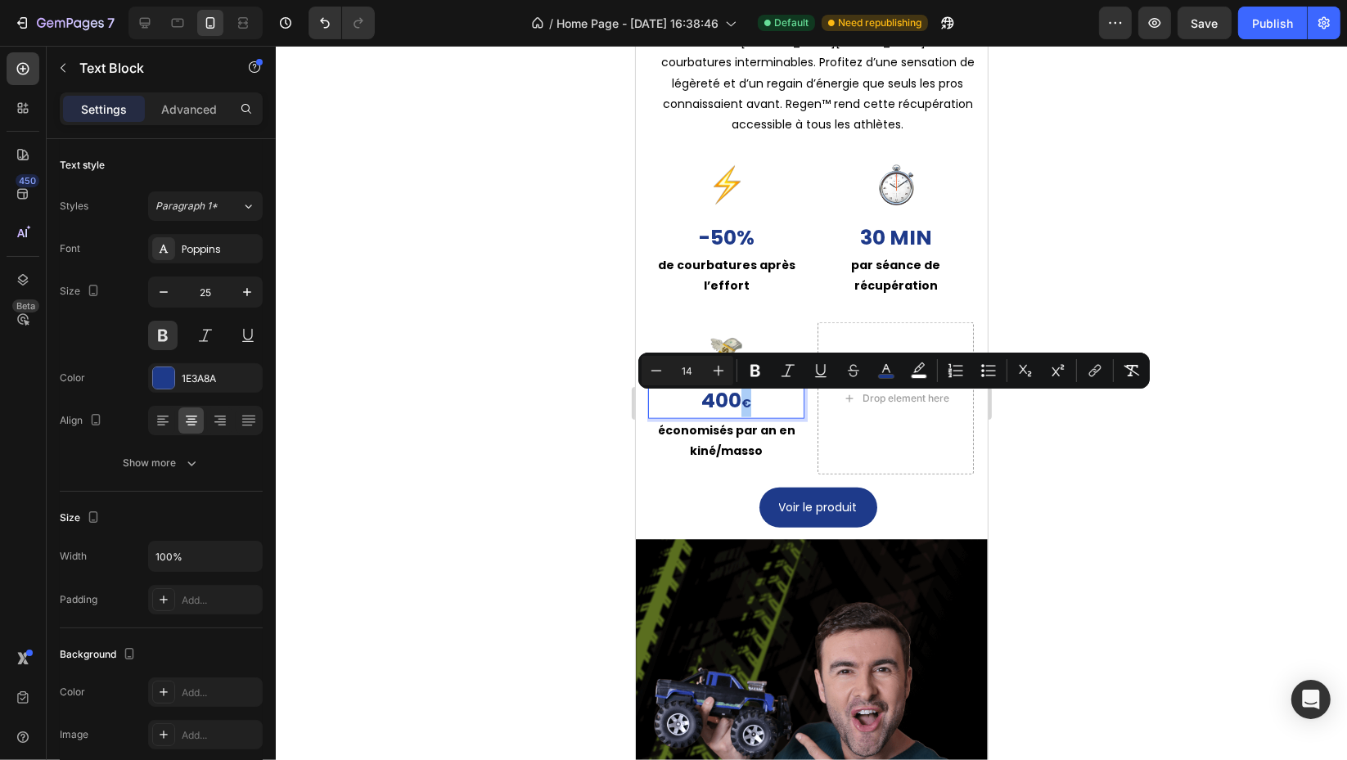
drag, startPoint x: 682, startPoint y: 362, endPoint x: 689, endPoint y: 372, distance: 11.8
click at [683, 364] on input "14" at bounding box center [687, 371] width 33 height 20
click at [689, 373] on input "14" at bounding box center [687, 371] width 33 height 20
type input "25"
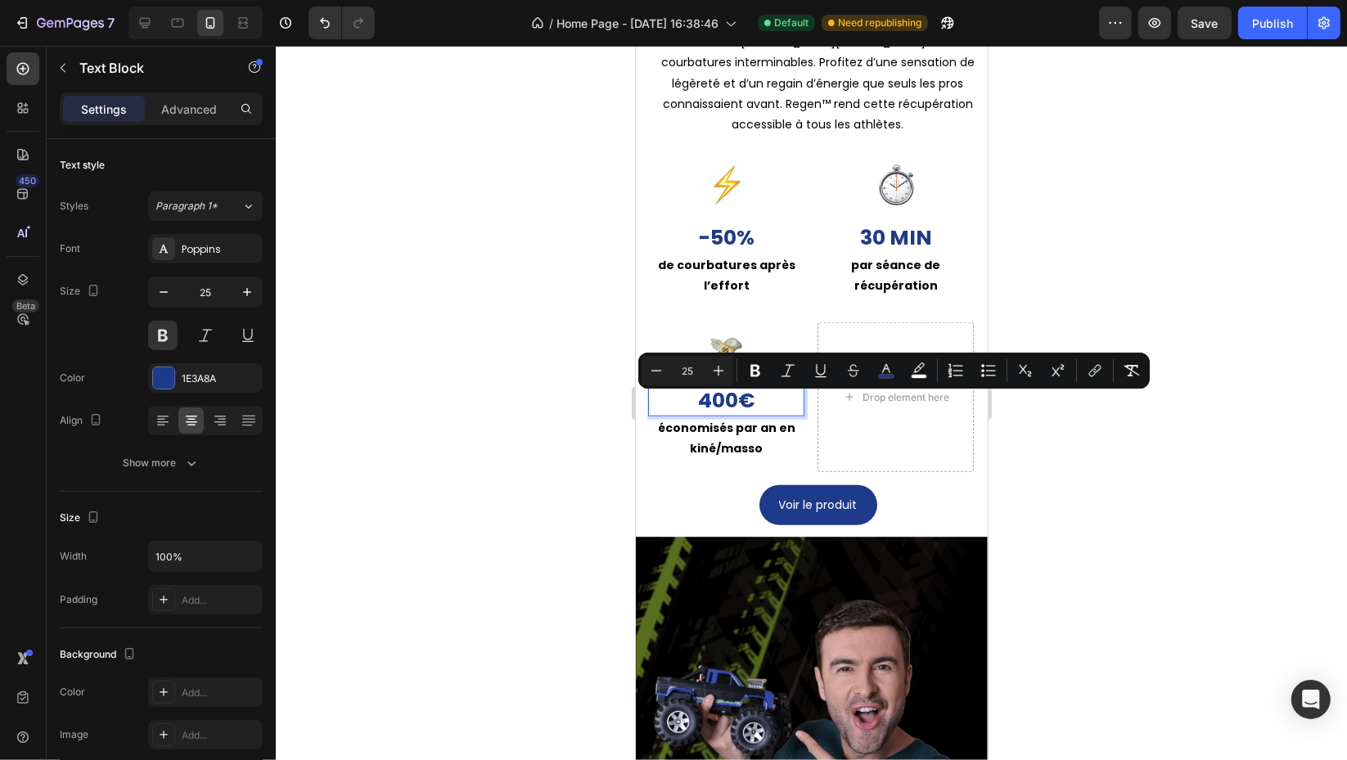
click at [1323, 604] on div at bounding box center [811, 403] width 1071 height 714
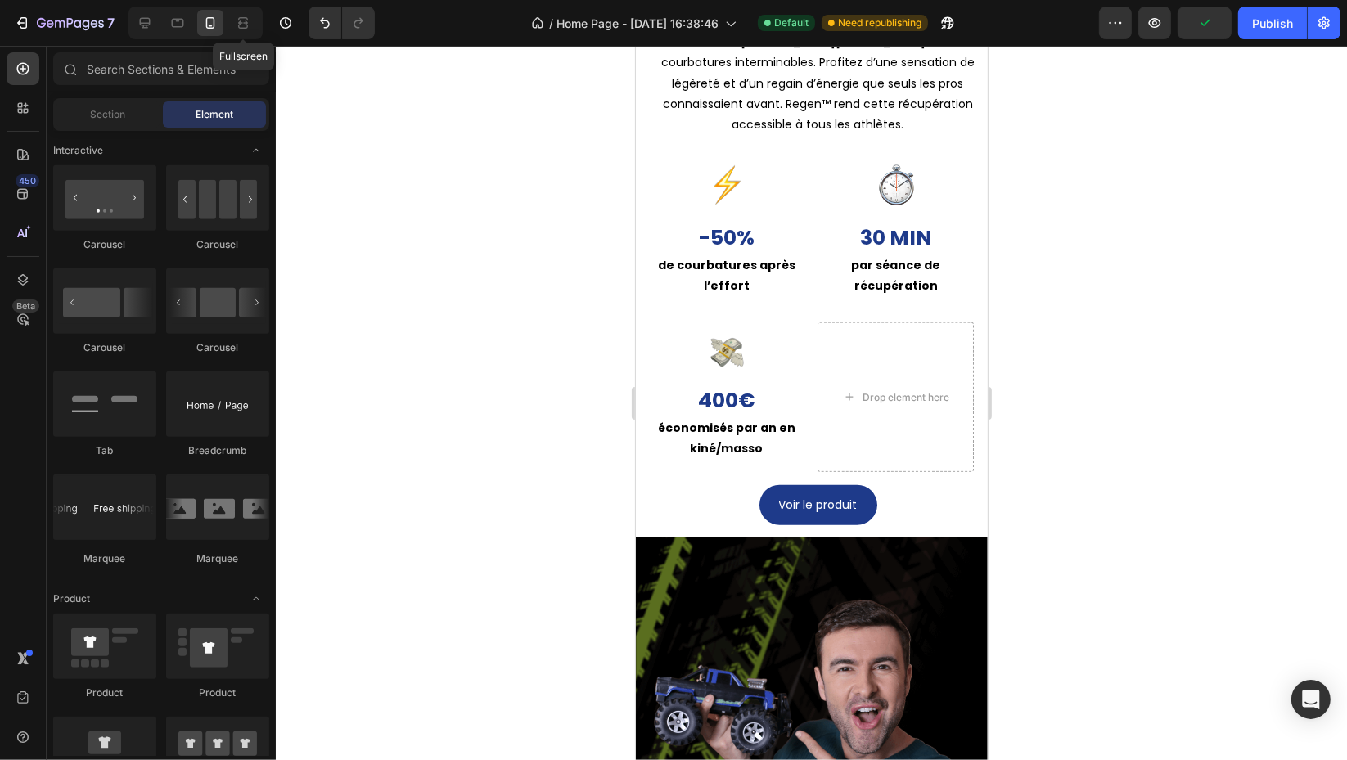
click at [238, 15] on icon at bounding box center [243, 23] width 16 height 16
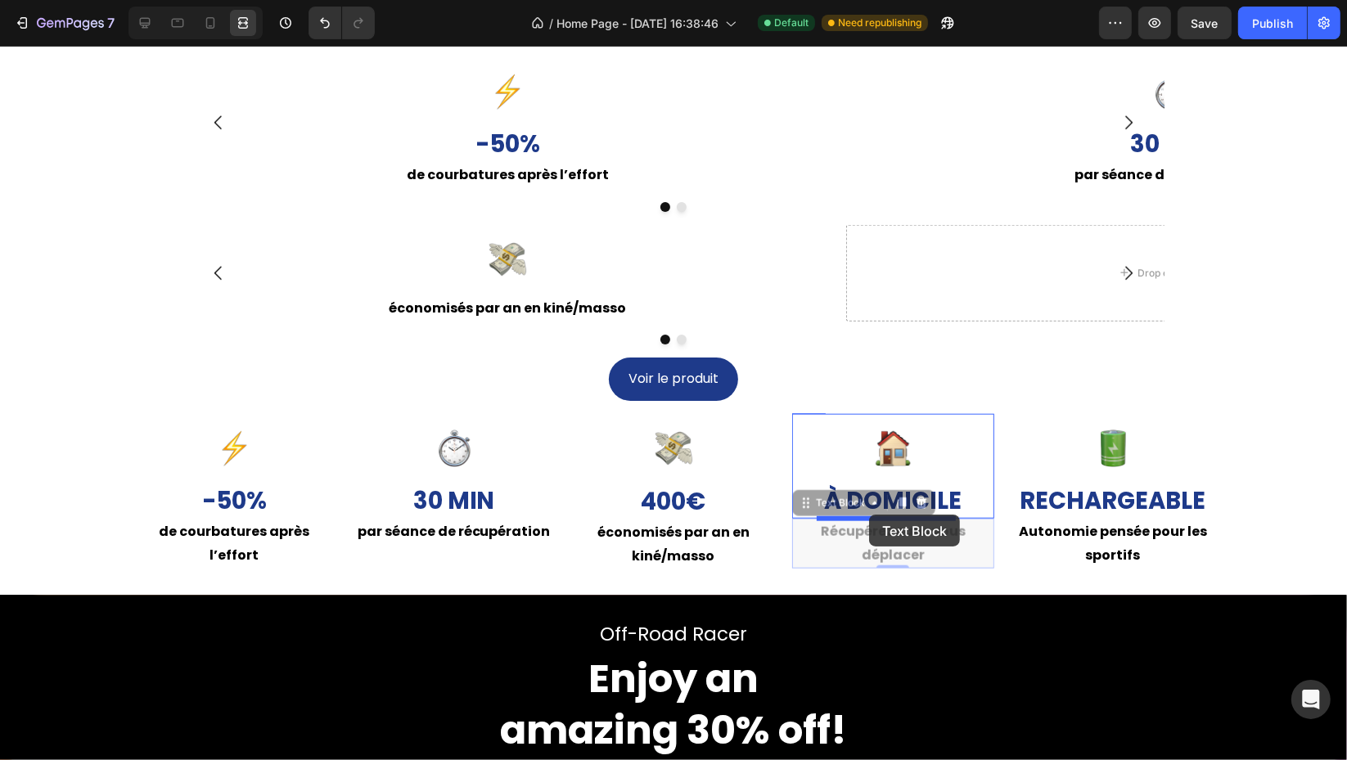
drag, startPoint x: 865, startPoint y: 546, endPoint x: 869, endPoint y: 514, distance: 33.0
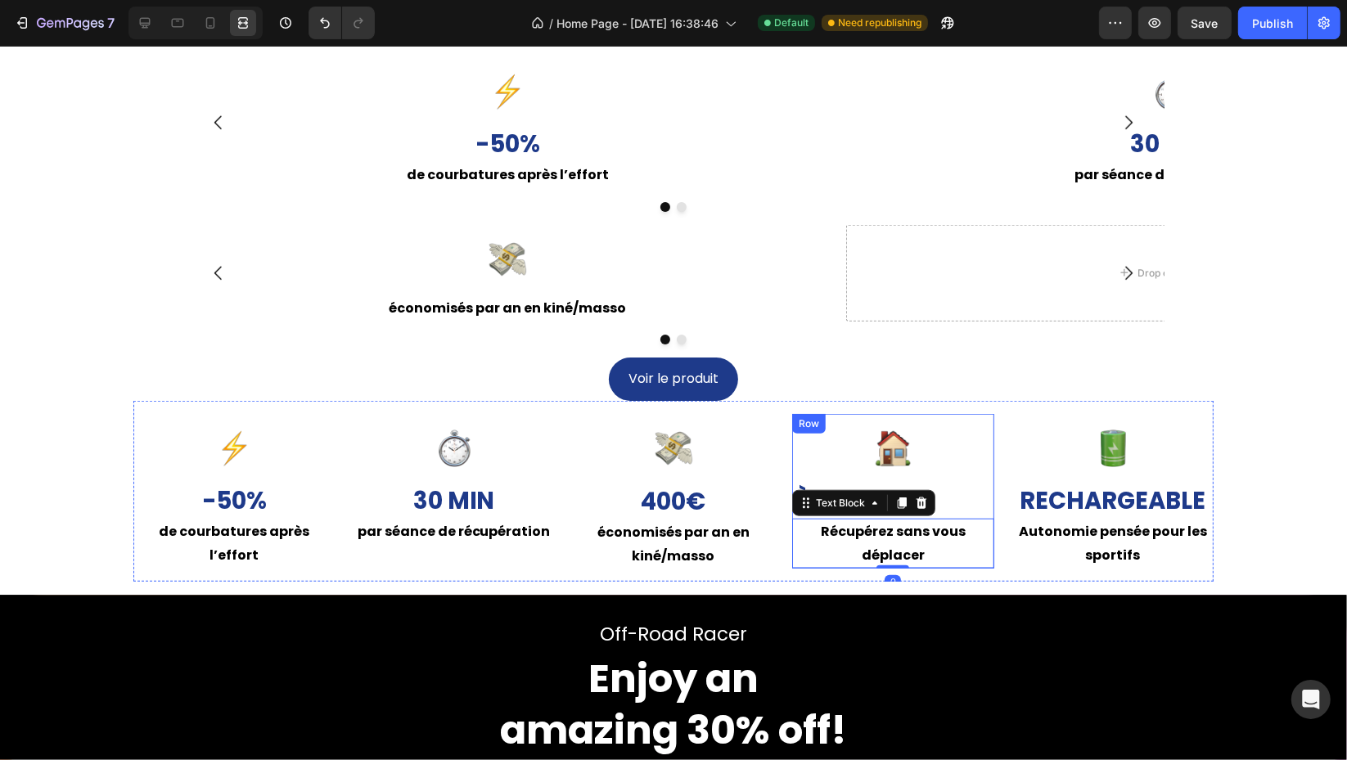
click at [806, 438] on div at bounding box center [892, 449] width 201 height 44
click at [812, 420] on div "Row" at bounding box center [826, 430] width 60 height 20
click at [969, 425] on div "Image À domicile Text Block Récupérez sans vous déplacer Text Block Row Carouse…" at bounding box center [892, 491] width 201 height 155
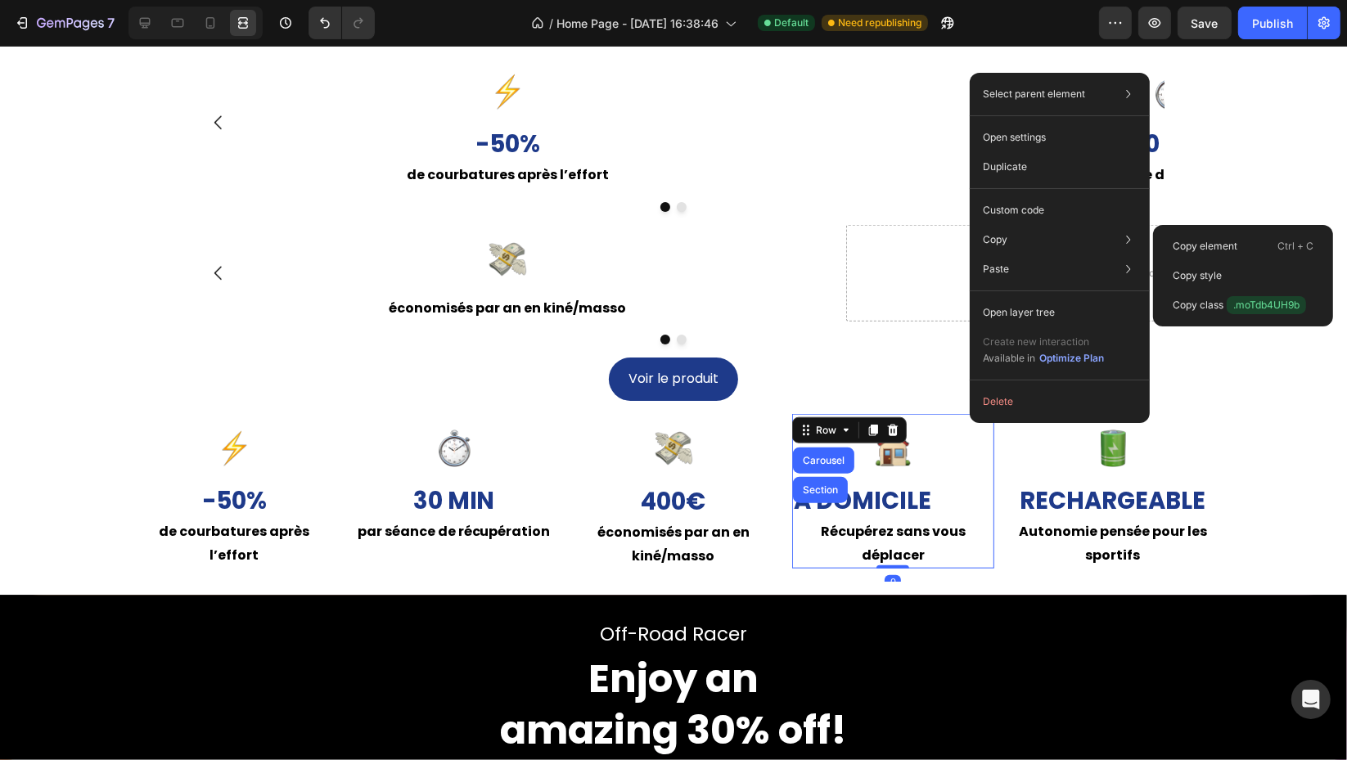
click at [1016, 241] on div "Copy Copy element Ctrl + C Copy style Copy class .moTdb4UH9b" at bounding box center [1059, 239] width 167 height 29
click at [1186, 241] on p "Copy element" at bounding box center [1204, 246] width 65 height 15
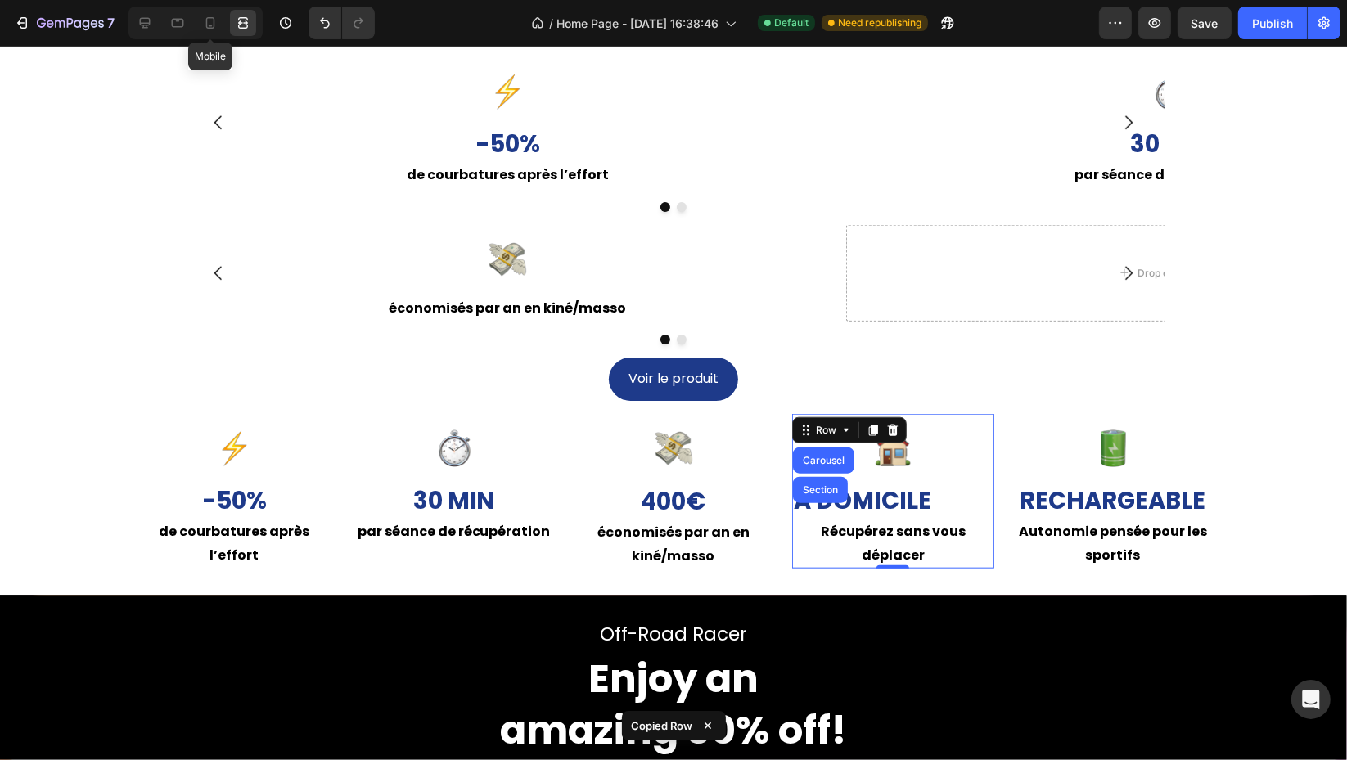
click at [209, 25] on icon at bounding box center [211, 26] width 4 height 2
type input "14"
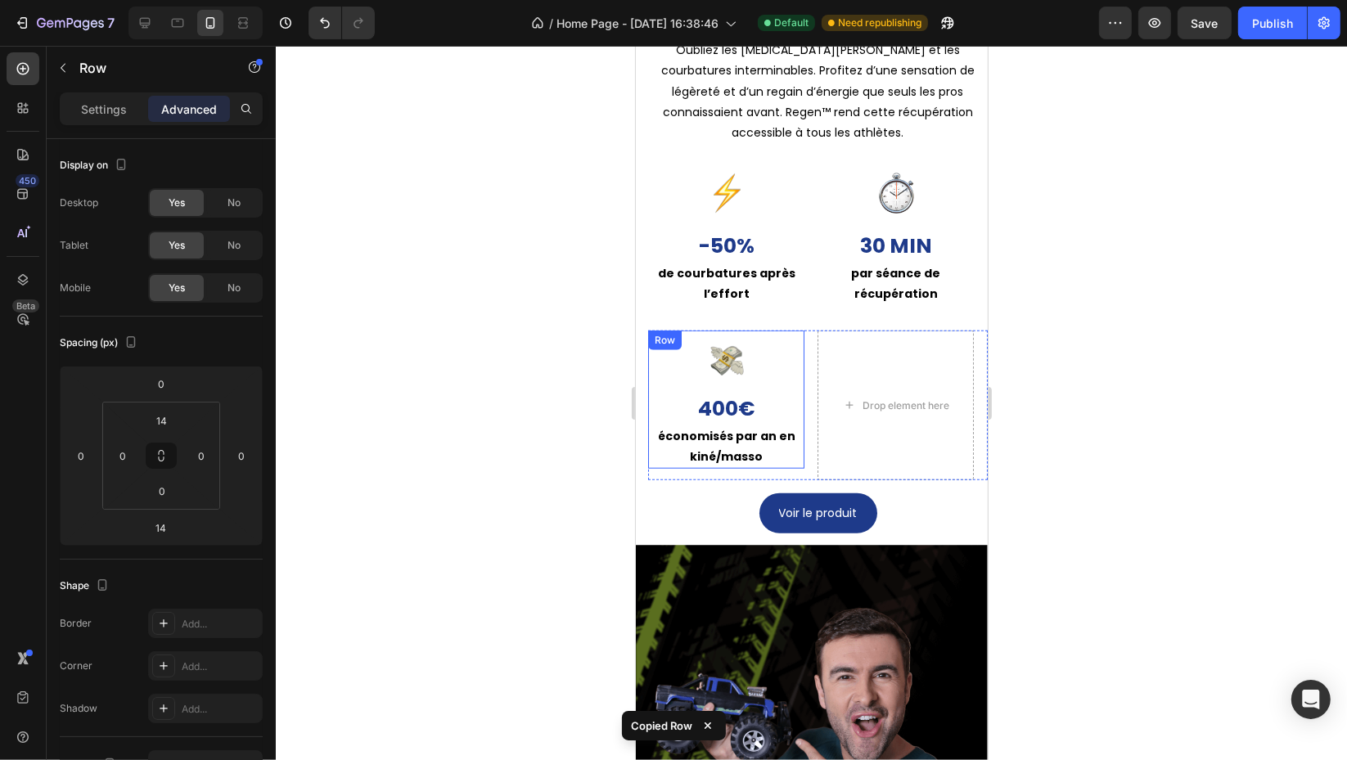
scroll to position [1513, 0]
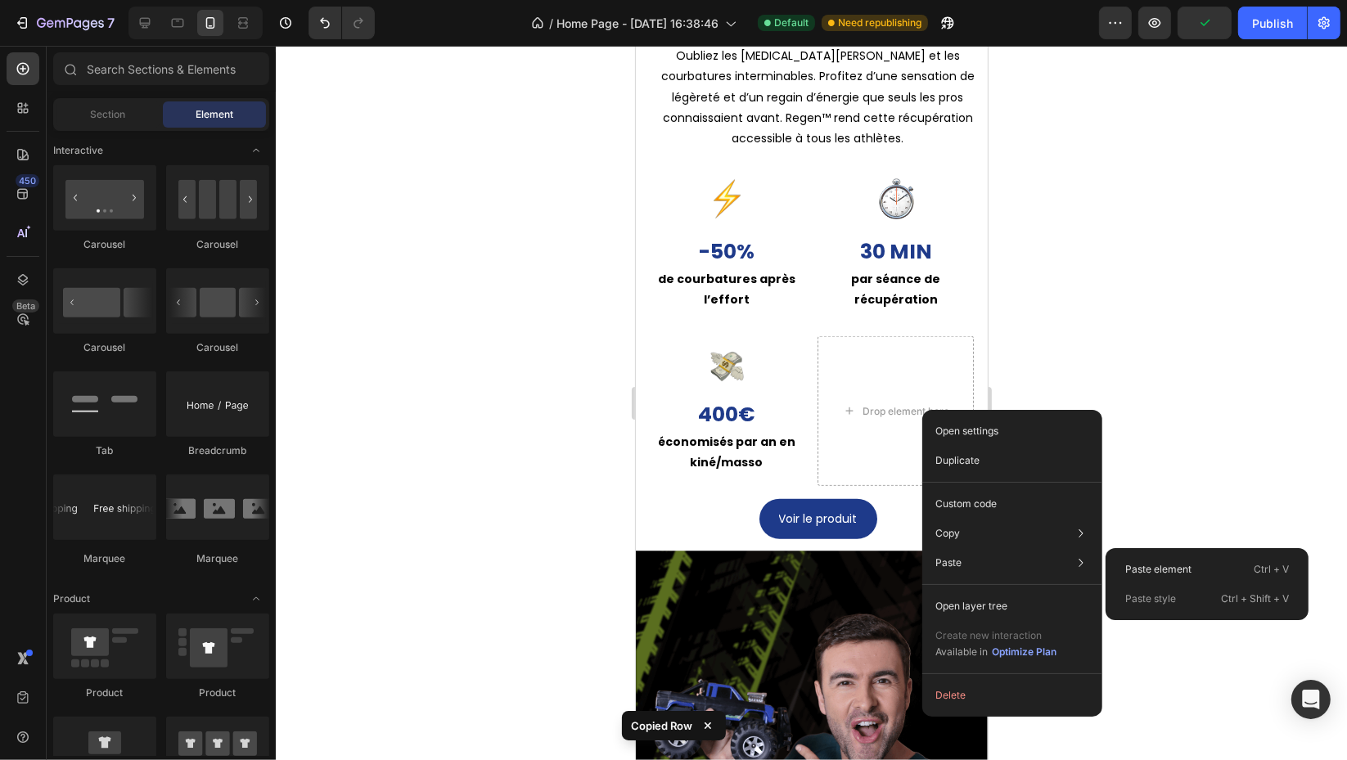
click at [1164, 563] on p "Paste element" at bounding box center [1158, 569] width 66 height 15
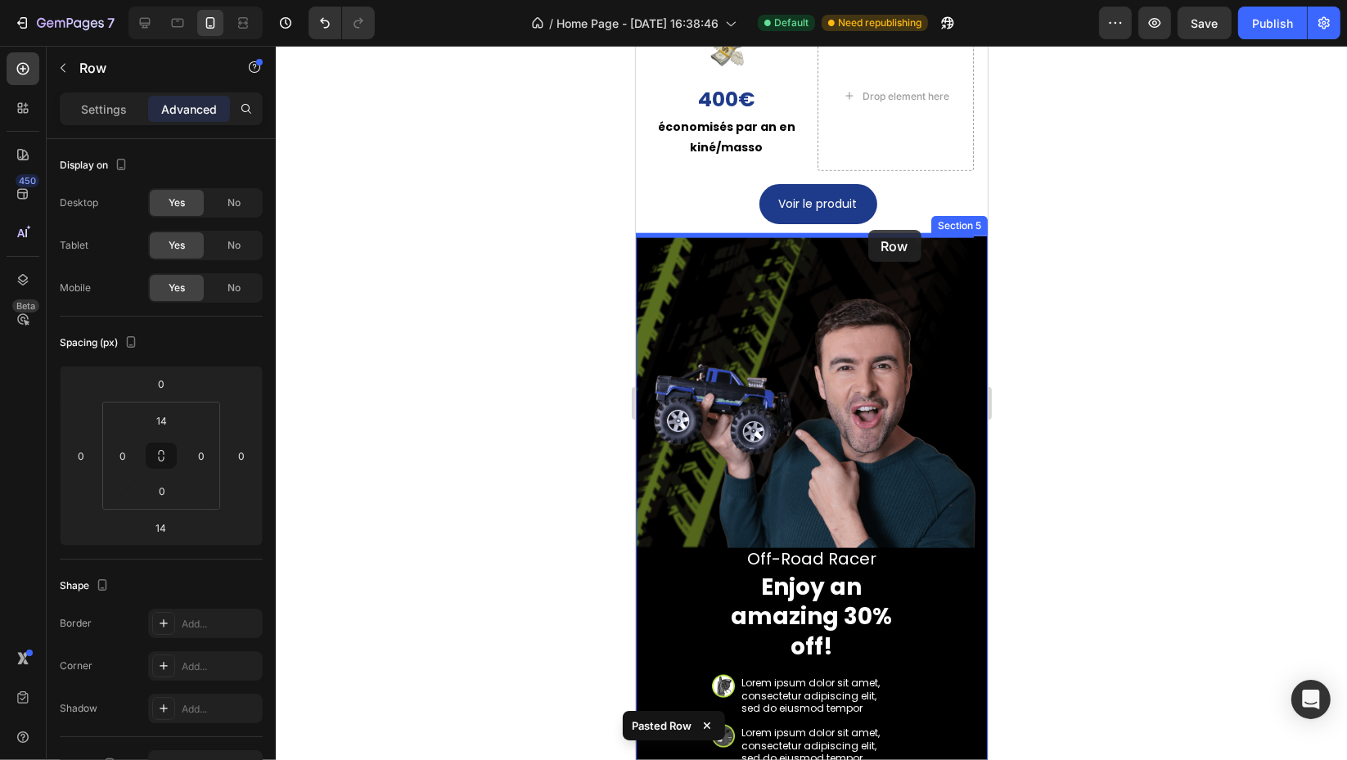
scroll to position [1718, 0]
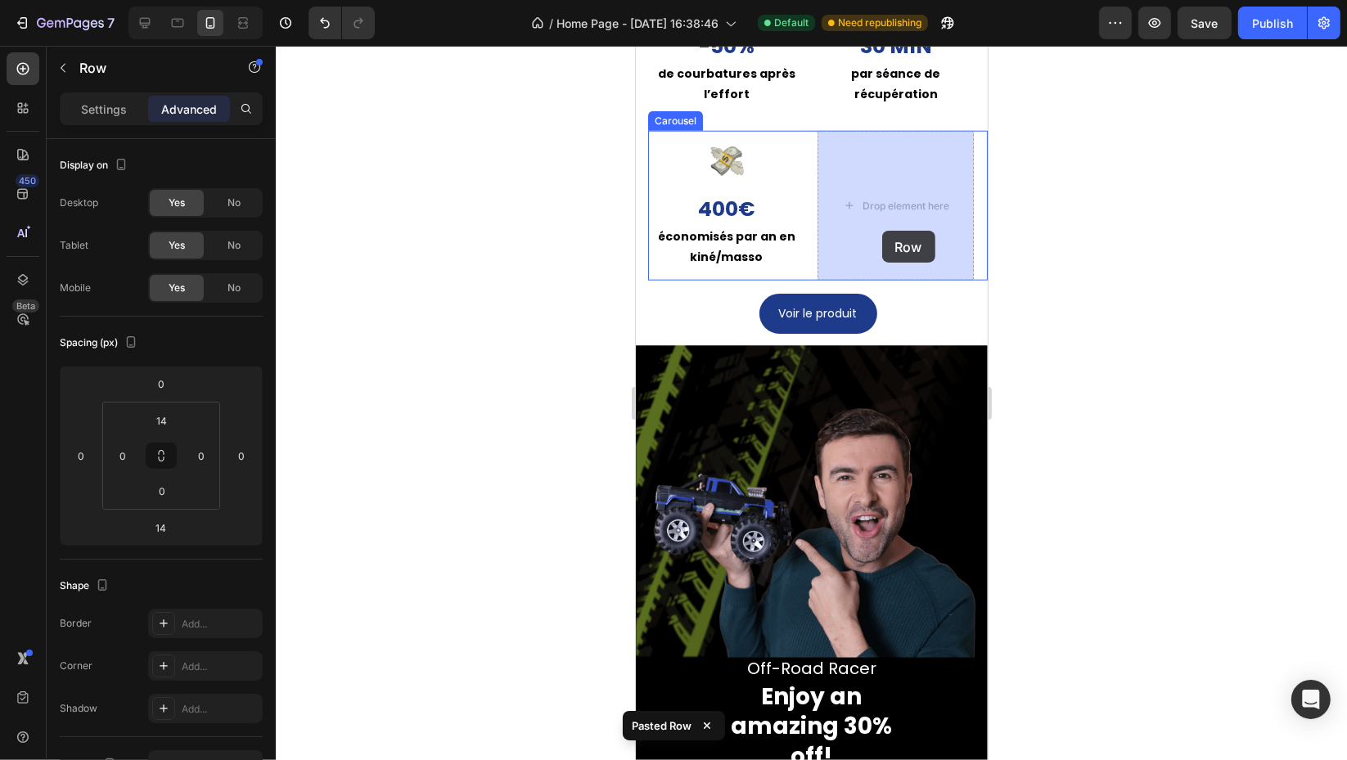
drag, startPoint x: 654, startPoint y: 191, endPoint x: 881, endPoint y: 230, distance: 230.0
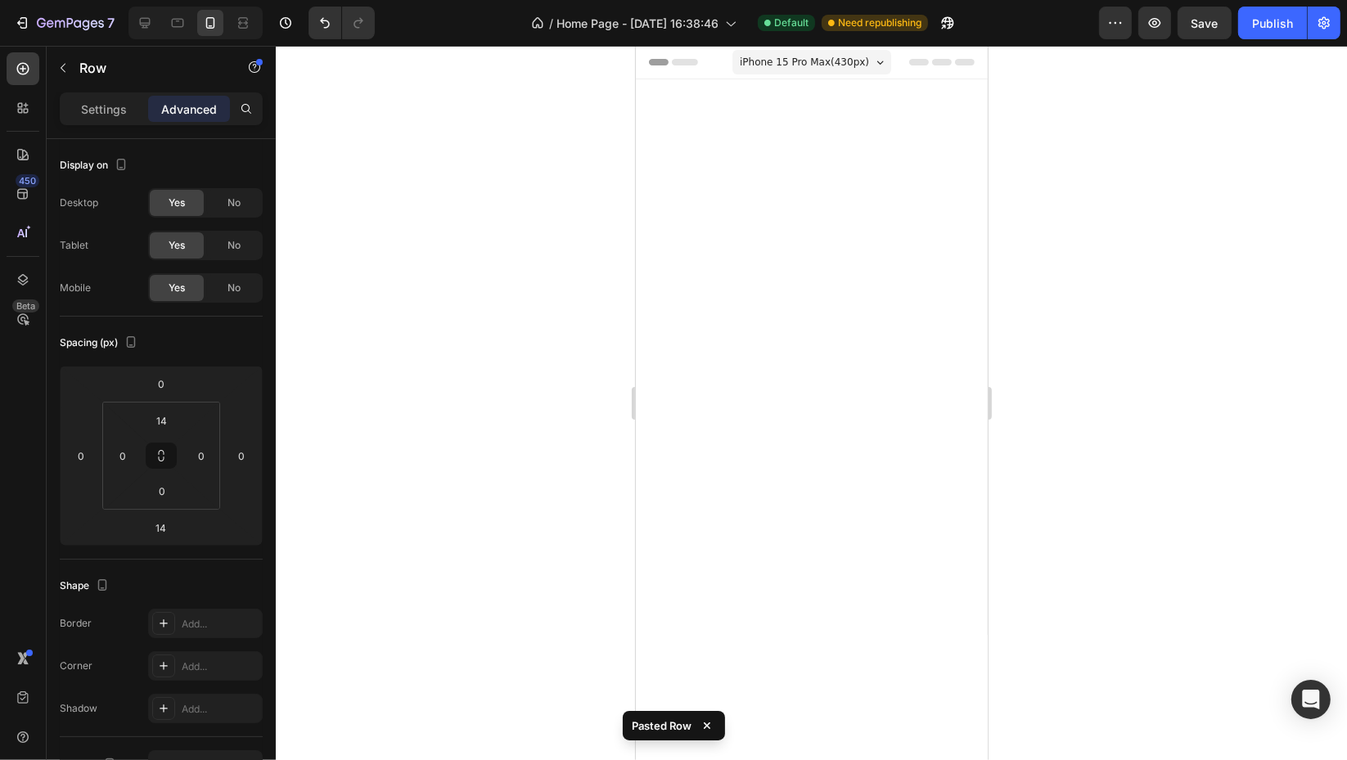
scroll to position [1718, 0]
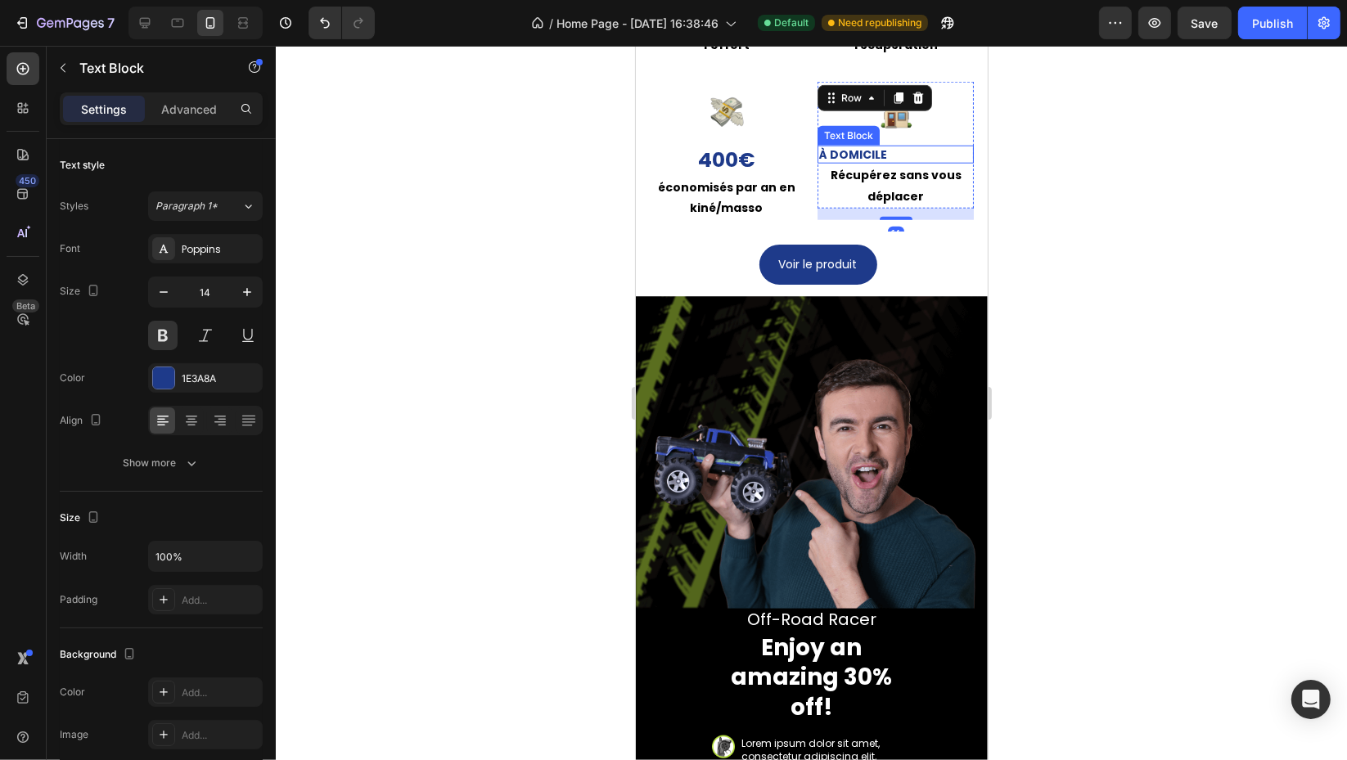
click at [929, 162] on p "À domicile" at bounding box center [894, 154] width 153 height 15
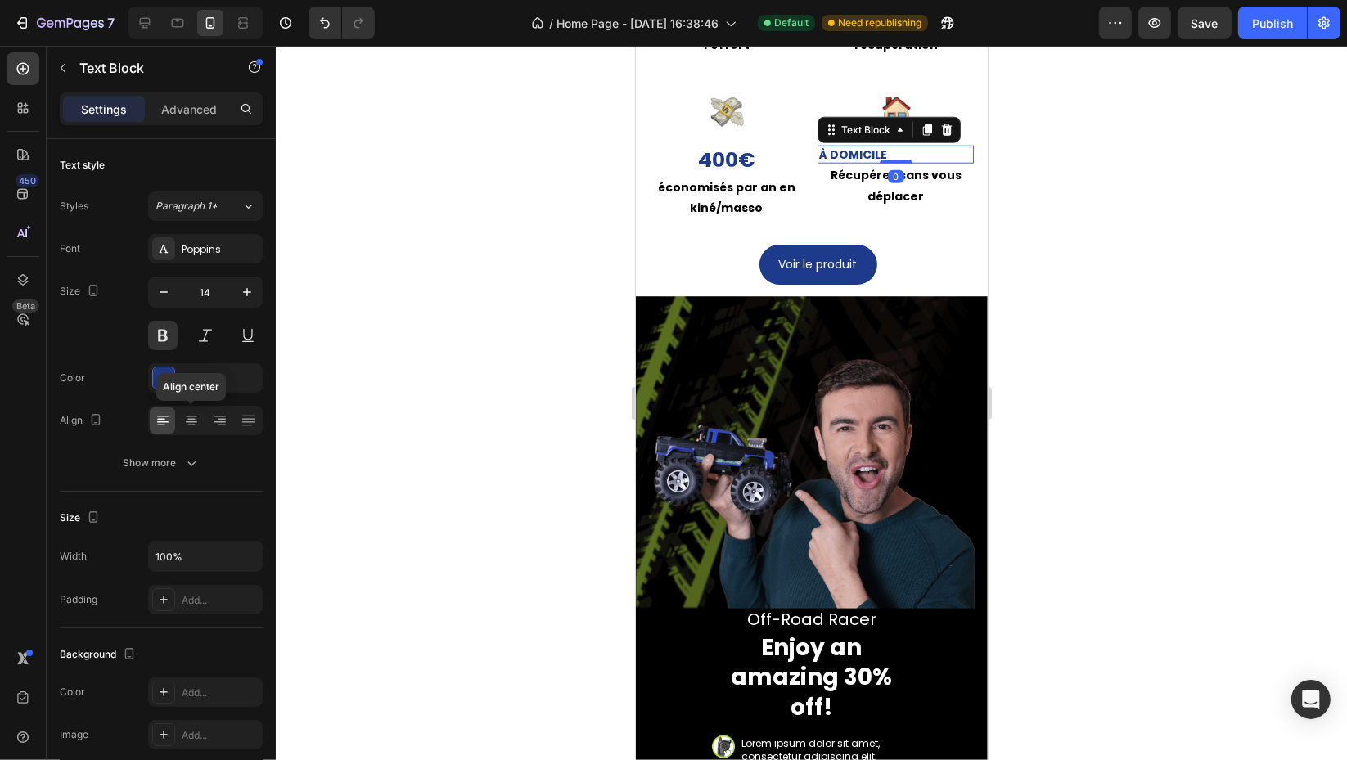
click at [191, 425] on icon at bounding box center [191, 426] width 8 height 2
click at [209, 294] on input "14" at bounding box center [205, 291] width 54 height 29
type input "25"
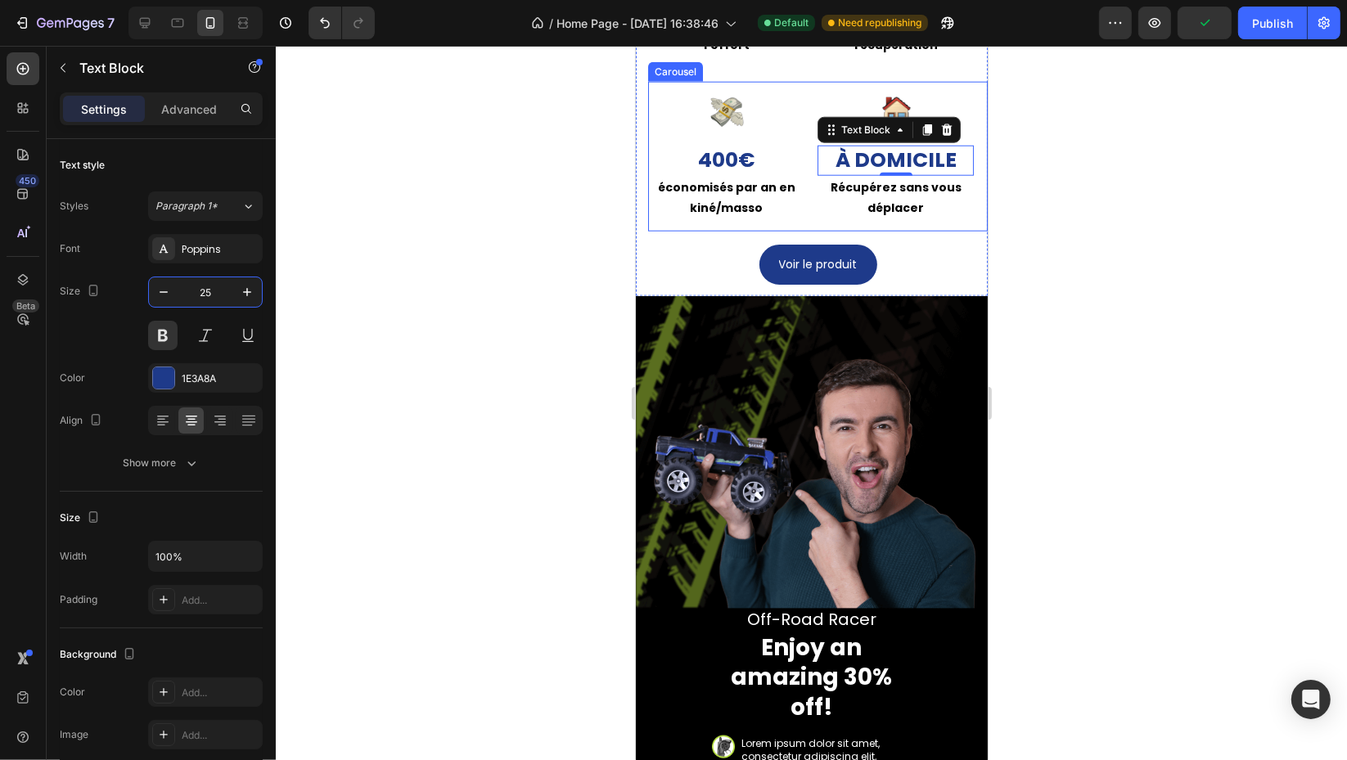
click at [1134, 250] on div at bounding box center [811, 403] width 1071 height 714
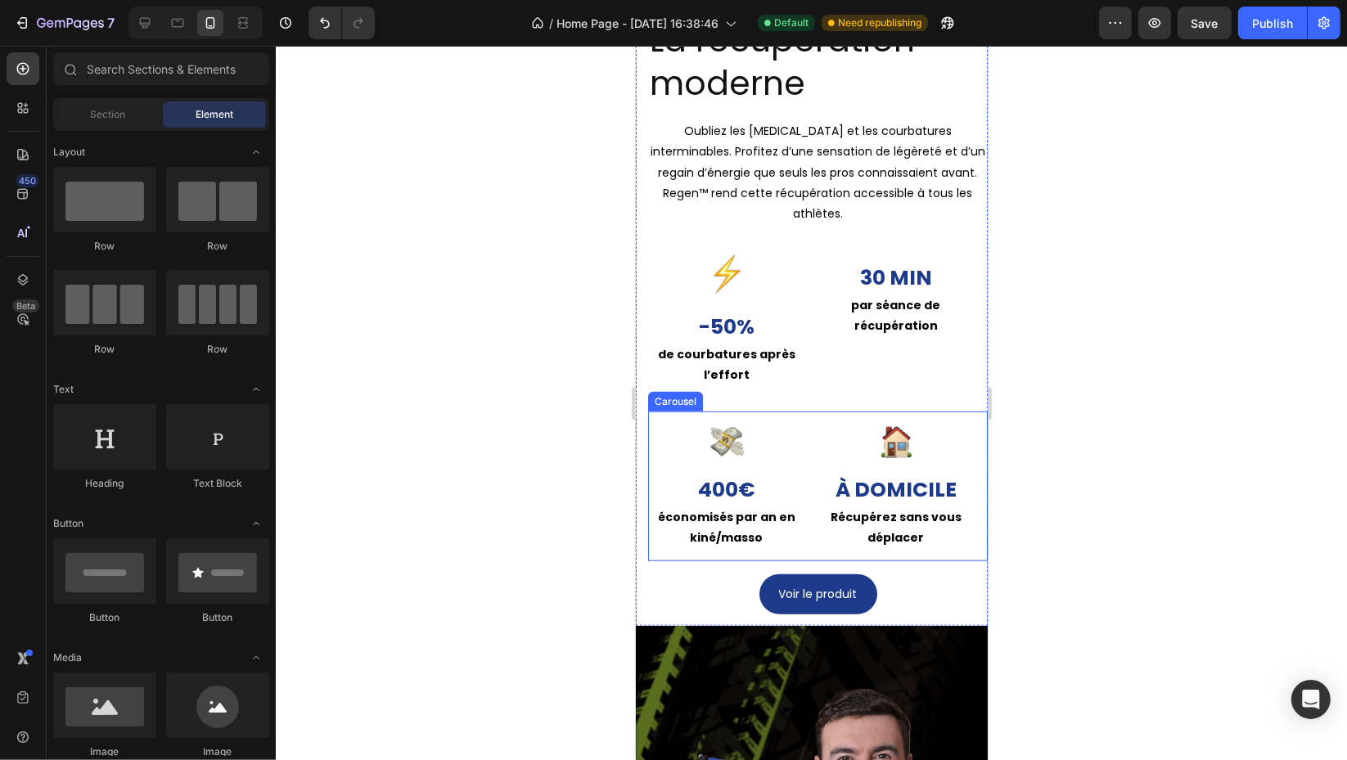
scroll to position [1355, 0]
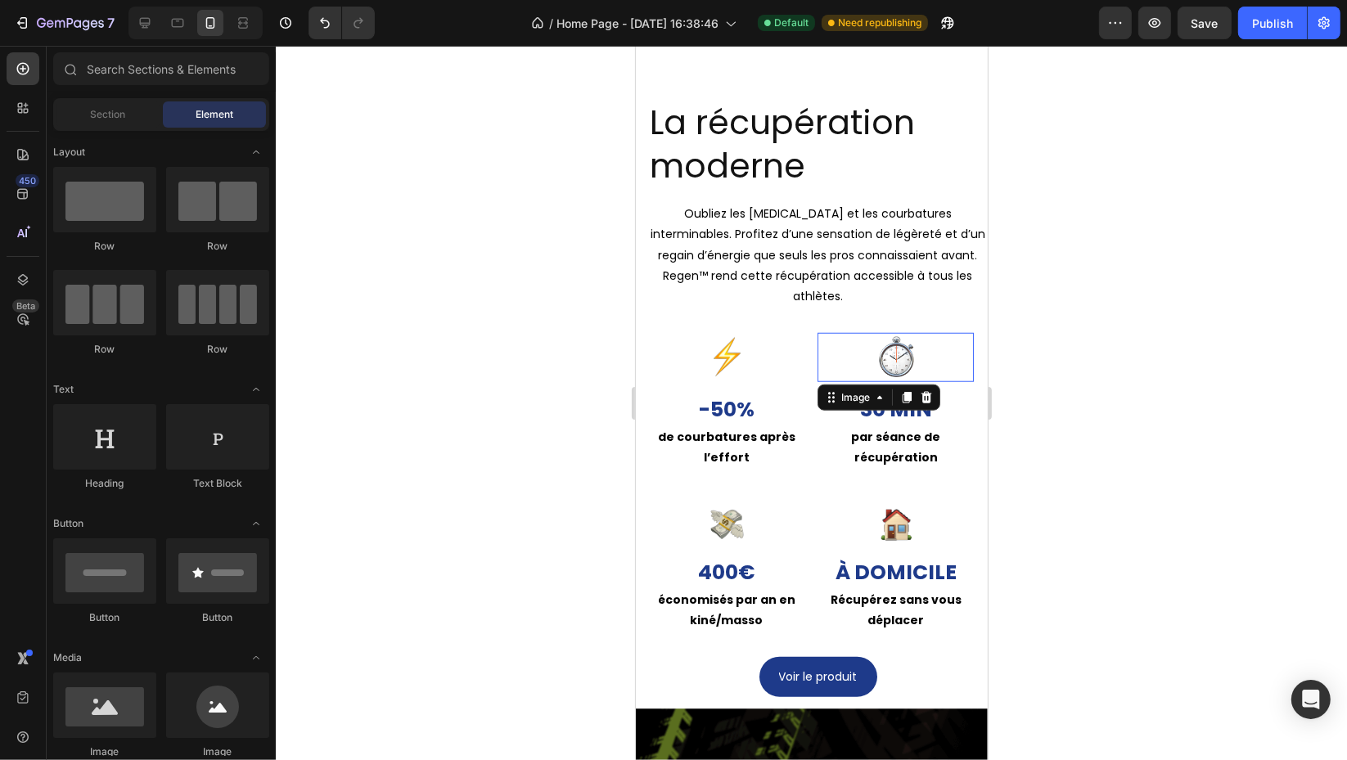
click at [843, 361] on div at bounding box center [894, 357] width 156 height 49
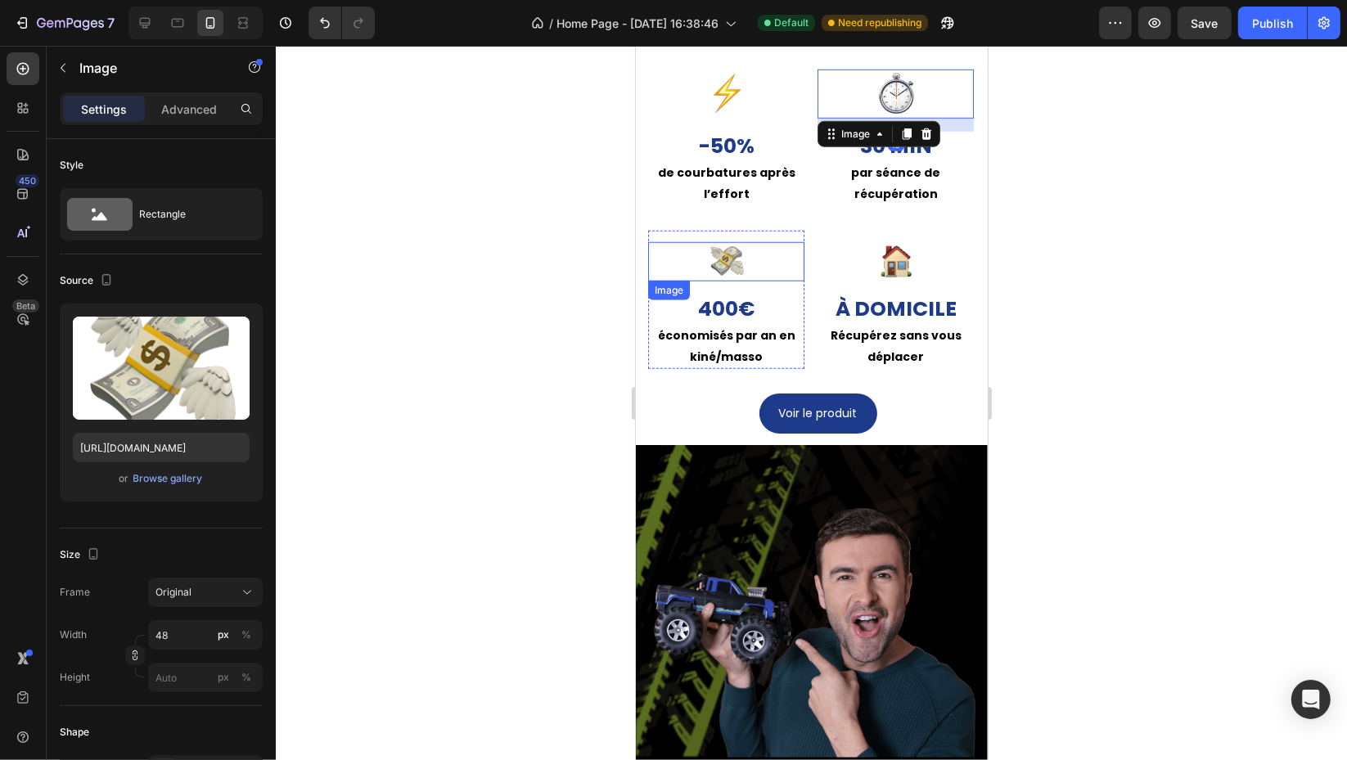
click at [743, 281] on img at bounding box center [725, 261] width 39 height 39
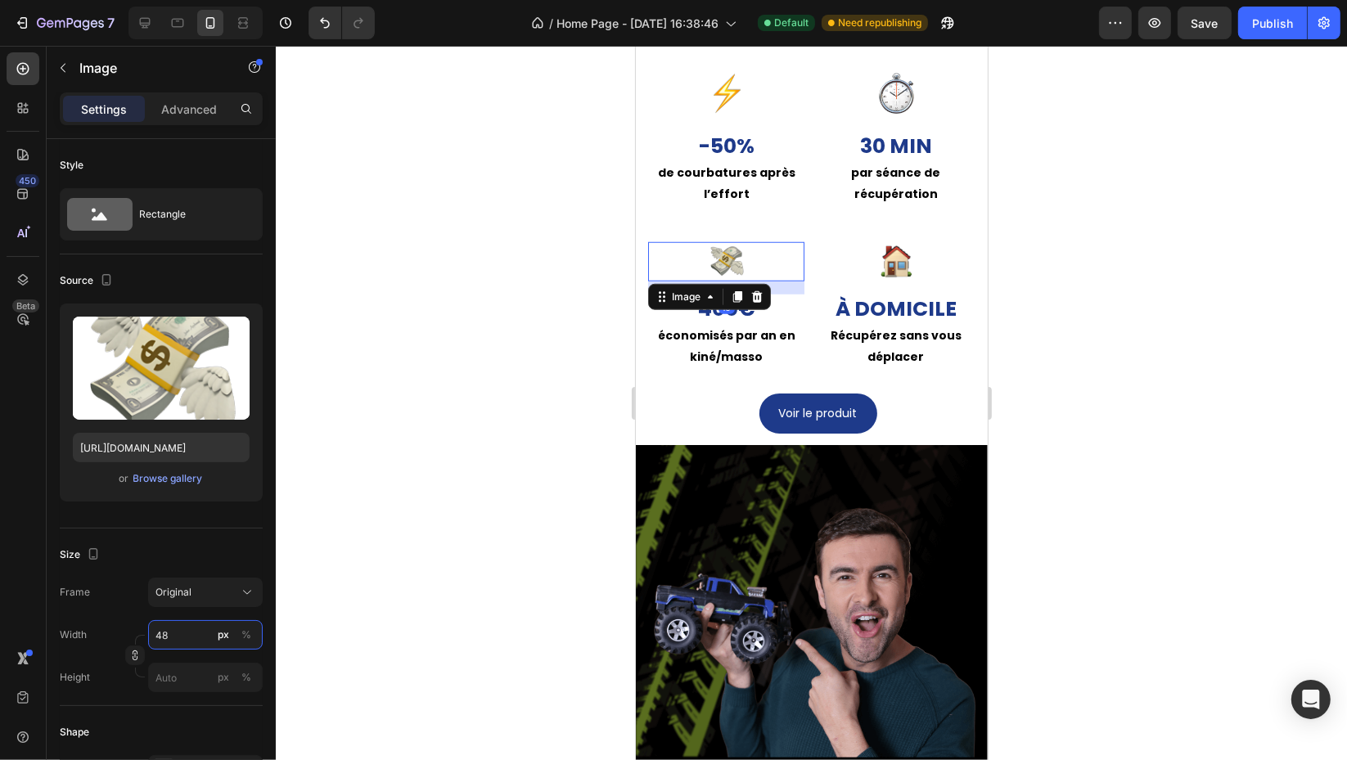
click at [188, 632] on input "48" at bounding box center [205, 634] width 115 height 29
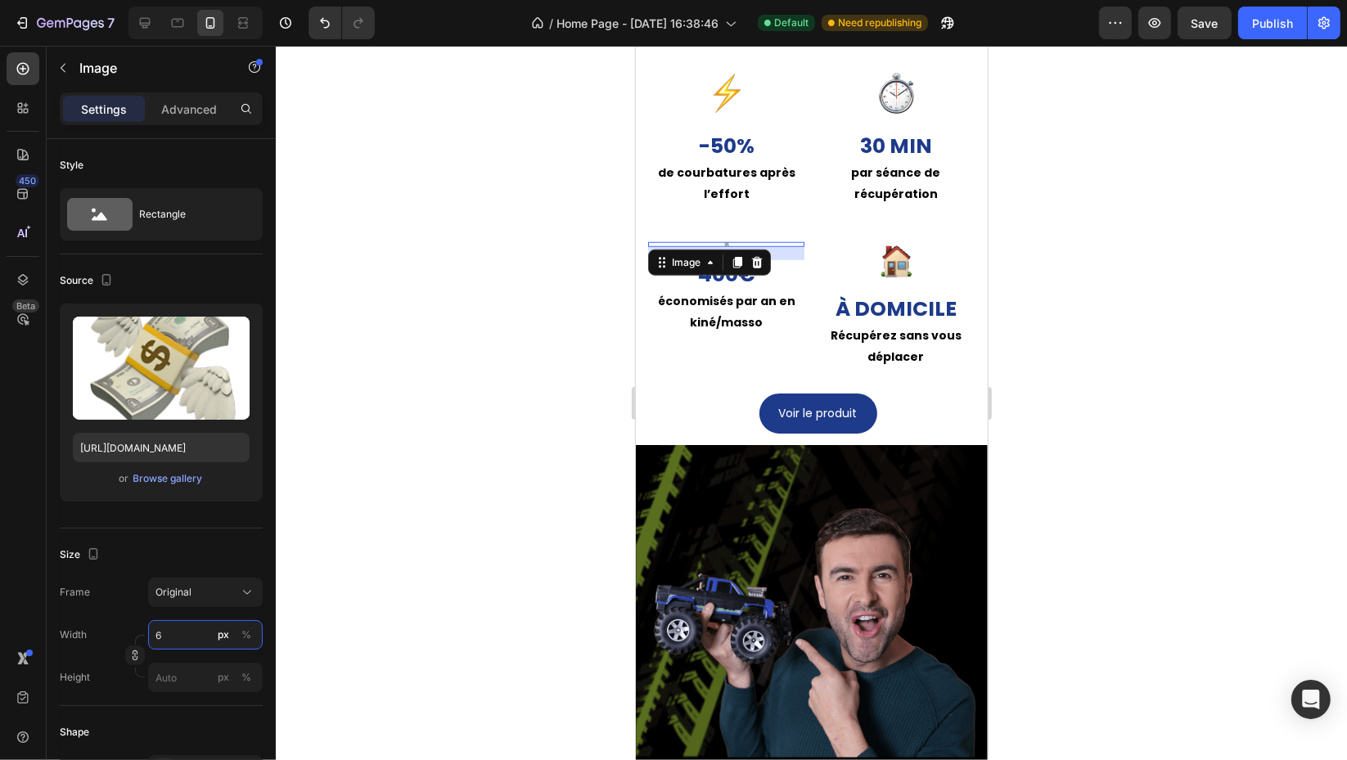
type input "60"
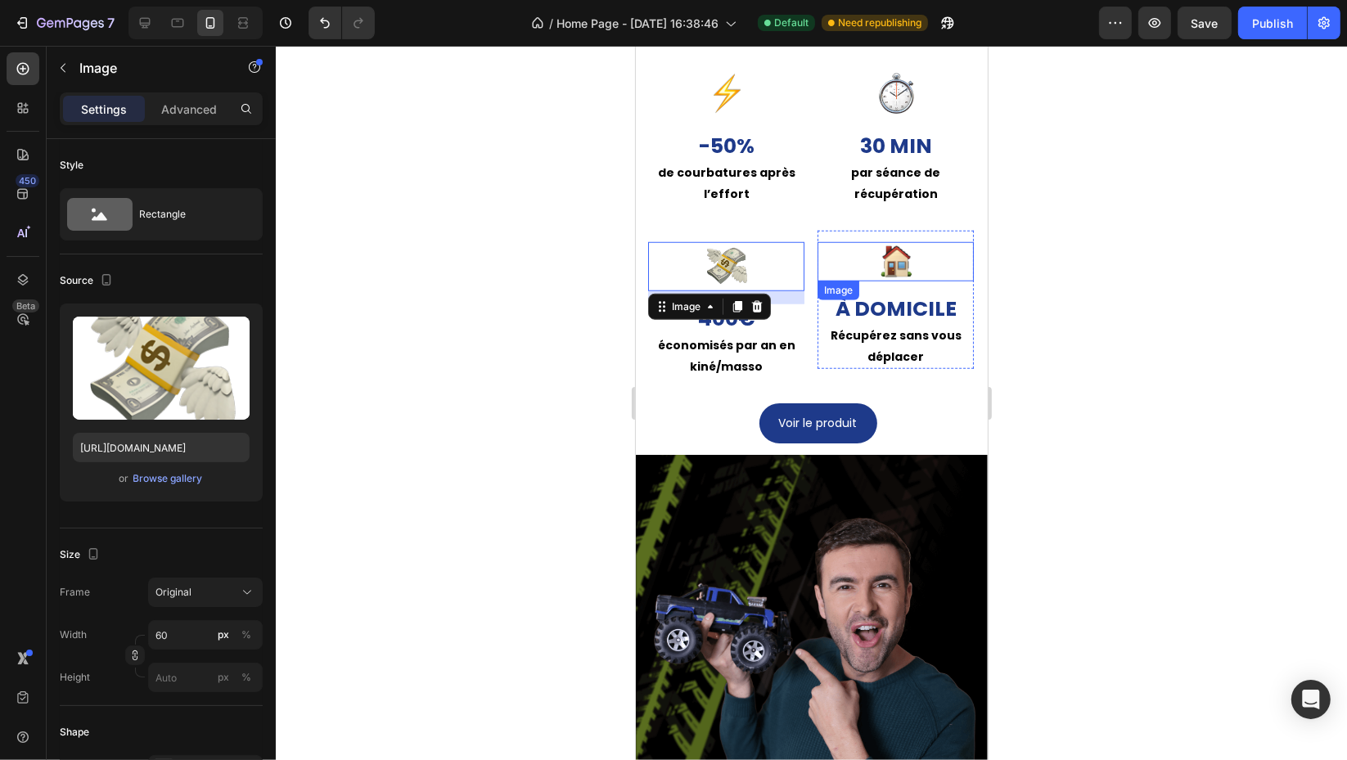
click at [888, 281] on img at bounding box center [894, 261] width 39 height 39
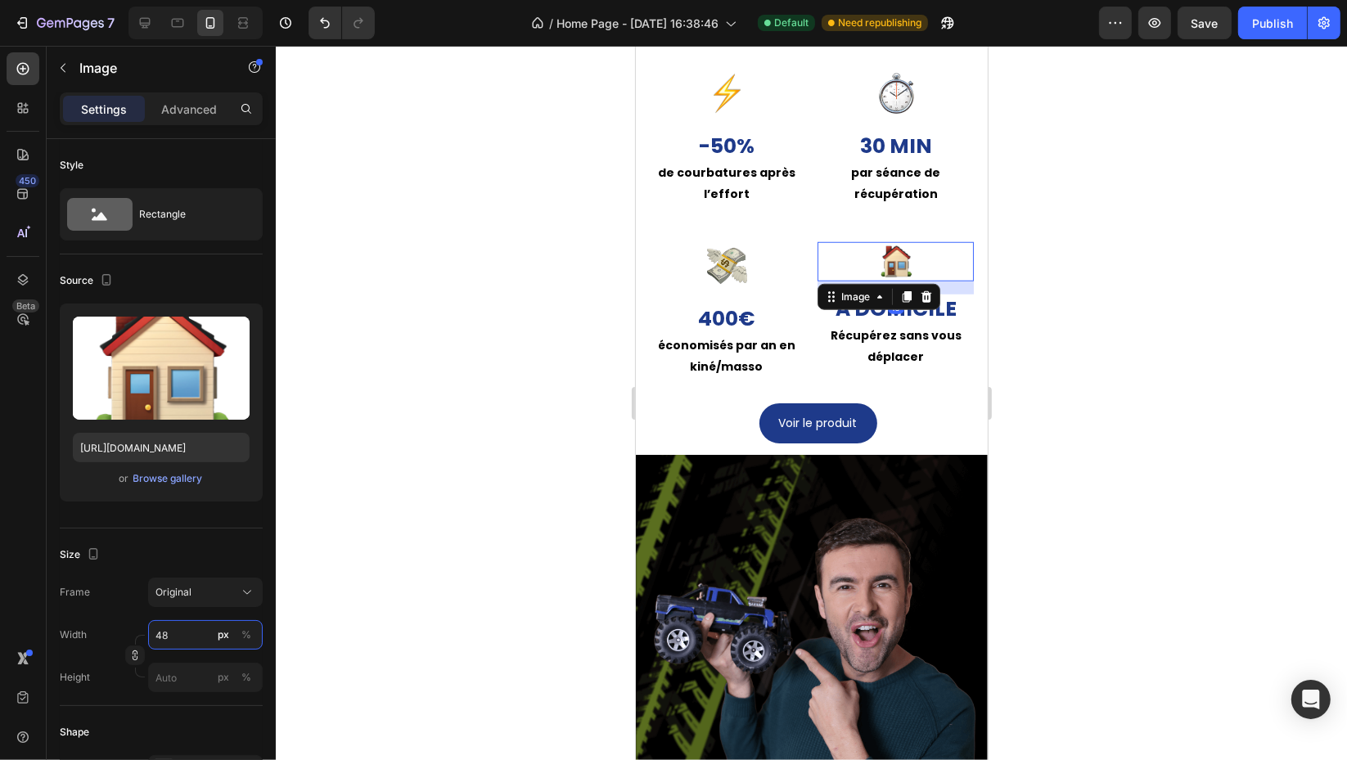
click at [182, 644] on input "48" at bounding box center [205, 634] width 115 height 29
type input "60"
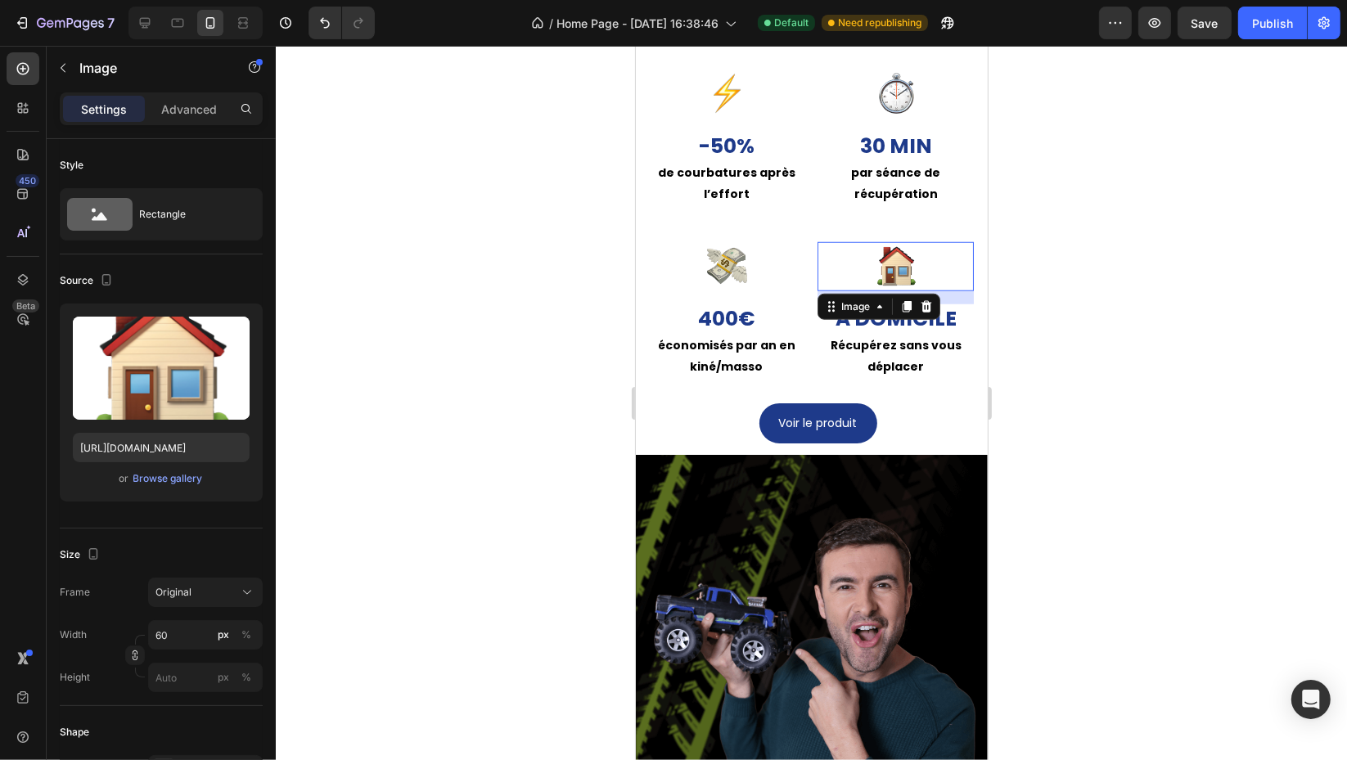
click at [1126, 532] on div at bounding box center [811, 403] width 1071 height 714
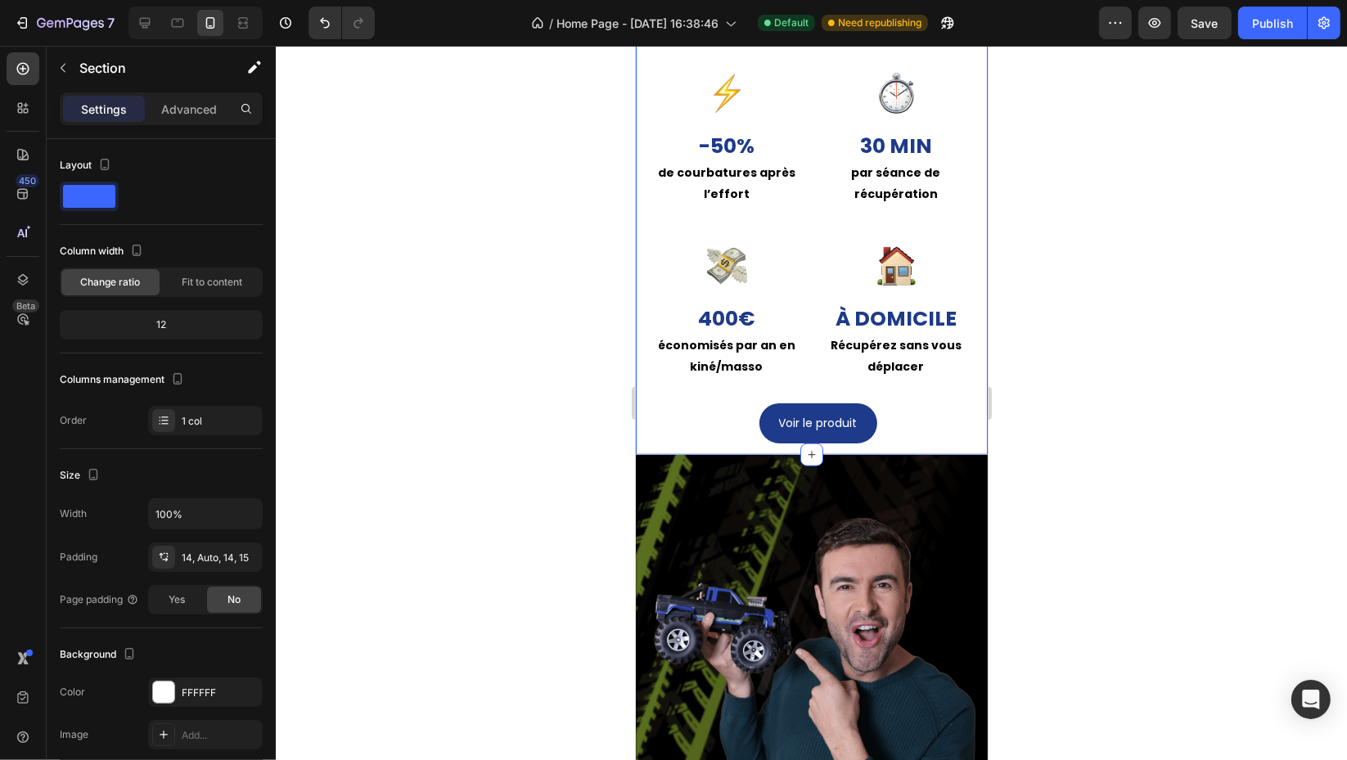
click at [858, 192] on div "La récupération moderne Heading Oubliez les jambes lourdes et les courbatures i…" at bounding box center [816, 139] width 339 height 609
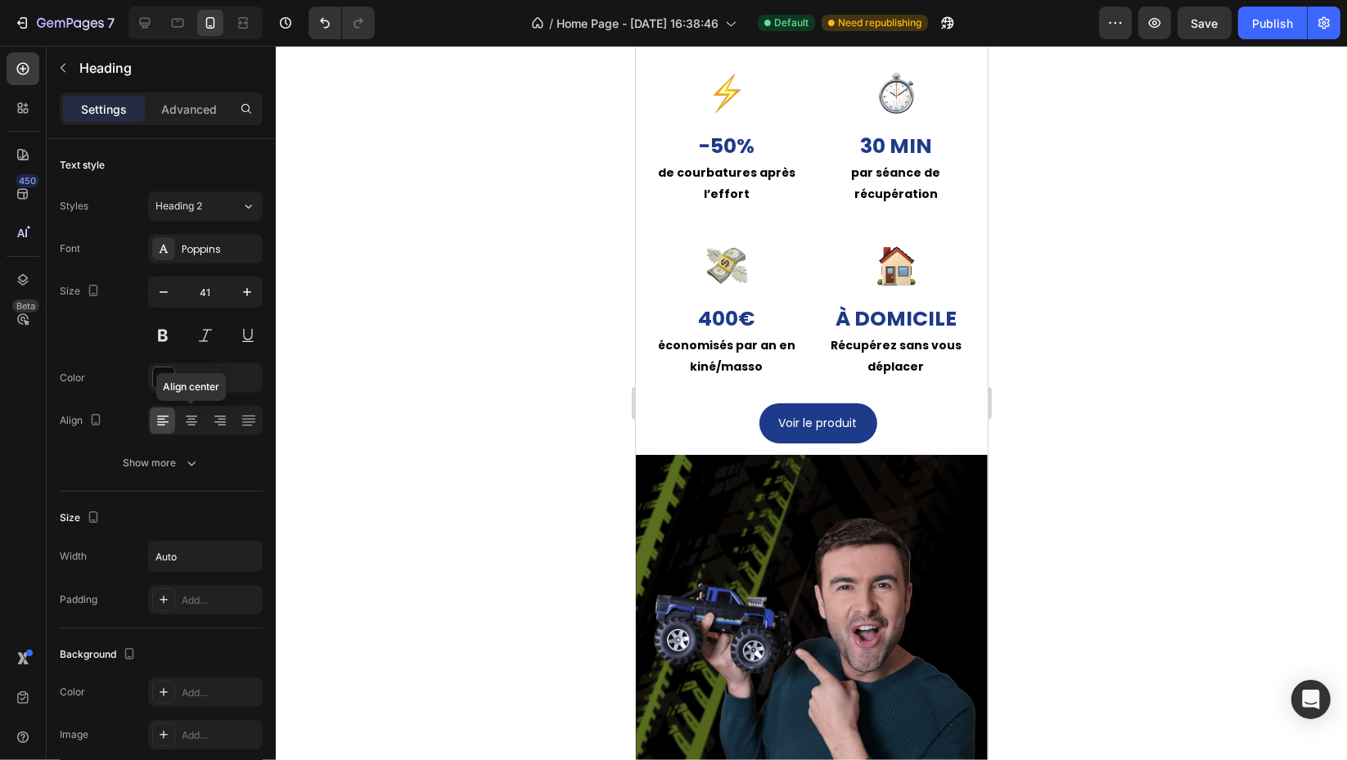
click at [191, 417] on icon at bounding box center [191, 420] width 16 height 16
click at [169, 300] on button "button" at bounding box center [163, 291] width 29 height 29
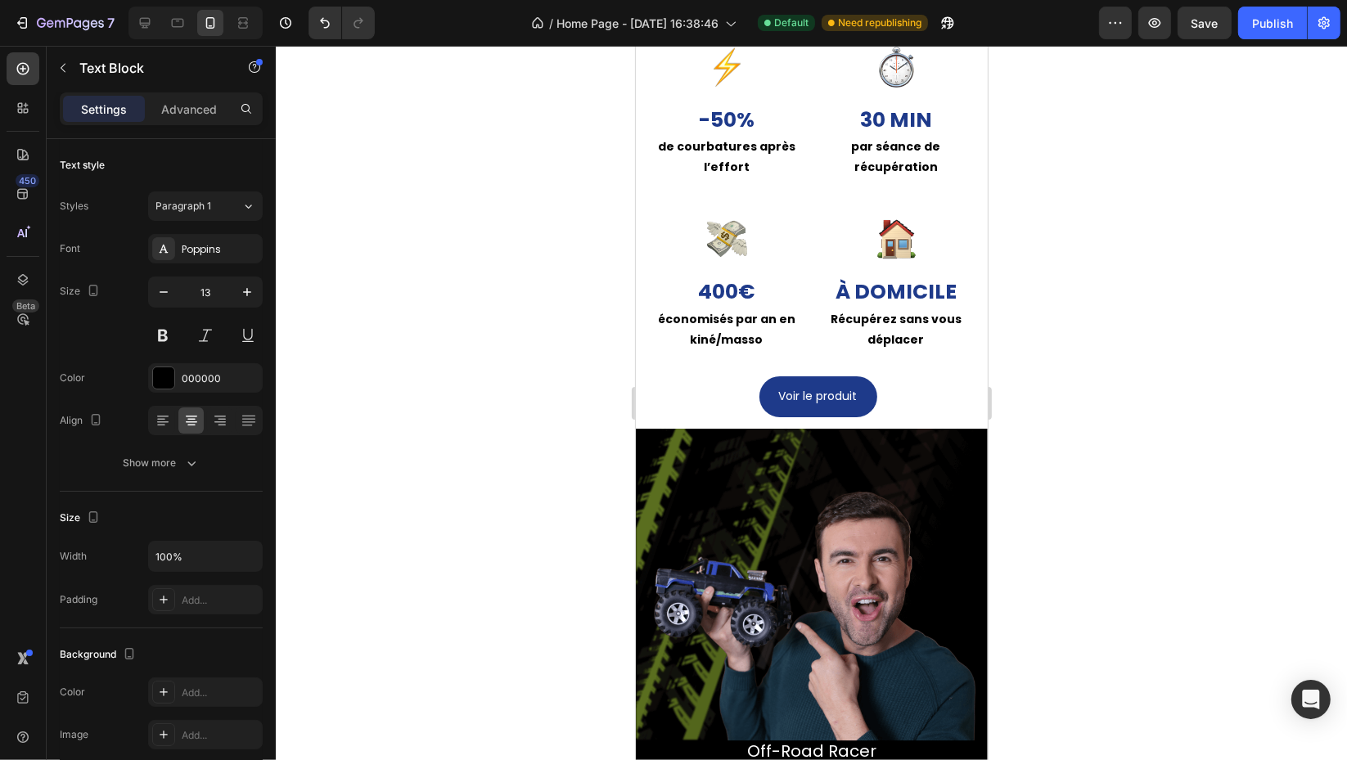
click at [245, 295] on icon "button" at bounding box center [247, 292] width 16 height 16
type input "14"
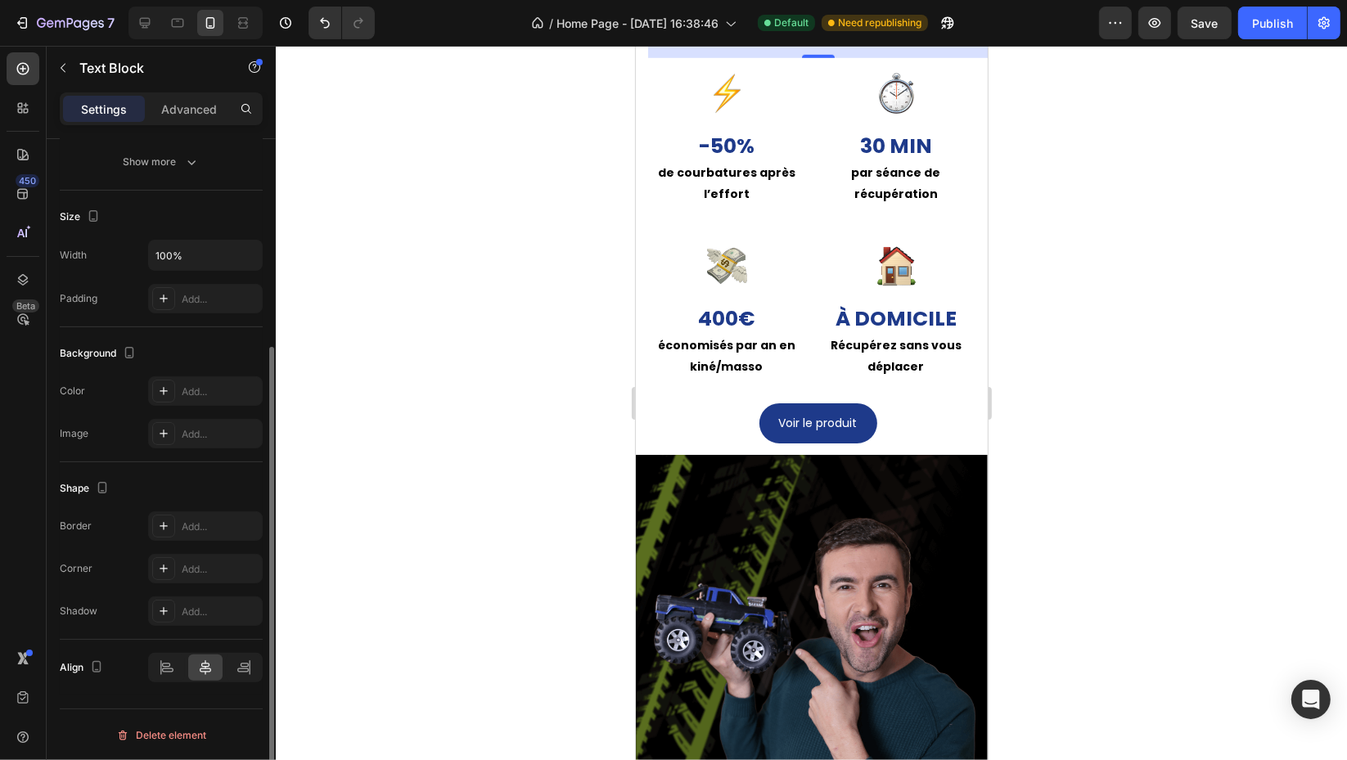
scroll to position [0, 0]
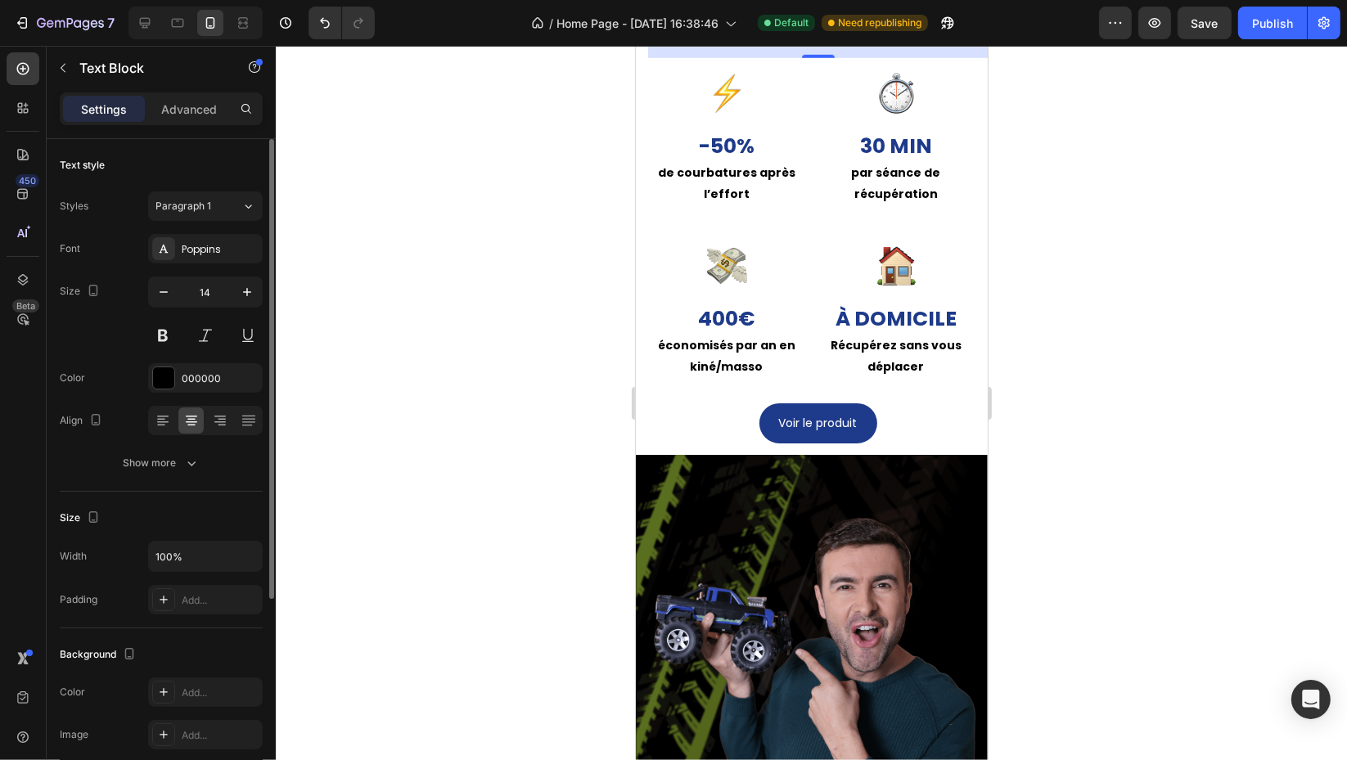
click at [218, 101] on div "Advanced" at bounding box center [189, 109] width 82 height 26
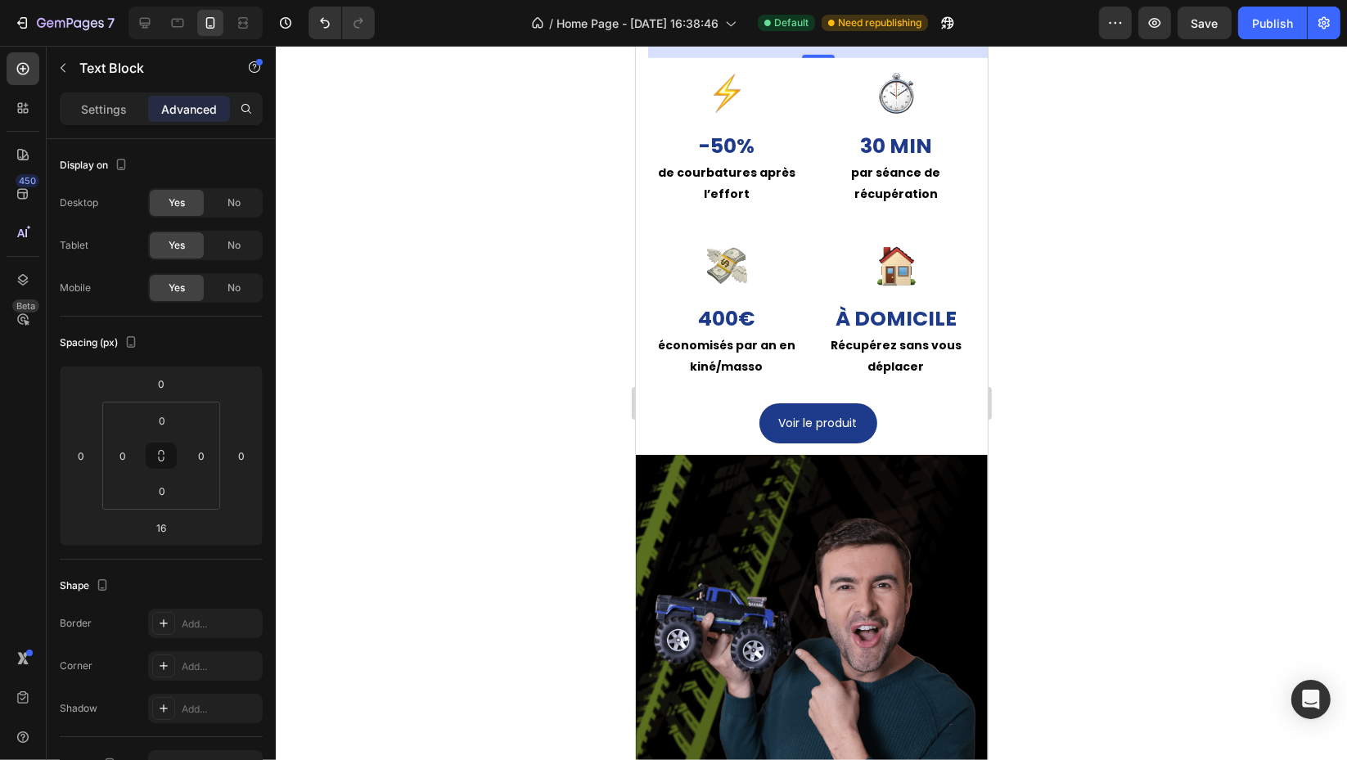
click at [82, 106] on p "Settings" at bounding box center [104, 109] width 46 height 17
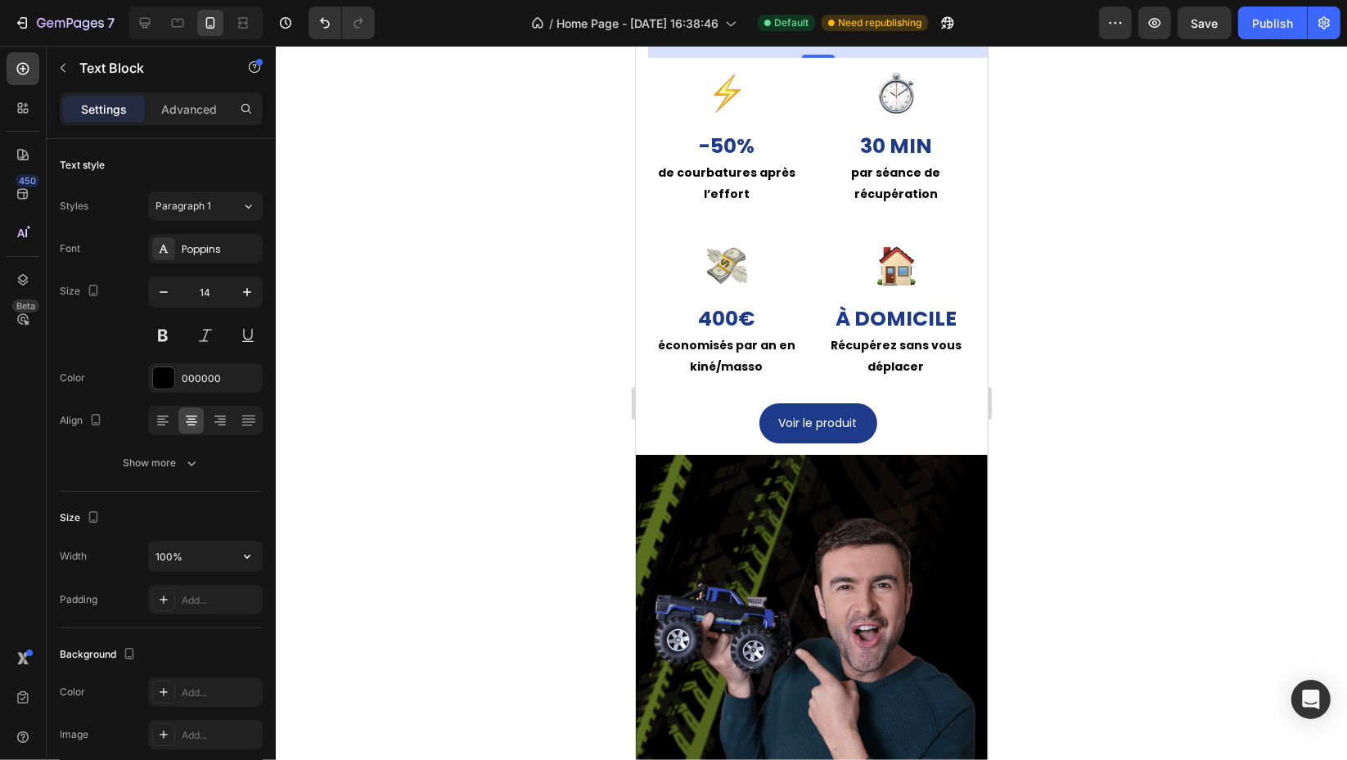
click at [246, 558] on icon "button" at bounding box center [247, 556] width 16 height 16
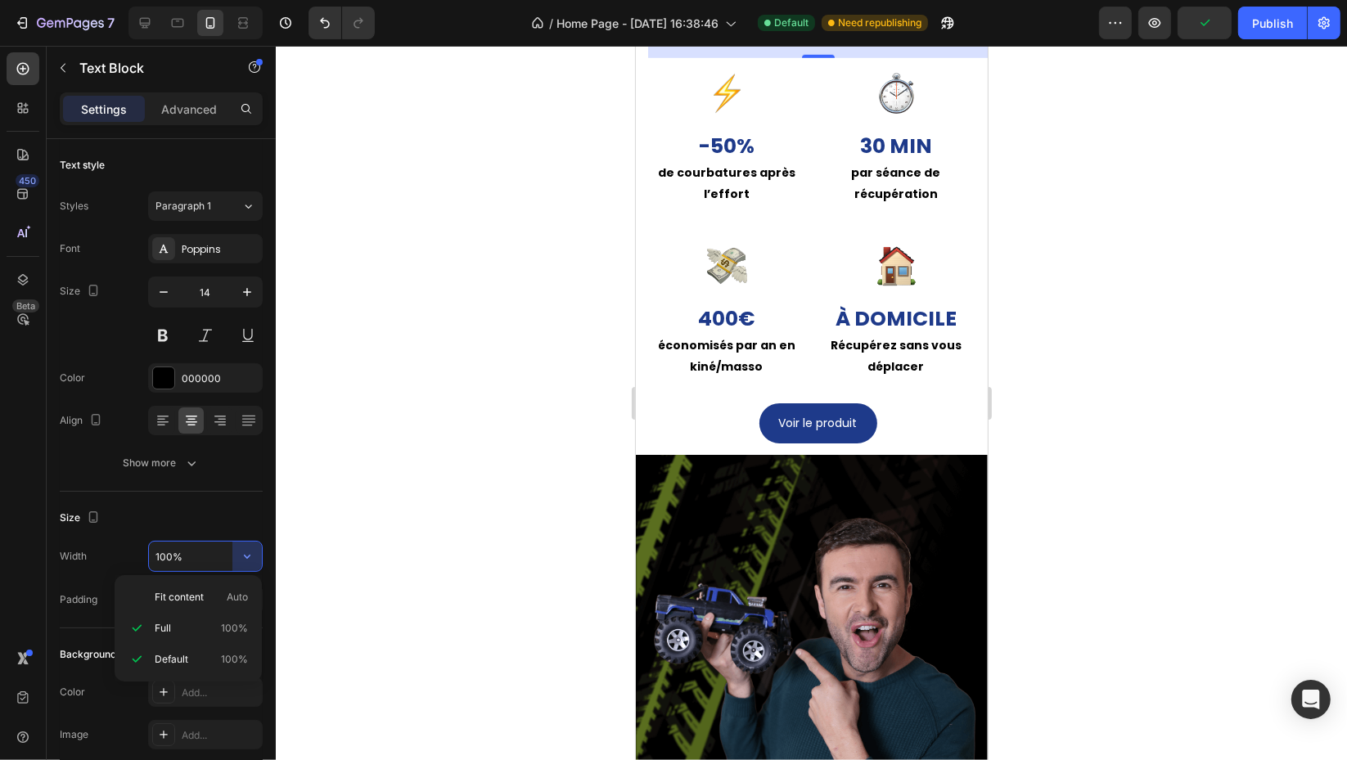
click at [219, 603] on p "Fit content Auto" at bounding box center [201, 597] width 93 height 15
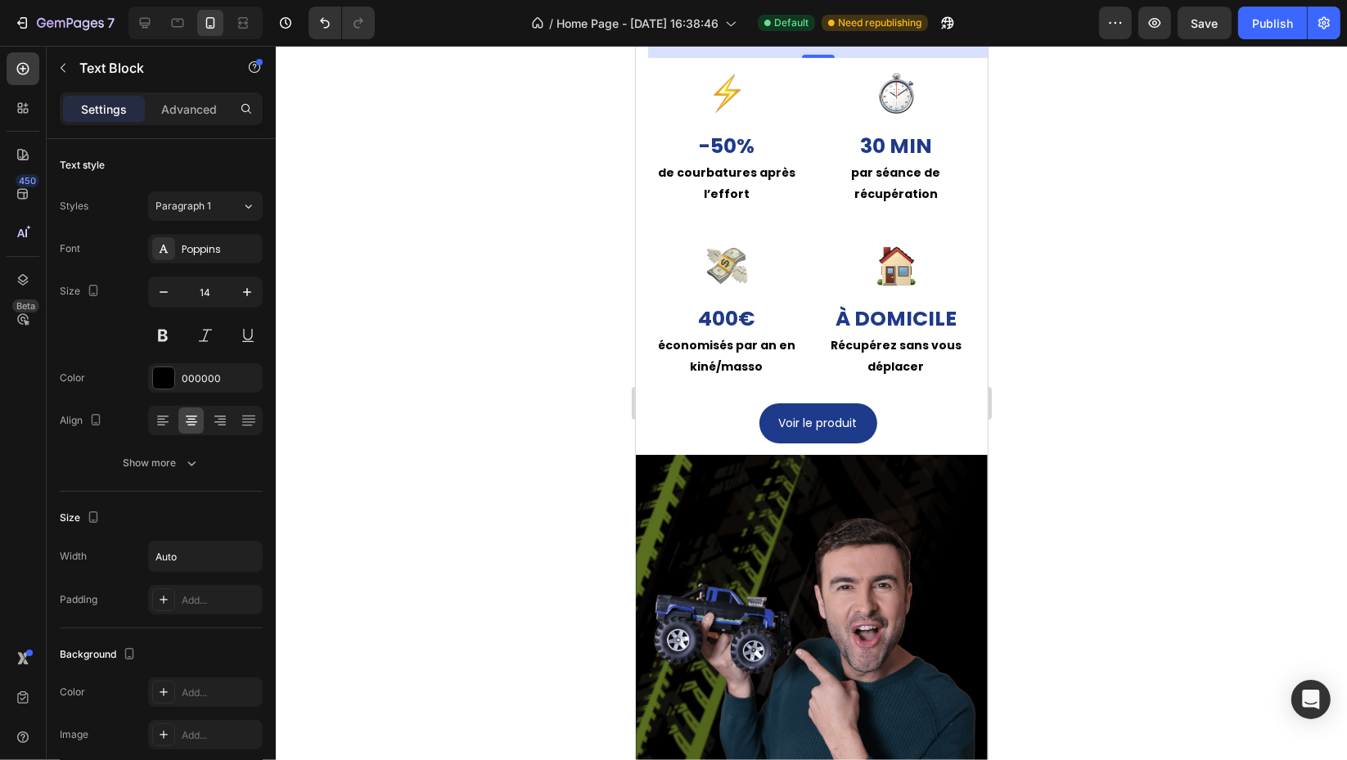
click at [263, 553] on div at bounding box center [269, 473] width 12 height 668
click at [244, 563] on icon "button" at bounding box center [247, 556] width 16 height 16
click at [205, 638] on div "Full 100%" at bounding box center [188, 628] width 134 height 31
type input "100%"
click at [252, 24] on div at bounding box center [243, 23] width 26 height 26
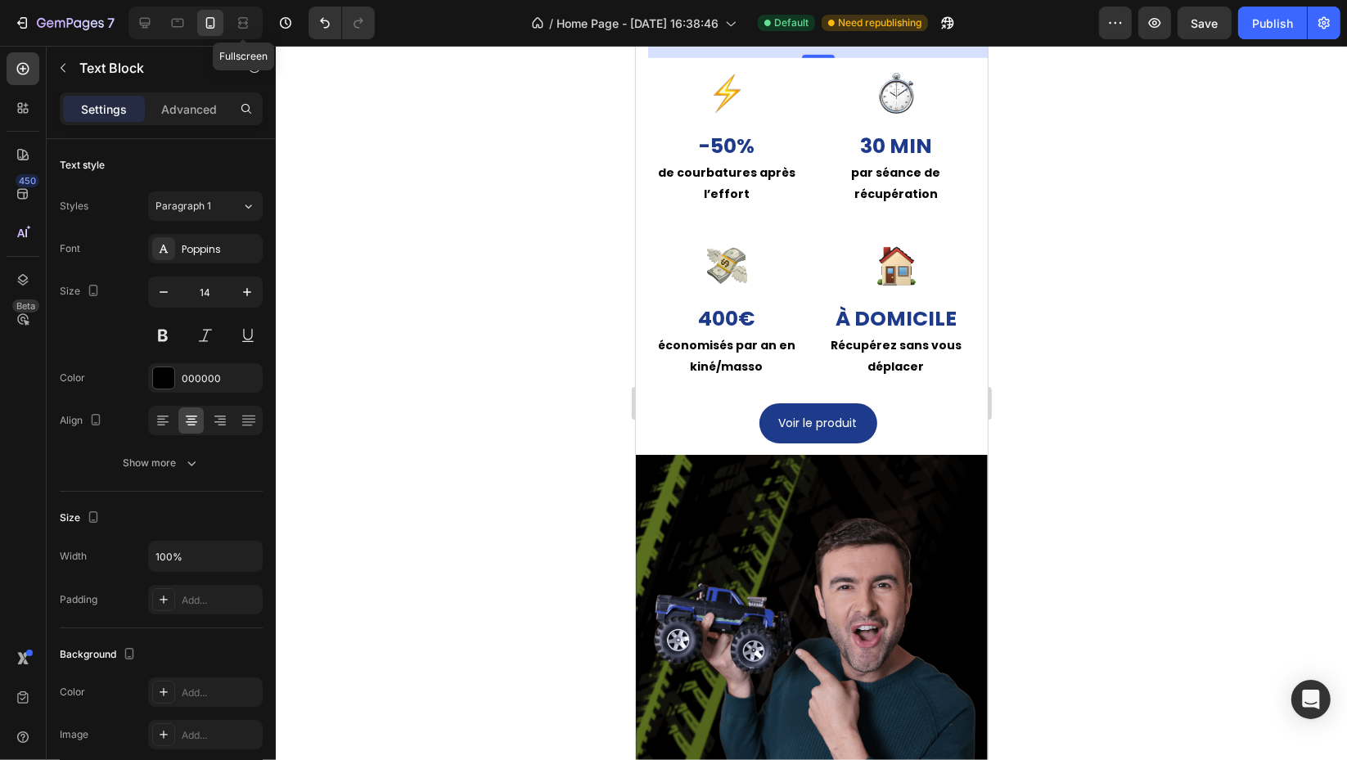
type input "16"
type input "1200"
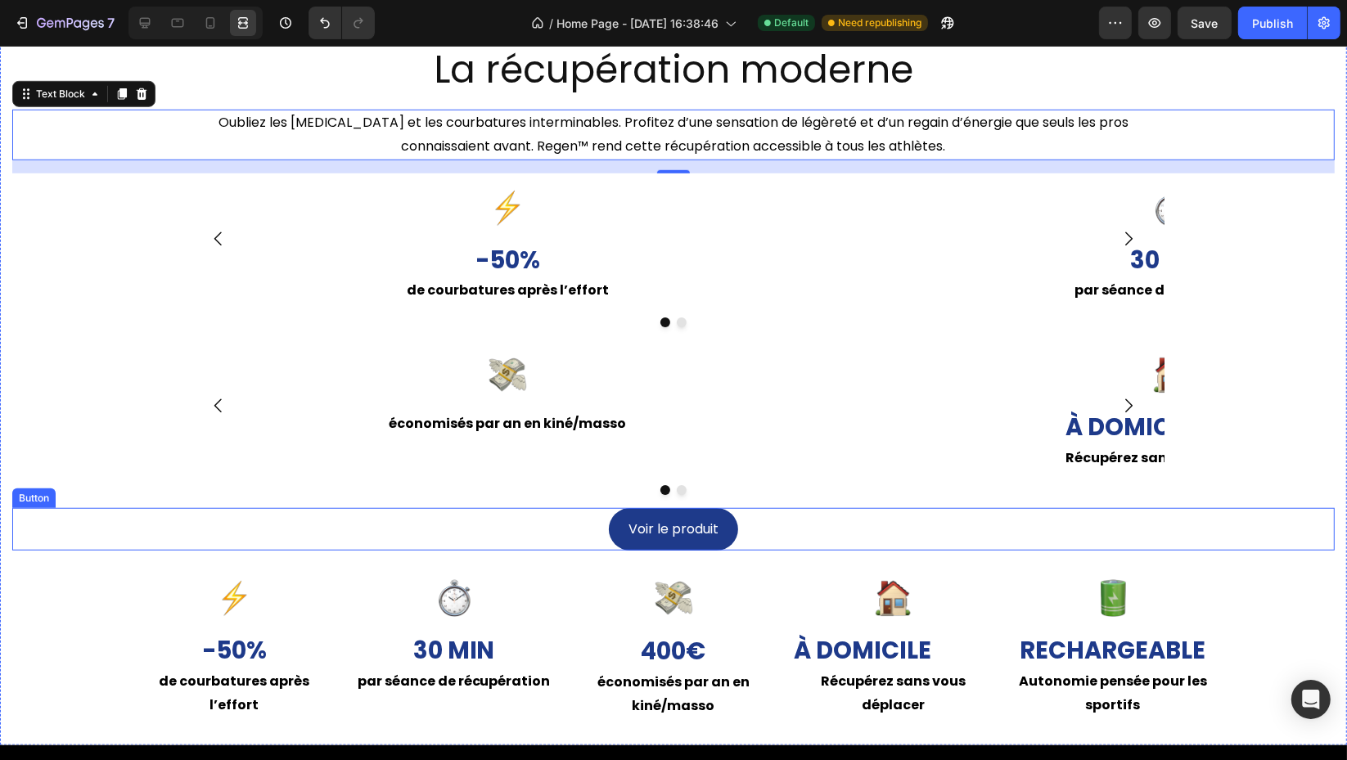
scroll to position [952, 0]
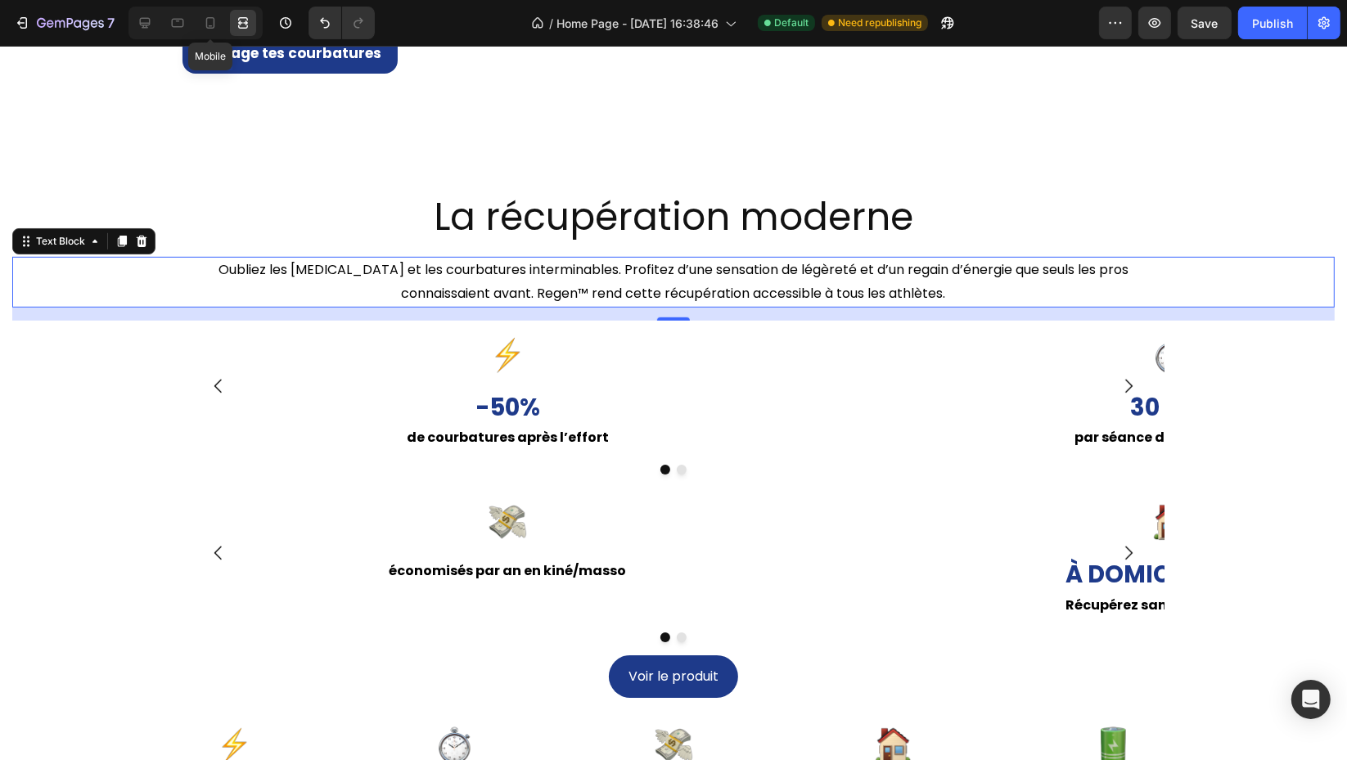
click at [203, 22] on div at bounding box center [210, 23] width 26 height 26
type input "14"
type input "100%"
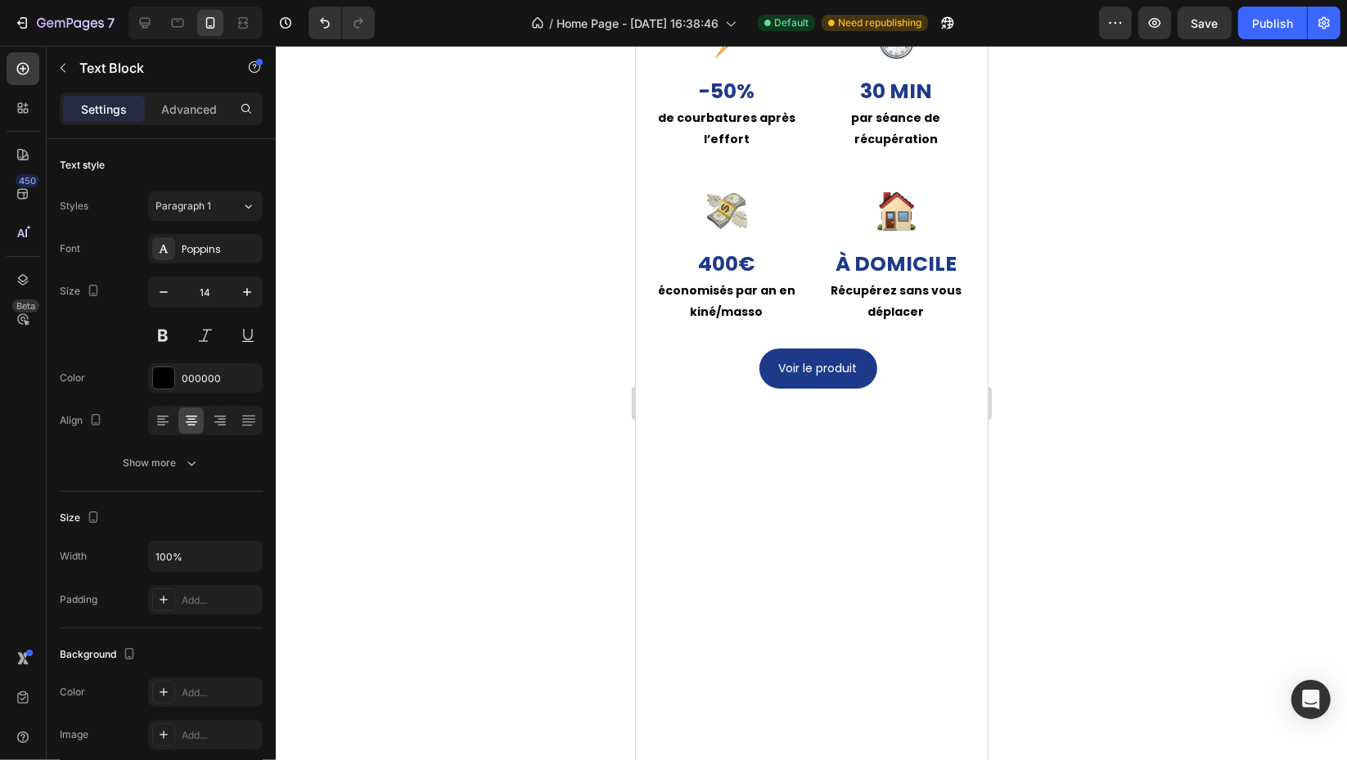
scroll to position [1453, 0]
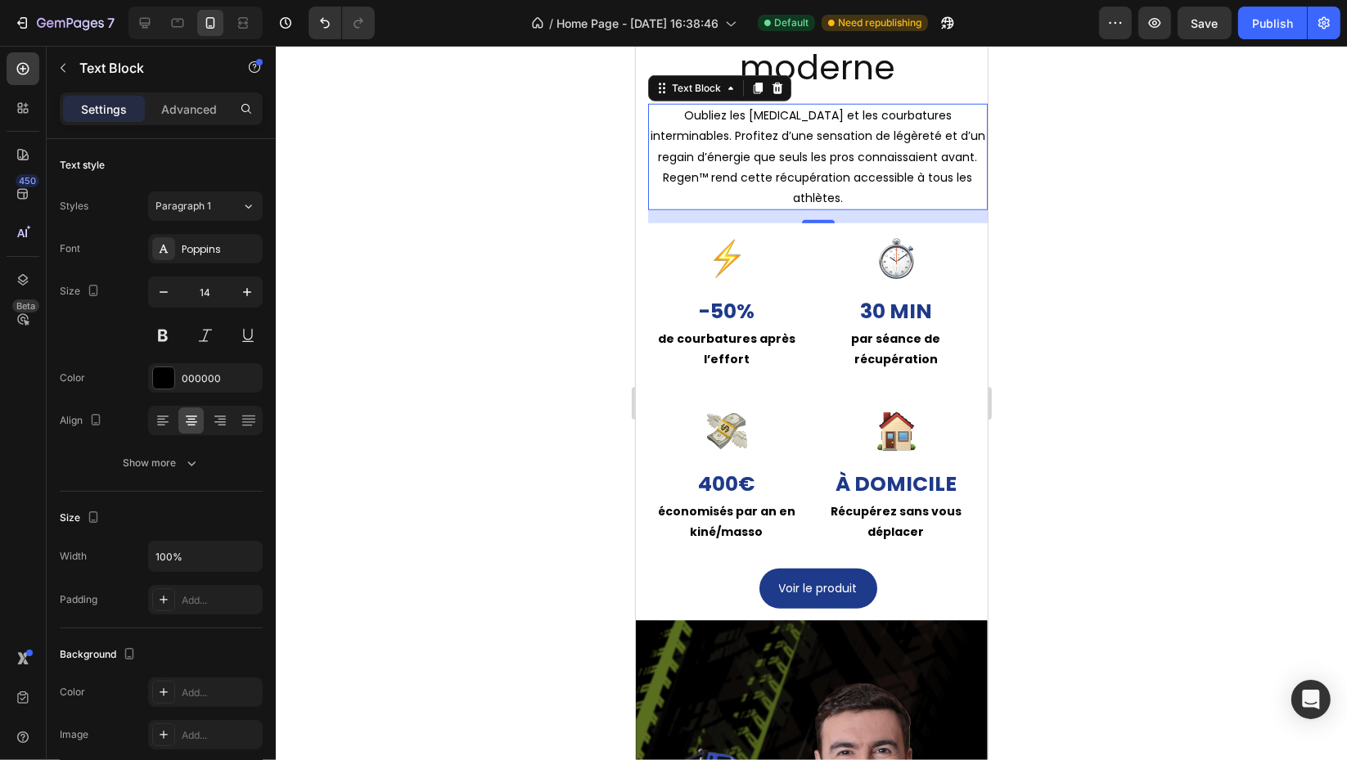
click at [165, 292] on icon "button" at bounding box center [164, 292] width 8 height 2
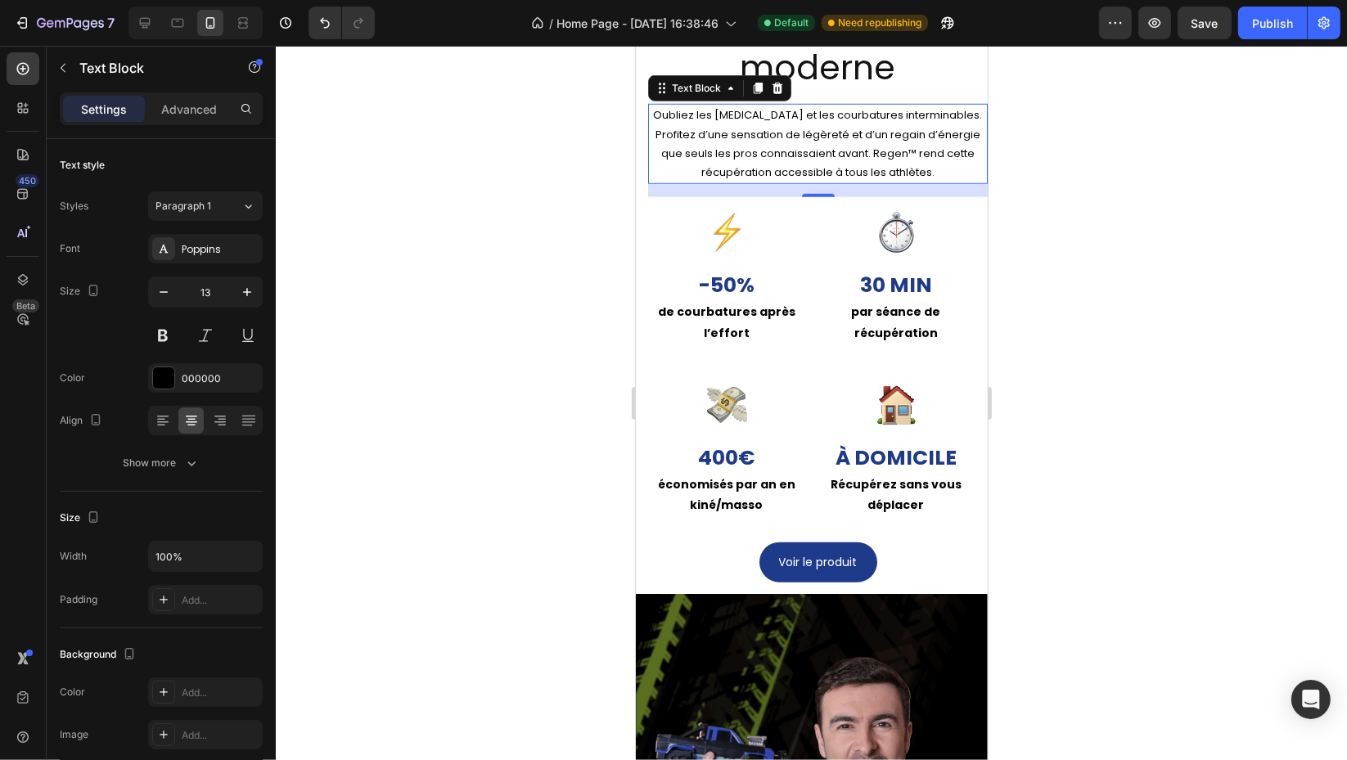
click at [247, 284] on icon "button" at bounding box center [247, 292] width 16 height 16
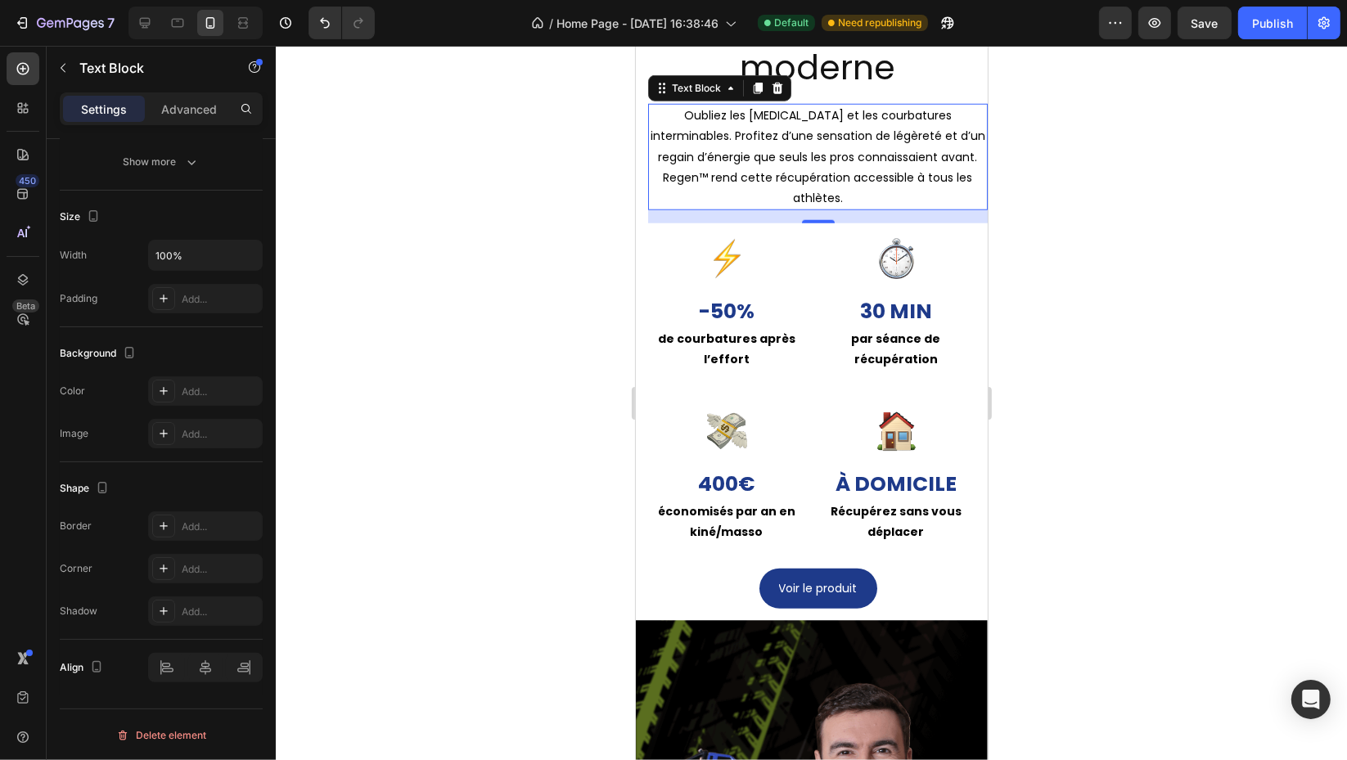
scroll to position [0, 0]
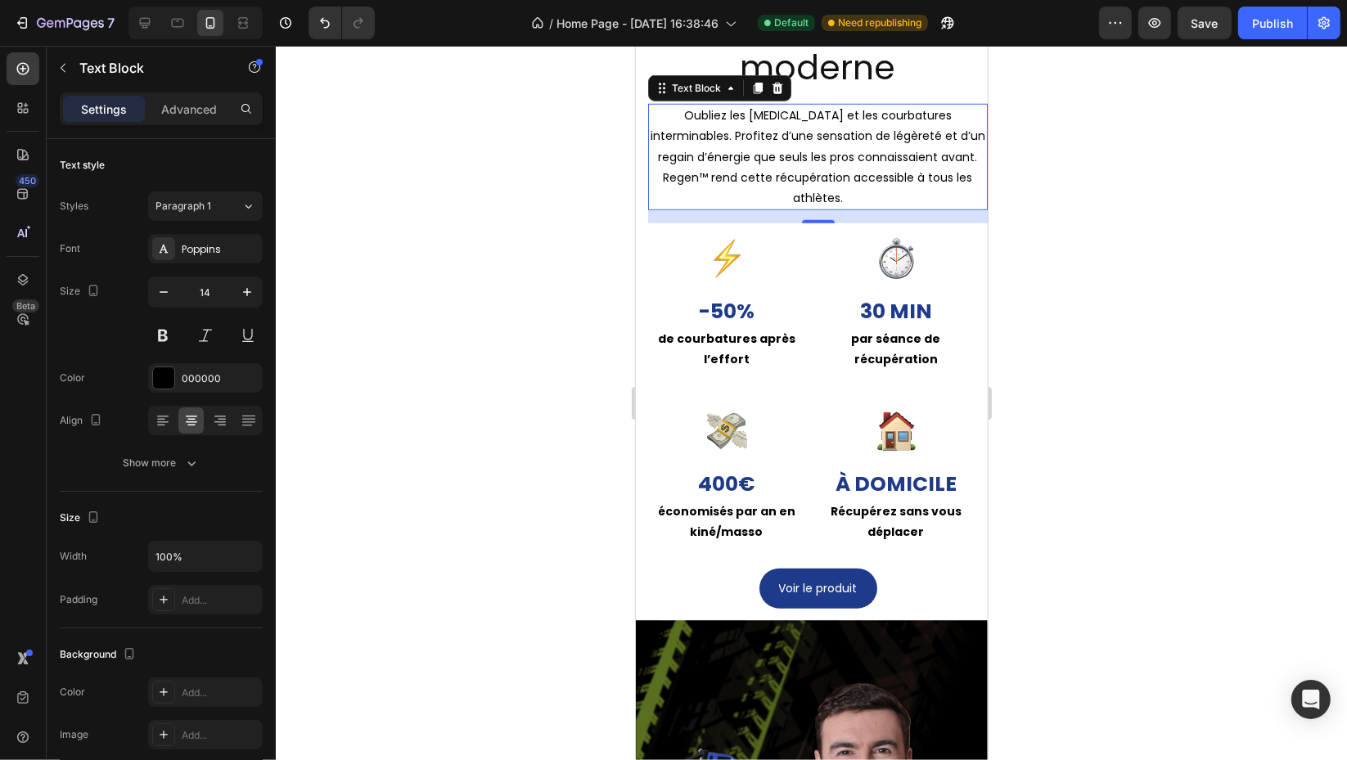
click at [153, 292] on button "button" at bounding box center [163, 291] width 29 height 29
type input "13"
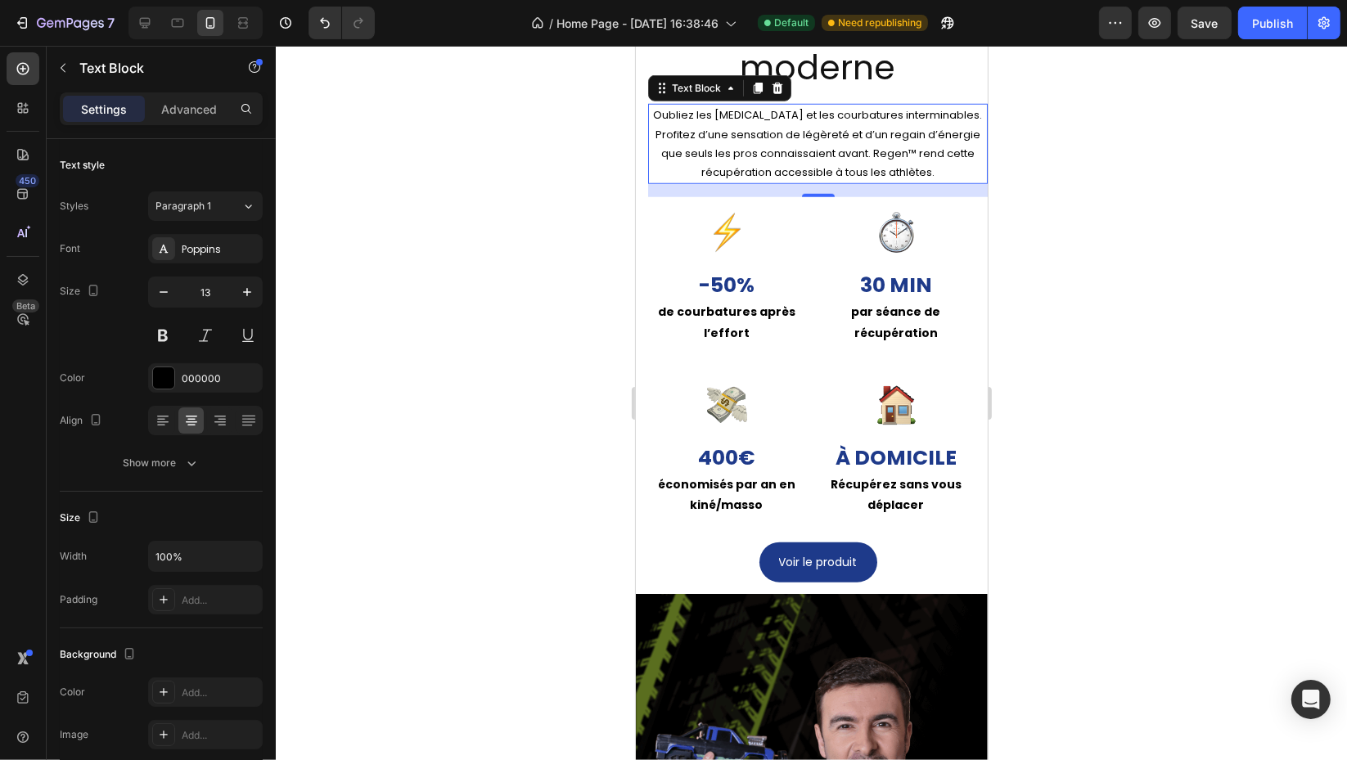
click at [1072, 296] on div at bounding box center [811, 403] width 1071 height 714
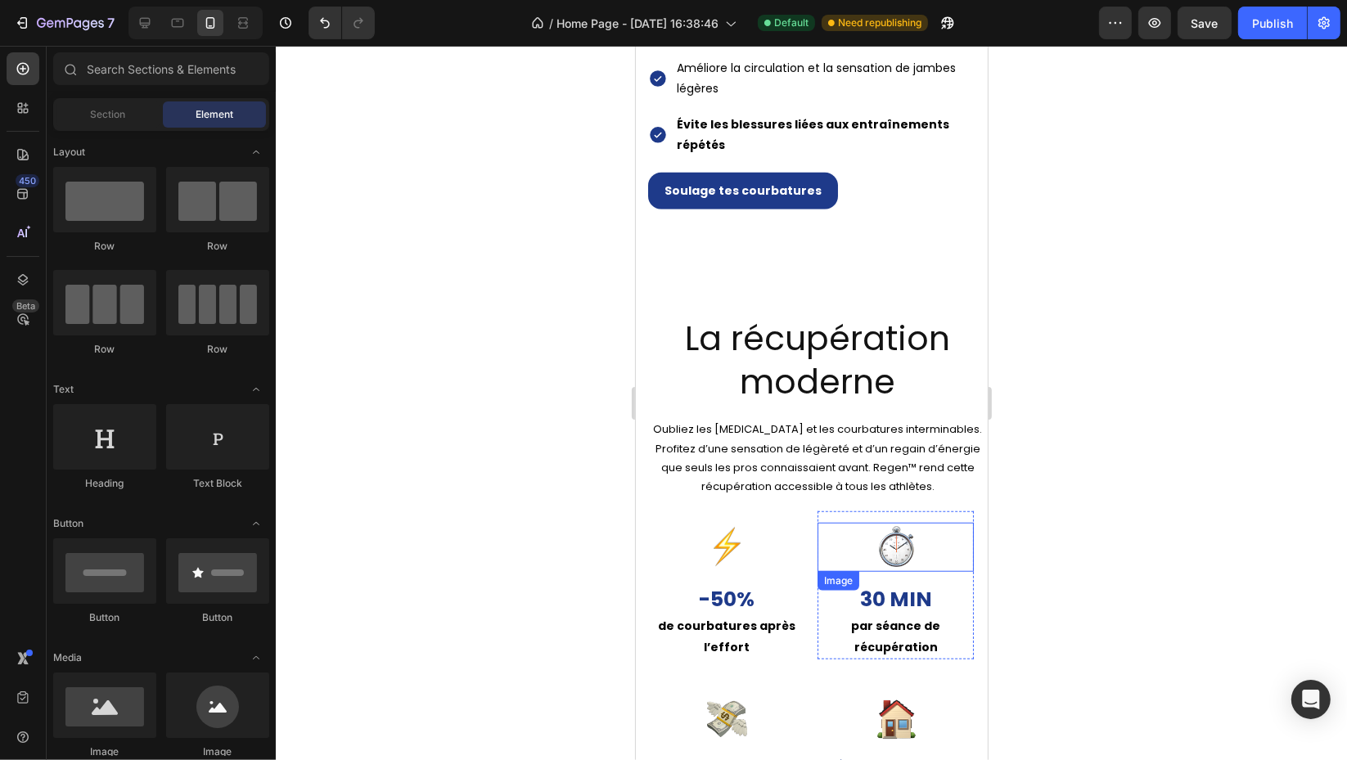
scroll to position [1090, 0]
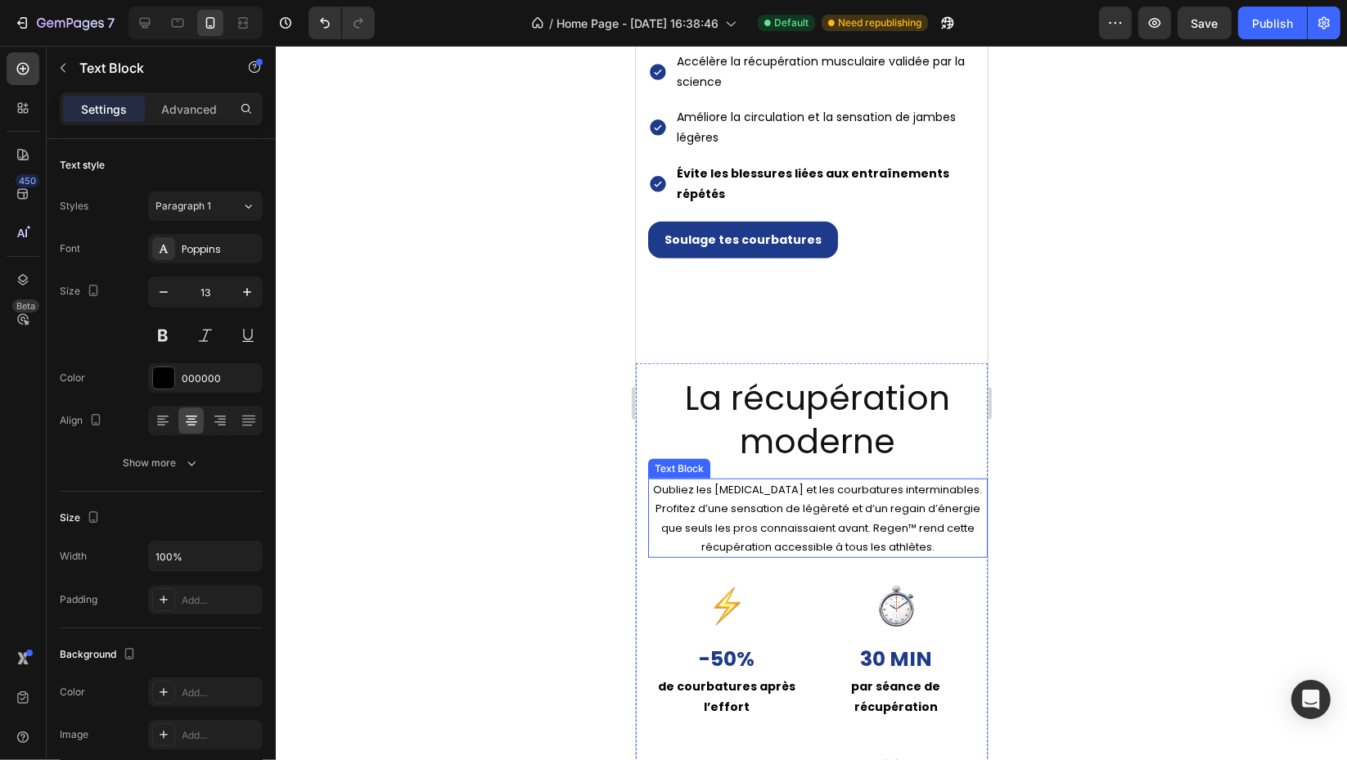
click at [658, 542] on p "Oubliez les [MEDICAL_DATA][PERSON_NAME] et les courbatures interminables. Profi…" at bounding box center [817, 518] width 336 height 77
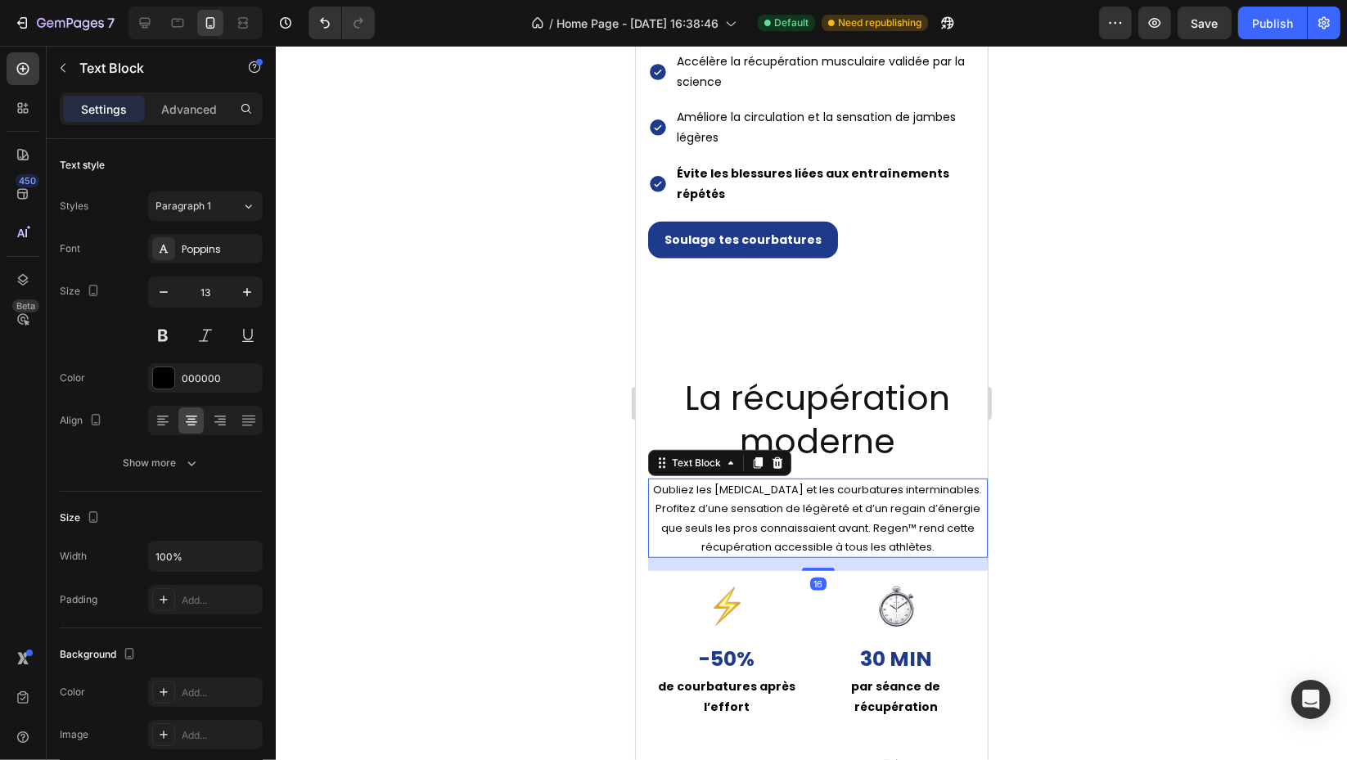
click at [240, 300] on button "button" at bounding box center [246, 291] width 29 height 29
type input "14"
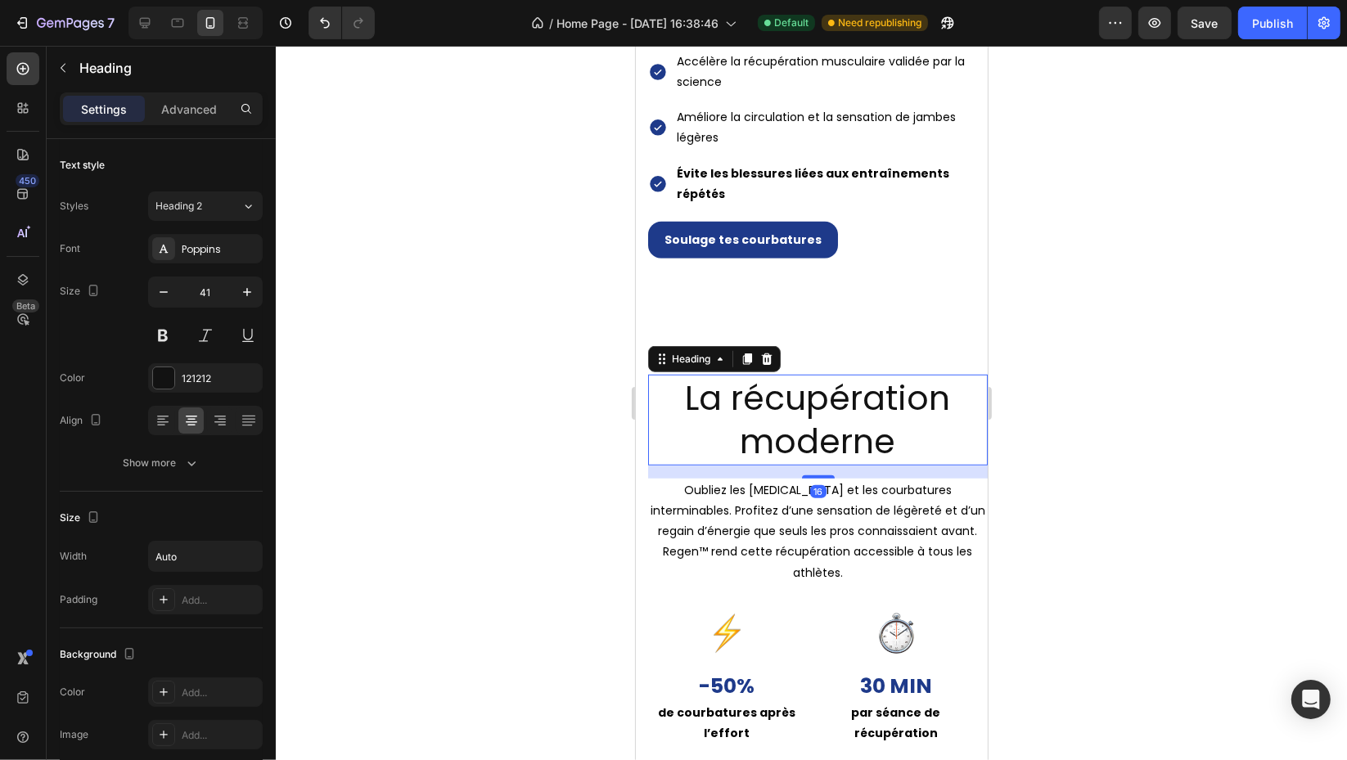
click at [848, 415] on h2 "La récupération moderne" at bounding box center [816, 420] width 339 height 91
click at [214, 295] on input "41" at bounding box center [205, 291] width 54 height 29
type input "2"
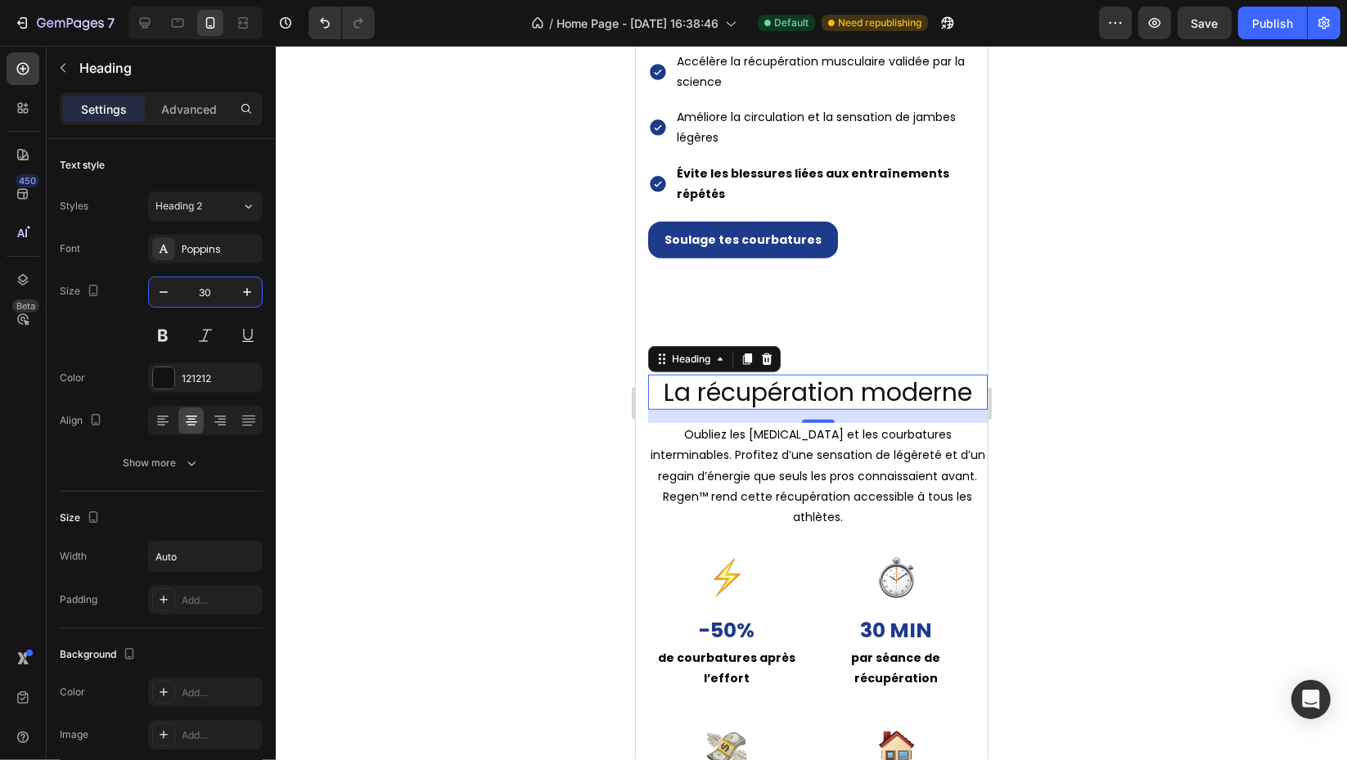
type input "30"
click at [163, 328] on button at bounding box center [162, 335] width 29 height 29
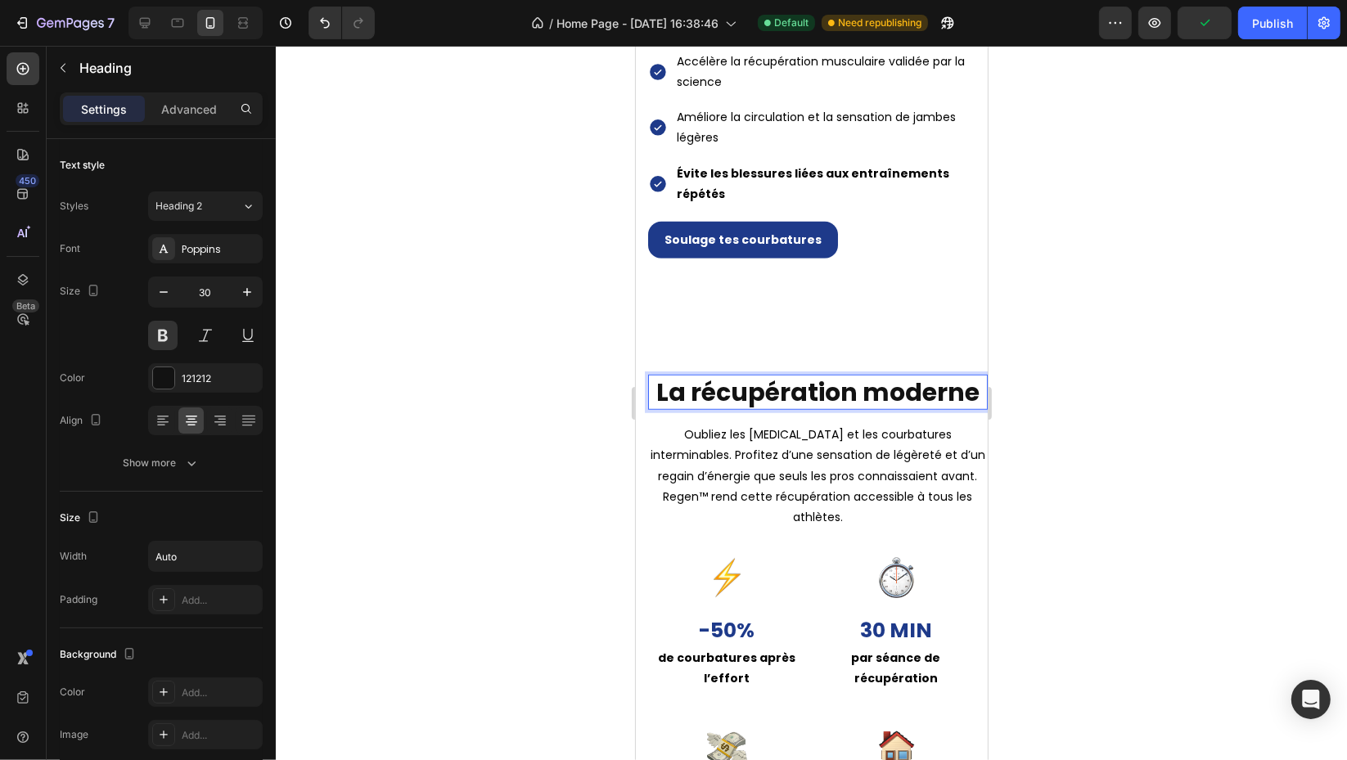
click at [883, 378] on h2 "La récupération moderne" at bounding box center [817, 392] width 326 height 35
click at [883, 378] on p "La récupération moderne" at bounding box center [816, 392] width 323 height 32
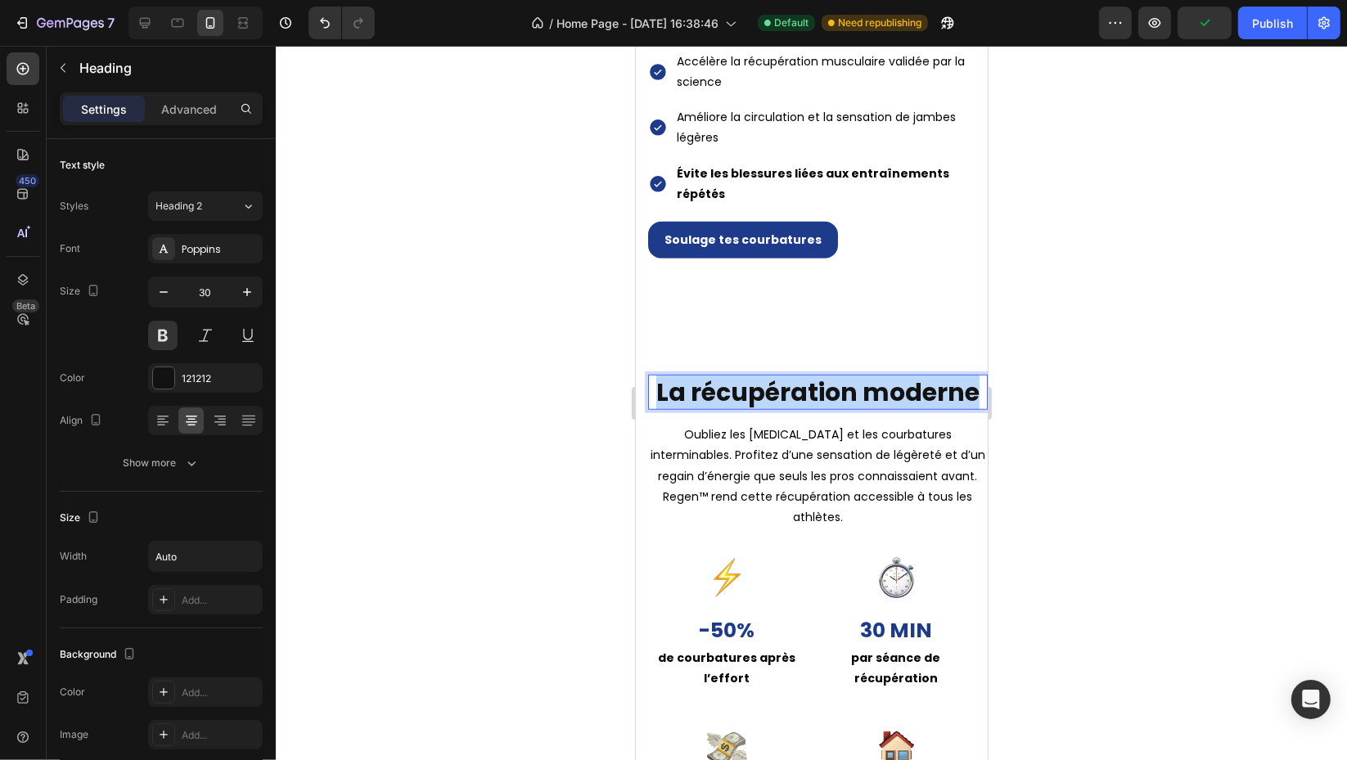
click at [883, 378] on p "La récupération moderne" at bounding box center [816, 392] width 323 height 32
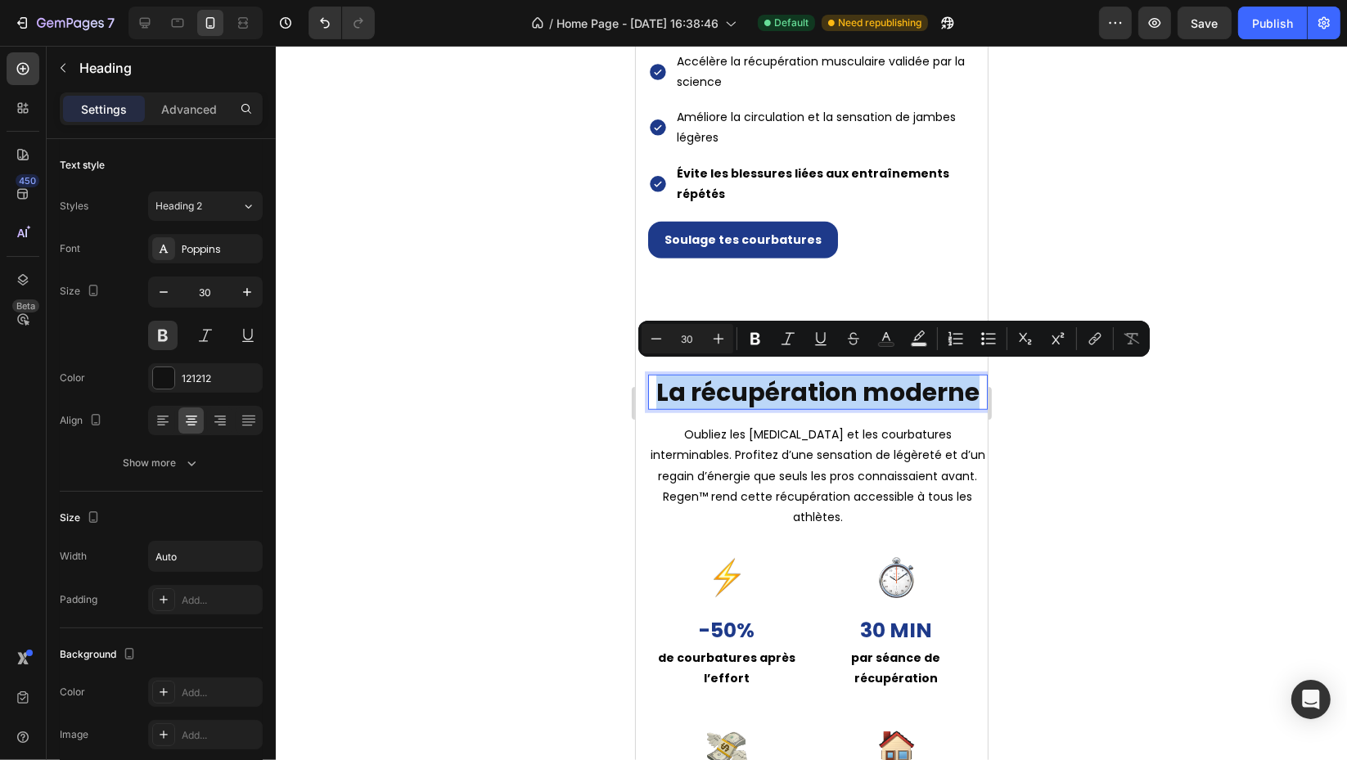
click at [900, 376] on p "La récupération moderne" at bounding box center [816, 392] width 323 height 32
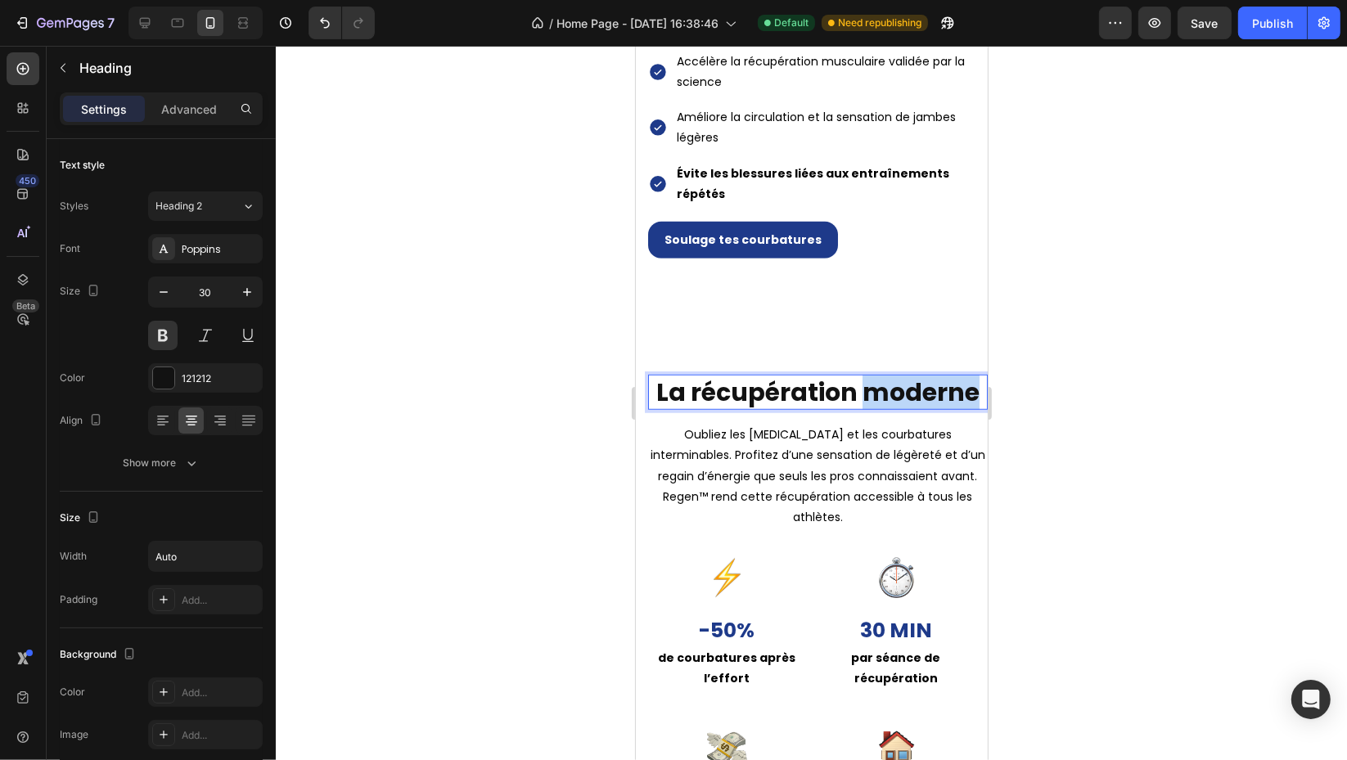
click at [900, 376] on p "La récupération moderne" at bounding box center [816, 392] width 323 height 32
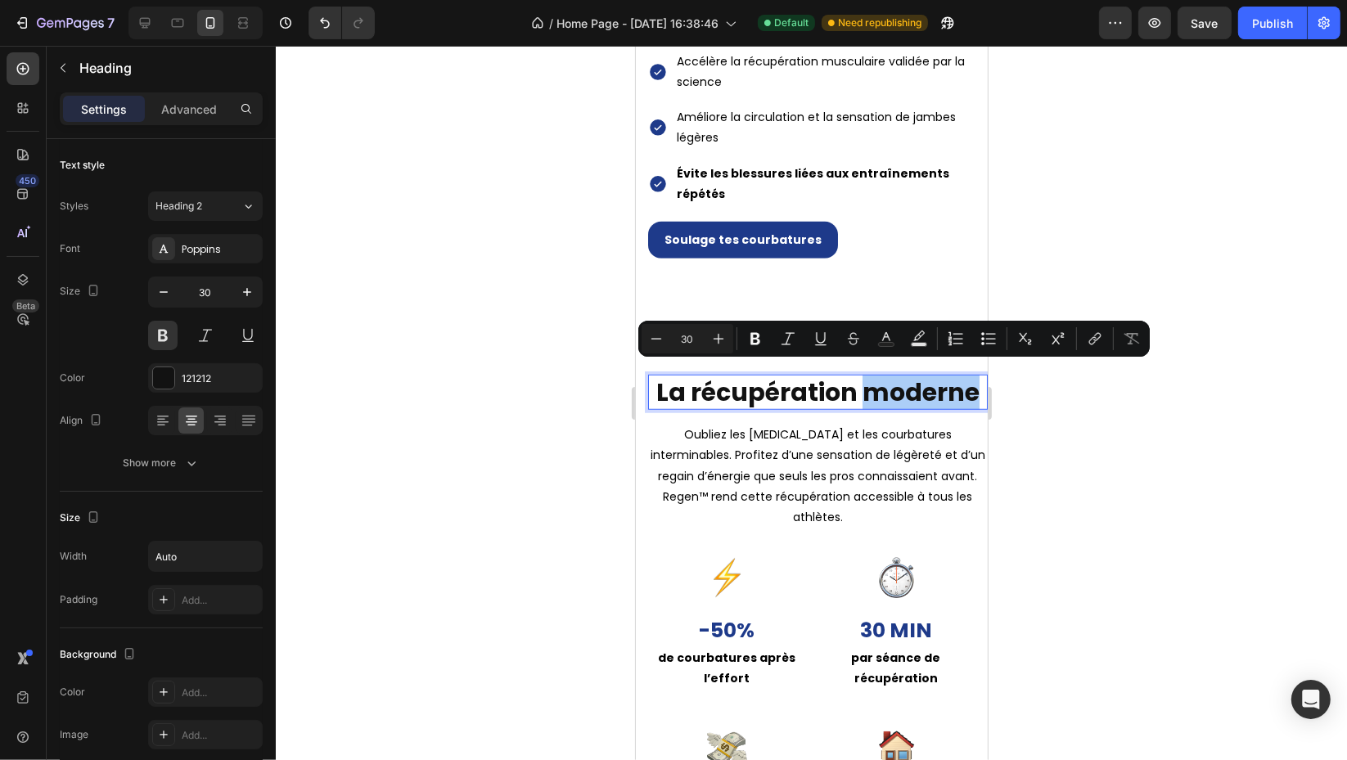
click at [214, 378] on div "121212" at bounding box center [220, 378] width 77 height 15
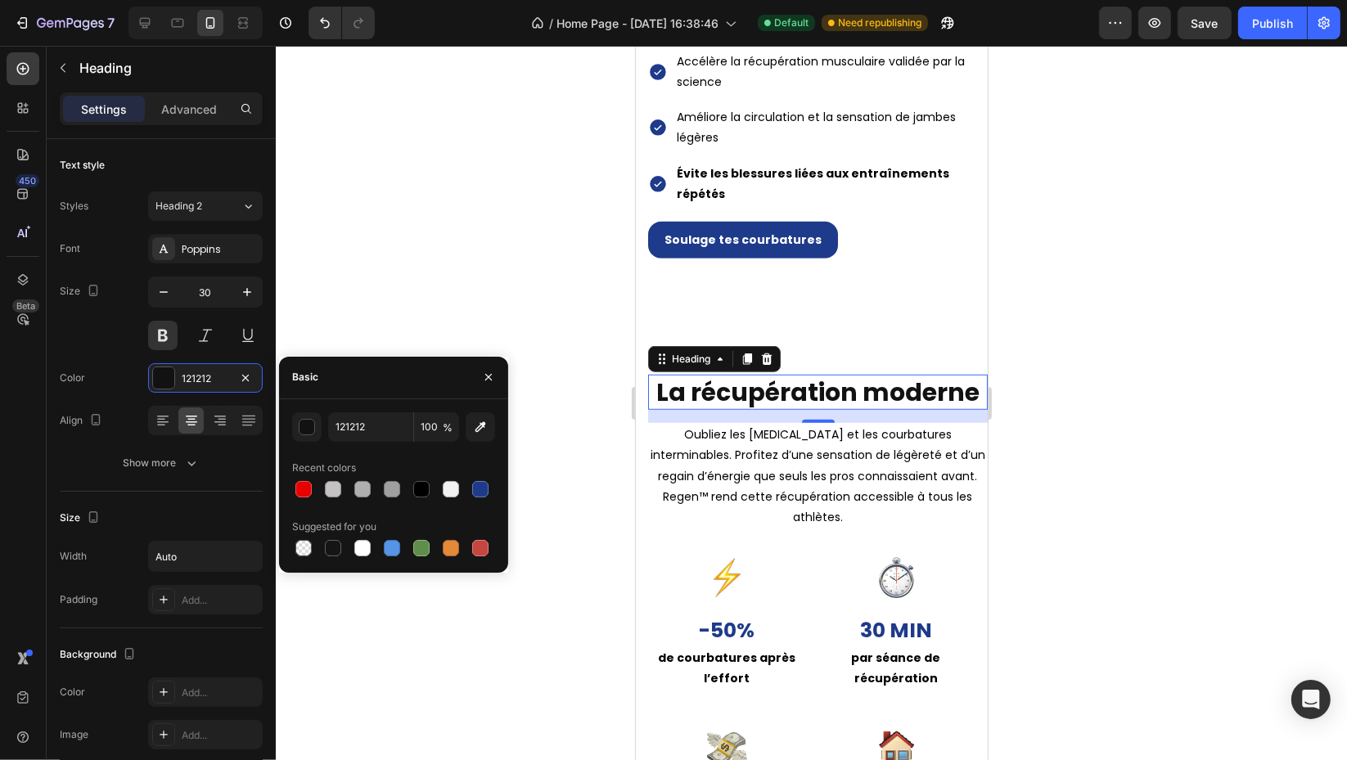
drag, startPoint x: 413, startPoint y: 491, endPoint x: 442, endPoint y: 488, distance: 28.7
click at [415, 490] on div at bounding box center [421, 489] width 16 height 16
click at [481, 488] on div at bounding box center [480, 489] width 16 height 16
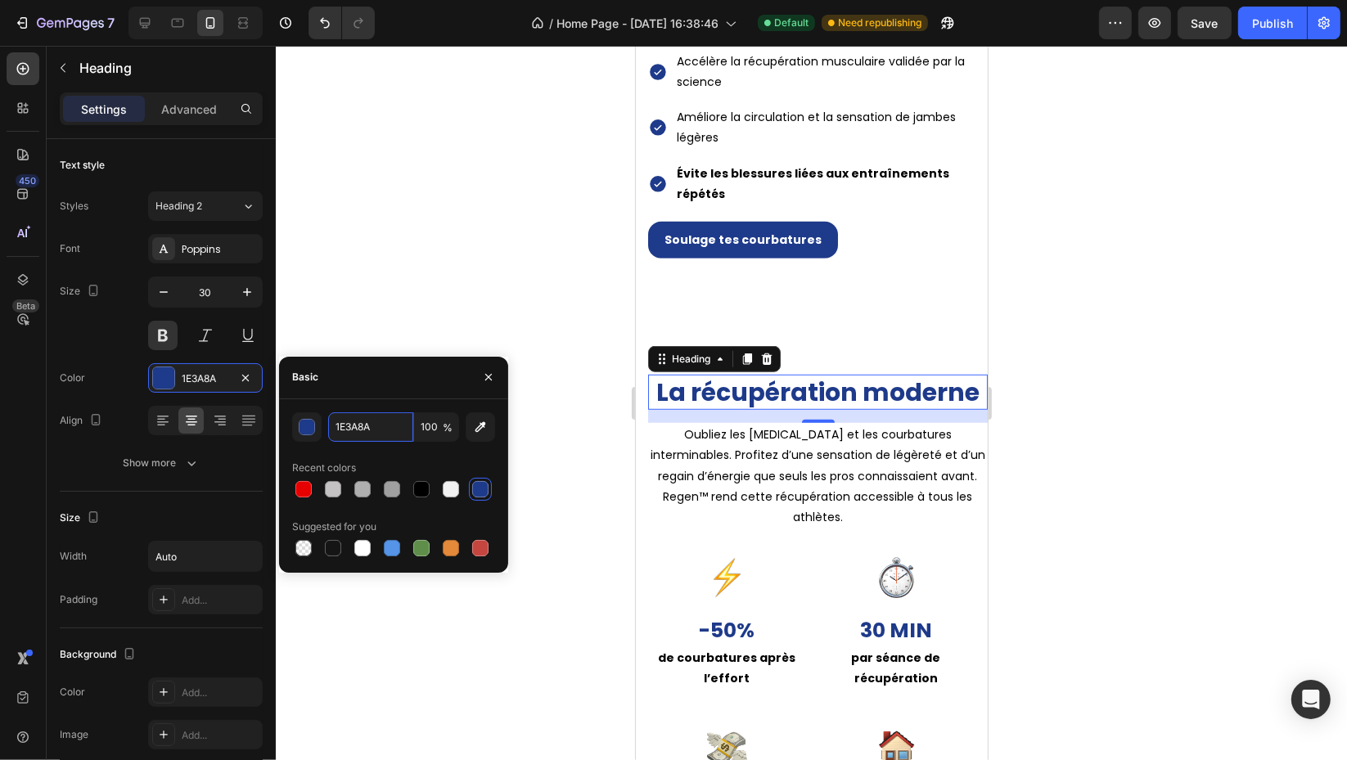
click at [385, 434] on input "1E3A8A" at bounding box center [370, 426] width 85 height 29
click at [434, 488] on div at bounding box center [393, 489] width 203 height 23
click at [422, 489] on div at bounding box center [421, 489] width 16 height 16
type input "000000"
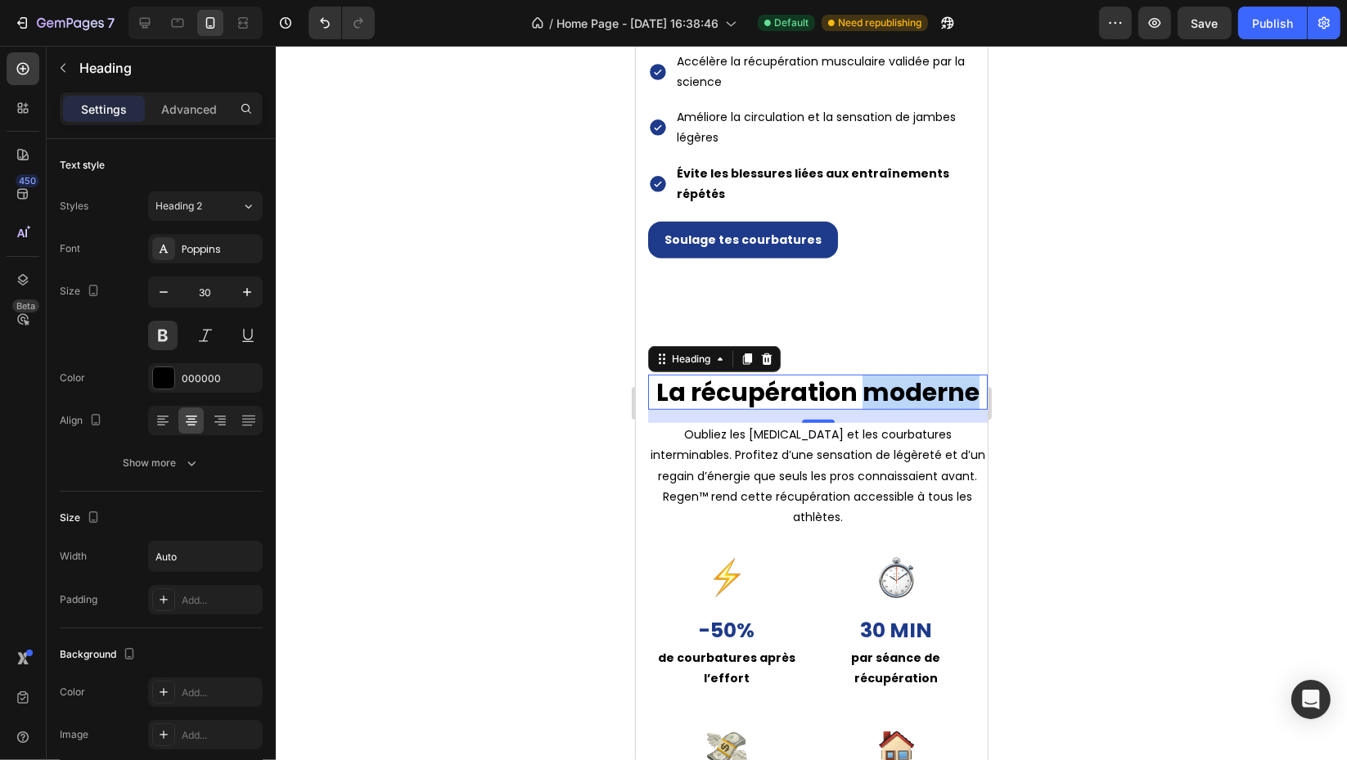
click at [909, 383] on p "La récupération moderne" at bounding box center [816, 392] width 323 height 32
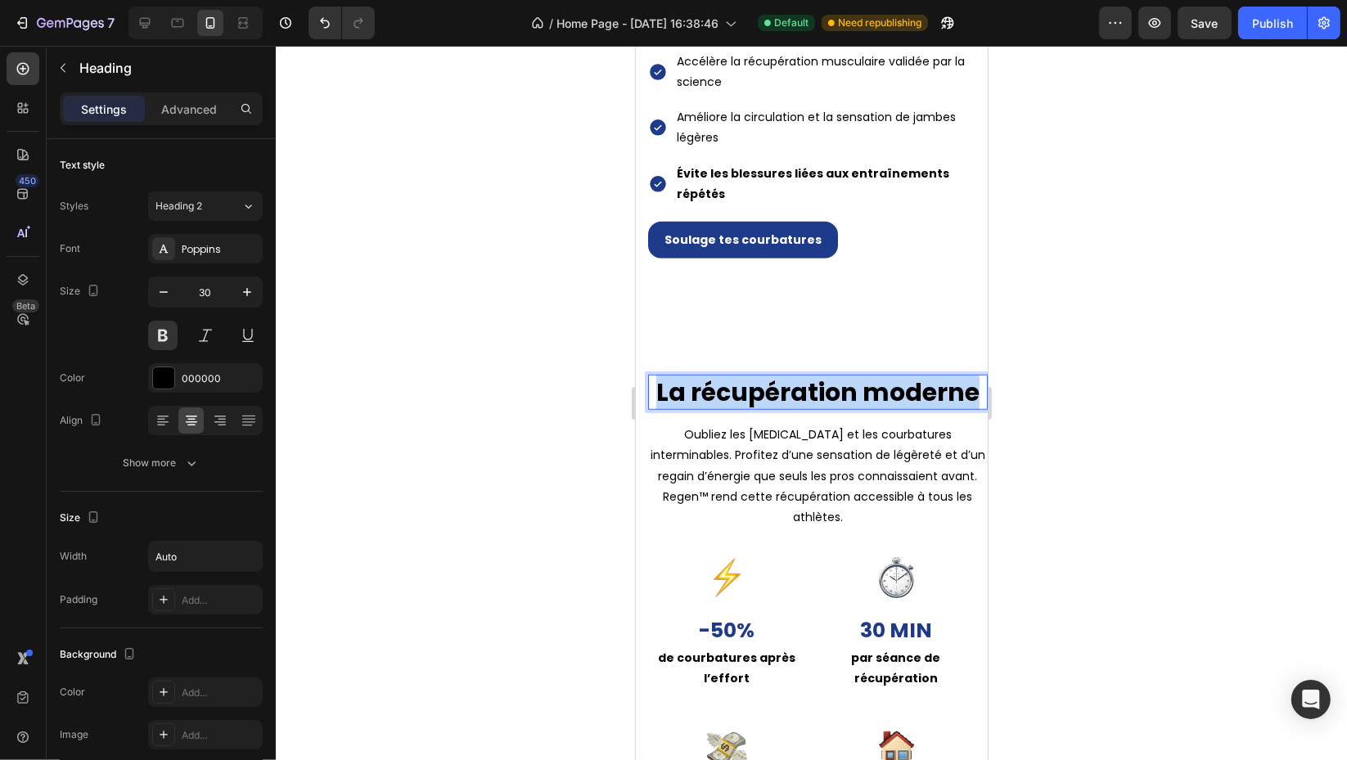
click at [909, 383] on p "La récupération moderne" at bounding box center [816, 392] width 323 height 32
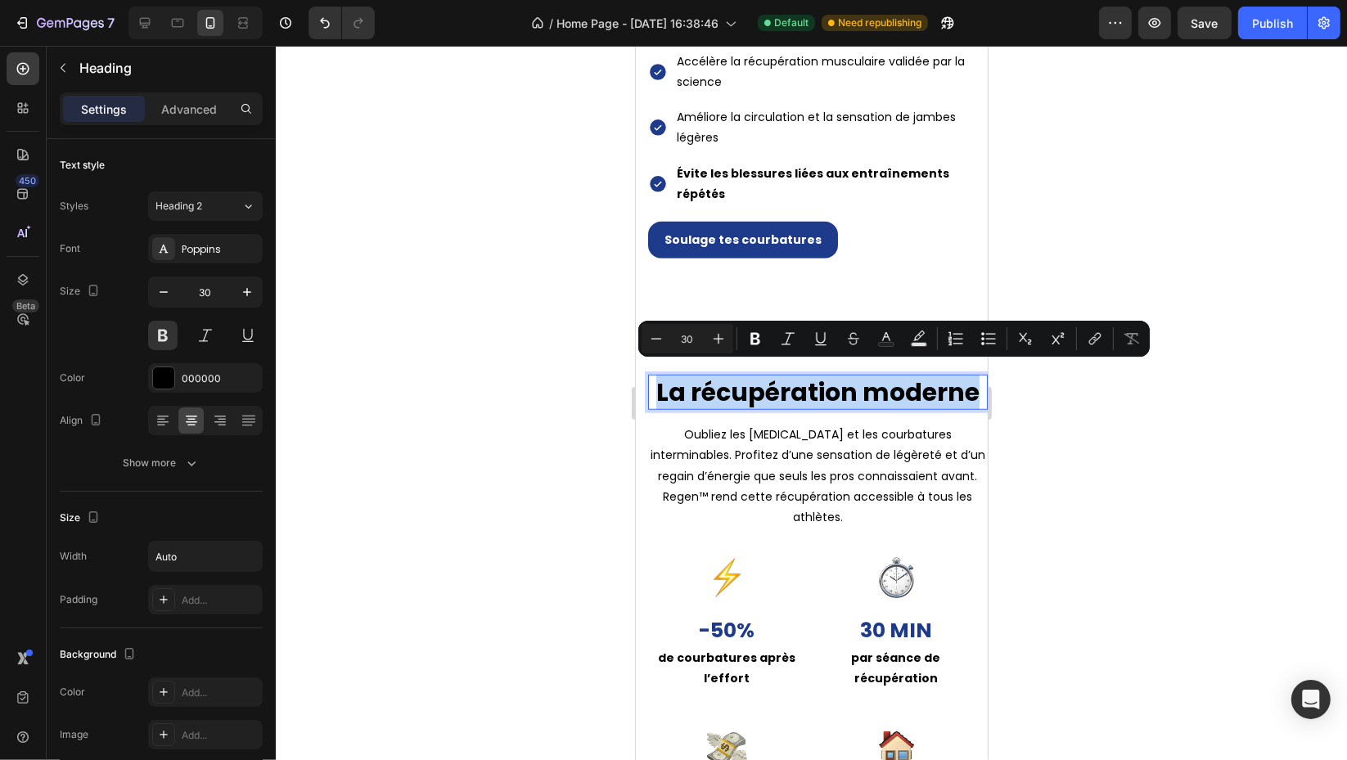
click at [909, 383] on p "La récupération moderne" at bounding box center [816, 392] width 323 height 32
click at [867, 381] on p "La récupération moderne" at bounding box center [816, 392] width 323 height 32
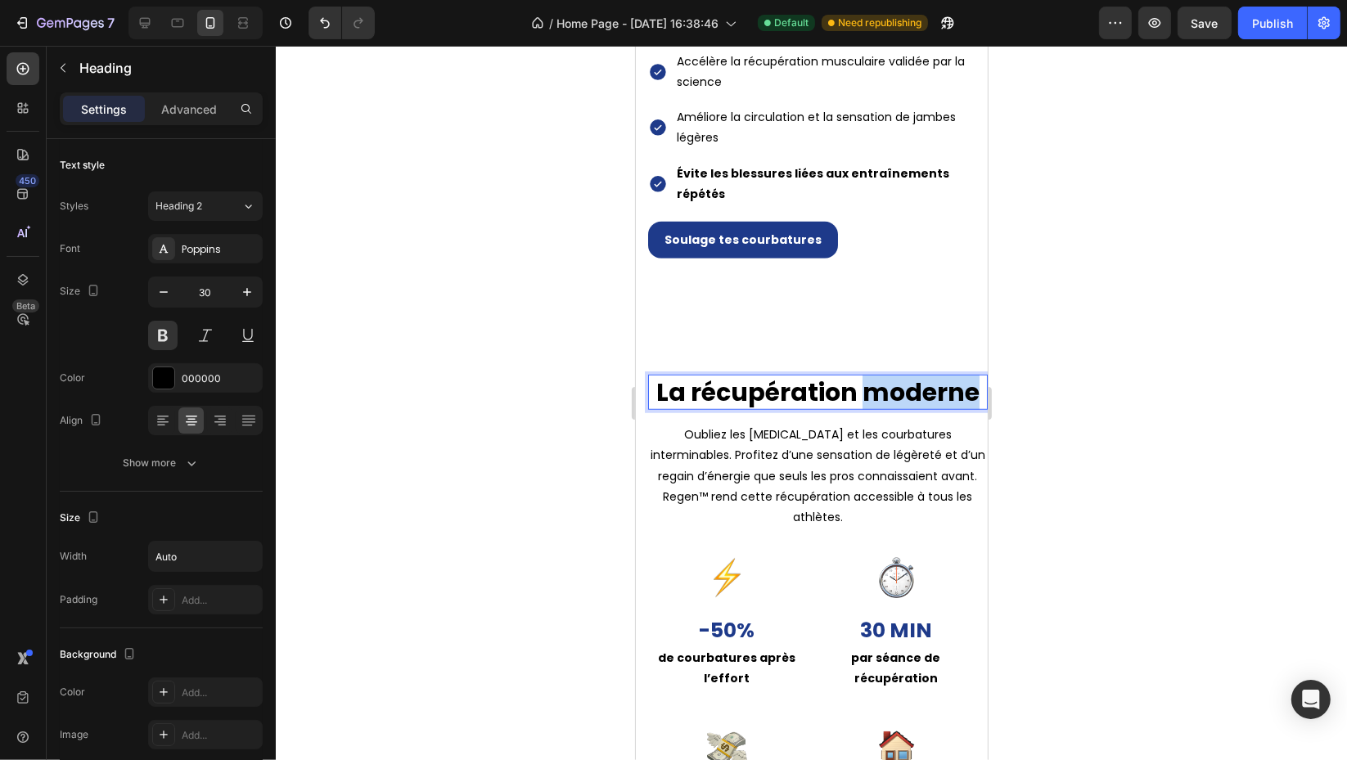
drag, startPoint x: 855, startPoint y: 378, endPoint x: 982, endPoint y: 375, distance: 127.7
click at [983, 375] on html "iPhone 15 Pro Max ( 430 px) iPhone 13 Mini iPhone 13 Pro iPhone 11 Pro Max iPho…" at bounding box center [811, 555] width 352 height 3198
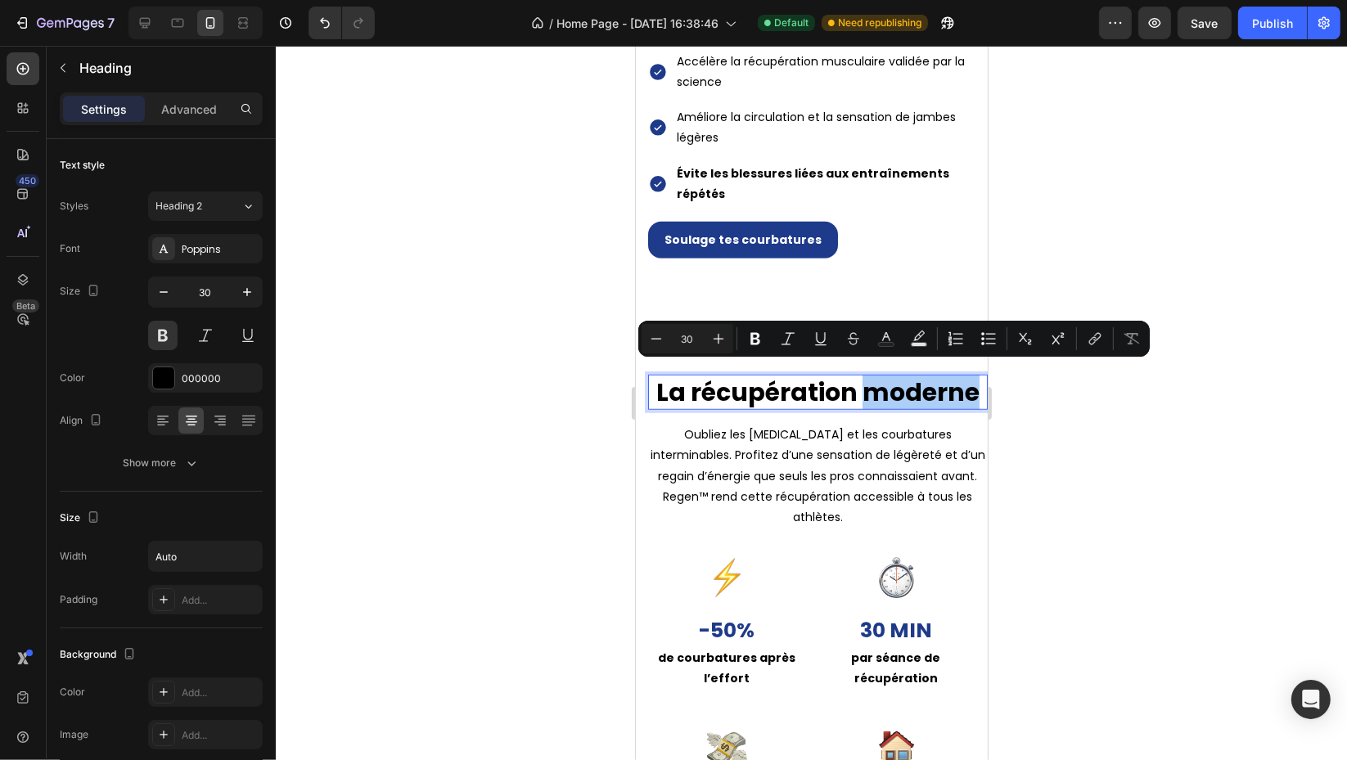
click at [875, 340] on button "Text Color" at bounding box center [885, 338] width 29 height 29
type input "000000"
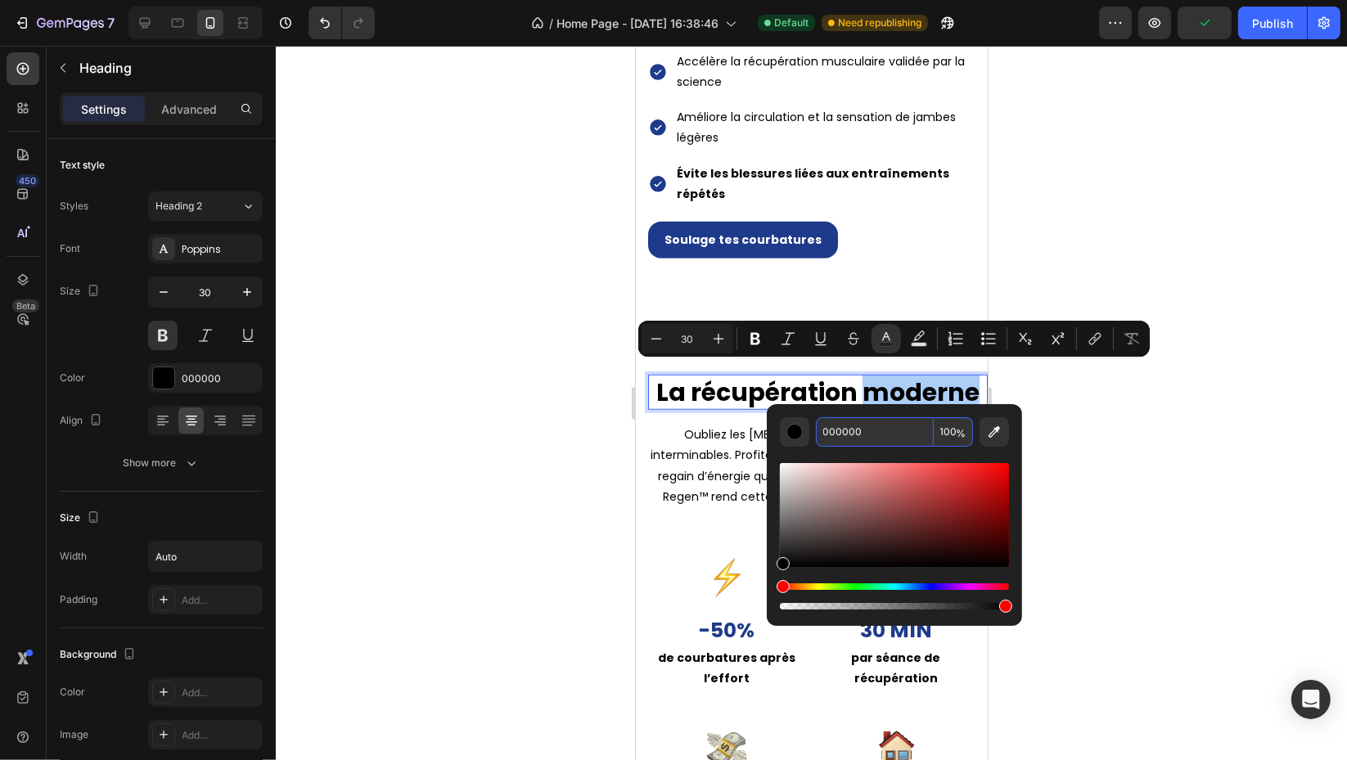
click at [894, 427] on input "000000" at bounding box center [875, 431] width 118 height 29
paste input "1E3A8A"
type input "1E3A8A"
type input "16"
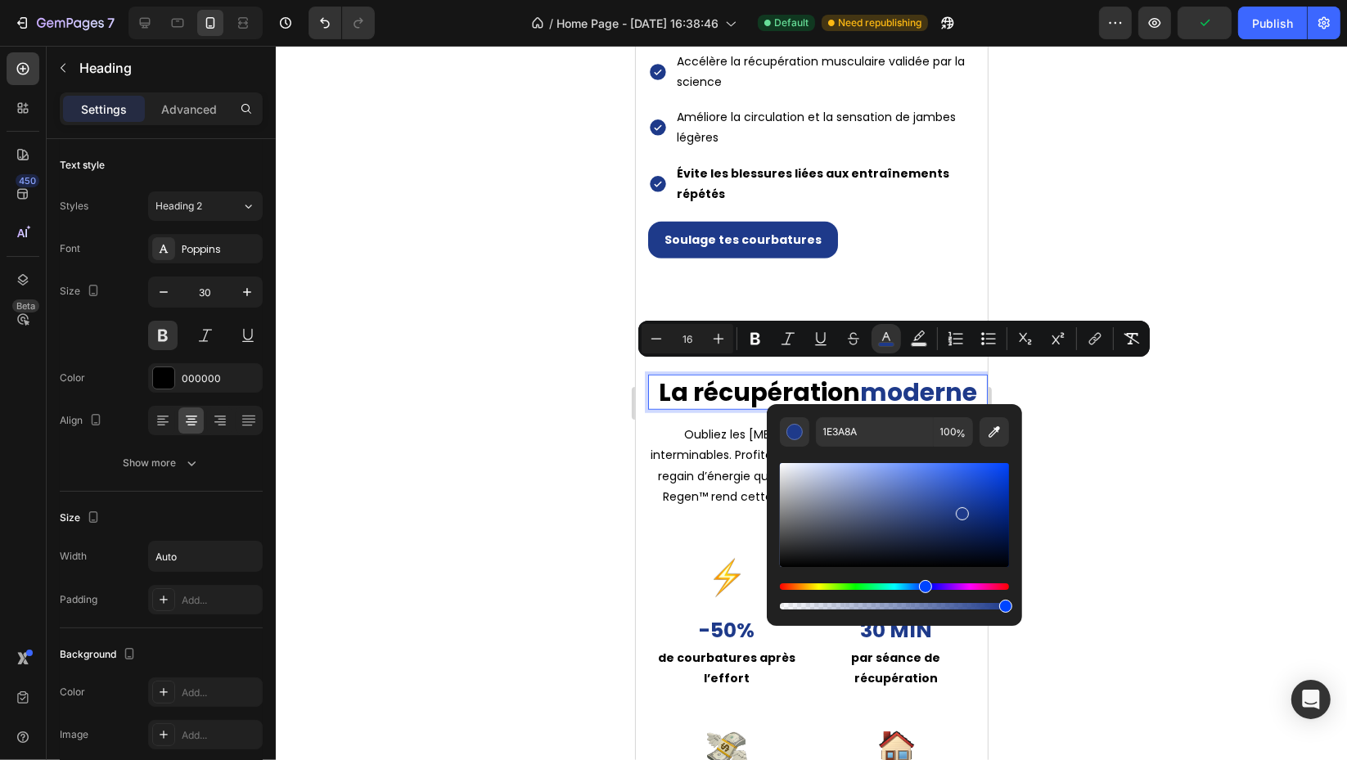
drag, startPoint x: 1330, startPoint y: 517, endPoint x: 1322, endPoint y: 524, distance: 11.0
click at [1325, 520] on div at bounding box center [811, 403] width 1071 height 714
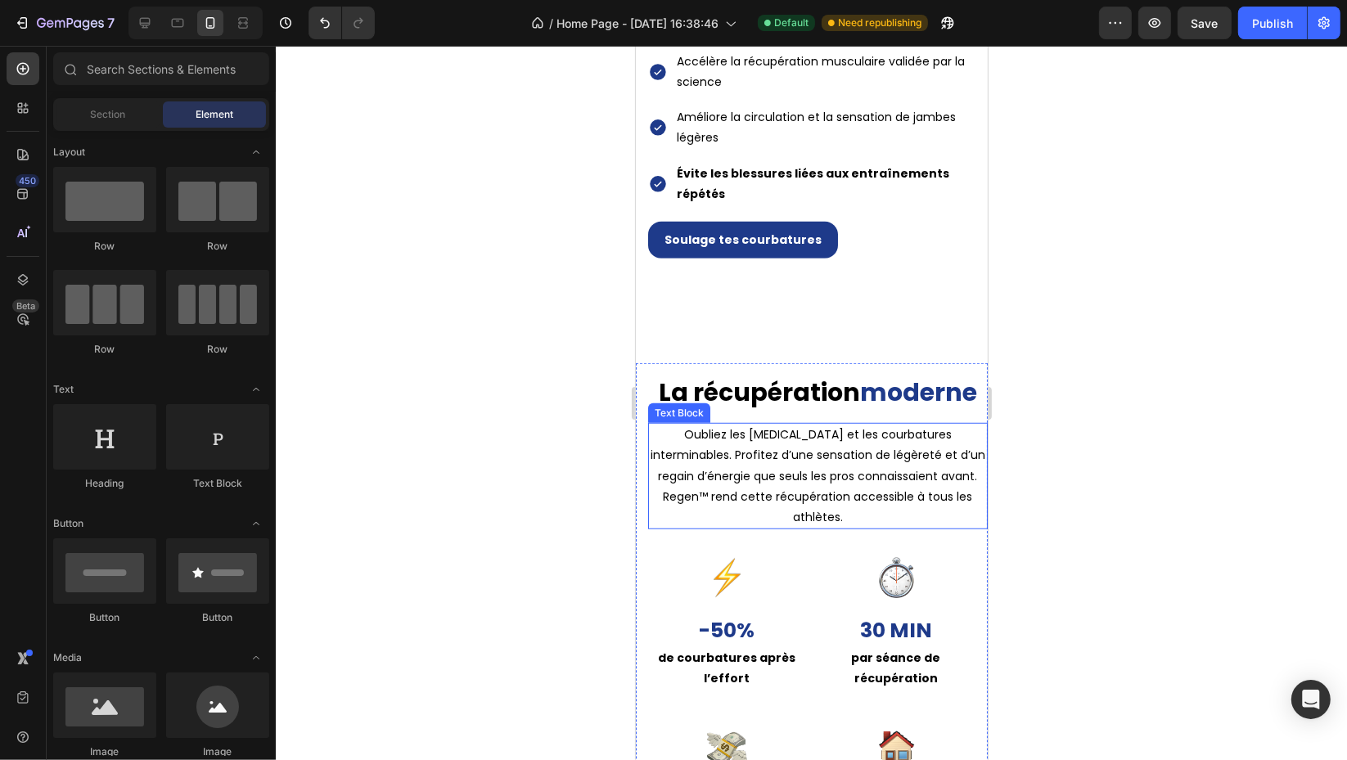
click at [871, 497] on p "Oubliez les [MEDICAL_DATA][PERSON_NAME] et les courbatures interminables. Profi…" at bounding box center [817, 476] width 336 height 103
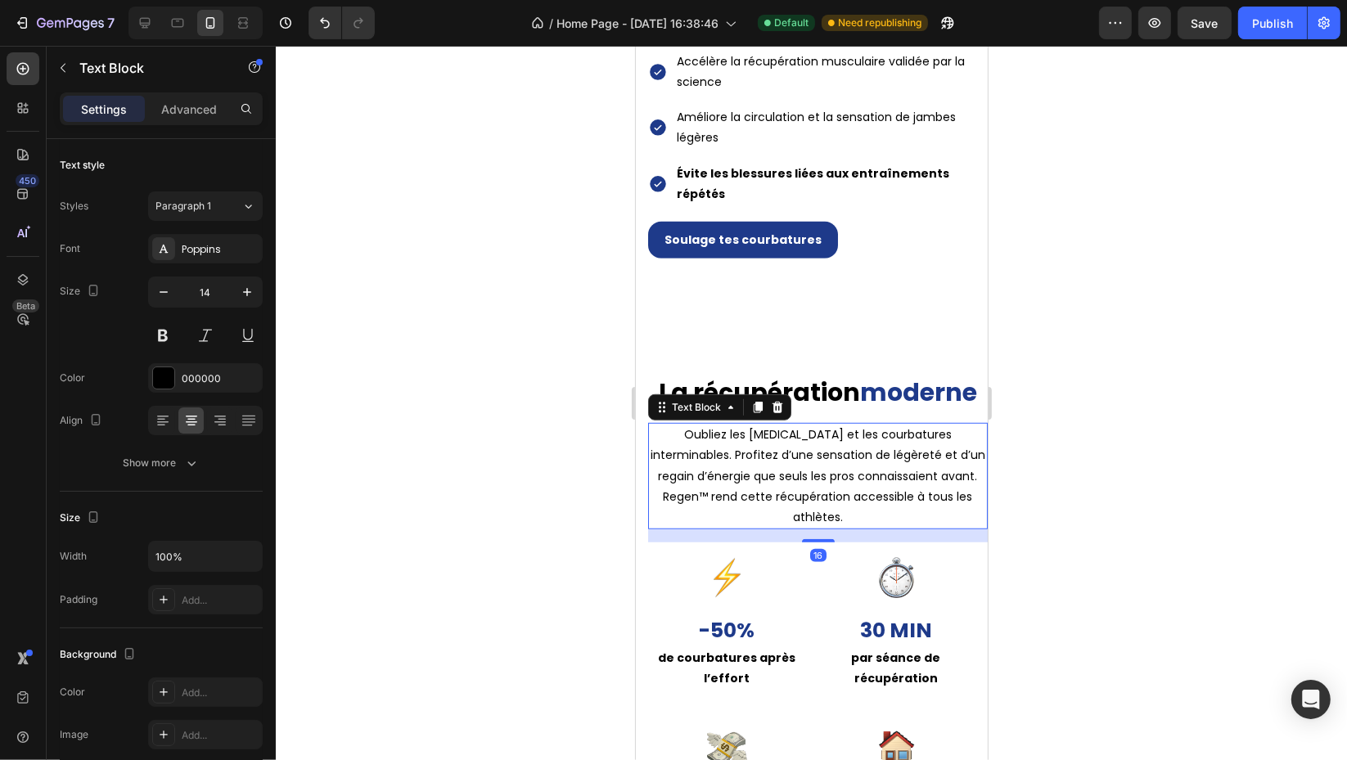
click at [230, 462] on button "Show more" at bounding box center [161, 462] width 203 height 29
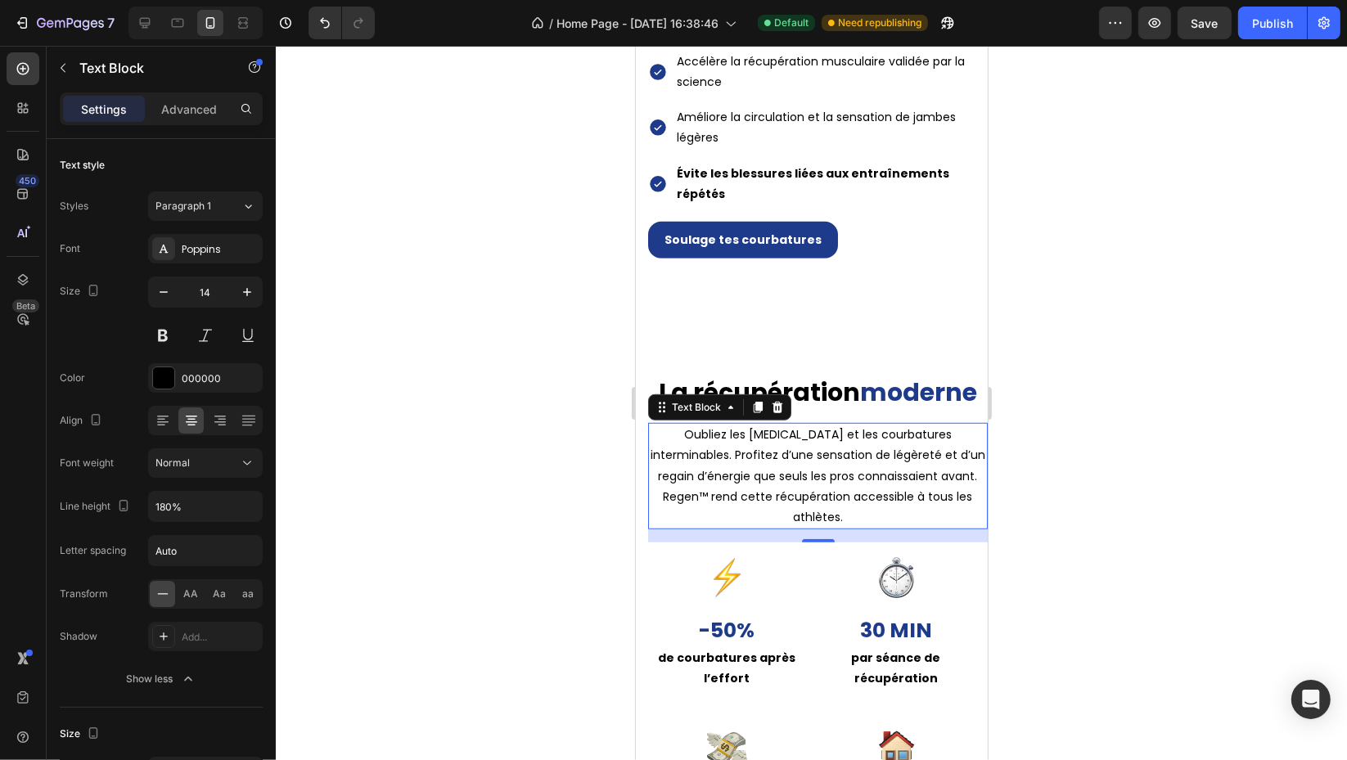
click at [245, 444] on div "Font Poppins Size 14 Color 000000 Align Font weight Normal Line height 180% Let…" at bounding box center [161, 464] width 203 height 460
click at [241, 449] on button "Normal" at bounding box center [205, 462] width 115 height 29
click at [203, 561] on p "Light" at bounding box center [198, 565] width 87 height 15
click at [241, 470] on icon at bounding box center [247, 463] width 16 height 16
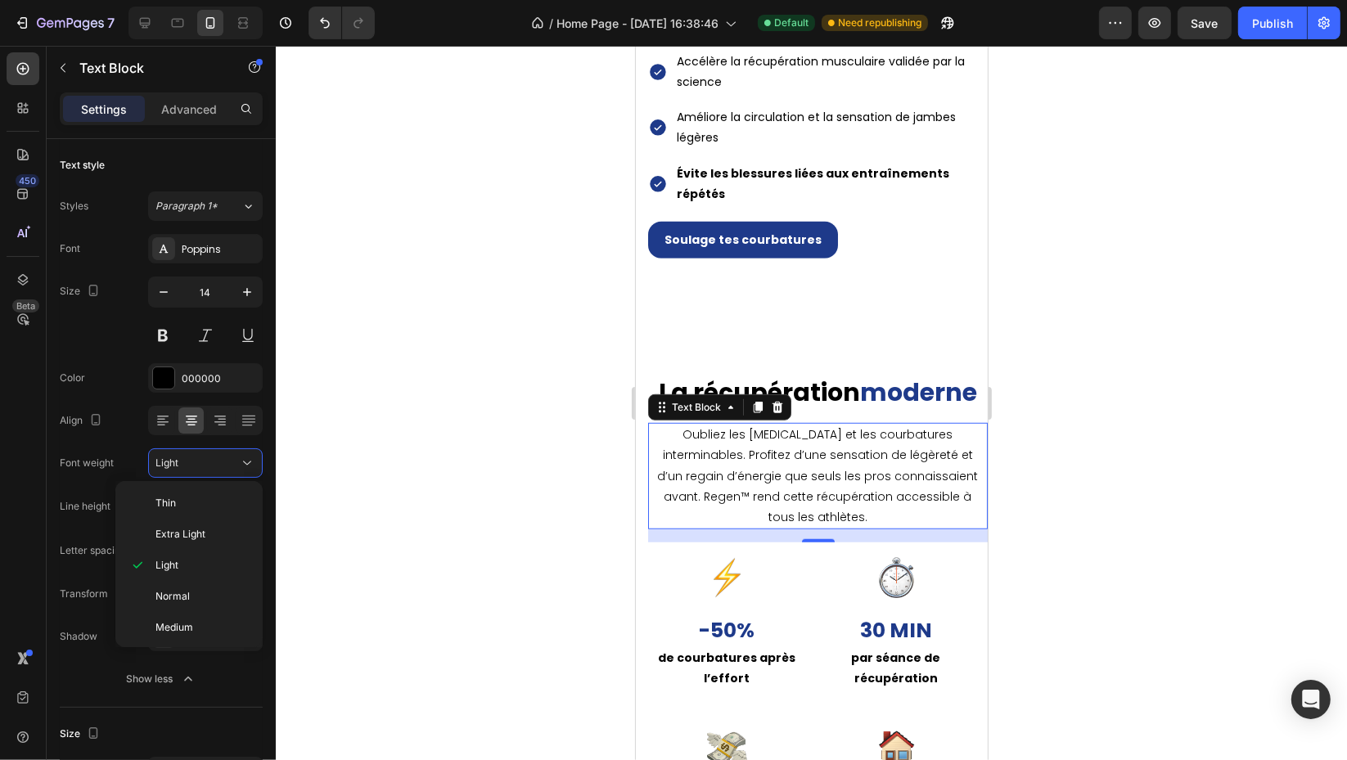
click at [191, 587] on div "Normal" at bounding box center [186, 596] width 128 height 31
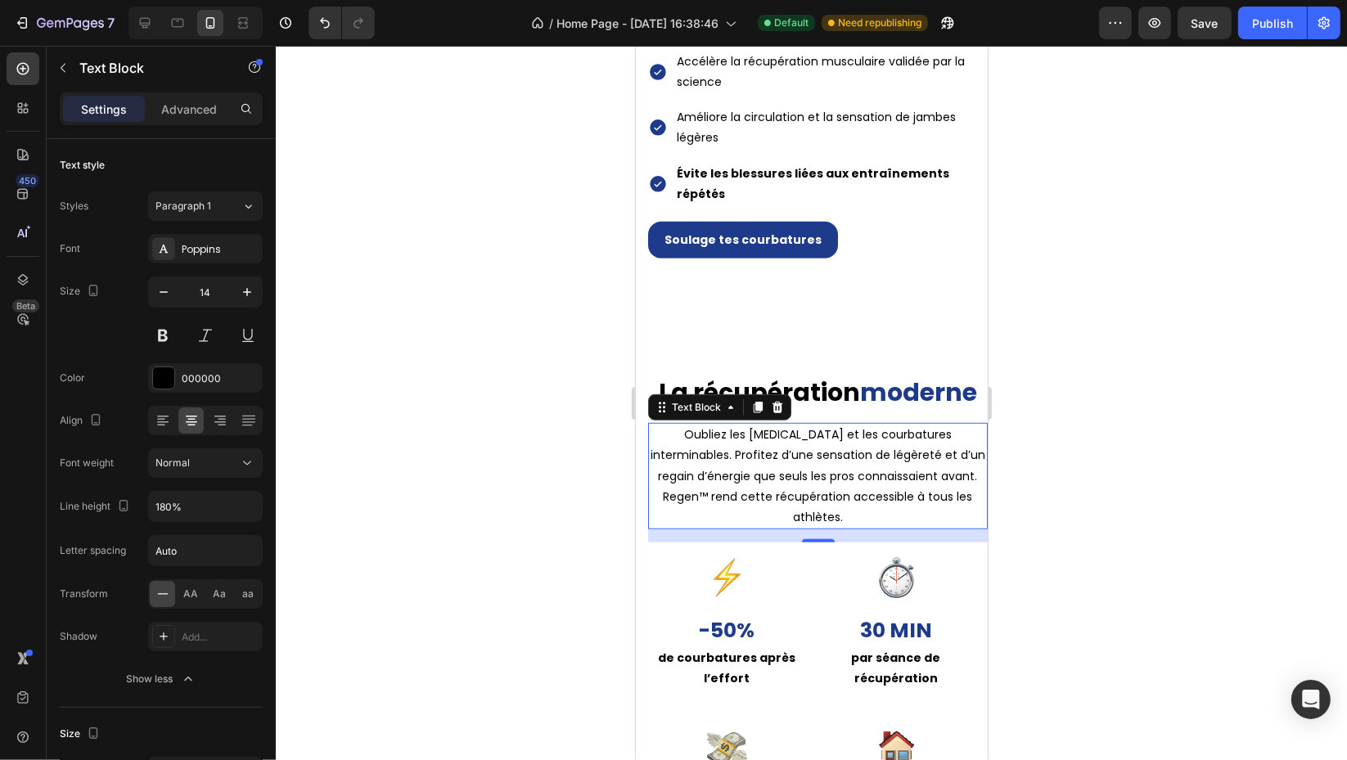
click at [1128, 563] on div at bounding box center [811, 403] width 1071 height 714
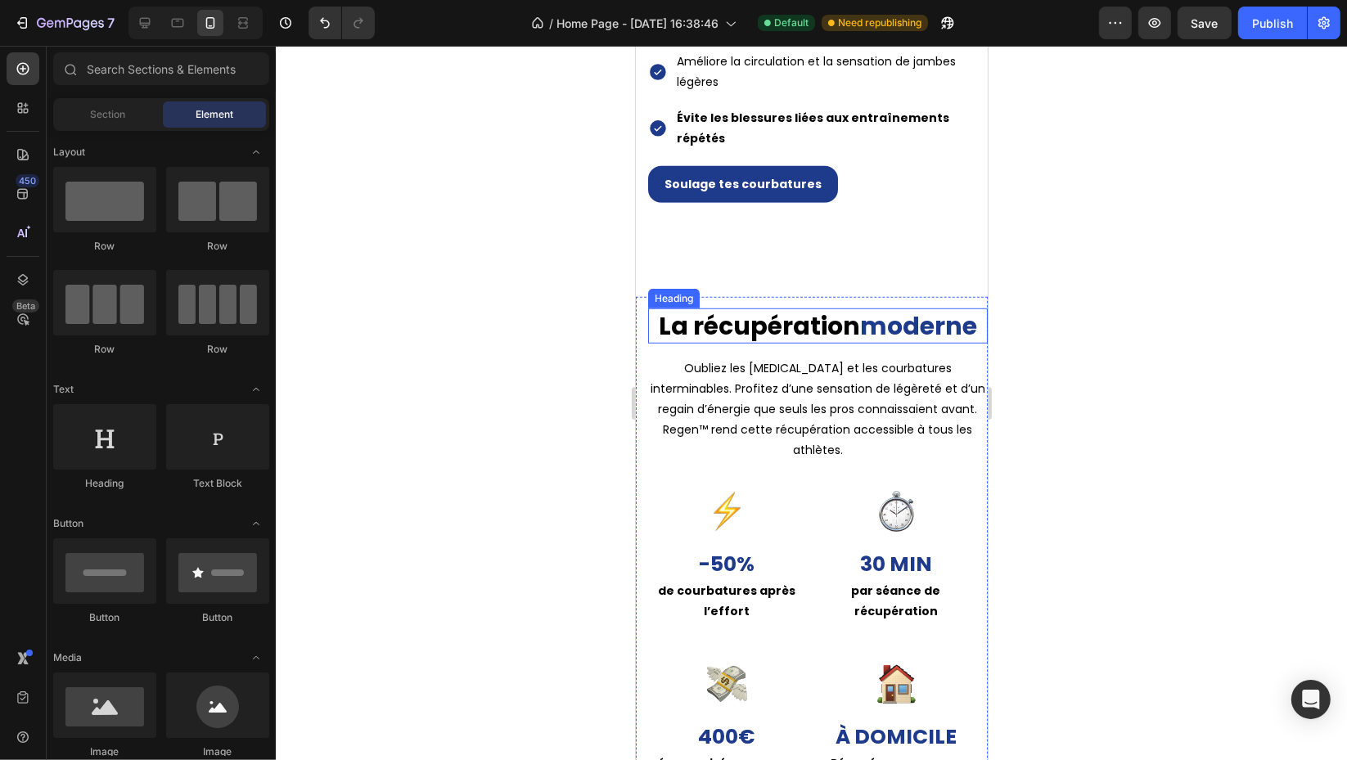
scroll to position [1362, 0]
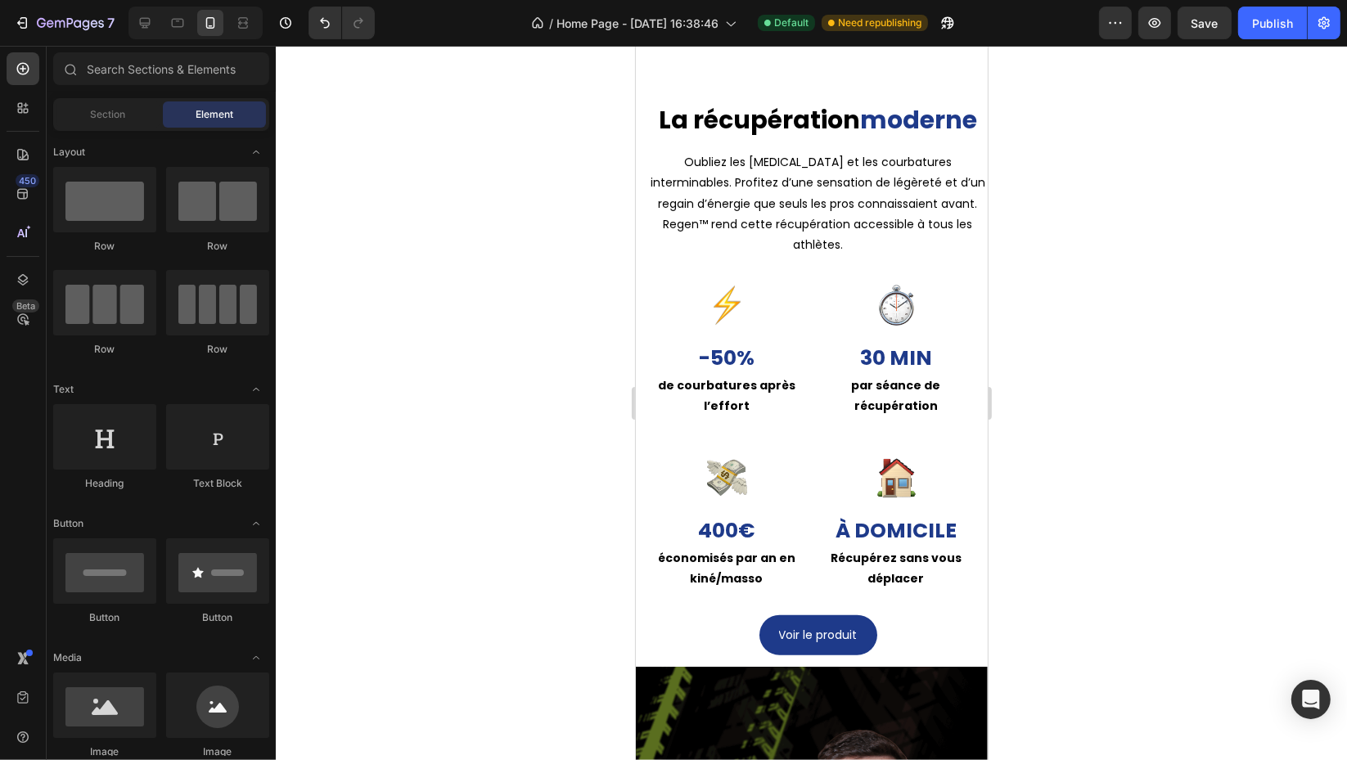
click at [146, 18] on icon at bounding box center [145, 23] width 11 height 11
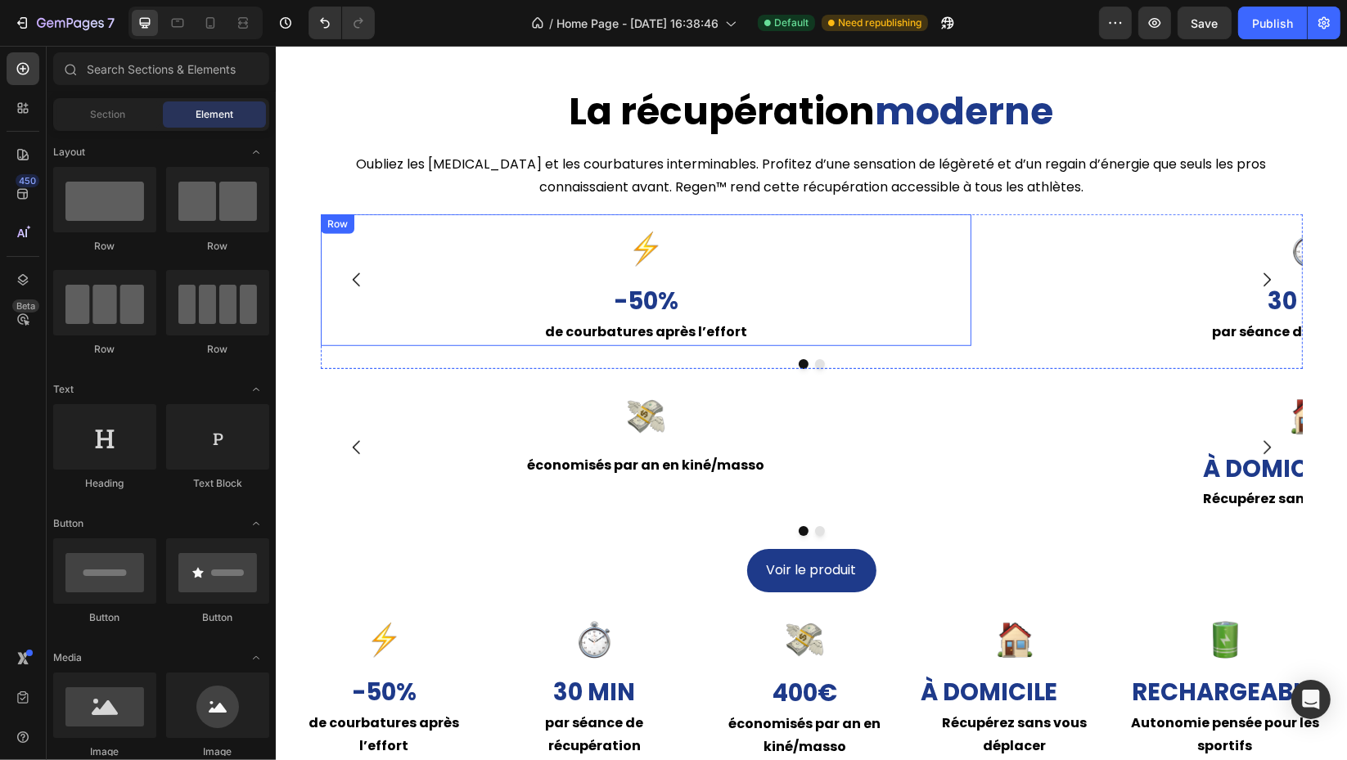
scroll to position [1271, 0]
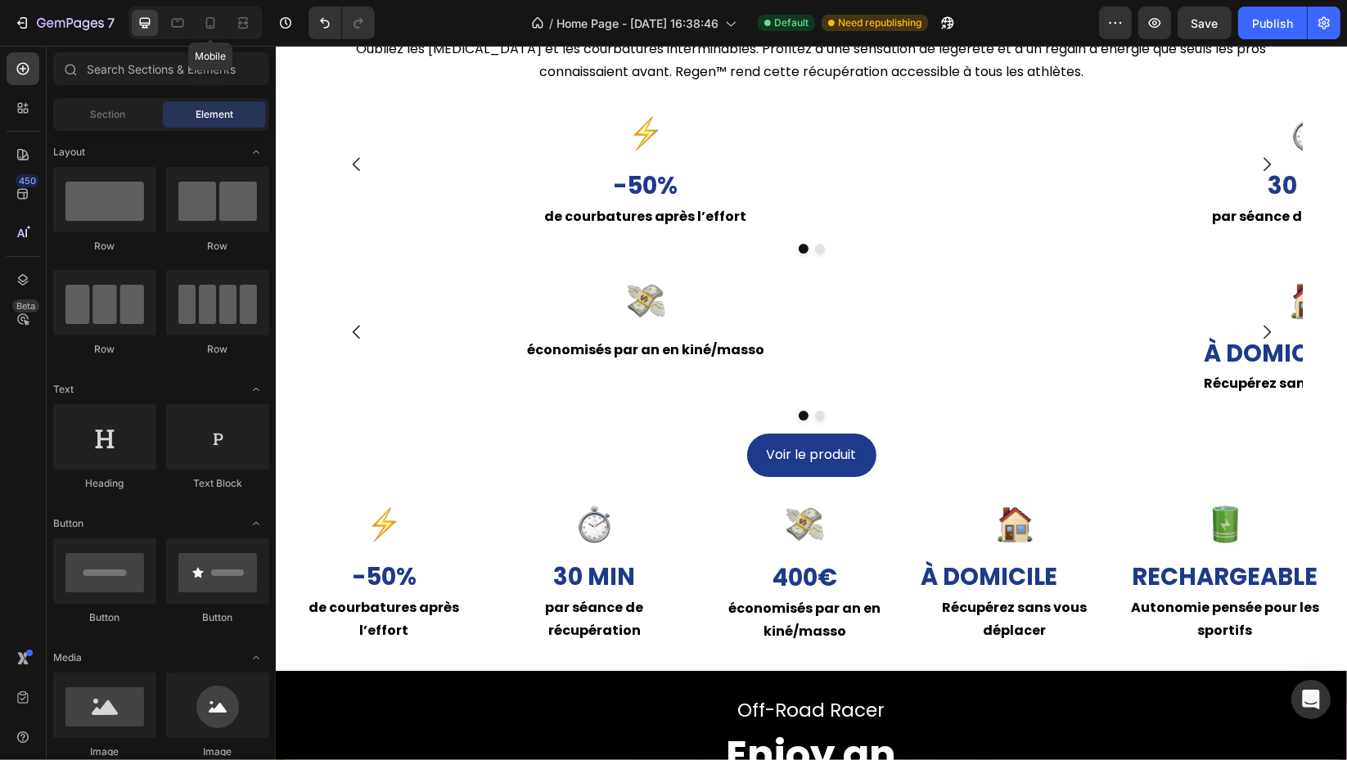
click at [198, 23] on div at bounding box center [210, 23] width 26 height 26
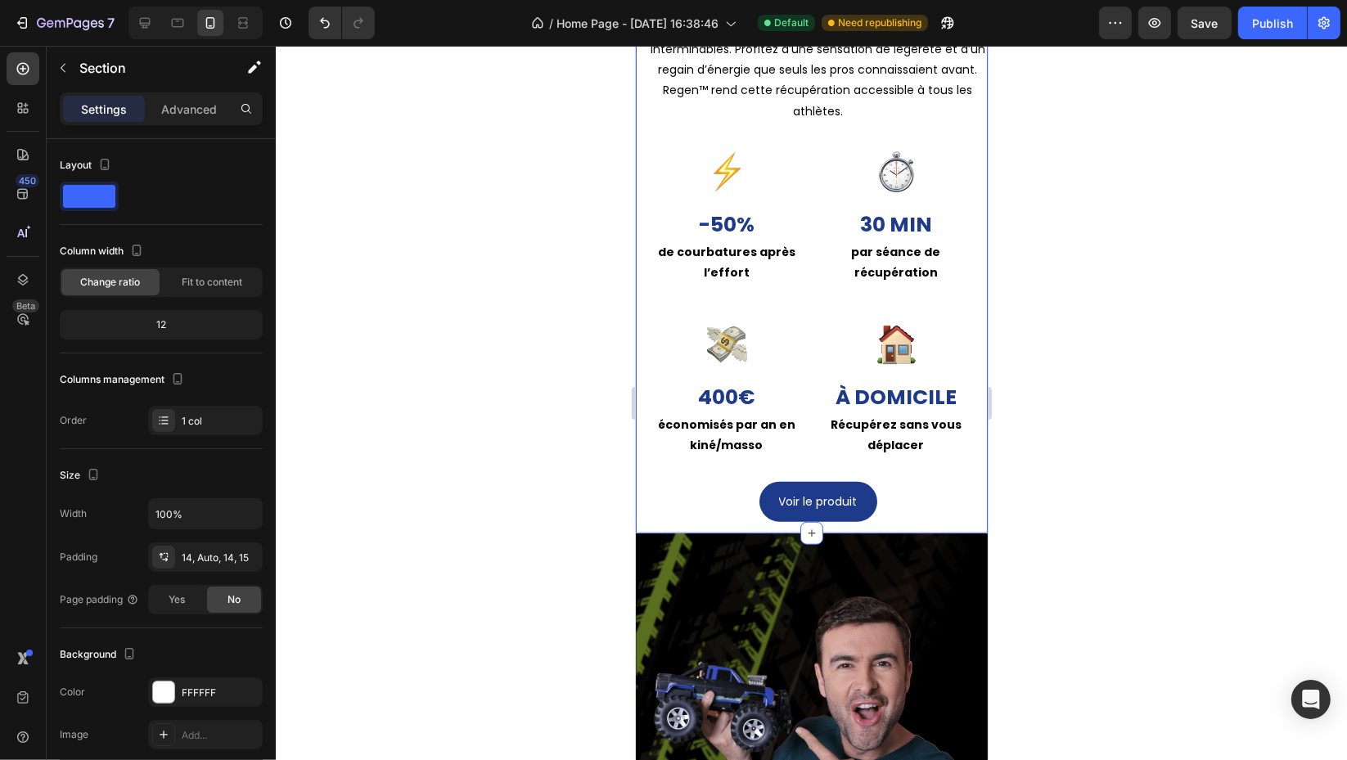
click at [641, 313] on div "La récupération moderne Heading Oubliez les jambes lourdes et les courbatures i…" at bounding box center [811, 245] width 352 height 576
click at [196, 116] on p "Advanced" at bounding box center [189, 109] width 56 height 17
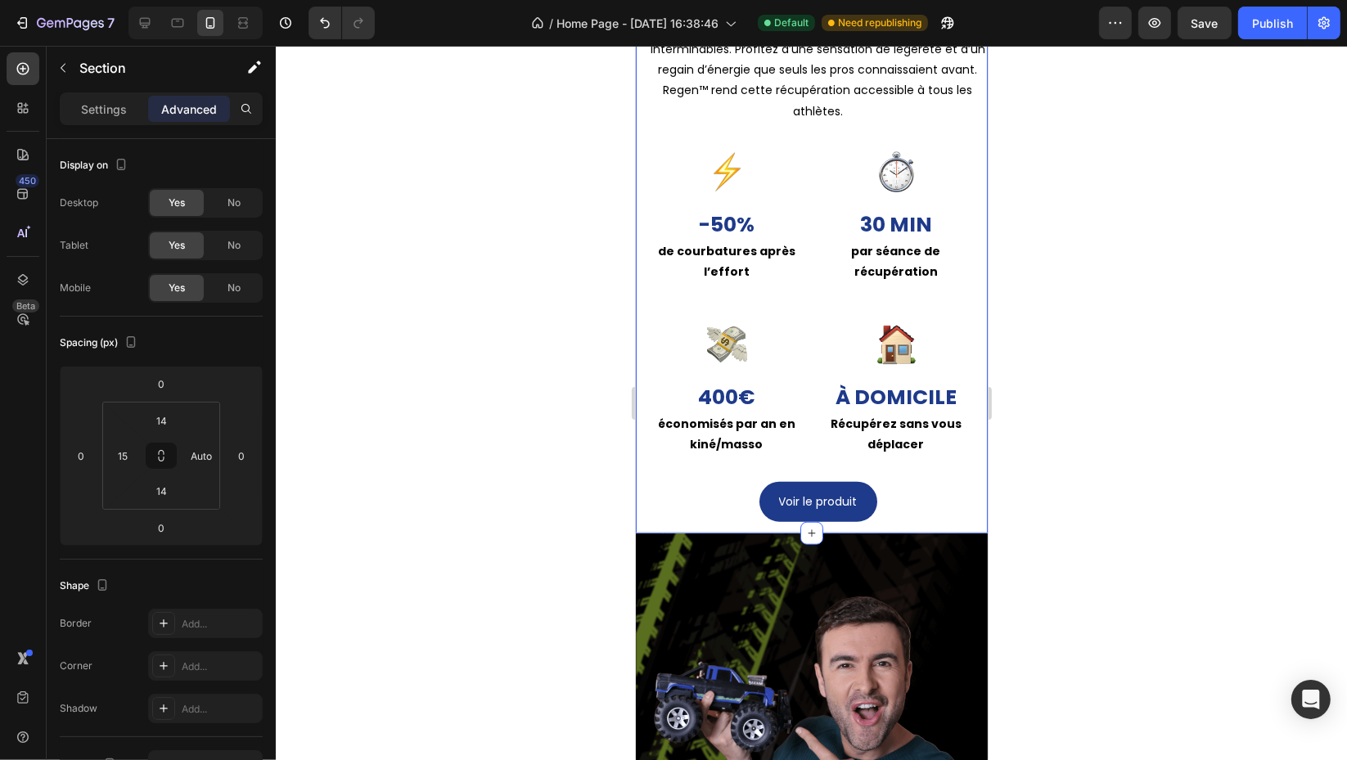
click at [243, 245] on div "No" at bounding box center [234, 245] width 54 height 26
click at [239, 205] on span "No" at bounding box center [233, 203] width 13 height 15
click at [233, 26] on div at bounding box center [243, 23] width 26 height 26
type input "16"
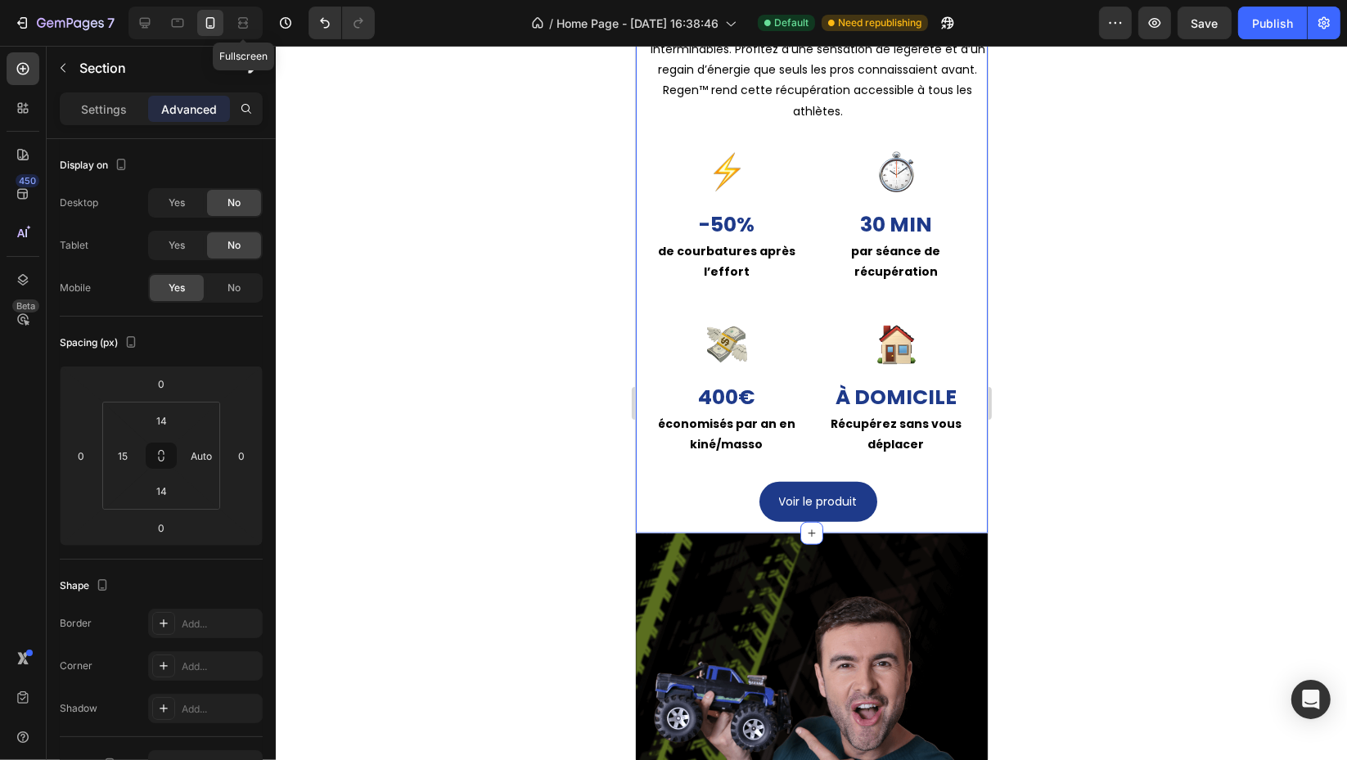
type input "15"
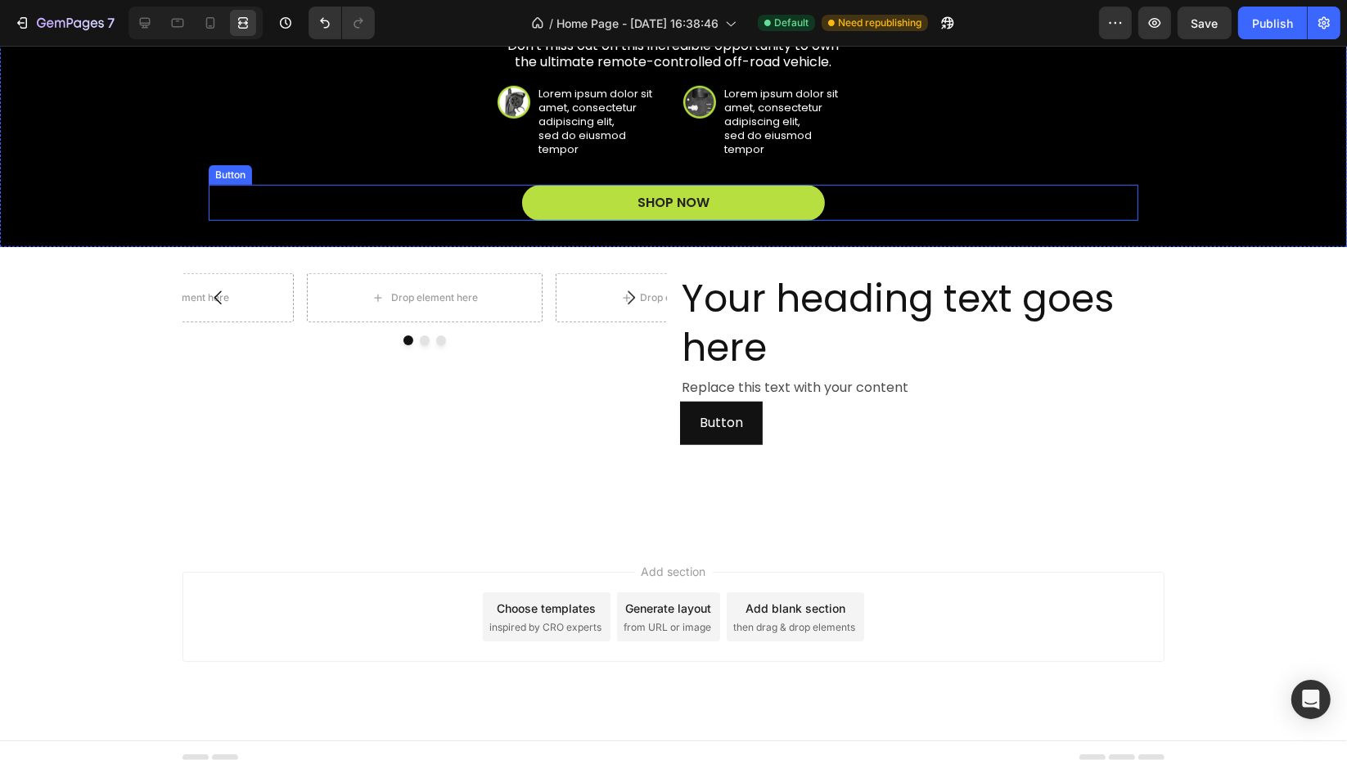
scroll to position [962, 0]
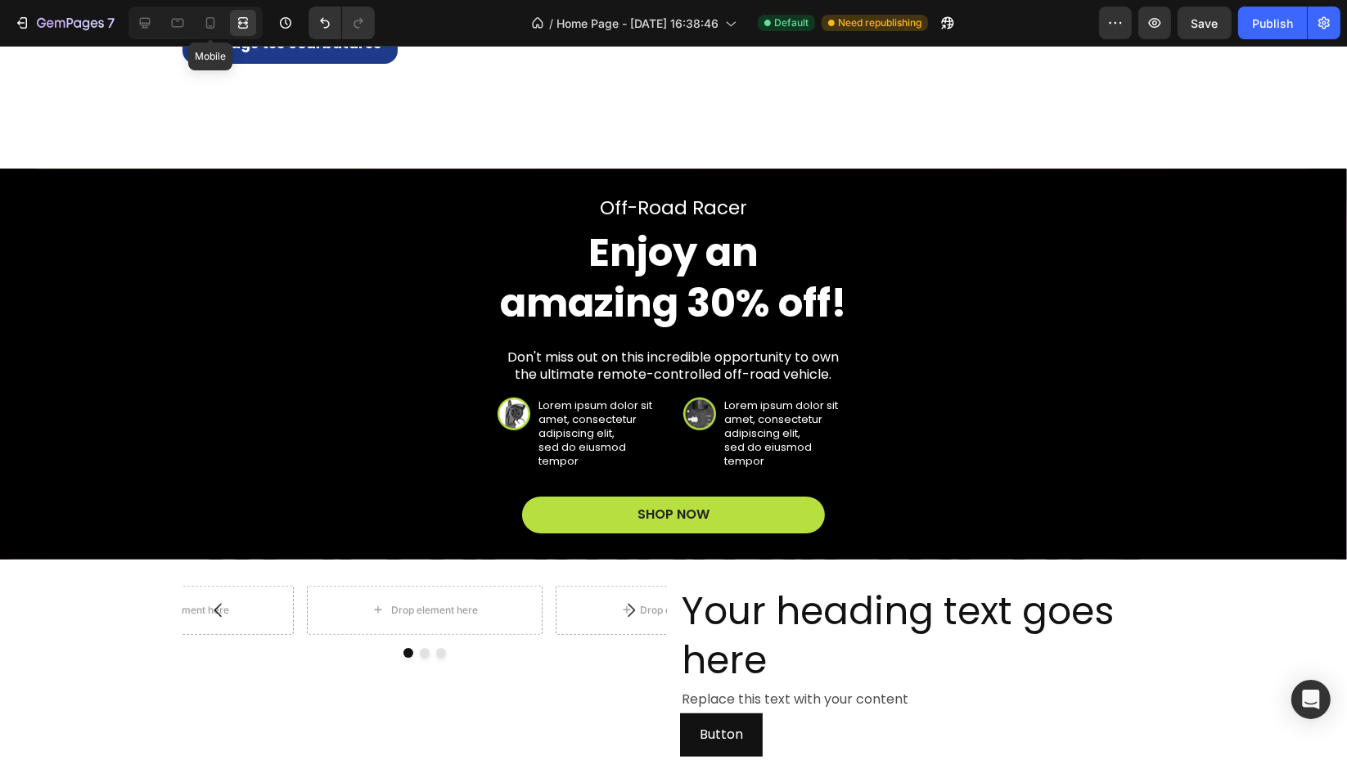
click at [206, 19] on icon at bounding box center [210, 22] width 9 height 11
type input "14"
type input "Auto"
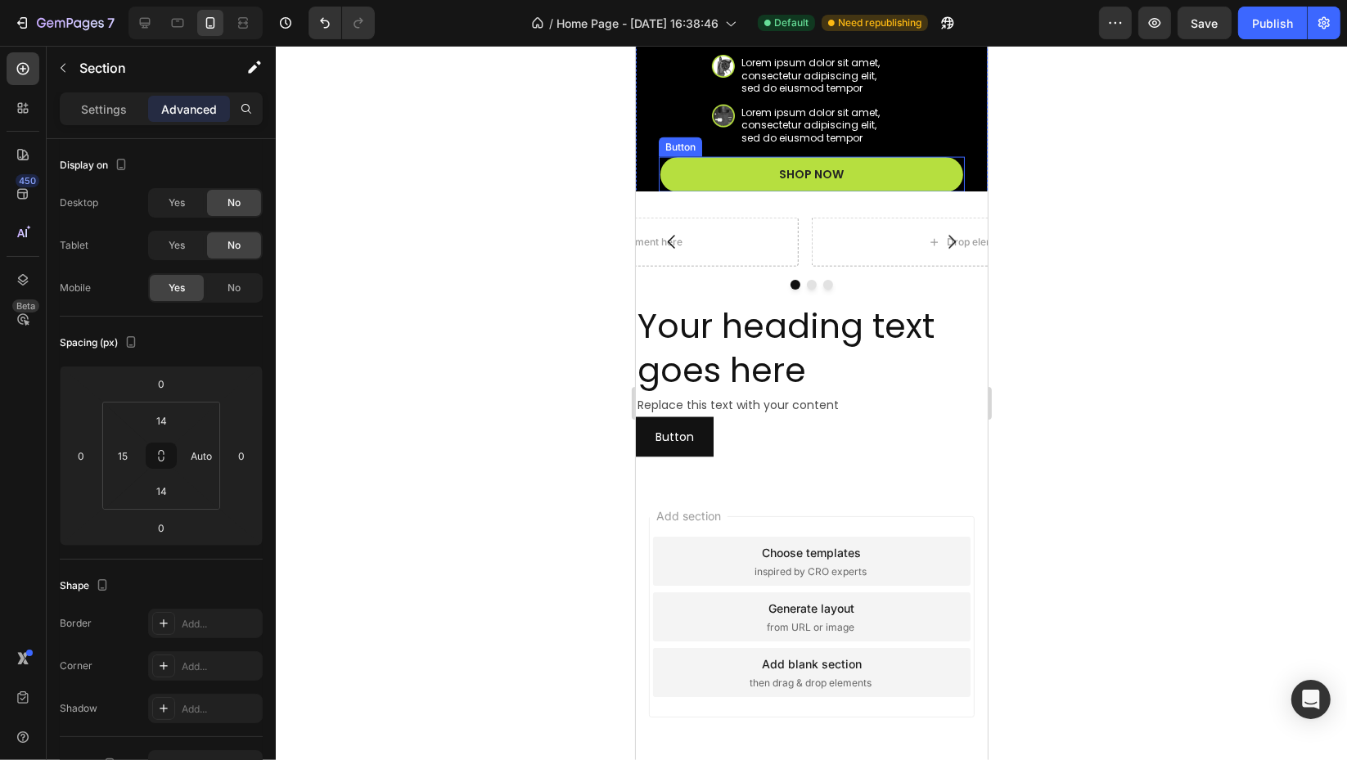
scroll to position [2578, 0]
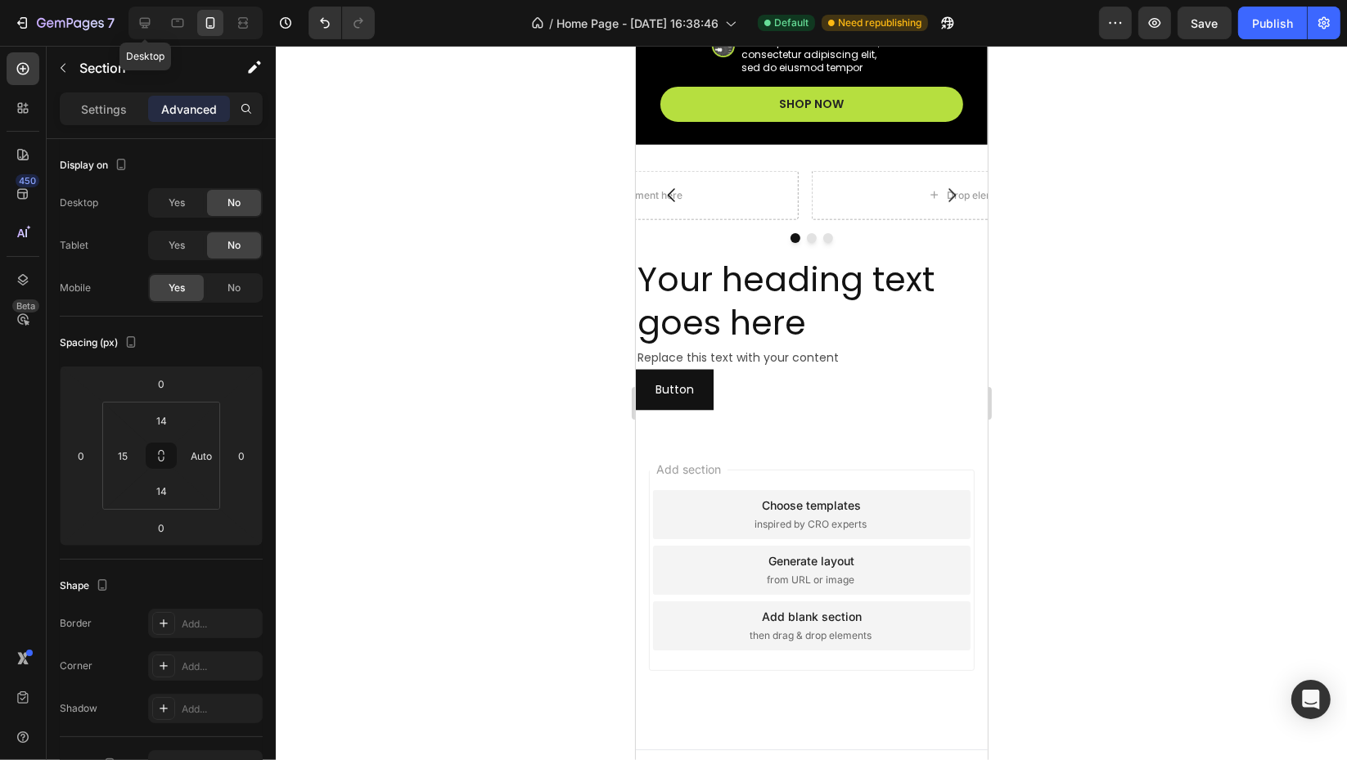
click at [146, 28] on icon at bounding box center [145, 23] width 16 height 16
type input "16"
type input "15"
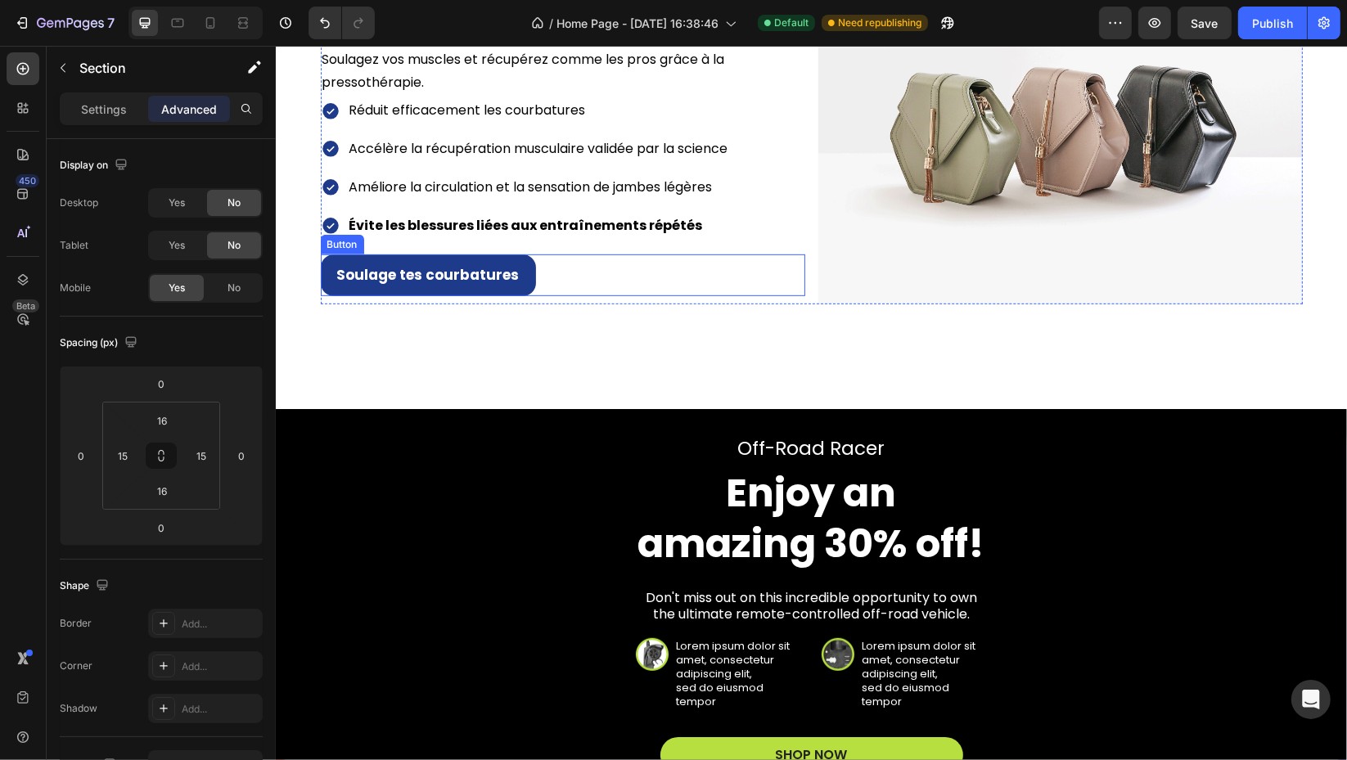
scroll to position [773, 0]
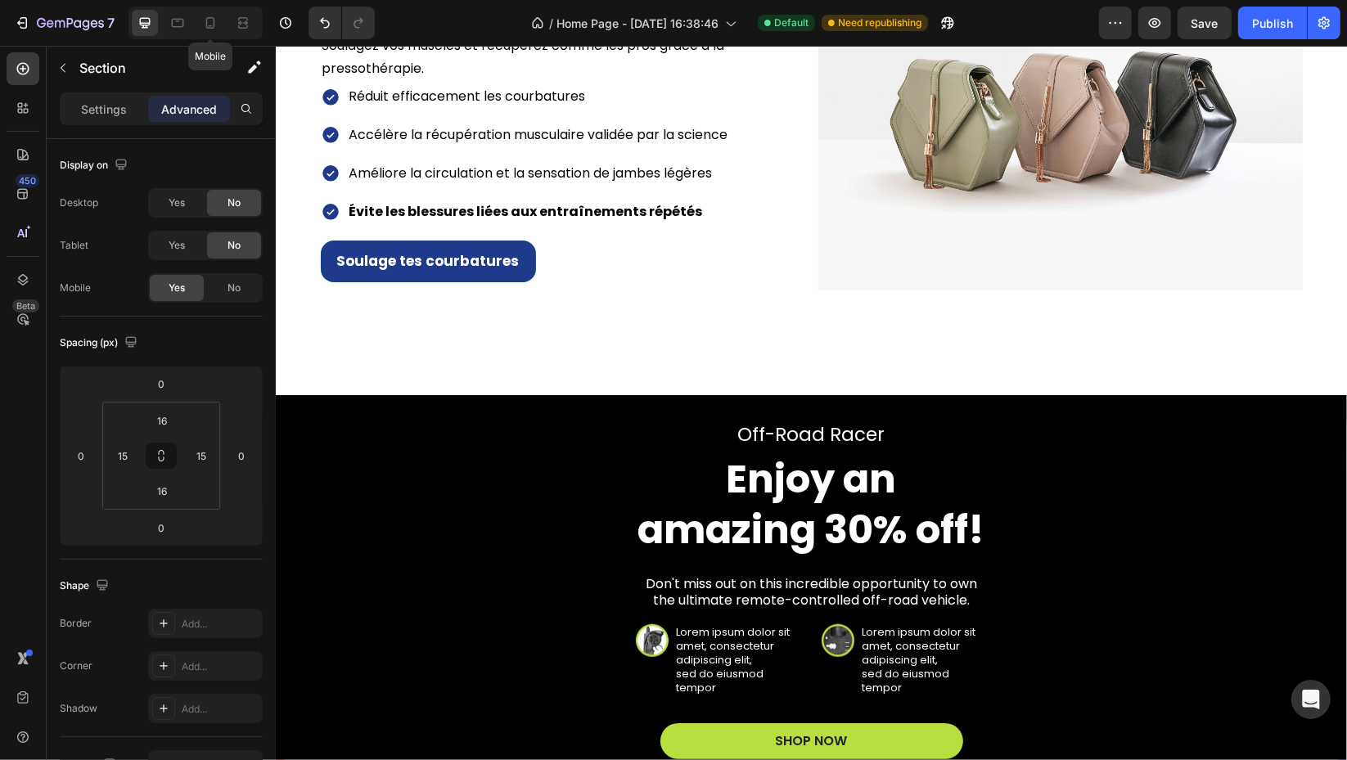
click at [207, 22] on icon at bounding box center [210, 23] width 16 height 16
type input "14"
type input "Auto"
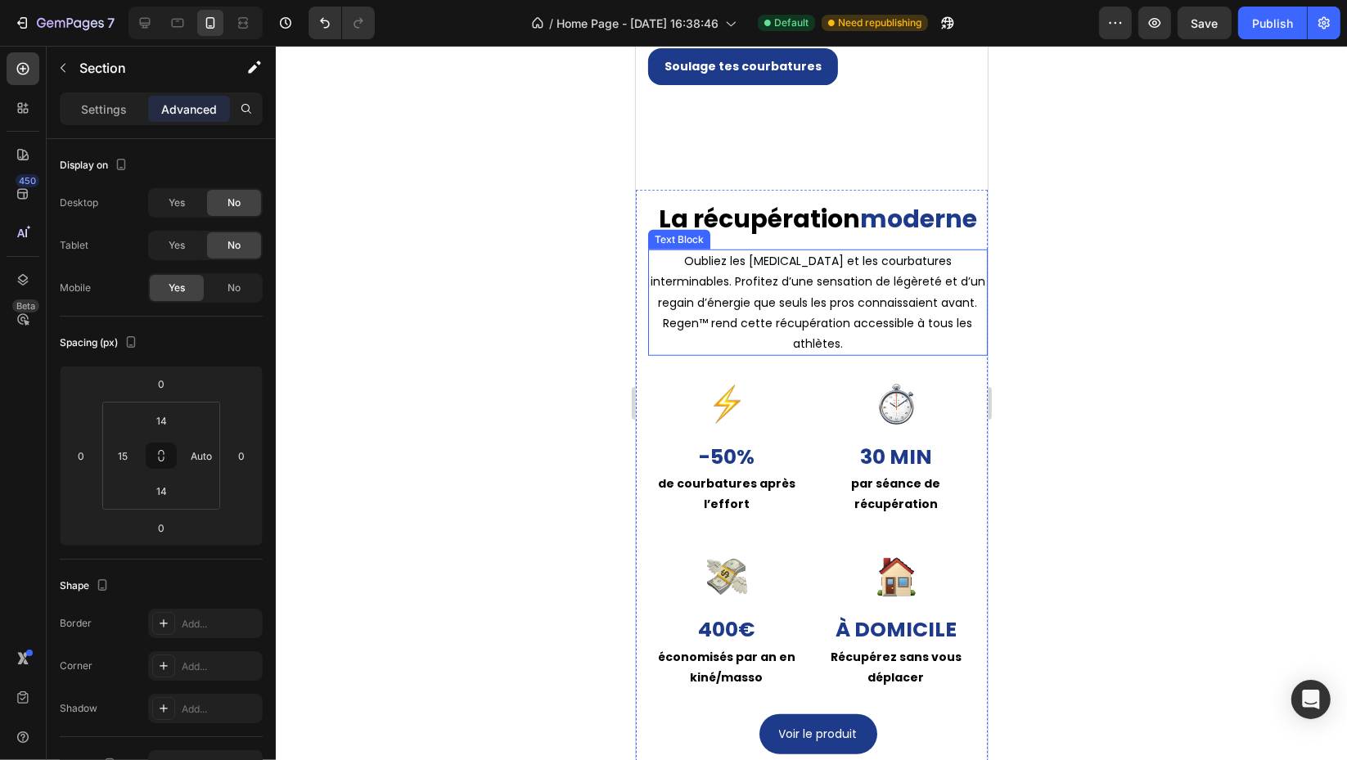
scroll to position [1338, 0]
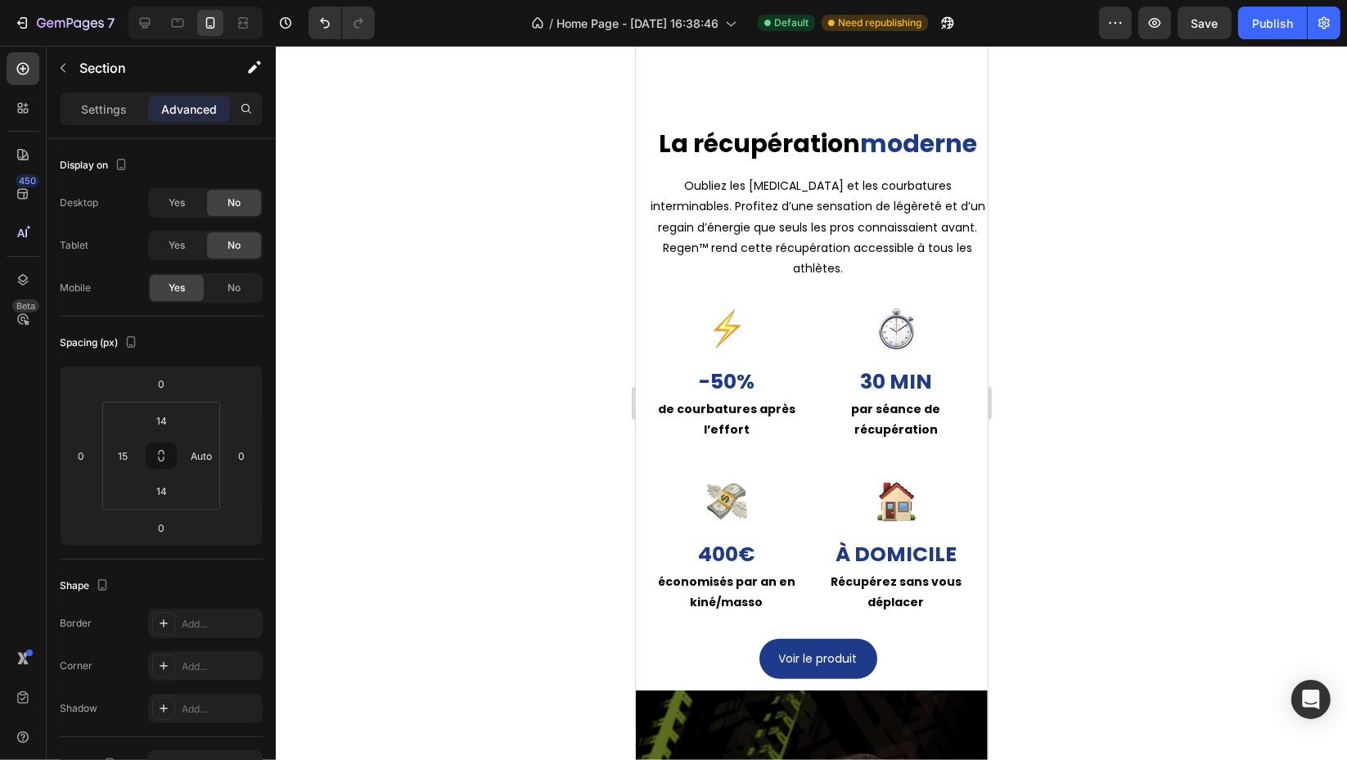
click at [639, 422] on div "La récupération moderne Heading Oubliez les jambes lourdes et les courbatures i…" at bounding box center [811, 403] width 352 height 576
click at [656, 447] on div "Image -50% Text Block de courbatures après l’effort Text Block Row Image 30 min…" at bounding box center [816, 380] width 339 height 173
drag, startPoint x: 645, startPoint y: 432, endPoint x: 654, endPoint y: 428, distance: 9.9
click at [651, 429] on div "La récupération moderne Heading Oubliez les jambes lourdes et les courbatures i…" at bounding box center [811, 403] width 352 height 576
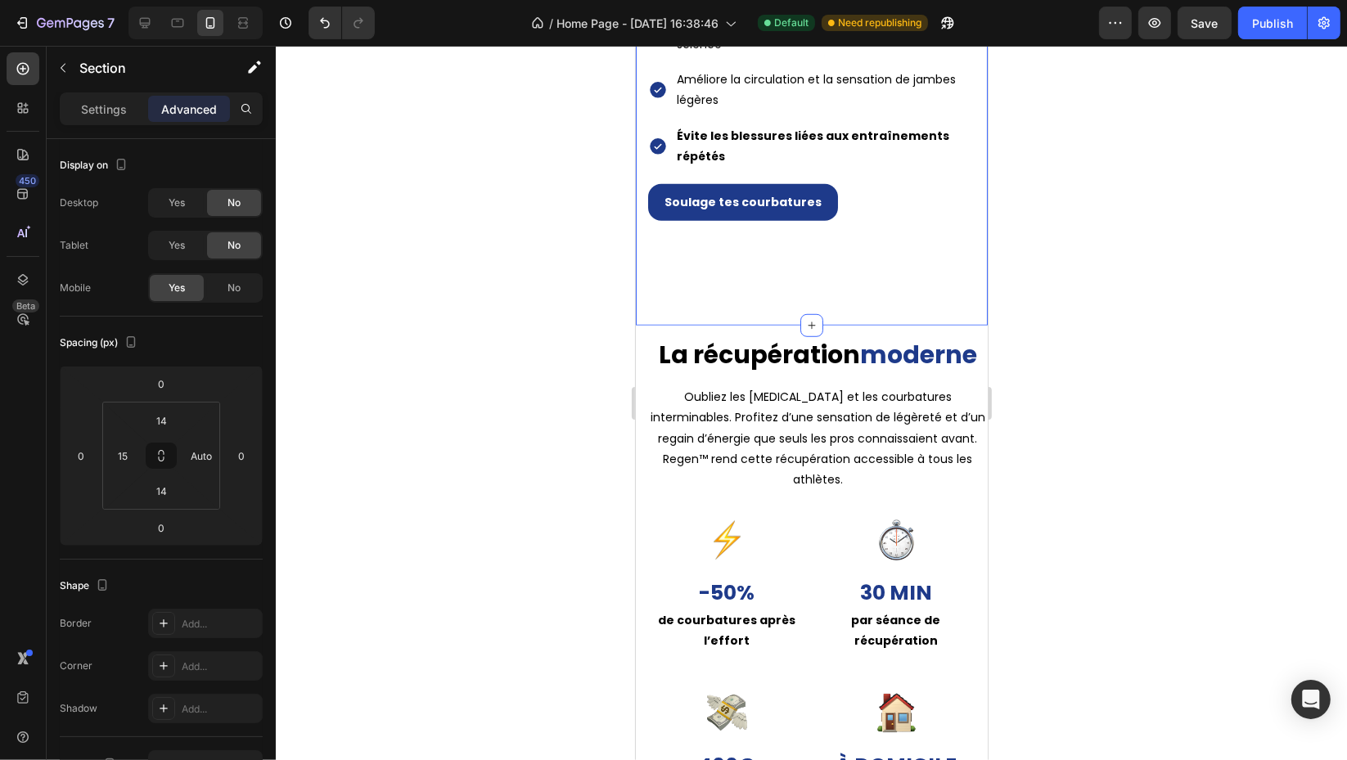
scroll to position [1066, 0]
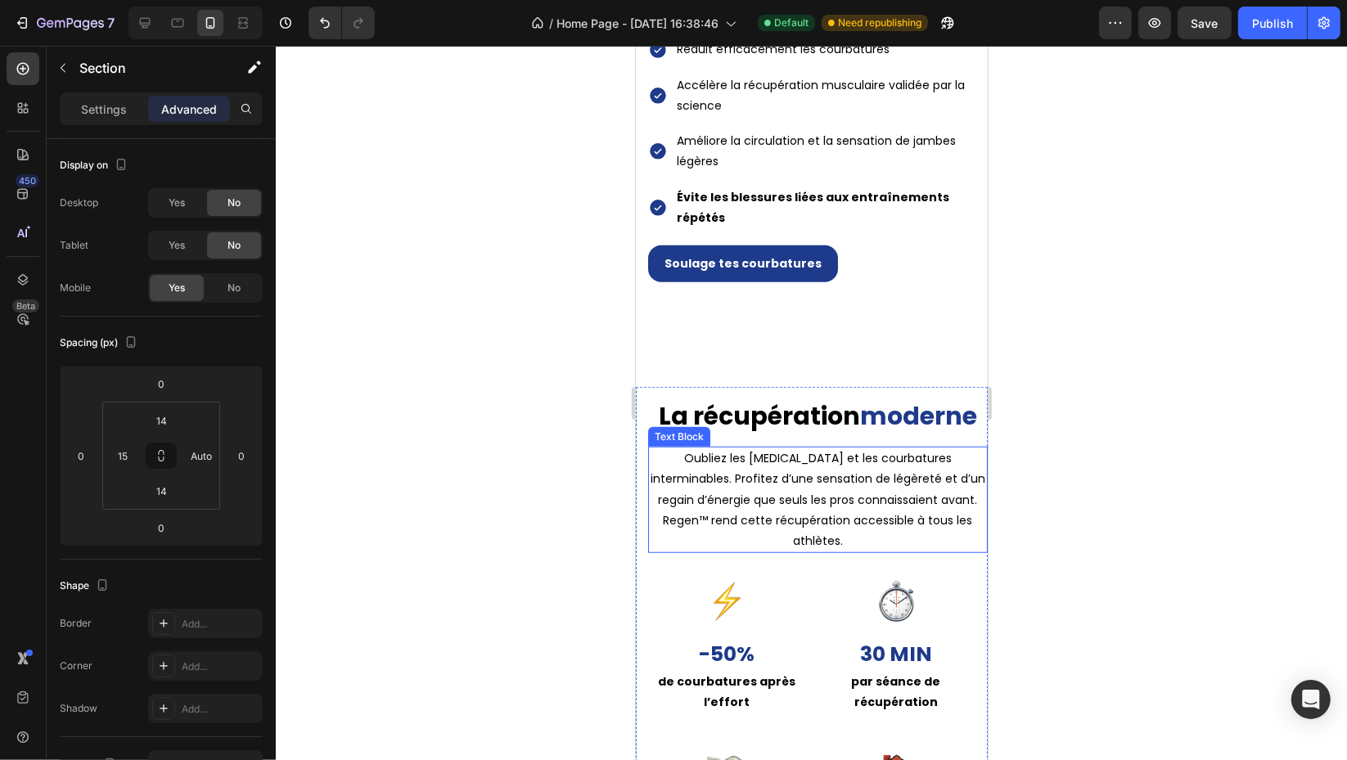
click at [915, 447] on div "Oubliez les [MEDICAL_DATA][PERSON_NAME] et les courbatures interminables. Profi…" at bounding box center [816, 500] width 339 height 106
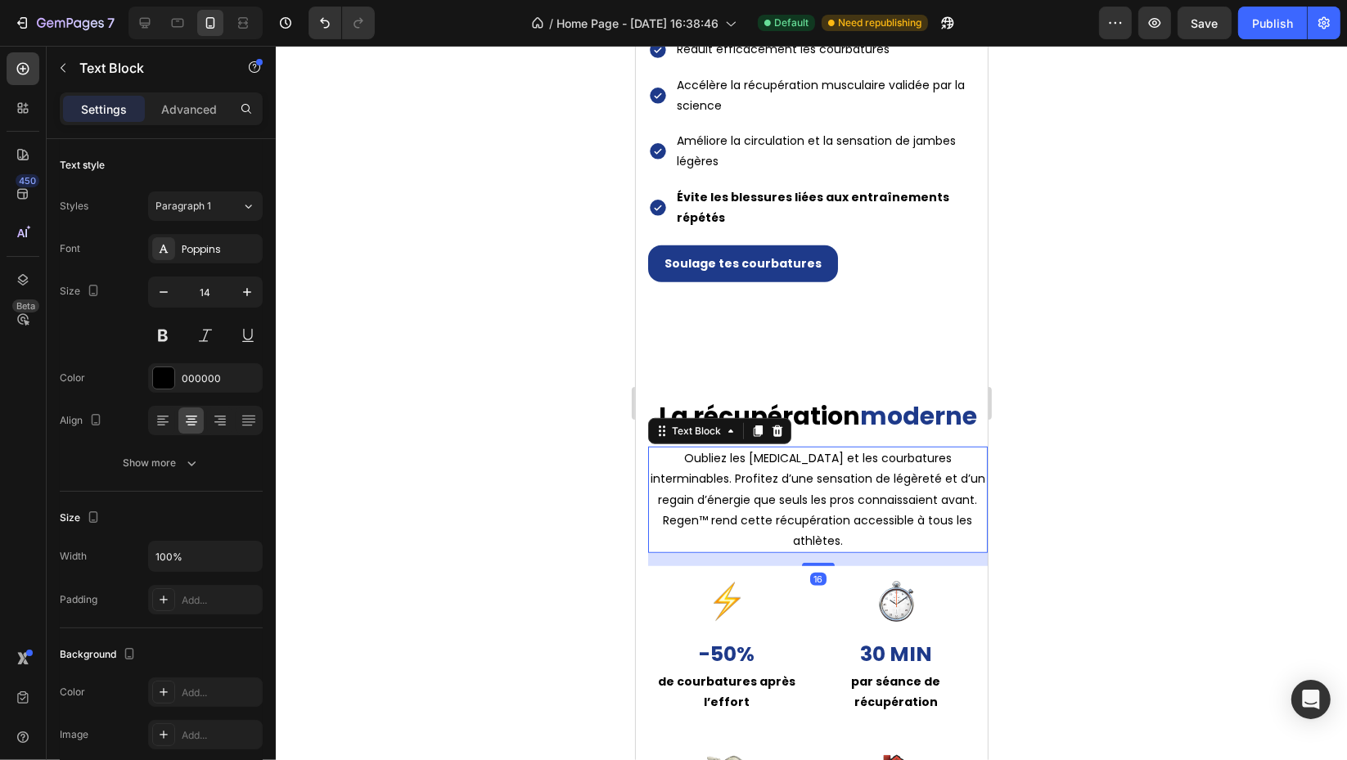
click at [752, 429] on div at bounding box center [757, 431] width 20 height 20
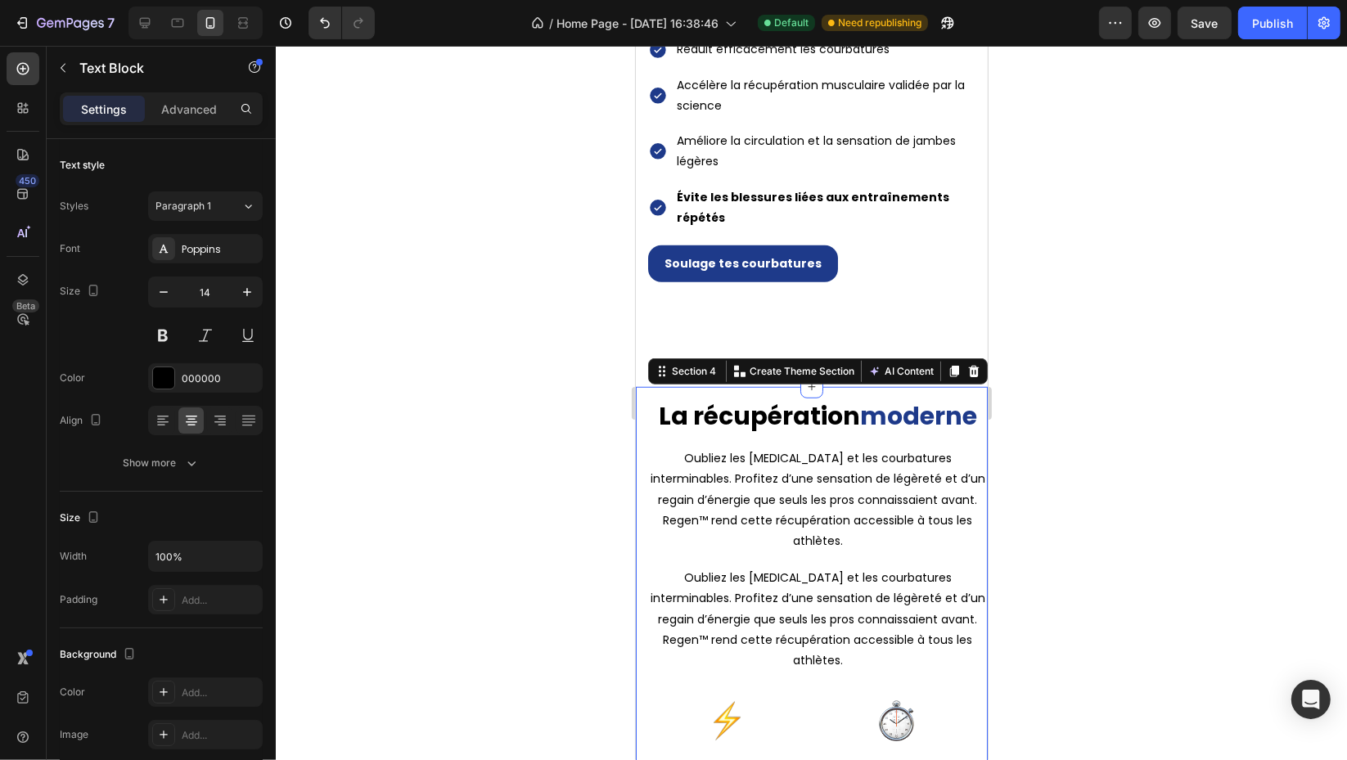
click at [659, 431] on div "La récupération moderne Heading Oubliez les jambes lourdes et les courbatures i…" at bounding box center [816, 734] width 339 height 672
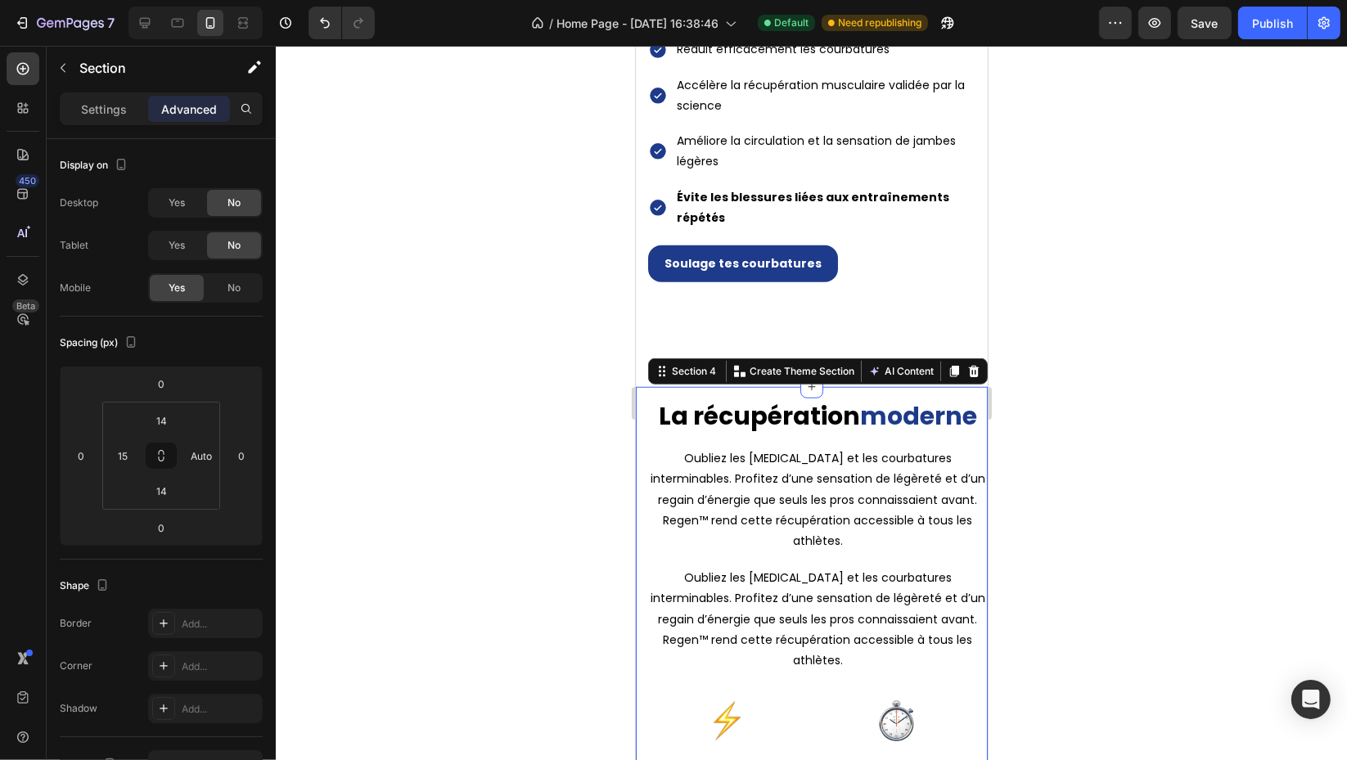
click at [159, 245] on div "Yes" at bounding box center [177, 245] width 54 height 26
click at [184, 207] on span "Yes" at bounding box center [177, 203] width 16 height 15
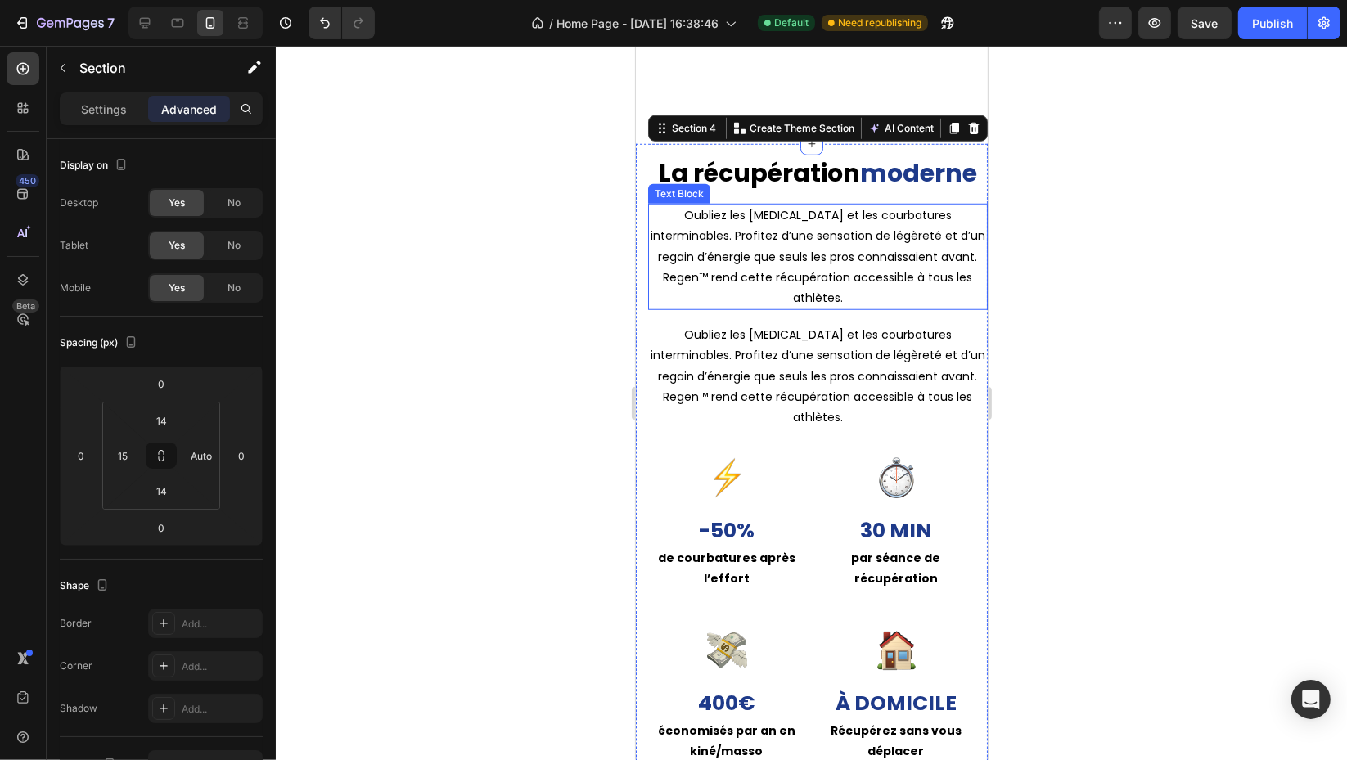
scroll to position [1429, 0]
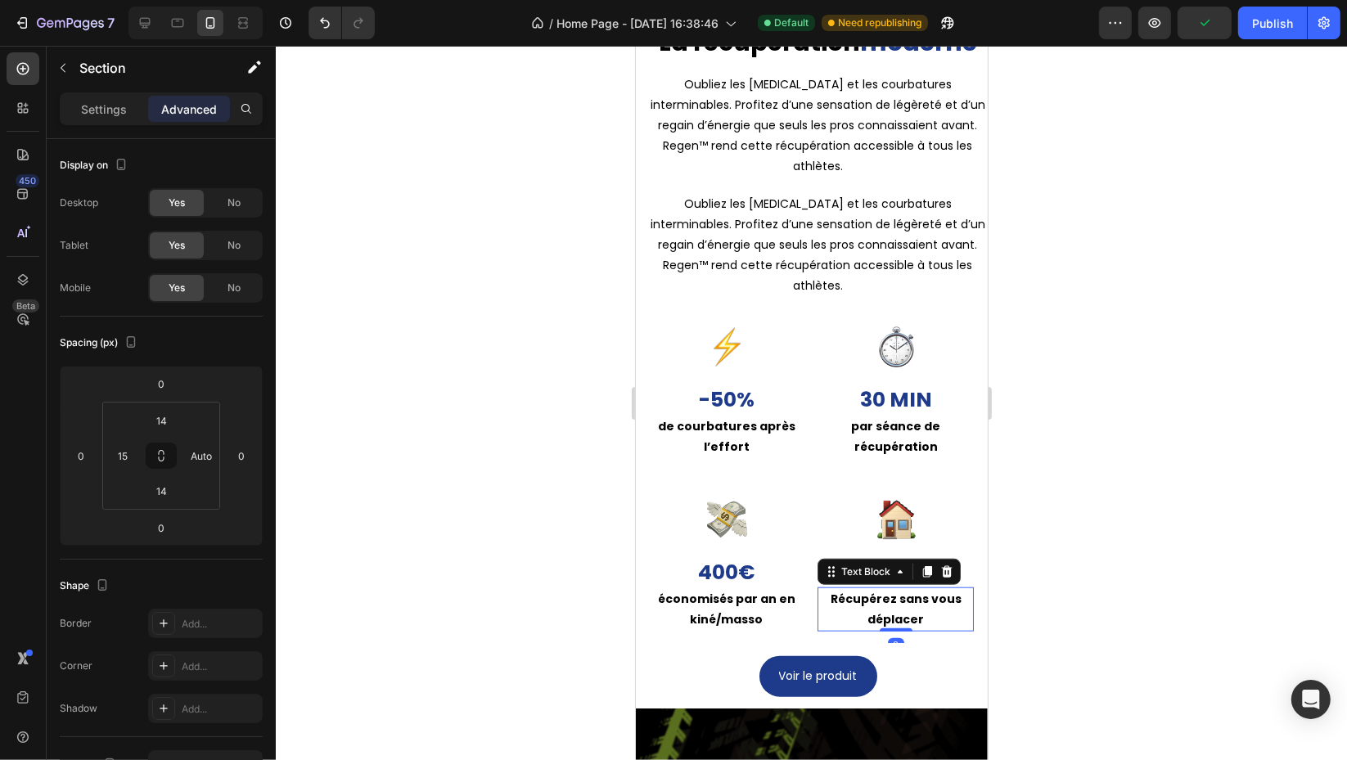
click at [821, 607] on p "Récupérez sans vous déplacer" at bounding box center [894, 609] width 153 height 41
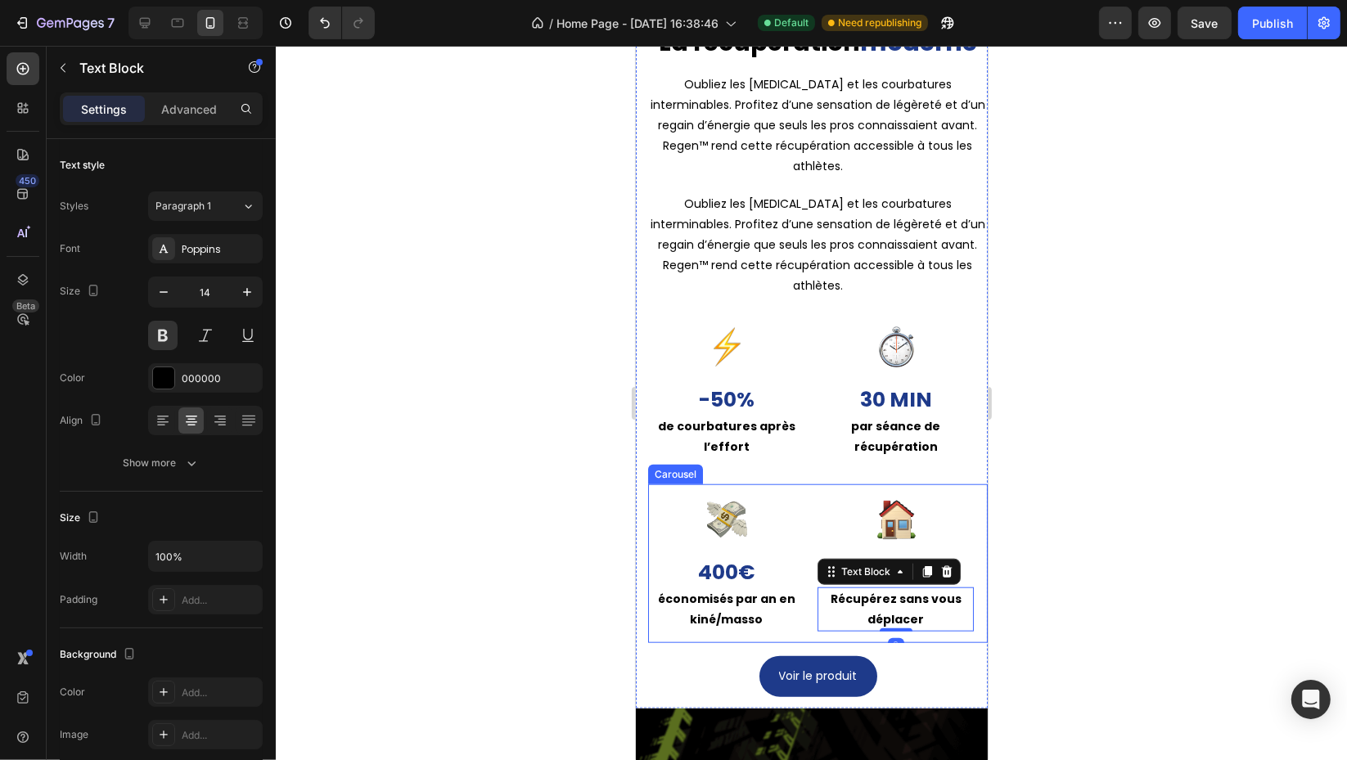
click at [803, 627] on div "Image 400 € Text Block économisés par an en kiné/masso Text Block Row Image À d…" at bounding box center [816, 564] width 339 height 160
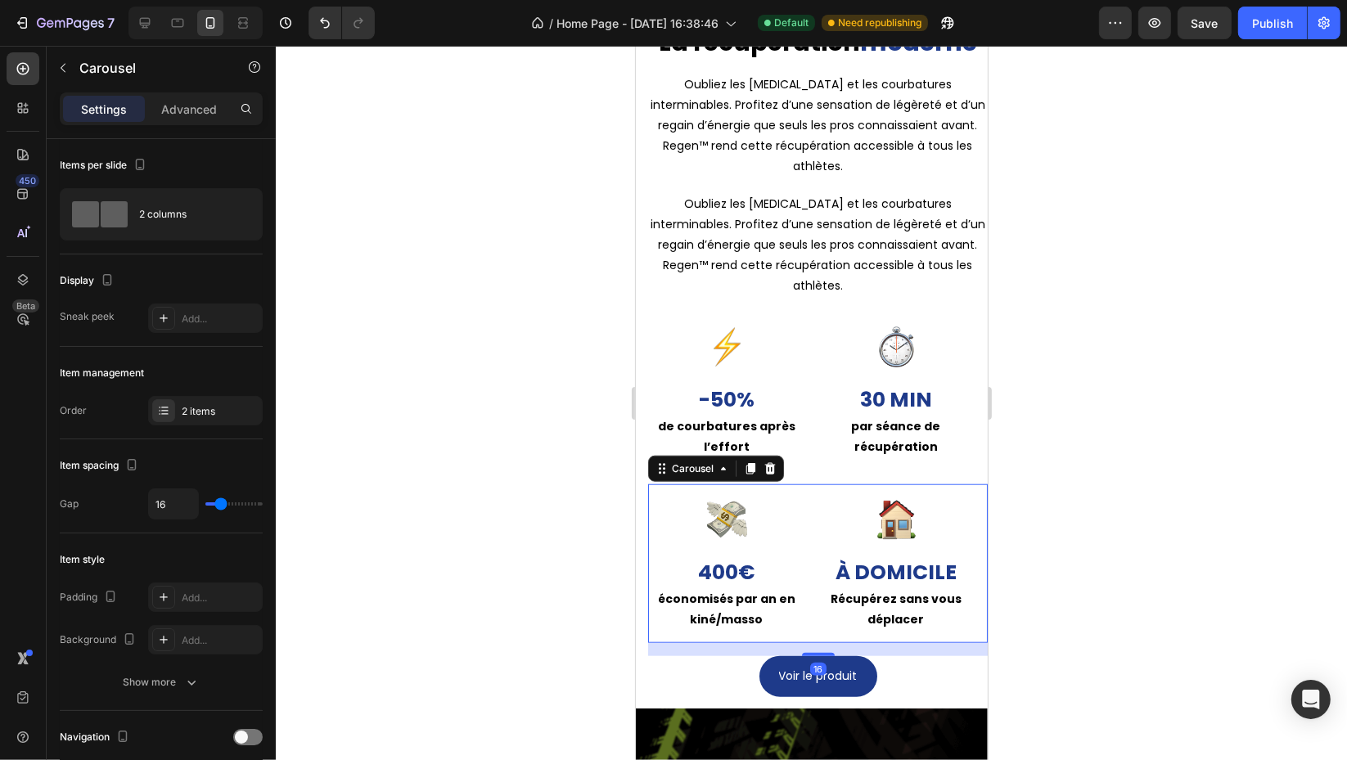
click at [183, 94] on div "Settings Advanced" at bounding box center [161, 108] width 203 height 33
click at [193, 101] on p "Advanced" at bounding box center [189, 109] width 56 height 17
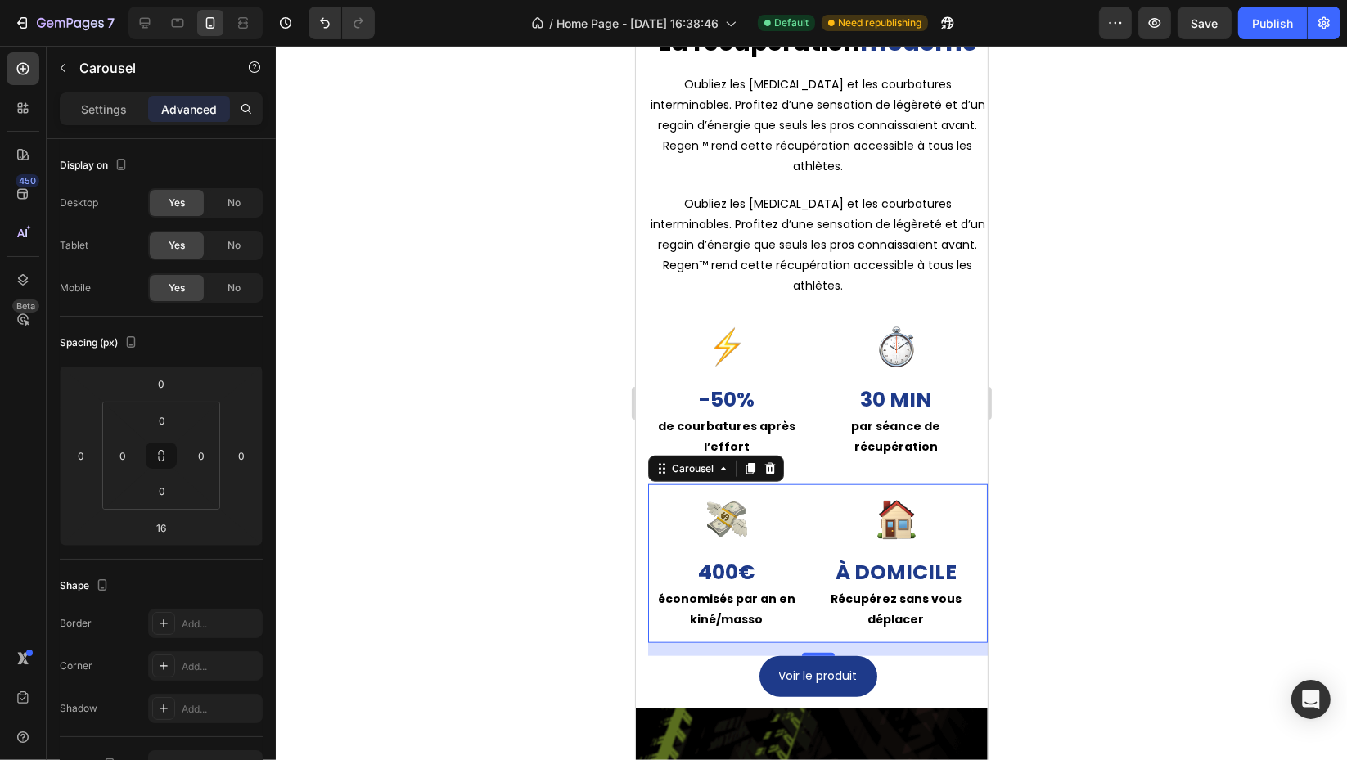
click at [234, 239] on span "No" at bounding box center [233, 245] width 13 height 15
click at [232, 204] on span "No" at bounding box center [233, 203] width 13 height 15
click at [232, 20] on div at bounding box center [243, 23] width 26 height 26
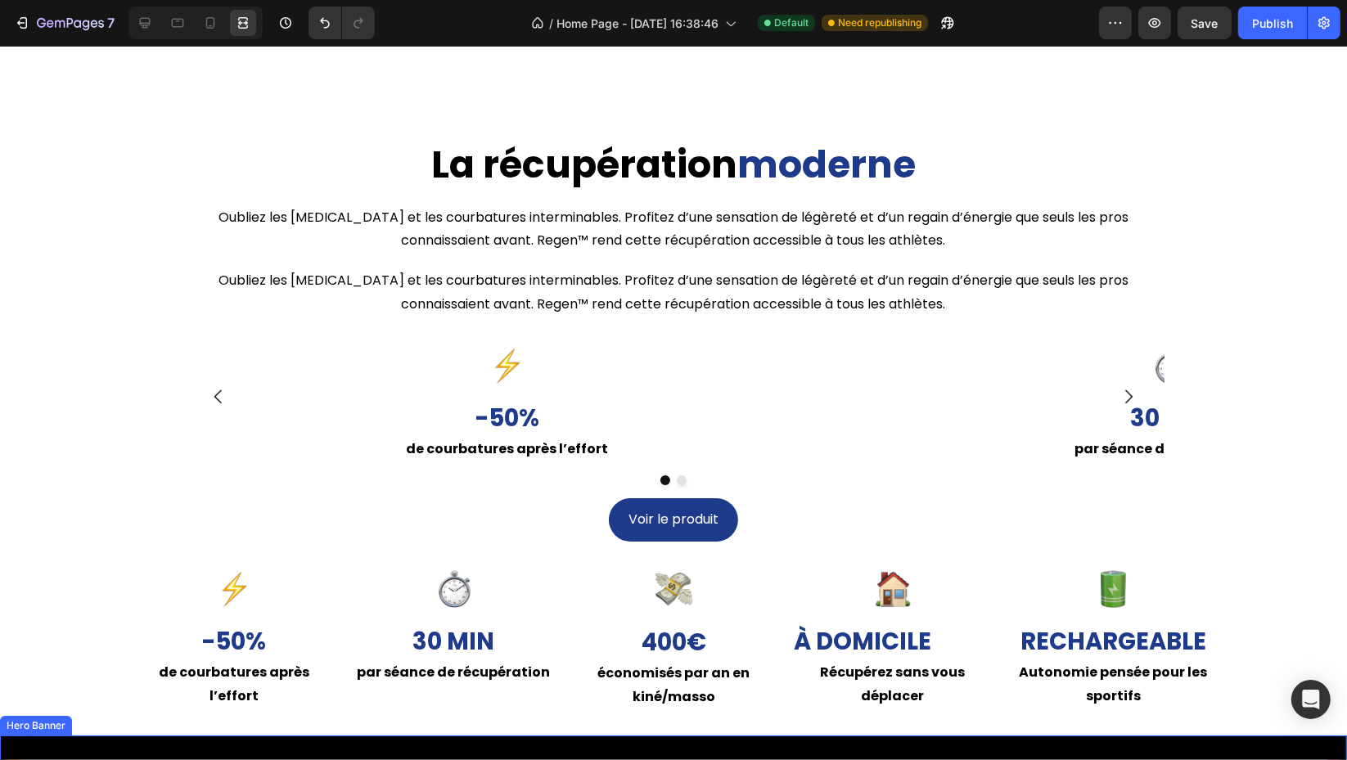
scroll to position [1008, 0]
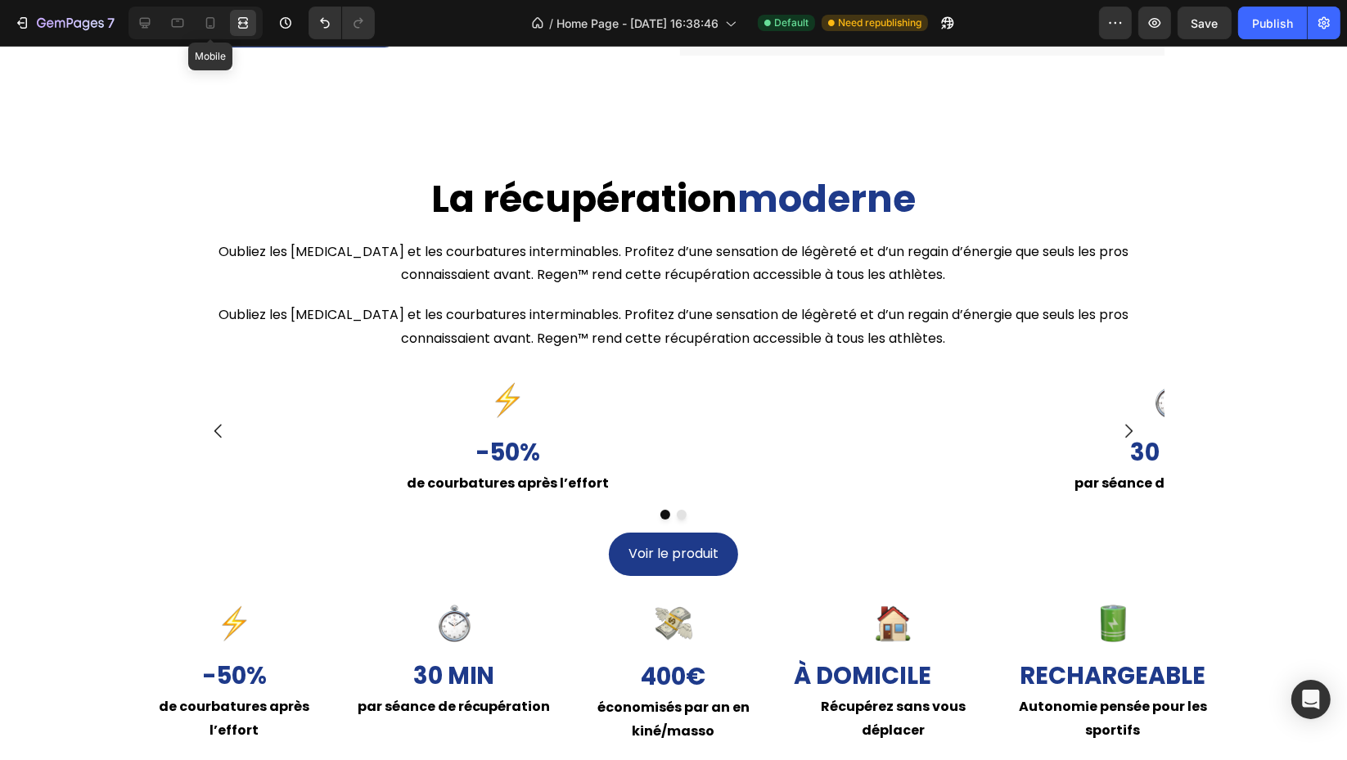
click at [214, 25] on icon at bounding box center [210, 22] width 9 height 11
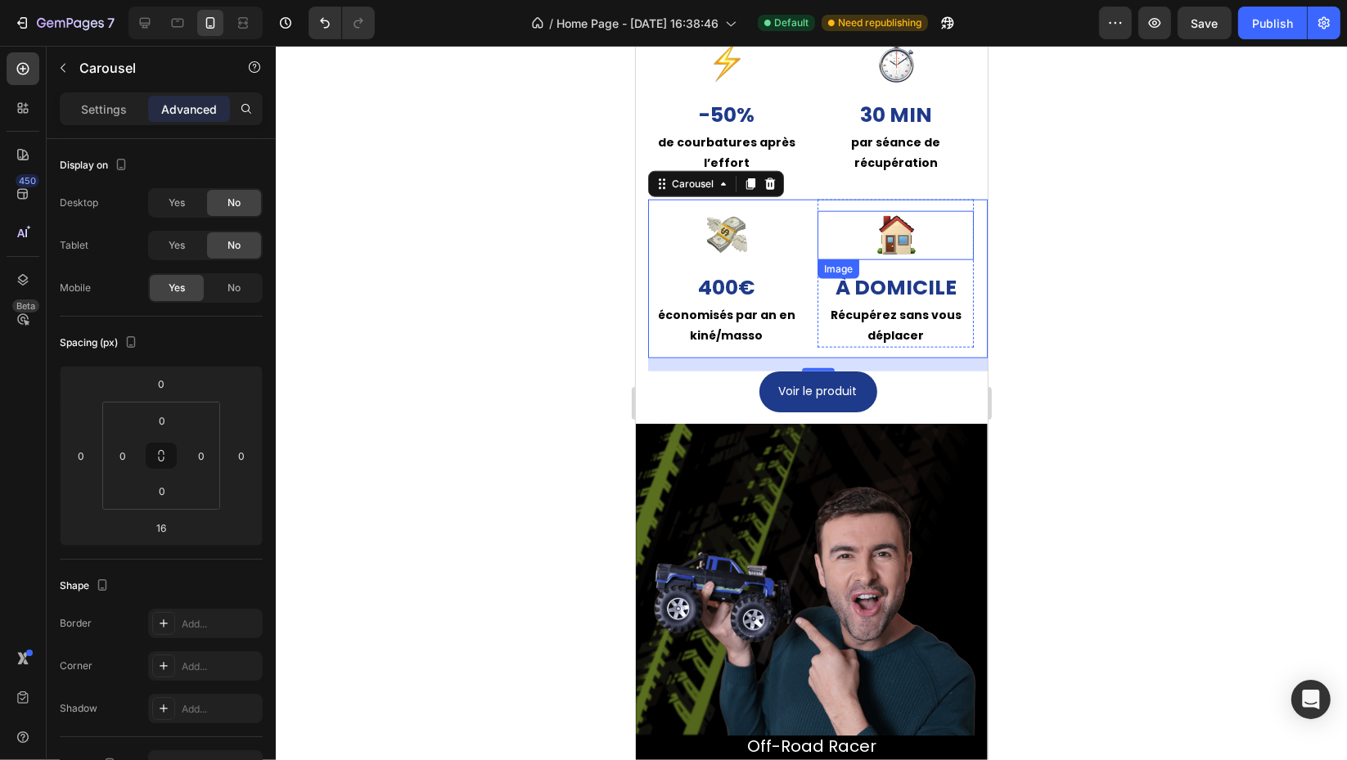
scroll to position [1537, 0]
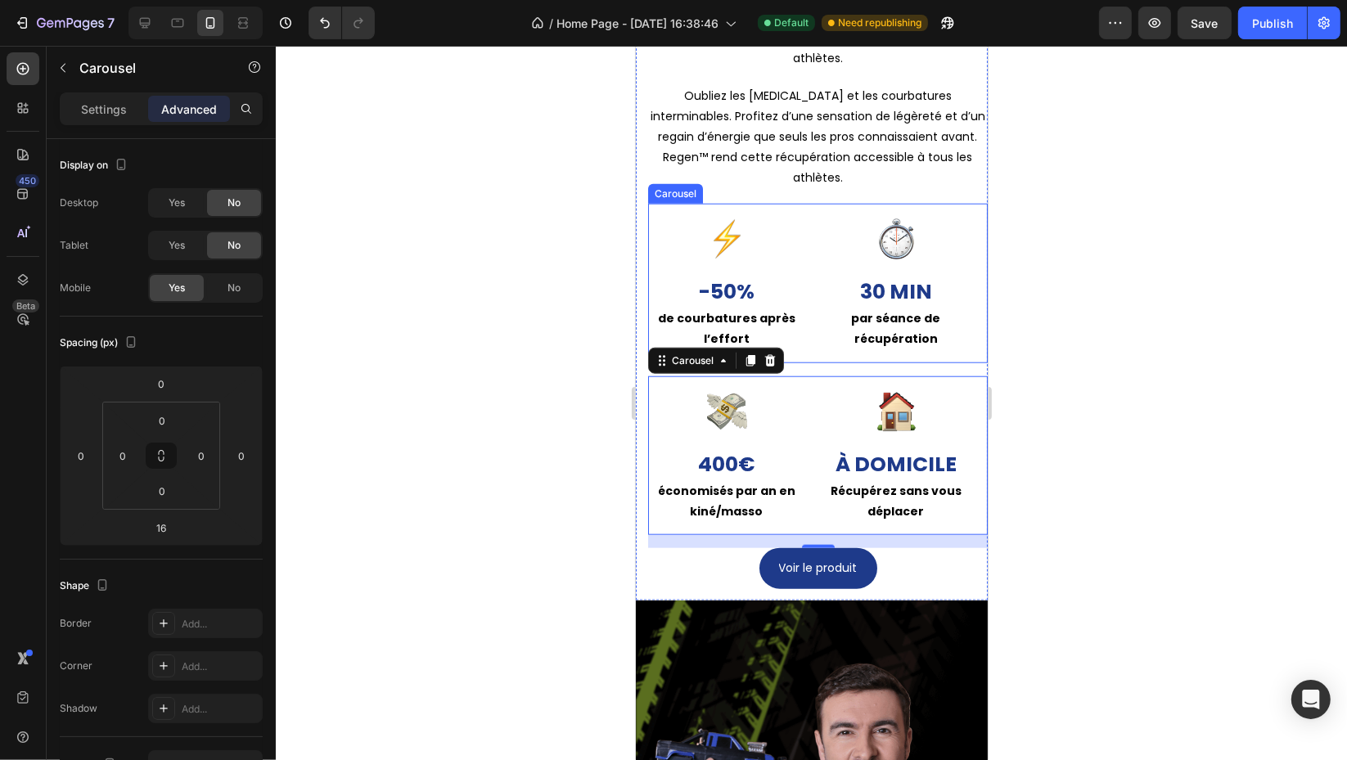
click at [815, 353] on div "Image -50% Text Block de courbatures après l’effort Text Block Row Image 30 min…" at bounding box center [816, 284] width 339 height 160
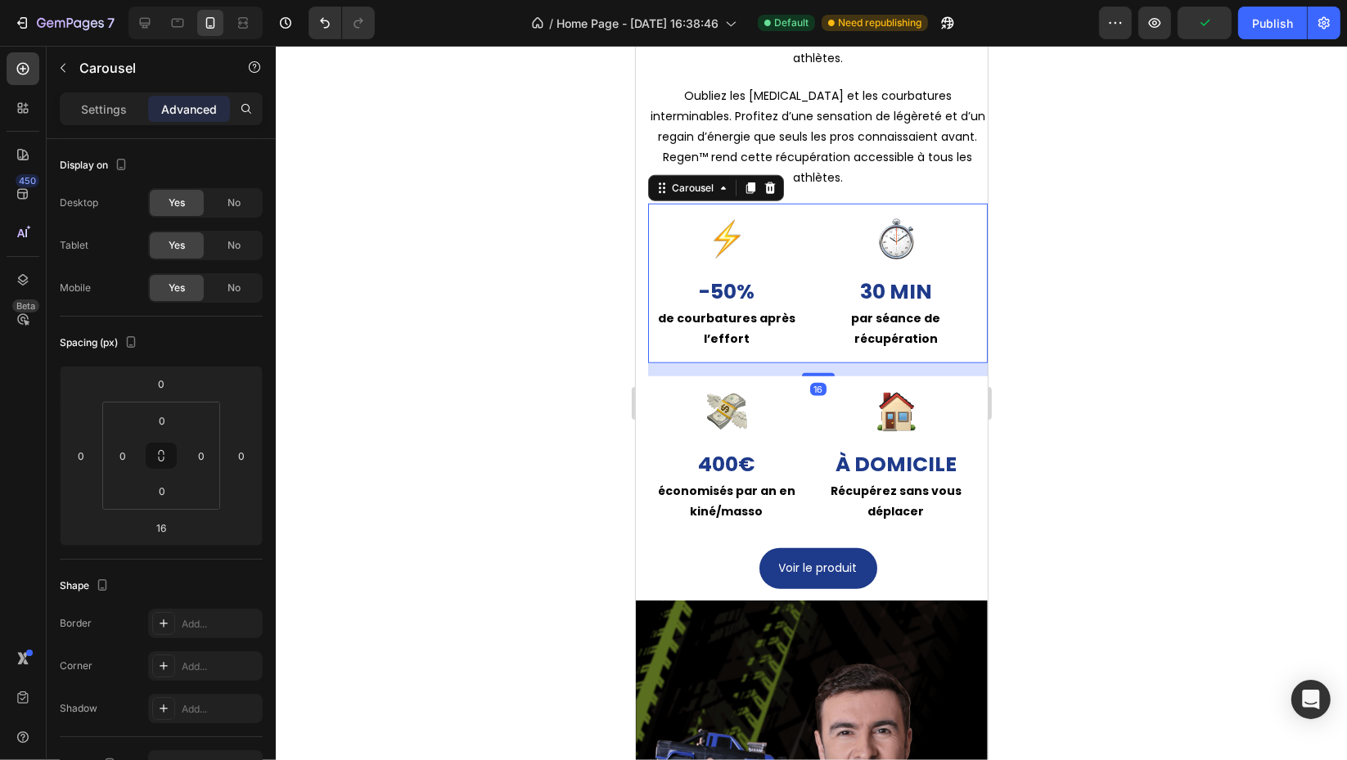
click at [224, 243] on div "No" at bounding box center [234, 245] width 54 height 26
click at [231, 201] on span "No" at bounding box center [233, 203] width 13 height 15
click at [148, 26] on icon at bounding box center [145, 23] width 16 height 16
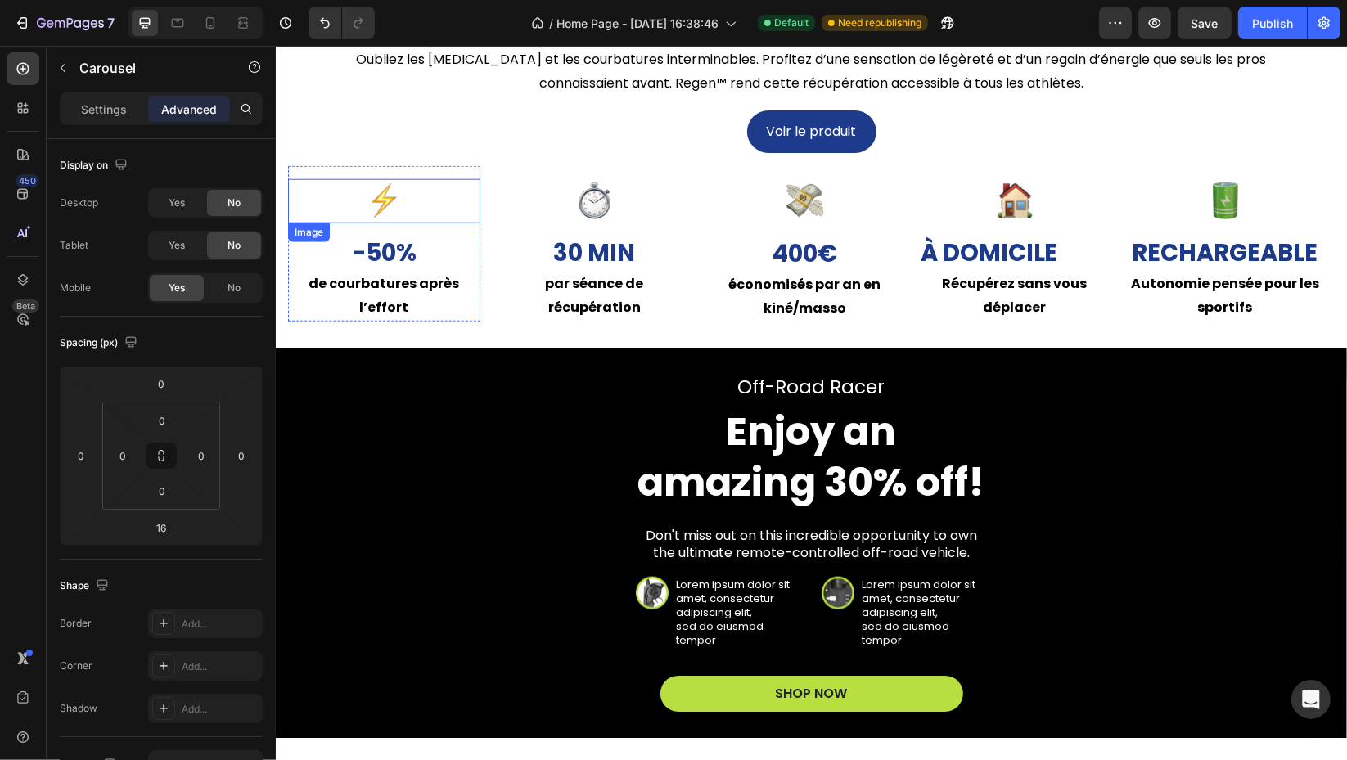
scroll to position [1479, 0]
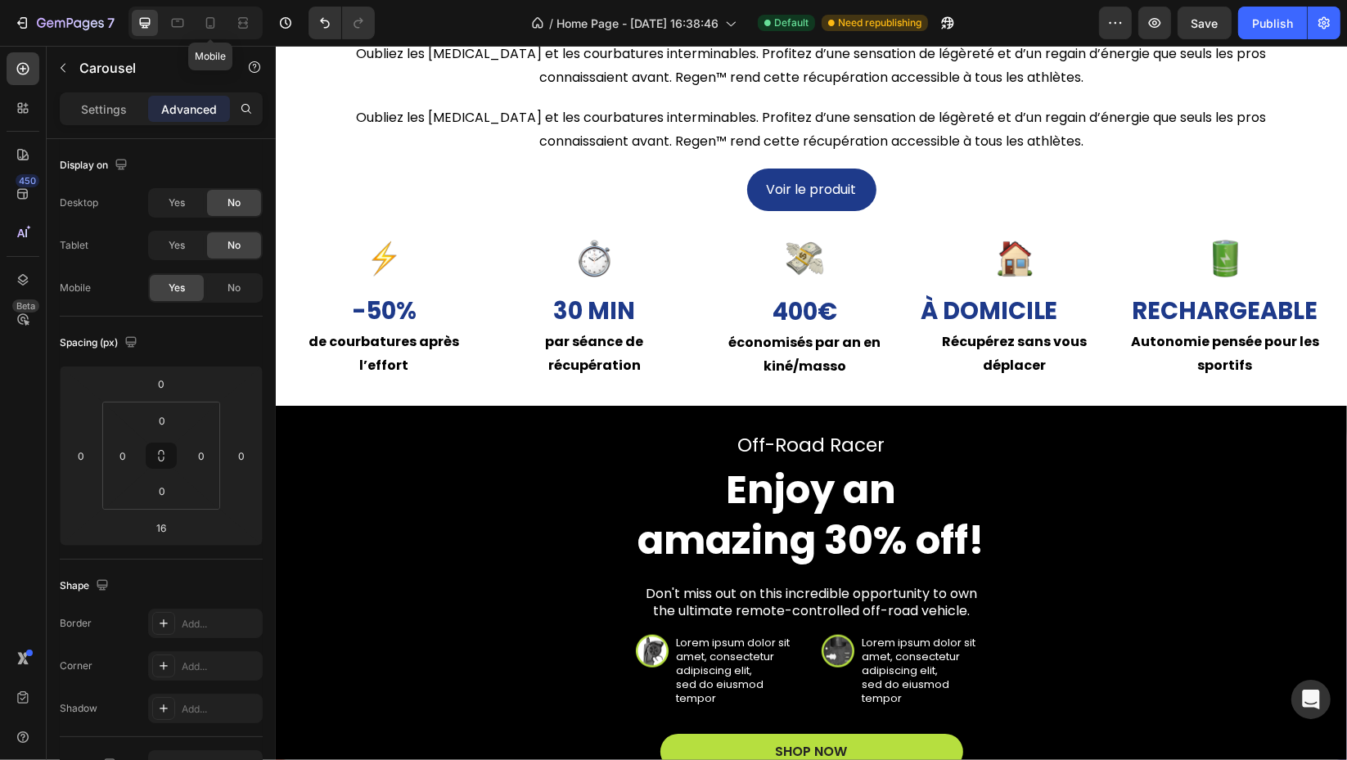
click at [218, 21] on div at bounding box center [210, 23] width 26 height 26
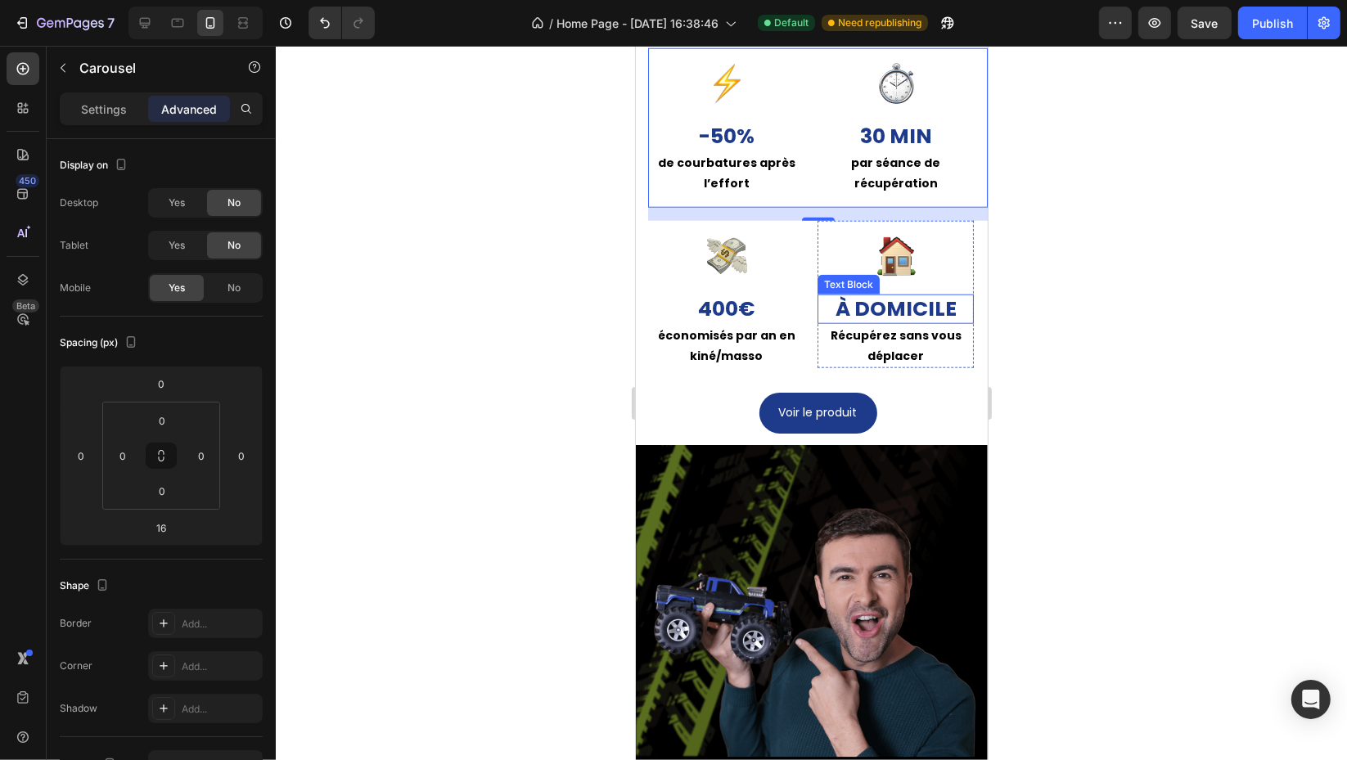
scroll to position [1625, 0]
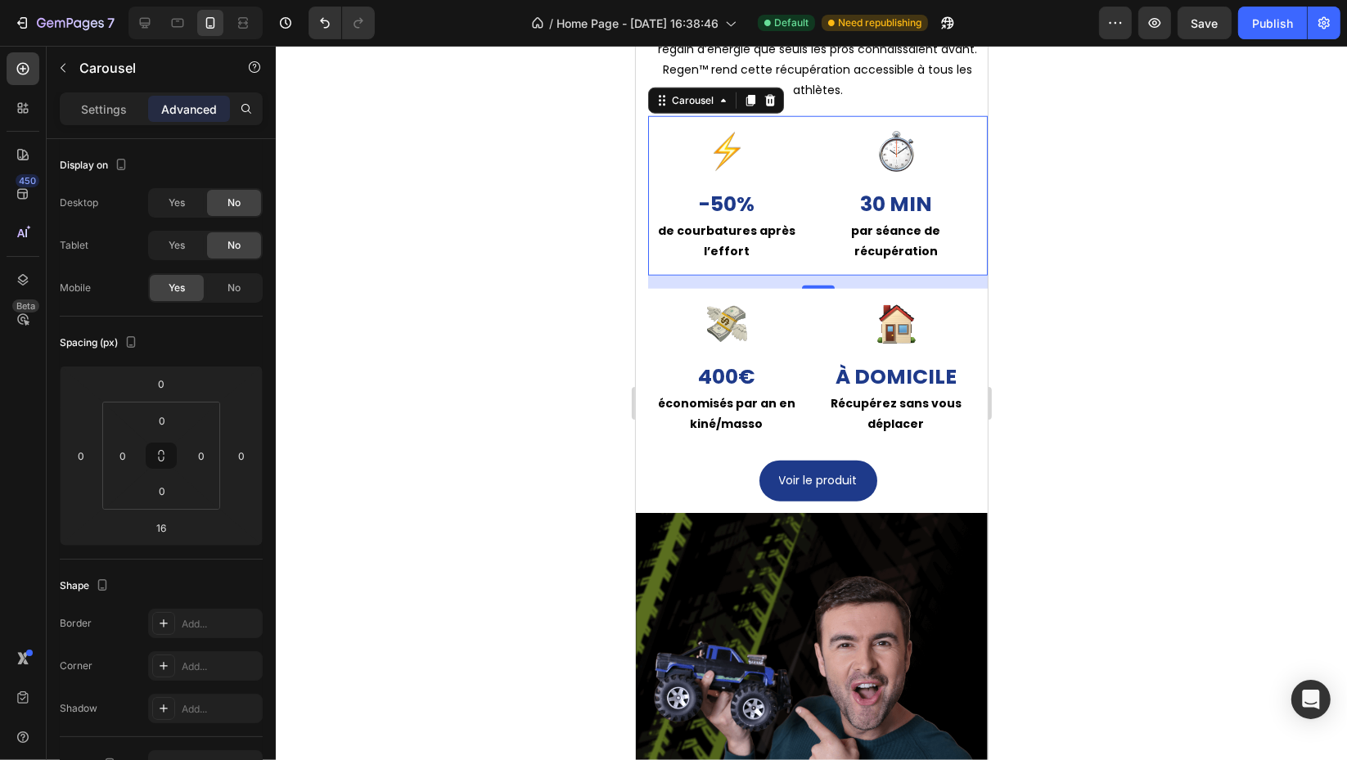
click at [1037, 279] on div at bounding box center [811, 403] width 1071 height 714
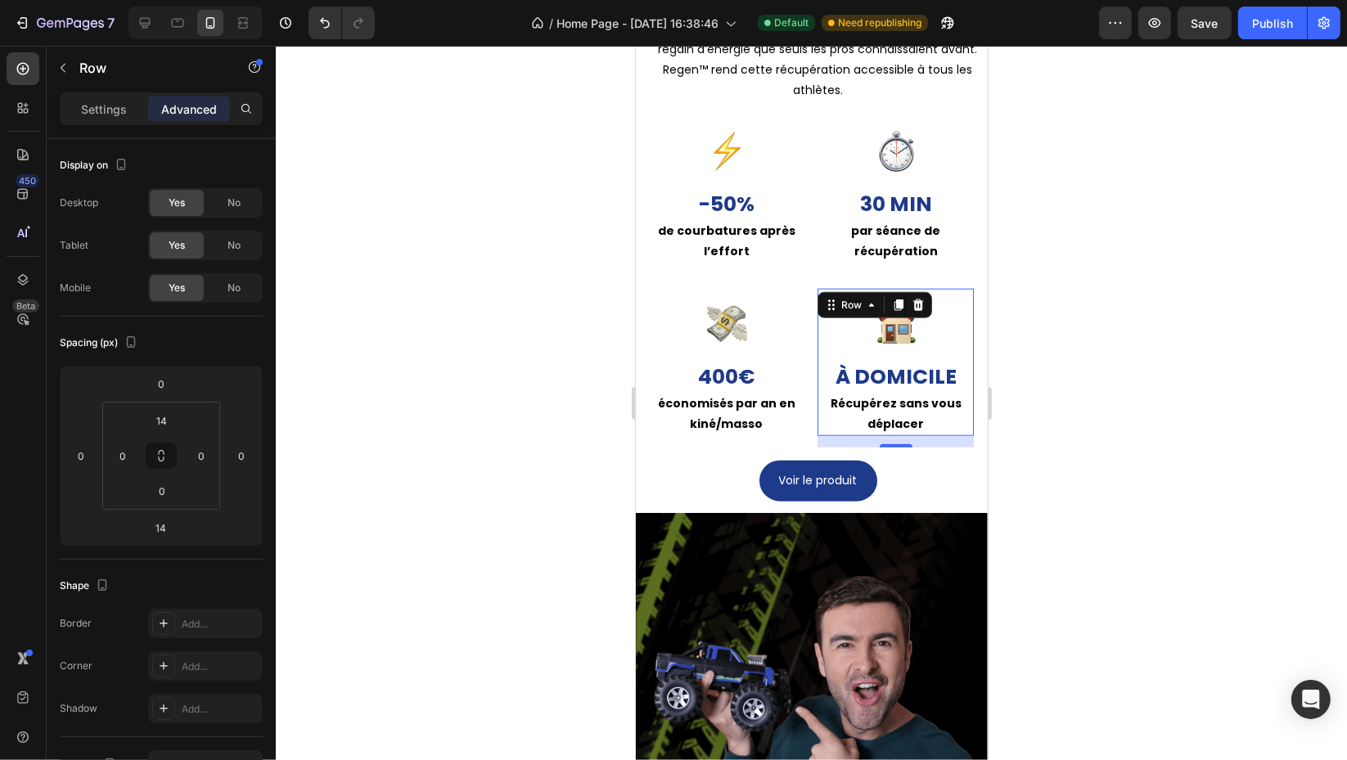
click at [846, 293] on div "Row" at bounding box center [873, 305] width 115 height 26
click at [807, 260] on div "Image -50% Text Block de courbatures après l’effort Text Block Row Image 30 min…" at bounding box center [816, 196] width 339 height 160
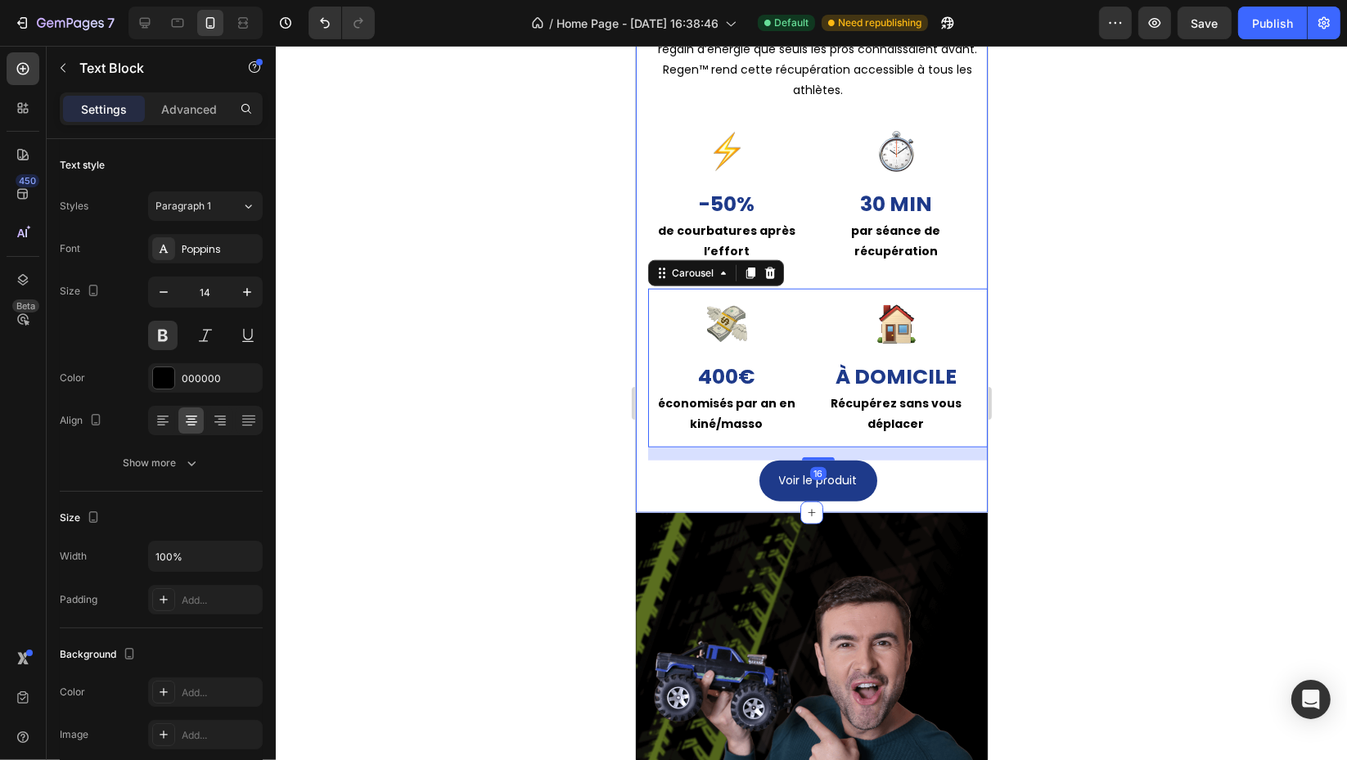
click at [824, 255] on p "par séance de récupération" at bounding box center [894, 241] width 153 height 41
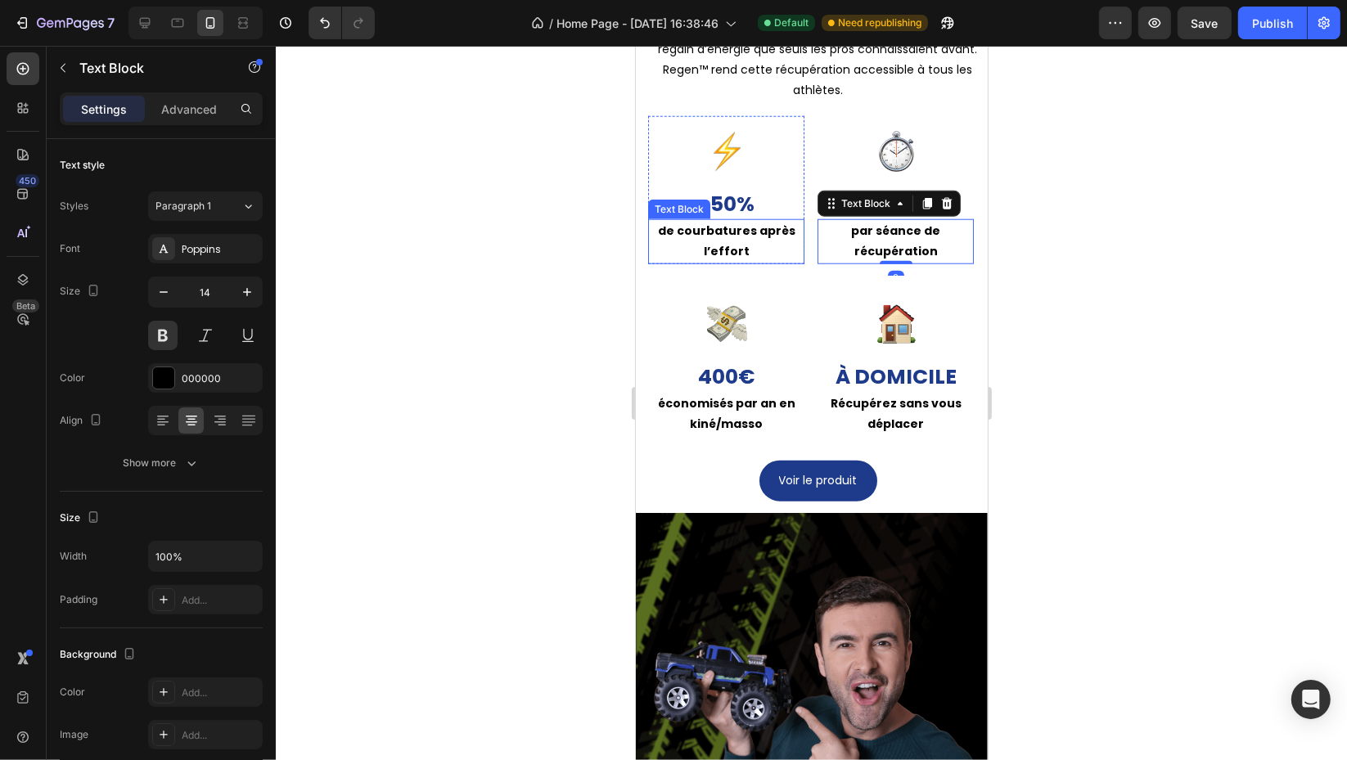
click at [791, 238] on p "de courbatures après l’effort" at bounding box center [725, 241] width 153 height 41
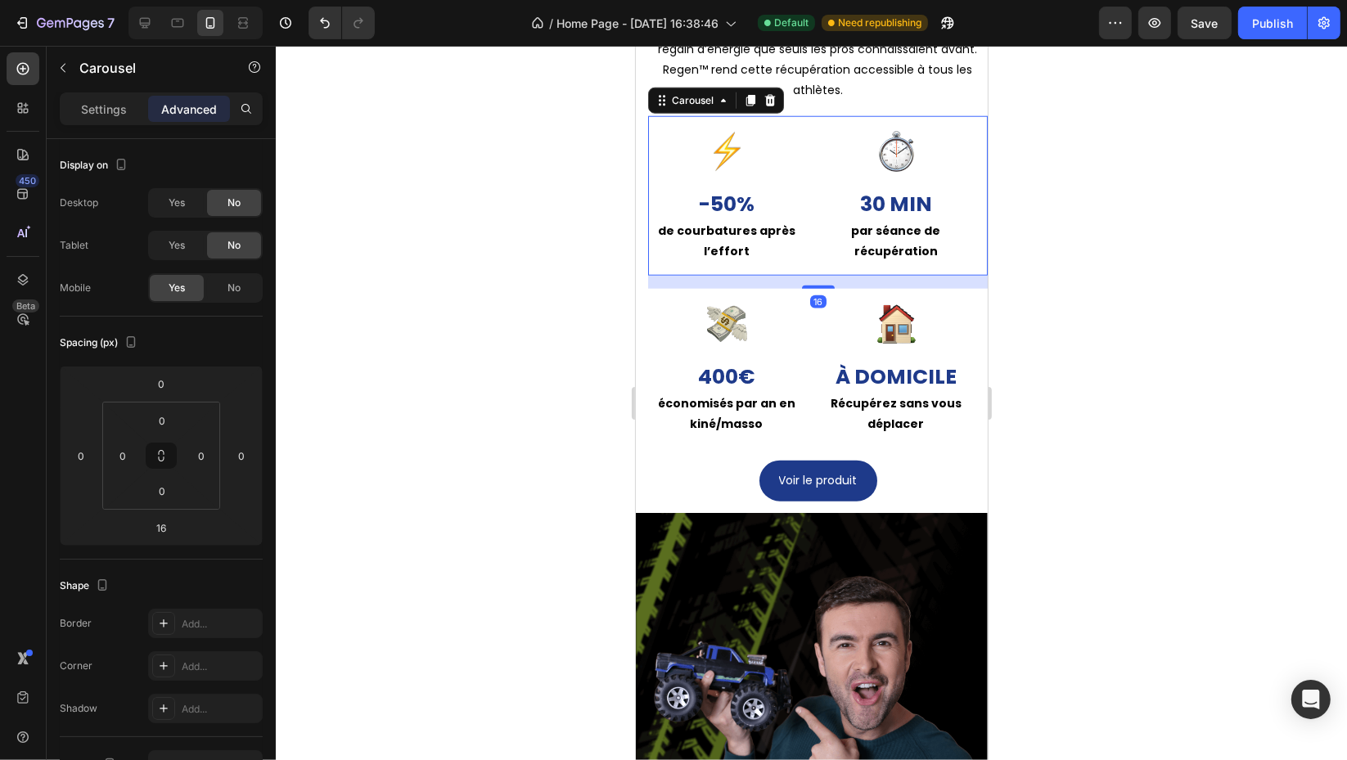
click at [808, 254] on div "Image -50% Text Block de courbatures après l’effort Text Block Row Image 30 min…" at bounding box center [816, 196] width 339 height 160
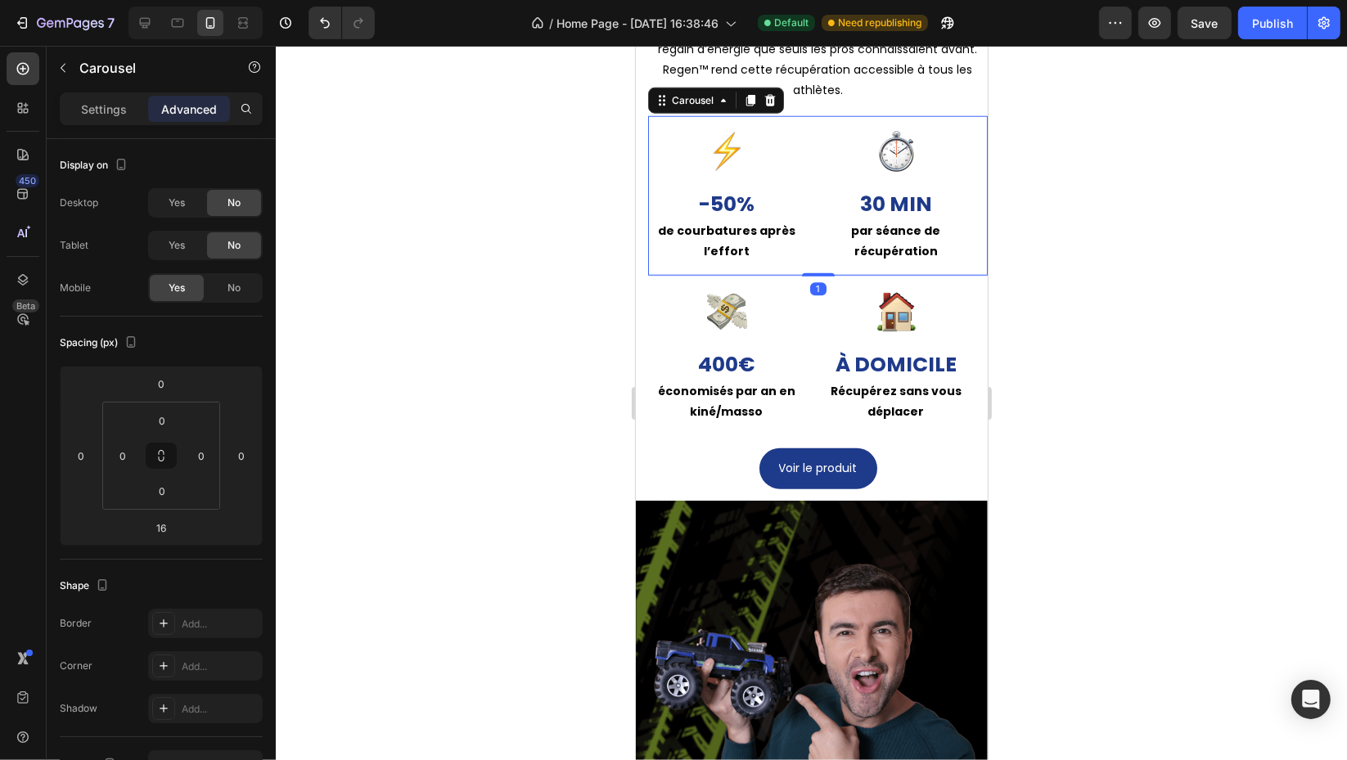
drag, startPoint x: 810, startPoint y: 286, endPoint x: 952, endPoint y: 266, distance: 143.7
click at [815, 266] on div "Image -50% Text Block de courbatures après l’effort Text Block Row Image 30 min…" at bounding box center [816, 196] width 339 height 160
type input "0"
click at [1096, 286] on div at bounding box center [811, 403] width 1071 height 714
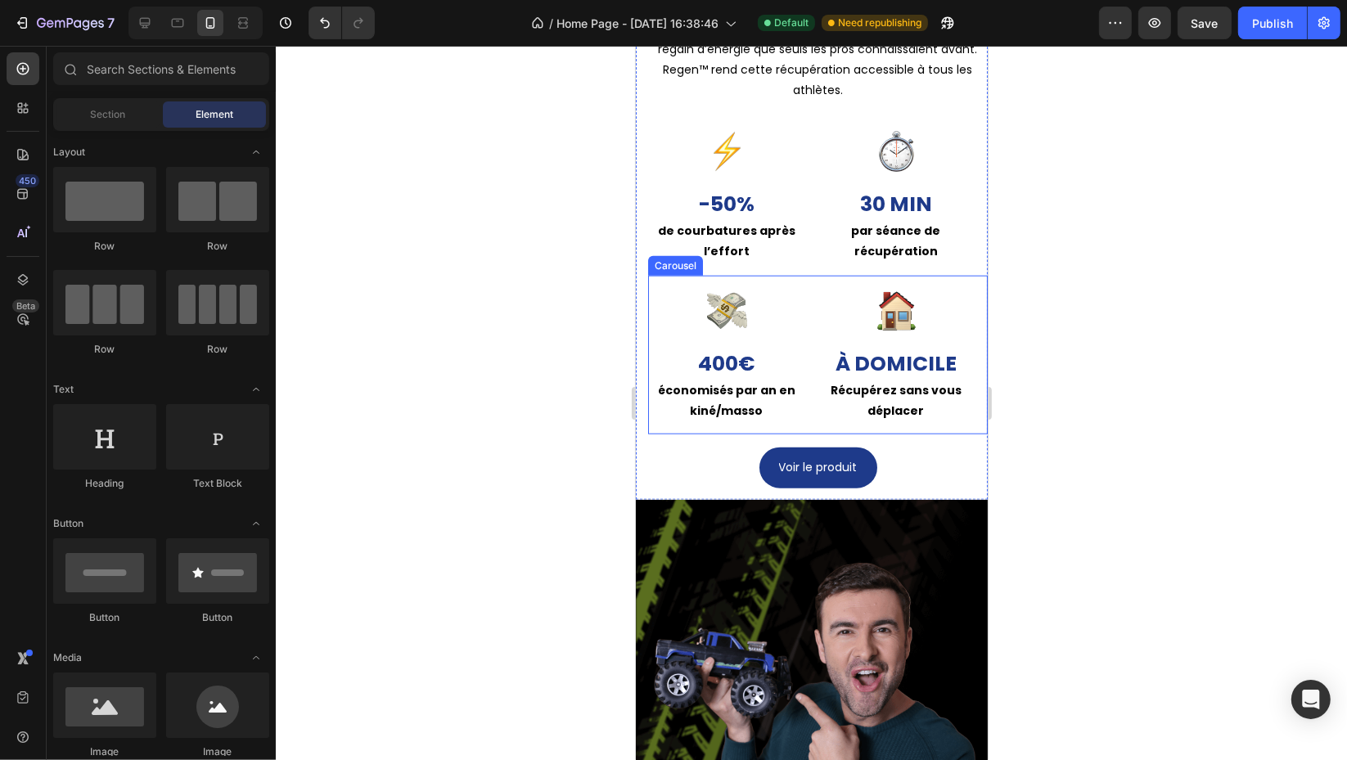
click at [804, 362] on div "Image 400 € Text Block économisés par an en kiné/masso Text Block Row Image À d…" at bounding box center [816, 356] width 339 height 160
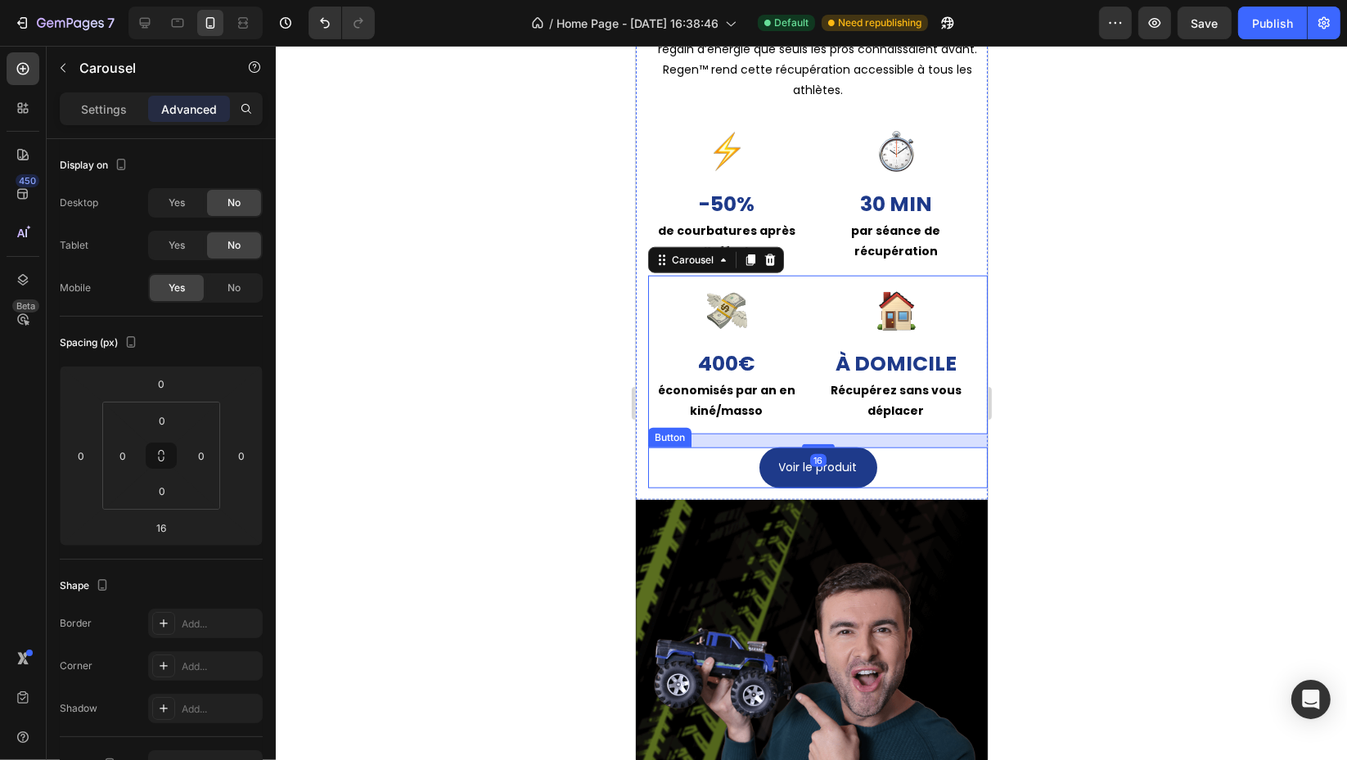
click at [1172, 452] on div at bounding box center [811, 403] width 1071 height 714
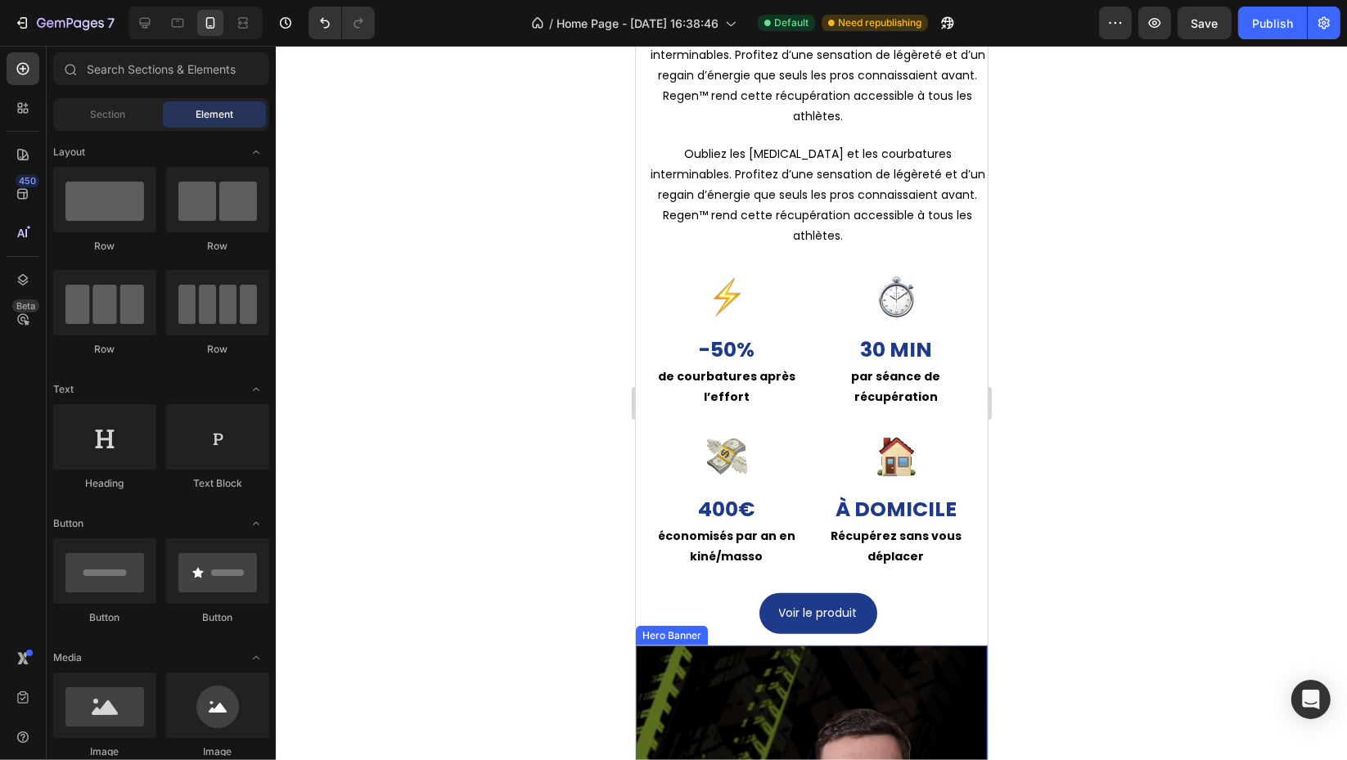
scroll to position [1352, 0]
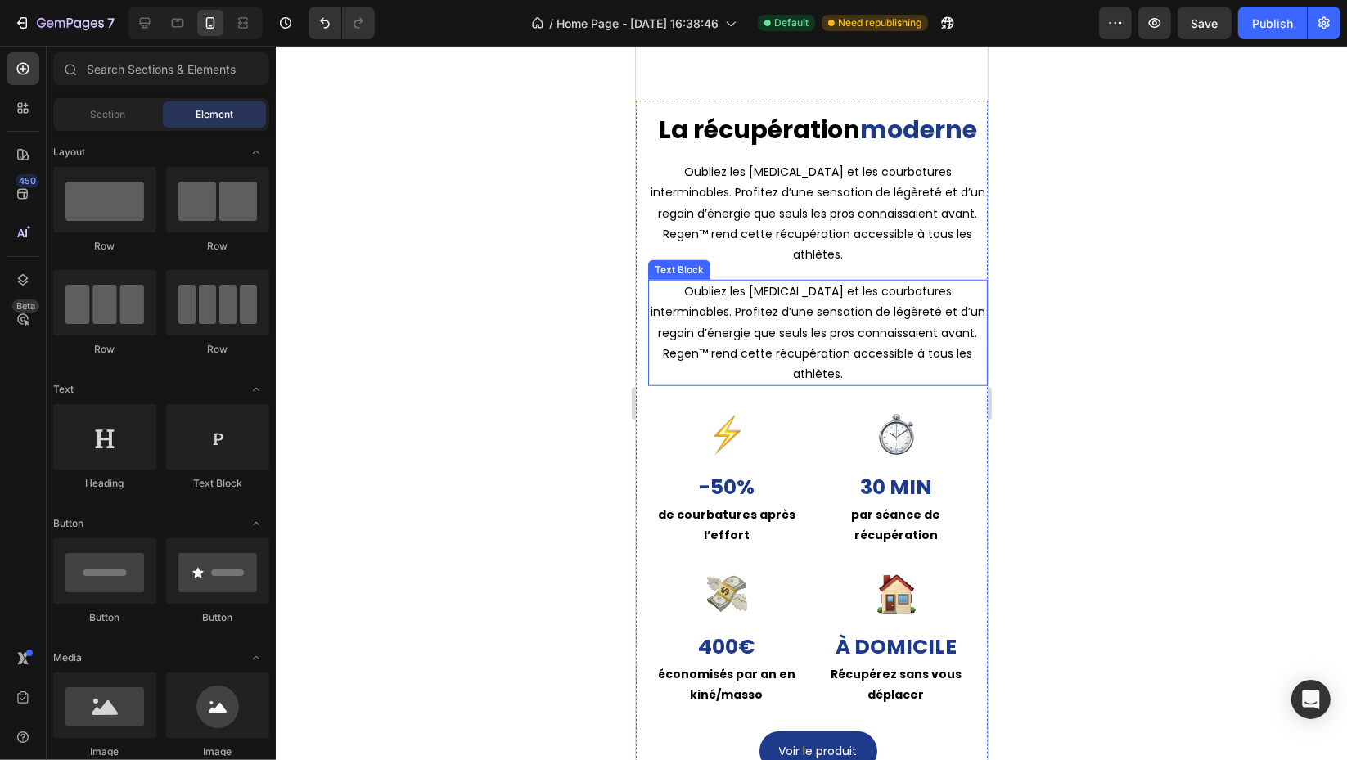
click at [874, 313] on p "Oubliez les [MEDICAL_DATA][PERSON_NAME] et les courbatures interminables. Profi…" at bounding box center [817, 332] width 336 height 103
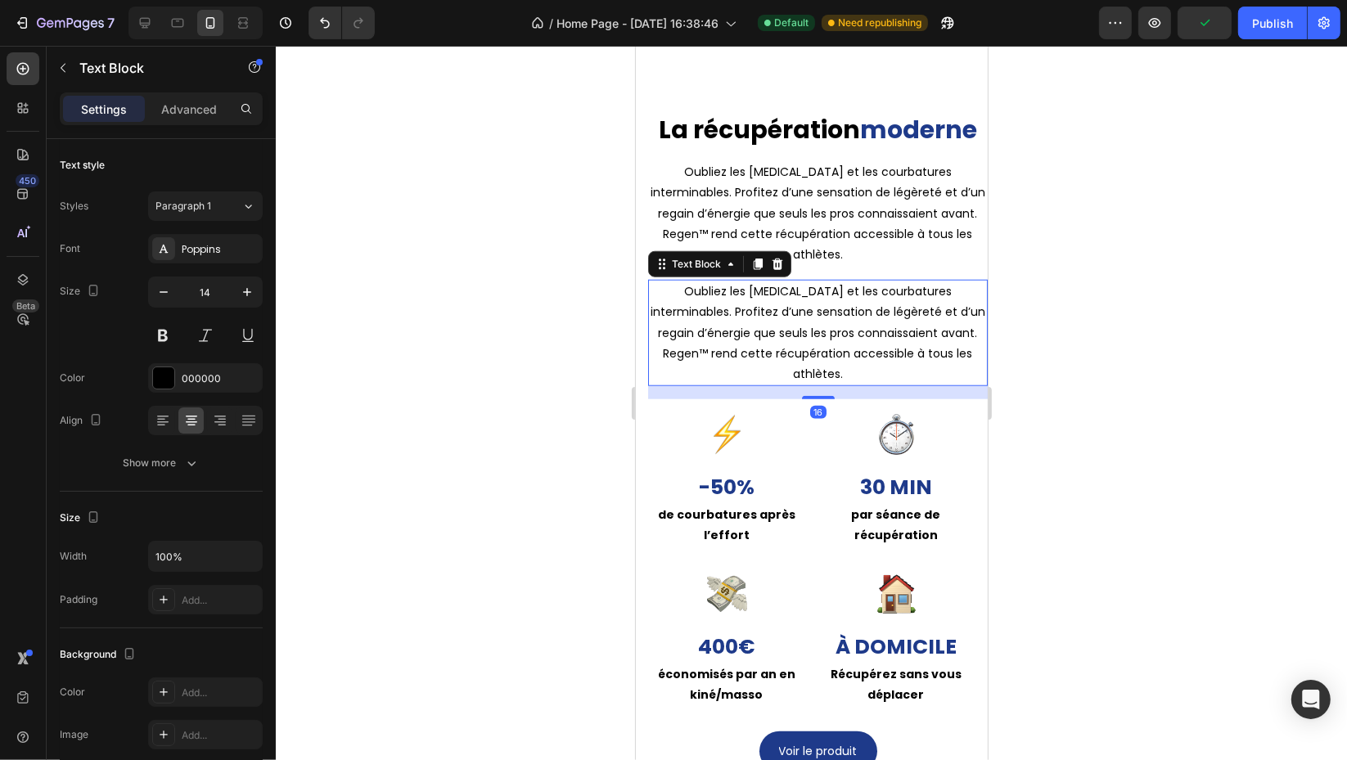
click at [191, 112] on p "Advanced" at bounding box center [189, 109] width 56 height 17
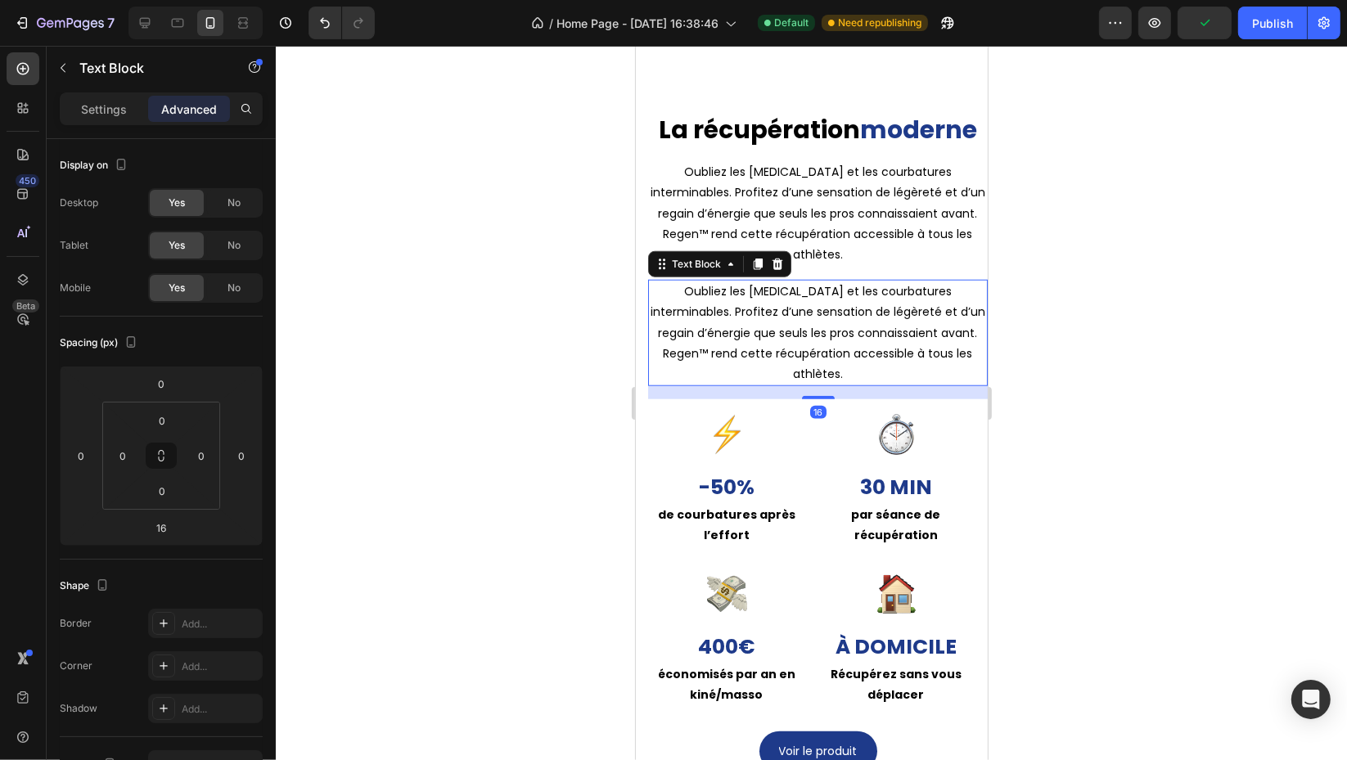
click at [245, 245] on div "No" at bounding box center [234, 245] width 54 height 26
click at [243, 205] on div "No" at bounding box center [234, 203] width 54 height 26
click at [242, 18] on icon at bounding box center [243, 18] width 10 height 3
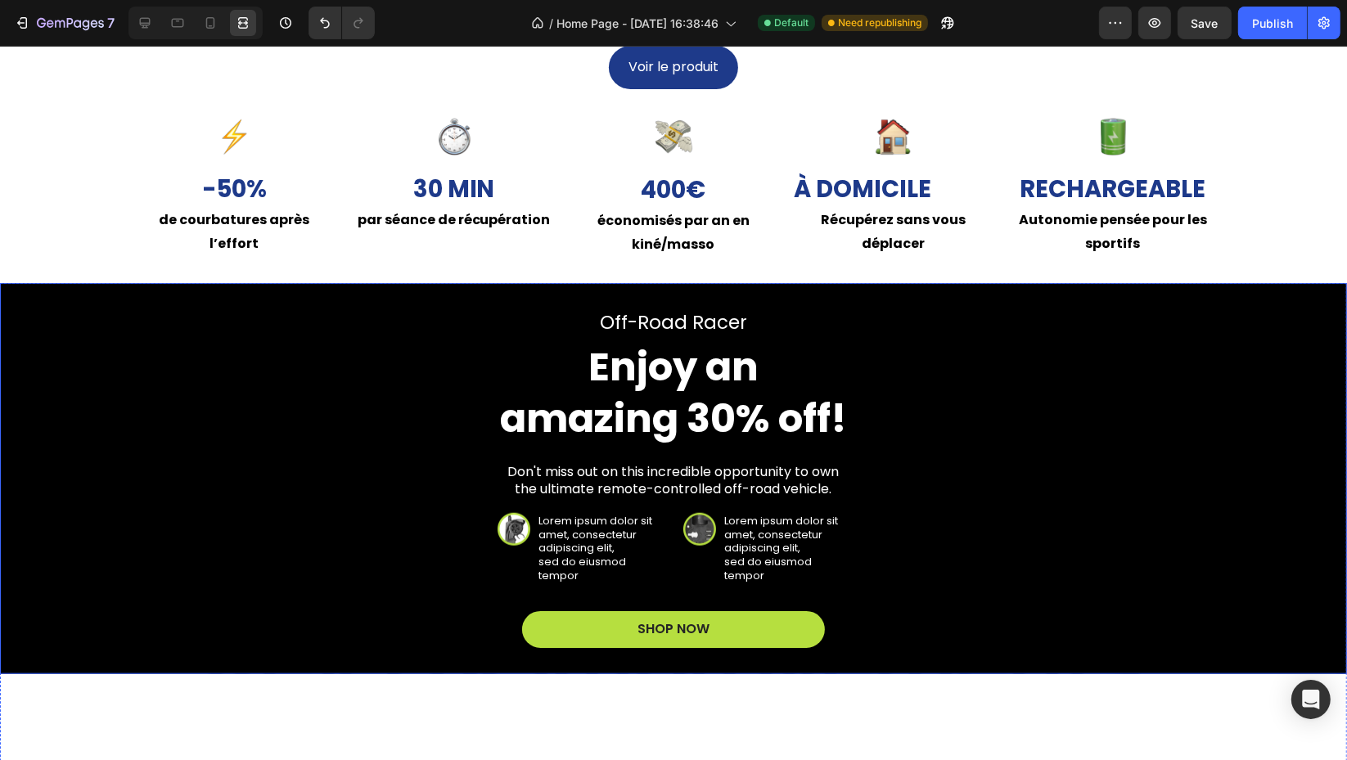
scroll to position [845, 0]
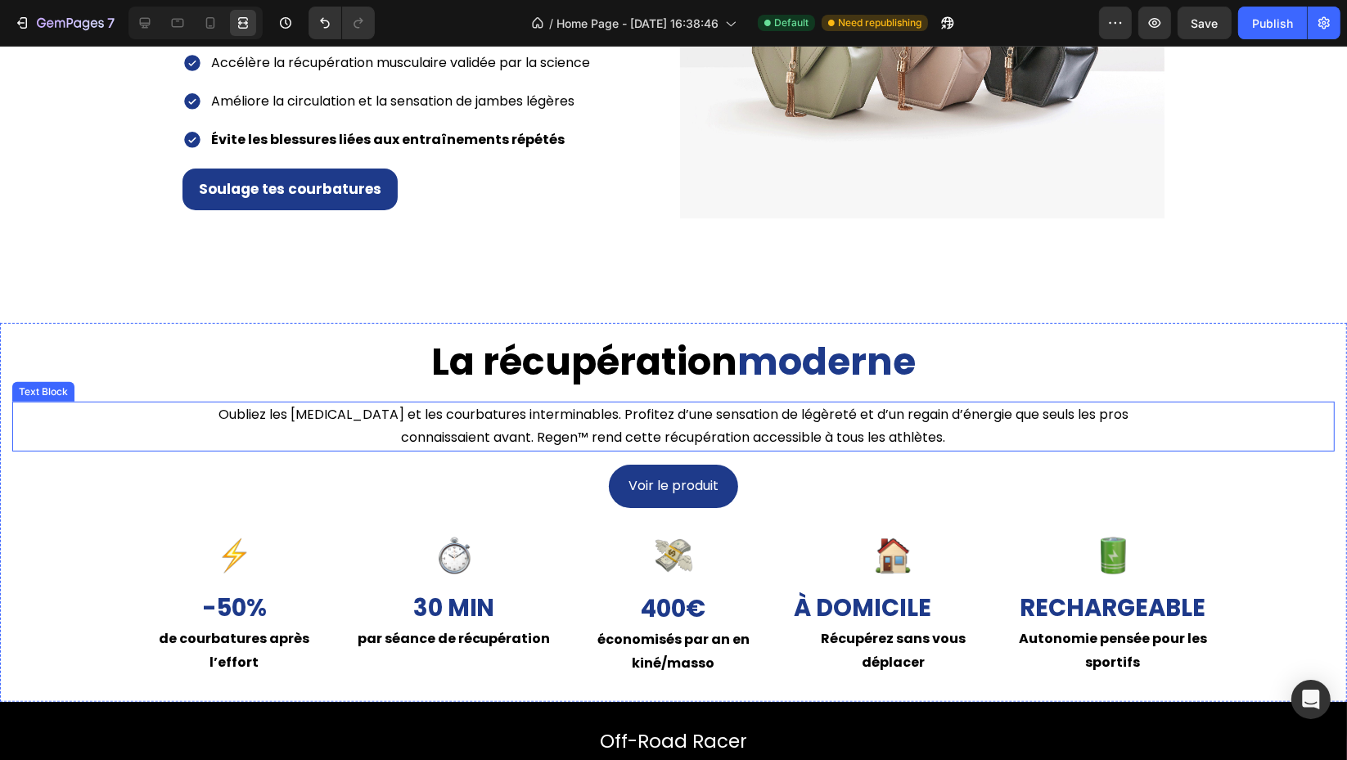
click at [650, 438] on p "Oubliez les [MEDICAL_DATA][PERSON_NAME] et les courbatures interminables. Profi…" at bounding box center [673, 426] width 978 height 47
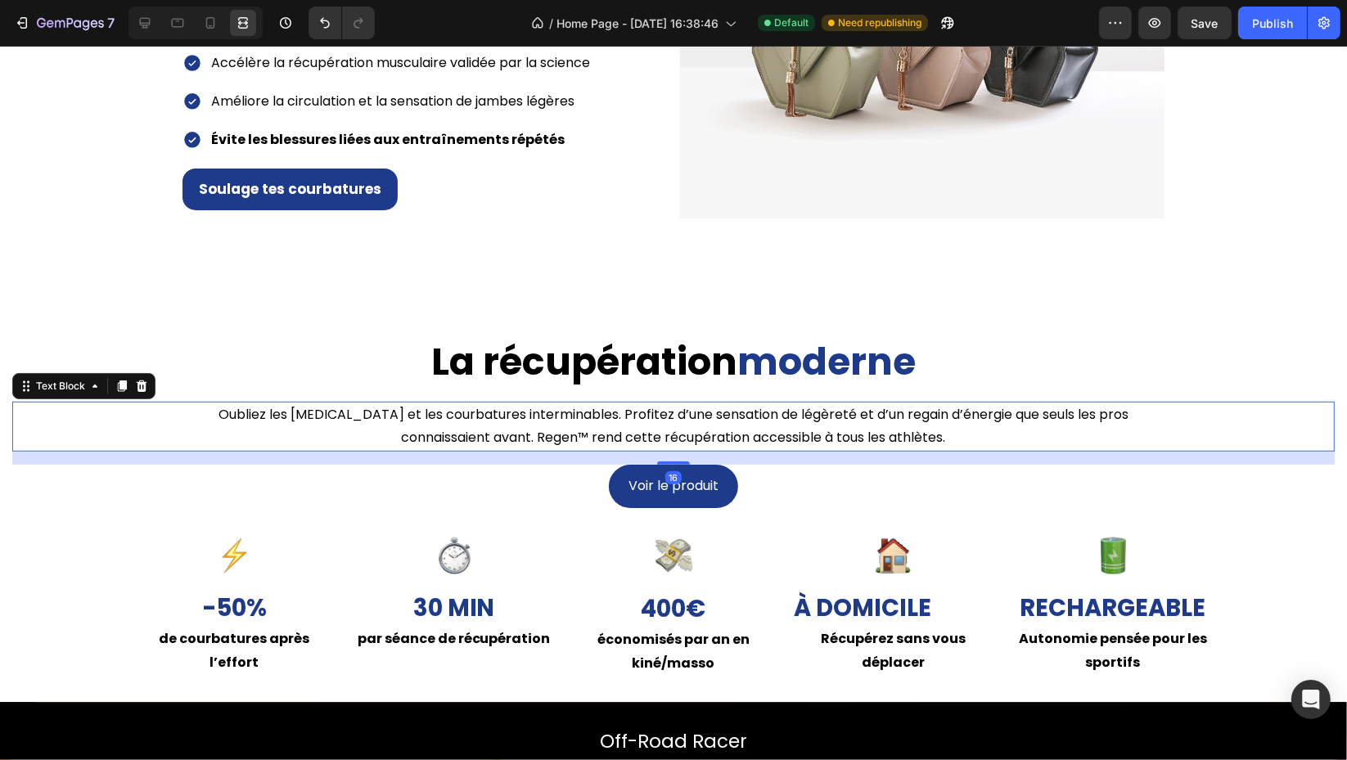
click at [650, 438] on p "Oubliez les [MEDICAL_DATA][PERSON_NAME] et les courbatures interminables. Profi…" at bounding box center [673, 426] width 978 height 47
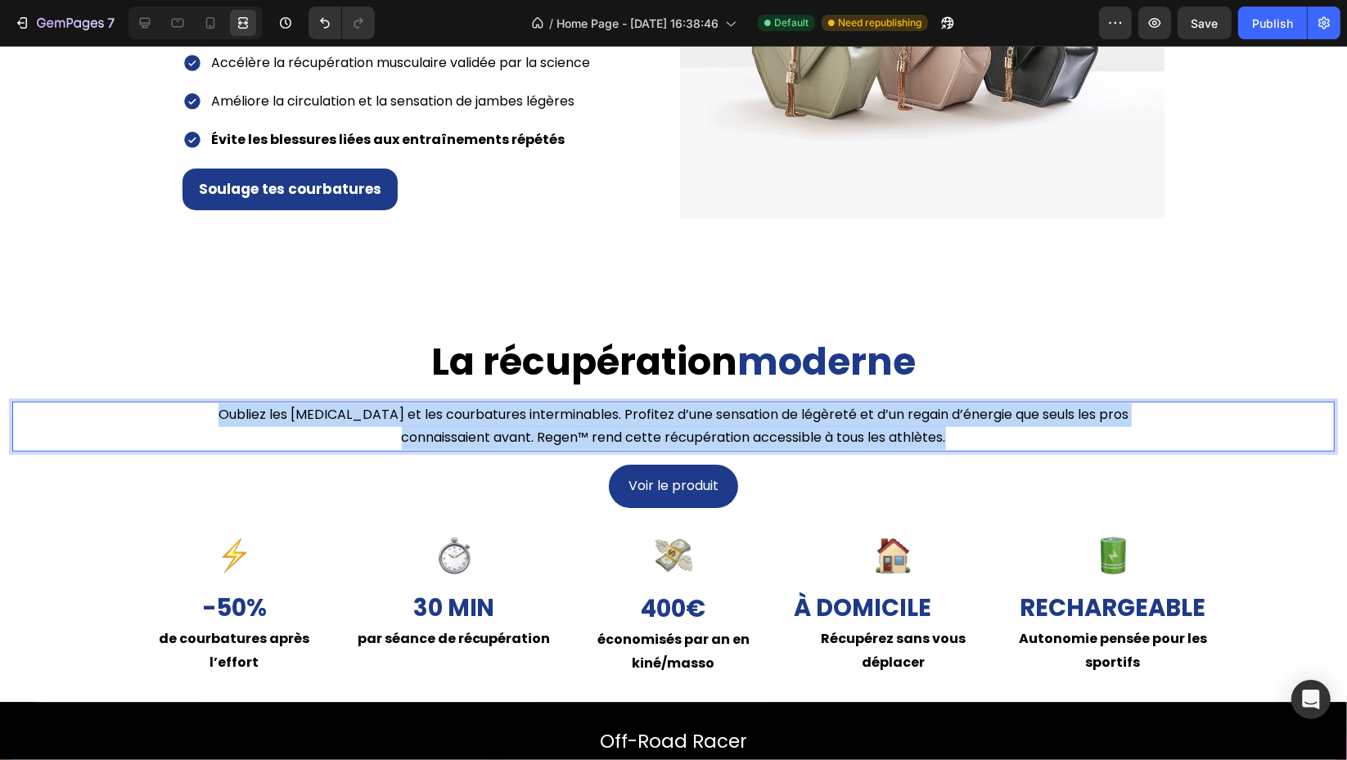
click at [650, 438] on p "Oubliez les [MEDICAL_DATA][PERSON_NAME] et les courbatures interminables. Profi…" at bounding box center [673, 426] width 978 height 47
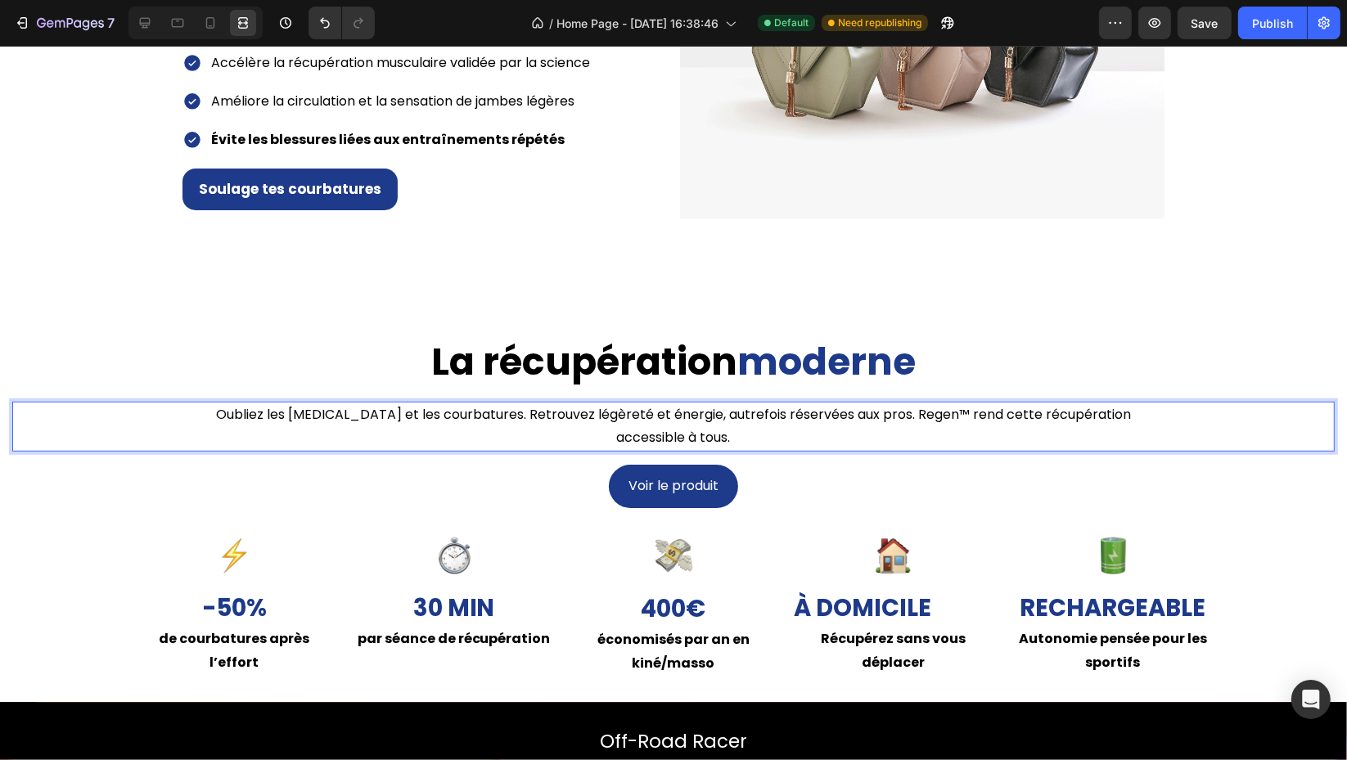
click at [923, 408] on p "Oubliez les jambes lourdes et les courbatures. Retrouvez légèreté et énergie, a…" at bounding box center [673, 426] width 978 height 47
click at [917, 410] on p "Oubliez les jambes lourdes et les courbatures. Retrouvez légèreté et énergie, a…" at bounding box center [673, 426] width 978 height 47
click at [208, 32] on div at bounding box center [210, 23] width 26 height 26
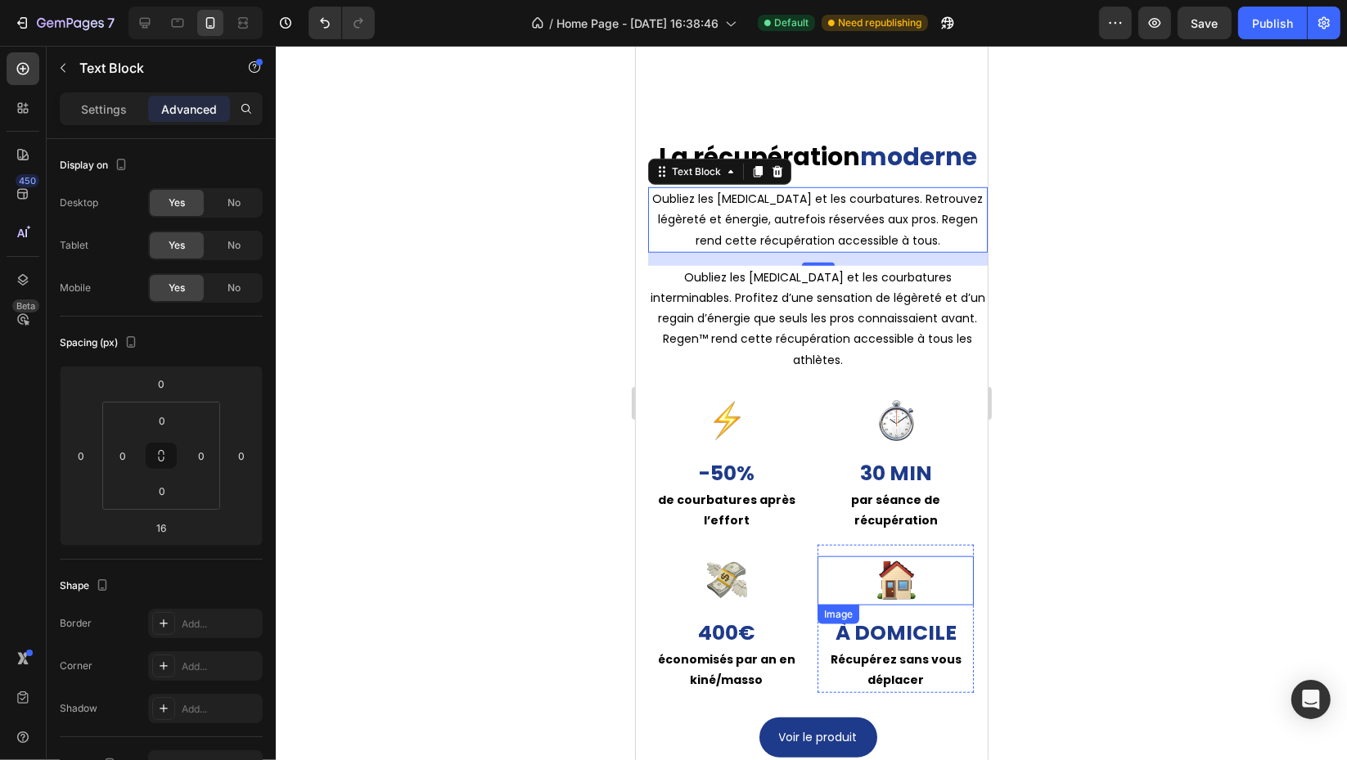
scroll to position [1398, 0]
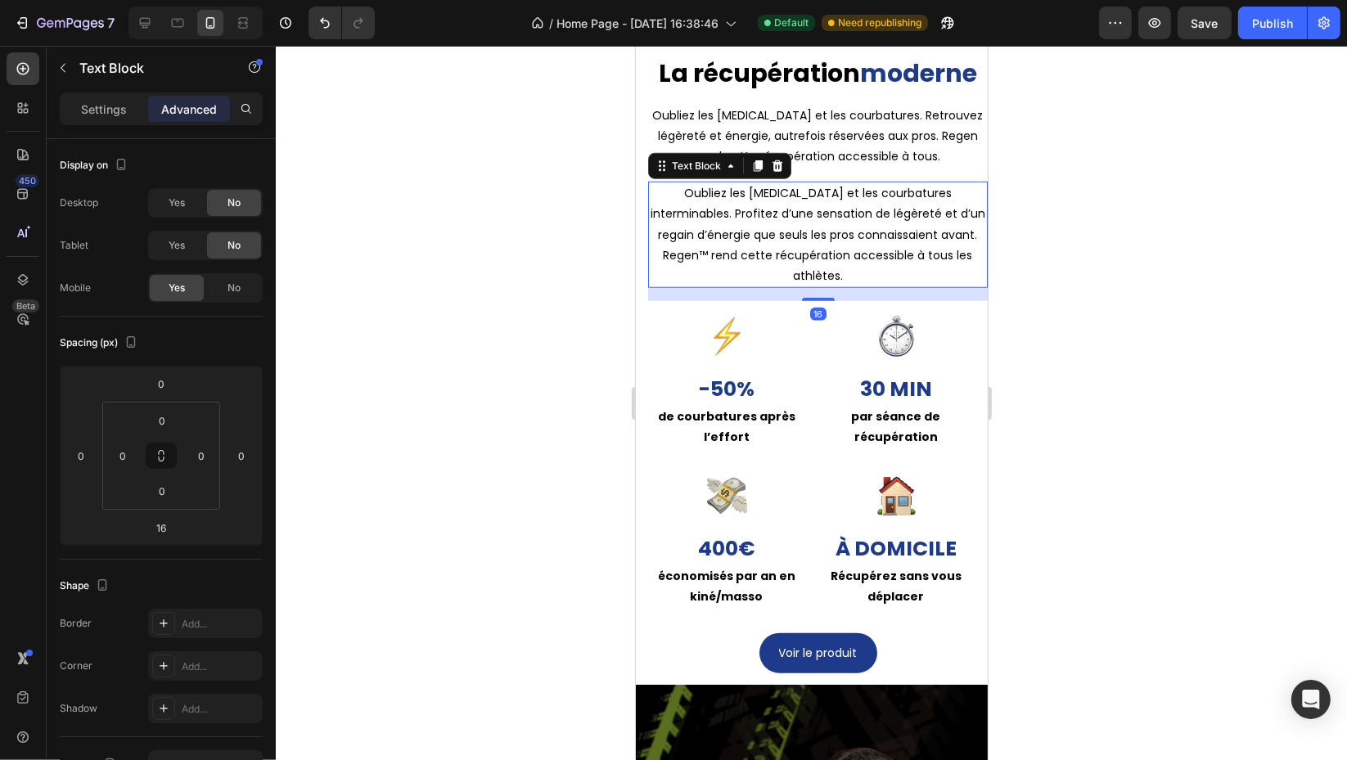
click at [921, 273] on p "Oubliez les [MEDICAL_DATA][PERSON_NAME] et les courbatures interminables. Profi…" at bounding box center [817, 234] width 336 height 103
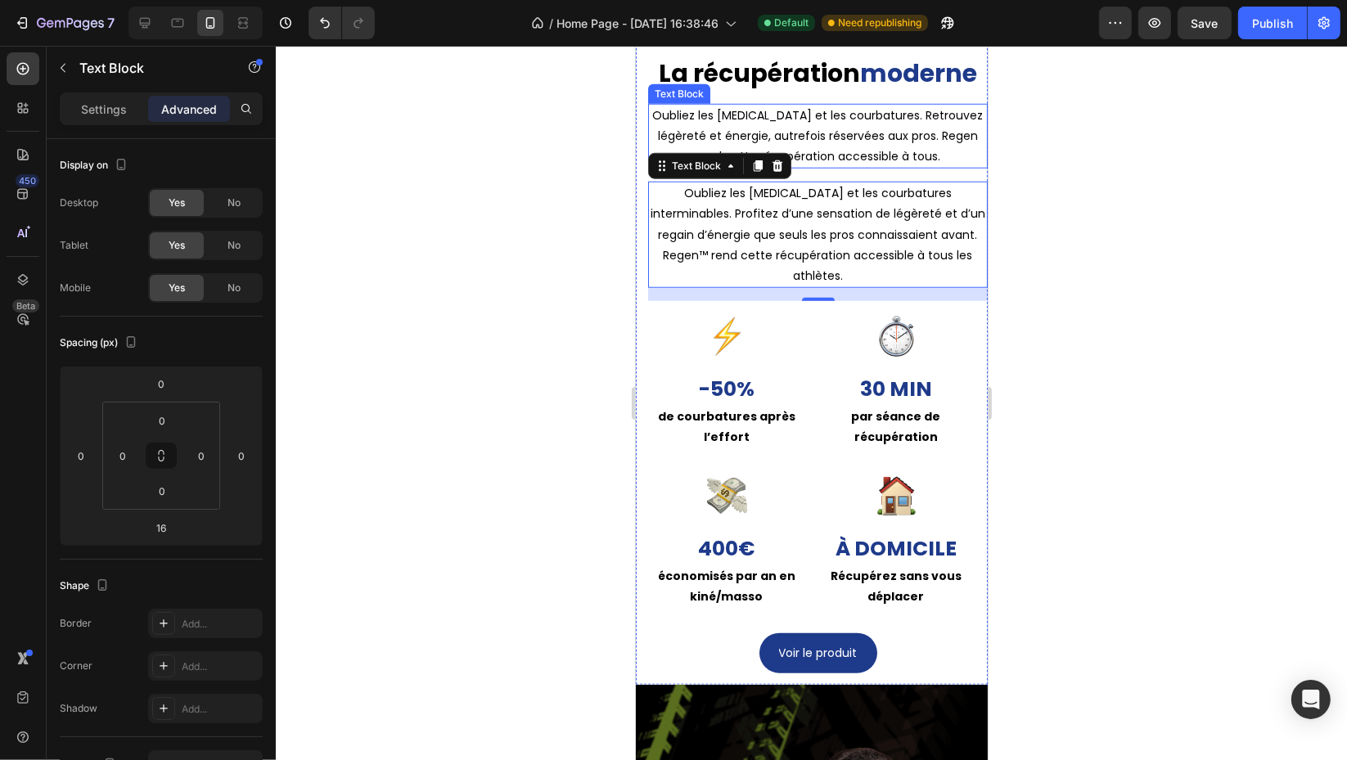
click at [938, 159] on p "Oubliez les jambes lourdes et les courbatures. Retrouvez légèreté et énergie, a…" at bounding box center [817, 137] width 336 height 62
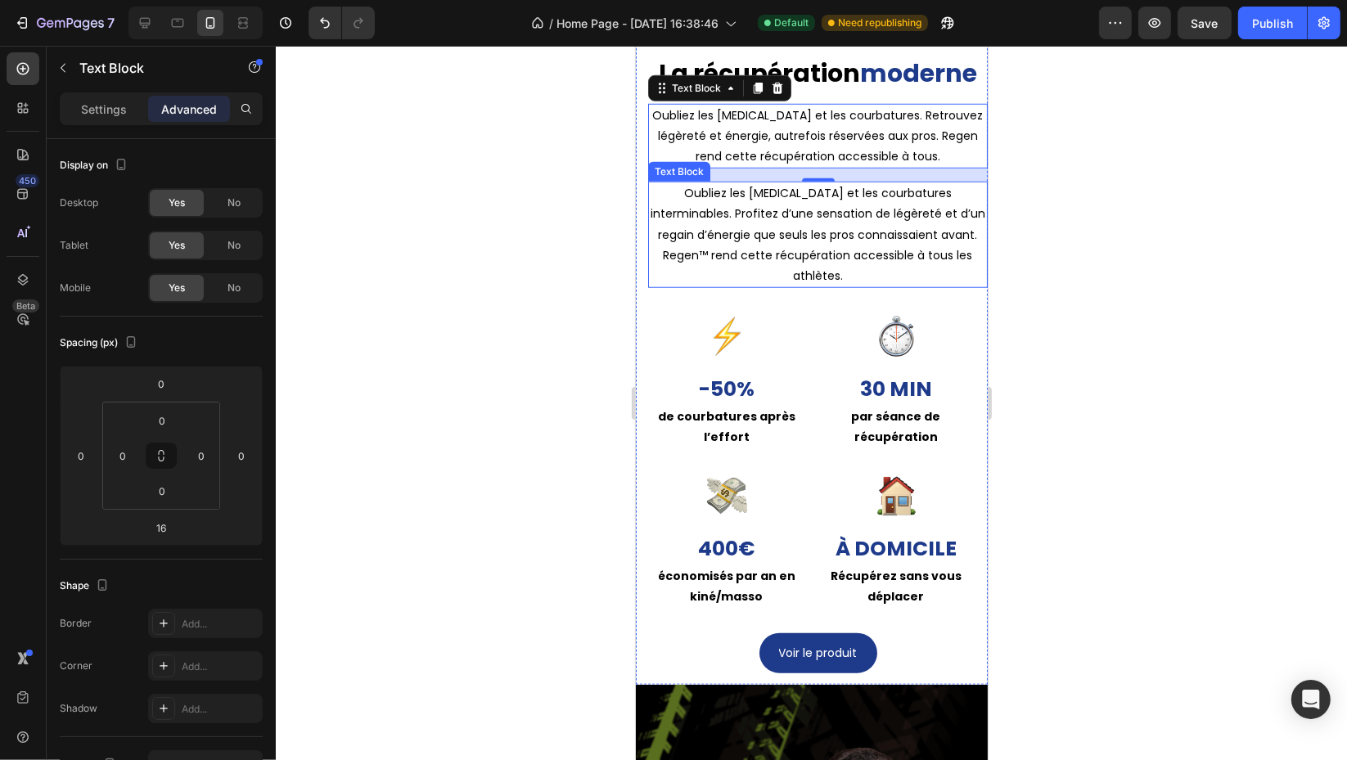
click at [929, 281] on p "Oubliez les [MEDICAL_DATA][PERSON_NAME] et les courbatures interminables. Profi…" at bounding box center [817, 234] width 336 height 103
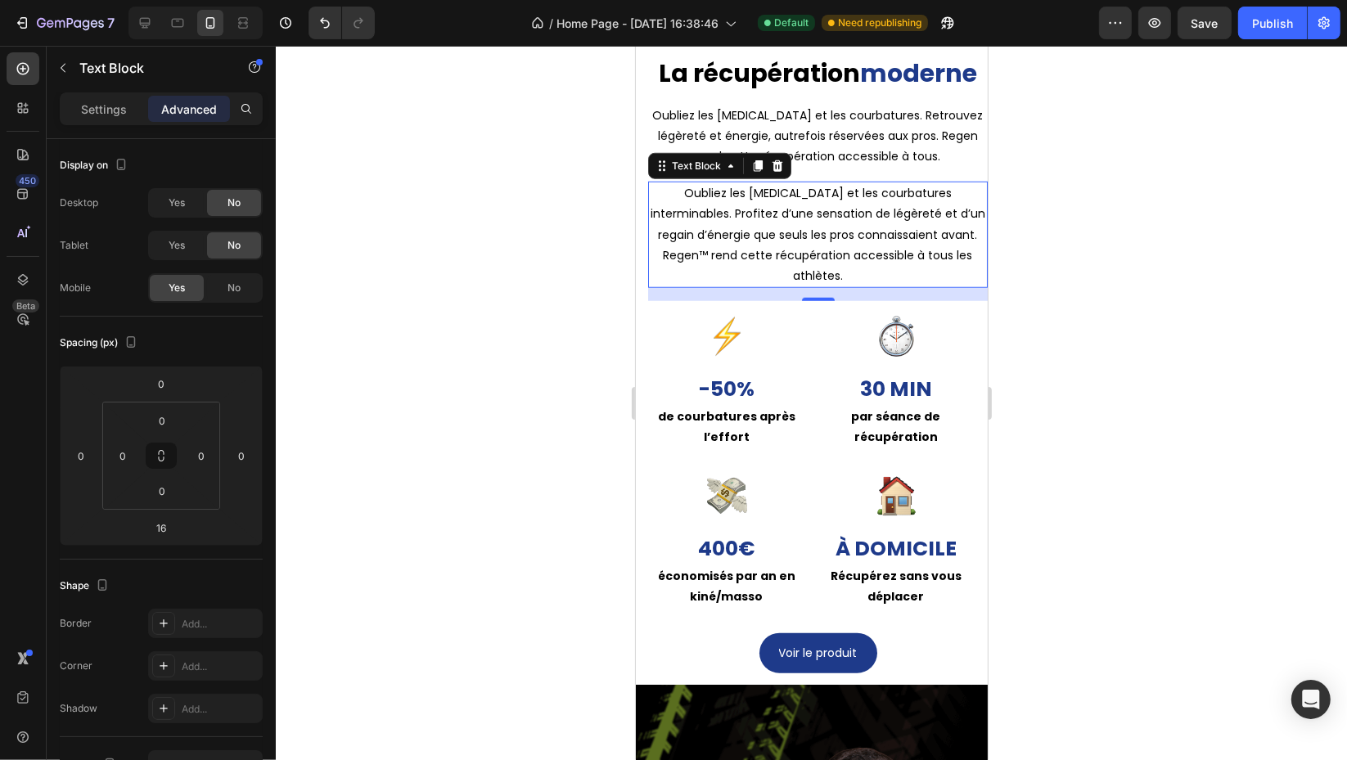
click at [772, 168] on icon at bounding box center [776, 165] width 11 height 11
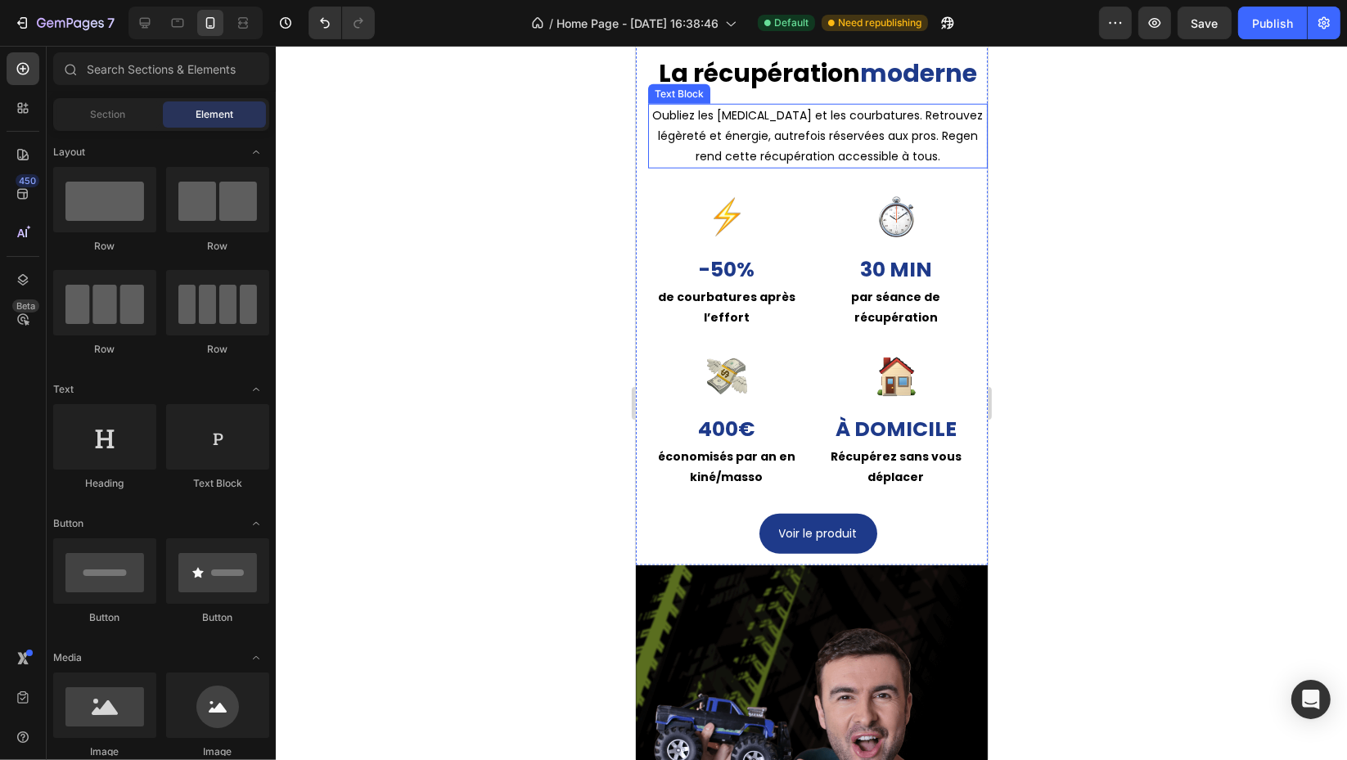
click at [947, 160] on p "Oubliez les jambes lourdes et les courbatures. Retrouvez légèreté et énergie, a…" at bounding box center [817, 137] width 336 height 62
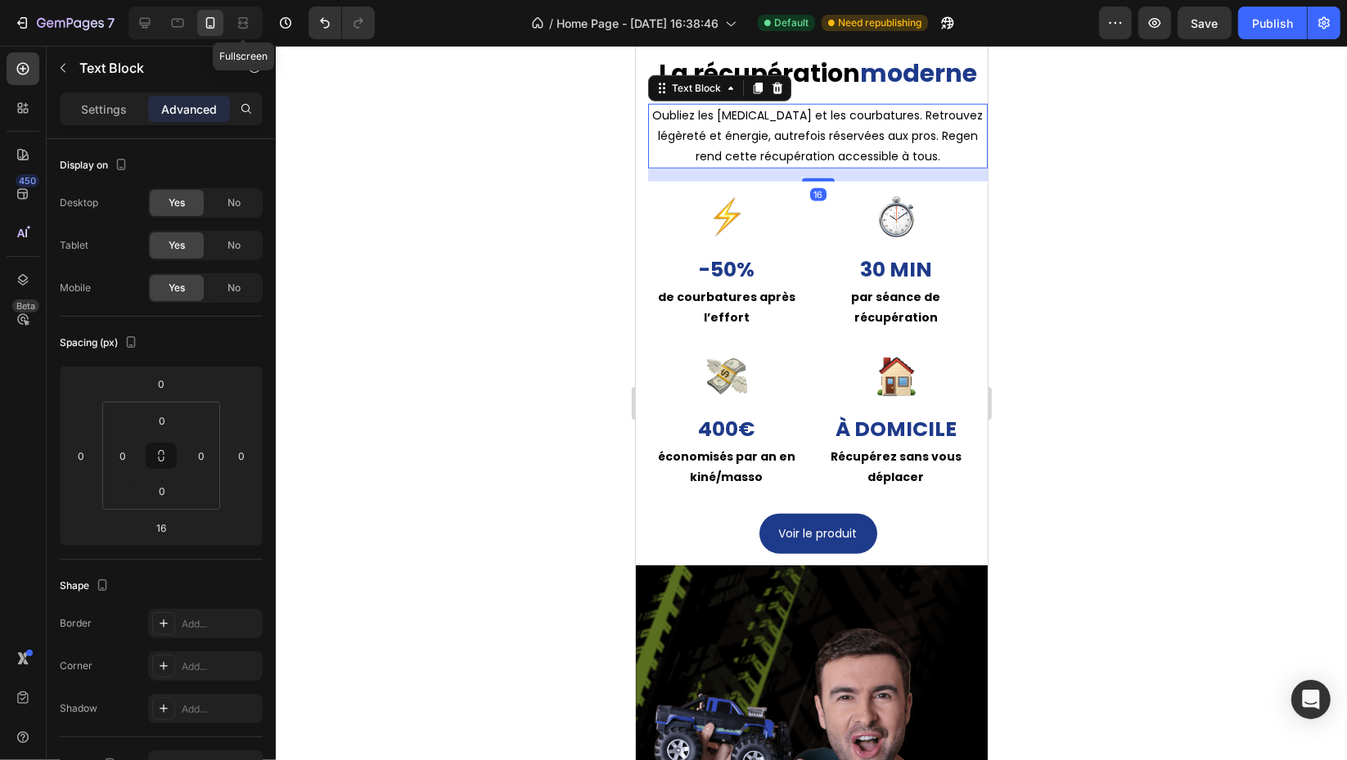
click at [244, 24] on icon at bounding box center [243, 23] width 16 height 16
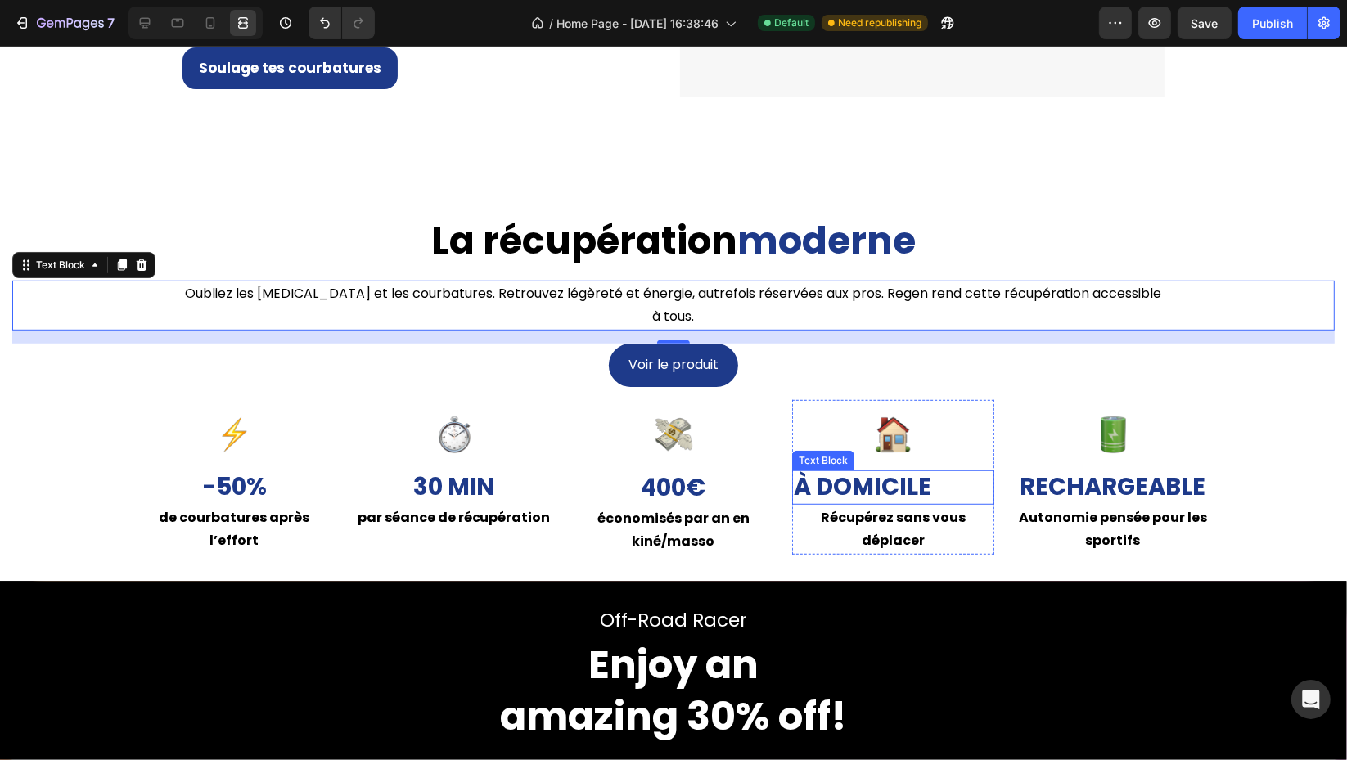
scroll to position [962, 0]
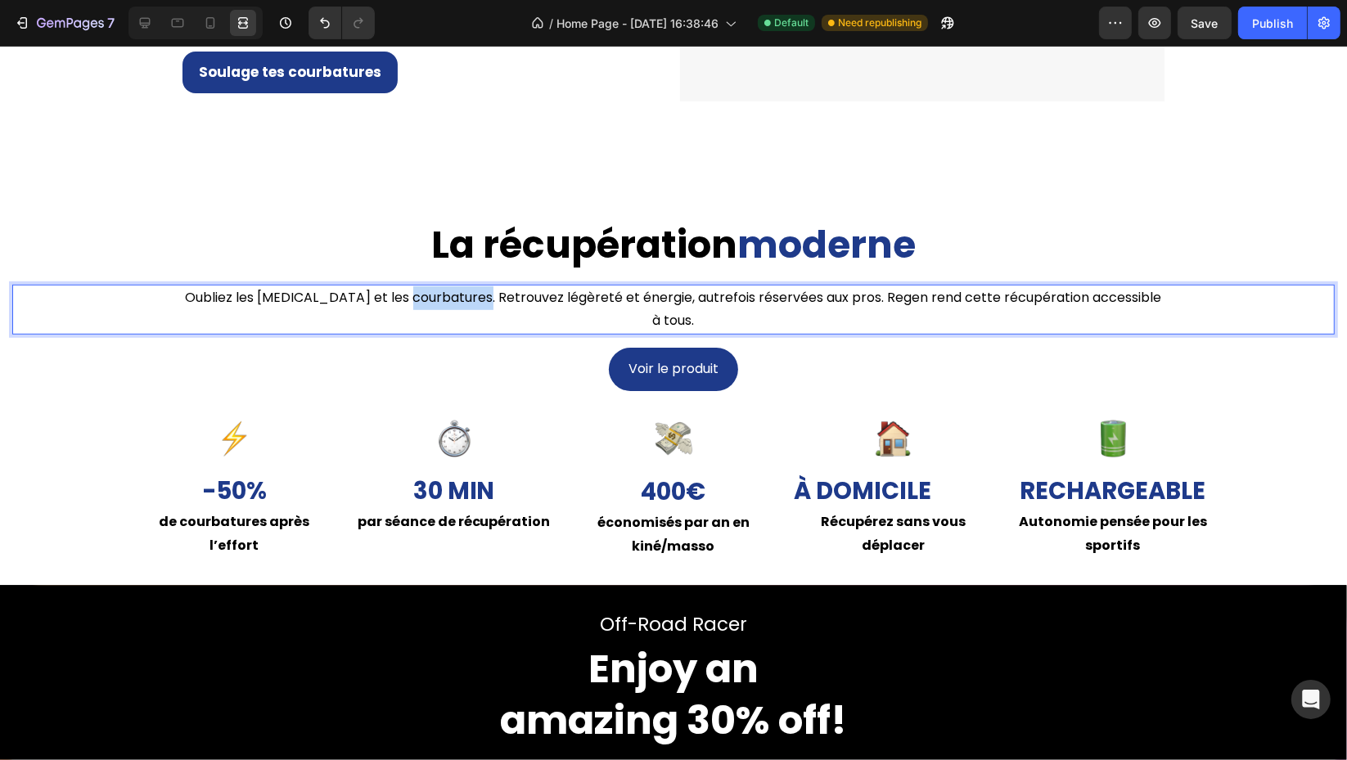
click at [439, 296] on p "Oubliez les jambes lourdes et les courbatures. Retrouvez légèreté et énergie, a…" at bounding box center [673, 309] width 978 height 47
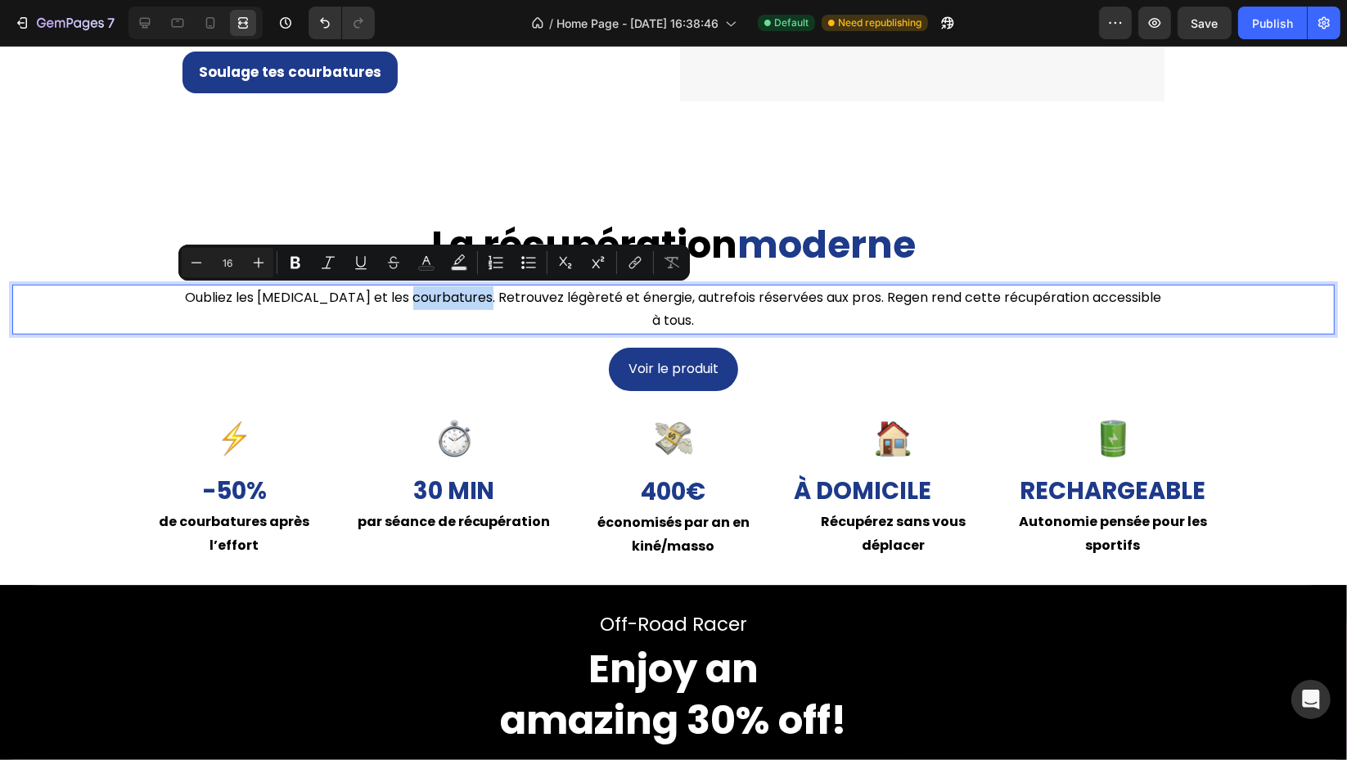
click at [472, 300] on p "Oubliez les jambes lourdes et les courbatures. Retrouvez légèreté et énergie, a…" at bounding box center [673, 309] width 978 height 47
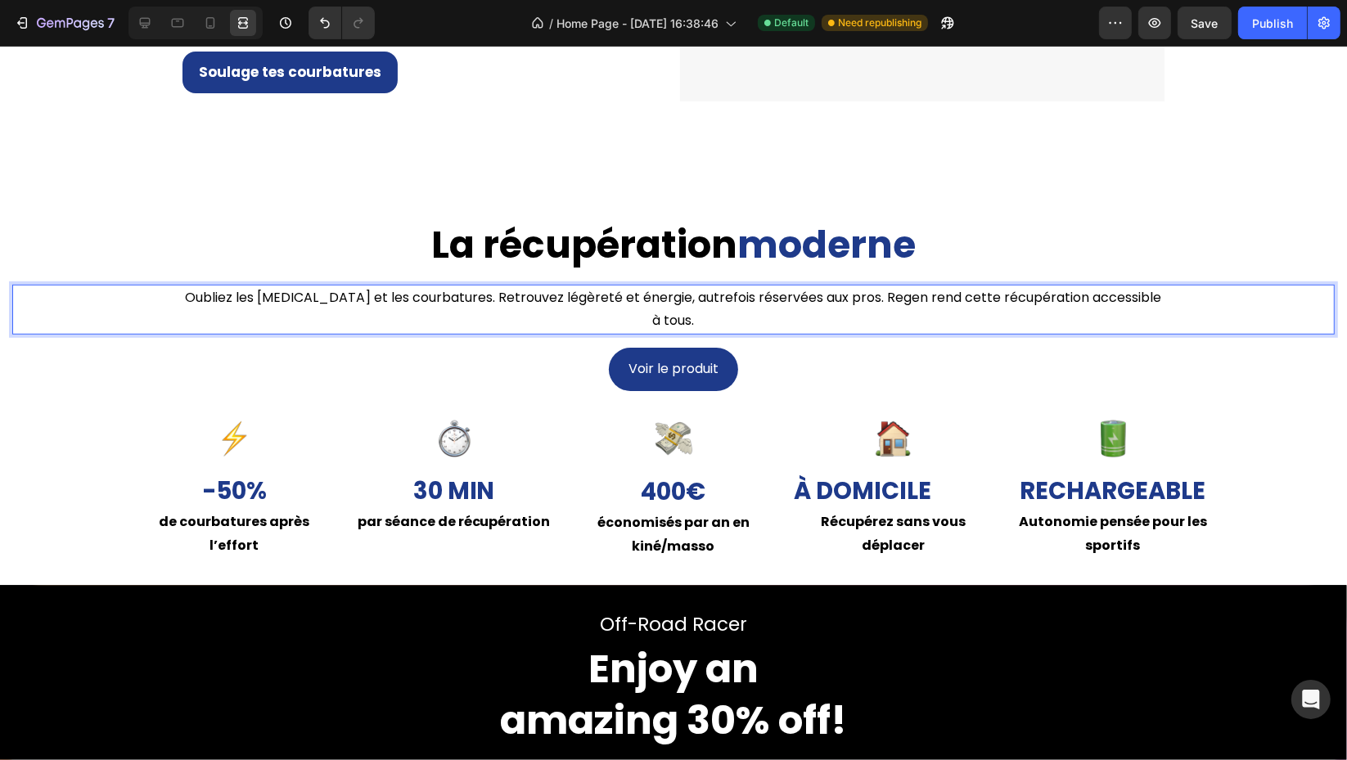
click at [474, 301] on p "Oubliez les jambes lourdes et les courbatures. Retrouvez légèreté et énergie, a…" at bounding box center [673, 309] width 978 height 47
click at [477, 301] on p "Oubliez les jambes lourdes et les courbatures. Retrouvez légèreté et énergie, a…" at bounding box center [673, 309] width 978 height 47
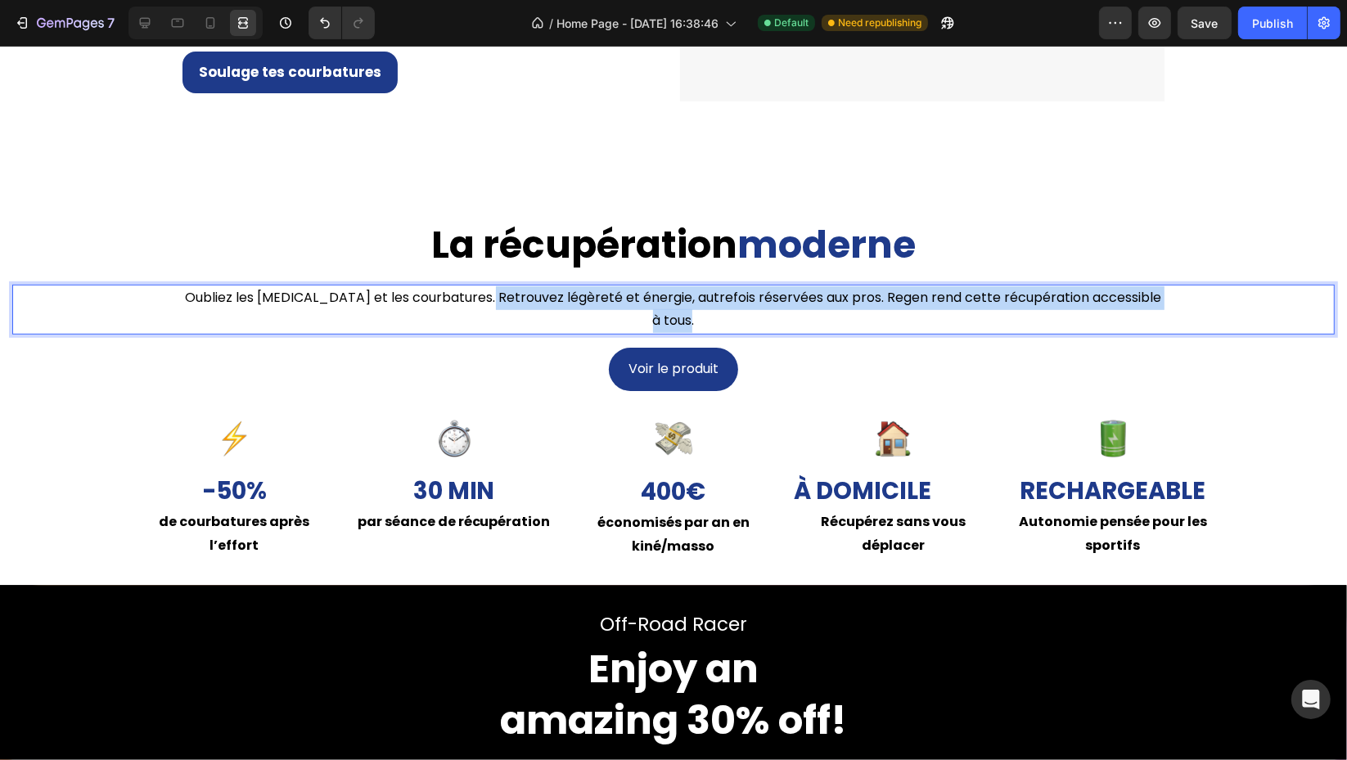
drag, startPoint x: 477, startPoint y: 301, endPoint x: 180, endPoint y: 313, distance: 297.2
click at [184, 313] on p "Oubliez les jambes lourdes et les courbatures. Retrouvez légèreté et énergie, a…" at bounding box center [673, 309] width 978 height 47
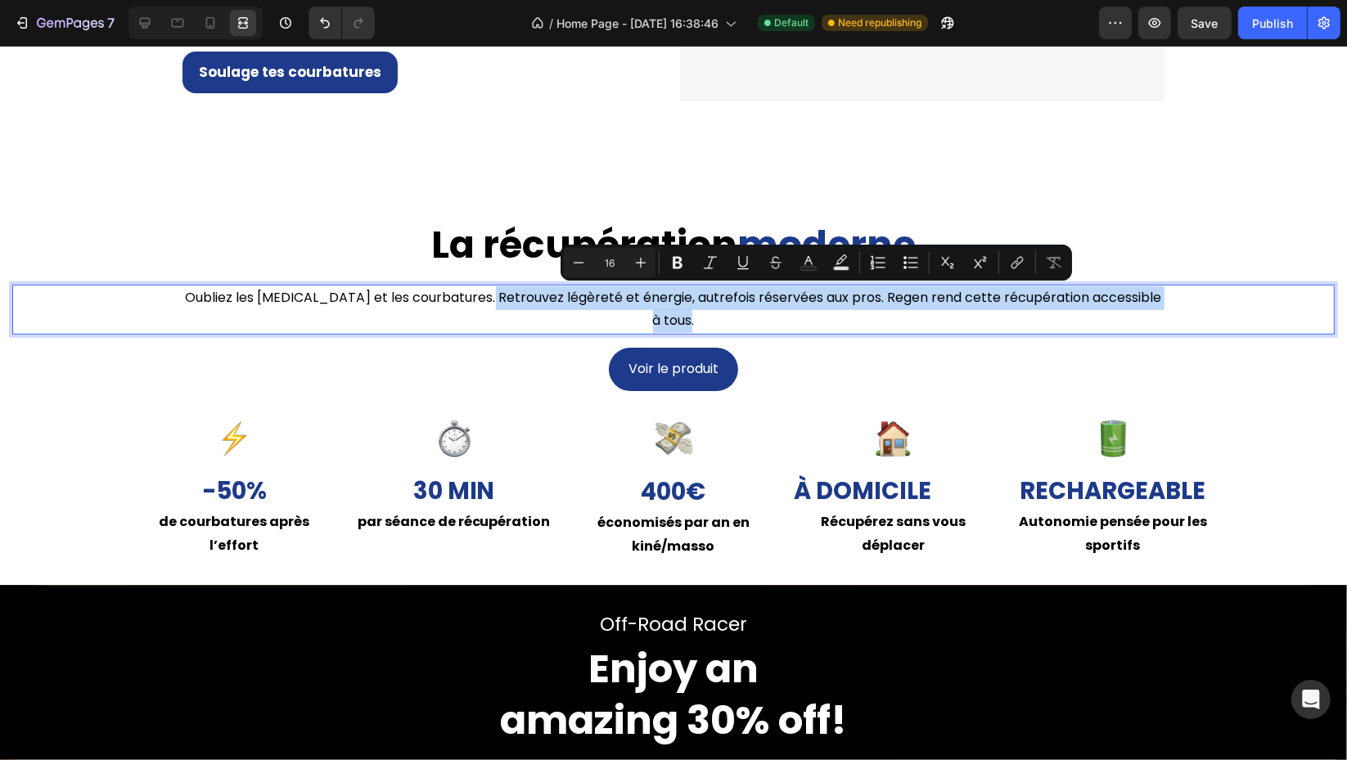
drag, startPoint x: 180, startPoint y: 313, endPoint x: 279, endPoint y: 292, distance: 101.1
click at [184, 310] on p "Oubliez les jambes lourdes et les courbatures. Retrouvez légèreté et énergie, a…" at bounding box center [673, 309] width 978 height 47
click at [486, 306] on p "Oubliez les jambes lourdes et les courbatures. Retrouvez légèreté et énergie, a…" at bounding box center [673, 309] width 978 height 47
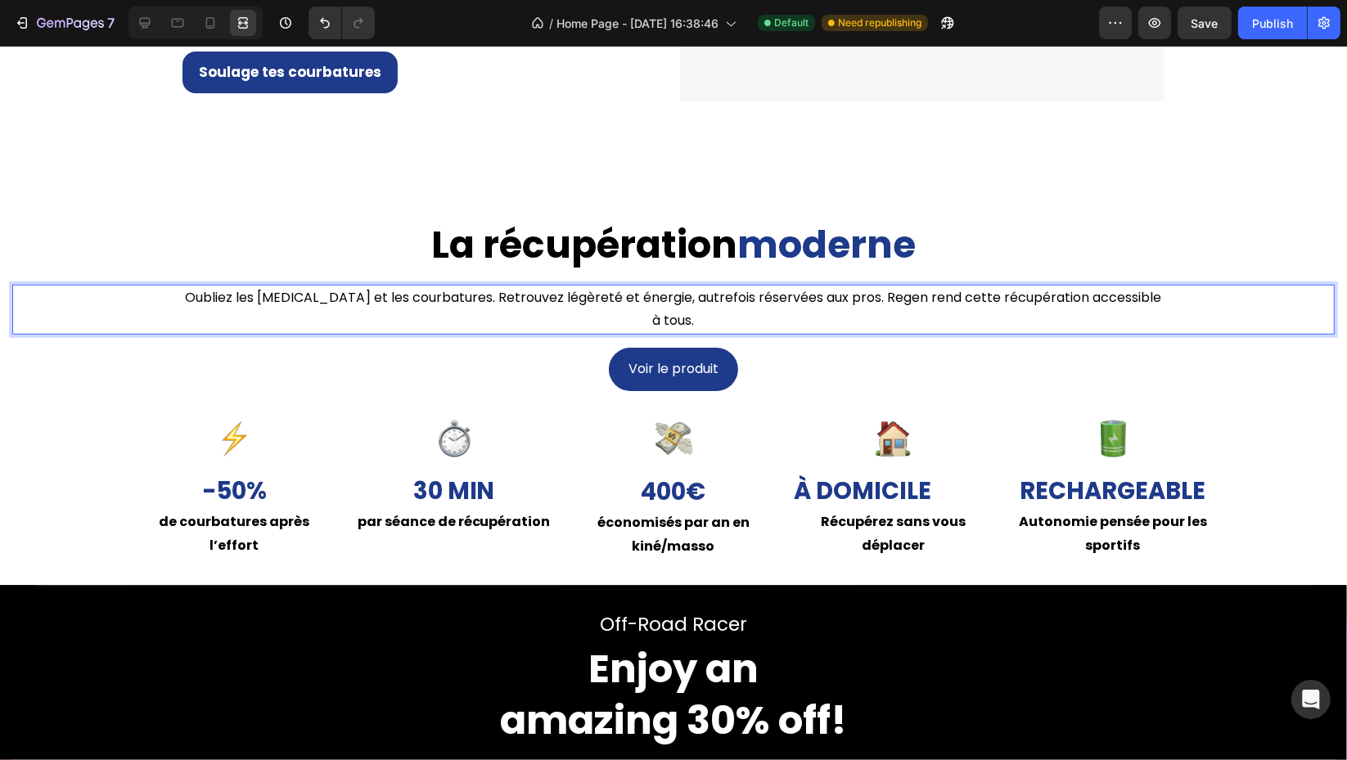
click at [477, 296] on p "Oubliez les jambes lourdes et les courbatures. Retrouvez légèreté et énergie, a…" at bounding box center [673, 309] width 978 height 47
drag, startPoint x: 477, startPoint y: 296, endPoint x: 169, endPoint y: 302, distance: 308.5
click at [169, 302] on div "Oubliez les jambes lourdes et les courbatures. Retrouvez légèreté et énergie, a…" at bounding box center [673, 310] width 1322 height 51
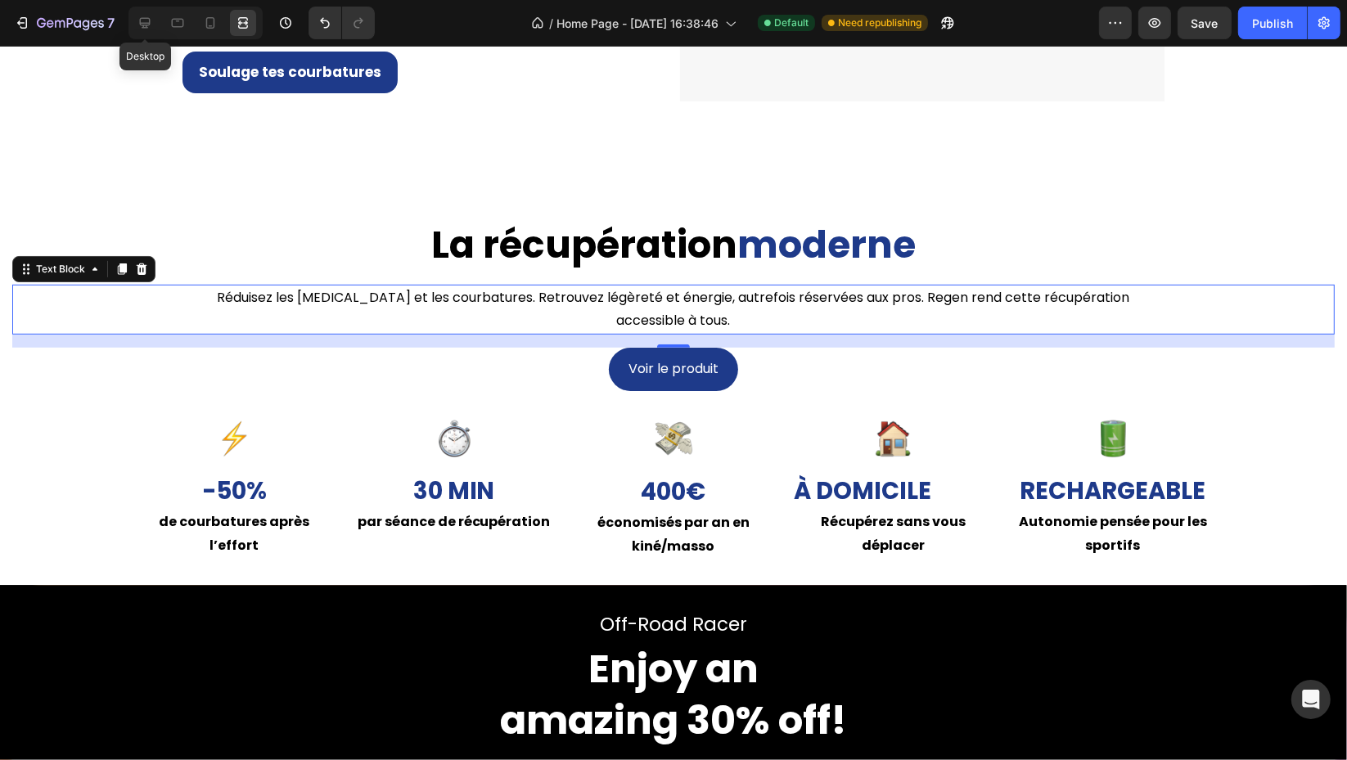
click at [141, 25] on icon at bounding box center [145, 23] width 11 height 11
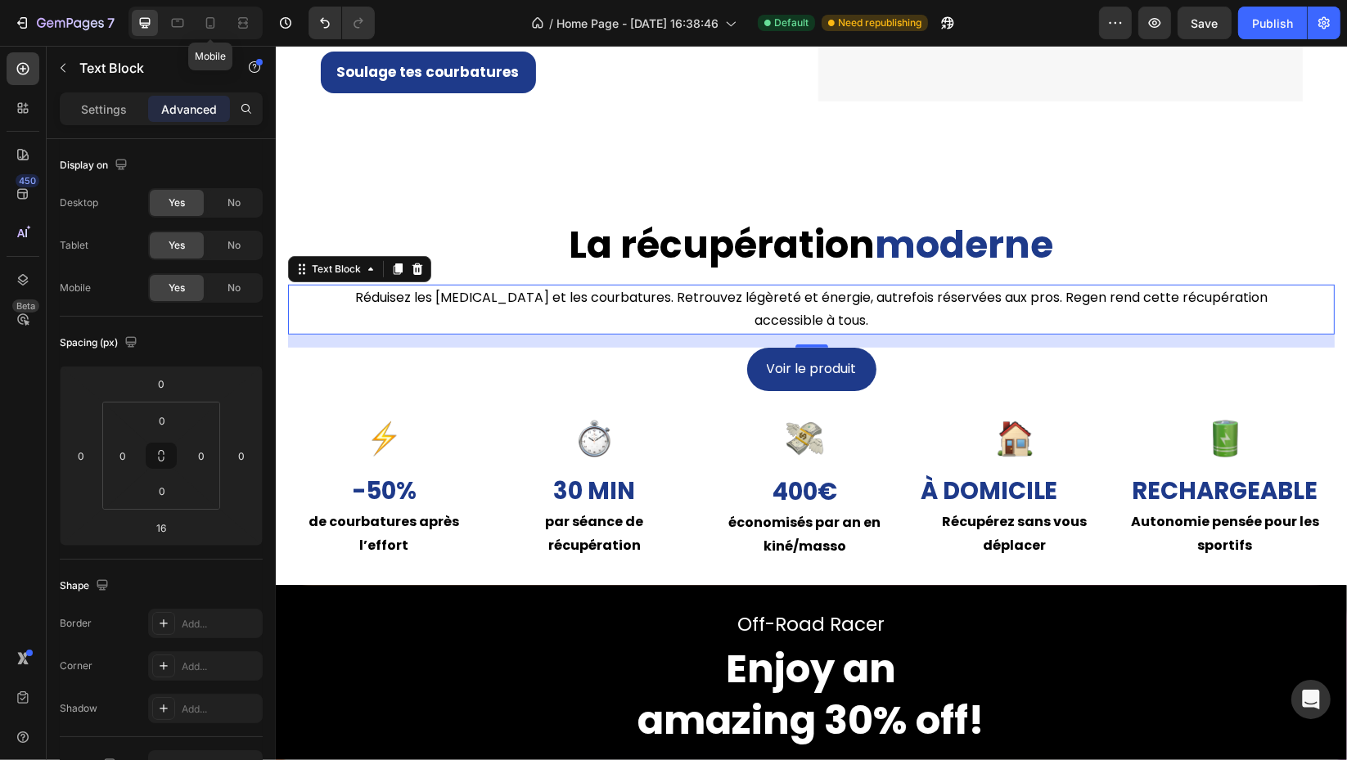
click at [200, 20] on div at bounding box center [210, 23] width 26 height 26
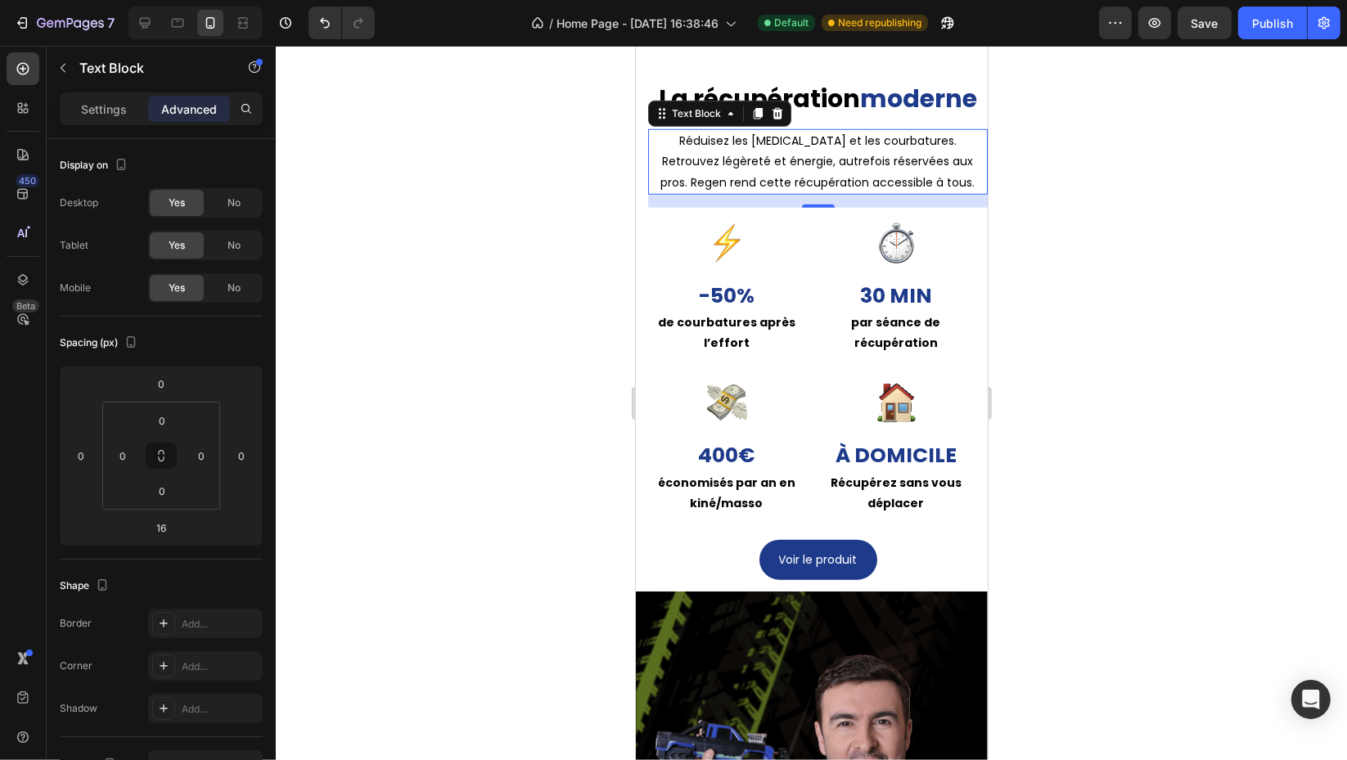
scroll to position [1398, 0]
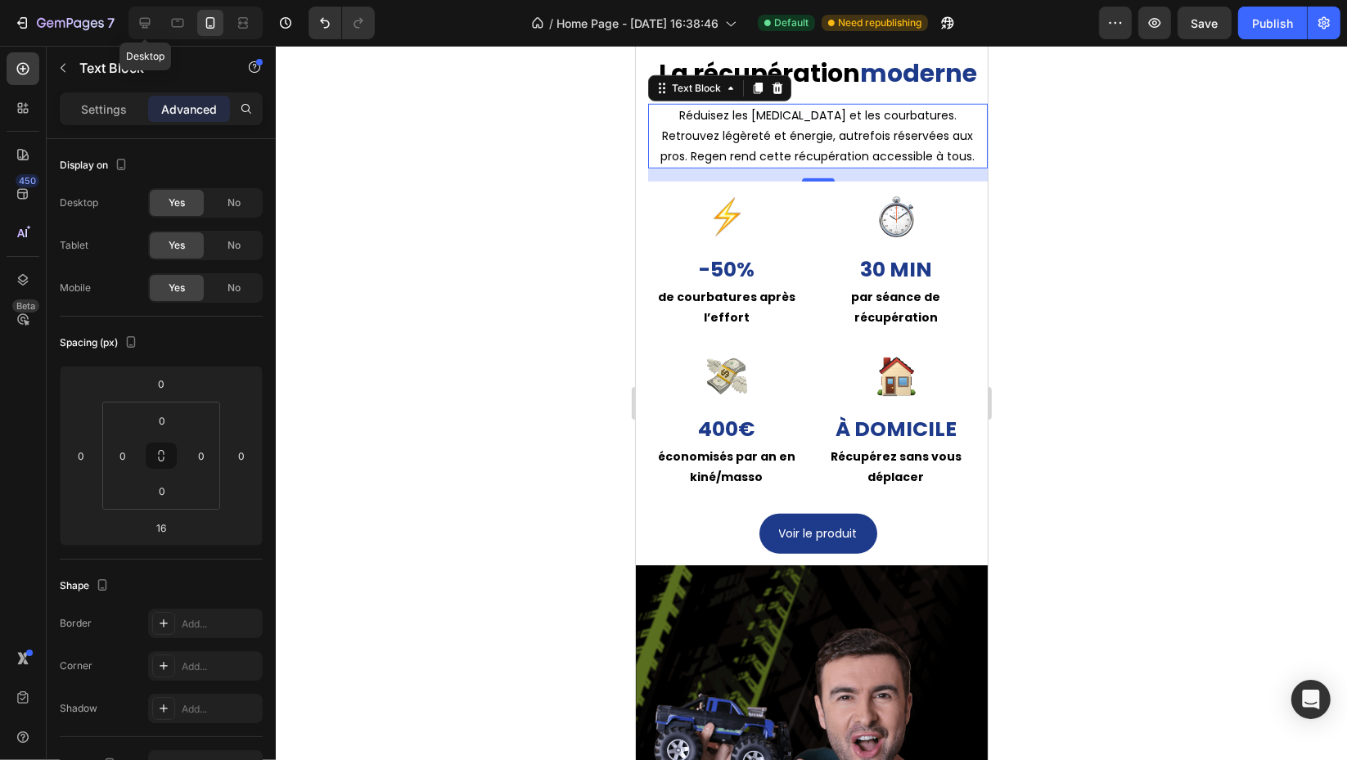
click at [157, 23] on div at bounding box center [145, 23] width 26 height 26
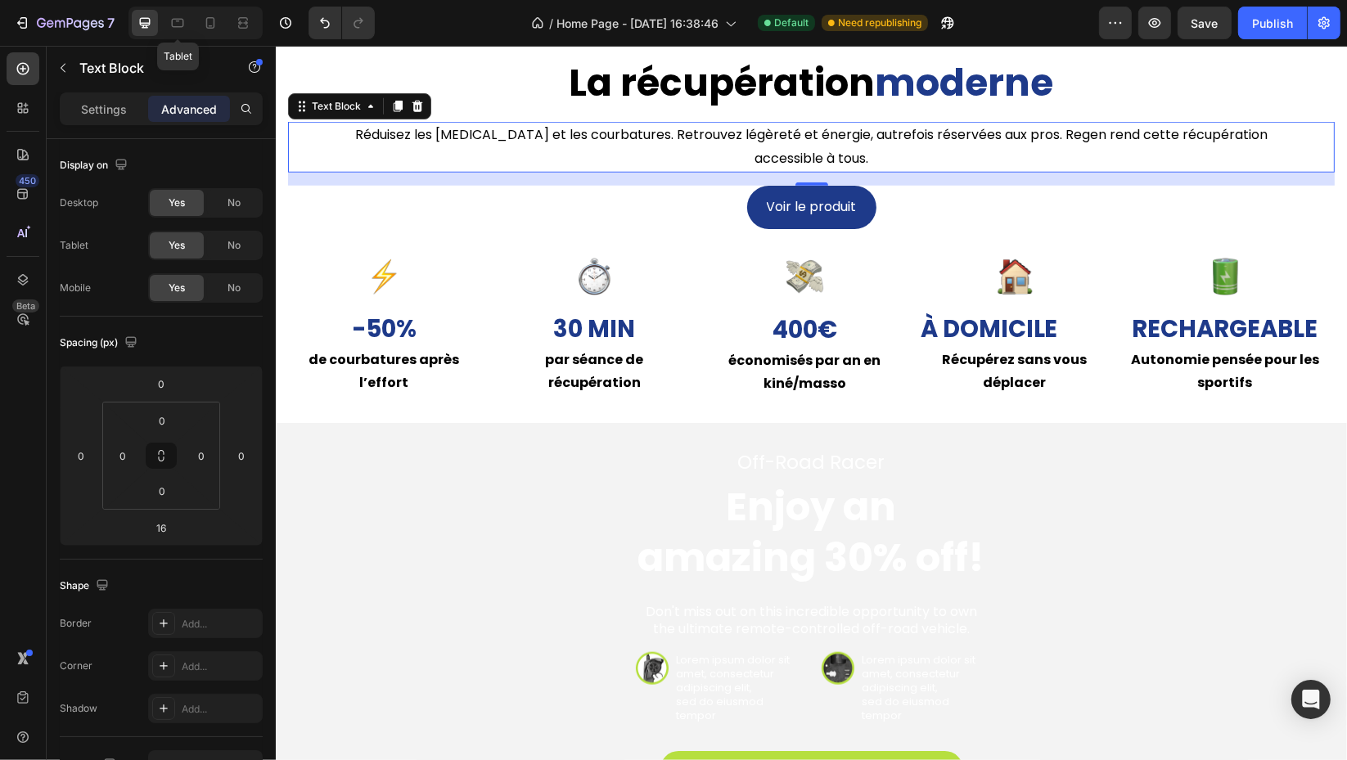
scroll to position [1417, 0]
